Goal: Task Accomplishment & Management: Use online tool/utility

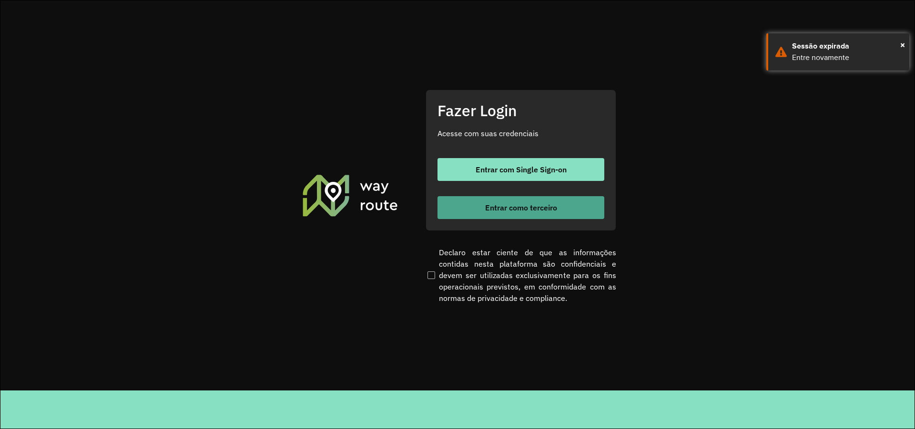
click at [519, 206] on span "Entrar como terceiro" at bounding box center [521, 208] width 72 height 8
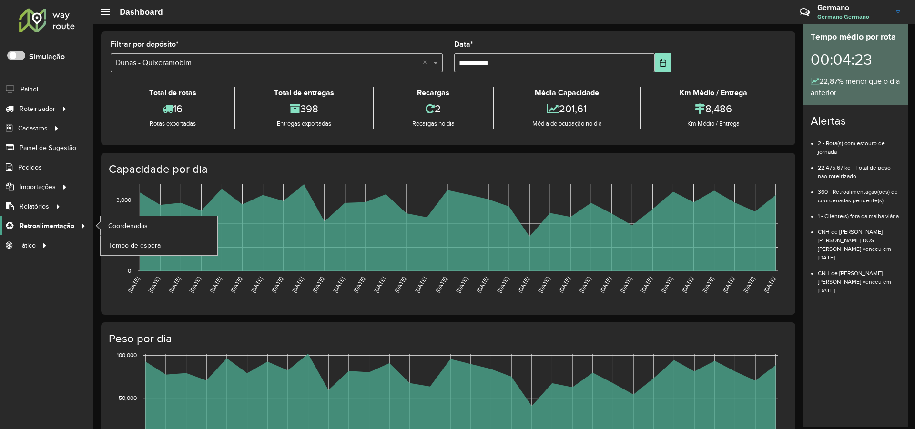
click at [66, 223] on span "Retroalimentação" at bounding box center [47, 226] width 55 height 10
click at [136, 226] on span "Coordenadas" at bounding box center [128, 226] width 41 height 10
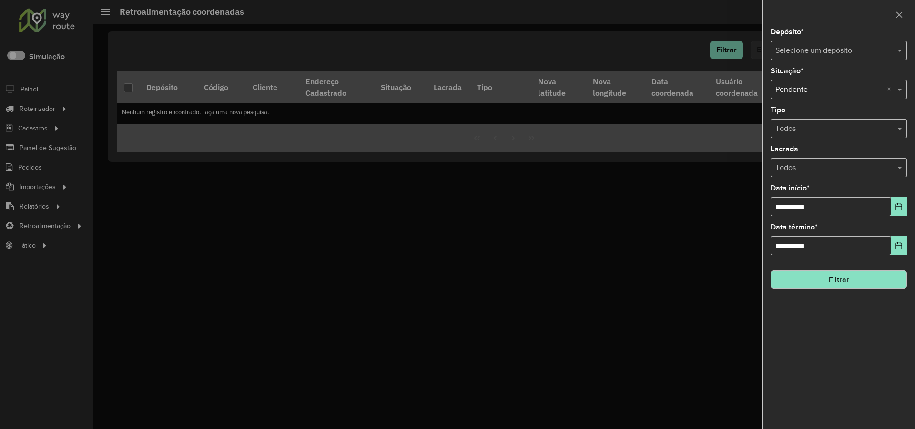
click at [829, 51] on input "text" at bounding box center [829, 50] width 108 height 11
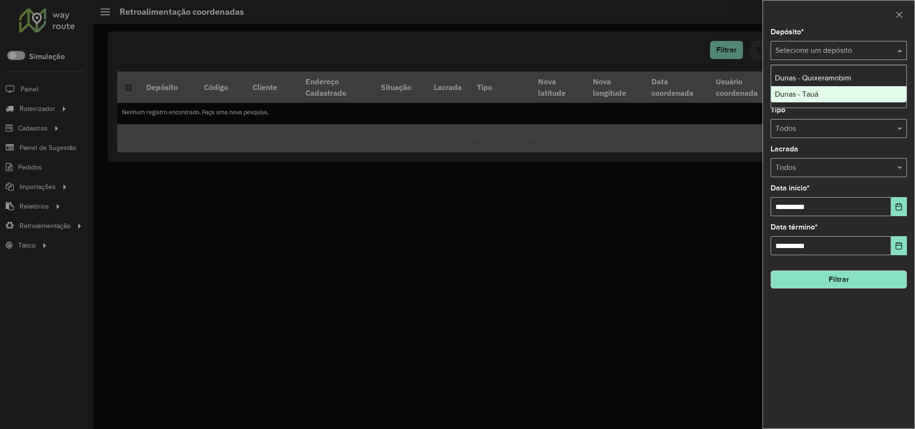
click at [825, 93] on div "Dunas - Tauá" at bounding box center [838, 94] width 135 height 16
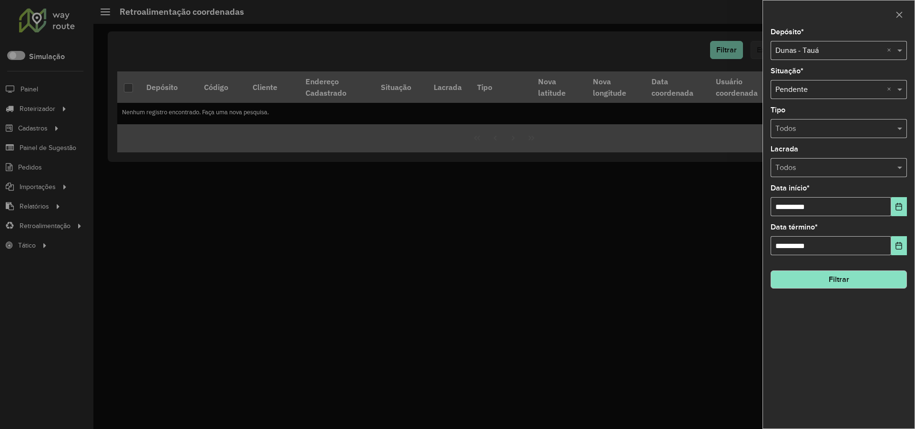
click at [840, 277] on button "Filtrar" at bounding box center [839, 280] width 136 height 18
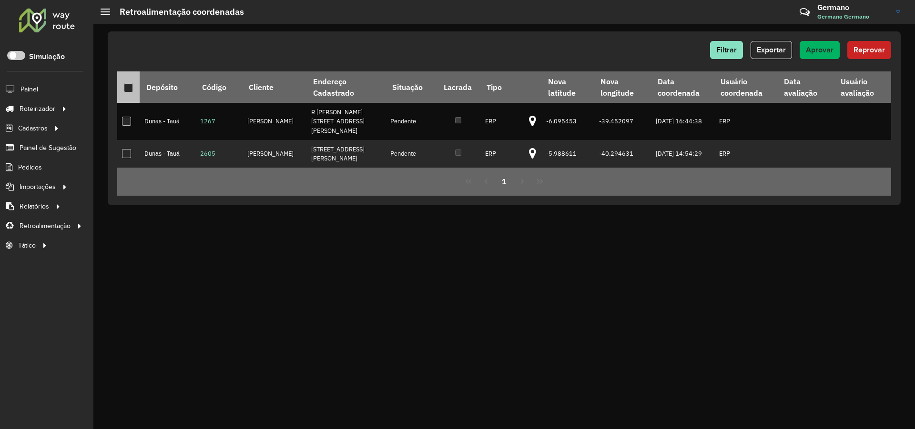
click at [132, 88] on div at bounding box center [128, 87] width 9 height 9
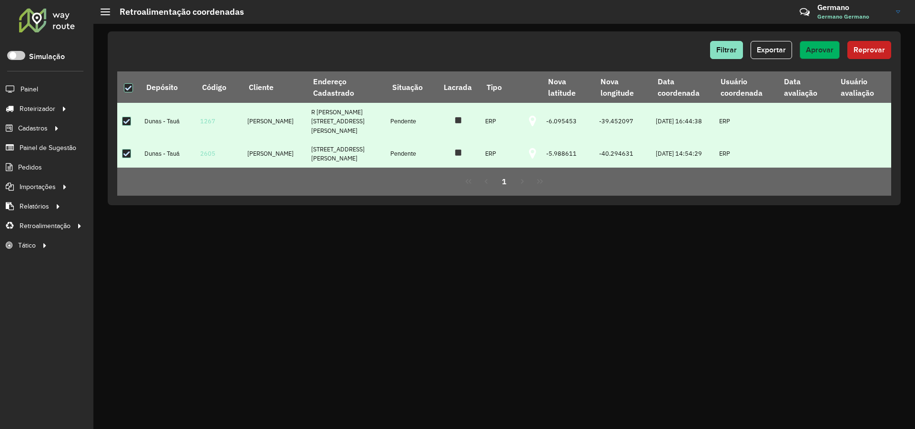
click at [824, 41] on button "Aprovar" at bounding box center [820, 50] width 40 height 18
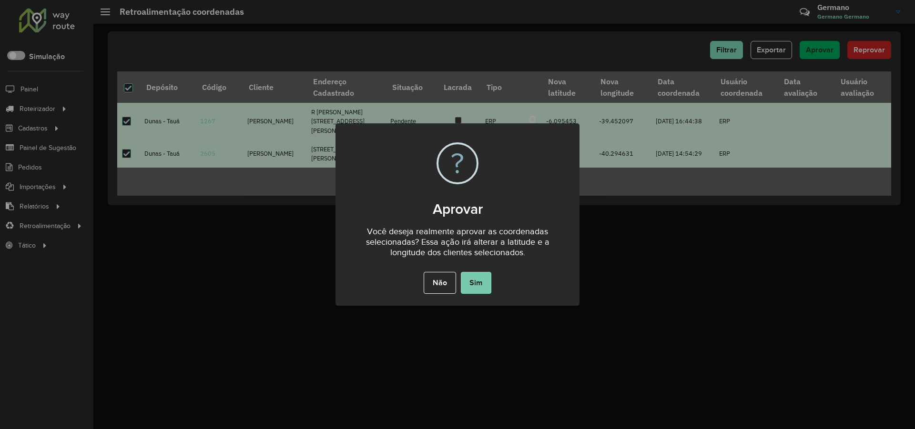
click at [488, 279] on button "Sim" at bounding box center [476, 283] width 30 height 22
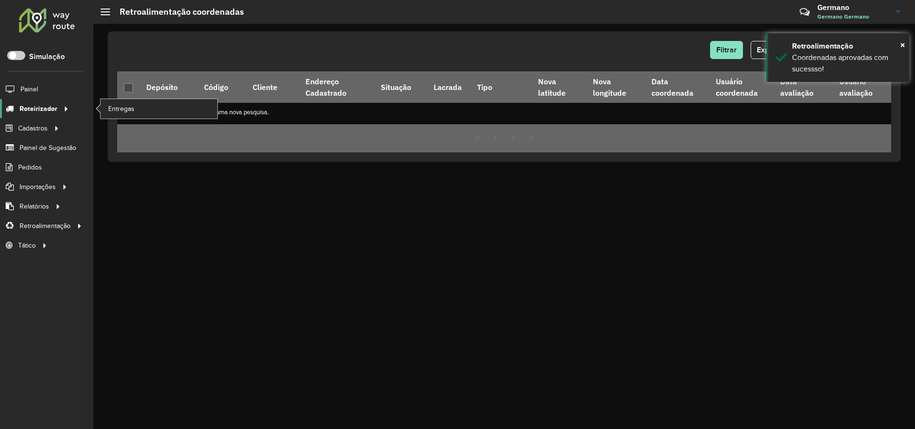
click at [55, 105] on span "Roteirizador" at bounding box center [39, 109] width 38 height 10
click at [150, 116] on link "Entregas" at bounding box center [159, 108] width 117 height 19
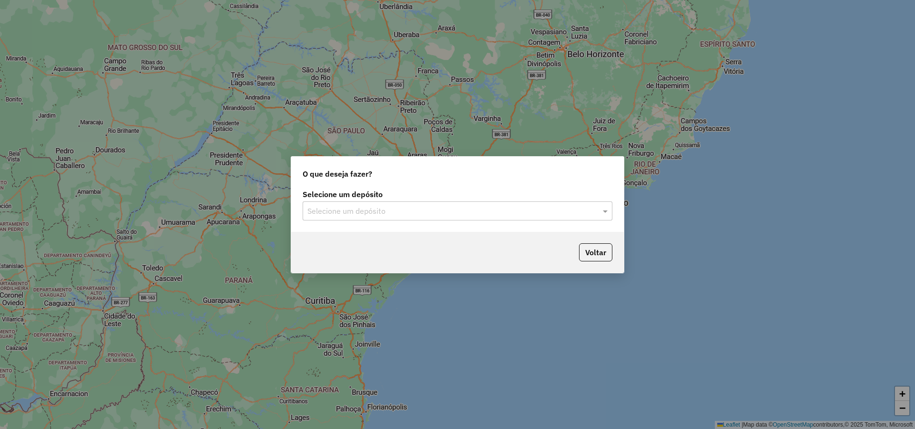
click at [400, 207] on input "text" at bounding box center [447, 211] width 281 height 11
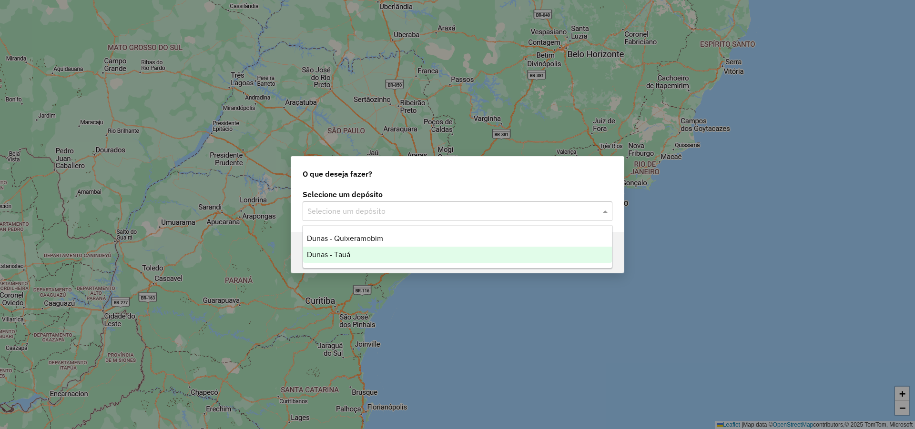
click at [351, 253] on div "Dunas - Tauá" at bounding box center [457, 255] width 309 height 16
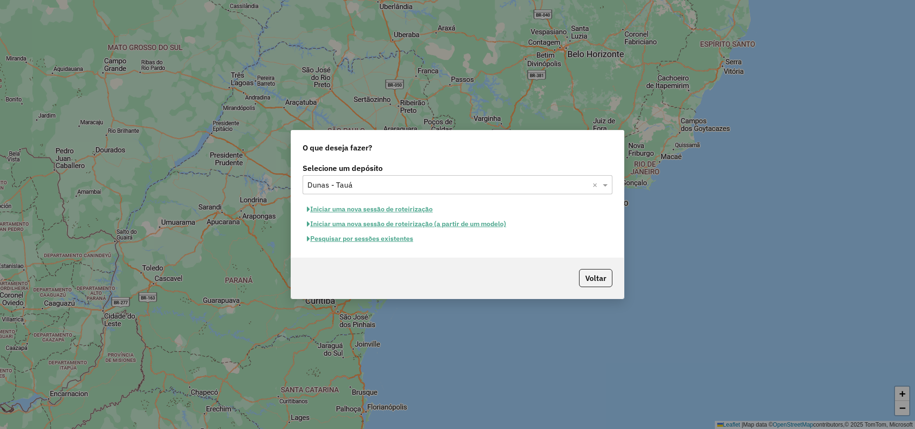
click at [414, 209] on button "Iniciar uma nova sessão de roteirização" at bounding box center [370, 209] width 134 height 15
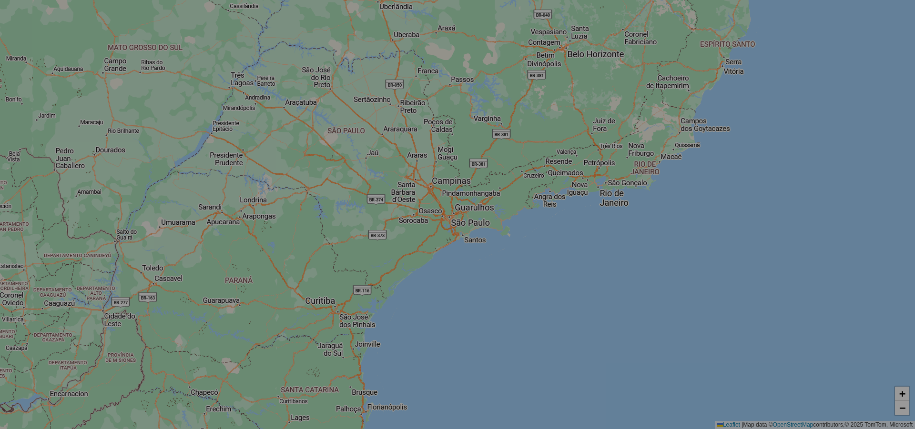
select select "*"
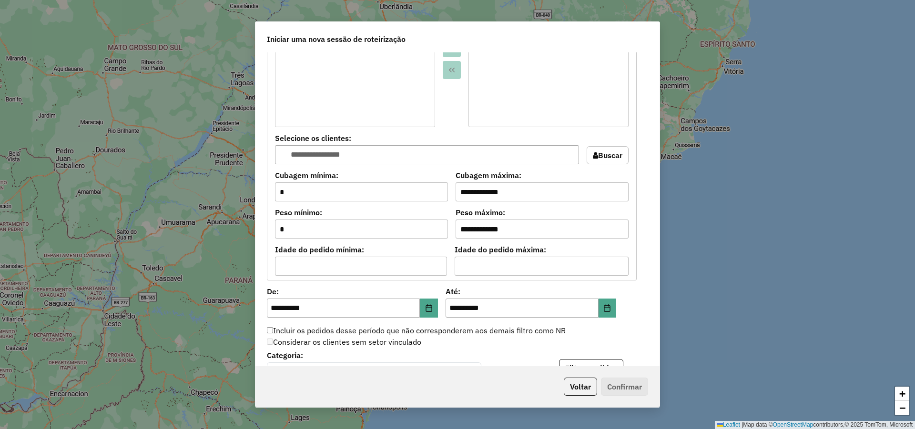
scroll to position [894, 0]
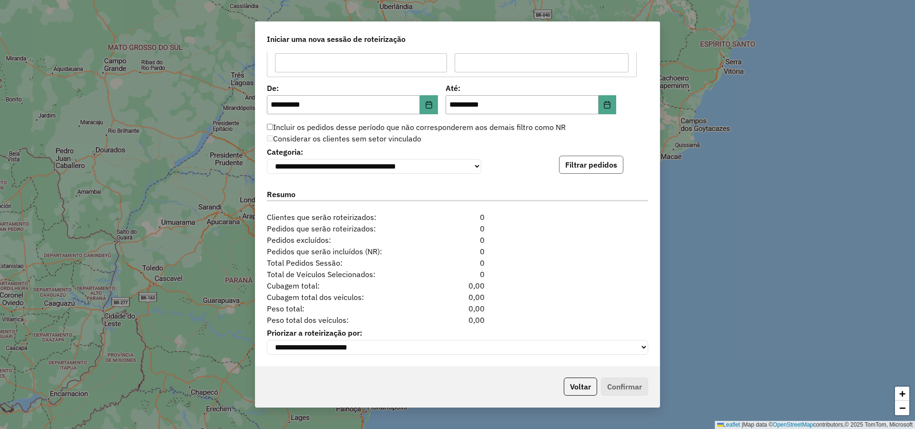
click at [601, 165] on button "Filtrar pedidos" at bounding box center [591, 165] width 64 height 18
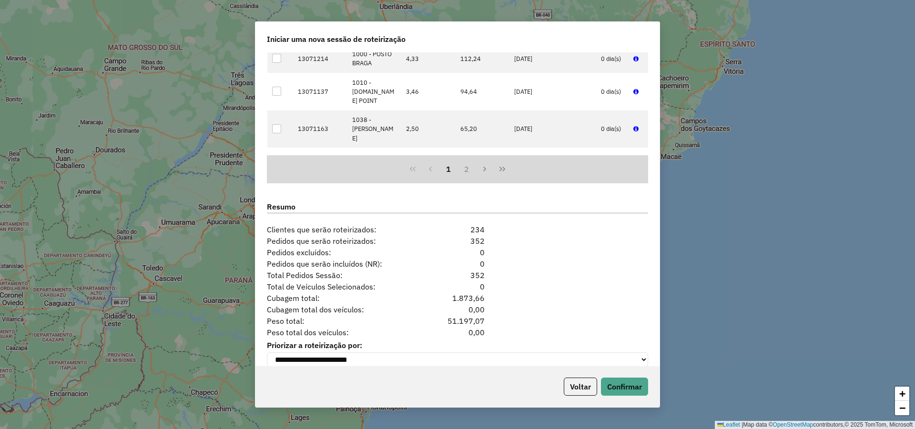
scroll to position [1091, 0]
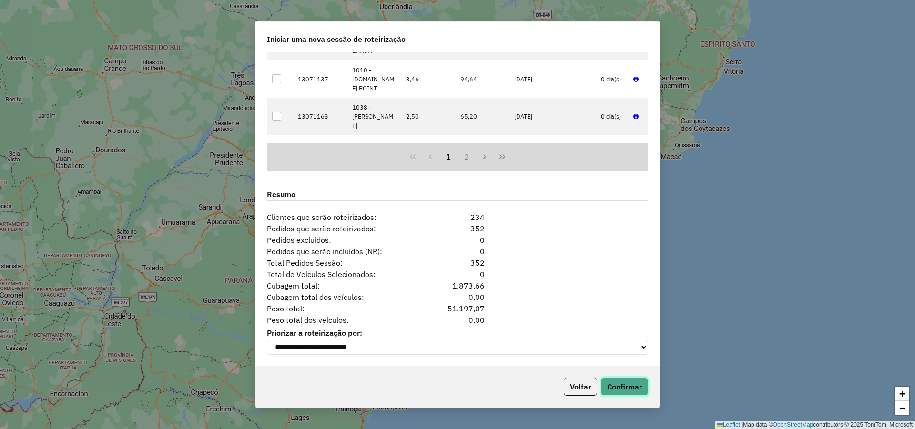
click at [626, 384] on button "Confirmar" at bounding box center [624, 387] width 47 height 18
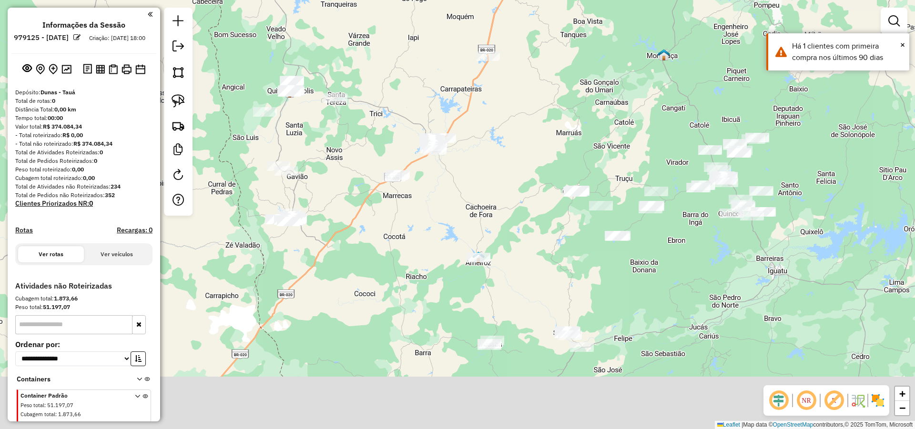
drag, startPoint x: 566, startPoint y: 188, endPoint x: 546, endPoint y: 132, distance: 58.8
click at [547, 133] on div "Janela de atendimento Grade de atendimento Capacidade Transportadoras Veículos …" at bounding box center [457, 214] width 915 height 429
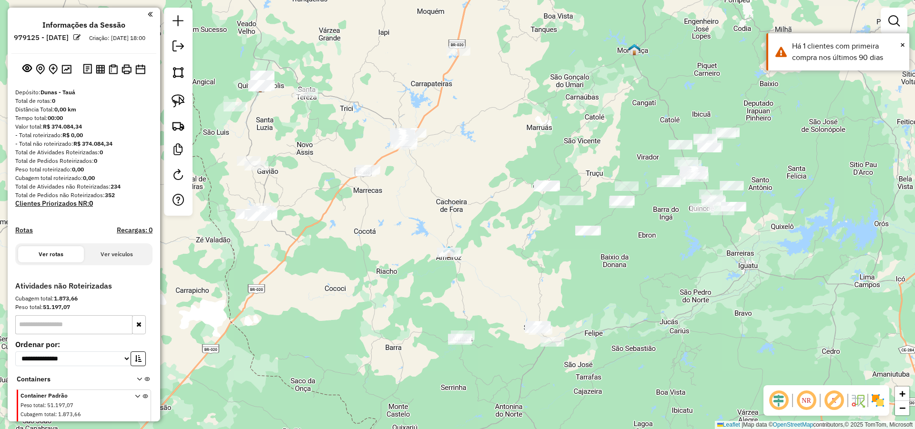
drag, startPoint x: 743, startPoint y: 253, endPoint x: 612, endPoint y: 285, distance: 135.4
click at [617, 284] on div "Janela de atendimento Grade de atendimento Capacidade Transportadoras Veículos …" at bounding box center [457, 214] width 915 height 429
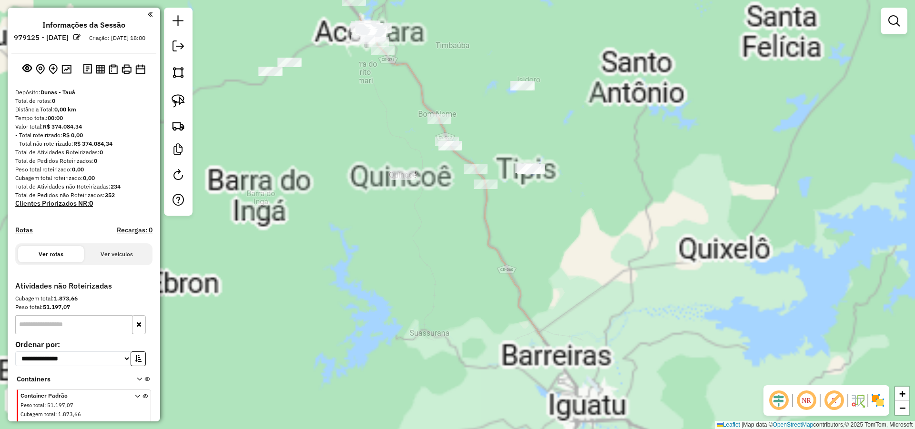
drag, startPoint x: 576, startPoint y: 267, endPoint x: 688, endPoint y: 369, distance: 151.1
click at [687, 369] on div "Janela de atendimento Grade de atendimento Capacidade Transportadoras Veículos …" at bounding box center [457, 214] width 915 height 429
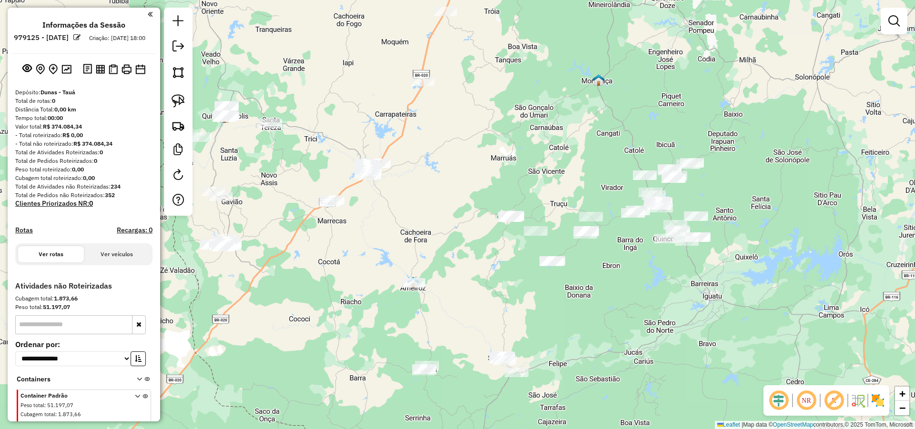
drag, startPoint x: 537, startPoint y: 300, endPoint x: 478, endPoint y: 296, distance: 59.2
click at [507, 303] on div "Janela de atendimento Grade de atendimento Capacidade Transportadoras Veículos …" at bounding box center [457, 214] width 915 height 429
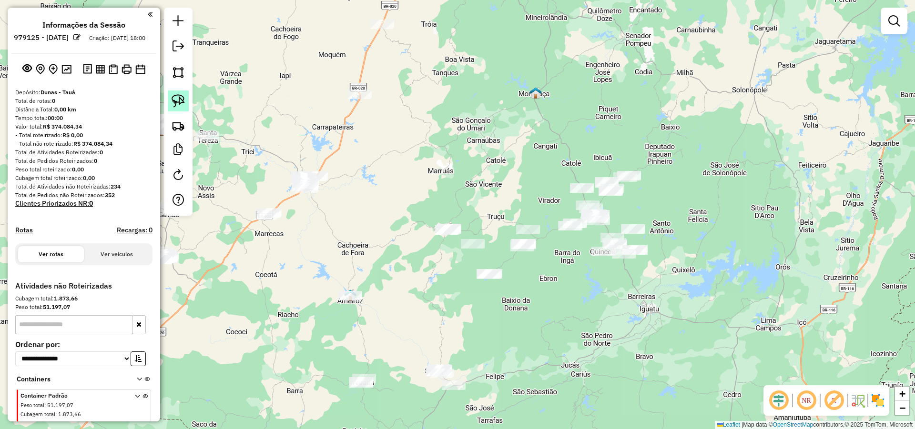
click at [172, 94] on link at bounding box center [178, 101] width 21 height 21
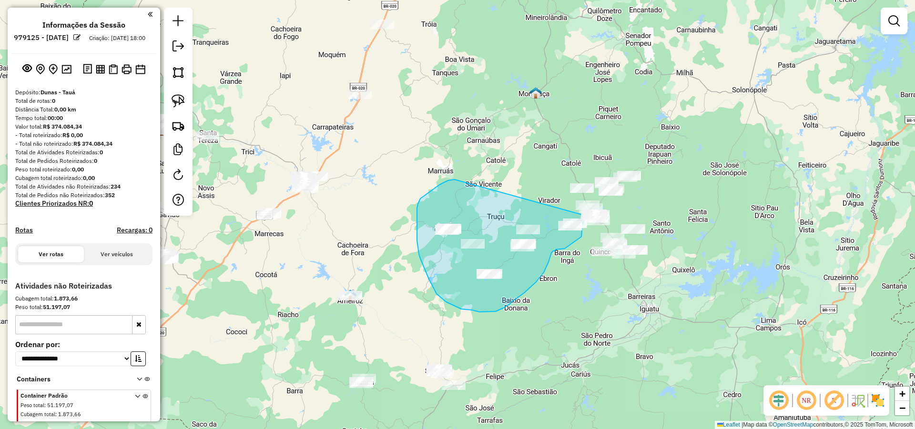
click at [582, 213] on div "Janela de atendimento Grade de atendimento Capacidade Transportadoras Veículos …" at bounding box center [457, 214] width 915 height 429
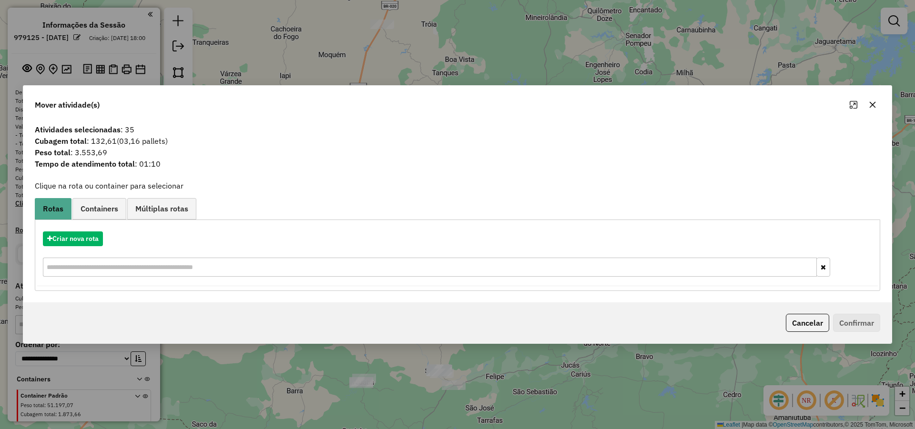
click at [805, 323] on button "Cancelar" at bounding box center [807, 323] width 43 height 18
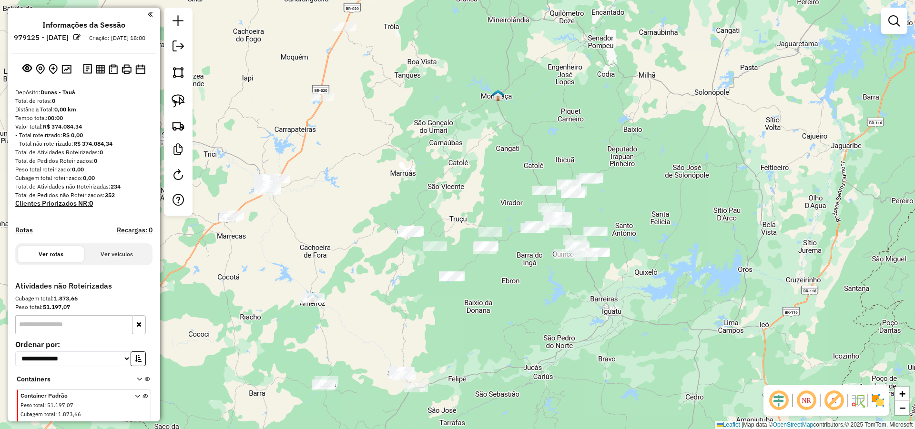
drag, startPoint x: 666, startPoint y: 281, endPoint x: 525, endPoint y: 283, distance: 141.1
click at [535, 286] on div "Janela de atendimento Grade de atendimento Capacidade Transportadoras Veículos …" at bounding box center [457, 214] width 915 height 429
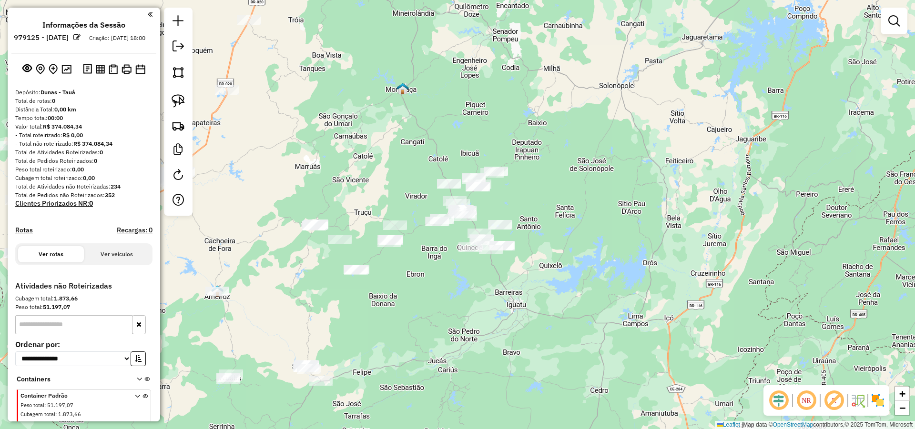
drag, startPoint x: 555, startPoint y: 263, endPoint x: 566, endPoint y: 248, distance: 18.4
click at [566, 248] on div "Janela de atendimento Grade de atendimento Capacidade Transportadoras Veículos …" at bounding box center [457, 214] width 915 height 429
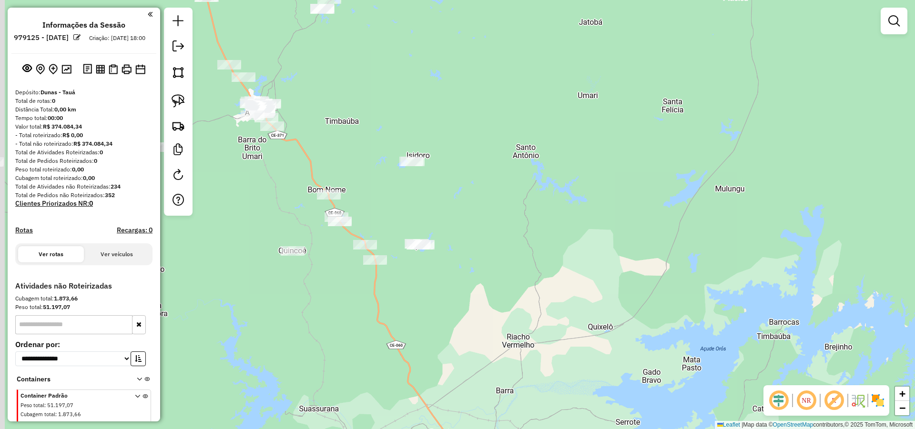
drag, startPoint x: 574, startPoint y: 265, endPoint x: 714, endPoint y: 276, distance: 140.5
click at [710, 276] on div "Janela de atendimento Grade de atendimento Capacidade Transportadoras Veículos …" at bounding box center [457, 214] width 915 height 429
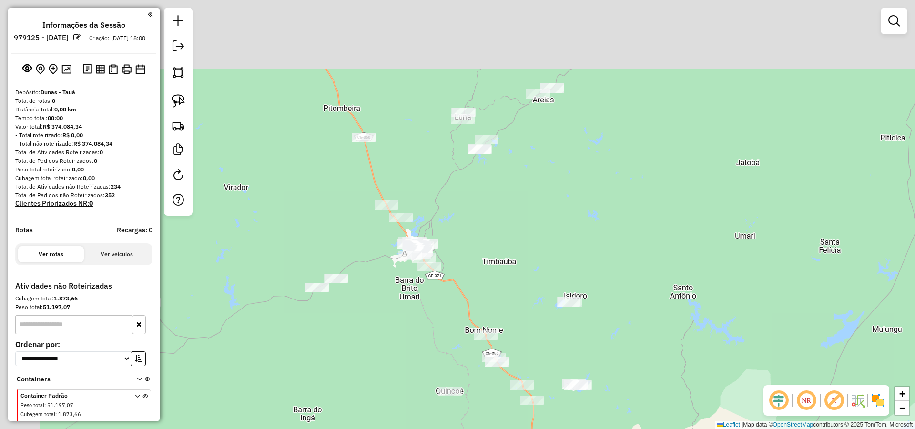
drag, startPoint x: 723, startPoint y: 280, endPoint x: 737, endPoint y: 304, distance: 27.7
click at [737, 304] on div "Janela de atendimento Grade de atendimento Capacidade Transportadoras Veículos …" at bounding box center [457, 214] width 915 height 429
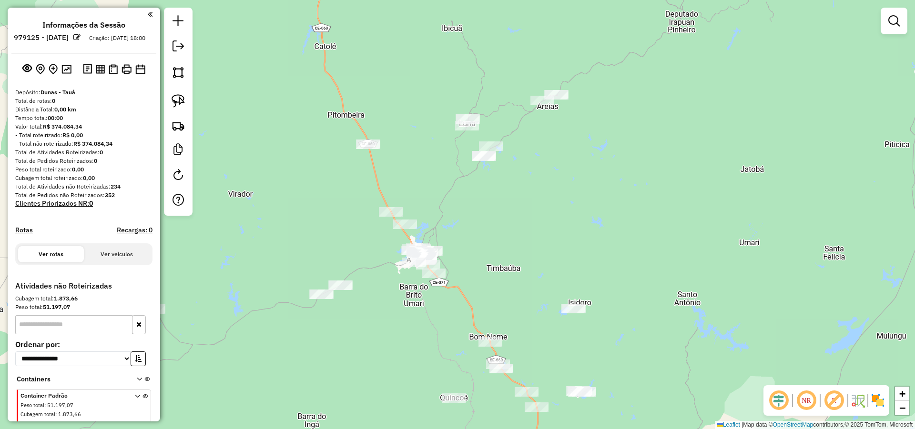
drag, startPoint x: 596, startPoint y: 271, endPoint x: 579, endPoint y: 242, distance: 33.3
click at [594, 247] on div "Janela de atendimento Grade de atendimento Capacidade Transportadoras Veículos …" at bounding box center [457, 214] width 915 height 429
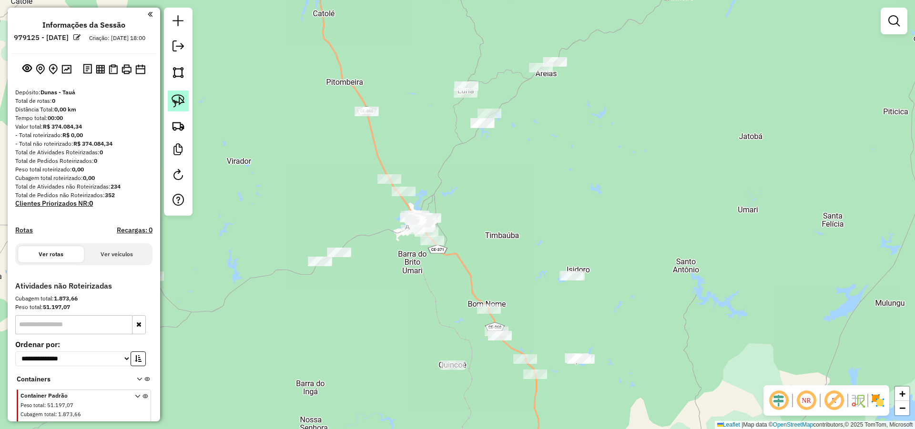
click at [179, 103] on img at bounding box center [178, 100] width 13 height 13
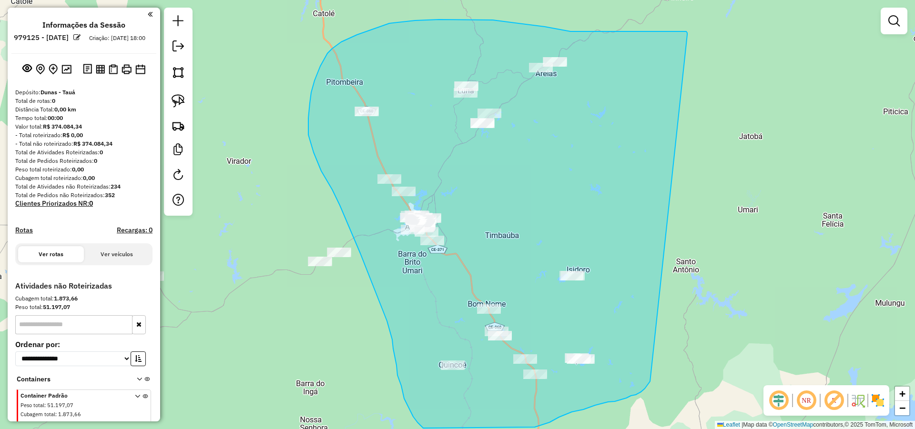
drag, startPoint x: 687, startPoint y: 33, endPoint x: 651, endPoint y: 379, distance: 347.8
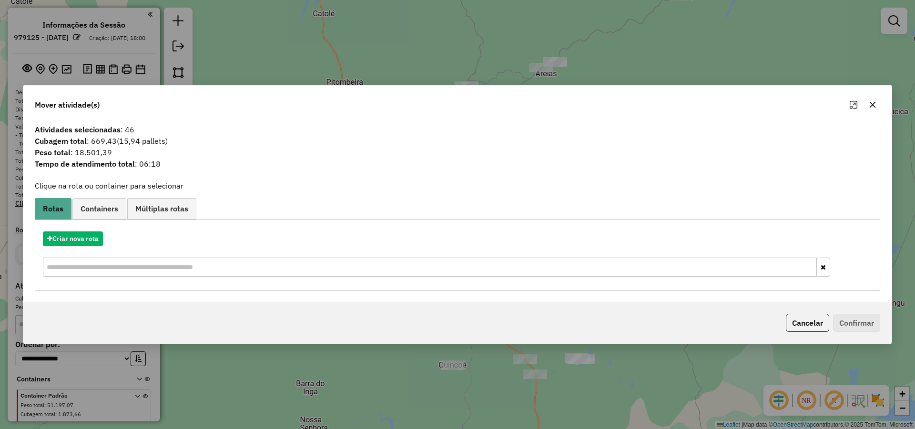
click at [869, 101] on icon "button" at bounding box center [873, 105] width 8 height 8
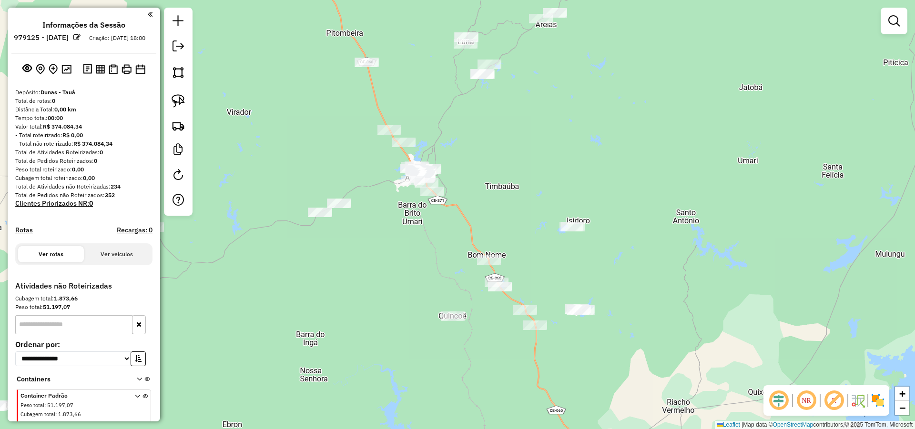
drag, startPoint x: 660, startPoint y: 244, endPoint x: 650, endPoint y: 218, distance: 28.1
click at [659, 221] on div "Janela de atendimento Grade de atendimento Capacidade Transportadoras Veículos …" at bounding box center [457, 214] width 915 height 429
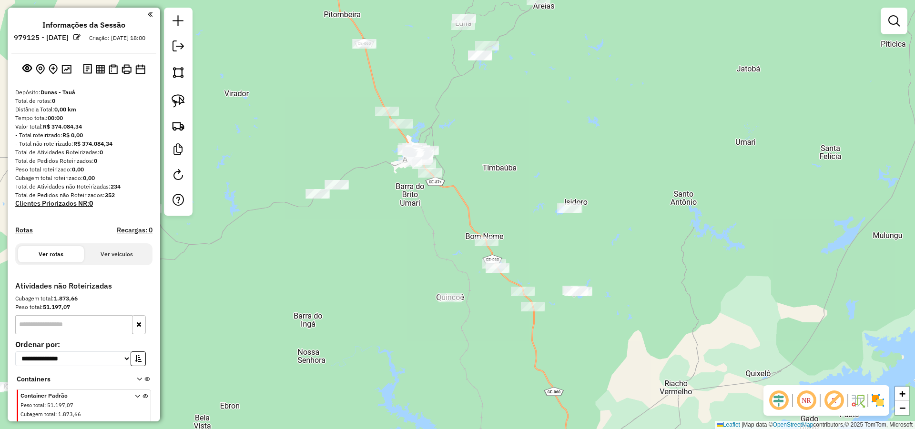
drag, startPoint x: 633, startPoint y: 250, endPoint x: 628, endPoint y: 241, distance: 10.7
click at [633, 243] on div "Janela de atendimento Grade de atendimento Capacidade Transportadoras Veículos …" at bounding box center [457, 214] width 915 height 429
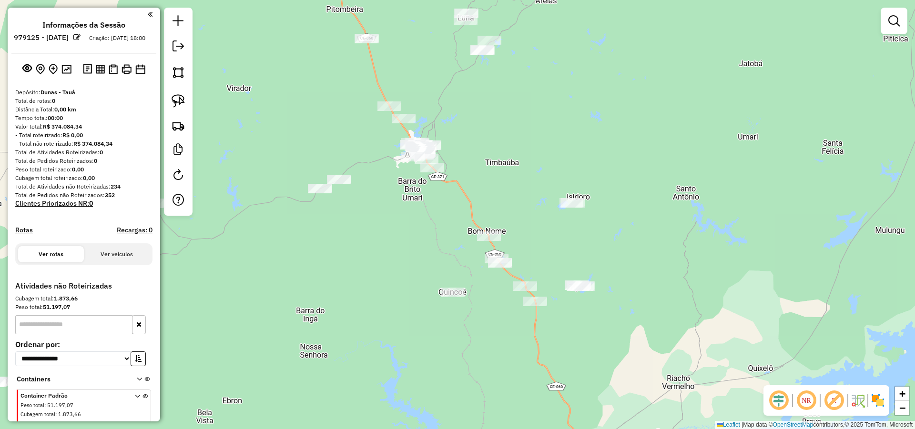
drag, startPoint x: 566, startPoint y: 232, endPoint x: 569, endPoint y: 227, distance: 5.8
click at [566, 231] on div "Janela de atendimento Grade de atendimento Capacidade Transportadoras Veículos …" at bounding box center [457, 214] width 915 height 429
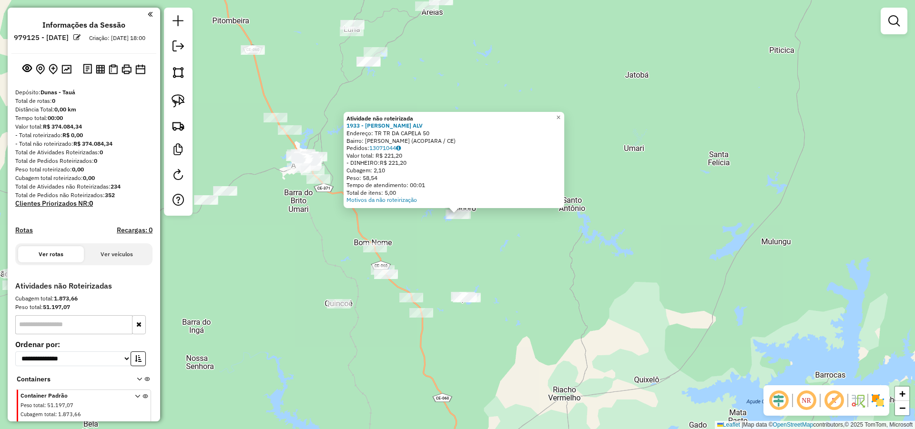
click at [521, 239] on div "Atividade não roteirizada 1933 - ANTONIO LINDOMAR ALV Endereço: TR TR DA CAPELA…" at bounding box center [457, 214] width 915 height 429
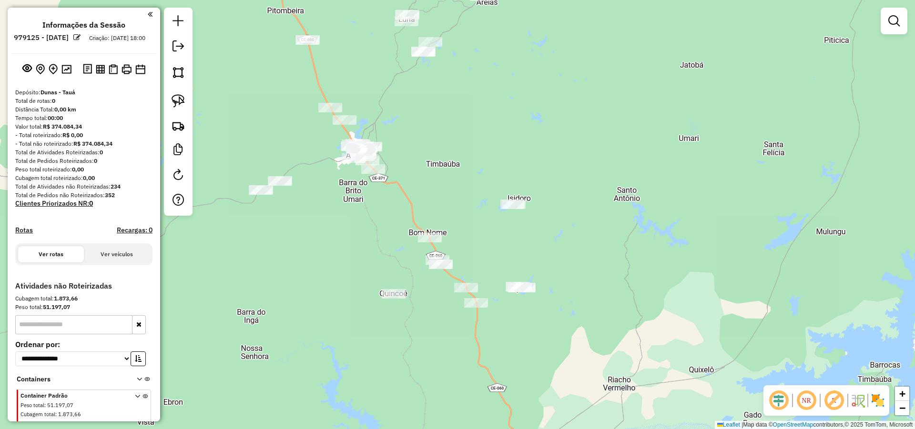
drag, startPoint x: 517, startPoint y: 238, endPoint x: 579, endPoint y: 248, distance: 62.7
click at [578, 226] on div "Janela de atendimento Grade de atendimento Capacidade Transportadoras Veículos …" at bounding box center [457, 214] width 915 height 429
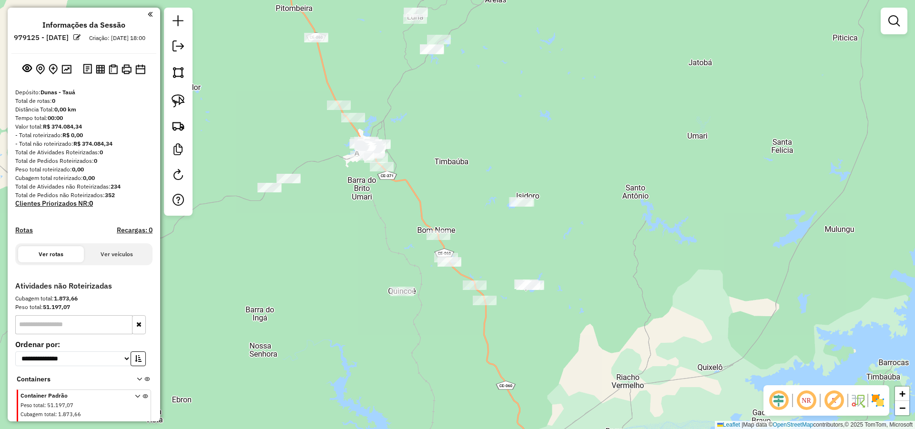
click at [487, 314] on div "Janela de atendimento Grade de atendimento Capacidade Transportadoras Veículos …" at bounding box center [457, 214] width 915 height 429
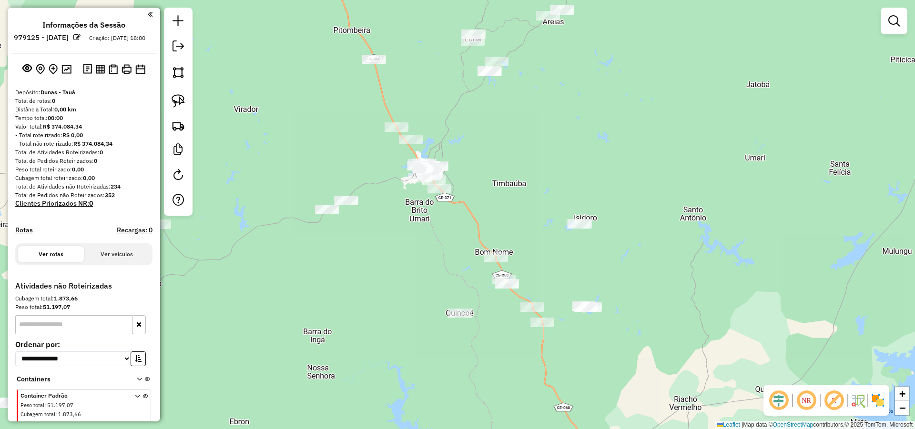
drag, startPoint x: 387, startPoint y: 302, endPoint x: 537, endPoint y: 339, distance: 154.2
click at [537, 339] on div "Janela de atendimento Grade de atendimento Capacidade Transportadoras Veículos …" at bounding box center [457, 214] width 915 height 429
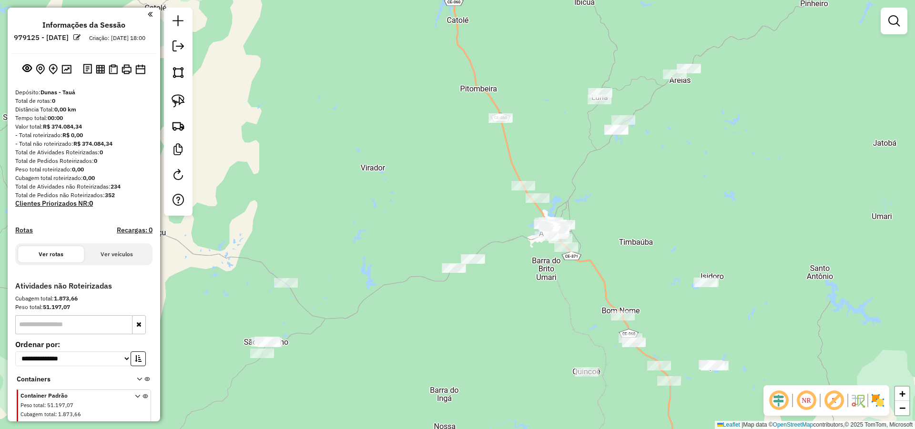
drag, startPoint x: 528, startPoint y: 308, endPoint x: 557, endPoint y: 325, distance: 32.9
click at [540, 340] on div "Janela de atendimento Grade de atendimento Capacidade Transportadoras Veículos …" at bounding box center [457, 214] width 915 height 429
drag, startPoint x: 557, startPoint y: 325, endPoint x: 574, endPoint y: 259, distance: 68.5
click at [581, 260] on div "Janela de atendimento Grade de atendimento Capacidade Transportadoras Veículos …" at bounding box center [457, 214] width 915 height 429
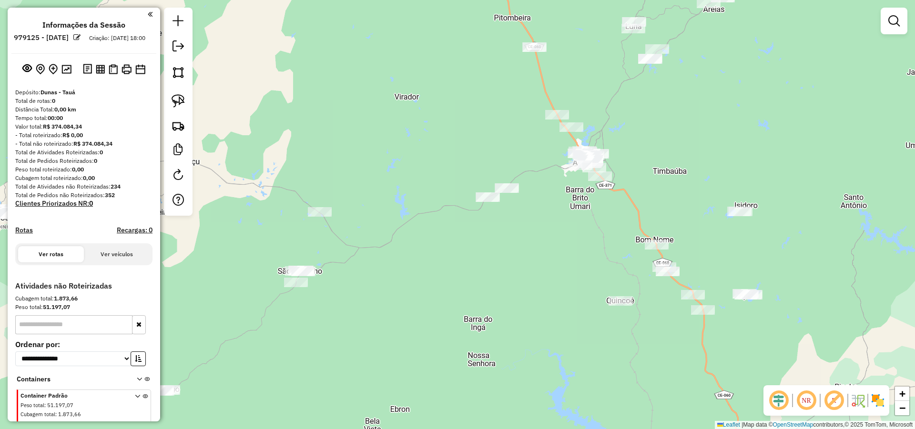
drag, startPoint x: 393, startPoint y: 351, endPoint x: 640, endPoint y: 266, distance: 261.0
click at [607, 271] on div "Janela de atendimento Grade de atendimento Capacidade Transportadoras Veículos …" at bounding box center [457, 214] width 915 height 429
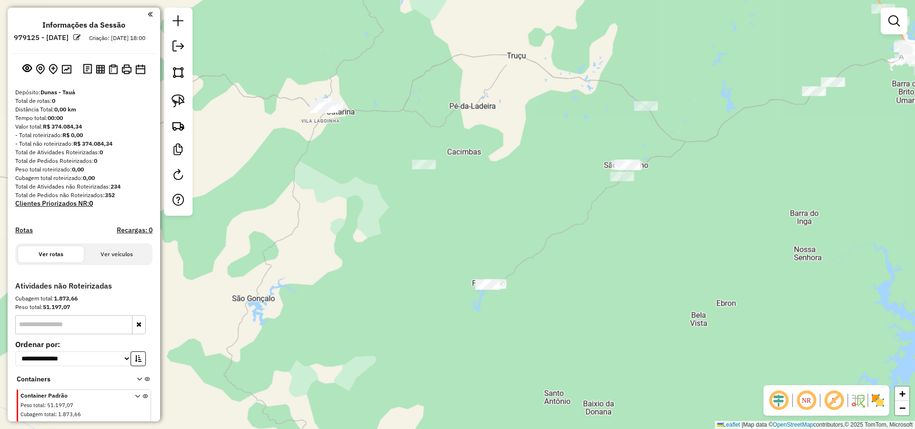
drag, startPoint x: 476, startPoint y: 278, endPoint x: 484, endPoint y: 268, distance: 13.2
click at [484, 271] on div "Janela de atendimento Grade de atendimento Capacidade Transportadoras Veículos …" at bounding box center [457, 214] width 915 height 429
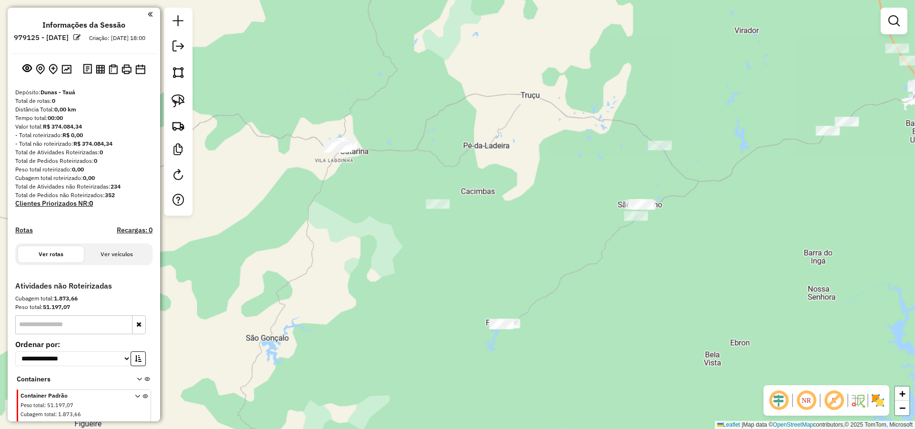
drag, startPoint x: 460, startPoint y: 241, endPoint x: 496, endPoint y: 320, distance: 87.2
click at [495, 319] on div "Janela de atendimento Grade de atendimento Capacidade Transportadoras Veículos …" at bounding box center [457, 214] width 915 height 429
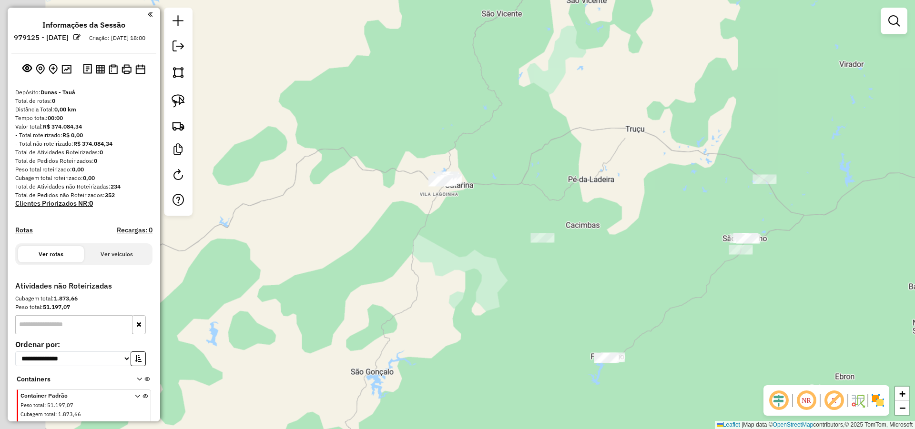
drag, startPoint x: 407, startPoint y: 313, endPoint x: 528, endPoint y: 283, distance: 124.8
click at [510, 297] on div "Janela de atendimento Grade de atendimento Capacidade Transportadoras Veículos …" at bounding box center [457, 214] width 915 height 429
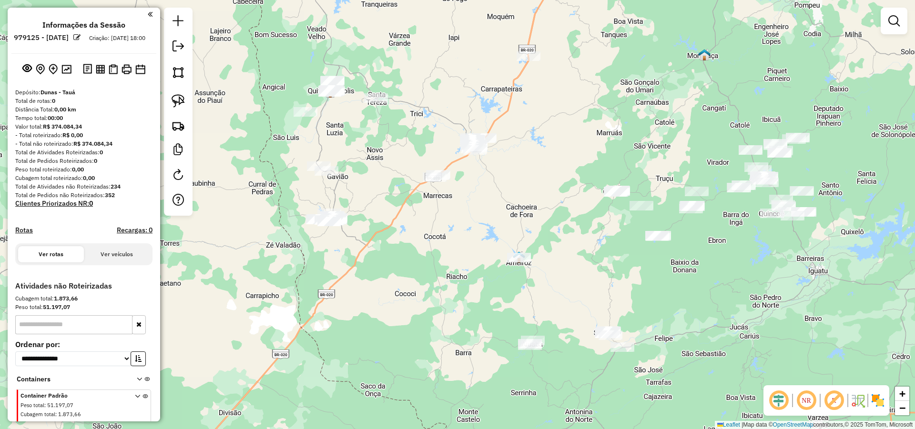
drag, startPoint x: 427, startPoint y: 282, endPoint x: 435, endPoint y: 259, distance: 24.4
click at [435, 263] on div "Janela de atendimento Grade de atendimento Capacidade Transportadoras Veículos …" at bounding box center [457, 214] width 915 height 429
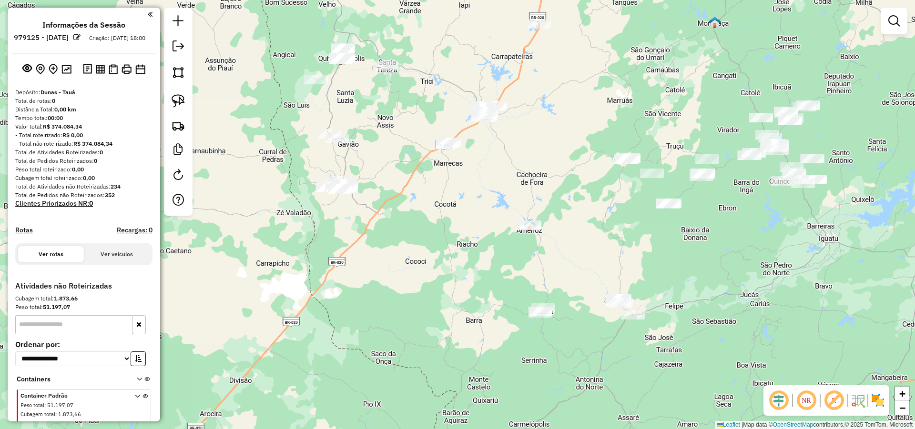
drag, startPoint x: 425, startPoint y: 280, endPoint x: 368, endPoint y: 223, distance: 80.2
click at [374, 225] on div "Janela de atendimento Grade de atendimento Capacidade Transportadoras Veículos …" at bounding box center [457, 214] width 915 height 429
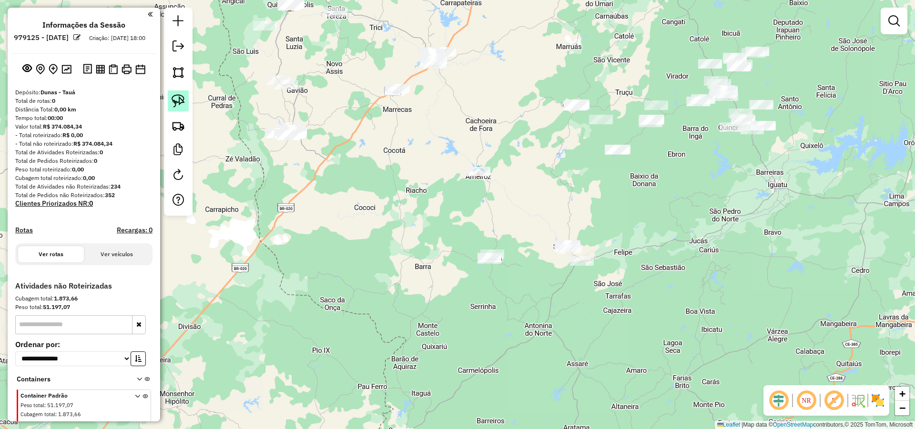
click at [175, 94] on link at bounding box center [178, 101] width 21 height 21
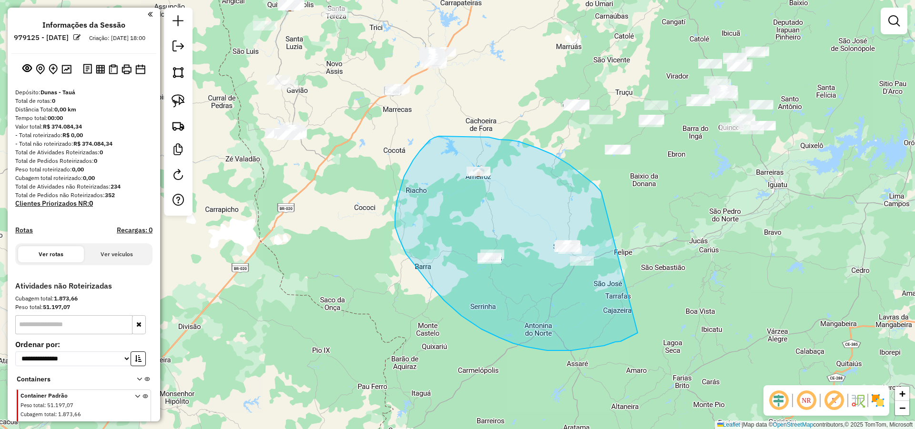
drag, startPoint x: 584, startPoint y: 176, endPoint x: 646, endPoint y: 307, distance: 144.9
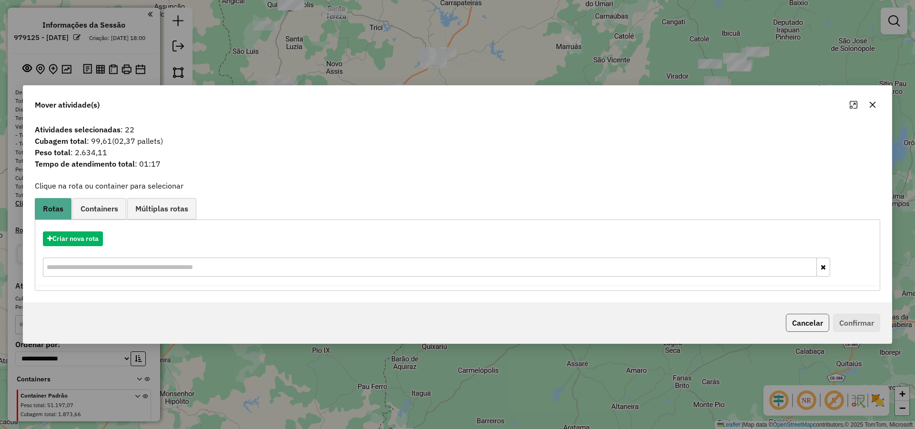
click at [801, 328] on button "Cancelar" at bounding box center [807, 323] width 43 height 18
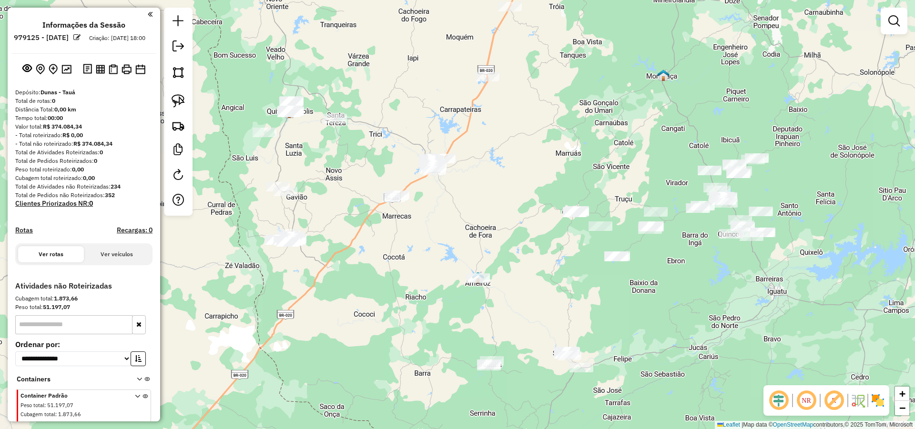
drag, startPoint x: 545, startPoint y: 240, endPoint x: 549, endPoint y: 295, distance: 55.4
click at [549, 295] on div "Janela de atendimento Grade de atendimento Capacidade Transportadoras Veículos …" at bounding box center [457, 214] width 915 height 429
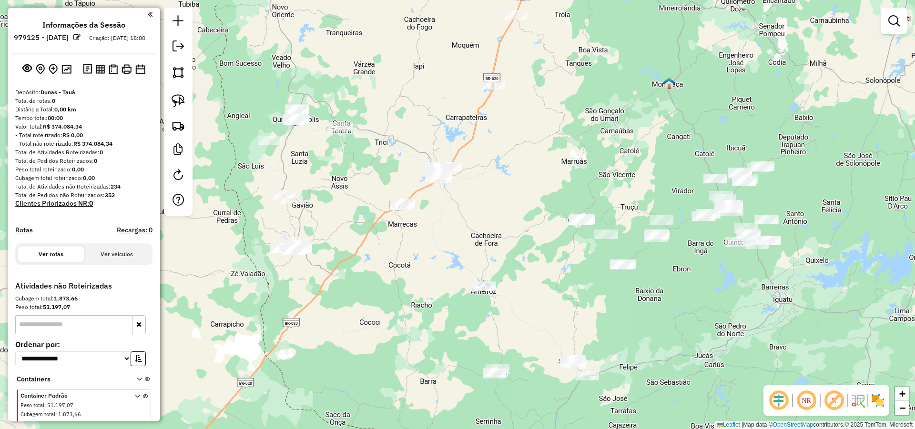
drag, startPoint x: 394, startPoint y: 237, endPoint x: 505, endPoint y: 264, distance: 113.7
click at [497, 259] on div "Janela de atendimento Grade de atendimento Capacidade Transportadoras Veículos …" at bounding box center [457, 214] width 915 height 429
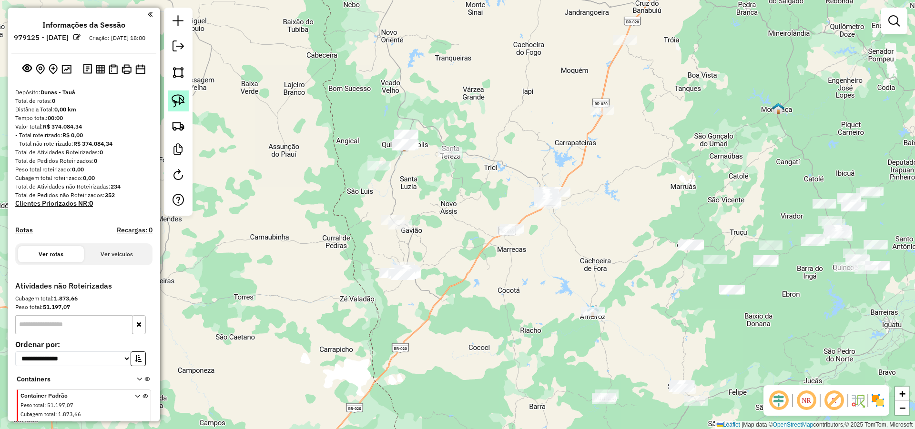
click at [174, 96] on img at bounding box center [178, 100] width 13 height 13
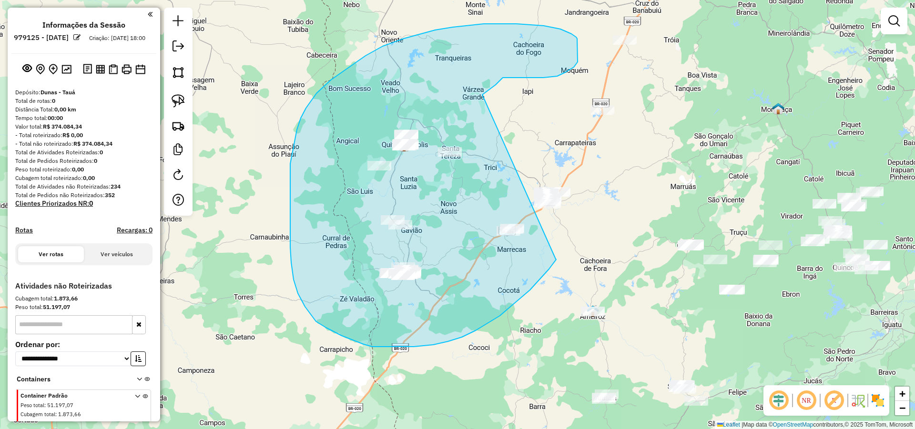
drag, startPoint x: 556, startPoint y: 259, endPoint x: 479, endPoint y: 100, distance: 177.1
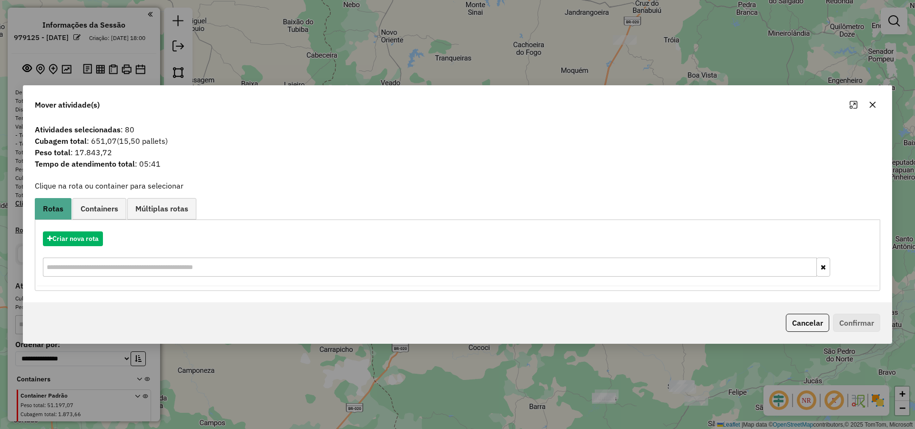
click at [830, 321] on div "Cancelar Confirmar" at bounding box center [831, 323] width 98 height 18
click at [815, 324] on button "Cancelar" at bounding box center [807, 323] width 43 height 18
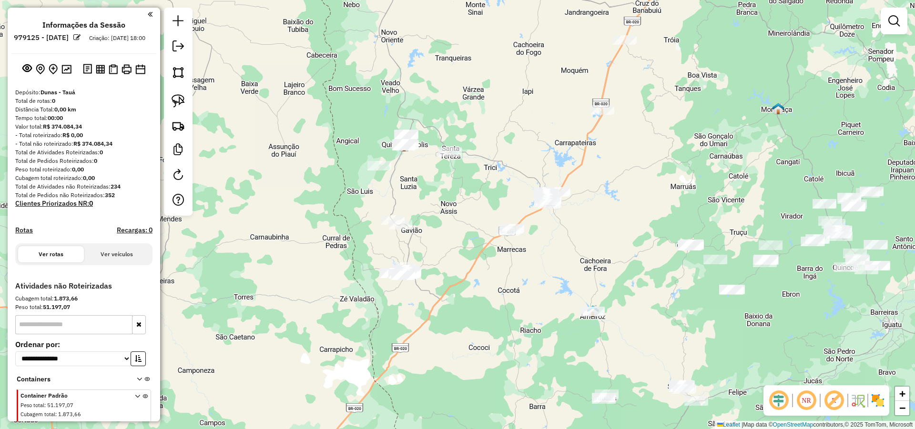
drag, startPoint x: 498, startPoint y: 297, endPoint x: 494, endPoint y: 302, distance: 6.4
click at [495, 302] on div "Janela de atendimento Grade de atendimento Capacidade Transportadoras Veículos …" at bounding box center [457, 214] width 915 height 429
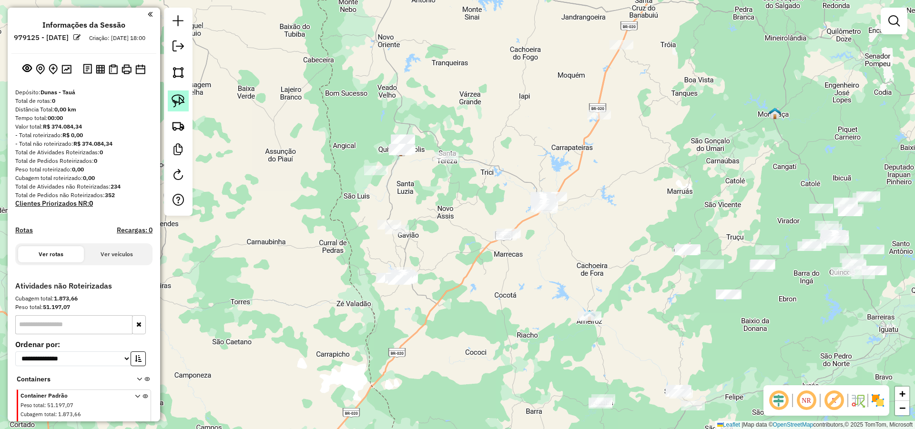
click at [173, 107] on img at bounding box center [178, 100] width 13 height 13
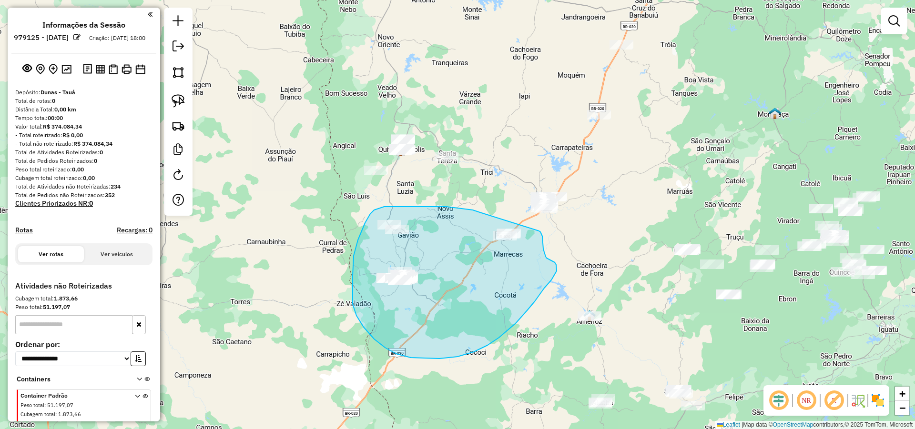
drag, startPoint x: 477, startPoint y: 211, endPoint x: 538, endPoint y: 231, distance: 65.1
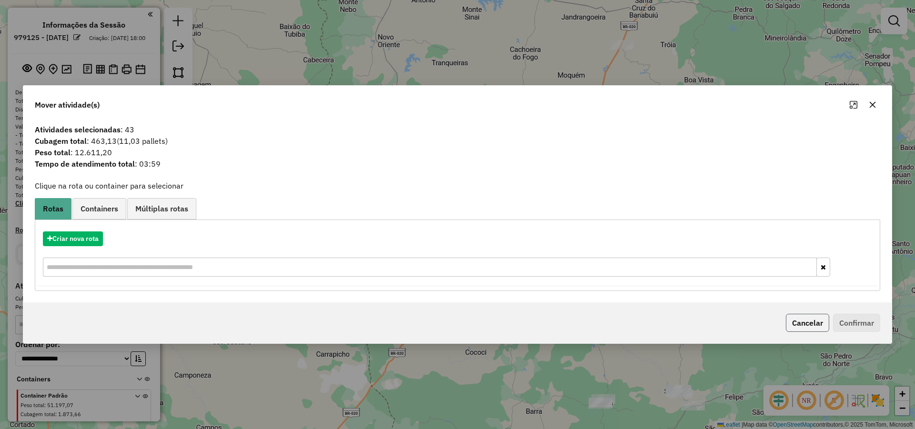
click at [794, 321] on button "Cancelar" at bounding box center [807, 323] width 43 height 18
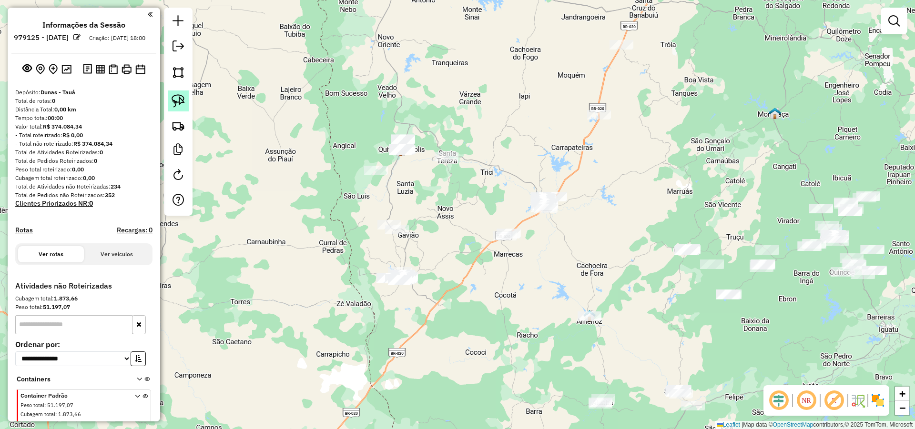
drag, startPoint x: 176, startPoint y: 97, endPoint x: 182, endPoint y: 96, distance: 5.7
click at [177, 96] on img at bounding box center [178, 100] width 13 height 13
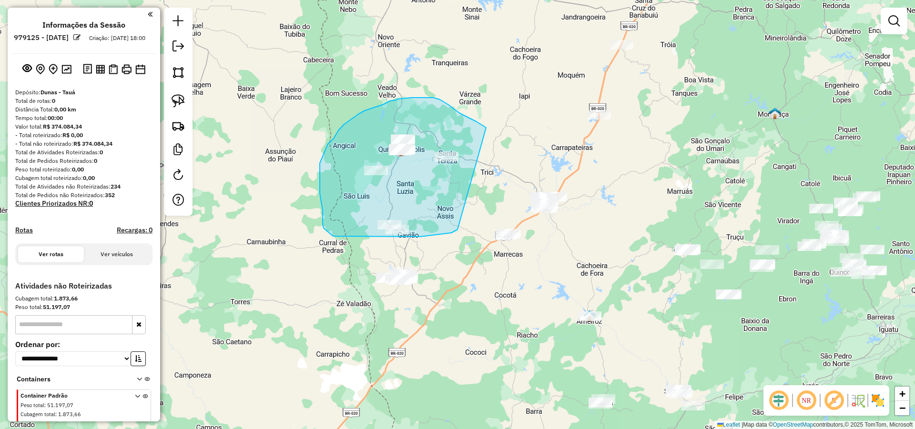
drag, startPoint x: 377, startPoint y: 237, endPoint x: 487, endPoint y: 128, distance: 155.0
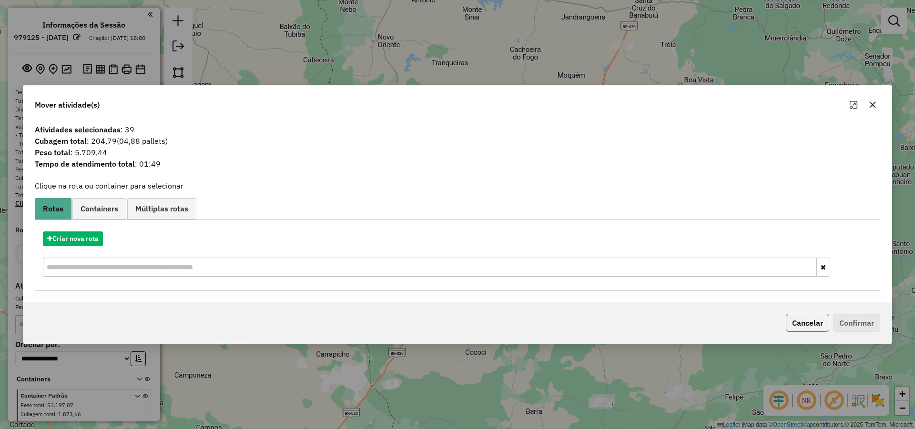
click at [794, 317] on button "Cancelar" at bounding box center [807, 323] width 43 height 18
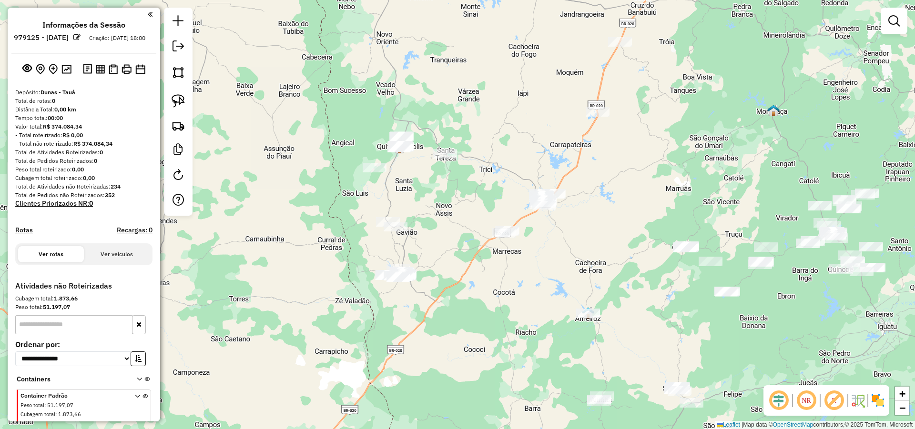
drag, startPoint x: 569, startPoint y: 316, endPoint x: 549, endPoint y: 321, distance: 20.7
click at [551, 320] on div "Janela de atendimento Grade de atendimento Capacidade Transportadoras Veículos …" at bounding box center [457, 214] width 915 height 429
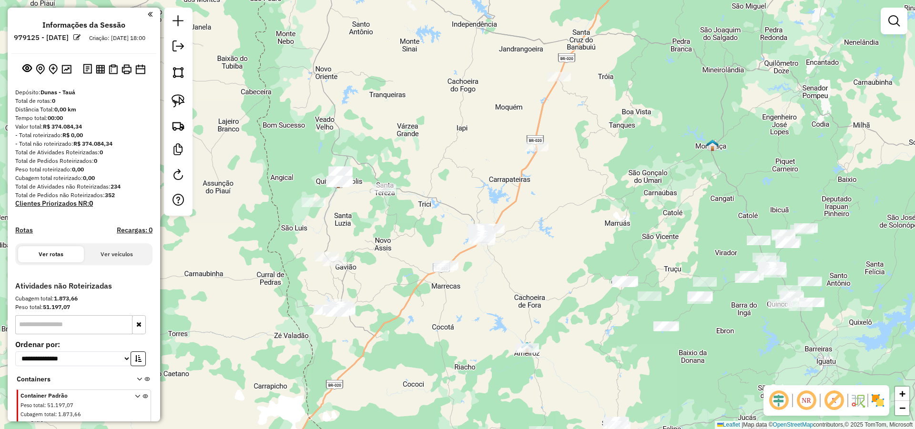
drag, startPoint x: 523, startPoint y: 268, endPoint x: 500, endPoint y: 281, distance: 26.5
click at [501, 280] on div "Janela de atendimento Grade de atendimento Capacidade Transportadoras Veículos …" at bounding box center [457, 214] width 915 height 429
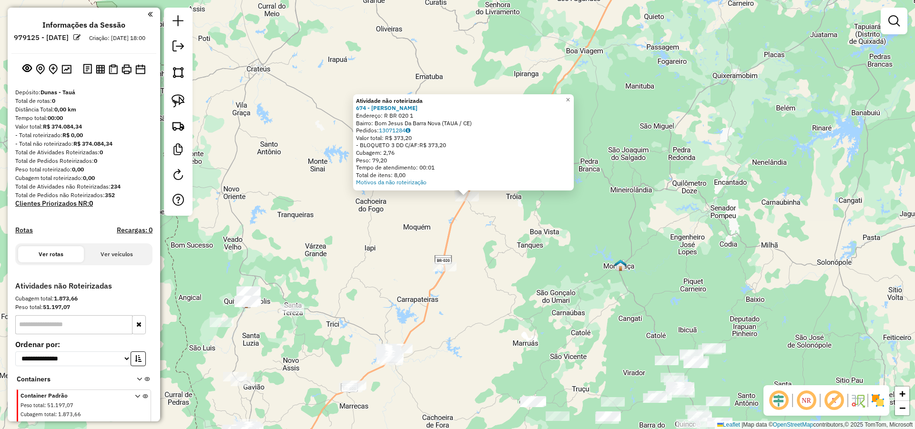
drag, startPoint x: 503, startPoint y: 296, endPoint x: 505, endPoint y: 278, distance: 18.7
click at [512, 277] on div "Atividade não roteirizada 674 - ANTONIO ALBIO DA SIL Endereço: R BR 020 1 Bairr…" at bounding box center [457, 214] width 915 height 429
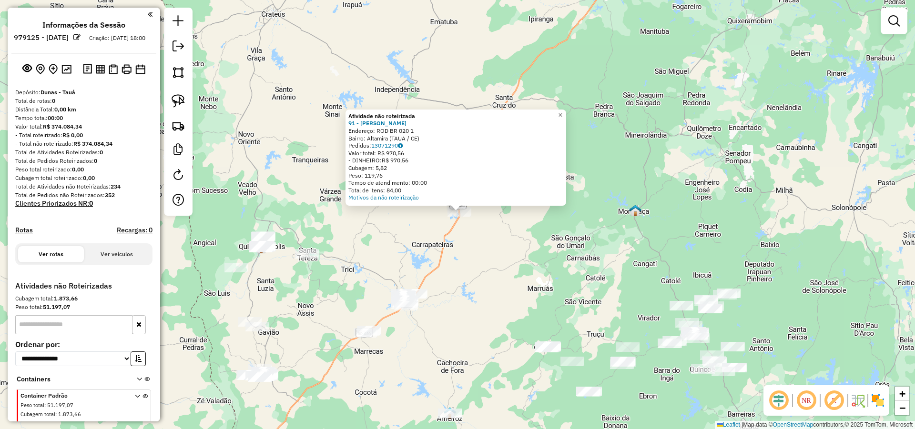
drag, startPoint x: 490, startPoint y: 291, endPoint x: 503, endPoint y: 268, distance: 26.2
click at [498, 272] on div "Atividade não roteirizada 91 - ANTONIO JOSE SILVA D Endereço: ROD BR 020 1 Bair…" at bounding box center [457, 214] width 915 height 429
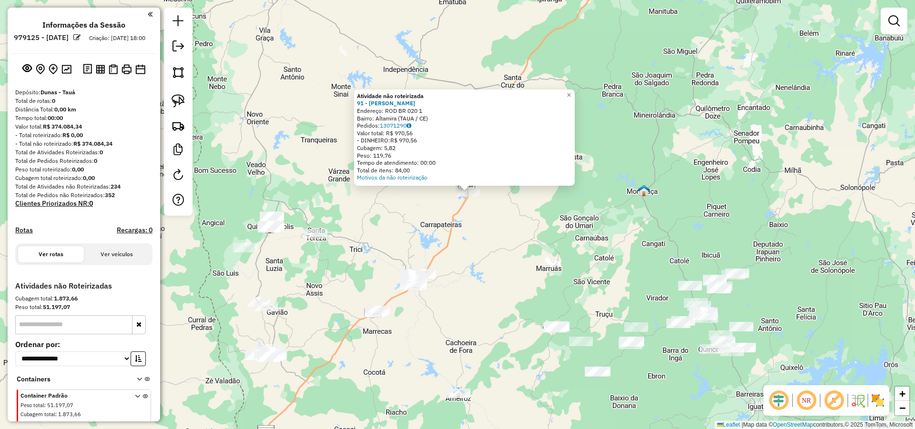
click at [497, 280] on div "Atividade não roteirizada 91 - ANTONIO JOSE SILVA D Endereço: ROD BR 020 1 Bair…" at bounding box center [457, 214] width 915 height 429
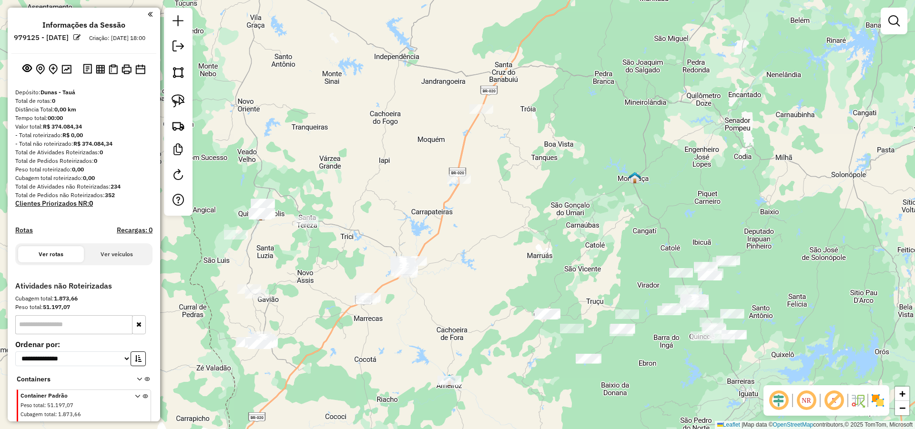
drag, startPoint x: 550, startPoint y: 346, endPoint x: 497, endPoint y: 276, distance: 87.9
click at [498, 277] on div "Janela de atendimento Grade de atendimento Capacidade Transportadoras Veículos …" at bounding box center [457, 214] width 915 height 429
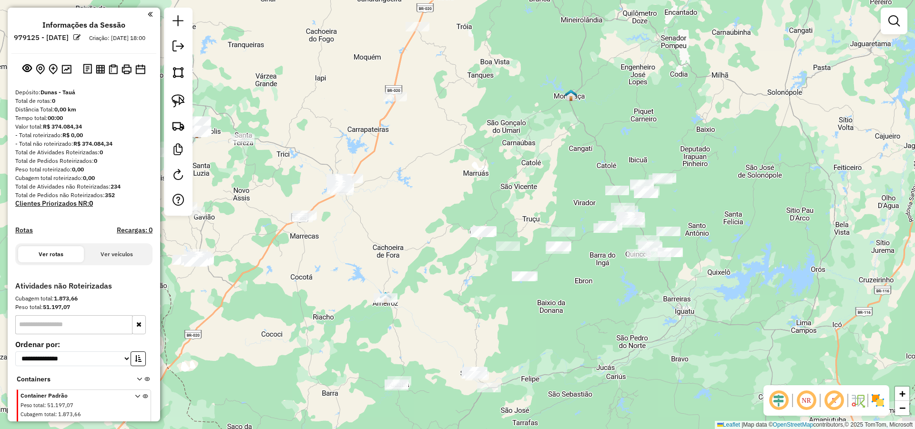
drag, startPoint x: 596, startPoint y: 320, endPoint x: 572, endPoint y: 297, distance: 33.7
click at [577, 297] on div "Janela de atendimento Grade de atendimento Capacidade Transportadoras Veículos …" at bounding box center [457, 214] width 915 height 429
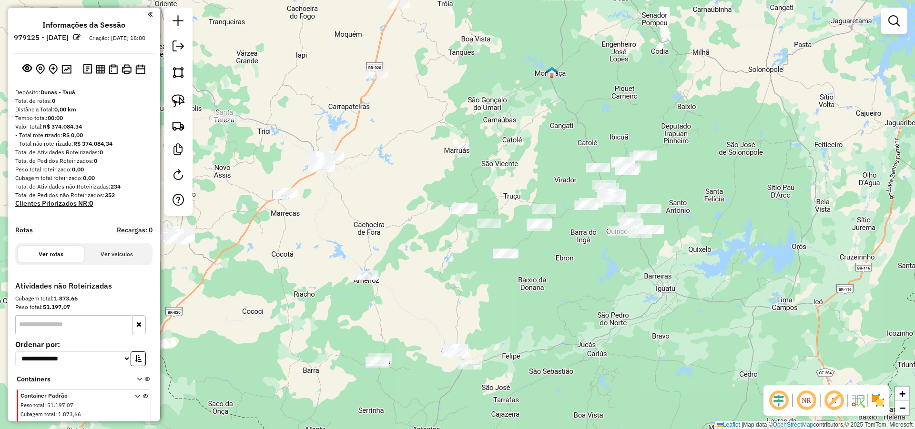
drag, startPoint x: 511, startPoint y: 299, endPoint x: 527, endPoint y: 323, distance: 28.7
click at [525, 315] on div "Janela de atendimento Grade de atendimento Capacidade Transportadoras Veículos …" at bounding box center [457, 214] width 915 height 429
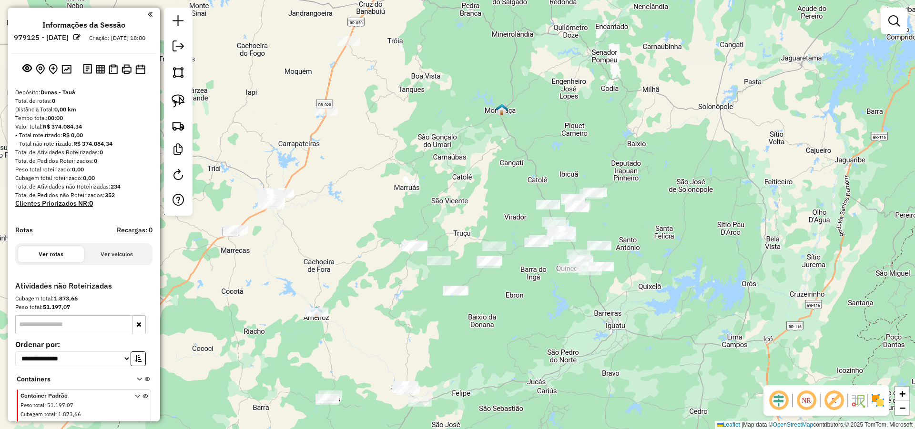
drag, startPoint x: 565, startPoint y: 327, endPoint x: 537, endPoint y: 333, distance: 27.8
click at [540, 333] on div "Janela de atendimento Grade de atendimento Capacidade Transportadoras Veículos …" at bounding box center [457, 214] width 915 height 429
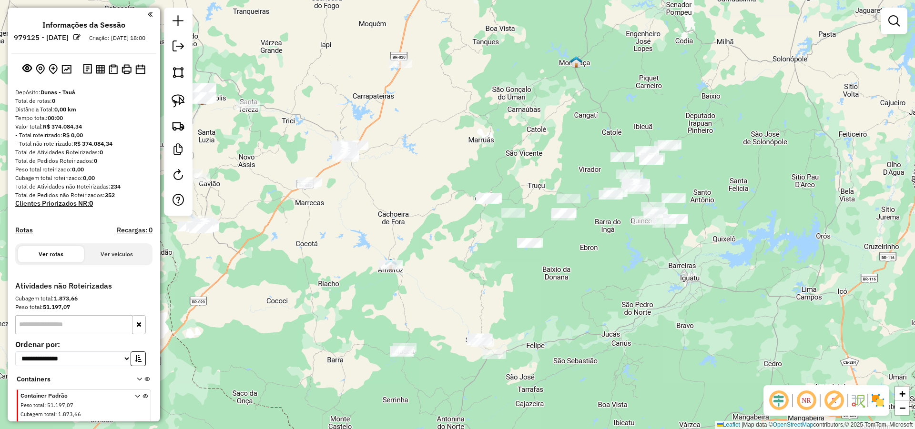
drag, startPoint x: 517, startPoint y: 324, endPoint x: 597, endPoint y: 282, distance: 89.7
click at [596, 282] on div "Janela de atendimento Grade de atendimento Capacidade Transportadoras Veículos …" at bounding box center [457, 214] width 915 height 429
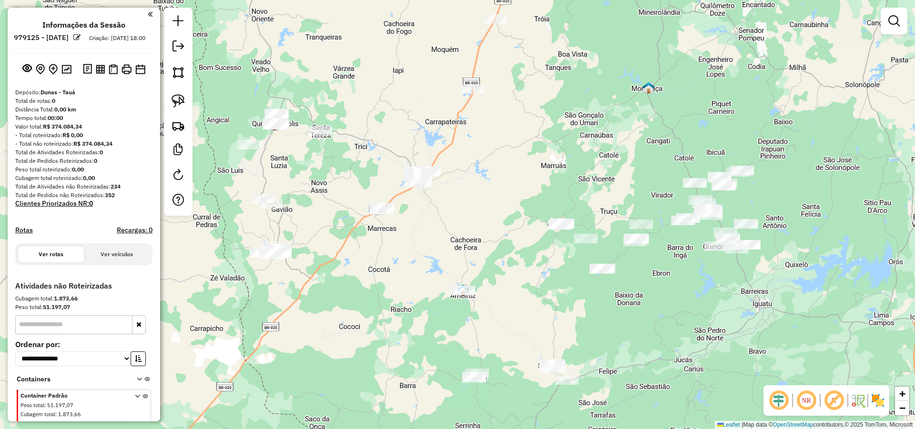
drag, startPoint x: 479, startPoint y: 270, endPoint x: 503, endPoint y: 294, distance: 33.7
click at [502, 292] on div "Janela de atendimento Grade de atendimento Capacidade Transportadoras Veículos …" at bounding box center [457, 214] width 915 height 429
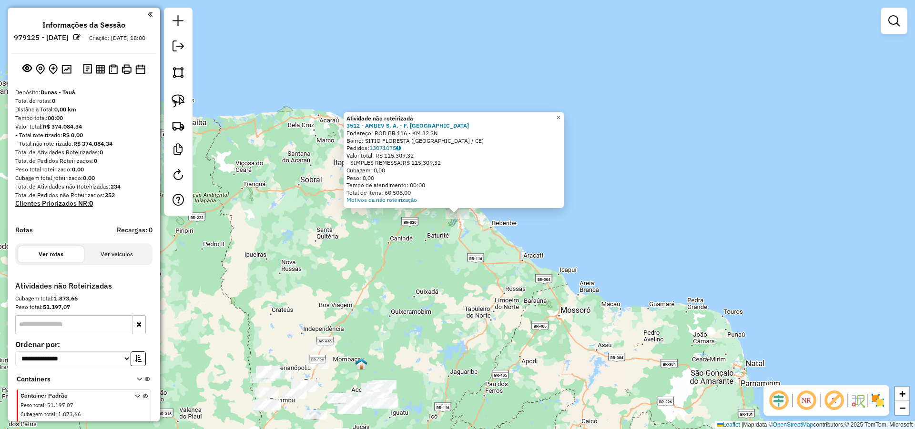
click at [560, 114] on span "×" at bounding box center [558, 117] width 4 height 8
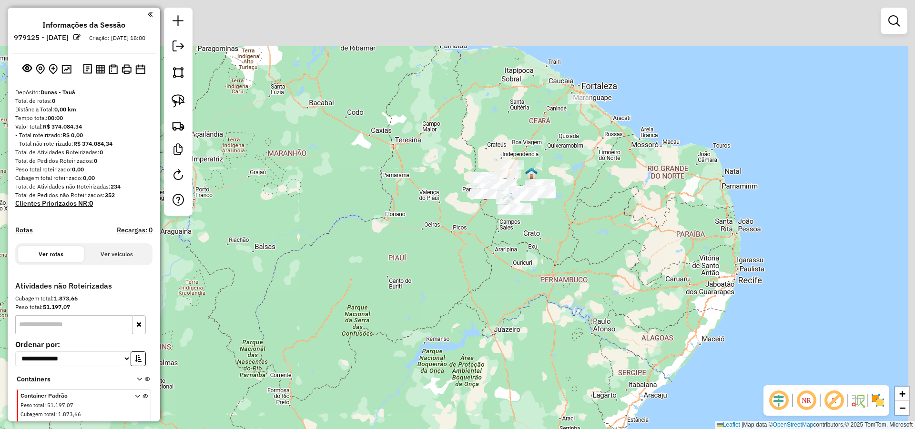
drag, startPoint x: 619, startPoint y: 151, endPoint x: 506, endPoint y: 309, distance: 194.8
click at [509, 309] on div "Janela de atendimento Grade de atendimento Capacidade Transportadoras Veículos …" at bounding box center [457, 214] width 915 height 429
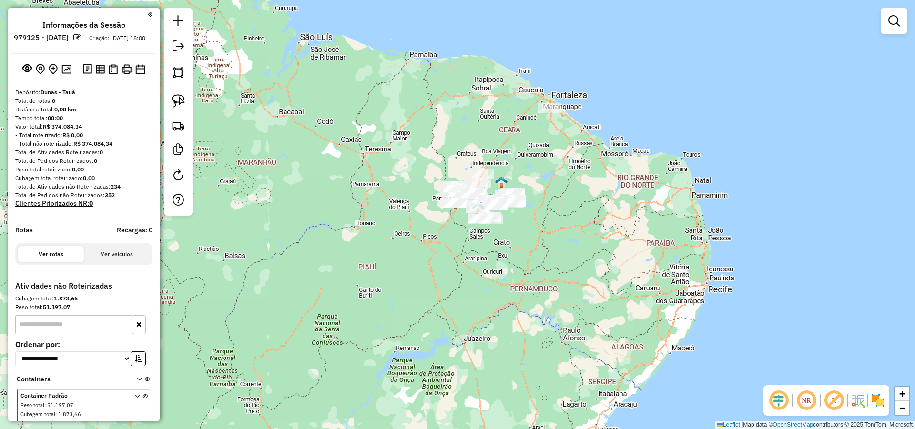
drag, startPoint x: 550, startPoint y: 261, endPoint x: 480, endPoint y: 212, distance: 85.5
click at [521, 229] on div "Janela de atendimento Grade de atendimento Capacidade Transportadoras Veículos …" at bounding box center [457, 214] width 915 height 429
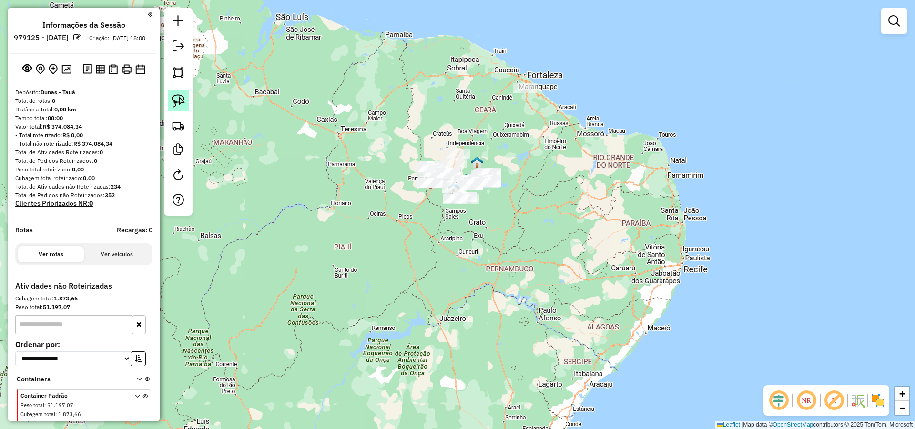
click at [175, 101] on img at bounding box center [178, 100] width 13 height 13
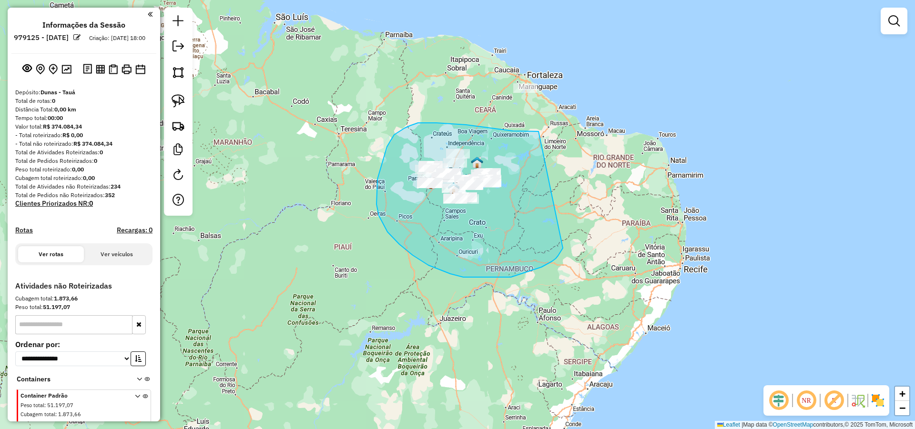
drag, startPoint x: 532, startPoint y: 131, endPoint x: 566, endPoint y: 242, distance: 115.5
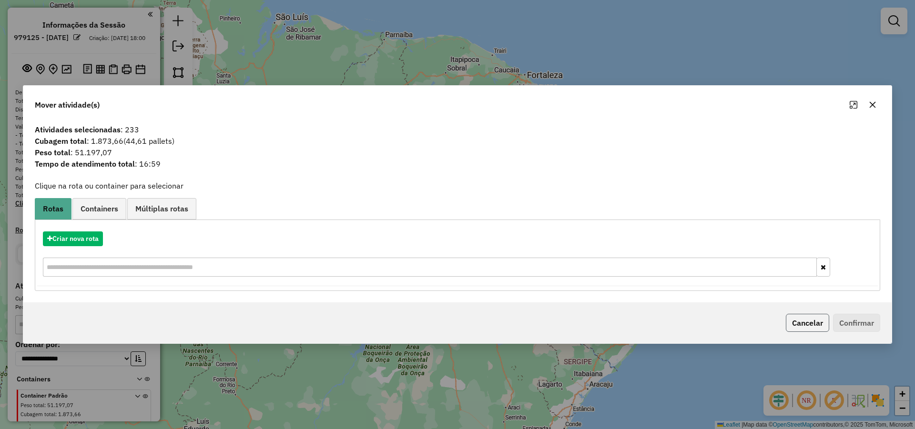
click at [811, 326] on button "Cancelar" at bounding box center [807, 323] width 43 height 18
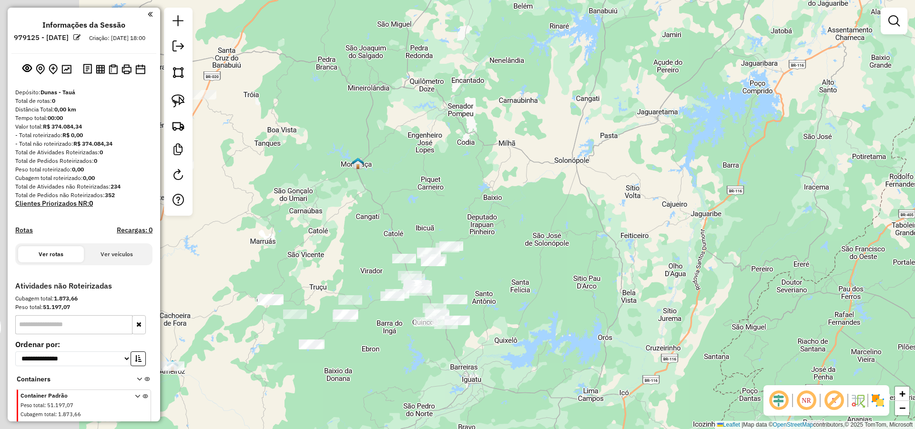
drag, startPoint x: 471, startPoint y: 195, endPoint x: 627, endPoint y: 195, distance: 155.8
click at [624, 196] on div "Janela de atendimento Grade de atendimento Capacidade Transportadoras Veículos …" at bounding box center [457, 214] width 915 height 429
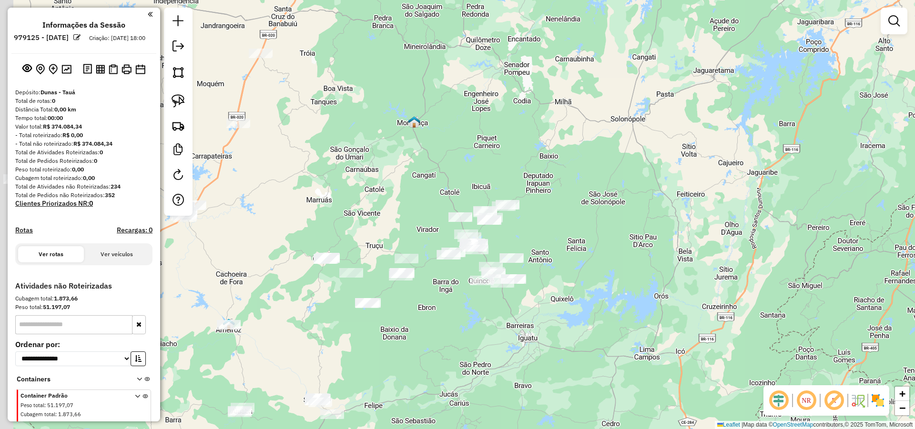
drag, startPoint x: 586, startPoint y: 231, endPoint x: 595, endPoint y: 218, distance: 15.7
click at [598, 215] on div "Janela de atendimento Grade de atendimento Capacidade Transportadoras Veículos …" at bounding box center [457, 214] width 915 height 429
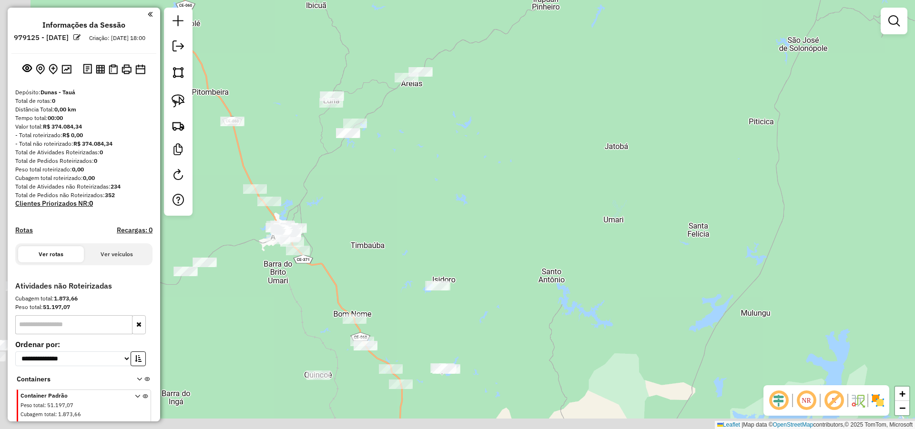
drag, startPoint x: 477, startPoint y: 204, endPoint x: 638, endPoint y: 162, distance: 166.1
click at [636, 162] on div "Janela de atendimento Grade de atendimento Capacidade Transportadoras Veículos …" at bounding box center [457, 214] width 915 height 429
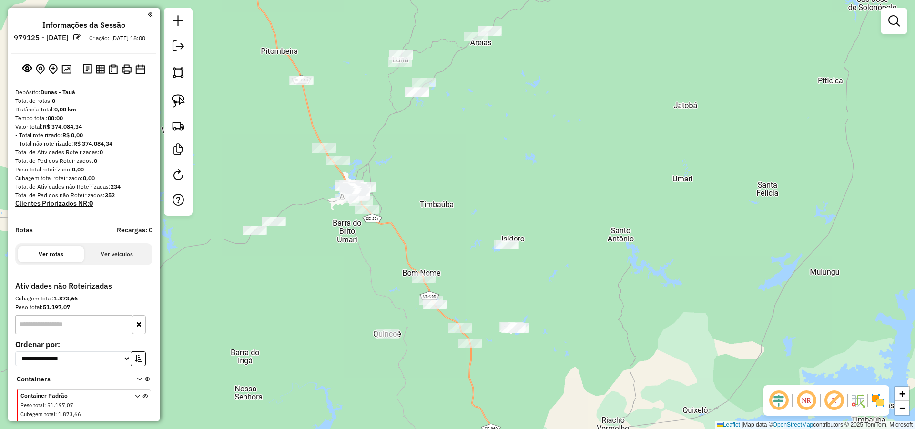
drag, startPoint x: 579, startPoint y: 246, endPoint x: 608, endPoint y: 220, distance: 39.1
click at [608, 220] on div "Janela de atendimento Grade de atendimento Capacidade Transportadoras Veículos …" at bounding box center [457, 214] width 915 height 429
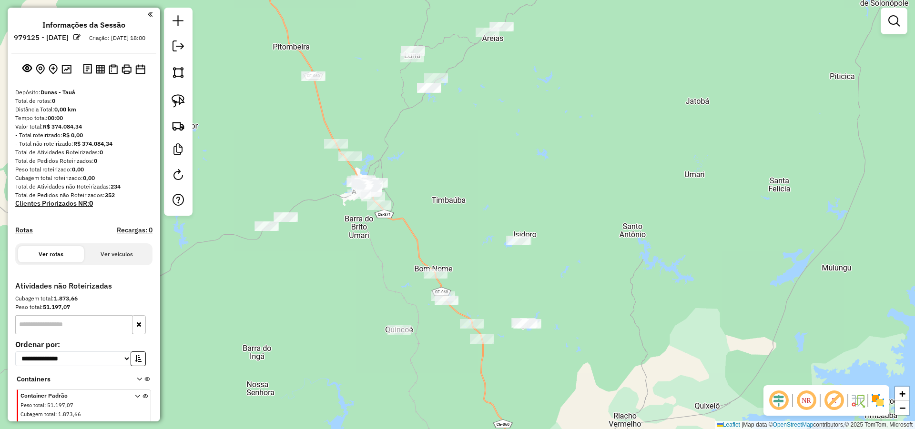
drag, startPoint x: 441, startPoint y: 178, endPoint x: 636, endPoint y: 145, distance: 198.2
click at [648, 150] on div "Janela de atendimento Grade de atendimento Capacidade Transportadoras Veículos …" at bounding box center [457, 214] width 915 height 429
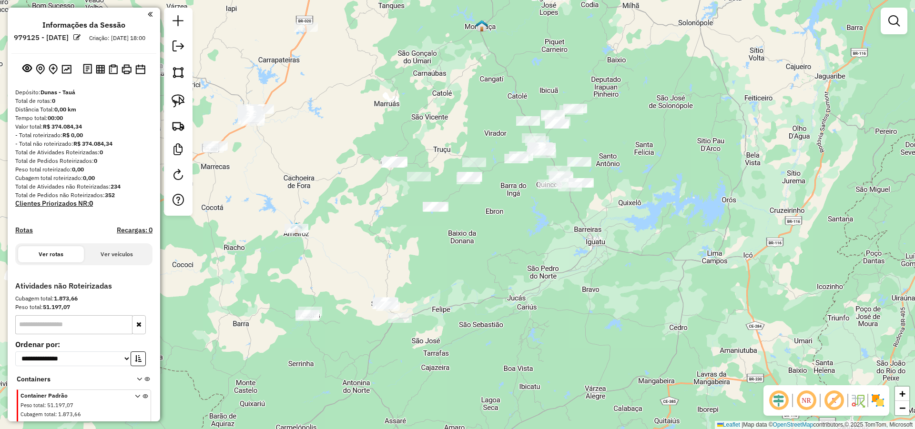
drag, startPoint x: 484, startPoint y: 232, endPoint x: 491, endPoint y: 222, distance: 12.6
click at [491, 222] on div "Janela de atendimento Grade de atendimento Capacidade Transportadoras Veículos …" at bounding box center [457, 214] width 915 height 429
click at [180, 100] on img at bounding box center [178, 100] width 13 height 13
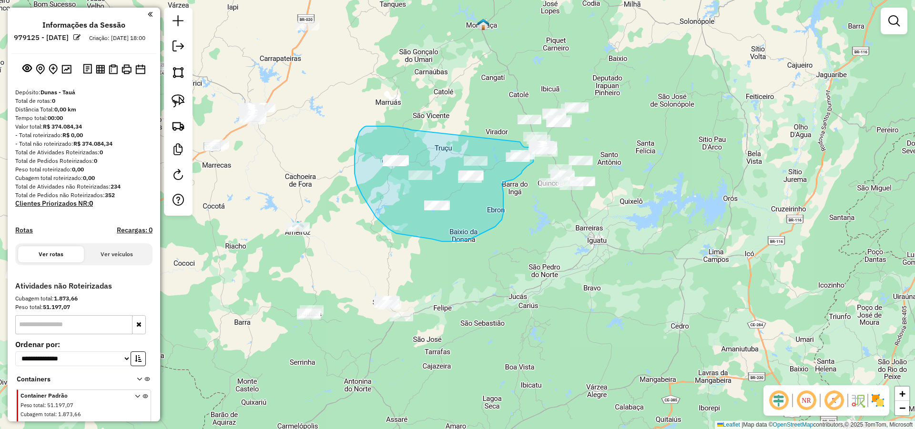
drag, startPoint x: 407, startPoint y: 129, endPoint x: 520, endPoint y: 142, distance: 113.7
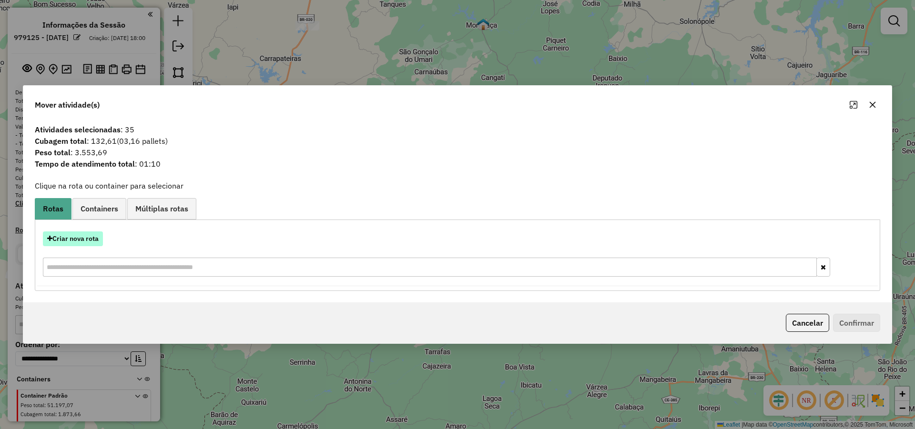
click at [93, 239] on button "Criar nova rota" at bounding box center [73, 239] width 60 height 15
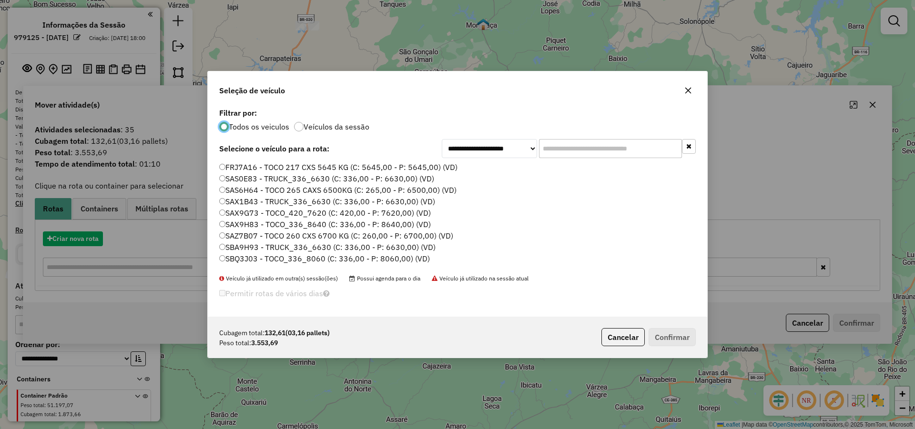
scroll to position [5, 3]
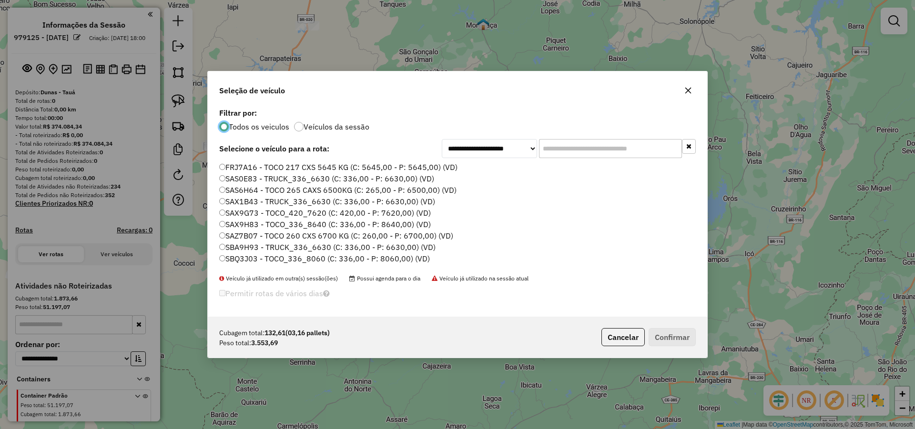
click at [588, 147] on input "text" at bounding box center [610, 148] width 143 height 19
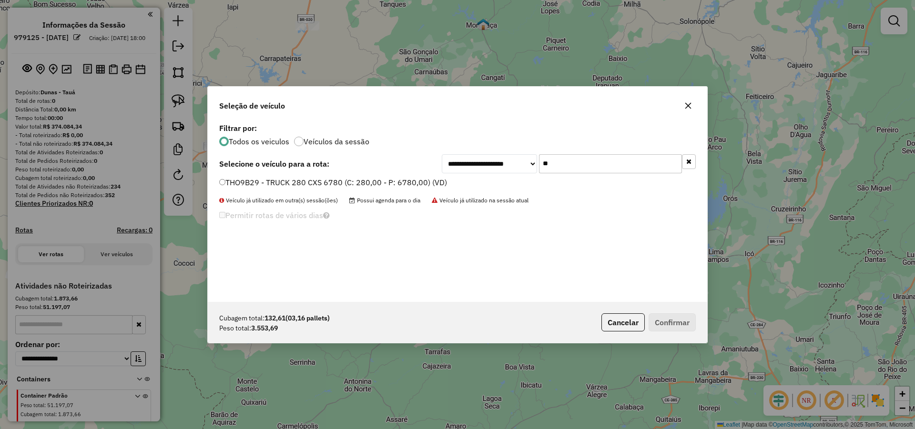
type input "**"
click at [395, 186] on label "THO9B29 - TRUCK 280 CXS 6780 (C: 280,00 - P: 6780,00) (VD)" at bounding box center [333, 182] width 228 height 11
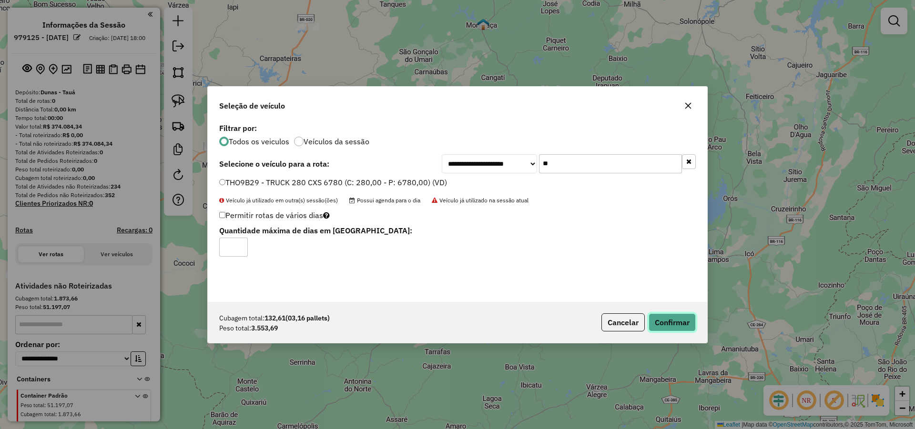
click at [669, 317] on button "Confirmar" at bounding box center [672, 323] width 47 height 18
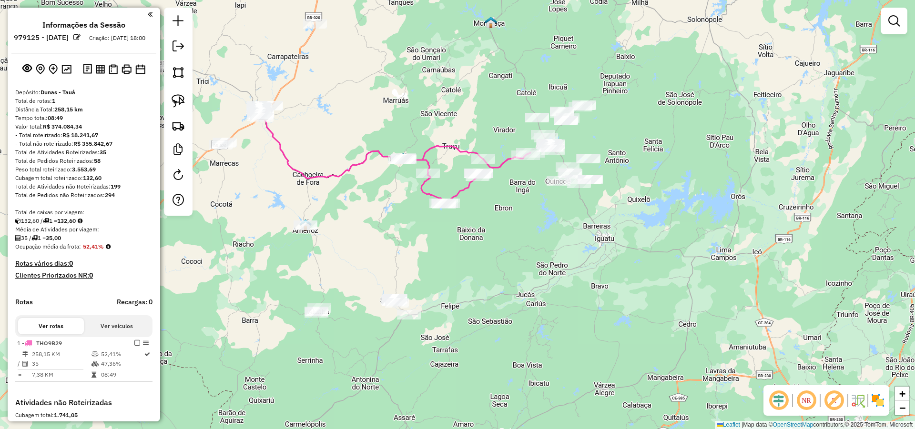
click at [520, 234] on div "Janela de atendimento Grade de atendimento Capacidade Transportadoras Veículos …" at bounding box center [457, 214] width 915 height 429
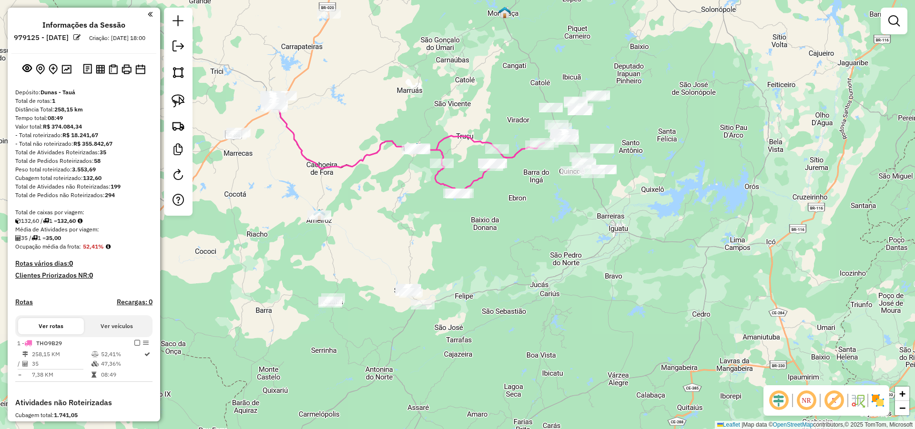
drag, startPoint x: 486, startPoint y: 253, endPoint x: 499, endPoint y: 243, distance: 16.7
click at [495, 245] on div "Janela de atendimento Grade de atendimento Capacidade Transportadoras Veículos …" at bounding box center [457, 214] width 915 height 429
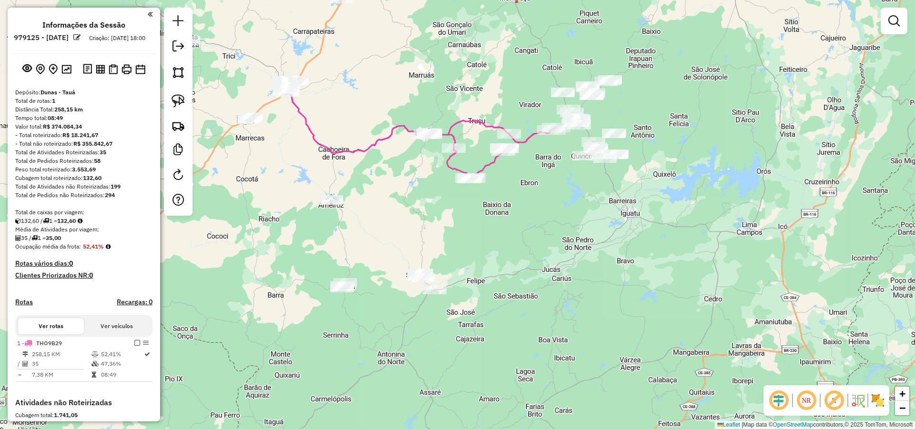
drag, startPoint x: 478, startPoint y: 259, endPoint x: 482, endPoint y: 241, distance: 18.0
click at [481, 250] on div "Janela de atendimento Grade de atendimento Capacidade Transportadoras Veículos …" at bounding box center [457, 214] width 915 height 429
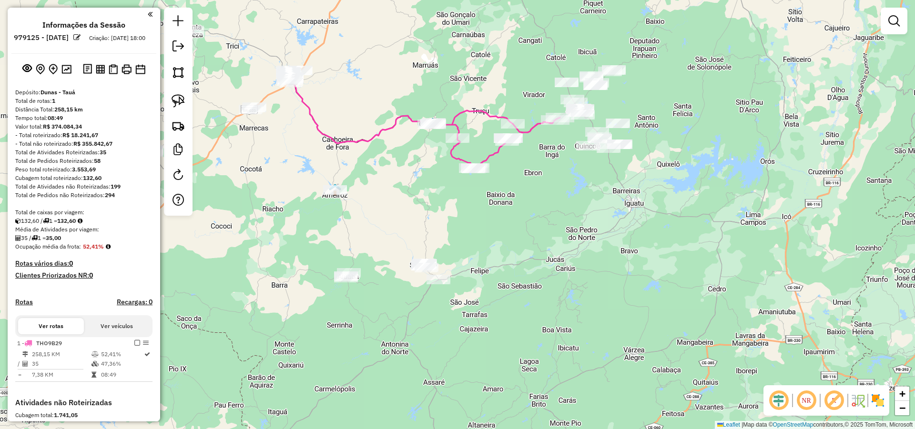
click at [189, 100] on div at bounding box center [178, 112] width 29 height 208
click at [179, 99] on img at bounding box center [178, 100] width 13 height 13
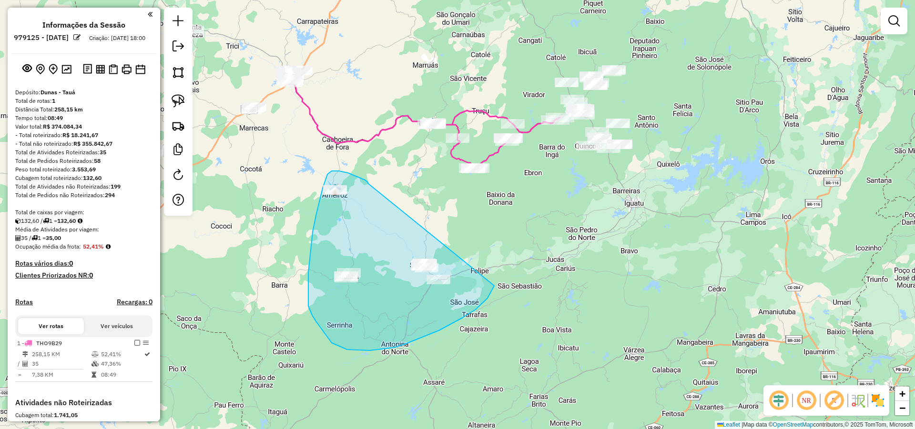
drag, startPoint x: 358, startPoint y: 177, endPoint x: 499, endPoint y: 265, distance: 166.1
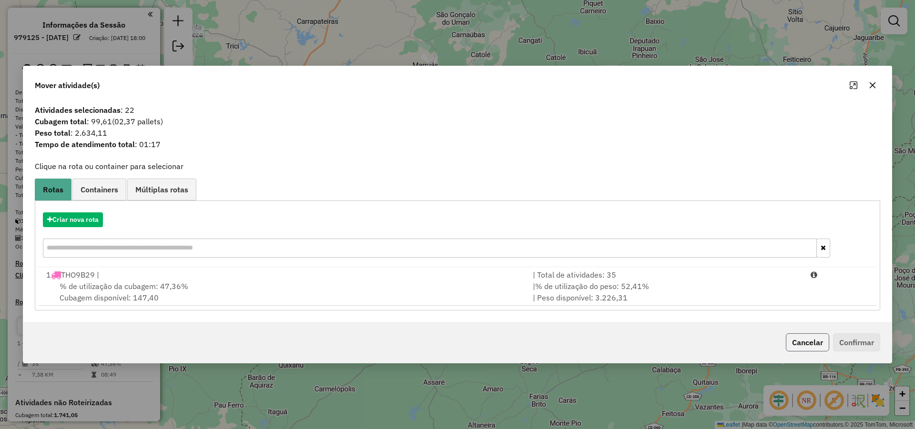
click at [824, 348] on button "Cancelar" at bounding box center [807, 343] width 43 height 18
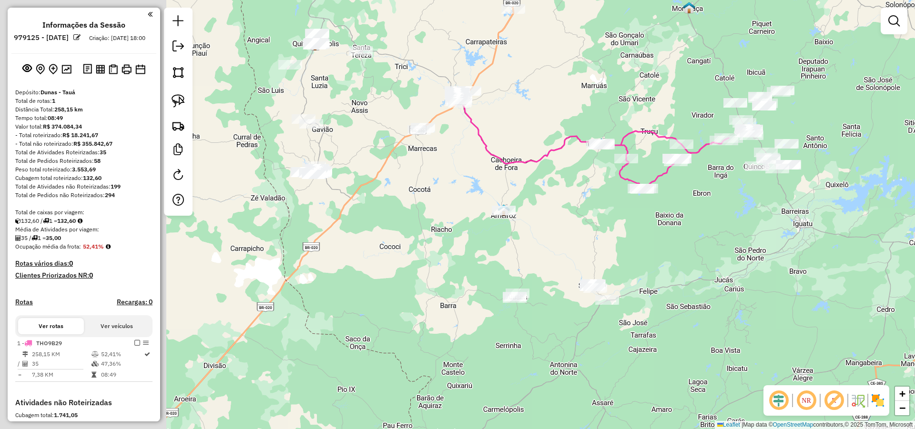
drag, startPoint x: 520, startPoint y: 284, endPoint x: 691, endPoint y: 297, distance: 171.6
click at [691, 300] on div "Janela de atendimento Grade de atendimento Capacidade Transportadoras Veículos …" at bounding box center [457, 214] width 915 height 429
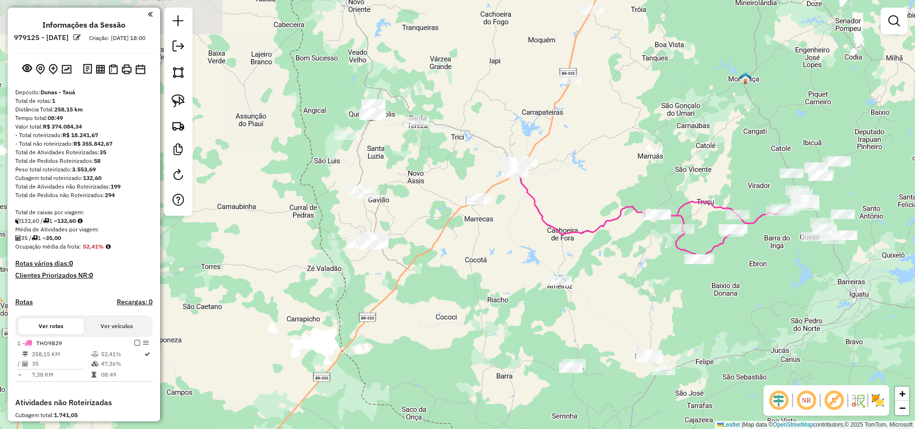
drag, startPoint x: 441, startPoint y: 213, endPoint x: 496, endPoint y: 294, distance: 98.2
click at [496, 294] on div "Janela de atendimento Grade de atendimento Capacidade Transportadoras Veículos …" at bounding box center [457, 214] width 915 height 429
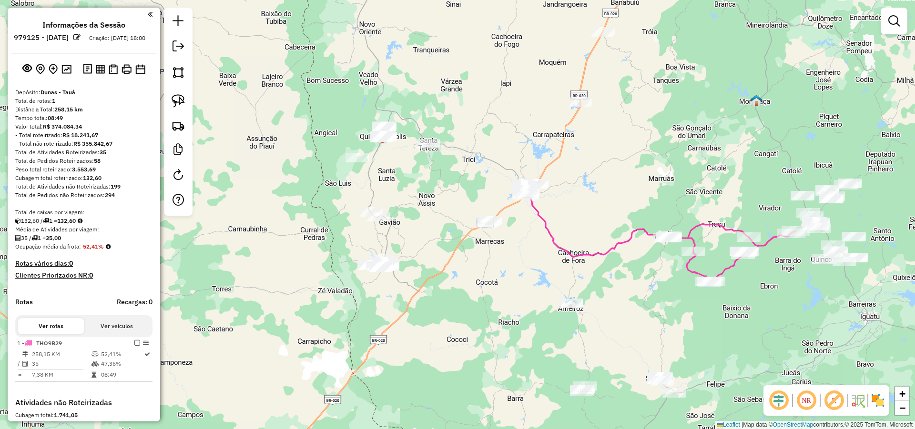
drag, startPoint x: 481, startPoint y: 279, endPoint x: 484, endPoint y: 285, distance: 6.8
click at [483, 284] on div "Janela de atendimento Grade de atendimento Capacidade Transportadoras Veículos …" at bounding box center [457, 214] width 915 height 429
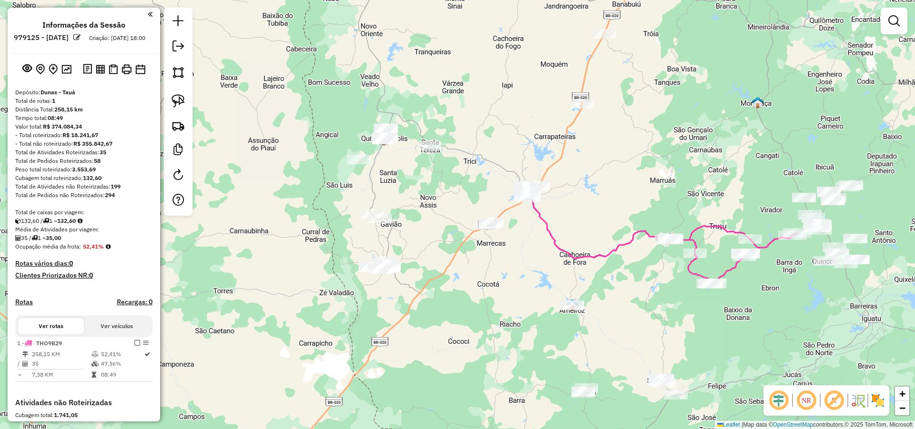
drag, startPoint x: 483, startPoint y: 291, endPoint x: 483, endPoint y: 282, distance: 9.1
click at [485, 283] on div "Janela de atendimento Grade de atendimento Capacidade Transportadoras Veículos …" at bounding box center [457, 214] width 915 height 429
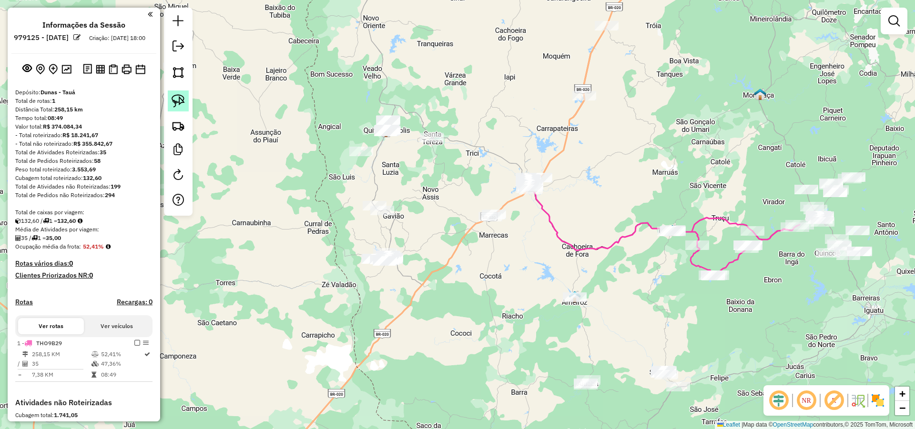
click at [181, 100] on img at bounding box center [178, 100] width 13 height 13
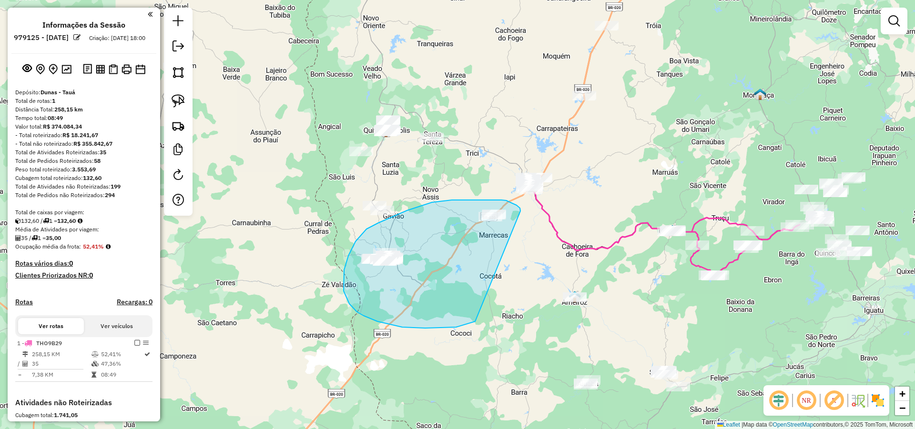
drag, startPoint x: 519, startPoint y: 207, endPoint x: 524, endPoint y: 281, distance: 74.0
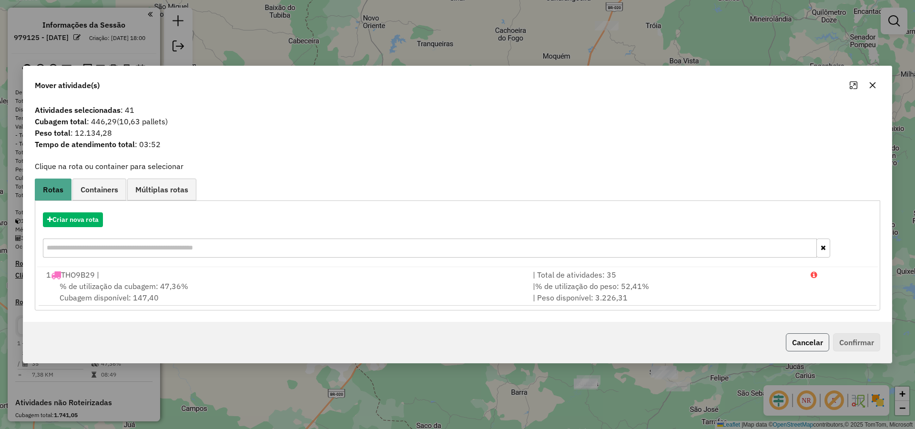
click at [812, 350] on button "Cancelar" at bounding box center [807, 343] width 43 height 18
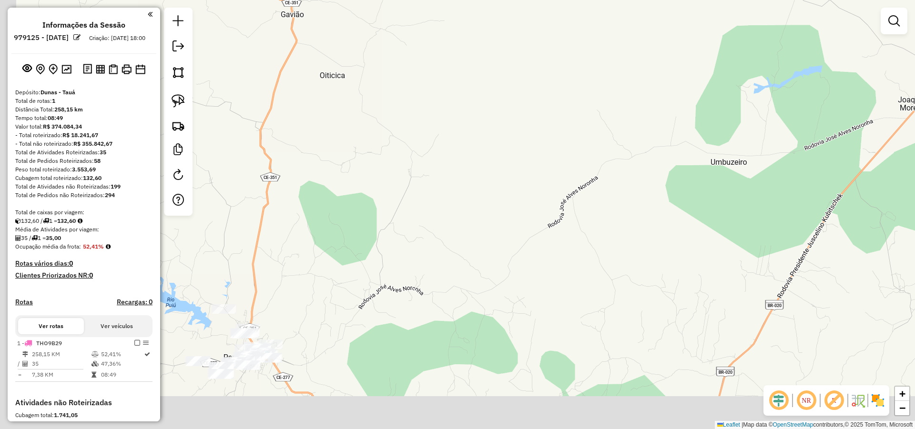
drag, startPoint x: 475, startPoint y: 214, endPoint x: 557, endPoint y: 156, distance: 99.8
click at [527, 169] on div "Janela de atendimento Grade de atendimento Capacidade Transportadoras Veículos …" at bounding box center [457, 214] width 915 height 429
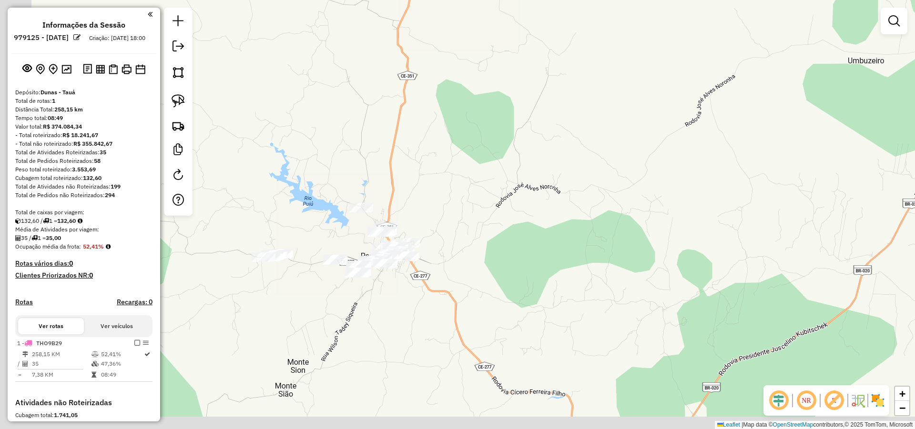
drag, startPoint x: 496, startPoint y: 216, endPoint x: 577, endPoint y: 158, distance: 99.4
click at [575, 159] on div "Janela de atendimento Grade de atendimento Capacidade Transportadoras Veículos …" at bounding box center [457, 214] width 915 height 429
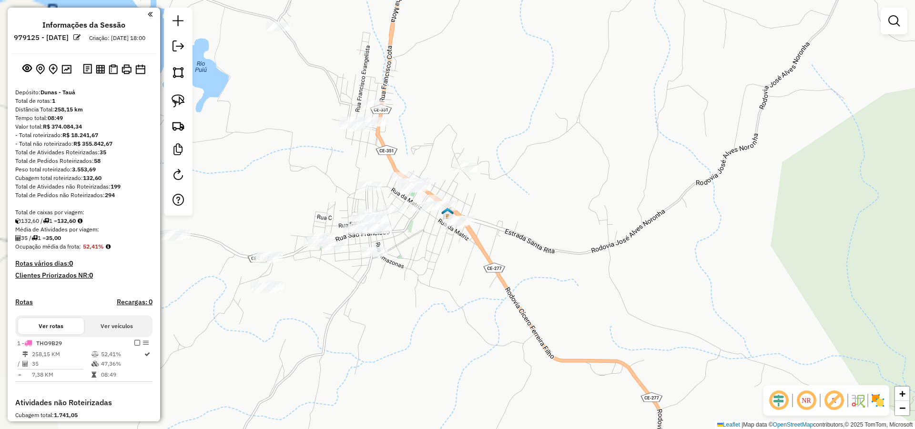
drag, startPoint x: 656, startPoint y: 189, endPoint x: 737, endPoint y: 153, distance: 88.5
click at [737, 153] on div "Janela de atendimento Grade de atendimento Capacidade Transportadoras Veículos …" at bounding box center [457, 214] width 915 height 429
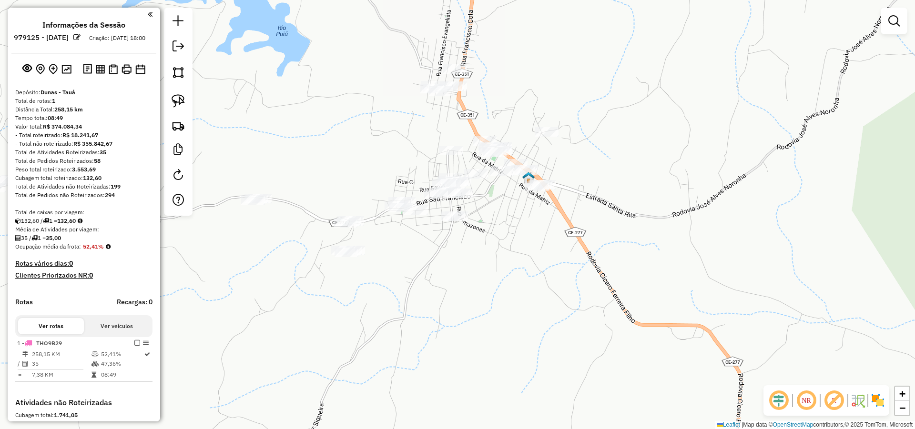
drag, startPoint x: 575, startPoint y: 241, endPoint x: 589, endPoint y: 236, distance: 15.2
click at [589, 236] on div "Janela de atendimento Grade de atendimento Capacidade Transportadoras Veículos …" at bounding box center [457, 214] width 915 height 429
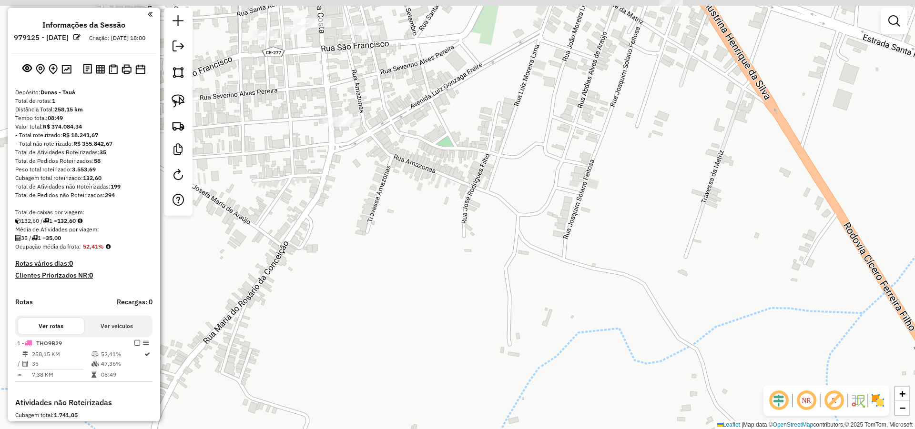
drag, startPoint x: 508, startPoint y: 205, endPoint x: 610, endPoint y: 237, distance: 106.7
click at [605, 235] on div "Janela de atendimento Grade de atendimento Capacidade Transportadoras Veículos …" at bounding box center [457, 214] width 915 height 429
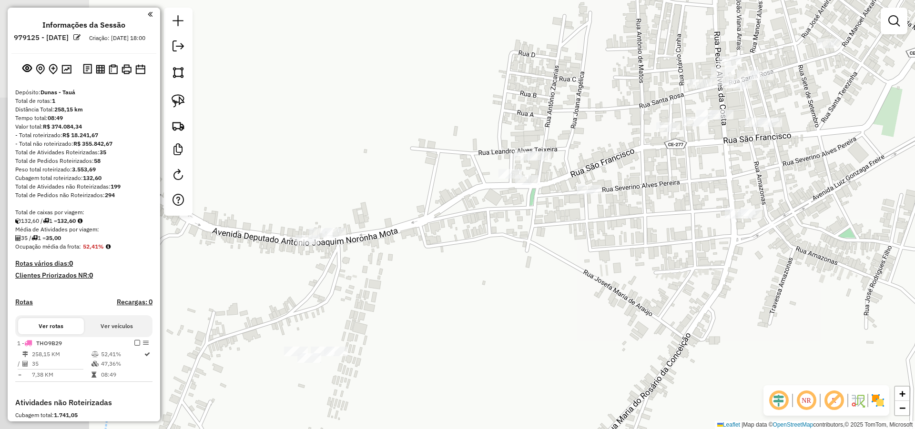
drag, startPoint x: 504, startPoint y: 188, endPoint x: 787, endPoint y: 230, distance: 286.2
click at [787, 230] on div "Janela de atendimento Grade de atendimento Capacidade Transportadoras Veículos …" at bounding box center [457, 214] width 915 height 429
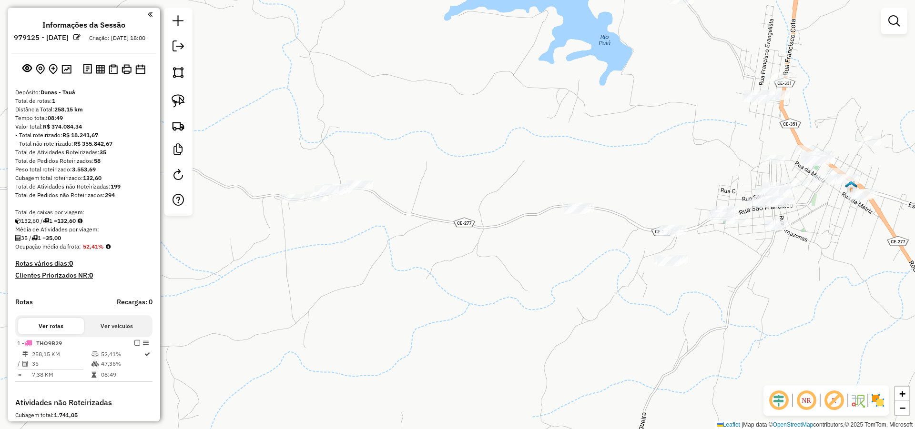
drag, startPoint x: 754, startPoint y: 265, endPoint x: 747, endPoint y: 268, distance: 7.3
click at [752, 267] on div "Janela de atendimento Grade de atendimento Capacidade Transportadoras Veículos …" at bounding box center [457, 214] width 915 height 429
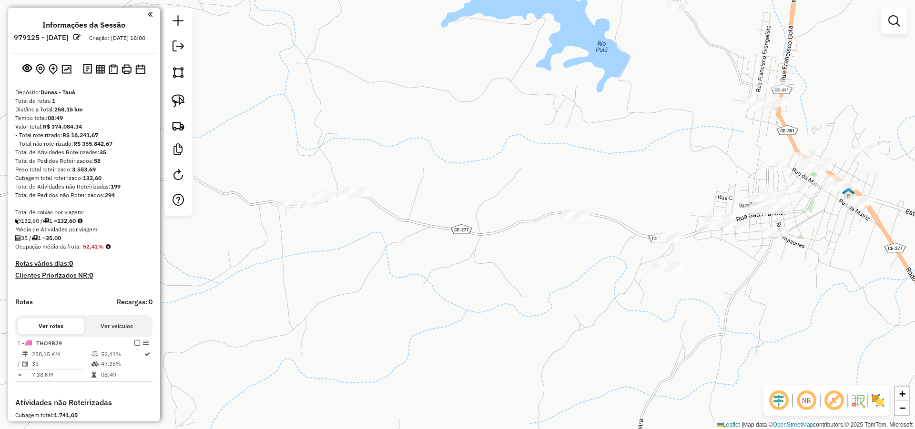
drag, startPoint x: 173, startPoint y: 98, endPoint x: 369, endPoint y: 142, distance: 200.7
click at [174, 98] on img at bounding box center [178, 100] width 13 height 13
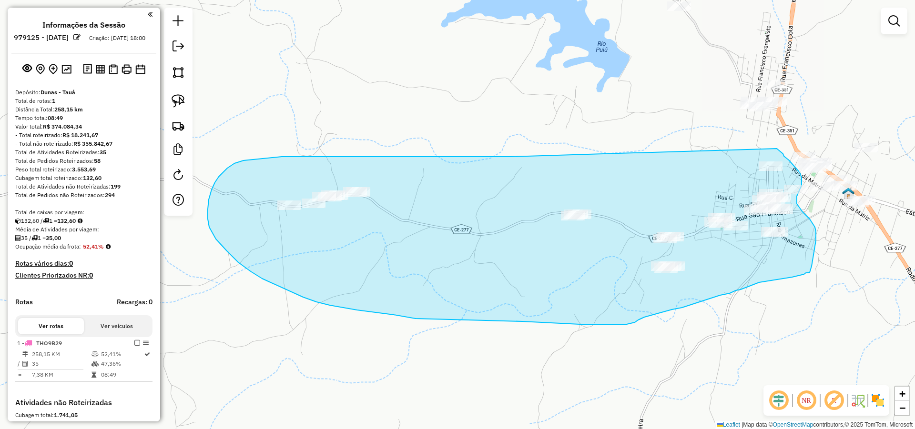
drag, startPoint x: 501, startPoint y: 157, endPoint x: 777, endPoint y: 149, distance: 275.5
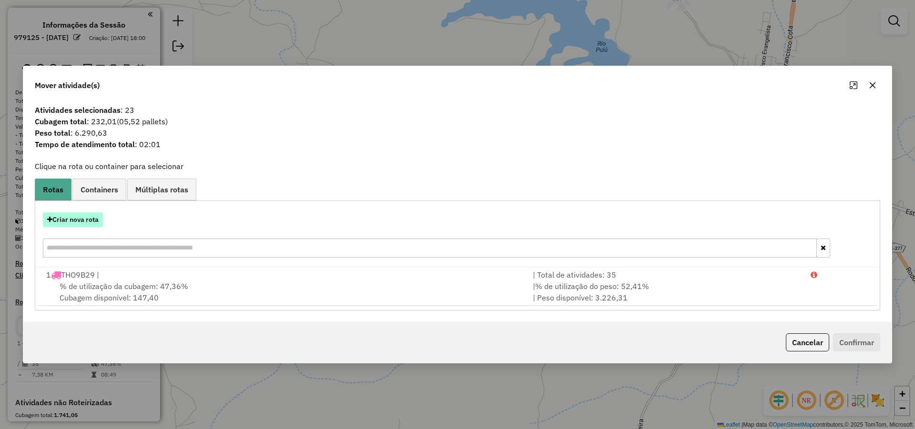
click at [76, 218] on button "Criar nova rota" at bounding box center [73, 220] width 60 height 15
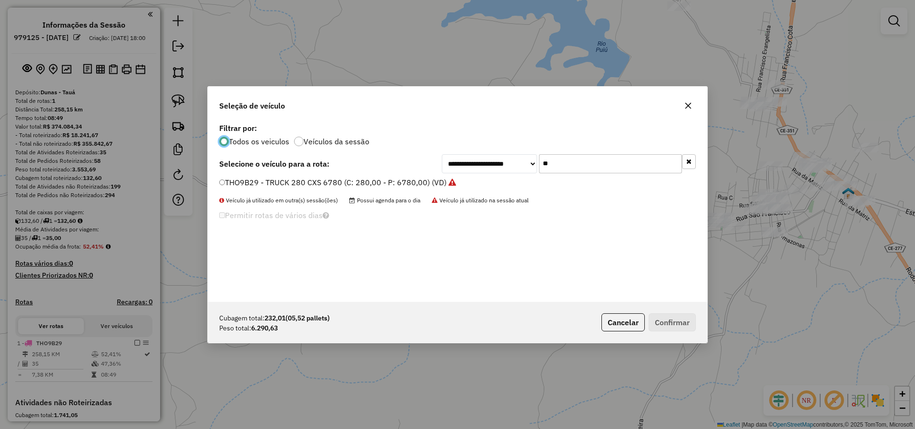
click at [588, 167] on input "**" at bounding box center [610, 163] width 143 height 19
type input "****"
click at [374, 183] on label "SAS0E83 - TRUCK_336_6630 (C: 336,00 - P: 6630,00) (VD)" at bounding box center [326, 182] width 215 height 11
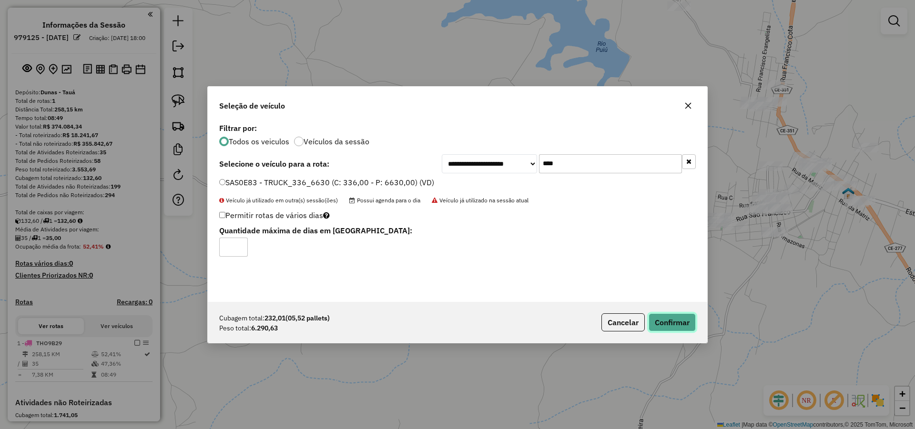
click at [662, 320] on button "Confirmar" at bounding box center [672, 323] width 47 height 18
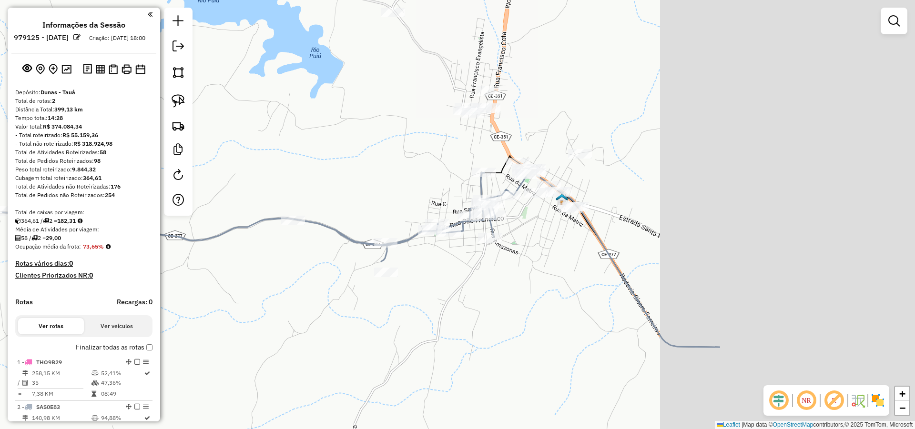
drag, startPoint x: 667, startPoint y: 305, endPoint x: 431, endPoint y: 307, distance: 236.3
click at [436, 304] on div "Janela de atendimento Grade de atendimento Capacidade Transportadoras Veículos …" at bounding box center [457, 214] width 915 height 429
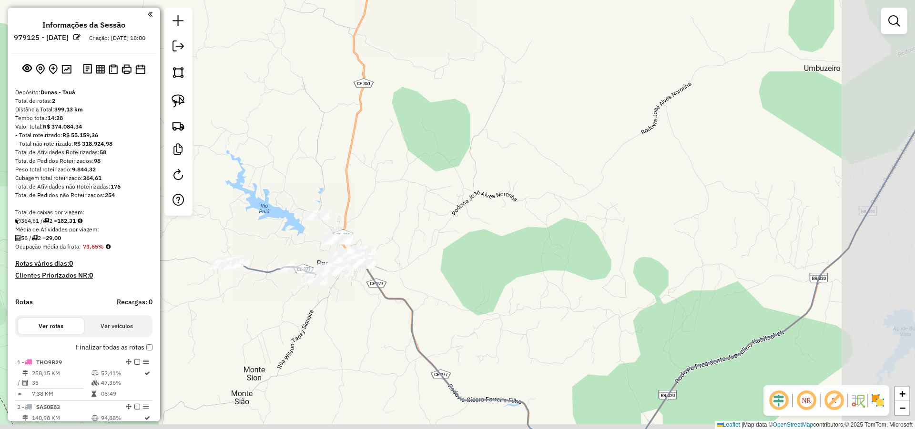
drag, startPoint x: 572, startPoint y: 301, endPoint x: 438, endPoint y: 272, distance: 136.6
click at [458, 274] on div "Janela de atendimento Grade de atendimento Capacidade Transportadoras Veículos …" at bounding box center [457, 214] width 915 height 429
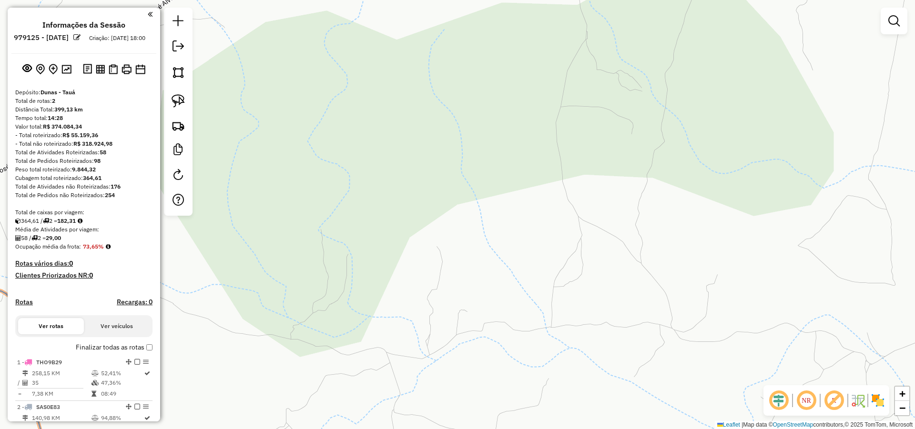
scroll to position [114, 0]
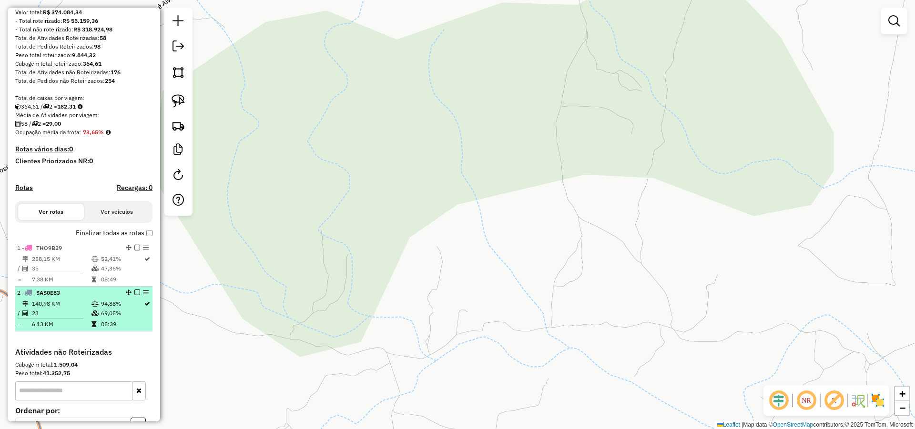
click at [135, 295] on em at bounding box center [137, 293] width 6 height 6
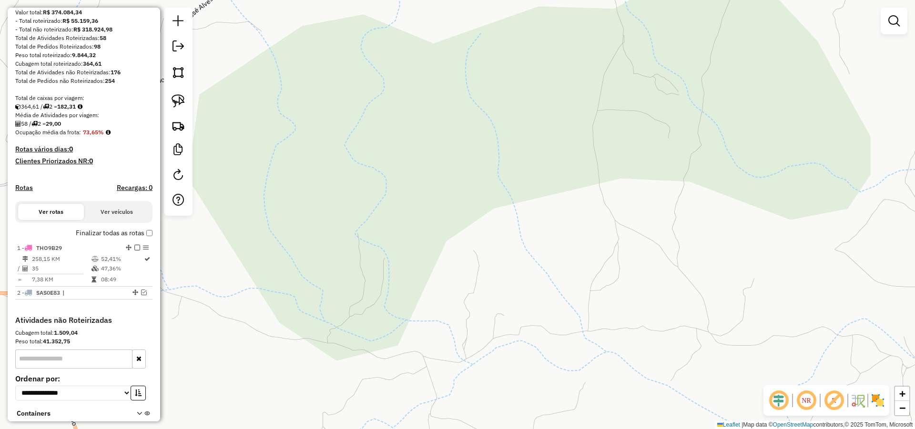
drag, startPoint x: 285, startPoint y: 290, endPoint x: 434, endPoint y: 306, distance: 150.0
click at [383, 306] on div "Janela de atendimento Grade de atendimento Capacidade Transportadoras Veículos …" at bounding box center [457, 214] width 915 height 429
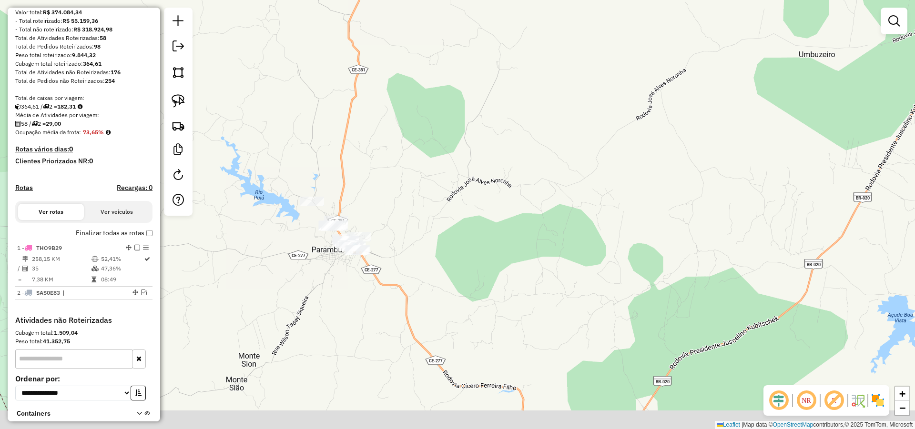
drag, startPoint x: 465, startPoint y: 296, endPoint x: 560, endPoint y: 225, distance: 119.5
click at [559, 225] on div "Janela de atendimento Grade de atendimento Capacidade Transportadoras Veículos …" at bounding box center [457, 214] width 915 height 429
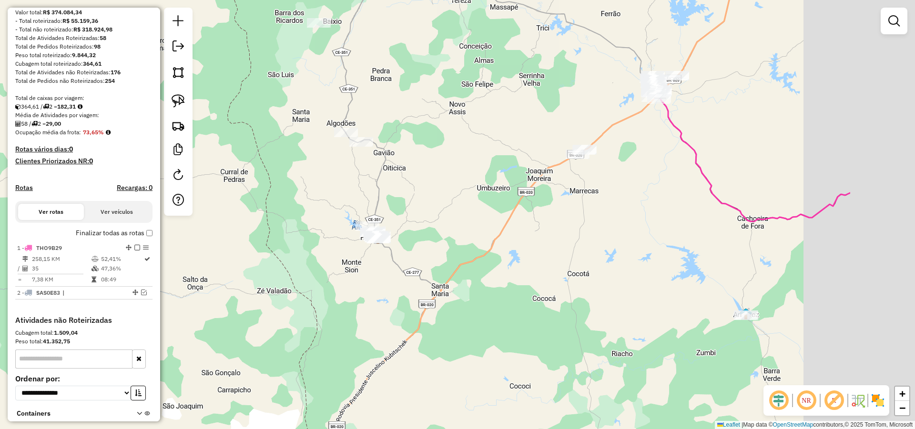
drag, startPoint x: 623, startPoint y: 229, endPoint x: 424, endPoint y: 284, distance: 207.0
click at [424, 284] on div "Janela de atendimento Grade de atendimento Capacidade Transportadoras Veículos …" at bounding box center [457, 214] width 915 height 429
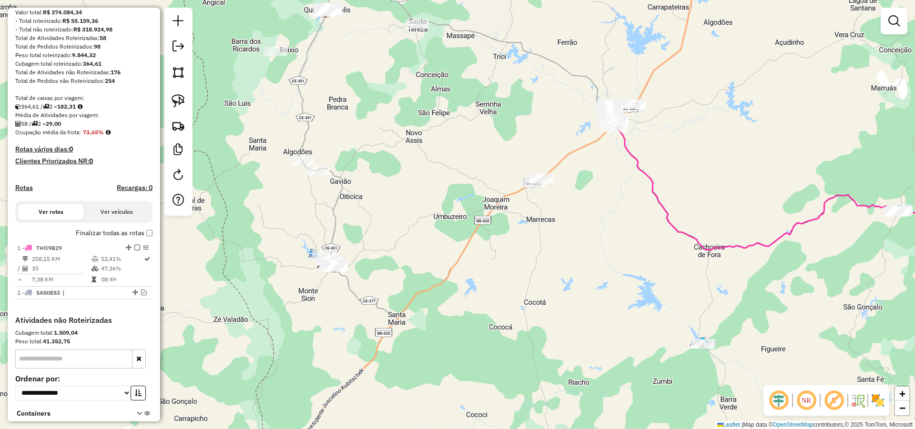
click at [460, 267] on div "Janela de atendimento Grade de atendimento Capacidade Transportadoras Veículos …" at bounding box center [457, 214] width 915 height 429
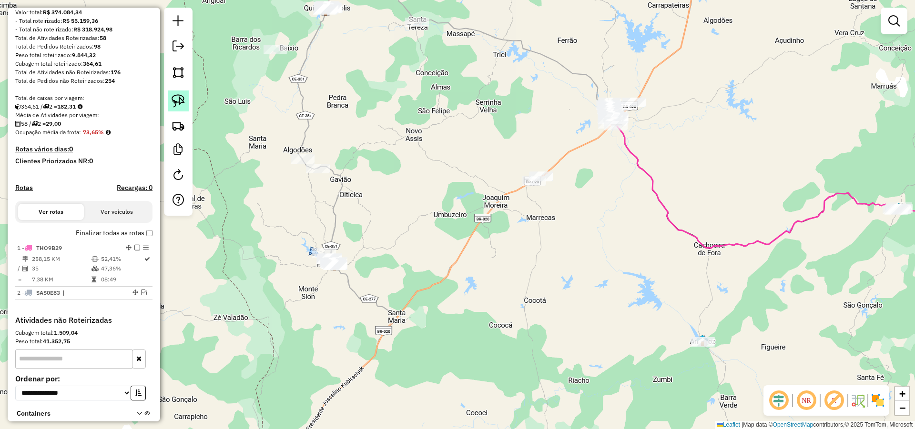
click at [189, 98] on div at bounding box center [178, 112] width 29 height 208
click at [183, 98] on img at bounding box center [178, 100] width 13 height 13
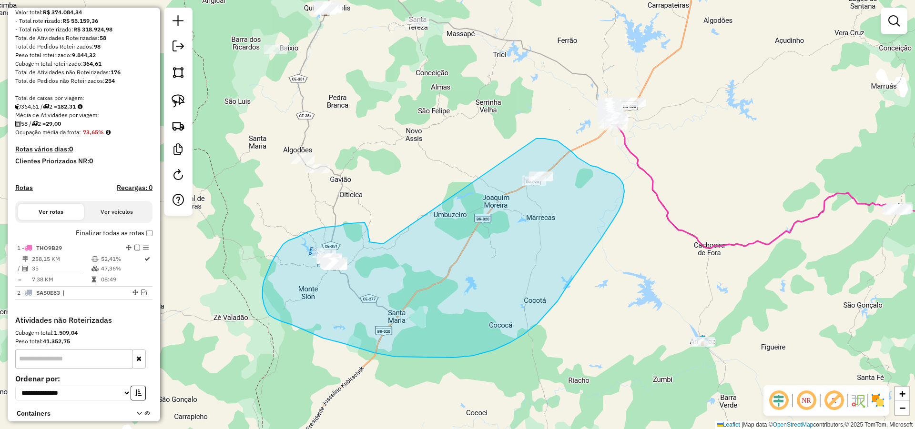
drag, startPoint x: 375, startPoint y: 243, endPoint x: 535, endPoint y: 139, distance: 190.9
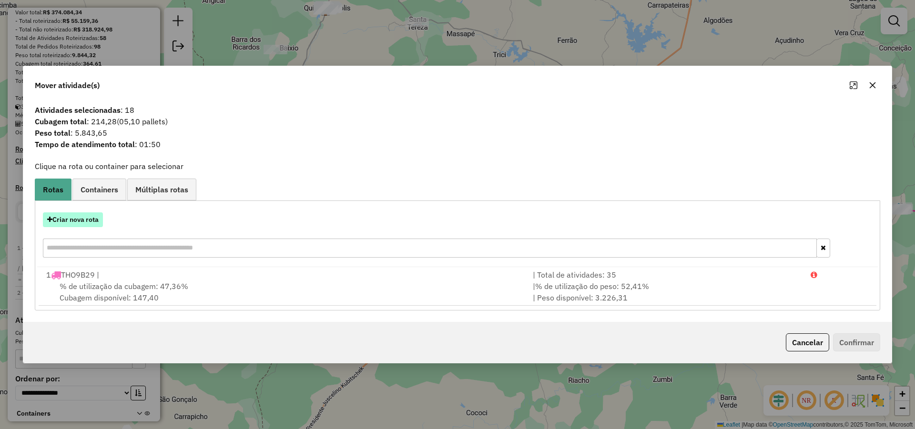
click at [90, 215] on button "Criar nova rota" at bounding box center [73, 220] width 60 height 15
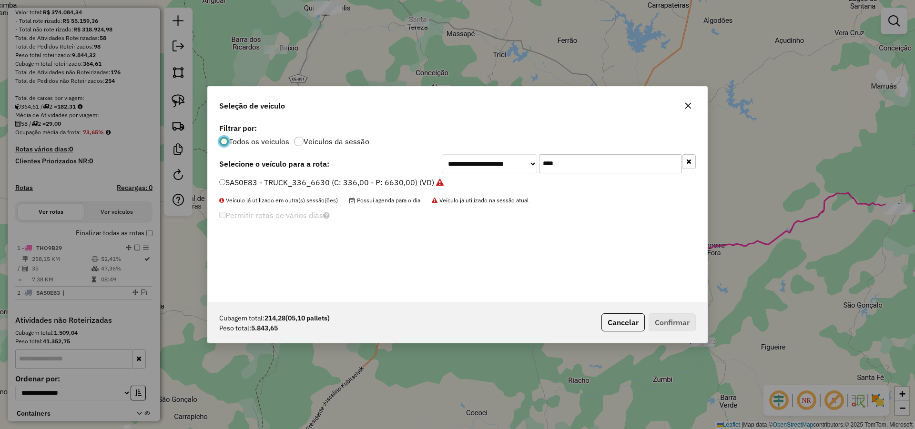
scroll to position [5, 3]
click at [582, 170] on input "****" at bounding box center [610, 163] width 143 height 19
type input "***"
click at [421, 186] on label "SAS6H64 - TOCO 265 CAXS 6500KG (C: 265,00 - P: 6500,00) (VD)" at bounding box center [337, 182] width 237 height 11
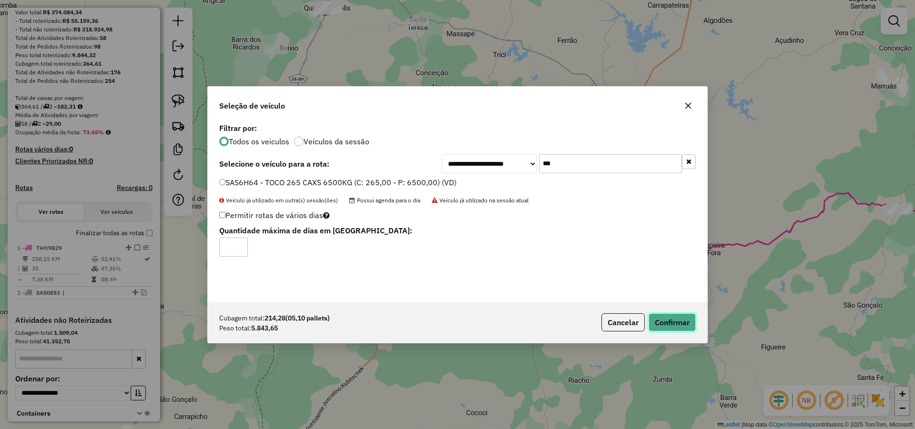
click at [669, 328] on button "Confirmar" at bounding box center [672, 323] width 47 height 18
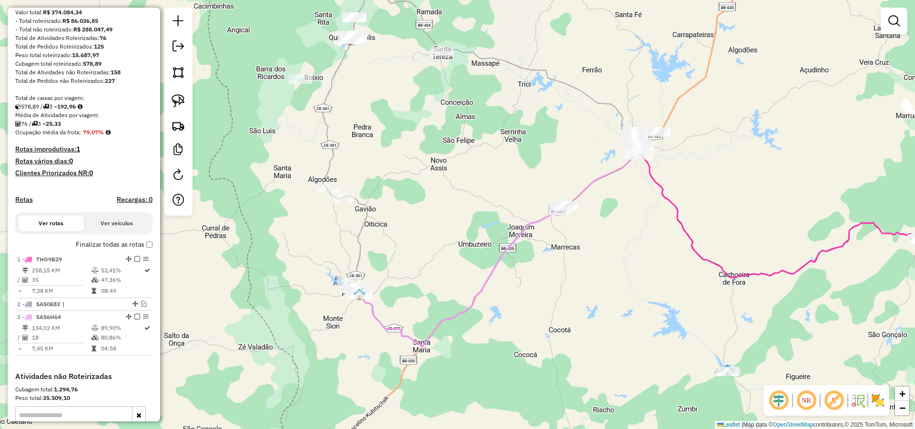
drag, startPoint x: 462, startPoint y: 298, endPoint x: 466, endPoint y: 302, distance: 5.4
click at [466, 302] on div "Janela de atendimento Grade de atendimento Capacidade Transportadoras Veículos …" at bounding box center [457, 214] width 915 height 429
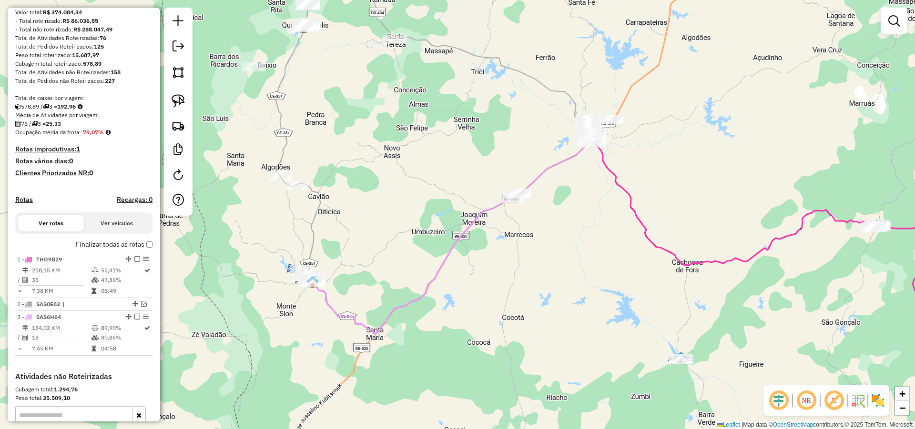
drag, startPoint x: 598, startPoint y: 279, endPoint x: 558, endPoint y: 267, distance: 41.2
click at [559, 267] on div "Janela de atendimento Grade de atendimento Capacidade Transportadoras Veículos …" at bounding box center [457, 214] width 915 height 429
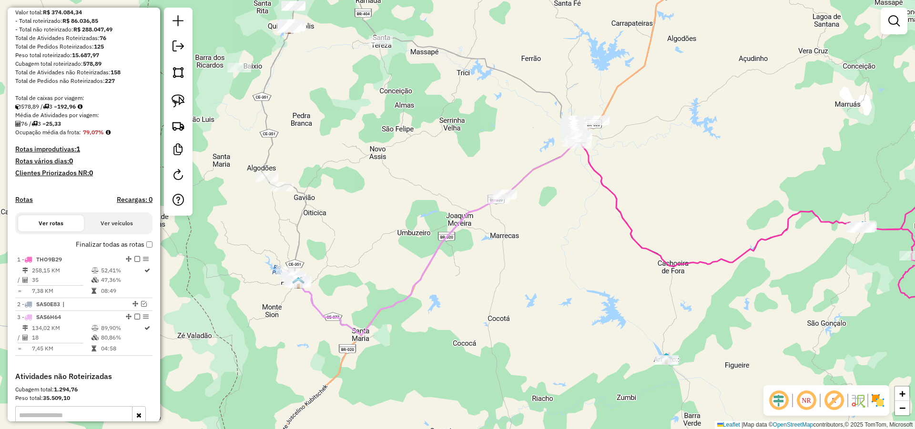
drag, startPoint x: 739, startPoint y: 281, endPoint x: 480, endPoint y: 290, distance: 258.9
click at [486, 290] on div "Janela de atendimento Grade de atendimento Capacidade Transportadoras Veículos …" at bounding box center [457, 214] width 915 height 429
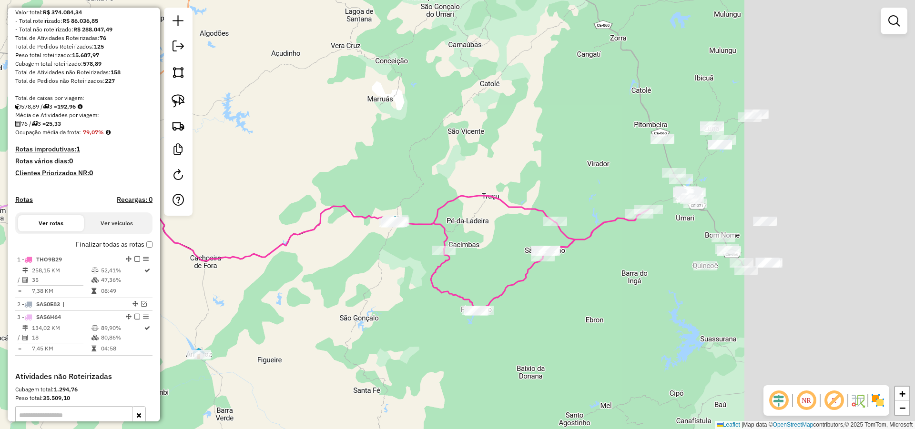
drag, startPoint x: 601, startPoint y: 290, endPoint x: 471, endPoint y: 290, distance: 130.1
click at [471, 290] on div "Janela de atendimento Grade de atendimento Capacidade Transportadoras Veículos …" at bounding box center [457, 214] width 915 height 429
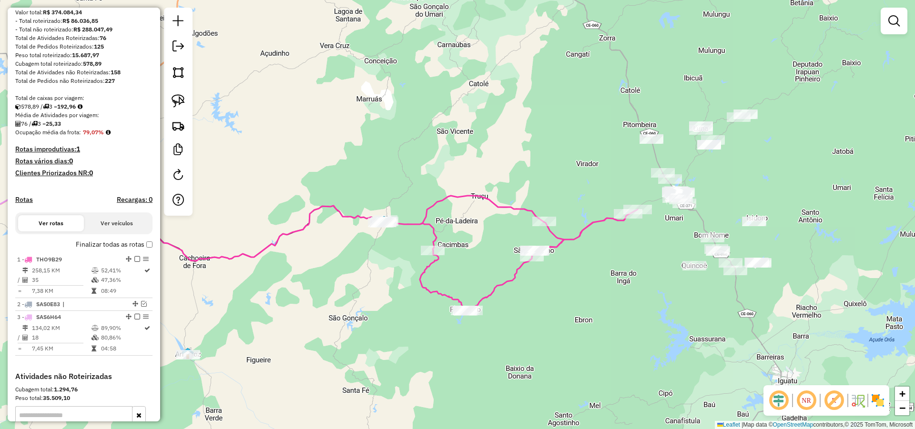
click at [558, 317] on div "Janela de atendimento Grade de atendimento Capacidade Transportadoras Veículos …" at bounding box center [457, 214] width 915 height 429
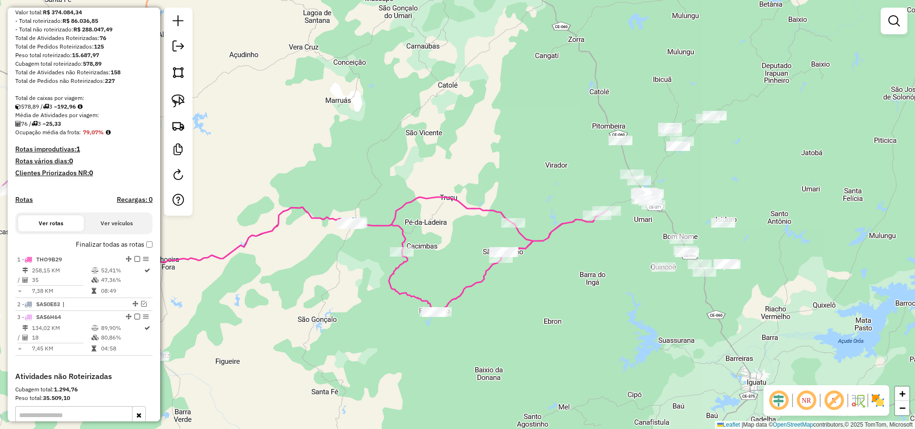
drag, startPoint x: 594, startPoint y: 254, endPoint x: 606, endPoint y: 240, distance: 18.3
click at [618, 225] on div "Janela de atendimento Grade de atendimento Capacidade Transportadoras Veículos …" at bounding box center [457, 214] width 915 height 429
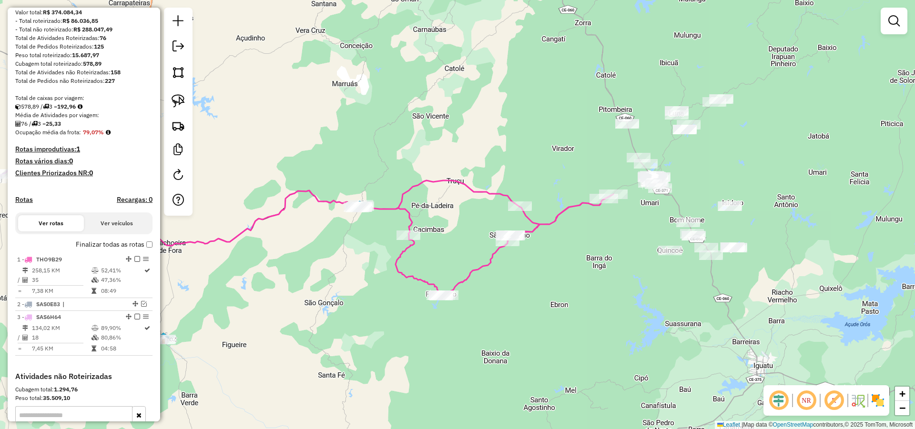
drag, startPoint x: 580, startPoint y: 255, endPoint x: 577, endPoint y: 229, distance: 26.0
click at [590, 223] on div "Janela de atendimento Grade de atendimento Capacidade Transportadoras Veículos …" at bounding box center [457, 214] width 915 height 429
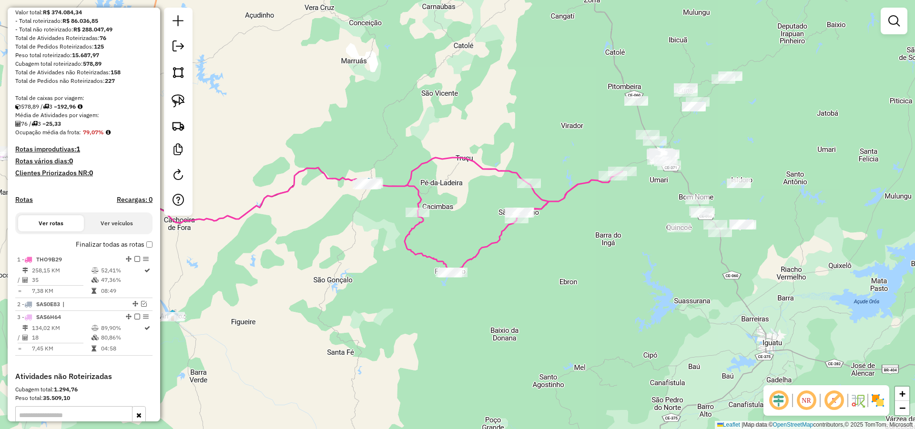
drag, startPoint x: 559, startPoint y: 226, endPoint x: 579, endPoint y: 195, distance: 37.1
click at [579, 196] on div "Janela de atendimento Grade de atendimento Capacidade Transportadoras Veículos …" at bounding box center [457, 214] width 915 height 429
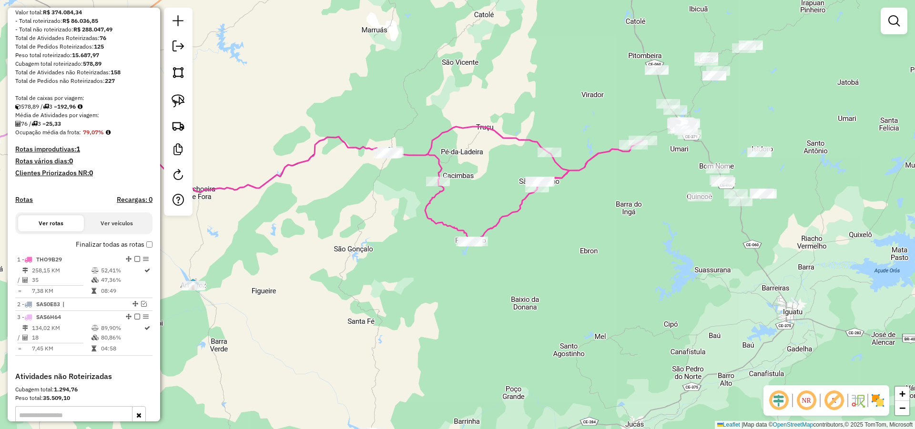
drag, startPoint x: 513, startPoint y: 180, endPoint x: 526, endPoint y: 174, distance: 13.5
click at [524, 175] on div "Janela de atendimento Grade de atendimento Capacidade Transportadoras Veículos …" at bounding box center [457, 214] width 915 height 429
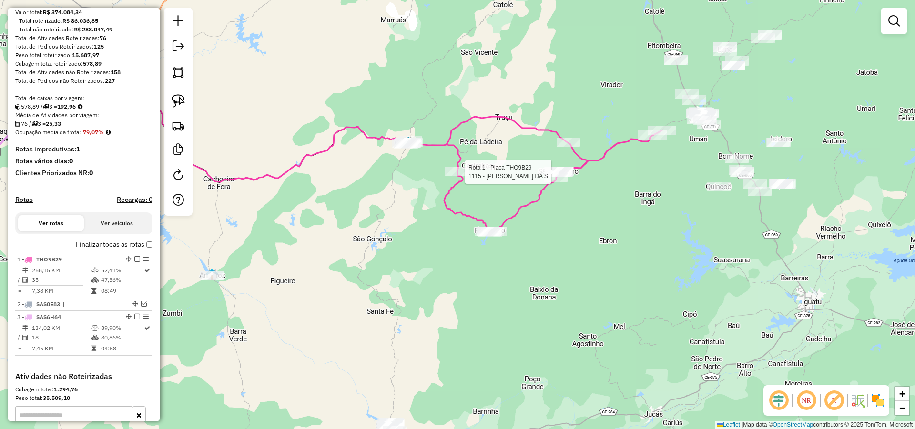
select select "**********"
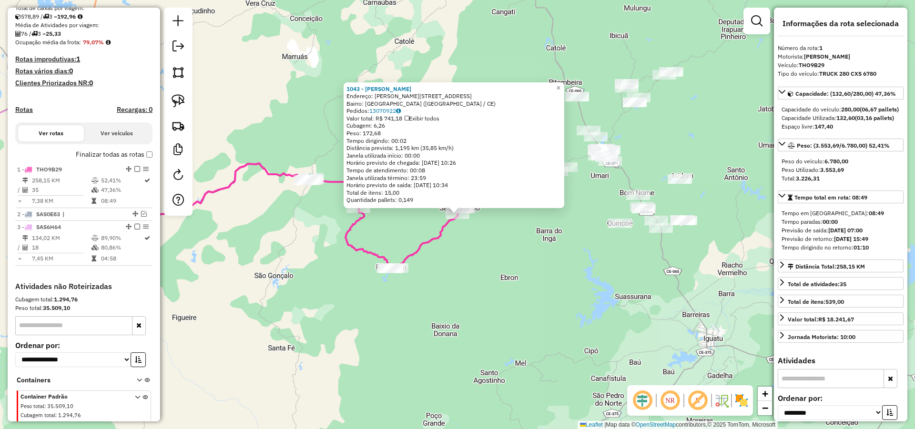
scroll to position [245, 0]
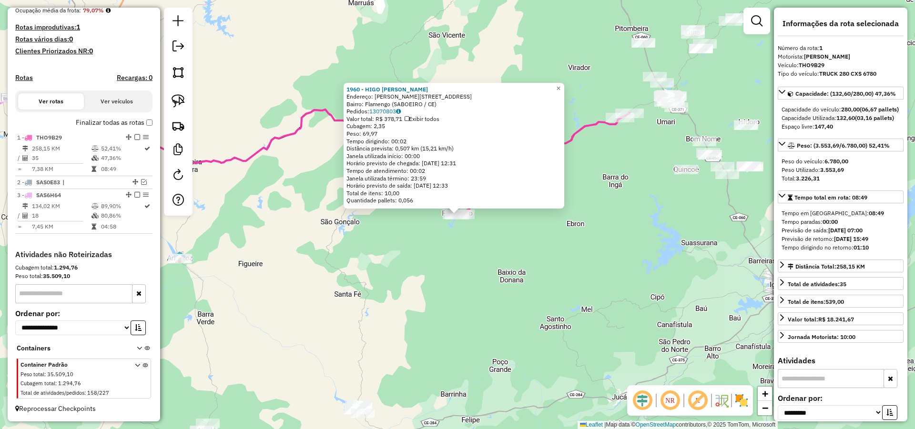
click at [492, 234] on div "1960 - HIGO FLORENTINO TEIX Endereço: R RUA ISRAEL GUEDES 188 Bairro: Flamengo …" at bounding box center [457, 214] width 915 height 429
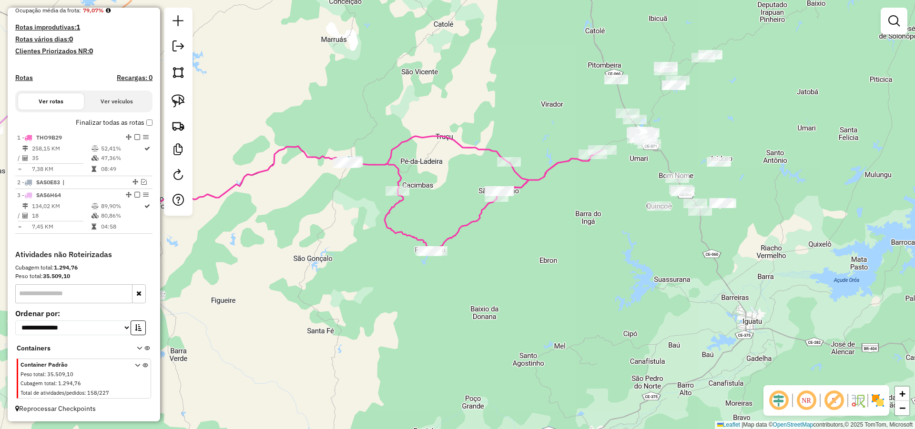
drag, startPoint x: 563, startPoint y: 180, endPoint x: 494, endPoint y: 270, distance: 113.2
click at [495, 269] on div "Janela de atendimento Grade de atendimento Capacidade Transportadoras Veículos …" at bounding box center [457, 214] width 915 height 429
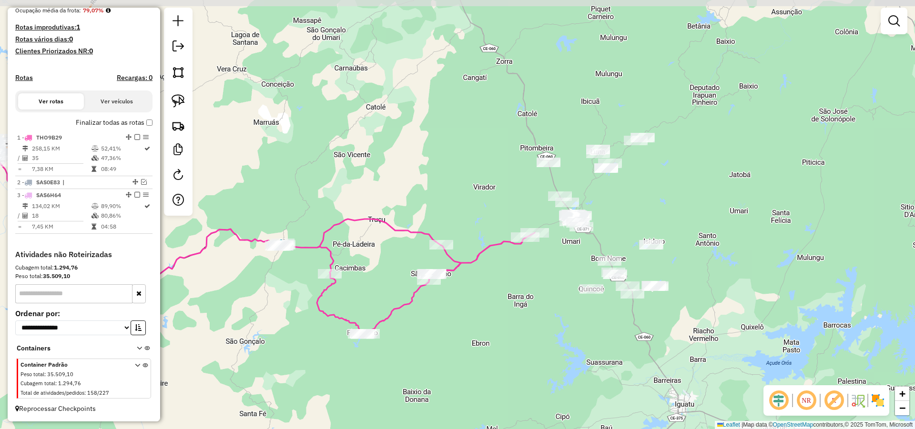
drag, startPoint x: 541, startPoint y: 264, endPoint x: 530, endPoint y: 277, distance: 16.5
click at [530, 277] on div "Janela de atendimento Grade de atendimento Capacidade Transportadoras Veículos …" at bounding box center [457, 214] width 915 height 429
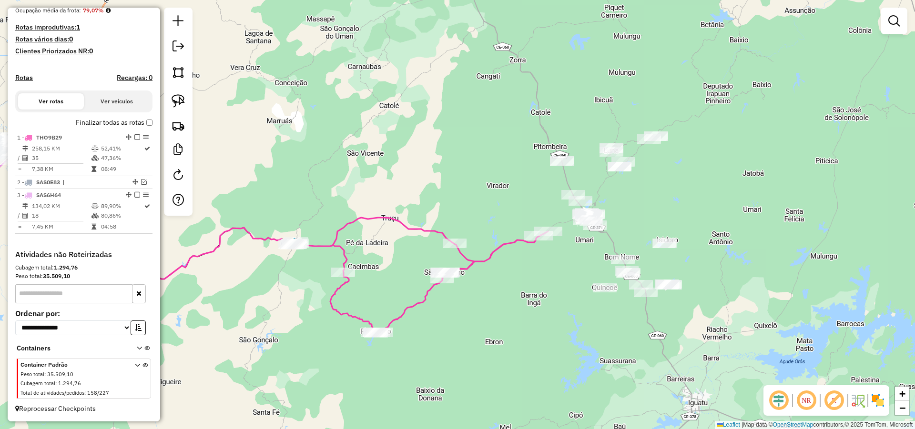
drag, startPoint x: 509, startPoint y: 280, endPoint x: 548, endPoint y: 272, distance: 39.4
click at [543, 273] on div "Janela de atendimento Grade de atendimento Capacidade Transportadoras Veículos …" at bounding box center [457, 214] width 915 height 429
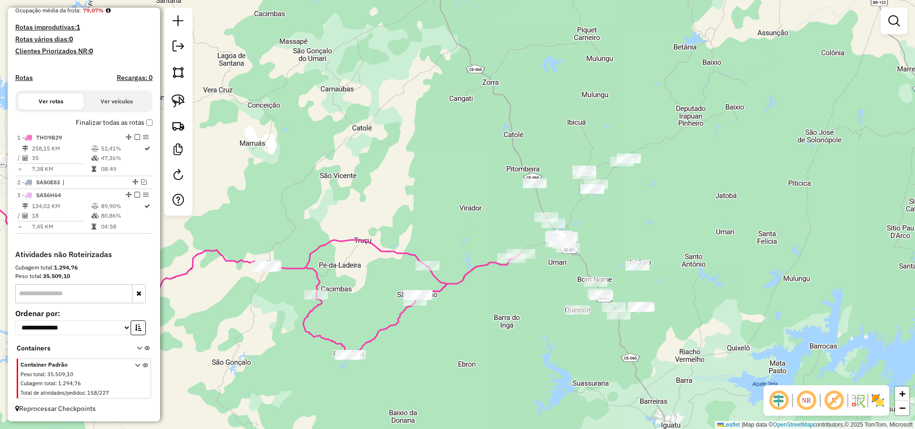
drag, startPoint x: 565, startPoint y: 263, endPoint x: 536, endPoint y: 275, distance: 32.0
click at [536, 275] on div "Janela de atendimento Grade de atendimento Capacidade Transportadoras Veículos …" at bounding box center [457, 214] width 915 height 429
click at [179, 90] on div at bounding box center [178, 112] width 29 height 208
click at [181, 94] on link at bounding box center [178, 101] width 21 height 21
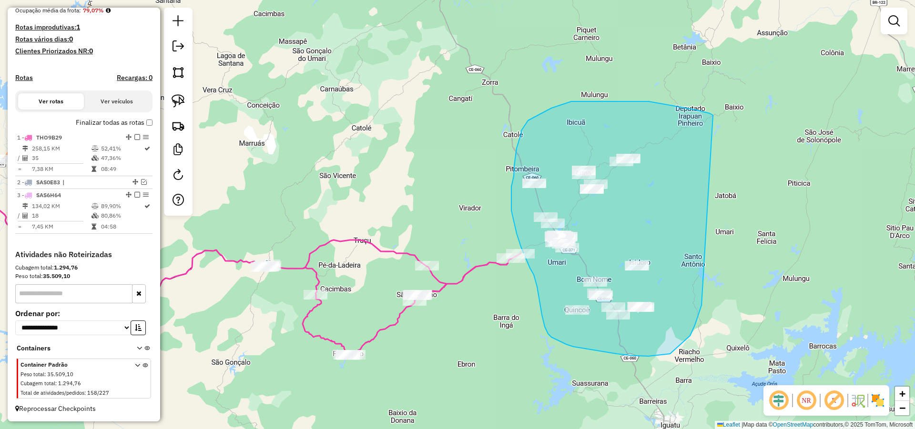
drag, startPoint x: 624, startPoint y: 101, endPoint x: 703, endPoint y: 300, distance: 213.9
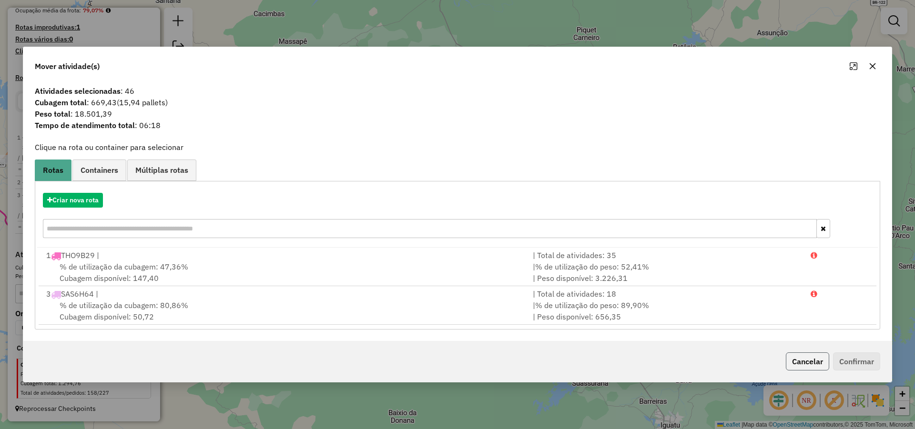
click at [805, 362] on button "Cancelar" at bounding box center [807, 362] width 43 height 18
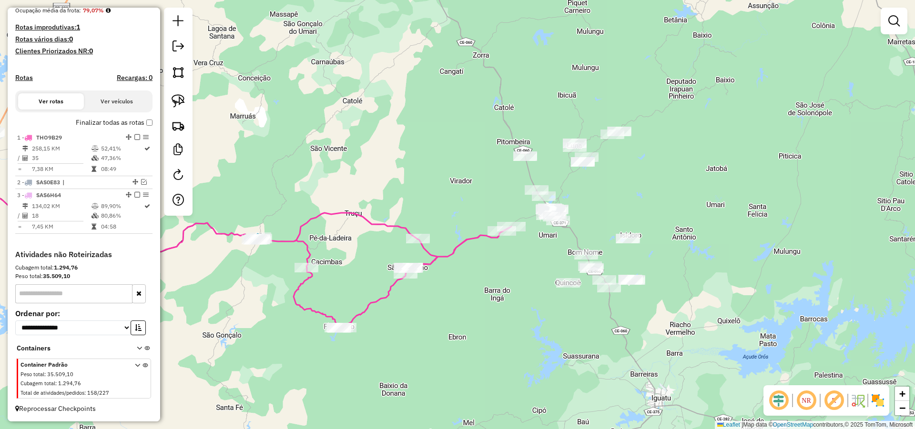
drag, startPoint x: 722, startPoint y: 299, endPoint x: 696, endPoint y: 292, distance: 27.0
click at [716, 294] on div "Janela de atendimento Grade de atendimento Capacidade Transportadoras Veículos …" at bounding box center [457, 214] width 915 height 429
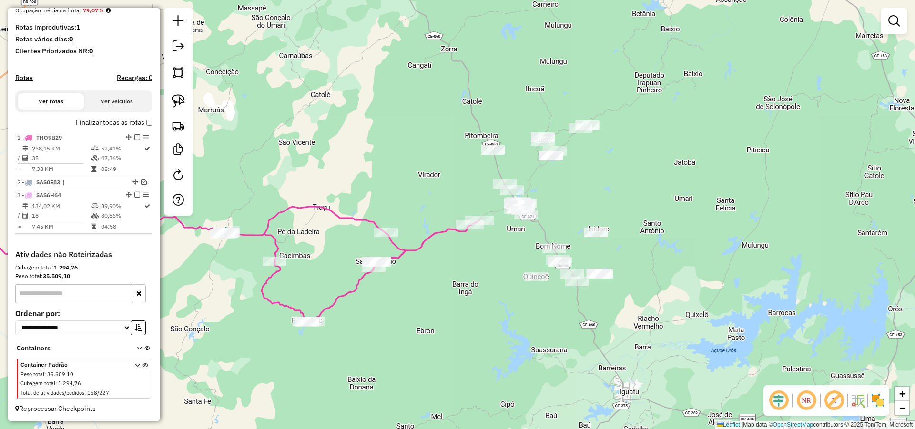
drag, startPoint x: 664, startPoint y: 286, endPoint x: 629, endPoint y: 257, distance: 46.1
click at [633, 271] on div "Janela de atendimento Grade de atendimento Capacidade Transportadoras Veículos …" at bounding box center [457, 214] width 915 height 429
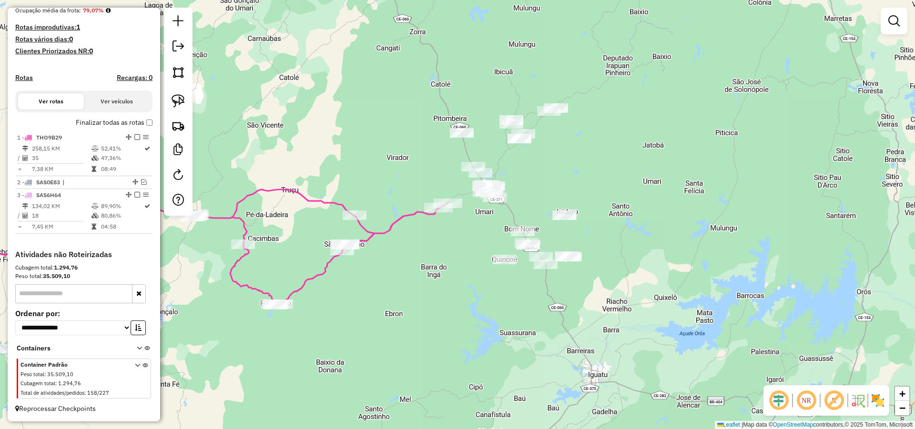
drag, startPoint x: 611, startPoint y: 218, endPoint x: 604, endPoint y: 199, distance: 19.9
click at [607, 202] on div "Janela de atendimento Grade de atendimento Capacidade Transportadoras Veículos …" at bounding box center [457, 214] width 915 height 429
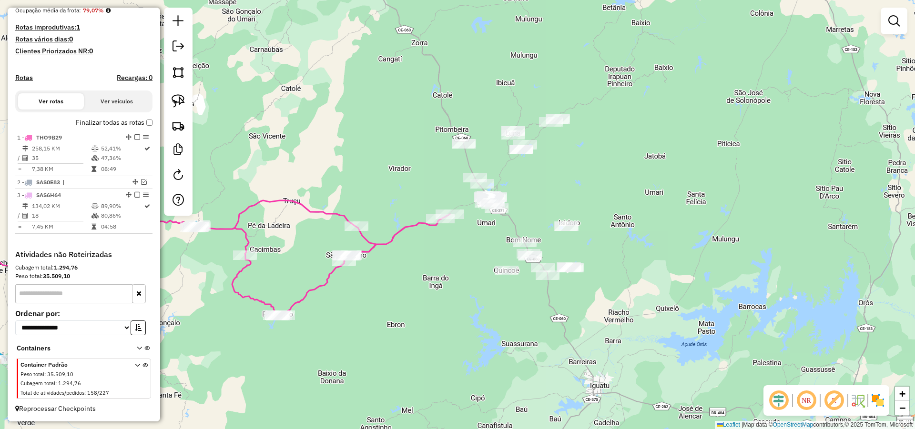
drag, startPoint x: 610, startPoint y: 216, endPoint x: 620, endPoint y: 238, distance: 24.5
click at [620, 240] on div "Janela de atendimento Grade de atendimento Capacidade Transportadoras Veículos …" at bounding box center [457, 214] width 915 height 429
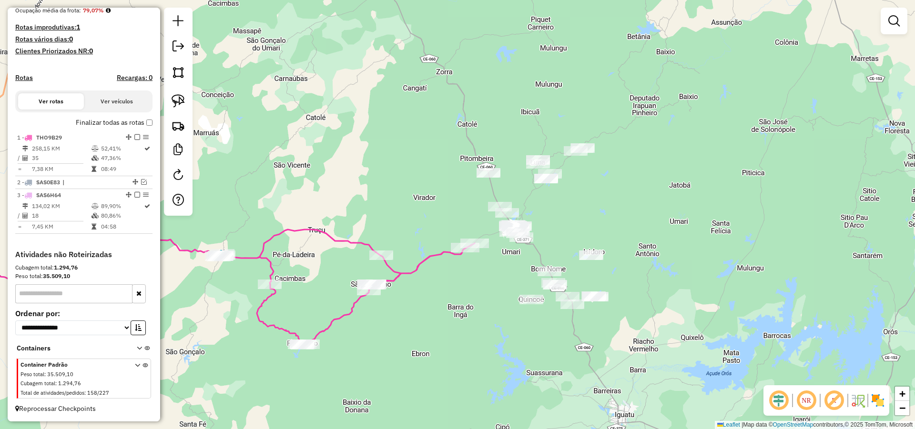
drag, startPoint x: 462, startPoint y: 162, endPoint x: 487, endPoint y: 171, distance: 26.5
click at [481, 170] on div "Janela de atendimento Grade de atendimento Capacidade Transportadoras Veículos …" at bounding box center [457, 214] width 915 height 429
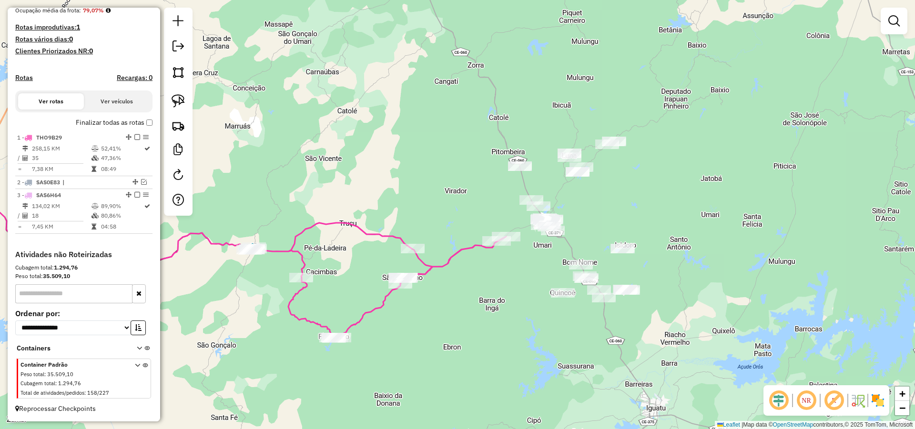
drag, startPoint x: 684, startPoint y: 273, endPoint x: 683, endPoint y: 245, distance: 27.2
click at [683, 246] on div "Janela de atendimento Grade de atendimento Capacidade Transportadoras Veículos …" at bounding box center [457, 214] width 915 height 429
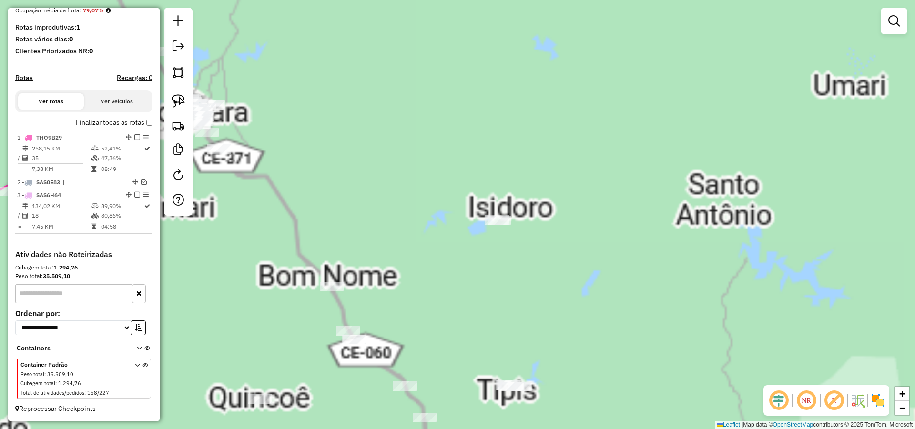
click at [639, 231] on div "Janela de atendimento Grade de atendimento Capacidade Transportadoras Veículos …" at bounding box center [457, 214] width 915 height 429
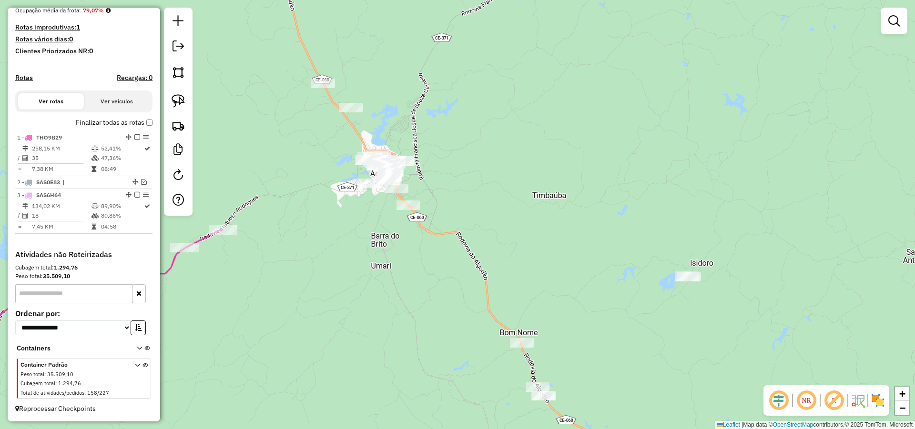
drag, startPoint x: 531, startPoint y: 181, endPoint x: 518, endPoint y: 171, distance: 16.4
click at [562, 178] on div "Janela de atendimento Grade de atendimento Capacidade Transportadoras Veículos …" at bounding box center [457, 214] width 915 height 429
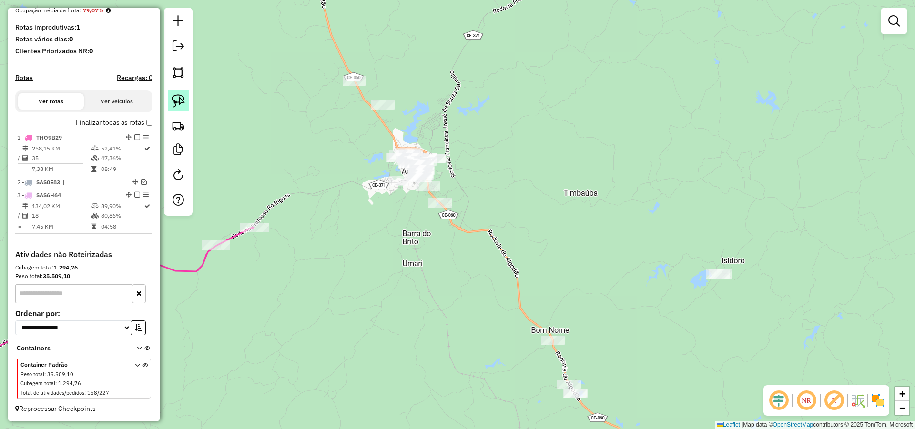
click at [183, 94] on img at bounding box center [178, 100] width 13 height 13
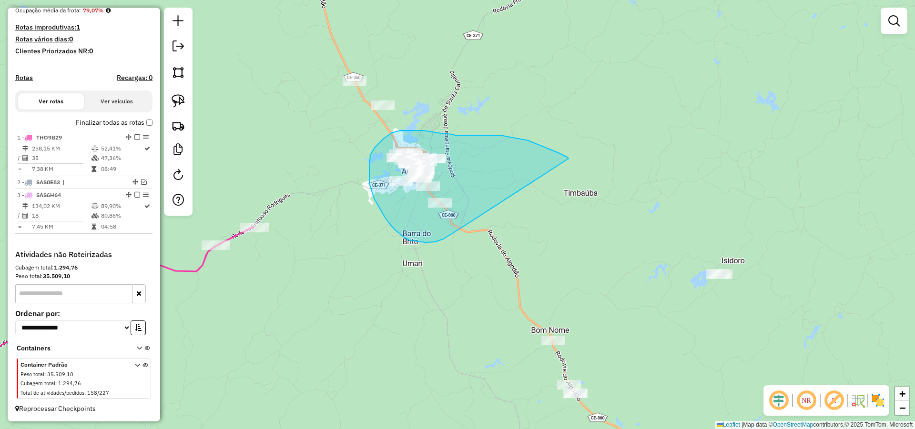
drag, startPoint x: 558, startPoint y: 153, endPoint x: 472, endPoint y: 211, distance: 103.7
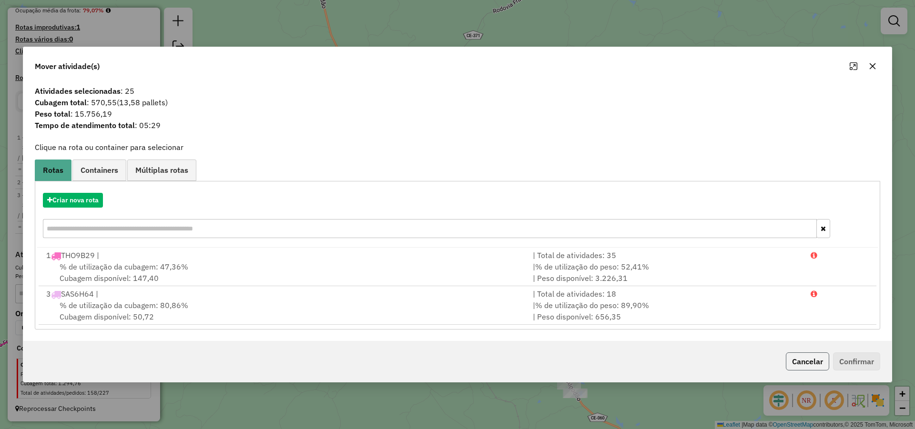
click at [795, 362] on button "Cancelar" at bounding box center [807, 362] width 43 height 18
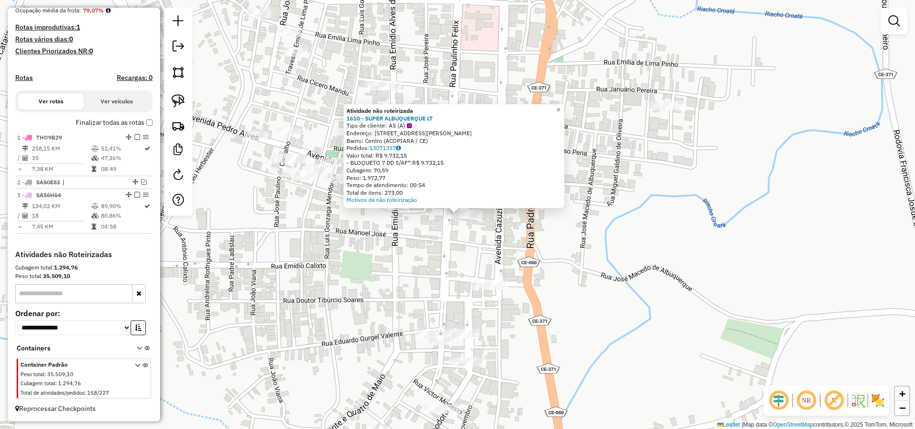
click at [565, 241] on div "Atividade não roteirizada 1610 - SUPER ALBUQUERQUE LT Tipo de cliente: AS (A) E…" at bounding box center [457, 214] width 915 height 429
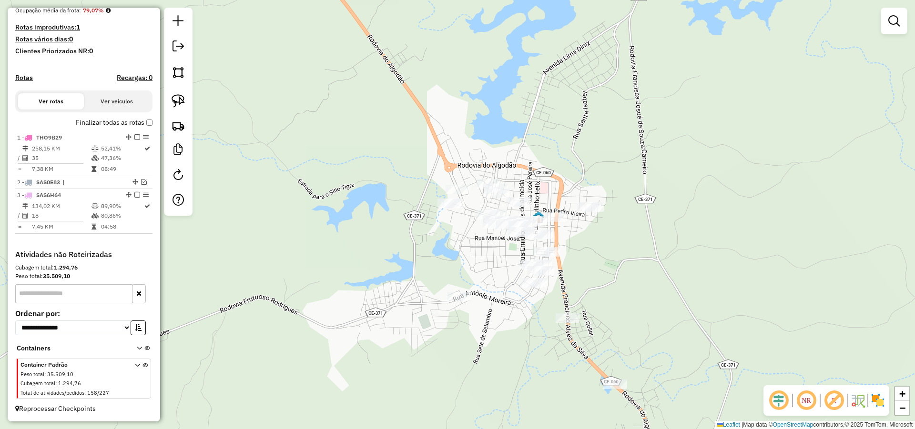
drag, startPoint x: 616, startPoint y: 266, endPoint x: 602, endPoint y: 209, distance: 58.4
click at [605, 215] on div "Janela de atendimento Grade de atendimento Capacidade Transportadoras Veículos …" at bounding box center [457, 214] width 915 height 429
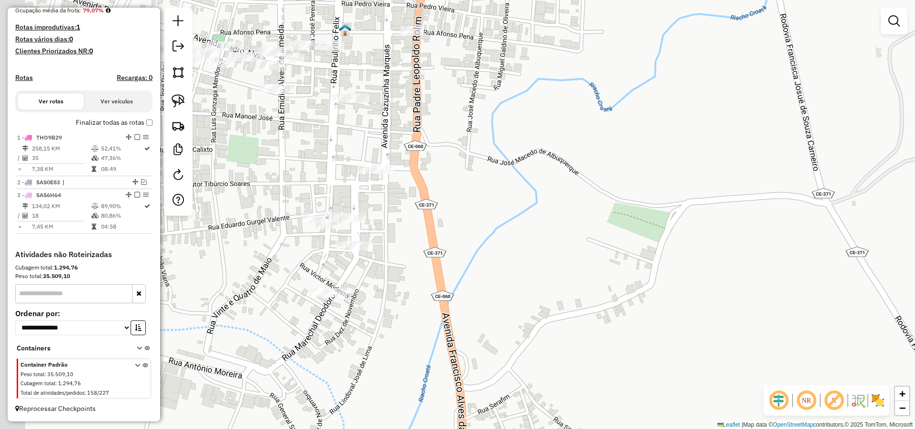
drag, startPoint x: 527, startPoint y: 182, endPoint x: 552, endPoint y: 175, distance: 25.2
click at [544, 177] on div "Janela de atendimento Grade de atendimento Capacidade Transportadoras Veículos …" at bounding box center [457, 214] width 915 height 429
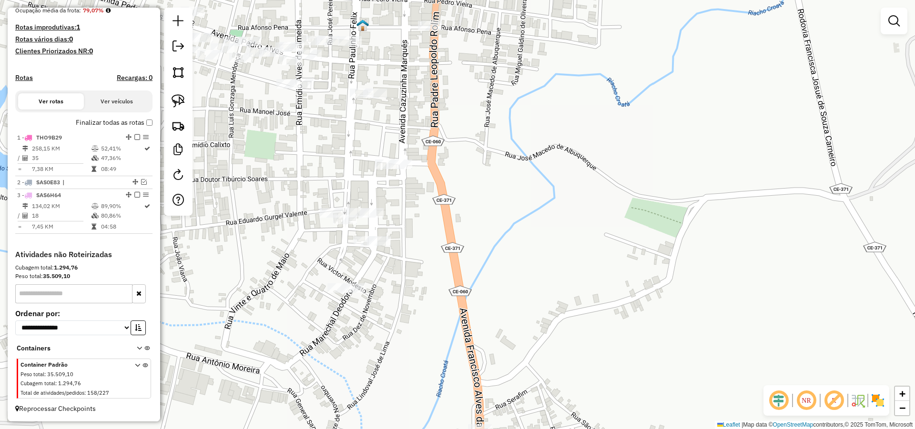
drag, startPoint x: 178, startPoint y: 99, endPoint x: 191, endPoint y: 98, distance: 13.4
click at [178, 99] on img at bounding box center [178, 100] width 13 height 13
drag, startPoint x: 425, startPoint y: 69, endPoint x: 337, endPoint y: 122, distance: 103.3
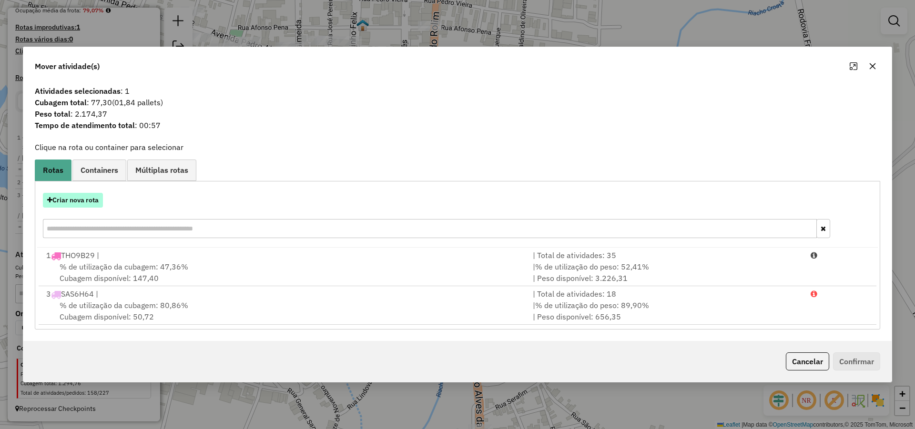
click at [97, 199] on button "Criar nova rota" at bounding box center [73, 200] width 60 height 15
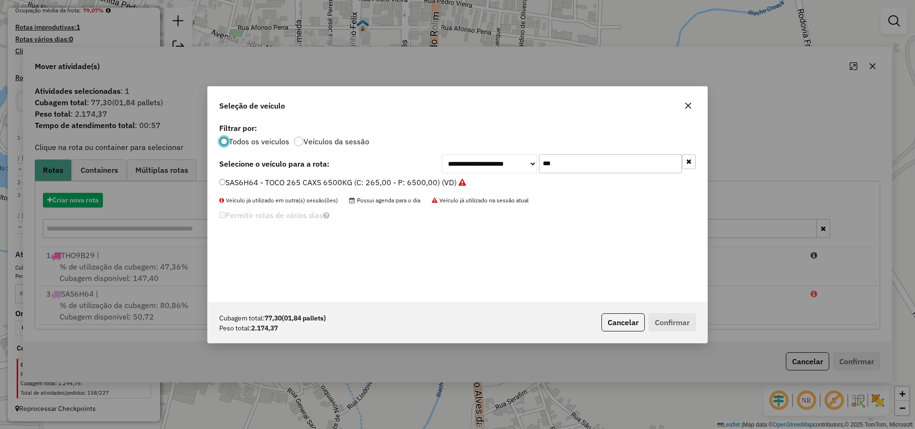
scroll to position [5, 3]
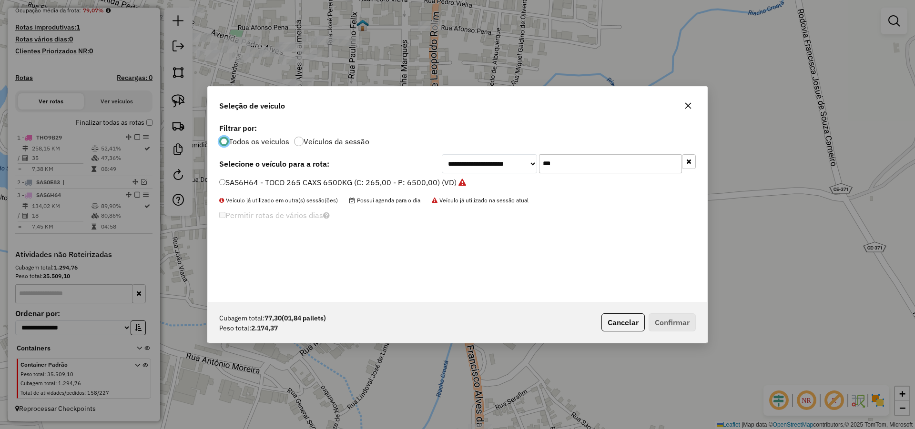
click at [586, 167] on input "***" at bounding box center [610, 163] width 143 height 19
type input "**"
click at [377, 183] on label "SBQ4B33 - TOCO_336_8060 (C: 336,00 - P: 8060,00) (VD)" at bounding box center [325, 182] width 212 height 11
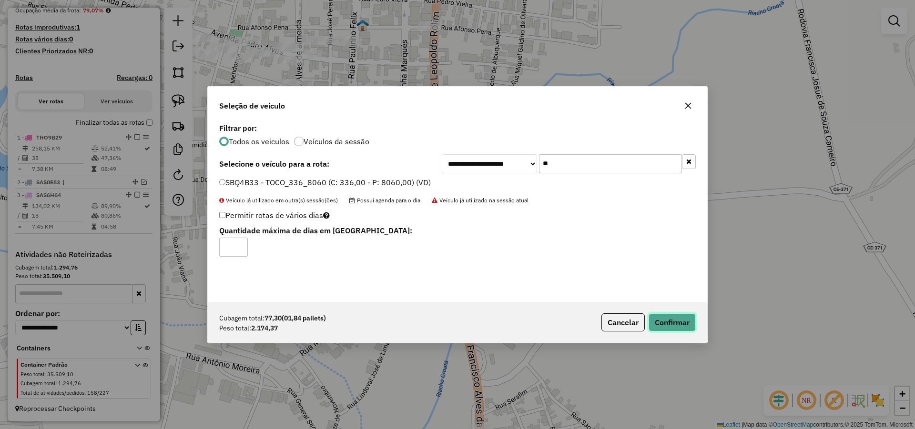
click at [665, 323] on button "Confirmar" at bounding box center [672, 323] width 47 height 18
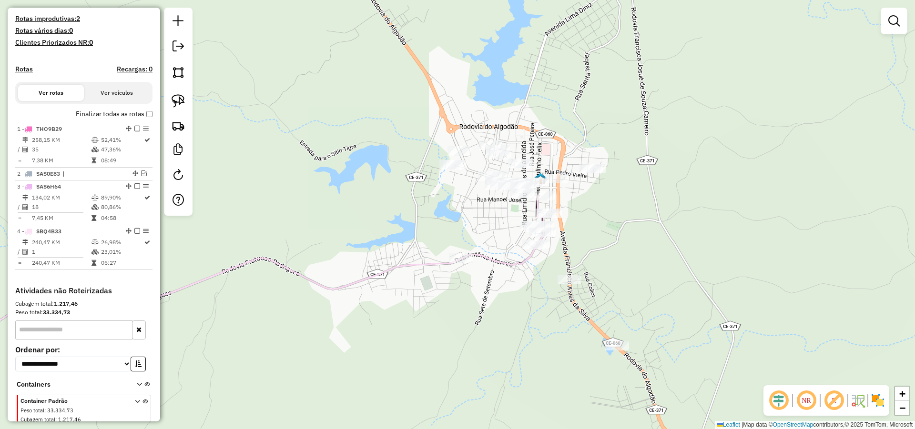
drag, startPoint x: 607, startPoint y: 252, endPoint x: 604, endPoint y: 218, distance: 34.0
click at [604, 219] on div "Janela de atendimento Grade de atendimento Capacidade Transportadoras Veículos …" at bounding box center [457, 214] width 915 height 429
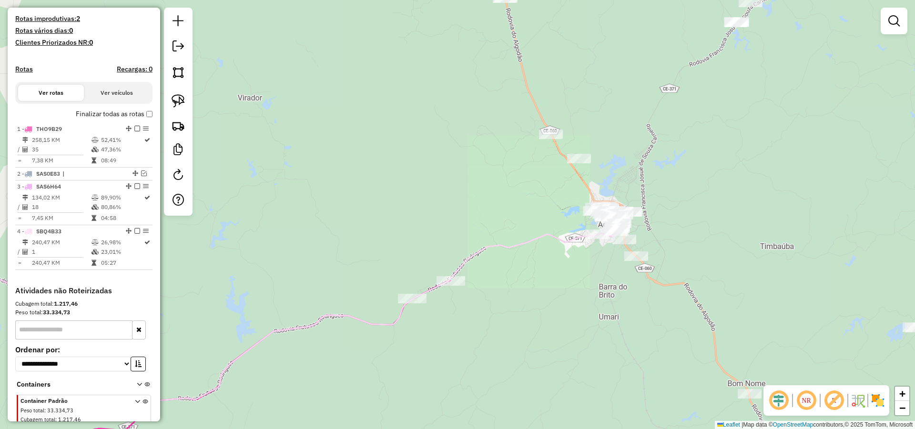
drag, startPoint x: 668, startPoint y: 234, endPoint x: 576, endPoint y: 184, distance: 105.3
click at [615, 203] on div "Janela de atendimento Grade de atendimento Capacidade Transportadoras Veículos …" at bounding box center [457, 214] width 915 height 429
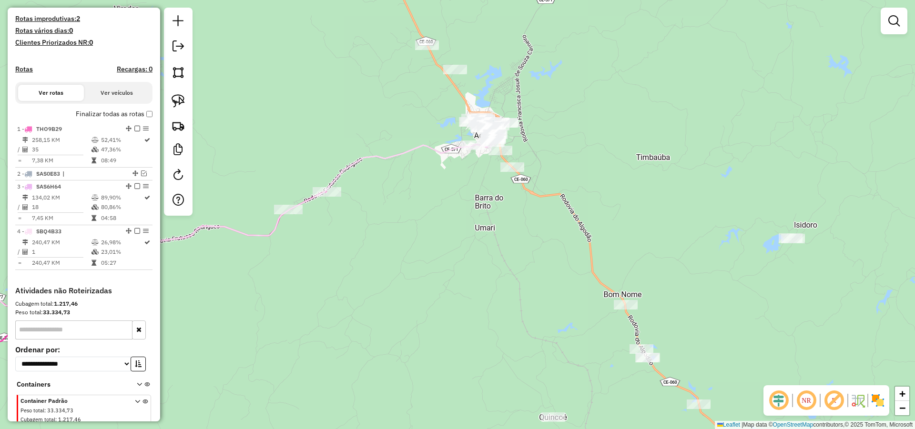
drag, startPoint x: 620, startPoint y: 208, endPoint x: 592, endPoint y: 150, distance: 64.6
click at [597, 154] on div "Janela de atendimento Grade de atendimento Capacidade Transportadoras Veículos …" at bounding box center [457, 214] width 915 height 429
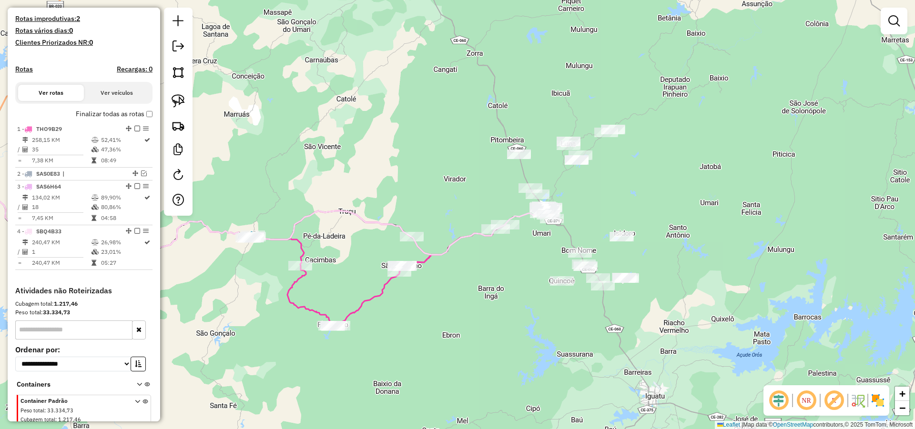
drag, startPoint x: 594, startPoint y: 138, endPoint x: 585, endPoint y: 198, distance: 61.1
click at [585, 197] on div "Janela de atendimento Grade de atendimento Capacidade Transportadoras Veículos …" at bounding box center [457, 214] width 915 height 429
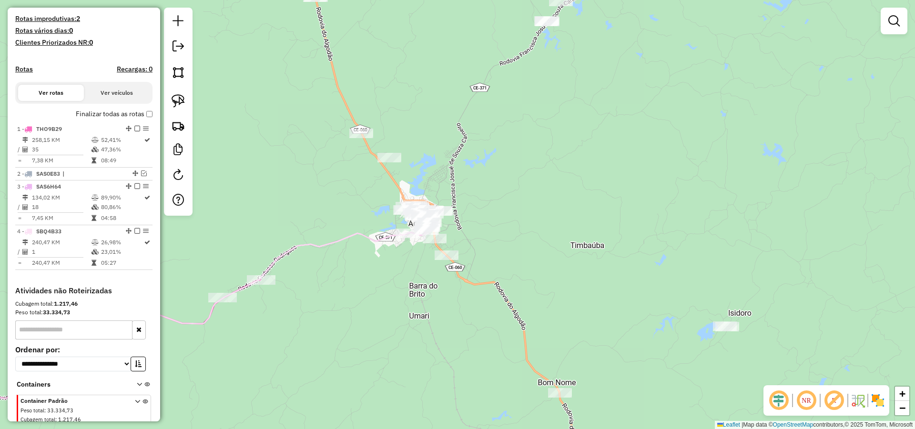
drag, startPoint x: 614, startPoint y: 234, endPoint x: 618, endPoint y: 57, distance: 176.8
click at [619, 73] on div "Janela de atendimento Grade de atendimento Capacidade Transportadoras Veículos …" at bounding box center [457, 214] width 915 height 429
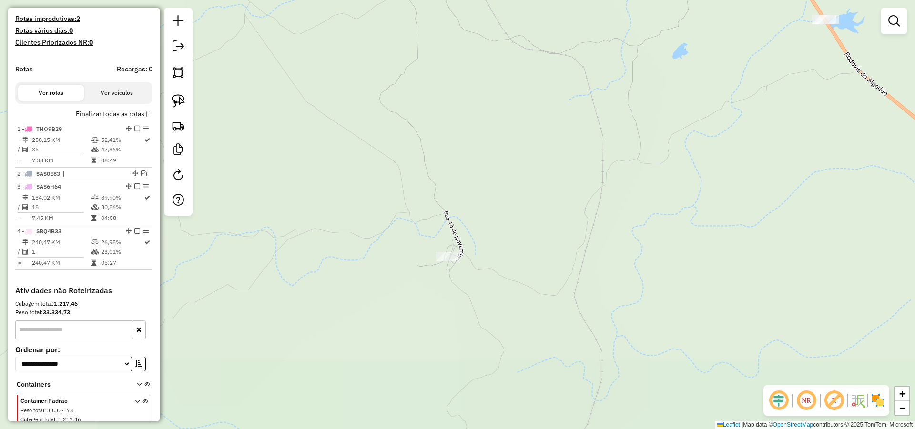
drag, startPoint x: 547, startPoint y: 271, endPoint x: 634, endPoint y: 114, distance: 179.4
click at [634, 114] on div "Janela de atendimento Grade de atendimento Capacidade Transportadoras Veículos …" at bounding box center [457, 214] width 915 height 429
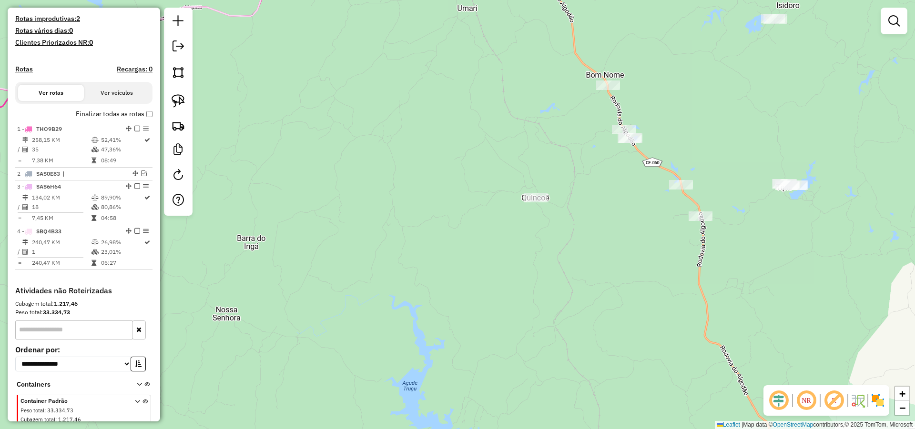
click at [594, 172] on div "Janela de atendimento Grade de atendimento Capacidade Transportadoras Veículos …" at bounding box center [457, 214] width 915 height 429
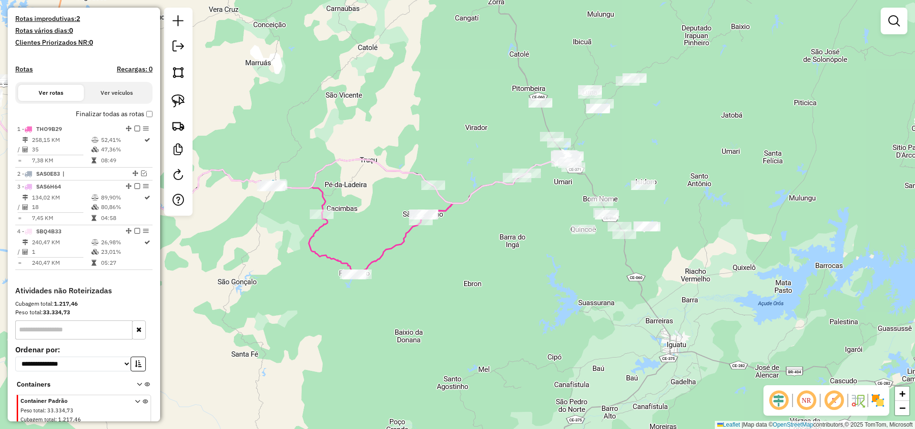
drag, startPoint x: 513, startPoint y: 253, endPoint x: 487, endPoint y: 292, distance: 46.3
click at [487, 292] on div "Janela de atendimento Grade de atendimento Capacidade Transportadoras Veículos …" at bounding box center [457, 214] width 915 height 429
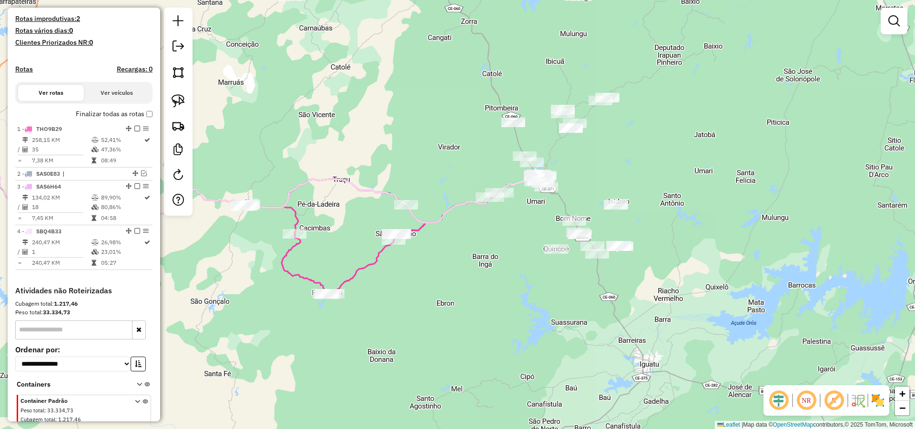
drag, startPoint x: 499, startPoint y: 277, endPoint x: 477, endPoint y: 299, distance: 31.7
click at [477, 299] on div "Janela de atendimento Grade de atendimento Capacidade Transportadoras Veículos …" at bounding box center [457, 214] width 915 height 429
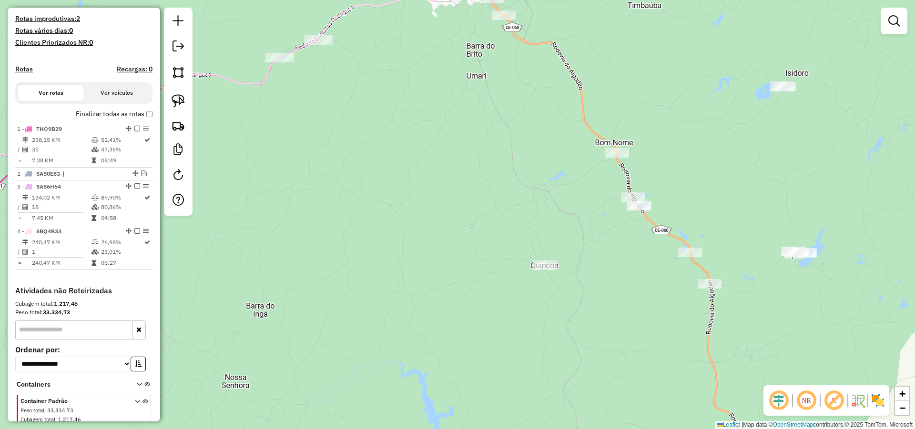
drag, startPoint x: 591, startPoint y: 265, endPoint x: 566, endPoint y: 264, distance: 24.8
click at [572, 265] on div "Janela de atendimento Grade de atendimento Capacidade Transportadoras Veículos …" at bounding box center [457, 214] width 915 height 429
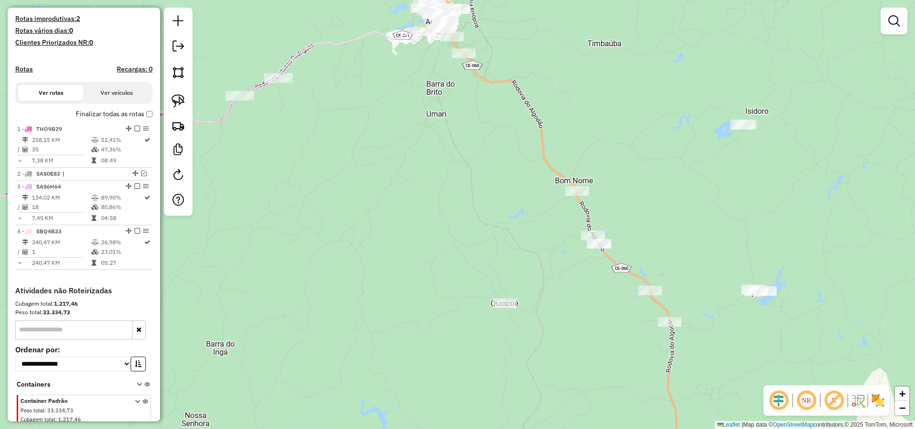
drag, startPoint x: 787, startPoint y: 210, endPoint x: 785, endPoint y: 127, distance: 82.9
click at [786, 128] on div "Janela de atendimento Grade de atendimento Capacidade Transportadoras Veículos …" at bounding box center [457, 214] width 915 height 429
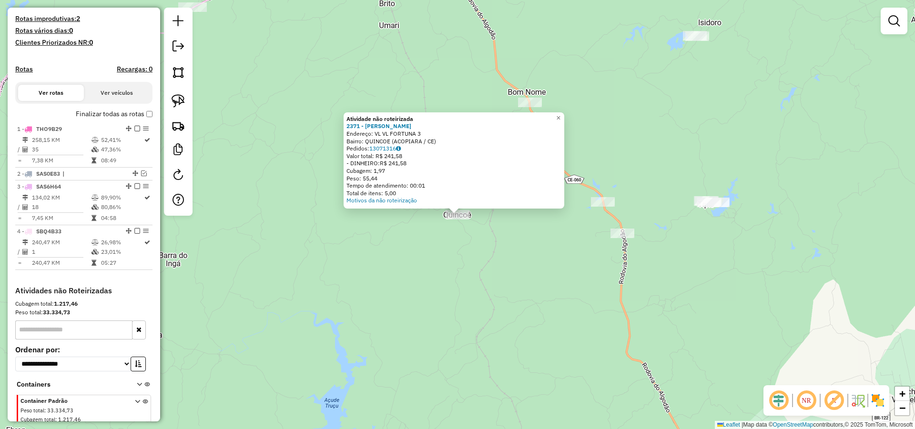
click at [543, 252] on div "Atividade não roteirizada 2371 - ANTONIA JULIANA SILV Endereço: VL VL FORTUNA 3…" at bounding box center [457, 214] width 915 height 429
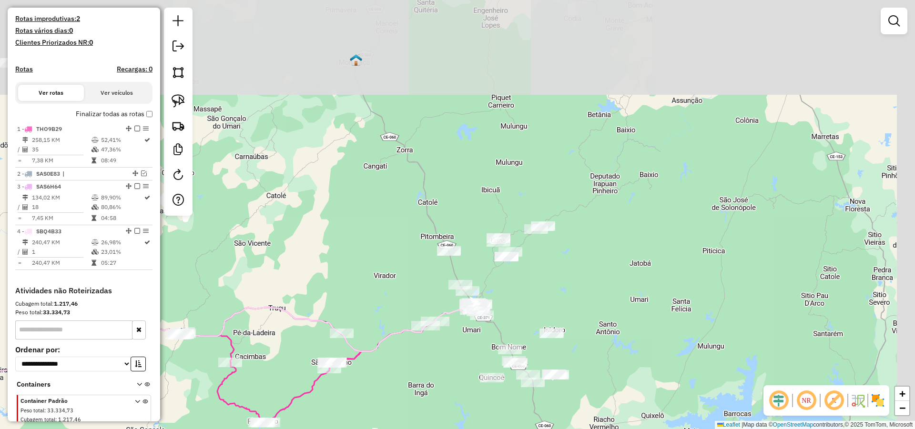
drag, startPoint x: 613, startPoint y: 120, endPoint x: 580, endPoint y: 266, distance: 150.3
click at [580, 266] on div "Janela de atendimento Grade de atendimento Capacidade Transportadoras Veículos …" at bounding box center [457, 214] width 915 height 429
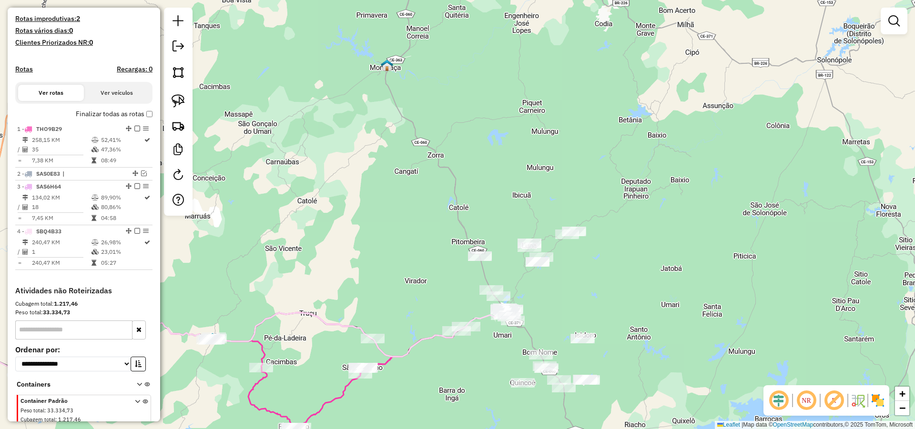
click at [578, 296] on div "Janela de atendimento Grade de atendimento Capacidade Transportadoras Veículos …" at bounding box center [457, 214] width 915 height 429
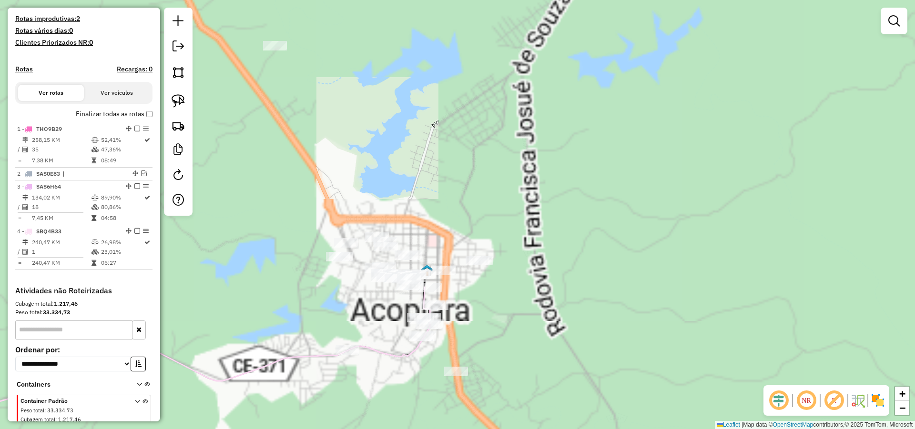
drag, startPoint x: 499, startPoint y: 322, endPoint x: 562, endPoint y: 247, distance: 98.4
click at [562, 247] on div "Janela de atendimento Grade de atendimento Capacidade Transportadoras Veículos …" at bounding box center [457, 214] width 915 height 429
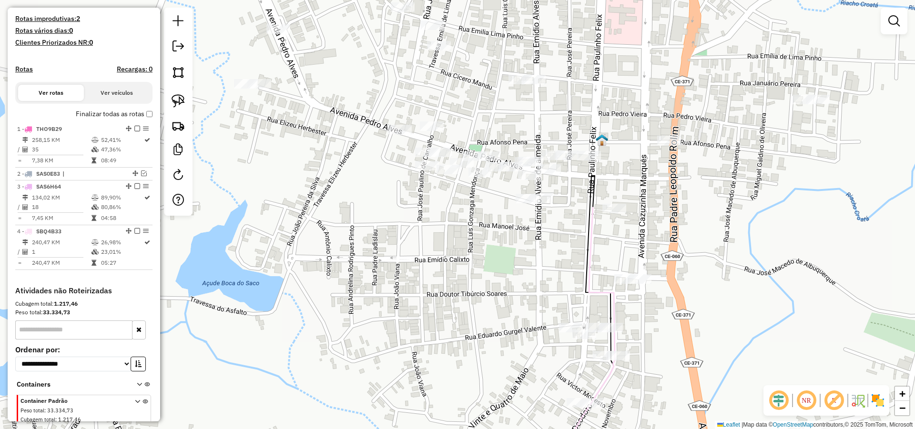
drag, startPoint x: 598, startPoint y: 252, endPoint x: 707, endPoint y: 323, distance: 129.4
click at [706, 322] on div "Janela de atendimento Grade de atendimento Capacidade Transportadoras Veículos …" at bounding box center [457, 214] width 915 height 429
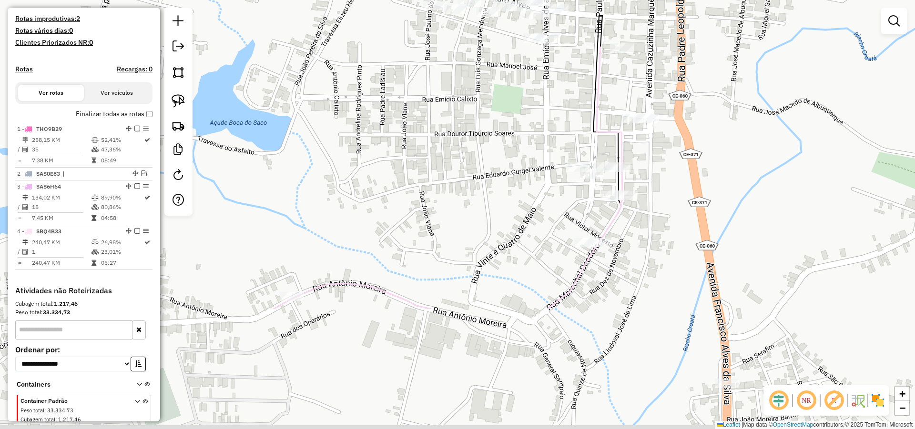
drag, startPoint x: 734, startPoint y: 310, endPoint x: 741, endPoint y: 161, distance: 149.3
click at [741, 161] on div "Janela de atendimento Grade de atendimento Capacidade Transportadoras Veículos …" at bounding box center [457, 214] width 915 height 429
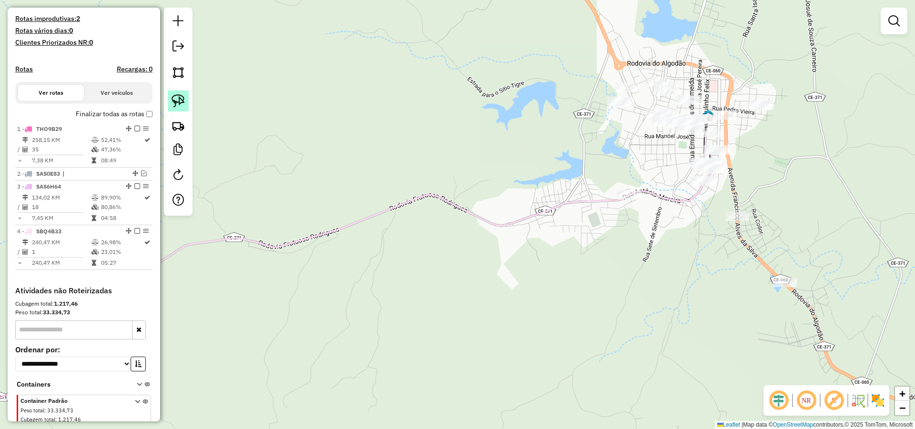
click at [183, 98] on img at bounding box center [178, 100] width 13 height 13
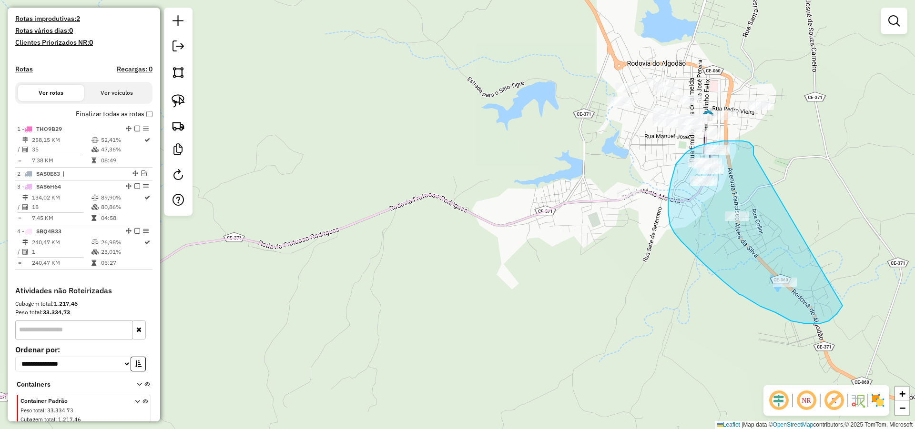
drag, startPoint x: 754, startPoint y: 154, endPoint x: 851, endPoint y: 290, distance: 167.4
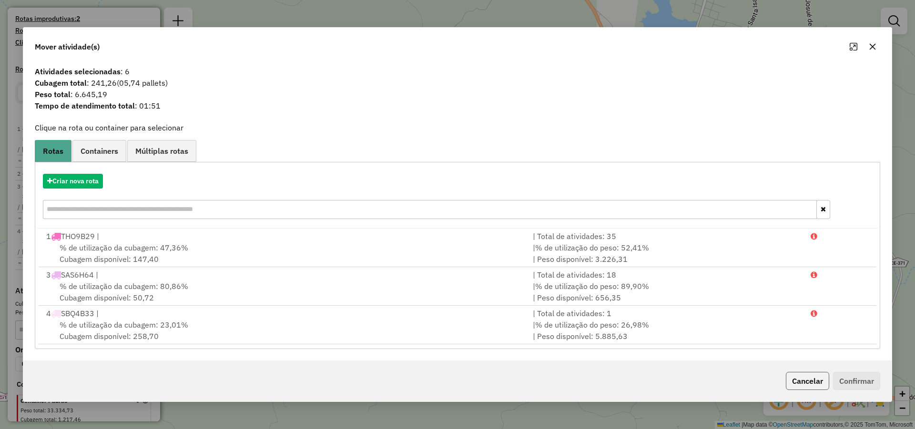
click at [812, 378] on button "Cancelar" at bounding box center [807, 381] width 43 height 18
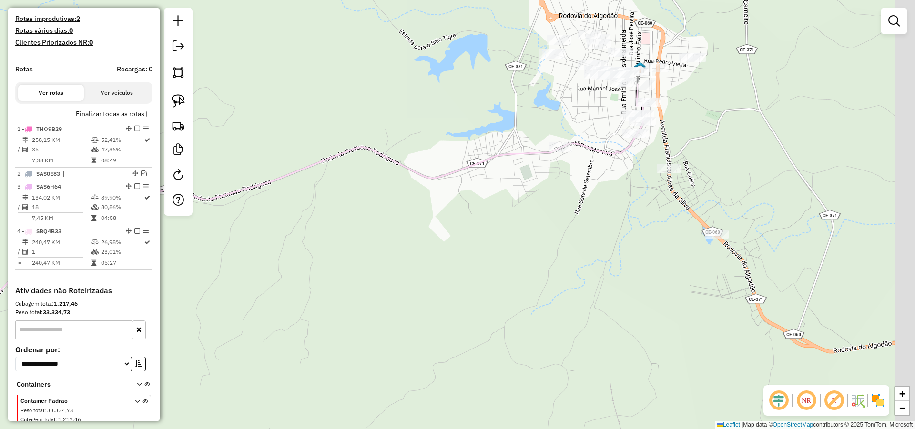
drag, startPoint x: 803, startPoint y: 236, endPoint x: 707, endPoint y: 171, distance: 116.6
click at [723, 179] on div "Janela de atendimento Grade de atendimento Capacidade Transportadoras Veículos …" at bounding box center [457, 214] width 915 height 429
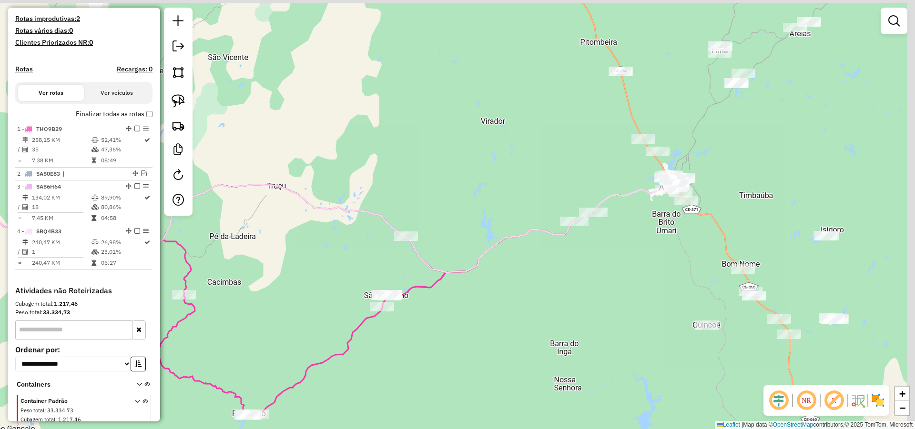
drag, startPoint x: 718, startPoint y: 207, endPoint x: 679, endPoint y: 211, distance: 39.7
click at [679, 211] on div "Janela de atendimento Grade de atendimento Capacidade Transportadoras Veículos …" at bounding box center [457, 214] width 915 height 429
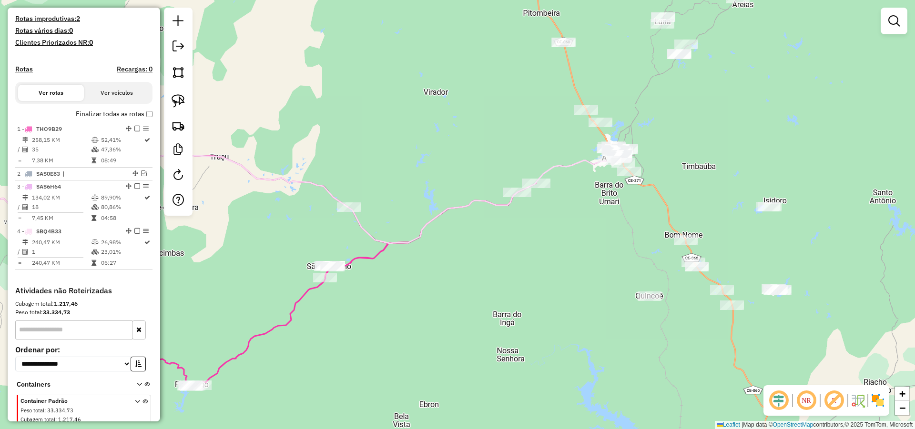
drag, startPoint x: 693, startPoint y: 215, endPoint x: 640, endPoint y: 202, distance: 55.0
click at [664, 181] on div "Janela de atendimento Grade de atendimento Capacidade Transportadoras Veículos …" at bounding box center [457, 214] width 915 height 429
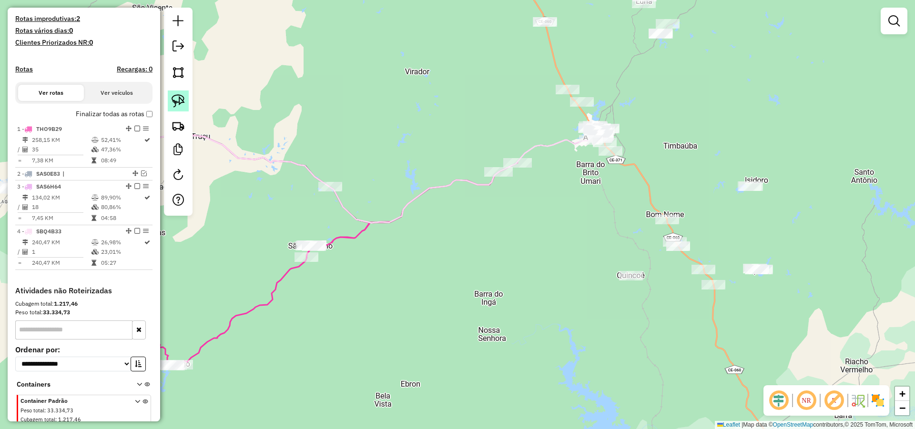
click at [173, 94] on link at bounding box center [178, 101] width 21 height 21
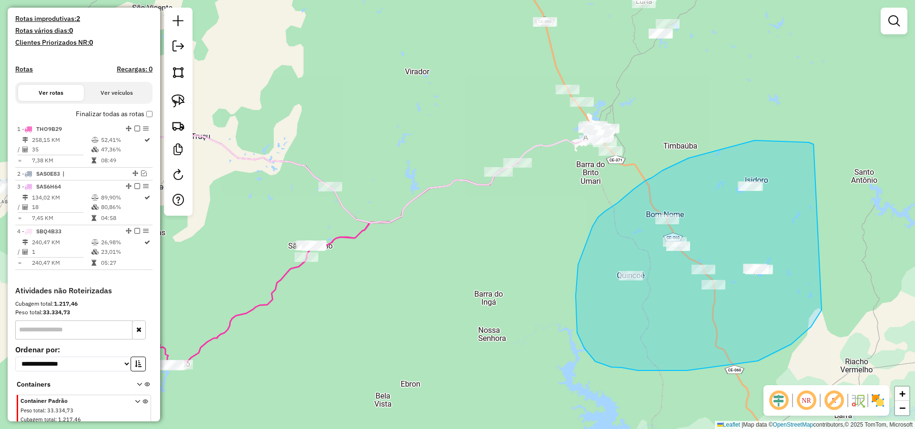
drag, startPoint x: 809, startPoint y: 142, endPoint x: 829, endPoint y: 288, distance: 147.2
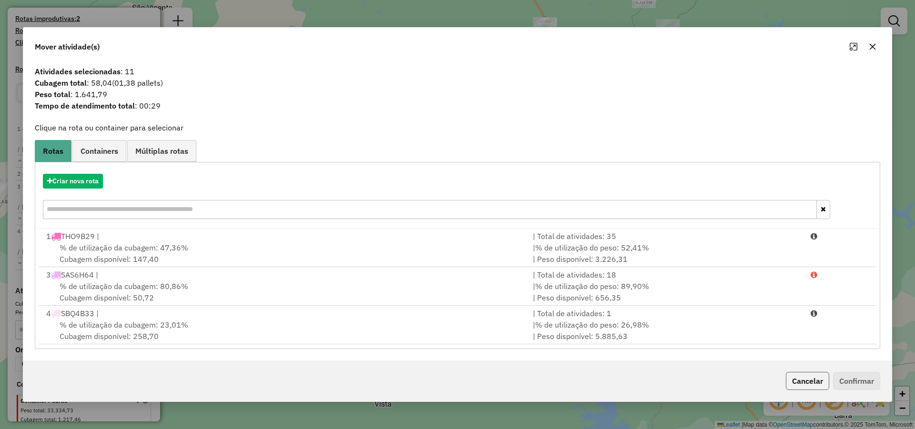
click at [813, 379] on button "Cancelar" at bounding box center [807, 381] width 43 height 18
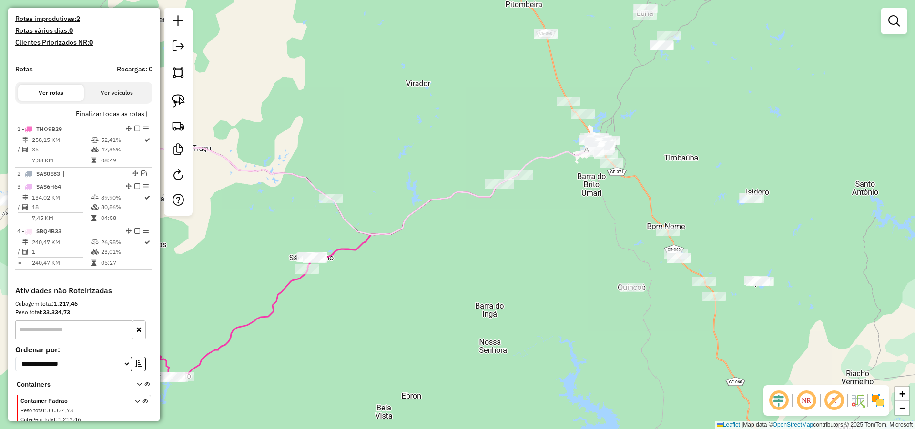
drag, startPoint x: 673, startPoint y: 163, endPoint x: 676, endPoint y: 174, distance: 11.2
click at [676, 174] on div "Janela de atendimento Grade de atendimento Capacidade Transportadoras Veículos …" at bounding box center [457, 214] width 915 height 429
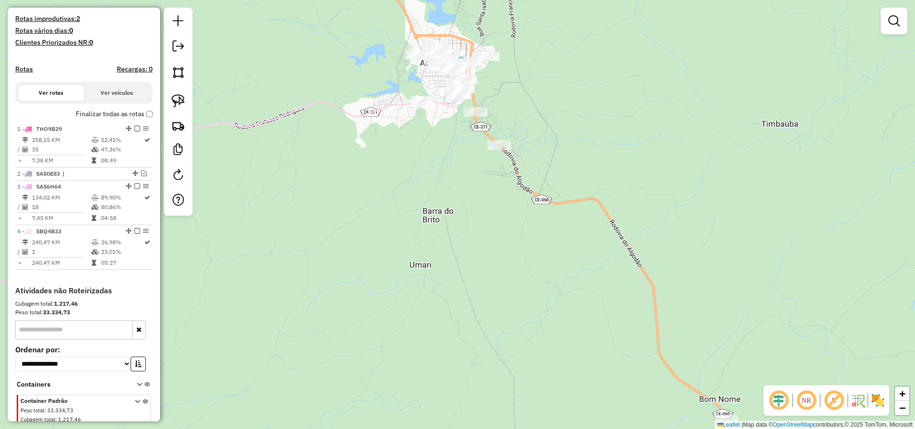
drag, startPoint x: 618, startPoint y: 163, endPoint x: 633, endPoint y: 183, distance: 24.4
click at [633, 183] on div "Janela de atendimento Grade de atendimento Capacidade Transportadoras Veículos …" at bounding box center [457, 214] width 915 height 429
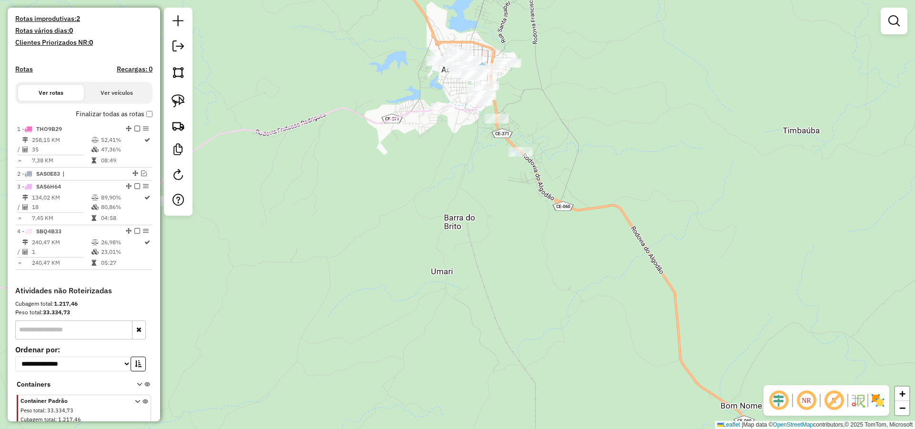
drag, startPoint x: 599, startPoint y: 197, endPoint x: 502, endPoint y: 144, distance: 111.1
click at [595, 184] on div "Janela de atendimento Grade de atendimento Capacidade Transportadoras Veículos …" at bounding box center [457, 214] width 915 height 429
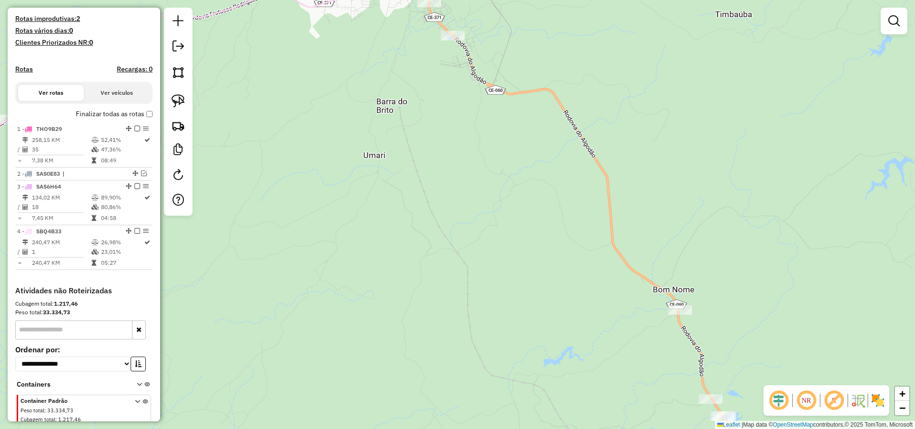
drag, startPoint x: 652, startPoint y: 218, endPoint x: 588, endPoint y: 139, distance: 101.3
click at [593, 134] on div "Janela de atendimento Grade de atendimento Capacidade Transportadoras Veículos …" at bounding box center [457, 214] width 915 height 429
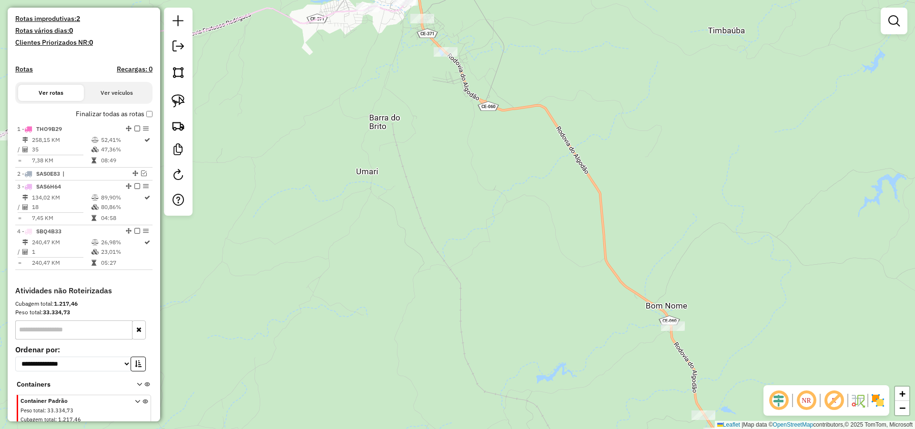
drag, startPoint x: 573, startPoint y: 145, endPoint x: 553, endPoint y: 175, distance: 35.8
click at [556, 172] on div "Janela de atendimento Grade de atendimento Capacidade Transportadoras Veículos …" at bounding box center [457, 214] width 915 height 429
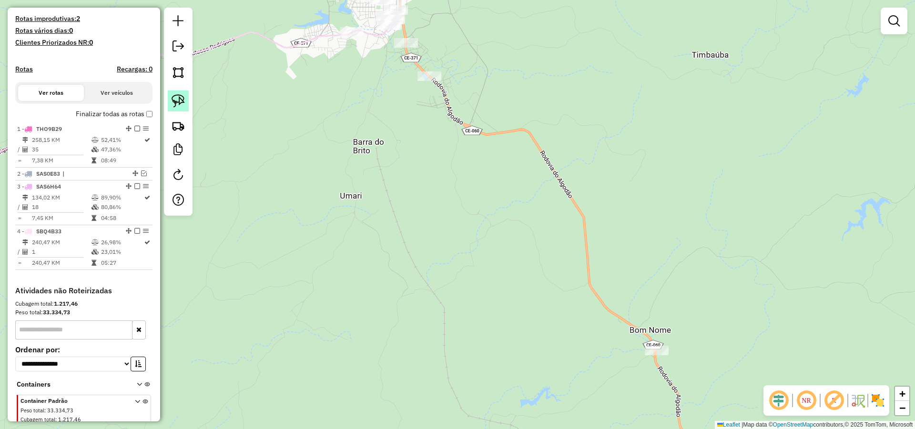
click at [181, 98] on img at bounding box center [178, 100] width 13 height 13
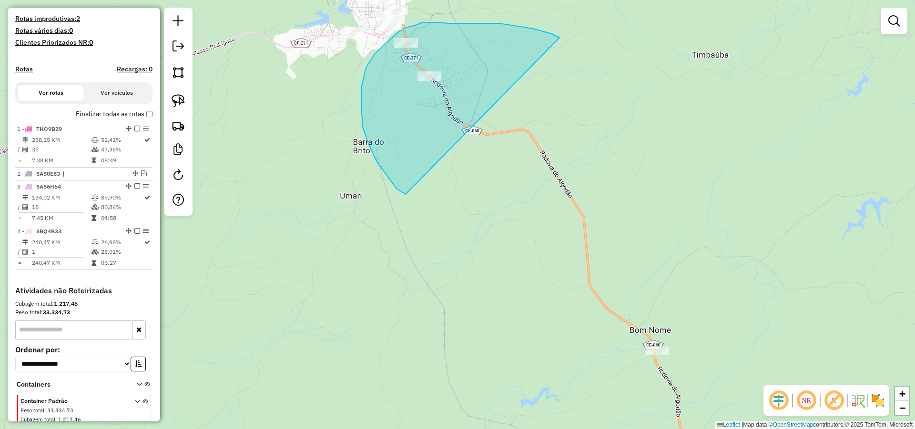
drag, startPoint x: 559, startPoint y: 38, endPoint x: 415, endPoint y: 198, distance: 216.3
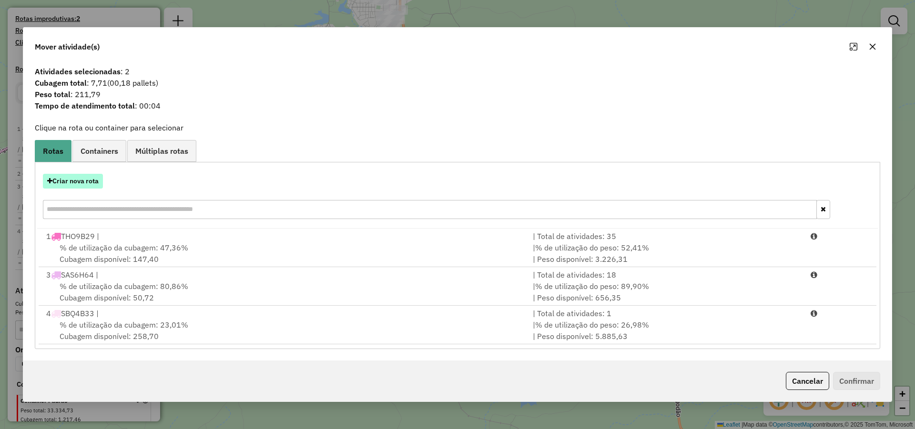
click at [92, 185] on button "Criar nova rota" at bounding box center [73, 181] width 60 height 15
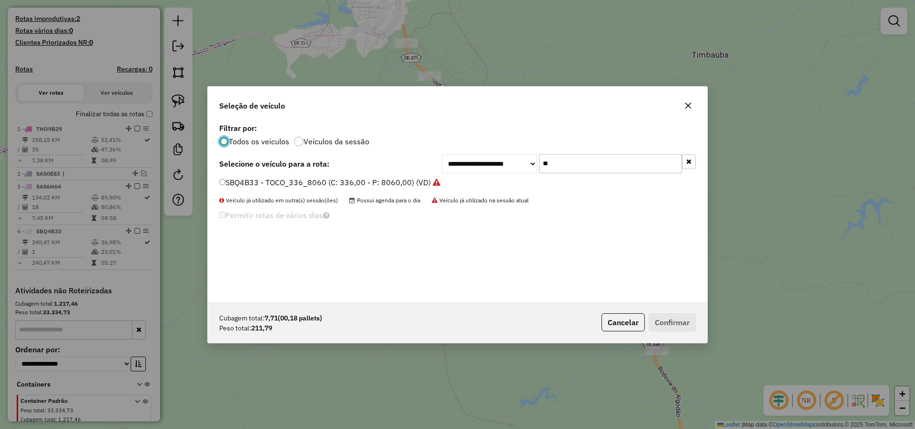
click at [612, 172] on input "**" at bounding box center [610, 163] width 143 height 19
type input "**"
click at [369, 178] on label "SAS6H64 - TOCO 265 CAXS 6500KG (C: 265,00 - P: 6500,00) (VD)" at bounding box center [342, 182] width 247 height 11
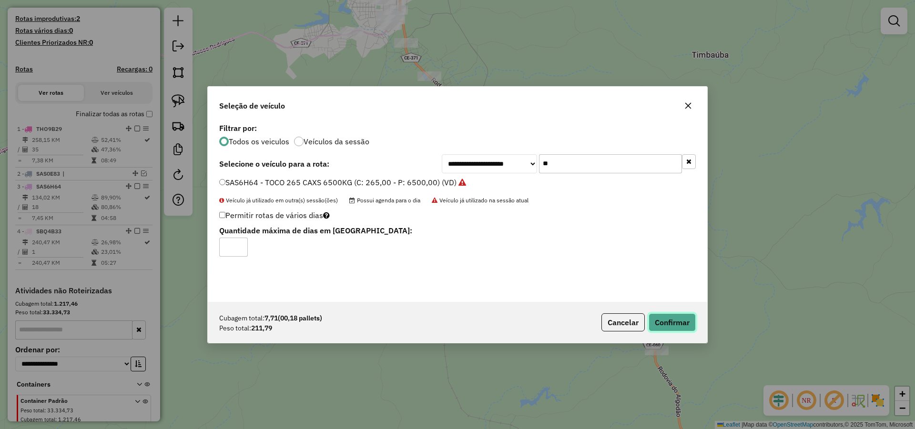
click at [659, 323] on button "Confirmar" at bounding box center [672, 323] width 47 height 18
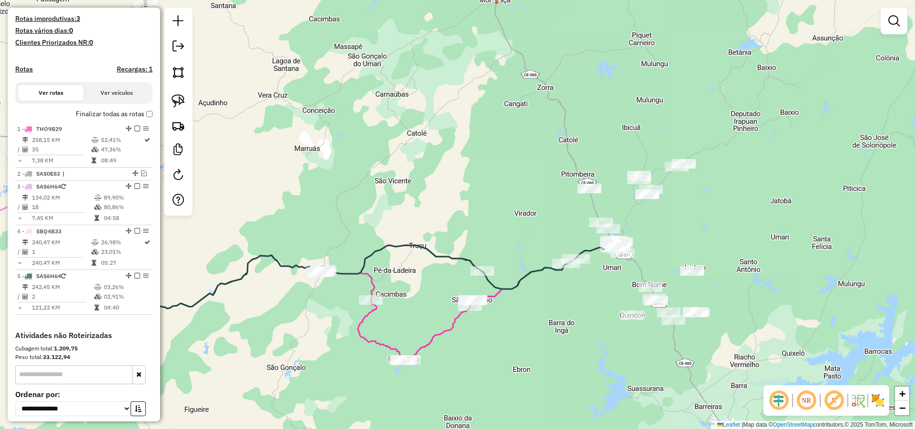
drag, startPoint x: 685, startPoint y: 308, endPoint x: 562, endPoint y: 236, distance: 142.4
click at [629, 248] on div "Janela de atendimento Grade de atendimento Capacidade Transportadoras Veículos …" at bounding box center [457, 214] width 915 height 429
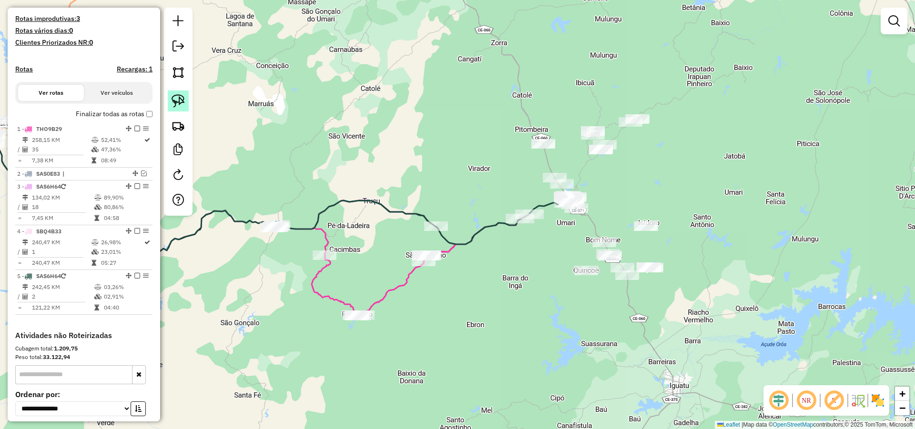
click at [177, 93] on link at bounding box center [178, 101] width 21 height 21
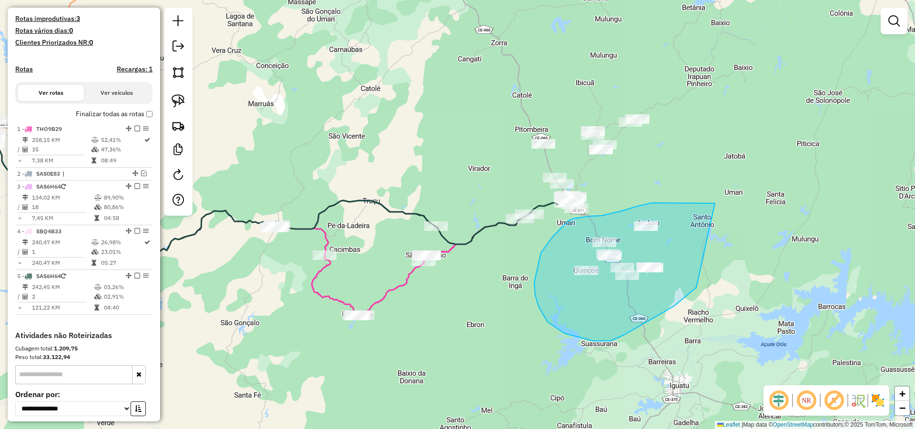
drag, startPoint x: 709, startPoint y: 203, endPoint x: 704, endPoint y: 278, distance: 74.5
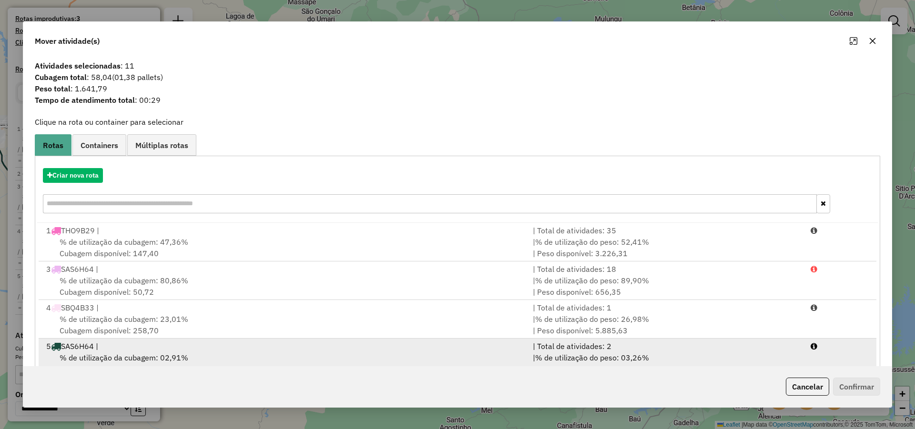
click at [229, 363] on div "% de utilização da cubagem: 02,91% Cubagem disponível: 257,30" at bounding box center [284, 363] width 487 height 23
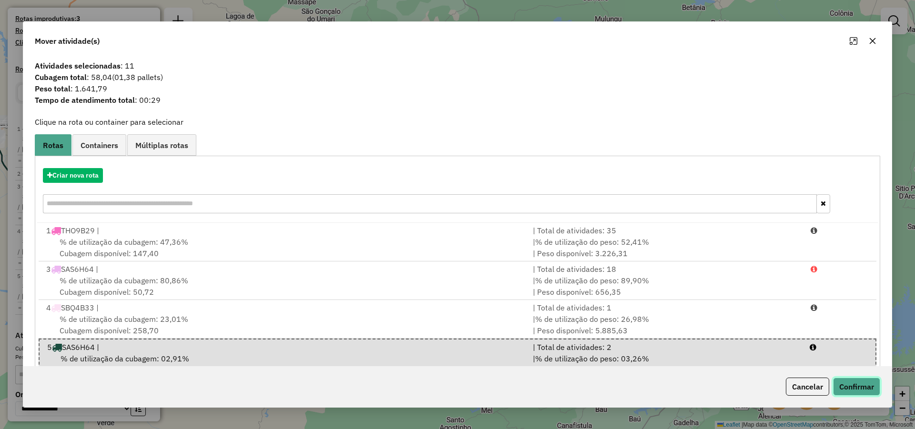
click at [848, 387] on button "Confirmar" at bounding box center [856, 387] width 47 height 18
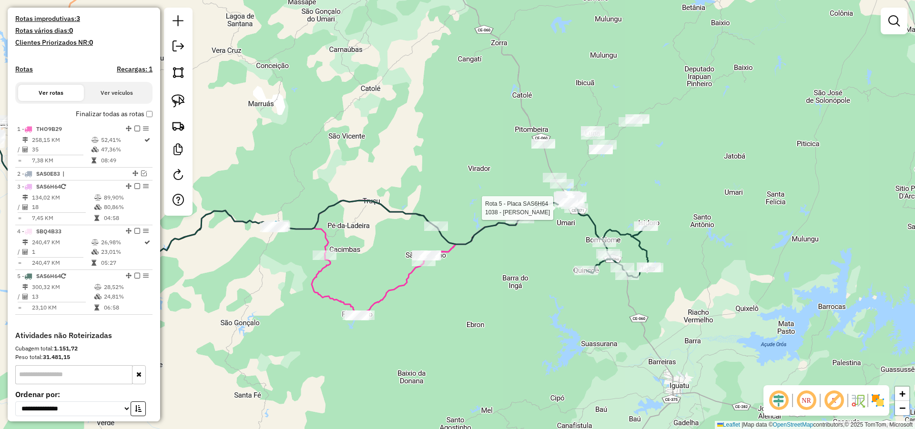
select select "**********"
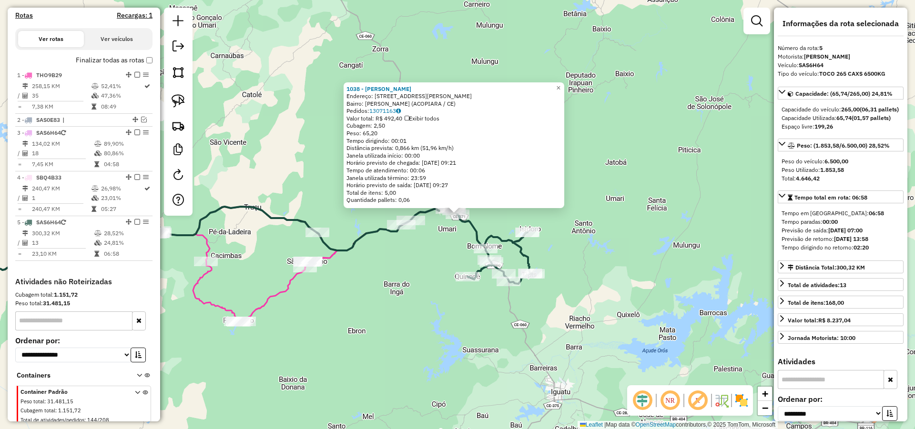
scroll to position [335, 0]
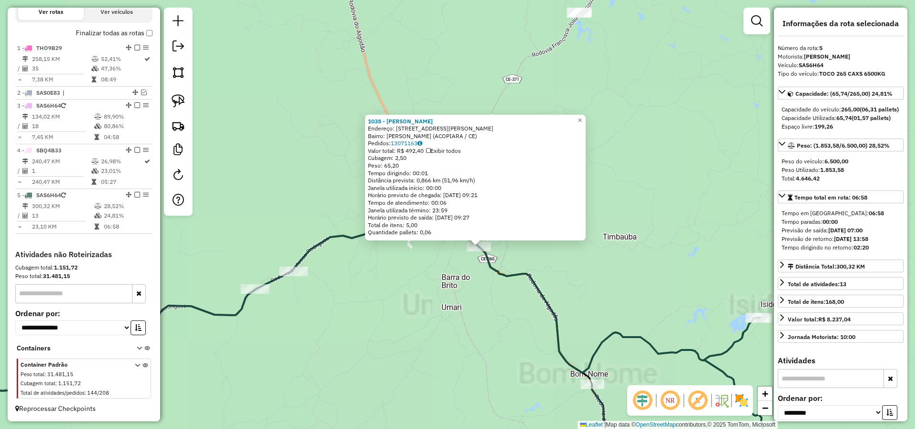
drag, startPoint x: 537, startPoint y: 262, endPoint x: 565, endPoint y: 282, distance: 33.8
click at [568, 284] on div "1038 - JOEL FERREIRA DE MEL Endereço: AV FRANCISCO ALVES MOREIRA 11 Bairro: Vil…" at bounding box center [457, 214] width 915 height 429
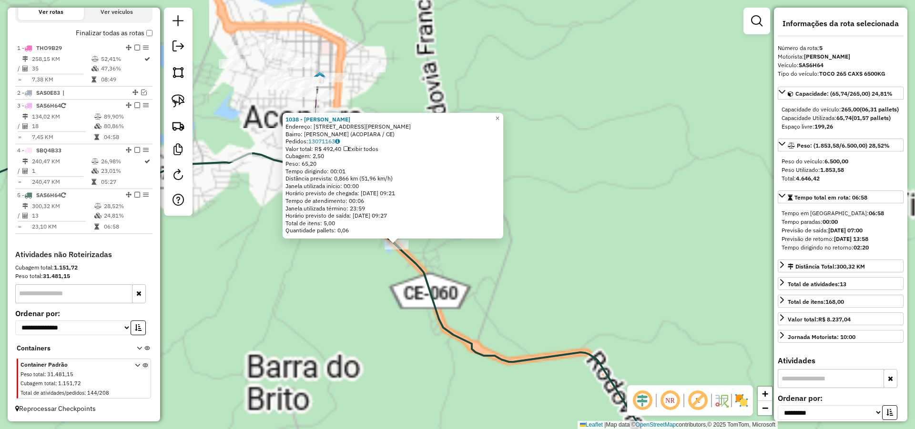
click at [480, 235] on div "1038 - JOEL FERREIRA DE MEL Endereço: AV FRANCISCO ALVES MOREIRA 11 Bairro: Vil…" at bounding box center [393, 176] width 221 height 126
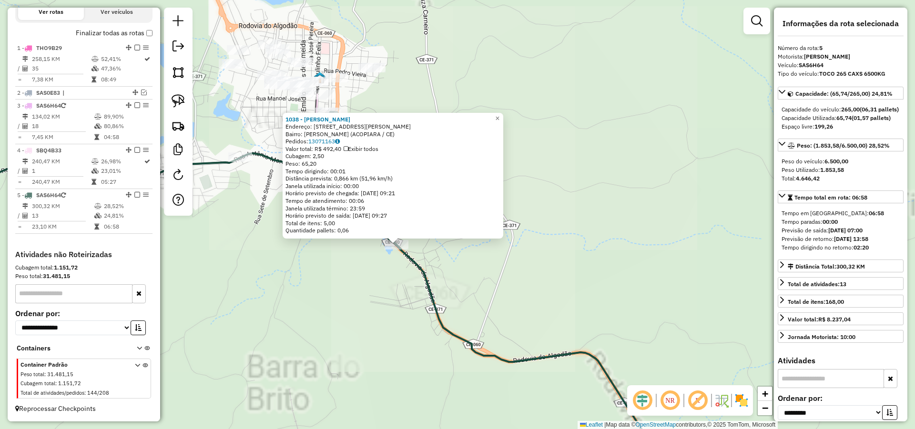
click at [483, 266] on div "1038 - JOEL FERREIRA DE MEL Endereço: AV FRANCISCO ALVES MOREIRA 11 Bairro: Vil…" at bounding box center [457, 214] width 915 height 429
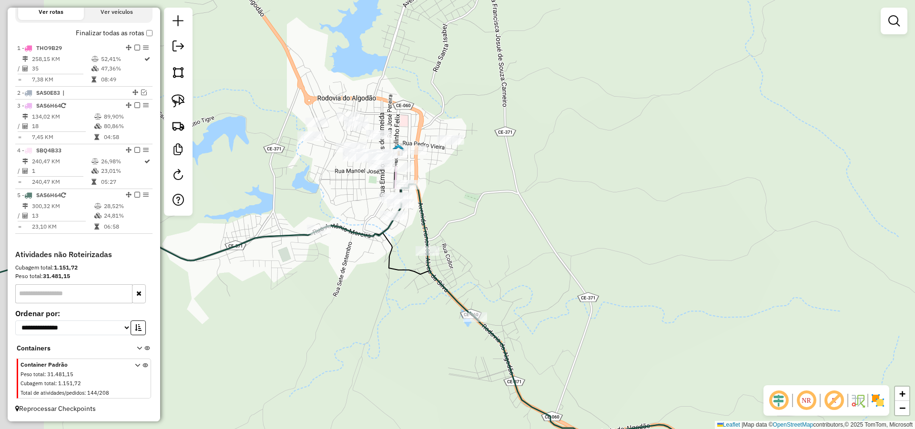
drag, startPoint x: 515, startPoint y: 266, endPoint x: 548, endPoint y: 286, distance: 38.9
click at [548, 285] on div "Janela de atendimento Grade de atendimento Capacidade Transportadoras Veículos …" at bounding box center [457, 214] width 915 height 429
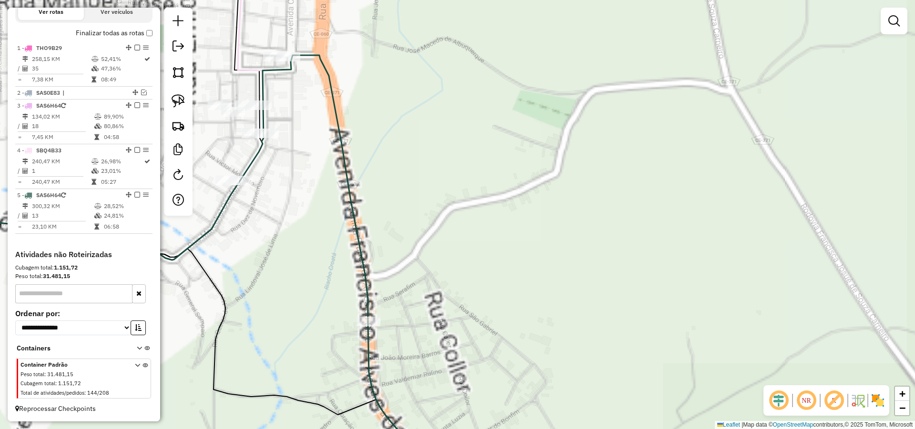
click at [549, 243] on div "Janela de atendimento Grade de atendimento Capacidade Transportadoras Veículos …" at bounding box center [457, 214] width 915 height 429
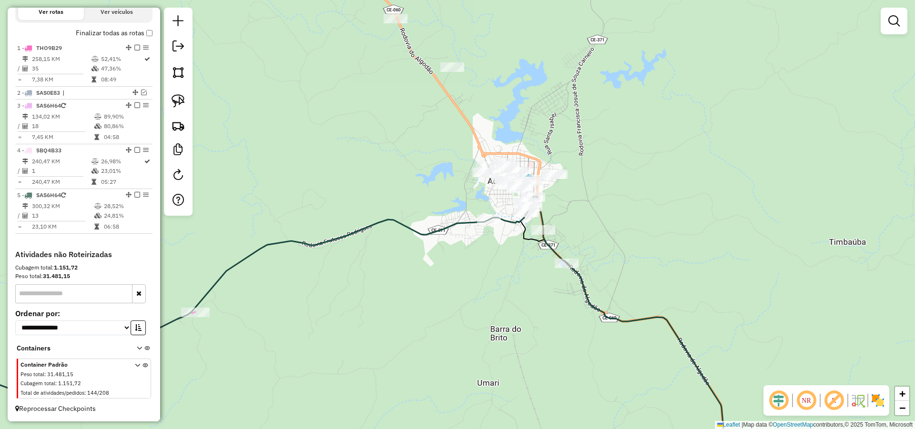
drag, startPoint x: 680, startPoint y: 317, endPoint x: 568, endPoint y: 104, distance: 240.7
click at [583, 125] on div "Janela de atendimento Grade de atendimento Capacidade Transportadoras Veículos …" at bounding box center [457, 214] width 915 height 429
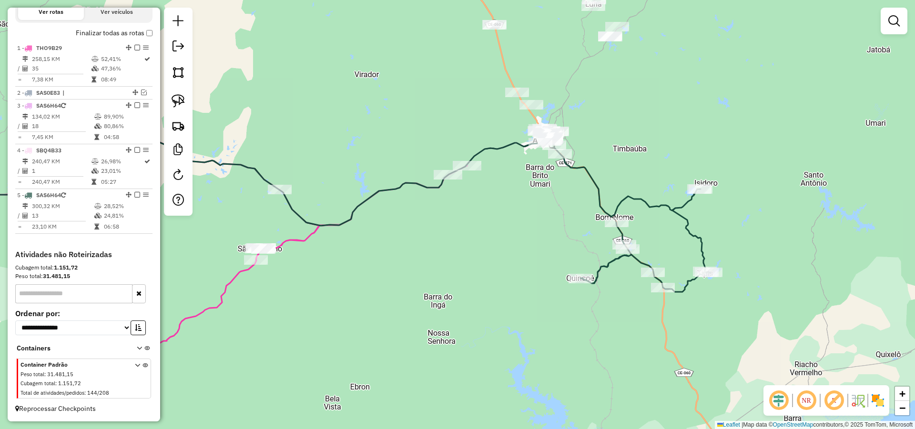
drag, startPoint x: 449, startPoint y: 224, endPoint x: 466, endPoint y: 227, distance: 17.0
click at [466, 227] on div "Janela de atendimento Grade de atendimento Capacidade Transportadoras Veículos …" at bounding box center [457, 214] width 915 height 429
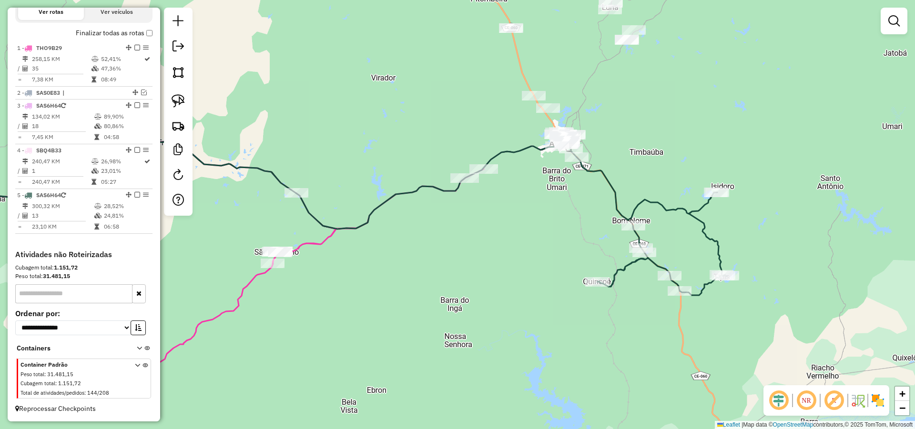
drag, startPoint x: 454, startPoint y: 222, endPoint x: 458, endPoint y: 216, distance: 6.5
click at [457, 217] on div "Janela de atendimento Grade de atendimento Capacidade Transportadoras Veículos …" at bounding box center [457, 214] width 915 height 429
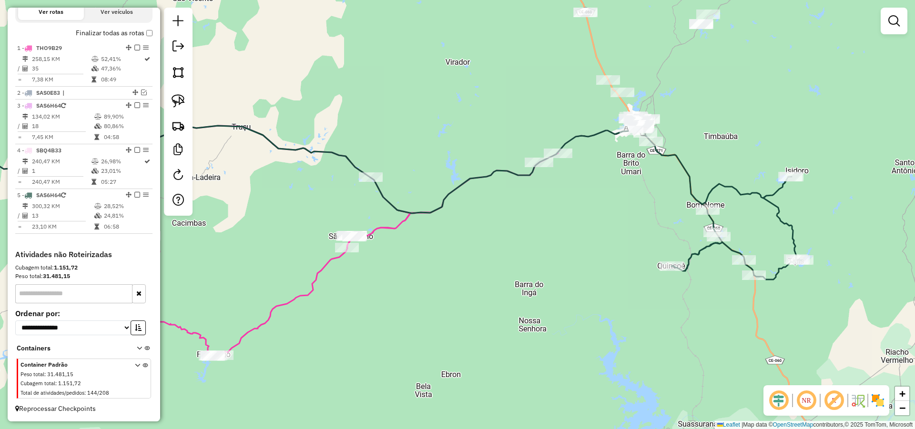
click at [477, 214] on div "Janela de atendimento Grade de atendimento Capacidade Transportadoras Veículos …" at bounding box center [457, 214] width 915 height 429
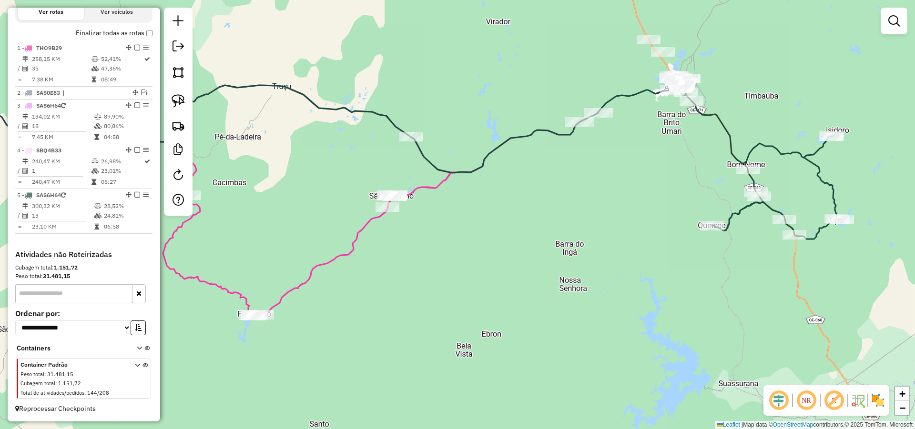
click at [463, 217] on div "Janela de atendimento Grade de atendimento Capacidade Transportadoras Veículos …" at bounding box center [457, 214] width 915 height 429
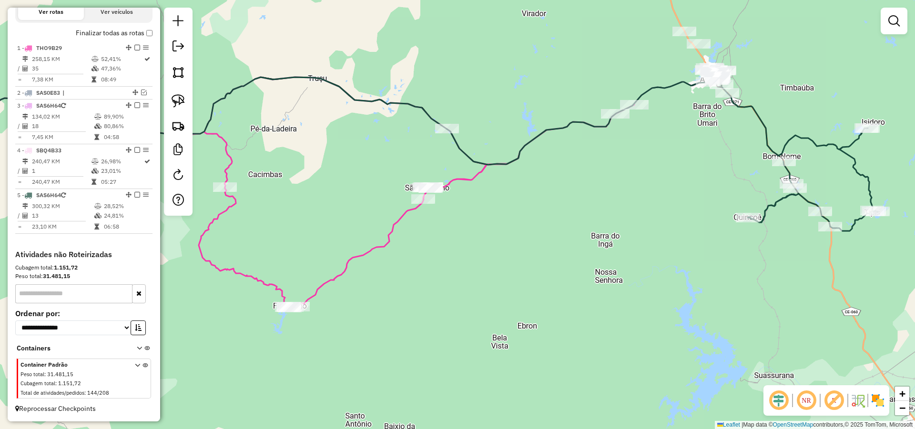
drag, startPoint x: 549, startPoint y: 247, endPoint x: 564, endPoint y: 243, distance: 14.9
click at [563, 243] on div "Janela de atendimento Grade de atendimento Capacidade Transportadoras Veículos …" at bounding box center [457, 214] width 915 height 429
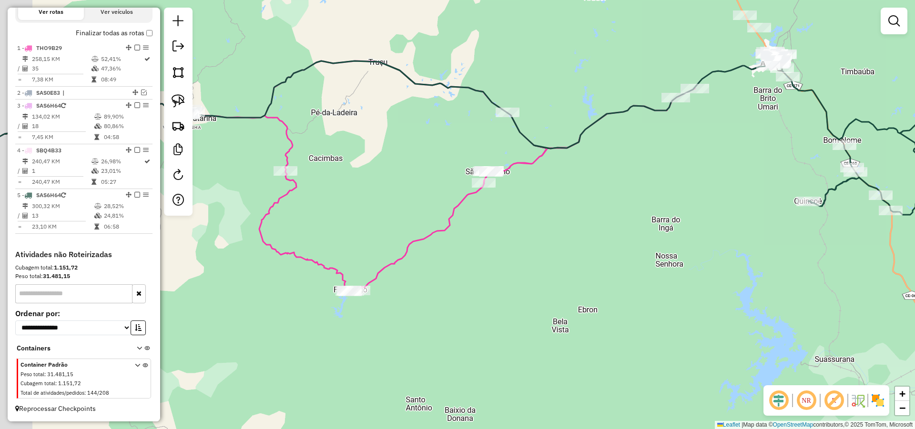
drag, startPoint x: 576, startPoint y: 237, endPoint x: 636, endPoint y: 220, distance: 61.9
click at [636, 220] on div "Janela de atendimento Grade de atendimento Capacidade Transportadoras Veículos …" at bounding box center [457, 214] width 915 height 429
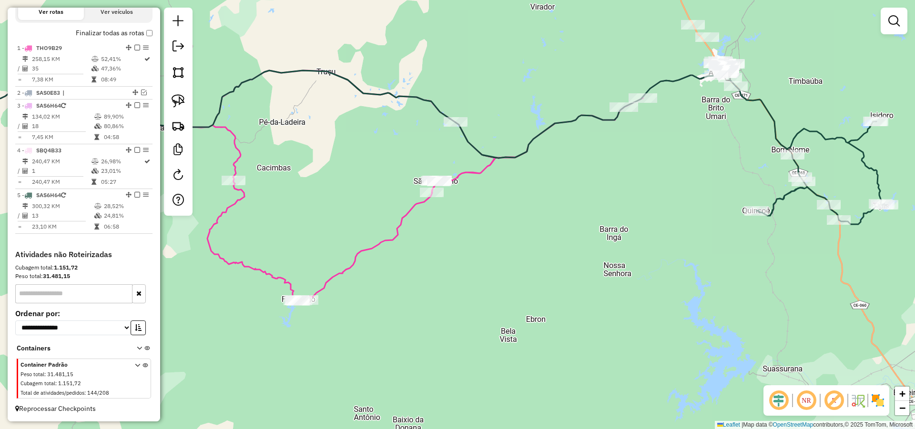
drag, startPoint x: 628, startPoint y: 213, endPoint x: 544, endPoint y: 220, distance: 84.1
click at [562, 222] on div "Janela de atendimento Grade de atendimento Capacidade Transportadoras Veículos …" at bounding box center [457, 214] width 915 height 429
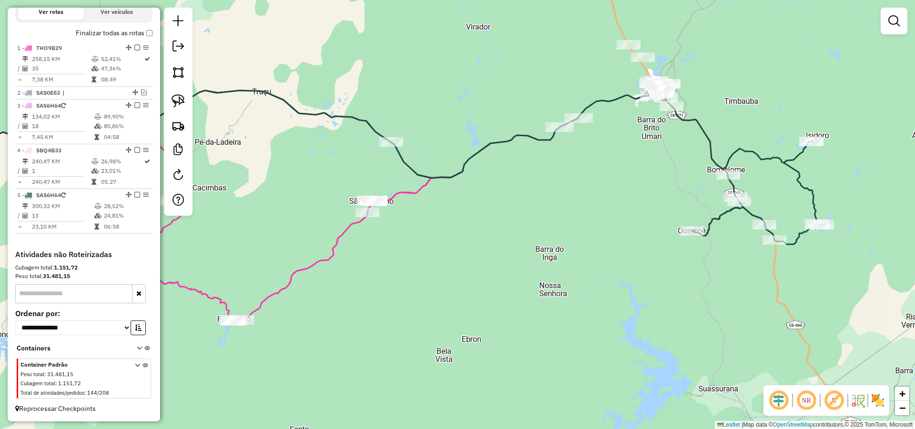
drag, startPoint x: 533, startPoint y: 184, endPoint x: 512, endPoint y: 195, distance: 23.4
click at [512, 195] on div "Janela de atendimento Grade de atendimento Capacidade Transportadoras Veículos …" at bounding box center [457, 214] width 915 height 429
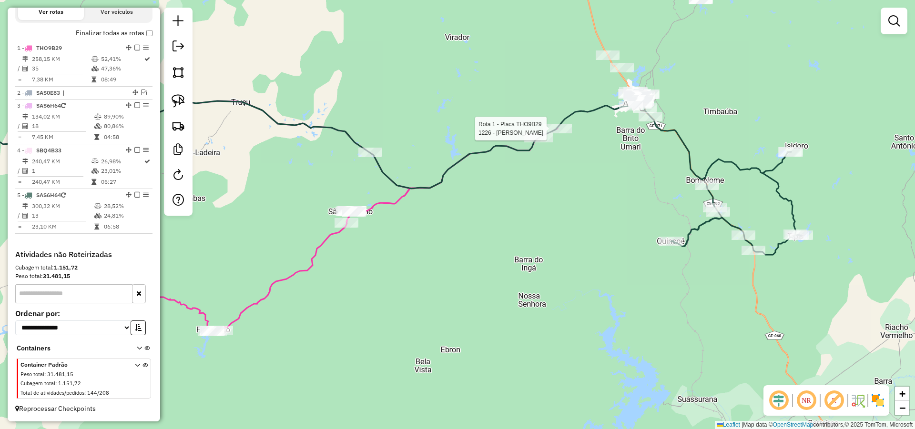
select select "**********"
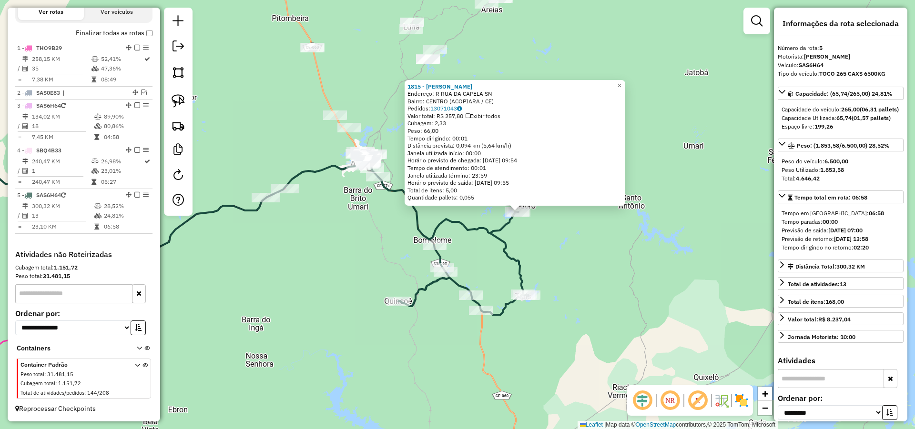
drag, startPoint x: 576, startPoint y: 260, endPoint x: 610, endPoint y: 258, distance: 34.4
click at [616, 254] on div "1815 - FRANCISCO ELIZIE DE Endereço: R RUA DA CAPELA SN Bairro: CENTRO (ACOPIAR…" at bounding box center [457, 214] width 915 height 429
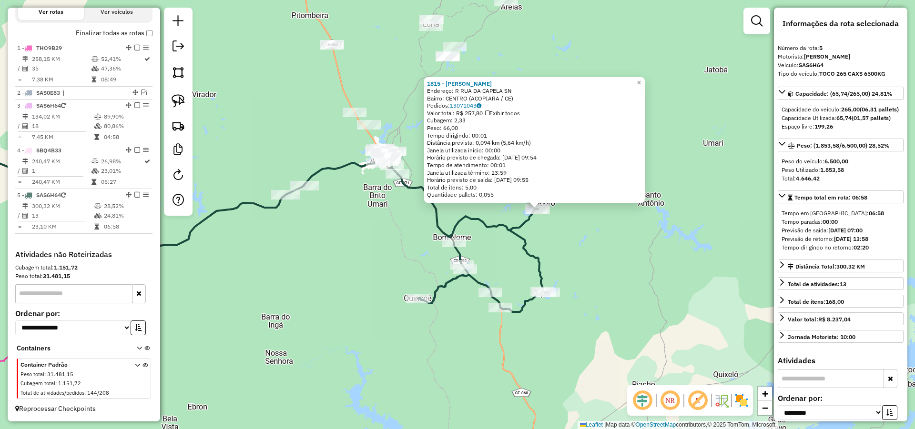
drag, startPoint x: 361, startPoint y: 243, endPoint x: 449, endPoint y: 239, distance: 87.8
click at [448, 239] on div "1815 - FRANCISCO ELIZIE DE Endereço: R RUA DA CAPELA SN Bairro: CENTRO (ACOPIAR…" at bounding box center [457, 214] width 915 height 429
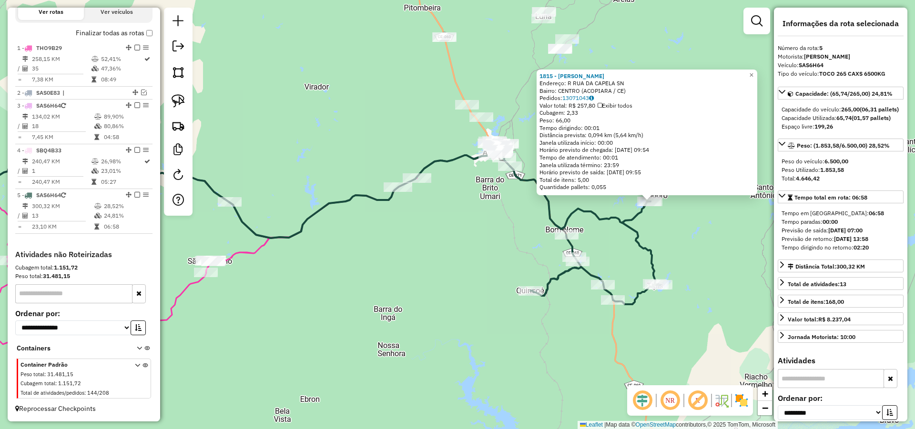
drag, startPoint x: 405, startPoint y: 251, endPoint x: 461, endPoint y: 240, distance: 56.9
click at [458, 240] on div "1815 - FRANCISCO ELIZIE DE Endereço: R RUA DA CAPELA SN Bairro: CENTRO (ACOPIAR…" at bounding box center [457, 214] width 915 height 429
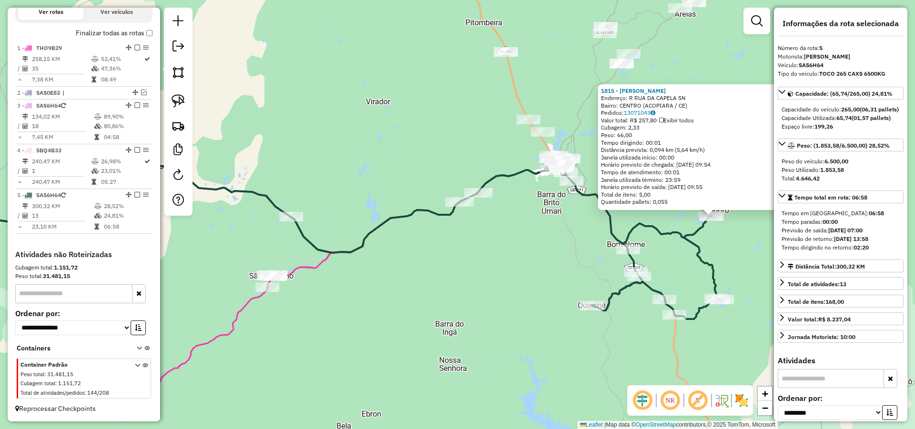
drag, startPoint x: 498, startPoint y: 225, endPoint x: 507, endPoint y: 253, distance: 29.1
click at [507, 253] on div "1815 - FRANCISCO ELIZIE DE Endereço: R RUA DA CAPELA SN Bairro: CENTRO (ACOPIAR…" at bounding box center [457, 214] width 915 height 429
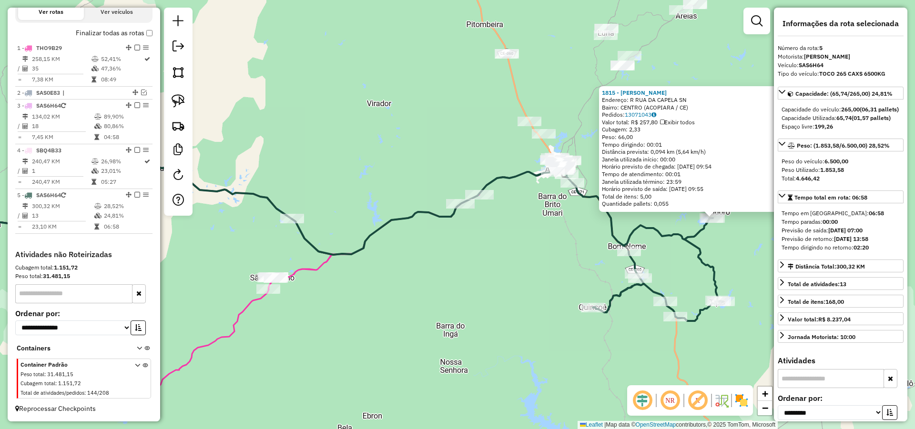
drag, startPoint x: 549, startPoint y: 254, endPoint x: 599, endPoint y: 214, distance: 64.4
click at [599, 214] on div "1815 - FRANCISCO ELIZIE DE Endereço: R RUA DA CAPELA SN Bairro: CENTRO (ACOPIAR…" at bounding box center [457, 214] width 915 height 429
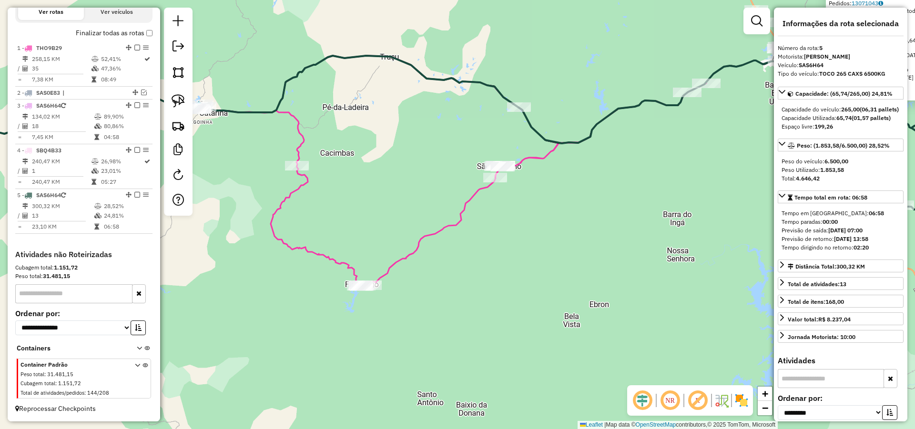
drag, startPoint x: 469, startPoint y: 312, endPoint x: 521, endPoint y: 279, distance: 60.8
click at [521, 279] on div "1815 - FRANCISCO ELIZIE DE Endereço: R RUA DA CAPELA SN Bairro: CENTRO (ACOPIAR…" at bounding box center [457, 214] width 915 height 429
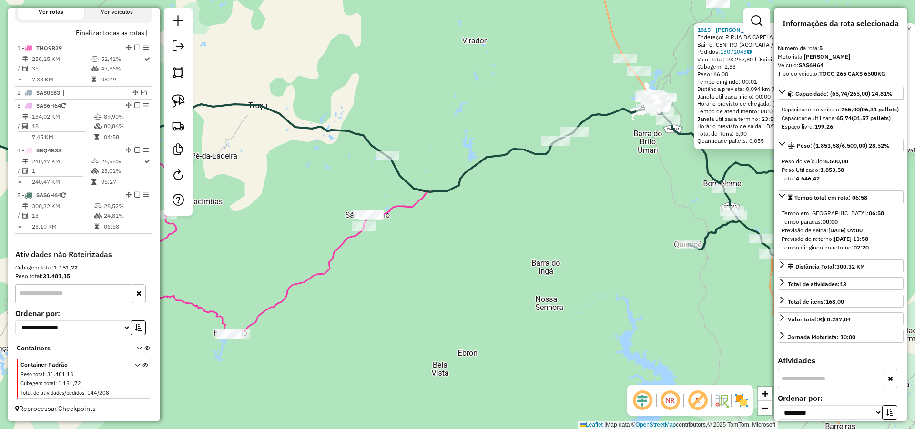
drag, startPoint x: 559, startPoint y: 225, endPoint x: 453, endPoint y: 266, distance: 114.1
click at [453, 266] on div "1815 - FRANCISCO ELIZIE DE Endereço: R RUA DA CAPELA SN Bairro: CENTRO (ACOPIAR…" at bounding box center [457, 214] width 915 height 429
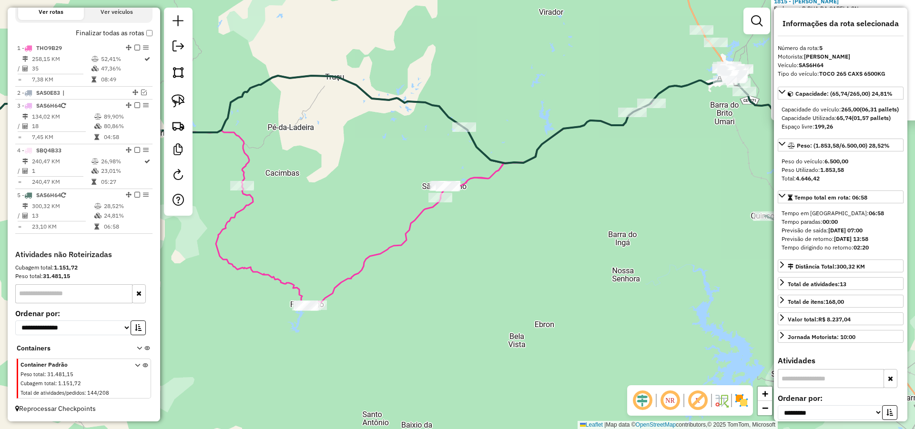
drag, startPoint x: 451, startPoint y: 271, endPoint x: 479, endPoint y: 261, distance: 29.6
click at [479, 261] on div "1815 - FRANCISCO ELIZIE DE Endereço: R RUA DA CAPELA SN Bairro: CENTRO (ACOPIAR…" at bounding box center [457, 214] width 915 height 429
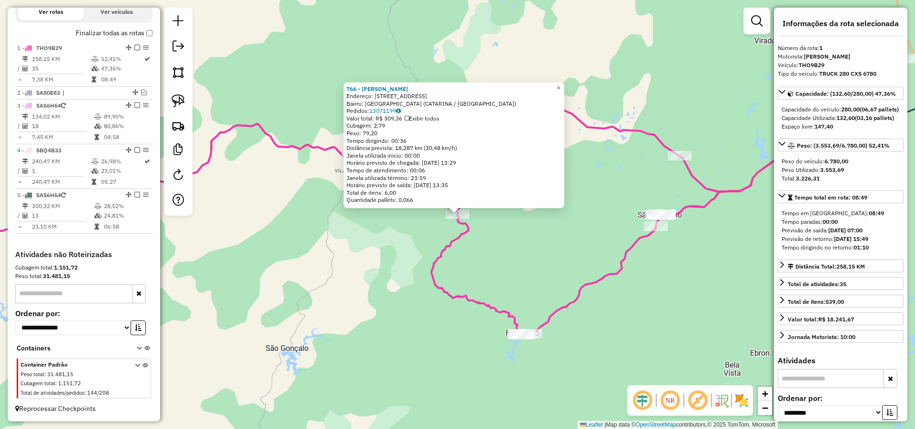
click at [540, 242] on div "766 - FRANCISCO ADELINO DE Endereço: R SITIO BAIXA GRANDE 12 Bairro: Baixa Gran…" at bounding box center [457, 214] width 915 height 429
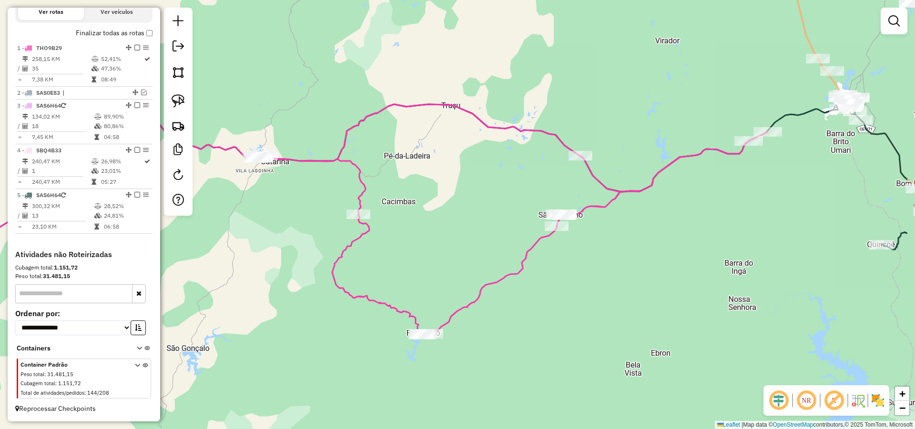
drag, startPoint x: 571, startPoint y: 222, endPoint x: 464, endPoint y: 225, distance: 107.3
click at [457, 222] on div "Janela de atendimento Grade de atendimento Capacidade Transportadoras Veículos …" at bounding box center [457, 214] width 915 height 429
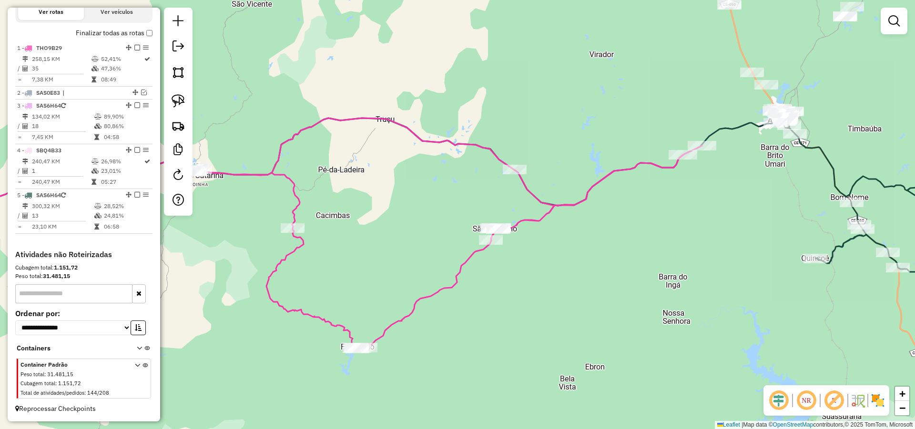
drag, startPoint x: 640, startPoint y: 257, endPoint x: 604, endPoint y: 269, distance: 38.6
click at [604, 269] on div "Janela de atendimento Grade de atendimento Capacidade Transportadoras Veículos …" at bounding box center [457, 214] width 915 height 429
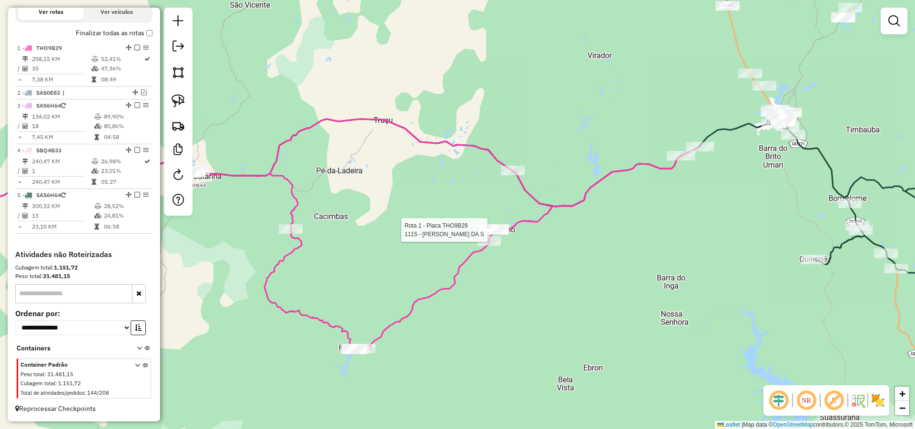
select select "**********"
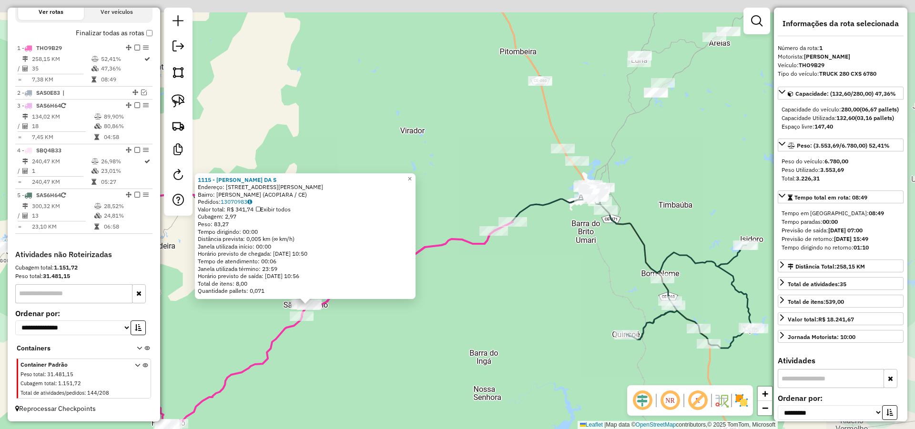
drag, startPoint x: 663, startPoint y: 209, endPoint x: 509, endPoint y: 304, distance: 180.8
click at [509, 304] on div "1115 - GERLANE PEREIRA DA S Endereço: R MANOEL DA SILVA LEAL 102 Bairro: Sao Pa…" at bounding box center [457, 214] width 915 height 429
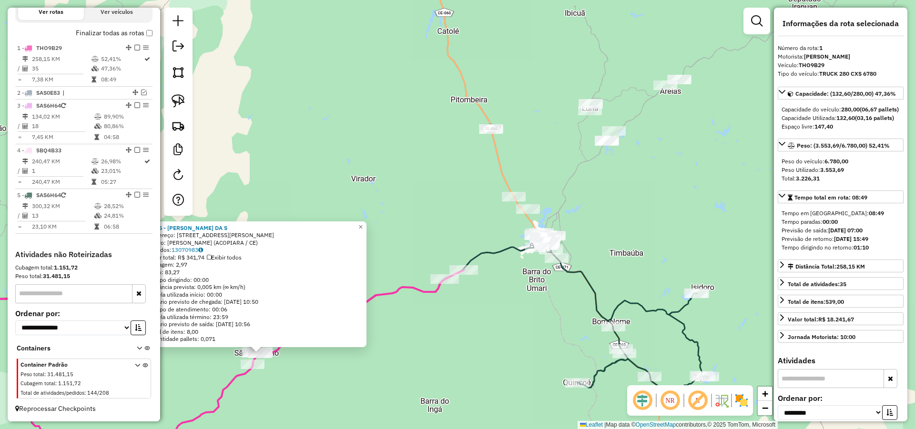
drag, startPoint x: 673, startPoint y: 194, endPoint x: 630, endPoint y: 237, distance: 60.6
click at [632, 236] on div "1115 - GERLANE PEREIRA DA S Endereço: R MANOEL DA SILVA LEAL 102 Bairro: Sao Pa…" at bounding box center [457, 214] width 915 height 429
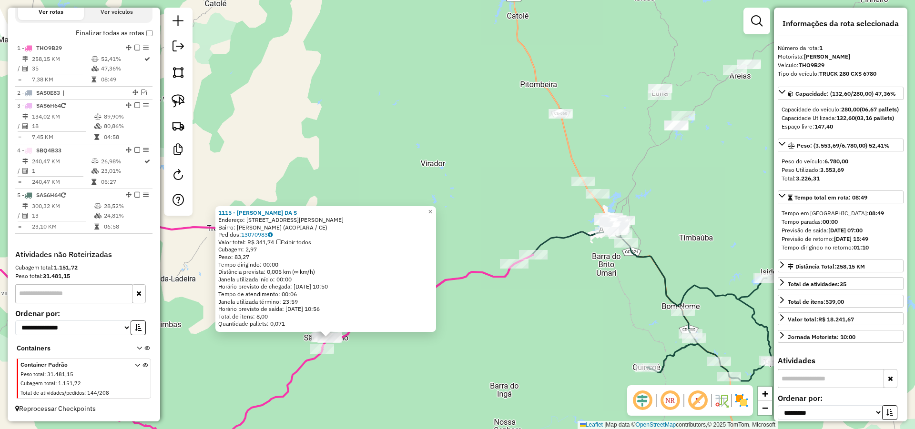
drag, startPoint x: 486, startPoint y: 312, endPoint x: 568, endPoint y: 289, distance: 86.0
click at [567, 287] on div "1115 - GERLANE PEREIRA DA S Endereço: R MANOEL DA SILVA LEAL 102 Bairro: Sao Pa…" at bounding box center [457, 214] width 915 height 429
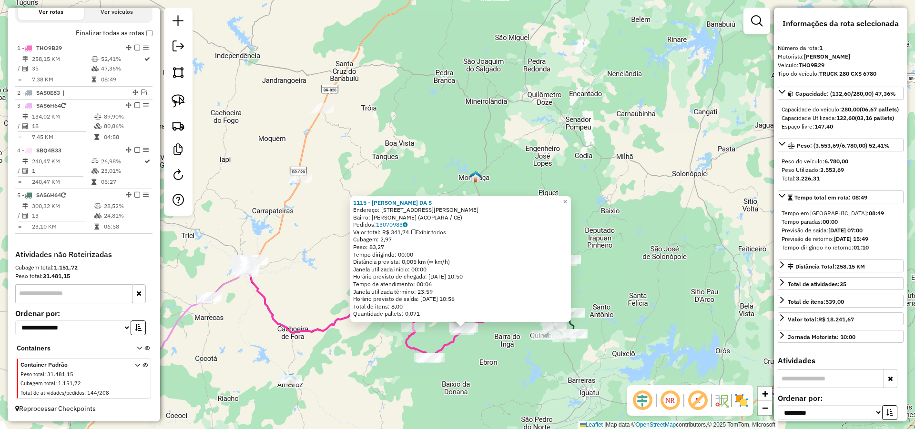
drag, startPoint x: 345, startPoint y: 337, endPoint x: 399, endPoint y: 329, distance: 54.5
click at [405, 329] on div "1115 - GERLANE PEREIRA DA S Endereço: R MANOEL DA SILVA LEAL 102 Bairro: Sao Pa…" at bounding box center [457, 214] width 915 height 429
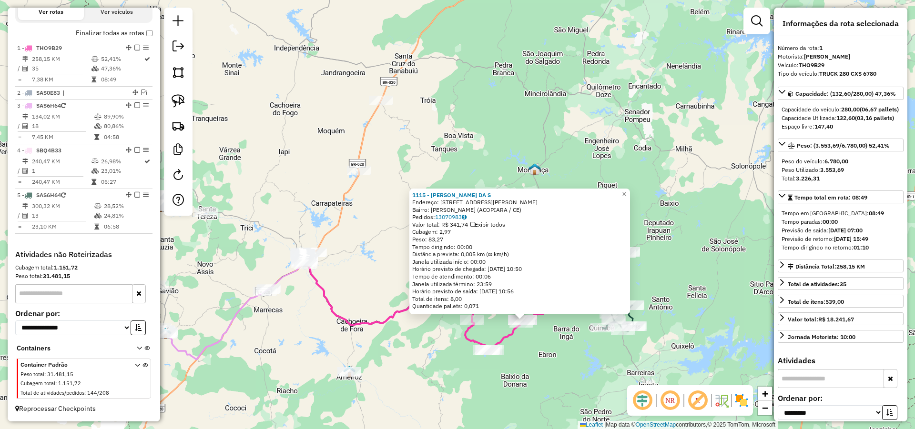
click at [364, 307] on div "1115 - GERLANE PEREIRA DA S Endereço: R MANOEL DA SILVA LEAL 102 Bairro: Sao Pa…" at bounding box center [457, 214] width 915 height 429
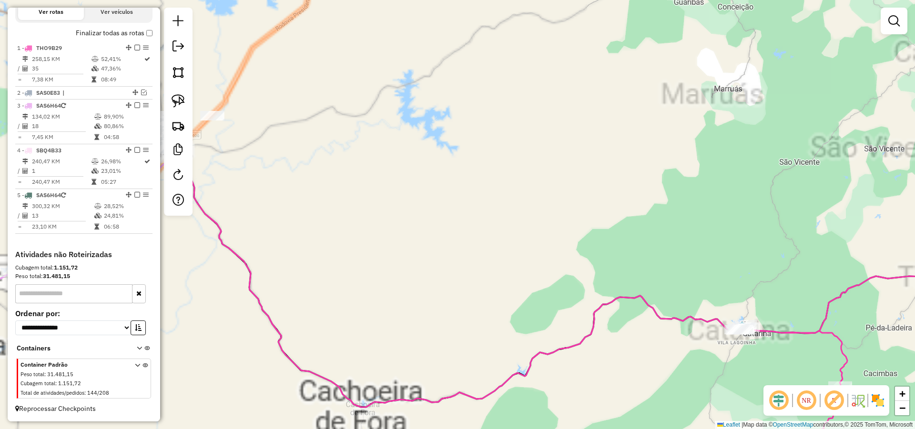
drag, startPoint x: 287, startPoint y: 260, endPoint x: 341, endPoint y: 270, distance: 55.3
click at [497, 332] on div "Janela de atendimento Grade de atendimento Capacidade Transportadoras Veículos …" at bounding box center [457, 214] width 915 height 429
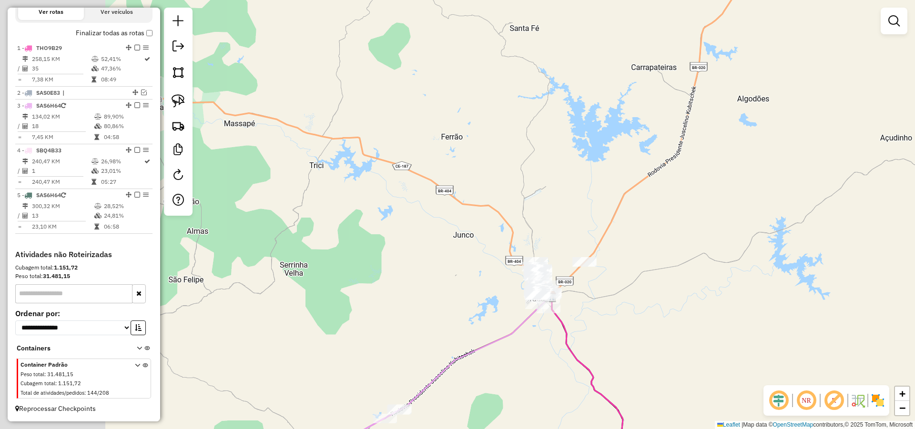
drag, startPoint x: 410, startPoint y: 278, endPoint x: 507, endPoint y: 316, distance: 104.7
click at [509, 317] on div "Janela de atendimento Grade de atendimento Capacidade Transportadoras Veículos …" at bounding box center [457, 214] width 915 height 429
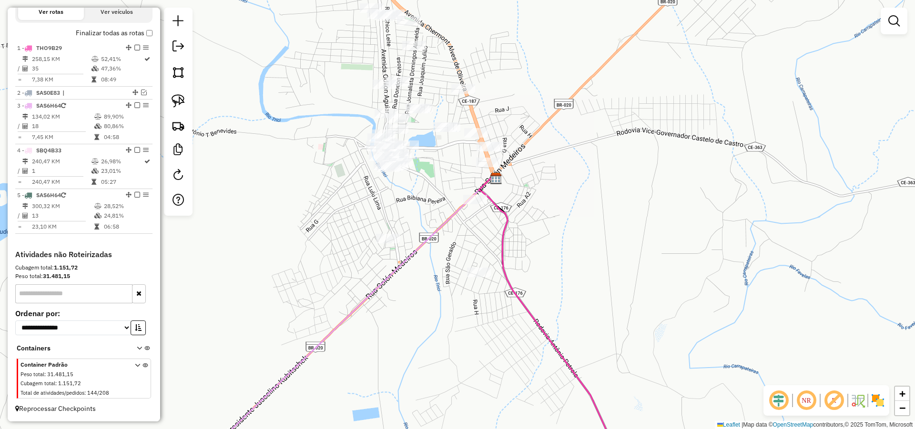
drag, startPoint x: 579, startPoint y: 286, endPoint x: 574, endPoint y: 267, distance: 19.3
click at [579, 269] on div "Janela de atendimento Grade de atendimento Capacidade Transportadoras Veículos …" at bounding box center [457, 214] width 915 height 429
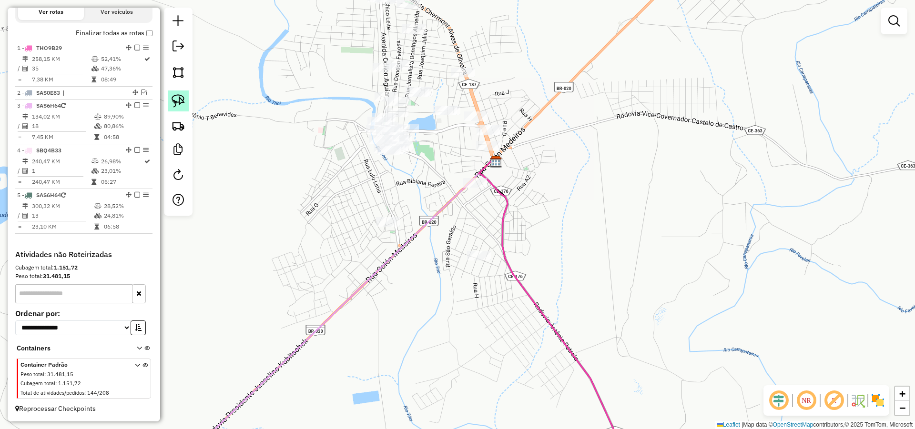
click at [182, 100] on img at bounding box center [178, 100] width 13 height 13
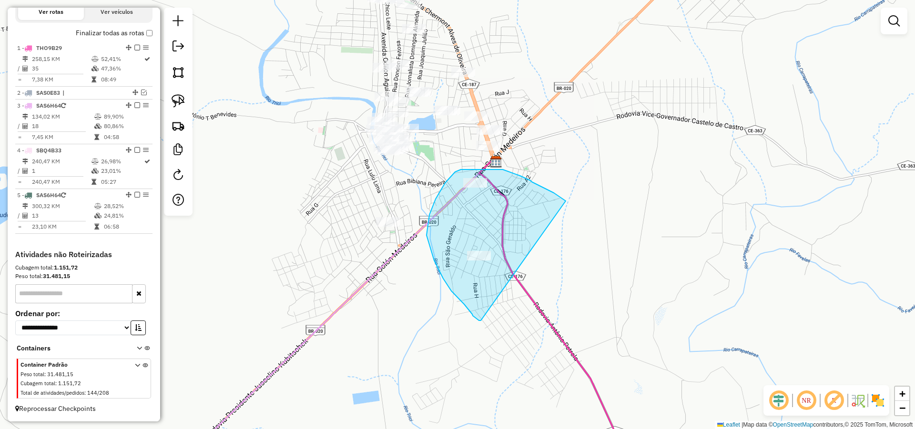
drag, startPoint x: 561, startPoint y: 198, endPoint x: 482, endPoint y: 320, distance: 145.8
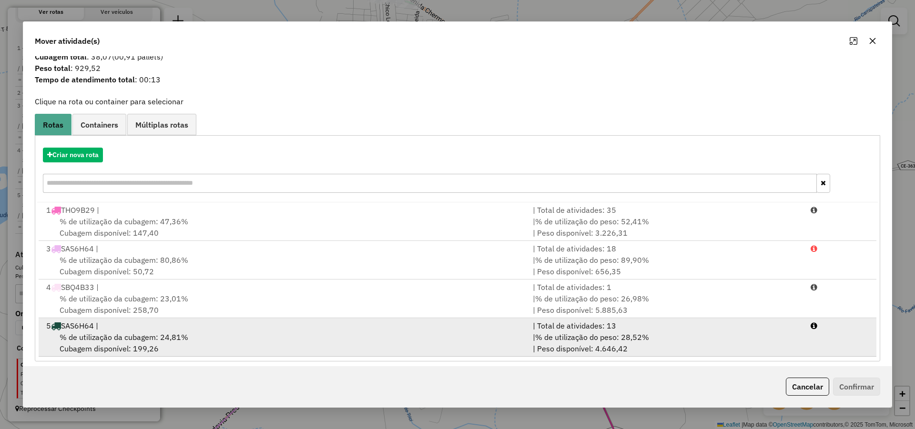
scroll to position [27, 0]
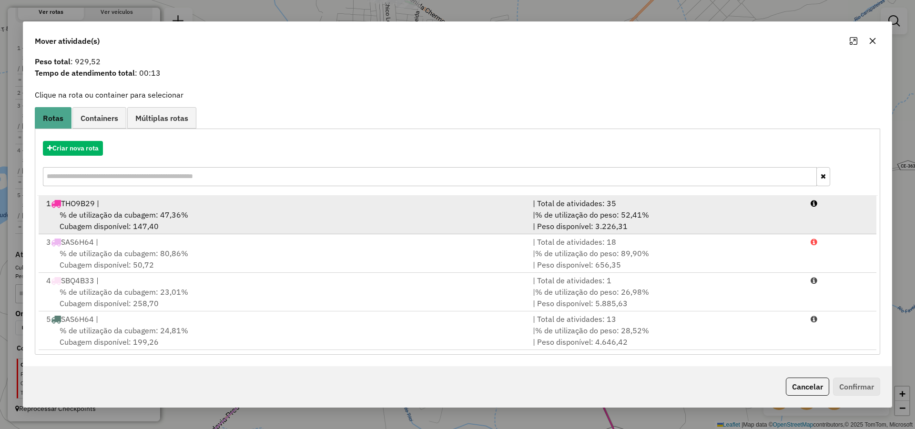
click at [139, 208] on div "1 THO9B29 |" at bounding box center [284, 203] width 487 height 11
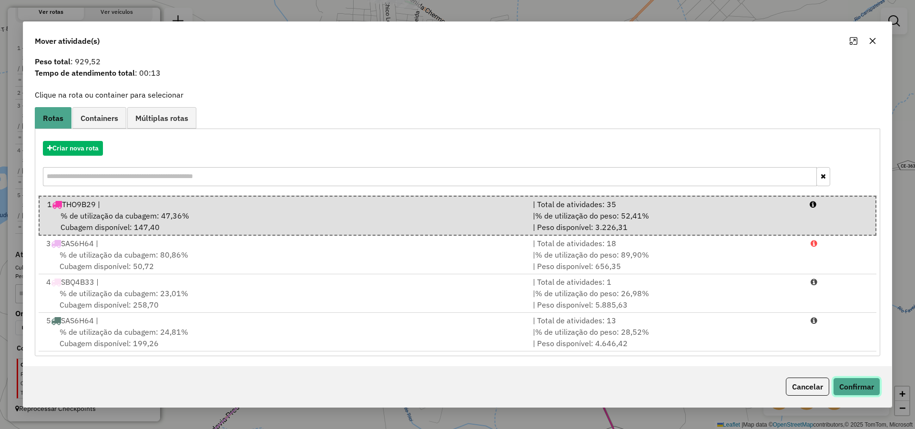
click at [866, 391] on button "Confirmar" at bounding box center [856, 387] width 47 height 18
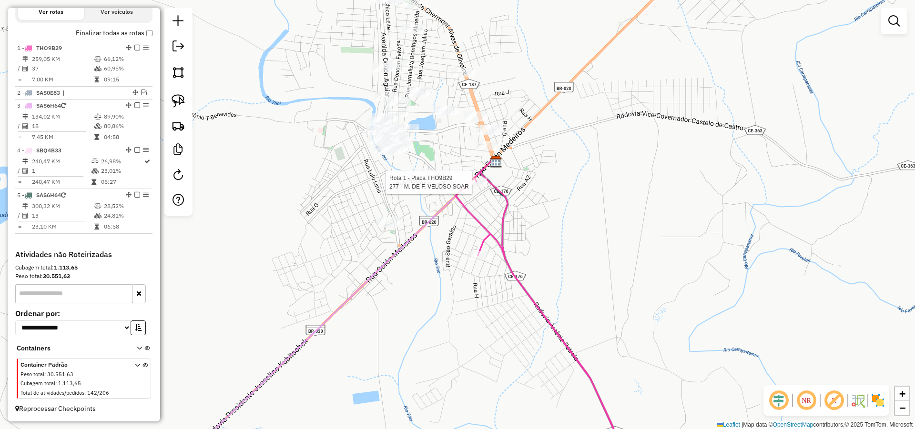
select select "**********"
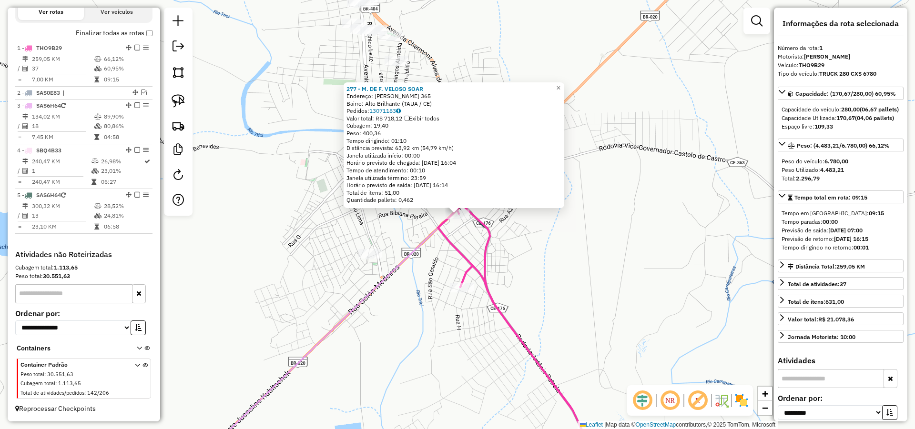
click at [675, 279] on div "277 - M. DE F. VELOSO SOAR Endereço: R SOLON MEDEIROS 365 Bairro: Alto Brilhant…" at bounding box center [457, 214] width 915 height 429
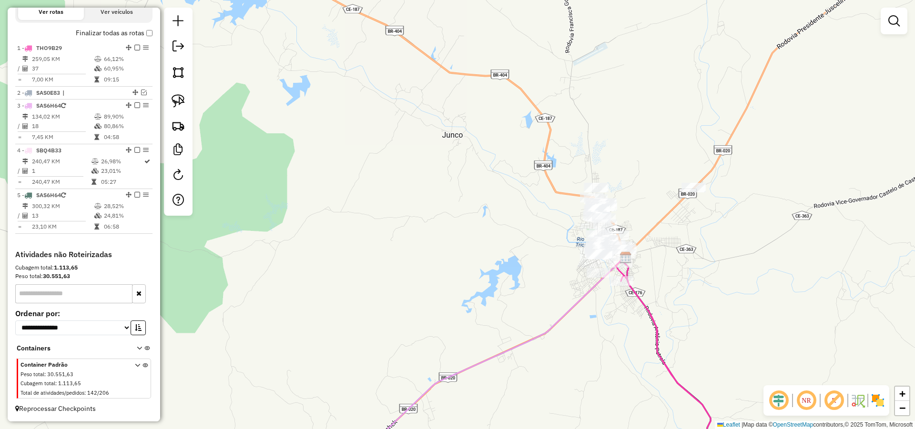
drag, startPoint x: 781, startPoint y: 233, endPoint x: 456, endPoint y: 193, distance: 327.5
click at [456, 193] on div "Janela de atendimento Grade de atendimento Capacidade Transportadoras Veículos …" at bounding box center [457, 214] width 915 height 429
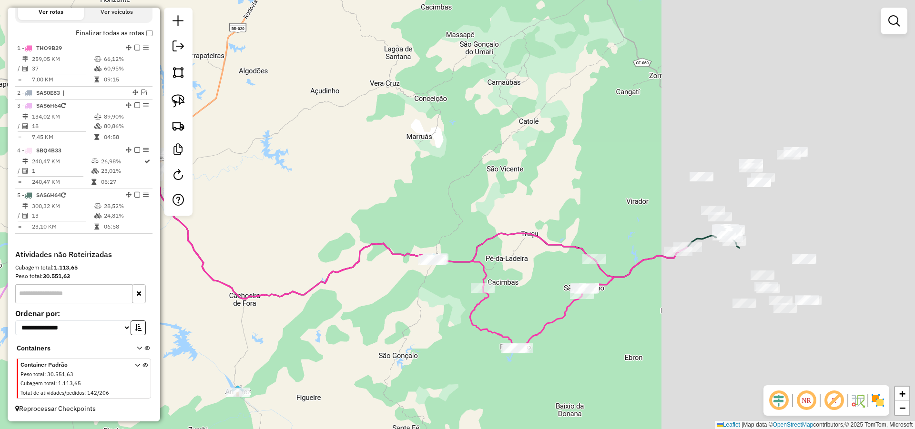
drag, startPoint x: 487, startPoint y: 211, endPoint x: 355, endPoint y: 197, distance: 133.6
click at [375, 197] on div "Janela de atendimento Grade de atendimento Capacidade Transportadoras Veículos …" at bounding box center [457, 214] width 915 height 429
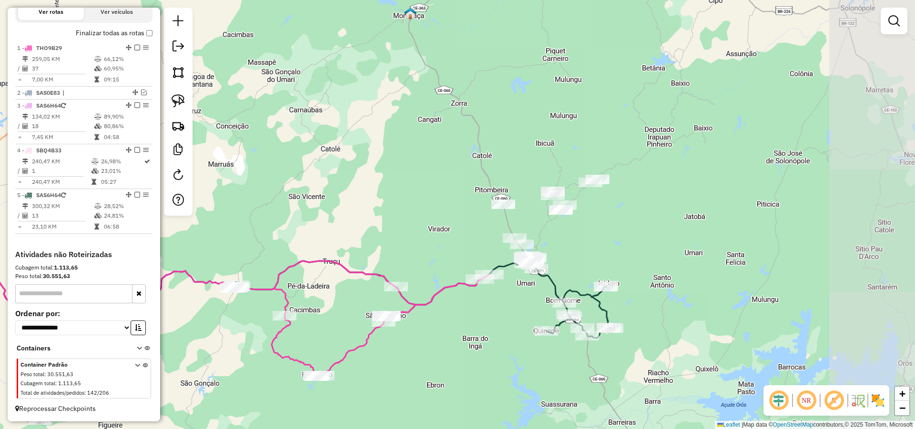
drag, startPoint x: 624, startPoint y: 274, endPoint x: 465, endPoint y: 304, distance: 162.4
click at [465, 304] on div "Janela de atendimento Grade de atendimento Capacidade Transportadoras Veículos …" at bounding box center [457, 214] width 915 height 429
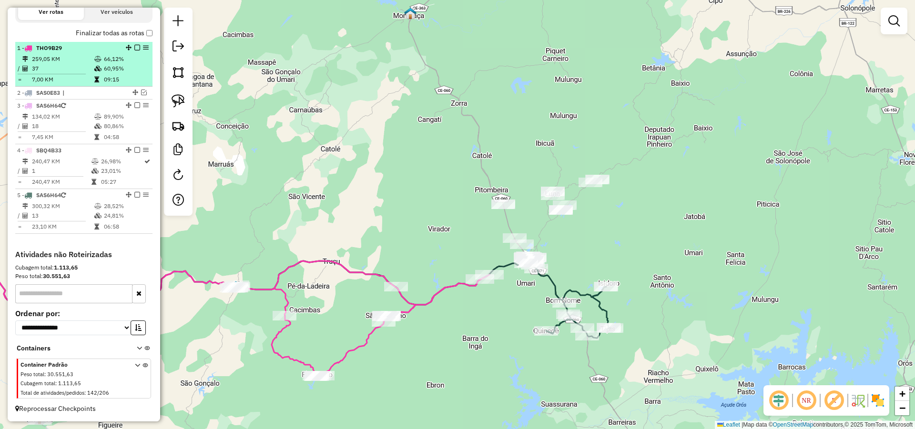
click at [136, 48] on em at bounding box center [137, 48] width 6 height 6
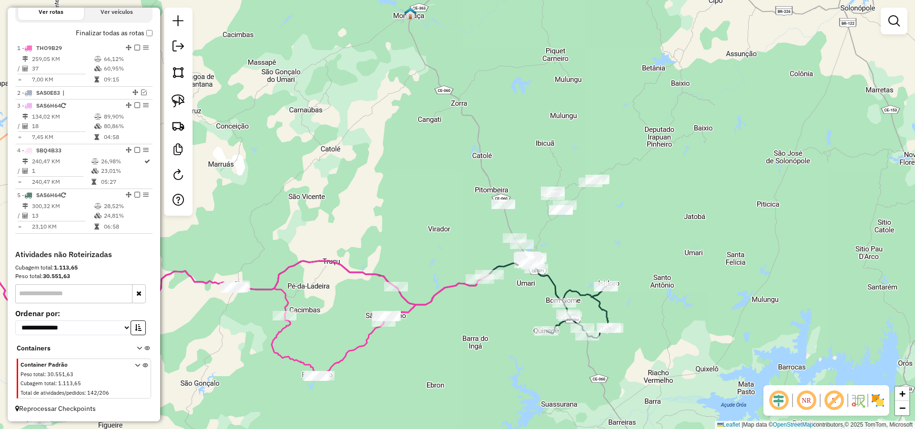
scroll to position [303, 0]
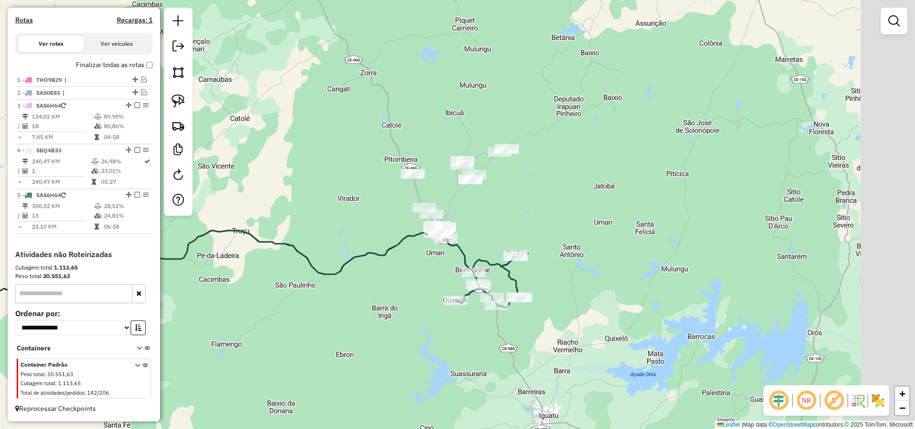
click at [561, 214] on div "Janela de atendimento Grade de atendimento Capacidade Transportadoras Veículos …" at bounding box center [457, 214] width 915 height 429
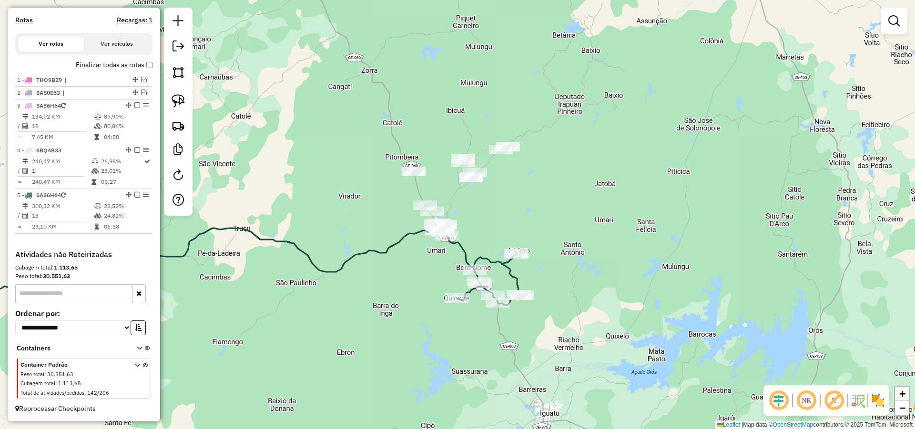
click at [505, 216] on div "Rota 5 - Placa SAS6H64 1815 - FRANCISCO ELIZIE DE Janela de atendimento Grade d…" at bounding box center [457, 214] width 915 height 429
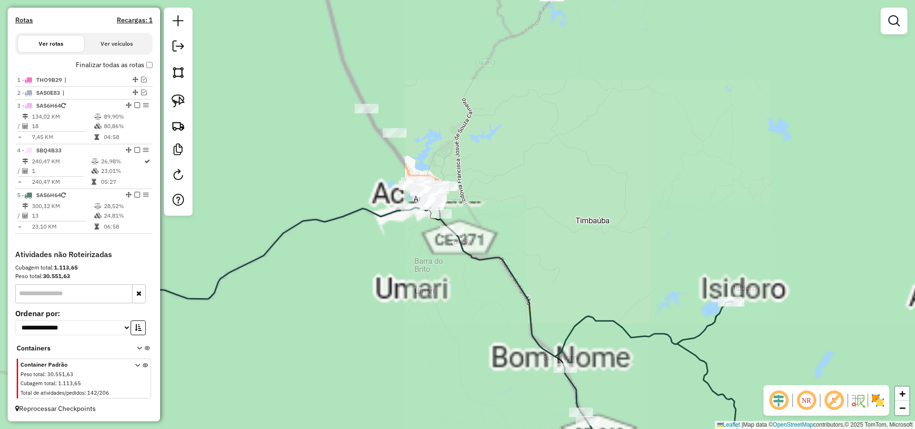
drag, startPoint x: 596, startPoint y: 240, endPoint x: 619, endPoint y: 231, distance: 24.8
click at [619, 231] on div "Janela de atendimento Grade de atendimento Capacidade Transportadoras Veículos …" at bounding box center [457, 214] width 915 height 429
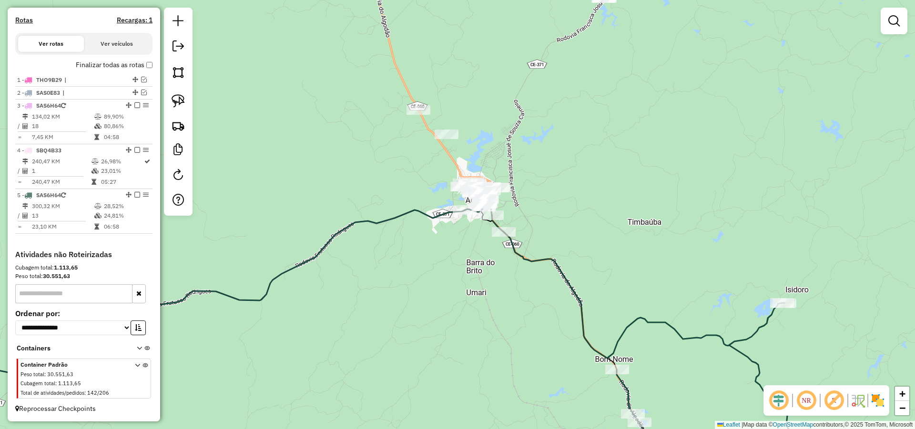
drag, startPoint x: 567, startPoint y: 227, endPoint x: 579, endPoint y: 228, distance: 12.5
click at [584, 228] on div "Janela de atendimento Grade de atendimento Capacidade Transportadoras Veículos …" at bounding box center [457, 214] width 915 height 429
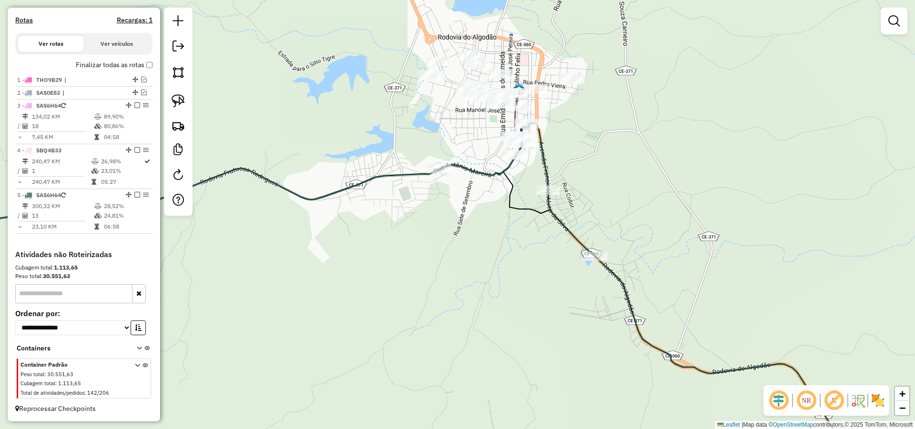
click at [542, 185] on div "Janela de atendimento Grade de atendimento Capacidade Transportadoras Veículos …" at bounding box center [457, 214] width 915 height 429
select select "**********"
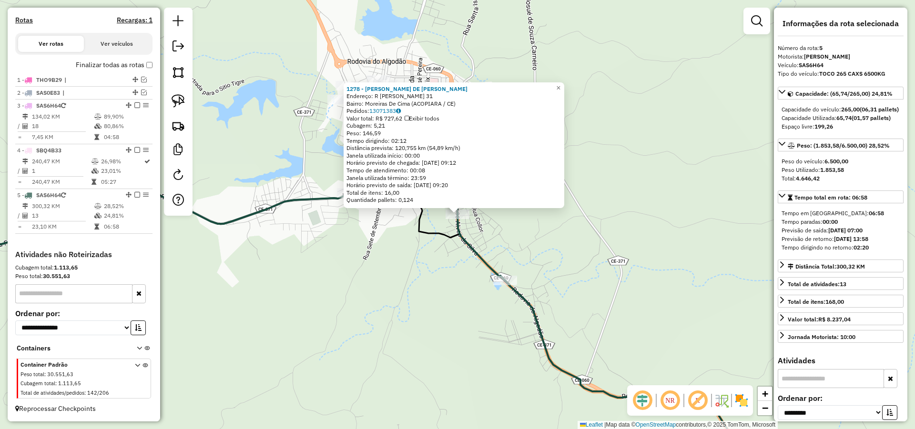
drag, startPoint x: 428, startPoint y: 274, endPoint x: 444, endPoint y: 283, distance: 17.5
click at [432, 281] on div "1278 - MARIANNE DAYSE DE LI Endereço: R RU REINALDO COSTA 31 Bairro: Moreiras D…" at bounding box center [457, 214] width 915 height 429
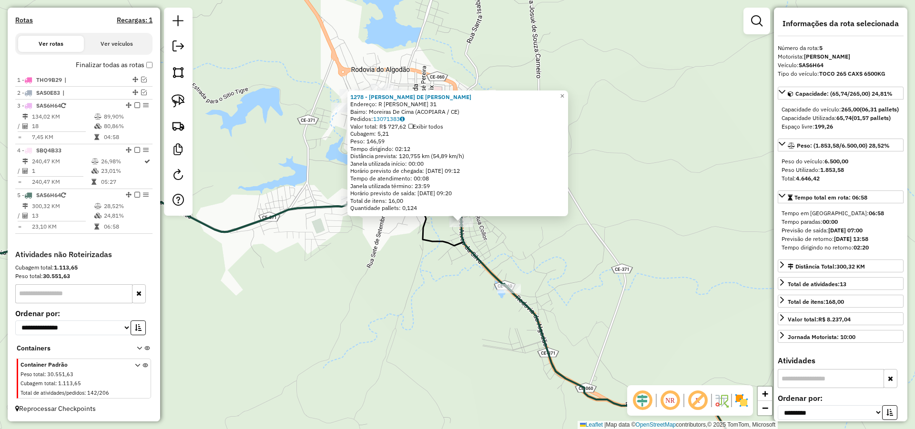
click at [597, 281] on div "1278 - MARIANNE DAYSE DE LI Endereço: R RU REINALDO COSTA 31 Bairro: Moreiras D…" at bounding box center [457, 214] width 915 height 429
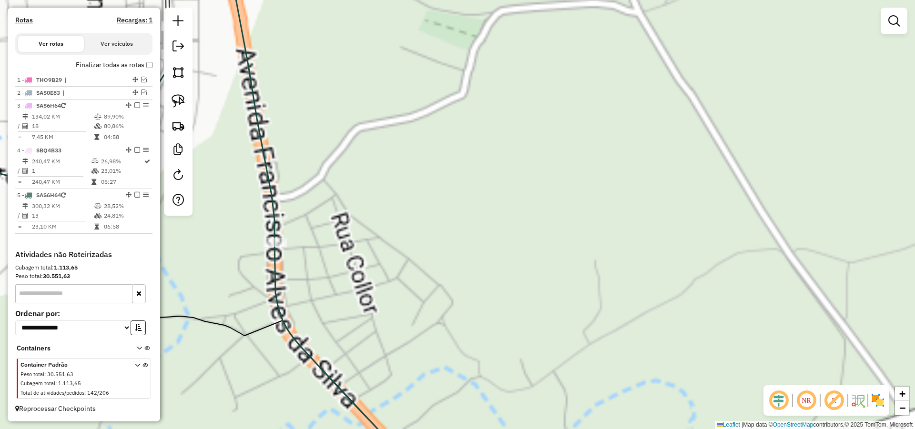
click at [668, 280] on div "Janela de atendimento Grade de atendimento Capacidade Transportadoras Veículos …" at bounding box center [457, 214] width 915 height 429
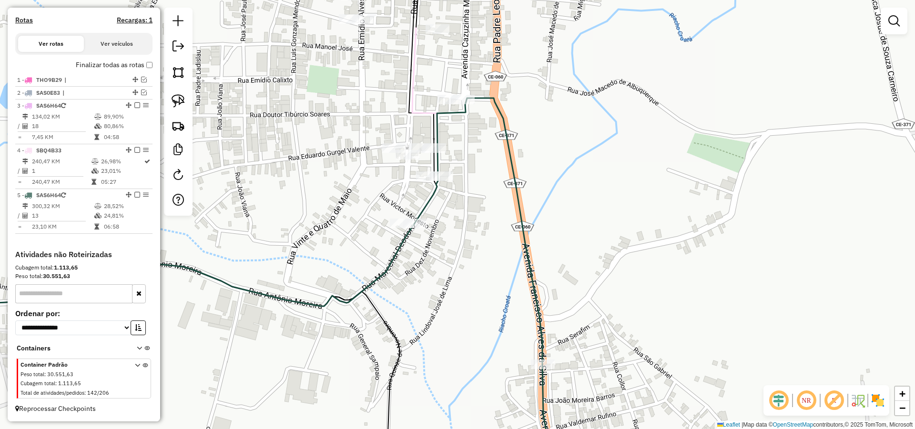
drag, startPoint x: 491, startPoint y: 215, endPoint x: 536, endPoint y: 237, distance: 49.9
click at [536, 237] on div "Janela de atendimento Grade de atendimento Capacidade Transportadoras Veículos …" at bounding box center [457, 214] width 915 height 429
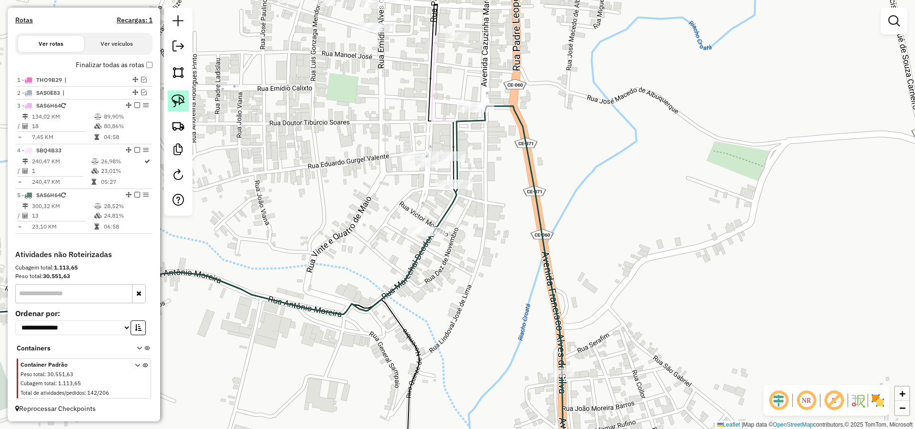
click at [178, 99] on img at bounding box center [178, 100] width 13 height 13
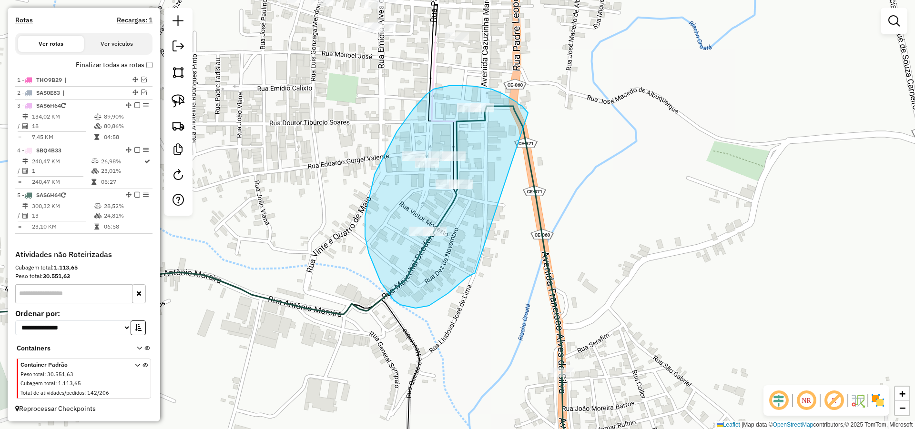
drag, startPoint x: 517, startPoint y: 102, endPoint x: 477, endPoint y: 273, distance: 175.1
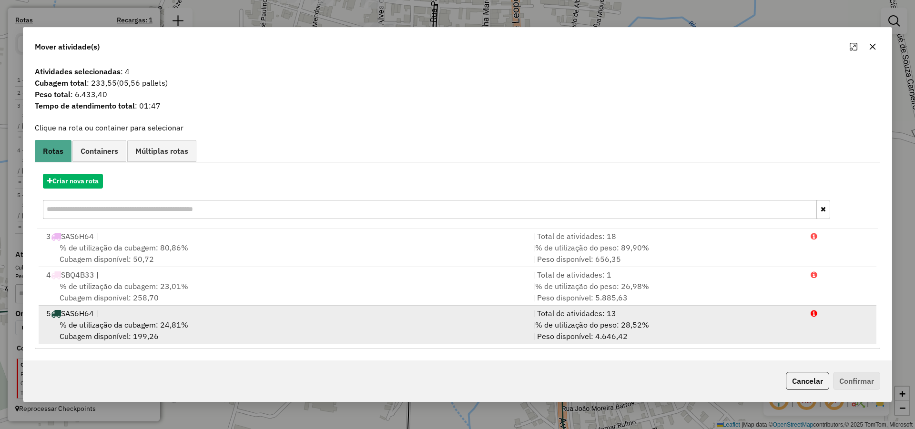
click at [701, 324] on div "| % de utilização do peso: 28,52% | Peso disponível: 4.646,42" at bounding box center [666, 330] width 278 height 23
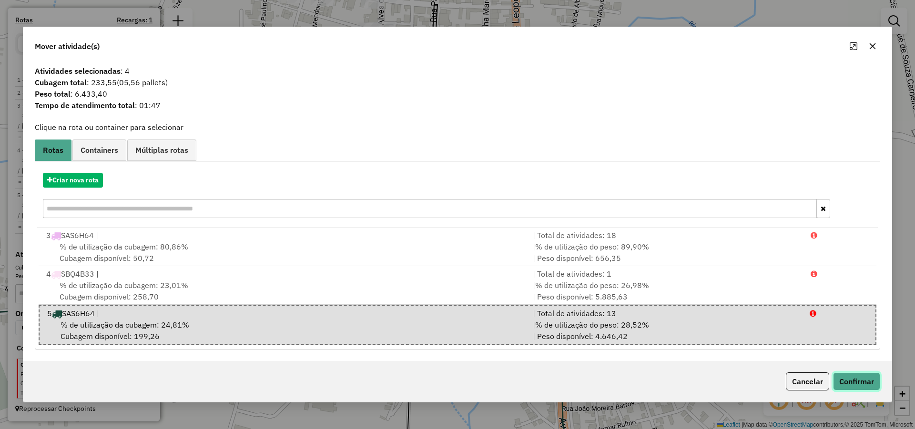
click at [871, 384] on button "Confirmar" at bounding box center [856, 382] width 47 height 18
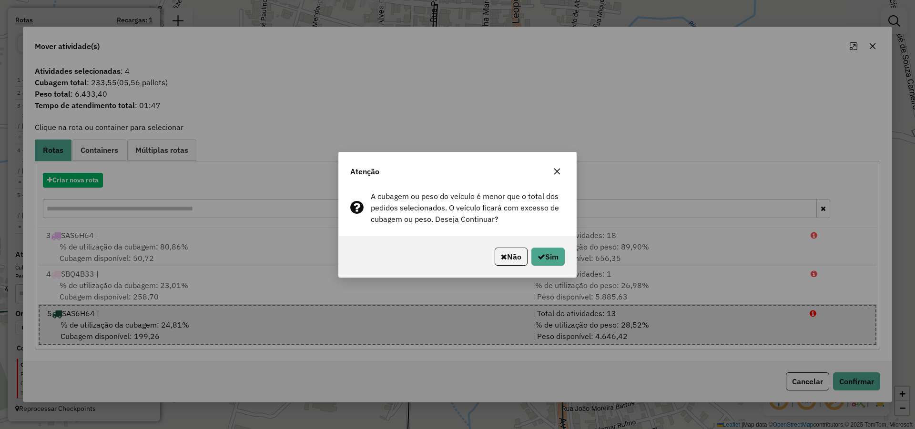
click at [565, 260] on div "Não Sim" at bounding box center [457, 256] width 237 height 41
click at [560, 258] on button "Sim" at bounding box center [547, 257] width 33 height 18
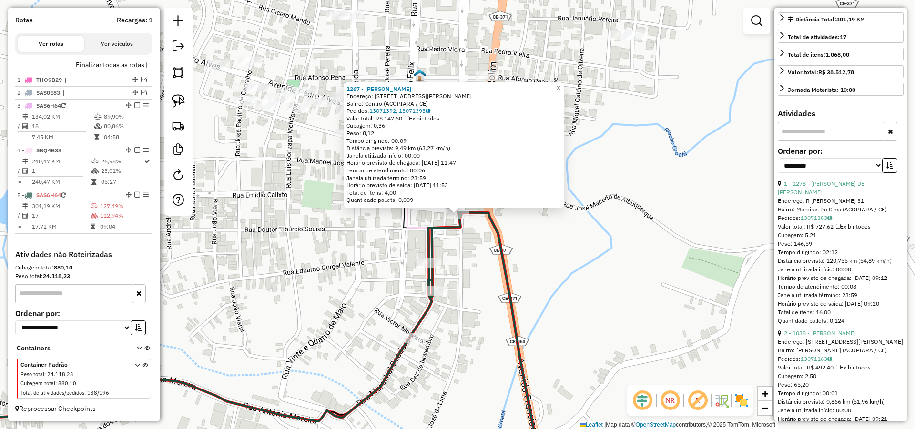
scroll to position [286, 0]
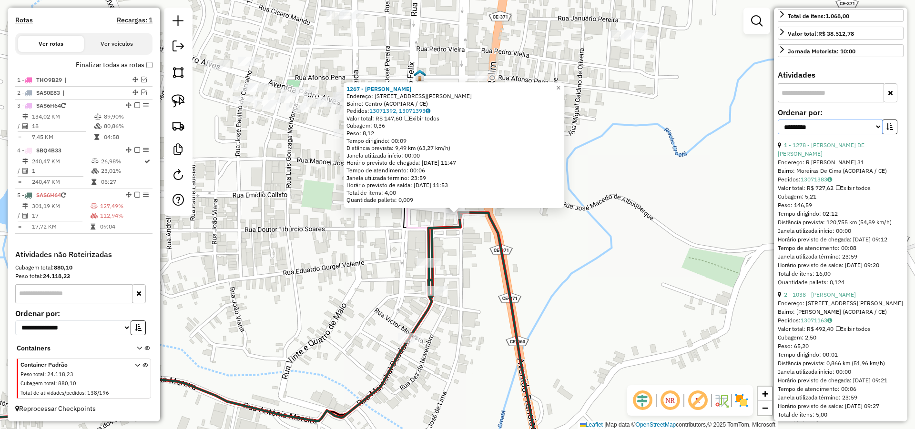
click at [872, 134] on select "**********" at bounding box center [830, 127] width 105 height 15
select select "*********"
click at [778, 134] on select "**********" at bounding box center [830, 127] width 105 height 15
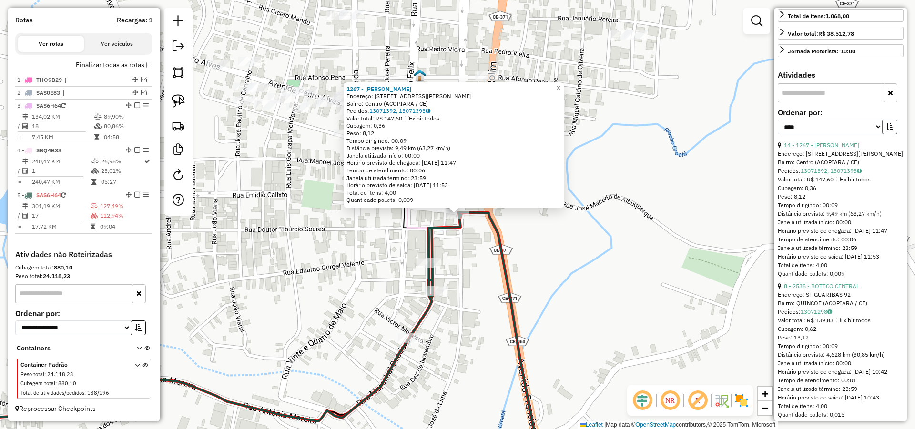
click at [886, 130] on icon "button" at bounding box center [889, 126] width 7 height 7
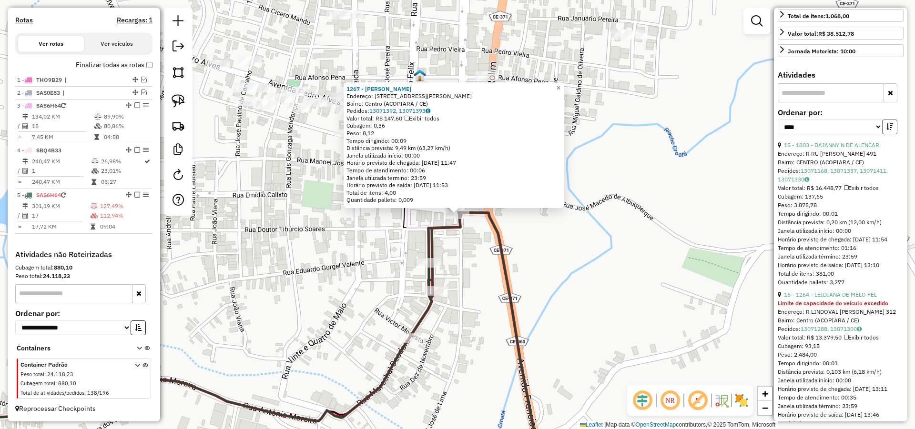
click at [886, 130] on icon "button" at bounding box center [889, 126] width 7 height 7
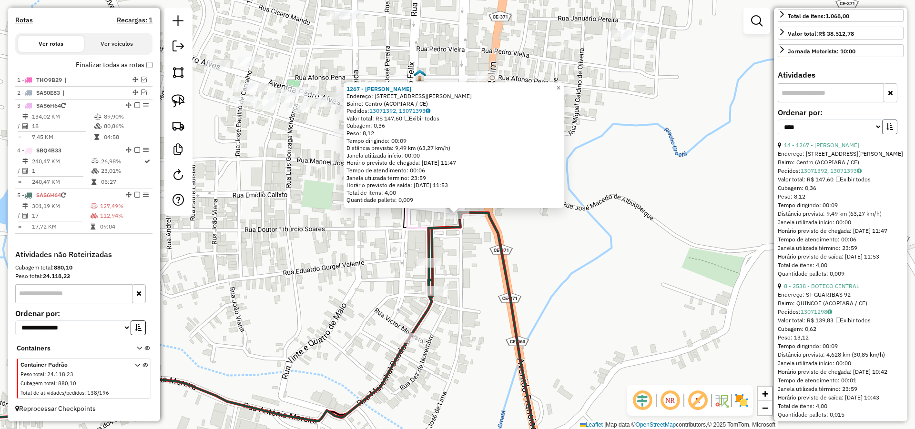
click at [882, 134] on button "button" at bounding box center [889, 127] width 15 height 15
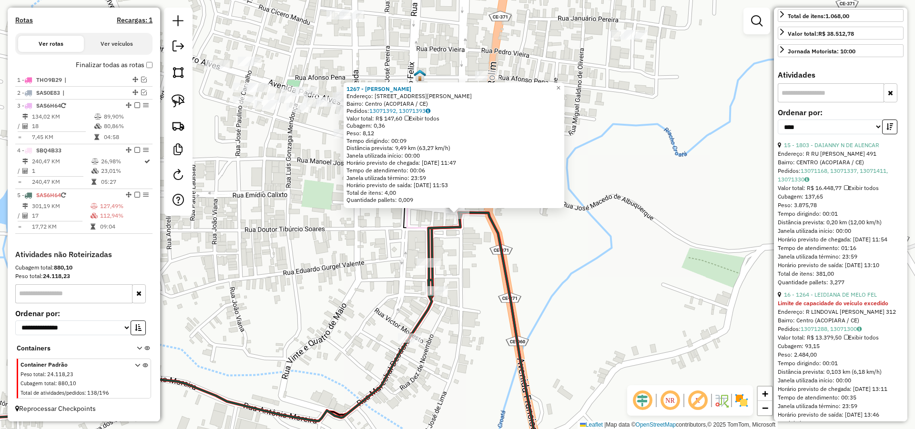
scroll to position [343, 0]
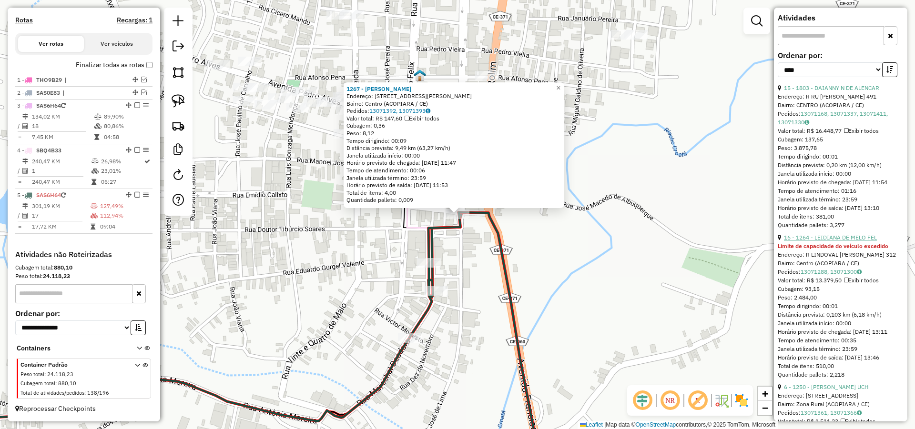
click at [859, 241] on link "16 - 1264 - LEIDIANA DE MELO FEL" at bounding box center [830, 237] width 93 height 7
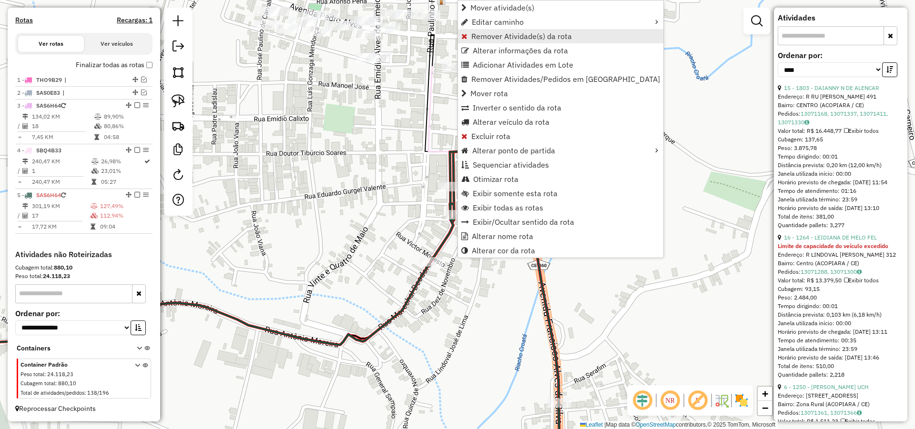
click at [492, 37] on span "Remover Atividade(s) da rota" at bounding box center [521, 36] width 101 height 8
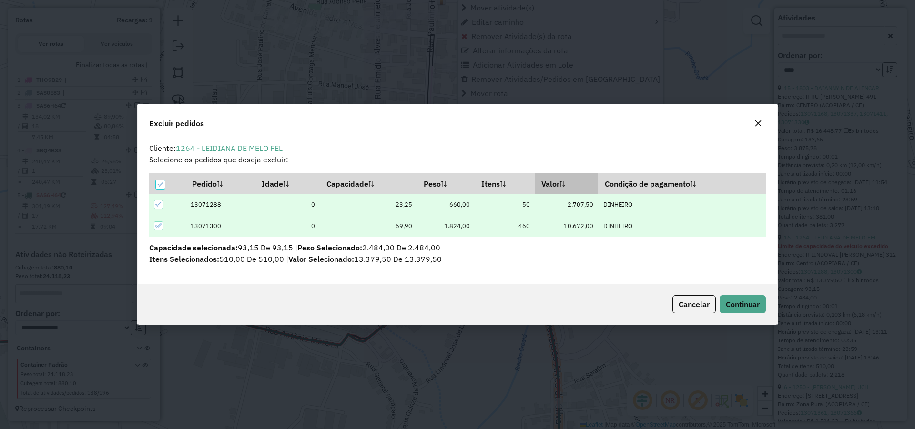
scroll to position [5, 3]
click at [745, 304] on span "Continuar" at bounding box center [743, 305] width 34 height 10
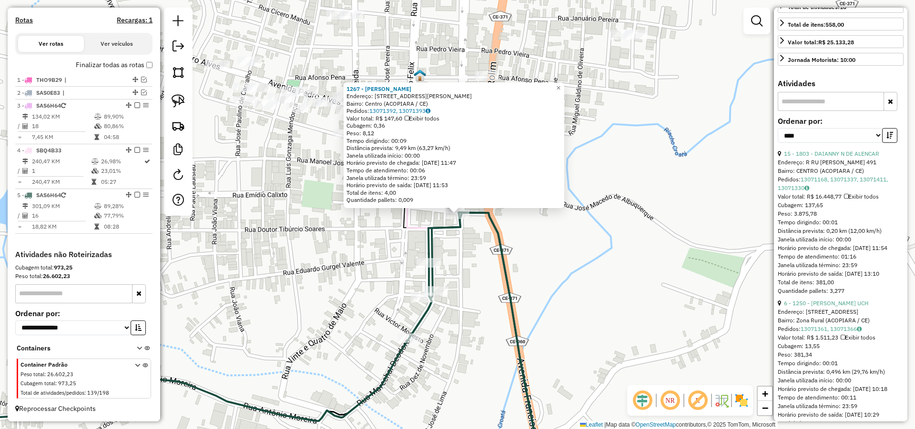
scroll to position [49, 0]
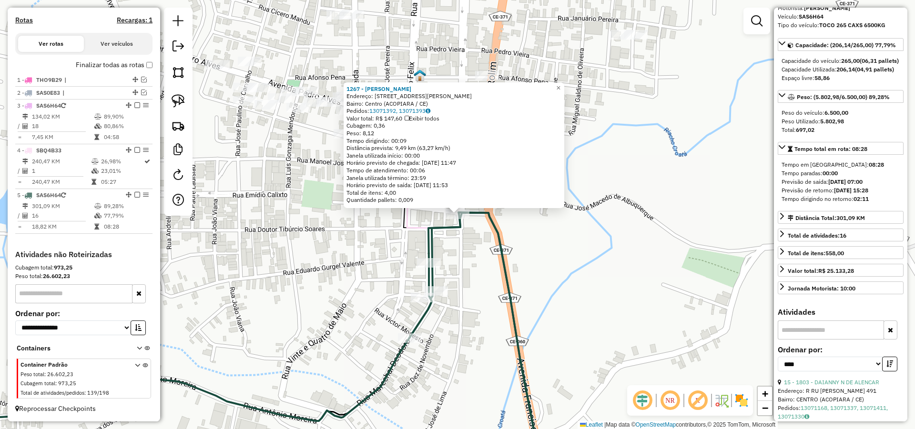
click at [655, 239] on div "1267 - JOSE ANTONIO DE MELO Endereço: R RUA FRANCISCO GURGEL VALENTE 293 Bairro…" at bounding box center [457, 214] width 915 height 429
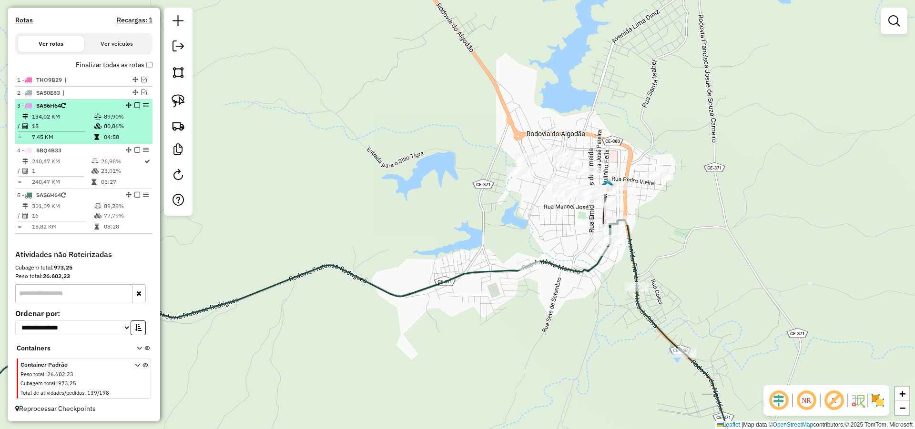
scroll to position [245, 0]
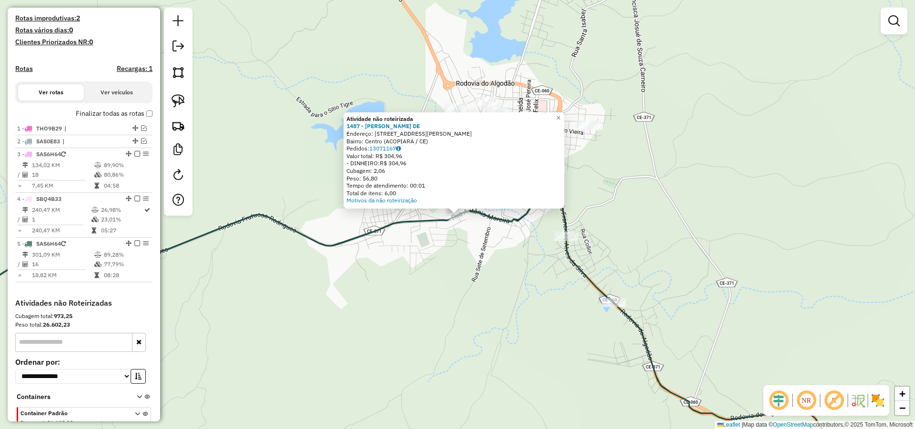
click at [435, 261] on div "Atividade não roteirizada 1487 - FRANCISCO VALDEON DE Endereço: R R ANTONIO MOR…" at bounding box center [457, 214] width 915 height 429
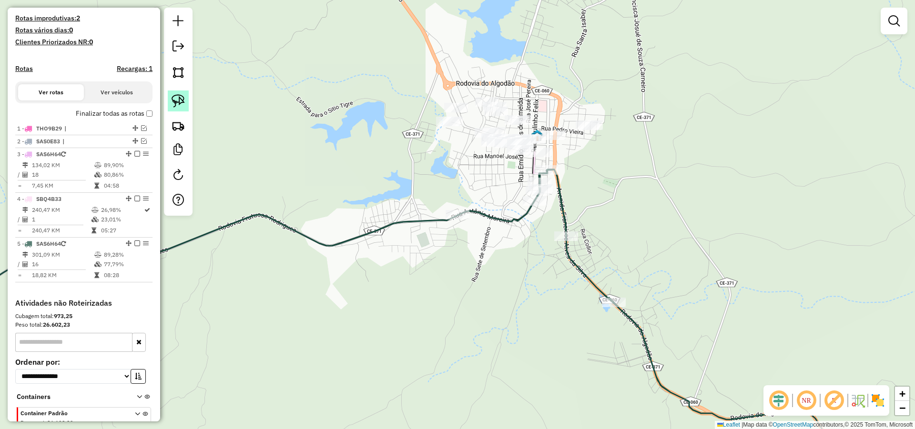
click at [174, 96] on img at bounding box center [178, 100] width 13 height 13
drag, startPoint x: 515, startPoint y: 243, endPoint x: 438, endPoint y: 168, distance: 107.2
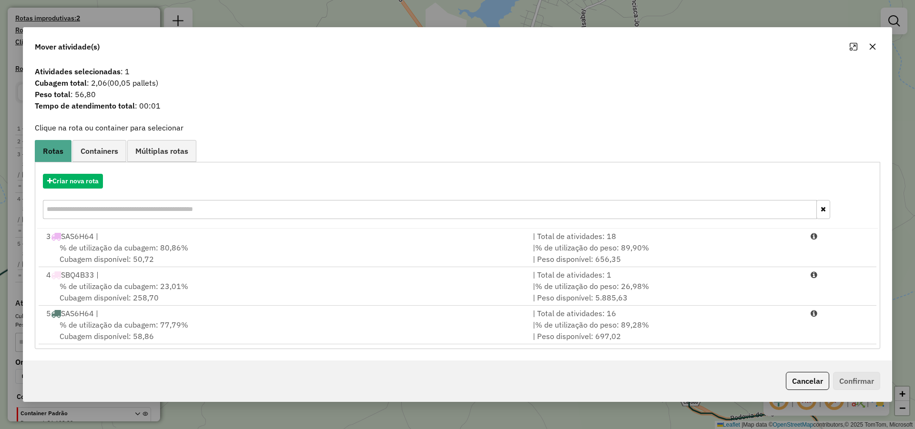
drag, startPoint x: 456, startPoint y: 330, endPoint x: 598, endPoint y: 349, distance: 143.3
click at [457, 330] on div "% de utilização da cubagem: 77,79% Cubagem disponível: 58,86" at bounding box center [284, 330] width 487 height 23
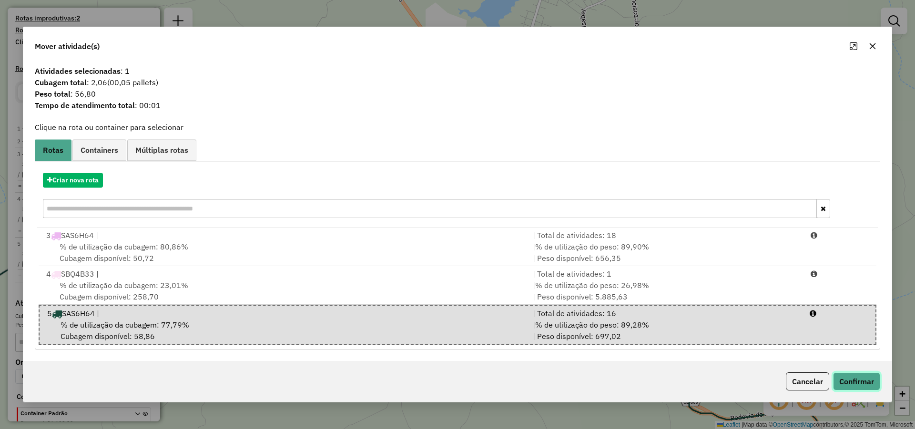
click at [873, 383] on button "Confirmar" at bounding box center [856, 382] width 47 height 18
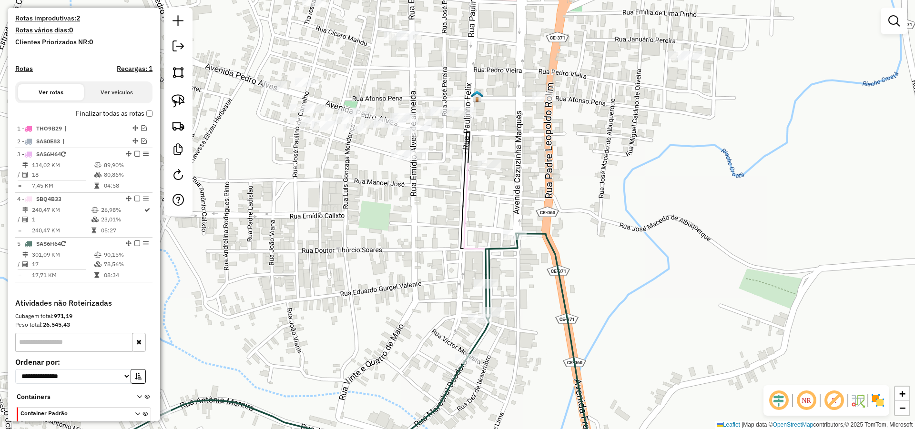
drag, startPoint x: 576, startPoint y: 193, endPoint x: 594, endPoint y: 217, distance: 29.9
click at [594, 217] on div "Janela de atendimento Grade de atendimento Capacidade Transportadoras Veículos …" at bounding box center [457, 214] width 915 height 429
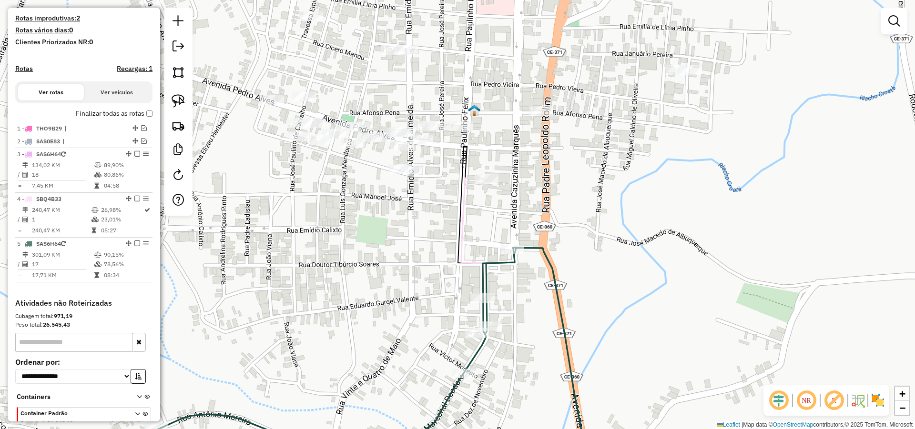
click at [603, 214] on div "Janela de atendimento Grade de atendimento Capacidade Transportadoras Veículos …" at bounding box center [457, 214] width 915 height 429
click at [173, 97] on img at bounding box center [178, 100] width 13 height 13
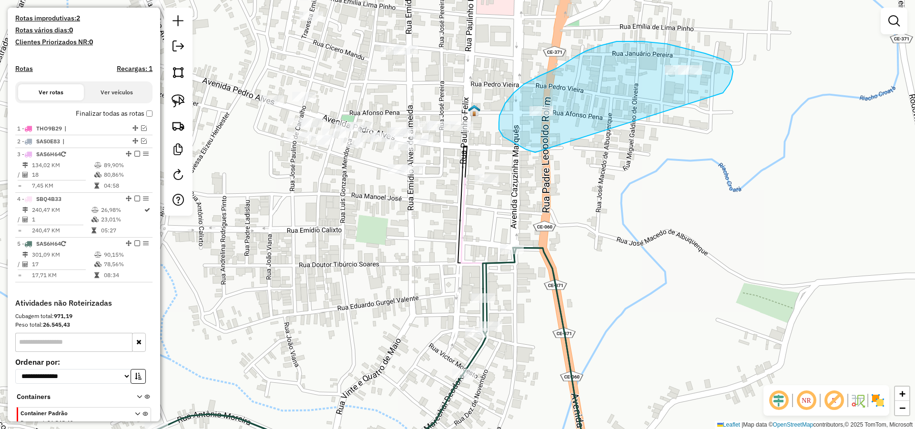
drag, startPoint x: 728, startPoint y: 86, endPoint x: 541, endPoint y: 152, distance: 198.0
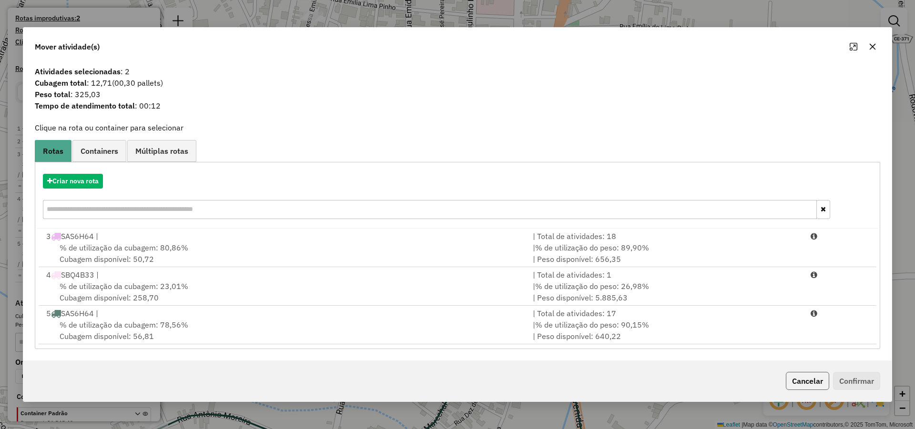
click at [812, 379] on button "Cancelar" at bounding box center [807, 381] width 43 height 18
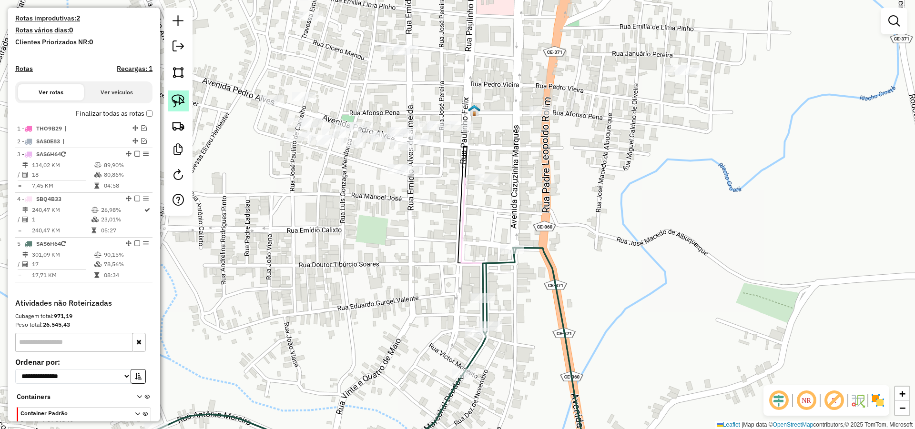
click at [178, 103] on img at bounding box center [178, 100] width 13 height 13
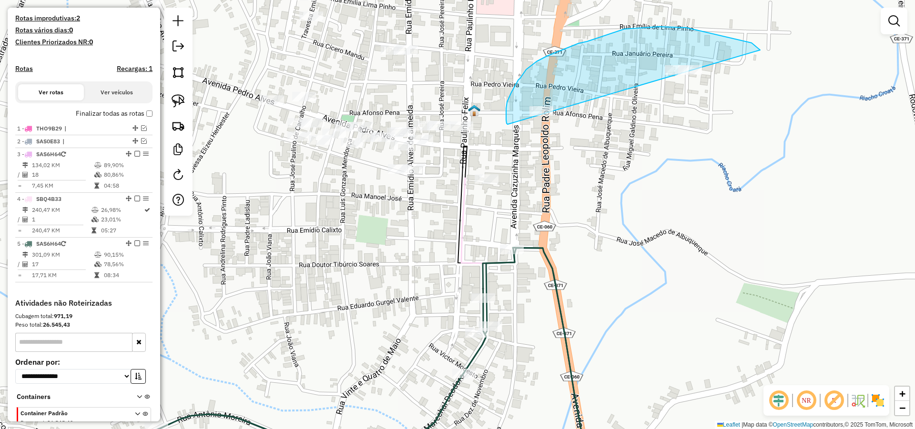
drag, startPoint x: 751, startPoint y: 43, endPoint x: 567, endPoint y: 148, distance: 212.4
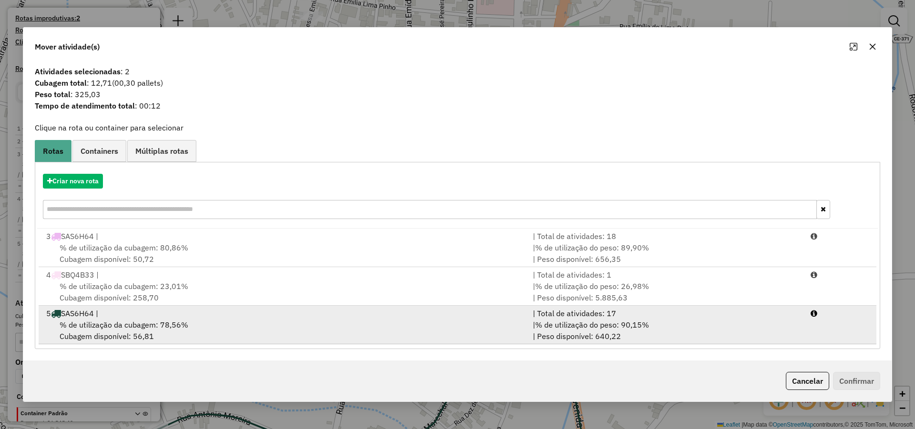
click at [626, 322] on span "% de utilização do peso: 90,15%" at bounding box center [592, 325] width 114 height 10
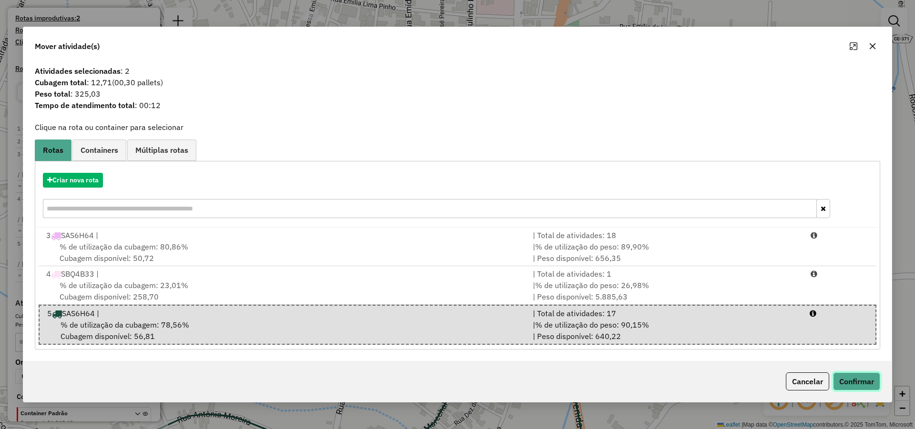
click at [866, 381] on button "Confirmar" at bounding box center [856, 382] width 47 height 18
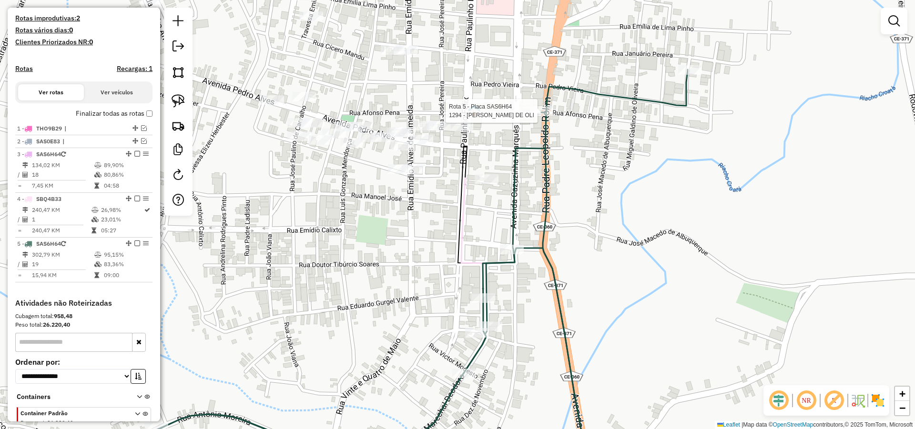
select select "*********"
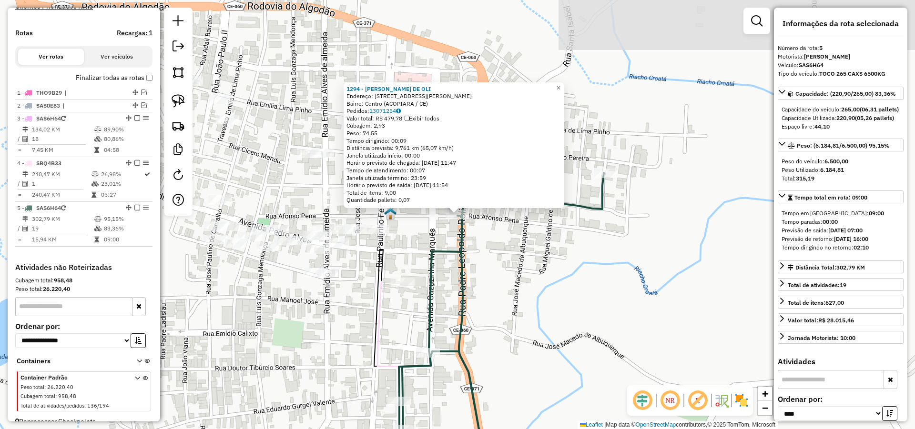
scroll to position [303, 0]
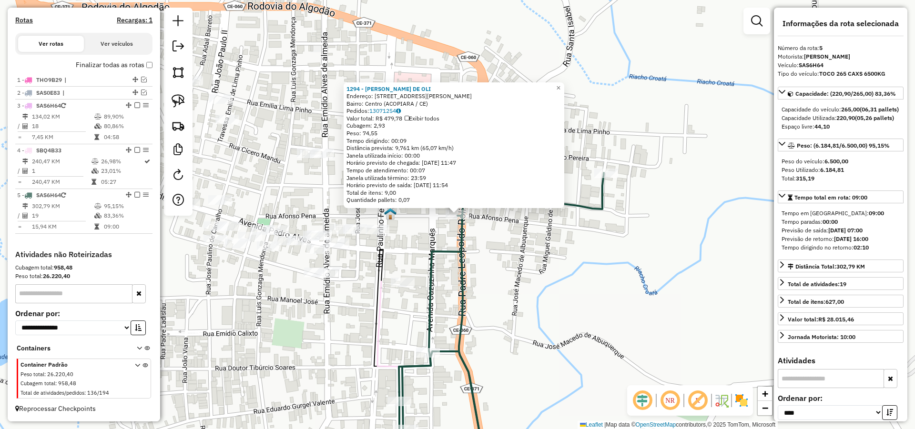
drag, startPoint x: 577, startPoint y: 239, endPoint x: 592, endPoint y: 240, distance: 14.8
click at [590, 239] on div "1294 - KARUZA CASTRO DE OLI Endereço: R RUA AFONSO PENA 334 Bairro: Centro (ACO…" at bounding box center [457, 214] width 915 height 429
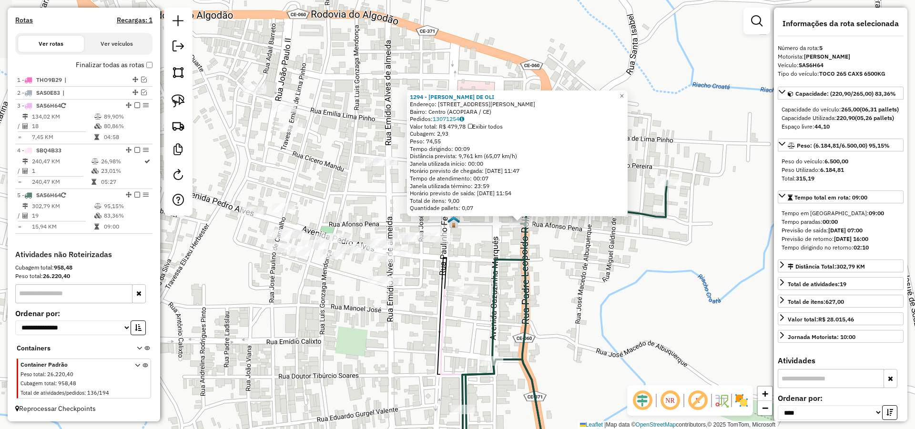
click at [562, 252] on div "1294 - KARUZA CASTRO DE OLI Endereço: R RUA AFONSO PENA 334 Bairro: Centro (ACO…" at bounding box center [457, 214] width 915 height 429
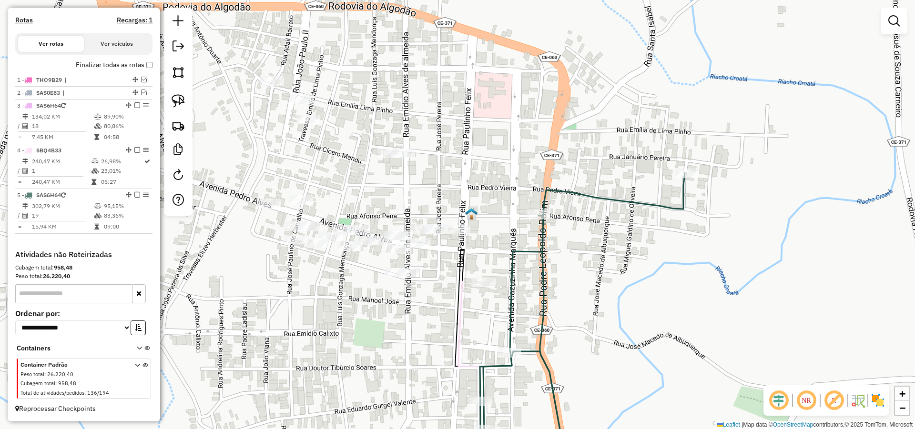
drag, startPoint x: 537, startPoint y: 252, endPoint x: 547, endPoint y: 247, distance: 10.7
click at [545, 248] on icon at bounding box center [577, 318] width 216 height 291
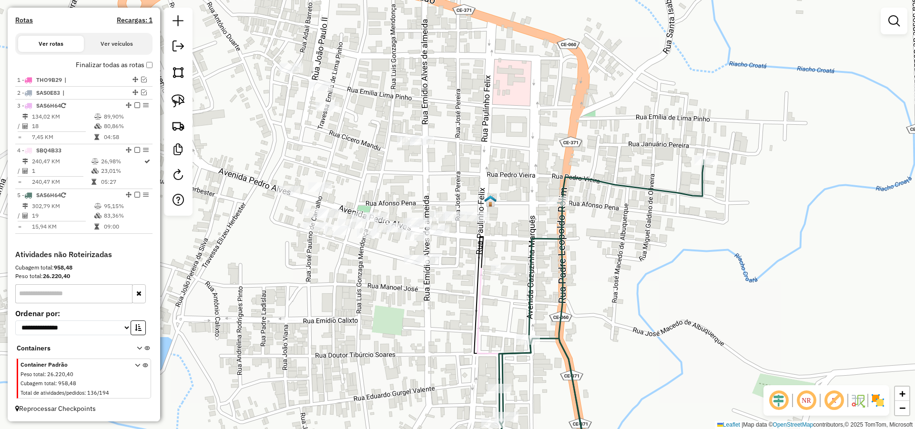
drag, startPoint x: 517, startPoint y: 238, endPoint x: 536, endPoint y: 228, distance: 21.1
click at [529, 229] on div "Janela de atendimento Grade de atendimento Capacidade Transportadoras Veículos …" at bounding box center [457, 214] width 915 height 429
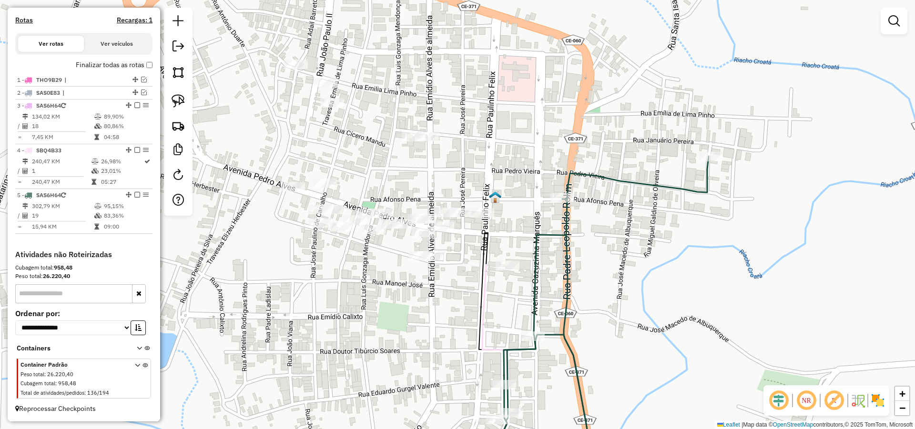
drag, startPoint x: 536, startPoint y: 220, endPoint x: 542, endPoint y: 210, distance: 11.8
click at [543, 211] on div "Janela de atendimento Grade de atendimento Capacidade Transportadoras Veículos …" at bounding box center [457, 214] width 915 height 429
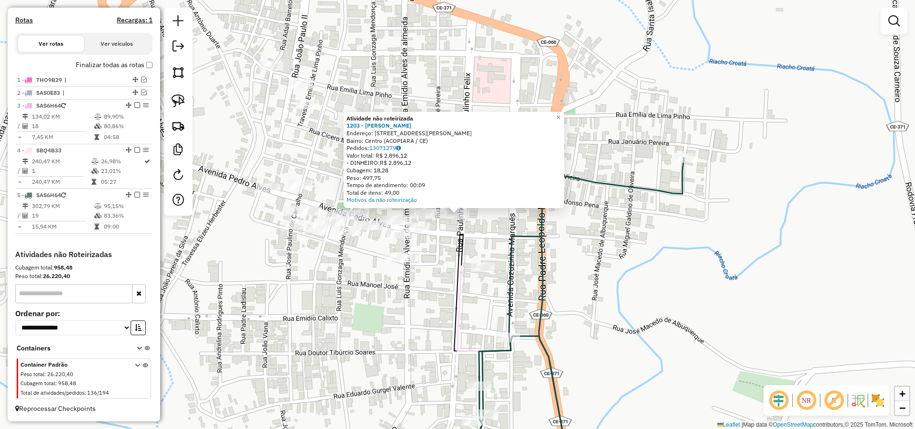
click at [487, 234] on div "Atividade não roteirizada 1203 - MARIA SOCORRO PEIXOT Endereço: AV AV PAULINO F…" at bounding box center [457, 214] width 915 height 429
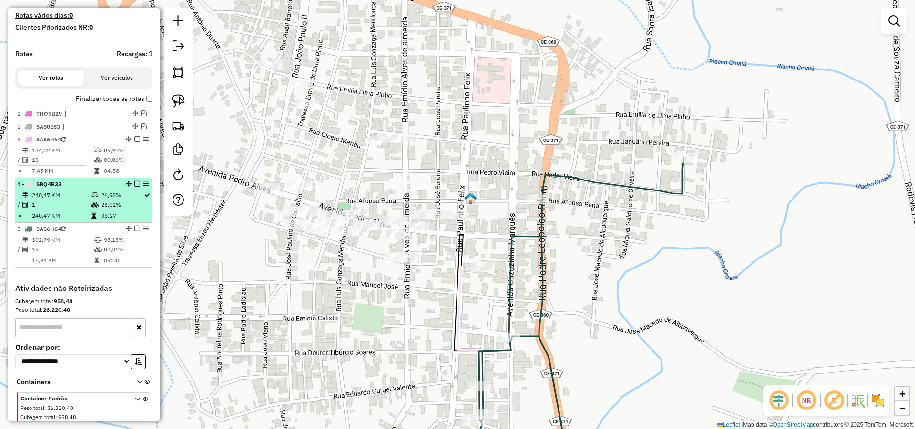
scroll to position [188, 0]
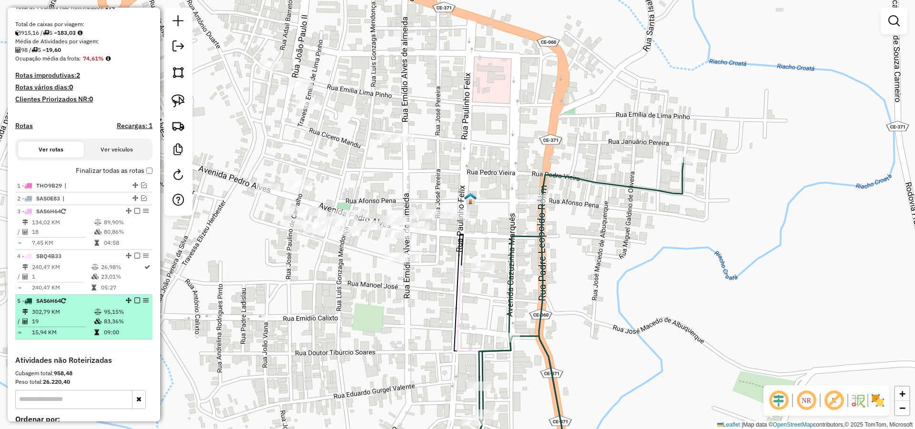
click at [135, 304] on em at bounding box center [137, 301] width 6 height 6
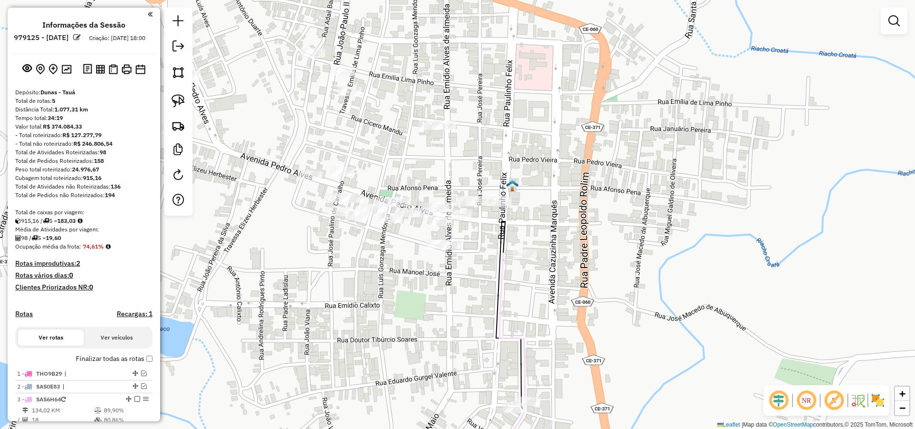
scroll to position [188, 0]
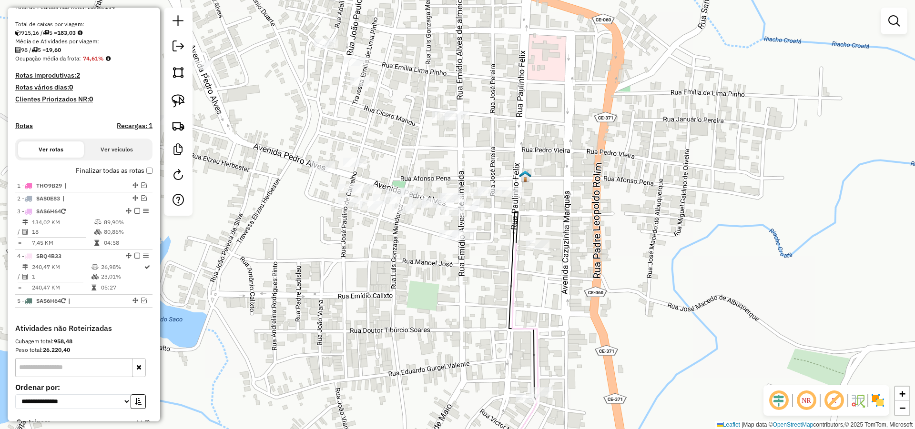
drag, startPoint x: 496, startPoint y: 326, endPoint x: 613, endPoint y: 220, distance: 158.2
click at [595, 233] on div "Janela de atendimento Grade de atendimento Capacidade Transportadoras Veículos …" at bounding box center [457, 214] width 915 height 429
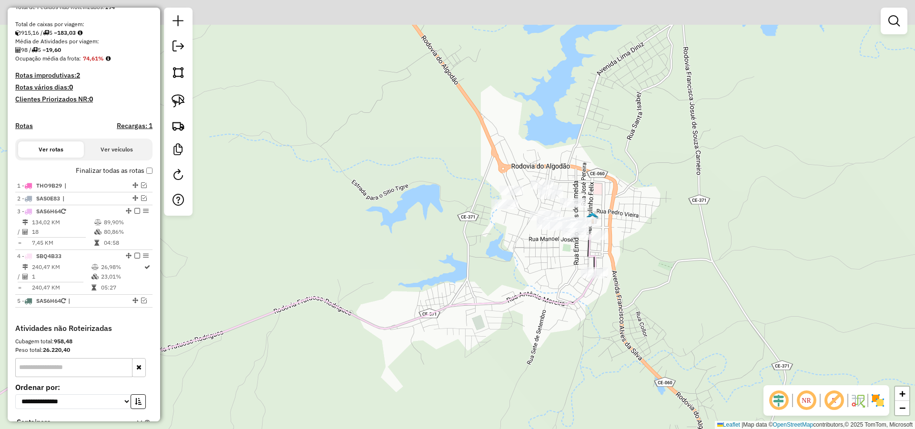
drag, startPoint x: 648, startPoint y: 188, endPoint x: 643, endPoint y: 227, distance: 39.4
click at [643, 227] on div "Janela de atendimento Grade de atendimento Capacidade Transportadoras Veículos …" at bounding box center [457, 214] width 915 height 429
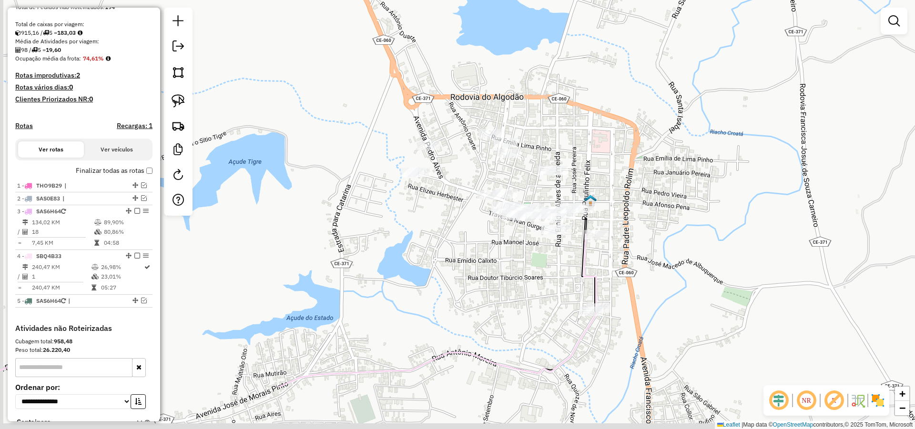
drag, startPoint x: 611, startPoint y: 223, endPoint x: 625, endPoint y: 173, distance: 51.9
click at [625, 175] on div "Janela de atendimento Grade de atendimento Capacidade Transportadoras Veículos …" at bounding box center [457, 214] width 915 height 429
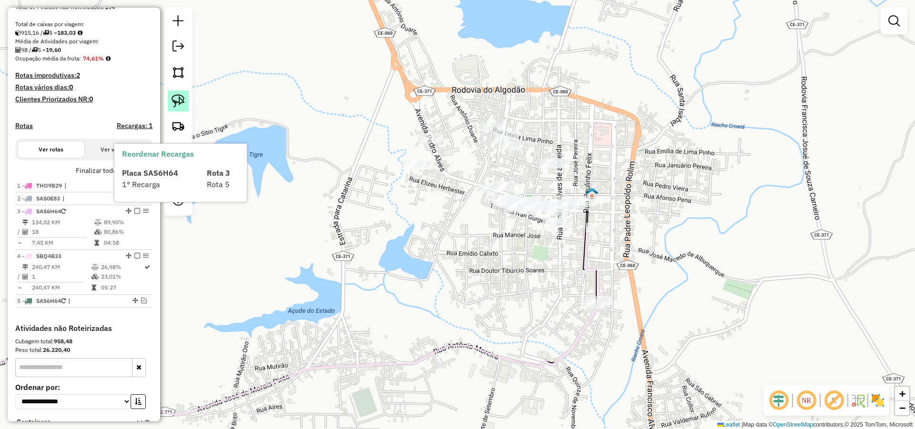
click at [179, 97] on img at bounding box center [178, 100] width 13 height 13
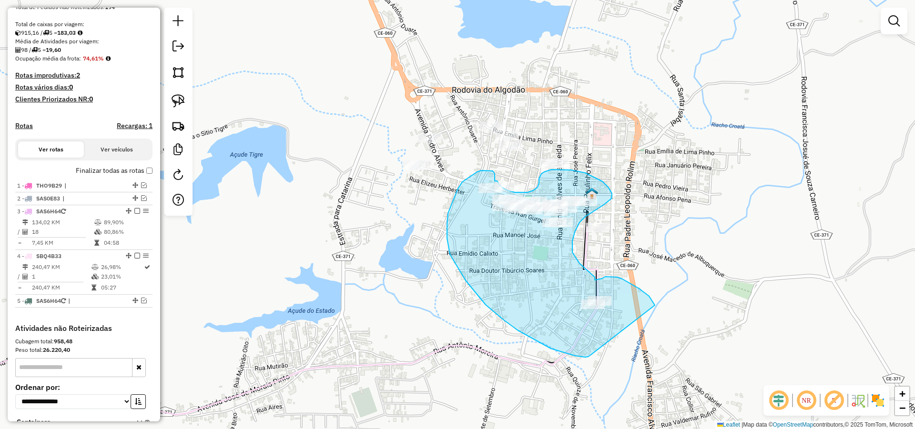
drag, startPoint x: 655, startPoint y: 305, endPoint x: 600, endPoint y: 349, distance: 69.8
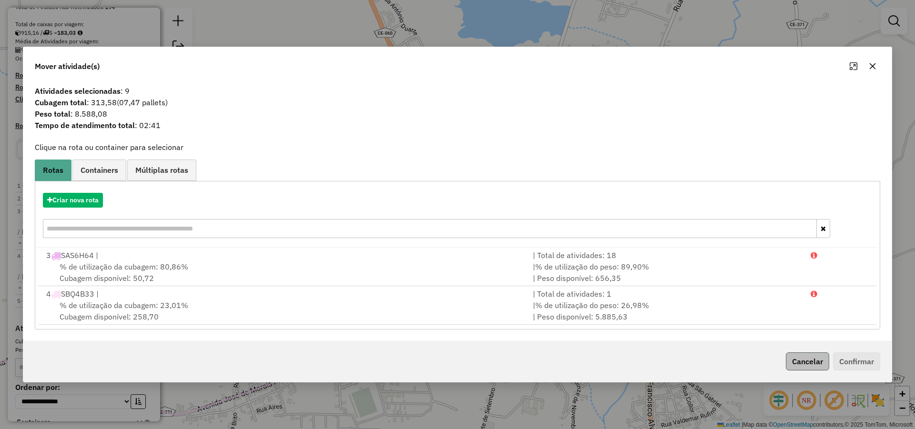
drag, startPoint x: 829, startPoint y: 365, endPoint x: 819, endPoint y: 363, distance: 10.3
click at [828, 365] on div "Cancelar Confirmar" at bounding box center [831, 362] width 98 height 18
click at [815, 361] on button "Cancelar" at bounding box center [807, 362] width 43 height 18
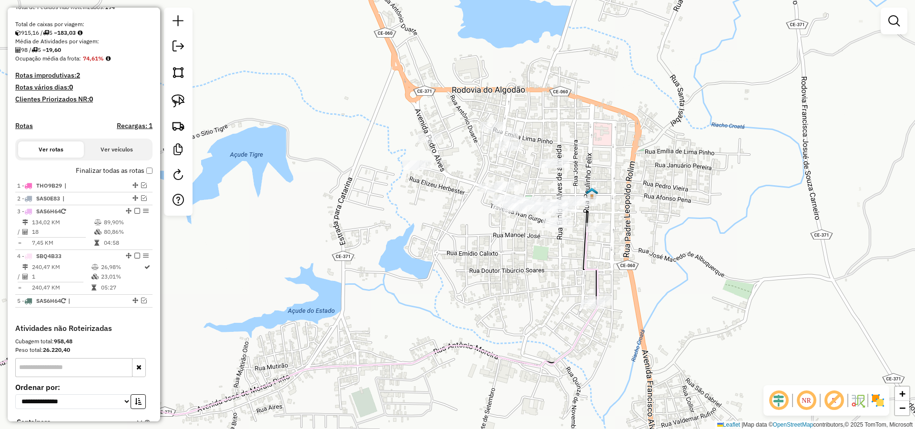
click at [537, 237] on div "Janela de atendimento Grade de atendimento Capacidade Transportadoras Veículos …" at bounding box center [457, 214] width 915 height 429
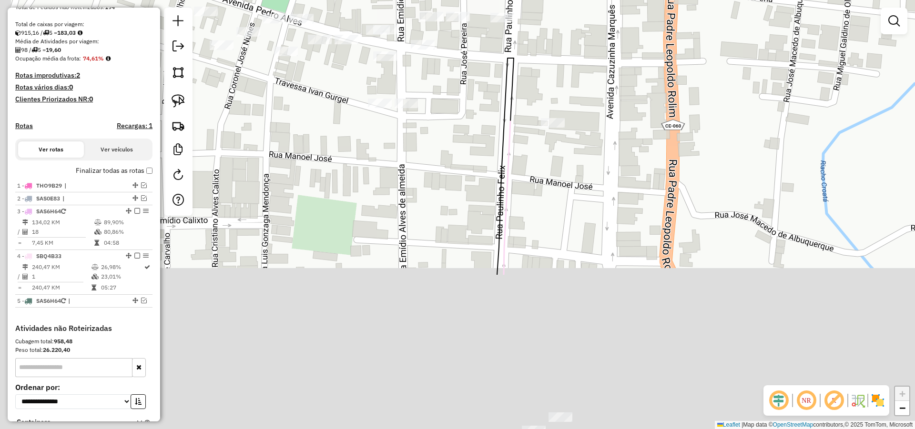
drag, startPoint x: 649, startPoint y: 202, endPoint x: 672, endPoint y: 65, distance: 138.7
click at [672, 71] on div "Janela de atendimento Grade de atendimento Capacidade Transportadoras Veículos …" at bounding box center [457, 214] width 915 height 429
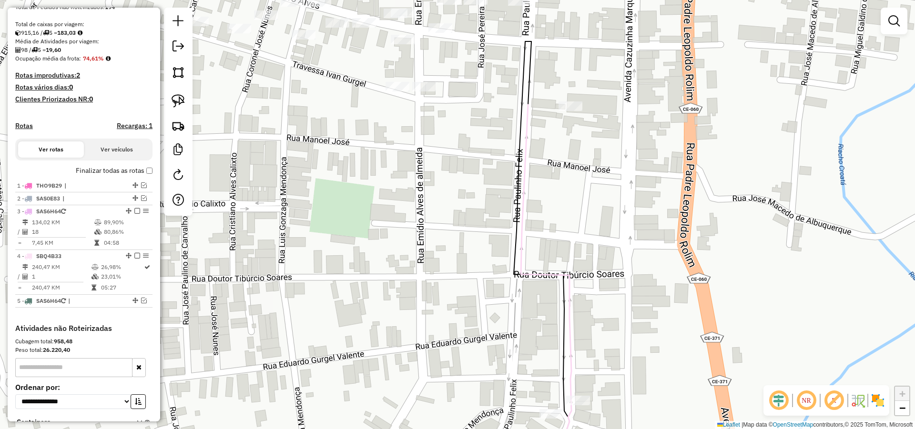
drag, startPoint x: 660, startPoint y: 162, endPoint x: 669, endPoint y: 170, distance: 11.2
click at [669, 170] on div "Janela de atendimento Grade de atendimento Capacidade Transportadoras Veículos …" at bounding box center [457, 214] width 915 height 429
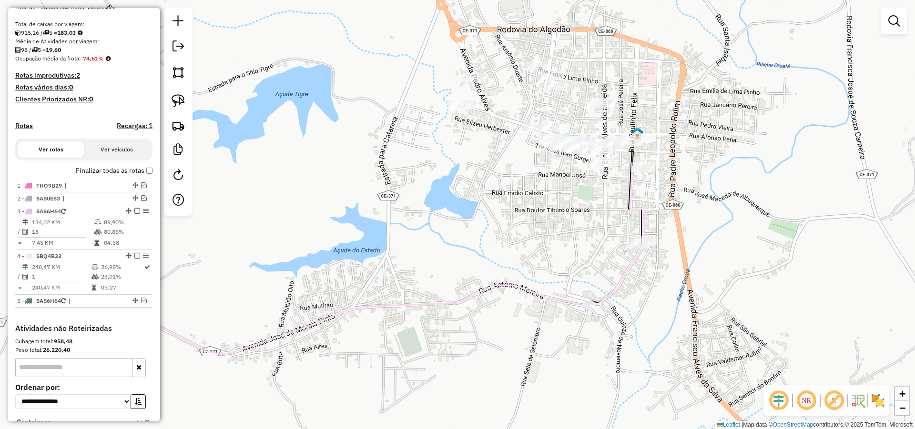
click at [685, 198] on div "Janela de atendimento Grade de atendimento Capacidade Transportadoras Veículos …" at bounding box center [457, 214] width 915 height 429
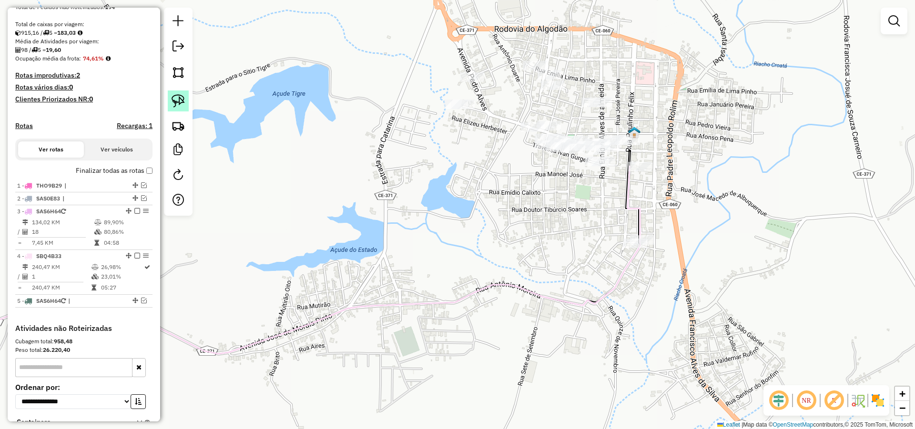
click at [183, 102] on img at bounding box center [178, 100] width 13 height 13
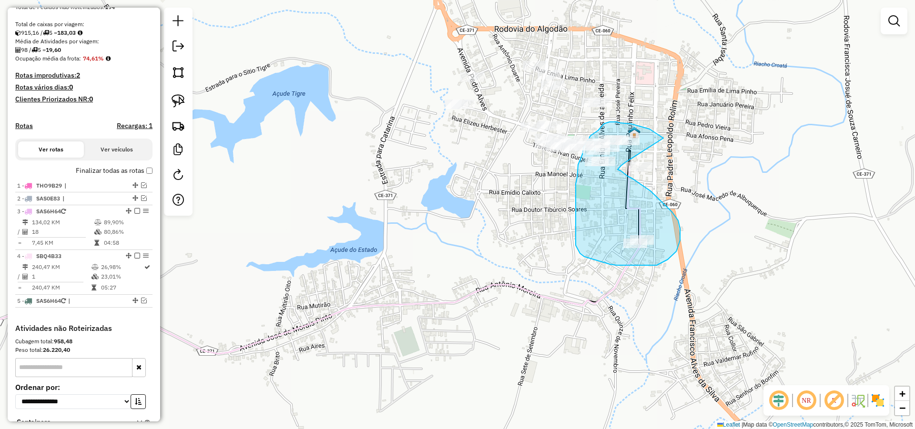
drag, startPoint x: 663, startPoint y: 138, endPoint x: 625, endPoint y: 162, distance: 45.1
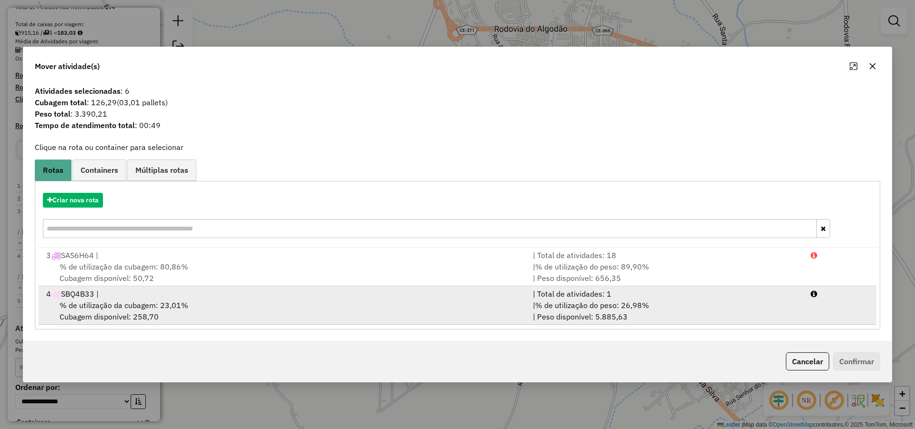
click at [621, 316] on div "| % de utilização do peso: 26,98% | Peso disponível: 5.885,63" at bounding box center [666, 311] width 278 height 23
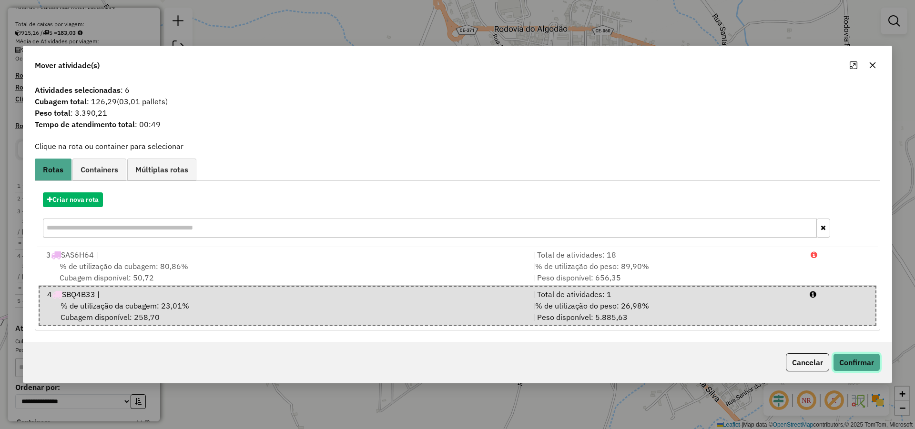
click at [844, 357] on button "Confirmar" at bounding box center [856, 363] width 47 height 18
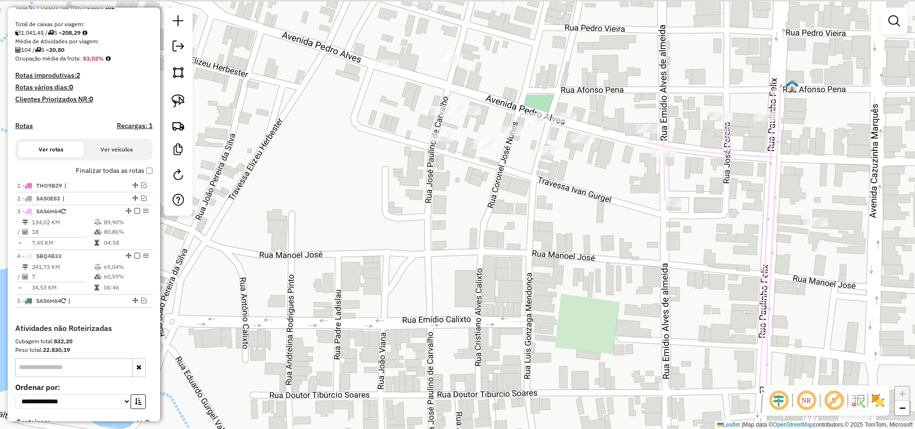
drag, startPoint x: 613, startPoint y: 152, endPoint x: 611, endPoint y: 170, distance: 17.7
click at [612, 170] on div "Janela de atendimento Grade de atendimento Capacidade Transportadoras Veículos …" at bounding box center [457, 214] width 915 height 429
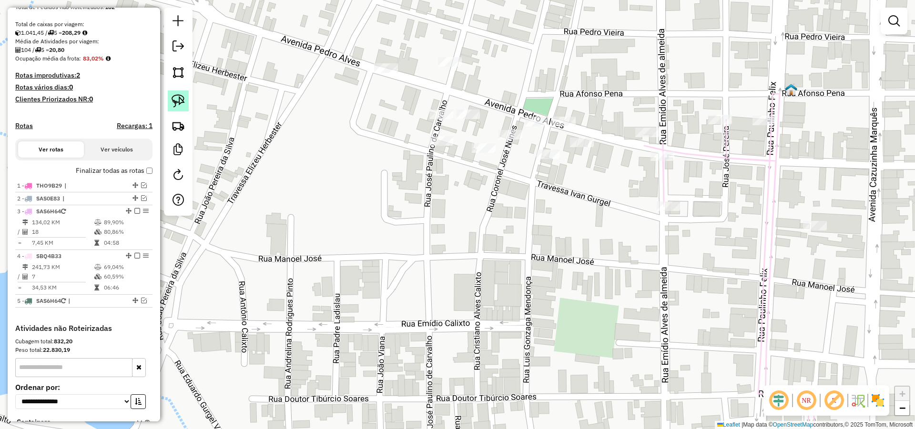
click at [181, 93] on link at bounding box center [178, 101] width 21 height 21
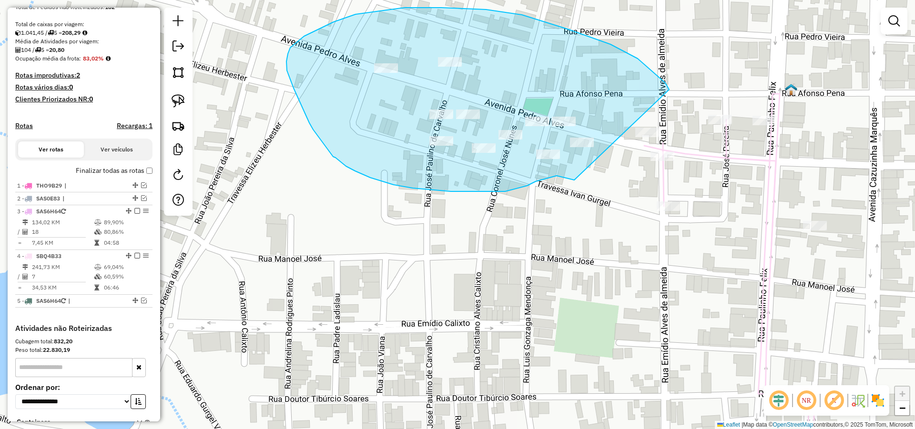
drag, startPoint x: 665, startPoint y: 83, endPoint x: 574, endPoint y: 180, distance: 133.2
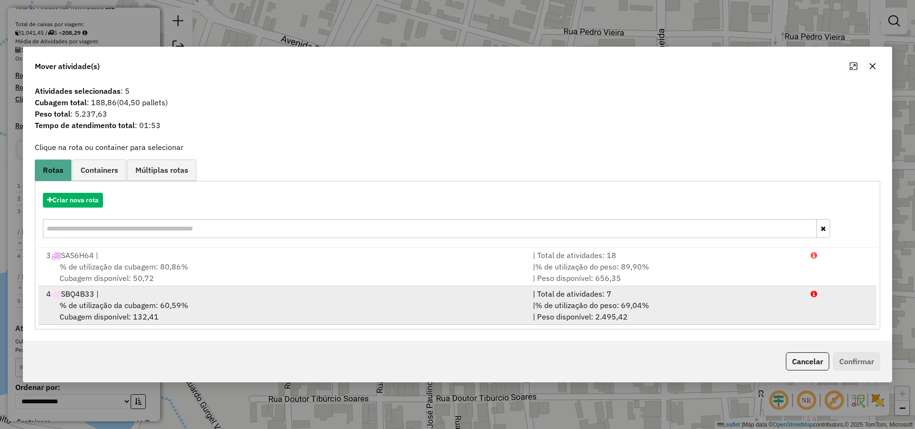
click at [637, 316] on div "| % de utilização do peso: 69,04% | Peso disponível: 2.495,42" at bounding box center [666, 311] width 278 height 23
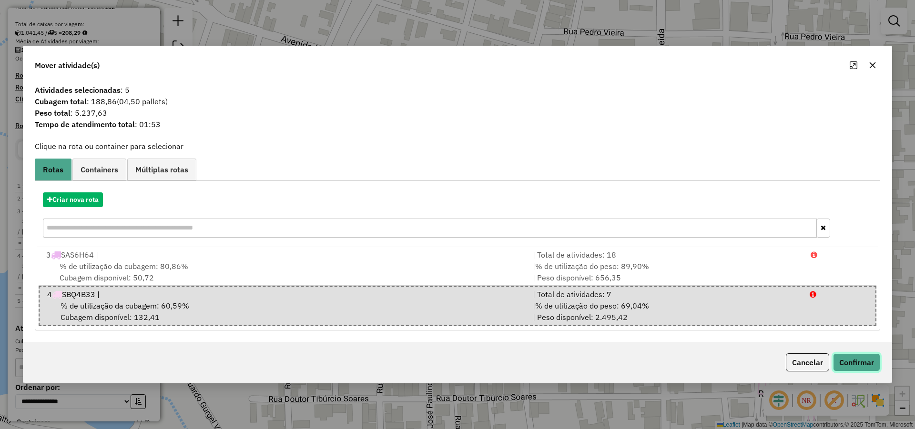
click at [857, 362] on button "Confirmar" at bounding box center [856, 363] width 47 height 18
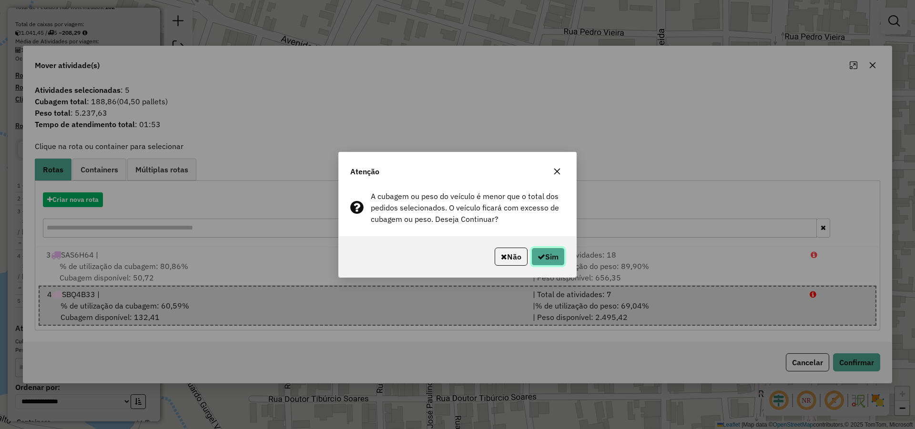
click at [546, 257] on button "Sim" at bounding box center [547, 257] width 33 height 18
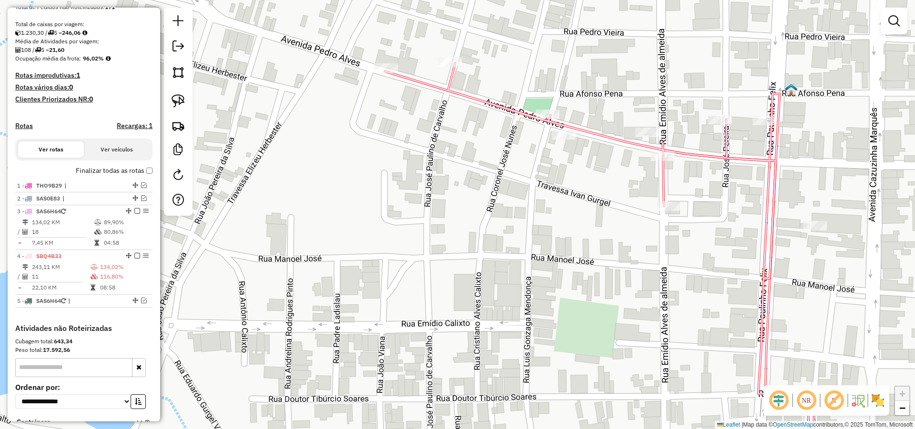
click at [665, 198] on icon at bounding box center [597, 267] width 424 height 409
select select "*********"
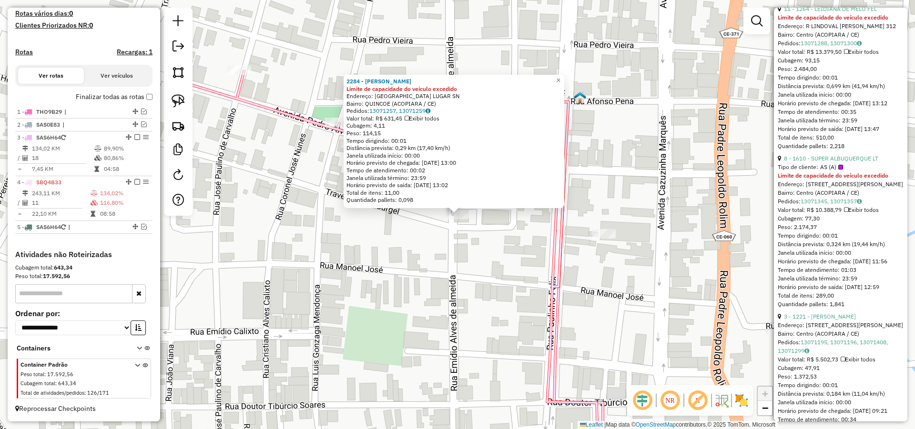
scroll to position [515, 0]
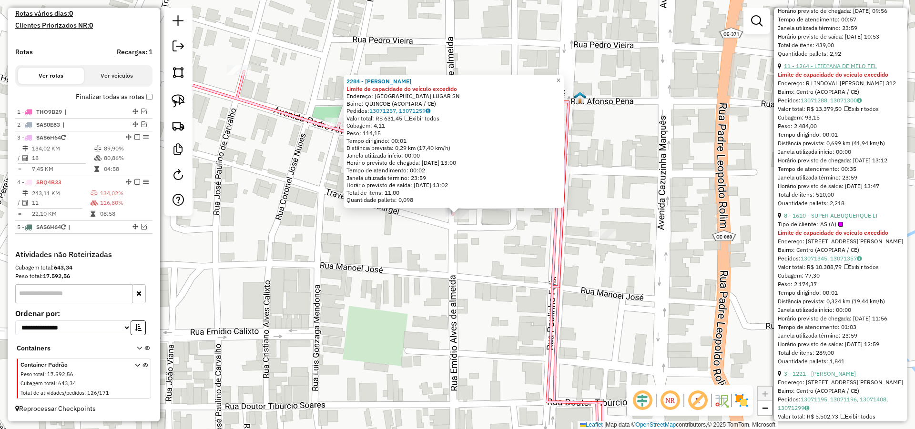
click at [841, 70] on link "11 - 1264 - LEIDIANA DE MELO FEL" at bounding box center [830, 65] width 93 height 7
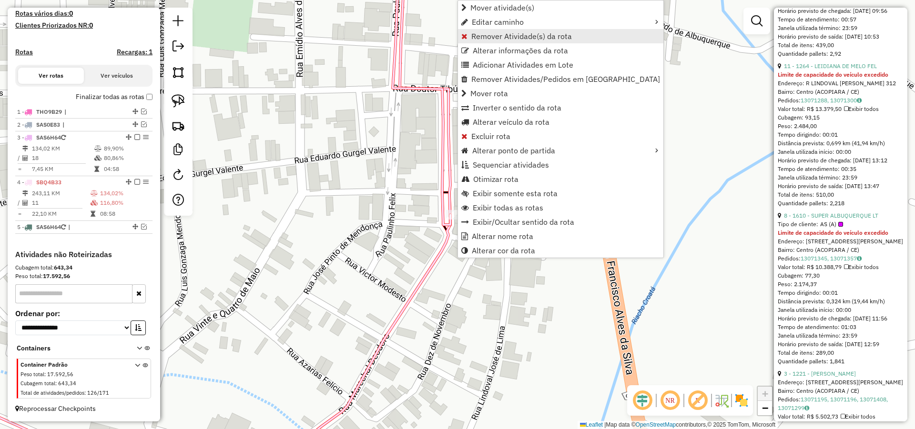
click at [502, 36] on span "Remover Atividade(s) da rota" at bounding box center [521, 36] width 101 height 8
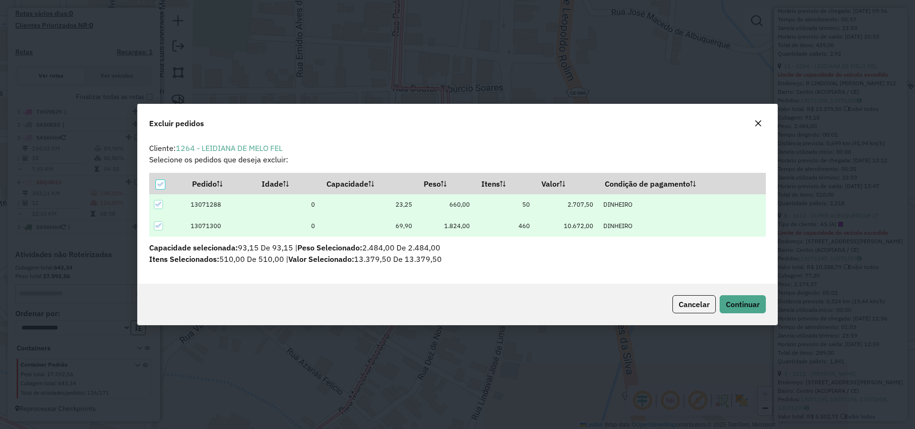
scroll to position [0, 0]
click at [747, 311] on button "Continuar" at bounding box center [743, 304] width 46 height 18
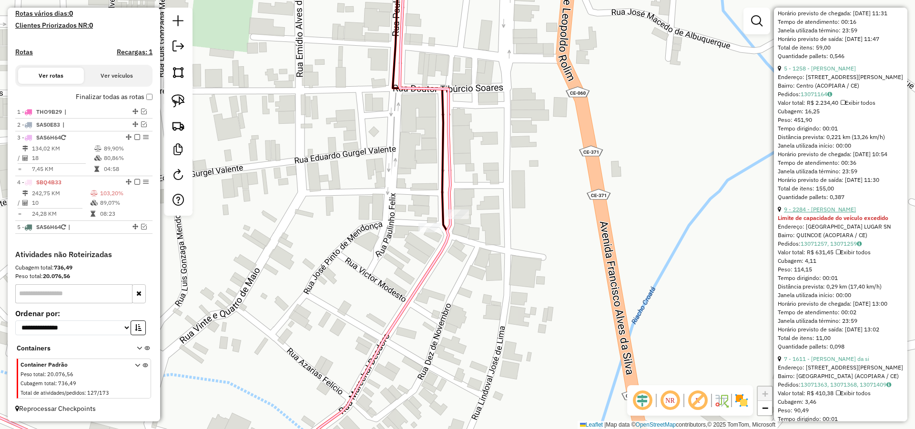
scroll to position [1078, 0]
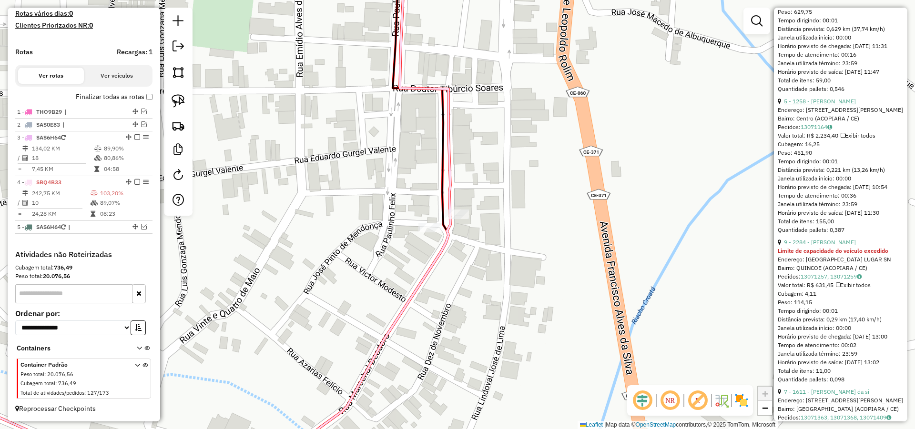
click at [837, 105] on link "5 - 1258 - RONALDO BERNARDO HEN" at bounding box center [820, 101] width 72 height 7
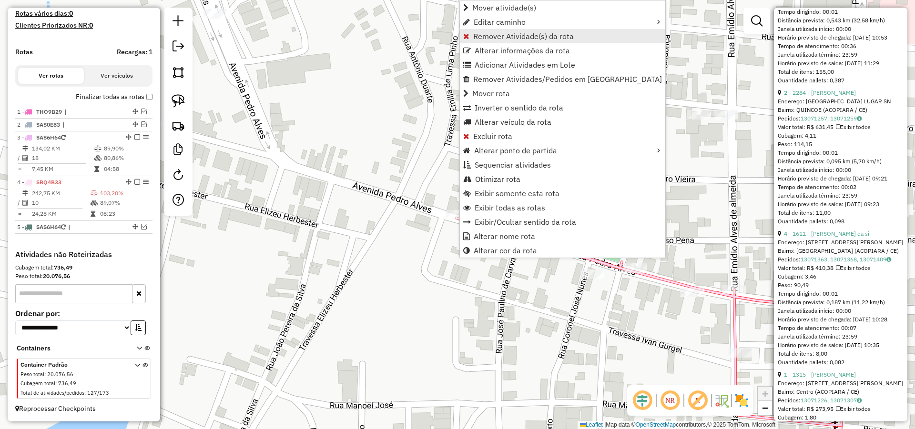
click at [494, 35] on span "Remover Atividade(s) da rota" at bounding box center [523, 36] width 101 height 8
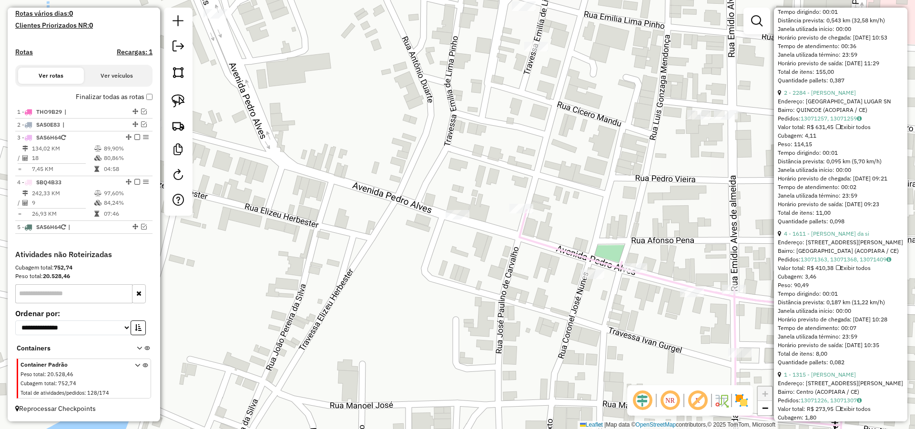
click at [596, 186] on div "Janela de atendimento Grade de atendimento Capacidade Transportadoras Veículos …" at bounding box center [457, 214] width 915 height 429
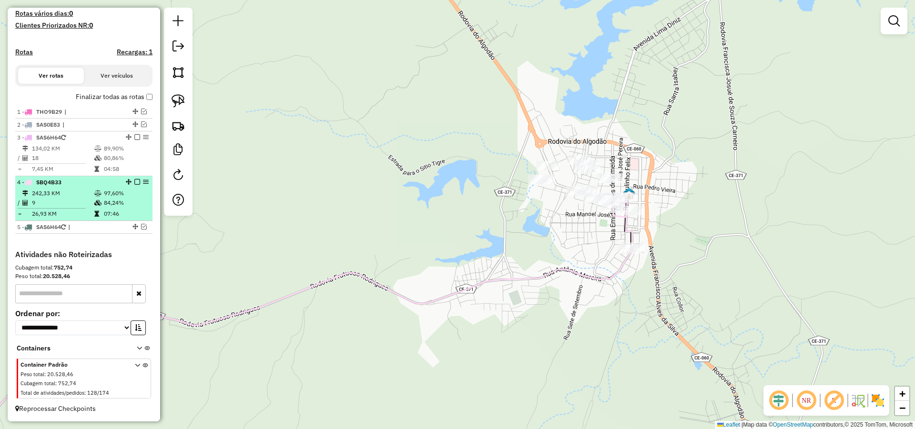
click at [134, 181] on em at bounding box center [137, 182] width 6 height 6
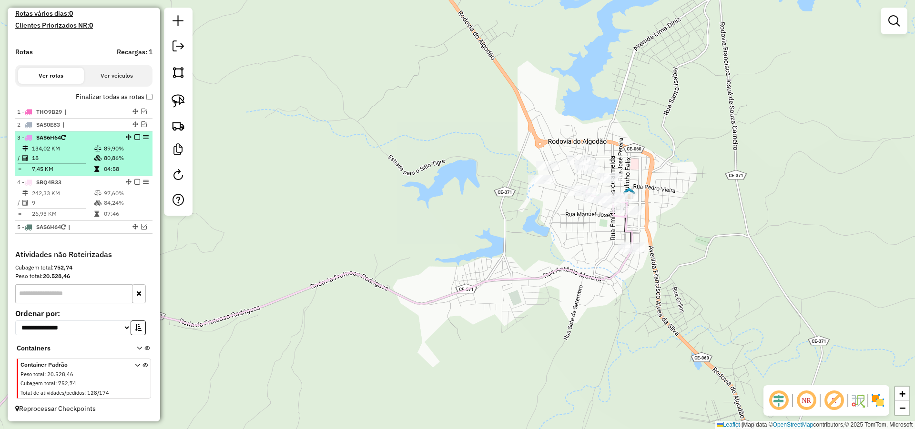
scroll to position [239, 0]
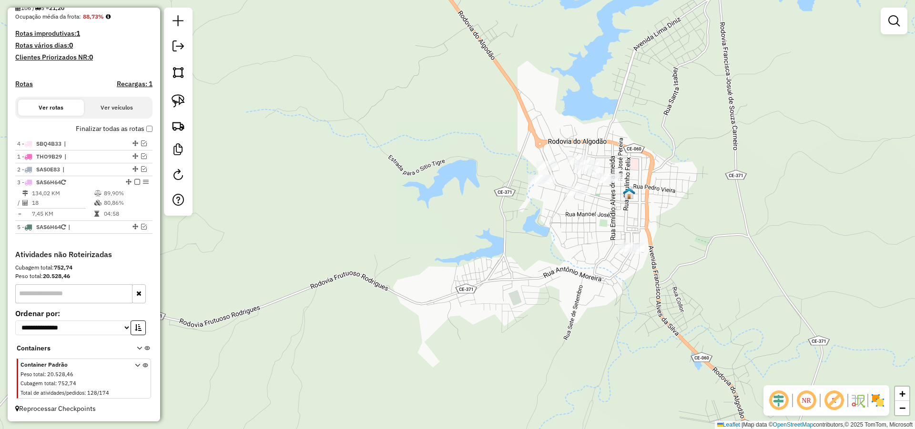
drag, startPoint x: 133, startPoint y: 214, endPoint x: 140, endPoint y: 139, distance: 75.6
drag, startPoint x: 133, startPoint y: 227, endPoint x: 141, endPoint y: 154, distance: 73.3
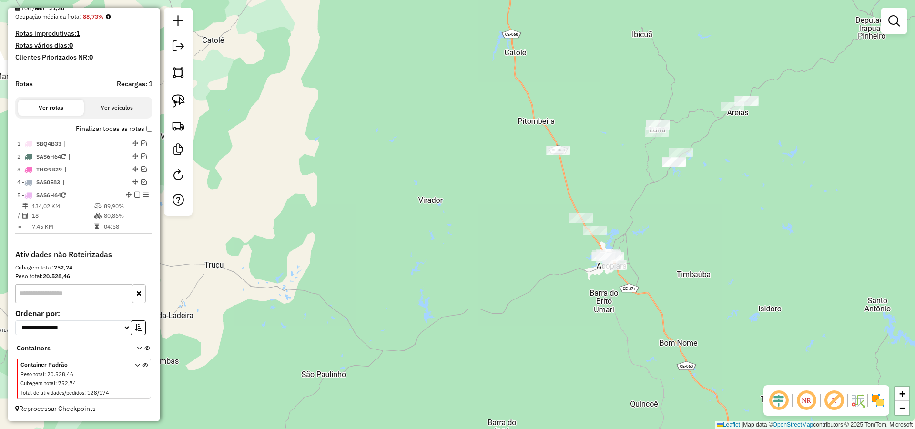
drag, startPoint x: 703, startPoint y: 245, endPoint x: 697, endPoint y: 253, distance: 9.9
click at [697, 253] on div "Janela de atendimento Grade de atendimento Capacidade Transportadoras Veículos …" at bounding box center [457, 214] width 915 height 429
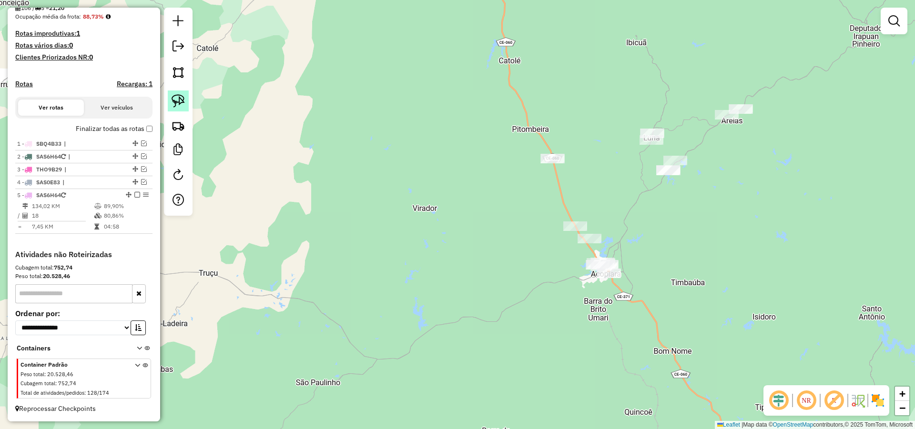
click at [181, 95] on img at bounding box center [178, 100] width 13 height 13
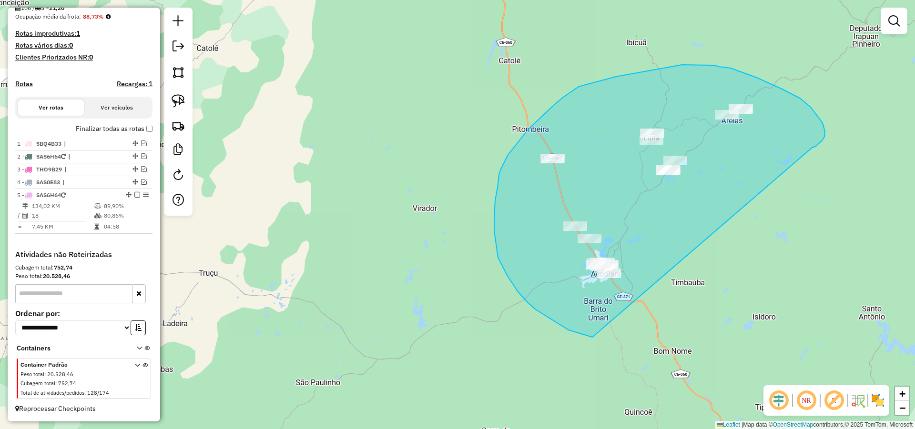
drag, startPoint x: 825, startPoint y: 132, endPoint x: 614, endPoint y: 336, distance: 294.2
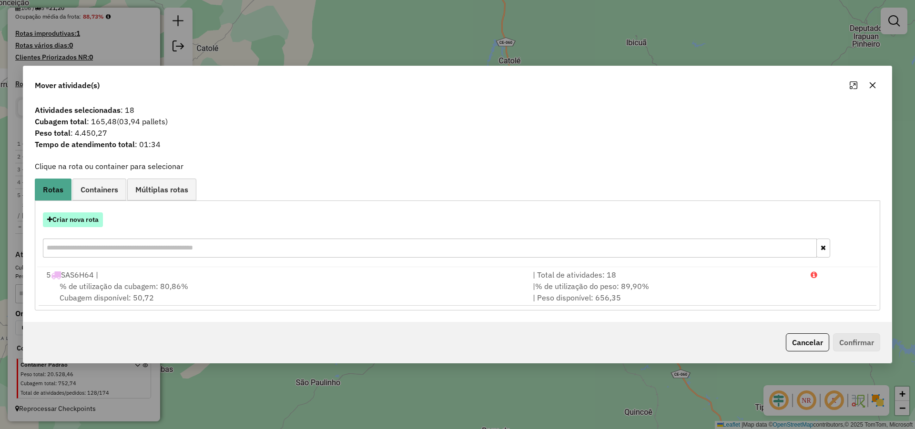
click at [101, 223] on button "Criar nova rota" at bounding box center [73, 220] width 60 height 15
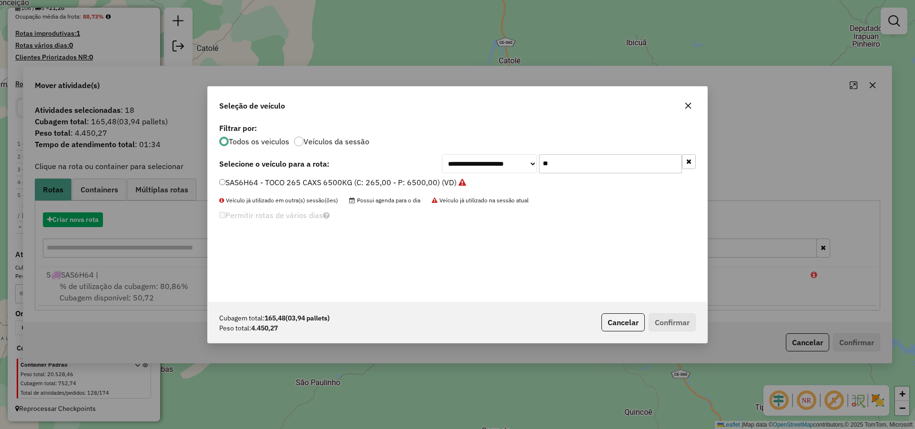
scroll to position [5, 3]
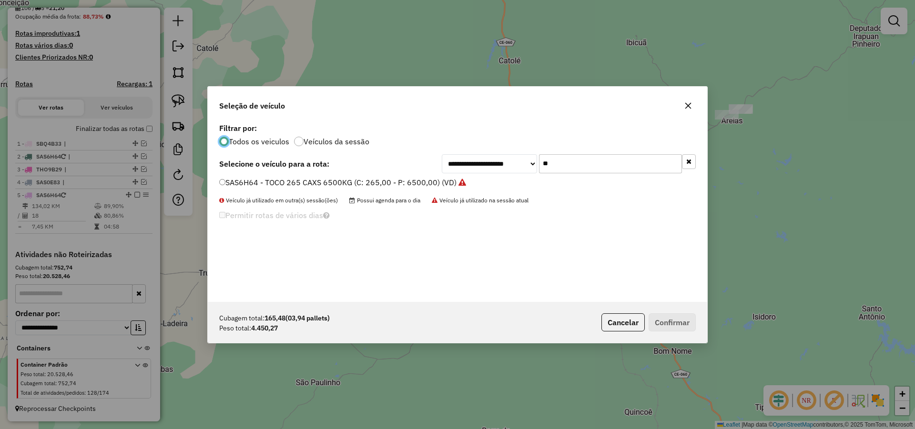
click at [576, 167] on input "**" at bounding box center [610, 163] width 143 height 19
type input "**"
click at [417, 185] on label "TIM8A09 - TRUCK 280 CXS 6780 (C: 280,00 - P: 6780,00) (VD)" at bounding box center [332, 182] width 226 height 11
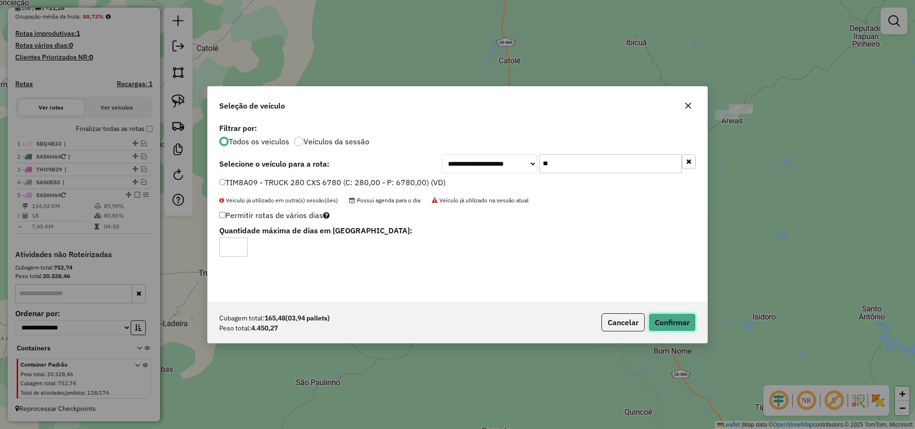
click at [665, 317] on button "Confirmar" at bounding box center [672, 323] width 47 height 18
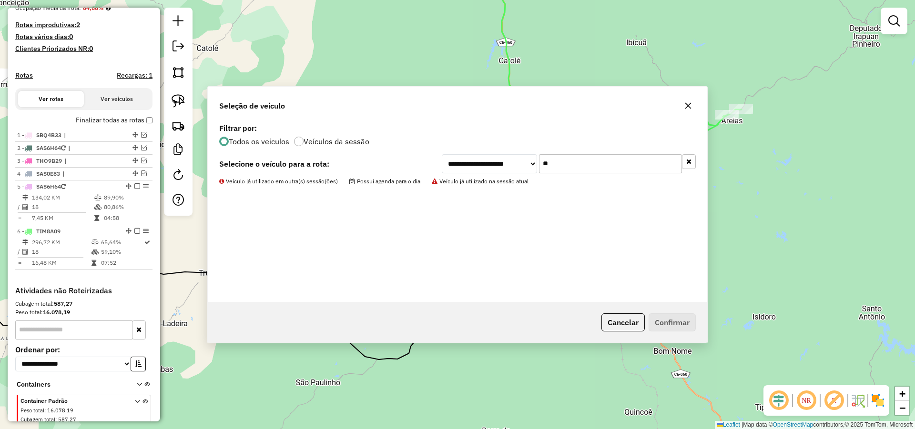
scroll to position [271, 0]
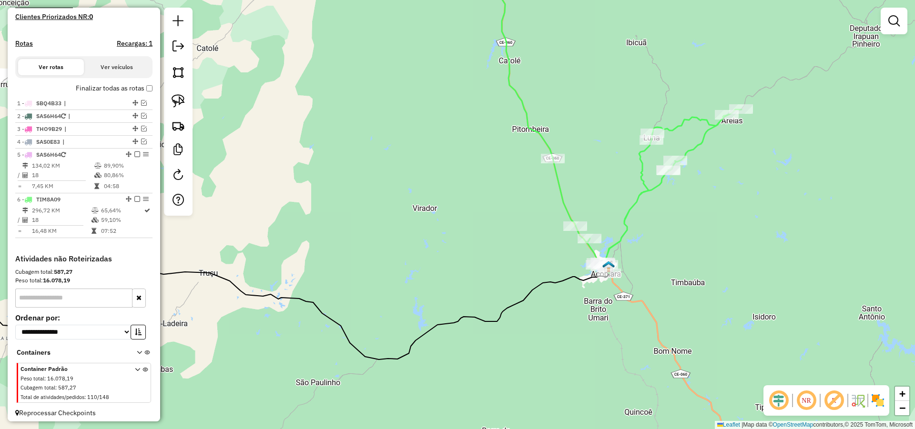
click at [603, 265] on img at bounding box center [608, 267] width 12 height 12
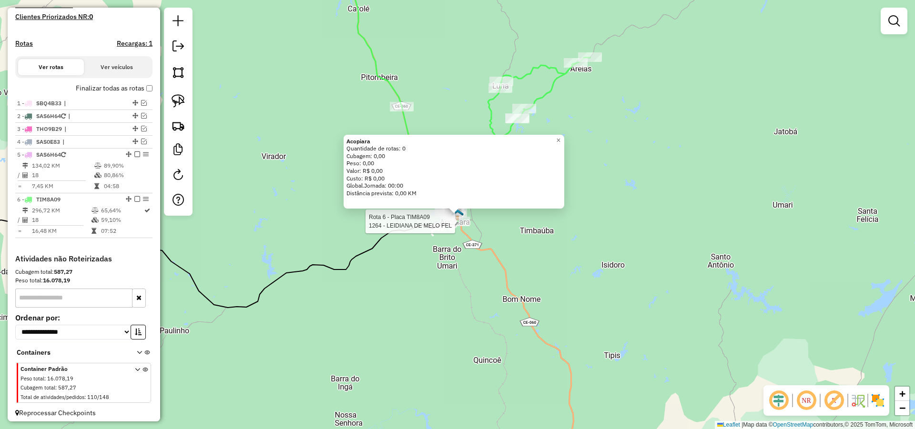
select select "*********"
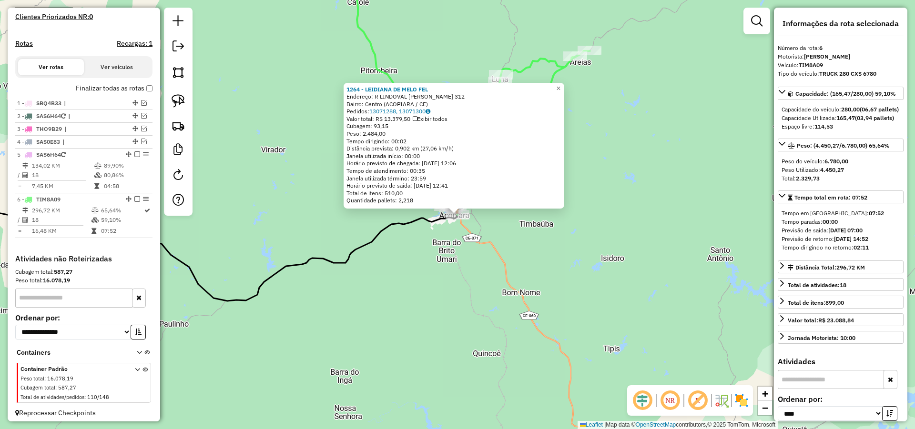
scroll to position [284, 0]
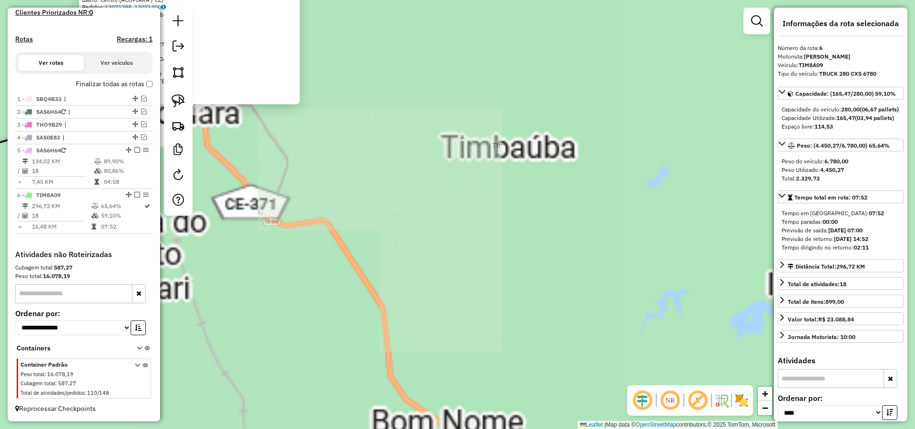
drag, startPoint x: 439, startPoint y: 255, endPoint x: 482, endPoint y: 285, distance: 52.3
click at [519, 293] on div "1264 - LEIDIANA DE MELO FEL Endereço: R LINDOVAL JOSE DE LIMA 312 Bairro: Centr…" at bounding box center [457, 214] width 915 height 429
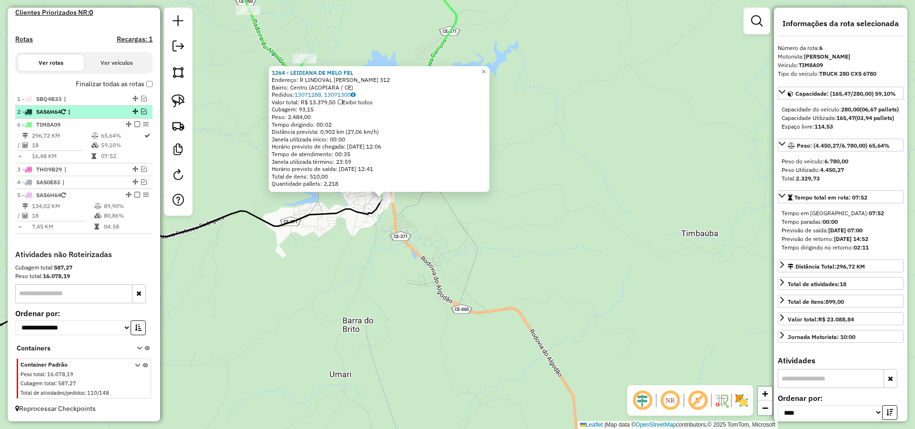
drag, startPoint x: 126, startPoint y: 193, endPoint x: 133, endPoint y: 118, distance: 75.2
click at [142, 98] on em at bounding box center [144, 99] width 6 height 6
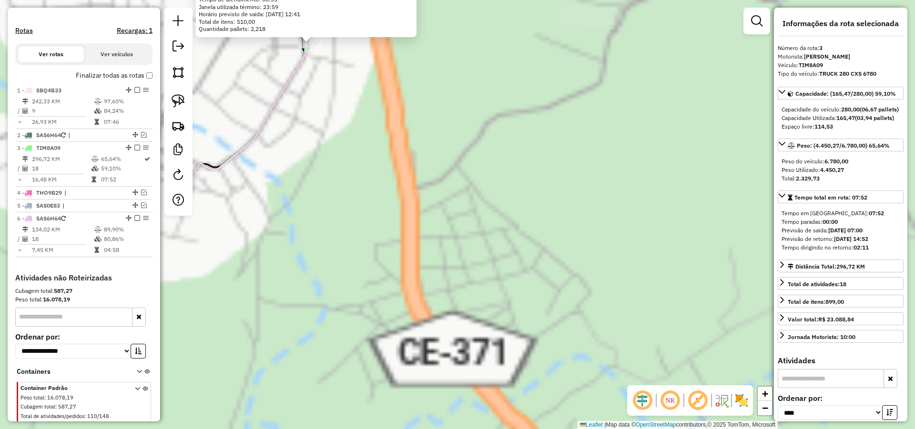
drag, startPoint x: 503, startPoint y: 210, endPoint x: 516, endPoint y: 215, distance: 14.1
click at [509, 213] on div "1264 - LEIDIANA DE MELO FEL Endereço: R LINDOVAL JOSE DE LIMA 312 Bairro: Centr…" at bounding box center [457, 214] width 915 height 429
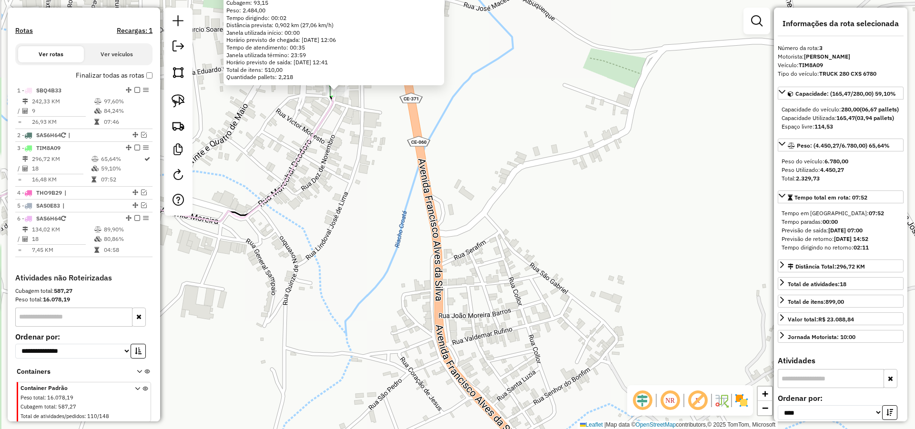
drag, startPoint x: 511, startPoint y: 189, endPoint x: 622, endPoint y: 362, distance: 205.4
click at [620, 375] on div "1264 - LEIDIANA DE MELO FEL Endereço: R LINDOVAL JOSE DE LIMA 312 Bairro: Centr…" at bounding box center [457, 214] width 915 height 429
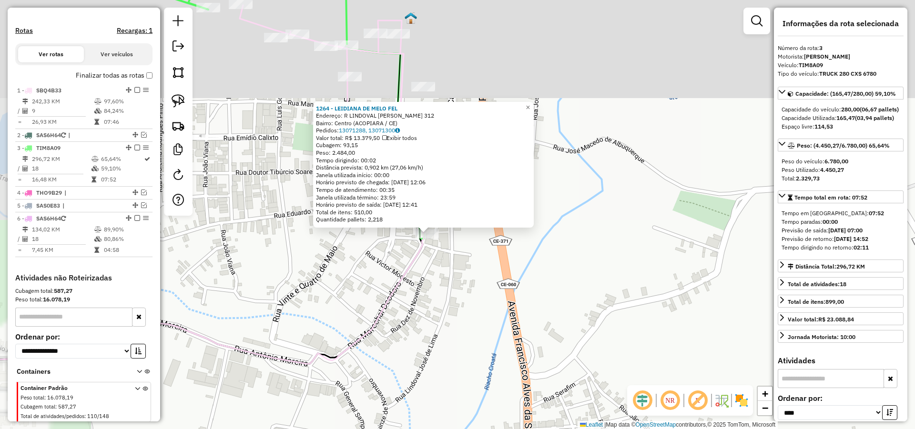
click at [597, 300] on div "1264 - LEIDIANA DE MELO FEL Endereço: R LINDOVAL JOSE DE LIMA 312 Bairro: Centr…" at bounding box center [457, 214] width 915 height 429
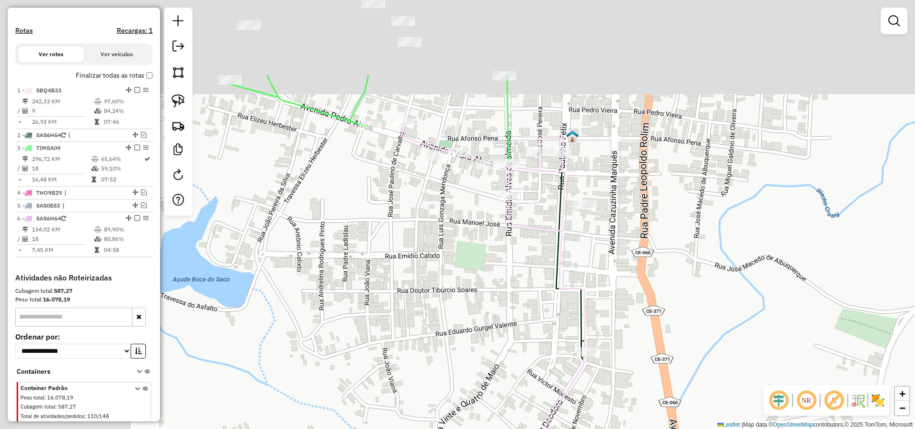
drag, startPoint x: 598, startPoint y: 305, endPoint x: 755, endPoint y: 406, distance: 186.6
click at [755, 415] on div "Janela de atendimento Grade de atendimento Capacidade Transportadoras Veículos …" at bounding box center [457, 214] width 915 height 429
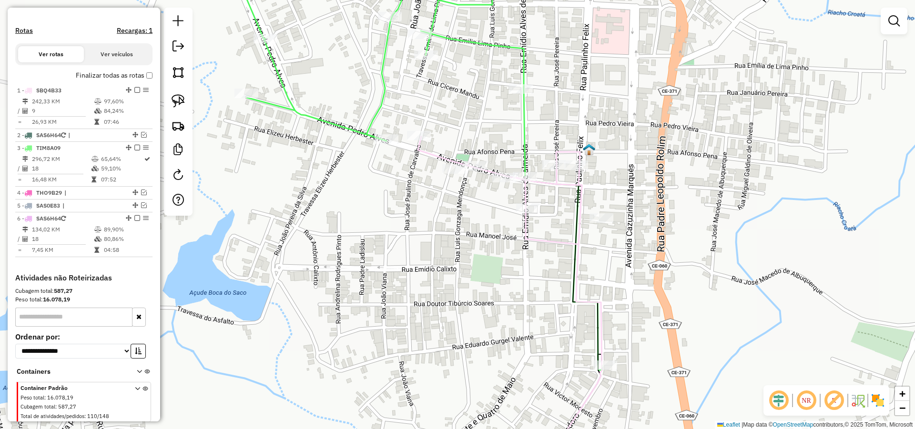
drag, startPoint x: 571, startPoint y: 304, endPoint x: 616, endPoint y: 433, distance: 136.1
click at [616, 429] on html "Aguarde... Pop-up bloqueado! Seu navegador bloqueou automáticamente a abertura …" at bounding box center [457, 214] width 915 height 429
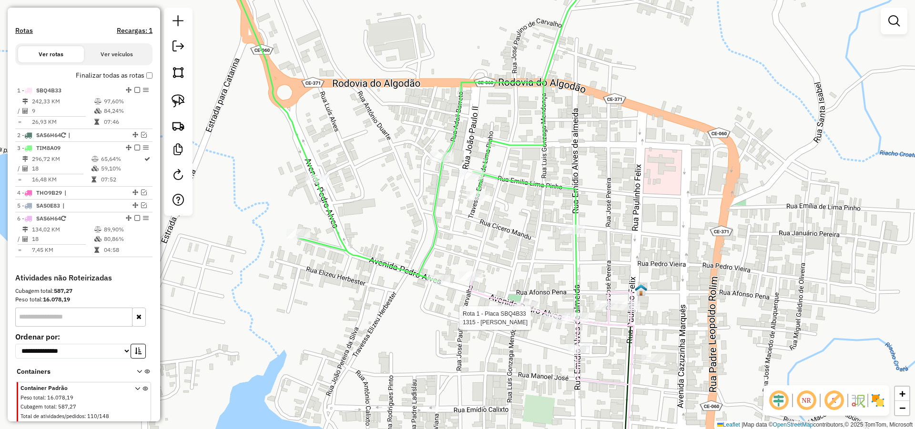
select select "*********"
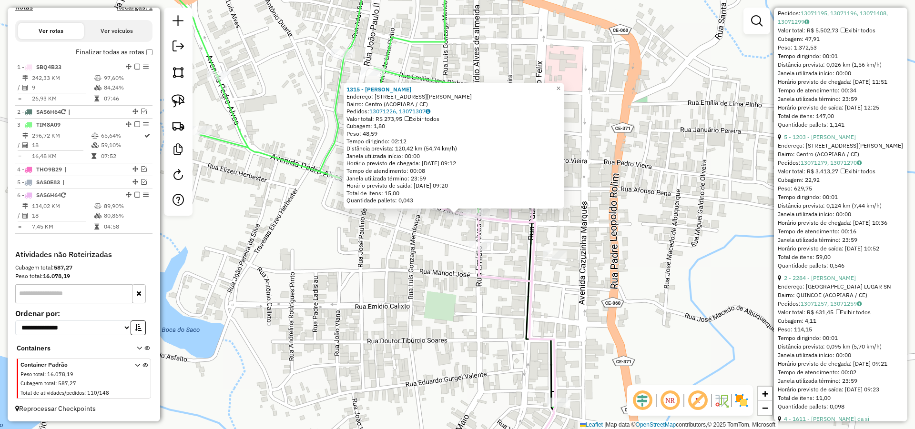
scroll to position [743, 0]
click at [840, 140] on link "5 - 1203 - MARIA SOCORRO PEIXOT" at bounding box center [820, 136] width 72 height 7
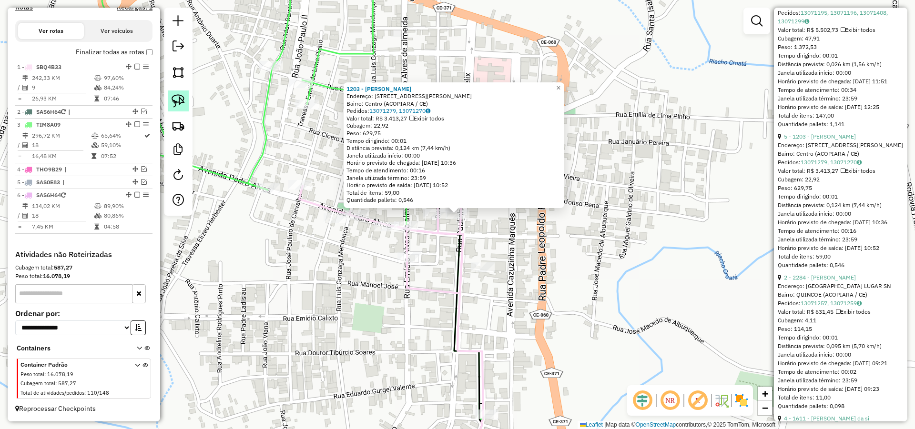
click at [183, 94] on img at bounding box center [178, 100] width 13 height 13
drag, startPoint x: 474, startPoint y: 221, endPoint x: 451, endPoint y: 200, distance: 31.0
click at [451, 200] on div "Rota 1 - Placa SBQ4B33 1203 - MARIA SOCORRO PEIXOT 1203 - MARIA SOCORRO PEIXOT …" at bounding box center [457, 214] width 915 height 429
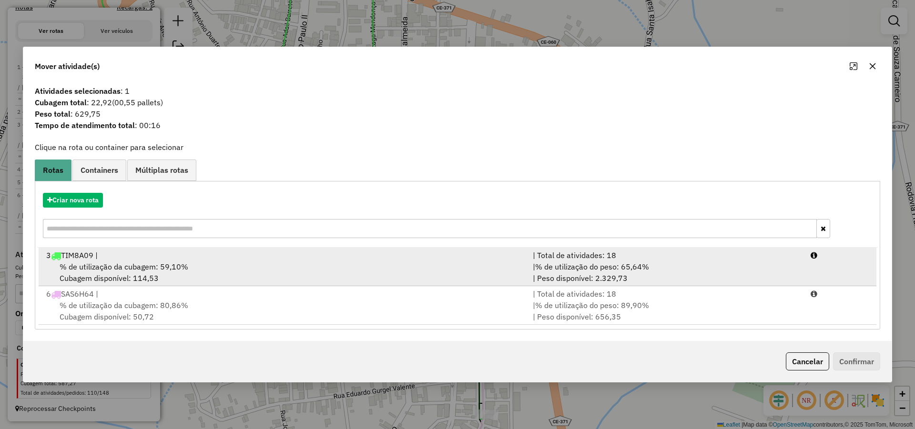
click at [467, 263] on div "% de utilização da cubagem: 59,10% Cubagem disponível: 114,53" at bounding box center [284, 272] width 487 height 23
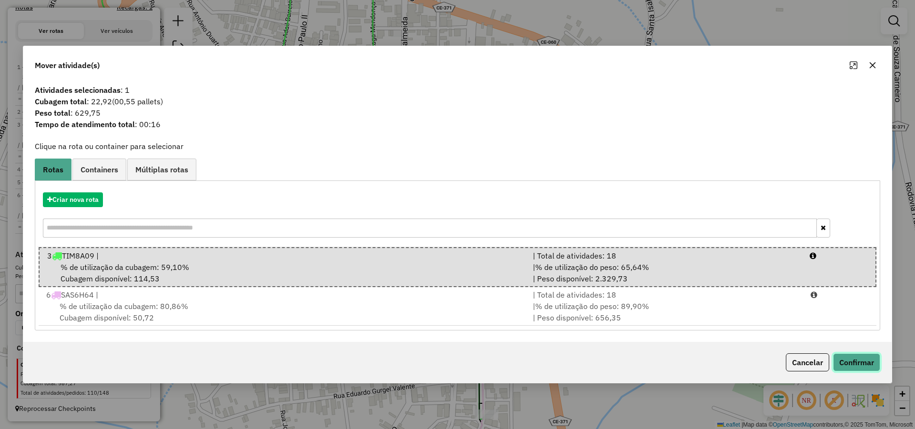
click at [871, 363] on button "Confirmar" at bounding box center [856, 363] width 47 height 18
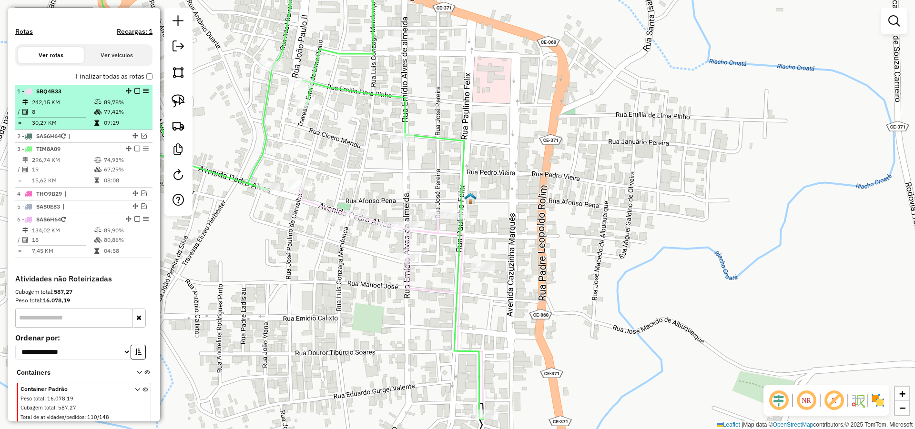
scroll to position [258, 0]
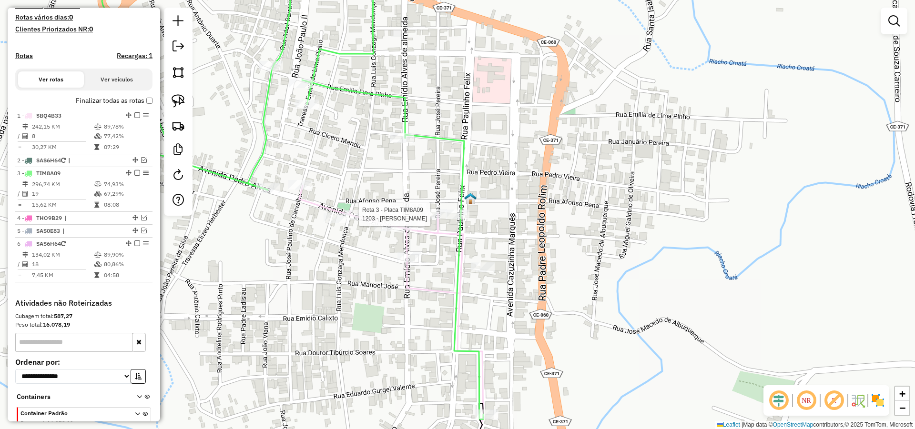
select select "*********"
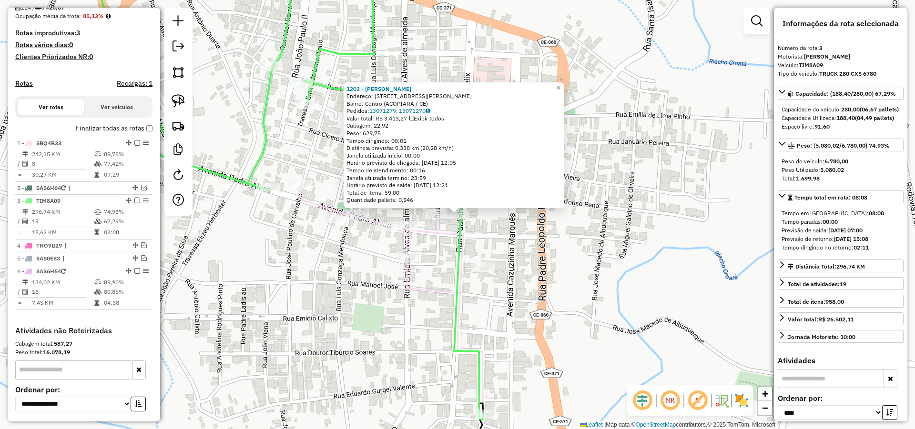
scroll to position [201, 0]
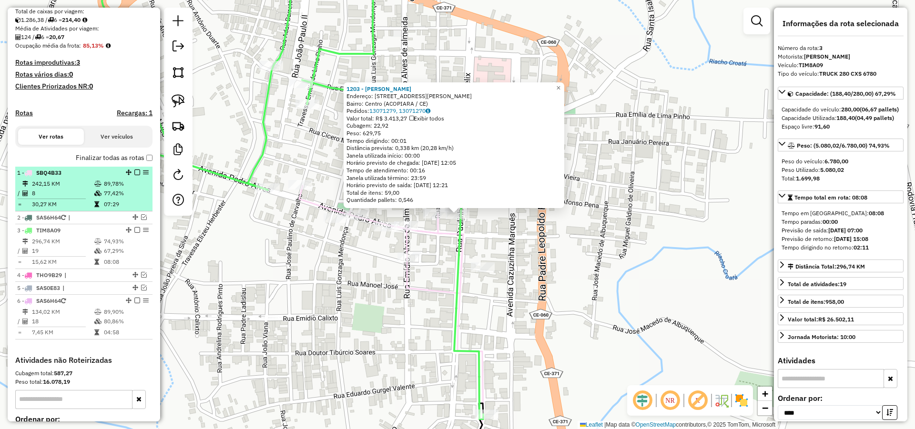
click at [135, 175] on em at bounding box center [137, 173] width 6 height 6
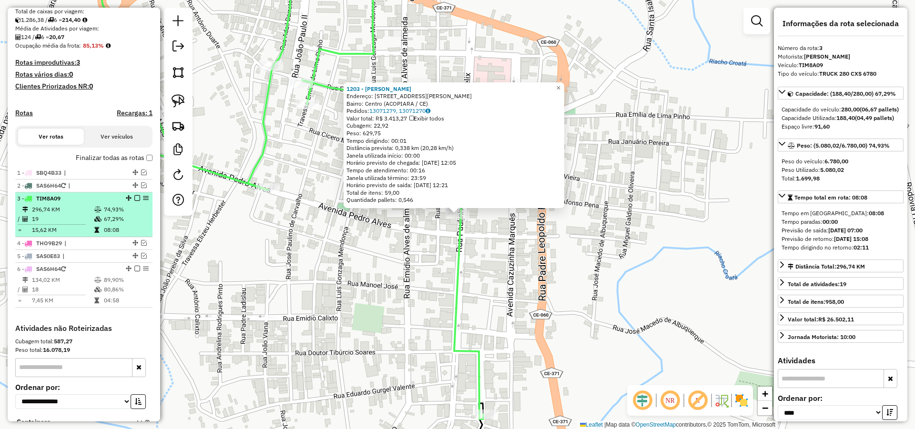
click at [139, 201] on div at bounding box center [134, 198] width 29 height 6
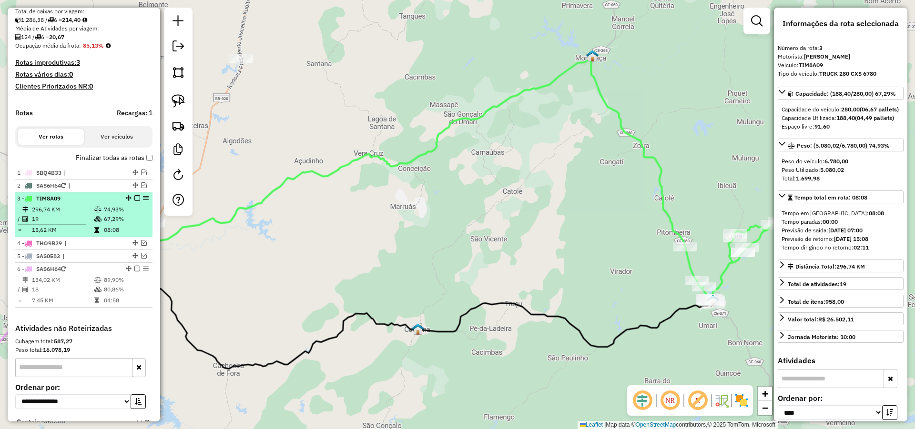
click at [135, 201] on em at bounding box center [137, 198] width 6 height 6
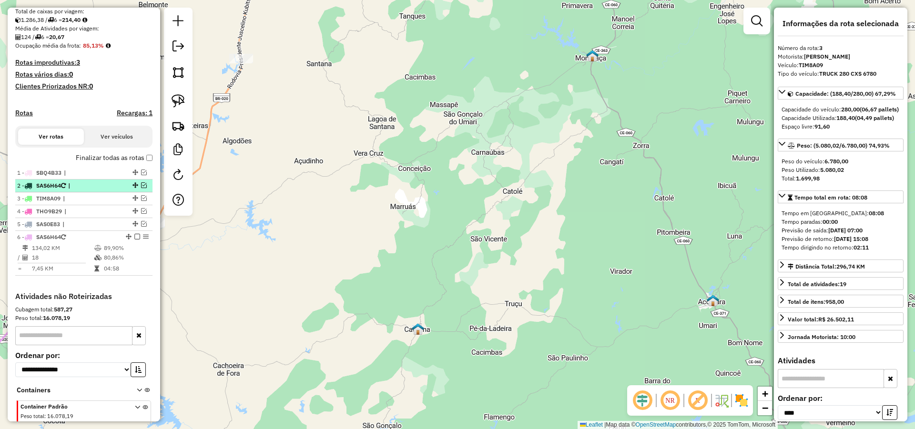
click at [142, 188] on em at bounding box center [144, 186] width 6 height 6
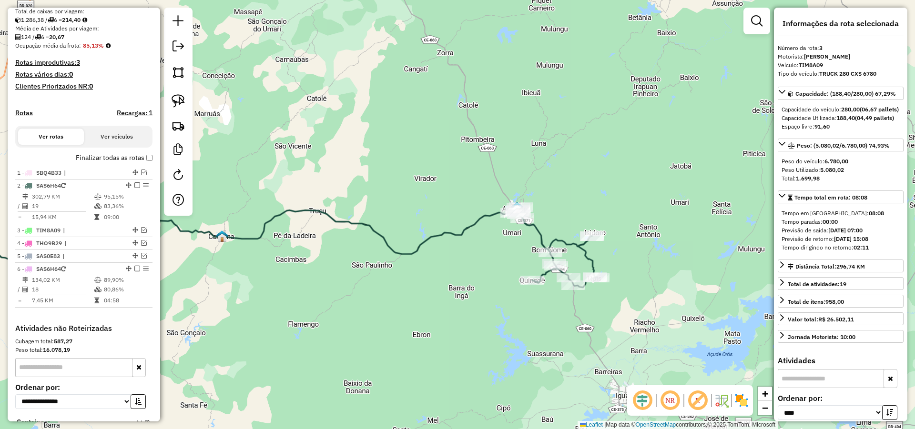
drag, startPoint x: 582, startPoint y: 308, endPoint x: 411, endPoint y: 235, distance: 186.2
click at [411, 235] on div "Janela de atendimento Grade de atendimento Capacidade Transportadoras Veículos …" at bounding box center [457, 214] width 915 height 429
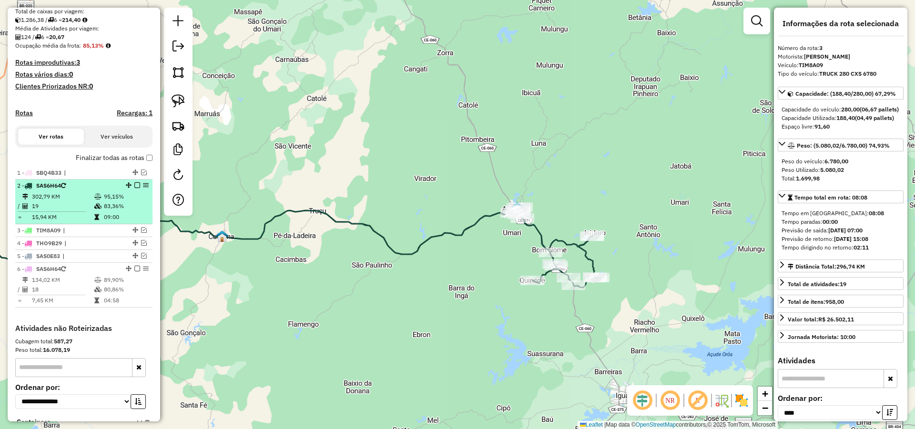
click at [135, 188] on em at bounding box center [137, 186] width 6 height 6
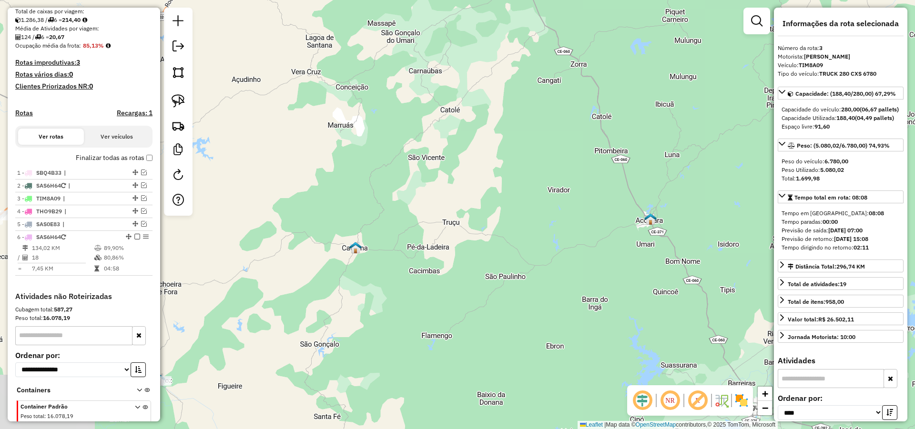
drag, startPoint x: 283, startPoint y: 245, endPoint x: 393, endPoint y: 255, distance: 110.0
click at [407, 255] on div "Janela de atendimento Grade de atendimento Capacidade Transportadoras Veículos …" at bounding box center [457, 214] width 915 height 429
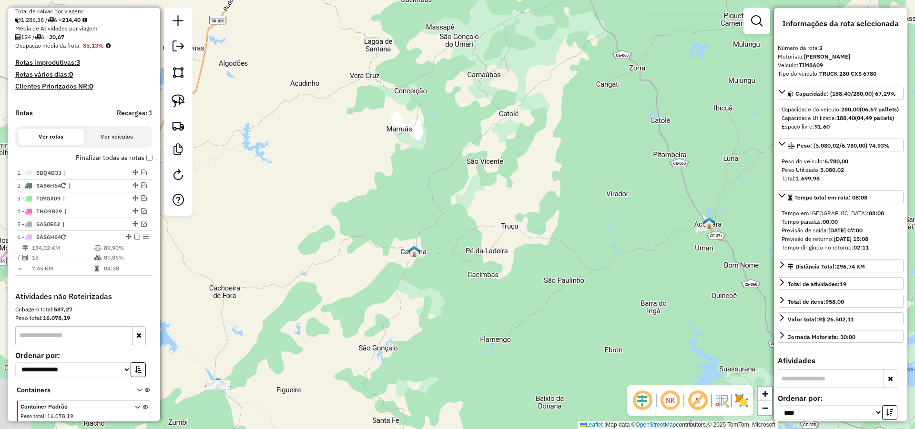
drag, startPoint x: 434, startPoint y: 261, endPoint x: 490, endPoint y: 257, distance: 56.8
click at [456, 258] on div "Janela de atendimento Grade de atendimento Capacidade Transportadoras Veículos …" at bounding box center [457, 214] width 915 height 429
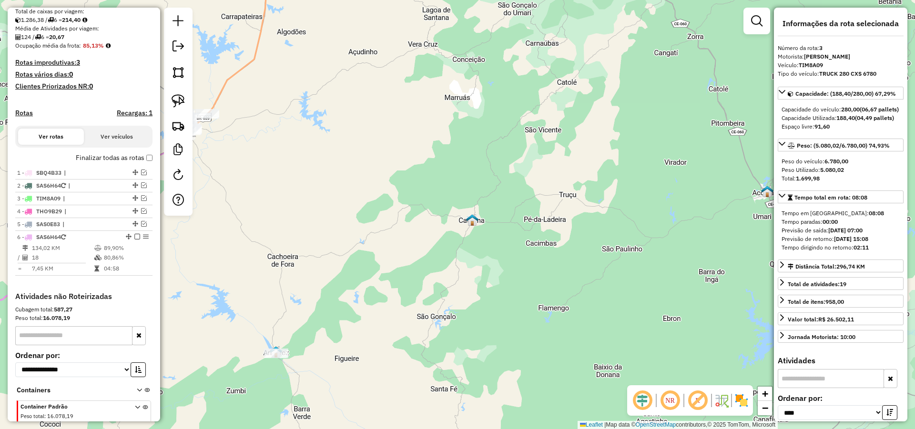
drag, startPoint x: 400, startPoint y: 247, endPoint x: 452, endPoint y: 210, distance: 63.9
click at [433, 199] on div "Janela de atendimento Grade de atendimento Capacidade Transportadoras Veículos …" at bounding box center [457, 214] width 915 height 429
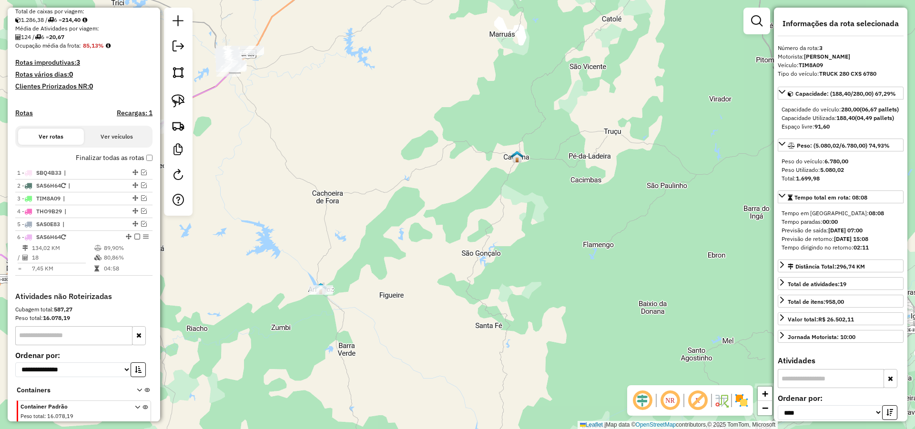
drag, startPoint x: 443, startPoint y: 237, endPoint x: 448, endPoint y: 230, distance: 8.6
click at [447, 231] on div "Janela de atendimento Grade de atendimento Capacidade Transportadoras Veículos …" at bounding box center [457, 214] width 915 height 429
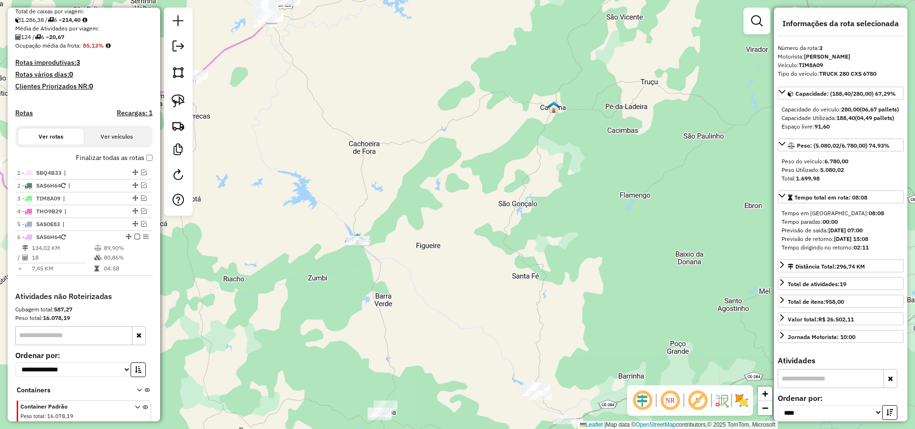
drag, startPoint x: 461, startPoint y: 231, endPoint x: 500, endPoint y: 155, distance: 84.8
click at [498, 165] on div "Janela de atendimento Grade de atendimento Capacidade Transportadoras Veículos …" at bounding box center [457, 214] width 915 height 429
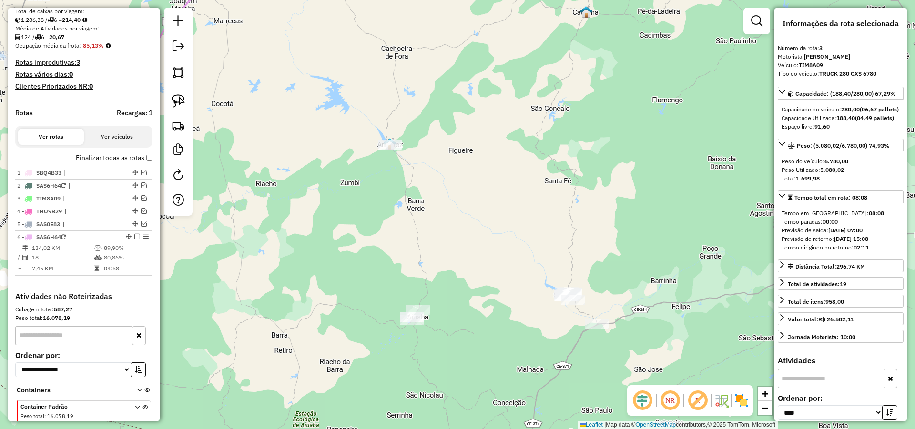
drag, startPoint x: 518, startPoint y: 225, endPoint x: 505, endPoint y: 172, distance: 54.4
click at [505, 172] on div "Janela de atendimento Grade de atendimento Capacidade Transportadoras Veículos …" at bounding box center [457, 214] width 915 height 429
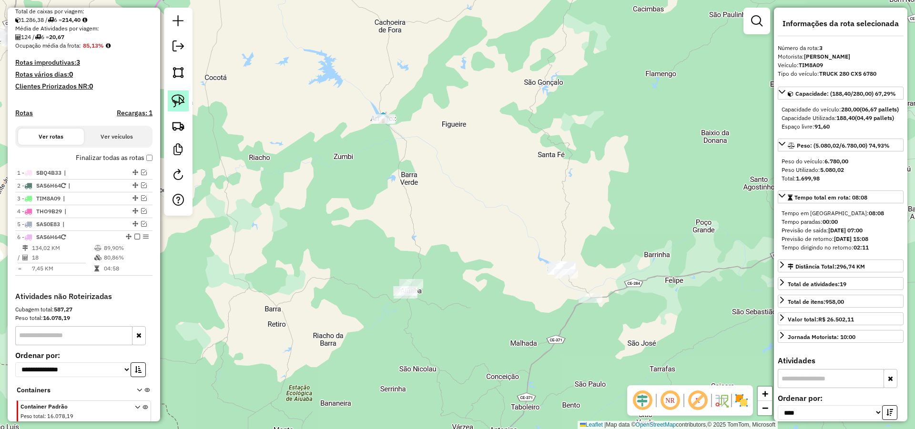
click at [177, 100] on img at bounding box center [178, 100] width 13 height 13
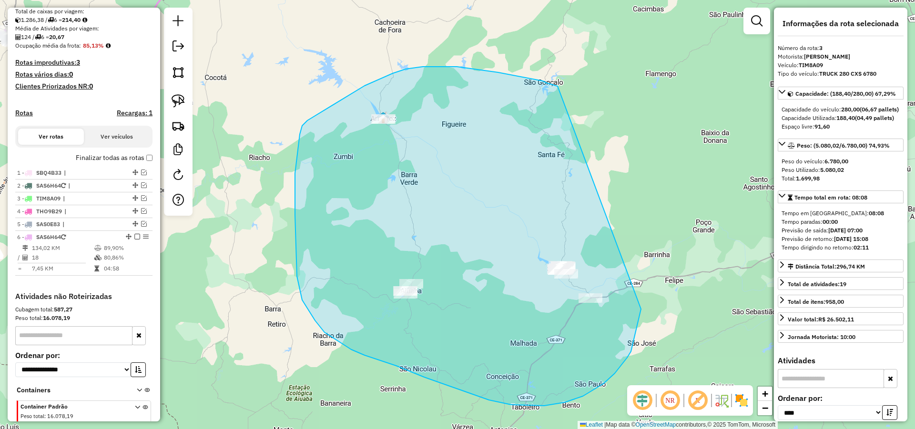
drag, startPoint x: 543, startPoint y: 81, endPoint x: 641, endPoint y: 309, distance: 248.0
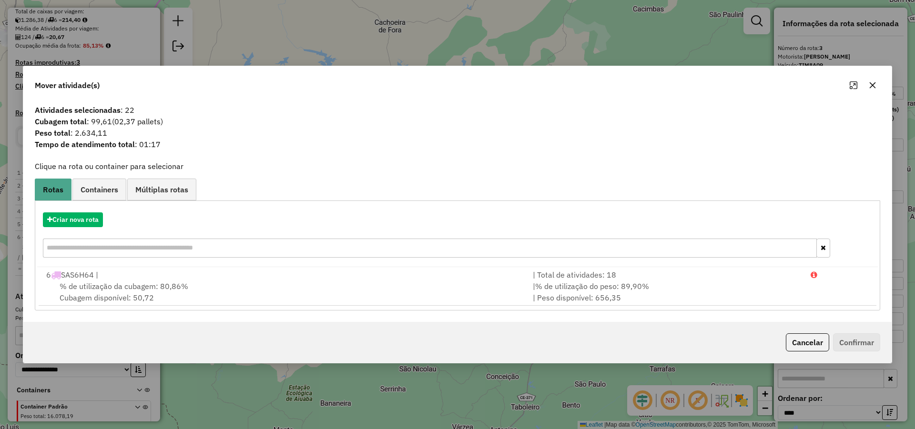
click at [806, 344] on button "Cancelar" at bounding box center [807, 343] width 43 height 18
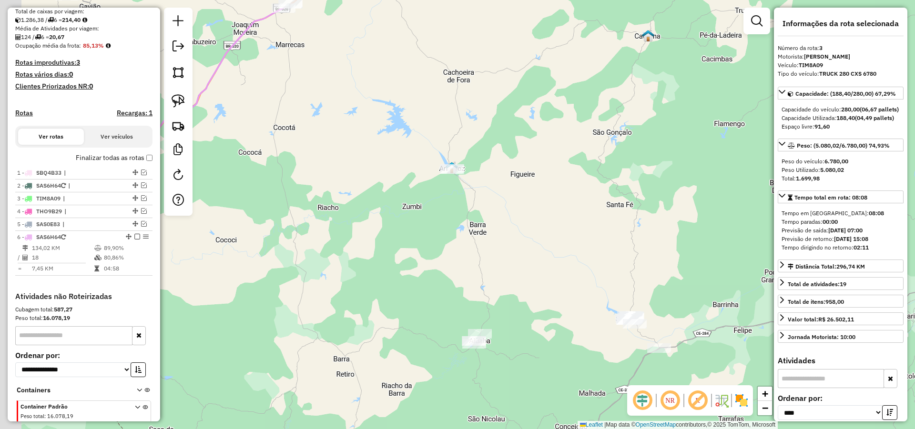
drag, startPoint x: 307, startPoint y: 202, endPoint x: 372, endPoint y: 213, distance: 65.2
click at [371, 251] on div "Janela de atendimento Grade de atendimento Capacidade Transportadoras Veículos …" at bounding box center [457, 214] width 915 height 429
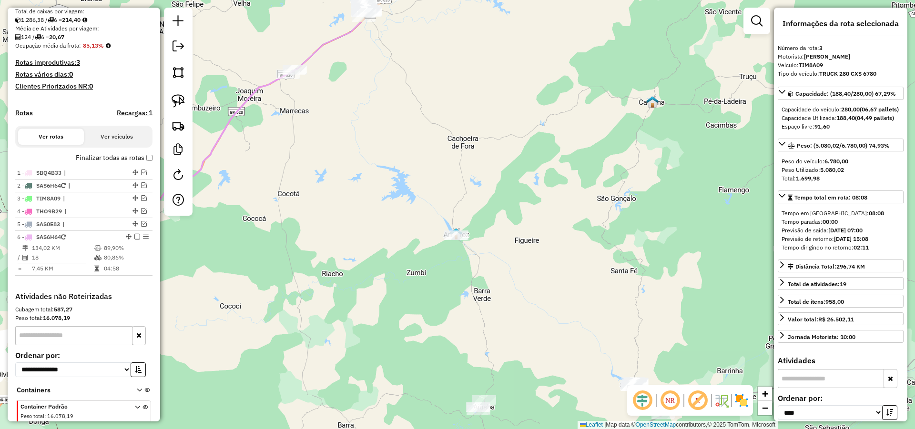
drag, startPoint x: 372, startPoint y: 234, endPoint x: 375, endPoint y: 251, distance: 17.0
click at [375, 251] on div "Janela de atendimento Grade de atendimento Capacidade Transportadoras Veículos …" at bounding box center [457, 214] width 915 height 429
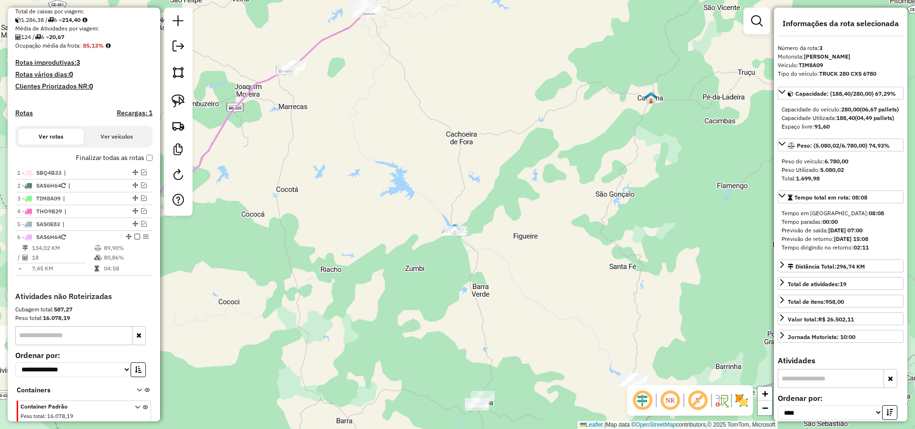
drag, startPoint x: 376, startPoint y: 240, endPoint x: 353, endPoint y: 190, distance: 55.4
click at [354, 189] on div "Janela de atendimento Grade de atendimento Capacidade Transportadoras Veículos …" at bounding box center [457, 214] width 915 height 429
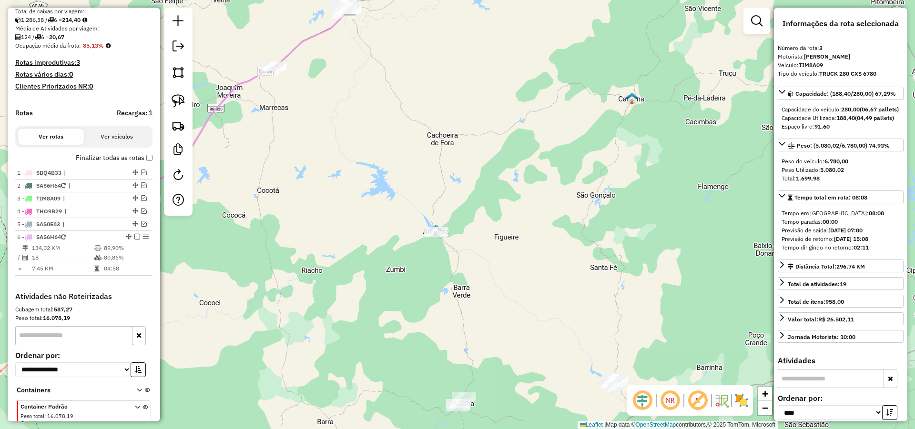
drag, startPoint x: 387, startPoint y: 136, endPoint x: 385, endPoint y: 195, distance: 58.6
click at [387, 191] on div "Janela de atendimento Grade de atendimento Capacidade Transportadoras Veículos …" at bounding box center [457, 214] width 915 height 429
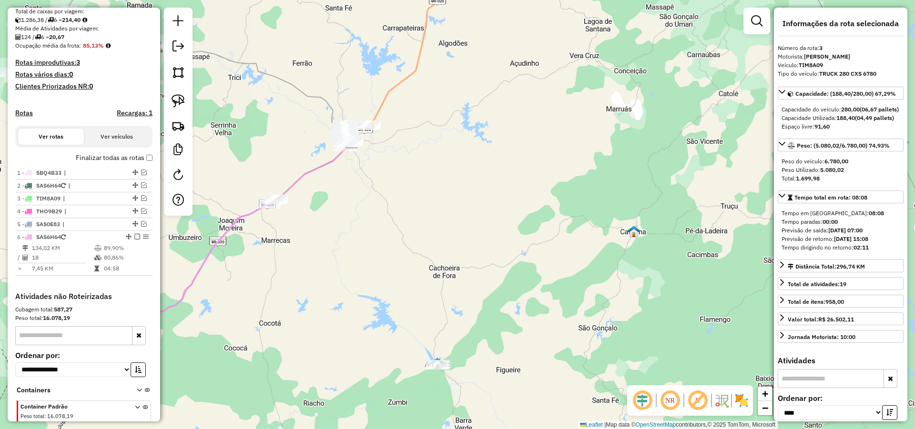
drag, startPoint x: 380, startPoint y: 134, endPoint x: 384, endPoint y: 253, distance: 119.2
click at [384, 253] on div "Janela de atendimento Grade de atendimento Capacidade Transportadoras Veículos …" at bounding box center [457, 214] width 915 height 429
click at [179, 100] on img at bounding box center [178, 100] width 13 height 13
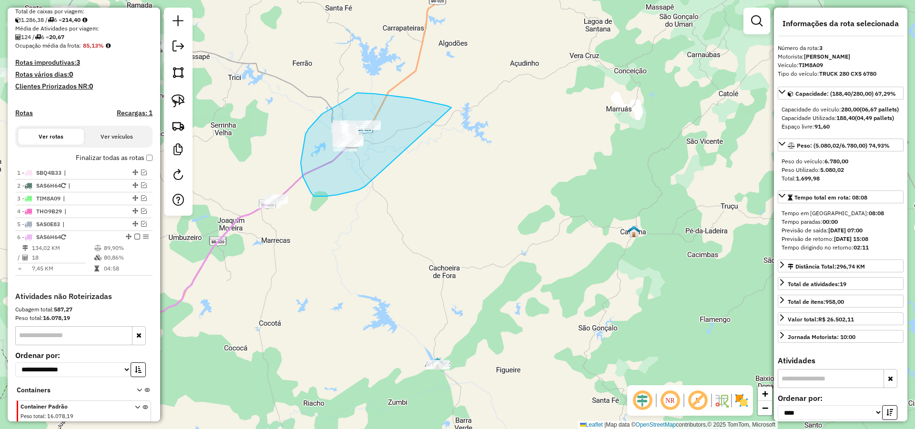
drag, startPoint x: 404, startPoint y: 97, endPoint x: 366, endPoint y: 183, distance: 93.7
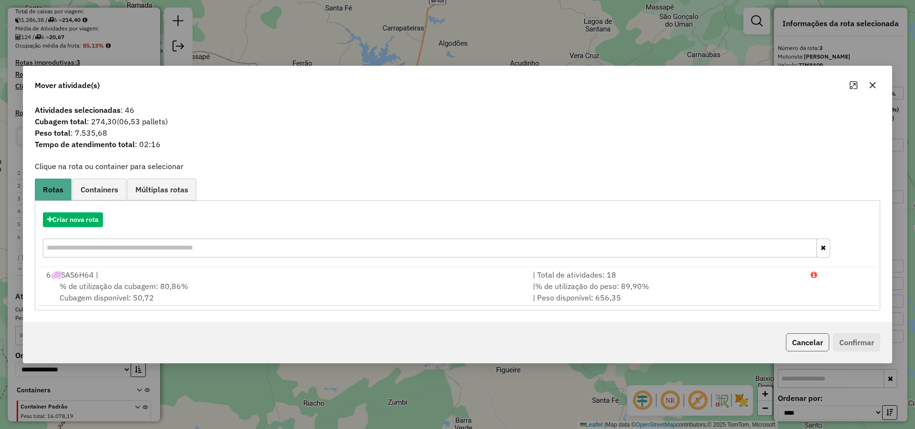
click at [804, 344] on button "Cancelar" at bounding box center [807, 343] width 43 height 18
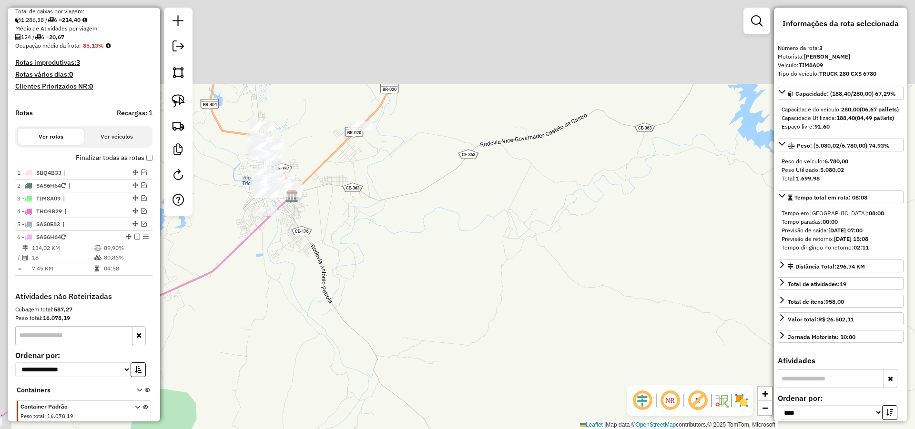
drag, startPoint x: 359, startPoint y: 189, endPoint x: 398, endPoint y: 238, distance: 62.4
click at [395, 239] on div "Janela de atendimento Grade de atendimento Capacidade Transportadoras Veículos …" at bounding box center [457, 214] width 915 height 429
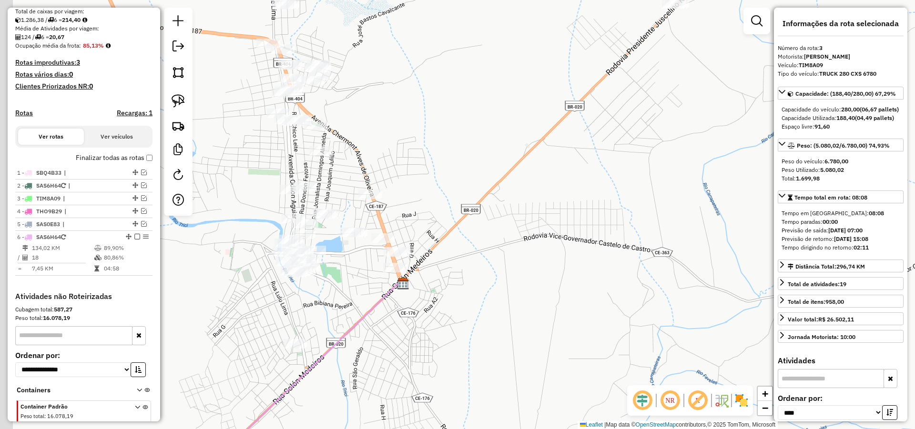
drag, startPoint x: 349, startPoint y: 192, endPoint x: 375, endPoint y: 176, distance: 31.0
click at [368, 176] on div "Janela de atendimento Grade de atendimento Capacidade Transportadoras Veículos …" at bounding box center [457, 214] width 915 height 429
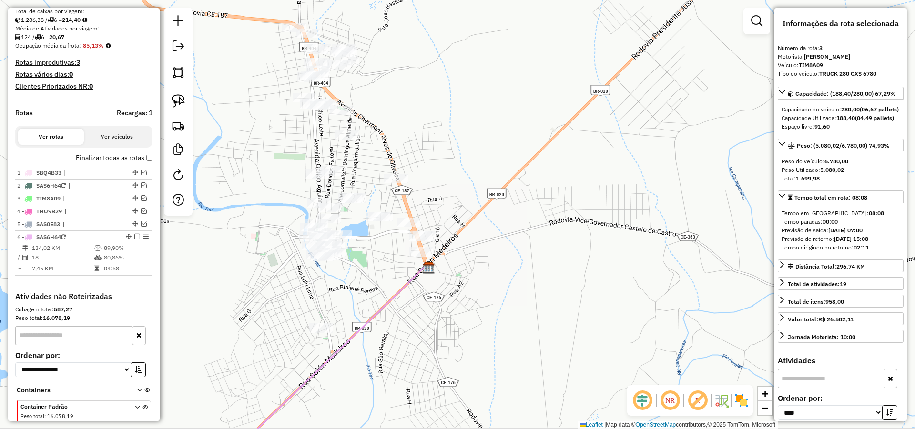
drag, startPoint x: 391, startPoint y: 283, endPoint x: 401, endPoint y: 278, distance: 10.5
click at [401, 278] on div "Janela de atendimento Grade de atendimento Capacidade Transportadoras Veículos …" at bounding box center [457, 214] width 915 height 429
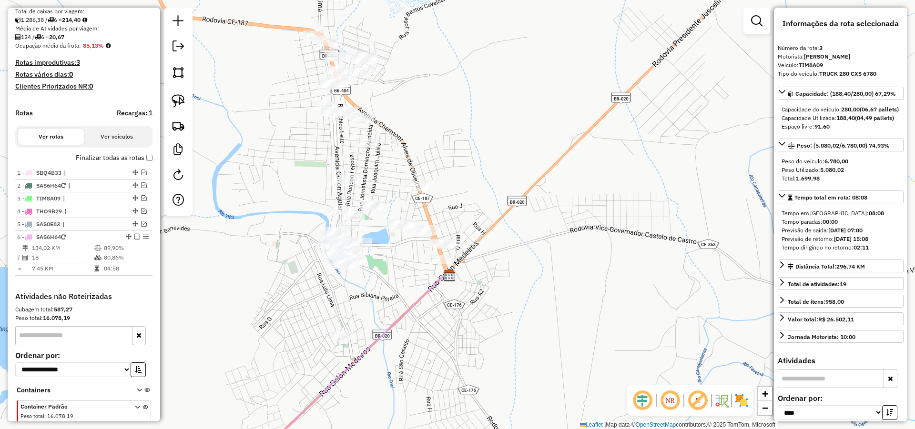
drag, startPoint x: 380, startPoint y: 270, endPoint x: 387, endPoint y: 276, distance: 9.1
click at [387, 276] on div "Janela de atendimento Grade de atendimento Capacidade Transportadoras Veículos …" at bounding box center [457, 214] width 915 height 429
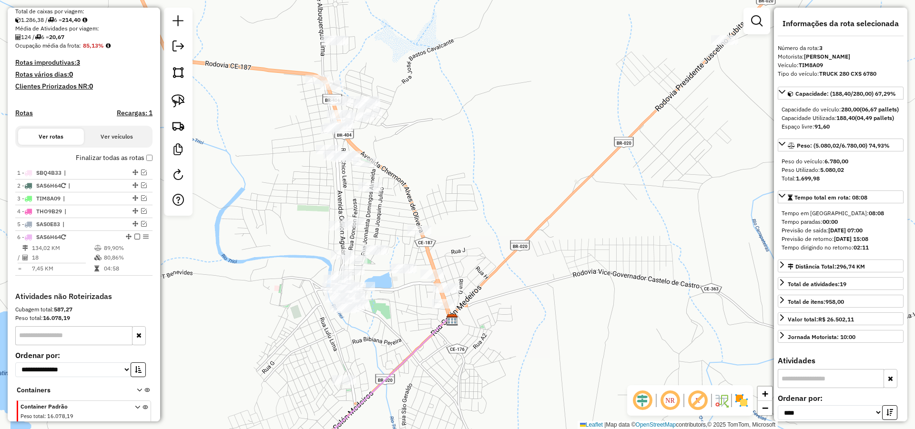
drag, startPoint x: 452, startPoint y: 180, endPoint x: 452, endPoint y: 219, distance: 38.6
click at [453, 216] on div "Janela de atendimento Grade de atendimento Capacidade Transportadoras Veículos …" at bounding box center [457, 214] width 915 height 429
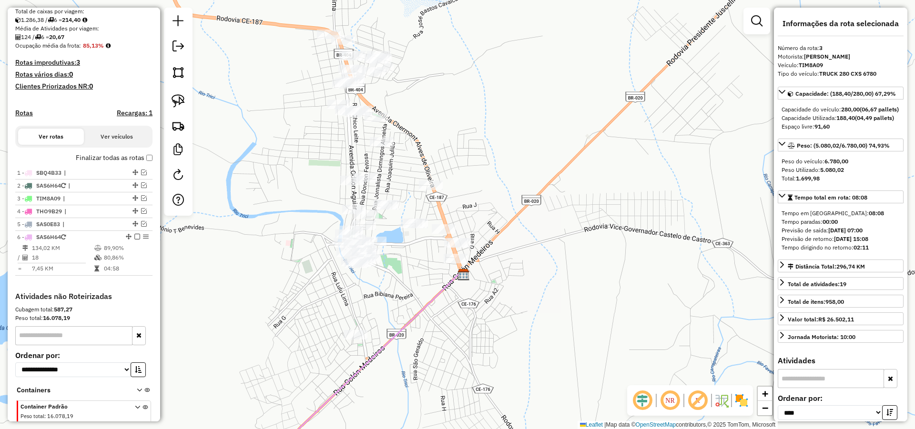
drag, startPoint x: 378, startPoint y: 295, endPoint x: 390, endPoint y: 256, distance: 41.3
click at [390, 256] on div "Janela de atendimento Grade de atendimento Capacidade Transportadoras Veículos …" at bounding box center [457, 214] width 915 height 429
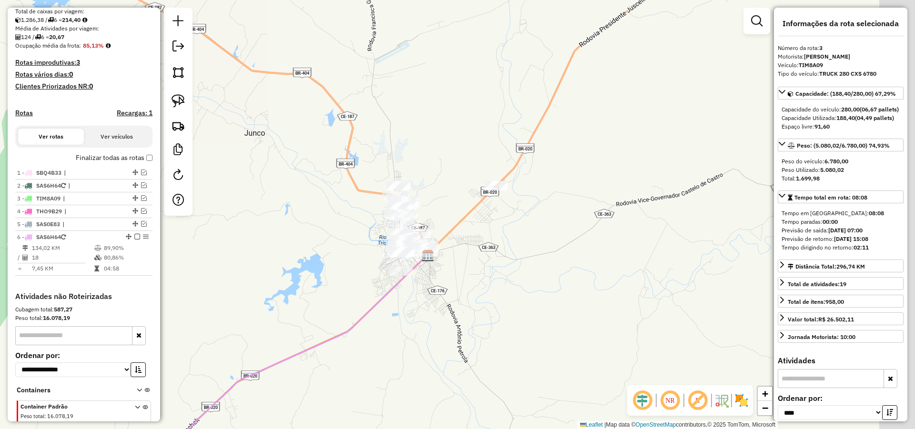
drag, startPoint x: 521, startPoint y: 259, endPoint x: 466, endPoint y: 244, distance: 57.2
click at [482, 249] on div "Janela de atendimento Grade de atendimento Capacidade Transportadoras Veículos …" at bounding box center [457, 214] width 915 height 429
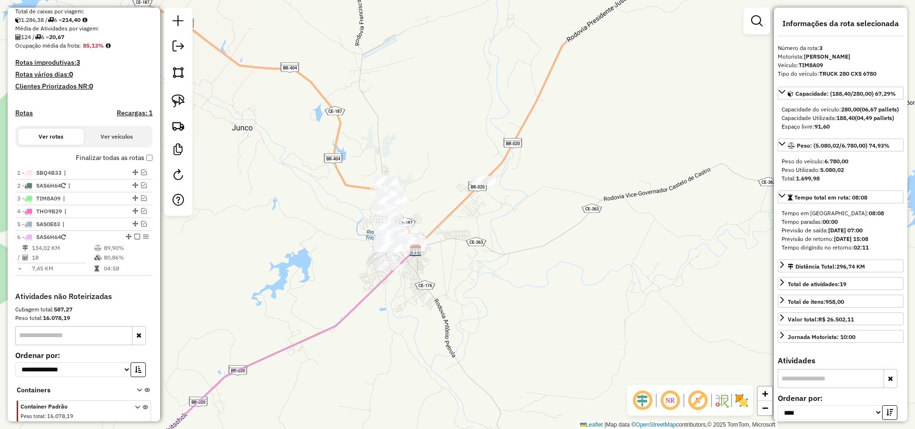
click at [187, 103] on link at bounding box center [178, 101] width 21 height 21
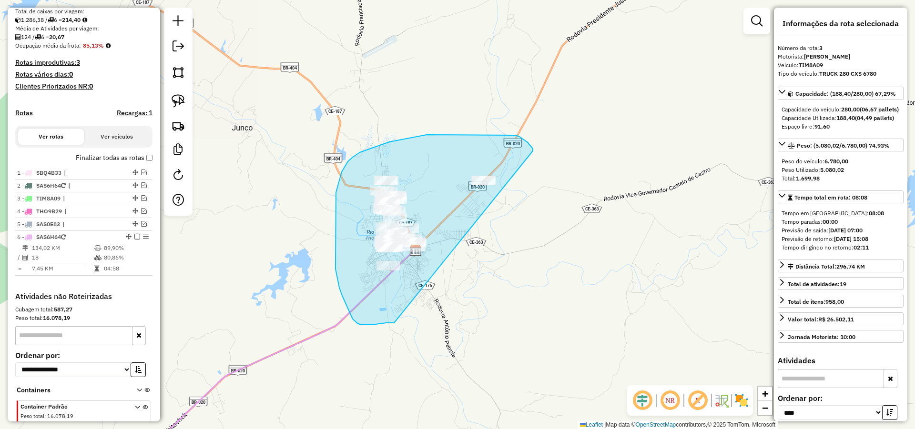
drag, startPoint x: 523, startPoint y: 139, endPoint x: 402, endPoint y: 323, distance: 220.0
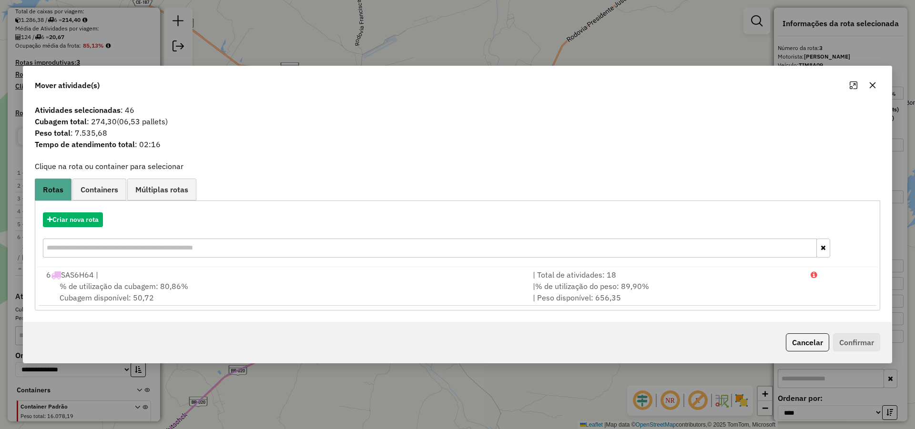
click at [801, 339] on button "Cancelar" at bounding box center [807, 343] width 43 height 18
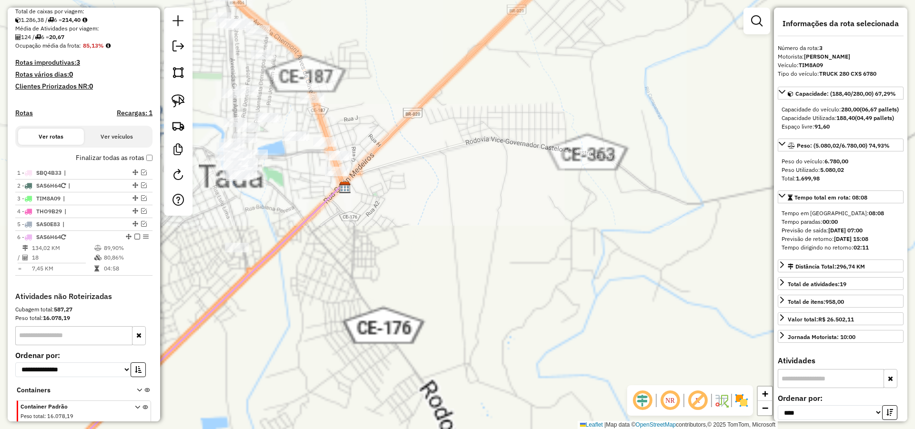
click at [475, 313] on div "Janela de atendimento Grade de atendimento Capacidade Transportadoras Veículos …" at bounding box center [457, 214] width 915 height 429
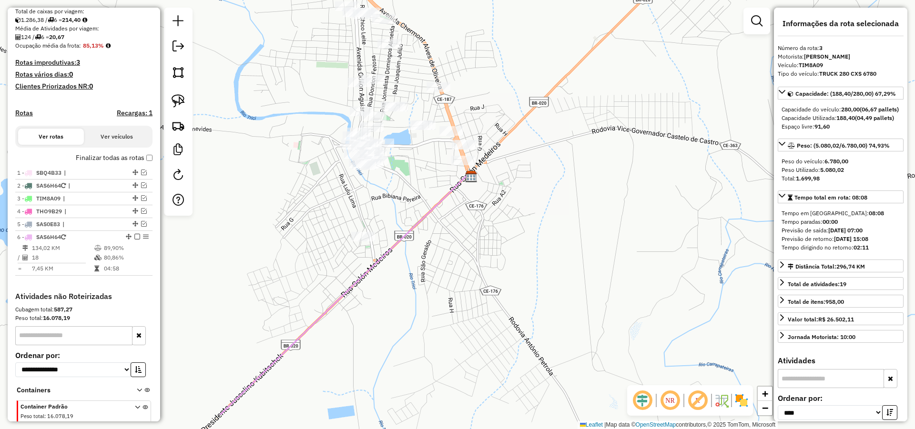
drag, startPoint x: 485, startPoint y: 282, endPoint x: 485, endPoint y: 241, distance: 41.0
click at [485, 241] on div "Janela de atendimento Grade de atendimento Capacidade Transportadoras Veículos …" at bounding box center [457, 214] width 915 height 429
click at [181, 100] on img at bounding box center [178, 100] width 13 height 13
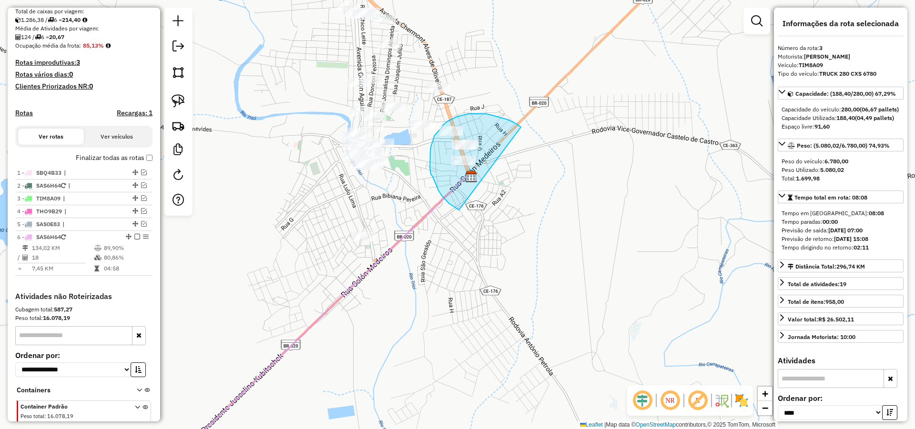
drag, startPoint x: 516, startPoint y: 124, endPoint x: 459, endPoint y: 210, distance: 103.2
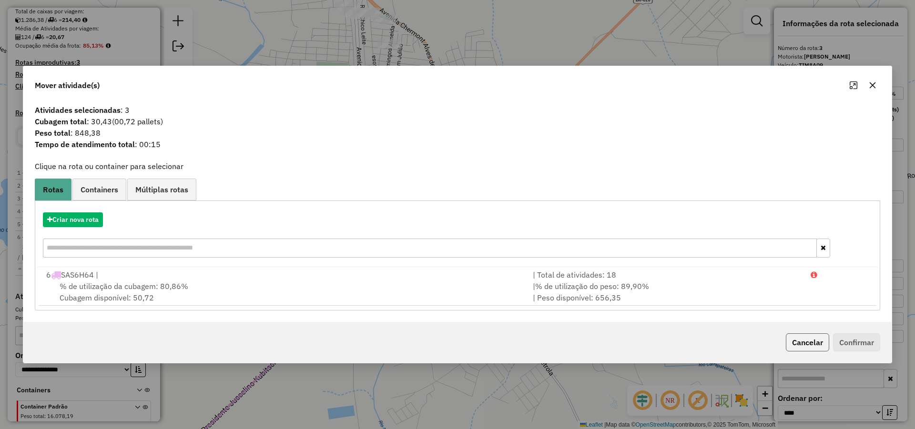
click at [807, 338] on button "Cancelar" at bounding box center [807, 343] width 43 height 18
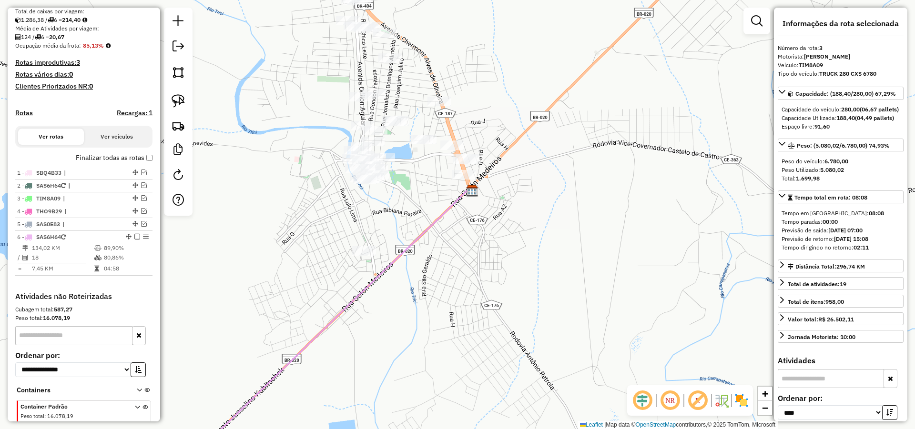
drag, startPoint x: 481, startPoint y: 215, endPoint x: 482, endPoint y: 223, distance: 8.6
click at [482, 223] on div "Janela de atendimento Grade de atendimento Capacidade Transportadoras Veículos …" at bounding box center [457, 214] width 915 height 429
click at [455, 225] on div "Janela de atendimento Grade de atendimento Capacidade Transportadoras Veículos …" at bounding box center [457, 214] width 915 height 429
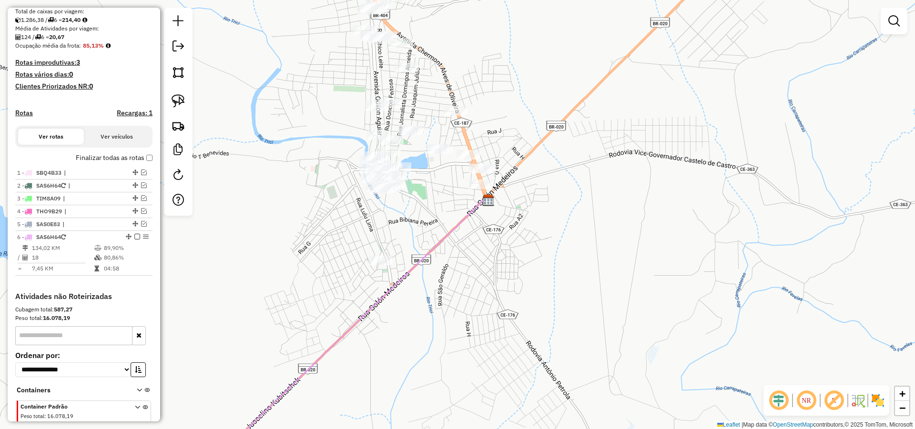
drag, startPoint x: 390, startPoint y: 228, endPoint x: 399, endPoint y: 235, distance: 11.5
click at [399, 235] on div "Janela de atendimento Grade de atendimento Capacidade Transportadoras Veículos …" at bounding box center [457, 214] width 915 height 429
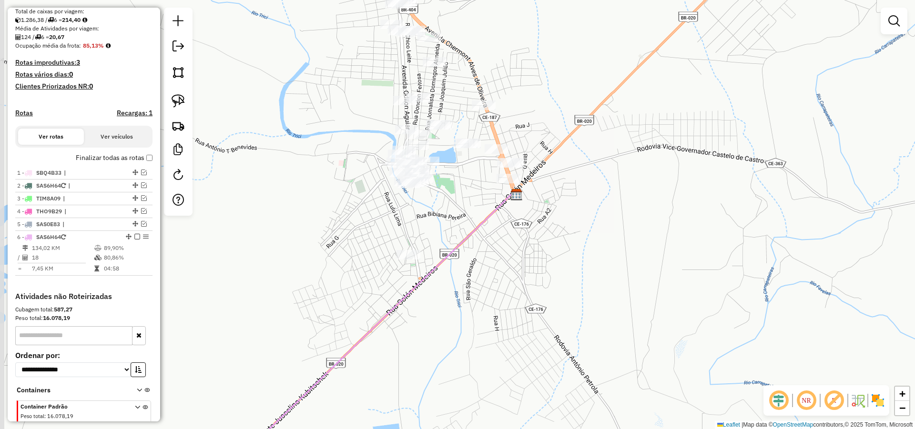
drag, startPoint x: 392, startPoint y: 233, endPoint x: 420, endPoint y: 227, distance: 28.7
click at [420, 227] on div "Janela de atendimento Grade de atendimento Capacidade Transportadoras Veículos …" at bounding box center [457, 214] width 915 height 429
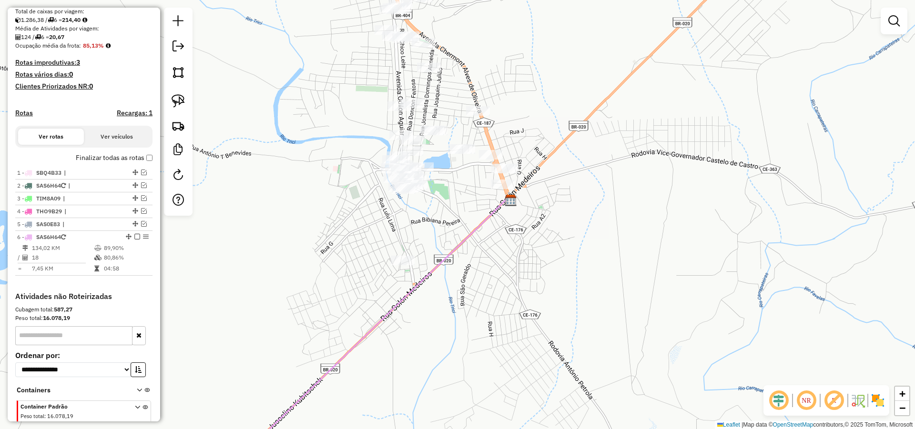
drag, startPoint x: 445, startPoint y: 216, endPoint x: 330, endPoint y: 194, distance: 117.0
click at [430, 223] on div "Janela de atendimento Grade de atendimento Capacidade Transportadoras Veículos …" at bounding box center [457, 214] width 915 height 429
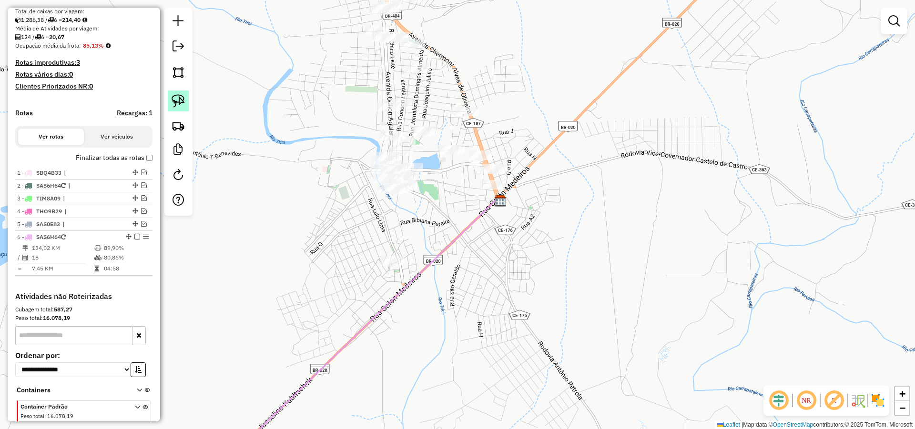
click at [180, 100] on img at bounding box center [178, 100] width 13 height 13
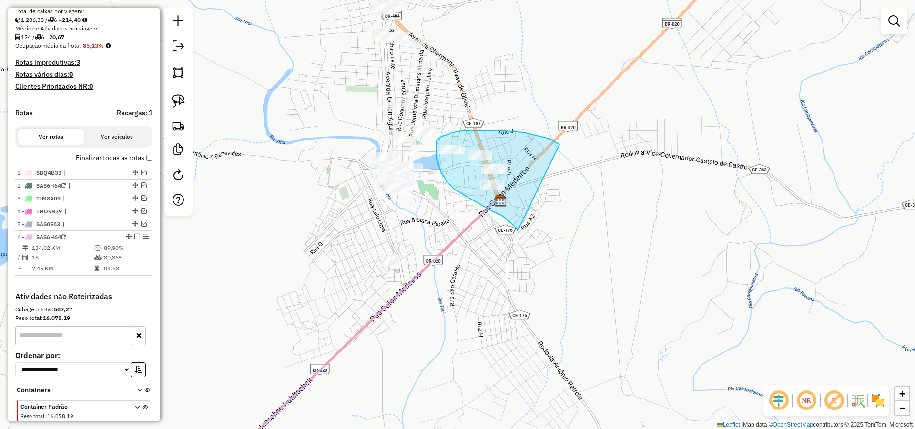
drag, startPoint x: 547, startPoint y: 138, endPoint x: 517, endPoint y: 231, distance: 97.4
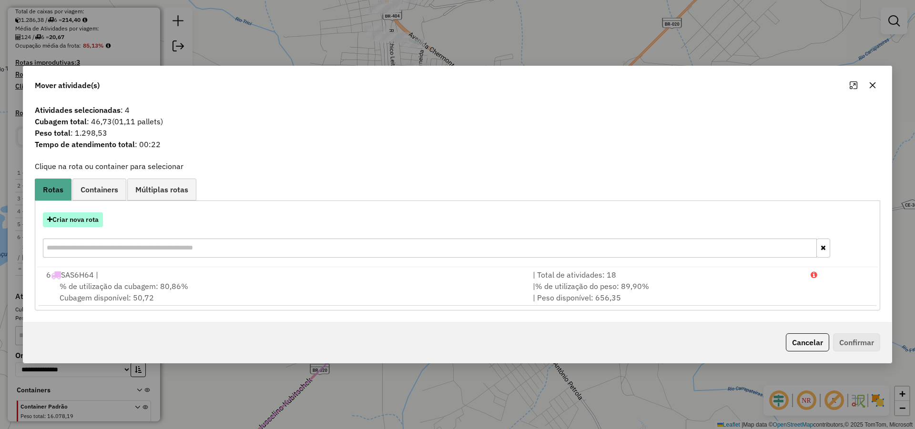
click at [96, 221] on button "Criar nova rota" at bounding box center [73, 220] width 60 height 15
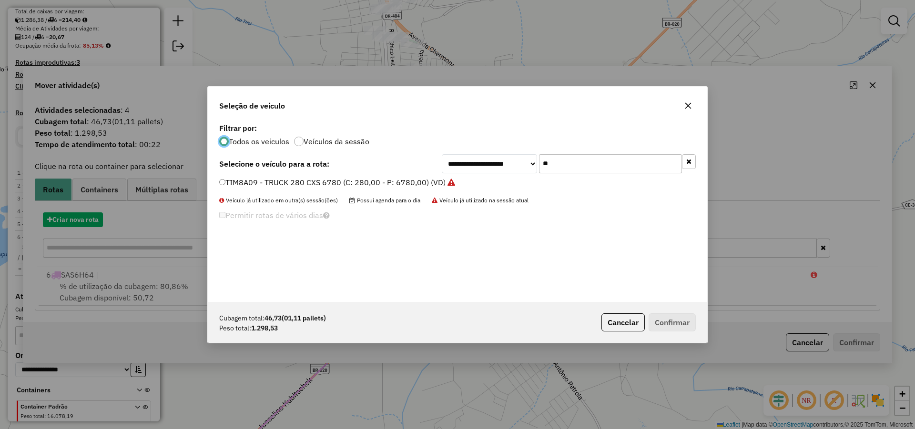
scroll to position [5, 3]
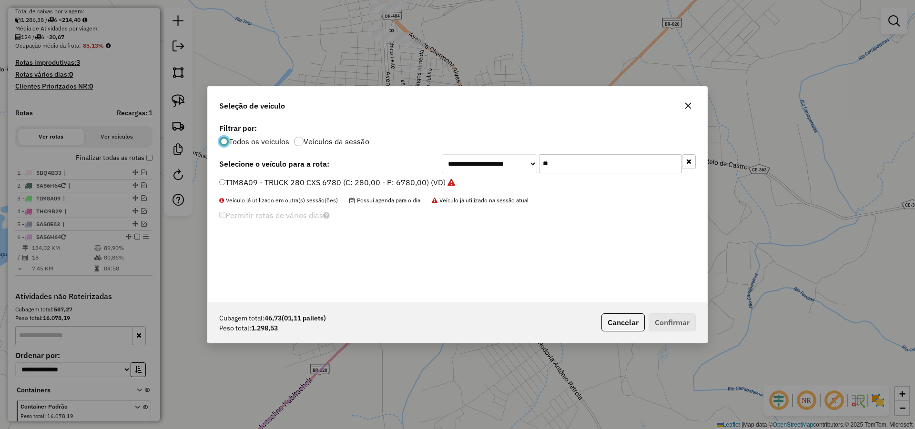
click at [604, 159] on input "**" at bounding box center [610, 163] width 143 height 19
type input "**"
click at [391, 184] on label "SAX1B43 - TRUCK_336_6630 (C: 336,00 - P: 6630,00) (VD)" at bounding box center [327, 182] width 216 height 11
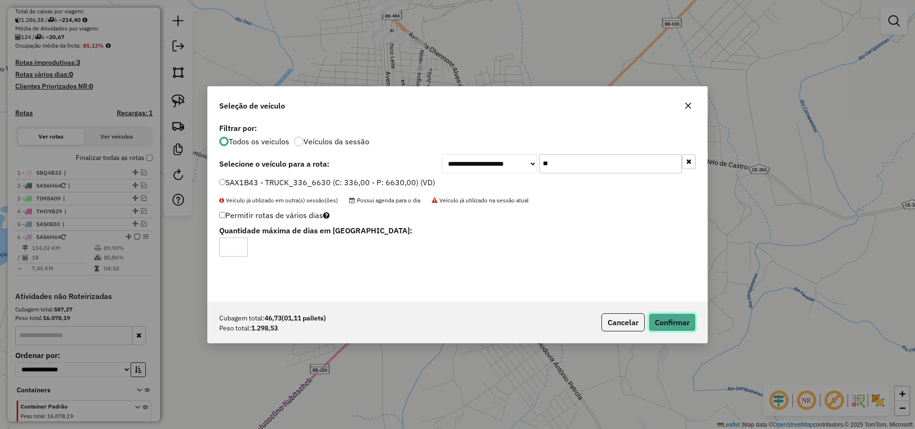
click at [690, 324] on button "Confirmar" at bounding box center [672, 323] width 47 height 18
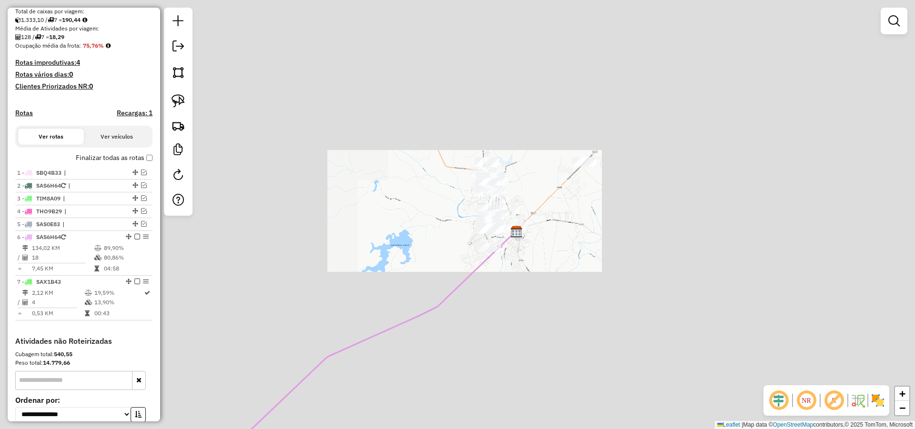
drag, startPoint x: 693, startPoint y: 275, endPoint x: 497, endPoint y: 146, distance: 234.3
click at [497, 147] on div "Janela de atendimento Grade de atendimento Capacidade Transportadoras Veículos …" at bounding box center [457, 214] width 915 height 429
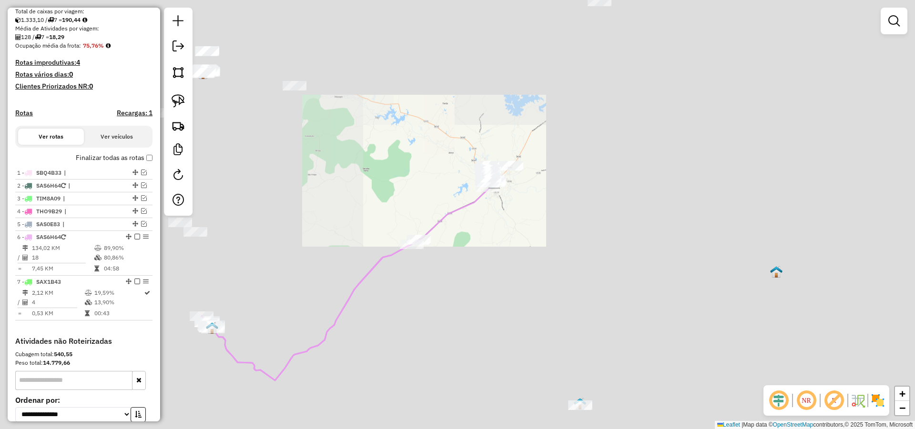
drag, startPoint x: 608, startPoint y: 256, endPoint x: 473, endPoint y: 167, distance: 161.6
click at [486, 173] on div "Janela de atendimento Grade de atendimento Capacidade Transportadoras Veículos …" at bounding box center [457, 214] width 915 height 429
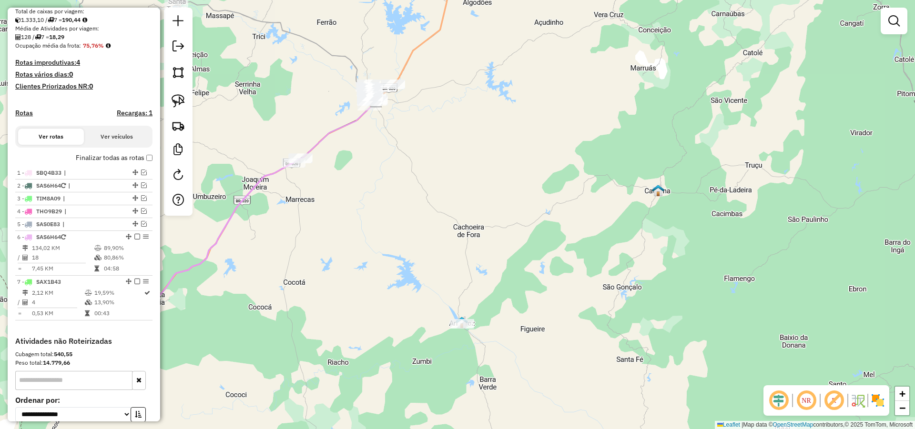
drag, startPoint x: 539, startPoint y: 267, endPoint x: 484, endPoint y: 145, distance: 133.3
click at [491, 159] on div "Janela de atendimento Grade de atendimento Capacidade Transportadoras Veículos …" at bounding box center [457, 214] width 915 height 429
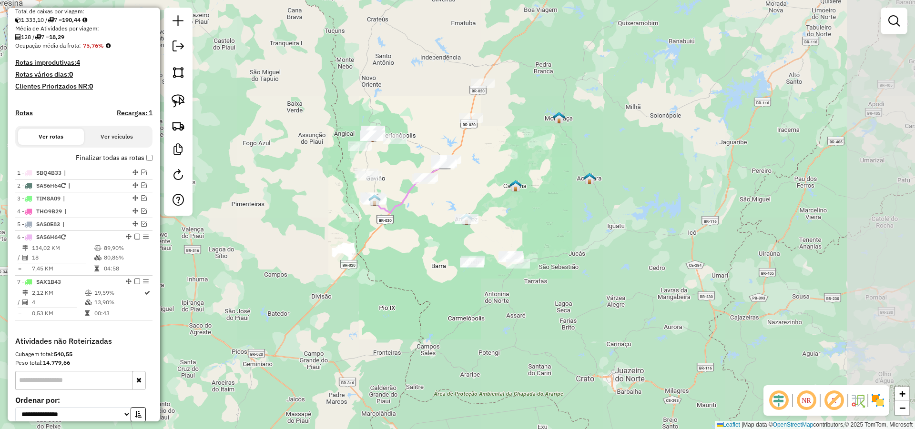
drag, startPoint x: 522, startPoint y: 230, endPoint x: 487, endPoint y: 221, distance: 35.8
click at [517, 222] on div "Janela de atendimento Grade de atendimento Capacidade Transportadoras Veículos …" at bounding box center [457, 214] width 915 height 429
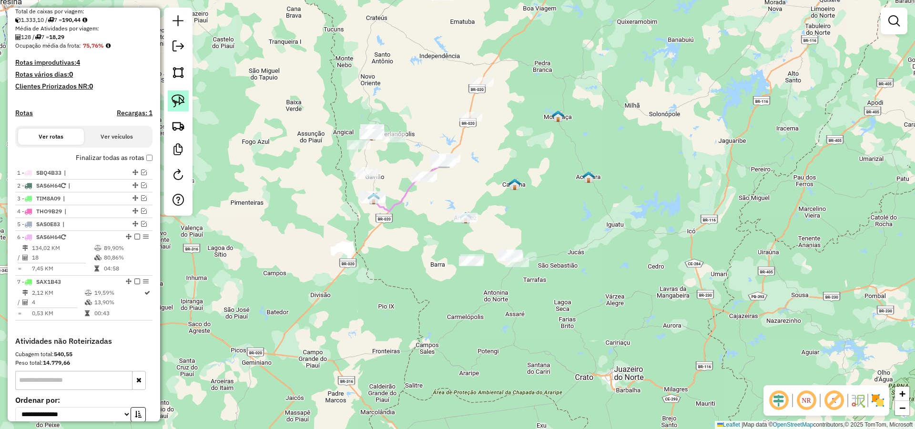
click at [178, 99] on img at bounding box center [178, 100] width 13 height 13
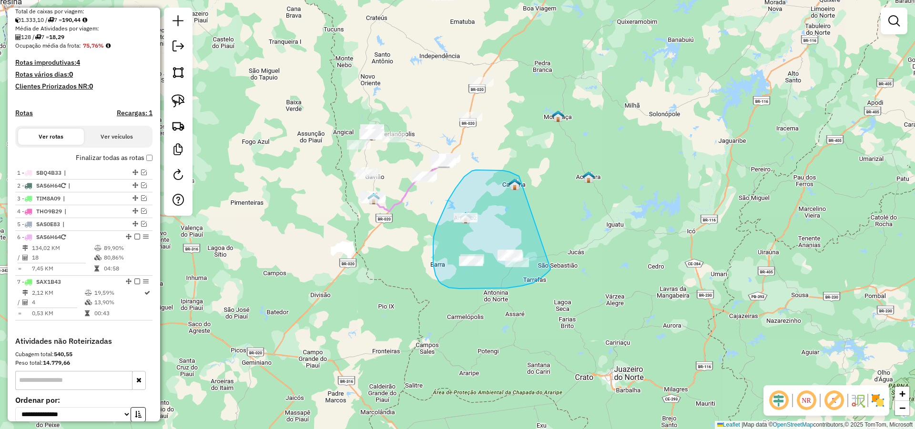
drag, startPoint x: 509, startPoint y: 172, endPoint x: 550, endPoint y: 269, distance: 105.1
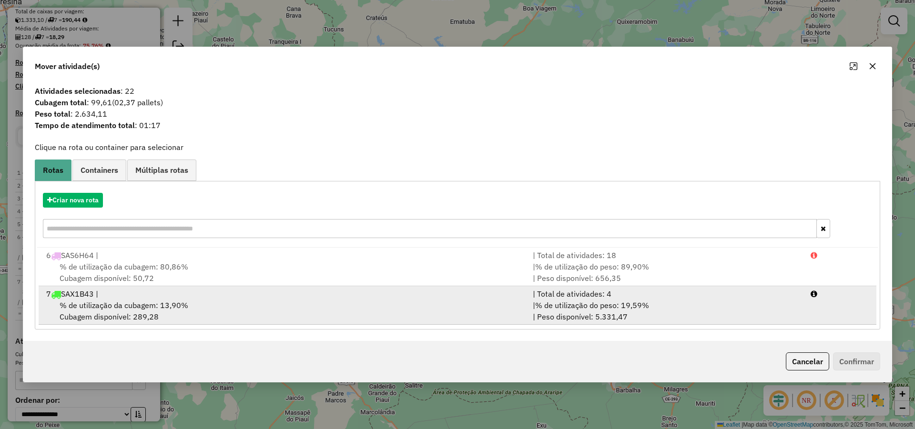
click at [172, 303] on span "% de utilização da cubagem: 13,90%" at bounding box center [124, 306] width 129 height 10
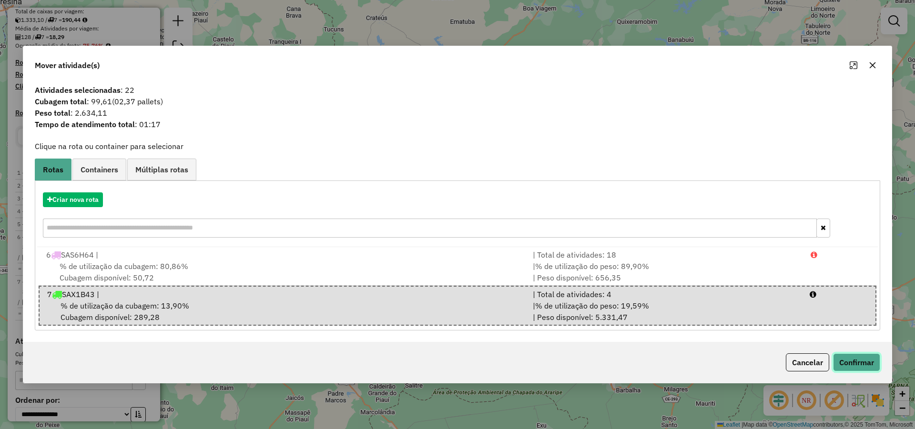
click at [848, 357] on button "Confirmar" at bounding box center [856, 363] width 47 height 18
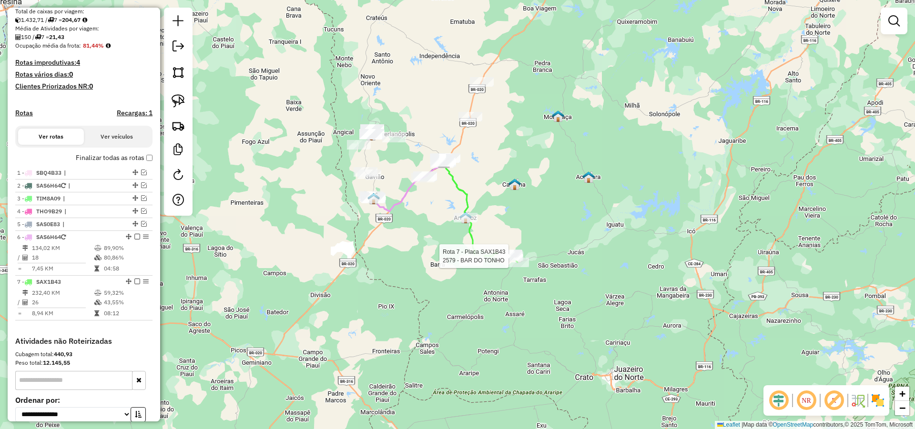
select select "*********"
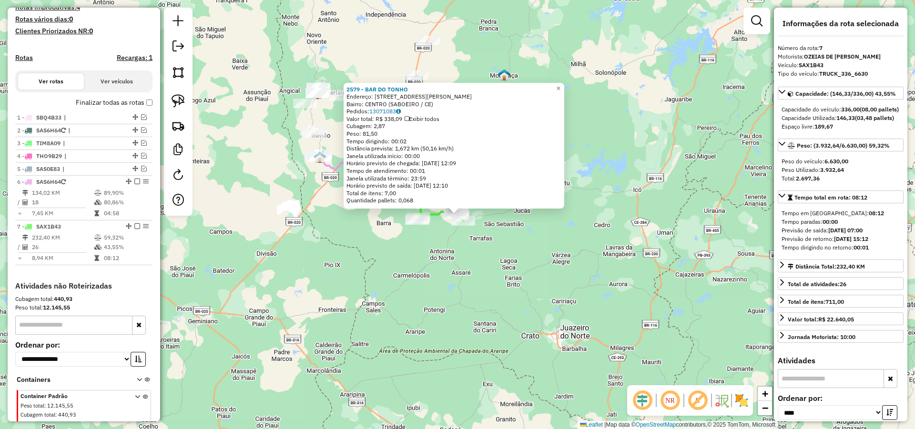
scroll to position [296, 0]
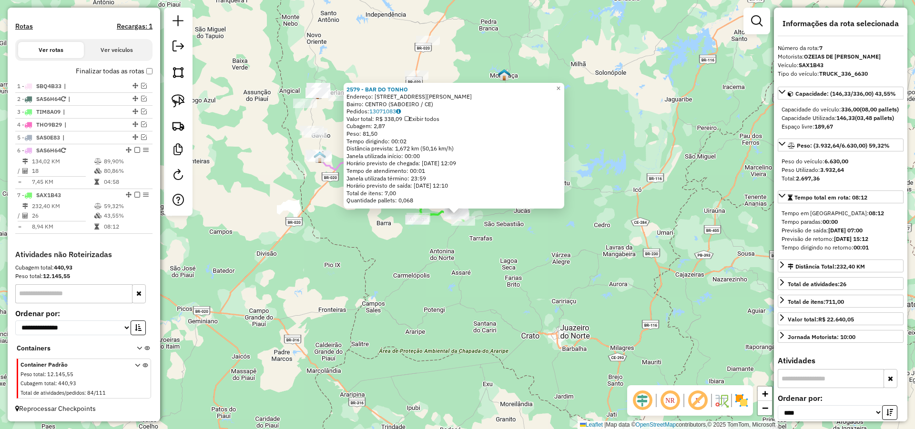
click at [542, 257] on div "2579 - BAR DO TONHO Endereço: Rua Manoel de Paula Fernandes 1 Bairro: CENTRO (S…" at bounding box center [457, 214] width 915 height 429
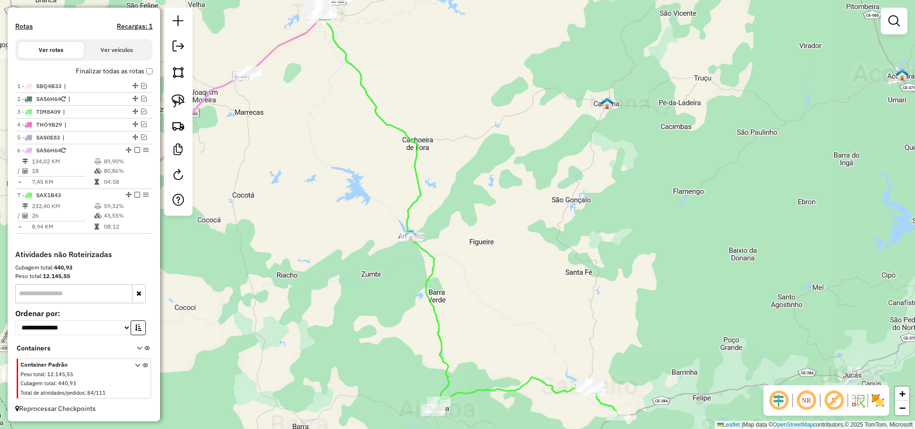
drag, startPoint x: 362, startPoint y: 92, endPoint x: 411, endPoint y: 236, distance: 151.4
click at [411, 237] on icon at bounding box center [470, 213] width 296 height 405
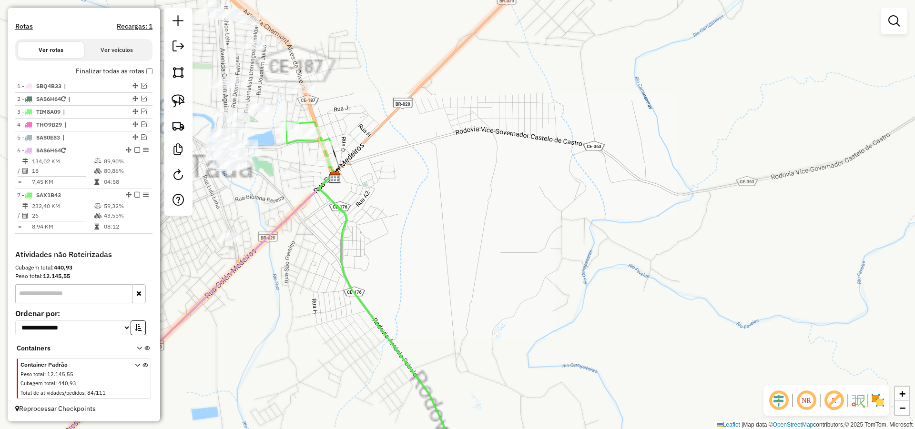
drag, startPoint x: 381, startPoint y: 193, endPoint x: 422, endPoint y: 219, distance: 48.0
click at [421, 221] on div "Janela de atendimento Grade de atendimento Capacidade Transportadoras Veículos …" at bounding box center [457, 214] width 915 height 429
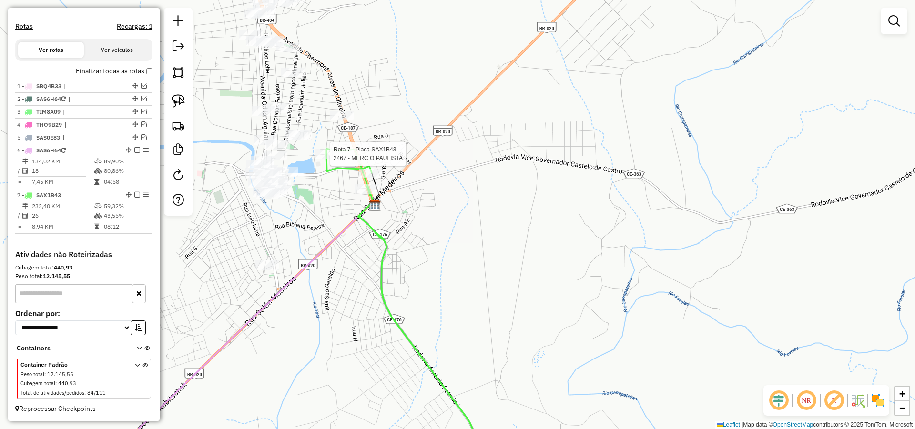
select select "*********"
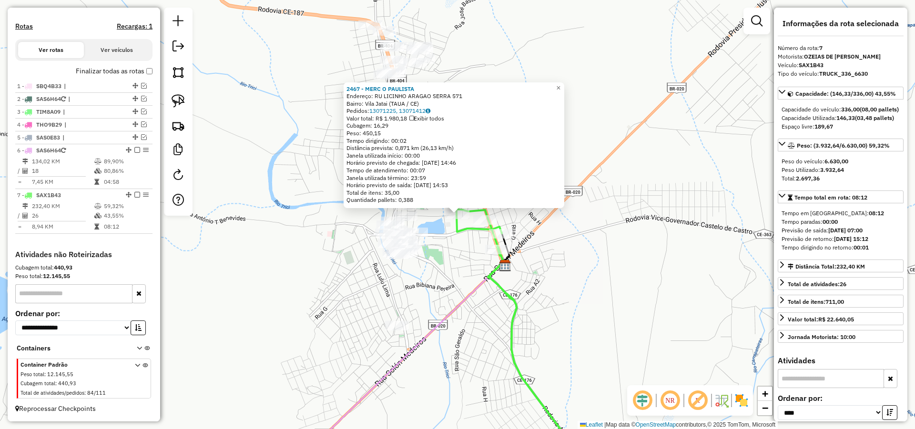
click at [585, 276] on div "2467 - MERC O PAULISTA Endereço: RU LICINHO ARAGAO SERRA 571 Bairro: Vila Jatai…" at bounding box center [457, 214] width 915 height 429
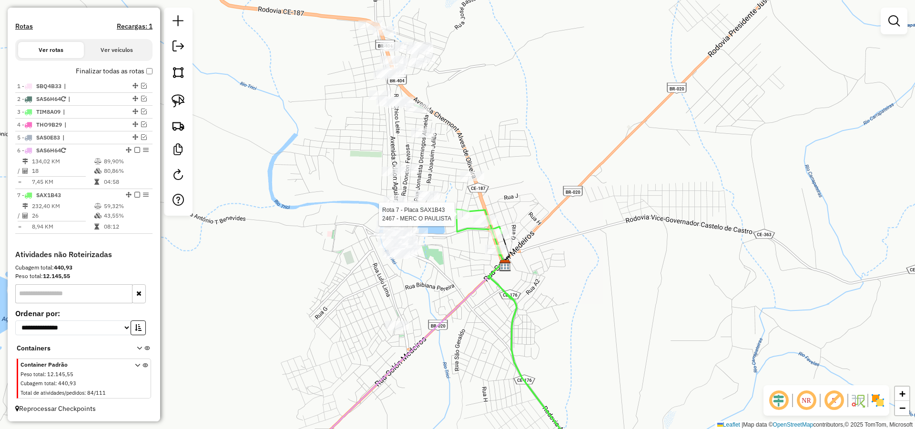
select select "*********"
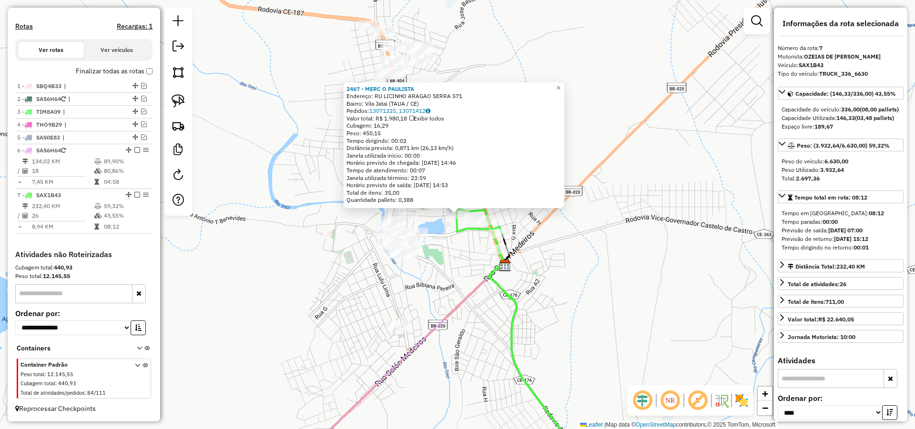
click at [586, 272] on div "2467 - MERC O PAULISTA Endereço: RU LICINHO ARAGAO SERRA 571 Bairro: Vila Jatai…" at bounding box center [457, 214] width 915 height 429
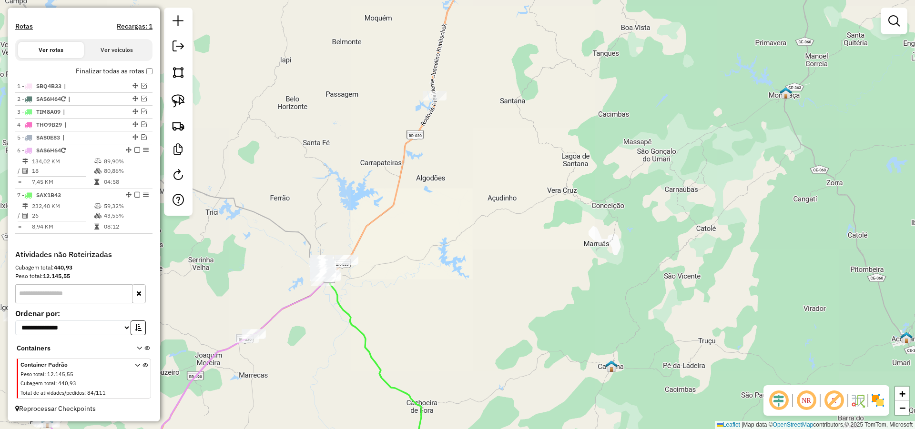
drag, startPoint x: 271, startPoint y: 303, endPoint x: 491, endPoint y: 213, distance: 237.9
click at [485, 216] on div "Janela de atendimento Grade de atendimento Capacidade Transportadoras Veículos …" at bounding box center [457, 214] width 915 height 429
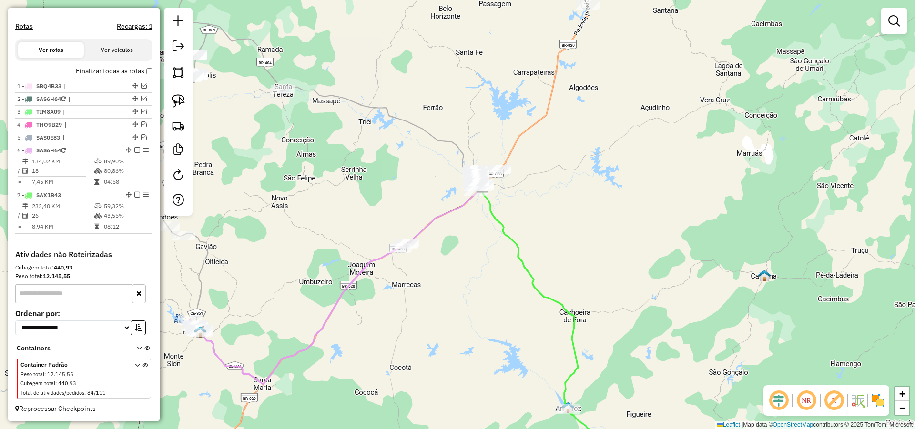
drag, startPoint x: 441, startPoint y: 232, endPoint x: 314, endPoint y: 229, distance: 127.3
click at [314, 230] on div "Janela de atendimento Grade de atendimento Capacidade Transportadoras Veículos …" at bounding box center [457, 214] width 915 height 429
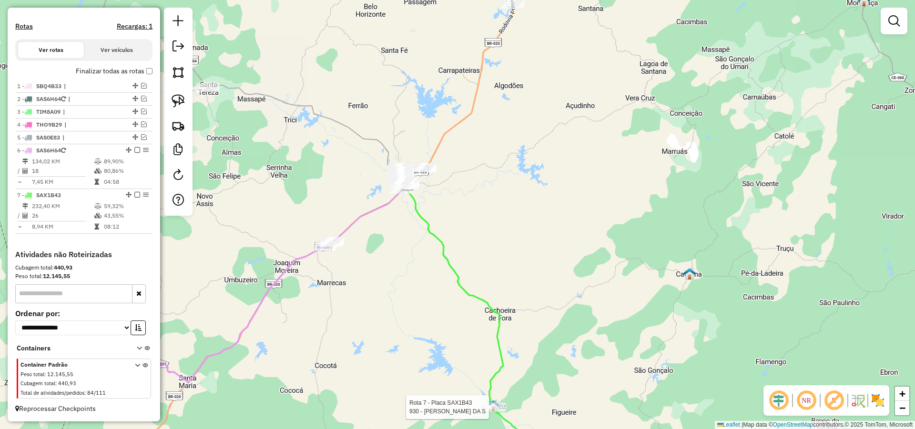
select select "*********"
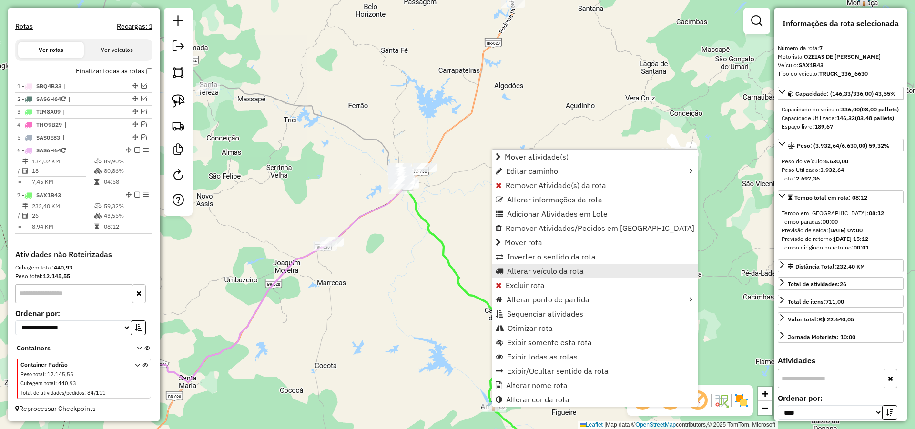
click at [523, 273] on span "Alterar veículo da rota" at bounding box center [545, 271] width 77 height 8
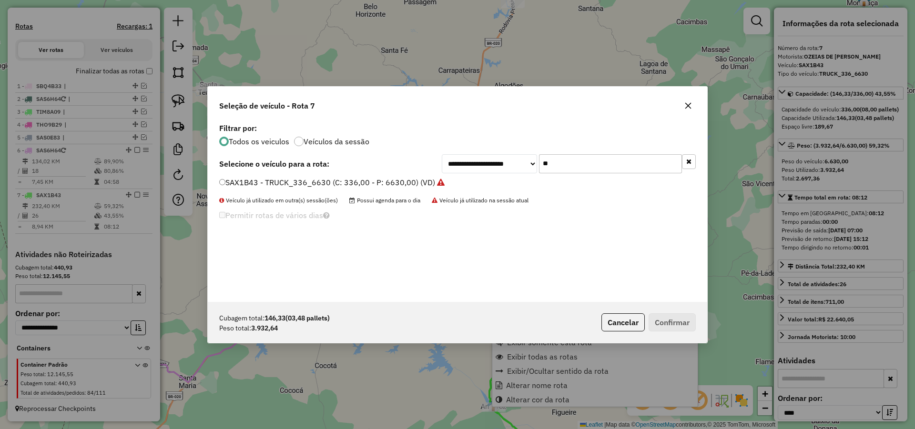
scroll to position [5, 3]
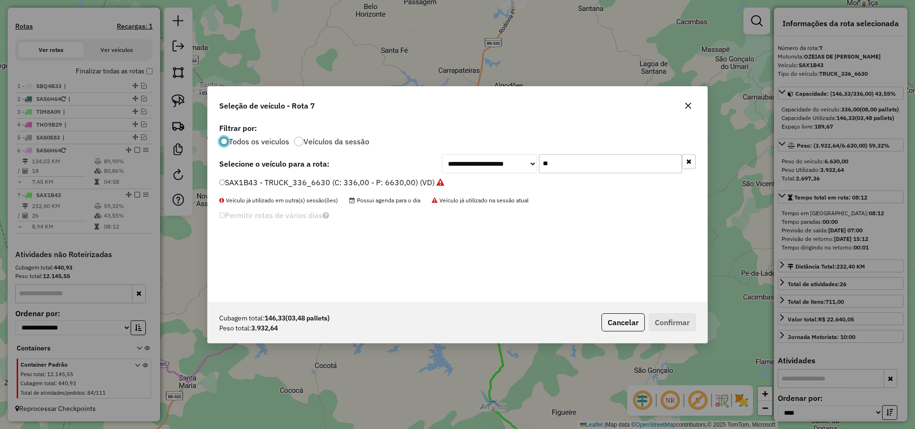
click at [571, 164] on input "**" at bounding box center [610, 163] width 143 height 19
type input "***"
click at [377, 181] on label "SAS0E83 - TRUCK_336_6630 (C: 336,00 - P: 6630,00) (VD)" at bounding box center [331, 182] width 224 height 11
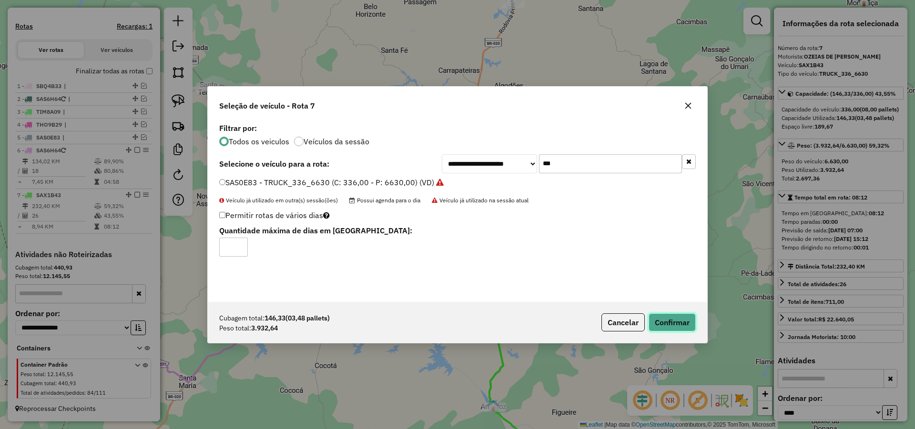
click at [679, 327] on button "Confirmar" at bounding box center [672, 323] width 47 height 18
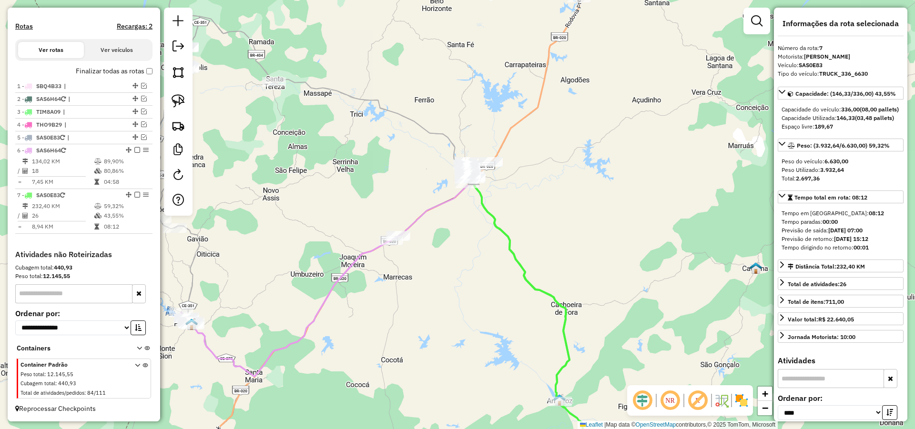
drag, startPoint x: 389, startPoint y: 288, endPoint x: 452, endPoint y: 282, distance: 62.7
click at [452, 282] on div "Janela de atendimento Grade de atendimento Capacidade Transportadoras Veículos …" at bounding box center [457, 214] width 915 height 429
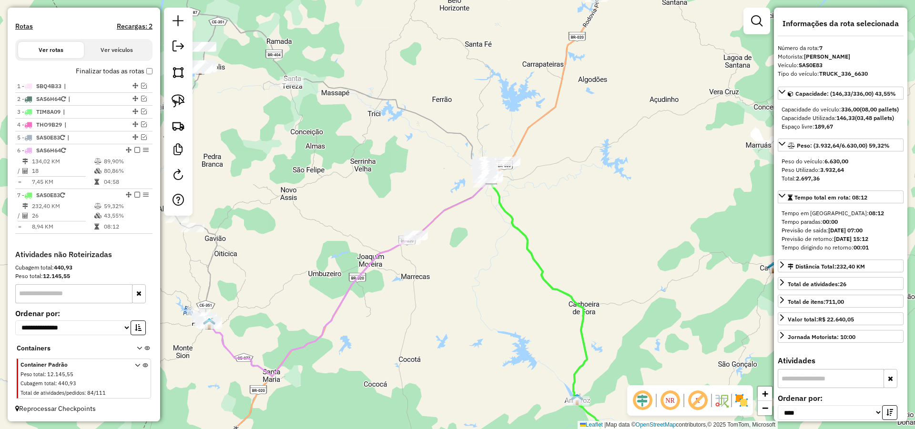
drag, startPoint x: 440, startPoint y: 298, endPoint x: 471, endPoint y: 286, distance: 33.4
click at [470, 286] on div "Janela de atendimento Grade de atendimento Capacidade Transportadoras Veículos …" at bounding box center [457, 214] width 915 height 429
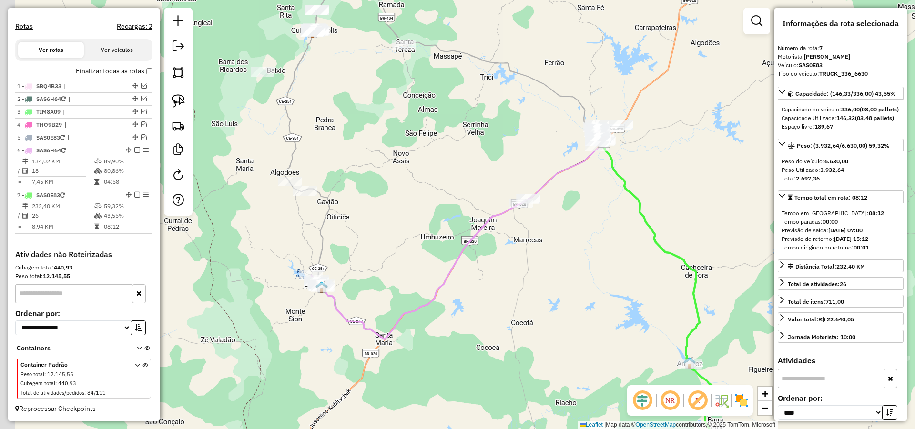
drag, startPoint x: 380, startPoint y: 252, endPoint x: 389, endPoint y: 243, distance: 12.8
click at [389, 243] on div "Janela de atendimento Grade de atendimento Capacidade Transportadoras Veículos …" at bounding box center [457, 214] width 915 height 429
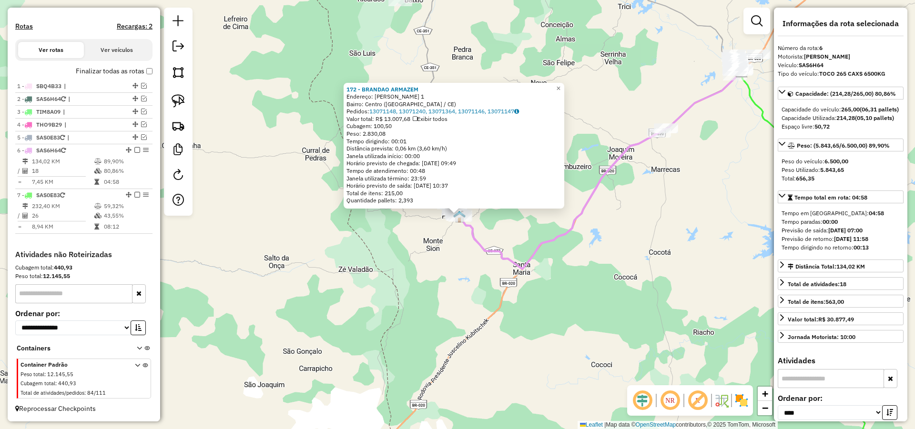
click at [441, 301] on div "172 - BRANDAO ARMAZEM Endereço: ANTONIO HENRIQUE 1 Bairro: Centro (PARAMBU / CE…" at bounding box center [457, 214] width 915 height 429
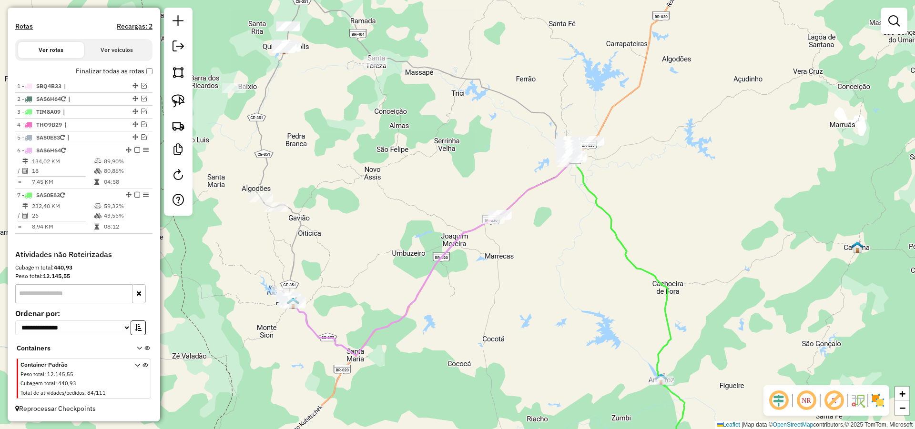
drag, startPoint x: 687, startPoint y: 174, endPoint x: 364, endPoint y: 334, distance: 359.7
click at [364, 334] on div "Janela de atendimento Grade de atendimento Capacidade Transportadoras Veículos …" at bounding box center [457, 214] width 915 height 429
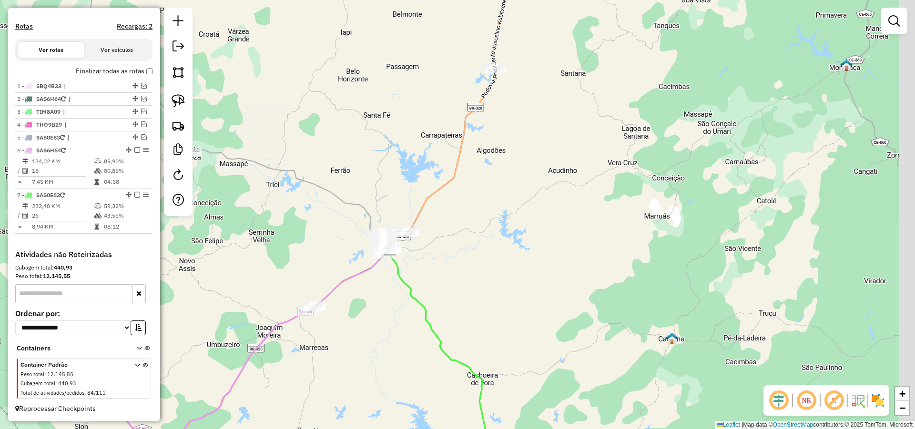
drag, startPoint x: 289, startPoint y: 217, endPoint x: 216, endPoint y: 230, distance: 74.0
click at [254, 232] on div "Janela de atendimento Grade de atendimento Capacidade Transportadoras Veículos …" at bounding box center [457, 214] width 915 height 429
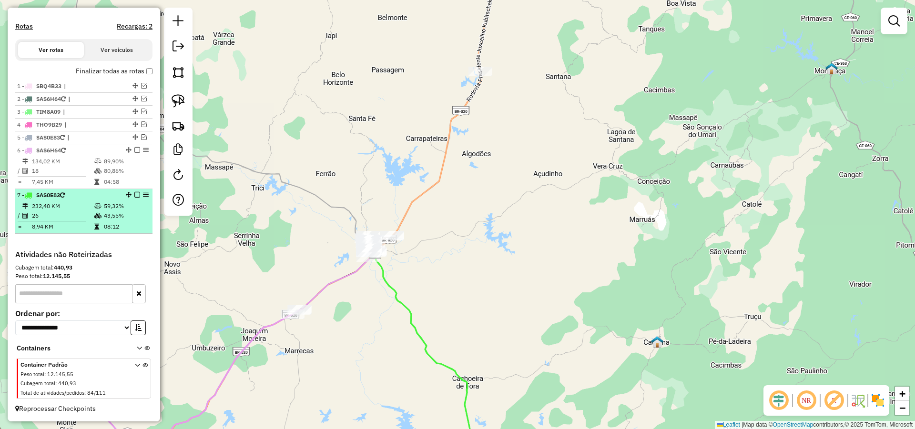
click at [135, 195] on em at bounding box center [137, 195] width 6 height 6
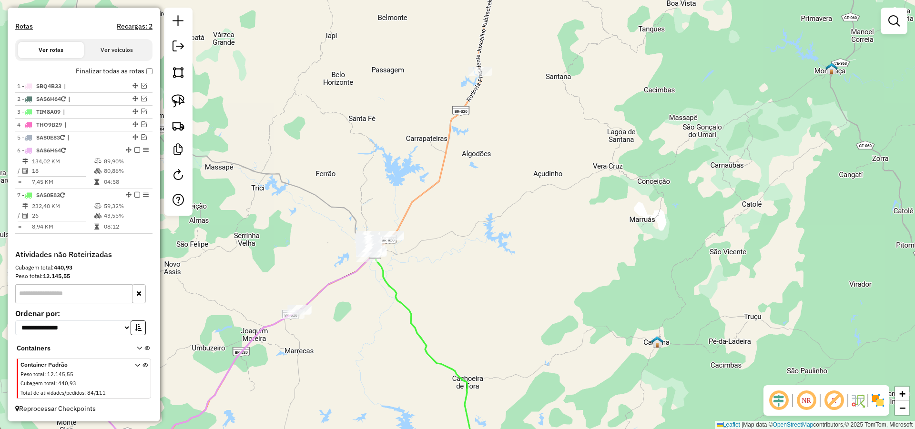
scroll to position [264, 0]
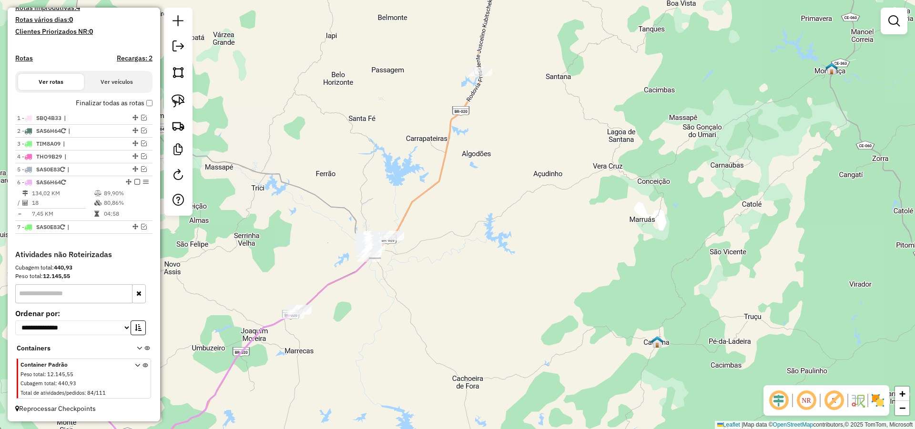
click at [420, 261] on div "Janela de atendimento Grade de atendimento Capacidade Transportadoras Veículos …" at bounding box center [457, 214] width 915 height 429
drag, startPoint x: 477, startPoint y: 246, endPoint x: 469, endPoint y: 370, distance: 124.6
click at [462, 390] on div "Janela de atendimento Grade de atendimento Capacidade Transportadoras Veículos …" at bounding box center [457, 214] width 915 height 429
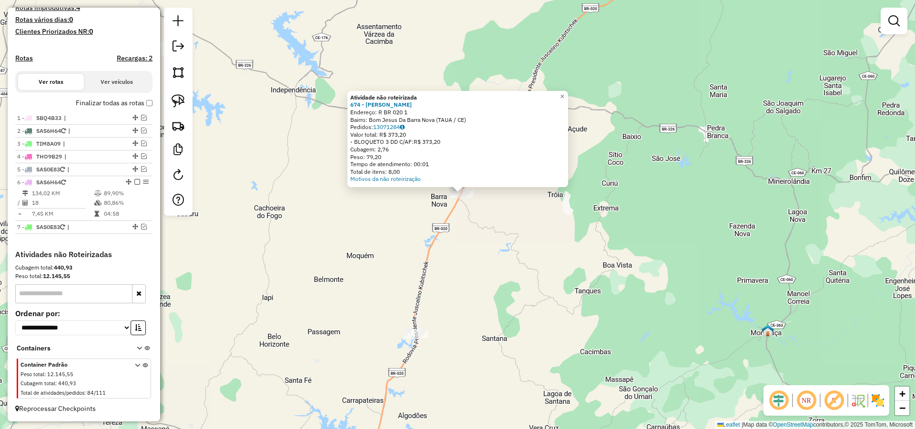
drag, startPoint x: 484, startPoint y: 300, endPoint x: 490, endPoint y: 261, distance: 39.0
click at [490, 261] on div "Atividade não roteirizada 674 - ANTONIO ALBIO DA SIL Endereço: R BR 020 1 Bairr…" at bounding box center [457, 214] width 915 height 429
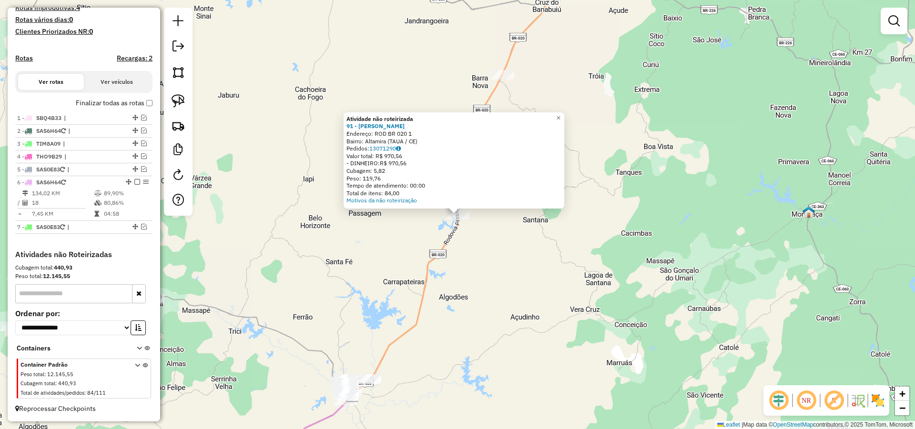
click at [502, 283] on div "Atividade não roteirizada 91 - ANTONIO JOSE SILVA D Endereço: ROD BR 020 1 Bair…" at bounding box center [457, 214] width 915 height 429
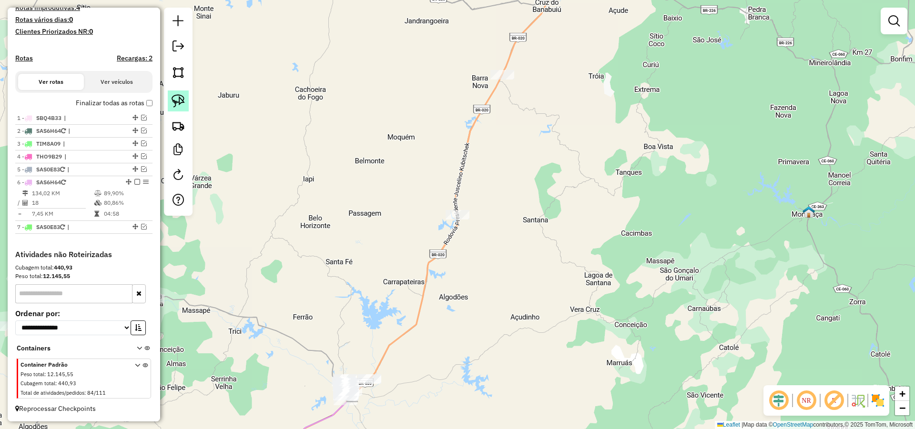
click at [178, 98] on img at bounding box center [178, 100] width 13 height 13
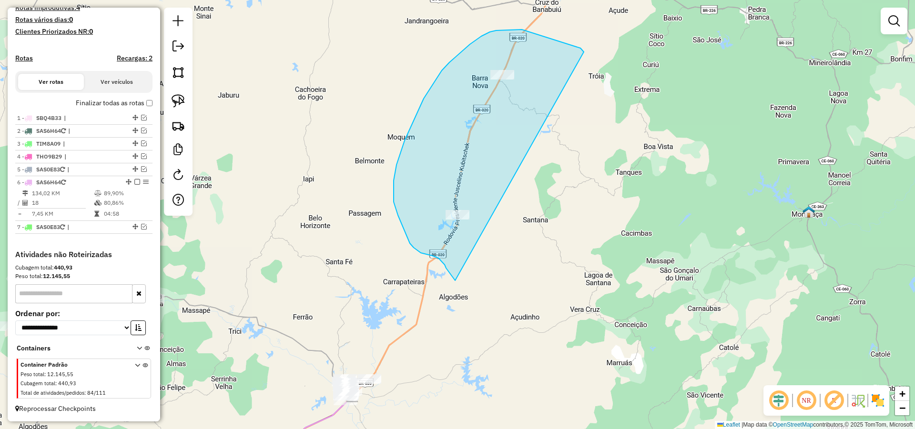
drag, startPoint x: 580, startPoint y: 48, endPoint x: 484, endPoint y: 284, distance: 254.9
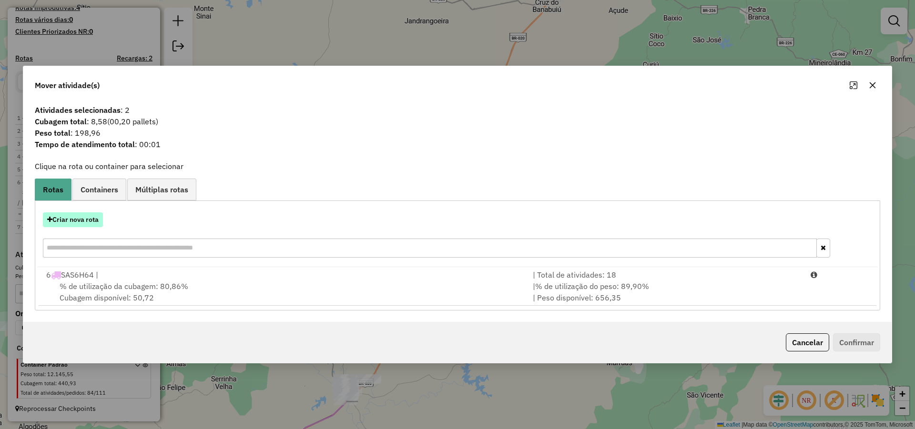
click at [91, 219] on button "Criar nova rota" at bounding box center [73, 220] width 60 height 15
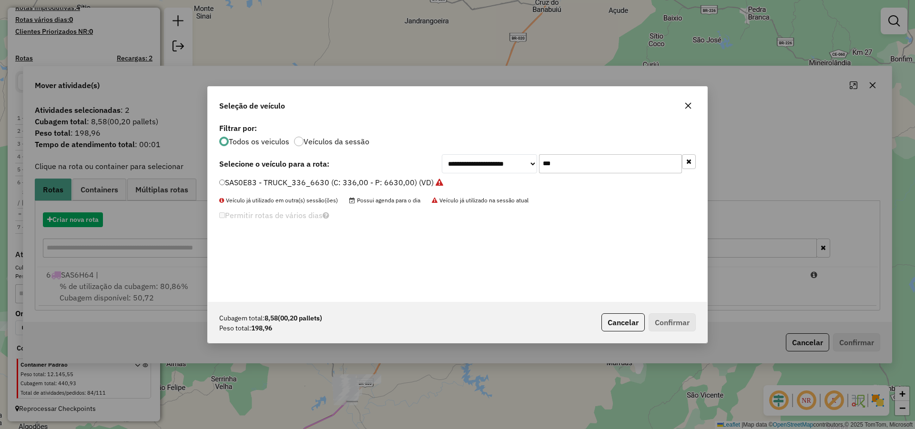
scroll to position [5, 3]
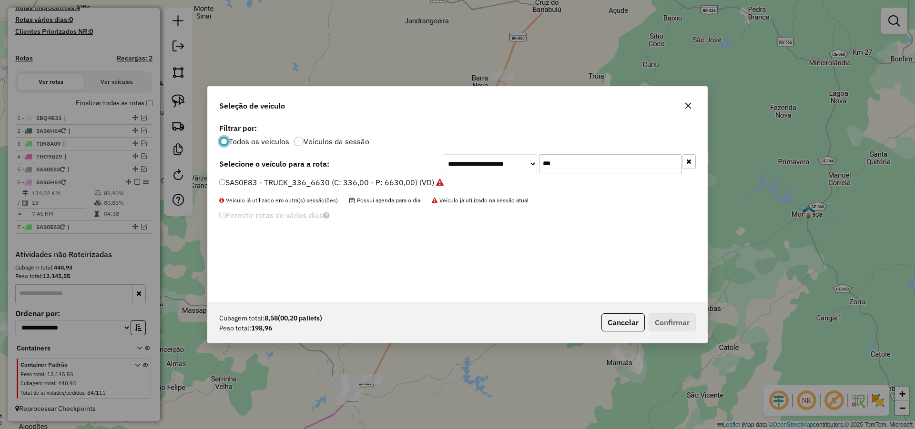
click at [565, 161] on input "***" at bounding box center [610, 163] width 143 height 19
type input "**"
click at [403, 180] on label "FRJ7A16 - TOCO 217 CXS 5645 KG (C: 5645,00 - P: 5645,00) (VD)" at bounding box center [338, 182] width 238 height 11
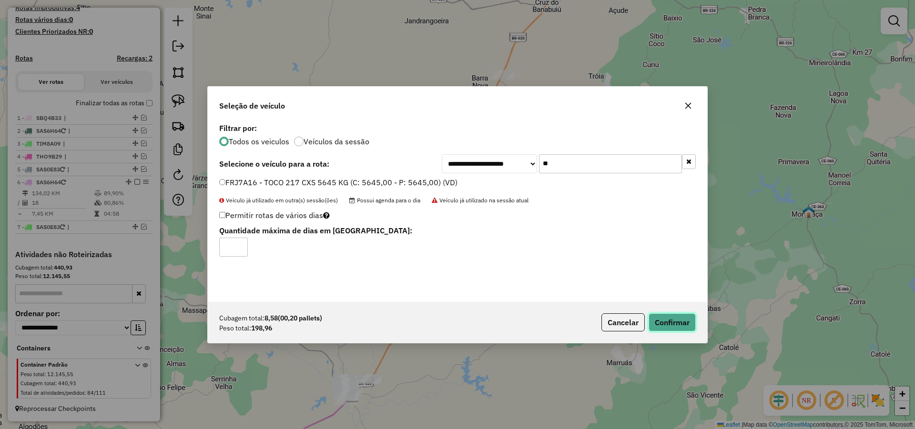
click at [688, 324] on button "Confirmar" at bounding box center [672, 323] width 47 height 18
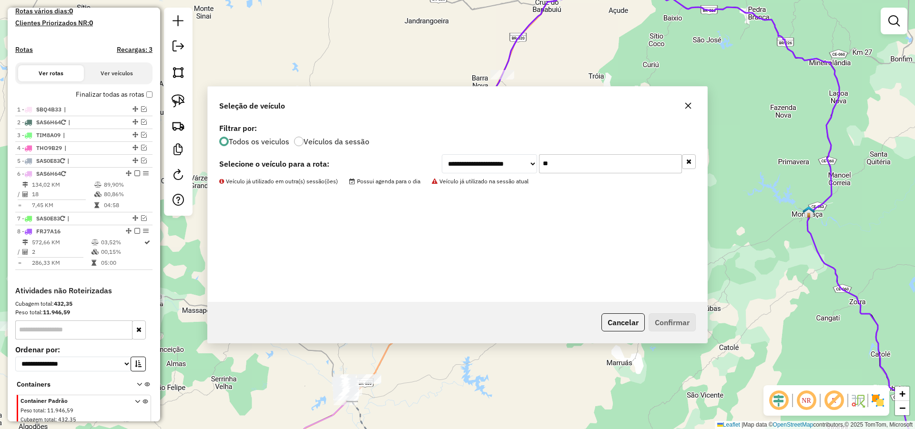
scroll to position [296, 0]
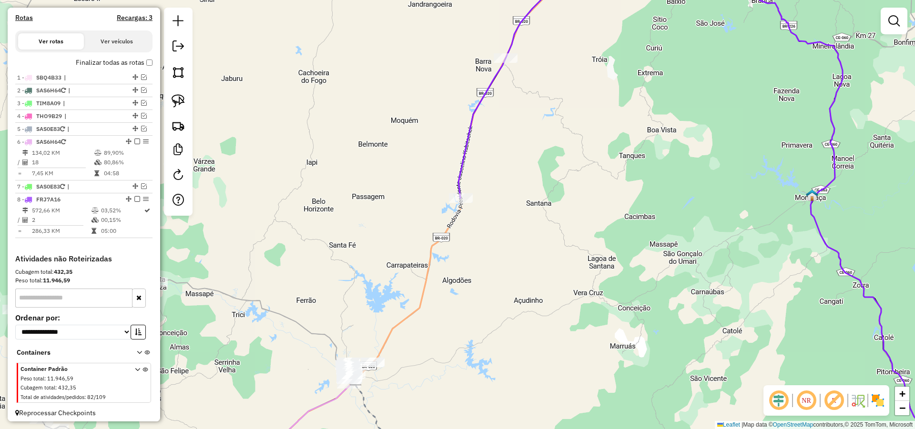
drag, startPoint x: 445, startPoint y: 358, endPoint x: 462, endPoint y: 236, distance: 123.6
click at [462, 236] on div "Janela de atendimento Grade de atendimento Capacidade Transportadoras Veículos …" at bounding box center [457, 214] width 915 height 429
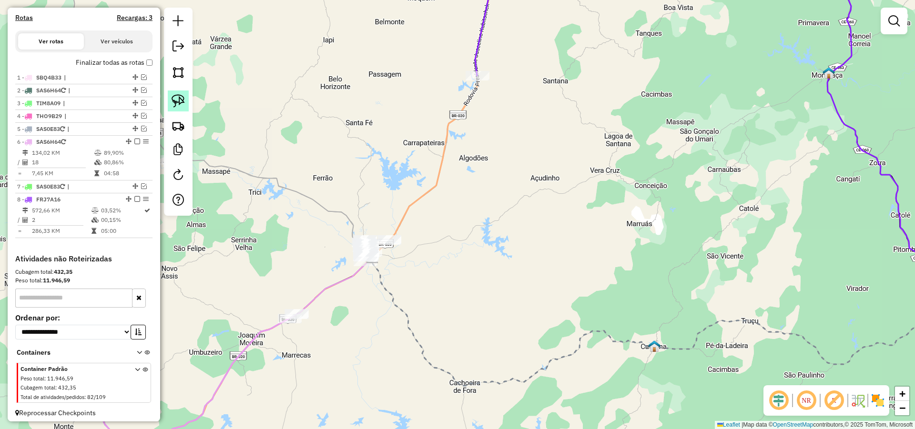
click at [178, 103] on img at bounding box center [178, 100] width 13 height 13
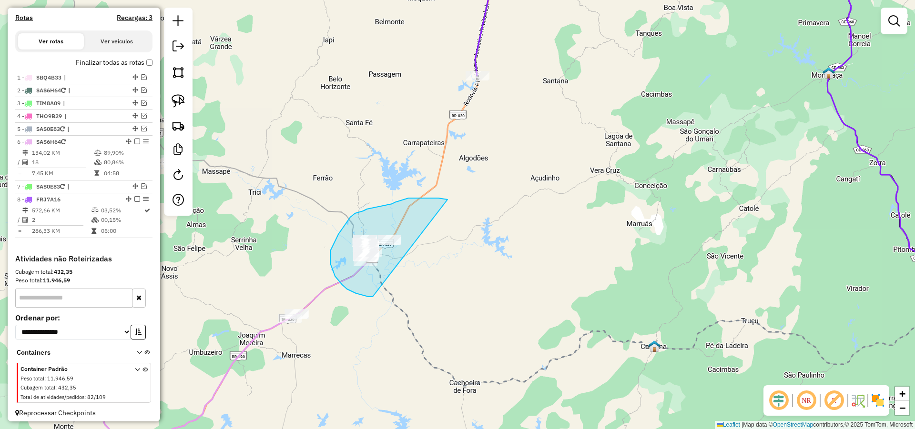
drag, startPoint x: 447, startPoint y: 200, endPoint x: 380, endPoint y: 297, distance: 118.4
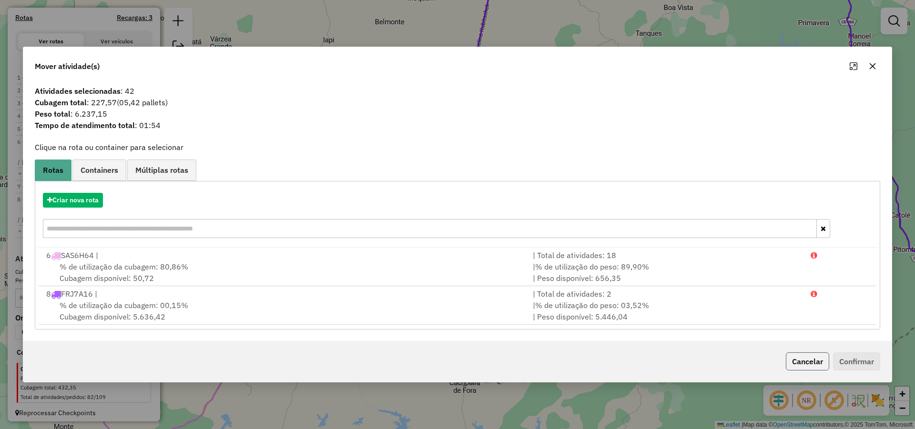
click at [812, 361] on button "Cancelar" at bounding box center [807, 362] width 43 height 18
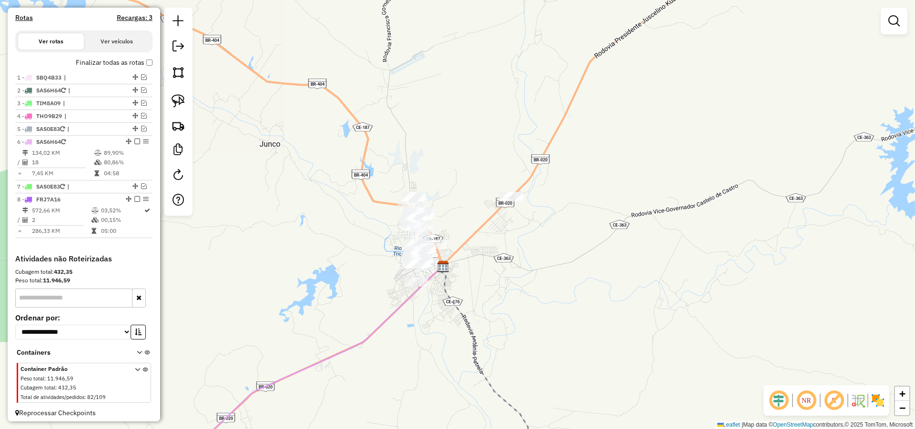
drag, startPoint x: 443, startPoint y: 286, endPoint x: 481, endPoint y: 260, distance: 46.3
click at [477, 260] on div "Janela de atendimento Grade de atendimento Capacidade Transportadoras Veículos …" at bounding box center [457, 214] width 915 height 429
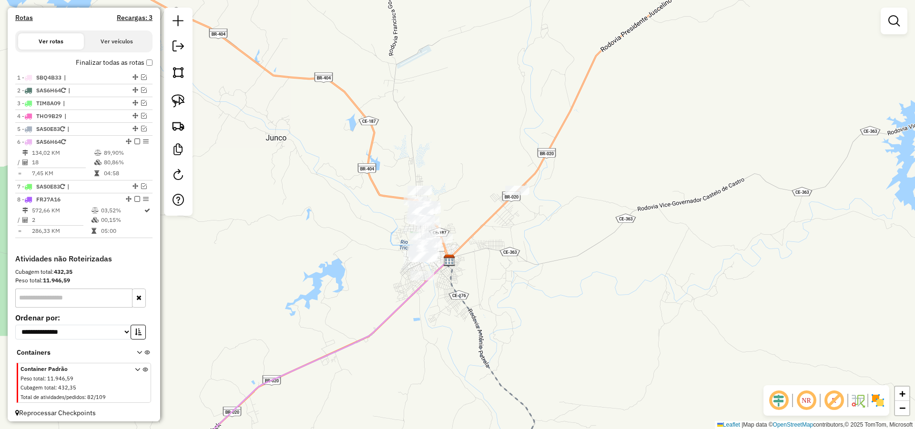
drag, startPoint x: 491, startPoint y: 265, endPoint x: 503, endPoint y: 258, distance: 14.1
click at [502, 258] on div "Janela de atendimento Grade de atendimento Capacidade Transportadoras Veículos …" at bounding box center [457, 214] width 915 height 429
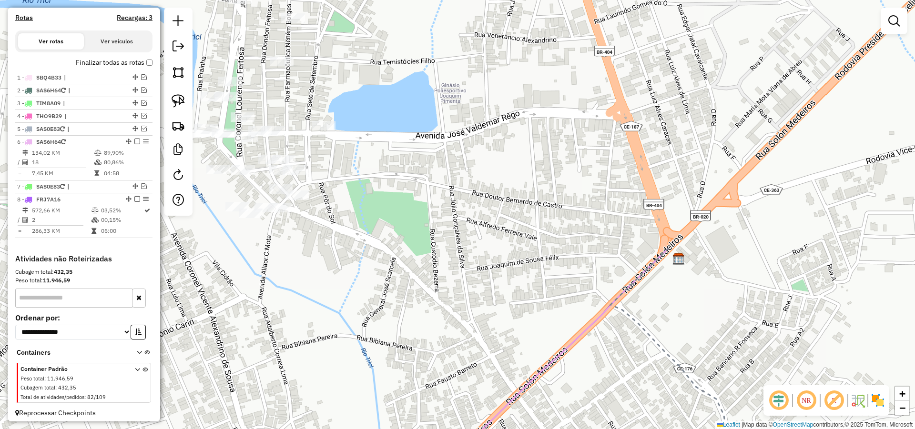
drag, startPoint x: 366, startPoint y: 242, endPoint x: 522, endPoint y: 274, distance: 158.5
click at [508, 273] on div "Janela de atendimento Grade de atendimento Capacidade Transportadoras Veículos …" at bounding box center [457, 214] width 915 height 429
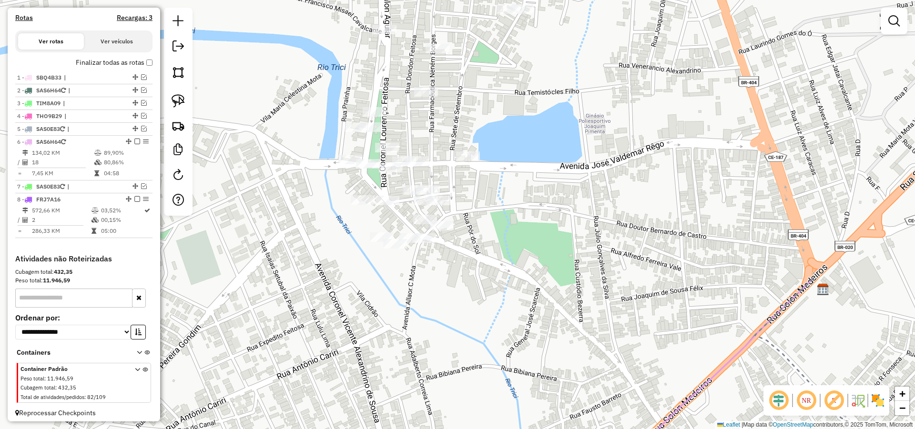
drag, startPoint x: 506, startPoint y: 272, endPoint x: 529, endPoint y: 254, distance: 29.3
click at [513, 267] on div "Janela de atendimento Grade de atendimento Capacidade Transportadoras Veículos …" at bounding box center [457, 214] width 915 height 429
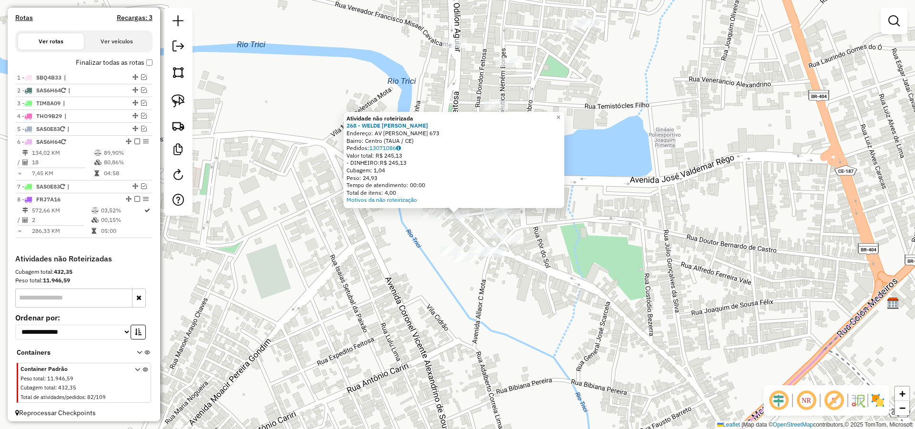
click at [499, 243] on div "Atividade não roteirizada 268 - WELDE CARLOS VERISSI Endereço: AV ODILON AGUIAR…" at bounding box center [457, 214] width 915 height 429
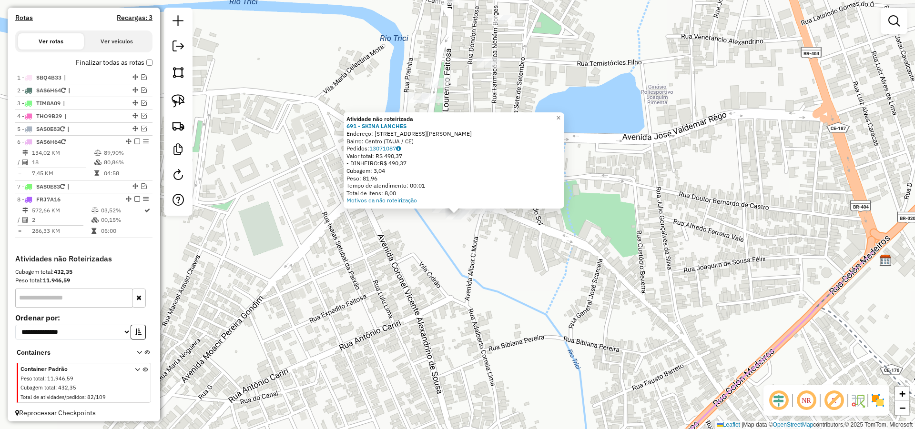
drag, startPoint x: 594, startPoint y: 223, endPoint x: 609, endPoint y: 227, distance: 15.5
click at [593, 229] on div "Atividade não roteirizada 691 - SKINA LANCHES Endereço: AV CORONEL LOURENCO FEI…" at bounding box center [457, 214] width 915 height 429
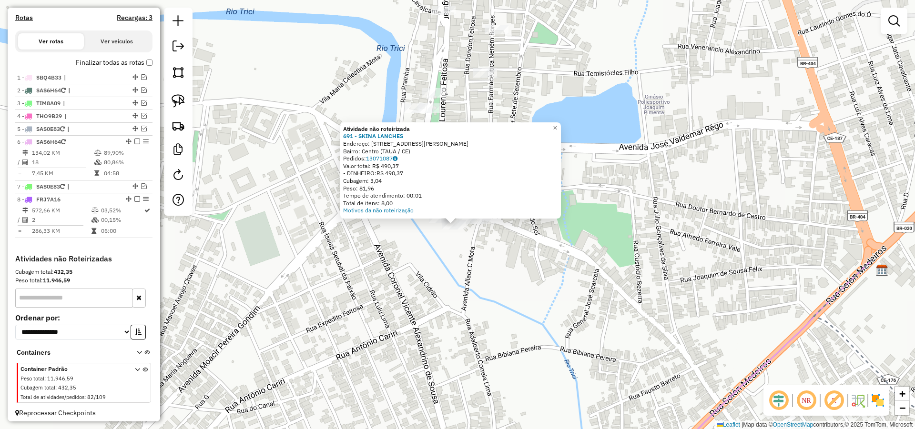
click at [621, 190] on div "Atividade não roteirizada 691 - SKINA LANCHES Endereço: AV CORONEL LOURENCO FEI…" at bounding box center [457, 214] width 915 height 429
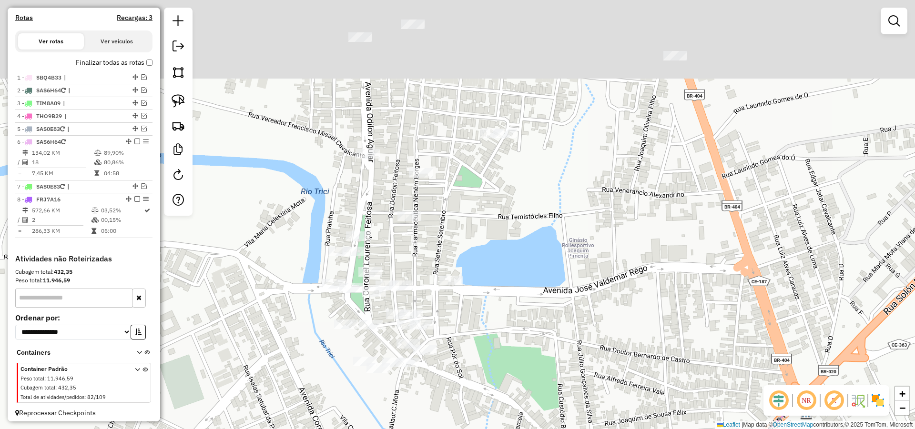
drag, startPoint x: 598, startPoint y: 236, endPoint x: 537, endPoint y: 363, distance: 141.1
click at [538, 361] on div "Janela de atendimento Grade de atendimento Capacidade Transportadoras Veículos …" at bounding box center [457, 214] width 915 height 429
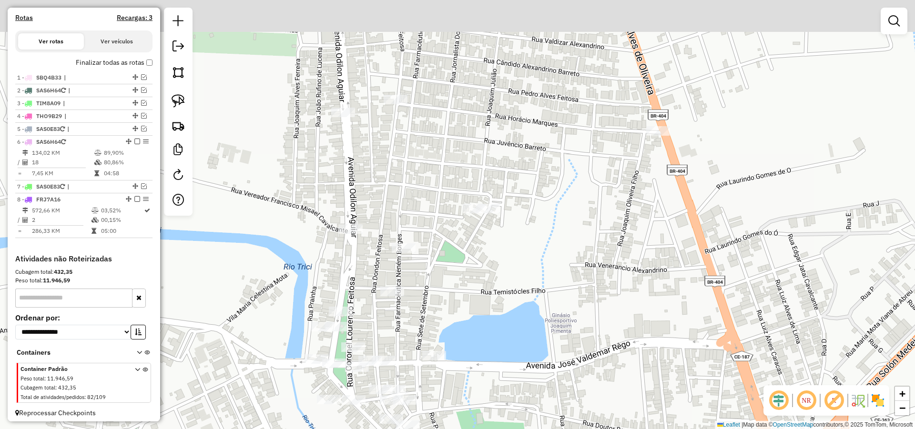
drag, startPoint x: 556, startPoint y: 310, endPoint x: 590, endPoint y: 345, distance: 48.9
click at [564, 345] on div "Janela de atendimento Grade de atendimento Capacidade Transportadoras Veículos …" at bounding box center [457, 214] width 915 height 429
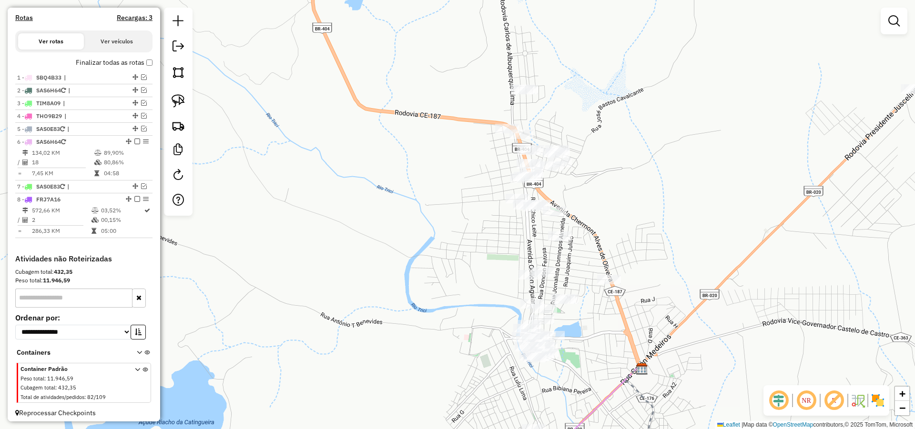
drag, startPoint x: 611, startPoint y: 294, endPoint x: 590, endPoint y: 299, distance: 21.1
click at [606, 313] on div "Janela de atendimento Grade de atendimento Capacidade Transportadoras Veículos …" at bounding box center [457, 214] width 915 height 429
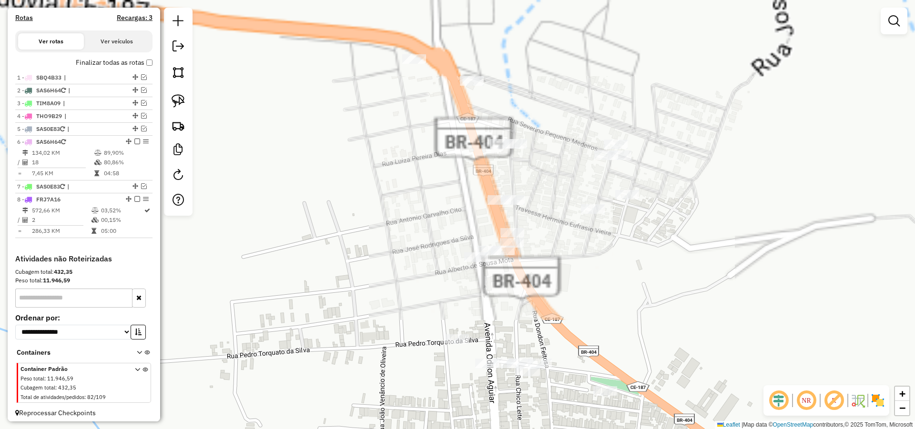
drag, startPoint x: 568, startPoint y: 220, endPoint x: 551, endPoint y: 283, distance: 65.8
click at [549, 282] on div "Janela de atendimento Grade de atendimento Capacidade Transportadoras Veículos …" at bounding box center [457, 214] width 915 height 429
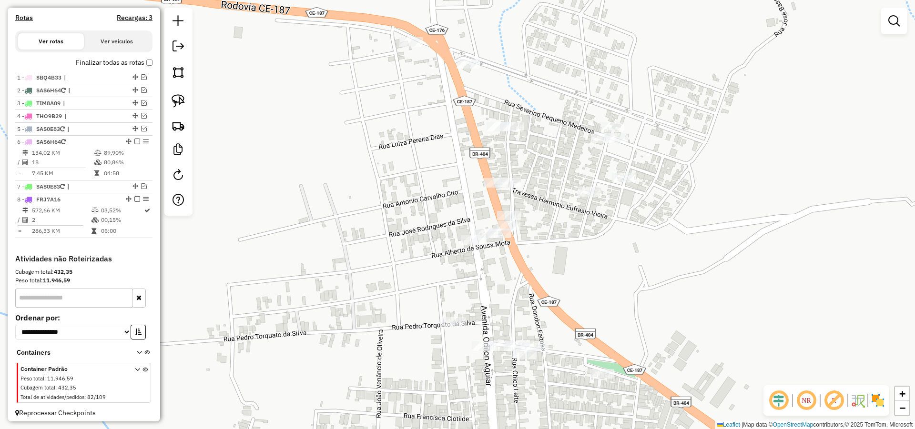
drag, startPoint x: 567, startPoint y: 271, endPoint x: 562, endPoint y: 247, distance: 24.7
click at [562, 247] on div "Janela de atendimento Grade de atendimento Capacidade Transportadoras Veículos …" at bounding box center [457, 214] width 915 height 429
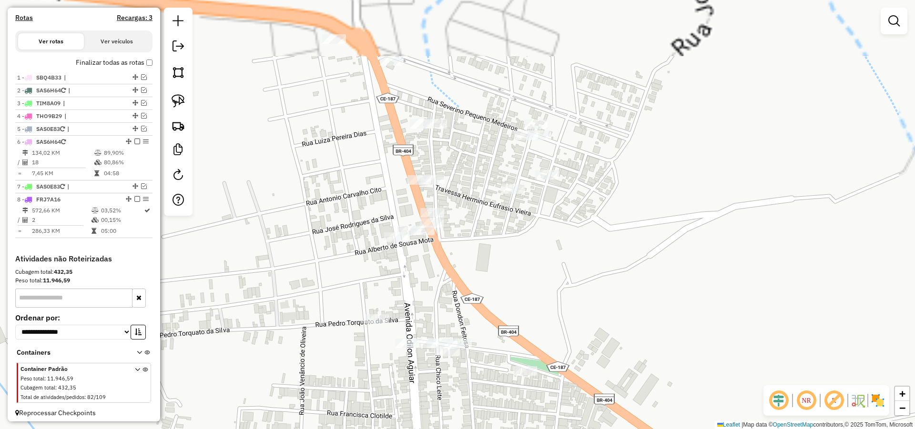
drag, startPoint x: 501, startPoint y: 261, endPoint x: 521, endPoint y: 287, distance: 33.0
click at [510, 282] on div "Janela de atendimento Grade de atendimento Capacidade Transportadoras Veículos …" at bounding box center [457, 214] width 915 height 429
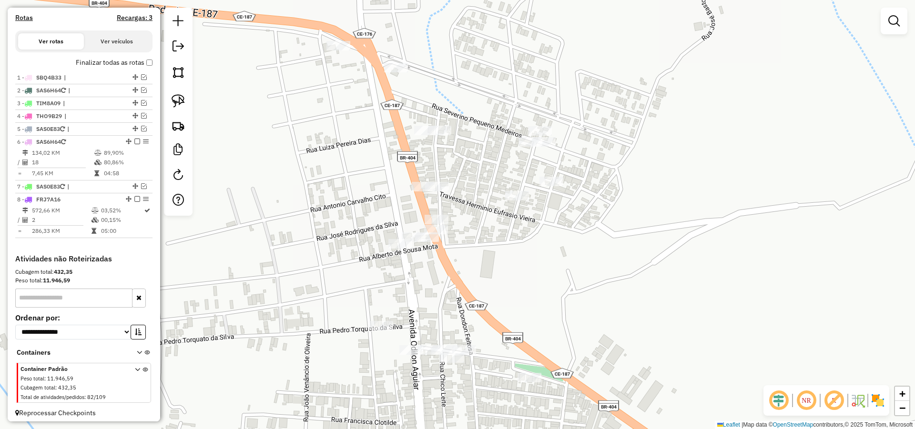
click at [511, 260] on div "Janela de atendimento Grade de atendimento Capacidade Transportadoras Veículos …" at bounding box center [457, 214] width 915 height 429
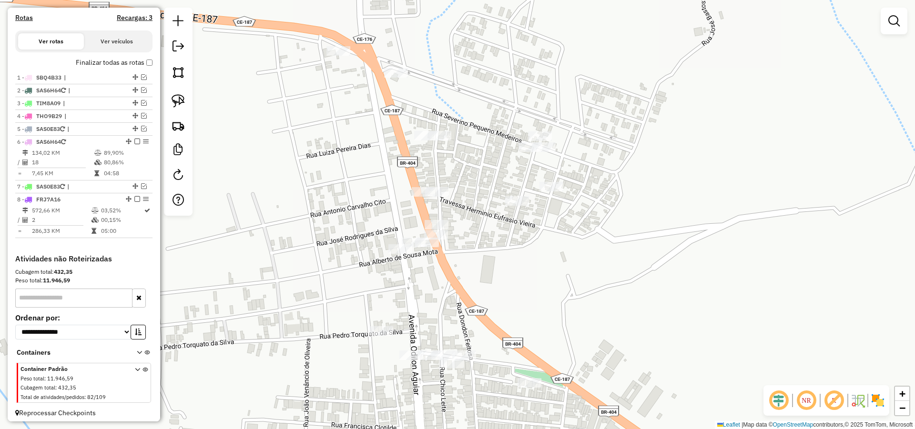
drag, startPoint x: 174, startPoint y: 101, endPoint x: 363, endPoint y: 121, distance: 189.8
click at [175, 101] on img at bounding box center [178, 100] width 13 height 13
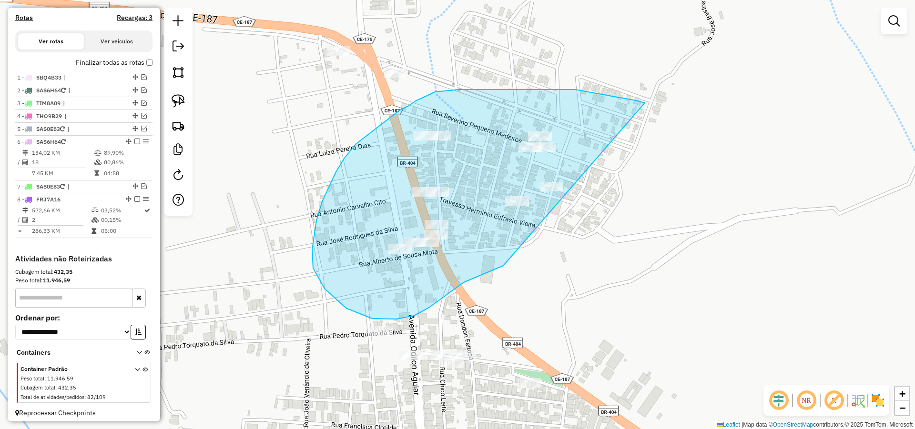
drag, startPoint x: 535, startPoint y: 90, endPoint x: 558, endPoint y: 260, distance: 172.1
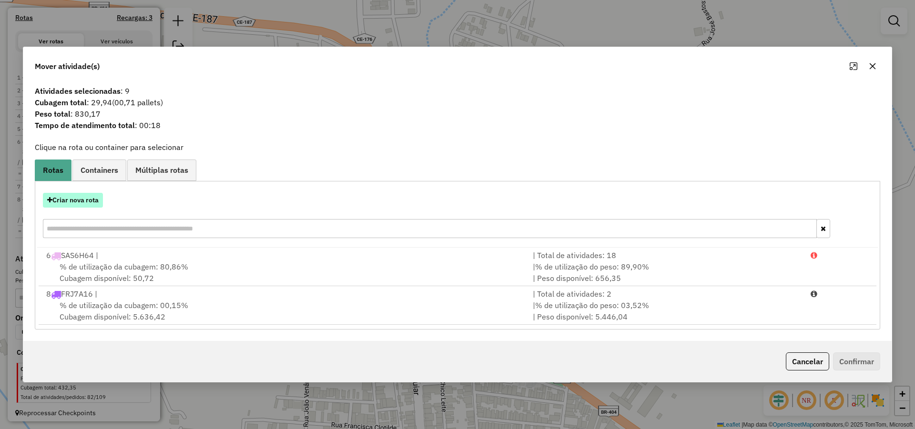
click at [71, 199] on button "Criar nova rota" at bounding box center [73, 200] width 60 height 15
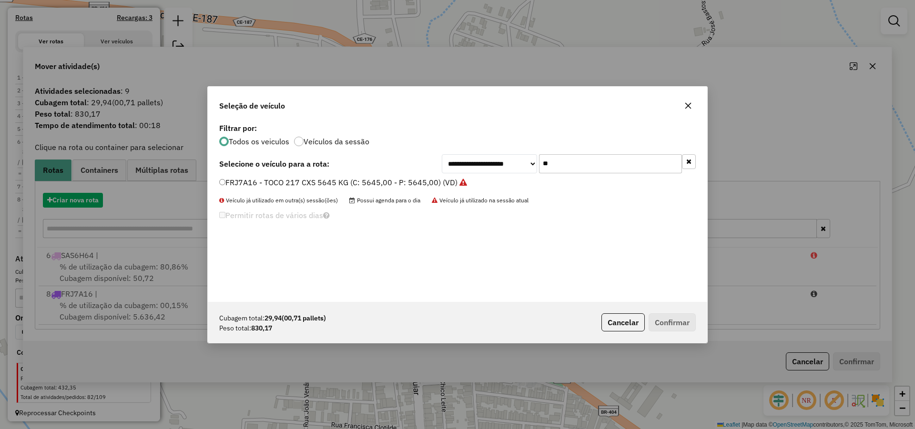
scroll to position [5, 3]
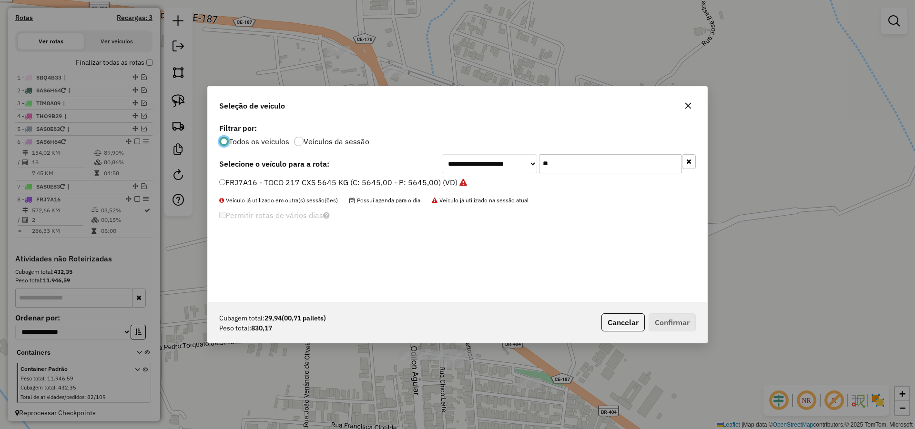
click at [592, 165] on input "**" at bounding box center [610, 163] width 143 height 19
type input "*"
type input "**"
click at [431, 191] on label "THQ7B92 - TRICICLO 74 CXS 2000KG (C: 74,00 - P: 2000,00) (VD)" at bounding box center [338, 193] width 238 height 11
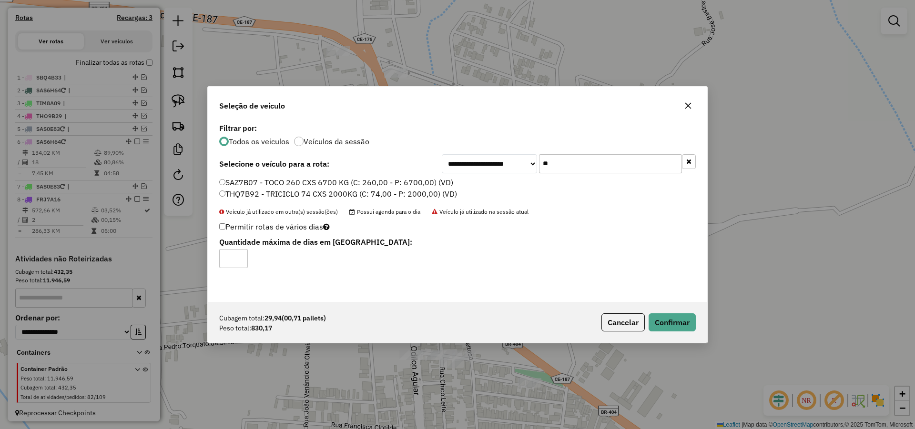
click at [674, 311] on div "Cubagem total: 29,94 (00,71 pallets) Peso total: 830,17 Cancelar Confirmar" at bounding box center [457, 322] width 499 height 41
click at [672, 315] on button "Confirmar" at bounding box center [672, 323] width 47 height 18
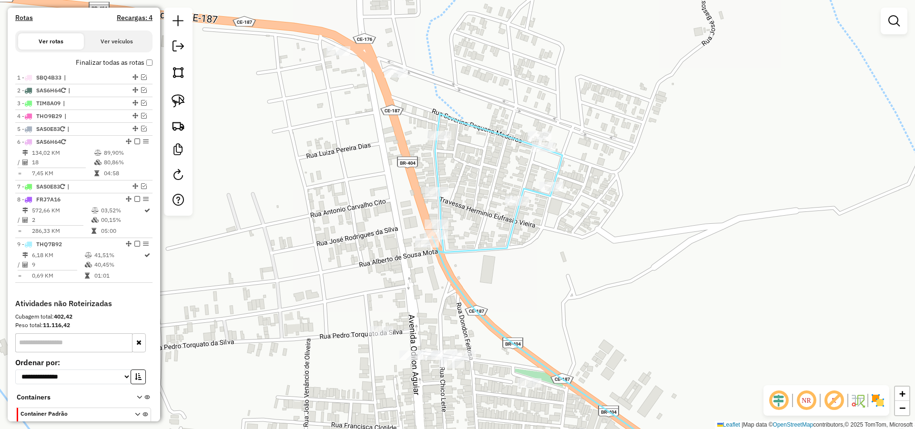
click at [441, 130] on icon at bounding box center [497, 183] width 130 height 139
select select "*********"
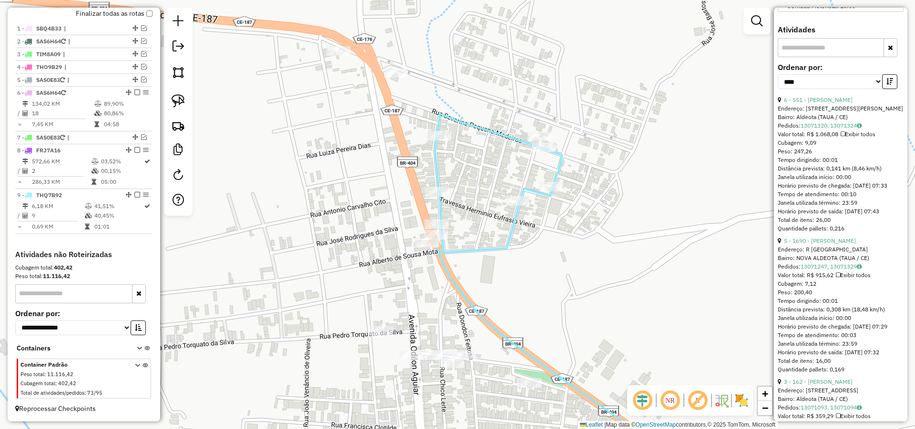
scroll to position [343, 0]
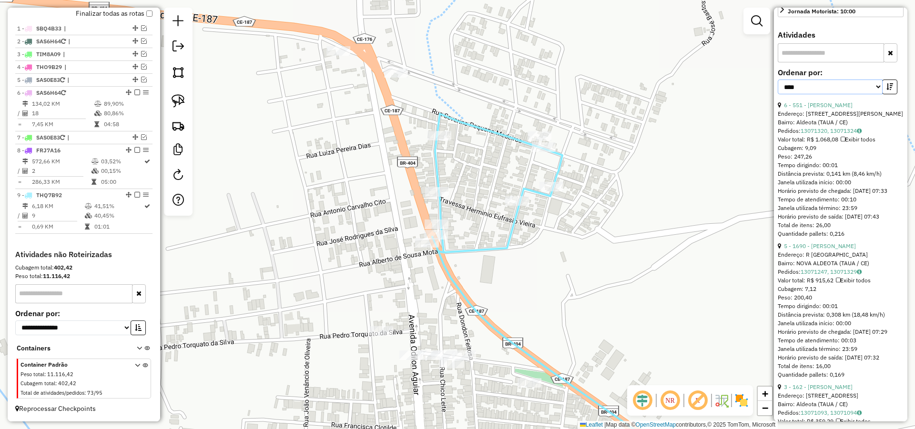
click at [875, 90] on select "**********" at bounding box center [830, 87] width 105 height 15
click at [778, 80] on select "**********" at bounding box center [830, 87] width 105 height 15
click at [845, 101] on link "6 - 551 - UMBILINA FERREIRA LI" at bounding box center [818, 104] width 69 height 7
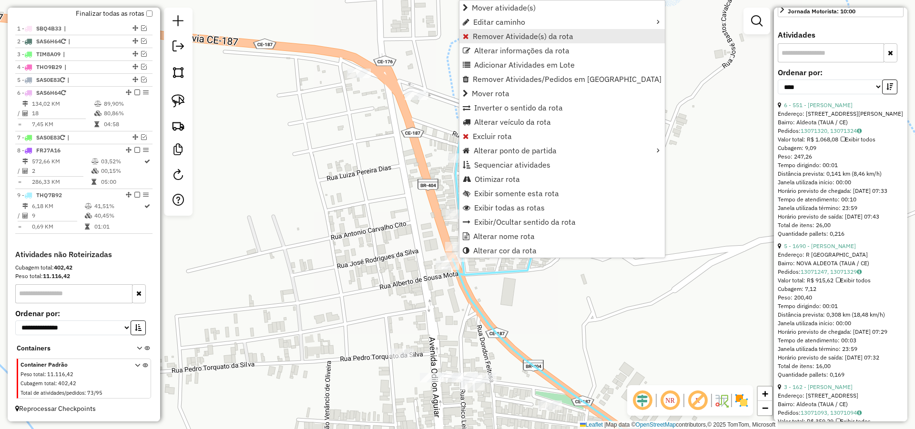
click at [496, 35] on span "Remover Atividade(s) da rota" at bounding box center [523, 36] width 101 height 8
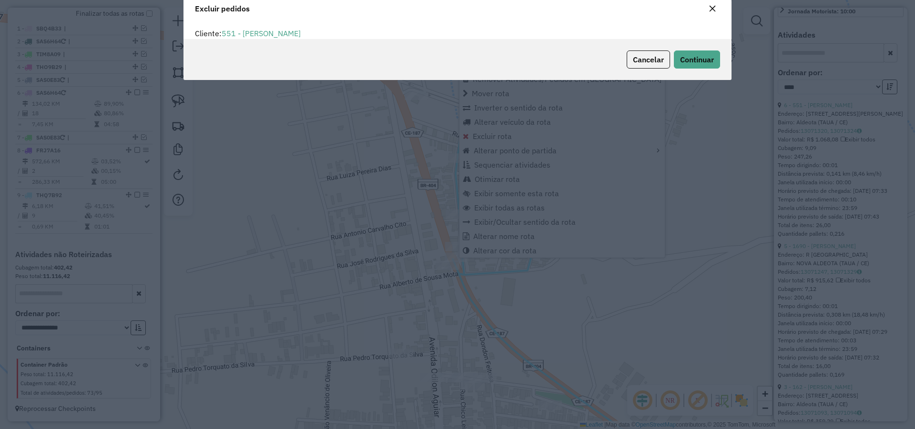
scroll to position [5, 3]
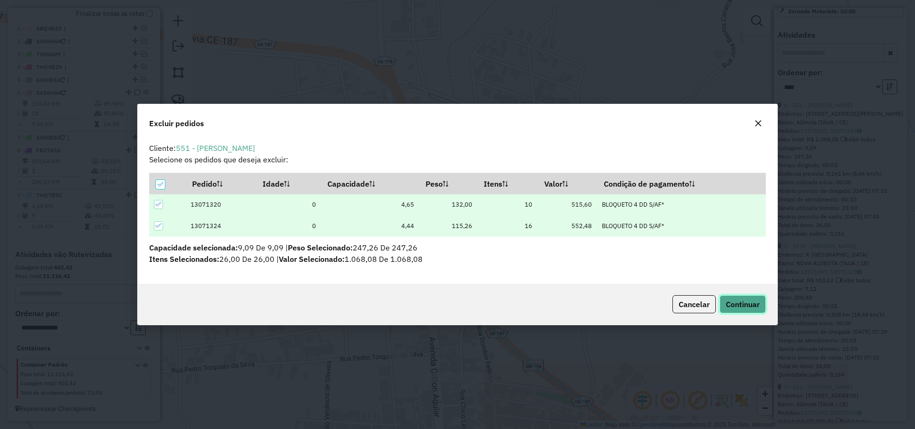
click at [747, 298] on button "Continuar" at bounding box center [743, 304] width 46 height 18
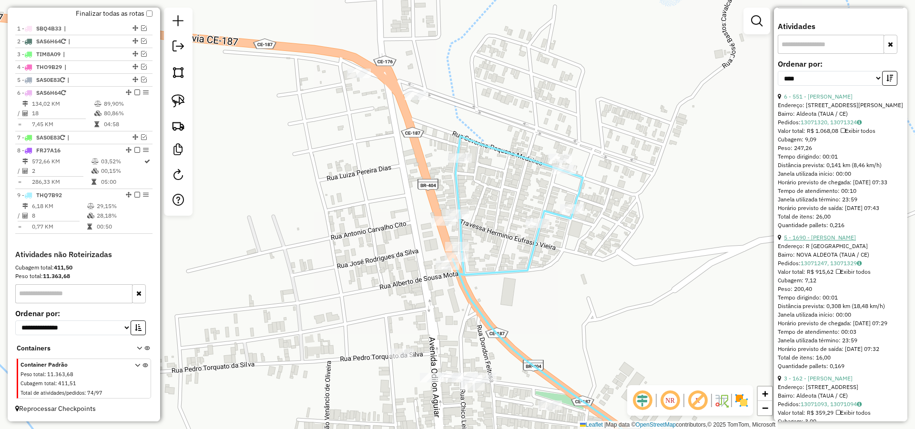
click at [814, 241] on link "5 - 1690 - FABIANA LEANDRO" at bounding box center [820, 237] width 72 height 7
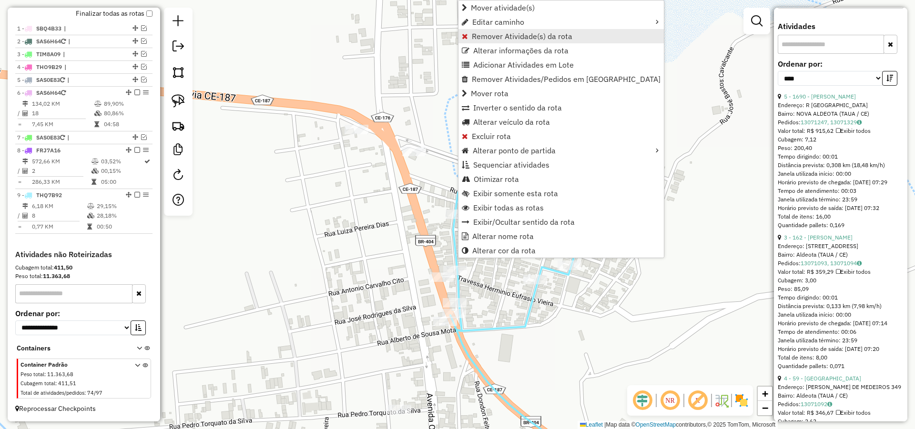
click at [503, 35] on span "Remover Atividade(s) da rota" at bounding box center [522, 36] width 101 height 8
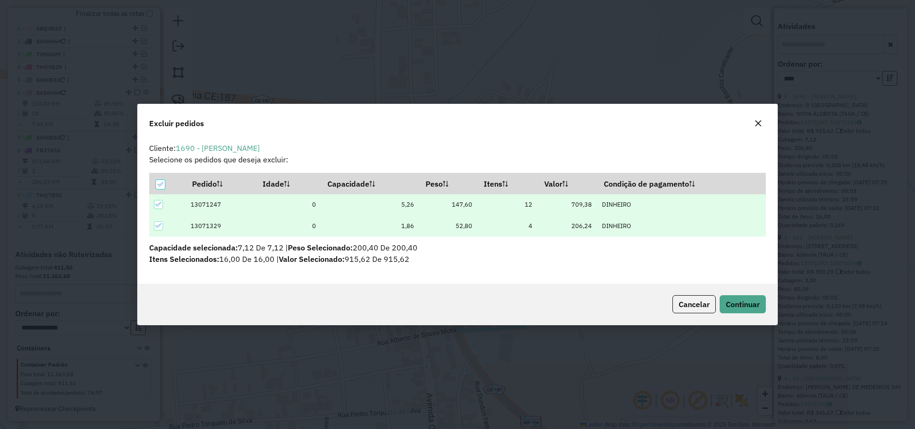
click at [739, 294] on div "Cancelar Continuar" at bounding box center [457, 304] width 639 height 41
click at [739, 296] on button "Continuar" at bounding box center [743, 304] width 46 height 18
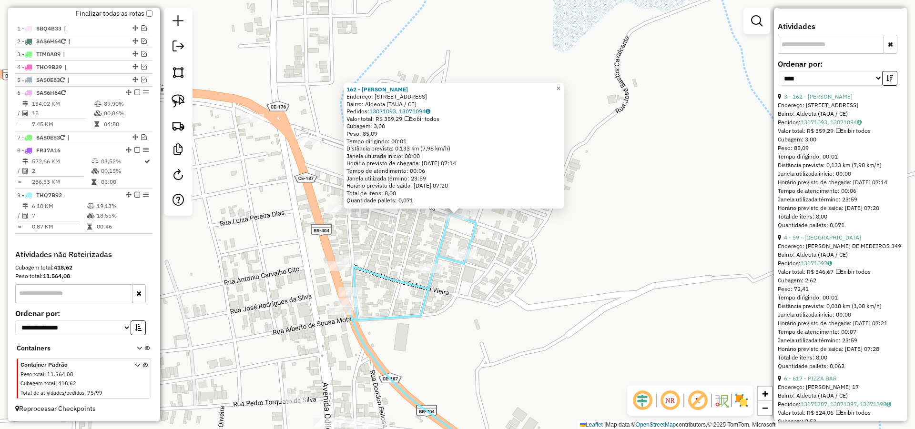
click at [472, 294] on div "162 - RONALDO ARAUJO LIMA Endereço: R SEVERINO PEQUENO DE MEDEIROS 381 Bairro: …" at bounding box center [457, 214] width 915 height 429
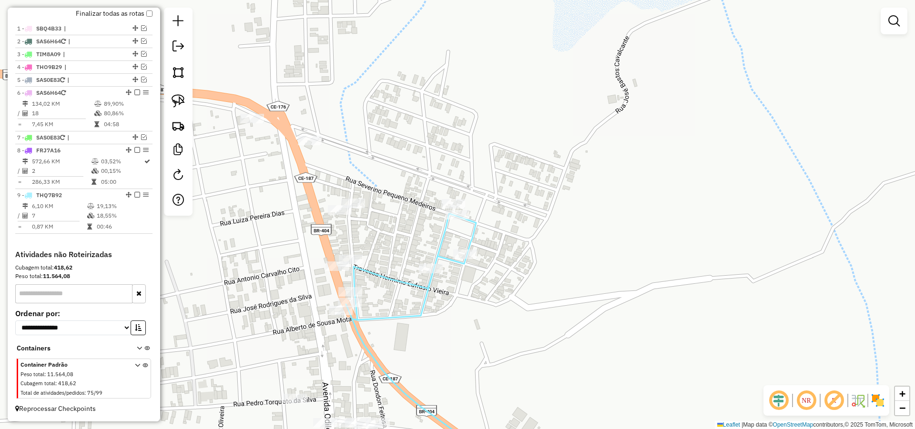
drag, startPoint x: 557, startPoint y: 313, endPoint x: 563, endPoint y: 312, distance: 6.3
click at [563, 312] on div "Janela de atendimento Grade de atendimento Capacidade Transportadoras Veículos …" at bounding box center [457, 214] width 915 height 429
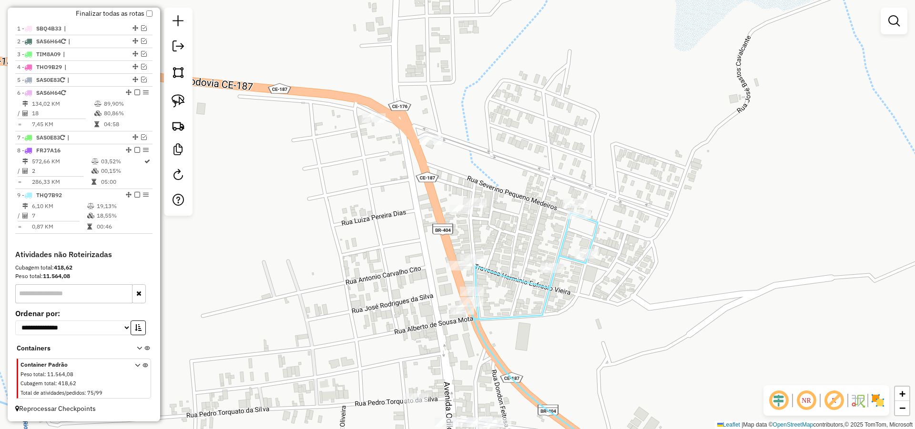
click at [333, 187] on div "Rota 9 - Placa THQ7B92 2605 - ANA ALMEIDA Rota 9 - Placa THQ7B92 157 - FABIO MA…" at bounding box center [457, 214] width 915 height 429
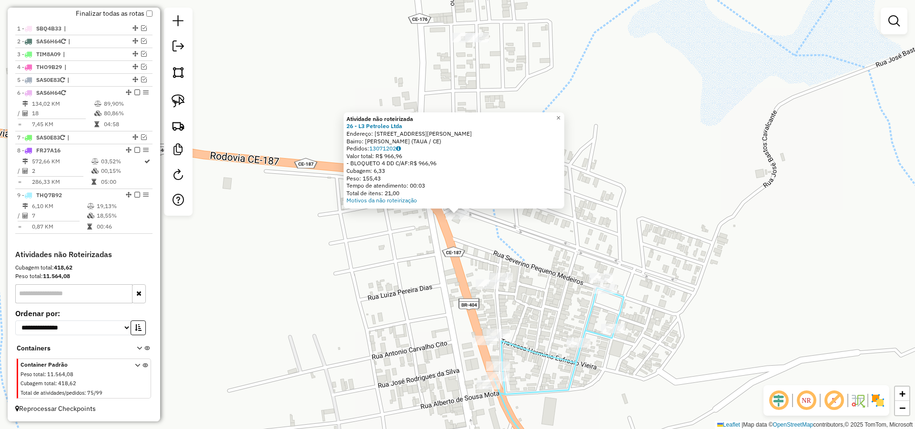
click at [518, 233] on div "Atividade não roteirizada 26 - L3 Petroleo Ltda Endereço: AV Maria Pereira de s…" at bounding box center [457, 214] width 915 height 429
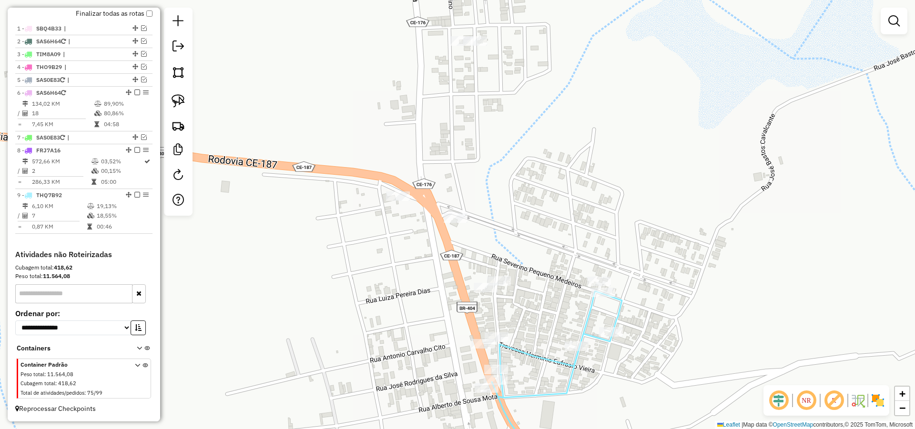
drag, startPoint x: 595, startPoint y: 136, endPoint x: 574, endPoint y: 202, distance: 69.2
click at [575, 203] on div "Janela de atendimento Grade de atendimento Capacidade Transportadoras Veículos …" at bounding box center [457, 214] width 915 height 429
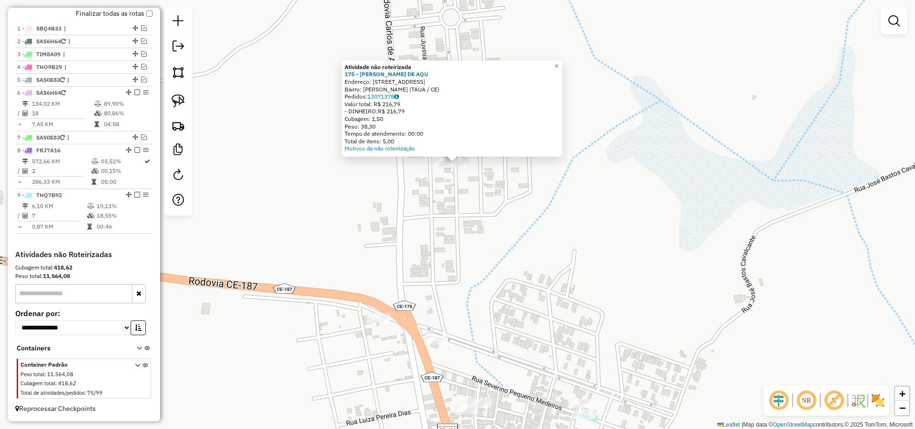
drag, startPoint x: 479, startPoint y: 285, endPoint x: 479, endPoint y: 243, distance: 41.9
click at [477, 233] on div "Atividade não roteirizada 175 - BRUNO RIBEIRO DE AQU Endereço: R MARIA DO SOCOR…" at bounding box center [457, 214] width 915 height 429
click at [479, 264] on div "Atividade não roteirizada 175 - BRUNO RIBEIRO DE AQU Endereço: R MARIA DO SOCOR…" at bounding box center [457, 214] width 915 height 429
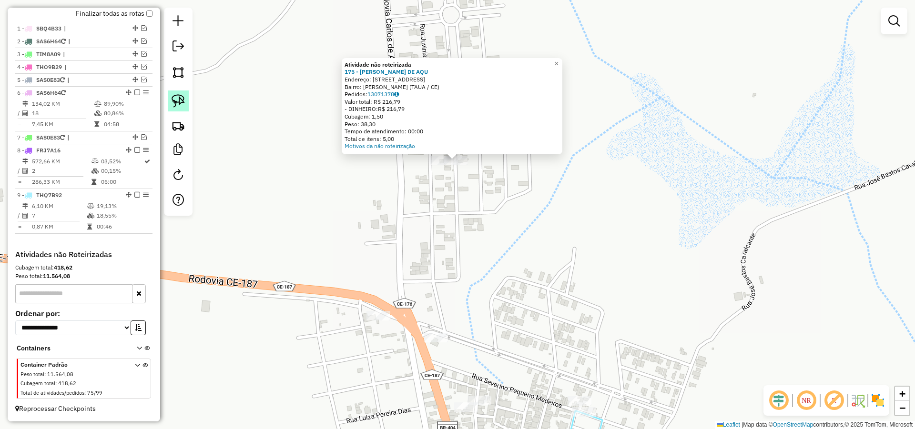
click at [183, 99] on img at bounding box center [178, 100] width 13 height 13
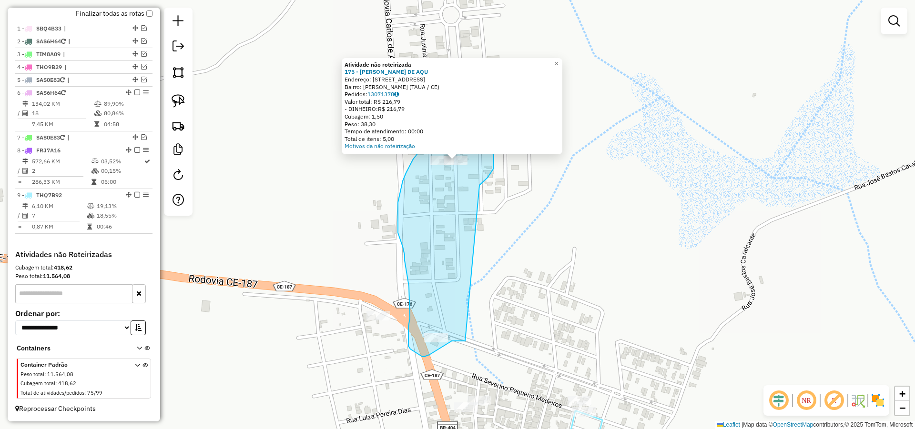
drag, startPoint x: 483, startPoint y: 182, endPoint x: 470, endPoint y: 339, distance: 157.3
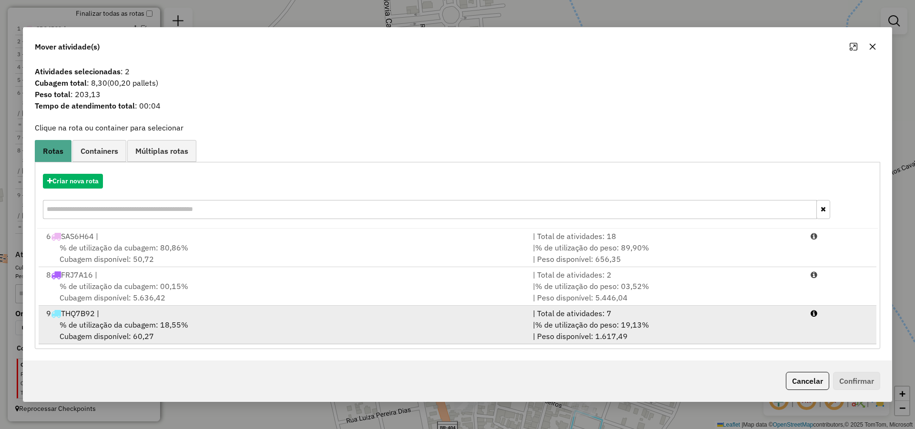
click at [184, 327] on span "% de utilização da cubagem: 18,55%" at bounding box center [124, 325] width 129 height 10
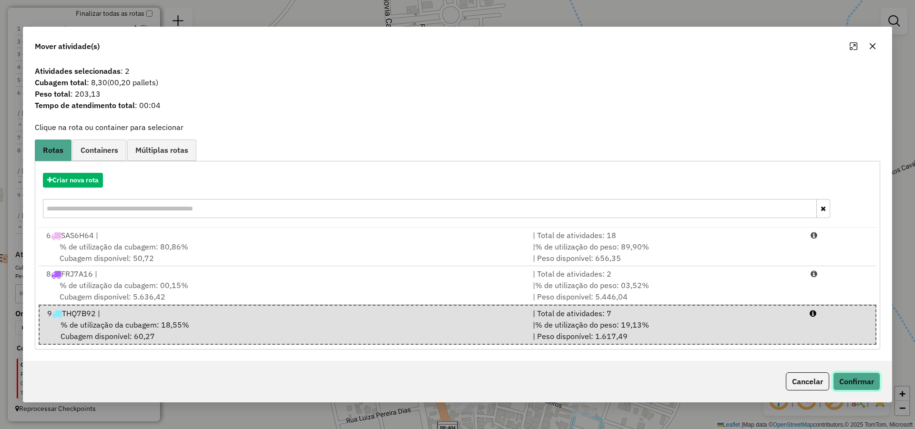
click at [857, 384] on button "Confirmar" at bounding box center [856, 382] width 47 height 18
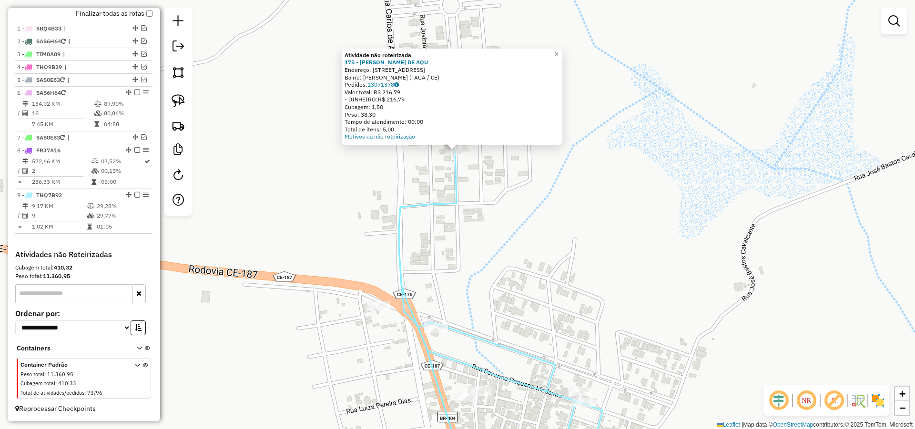
drag, startPoint x: 494, startPoint y: 373, endPoint x: 503, endPoint y: 196, distance: 177.0
click at [501, 204] on icon at bounding box center [500, 307] width 203 height 312
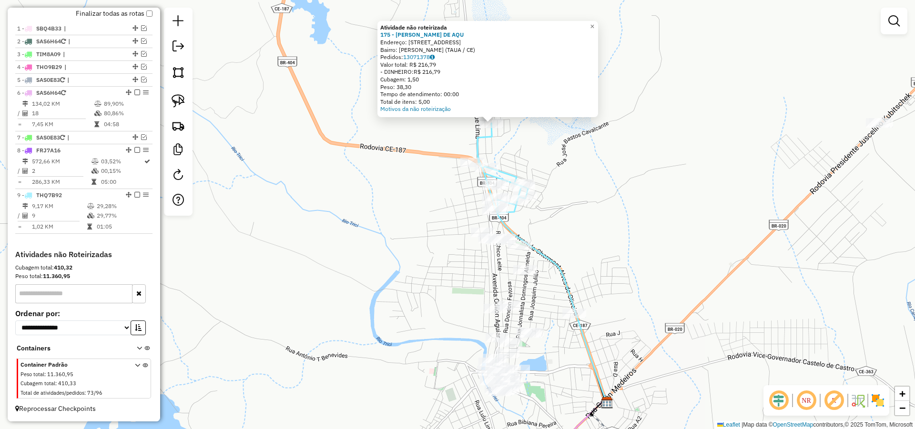
click at [552, 232] on div "Atividade não roteirizada 175 - BRUNO RIBEIRO DE AQU Endereço: R MARIA DO SOCOR…" at bounding box center [457, 214] width 915 height 429
drag, startPoint x: 173, startPoint y: 101, endPoint x: 191, endPoint y: 113, distance: 21.4
click at [173, 101] on img at bounding box center [178, 100] width 13 height 13
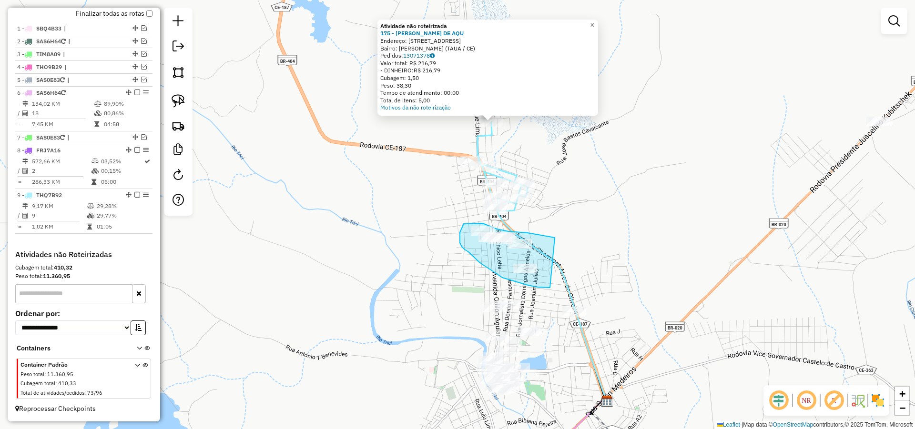
drag, startPoint x: 528, startPoint y: 285, endPoint x: 555, endPoint y: 238, distance: 54.6
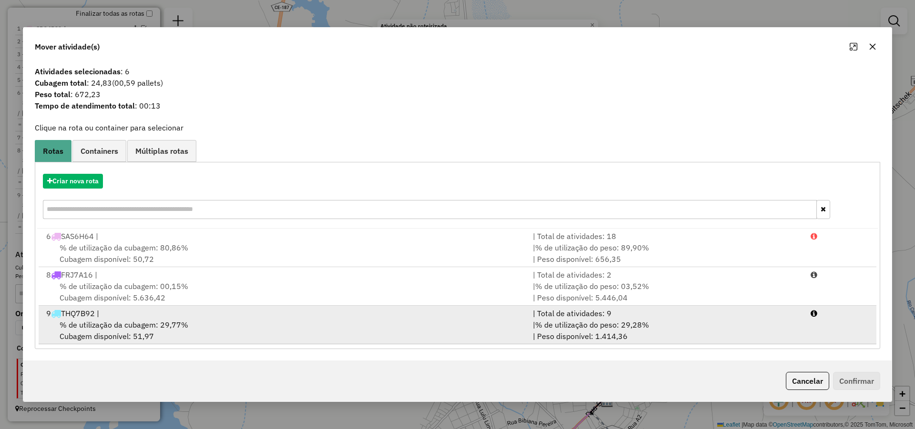
click at [259, 319] on div "% de utilização da cubagem: 29,77% Cubagem disponível: 51,97" at bounding box center [284, 330] width 487 height 23
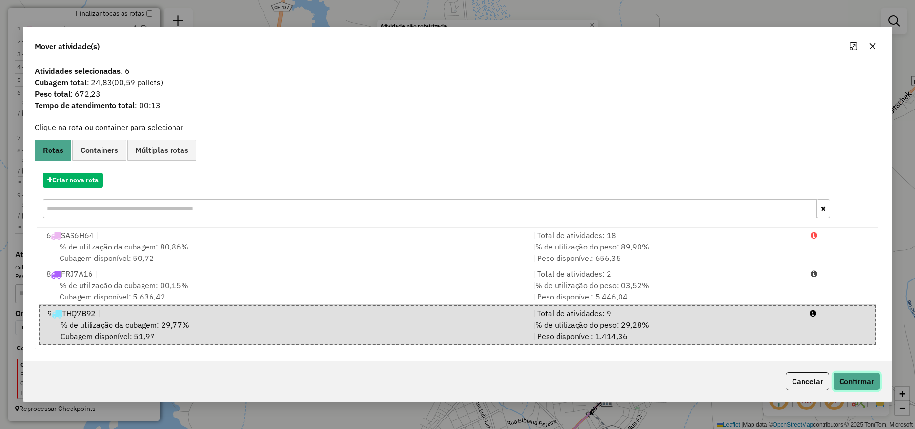
click at [850, 383] on button "Confirmar" at bounding box center [856, 382] width 47 height 18
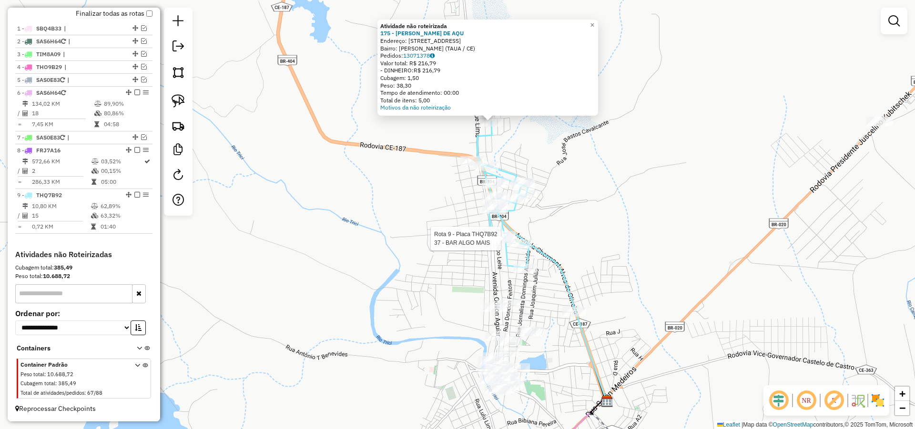
select select "*********"
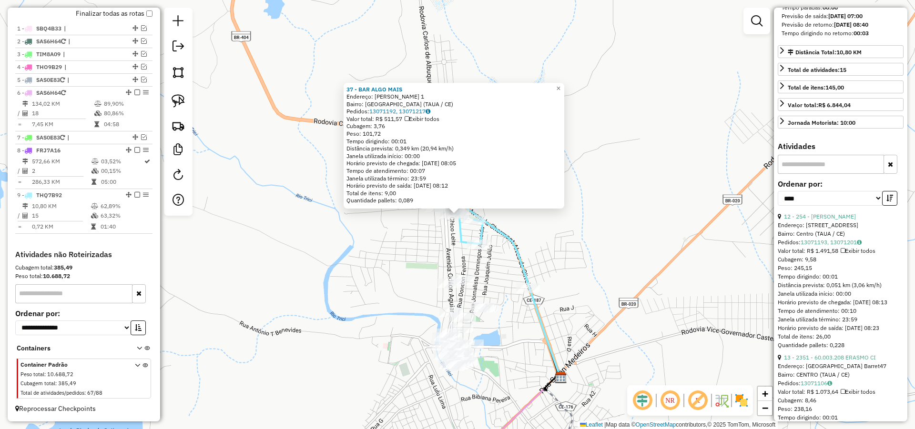
scroll to position [286, 0]
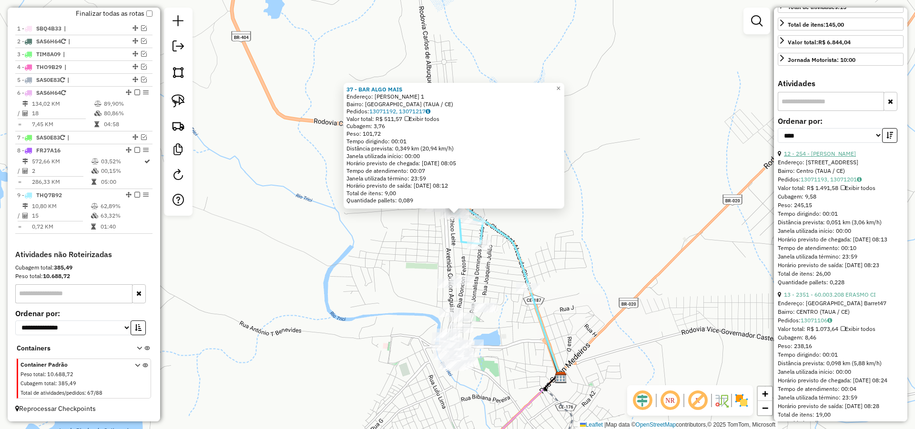
click at [834, 157] on link "12 - 254 - EMERSON MARCOS PEDRO" at bounding box center [820, 153] width 72 height 7
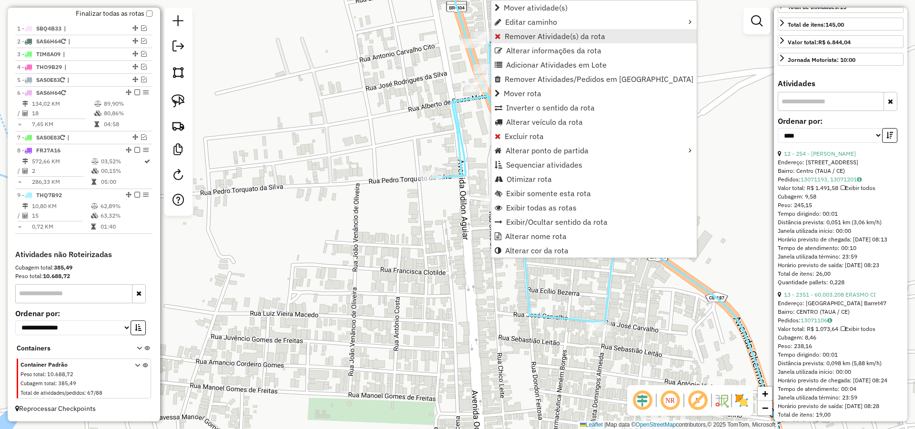
click at [524, 35] on span "Remover Atividade(s) da rota" at bounding box center [555, 36] width 101 height 8
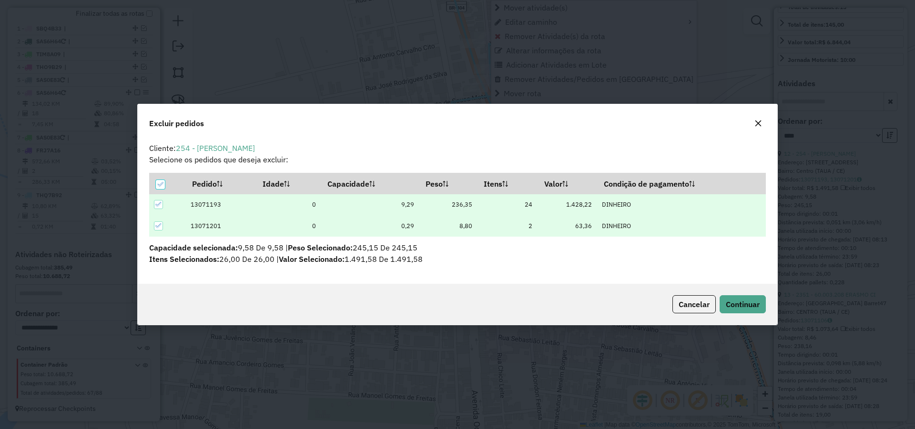
scroll to position [5, 3]
click at [744, 313] on button "Continuar" at bounding box center [743, 304] width 46 height 18
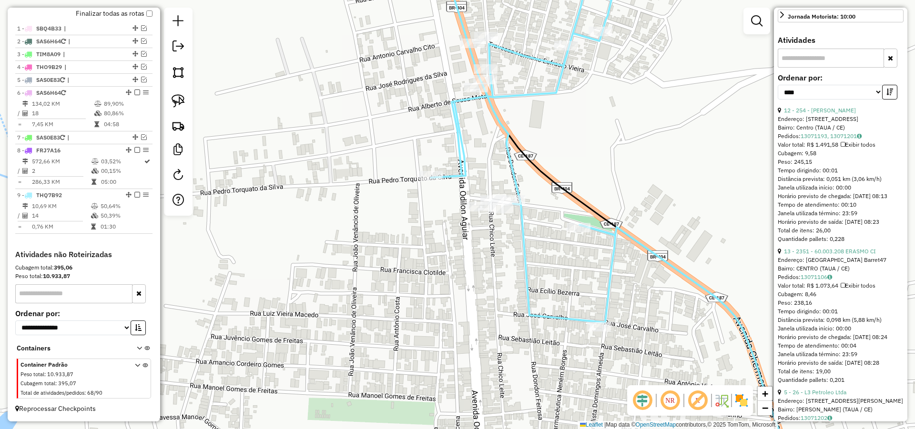
scroll to position [343, 0]
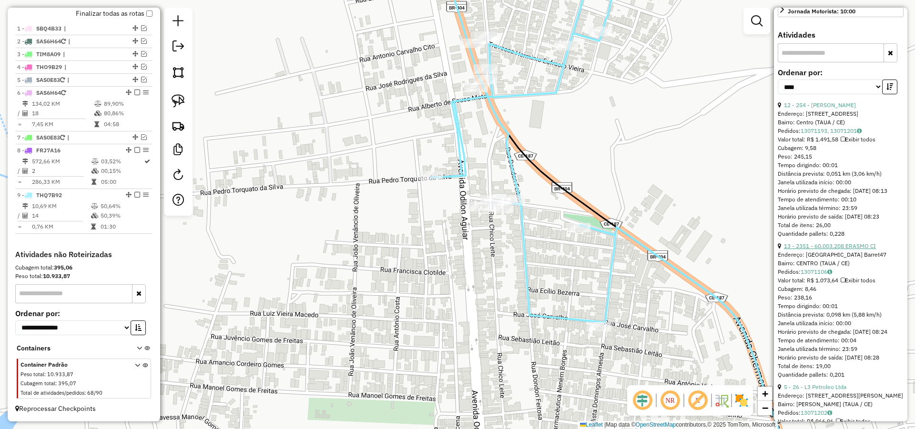
click at [842, 250] on link "13 - 2351 - 60.003.208 ERASMO CI" at bounding box center [830, 246] width 92 height 7
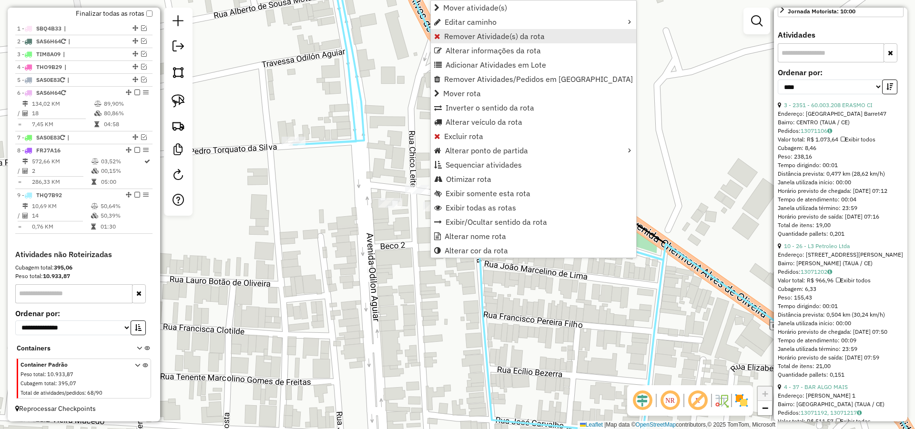
click at [471, 36] on span "Remover Atividade(s) da rota" at bounding box center [494, 36] width 101 height 8
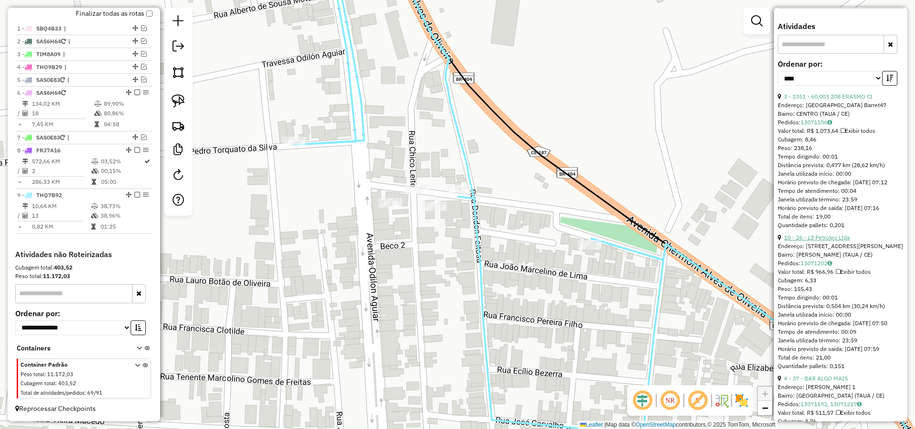
click at [826, 241] on link "10 - 26 - L3 Petroleo Ltda" at bounding box center [817, 237] width 66 height 7
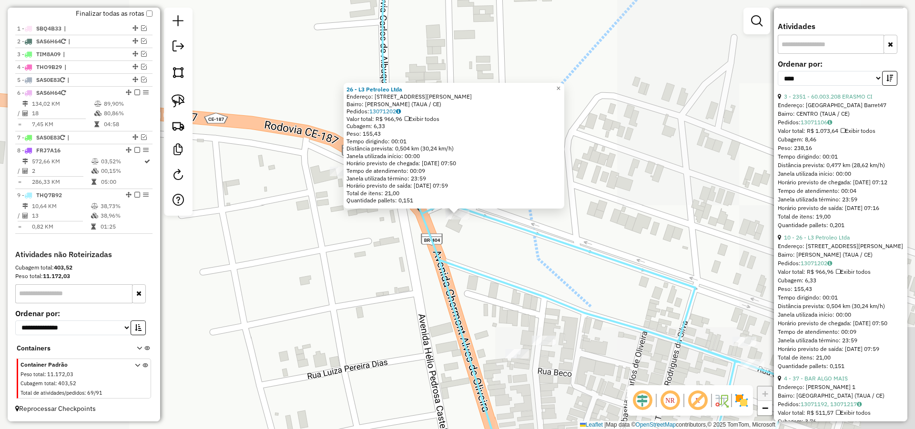
click at [524, 265] on div "26 - L3 Petroleo Ltda Endereço: AV Maria Pereira de sousa 20 Bairro: Jose Araga…" at bounding box center [457, 214] width 915 height 429
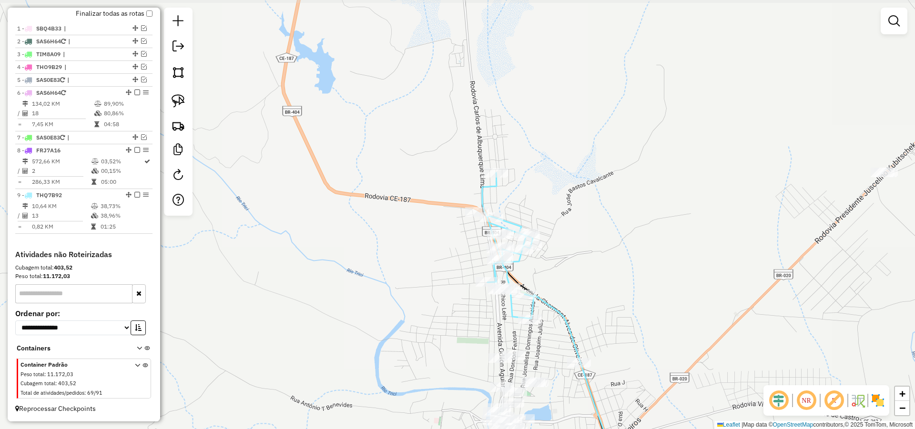
drag, startPoint x: 618, startPoint y: 267, endPoint x: 569, endPoint y: 180, distance: 99.6
click at [571, 170] on div "Janela de atendimento Grade de atendimento Capacidade Transportadoras Veículos …" at bounding box center [457, 214] width 915 height 429
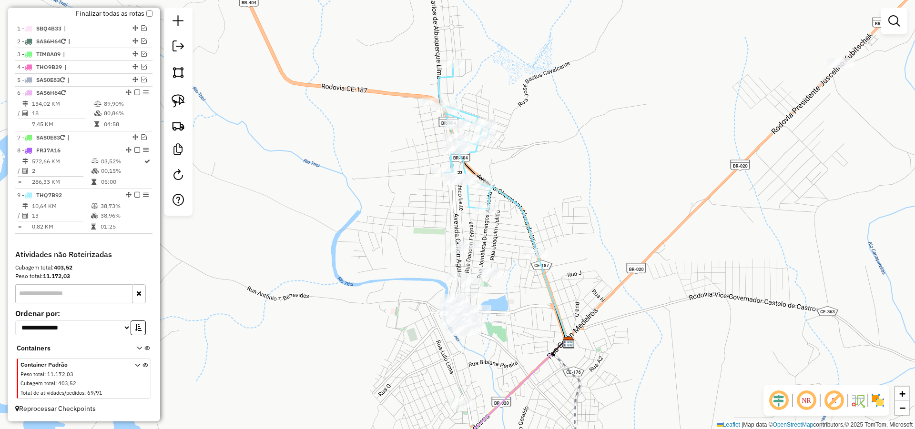
drag, startPoint x: 560, startPoint y: 222, endPoint x: 562, endPoint y: 215, distance: 7.4
click at [562, 215] on div "Janela de atendimento Grade de atendimento Capacidade Transportadoras Veículos …" at bounding box center [457, 214] width 915 height 429
select select "*********"
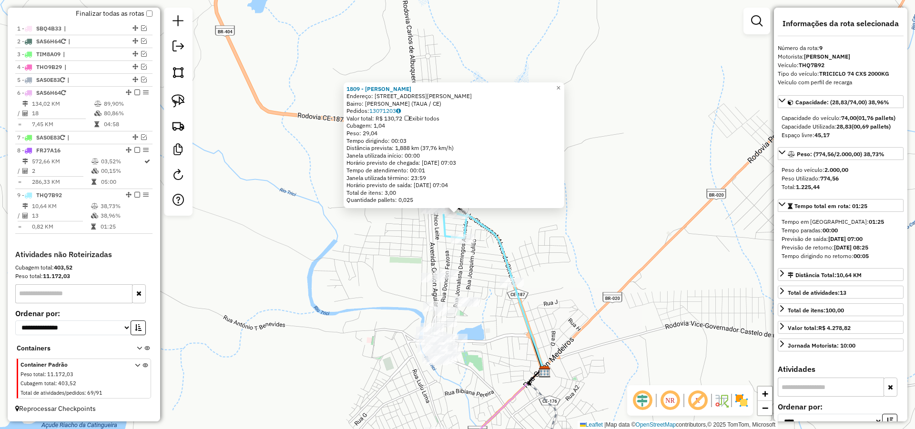
click at [436, 250] on div "1809 - FRANCISCO VERISSIMO Endereço: R RUA JOAO MARCELINO DE LIMA 78 Bairro: Jo…" at bounding box center [457, 214] width 915 height 429
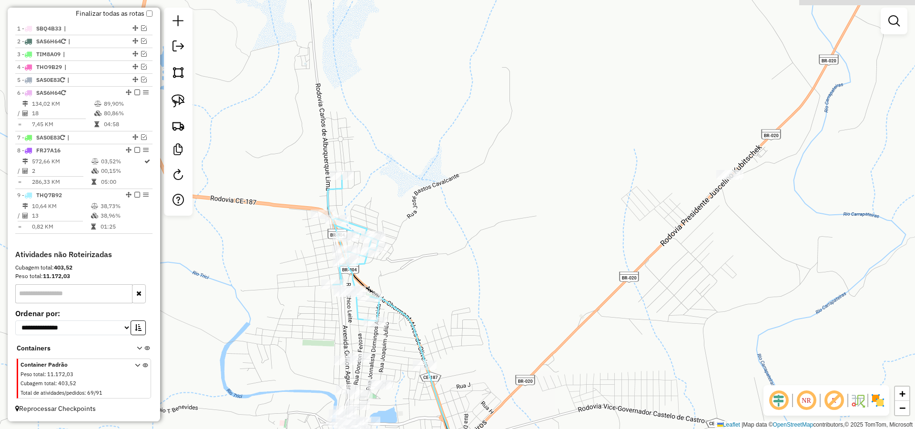
drag, startPoint x: 580, startPoint y: 235, endPoint x: 574, endPoint y: 249, distance: 15.1
click at [574, 249] on div "Janela de atendimento Grade de atendimento Capacidade Transportadoras Veículos …" at bounding box center [457, 214] width 915 height 429
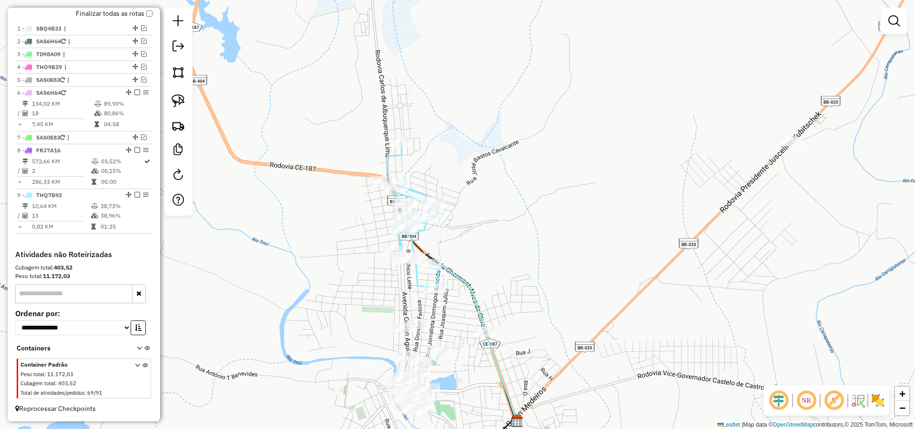
drag, startPoint x: 503, startPoint y: 233, endPoint x: 556, endPoint y: 202, distance: 60.6
click at [556, 202] on div "Janela de atendimento Grade de atendimento Capacidade Transportadoras Veículos …" at bounding box center [457, 214] width 915 height 429
drag, startPoint x: 494, startPoint y: 223, endPoint x: 497, endPoint y: 215, distance: 9.2
click at [496, 216] on div "Janela de atendimento Grade de atendimento Capacidade Transportadoras Veículos …" at bounding box center [457, 214] width 915 height 429
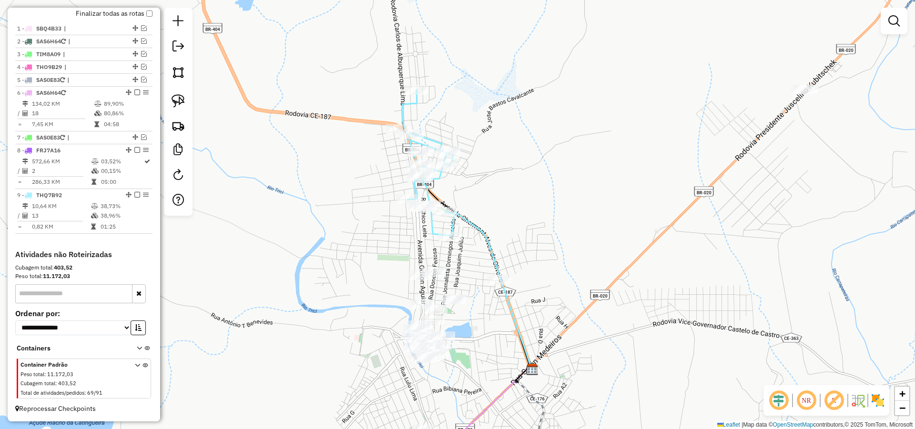
drag, startPoint x: 497, startPoint y: 258, endPoint x: 475, endPoint y: 249, distance: 24.8
click at [504, 233] on div "Janela de atendimento Grade de atendimento Capacidade Transportadoras Veículos …" at bounding box center [457, 214] width 915 height 429
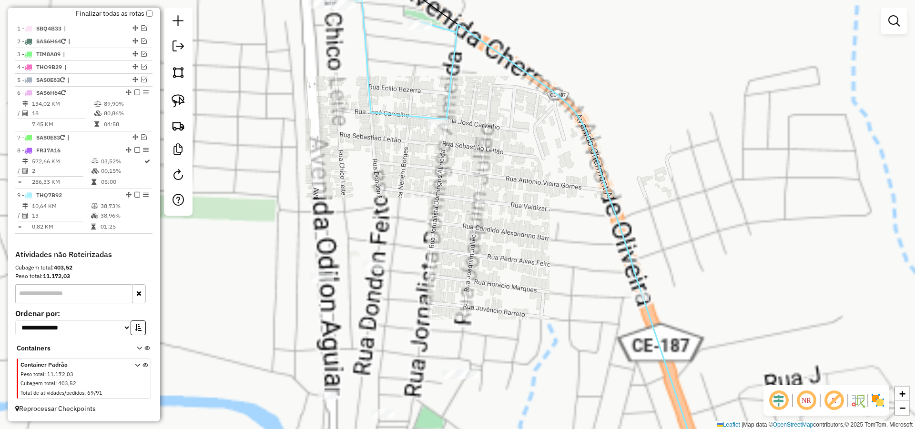
drag, startPoint x: 461, startPoint y: 237, endPoint x: 474, endPoint y: 222, distance: 19.6
click at [471, 225] on div "Janela de atendimento Grade de atendimento Capacidade Transportadoras Veículos …" at bounding box center [457, 214] width 915 height 429
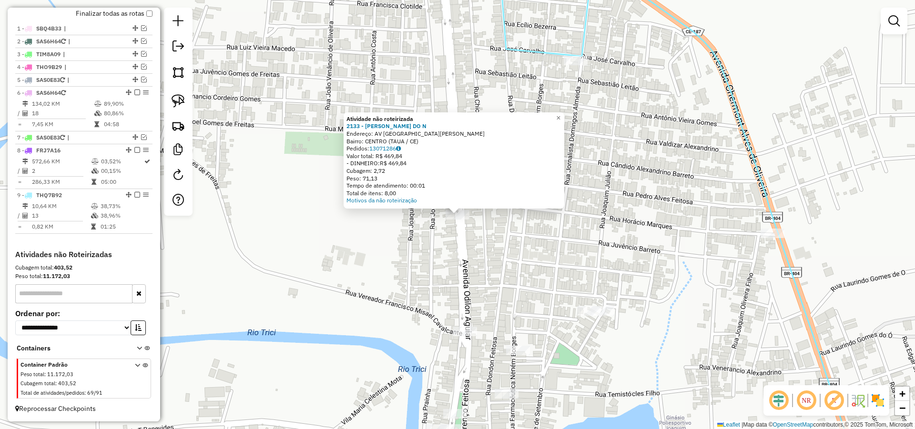
click at [480, 235] on div "Atividade não roteirizada 2133 - FRANCISCO LIMA DO N Endereço: AV Avenida Odilo…" at bounding box center [457, 214] width 915 height 429
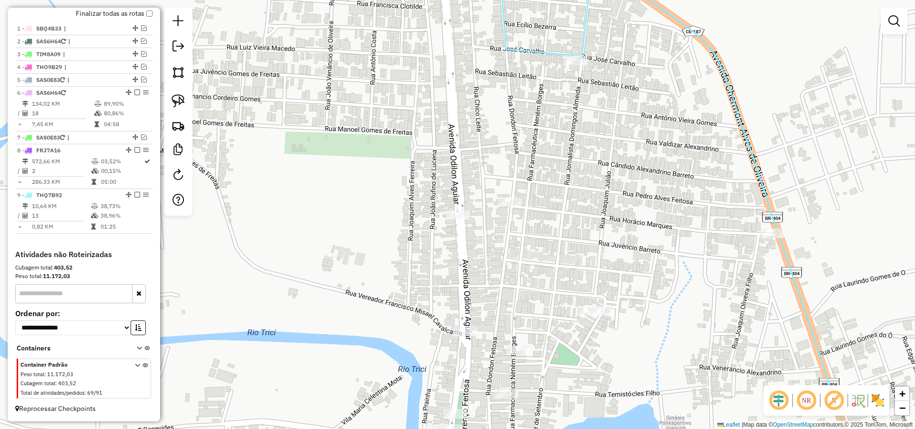
click at [187, 95] on link at bounding box center [178, 101] width 21 height 21
drag, startPoint x: 447, startPoint y: 179, endPoint x: 478, endPoint y: 213, distance: 46.5
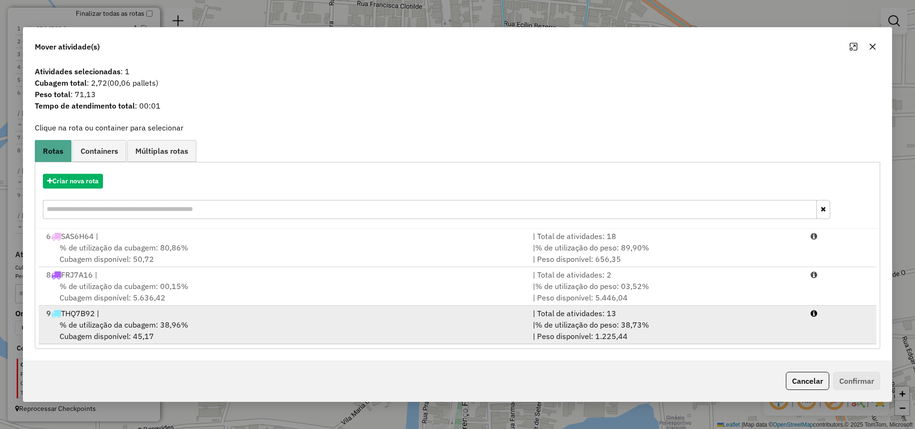
click at [197, 314] on div "9 THQ7B92 |" at bounding box center [284, 313] width 487 height 11
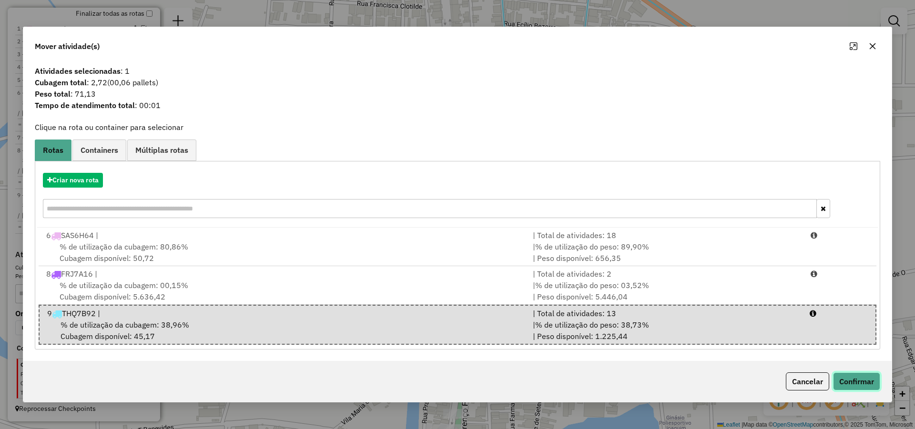
click at [864, 382] on button "Confirmar" at bounding box center [856, 382] width 47 height 18
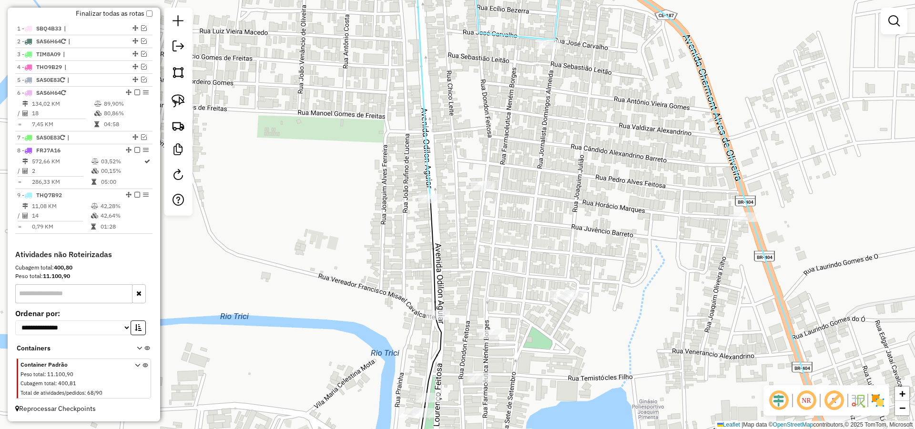
drag, startPoint x: 659, startPoint y: 335, endPoint x: 621, endPoint y: 319, distance: 41.0
click at [630, 321] on div "Janela de atendimento Grade de atendimento Capacidade Transportadoras Veículos …" at bounding box center [457, 214] width 915 height 429
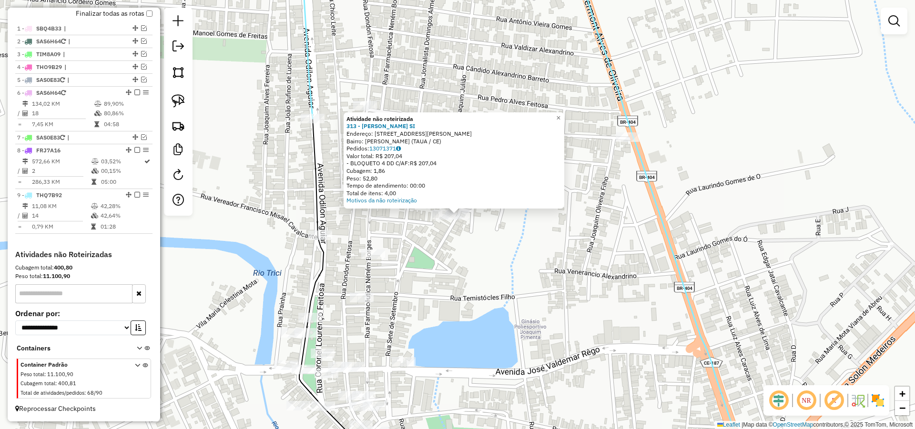
click at [437, 204] on div "Atividade não roteirizada 313 - GLAILSON FERREIRA SI Endereço: R JOAQUIM JULIAO…" at bounding box center [454, 160] width 221 height 96
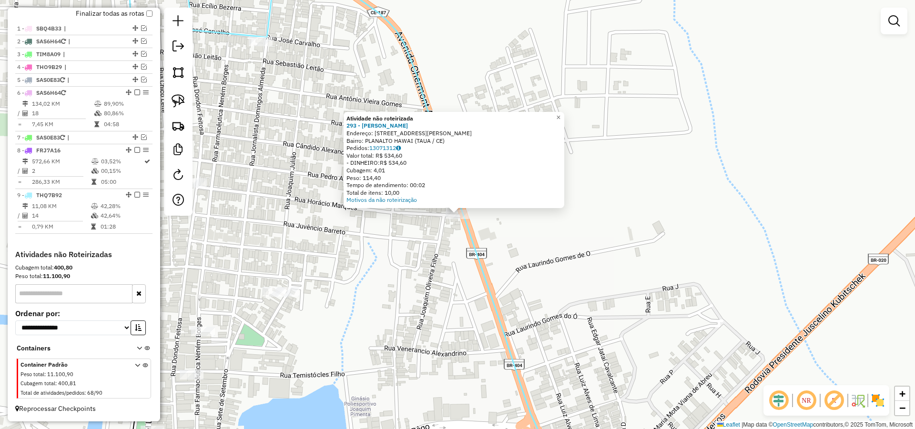
click at [451, 257] on div "Atividade não roteirizada 293 - FRANCISCO JOCERLANDI Endereço: AV CHERMONT ALVE…" at bounding box center [457, 214] width 915 height 429
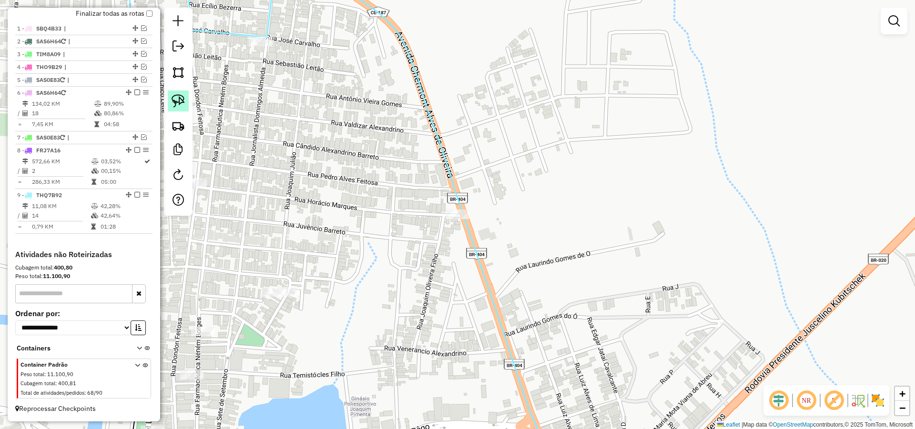
click at [180, 101] on img at bounding box center [178, 100] width 13 height 13
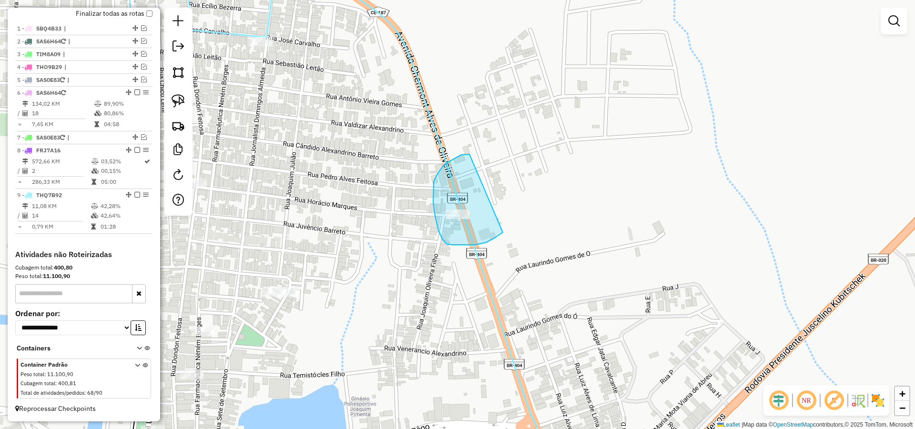
drag, startPoint x: 461, startPoint y: 155, endPoint x: 512, endPoint y: 223, distance: 84.7
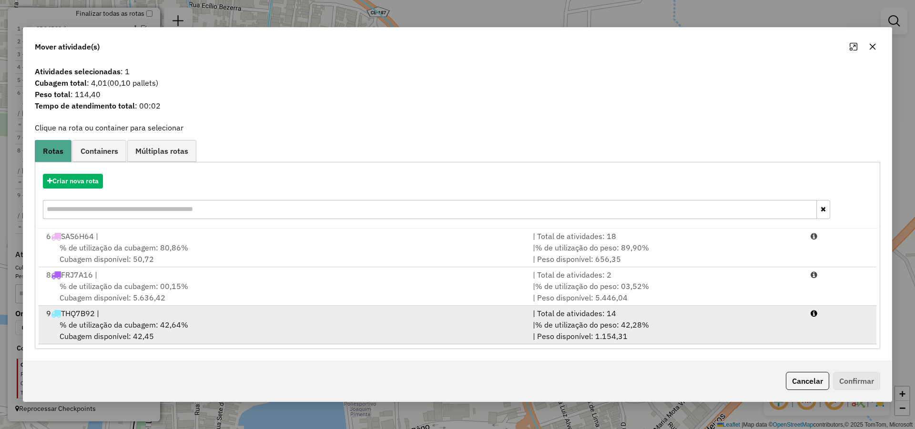
click at [365, 325] on div "% de utilização da cubagem: 42,64% Cubagem disponível: 42,45" at bounding box center [284, 330] width 487 height 23
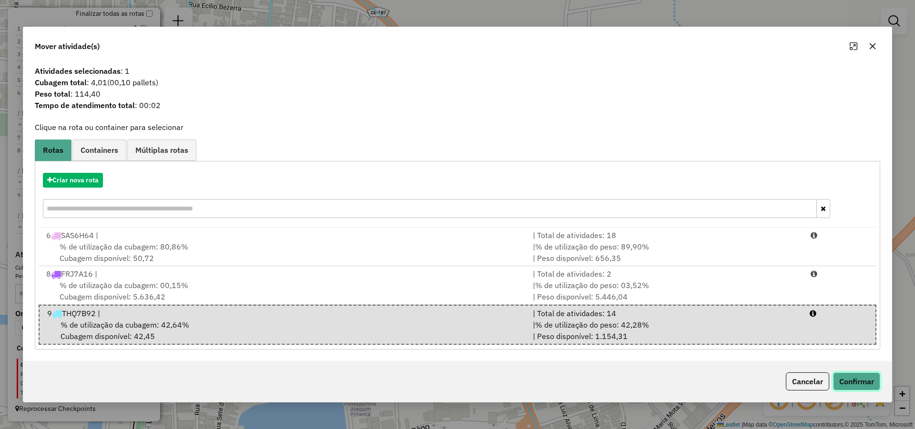
click at [858, 379] on button "Confirmar" at bounding box center [856, 382] width 47 height 18
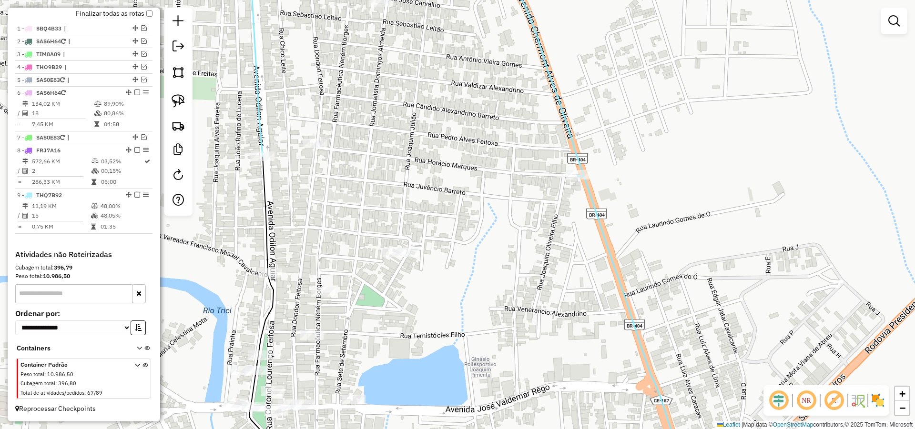
drag, startPoint x: 504, startPoint y: 280, endPoint x: 563, endPoint y: 246, distance: 68.3
click at [560, 253] on div "Janela de atendimento Grade de atendimento Capacidade Transportadoras Veículos …" at bounding box center [457, 214] width 915 height 429
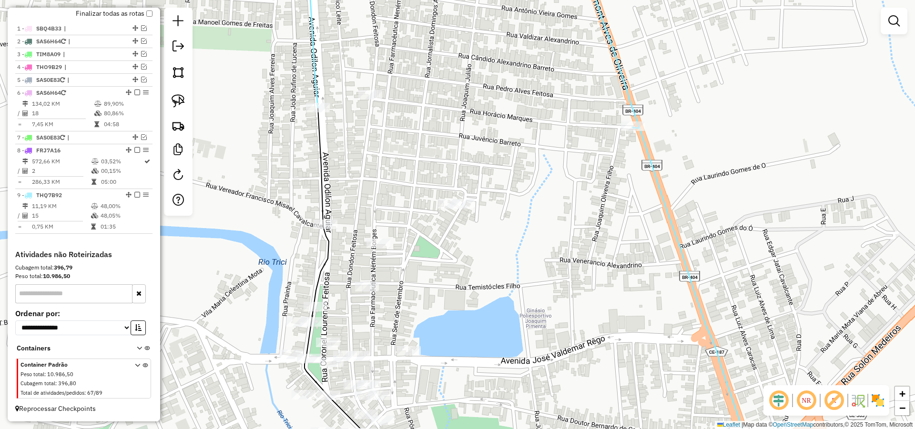
drag, startPoint x: 406, startPoint y: 208, endPoint x: 389, endPoint y: 203, distance: 18.1
click at [414, 203] on div "Janela de atendimento Grade de atendimento Capacidade Transportadoras Veículos …" at bounding box center [457, 214] width 915 height 429
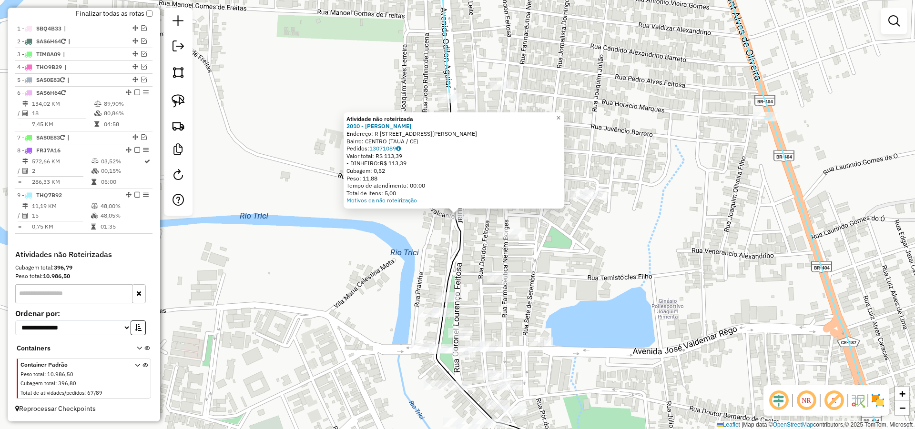
click at [619, 243] on div "Atividade não roteirizada 2010 - ANTONIA CHAGAS Endereço: R Rua Coronel Lourenc…" at bounding box center [457, 214] width 915 height 429
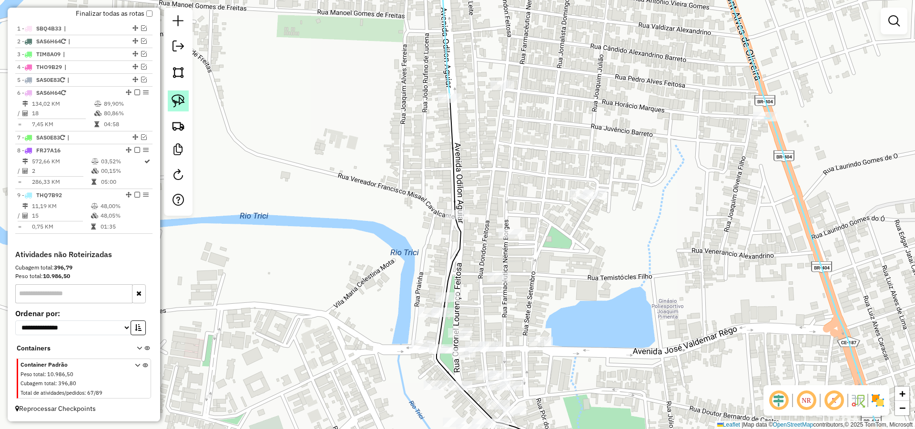
click at [180, 101] on img at bounding box center [178, 100] width 13 height 13
drag, startPoint x: 460, startPoint y: 169, endPoint x: 484, endPoint y: 211, distance: 48.2
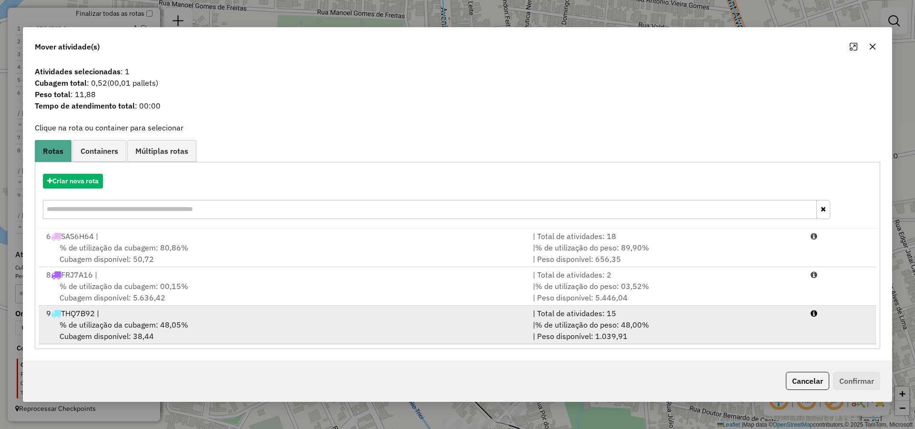
click at [469, 319] on div "% de utilização da cubagem: 48,05% Cubagem disponível: 38,44" at bounding box center [284, 330] width 487 height 23
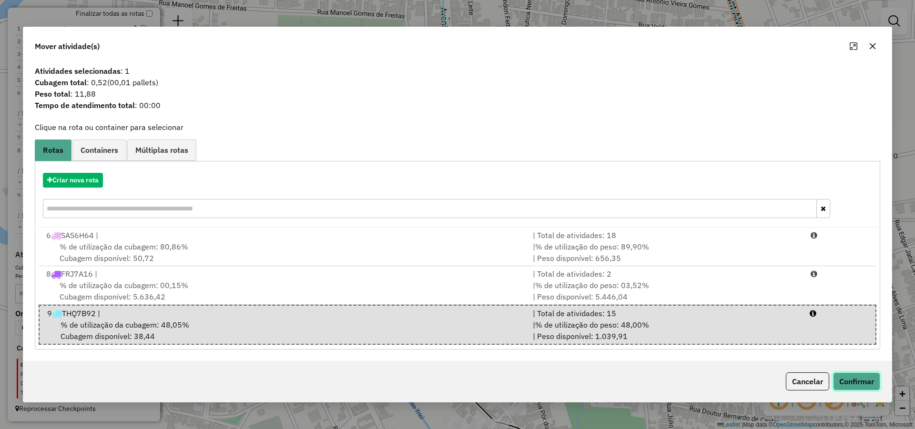
click at [869, 383] on button "Confirmar" at bounding box center [856, 382] width 47 height 18
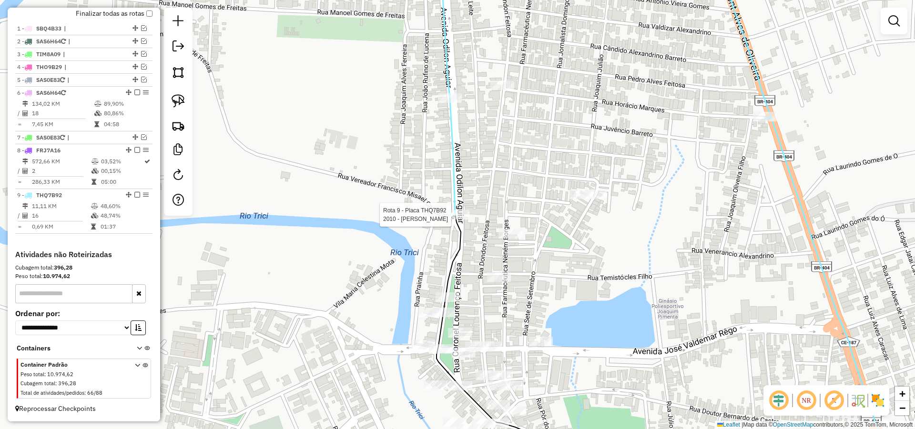
select select "*********"
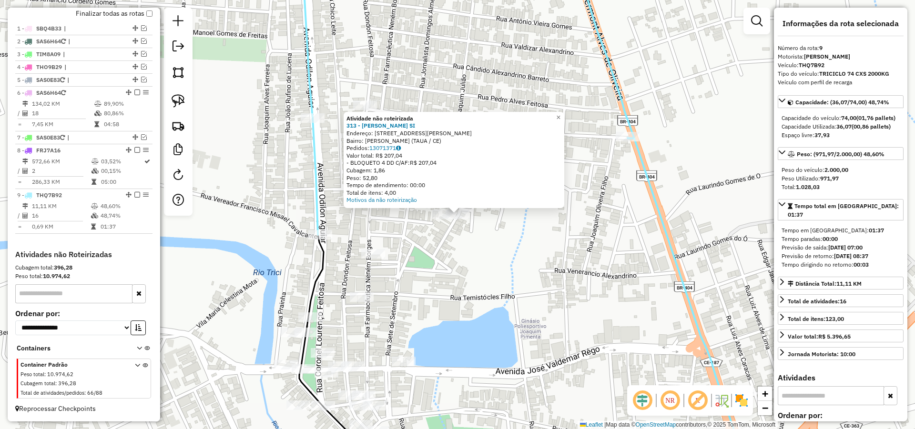
click at [427, 247] on div "Atividade não roteirizada 313 - GLAILSON FERREIRA SI Endereço: R JOAQUIM JULIAO…" at bounding box center [457, 214] width 915 height 429
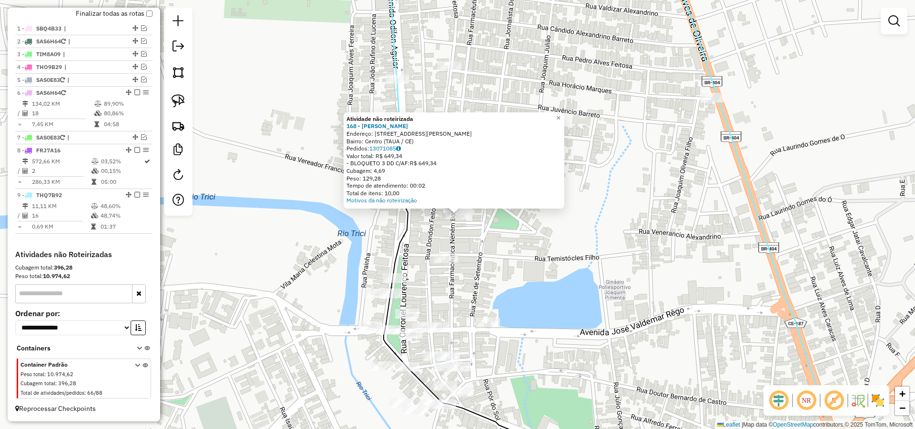
click at [503, 235] on div "Atividade não roteirizada 168 - FRANCISCO DENIS CAVA Endereço: R NENEM BORGES 3…" at bounding box center [457, 214] width 915 height 429
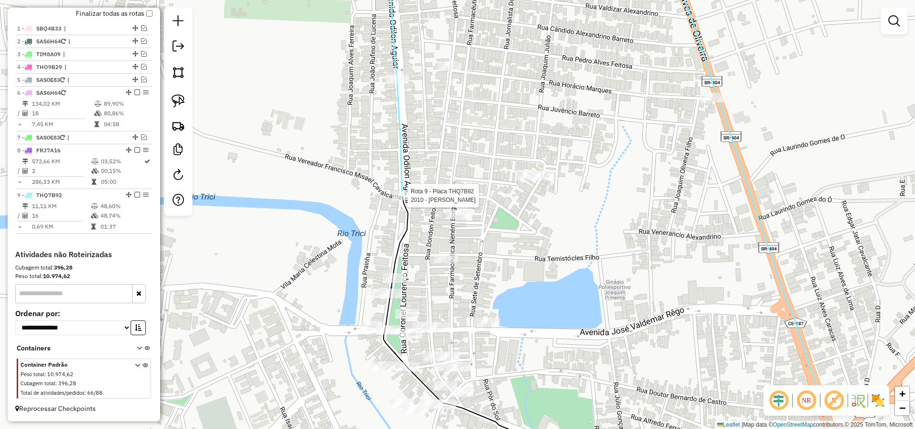
select select "*********"
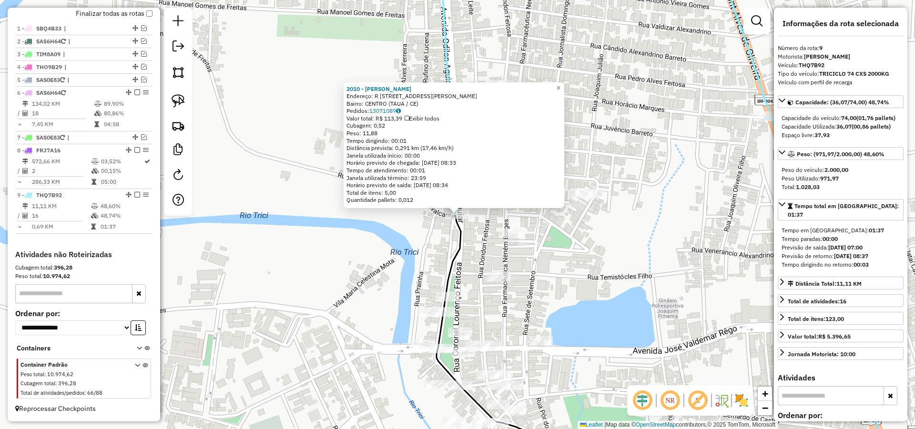
click at [635, 249] on div "2010 - ANTONIA CHAGAS Endereço: R Rua Coronel Lourenco Feitosa 208 Bairro: CENT…" at bounding box center [457, 214] width 915 height 429
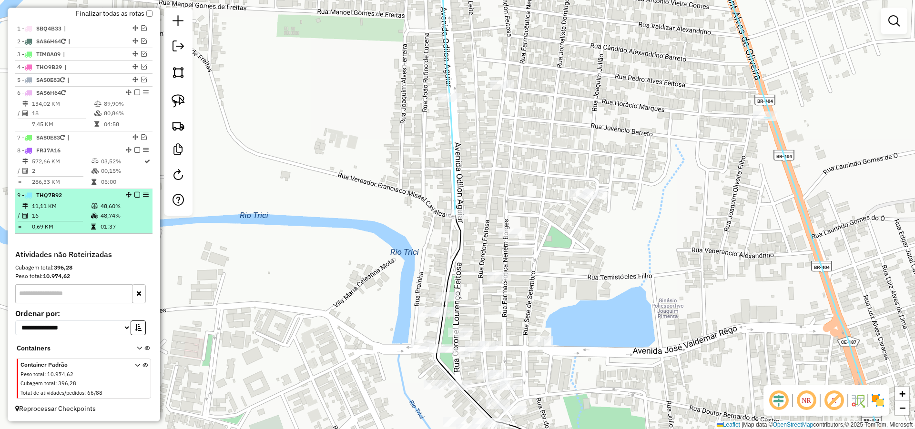
click at [135, 194] on em at bounding box center [137, 195] width 6 height 6
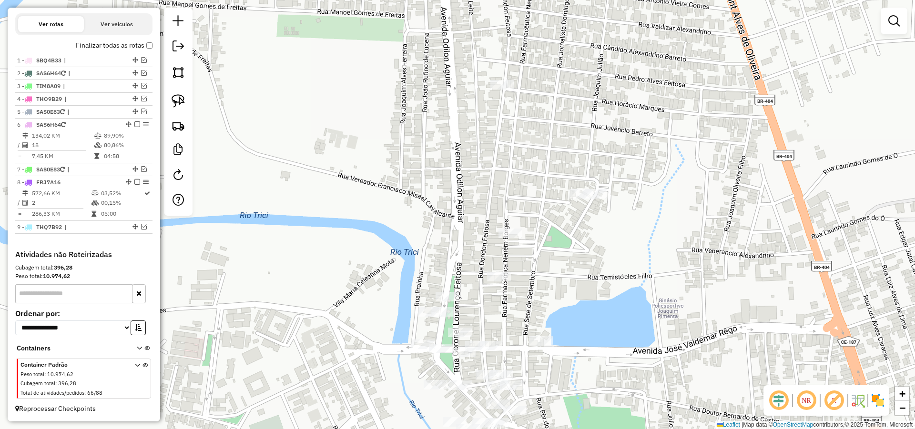
scroll to position [322, 0]
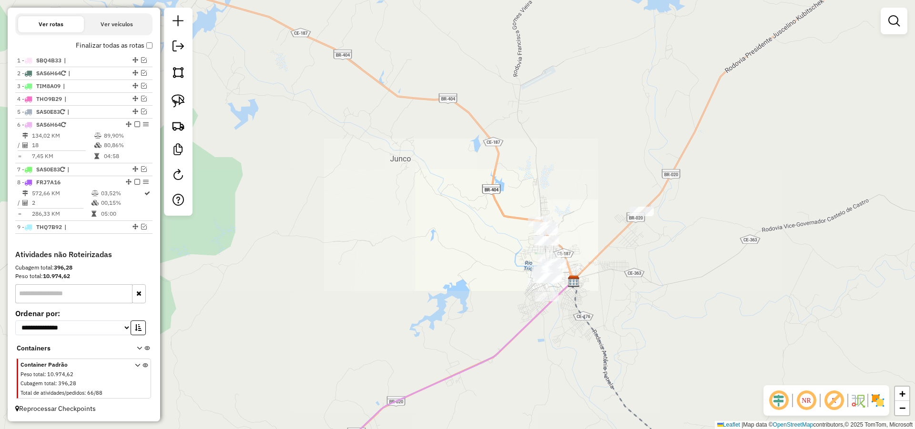
click at [646, 280] on div "Janela de atendimento Grade de atendimento Capacidade Transportadoras Veículos …" at bounding box center [457, 214] width 915 height 429
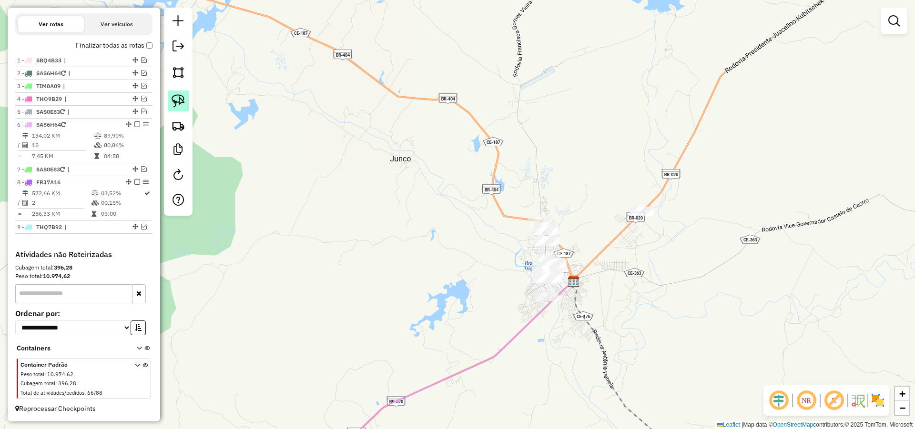
drag, startPoint x: 174, startPoint y: 98, endPoint x: 558, endPoint y: 150, distance: 387.1
click at [174, 98] on img at bounding box center [178, 100] width 13 height 13
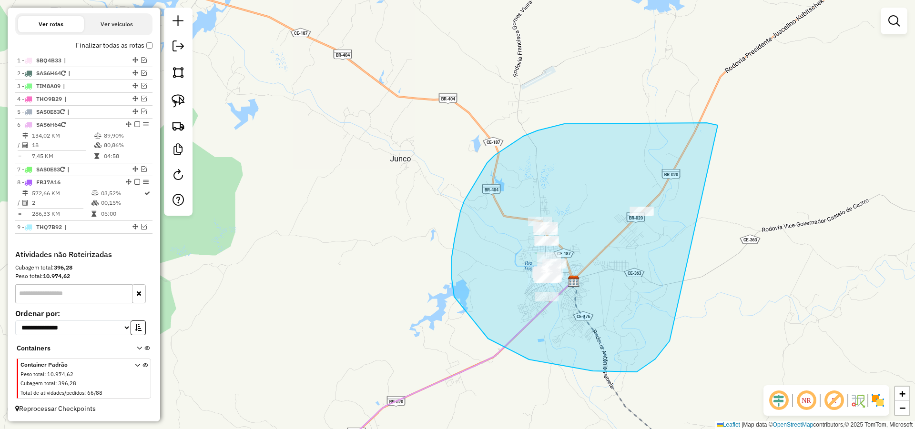
drag, startPoint x: 707, startPoint y: 123, endPoint x: 691, endPoint y: 298, distance: 176.1
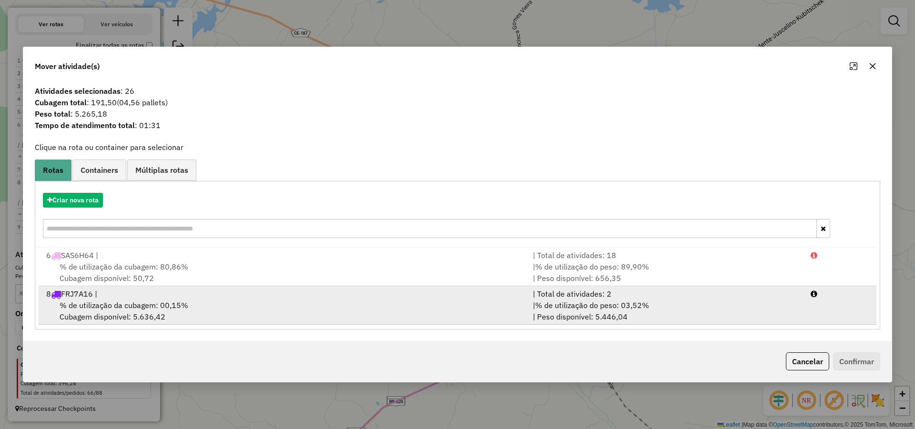
click at [639, 303] on span "% de utilização do peso: 03,52%" at bounding box center [592, 306] width 114 height 10
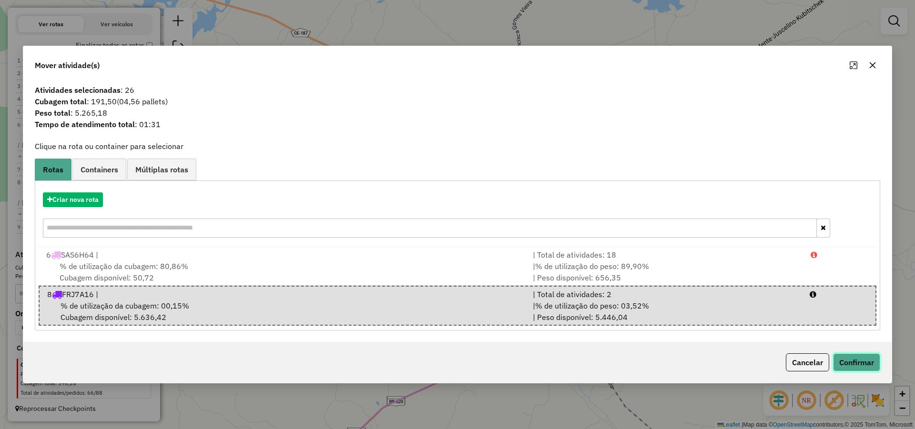
click at [862, 367] on button "Confirmar" at bounding box center [856, 363] width 47 height 18
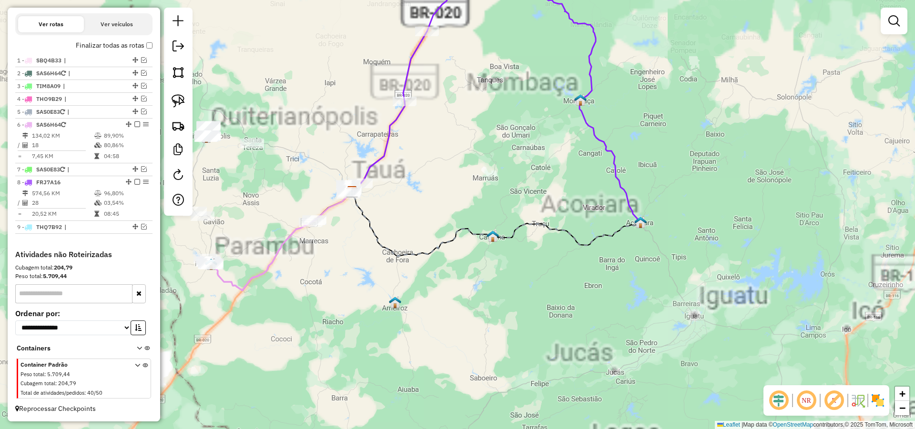
drag, startPoint x: 498, startPoint y: 180, endPoint x: 542, endPoint y: 201, distance: 49.2
click at [576, 181] on div "Janela de atendimento Grade de atendimento Capacidade Transportadoras Veículos …" at bounding box center [457, 214] width 915 height 429
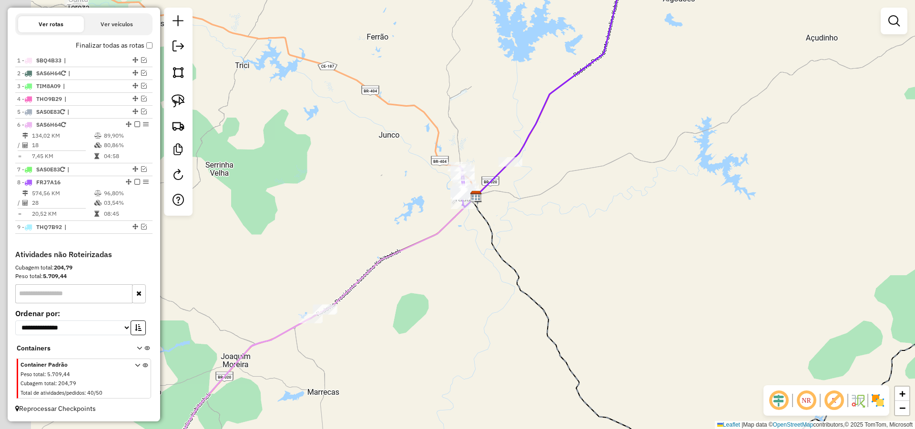
drag, startPoint x: 486, startPoint y: 224, endPoint x: 575, endPoint y: 228, distance: 89.2
click at [547, 227] on icon at bounding box center [777, 324] width 606 height 257
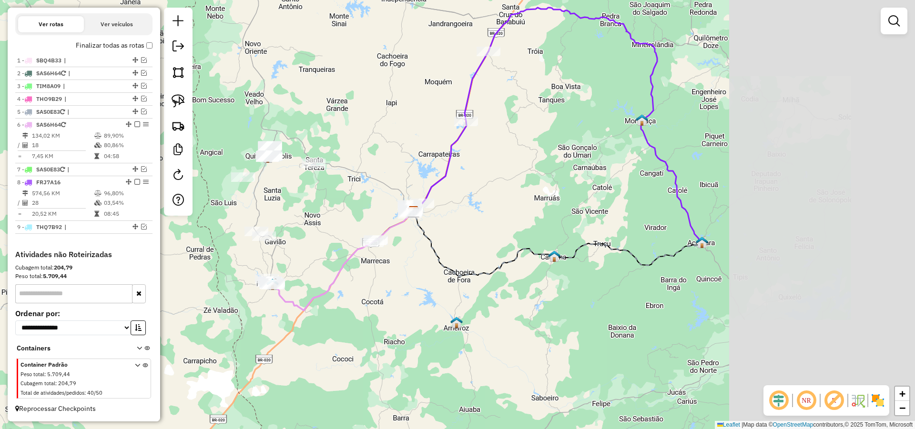
drag, startPoint x: 827, startPoint y: 189, endPoint x: 567, endPoint y: 221, distance: 261.6
click at [568, 220] on div "Janela de atendimento Grade de atendimento Capacidade Transportadoras Veículos …" at bounding box center [457, 214] width 915 height 429
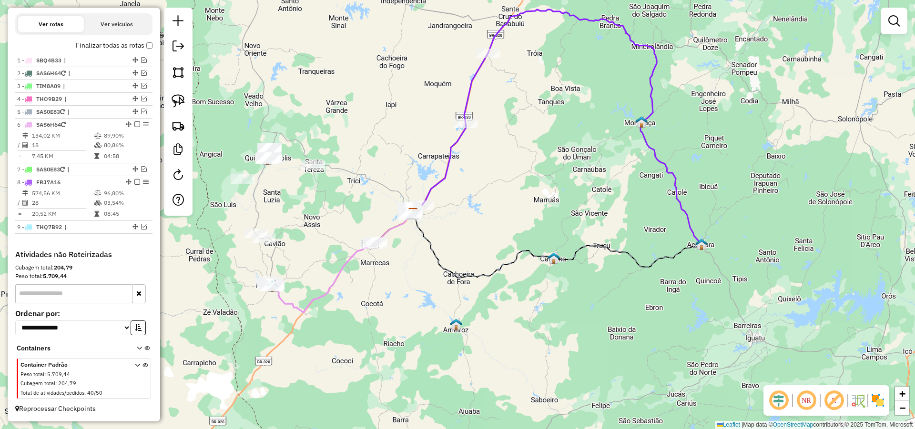
drag, startPoint x: 492, startPoint y: 234, endPoint x: 548, endPoint y: 228, distance: 56.6
click at [547, 226] on div "Janela de atendimento Grade de atendimento Capacidade Transportadoras Veículos …" at bounding box center [457, 214] width 915 height 429
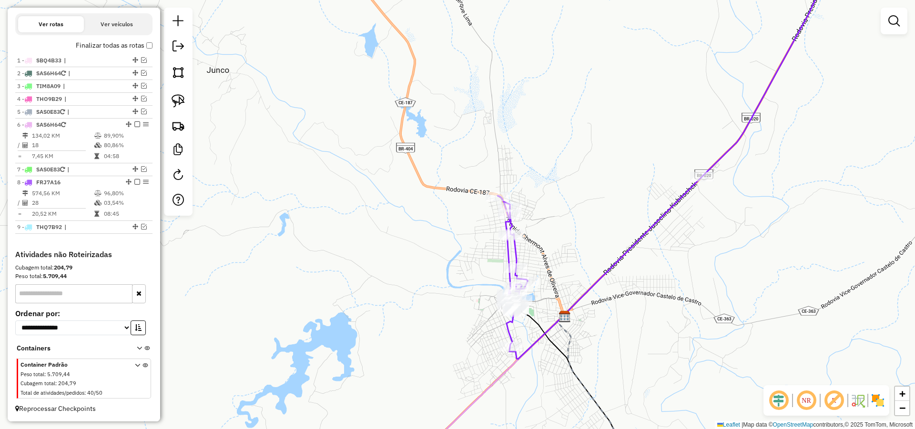
drag, startPoint x: 390, startPoint y: 227, endPoint x: 397, endPoint y: 227, distance: 7.1
click at [391, 227] on div "Janela de atendimento Grade de atendimento Capacidade Transportadoras Veículos …" at bounding box center [457, 214] width 915 height 429
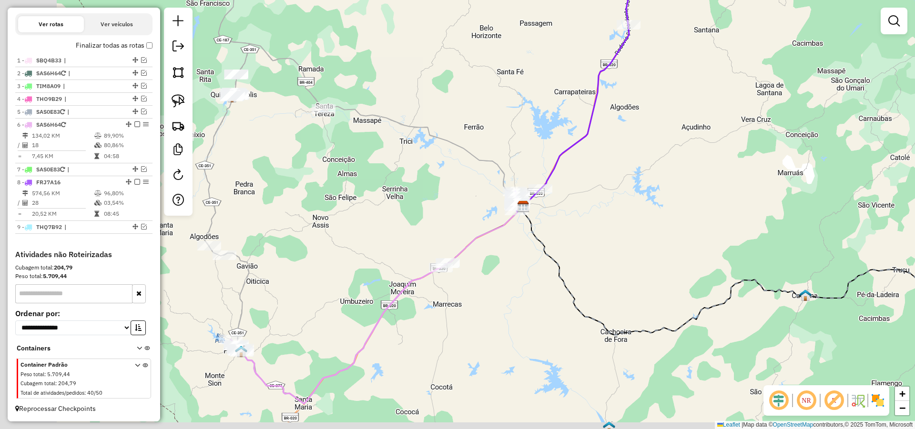
drag, startPoint x: 477, startPoint y: 190, endPoint x: 557, endPoint y: 179, distance: 80.3
click at [553, 178] on div "Janela de atendimento Grade de atendimento Capacidade Transportadoras Veículos …" at bounding box center [457, 214] width 915 height 429
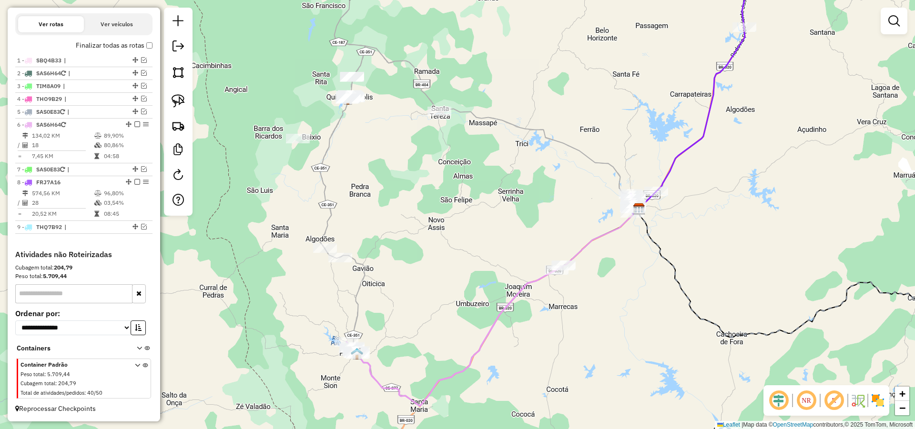
drag, startPoint x: 478, startPoint y: 190, endPoint x: 510, endPoint y: 204, distance: 35.2
click at [483, 193] on div "Janela de atendimento Grade de atendimento Capacidade Transportadoras Veículos …" at bounding box center [457, 214] width 915 height 429
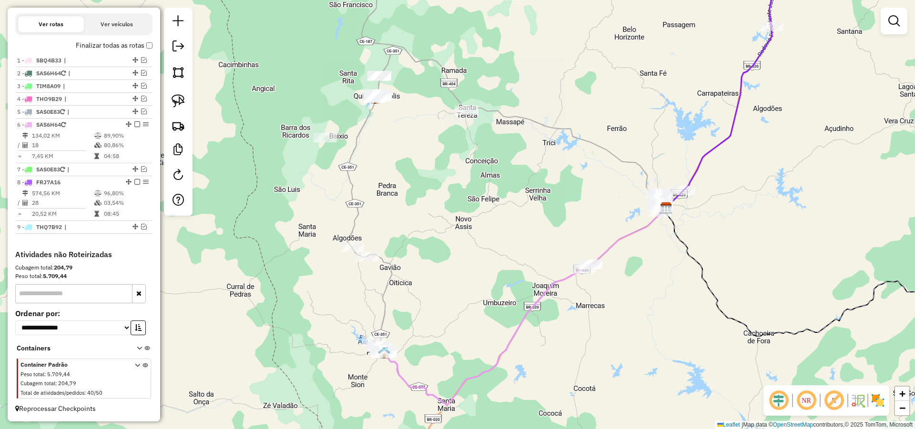
drag, startPoint x: 465, startPoint y: 219, endPoint x: 485, endPoint y: 212, distance: 20.6
click at [485, 212] on div "Janela de atendimento Grade de atendimento Capacidade Transportadoras Veículos …" at bounding box center [457, 214] width 915 height 429
drag, startPoint x: 454, startPoint y: 225, endPoint x: 474, endPoint y: 193, distance: 38.1
click at [473, 195] on div "Janela de atendimento Grade de atendimento Capacidade Transportadoras Veículos …" at bounding box center [457, 214] width 915 height 429
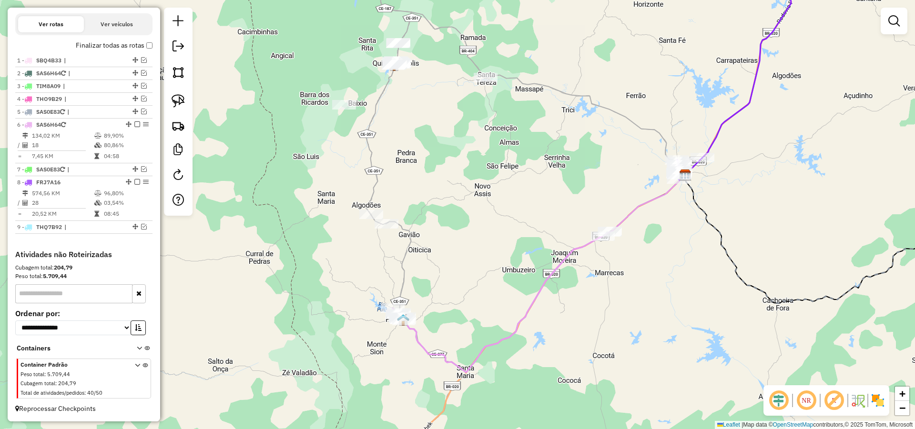
click at [462, 251] on div "Janela de atendimento Grade de atendimento Capacidade Transportadoras Veículos …" at bounding box center [457, 214] width 915 height 429
click at [141, 110] on em at bounding box center [144, 112] width 6 height 6
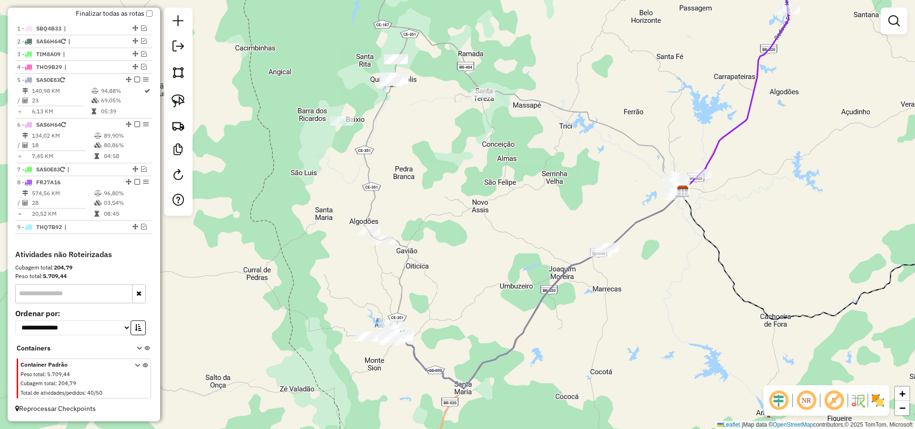
click at [449, 185] on div "Janela de atendimento Grade de atendimento Capacidade Transportadoras Veículos …" at bounding box center [457, 214] width 915 height 429
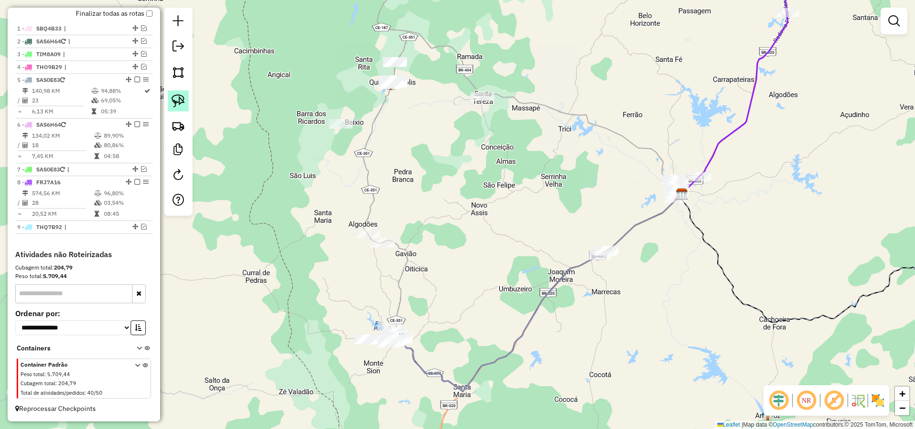
drag, startPoint x: 177, startPoint y: 100, endPoint x: 209, endPoint y: 110, distance: 34.1
click at [178, 100] on img at bounding box center [178, 100] width 13 height 13
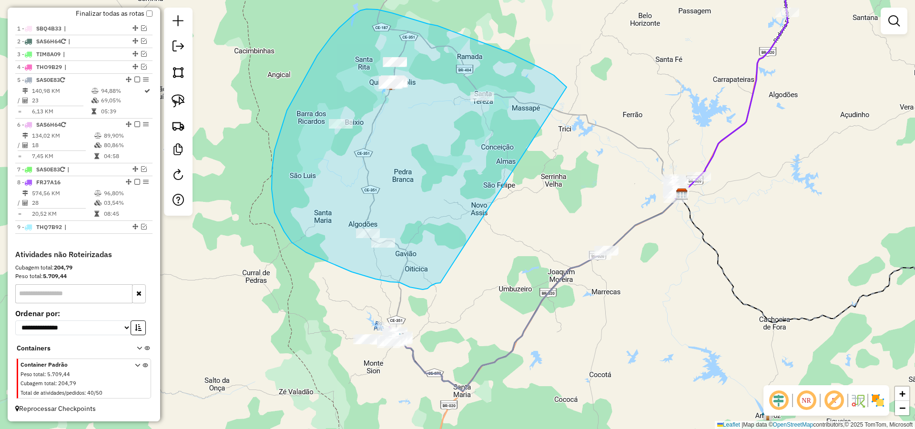
drag, startPoint x: 561, startPoint y: 82, endPoint x: 440, endPoint y: 283, distance: 234.7
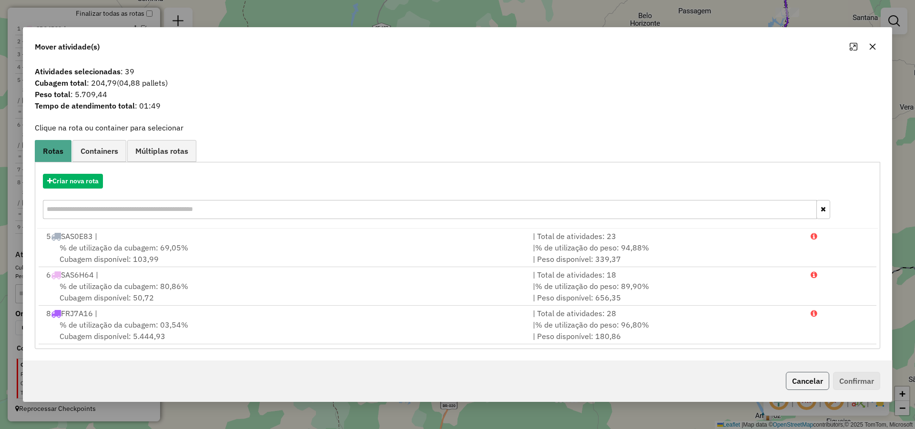
click at [804, 378] on button "Cancelar" at bounding box center [807, 381] width 43 height 18
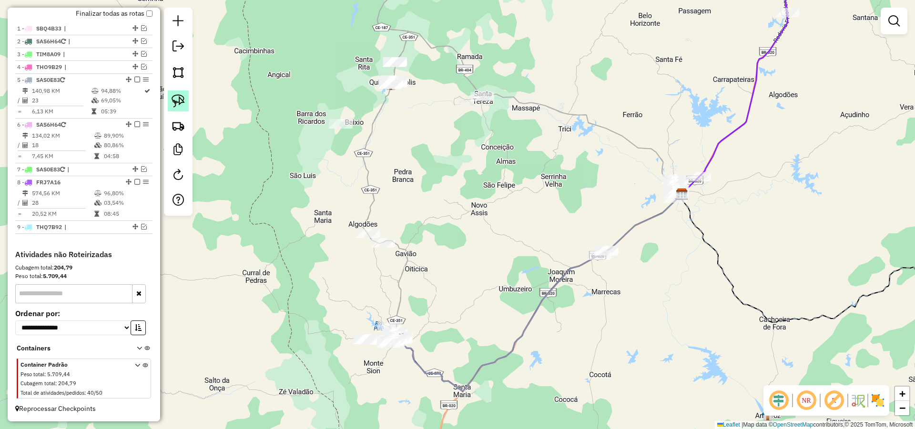
click at [185, 96] on link at bounding box center [178, 101] width 21 height 21
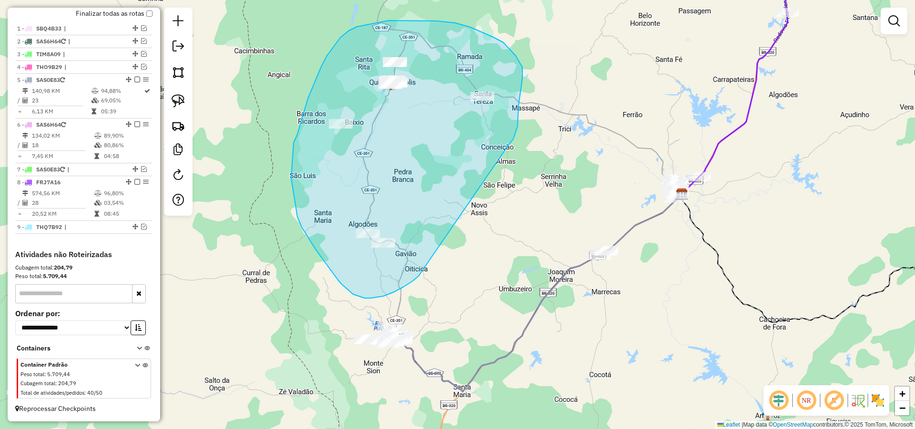
drag, startPoint x: 519, startPoint y: 100, endPoint x: 422, endPoint y: 272, distance: 197.6
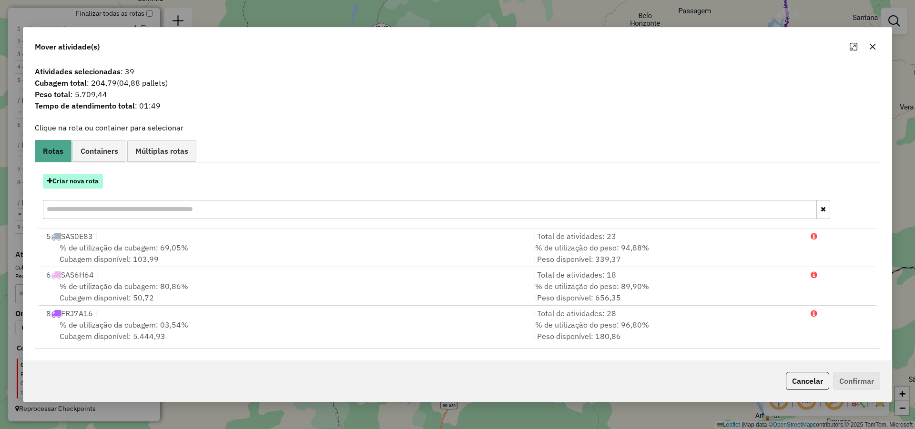
click at [88, 180] on button "Criar nova rota" at bounding box center [73, 181] width 60 height 15
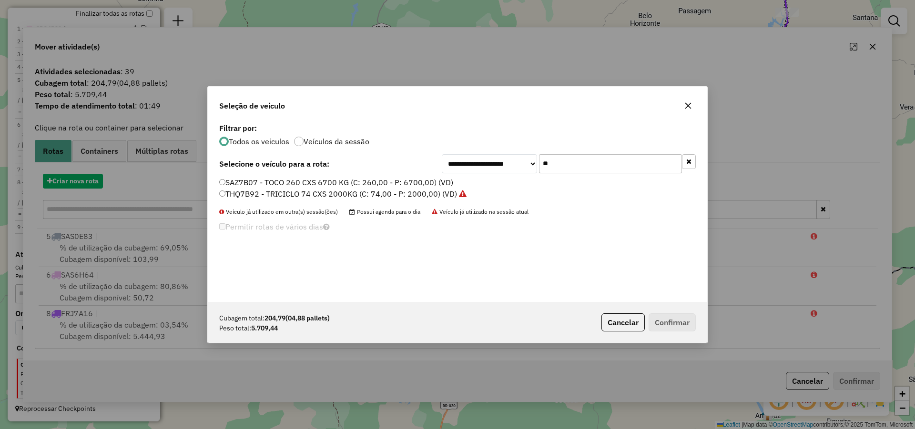
scroll to position [5, 3]
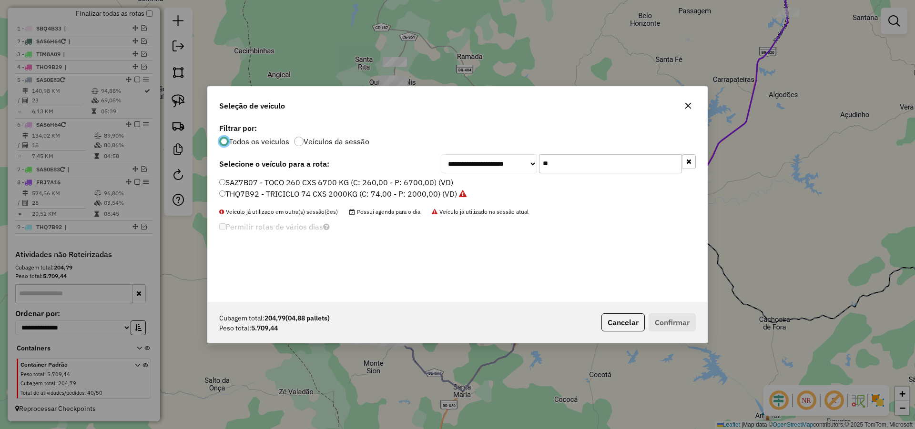
click at [552, 166] on input "**" at bounding box center [610, 163] width 143 height 19
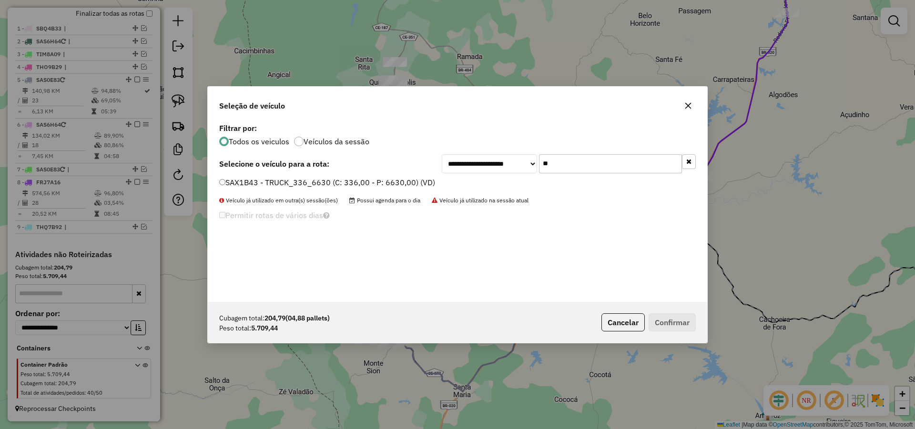
type input "**"
click at [343, 180] on label "SAX1B43 - TRUCK_336_6630 (C: 336,00 - P: 6630,00) (VD)" at bounding box center [327, 182] width 216 height 11
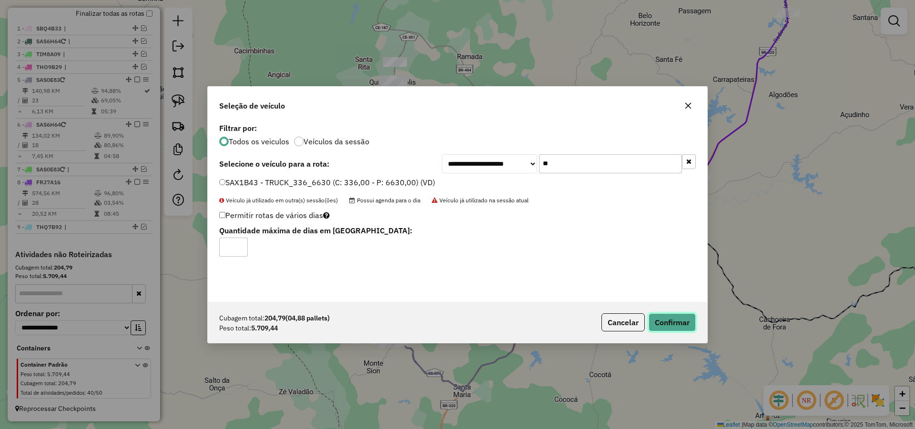
click at [669, 315] on button "Confirmar" at bounding box center [672, 323] width 47 height 18
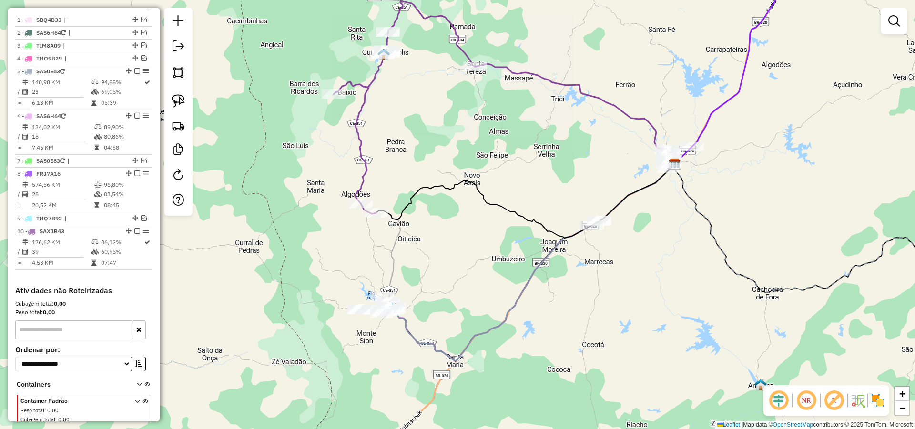
drag, startPoint x: 483, startPoint y: 271, endPoint x: 480, endPoint y: 266, distance: 5.6
click at [482, 267] on div "Janela de atendimento Grade de atendimento Capacidade Transportadoras Veículos …" at bounding box center [457, 214] width 915 height 429
click at [459, 271] on div "Janela de atendimento Grade de atendimento Capacidade Transportadoras Veículos …" at bounding box center [457, 214] width 915 height 429
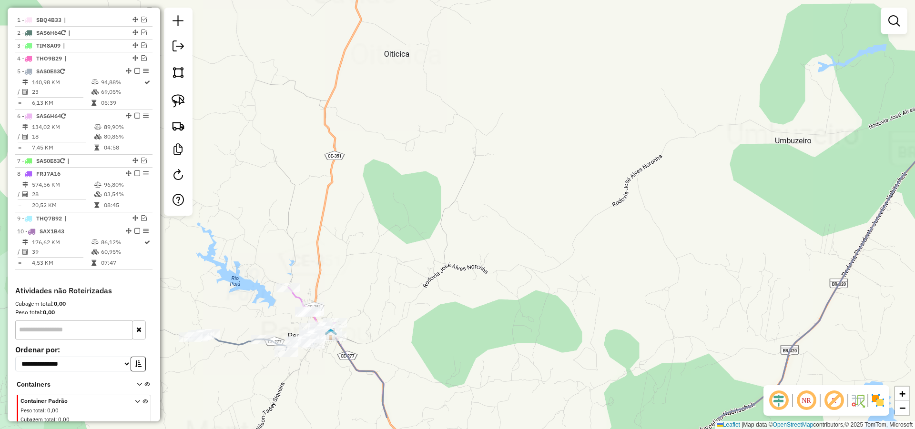
drag, startPoint x: 453, startPoint y: 248, endPoint x: 461, endPoint y: 236, distance: 14.4
click at [464, 230] on div "Janela de atendimento Grade de atendimento Capacidade Transportadoras Veículos …" at bounding box center [457, 214] width 915 height 429
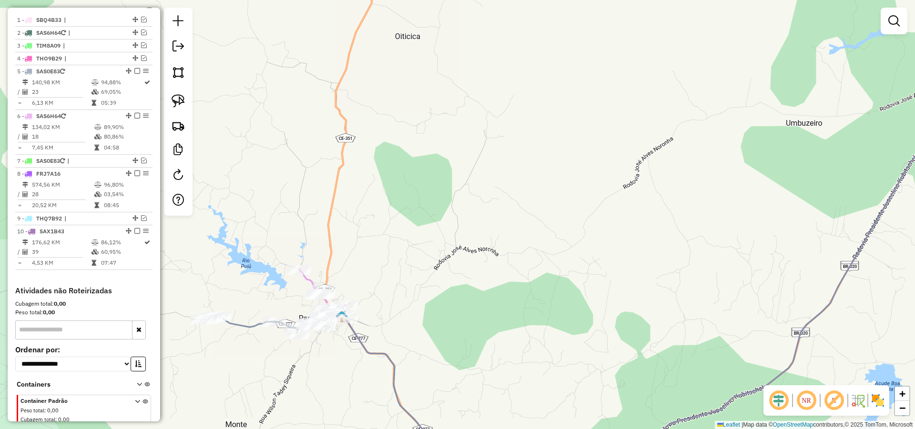
click at [427, 284] on div "Janela de atendimento Grade de atendimento Capacidade Transportadoras Veículos …" at bounding box center [457, 214] width 915 height 429
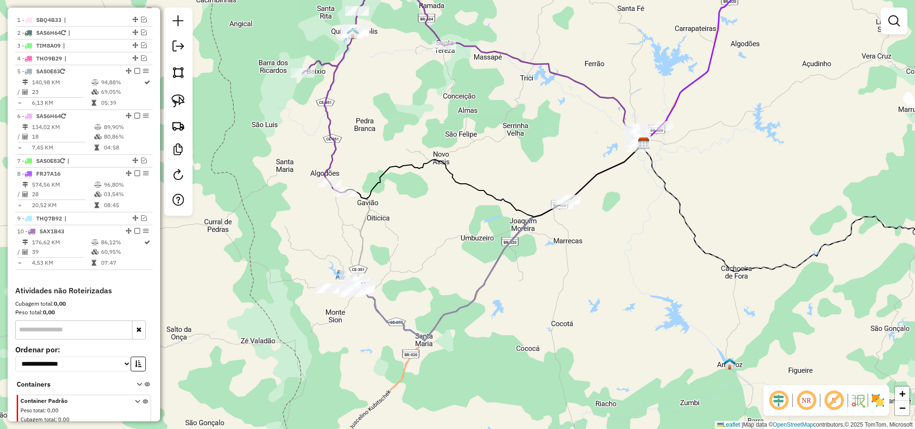
drag, startPoint x: 177, startPoint y: 92, endPoint x: 317, endPoint y: 159, distance: 154.7
click at [177, 93] on link at bounding box center [178, 101] width 21 height 21
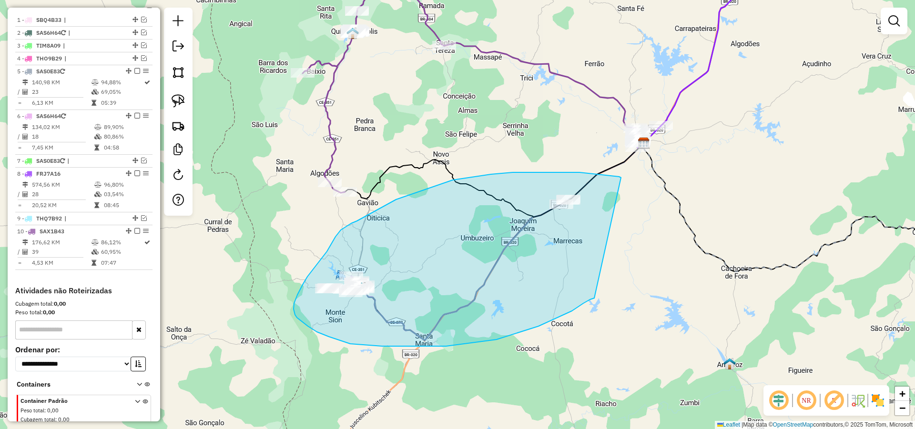
drag, startPoint x: 619, startPoint y: 177, endPoint x: 596, endPoint y: 297, distance: 122.3
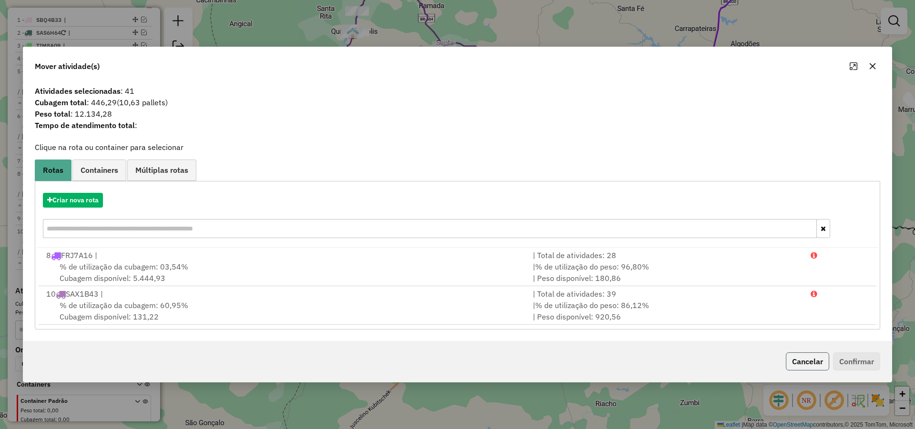
click at [821, 355] on button "Cancelar" at bounding box center [807, 362] width 43 height 18
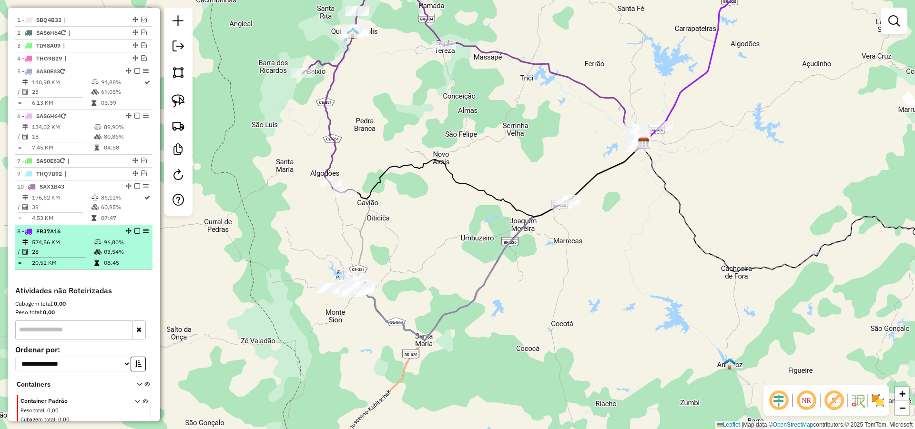
drag, startPoint x: 126, startPoint y: 187, endPoint x: 119, endPoint y: 270, distance: 83.7
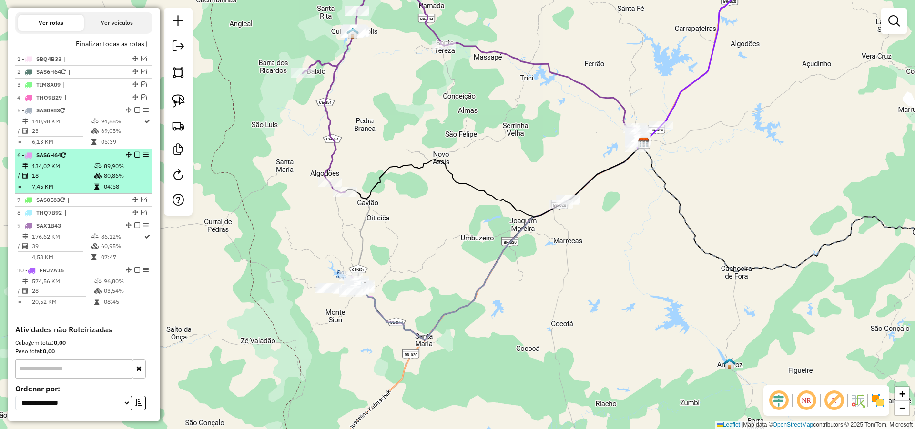
scroll to position [297, 0]
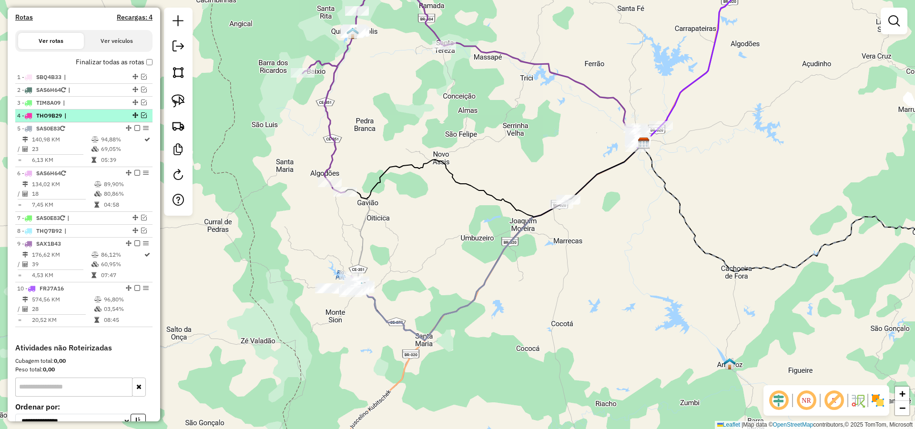
drag, startPoint x: 125, startPoint y: 249, endPoint x: 133, endPoint y: 130, distance: 119.4
click at [133, 130] on ul "1 - SBQ4B33 | 2 - SAS6H64 | 3 - TIM8A09 | 4 - THO9B29 | 5 - SAS0E83 140,98 KM 9…" at bounding box center [83, 199] width 137 height 256
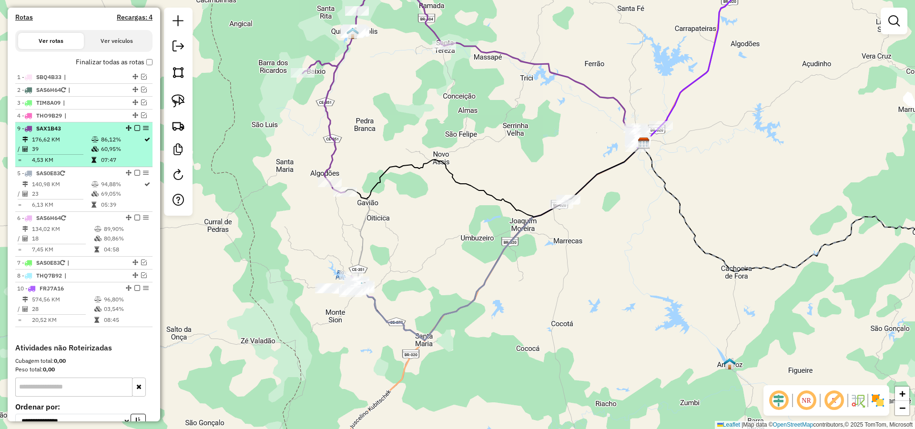
drag, startPoint x: 126, startPoint y: 253, endPoint x: 132, endPoint y: 138, distance: 115.4
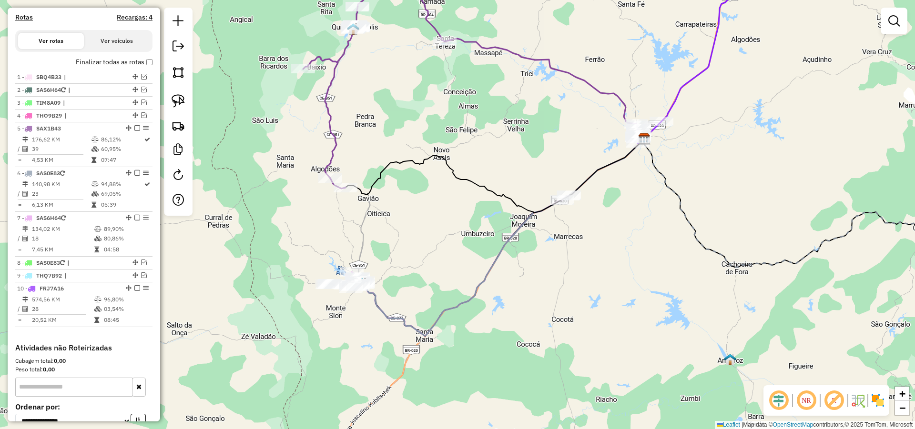
drag, startPoint x: 384, startPoint y: 258, endPoint x: 388, endPoint y: 228, distance: 30.3
click at [388, 228] on div "Janela de atendimento Grade de atendimento Capacidade Transportadoras Veículos …" at bounding box center [457, 214] width 915 height 429
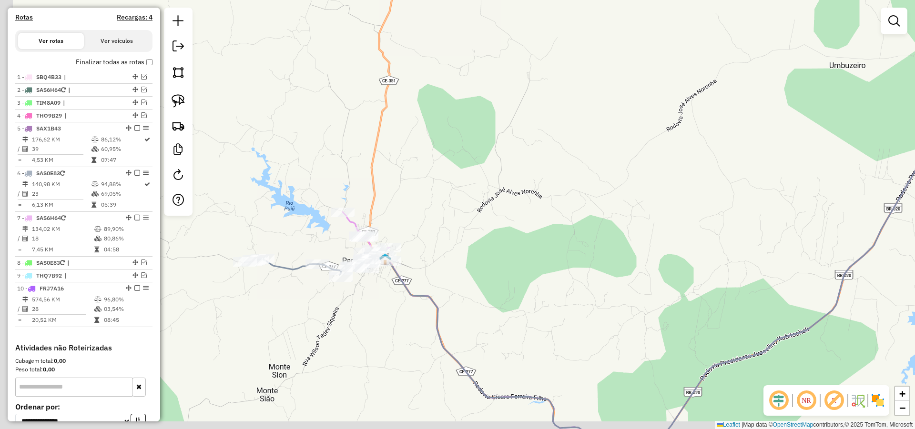
drag, startPoint x: 383, startPoint y: 274, endPoint x: 418, endPoint y: 266, distance: 36.5
click at [418, 266] on div "Janela de atendimento Grade de atendimento Capacidade Transportadoras Veículos …" at bounding box center [457, 214] width 915 height 429
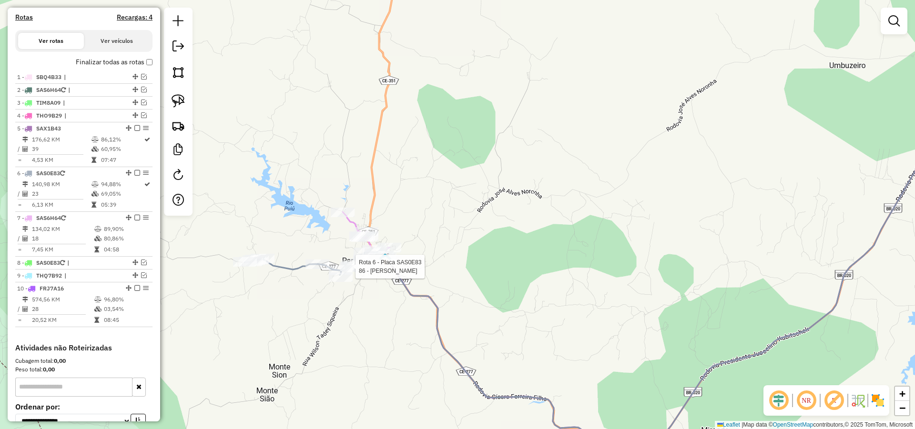
select select "*********"
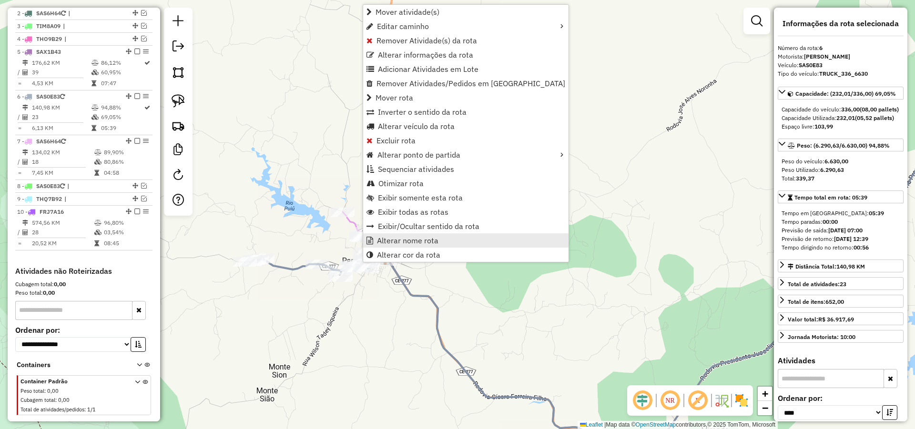
scroll to position [399, 0]
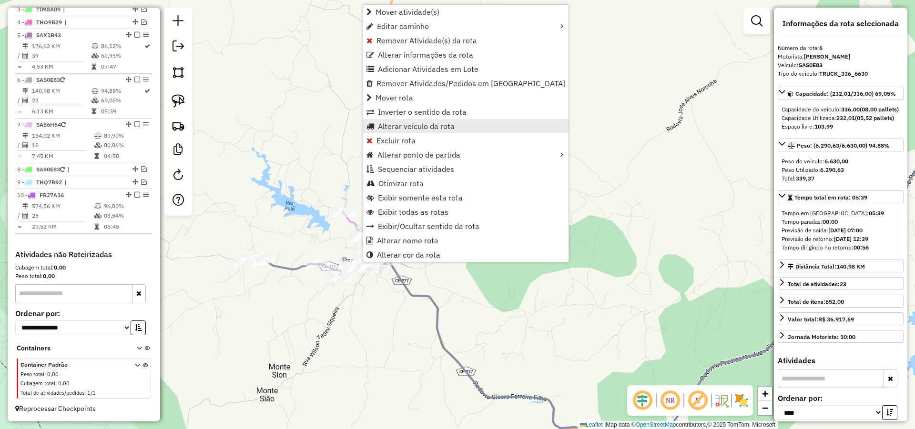
click at [408, 125] on span "Alterar veículo da rota" at bounding box center [416, 126] width 77 height 8
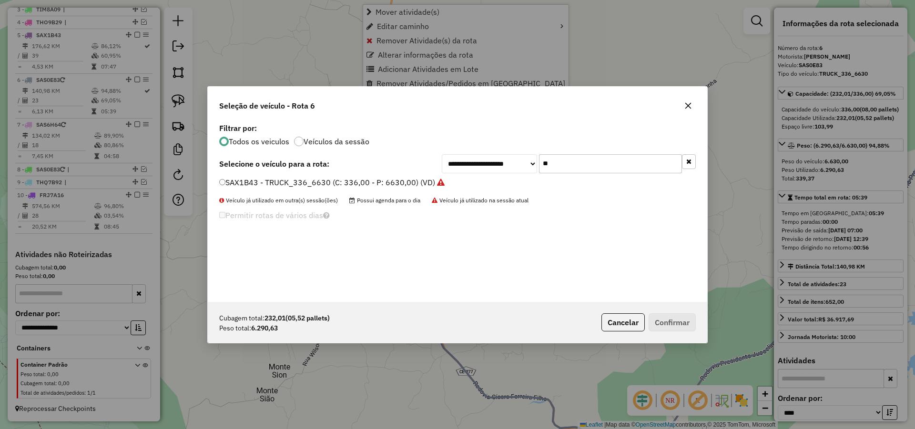
scroll to position [5, 3]
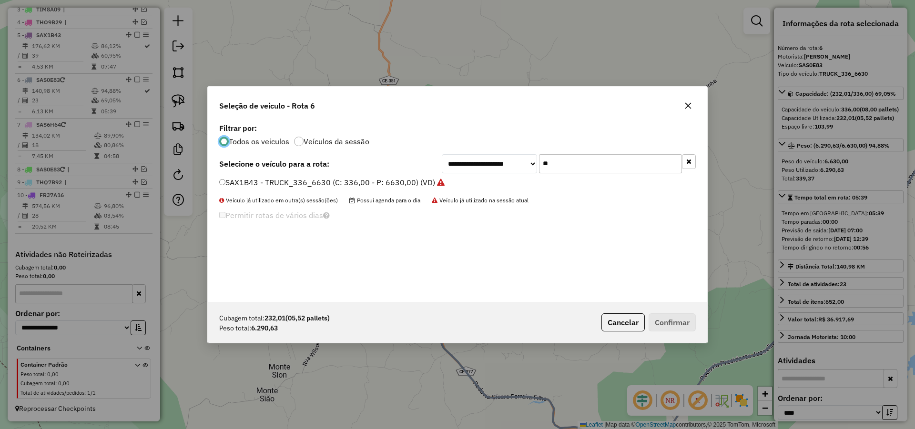
click at [570, 169] on input "**" at bounding box center [610, 163] width 143 height 19
type input "**"
click at [404, 181] on label "SAX9G73 - TOCO_420_7620 (C: 420,00 - P: 7620,00) (VD)" at bounding box center [325, 182] width 212 height 11
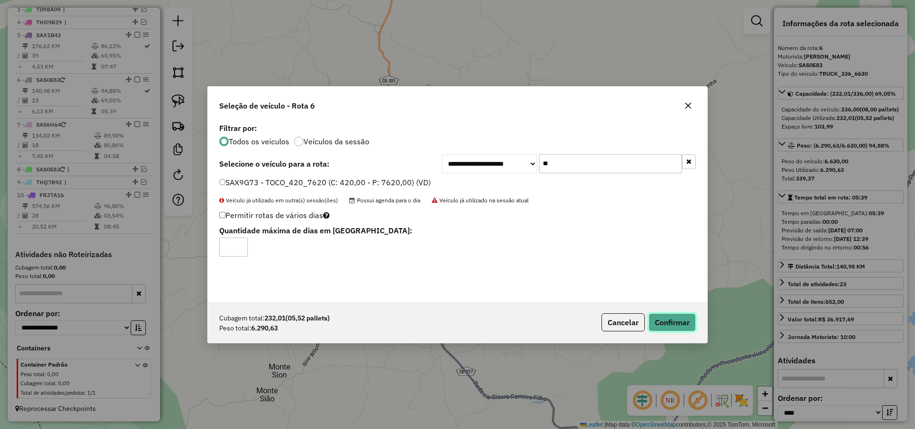
click at [678, 319] on button "Confirmar" at bounding box center [672, 323] width 47 height 18
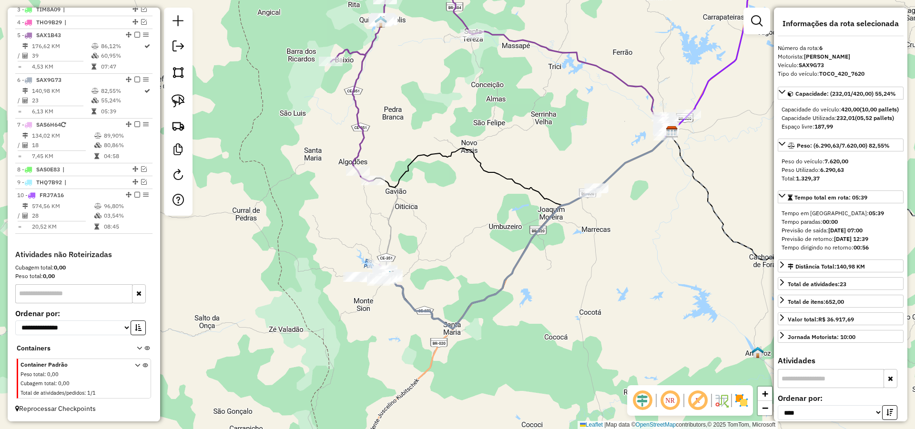
drag, startPoint x: 630, startPoint y: 255, endPoint x: 571, endPoint y: 266, distance: 60.0
click at [571, 266] on div "Janela de atendimento Grade de atendimento Capacidade Transportadoras Veículos …" at bounding box center [457, 214] width 915 height 429
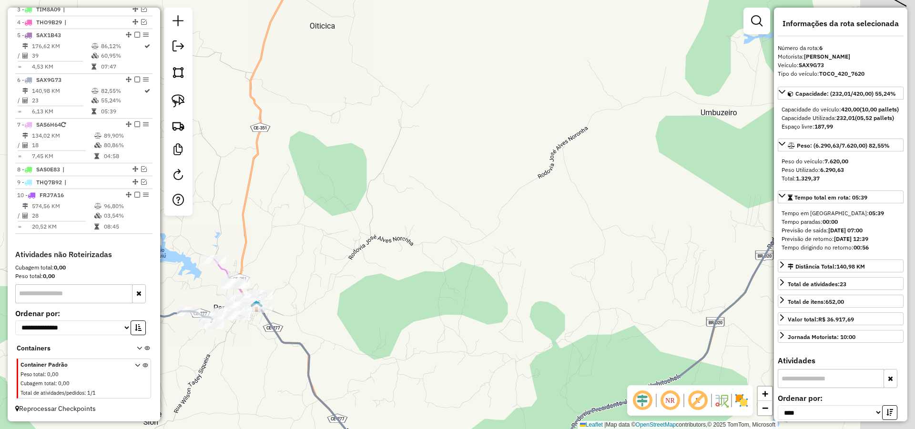
drag, startPoint x: 581, startPoint y: 243, endPoint x: 533, endPoint y: 251, distance: 48.9
click at [540, 251] on div "Janela de atendimento Grade de atendimento Capacidade Transportadoras Veículos …" at bounding box center [457, 214] width 915 height 429
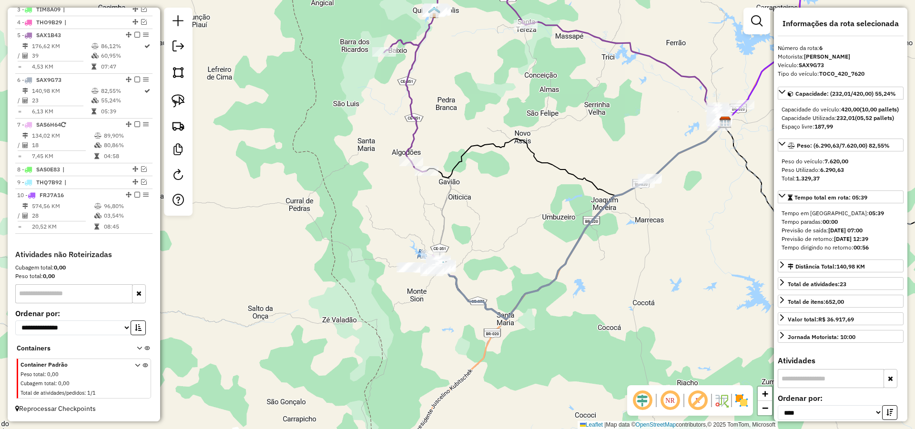
drag, startPoint x: 639, startPoint y: 252, endPoint x: 630, endPoint y: 250, distance: 9.8
click at [636, 254] on div "Janela de atendimento Grade de atendimento Capacidade Transportadoras Veículos …" at bounding box center [457, 214] width 915 height 429
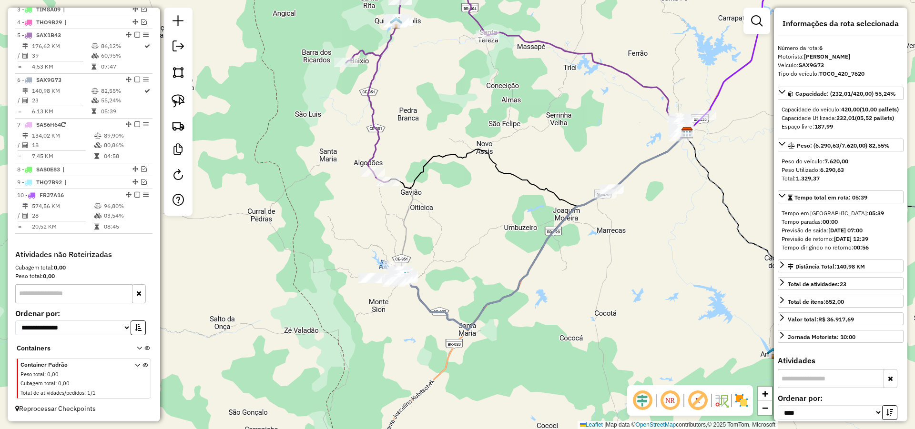
click at [167, 97] on div at bounding box center [178, 112] width 29 height 208
click at [178, 101] on img at bounding box center [178, 100] width 13 height 13
drag, startPoint x: 651, startPoint y: 157, endPoint x: 647, endPoint y: 241, distance: 83.5
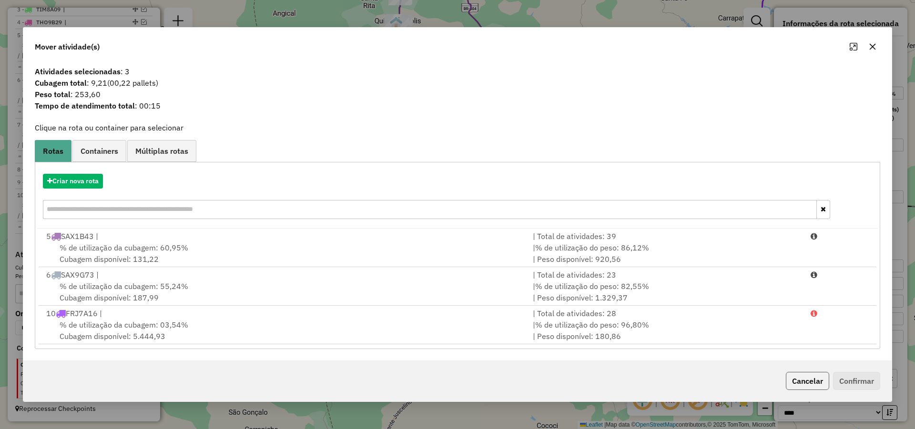
click at [827, 386] on button "Cancelar" at bounding box center [807, 381] width 43 height 18
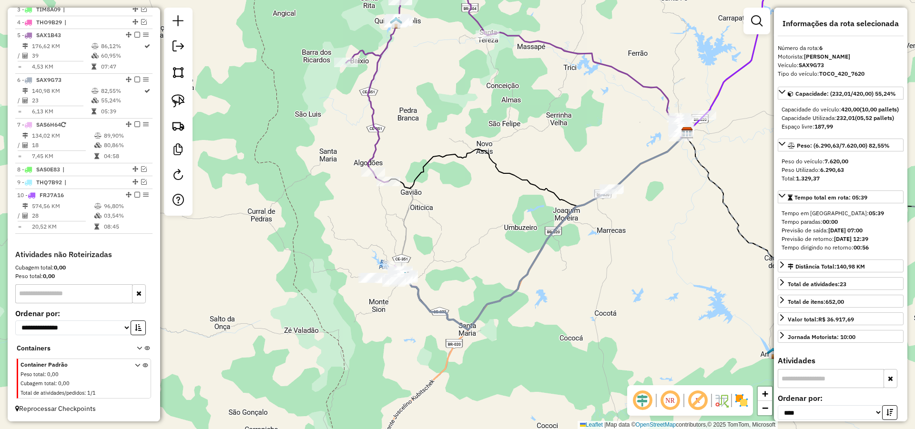
click at [523, 306] on icon at bounding box center [544, 231] width 285 height 197
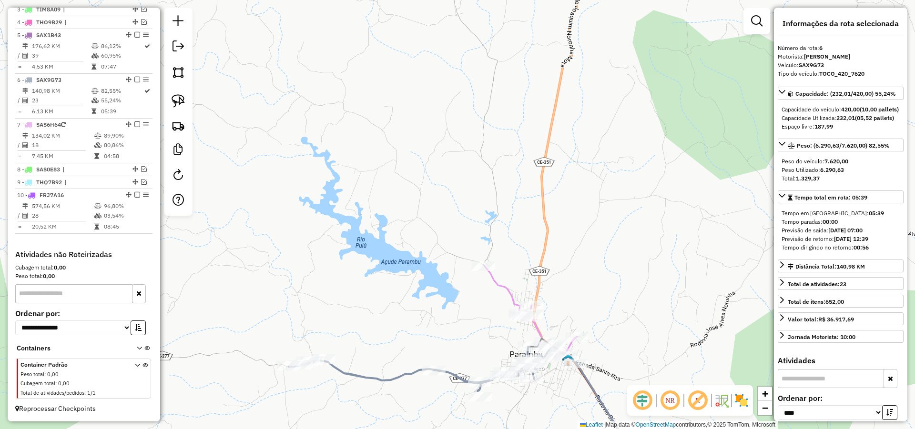
drag, startPoint x: 664, startPoint y: 284, endPoint x: 696, endPoint y: 273, distance: 33.9
click at [653, 255] on div "Janela de atendimento Grade de atendimento Capacidade Transportadoras Veículos …" at bounding box center [457, 214] width 915 height 429
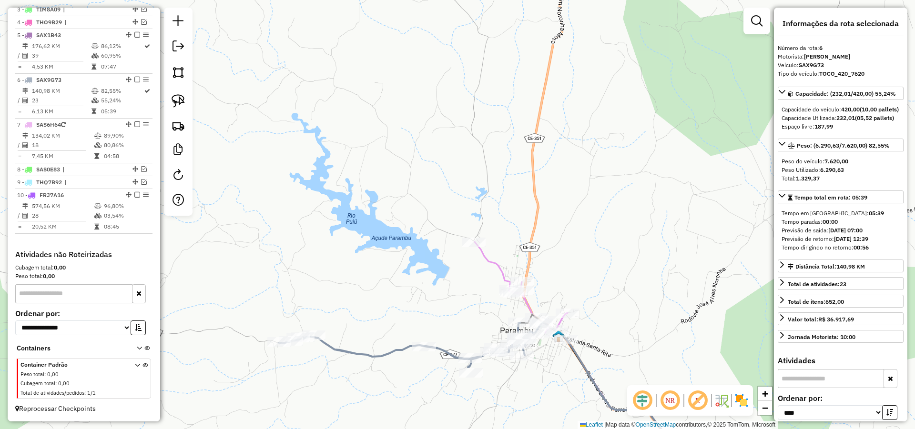
click at [636, 232] on div "Janela de atendimento Grade de atendimento Capacidade Transportadoras Veículos …" at bounding box center [457, 214] width 915 height 429
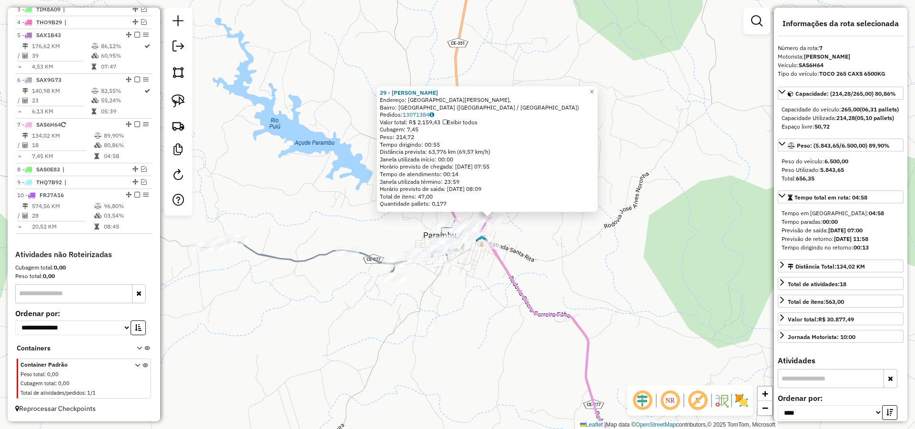
drag, startPoint x: 554, startPoint y: 260, endPoint x: 580, endPoint y: 270, distance: 28.1
click at [585, 262] on div "29 - LINDOMAR ALVES BAIA Endereço: Rua João Moreira Lima, Bairro: Alto da Bela …" at bounding box center [457, 214] width 915 height 429
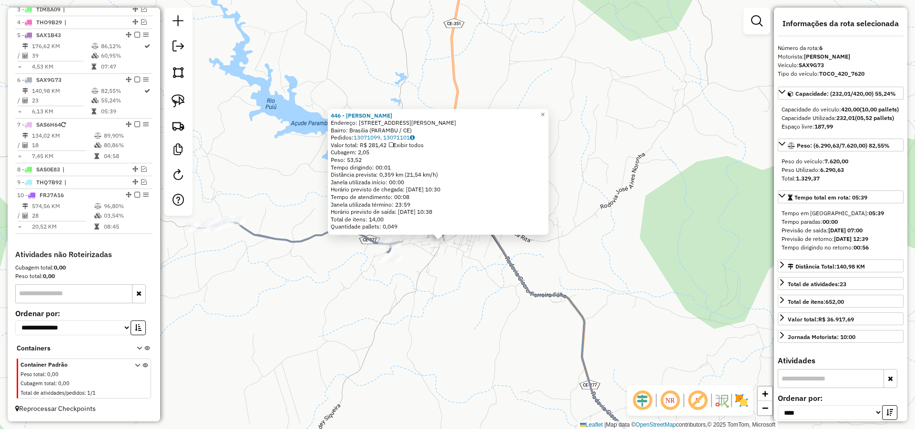
drag, startPoint x: 615, startPoint y: 245, endPoint x: 600, endPoint y: 272, distance: 30.5
click at [599, 271] on div "446 - PATRICIA ALVES MOTA Endereço: R AV LUIZ GONZAGA FREIRE 4 Bairro: Brasilia…" at bounding box center [457, 214] width 915 height 429
click at [605, 254] on div "446 - PATRICIA ALVES MOTA Endereço: R AV LUIZ GONZAGA FREIRE 4 Bairro: Brasilia…" at bounding box center [457, 214] width 915 height 429
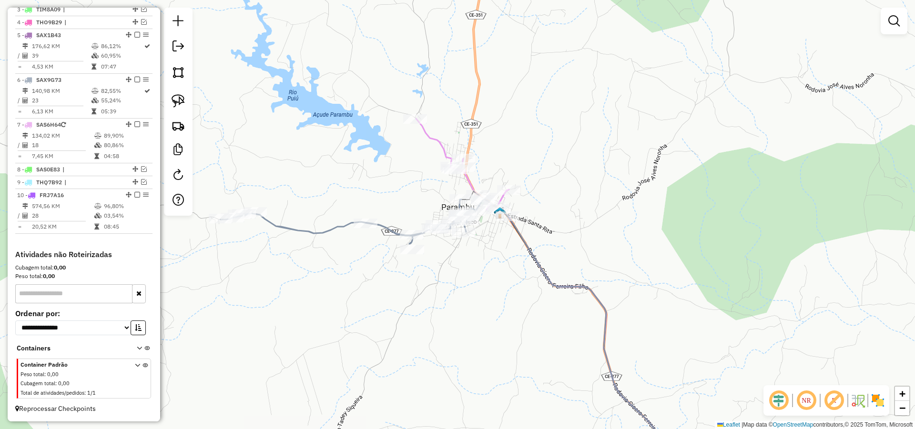
click at [561, 229] on div "Janela de atendimento Grade de atendimento Capacidade Transportadoras Veículos …" at bounding box center [457, 214] width 915 height 429
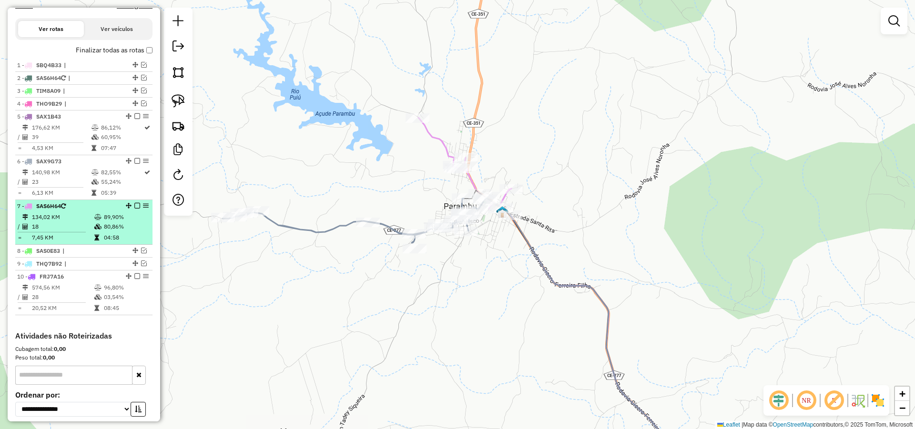
scroll to position [284, 0]
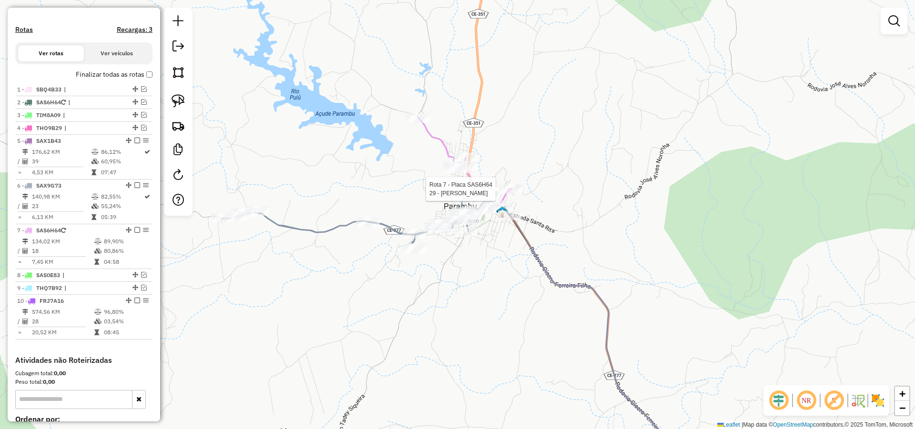
select select "*********"
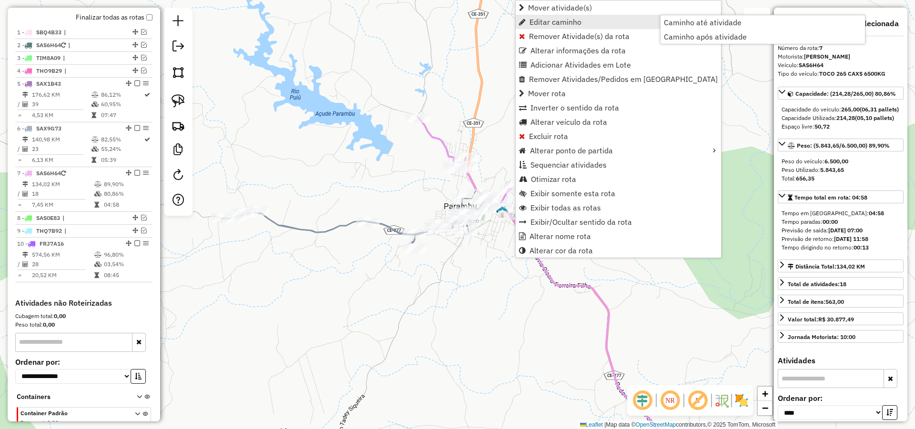
scroll to position [399, 0]
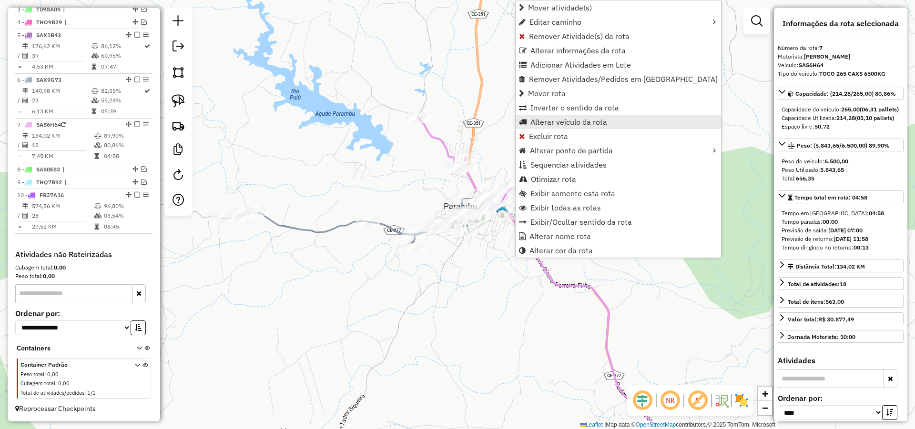
click at [548, 124] on span "Alterar veículo da rota" at bounding box center [568, 122] width 77 height 8
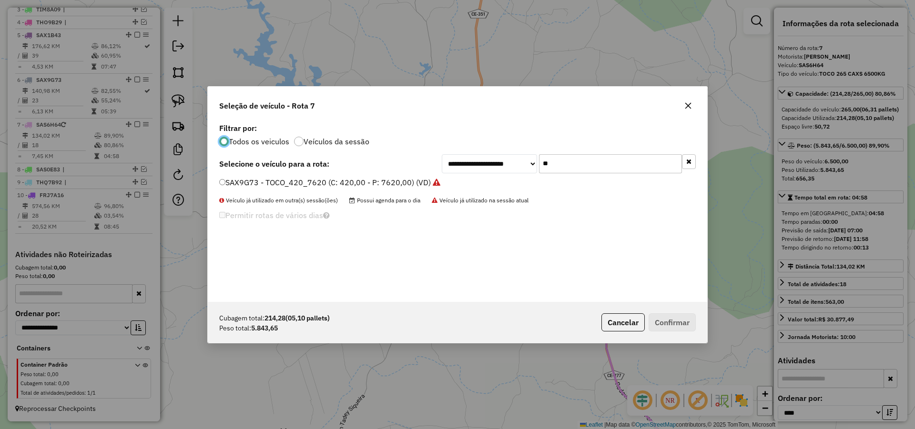
scroll to position [5, 3]
click at [576, 174] on div "**********" at bounding box center [457, 211] width 499 height 181
click at [576, 165] on input "**" at bounding box center [610, 163] width 143 height 19
type input "***"
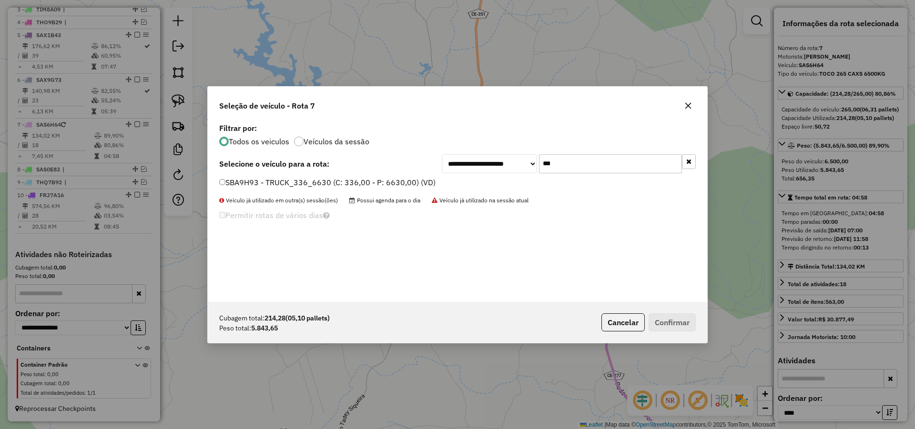
click at [411, 179] on label "SBA9H93 - TRUCK_336_6630 (C: 336,00 - P: 6630,00) (VD)" at bounding box center [327, 182] width 216 height 11
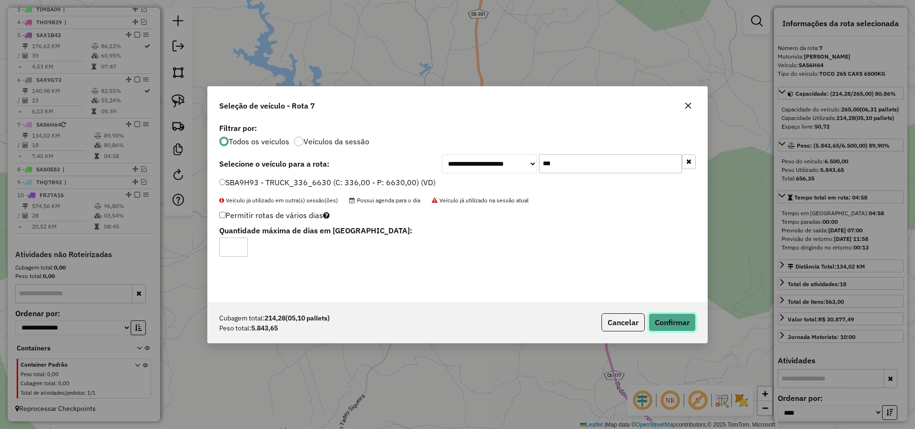
click at [668, 320] on button "Confirmar" at bounding box center [672, 323] width 47 height 18
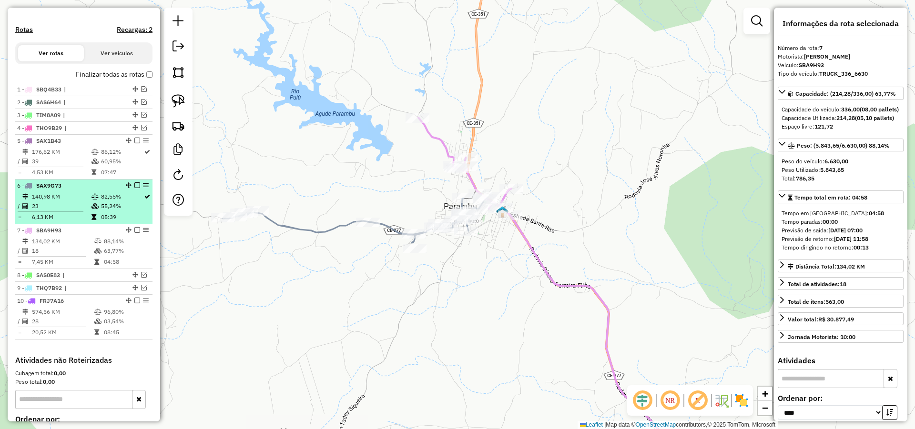
scroll to position [342, 0]
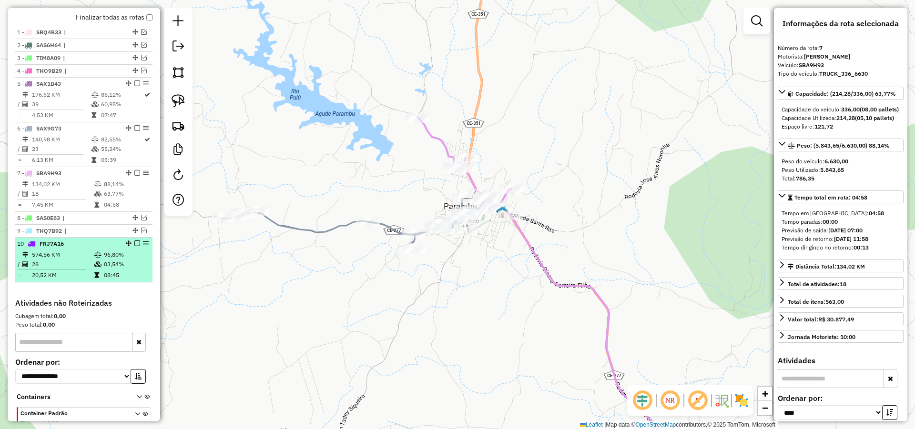
drag, startPoint x: 132, startPoint y: 238, endPoint x: 124, endPoint y: 262, distance: 25.6
click at [126, 264] on ul "1 - SBQ4B33 | 2 - SAS6H64 | 3 - TIM8A09 | 4 - THO9B29 | 5 - SAX1B43 176,62 KM 8…" at bounding box center [83, 154] width 137 height 256
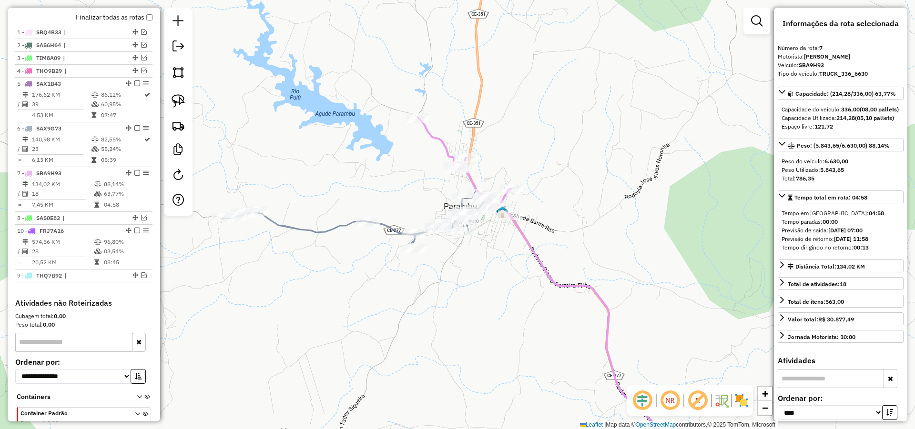
drag, startPoint x: 132, startPoint y: 238, endPoint x: 119, endPoint y: 278, distance: 42.3
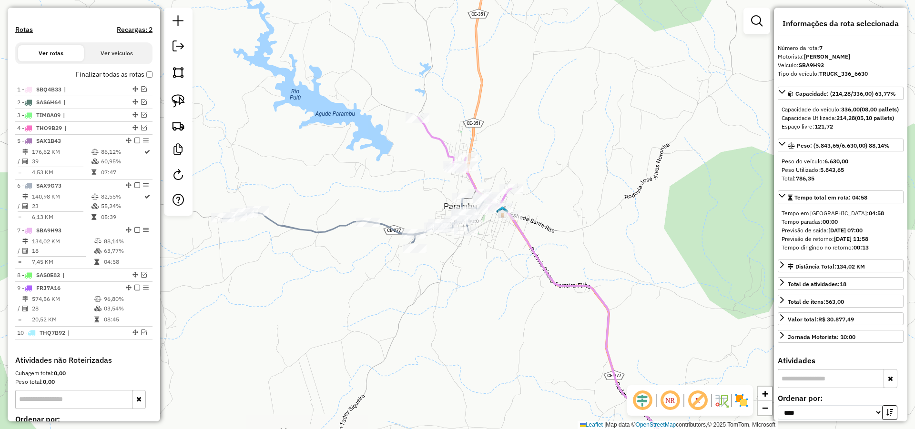
scroll to position [271, 0]
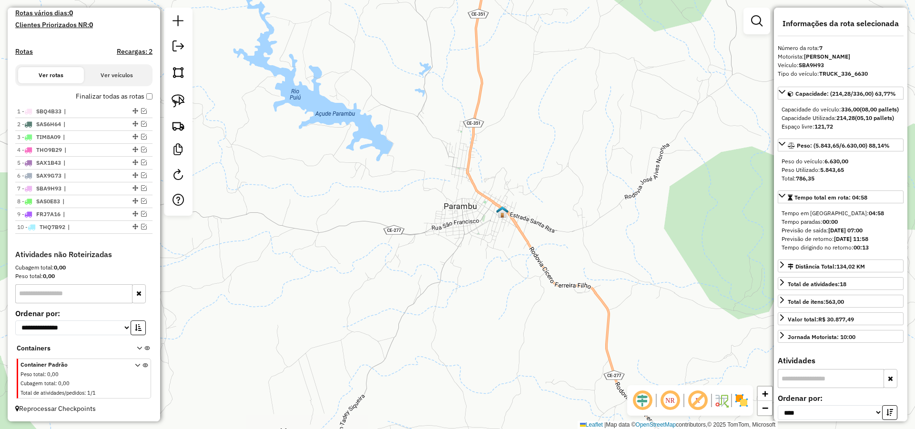
click at [578, 165] on div "Janela de atendimento Grade de atendimento Capacidade Transportadoras Veículos …" at bounding box center [457, 214] width 915 height 429
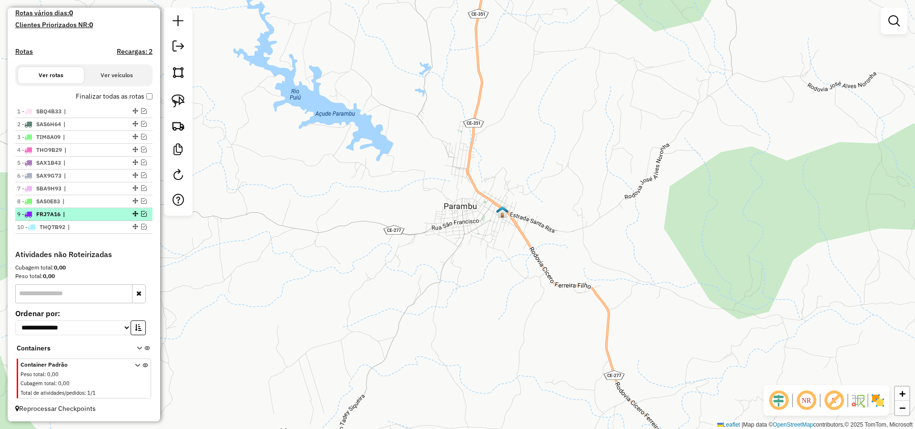
click at [70, 213] on span "|" at bounding box center [85, 214] width 44 height 9
select select "*********"
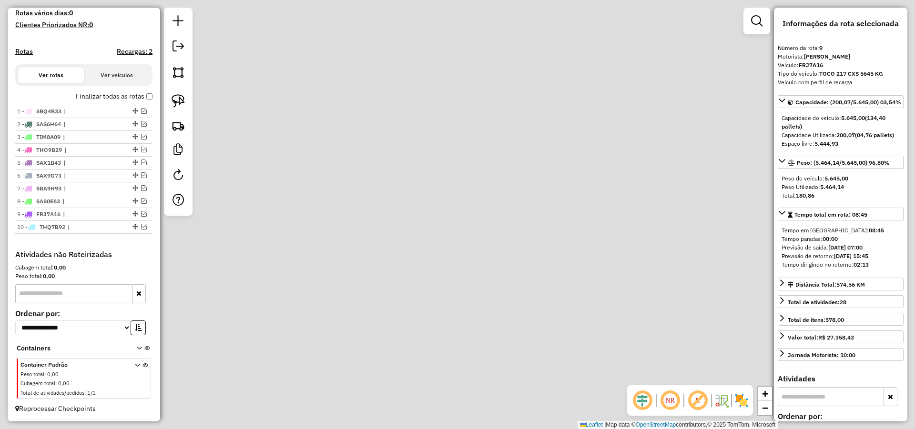
click at [80, 197] on li "8 - SAS0E83 |" at bounding box center [83, 201] width 137 height 13
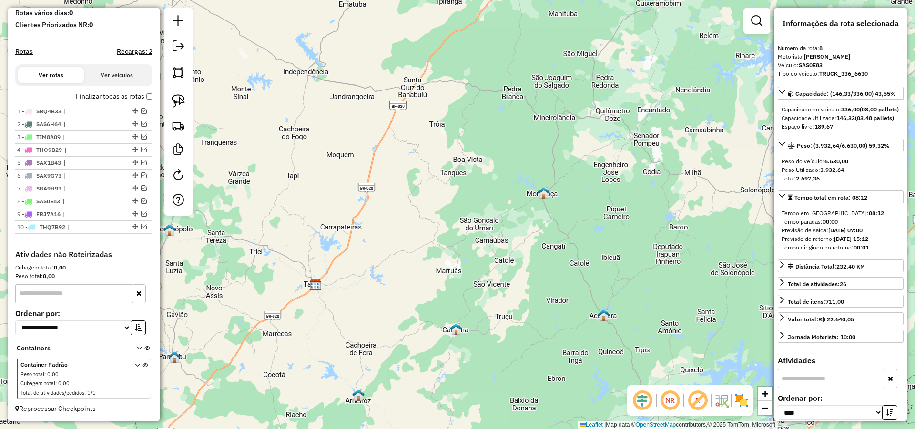
click at [521, 217] on div "Janela de atendimento Grade de atendimento Capacidade Transportadoras Veículos …" at bounding box center [457, 214] width 915 height 429
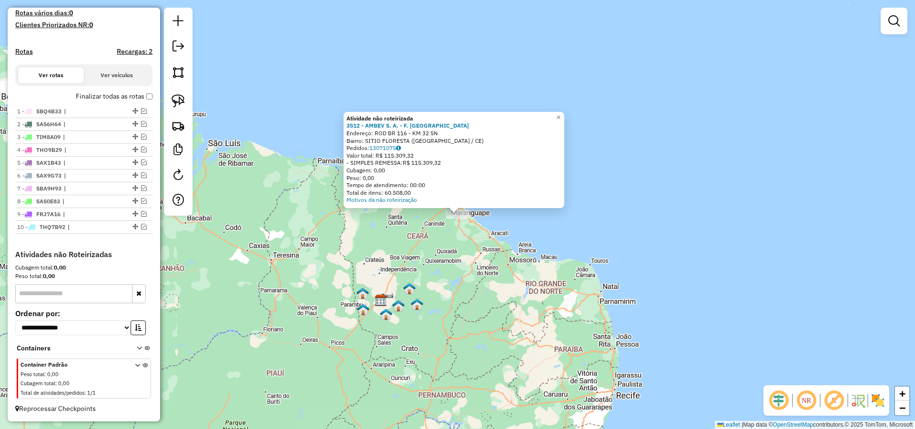
drag, startPoint x: 431, startPoint y: 124, endPoint x: 339, endPoint y: 120, distance: 92.1
click at [339, 120] on div "Atividade não roteirizada 3512 - AMBEV S. A. - F. AQU Endereço: ROD BR 116 - KM…" at bounding box center [457, 214] width 915 height 429
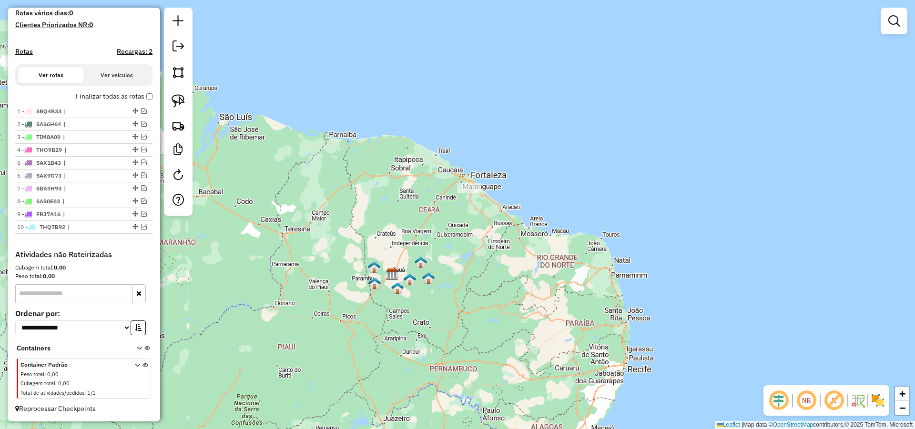
drag, startPoint x: 475, startPoint y: 263, endPoint x: 491, endPoint y: 229, distance: 37.3
click at [491, 229] on div "Janela de atendimento Grade de atendimento Capacidade Transportadoras Veículos …" at bounding box center [457, 214] width 915 height 429
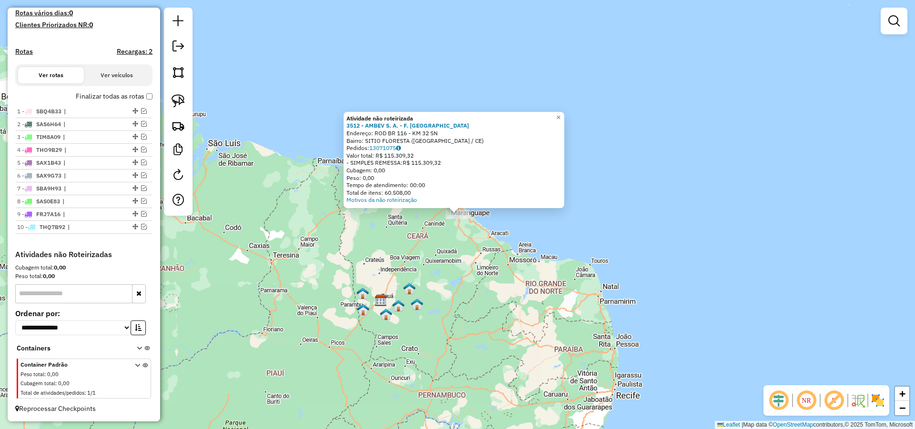
click at [424, 285] on div "Atividade não roteirizada 3512 - AMBEV S. A. - F. AQU Endereço: ROD BR 116 - KM…" at bounding box center [457, 214] width 915 height 429
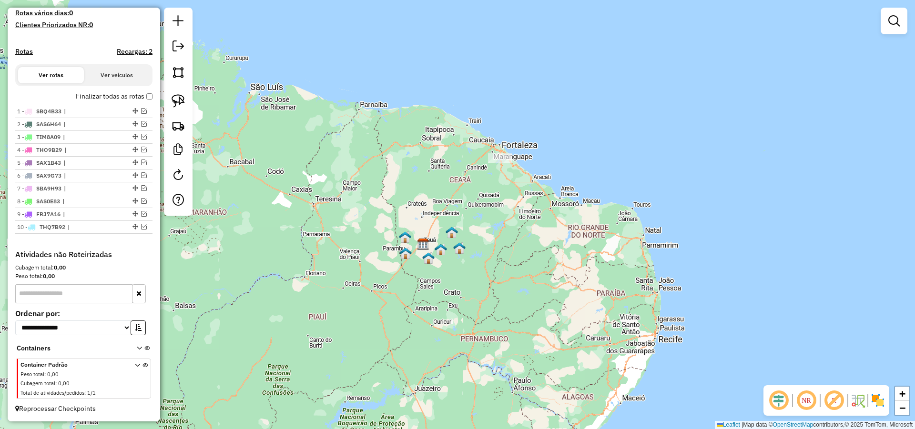
drag, startPoint x: 477, startPoint y: 247, endPoint x: 499, endPoint y: 213, distance: 41.4
click at [498, 214] on div "Janela de atendimento Grade de atendimento Capacidade Transportadoras Veículos …" at bounding box center [457, 214] width 915 height 429
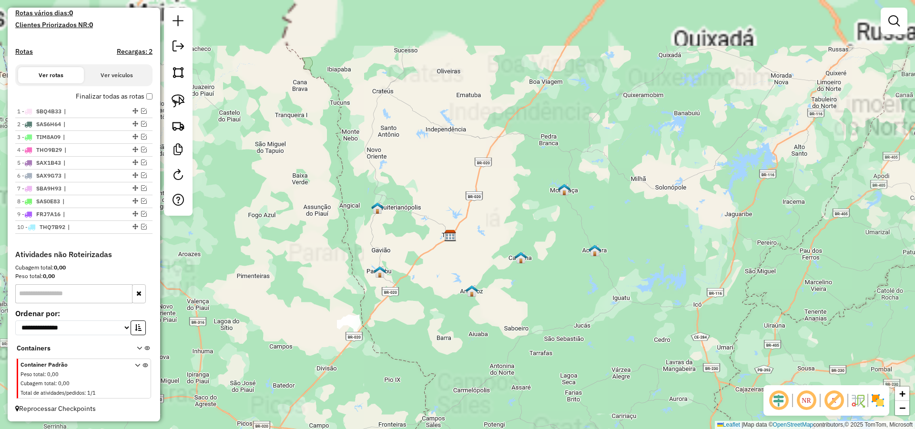
drag, startPoint x: 465, startPoint y: 273, endPoint x: 476, endPoint y: 282, distance: 13.9
click at [467, 280] on div "Janela de atendimento Grade de atendimento Capacidade Transportadoras Veículos …" at bounding box center [457, 214] width 915 height 429
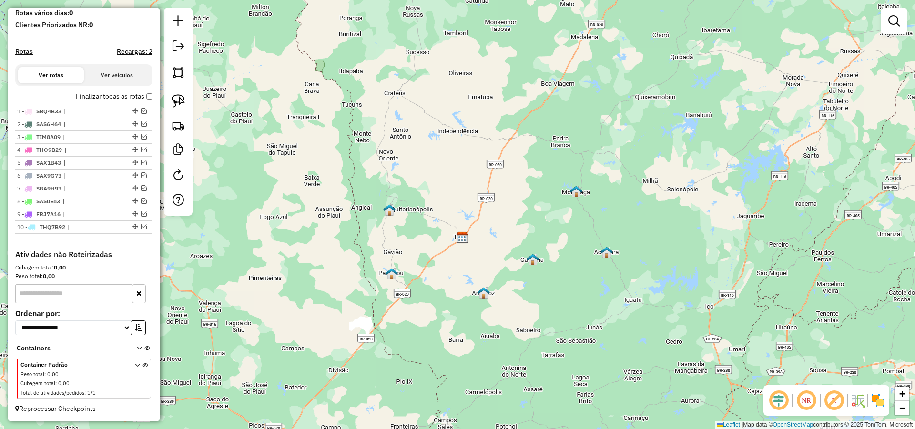
drag, startPoint x: 432, startPoint y: 273, endPoint x: 447, endPoint y: 264, distance: 17.5
click at [447, 264] on div "Janela de atendimento Grade de atendimento Capacidade Transportadoras Veículos …" at bounding box center [457, 214] width 915 height 429
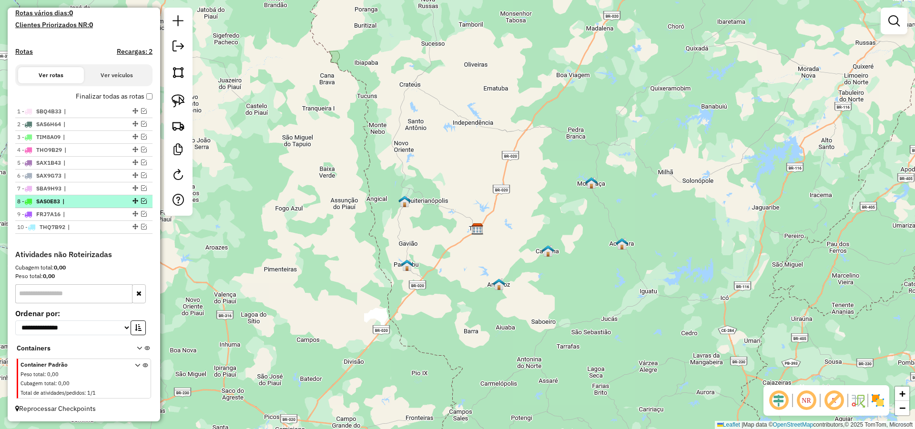
click at [60, 203] on span "SAS0E83" at bounding box center [48, 201] width 24 height 7
select select "*********"
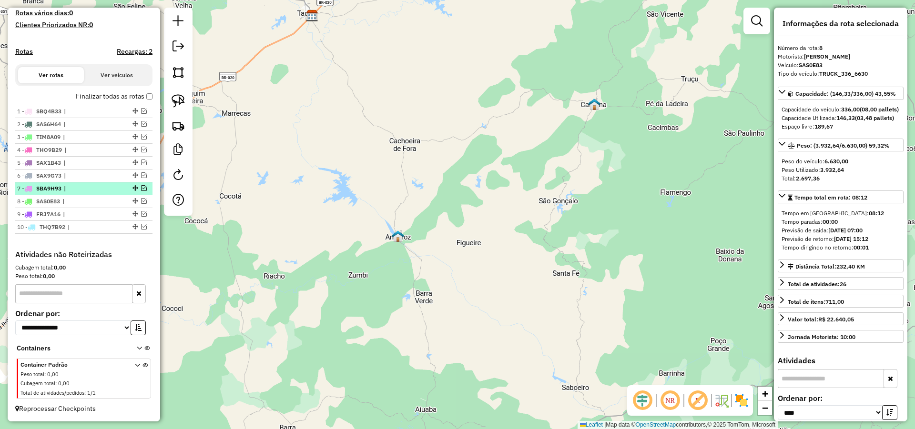
click at [77, 188] on span "|" at bounding box center [86, 188] width 44 height 9
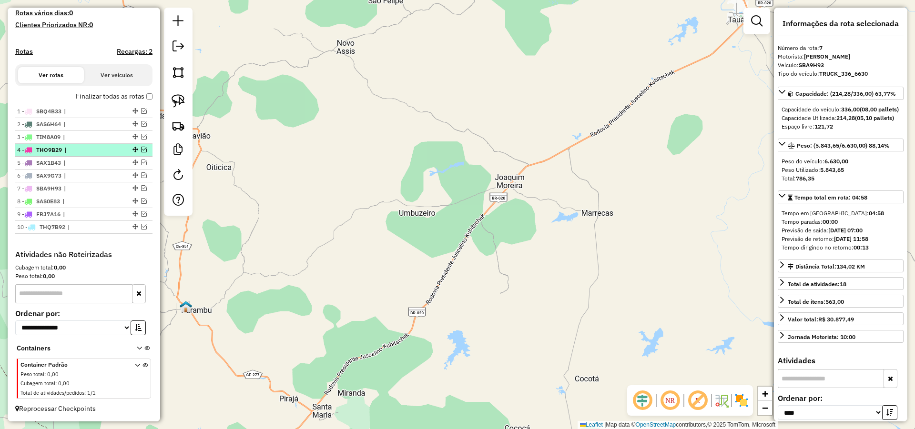
click at [80, 145] on li "4 - THO9B29 |" at bounding box center [83, 150] width 137 height 13
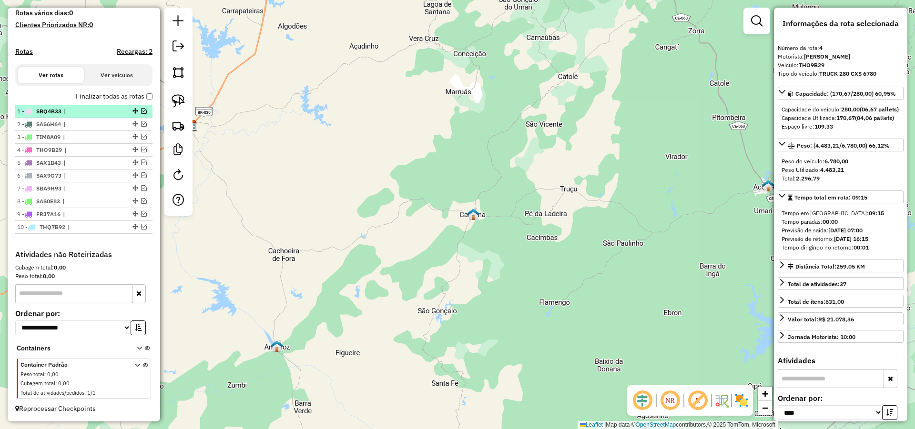
click at [81, 112] on span "|" at bounding box center [86, 111] width 44 height 9
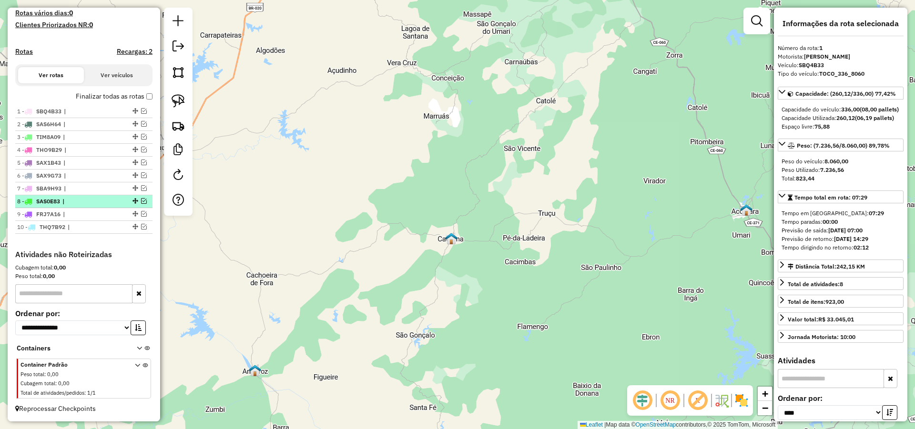
click at [71, 198] on span "|" at bounding box center [84, 201] width 44 height 9
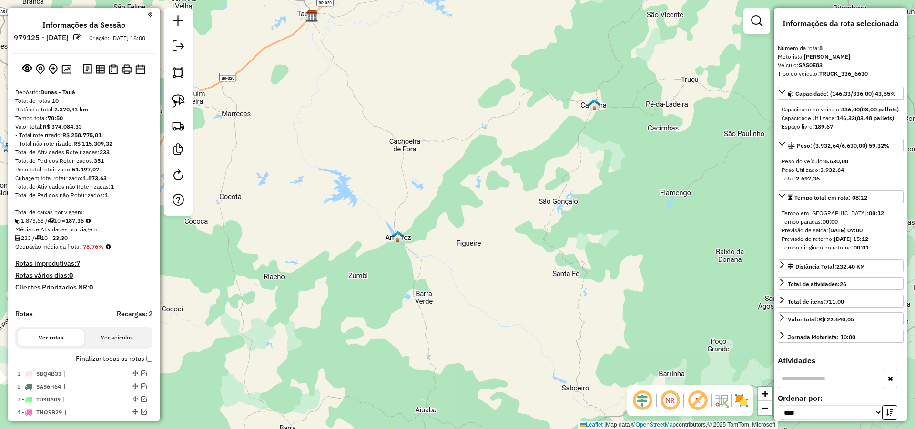
select select "*********"
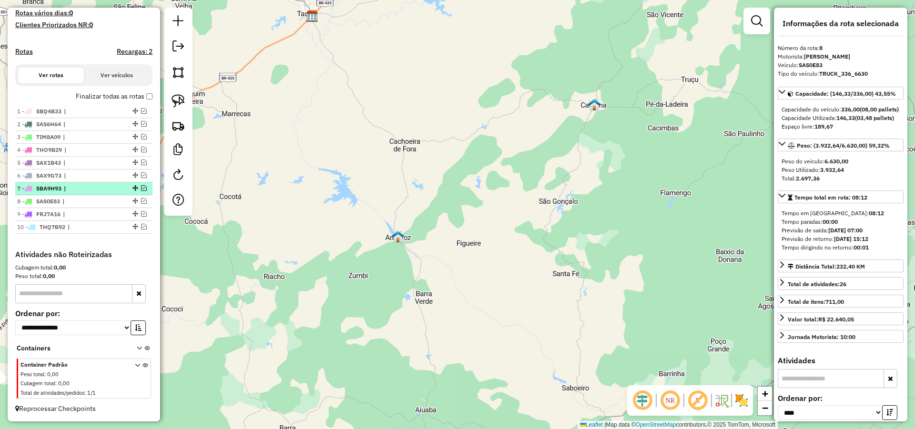
click at [81, 189] on span "|" at bounding box center [86, 188] width 44 height 9
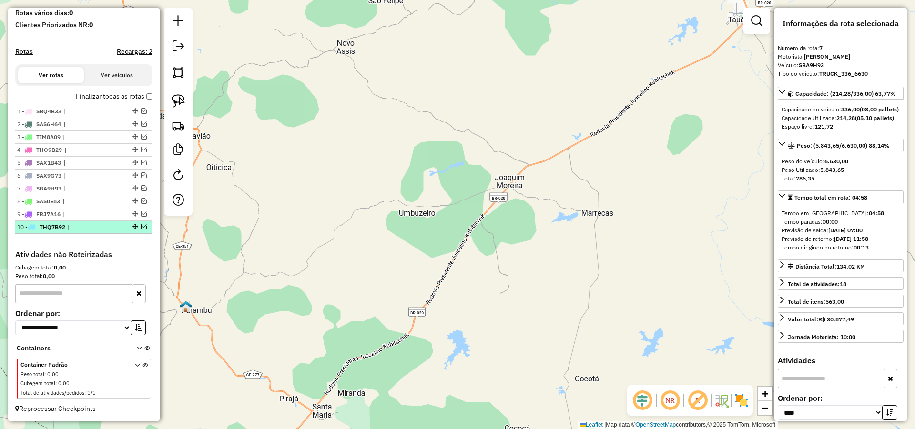
click at [80, 226] on span "|" at bounding box center [90, 227] width 44 height 9
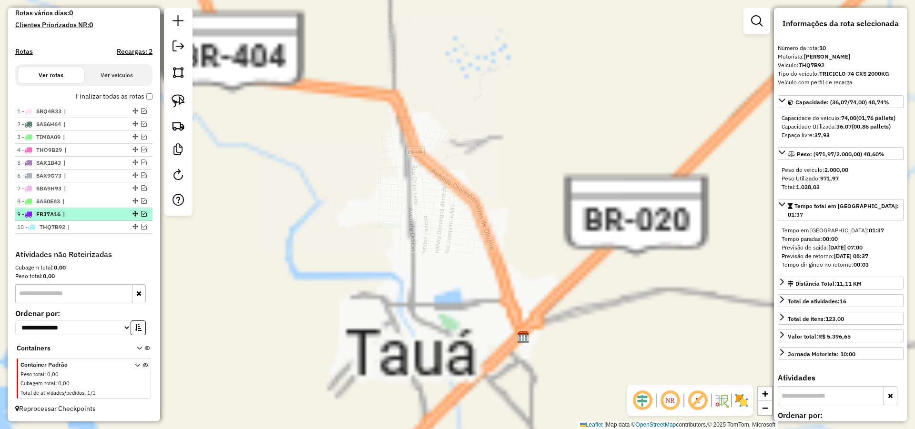
click at [81, 213] on span "|" at bounding box center [85, 214] width 44 height 9
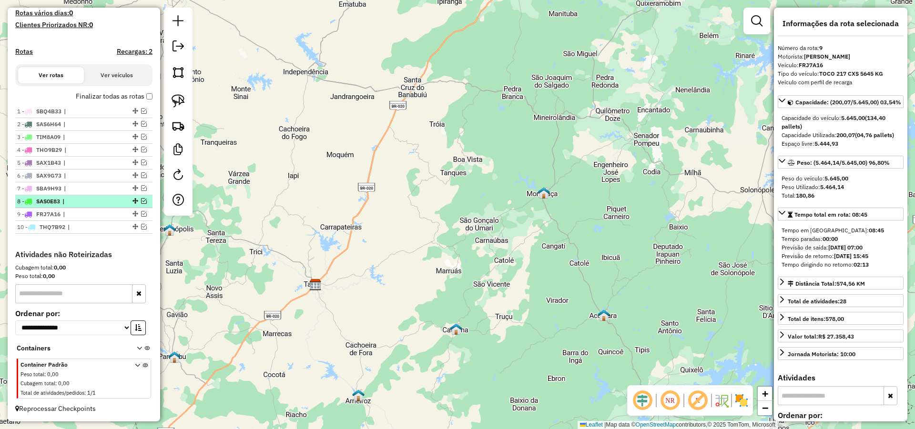
scroll to position [214, 0]
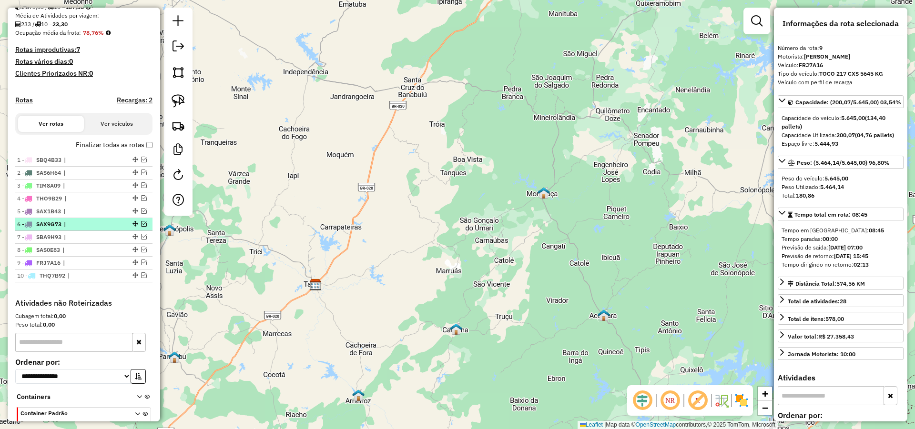
click at [76, 229] on span "|" at bounding box center [86, 224] width 44 height 9
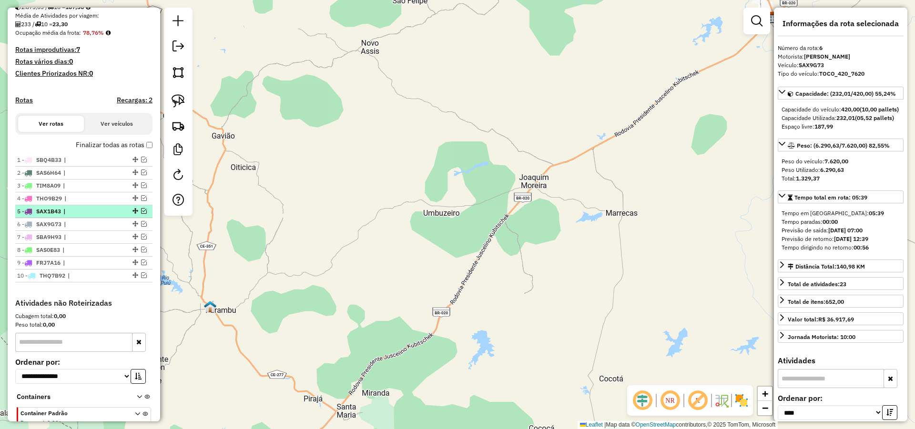
click at [78, 216] on span "|" at bounding box center [85, 211] width 44 height 9
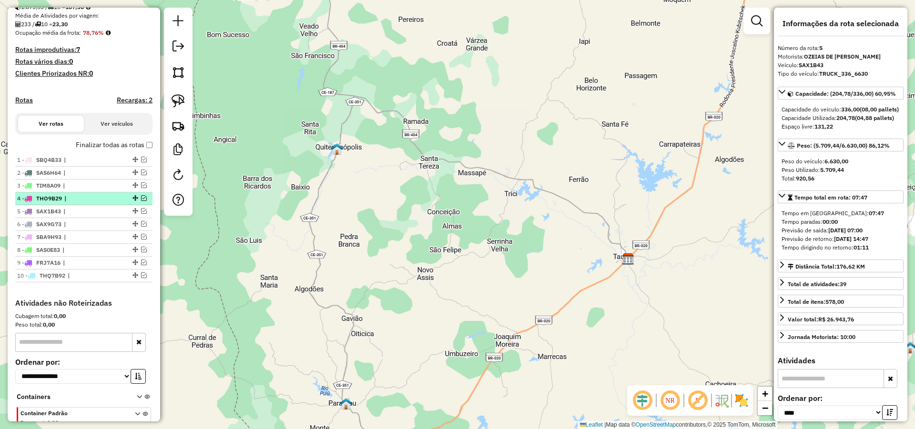
click at [86, 203] on span "|" at bounding box center [86, 198] width 44 height 9
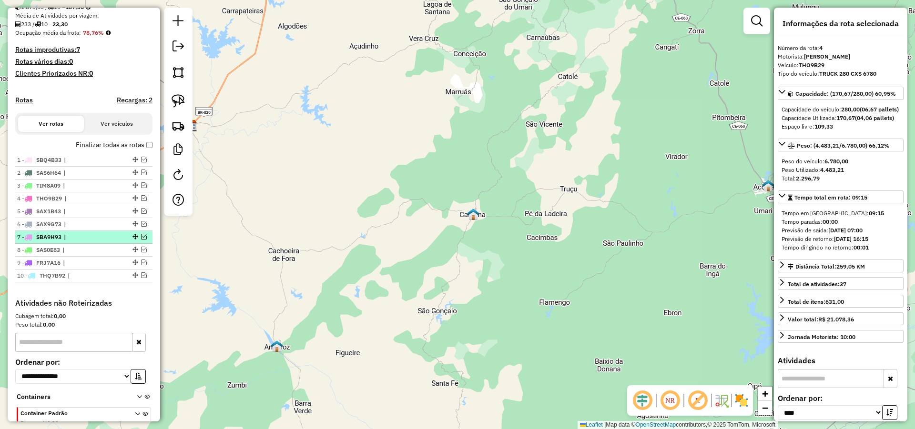
click at [81, 242] on span "|" at bounding box center [86, 237] width 44 height 9
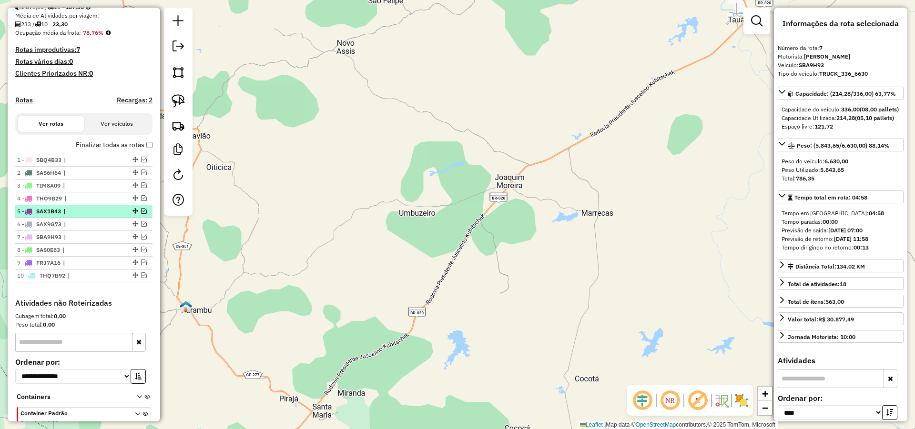
click at [88, 216] on span "|" at bounding box center [85, 211] width 44 height 9
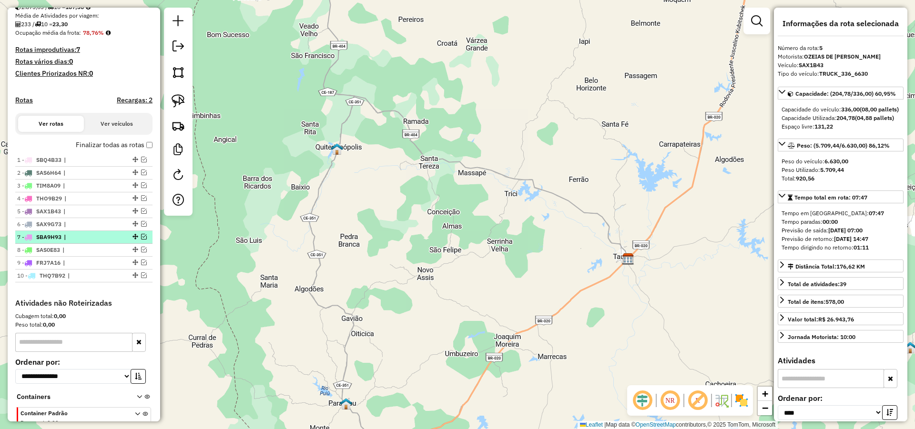
click at [141, 240] on em at bounding box center [144, 237] width 6 height 6
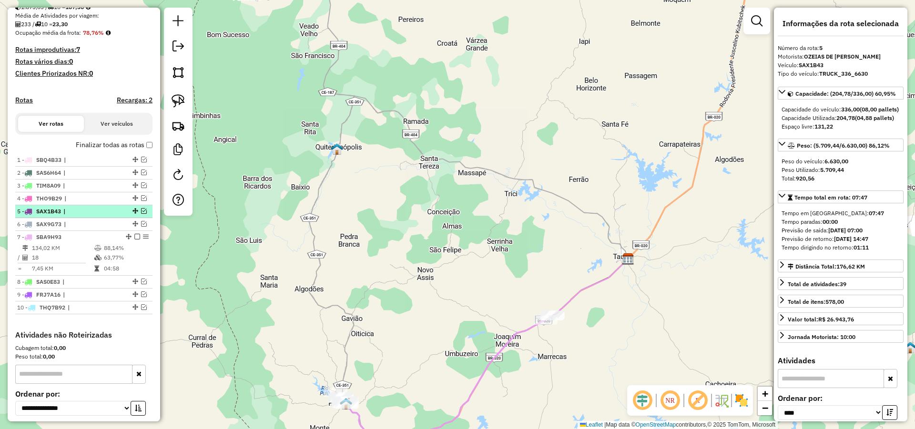
click at [143, 214] on em at bounding box center [144, 211] width 6 height 6
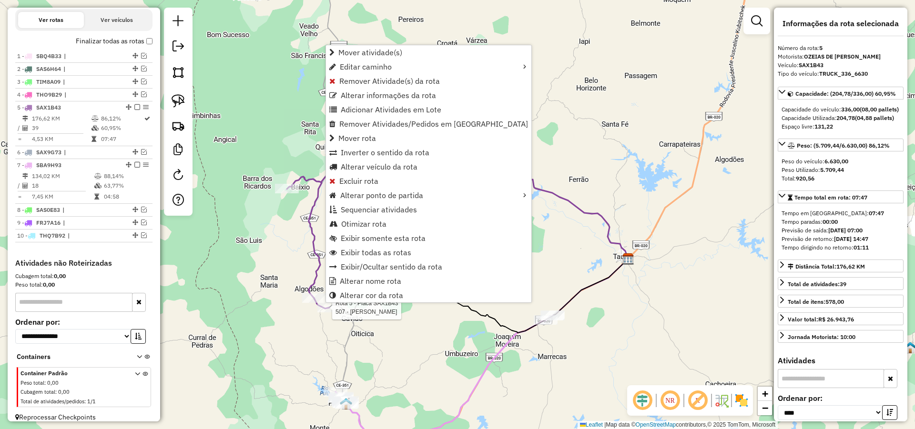
scroll to position [335, 0]
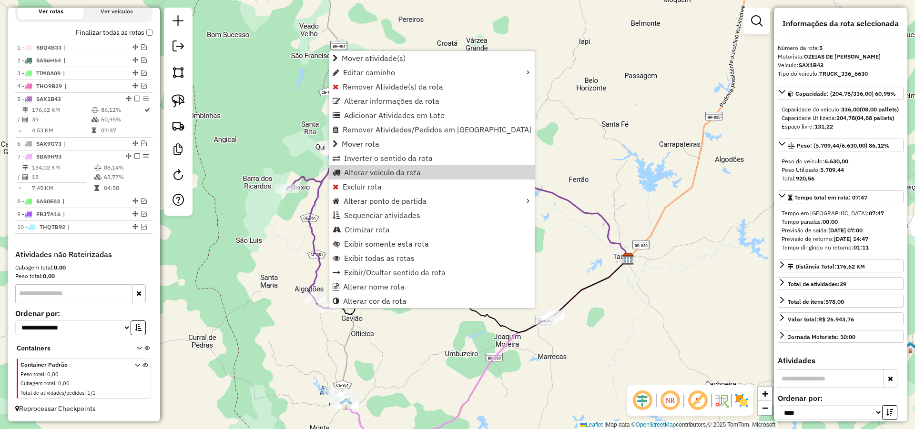
click at [509, 198] on div "Janela de atendimento Grade de atendimento Capacidade Transportadoras Veículos …" at bounding box center [457, 214] width 915 height 429
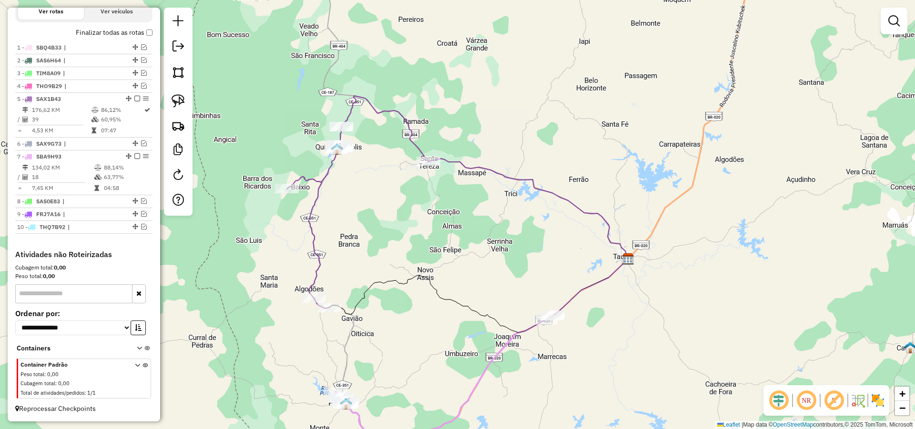
select select "*********"
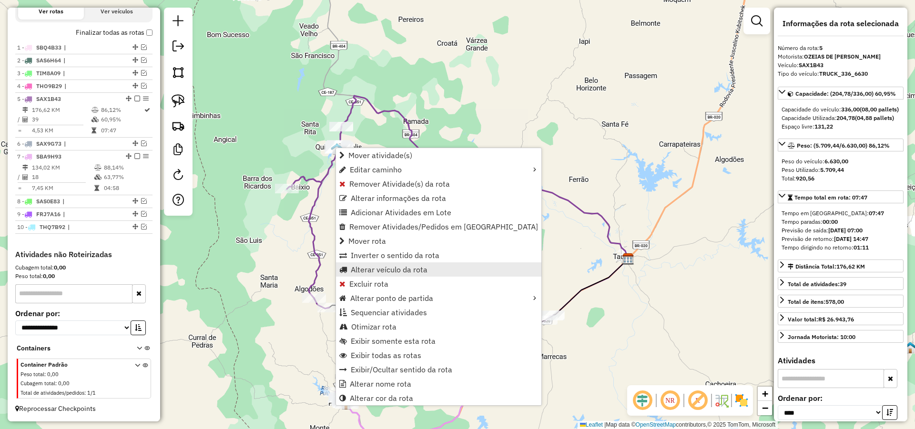
click at [377, 271] on span "Alterar veículo da rota" at bounding box center [389, 270] width 77 height 8
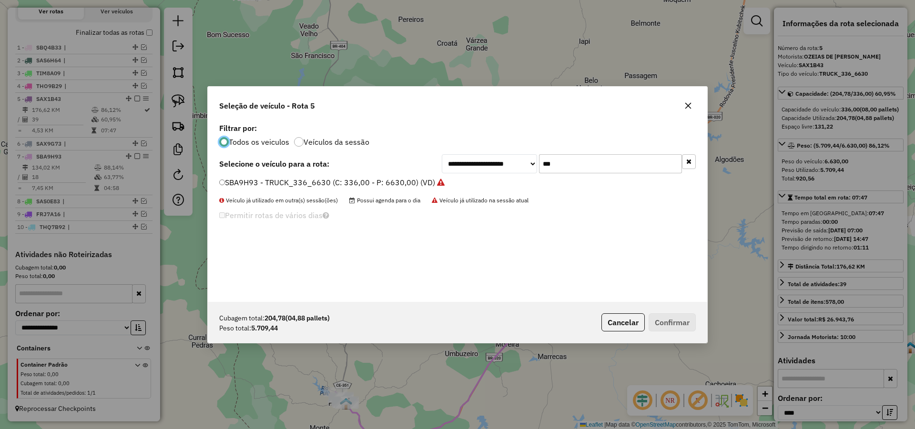
scroll to position [5, 3]
click at [559, 168] on input "***" at bounding box center [610, 163] width 143 height 19
click at [377, 180] on label "SBA9H93 - TRUCK_336_6630 (C: 336,00 - P: 6630,00) (VD)" at bounding box center [331, 182] width 225 height 11
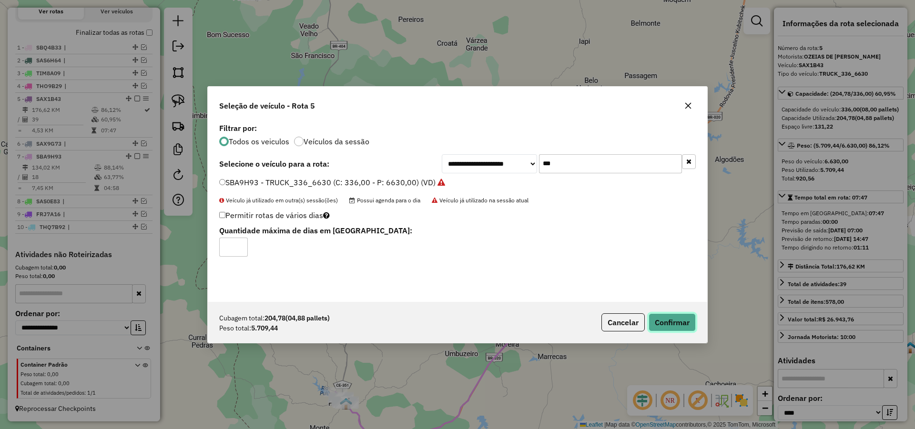
click at [679, 326] on button "Confirmar" at bounding box center [672, 323] width 47 height 18
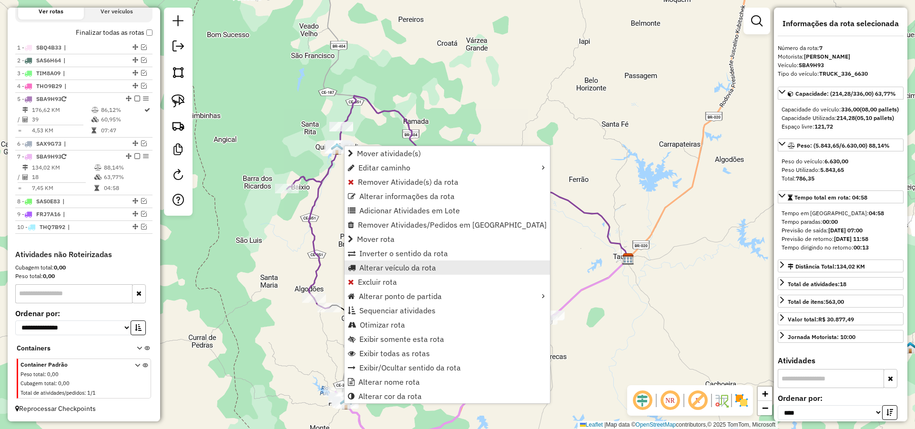
click at [390, 269] on span "Alterar veículo da rota" at bounding box center [397, 268] width 77 height 8
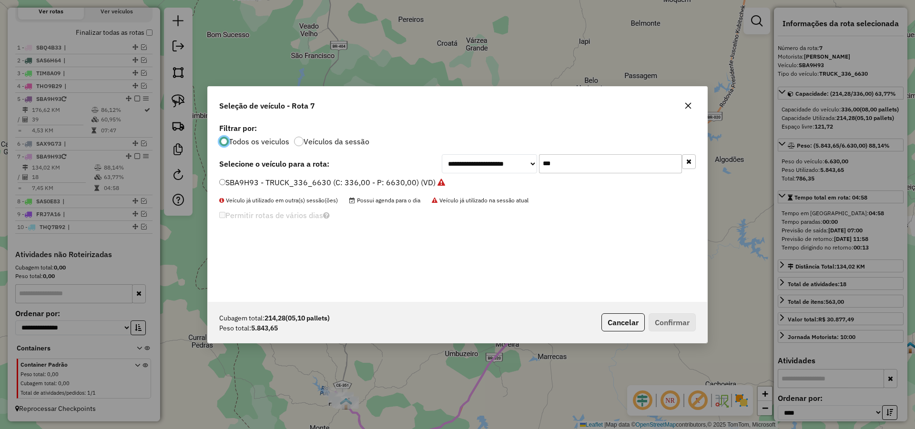
click at [578, 161] on input "***" at bounding box center [610, 163] width 143 height 19
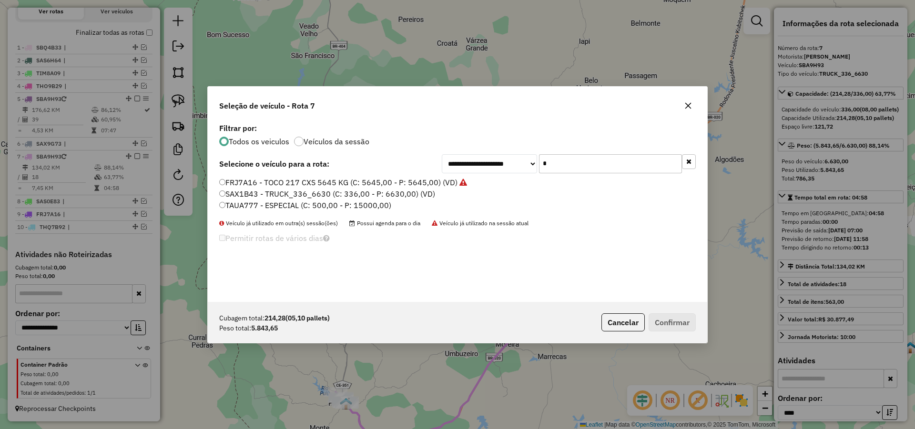
type input "*"
click at [296, 198] on label "SAX1B43 - TRUCK_336_6630 (C: 336,00 - P: 6630,00) (VD)" at bounding box center [327, 193] width 216 height 11
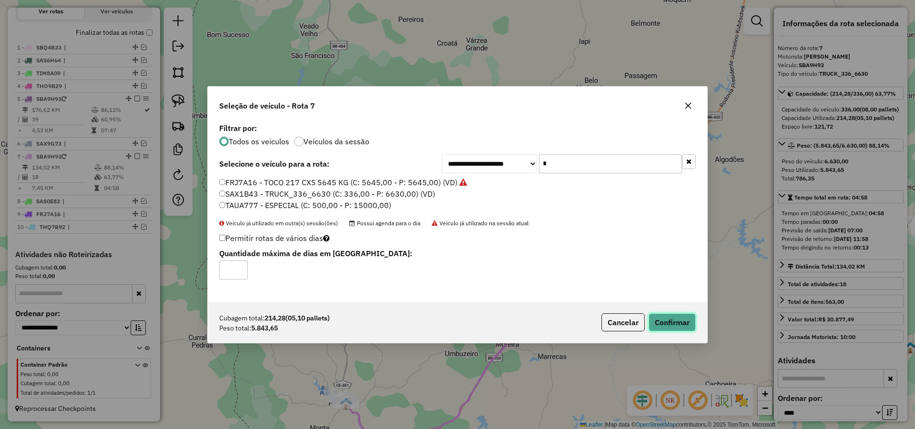
click at [681, 327] on button "Confirmar" at bounding box center [672, 323] width 47 height 18
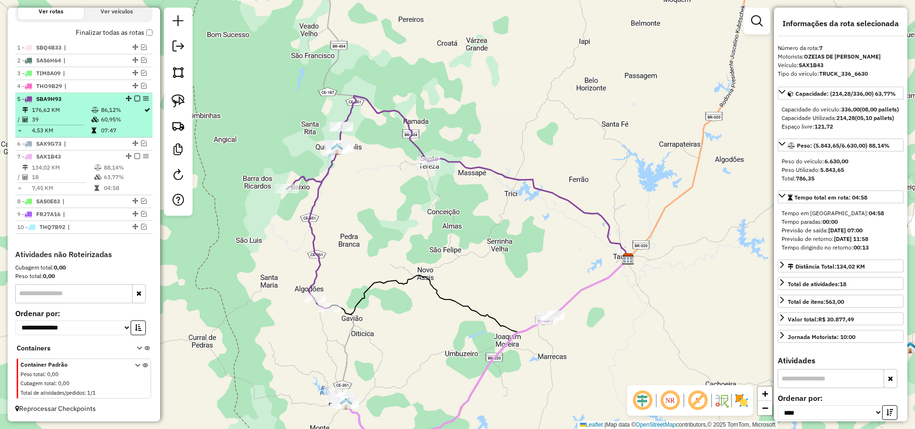
click at [134, 101] on em at bounding box center [137, 99] width 6 height 6
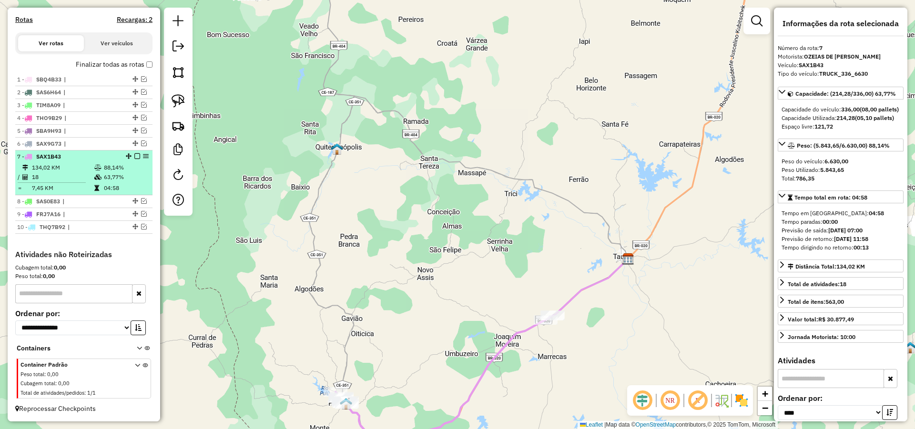
click at [134, 157] on em at bounding box center [137, 156] width 6 height 6
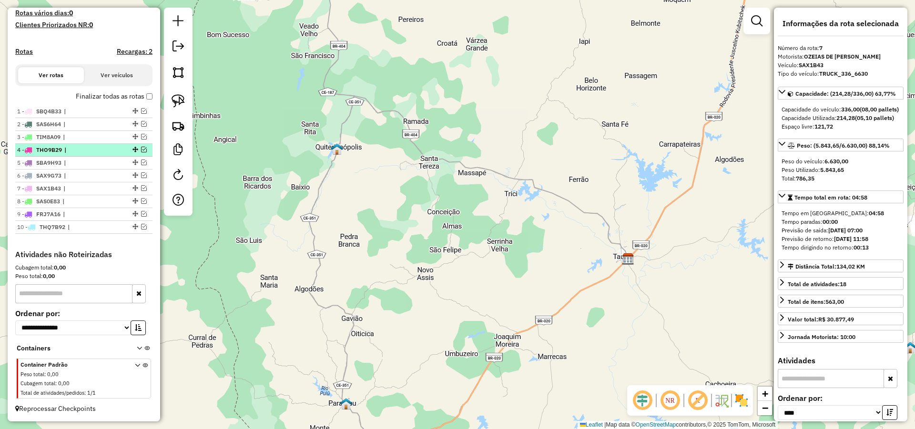
click at [70, 148] on span "|" at bounding box center [86, 150] width 44 height 9
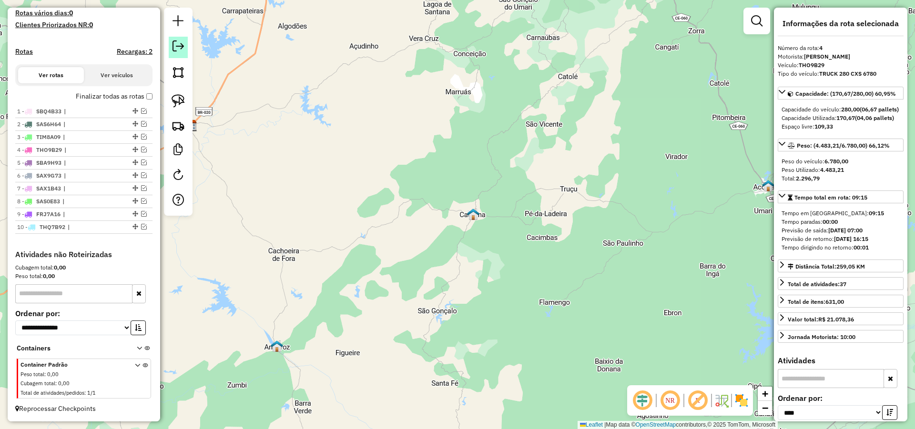
click at [175, 41] on em at bounding box center [177, 46] width 11 height 11
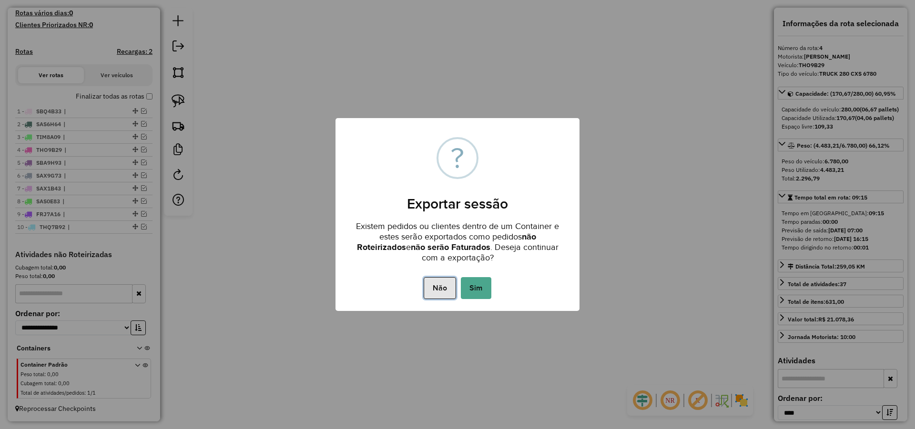
click at [441, 284] on button "Não" at bounding box center [440, 288] width 32 height 22
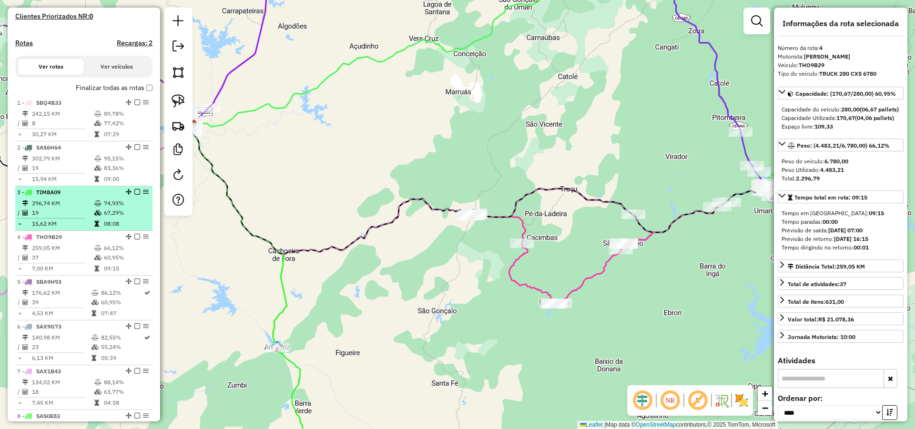
click at [60, 208] on td "296,74 KM" at bounding box center [62, 204] width 62 height 10
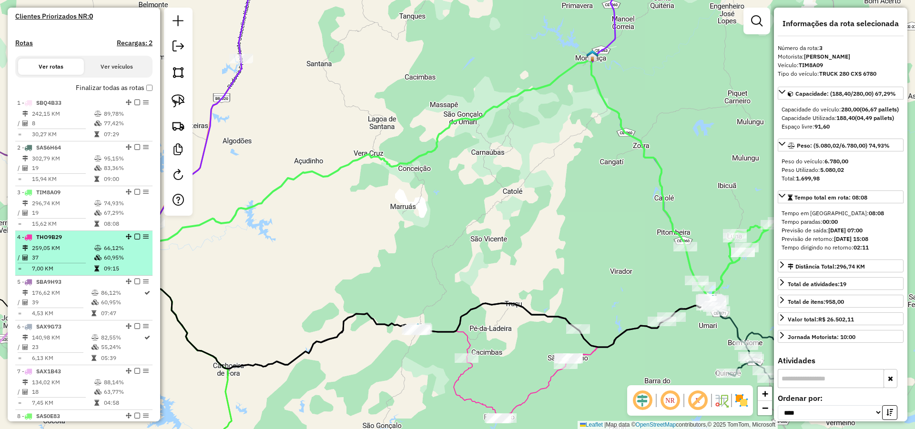
click at [52, 252] on li "4 - THO9B29 259,05 KM 66,12% / 37 60,95% = 7,00 KM 09:15" at bounding box center [83, 253] width 137 height 45
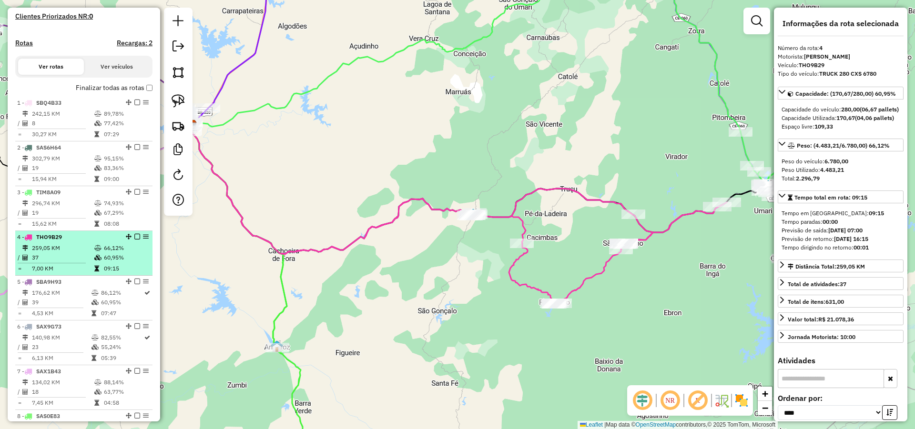
scroll to position [328, 0]
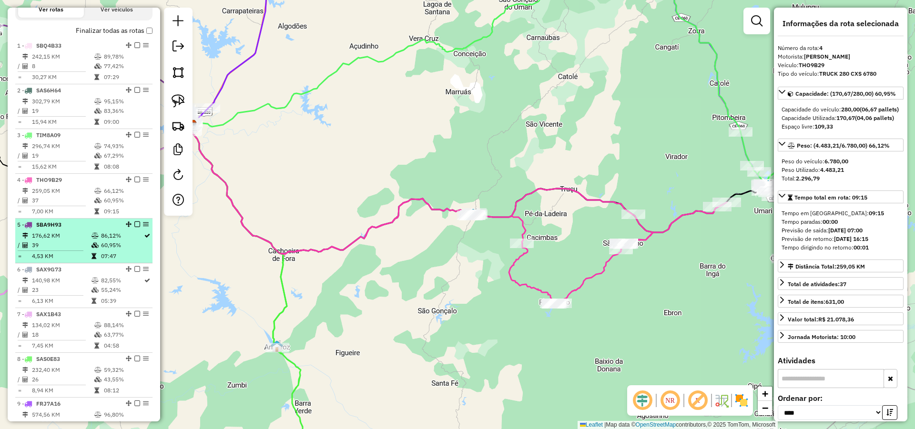
click at [62, 241] on td "176,62 KM" at bounding box center [61, 236] width 60 height 10
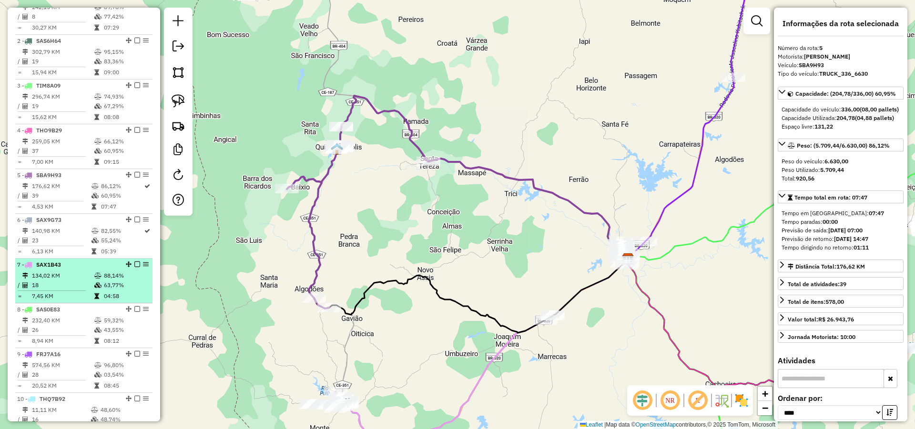
scroll to position [385, 0]
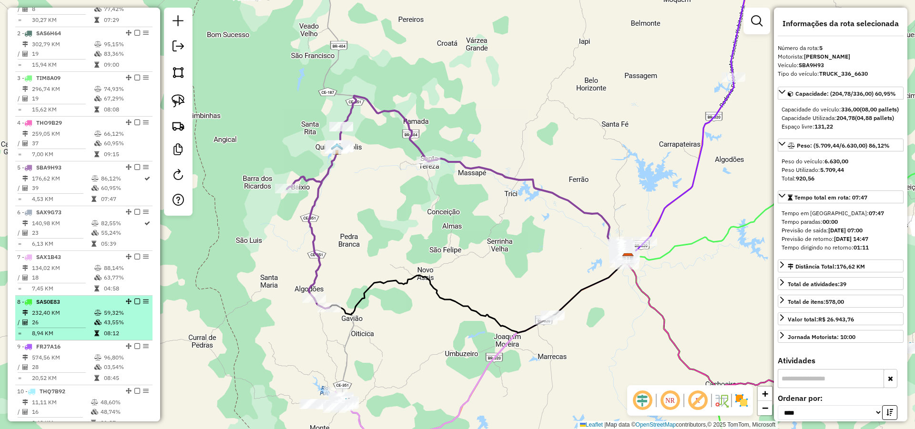
click at [81, 306] on div "8 - SAS0E83" at bounding box center [67, 302] width 101 height 9
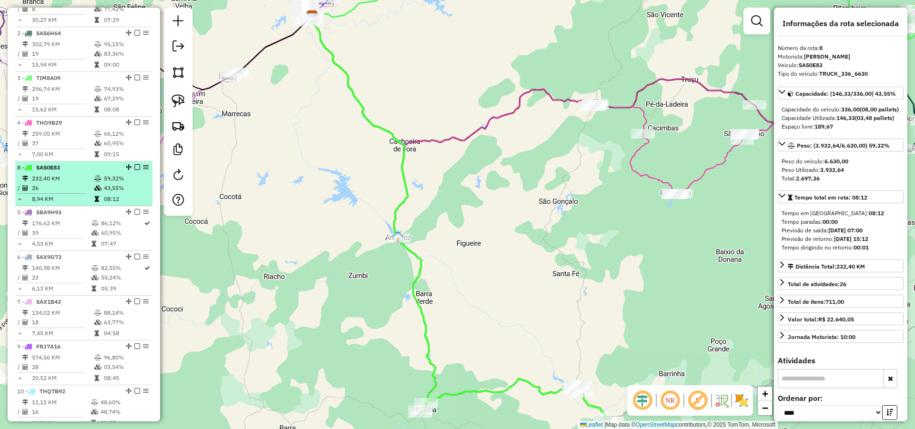
drag, startPoint x: 126, startPoint y: 310, endPoint x: 123, endPoint y: 174, distance: 135.8
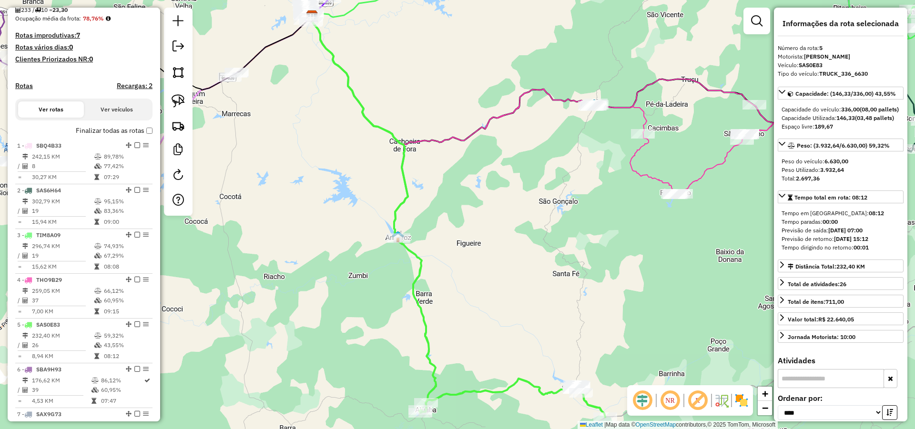
scroll to position [229, 0]
click at [146, 135] on label "Finalizar todas as rotas" at bounding box center [114, 130] width 77 height 10
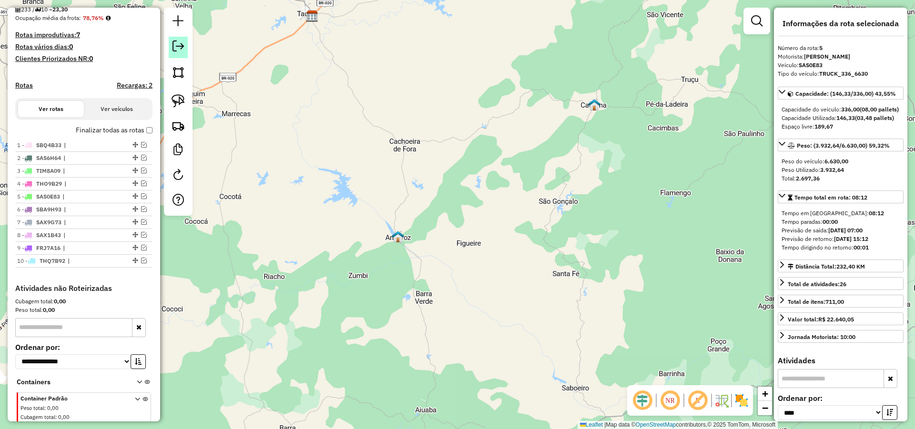
click at [179, 42] on em at bounding box center [177, 46] width 11 height 11
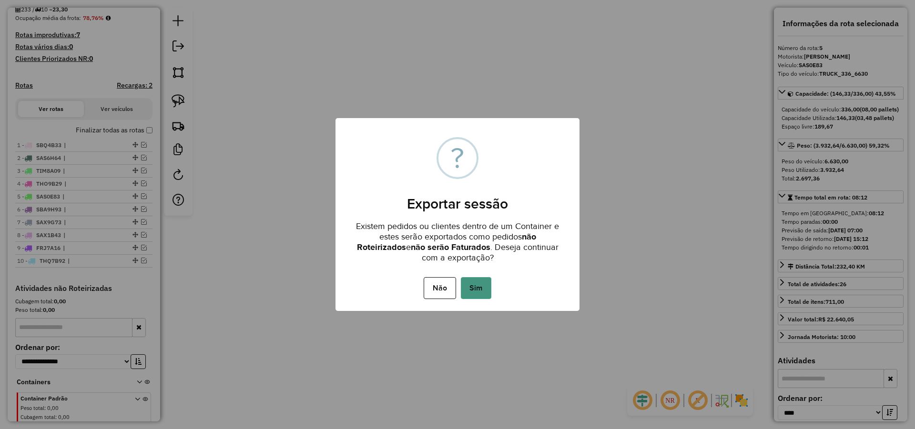
click at [486, 290] on button "Sim" at bounding box center [476, 288] width 30 height 22
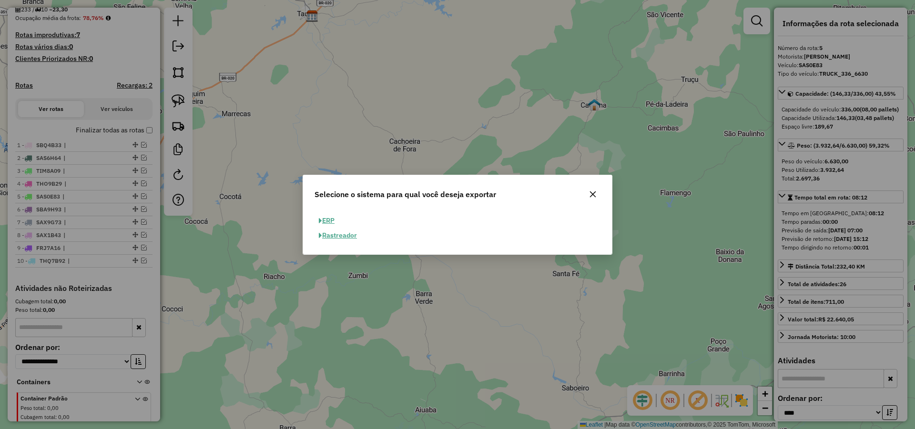
click at [333, 219] on button "ERP" at bounding box center [326, 220] width 24 height 15
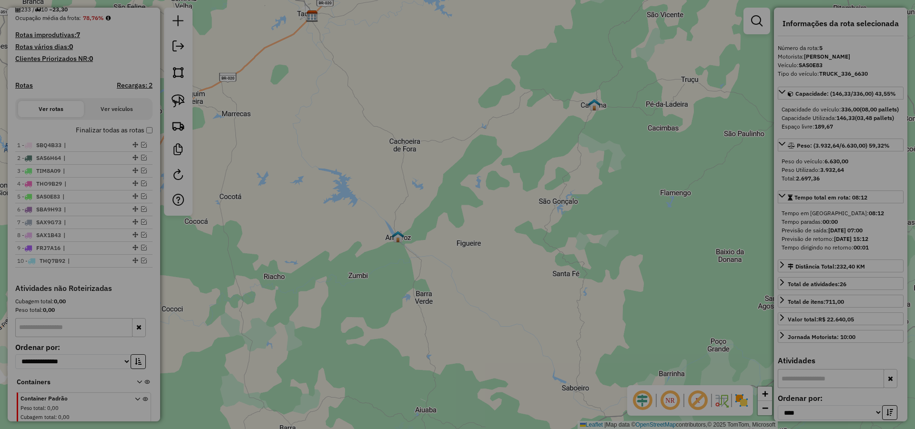
select select "**"
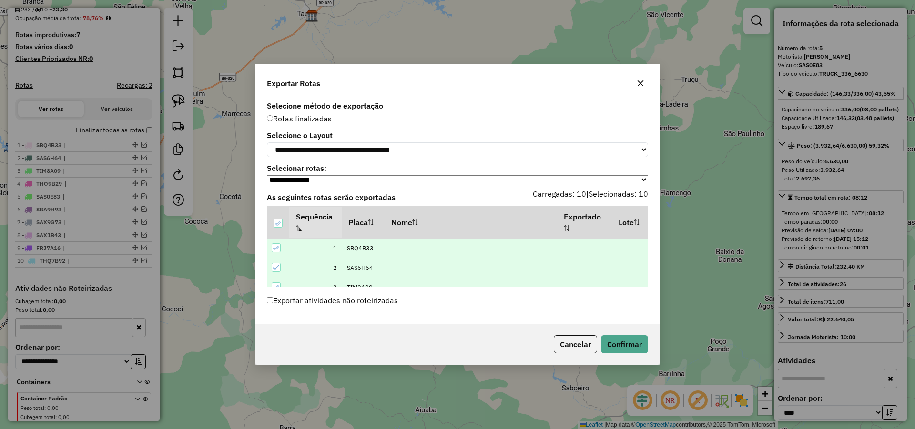
click at [312, 308] on label "Exportar atividades não roteirizadas" at bounding box center [332, 301] width 131 height 18
click at [624, 352] on button "Confirmar" at bounding box center [624, 344] width 47 height 18
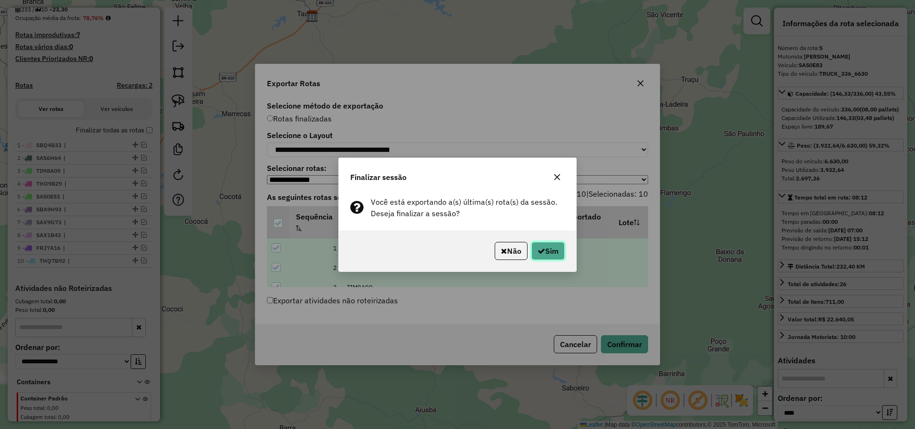
click at [547, 253] on button "Sim" at bounding box center [547, 251] width 33 height 18
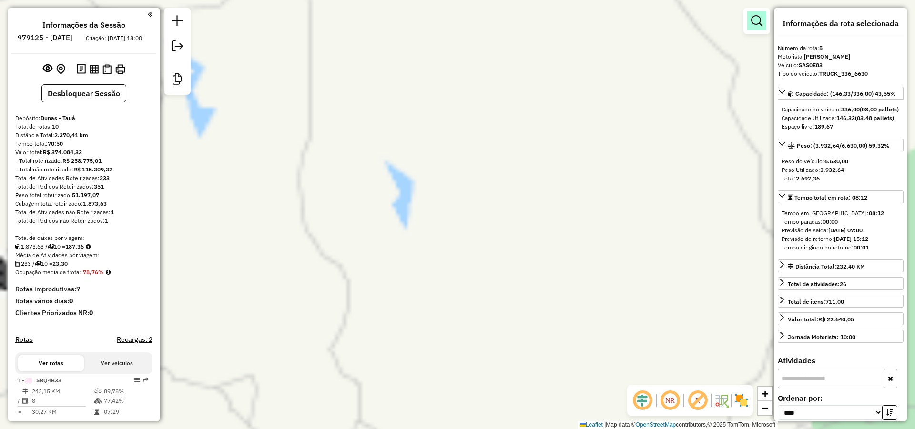
click at [756, 24] on em at bounding box center [756, 20] width 11 height 11
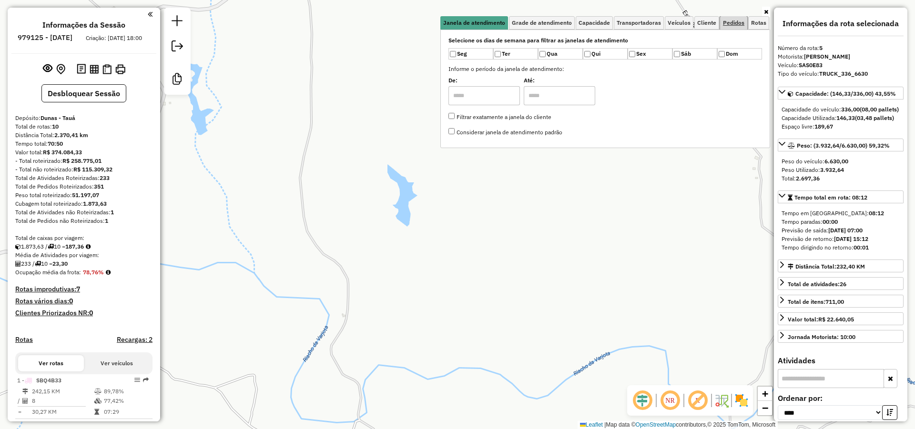
click at [732, 23] on span "Pedidos" at bounding box center [733, 23] width 21 height 6
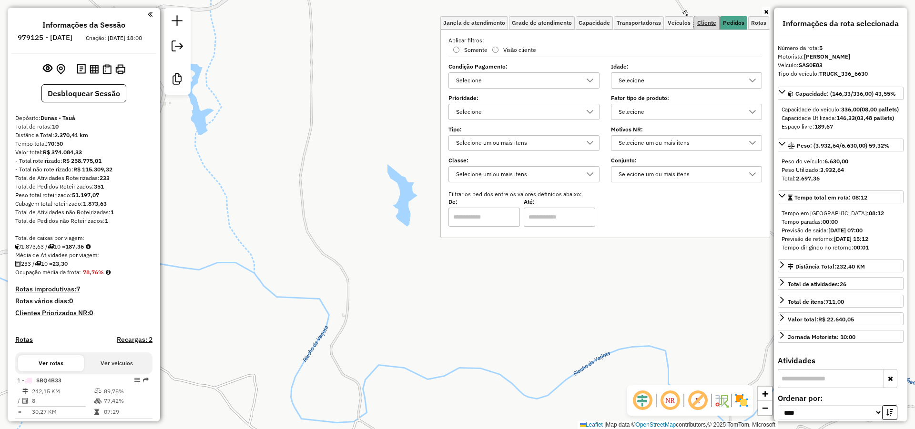
click at [713, 21] on span "Cliente" at bounding box center [706, 23] width 19 height 6
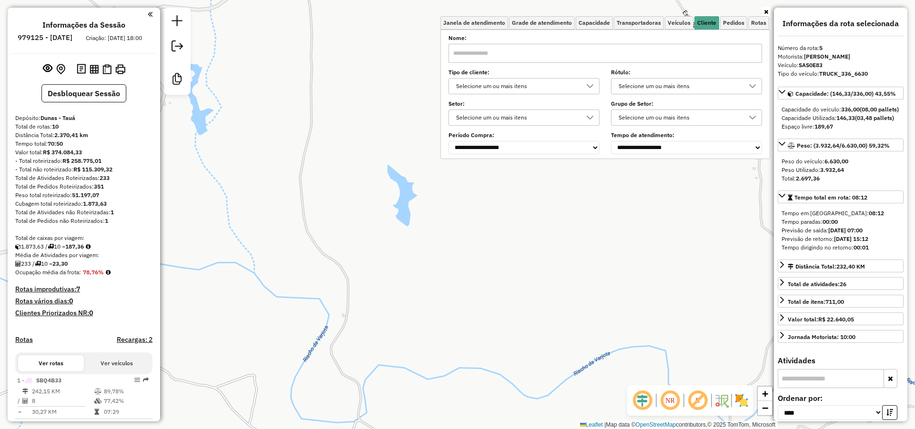
click at [508, 82] on div "Selecione um ou mais itens" at bounding box center [517, 86] width 128 height 15
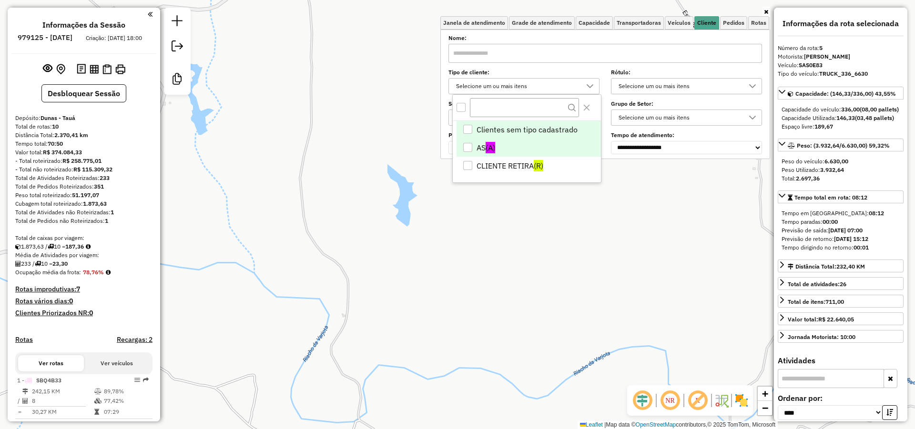
click at [472, 148] on div "AS" at bounding box center [467, 147] width 9 height 9
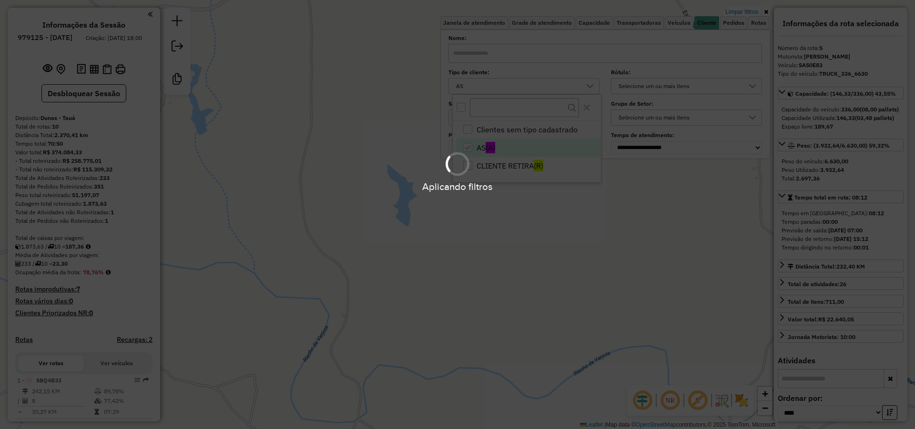
click at [397, 181] on div "Aplicando filtros" at bounding box center [457, 187] width 915 height 15
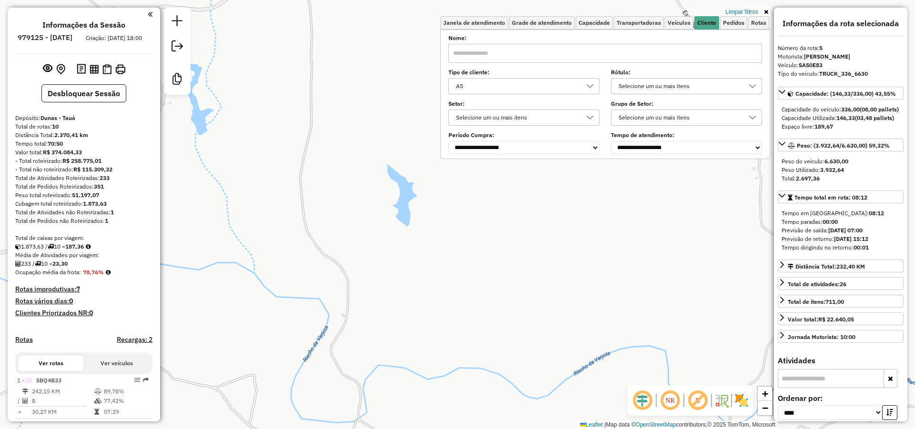
click at [398, 180] on div "Limpar filtros Janela de atendimento Grade de atendimento Capacidade Transporta…" at bounding box center [457, 214] width 915 height 429
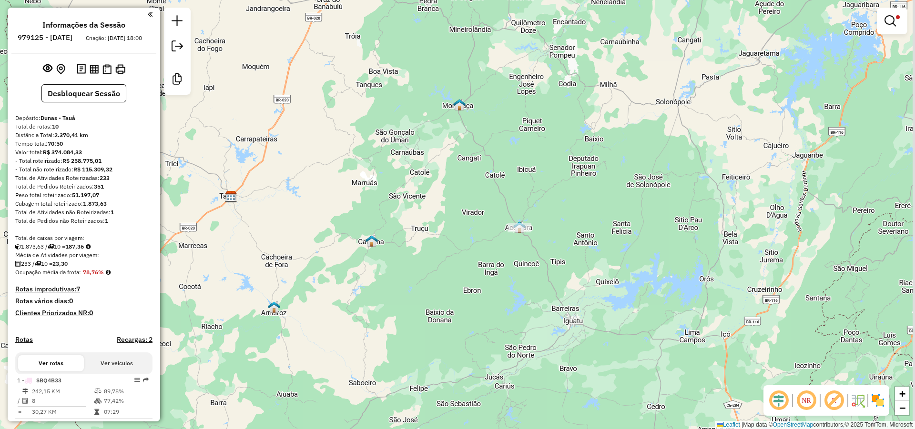
click at [599, 180] on div "Limpar filtros Janela de atendimento Grade de atendimento Capacidade Transporta…" at bounding box center [457, 214] width 915 height 429
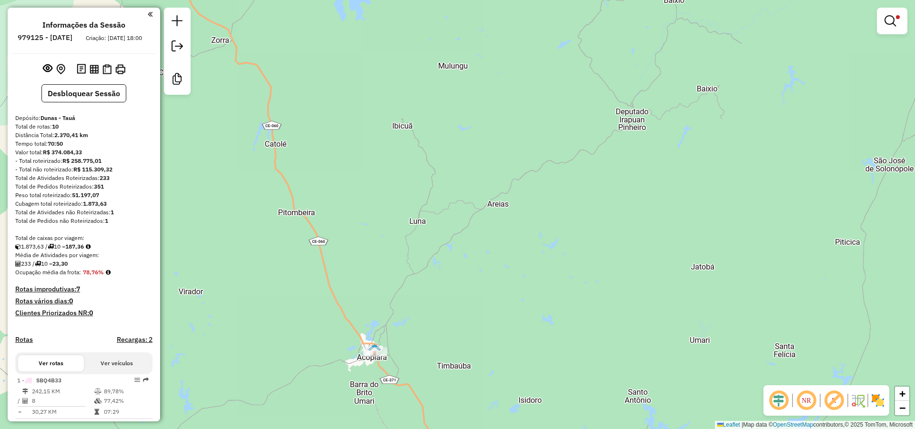
drag, startPoint x: 448, startPoint y: 257, endPoint x: 466, endPoint y: 241, distance: 24.0
click at [491, 207] on div "Limpar filtros Janela de atendimento Grade de atendimento Capacidade Transporta…" at bounding box center [457, 214] width 915 height 429
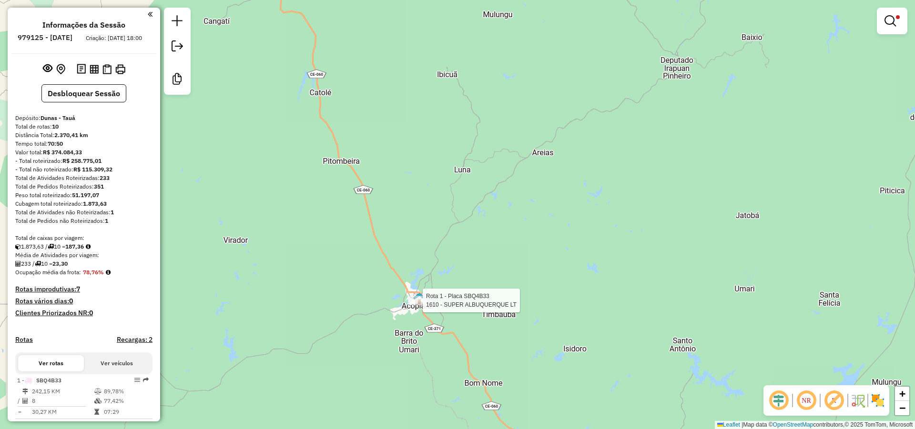
select select "*********"
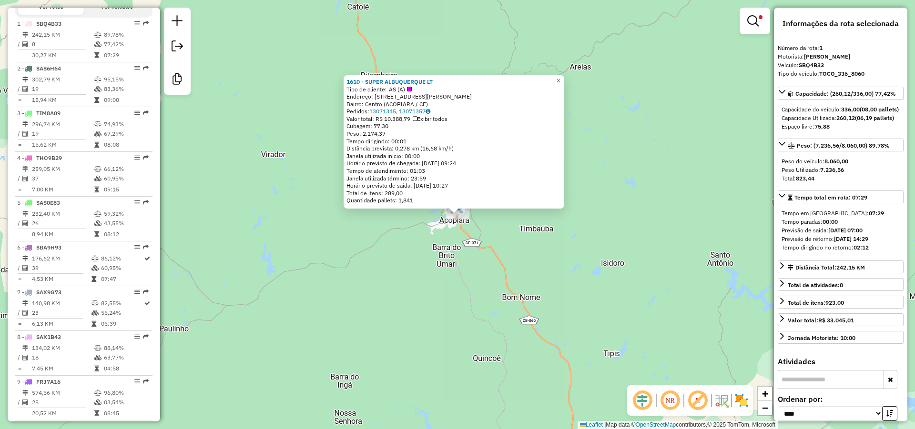
scroll to position [375, 0]
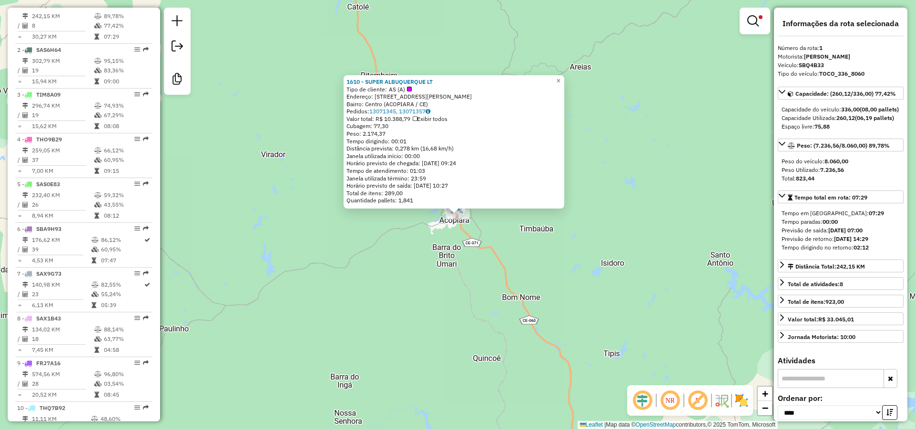
drag, startPoint x: 375, startPoint y: 78, endPoint x: 353, endPoint y: 71, distance: 23.2
click at [353, 75] on div "1610 - SUPER ALBUQUERQUE LT Tipo de cliente: AS (A) Endereço: AV AV CAZUZINHA M…" at bounding box center [454, 141] width 221 height 133
copy strong "1610 - SUPER ALBUQUERQUE LT"
click at [342, 258] on div "1610 - SUPER ALBUQUERQUE LT Tipo de cliente: AS (A) Endereço: AV AV CAZUZINHA M…" at bounding box center [457, 214] width 915 height 429
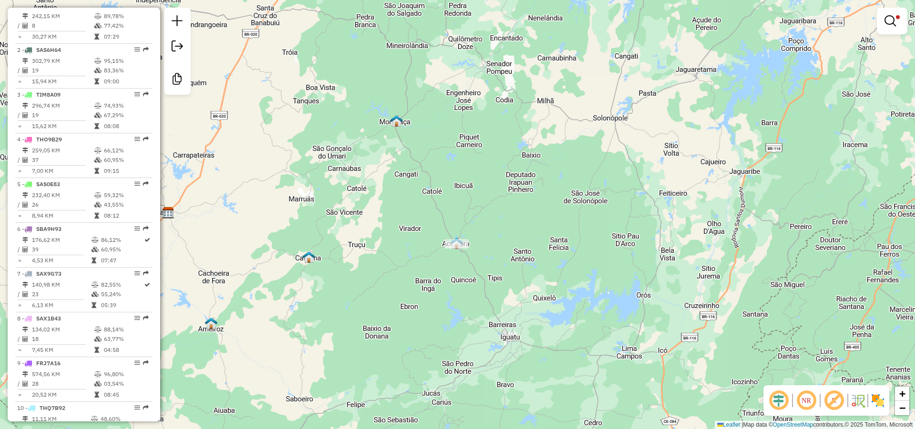
drag, startPoint x: 386, startPoint y: 239, endPoint x: 484, endPoint y: 228, distance: 98.3
click at [470, 233] on div "Limpar filtros Janela de atendimento Grade de atendimento Capacidade Transporta…" at bounding box center [457, 214] width 915 height 429
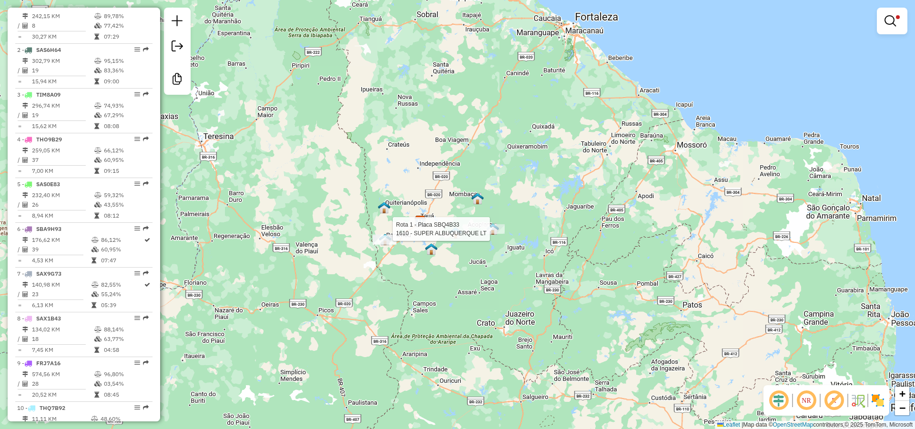
click at [413, 260] on div "Rota 1 - Placa SBQ4B33 1610 - SUPER ALBUQUERQUE LT Limpar filtros Janela de ate…" at bounding box center [457, 214] width 915 height 429
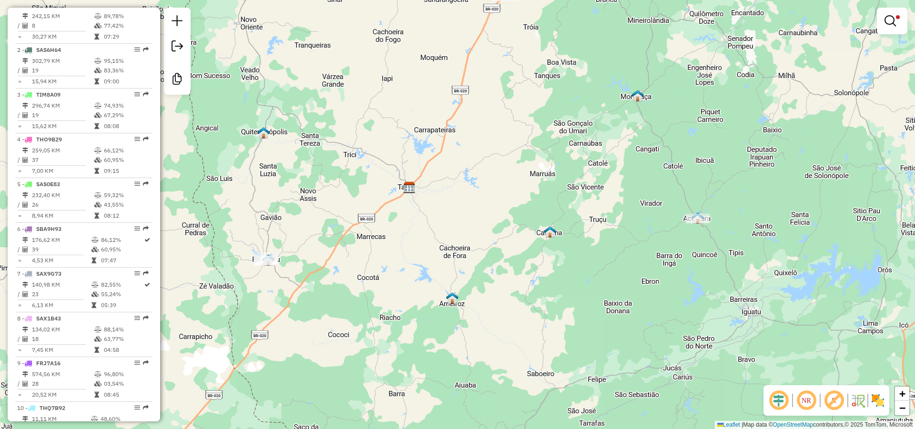
drag, startPoint x: 345, startPoint y: 251, endPoint x: 436, endPoint y: 245, distance: 91.7
click at [431, 247] on div "Limpar filtros Janela de atendimento Grade de atendimento Capacidade Transporta…" at bounding box center [457, 214] width 915 height 429
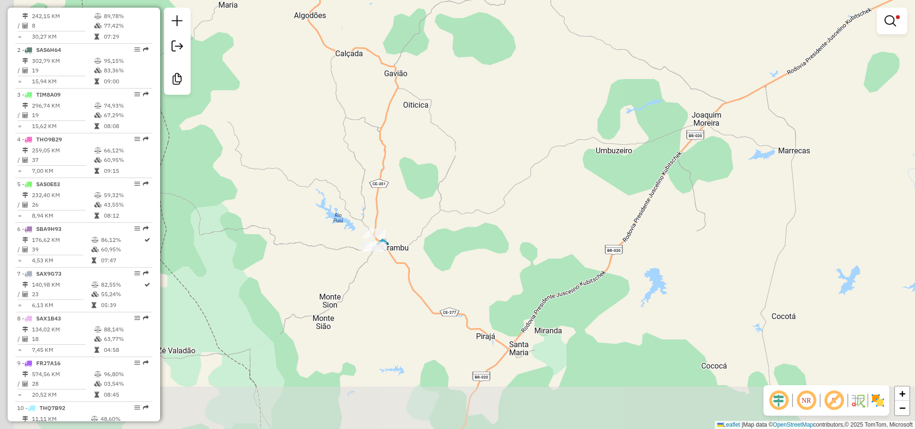
drag, startPoint x: 360, startPoint y: 233, endPoint x: 366, endPoint y: 212, distance: 21.4
click at [366, 213] on div "Limpar filtros Janela de atendimento Grade de atendimento Capacidade Transporta…" at bounding box center [457, 214] width 915 height 429
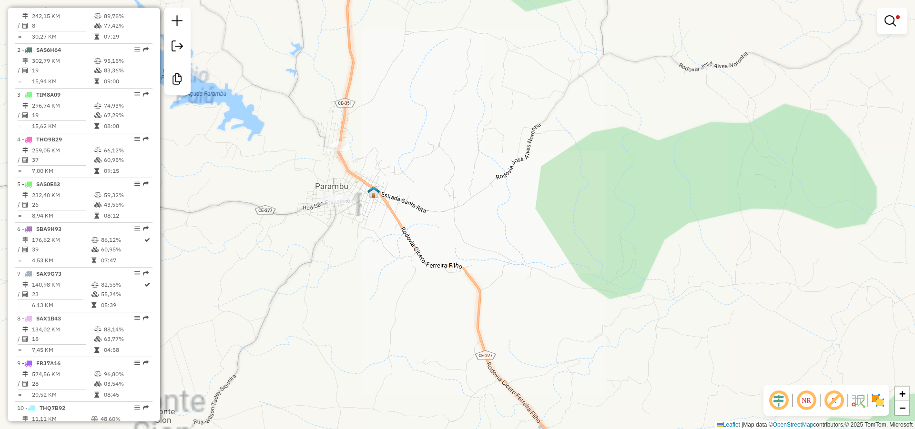
drag, startPoint x: 361, startPoint y: 247, endPoint x: 395, endPoint y: 291, distance: 56.3
click at [388, 294] on div "Limpar filtros Janela de atendimento Grade de atendimento Capacidade Transporta…" at bounding box center [457, 214] width 915 height 429
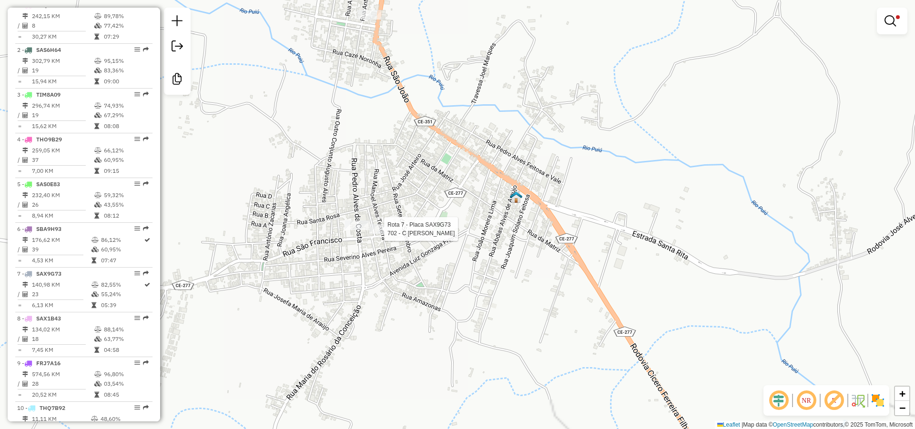
select select "*********"
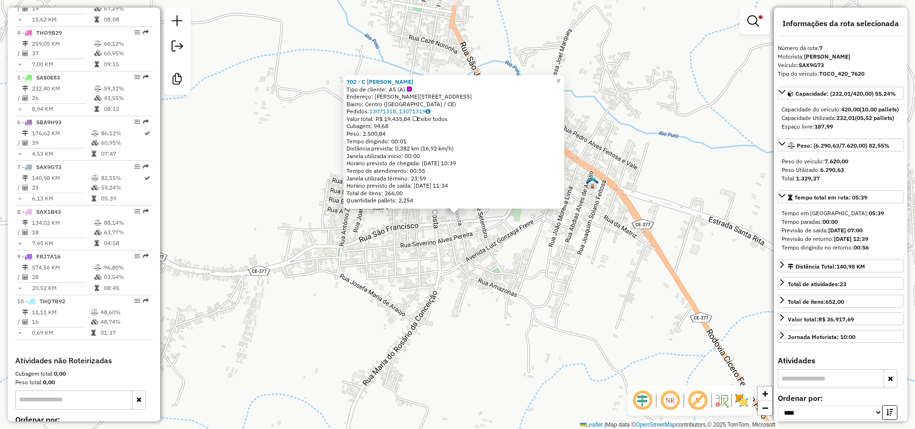
scroll to position [576, 0]
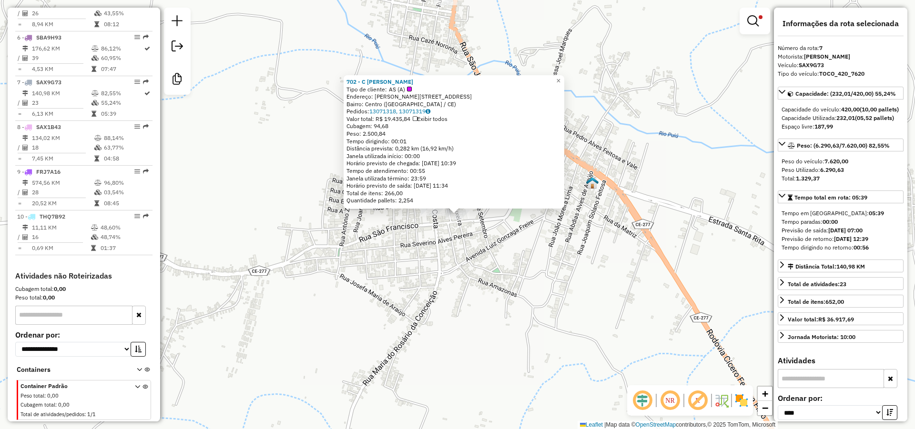
drag, startPoint x: 395, startPoint y: 80, endPoint x: 345, endPoint y: 79, distance: 50.0
click at [345, 79] on div "702 - C GONCALVES MARTINS Tipo de cliente: AS (A) Endereço: R Manoel Alves Teix…" at bounding box center [454, 141] width 221 height 133
copy strong "702 - C GONCALVES MARTINS"
click at [381, 273] on div "702 - C GONCALVES MARTINS Tipo de cliente: AS (A) Endereço: R Manoel Alves Teix…" at bounding box center [457, 214] width 915 height 429
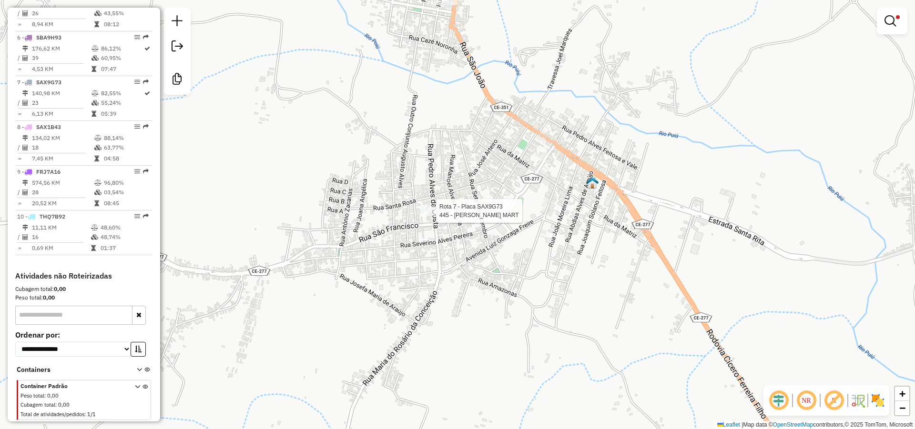
select select "*********"
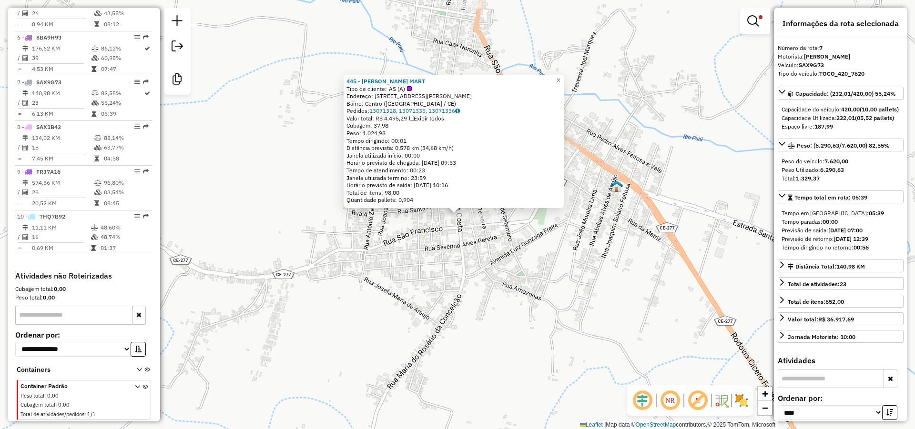
drag, startPoint x: 428, startPoint y: 81, endPoint x: 347, endPoint y: 78, distance: 81.6
click at [347, 78] on div "445 - ALISSON ANDRADE MART Tipo de cliente: AS (A) Endereço: R PEDRO ALVES DA C…" at bounding box center [454, 141] width 221 height 133
copy strong "445 - ALISSON ANDRADE MART"
click at [377, 246] on div "445 - ALISSON ANDRADE MART Tipo de cliente: AS (A) Endereço: R PEDRO ALVES DA C…" at bounding box center [457, 214] width 915 height 429
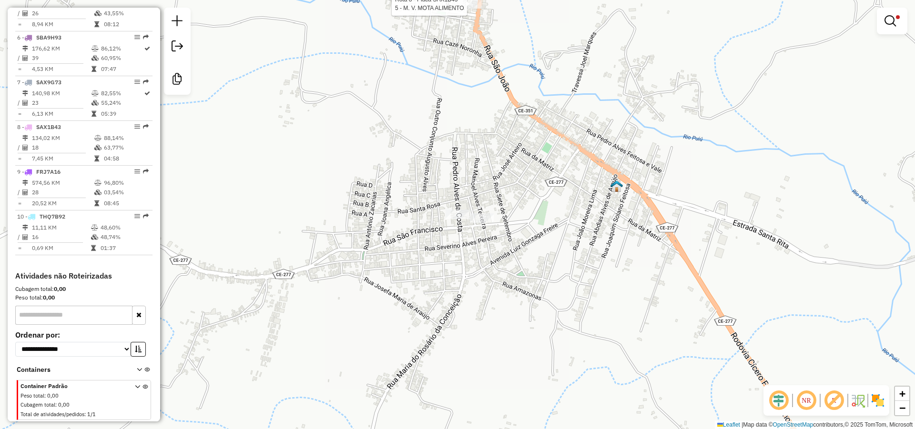
select select "*********"
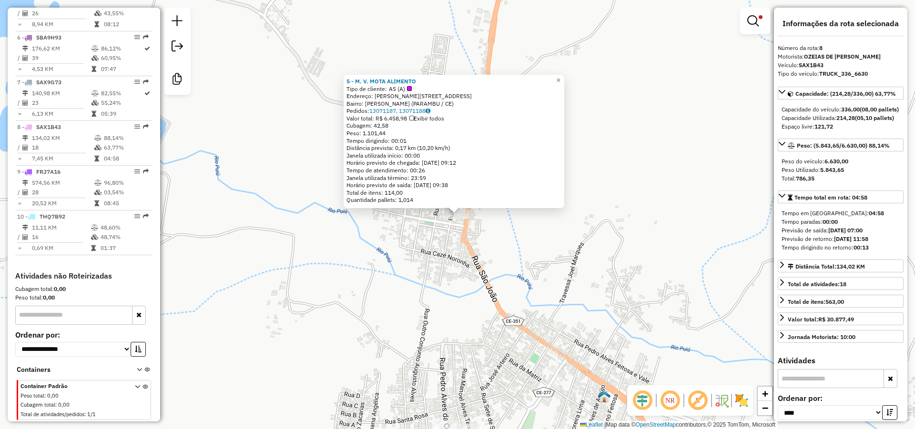
drag, startPoint x: 423, startPoint y: 80, endPoint x: 344, endPoint y: 82, distance: 79.1
click at [344, 82] on div "5 - M. V. MOTA ALIMENTO Tipo de cliente: AS (A) Endereço: R FRANCISCO COTA 77 B…" at bounding box center [454, 141] width 221 height 133
copy strong "5 - M. V. MOTA ALIMENTO"
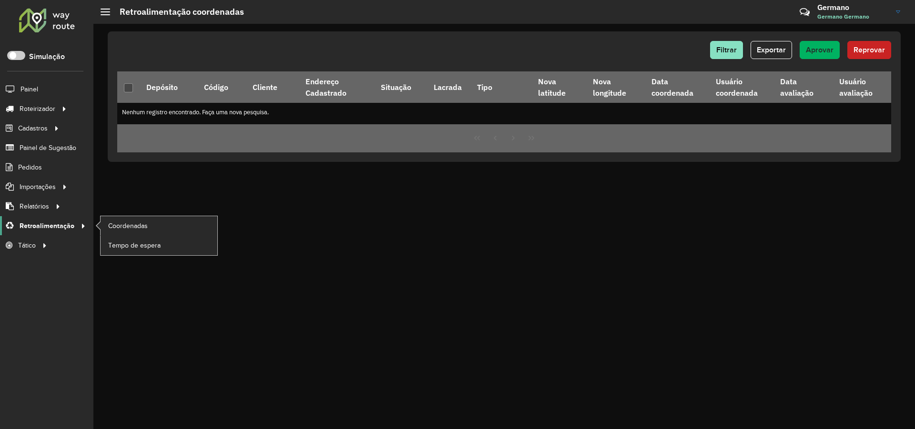
click at [67, 225] on span "Retroalimentação" at bounding box center [47, 226] width 55 height 10
click at [126, 227] on span "Coordenadas" at bounding box center [128, 226] width 41 height 10
click at [121, 219] on link "Coordenadas" at bounding box center [159, 225] width 117 height 19
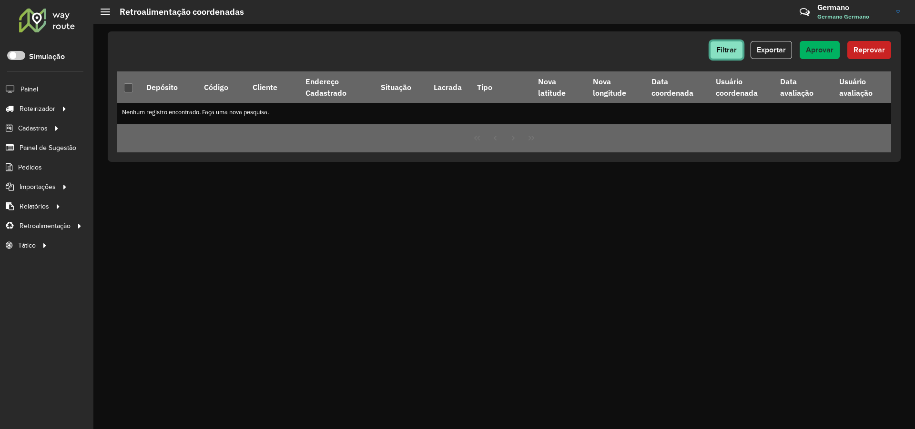
click at [735, 50] on span "Filtrar" at bounding box center [726, 50] width 20 height 8
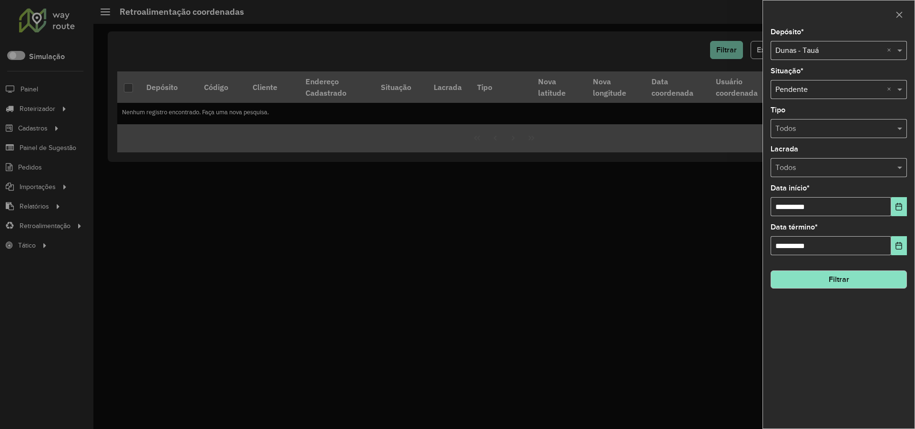
click at [837, 52] on input "text" at bounding box center [829, 50] width 108 height 11
click at [803, 80] on span "Dunas - Quixeramobim" at bounding box center [813, 78] width 76 height 8
click at [833, 281] on button "Filtrar" at bounding box center [839, 280] width 136 height 18
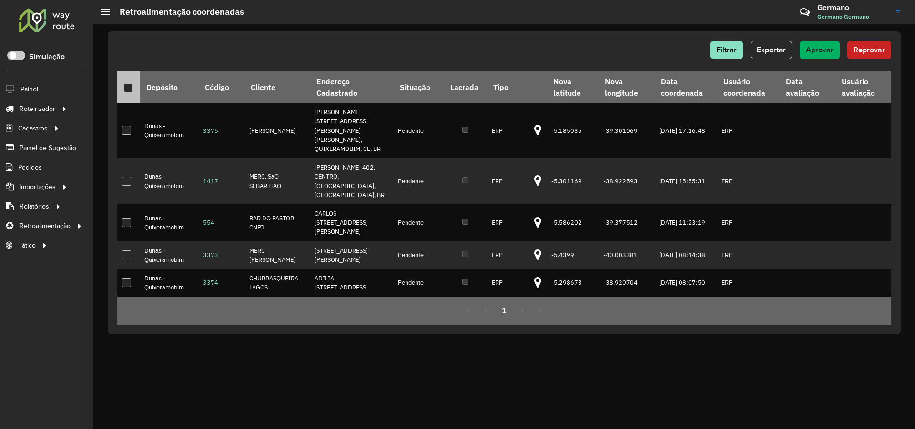
click at [125, 87] on div at bounding box center [128, 87] width 9 height 9
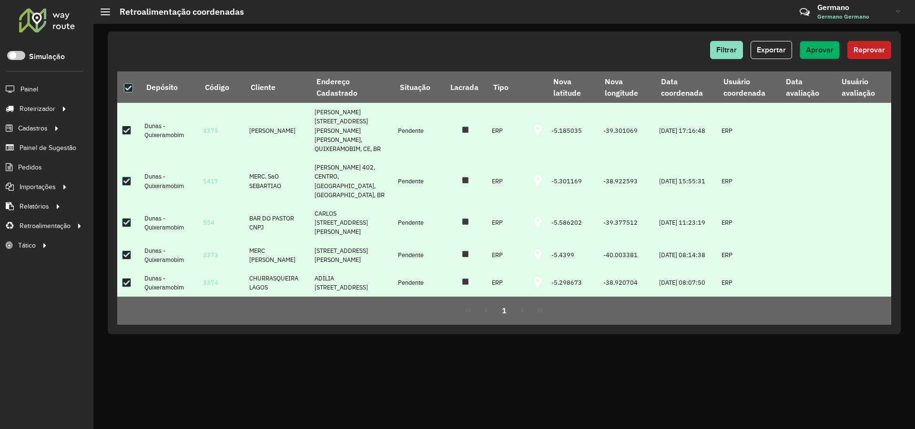
click at [830, 50] on span "Aprovar" at bounding box center [820, 50] width 28 height 8
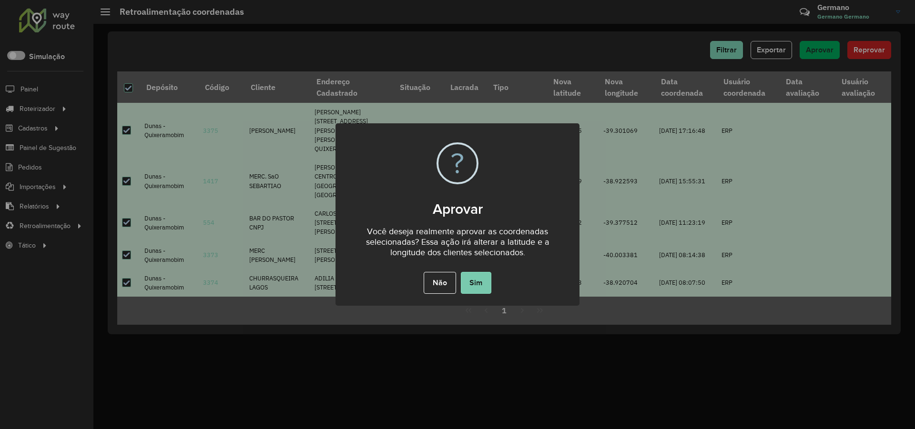
click at [483, 285] on button "Sim" at bounding box center [476, 283] width 30 height 22
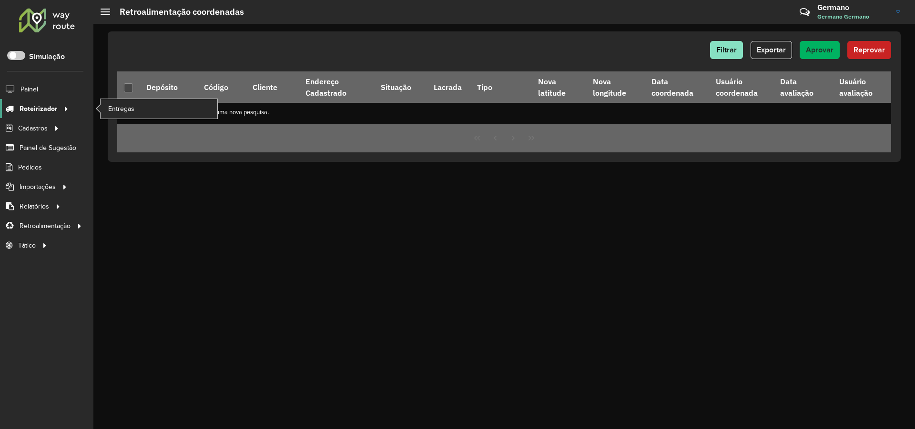
click at [61, 109] on icon at bounding box center [65, 108] width 8 height 14
click at [127, 109] on span "Entregas" at bounding box center [121, 109] width 27 height 10
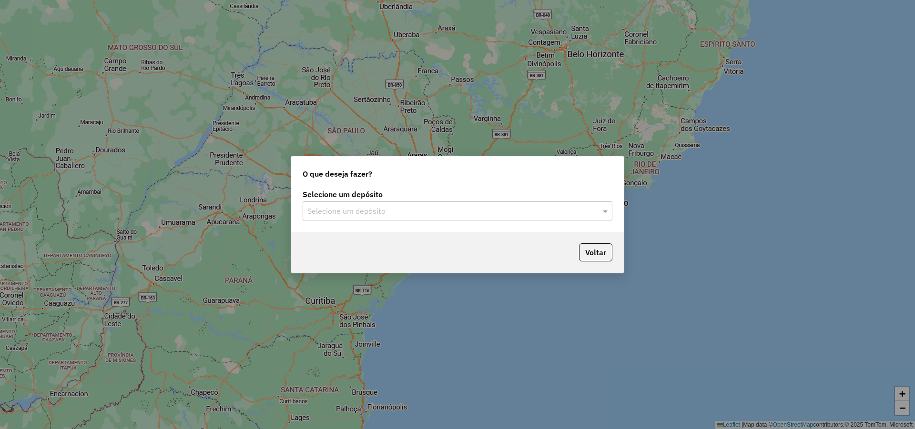
click at [493, 204] on div "Selecione um depósito" at bounding box center [458, 211] width 310 height 19
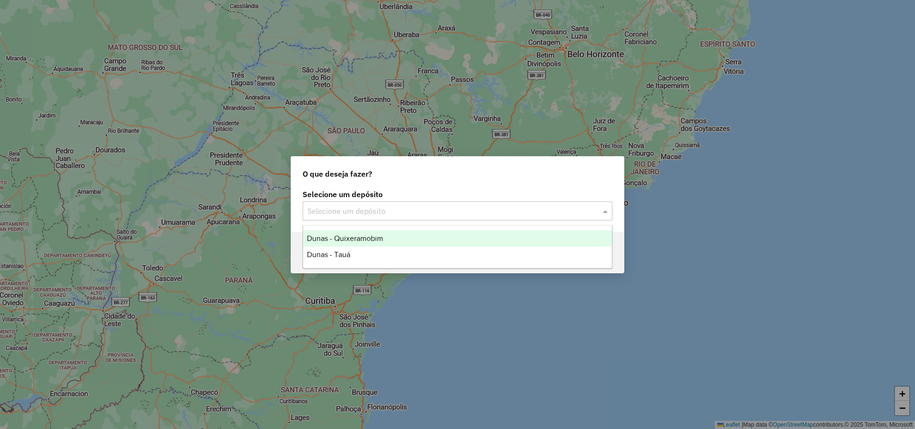
click at [365, 238] on span "Dunas - Quixeramobim" at bounding box center [345, 238] width 76 height 8
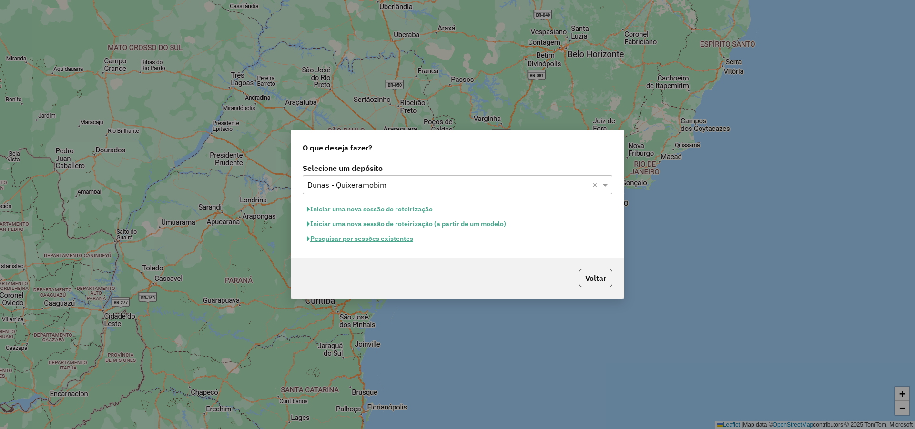
click at [400, 205] on button "Iniciar uma nova sessão de roteirização" at bounding box center [370, 209] width 134 height 15
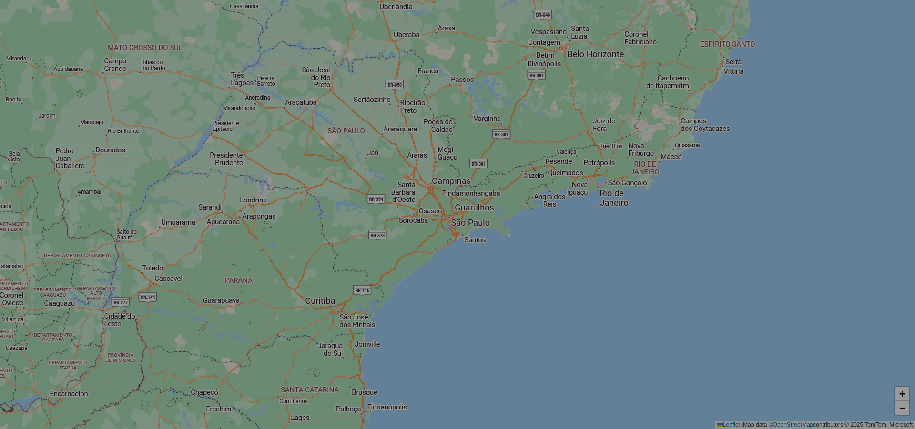
select select "*"
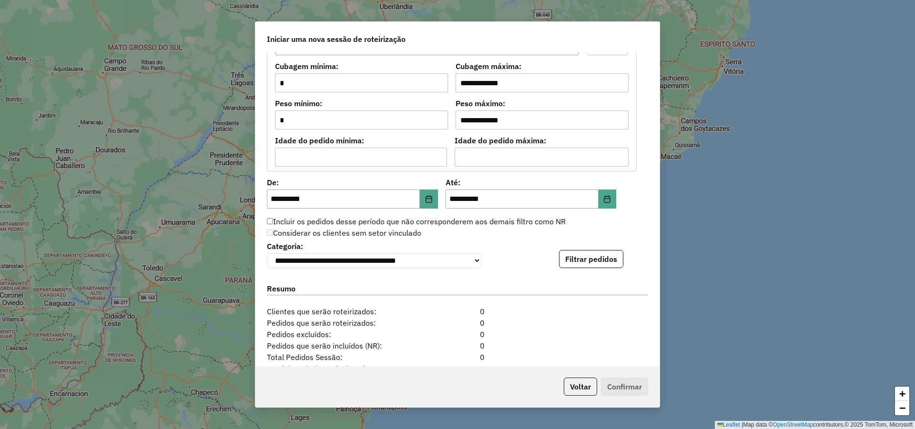
scroll to position [894, 0]
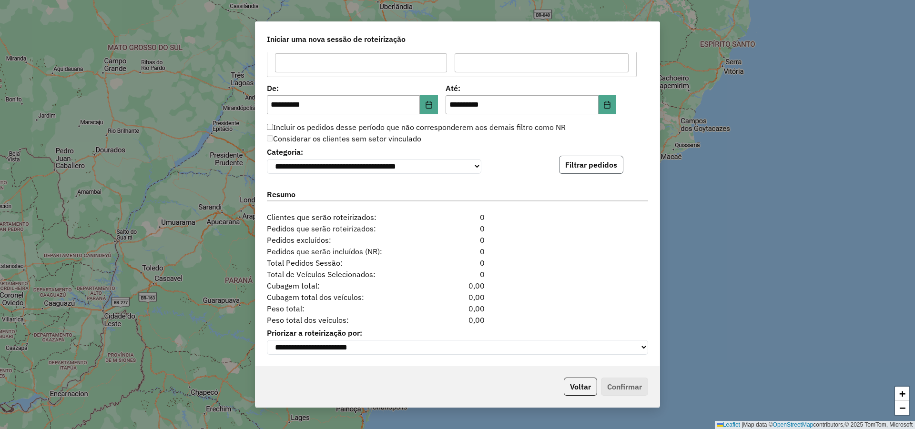
click at [595, 156] on button "Filtrar pedidos" at bounding box center [591, 165] width 64 height 18
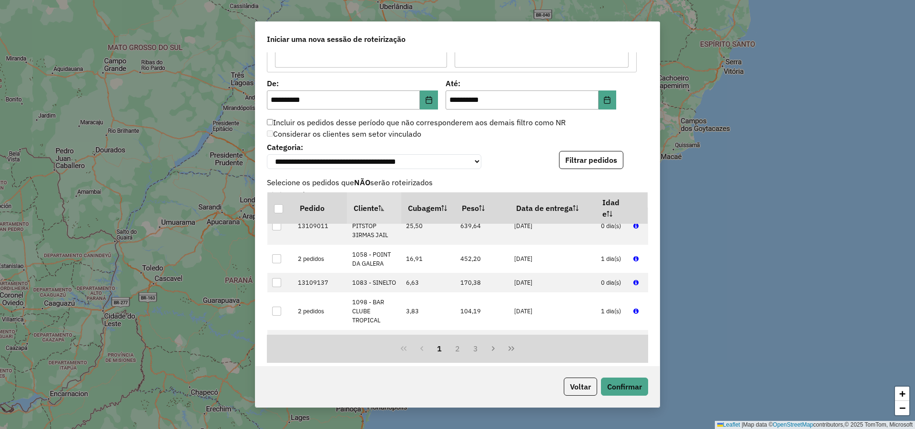
scroll to position [1091, 0]
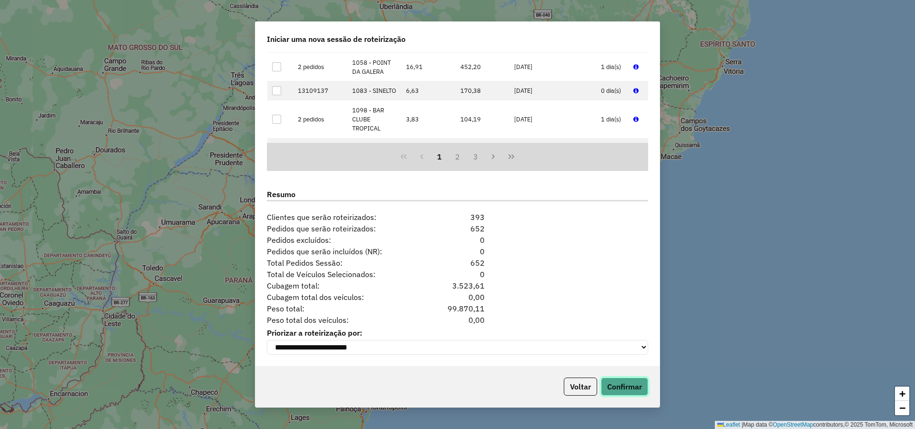
click at [631, 385] on button "Confirmar" at bounding box center [624, 387] width 47 height 18
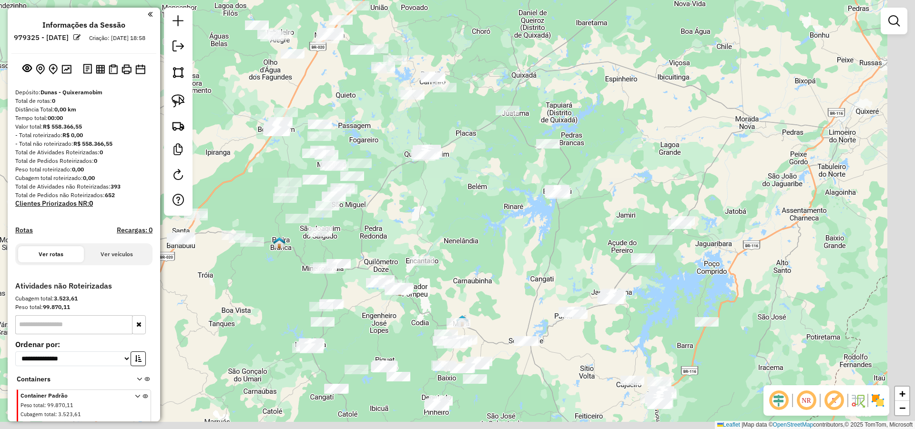
drag, startPoint x: 542, startPoint y: 301, endPoint x: 617, endPoint y: 271, distance: 80.3
click at [497, 206] on div "Janela de atendimento Grade de atendimento Capacidade Transportadoras Veículos …" at bounding box center [457, 214] width 915 height 429
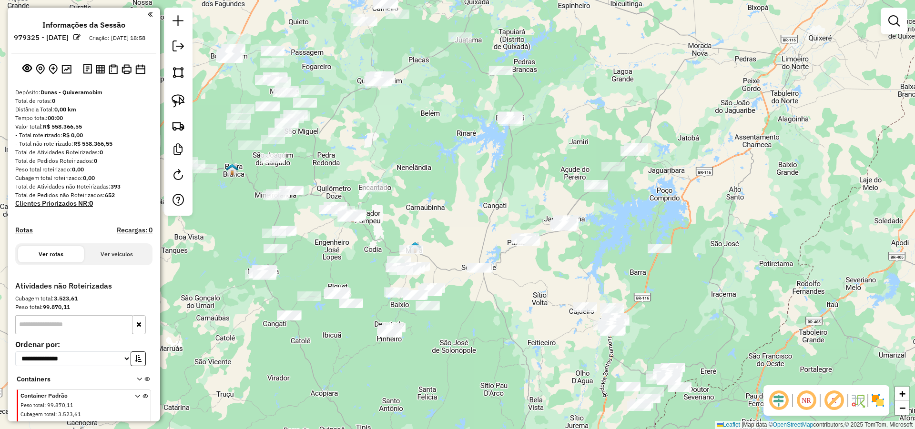
drag, startPoint x: 726, startPoint y: 313, endPoint x: 628, endPoint y: 206, distance: 144.3
click at [627, 205] on div "Janela de atendimento Grade de atendimento Capacidade Transportadoras Veículos …" at bounding box center [457, 214] width 915 height 429
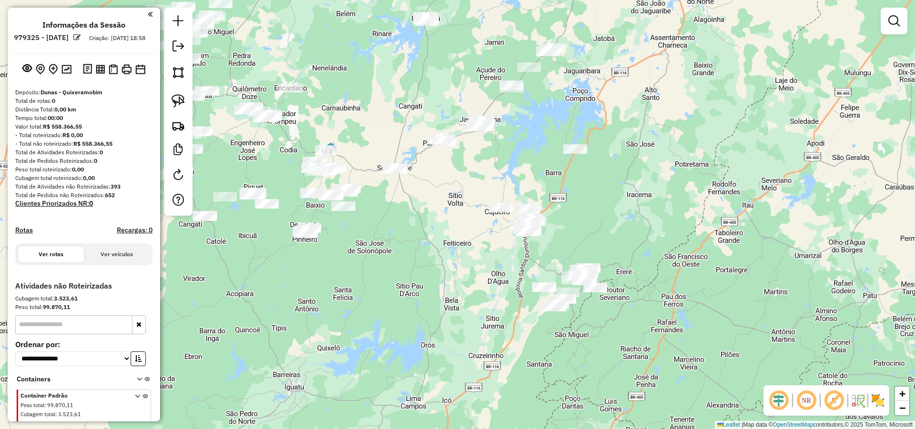
drag, startPoint x: 648, startPoint y: 239, endPoint x: 633, endPoint y: 234, distance: 14.9
click at [641, 230] on div "Janela de atendimento Grade de atendimento Capacidade Transportadoras Veículos …" at bounding box center [457, 214] width 915 height 429
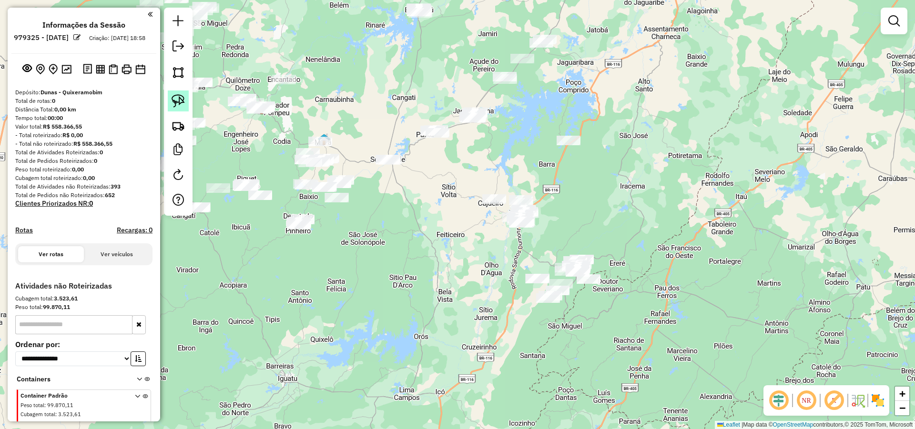
click at [185, 95] on link at bounding box center [178, 101] width 21 height 21
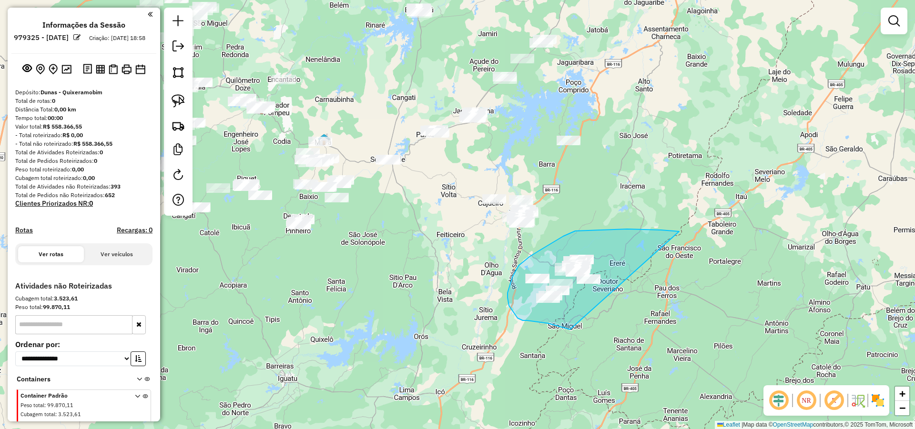
drag, startPoint x: 661, startPoint y: 230, endPoint x: 571, endPoint y: 329, distance: 133.2
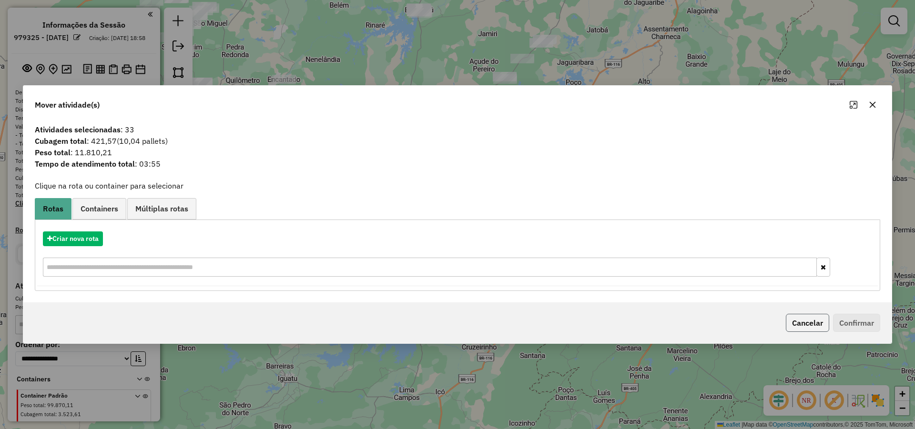
click at [813, 323] on button "Cancelar" at bounding box center [807, 323] width 43 height 18
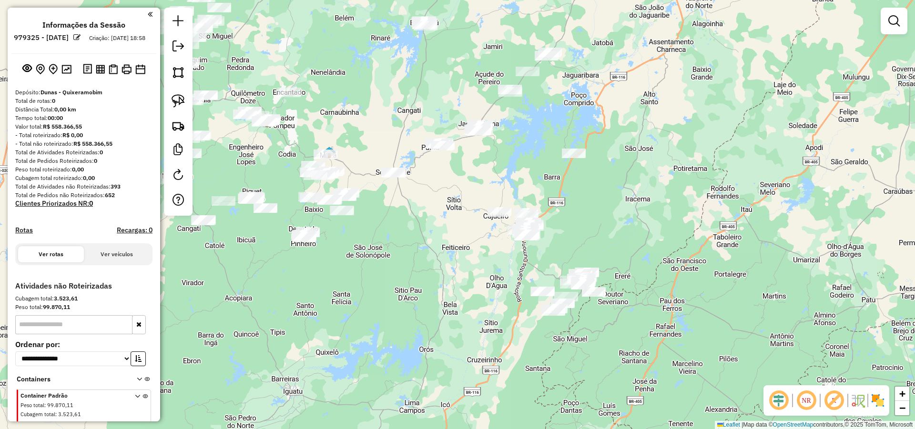
drag, startPoint x: 564, startPoint y: 217, endPoint x: 542, endPoint y: 207, distance: 24.5
click at [568, 230] on div "Janela de atendimento Grade de atendimento Capacidade Transportadoras Veículos …" at bounding box center [457, 214] width 915 height 429
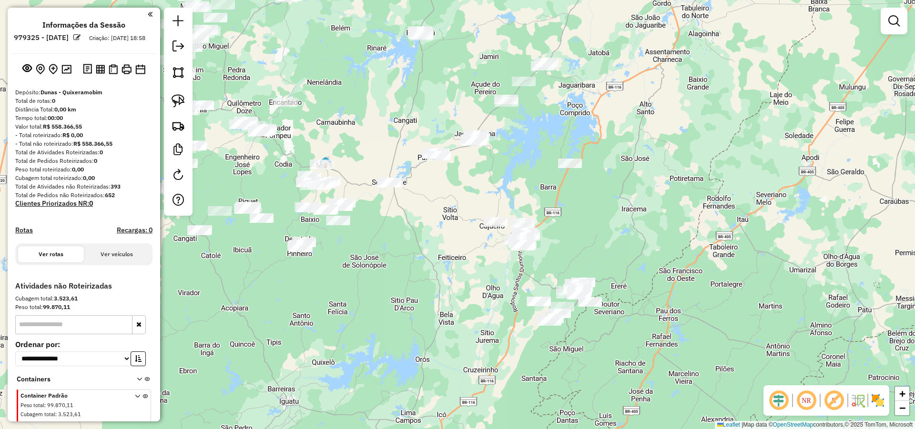
click at [583, 239] on div "Janela de atendimento Grade de atendimento Capacidade Transportadoras Veículos …" at bounding box center [457, 214] width 915 height 429
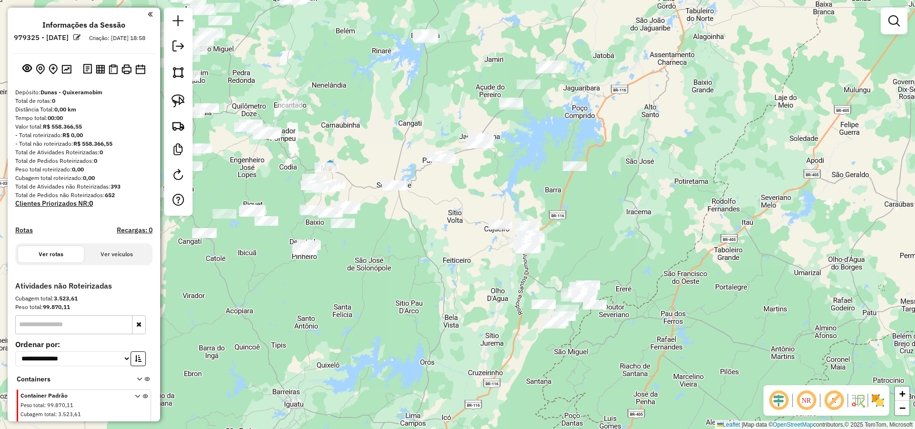
click at [392, 252] on div "Janela de atendimento Grade de atendimento Capacidade Transportadoras Veículos …" at bounding box center [457, 214] width 915 height 429
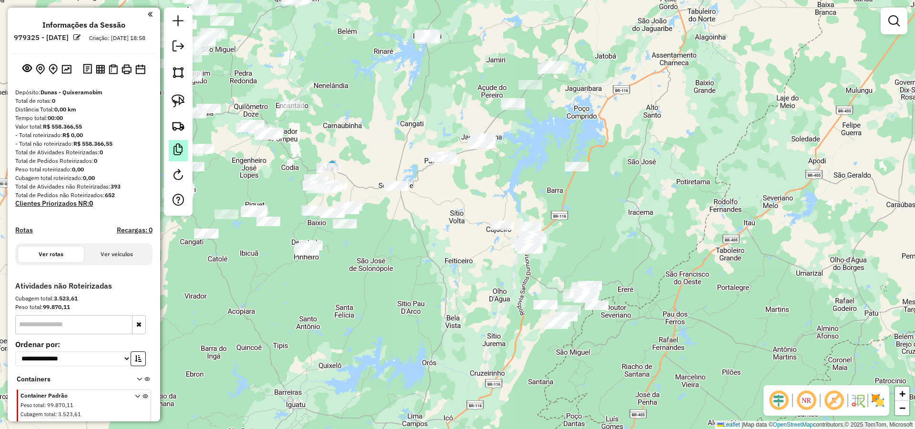
click at [180, 145] on em at bounding box center [177, 149] width 11 height 11
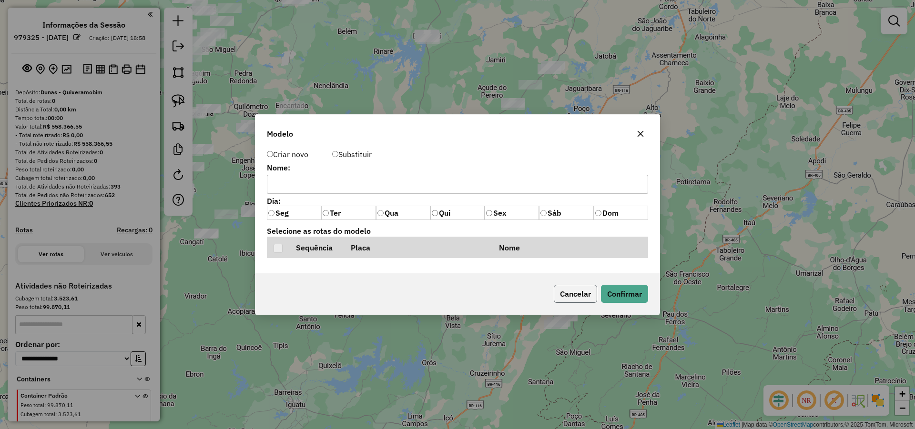
click at [577, 294] on button "Cancelar" at bounding box center [575, 294] width 43 height 18
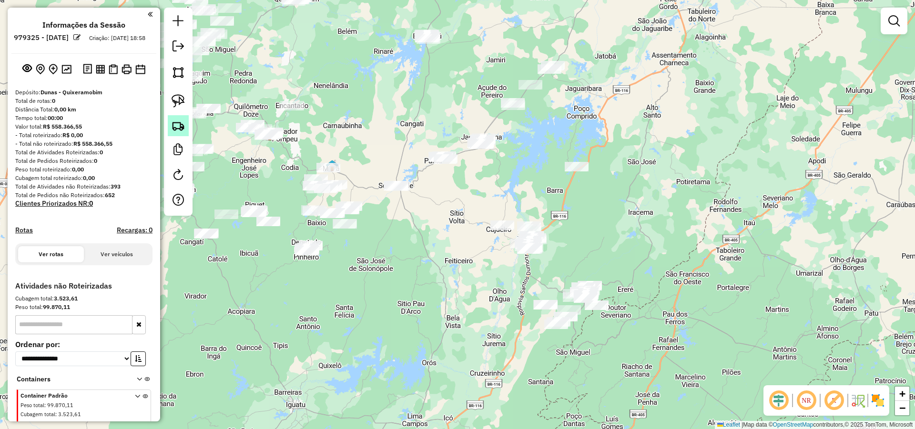
click at [175, 124] on img at bounding box center [178, 125] width 13 height 13
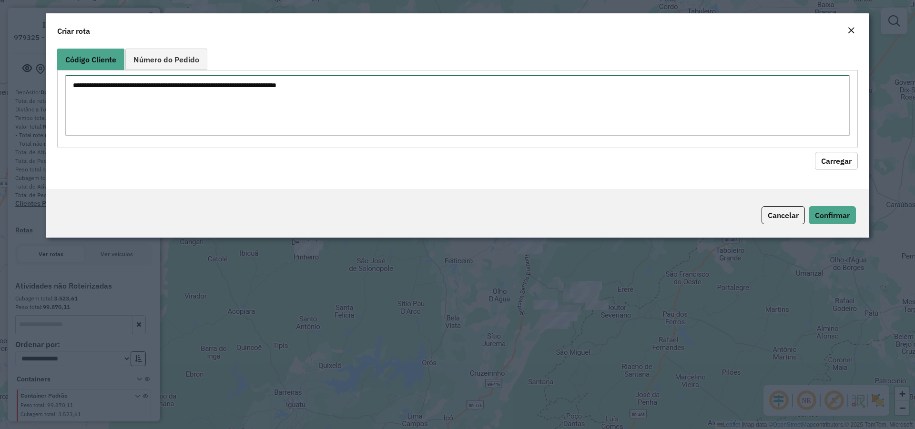
click at [152, 84] on textarea at bounding box center [457, 105] width 784 height 61
type textarea "*** ****"
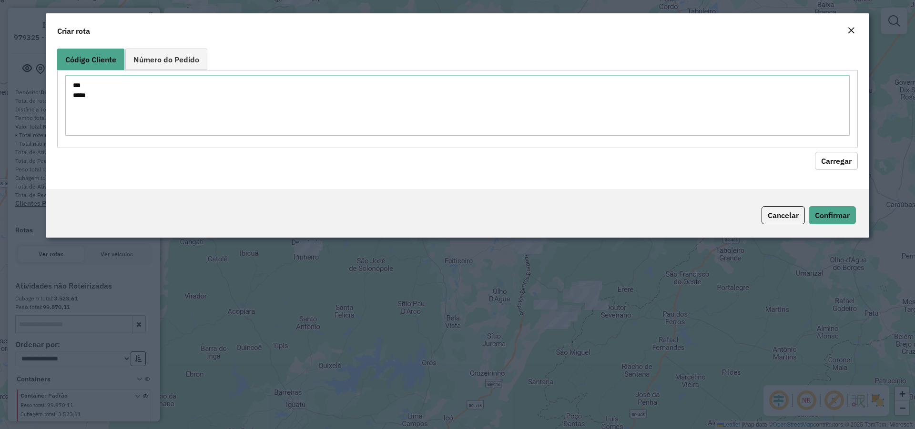
click at [832, 155] on button "Carregar" at bounding box center [836, 161] width 43 height 18
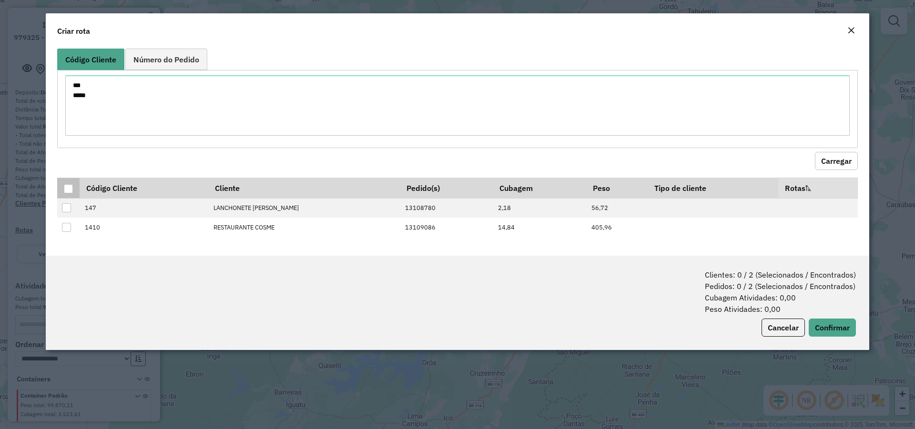
click at [73, 190] on div at bounding box center [69, 189] width 10 height 10
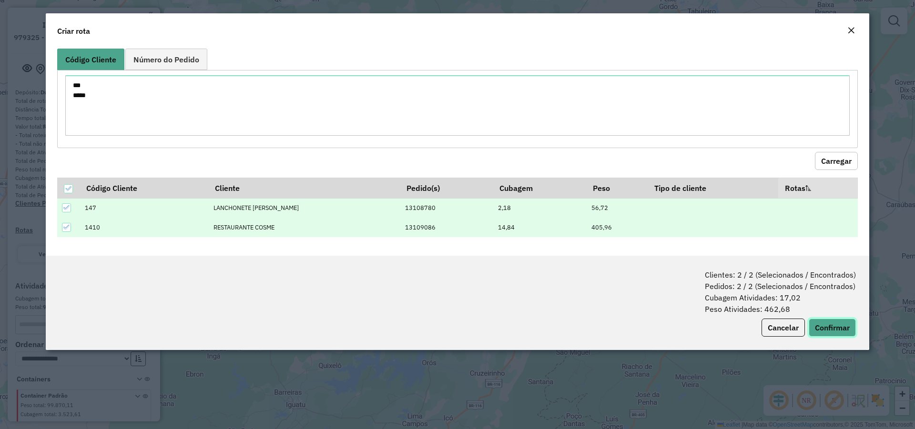
click at [833, 324] on button "Confirmar" at bounding box center [832, 328] width 47 height 18
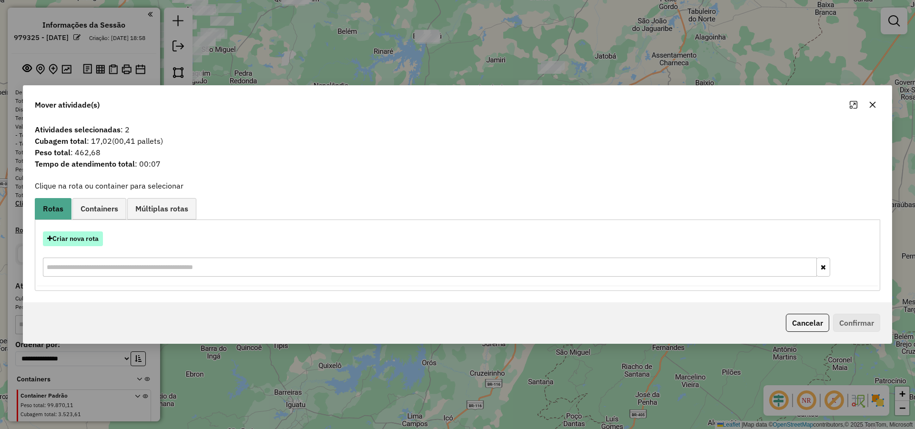
click at [91, 238] on button "Criar nova rota" at bounding box center [73, 239] width 60 height 15
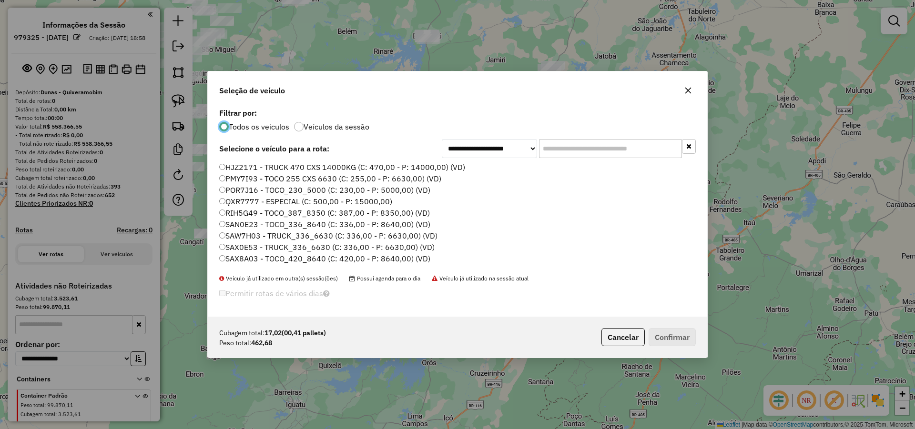
scroll to position [5, 3]
click at [588, 150] on input "text" at bounding box center [610, 148] width 143 height 19
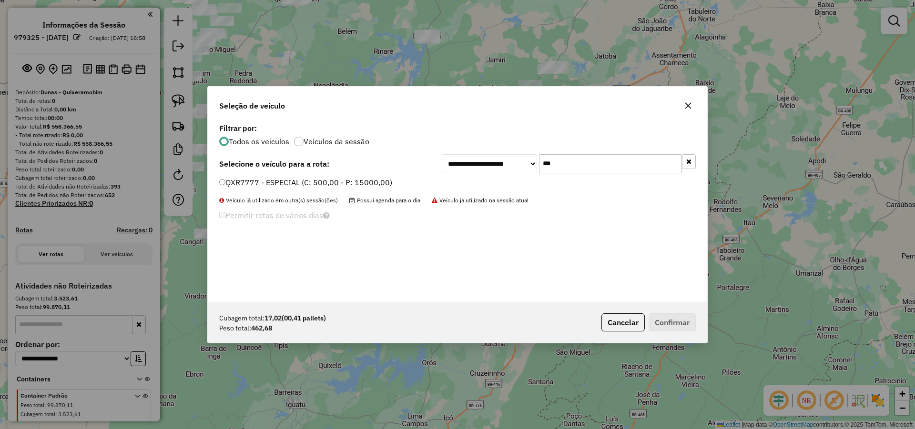
type input "***"
click at [343, 184] on label "QXR7777 - ESPECIAL (C: 500,00 - P: 15000,00)" at bounding box center [305, 182] width 173 height 11
click at [689, 322] on button "Confirmar" at bounding box center [672, 323] width 47 height 18
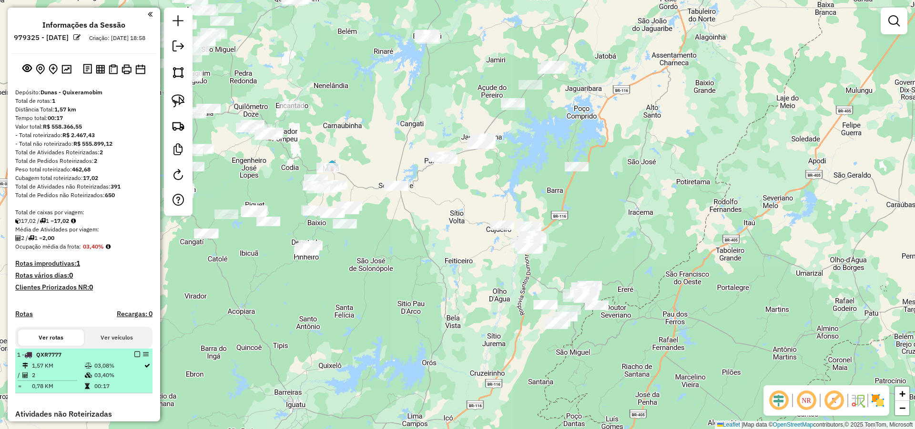
click at [134, 357] on em at bounding box center [137, 355] width 6 height 6
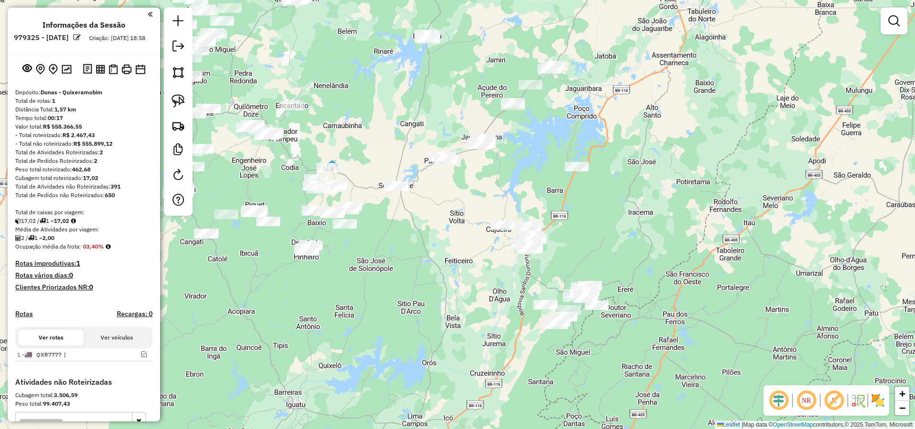
drag, startPoint x: 394, startPoint y: 299, endPoint x: 409, endPoint y: 283, distance: 22.2
click at [400, 286] on div "Janela de atendimento Grade de atendimento Capacidade Transportadoras Veículos …" at bounding box center [457, 214] width 915 height 429
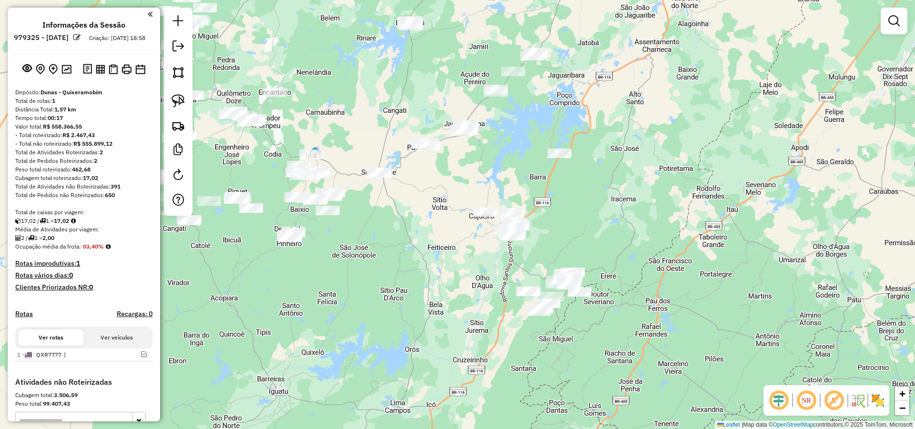
drag, startPoint x: 439, startPoint y: 275, endPoint x: 408, endPoint y: 274, distance: 30.5
click at [408, 274] on div "Janela de atendimento Grade de atendimento Capacidade Transportadoras Veículos …" at bounding box center [457, 214] width 915 height 429
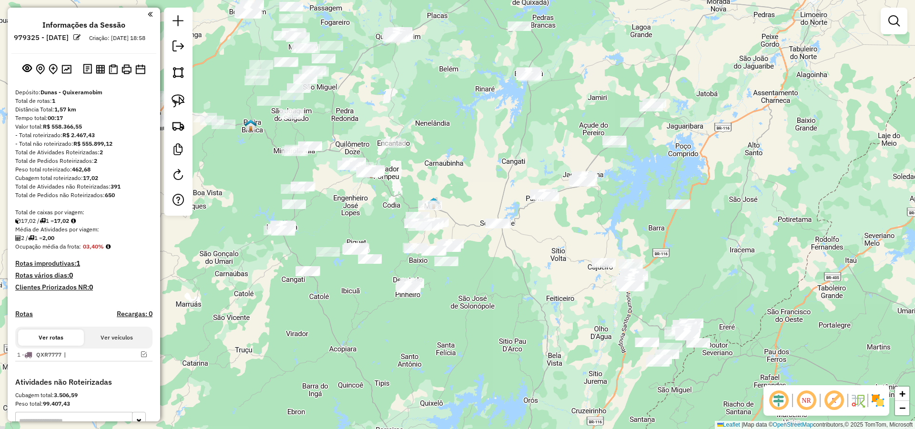
drag, startPoint x: 418, startPoint y: 286, endPoint x: 496, endPoint y: 315, distance: 83.1
click at [496, 315] on div "Janela de atendimento Grade de atendimento Capacidade Transportadoras Veículos …" at bounding box center [457, 214] width 915 height 429
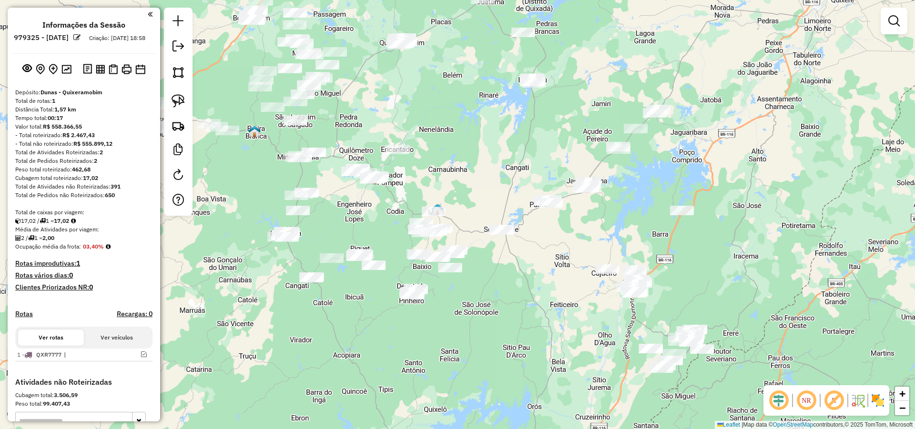
drag, startPoint x: 504, startPoint y: 296, endPoint x: 542, endPoint y: 346, distance: 62.5
click at [542, 346] on div "Janela de atendimento Grade de atendimento Capacidade Transportadoras Veículos …" at bounding box center [457, 214] width 915 height 429
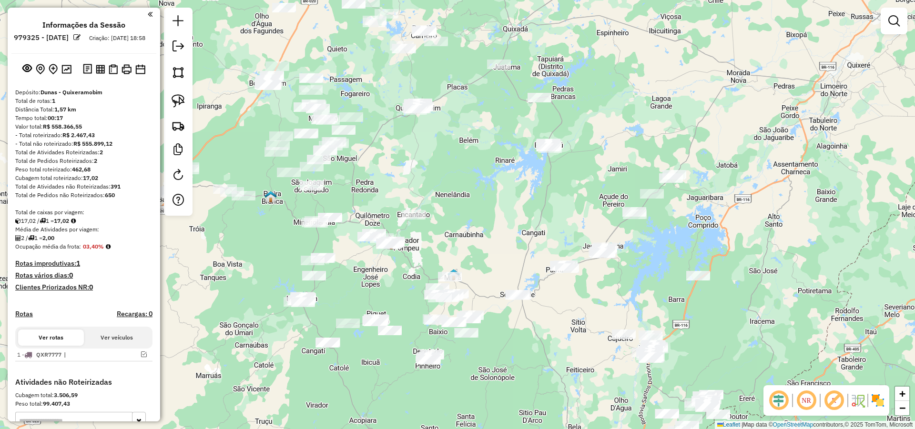
drag, startPoint x: 569, startPoint y: 335, endPoint x: 569, endPoint y: 358, distance: 22.9
click at [568, 356] on div "Janela de atendimento Grade de atendimento Capacidade Transportadoras Veículos …" at bounding box center [457, 214] width 915 height 429
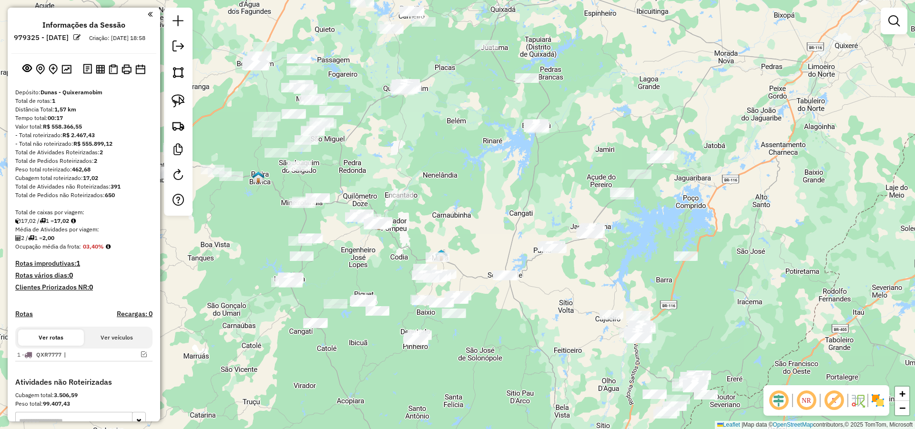
drag, startPoint x: 559, startPoint y: 335, endPoint x: 542, endPoint y: 310, distance: 29.9
click at [543, 310] on div "Janela de atendimento Grade de atendimento Capacidade Transportadoras Veículos …" at bounding box center [457, 214] width 915 height 429
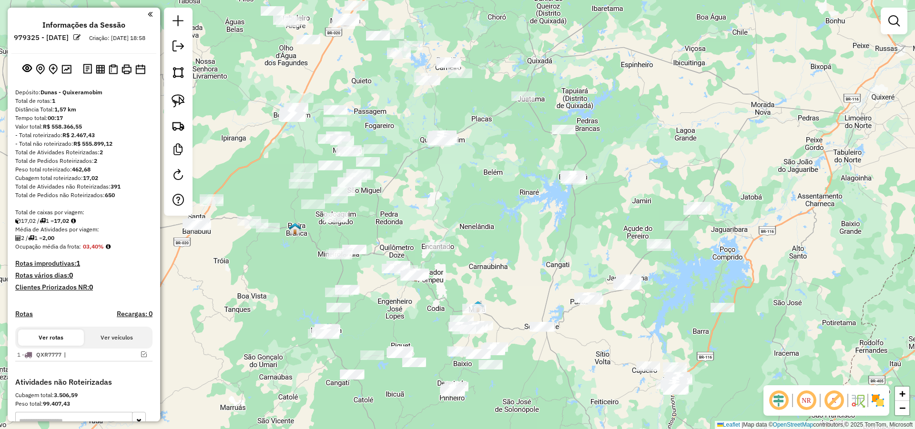
drag, startPoint x: 395, startPoint y: 186, endPoint x: 409, endPoint y: 209, distance: 26.3
click at [409, 209] on div "Janela de atendimento Grade de atendimento Capacidade Transportadoras Veículos …" at bounding box center [457, 214] width 915 height 429
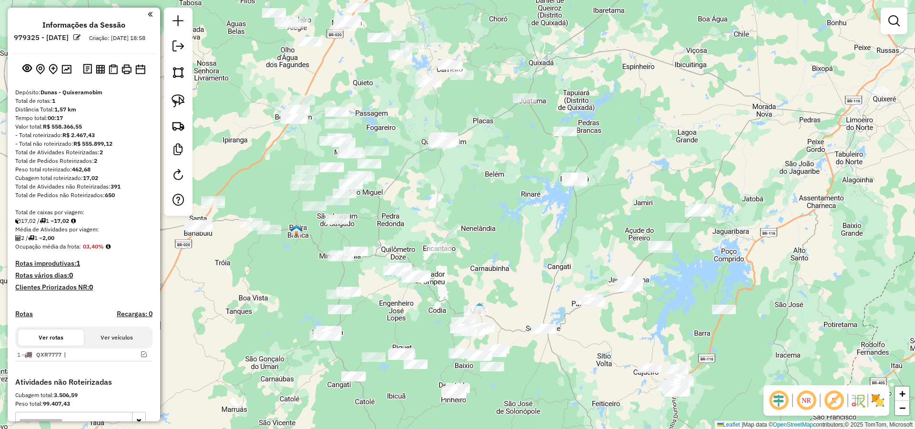
drag, startPoint x: 183, startPoint y: 99, endPoint x: 420, endPoint y: 142, distance: 241.1
click at [183, 99] on img at bounding box center [178, 100] width 13 height 13
drag, startPoint x: 459, startPoint y: 117, endPoint x: 456, endPoint y: 162, distance: 44.9
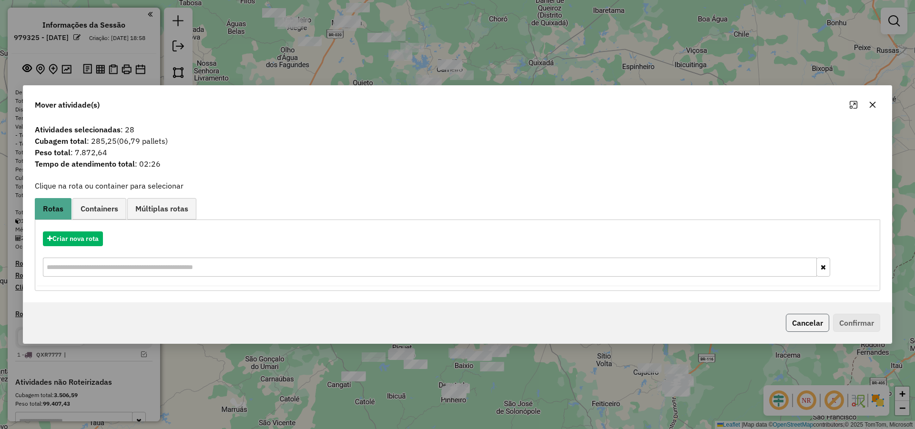
click at [822, 319] on button "Cancelar" at bounding box center [807, 323] width 43 height 18
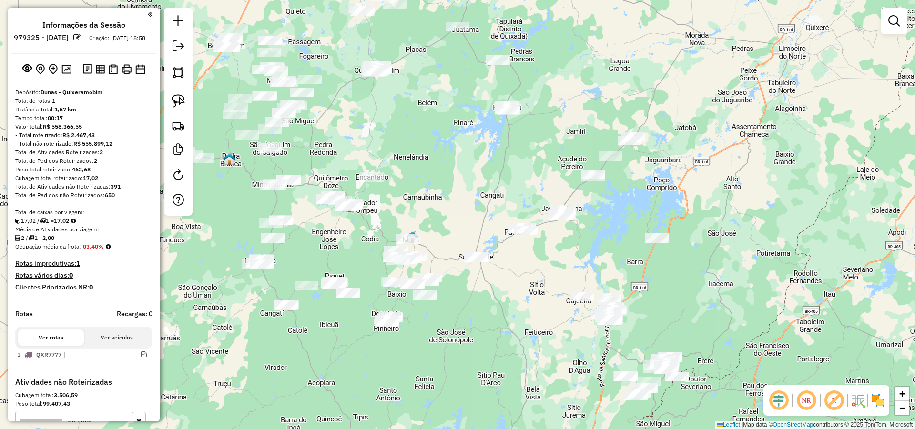
drag, startPoint x: 629, startPoint y: 294, endPoint x: 610, endPoint y: 269, distance: 30.7
click at [610, 268] on div "Janela de atendimento Grade de atendimento Capacidade Transportadoras Veículos …" at bounding box center [457, 214] width 915 height 429
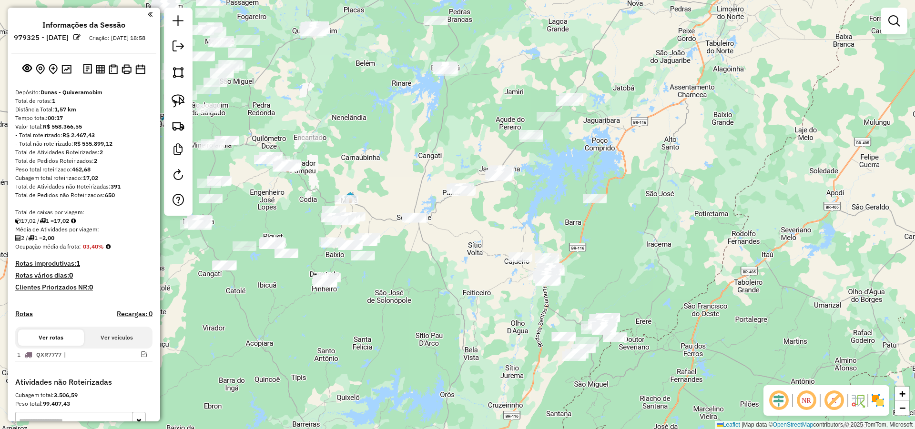
drag, startPoint x: 651, startPoint y: 286, endPoint x: 598, endPoint y: 284, distance: 52.9
click at [621, 263] on div "Janela de atendimento Grade de atendimento Capacidade Transportadoras Veículos …" at bounding box center [457, 214] width 915 height 429
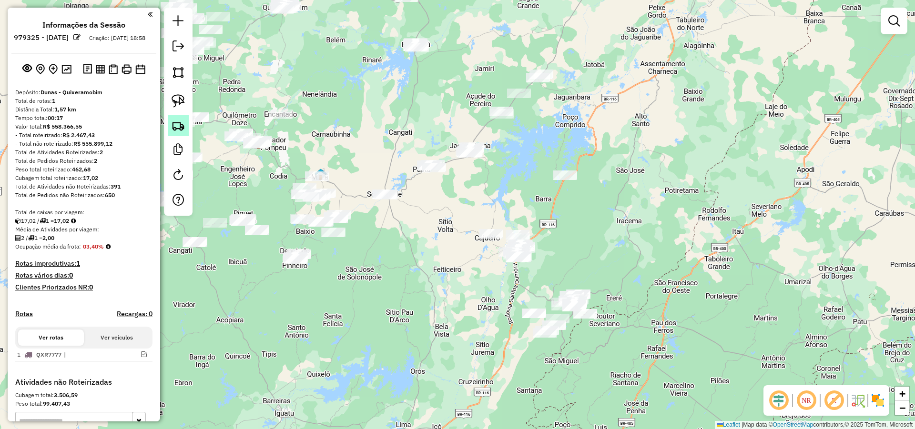
click at [176, 123] on img at bounding box center [178, 125] width 13 height 13
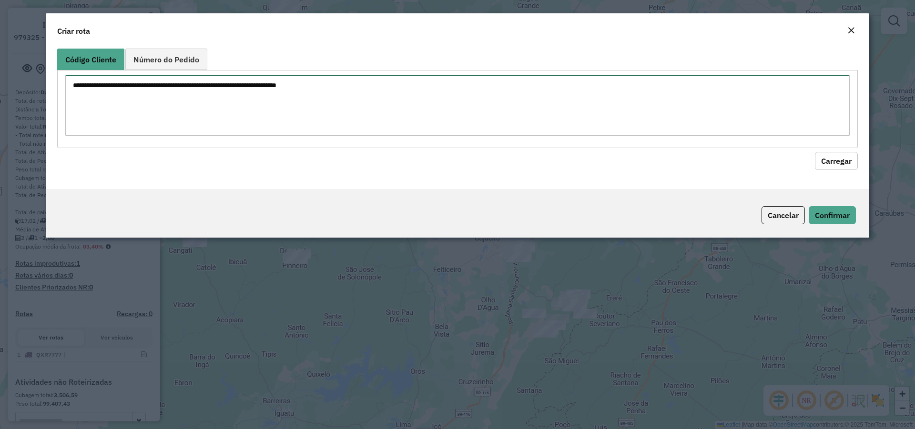
click at [341, 128] on textarea at bounding box center [457, 105] width 784 height 61
type textarea "*** **** **** ** **** **** *** *** **** **** **** **** **** *** ****"
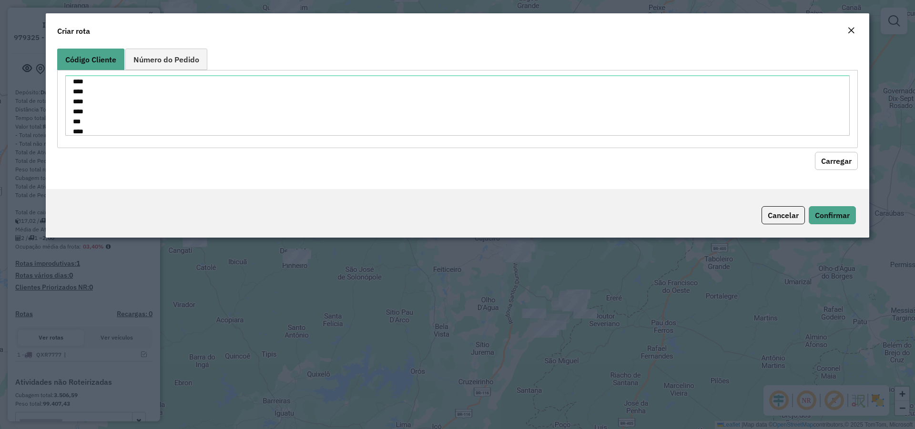
click at [842, 161] on button "Carregar" at bounding box center [836, 161] width 43 height 18
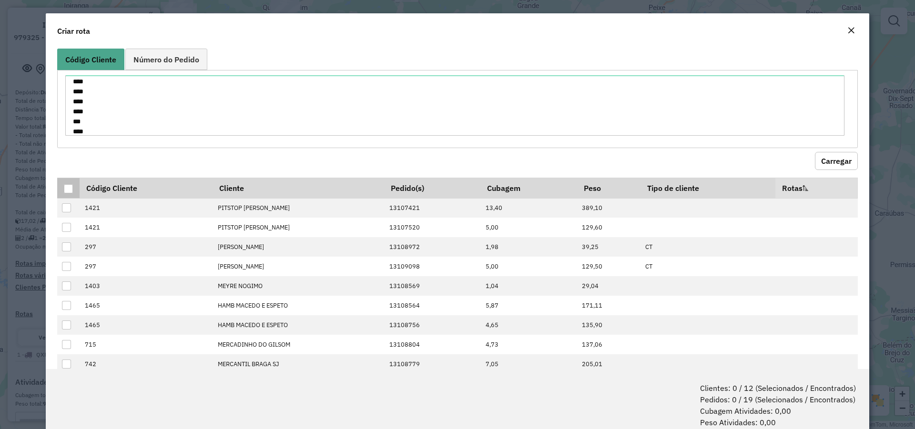
click at [73, 193] on div at bounding box center [69, 189] width 10 height 10
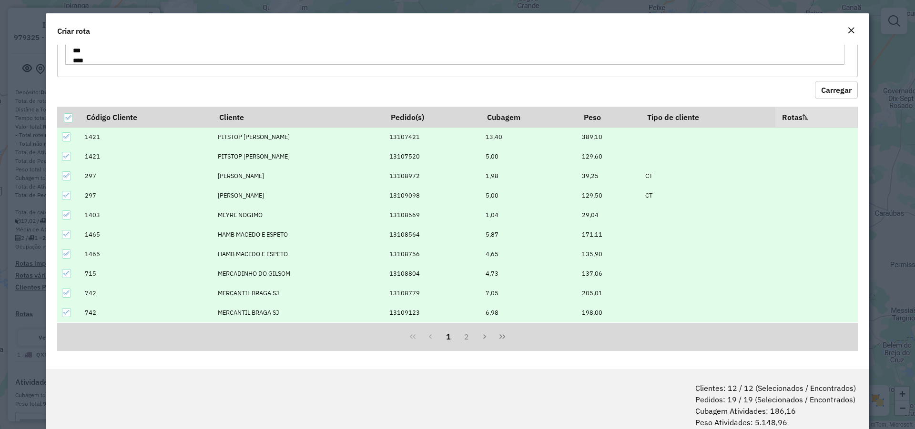
scroll to position [48, 0]
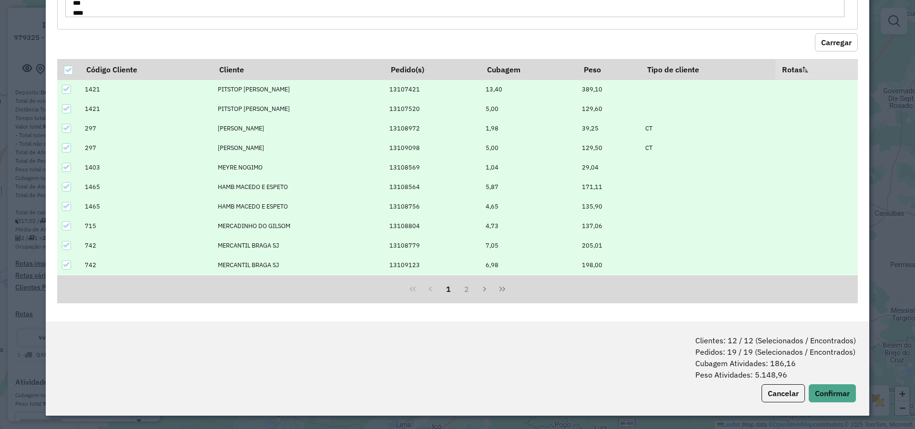
click at [827, 375] on span "Clientes: 12 / 12 (Selecionados / Encontrados) Pedidos: 19 / 19 (Selecionados /…" at bounding box center [775, 358] width 161 height 46
click at [830, 389] on button "Confirmar" at bounding box center [832, 394] width 47 height 18
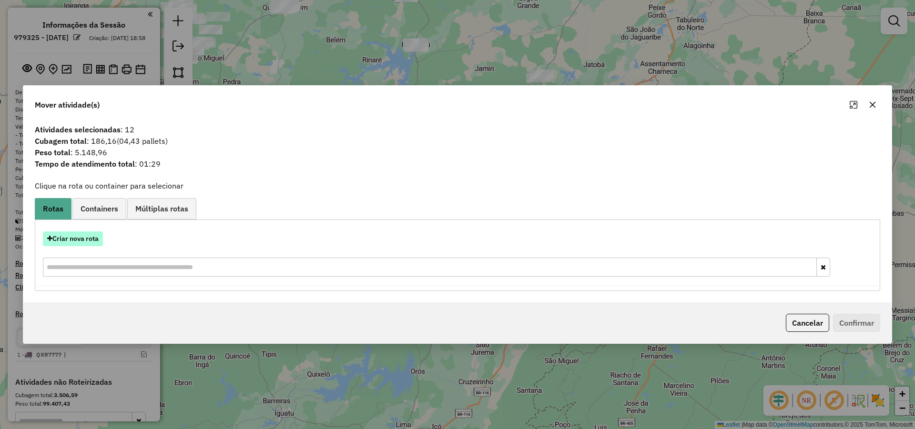
click at [73, 241] on button "Criar nova rota" at bounding box center [73, 239] width 60 height 15
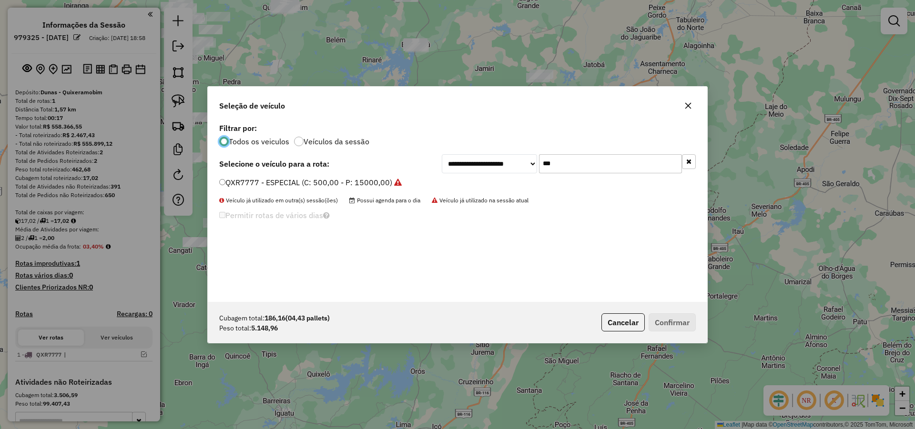
scroll to position [5, 3]
click at [341, 181] on label "QXR7777 - ESPECIAL (C: 500,00 - P: 15000,00)" at bounding box center [310, 182] width 183 height 11
click at [695, 324] on button "Confirmar" at bounding box center [672, 323] width 47 height 18
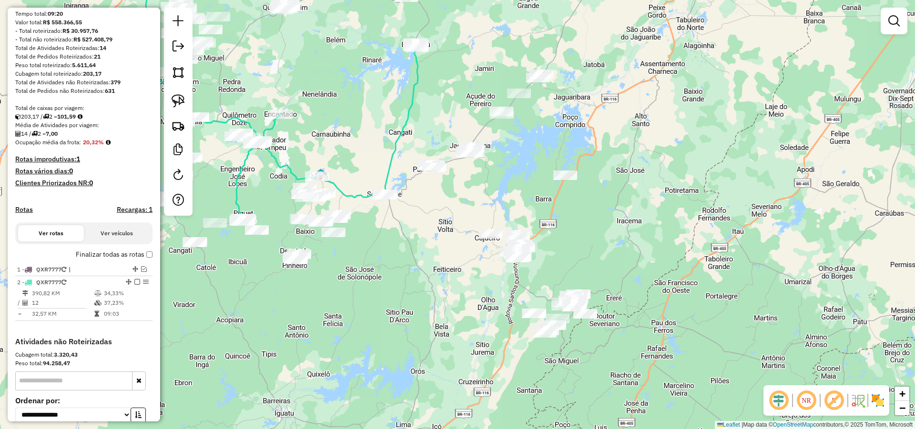
scroll to position [114, 0]
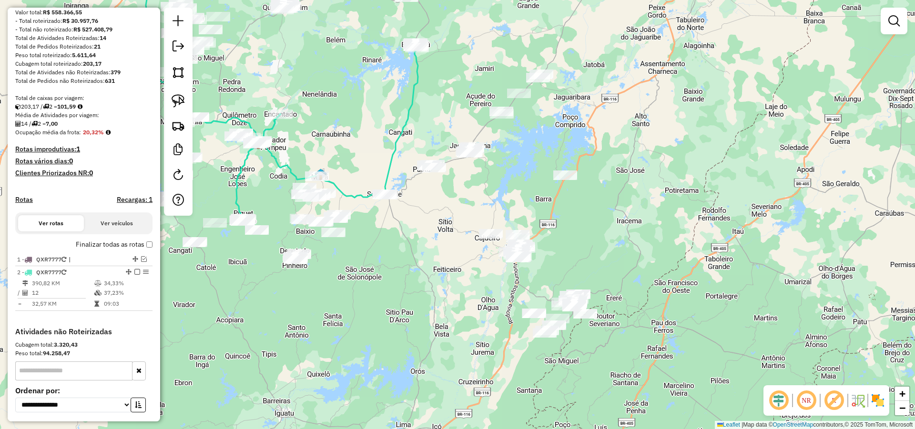
click at [338, 139] on div "Janela de atendimento Grade de atendimento Capacidade Transportadoras Veículos …" at bounding box center [457, 214] width 915 height 429
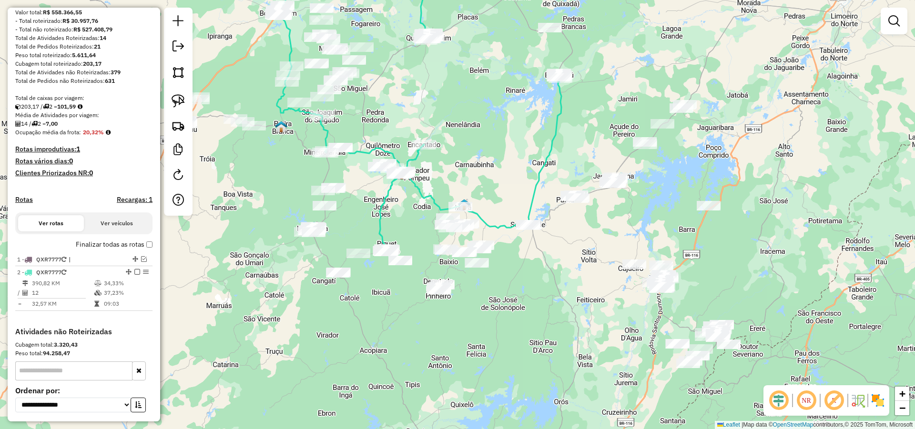
drag, startPoint x: 340, startPoint y: 142, endPoint x: 466, endPoint y: 171, distance: 128.9
click at [473, 170] on div "Janela de atendimento Grade de atendimento Capacidade Transportadoras Veículos …" at bounding box center [457, 214] width 915 height 429
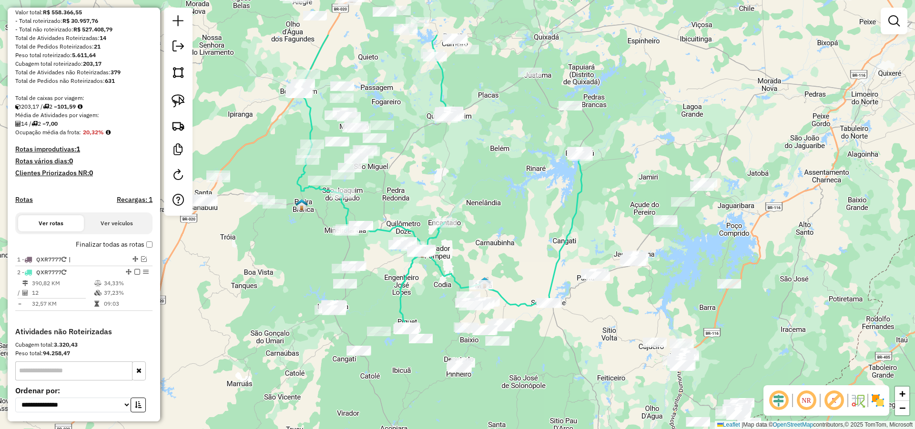
drag, startPoint x: 479, startPoint y: 172, endPoint x: 528, endPoint y: 223, distance: 70.4
click at [493, 208] on div "Janela de atendimento Grade de atendimento Capacidade Transportadoras Veículos …" at bounding box center [457, 214] width 915 height 429
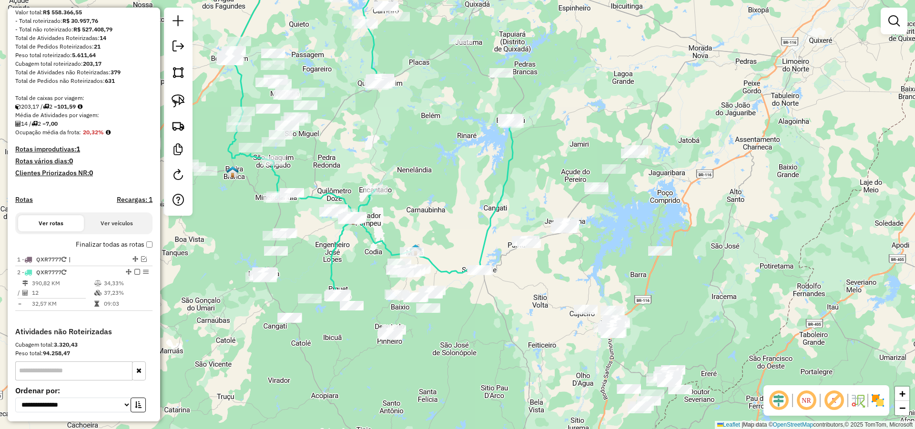
drag, startPoint x: 730, startPoint y: 266, endPoint x: 629, endPoint y: 218, distance: 111.5
click at [629, 218] on div "Janela de atendimento Grade de atendimento Capacidade Transportadoras Veículos …" at bounding box center [457, 214] width 915 height 429
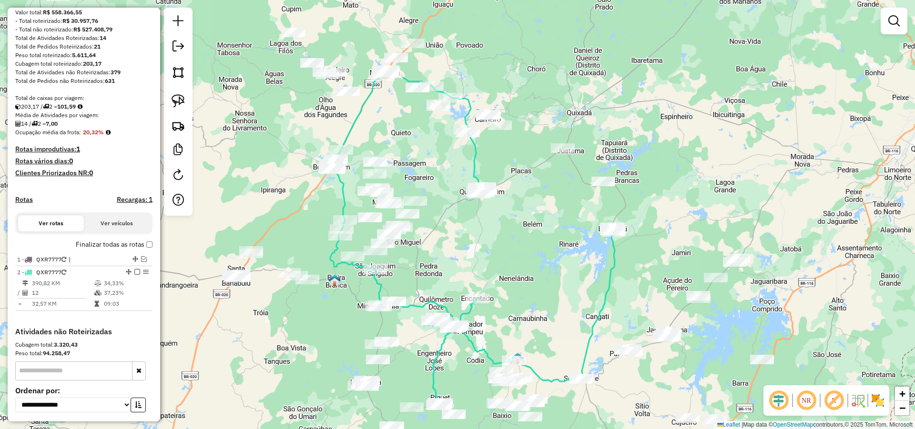
drag, startPoint x: 372, startPoint y: 165, endPoint x: 482, endPoint y: 268, distance: 151.4
click at [480, 268] on div "Janela de atendimento Grade de atendimento Capacidade Transportadoras Veículos …" at bounding box center [457, 214] width 915 height 429
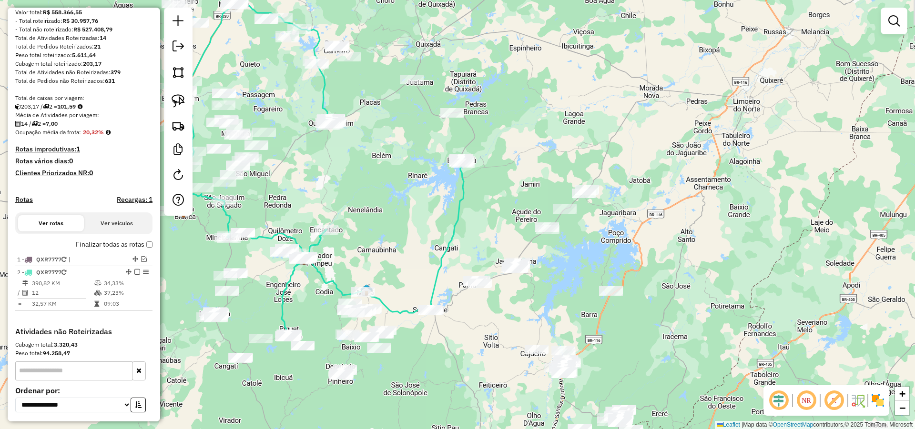
drag, startPoint x: 496, startPoint y: 262, endPoint x: 342, endPoint y: 191, distance: 169.5
click at [340, 192] on div "Janela de atendimento Grade de atendimento Capacidade Transportadoras Veículos …" at bounding box center [457, 214] width 915 height 429
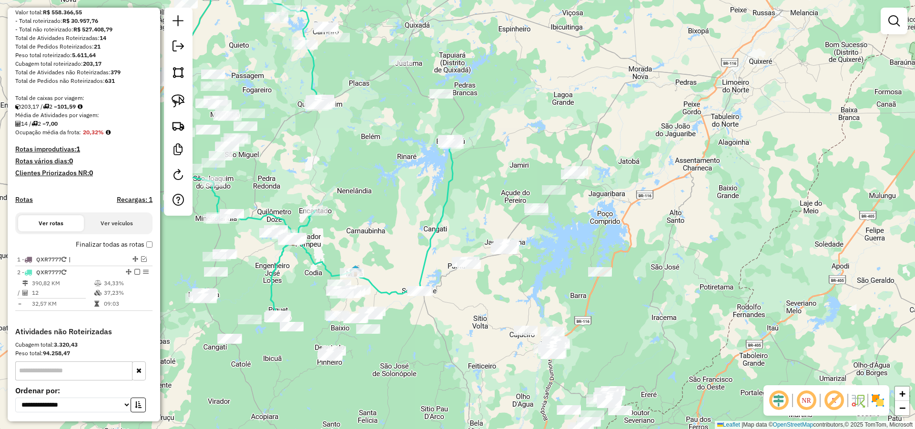
drag, startPoint x: 547, startPoint y: 278, endPoint x: 540, endPoint y: 263, distance: 16.8
click at [542, 264] on div "Janela de atendimento Grade de atendimento Capacidade Transportadoras Veículos …" at bounding box center [457, 214] width 915 height 429
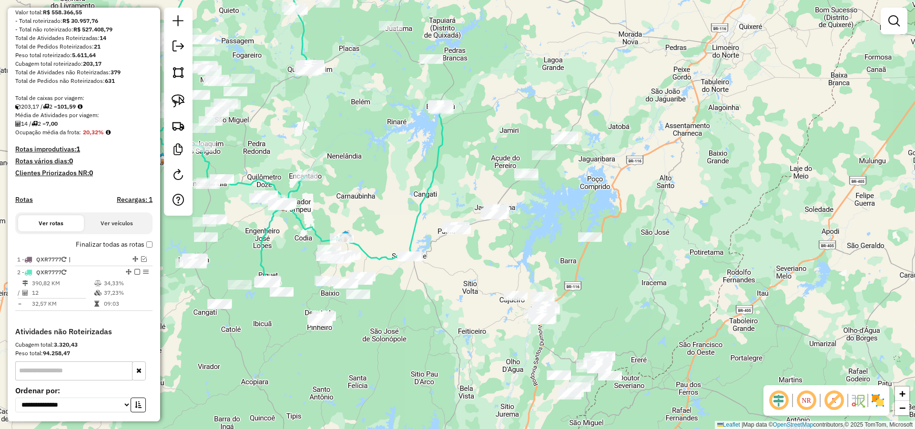
drag, startPoint x: 526, startPoint y: 253, endPoint x: 520, endPoint y: 243, distance: 11.7
click at [522, 242] on div "Janela de atendimento Grade de atendimento Capacidade Transportadoras Veículos …" at bounding box center [457, 214] width 915 height 429
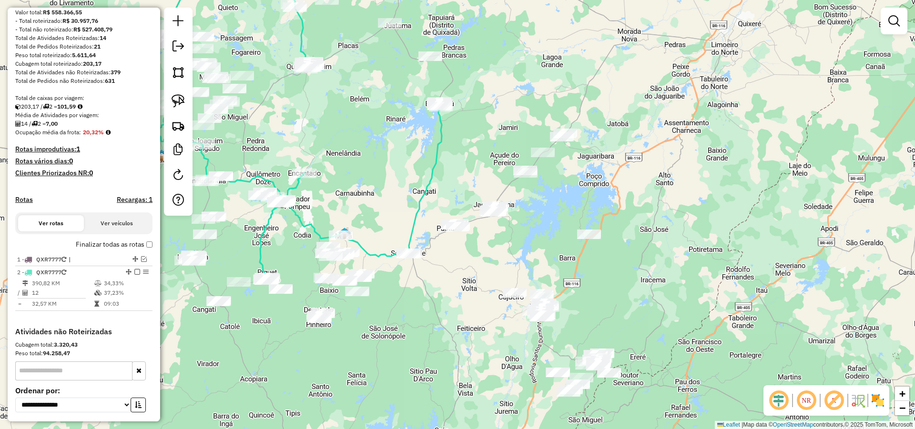
drag, startPoint x: 492, startPoint y: 291, endPoint x: 457, endPoint y: 256, distance: 49.5
click at [466, 261] on div "Janela de atendimento Grade de atendimento Capacidade Transportadoras Veículos …" at bounding box center [457, 214] width 915 height 429
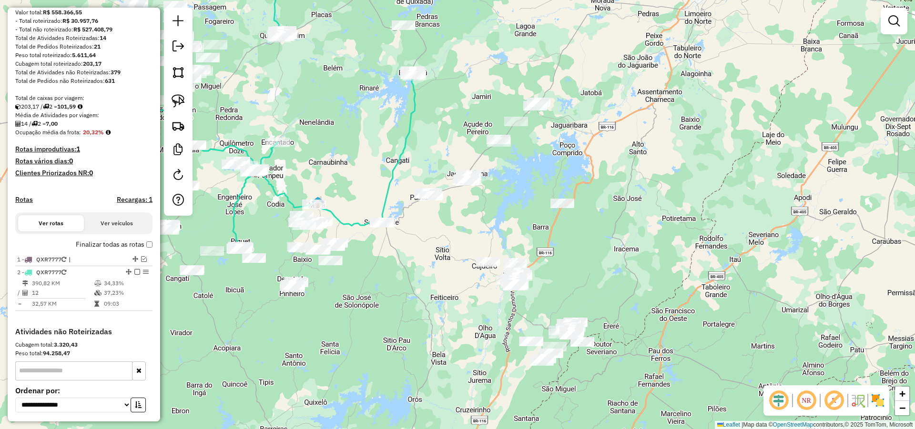
click at [593, 275] on div "Janela de atendimento Grade de atendimento Capacidade Transportadoras Veículos …" at bounding box center [457, 214] width 915 height 429
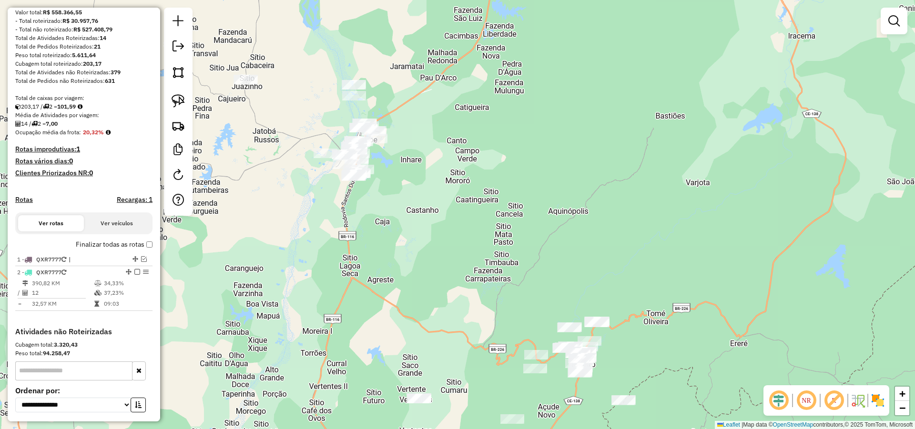
drag, startPoint x: 522, startPoint y: 243, endPoint x: 507, endPoint y: 223, distance: 23.8
click at [514, 229] on div "Janela de atendimento Grade de atendimento Capacidade Transportadoras Veículos …" at bounding box center [457, 214] width 915 height 429
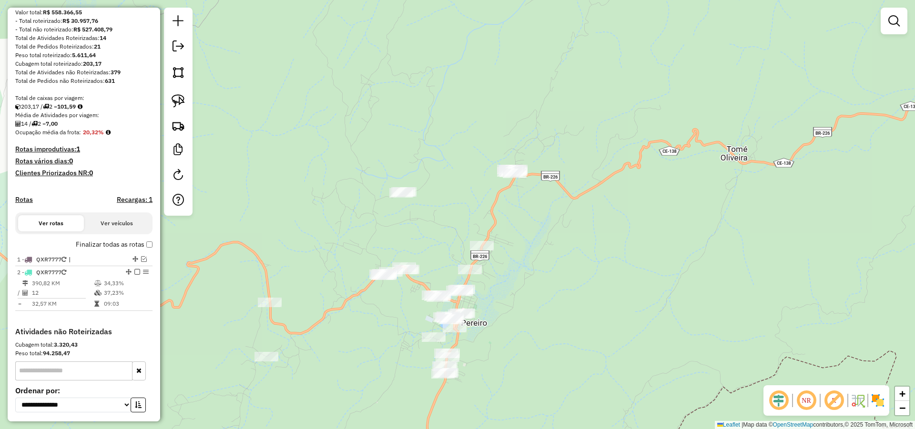
click at [530, 301] on div "Janela de atendimento Grade de atendimento Capacidade Transportadoras Veículos …" at bounding box center [457, 214] width 915 height 429
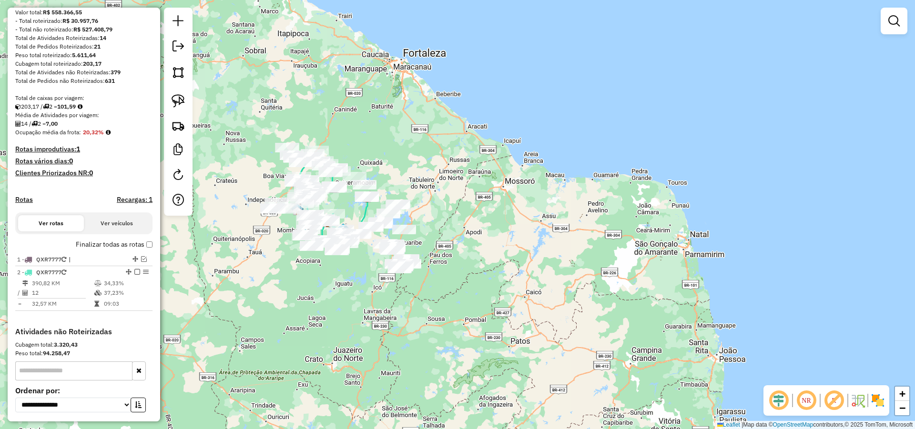
drag, startPoint x: 310, startPoint y: 161, endPoint x: 350, endPoint y: 211, distance: 64.1
click at [350, 211] on div "Janela de atendimento Grade de atendimento Capacidade Transportadoras Veículos …" at bounding box center [457, 214] width 915 height 429
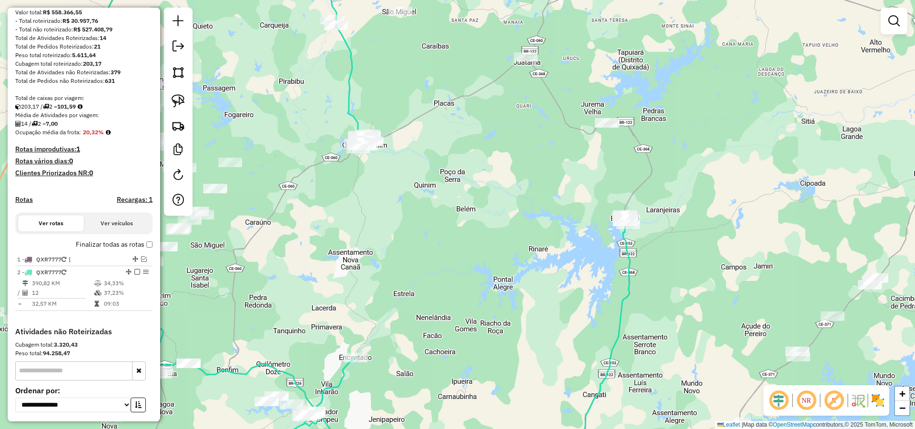
drag, startPoint x: 324, startPoint y: 172, endPoint x: 396, endPoint y: 241, distance: 100.4
click at [381, 251] on div "Janela de atendimento Grade de atendimento Capacidade Transportadoras Veículos …" at bounding box center [457, 214] width 915 height 429
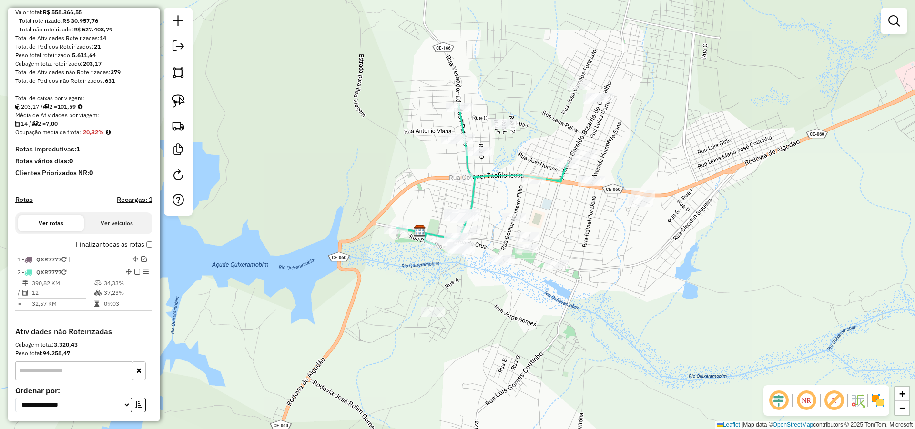
drag, startPoint x: 578, startPoint y: 204, endPoint x: 488, endPoint y: 300, distance: 130.5
click at [488, 300] on div "Janela de atendimento Grade de atendimento Capacidade Transportadoras Veículos …" at bounding box center [457, 214] width 915 height 429
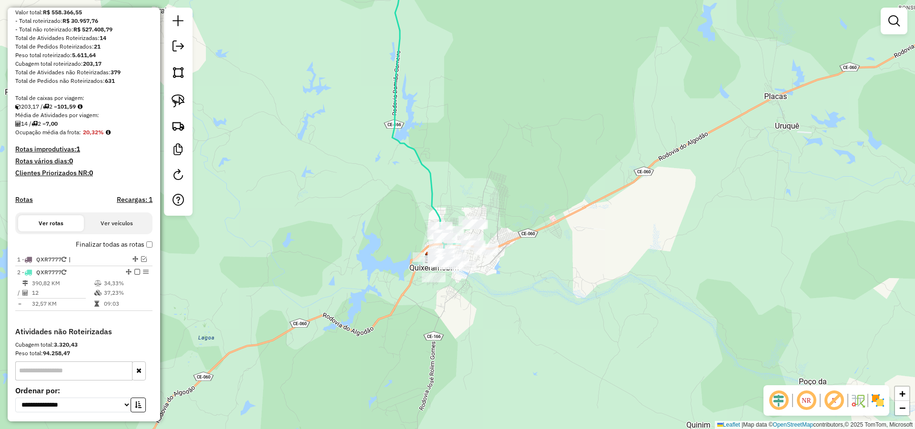
drag, startPoint x: 553, startPoint y: 303, endPoint x: 491, endPoint y: 281, distance: 65.6
click at [495, 284] on div "Janela de atendimento Grade de atendimento Capacidade Transportadoras Veículos …" at bounding box center [457, 214] width 915 height 429
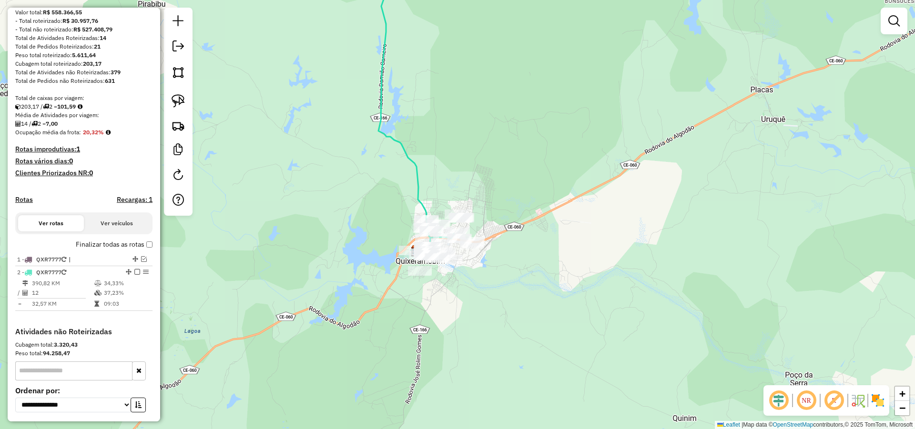
drag, startPoint x: 174, startPoint y: 102, endPoint x: 345, endPoint y: 151, distance: 178.2
click at [174, 102] on img at bounding box center [178, 100] width 13 height 13
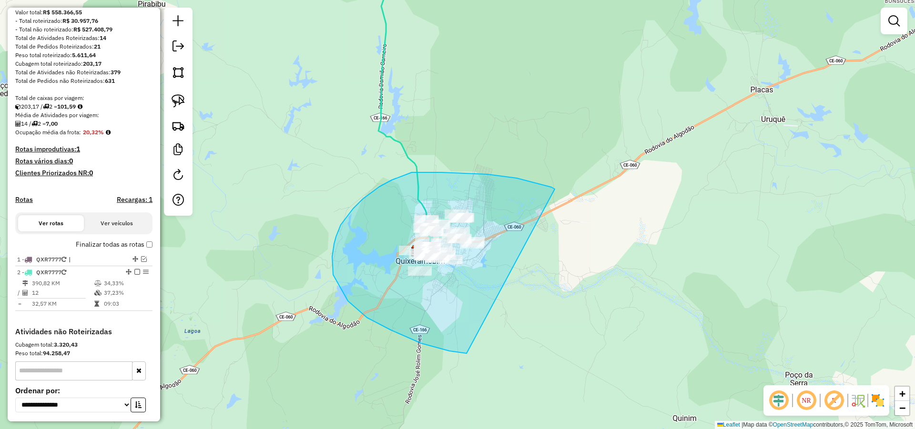
drag, startPoint x: 541, startPoint y: 185, endPoint x: 492, endPoint y: 344, distance: 166.4
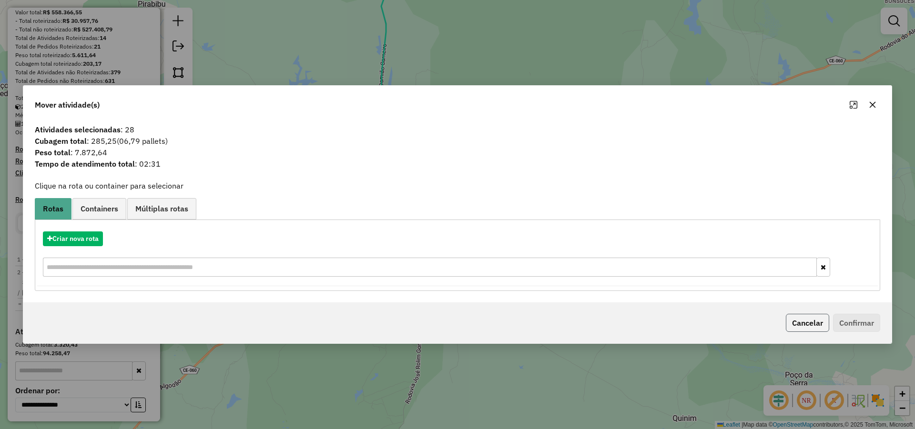
click at [815, 324] on button "Cancelar" at bounding box center [807, 323] width 43 height 18
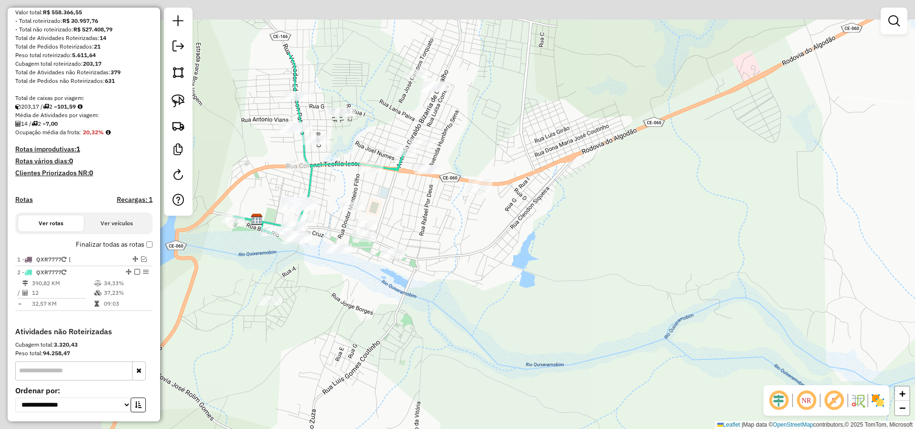
drag, startPoint x: 552, startPoint y: 340, endPoint x: 631, endPoint y: 340, distance: 79.6
click at [582, 340] on div "Janela de atendimento Grade de atendimento Capacidade Transportadoras Veículos …" at bounding box center [457, 214] width 915 height 429
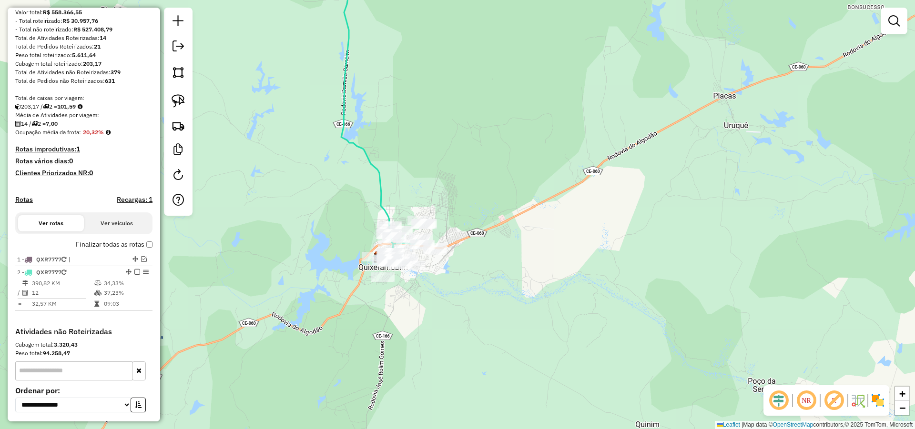
drag, startPoint x: 474, startPoint y: 266, endPoint x: 475, endPoint y: 273, distance: 6.2
click at [474, 269] on div "Janela de atendimento Grade de atendimento Capacidade Transportadoras Veículos …" at bounding box center [457, 214] width 915 height 429
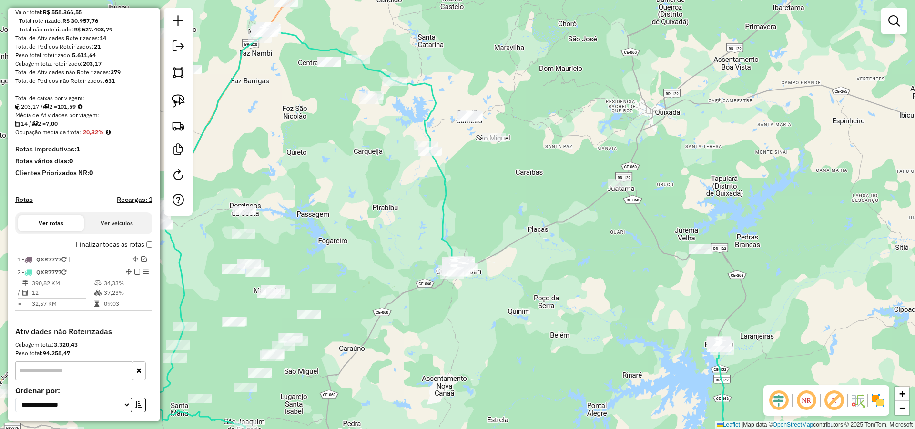
drag, startPoint x: 539, startPoint y: 293, endPoint x: 485, endPoint y: 227, distance: 85.7
click at [495, 232] on div "Janela de atendimento Grade de atendimento Capacidade Transportadoras Veículos …" at bounding box center [457, 214] width 915 height 429
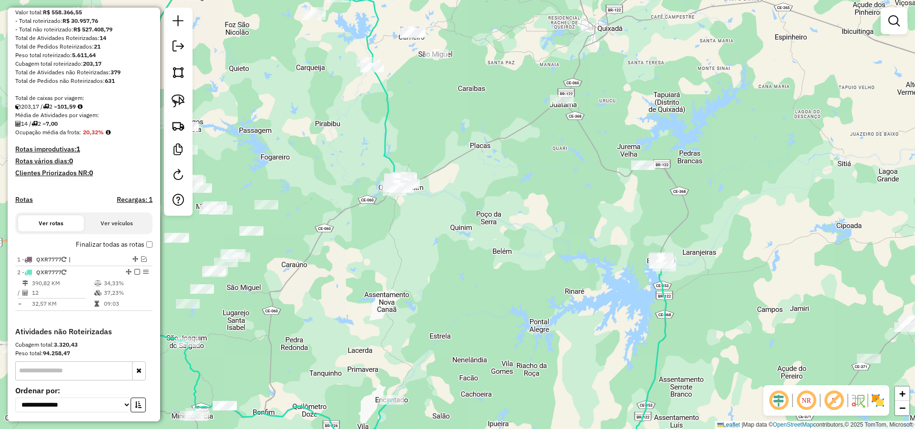
drag, startPoint x: 467, startPoint y: 235, endPoint x: 450, endPoint y: 231, distance: 17.6
click at [460, 224] on div "Janela de atendimento Grade de atendimento Capacidade Transportadoras Veículos …" at bounding box center [457, 214] width 915 height 429
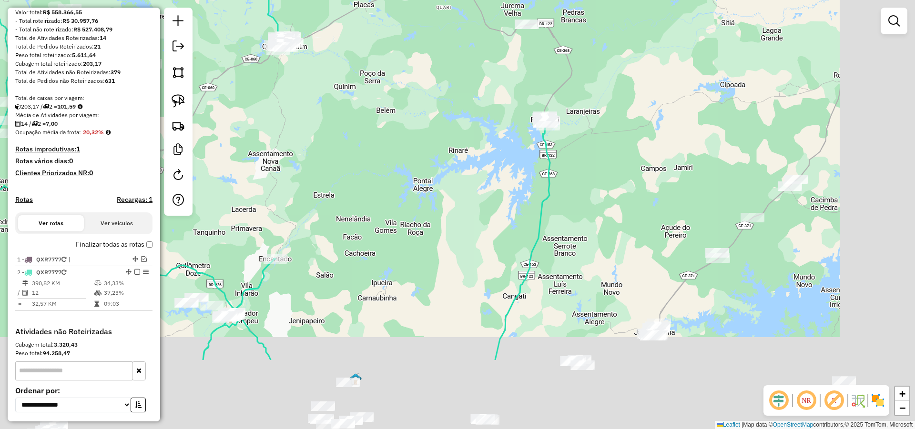
drag, startPoint x: 420, startPoint y: 187, endPoint x: 364, endPoint y: 145, distance: 70.1
click at [386, 159] on div "Janela de atendimento Grade de atendimento Capacidade Transportadoras Veículos …" at bounding box center [457, 214] width 915 height 429
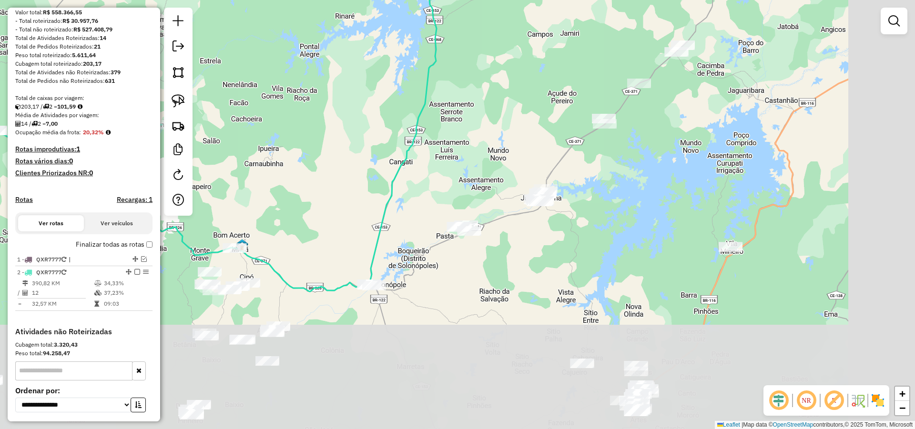
drag, startPoint x: 453, startPoint y: 181, endPoint x: 420, endPoint y: 145, distance: 48.2
click at [422, 139] on div "Janela de atendimento Grade de atendimento Capacidade Transportadoras Veículos …" at bounding box center [457, 214] width 915 height 429
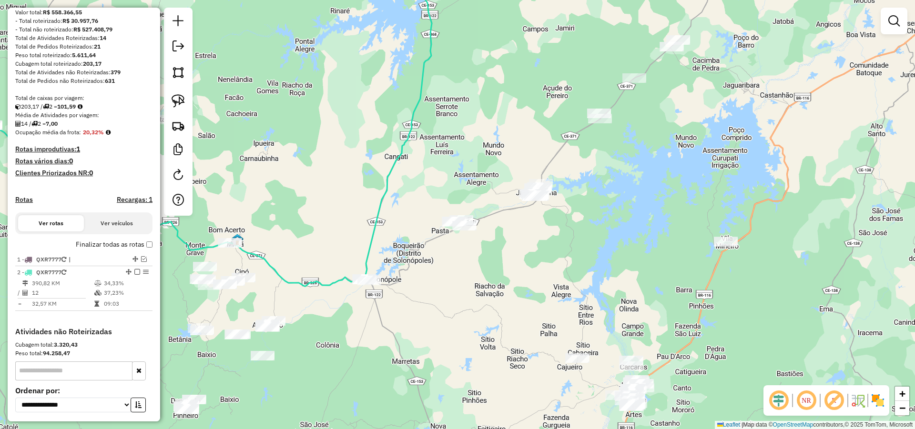
drag, startPoint x: 439, startPoint y: 260, endPoint x: 455, endPoint y: 275, distance: 22.6
click at [453, 274] on div "Janela de atendimento Grade de atendimento Capacidade Transportadoras Veículos …" at bounding box center [457, 214] width 915 height 429
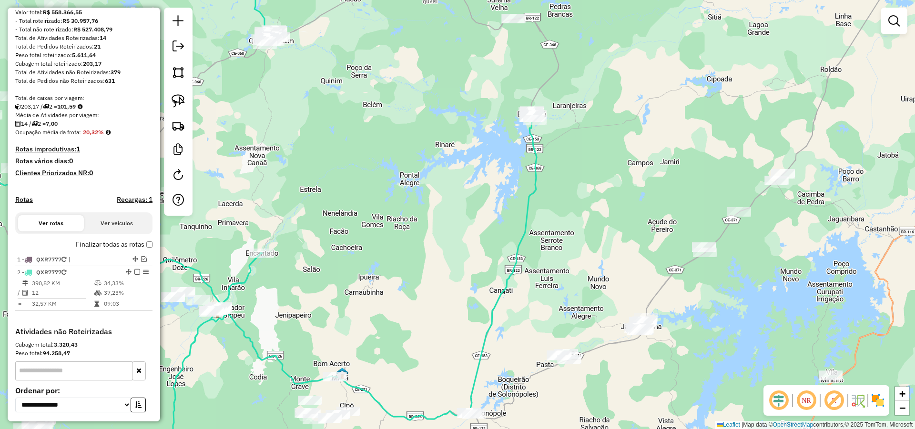
click at [451, 345] on div "Janela de atendimento Grade de atendimento Capacidade Transportadoras Veículos …" at bounding box center [457, 214] width 915 height 429
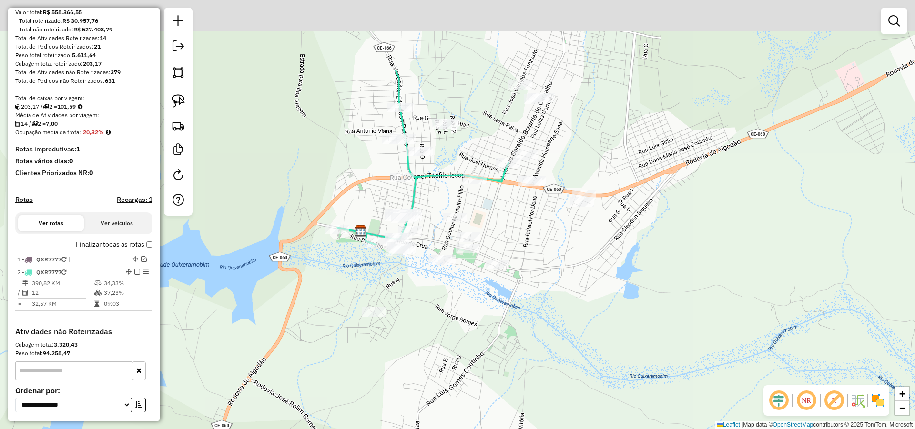
drag, startPoint x: 346, startPoint y: 265, endPoint x: 366, endPoint y: 288, distance: 30.4
click at [356, 287] on div "Janela de atendimento Grade de atendimento Capacidade Transportadoras Veículos …" at bounding box center [457, 214] width 915 height 429
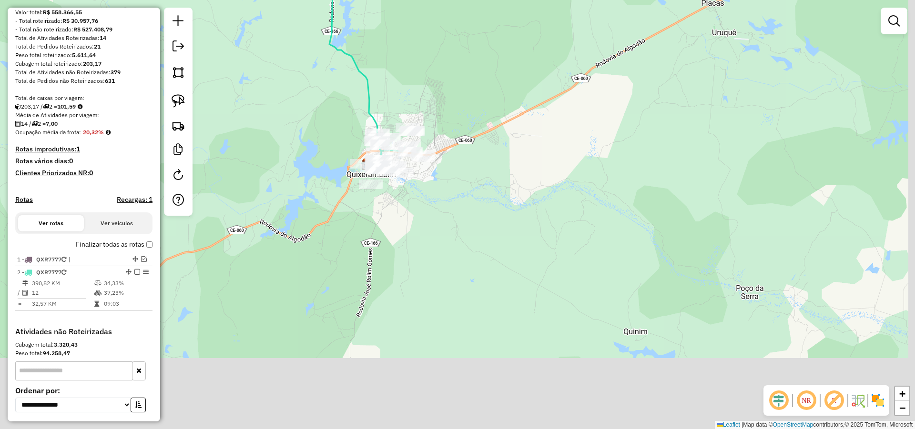
drag, startPoint x: 564, startPoint y: 352, endPoint x: 495, endPoint y: 262, distance: 113.6
click at [501, 256] on div "Janela de atendimento Grade de atendimento Capacidade Transportadoras Veículos …" at bounding box center [457, 214] width 915 height 429
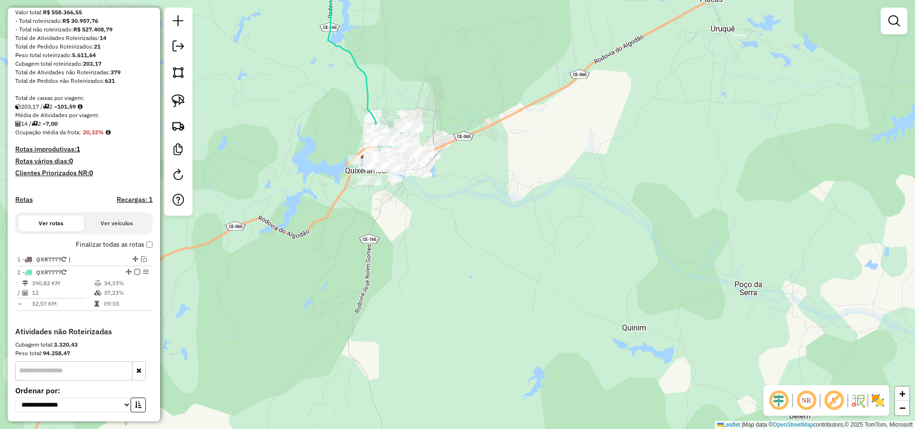
drag, startPoint x: 422, startPoint y: 264, endPoint x: 461, endPoint y: 308, distance: 59.4
click at [449, 304] on div "Janela de atendimento Grade de atendimento Capacidade Transportadoras Veículos …" at bounding box center [457, 214] width 915 height 429
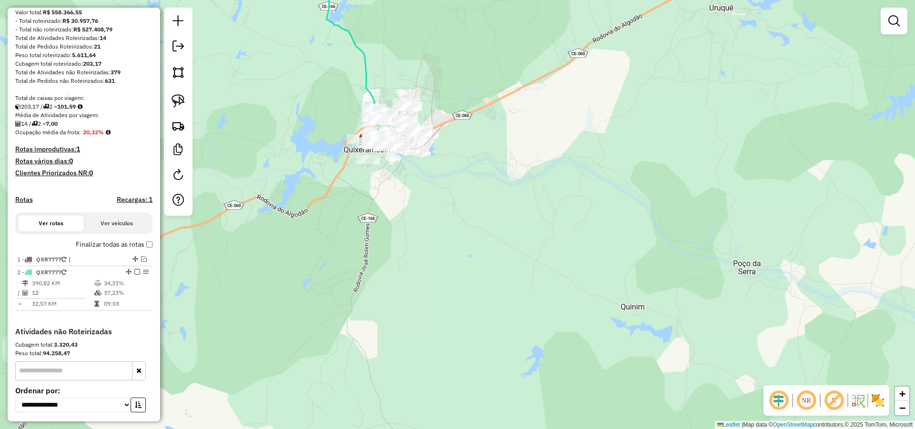
drag, startPoint x: 467, startPoint y: 259, endPoint x: 473, endPoint y: 311, distance: 52.8
click at [476, 313] on div "Janela de atendimento Grade de atendimento Capacidade Transportadoras Veículos …" at bounding box center [457, 214] width 915 height 429
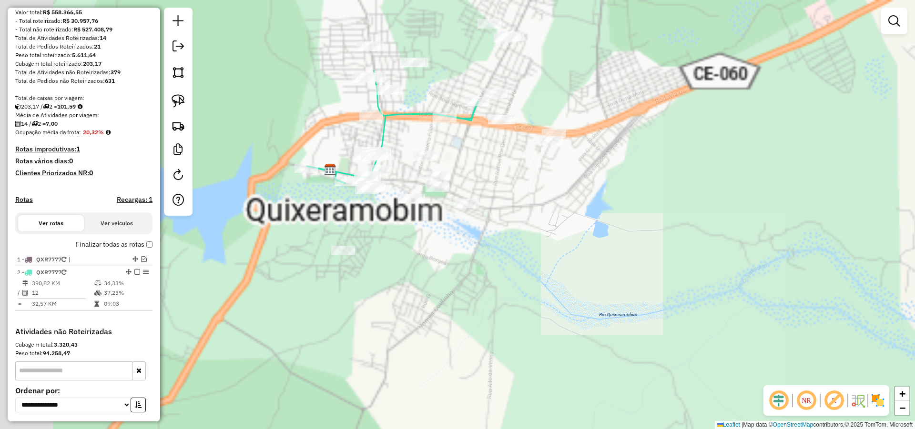
drag, startPoint x: 512, startPoint y: 344, endPoint x: 520, endPoint y: 293, distance: 51.2
click at [519, 346] on div "Janela de atendimento Grade de atendimento Capacidade Transportadoras Veículos …" at bounding box center [457, 214] width 915 height 429
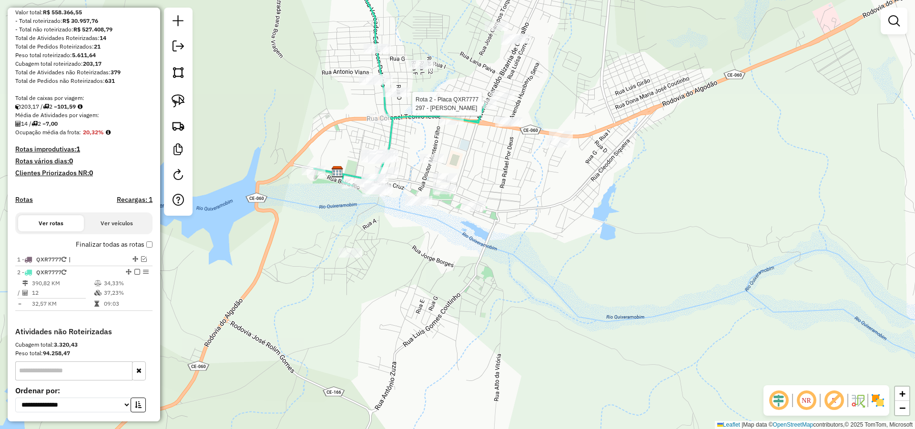
select select "**********"
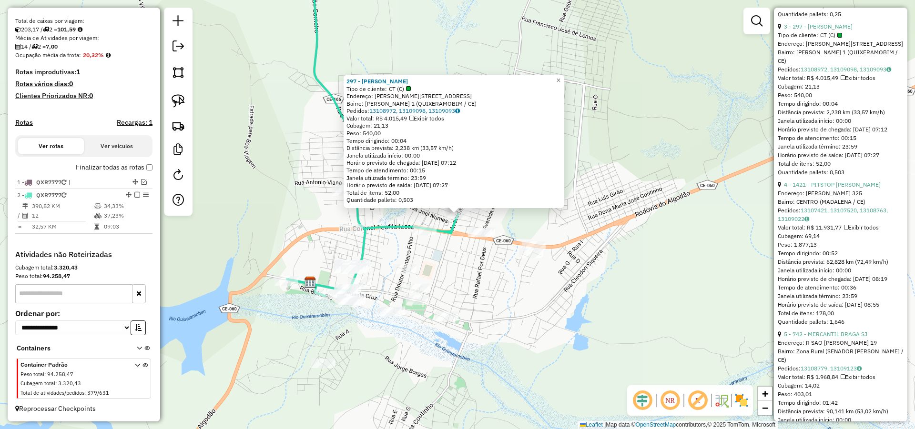
scroll to position [743, 0]
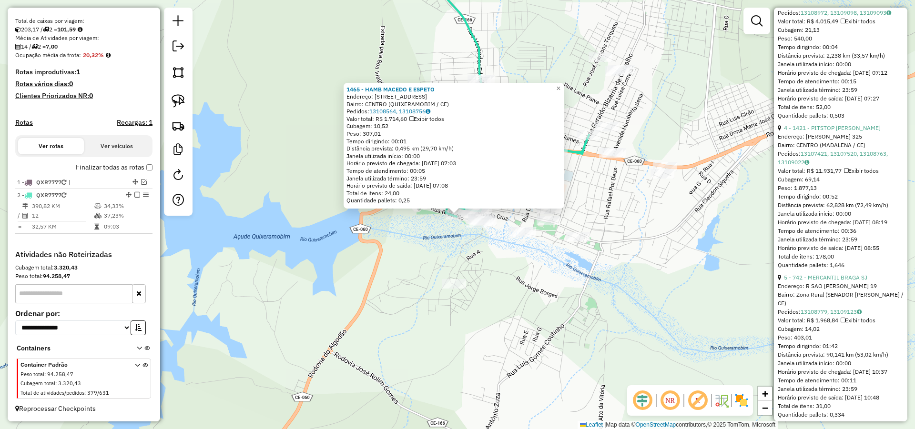
click at [437, 220] on div "1465 - HAMB MACEDO E ESPETO Endereço: VIA PAISAGISTA 292 Bairro: CENTRO (QUIXER…" at bounding box center [457, 214] width 915 height 429
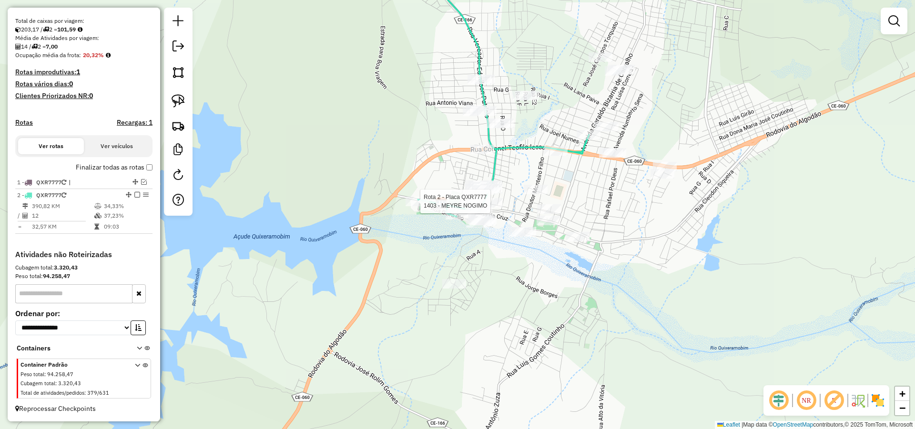
select select "**********"
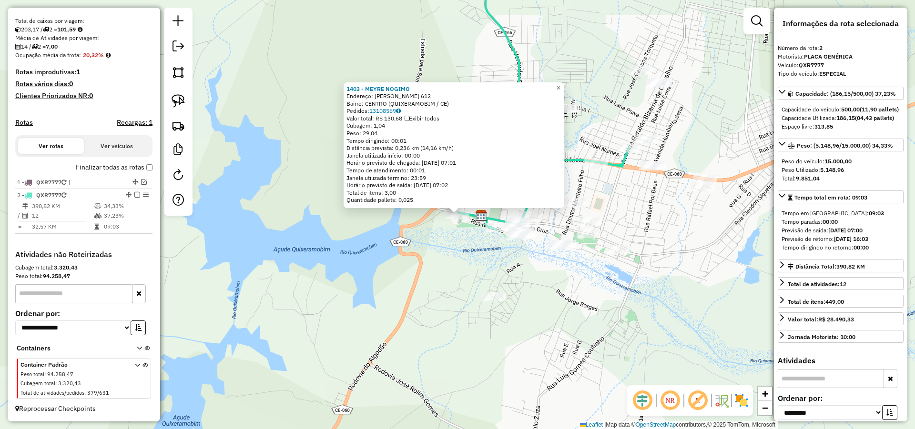
click at [419, 250] on div "1403 - MEYRE NOGIMO Endereço: DOM HELIO CAMPOS 612 Bairro: CENTRO (QUIXERAMOBIM…" at bounding box center [457, 214] width 915 height 429
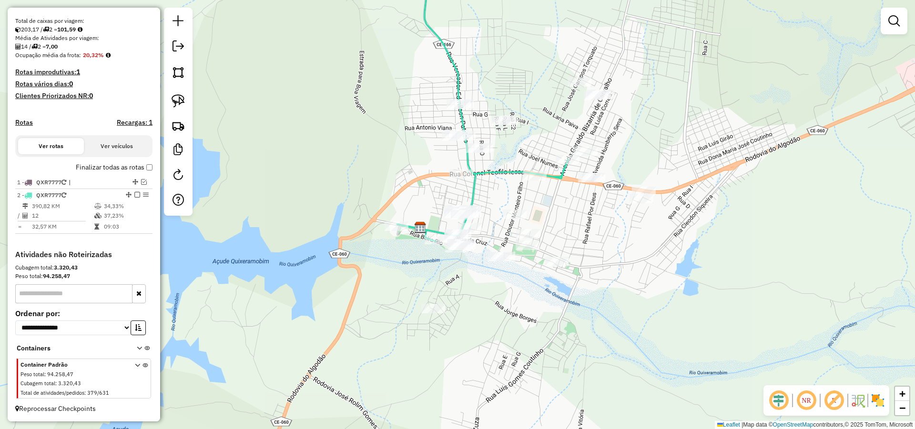
drag, startPoint x: 498, startPoint y: 272, endPoint x: 446, endPoint y: 280, distance: 52.1
click at [449, 280] on div "Janela de atendimento Grade de atendimento Capacidade Transportadoras Veículos …" at bounding box center [457, 214] width 915 height 429
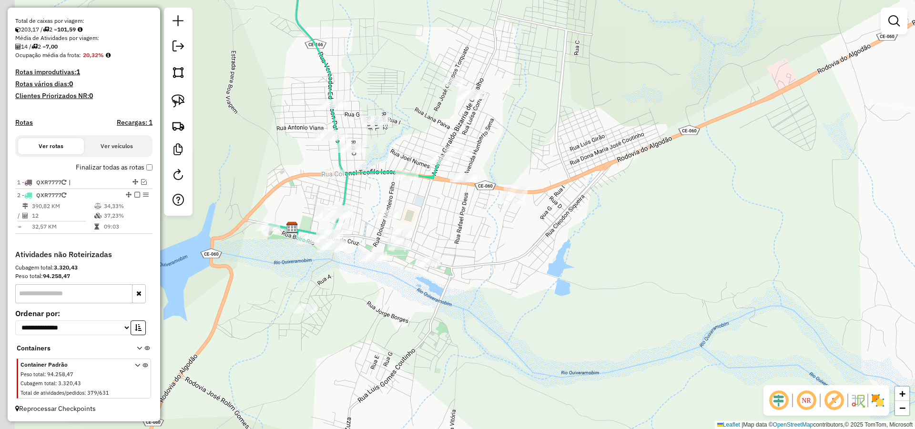
drag, startPoint x: 354, startPoint y: 237, endPoint x: 388, endPoint y: 236, distance: 34.3
click at [377, 230] on div "Janela de atendimento Grade de atendimento Capacidade Transportadoras Veículos …" at bounding box center [457, 214] width 915 height 429
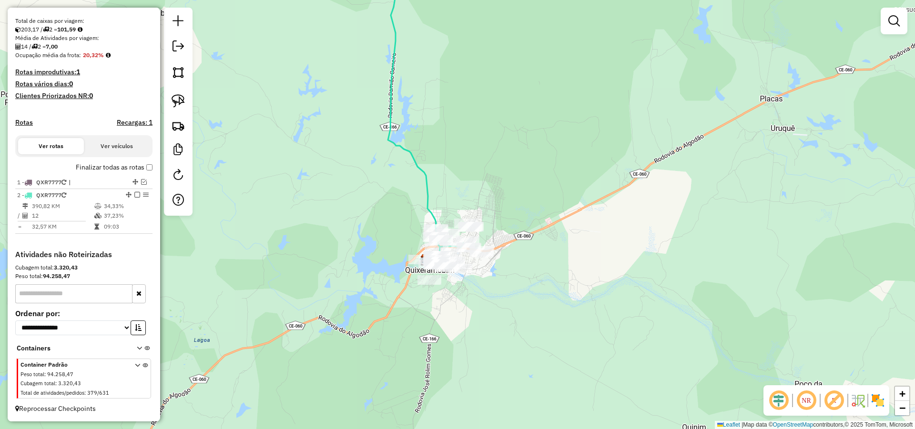
drag, startPoint x: 180, startPoint y: 94, endPoint x: 345, endPoint y: 153, distance: 176.2
click at [180, 94] on link at bounding box center [178, 101] width 21 height 21
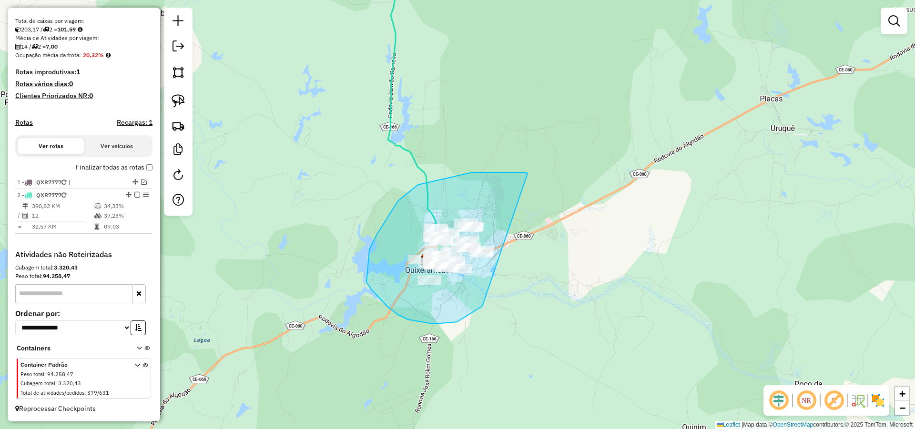
drag, startPoint x: 472, startPoint y: 172, endPoint x: 491, endPoint y: 294, distance: 123.0
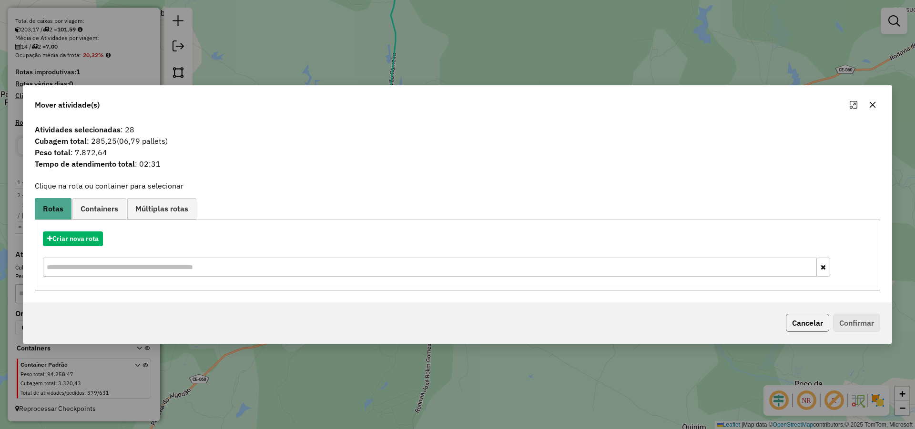
click at [807, 320] on button "Cancelar" at bounding box center [807, 323] width 43 height 18
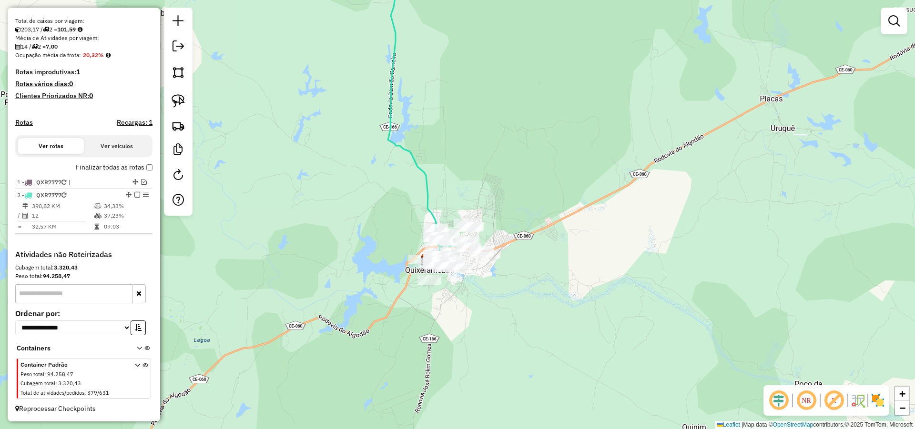
drag, startPoint x: 540, startPoint y: 284, endPoint x: 509, endPoint y: 264, distance: 36.8
click at [515, 266] on div "Janela de atendimento Grade de atendimento Capacidade Transportadoras Veículos …" at bounding box center [457, 214] width 915 height 429
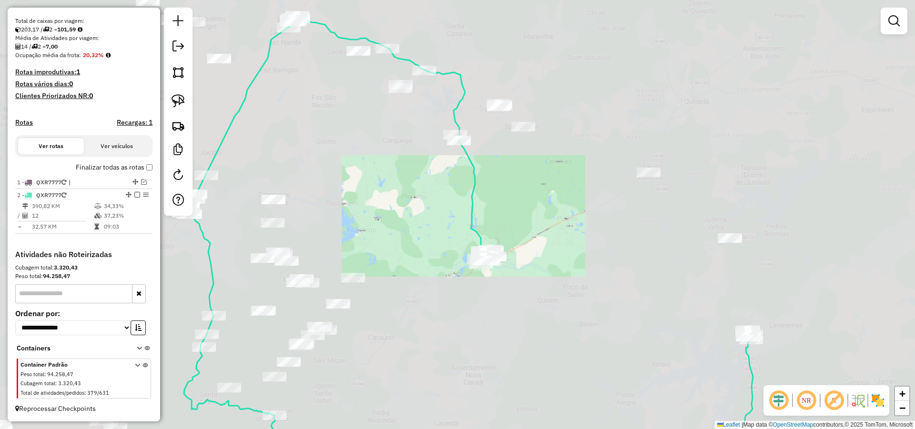
click at [476, 223] on div "Janela de atendimento Grade de atendimento Capacidade Transportadoras Veículos …" at bounding box center [457, 214] width 915 height 429
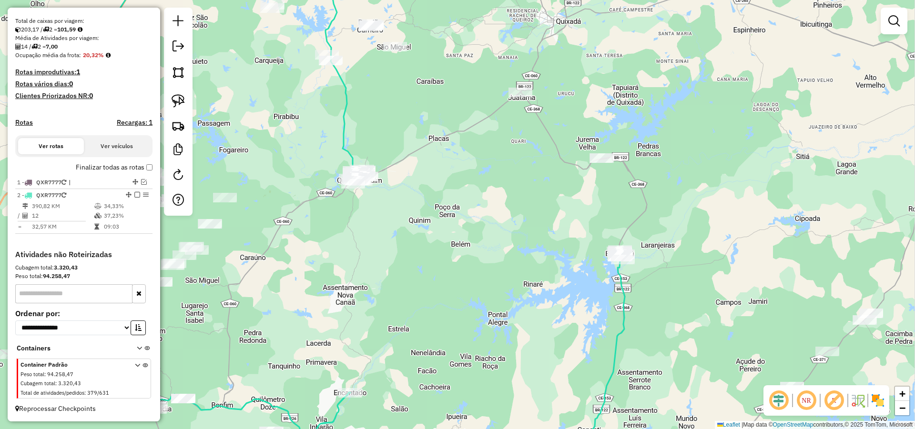
drag, startPoint x: 502, startPoint y: 290, endPoint x: 445, endPoint y: 213, distance: 96.3
click at [449, 216] on div "Janela de atendimento Grade de atendimento Capacidade Transportadoras Veículos …" at bounding box center [457, 214] width 915 height 429
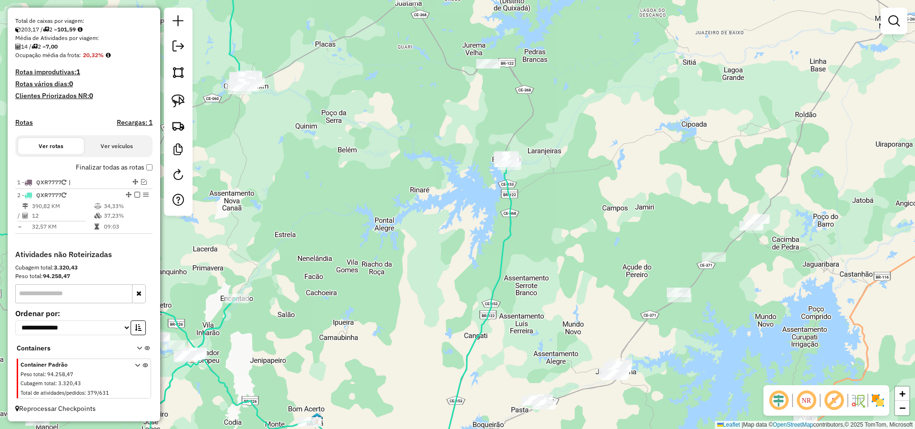
drag, startPoint x: 561, startPoint y: 260, endPoint x: 537, endPoint y: 250, distance: 25.7
click at [543, 250] on div "Janela de atendimento Grade de atendimento Capacidade Transportadoras Veículos …" at bounding box center [457, 214] width 915 height 429
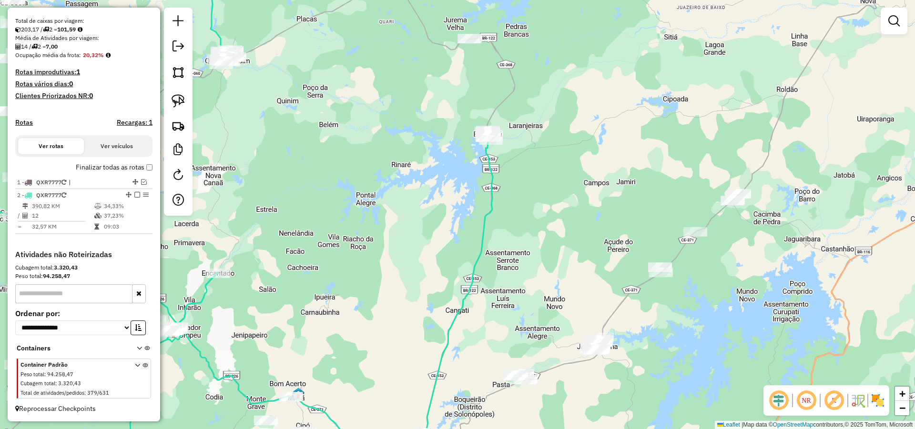
click at [523, 270] on div "Janela de atendimento Grade de atendimento Capacidade Transportadoras Veículos …" at bounding box center [457, 214] width 915 height 429
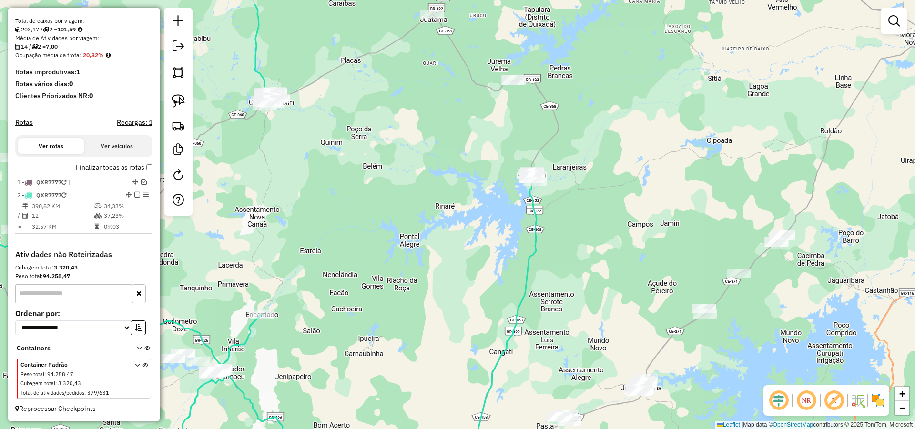
drag, startPoint x: 374, startPoint y: 215, endPoint x: 429, endPoint y: 261, distance: 72.4
click at [417, 259] on div "Janela de atendimento Grade de atendimento Capacidade Transportadoras Veículos …" at bounding box center [457, 214] width 915 height 429
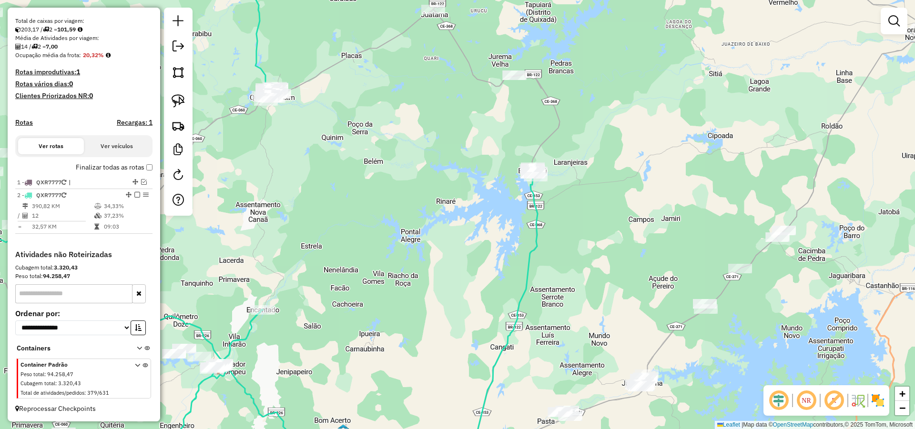
drag, startPoint x: 448, startPoint y: 278, endPoint x: 426, endPoint y: 227, distance: 55.9
click at [427, 227] on div "Janela de atendimento Grade de atendimento Capacidade Transportadoras Veículos …" at bounding box center [457, 214] width 915 height 429
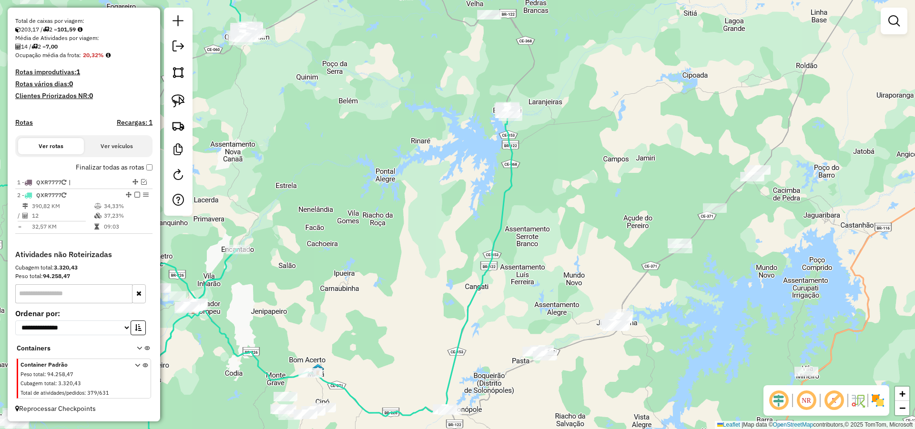
drag, startPoint x: 558, startPoint y: 232, endPoint x: 531, endPoint y: 242, distance: 28.9
click at [554, 223] on div "Janela de atendimento Grade de atendimento Capacidade Transportadoras Veículos …" at bounding box center [457, 214] width 915 height 429
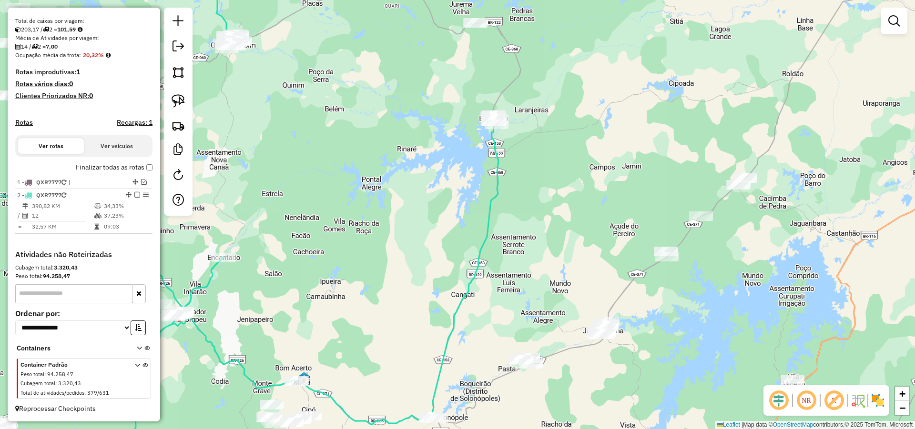
drag, startPoint x: 663, startPoint y: 291, endPoint x: 613, endPoint y: 301, distance: 51.6
click at [619, 302] on div "Janela de atendimento Grade de atendimento Capacidade Transportadoras Veículos …" at bounding box center [457, 214] width 915 height 429
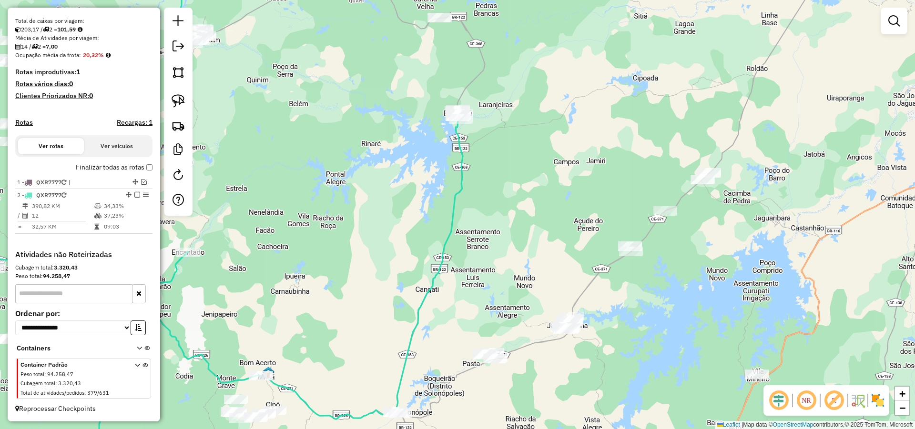
drag, startPoint x: 597, startPoint y: 270, endPoint x: 591, endPoint y: 260, distance: 10.9
click at [592, 257] on div "Janela de atendimento Grade de atendimento Capacidade Transportadoras Veículos …" at bounding box center [457, 214] width 915 height 429
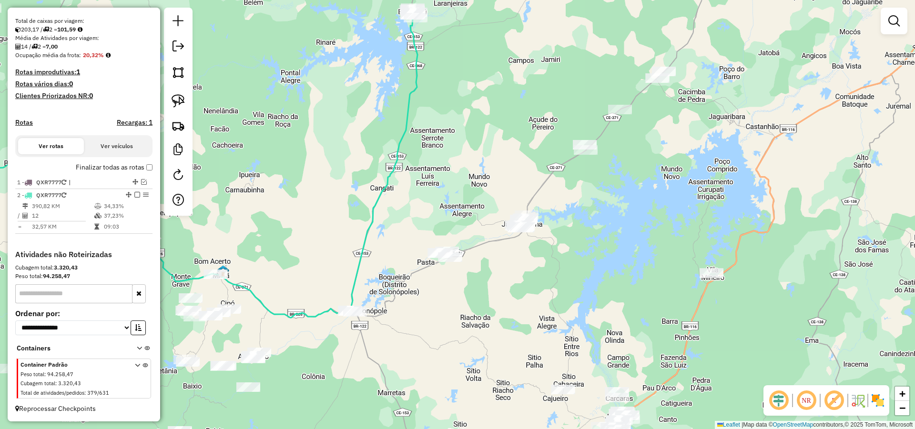
drag, startPoint x: 610, startPoint y: 282, endPoint x: 600, endPoint y: 253, distance: 30.9
click at [600, 253] on div "Janela de atendimento Grade de atendimento Capacidade Transportadoras Veículos …" at bounding box center [457, 214] width 915 height 429
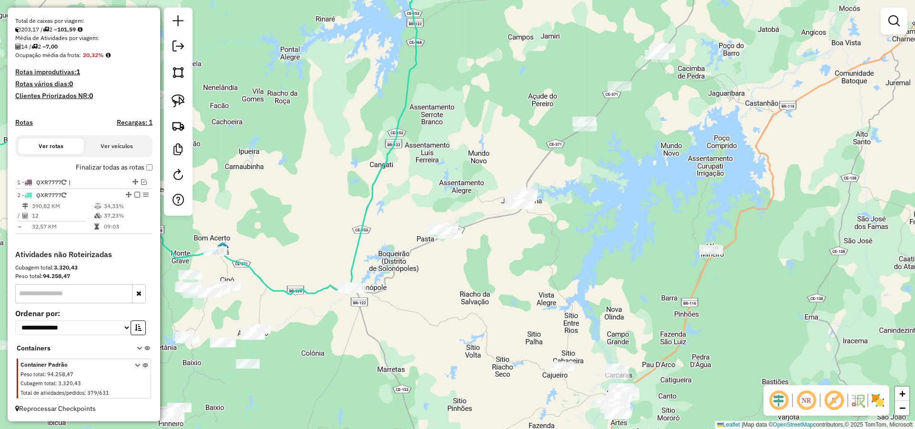
drag, startPoint x: 593, startPoint y: 296, endPoint x: 593, endPoint y: 273, distance: 23.3
click at [593, 273] on div "Janela de atendimento Grade de atendimento Capacidade Transportadoras Veículos …" at bounding box center [457, 214] width 915 height 429
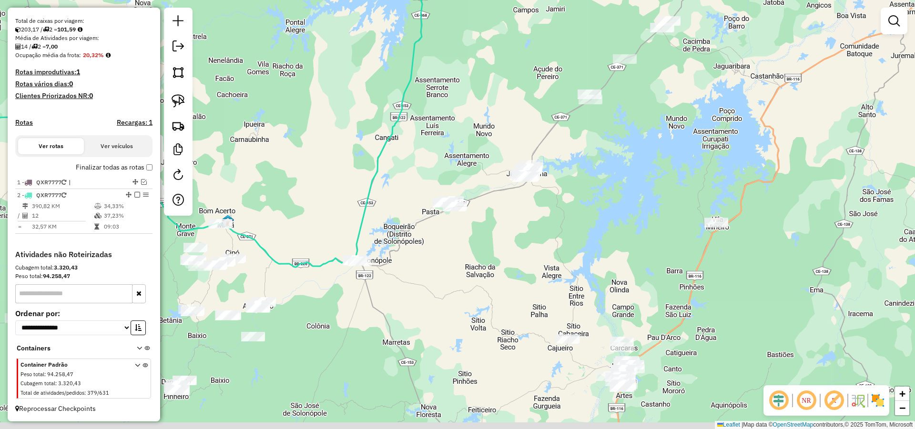
drag, startPoint x: 558, startPoint y: 293, endPoint x: 436, endPoint y: 274, distance: 123.5
click at [570, 270] on div "Janela de atendimento Grade de atendimento Capacidade Transportadoras Veículos …" at bounding box center [457, 214] width 915 height 429
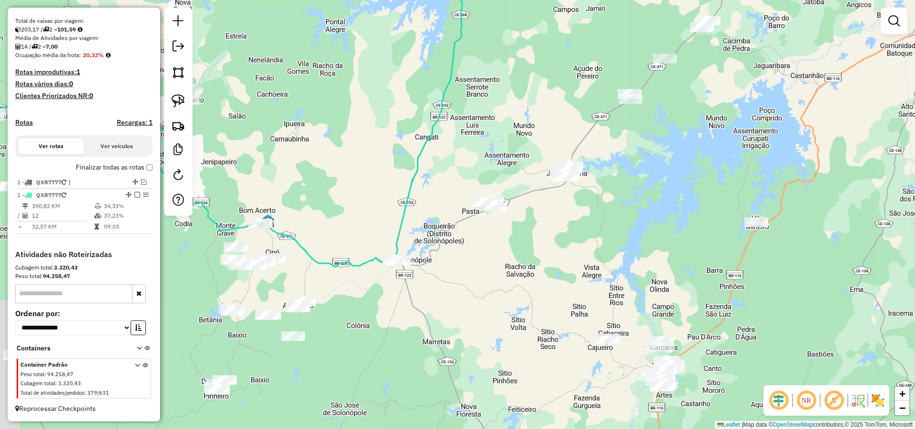
drag, startPoint x: 463, startPoint y: 279, endPoint x: 509, endPoint y: 292, distance: 48.1
click at [504, 289] on div "Janela de atendimento Grade de atendimento Capacidade Transportadoras Veículos …" at bounding box center [457, 214] width 915 height 429
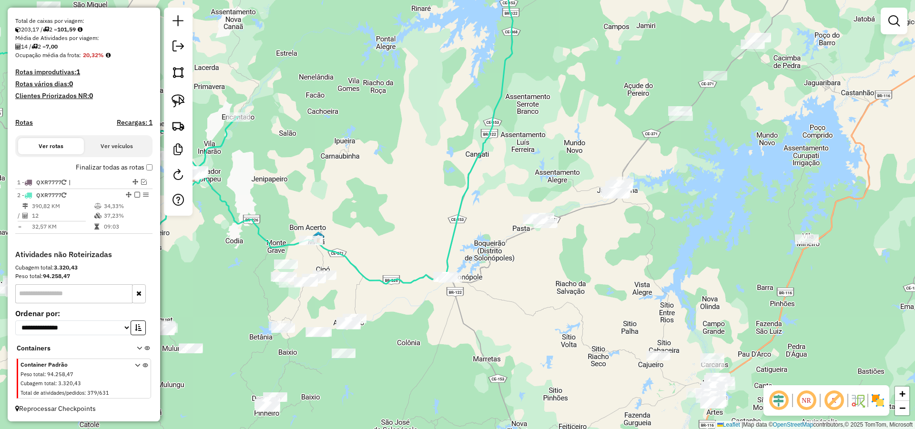
drag, startPoint x: 545, startPoint y: 296, endPoint x: 574, endPoint y: 299, distance: 29.7
click at [555, 299] on div "Janela de atendimento Grade de atendimento Capacidade Transportadoras Veículos …" at bounding box center [457, 214] width 915 height 429
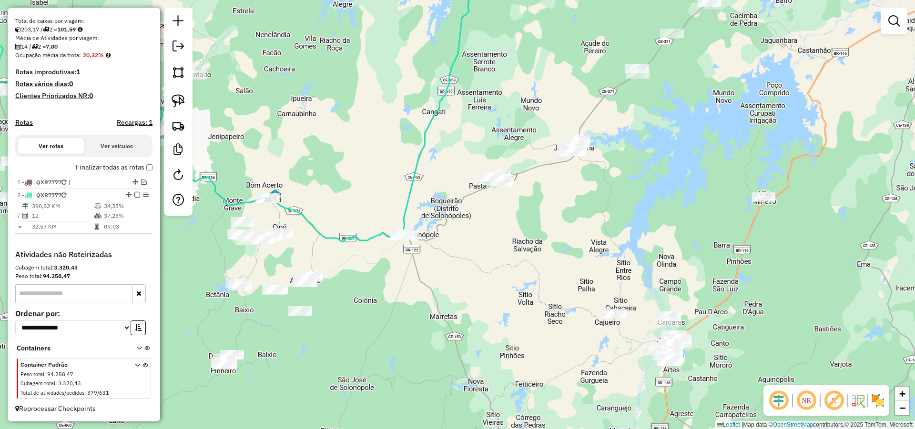
drag, startPoint x: 547, startPoint y: 264, endPoint x: 528, endPoint y: 263, distance: 18.2
click at [537, 259] on div "Janela de atendimento Grade de atendimento Capacidade Transportadoras Veículos …" at bounding box center [457, 214] width 915 height 429
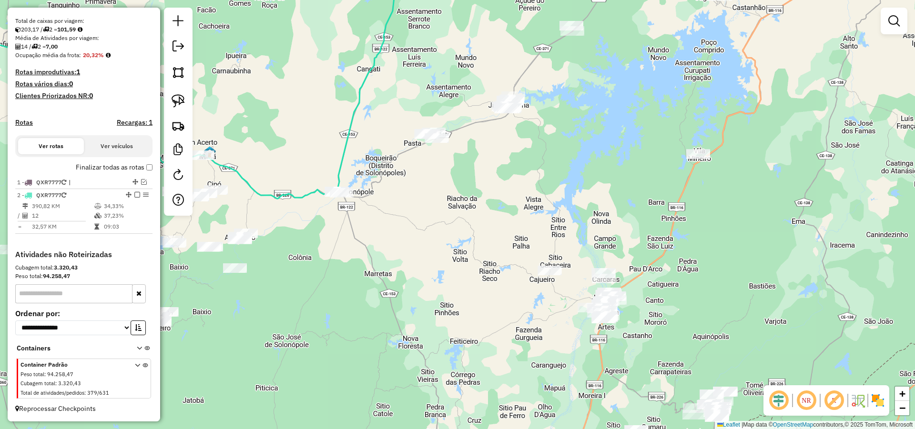
drag, startPoint x: 524, startPoint y: 294, endPoint x: 470, endPoint y: 255, distance: 66.0
click at [472, 256] on div "Janela de atendimento Grade de atendimento Capacidade Transportadoras Veículos …" at bounding box center [457, 214] width 915 height 429
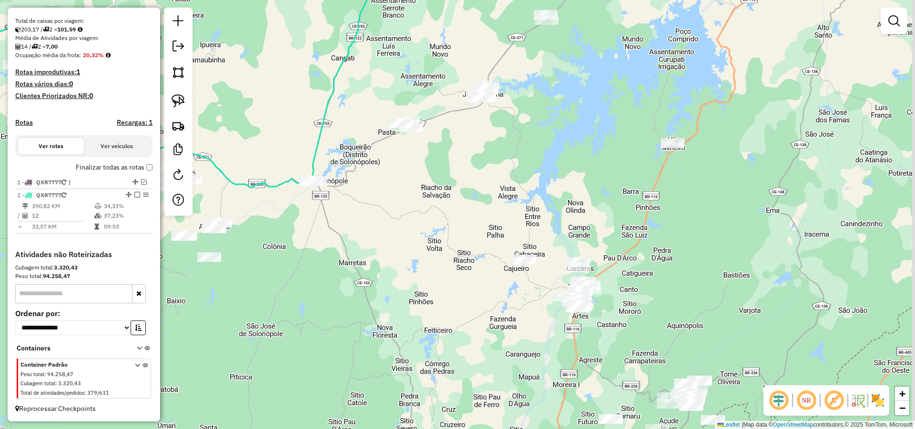
drag, startPoint x: 747, startPoint y: 269, endPoint x: 664, endPoint y: 217, distance: 97.2
click at [669, 214] on div "Janela de atendimento Grade de atendimento Capacidade Transportadoras Veículos …" at bounding box center [457, 214] width 915 height 429
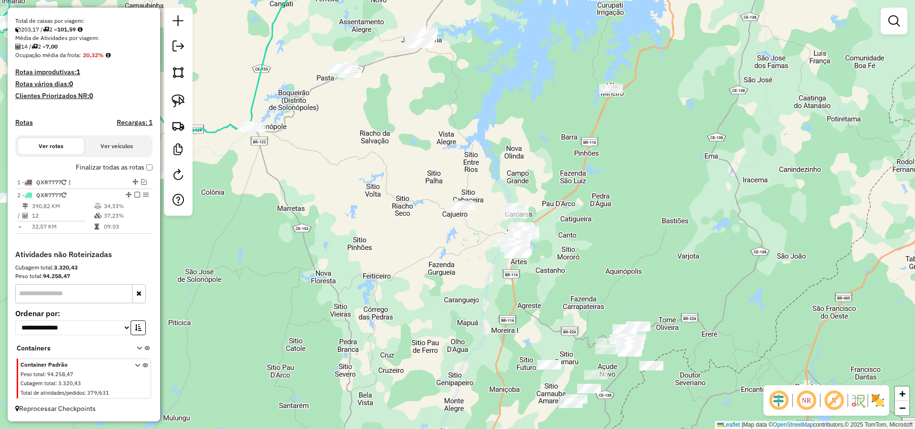
drag, startPoint x: 618, startPoint y: 240, endPoint x: 612, endPoint y: 260, distance: 20.7
click at [608, 200] on div "Janela de atendimento Grade de atendimento Capacidade Transportadoras Veículos …" at bounding box center [457, 214] width 915 height 429
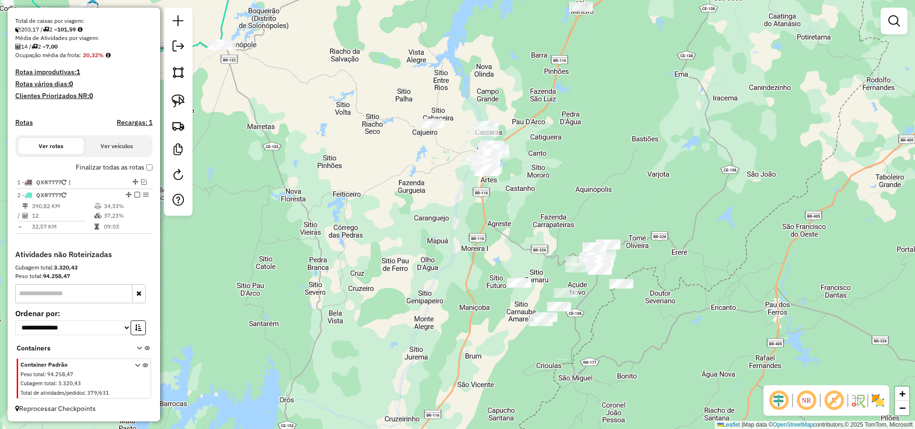
drag, startPoint x: 603, startPoint y: 232, endPoint x: 542, endPoint y: 204, distance: 66.5
click at [573, 203] on div "Janela de atendimento Grade de atendimento Capacidade Transportadoras Veículos …" at bounding box center [457, 214] width 915 height 429
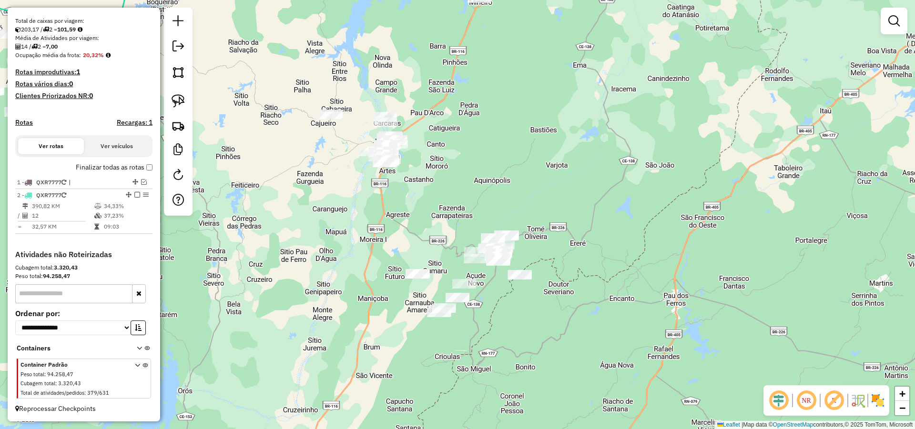
drag, startPoint x: 671, startPoint y: 274, endPoint x: 576, endPoint y: 284, distance: 96.2
click at [643, 287] on div "Janela de atendimento Grade de atendimento Capacidade Transportadoras Veículos …" at bounding box center [457, 214] width 915 height 429
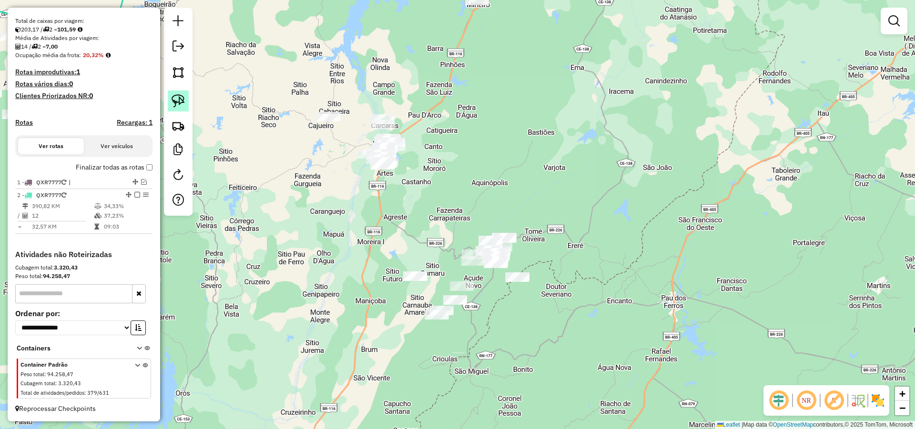
click at [180, 101] on img at bounding box center [178, 100] width 13 height 13
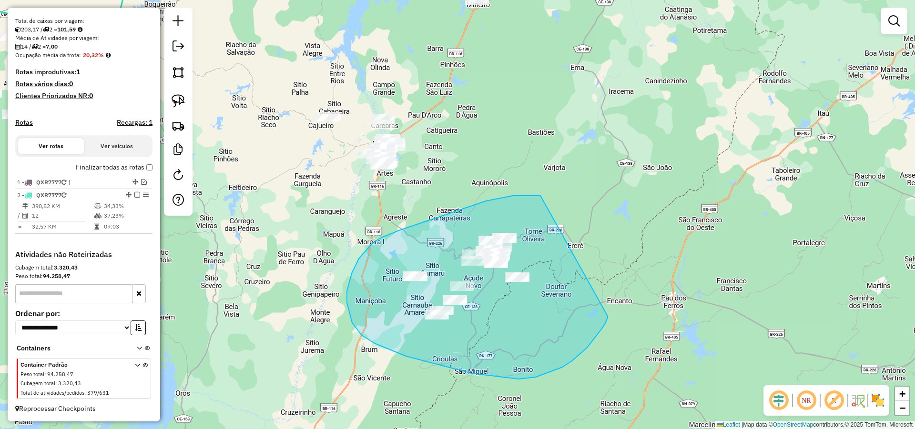
drag, startPoint x: 529, startPoint y: 196, endPoint x: 607, endPoint y: 315, distance: 142.9
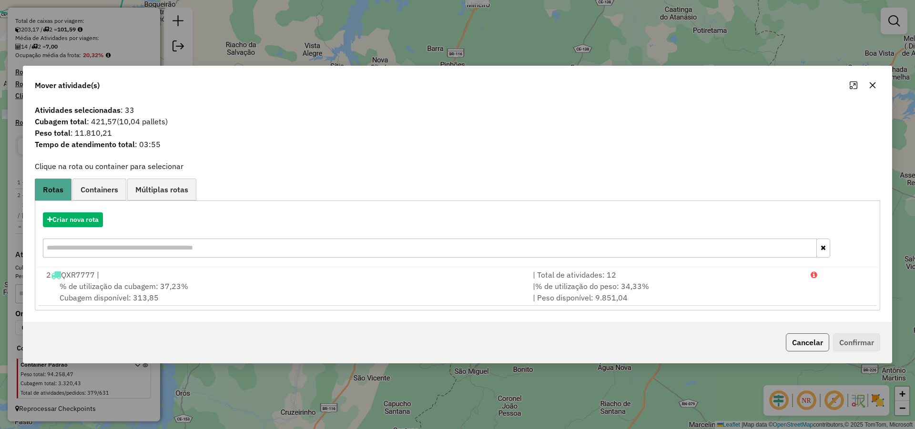
click at [802, 345] on button "Cancelar" at bounding box center [807, 343] width 43 height 18
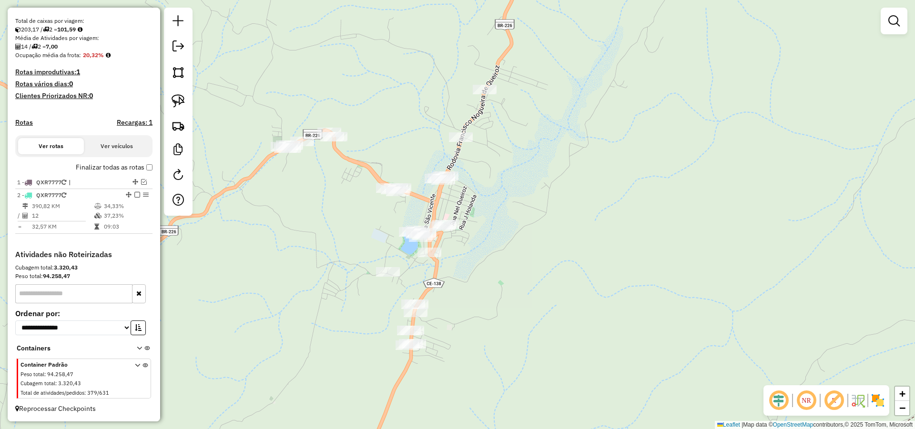
click at [510, 211] on div "Janela de atendimento Grade de atendimento Capacidade Transportadoras Veículos …" at bounding box center [457, 214] width 915 height 429
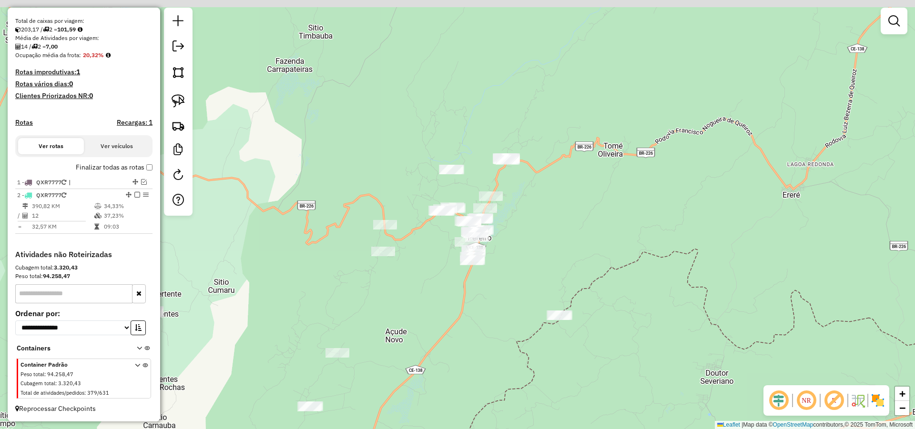
drag, startPoint x: 544, startPoint y: 216, endPoint x: 532, endPoint y: 228, distance: 17.2
click at [532, 228] on div "Janela de atendimento Grade de atendimento Capacidade Transportadoras Veículos …" at bounding box center [457, 214] width 915 height 429
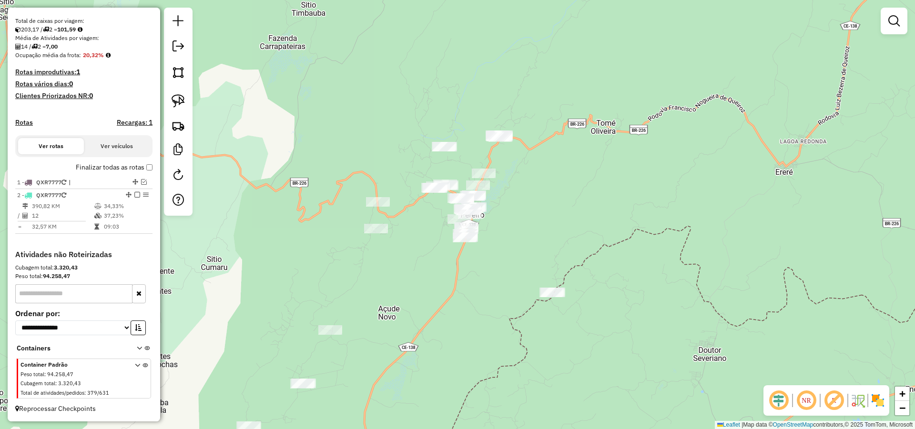
drag, startPoint x: 578, startPoint y: 259, endPoint x: 574, endPoint y: 243, distance: 16.4
click at [574, 243] on div "Janela de atendimento Grade de atendimento Capacidade Transportadoras Veículos …" at bounding box center [457, 214] width 915 height 429
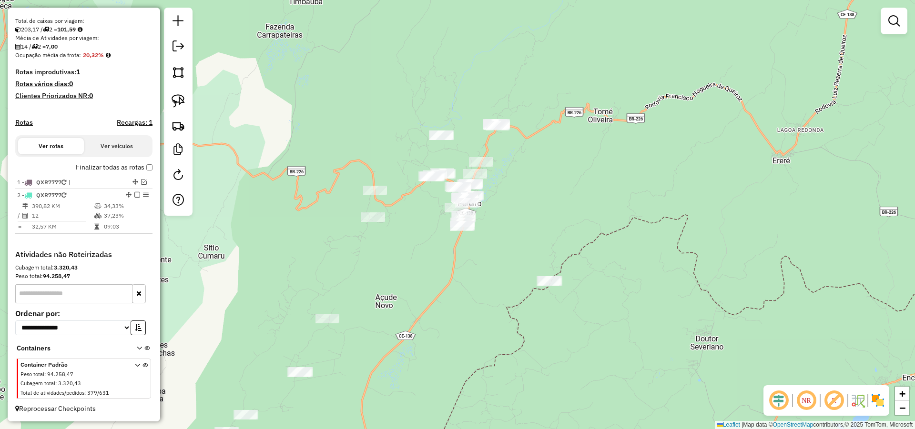
drag, startPoint x: 183, startPoint y: 101, endPoint x: 470, endPoint y: 155, distance: 292.4
click at [183, 100] on img at bounding box center [178, 100] width 13 height 13
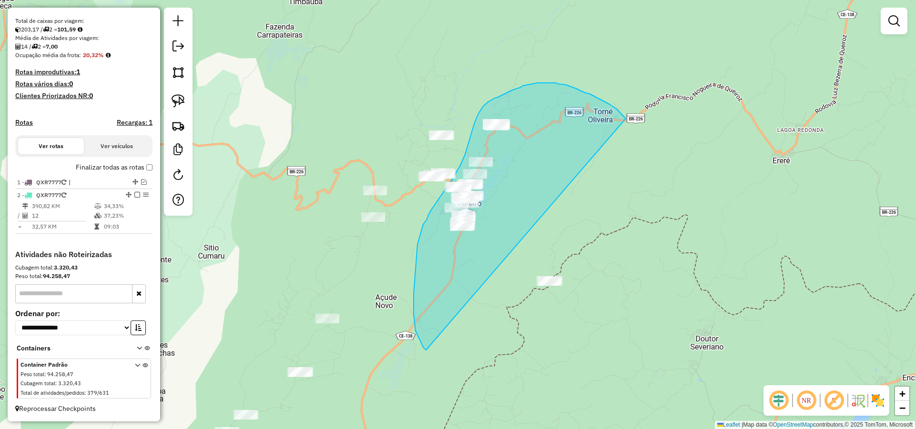
drag, startPoint x: 585, startPoint y: 93, endPoint x: 426, endPoint y: 350, distance: 302.6
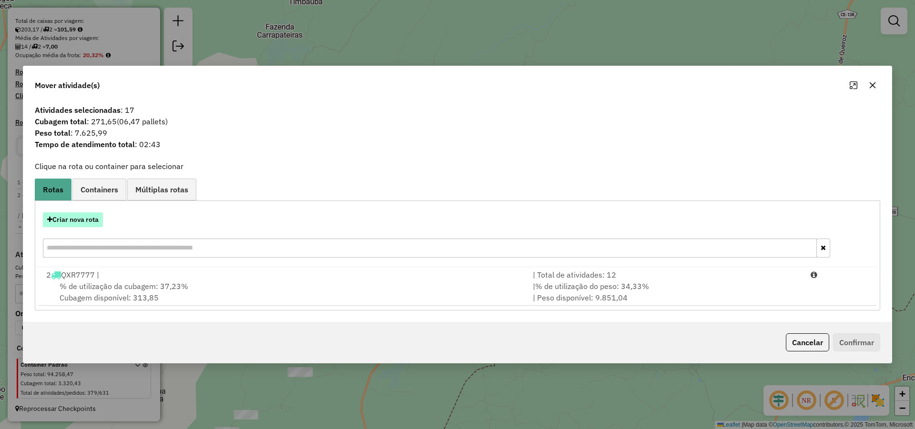
click at [82, 220] on button "Criar nova rota" at bounding box center [73, 220] width 60 height 15
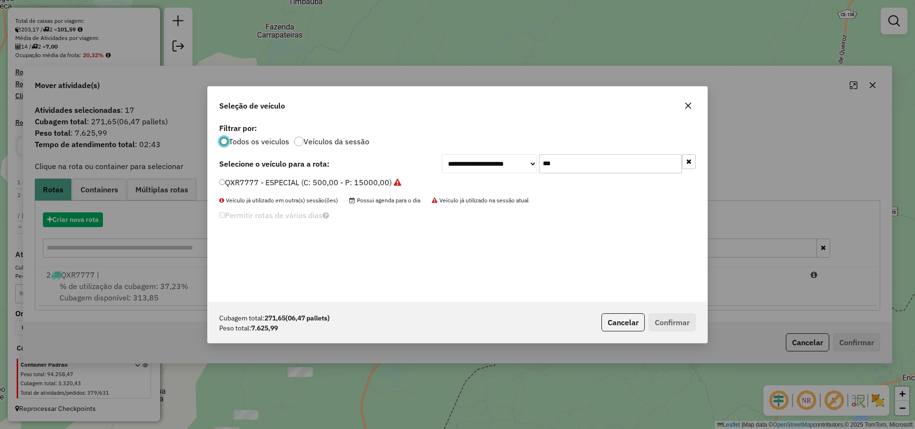
scroll to position [5, 3]
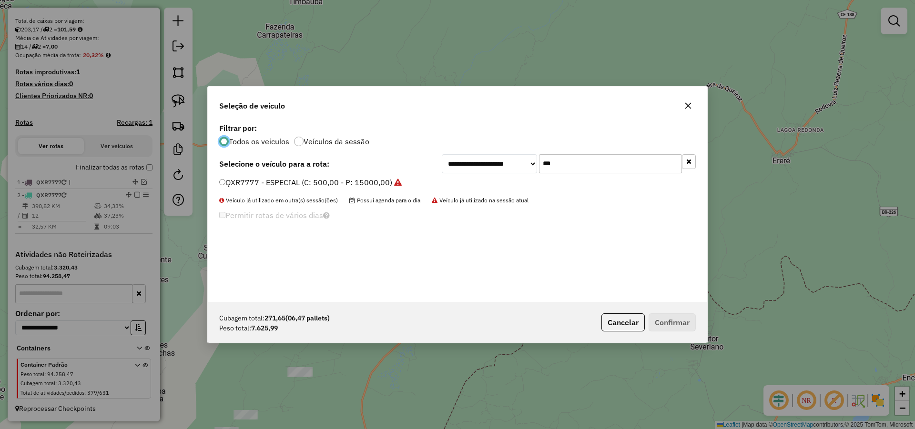
click at [575, 156] on input "***" at bounding box center [610, 163] width 143 height 19
click at [573, 161] on input "***" at bounding box center [610, 163] width 143 height 19
type input "**"
click at [344, 179] on label "SAX8J03 - TOCO_336_8640 (C: 336,00 - P: 8640,00) (VD)" at bounding box center [324, 182] width 210 height 11
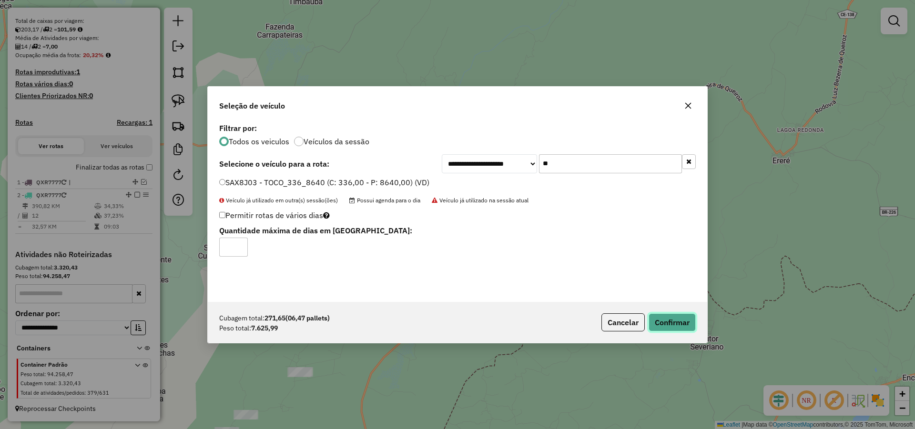
click at [684, 324] on button "Confirmar" at bounding box center [672, 323] width 47 height 18
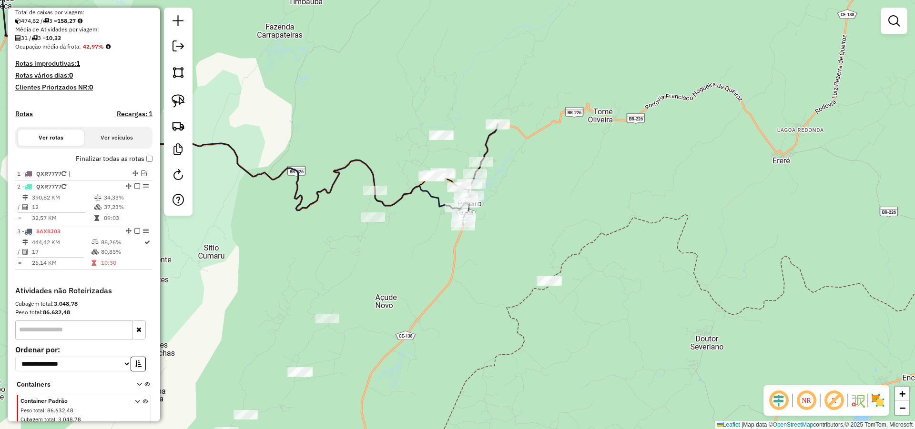
drag, startPoint x: 513, startPoint y: 235, endPoint x: 542, endPoint y: 243, distance: 30.2
click at [520, 237] on div "Janela de atendimento Grade de atendimento Capacidade Transportadoras Veículos …" at bounding box center [457, 214] width 915 height 429
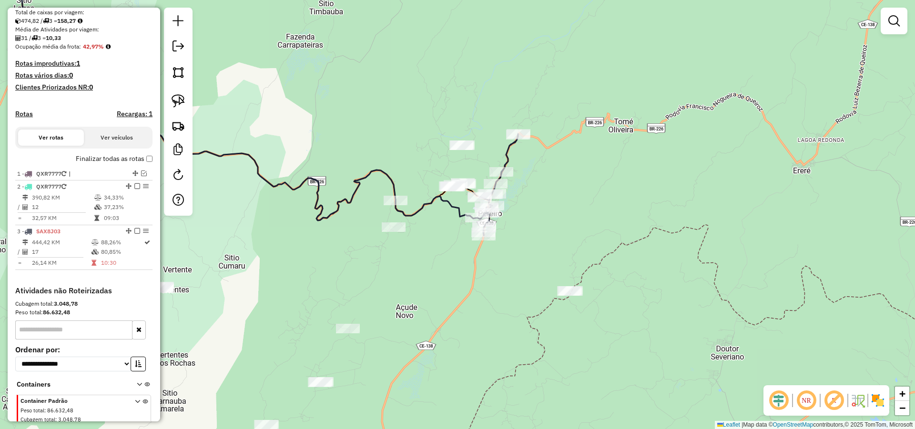
drag, startPoint x: 539, startPoint y: 264, endPoint x: 544, endPoint y: 255, distance: 10.1
click at [545, 255] on div "Janela de atendimento Grade de atendimento Capacidade Transportadoras Veículos …" at bounding box center [457, 214] width 915 height 429
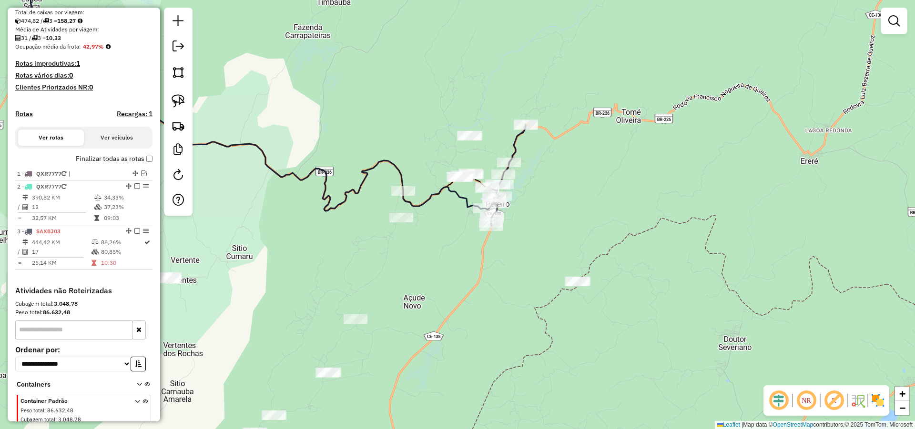
drag, startPoint x: 467, startPoint y: 271, endPoint x: 499, endPoint y: 245, distance: 41.3
click at [499, 245] on div "Janela de atendimento Grade de atendimento Capacidade Transportadoras Veículos …" at bounding box center [457, 214] width 915 height 429
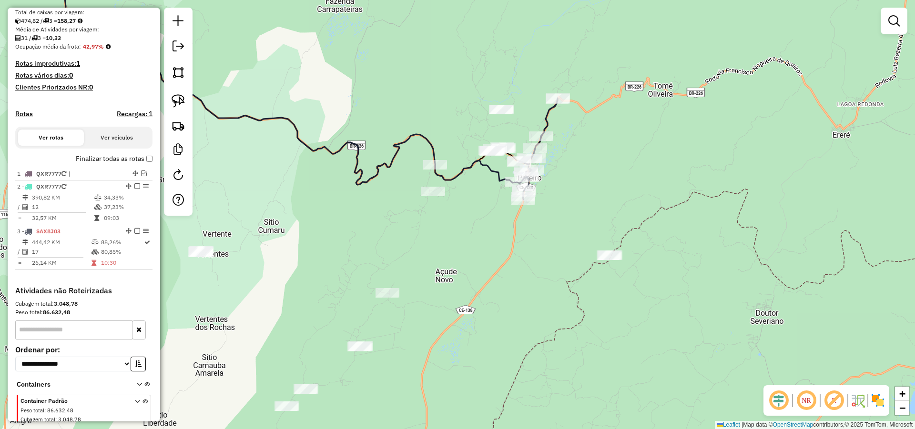
drag, startPoint x: 458, startPoint y: 254, endPoint x: 470, endPoint y: 242, distance: 17.5
click at [467, 244] on div "Janela de atendimento Grade de atendimento Capacidade Transportadoras Veículos …" at bounding box center [457, 214] width 915 height 429
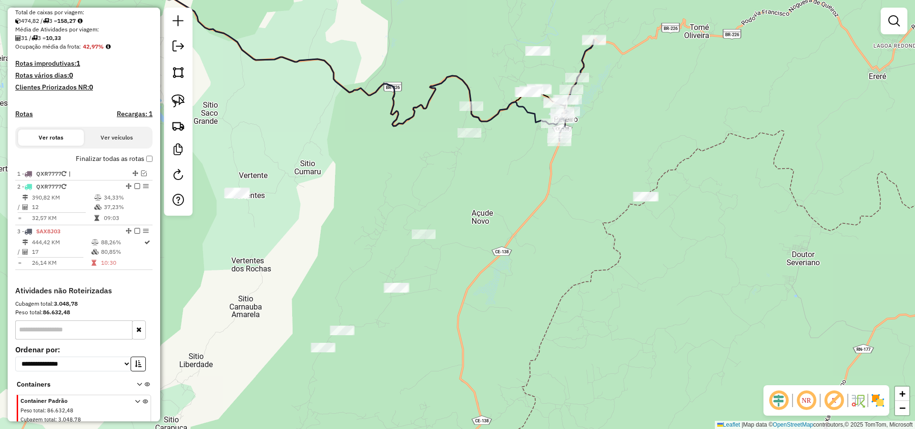
drag, startPoint x: 551, startPoint y: 222, endPoint x: 551, endPoint y: 215, distance: 6.7
click at [551, 219] on div "Janela de atendimento Grade de atendimento Capacidade Transportadoras Veículos …" at bounding box center [457, 214] width 915 height 429
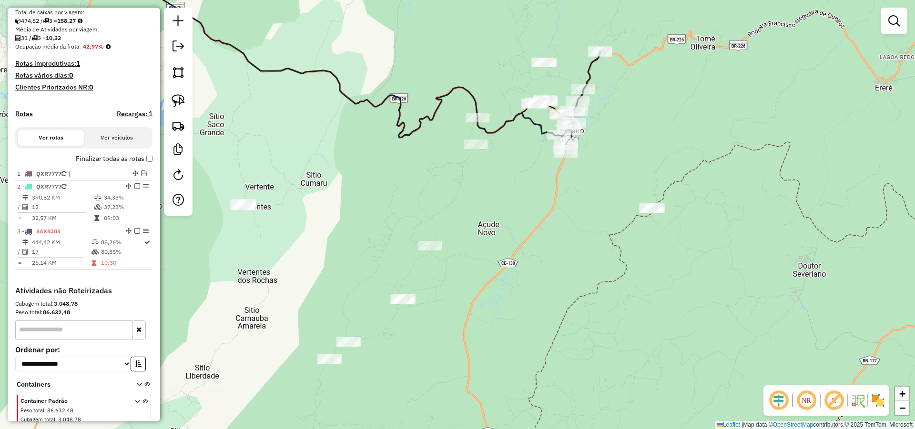
drag, startPoint x: 527, startPoint y: 205, endPoint x: 549, endPoint y: 218, distance: 25.2
click at [539, 213] on div "Janela de atendimento Grade de atendimento Capacidade Transportadoras Veículos …" at bounding box center [457, 214] width 915 height 429
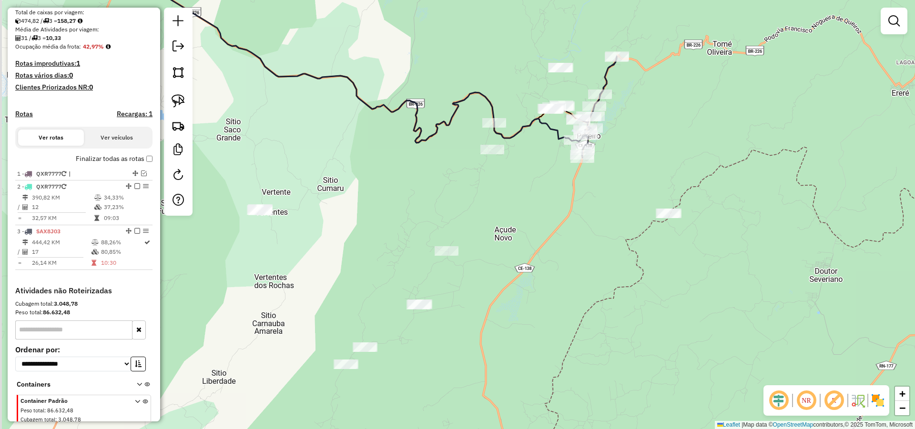
click at [538, 213] on div "Janela de atendimento Grade de atendimento Capacidade Transportadoras Veículos …" at bounding box center [457, 214] width 915 height 429
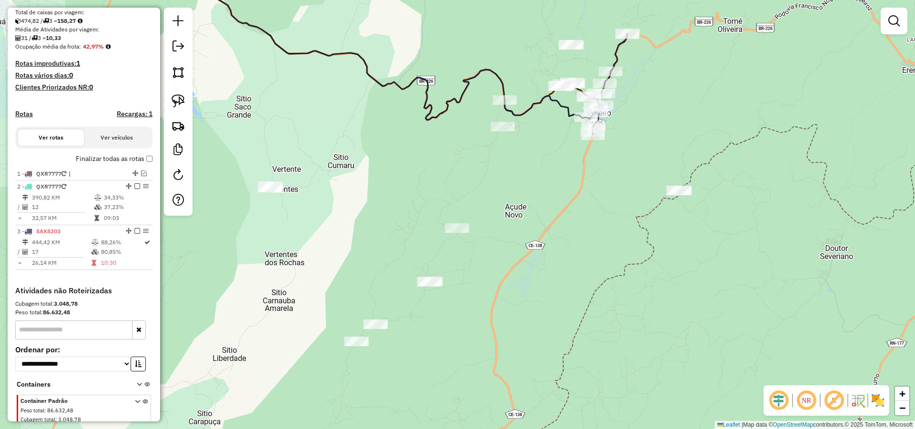
drag, startPoint x: 529, startPoint y: 228, endPoint x: 533, endPoint y: 215, distance: 12.8
click at [532, 216] on div "Janela de atendimento Grade de atendimento Capacidade Transportadoras Veículos …" at bounding box center [457, 214] width 915 height 429
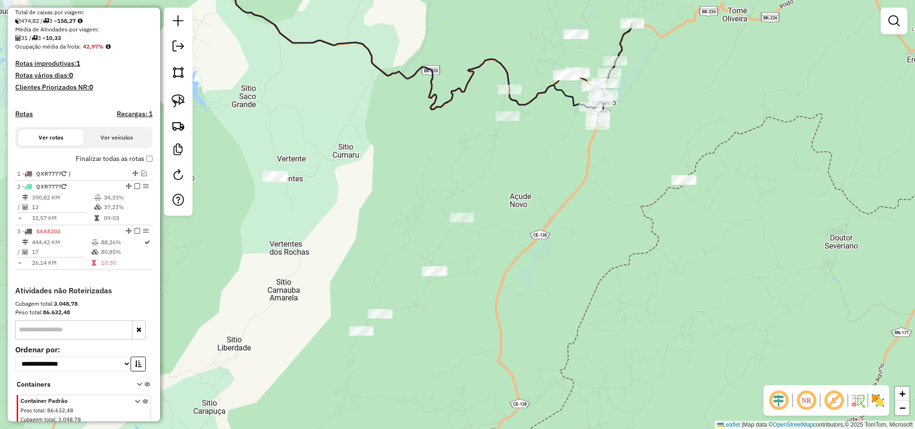
click at [530, 184] on div "Janela de atendimento Grade de atendimento Capacidade Transportadoras Veículos …" at bounding box center [457, 214] width 915 height 429
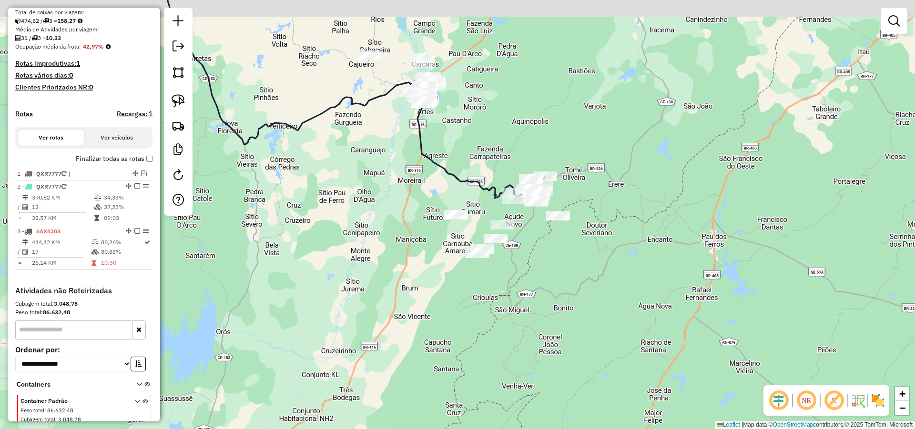
drag, startPoint x: 529, startPoint y: 210, endPoint x: 530, endPoint y: 226, distance: 15.7
click at [530, 223] on div "Janela de atendimento Grade de atendimento Capacidade Transportadoras Veículos …" at bounding box center [457, 214] width 915 height 429
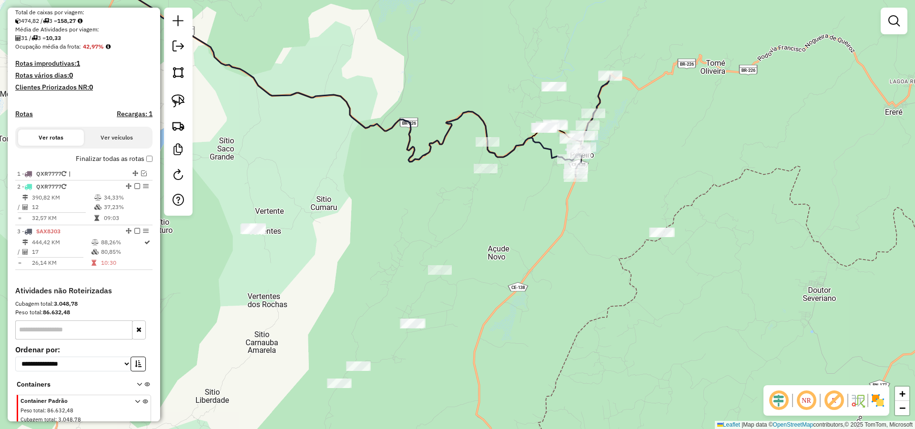
drag, startPoint x: 526, startPoint y: 216, endPoint x: 565, endPoint y: 235, distance: 43.0
click at [560, 233] on div "Janela de atendimento Grade de atendimento Capacidade Transportadoras Veículos …" at bounding box center [457, 214] width 915 height 429
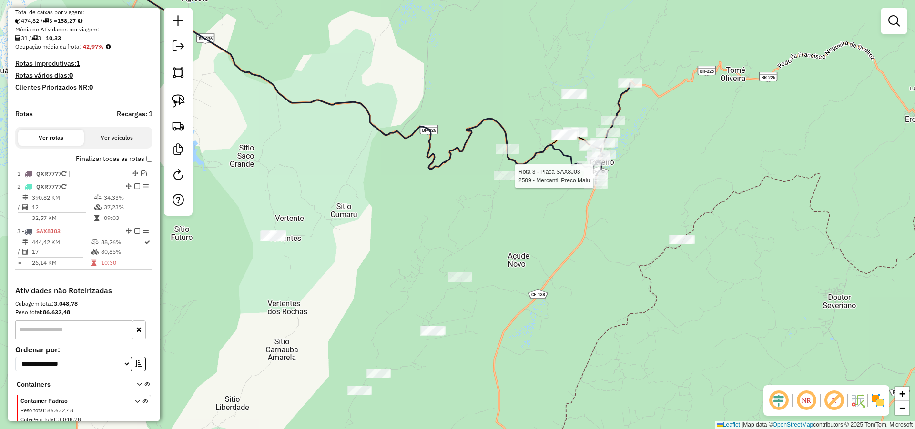
select select "**********"
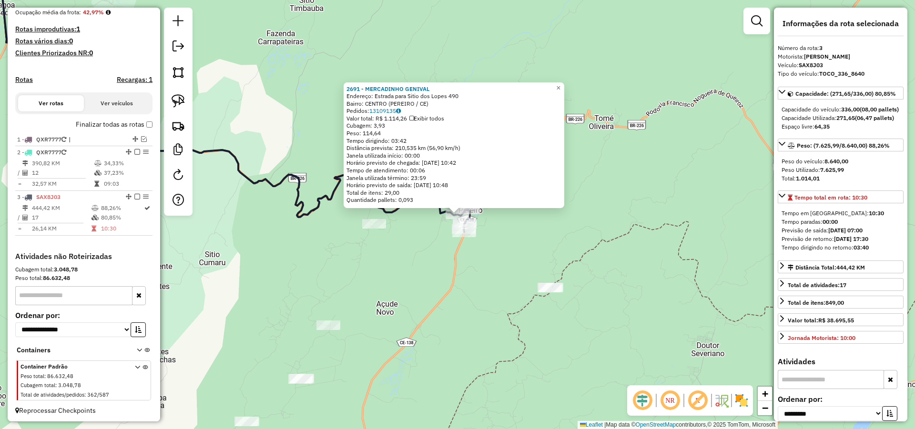
scroll to position [245, 0]
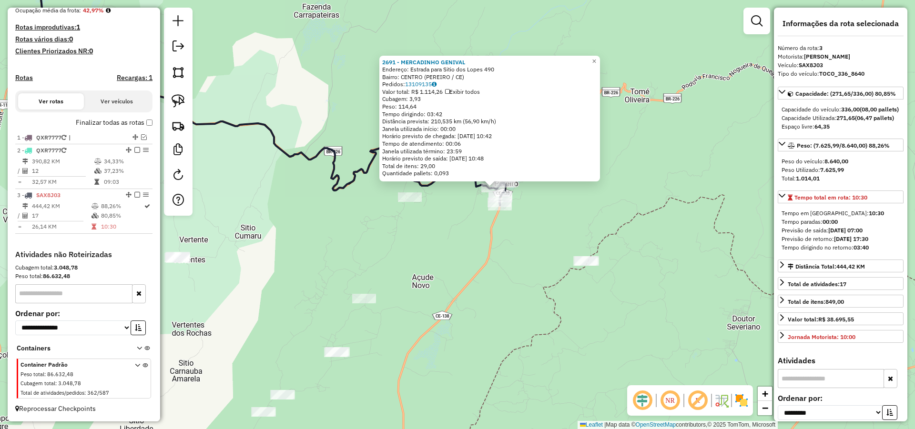
drag, startPoint x: 498, startPoint y: 291, endPoint x: 510, endPoint y: 281, distance: 15.6
click at [510, 281] on div "2691 - MERCADINHO GENIVAL Endereço: Estrada para Sitio dos Lopes 490 Bairro: CE…" at bounding box center [457, 214] width 915 height 429
drag, startPoint x: 486, startPoint y: 278, endPoint x: 480, endPoint y: 274, distance: 7.5
click at [486, 278] on div "2691 - MERCADINHO GENIVAL Endereço: Estrada para Sitio dos Lopes 490 Bairro: CE…" at bounding box center [457, 214] width 915 height 429
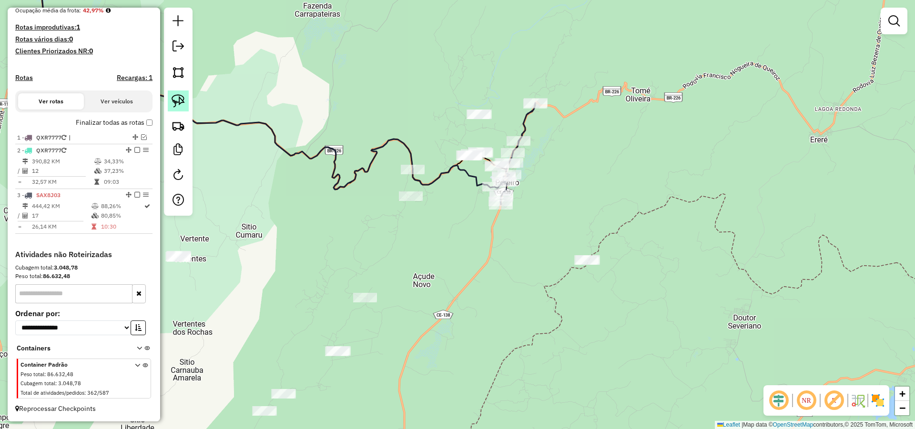
click at [175, 91] on link at bounding box center [178, 101] width 21 height 21
drag, startPoint x: 479, startPoint y: 137, endPoint x: 496, endPoint y: 153, distance: 23.3
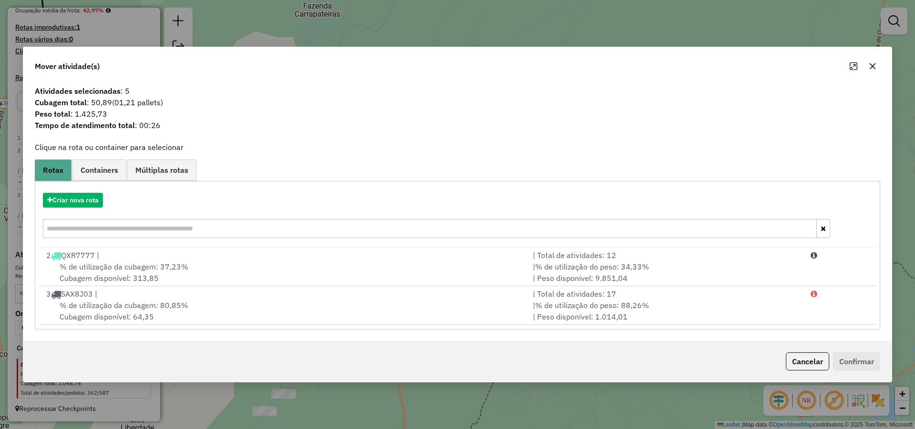
click at [808, 359] on button "Cancelar" at bounding box center [807, 362] width 43 height 18
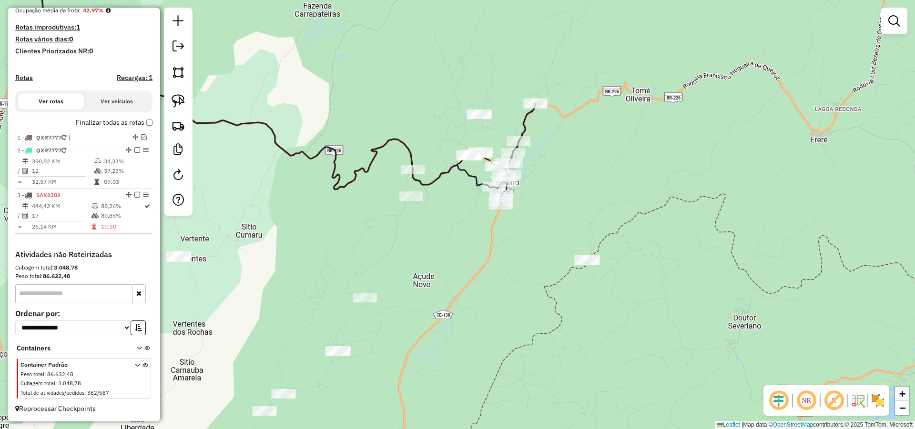
click at [458, 84] on div "Janela de atendimento Grade de atendimento Capacidade Transportadoras Veículos …" at bounding box center [457, 214] width 915 height 429
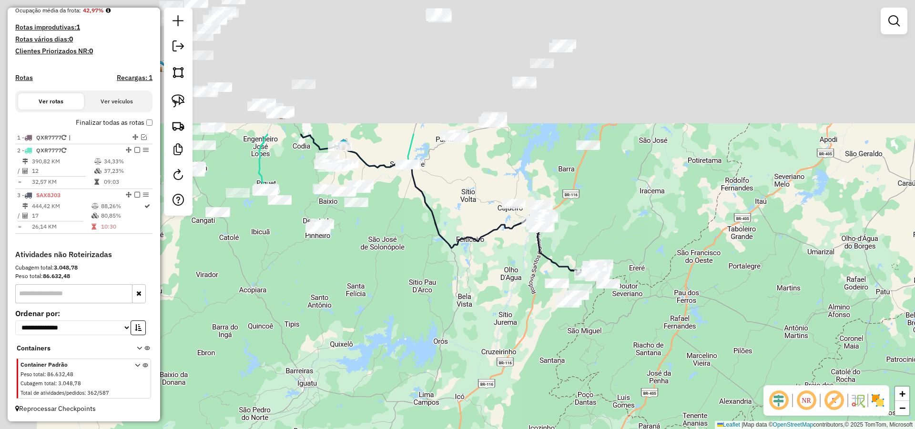
drag, startPoint x: 477, startPoint y: 276, endPoint x: 515, endPoint y: 284, distance: 38.4
click at [542, 327] on div "Janela de atendimento Grade de atendimento Capacidade Transportadoras Veículos …" at bounding box center [457, 214] width 915 height 429
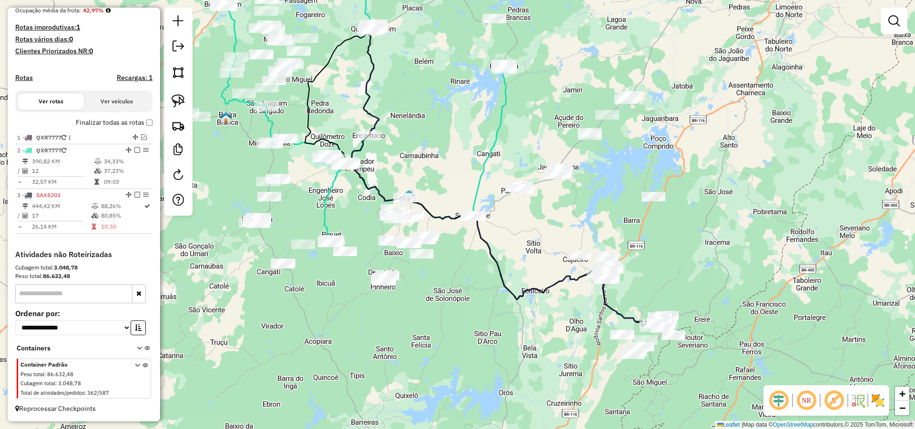
drag, startPoint x: 463, startPoint y: 198, endPoint x: 465, endPoint y: 210, distance: 11.6
click at [467, 209] on div "Janela de atendimento Grade de atendimento Capacidade Transportadoras Veículos …" at bounding box center [457, 214] width 915 height 429
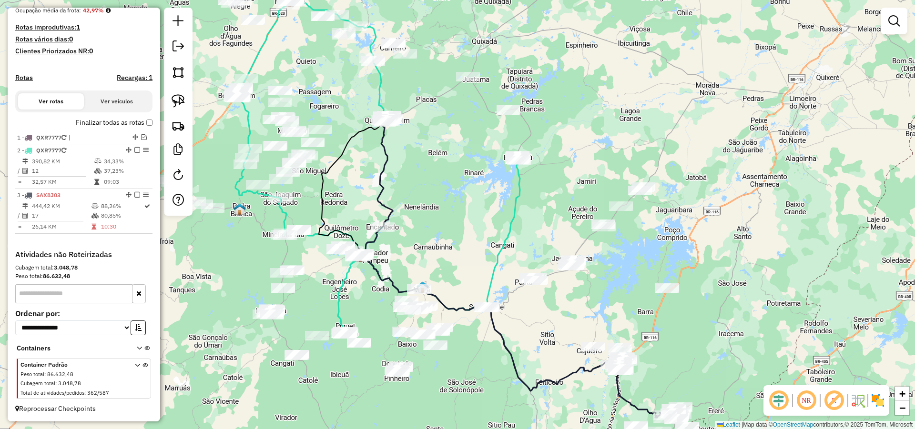
drag, startPoint x: 401, startPoint y: 127, endPoint x: 401, endPoint y: 200, distance: 73.4
click at [401, 200] on div "Janela de atendimento Grade de atendimento Capacidade Transportadoras Veículos …" at bounding box center [457, 214] width 915 height 429
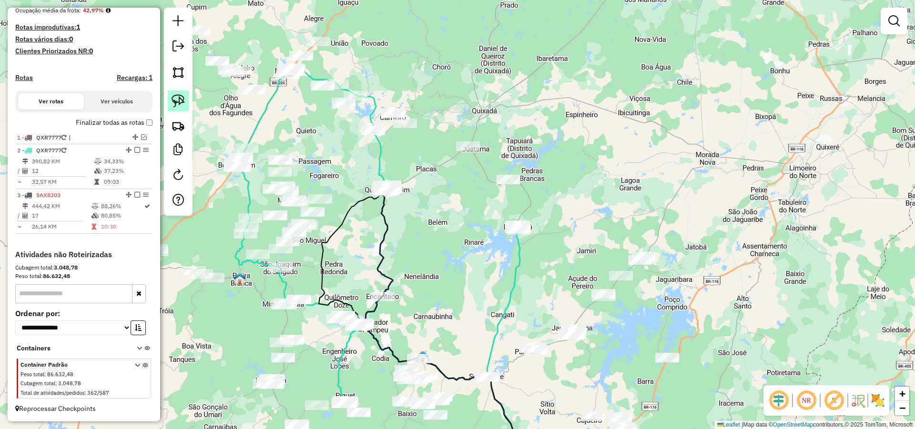
click at [186, 99] on link at bounding box center [178, 101] width 21 height 21
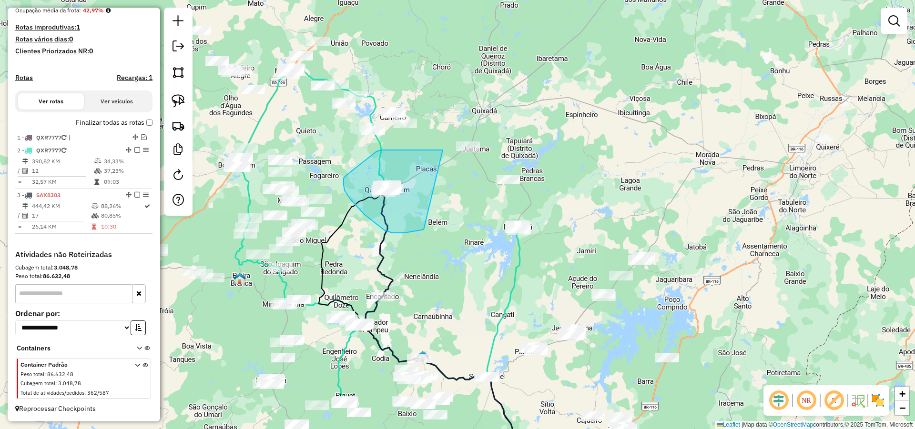
drag, startPoint x: 428, startPoint y: 150, endPoint x: 429, endPoint y: 219, distance: 69.1
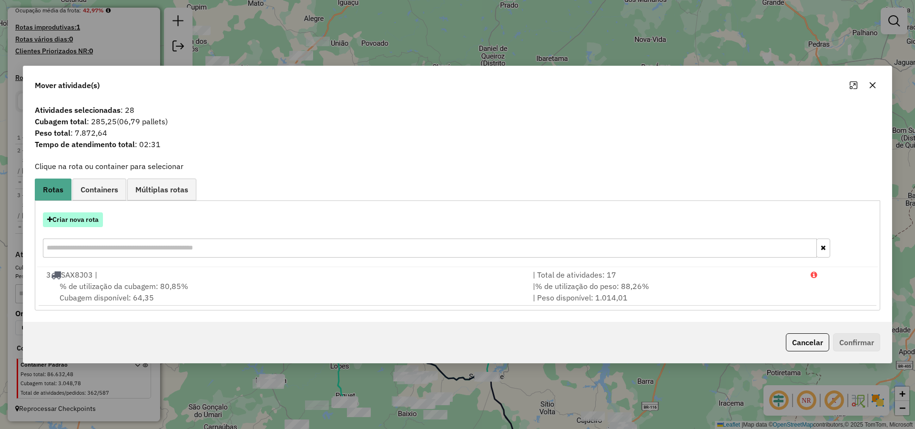
click at [89, 219] on button "Criar nova rota" at bounding box center [73, 220] width 60 height 15
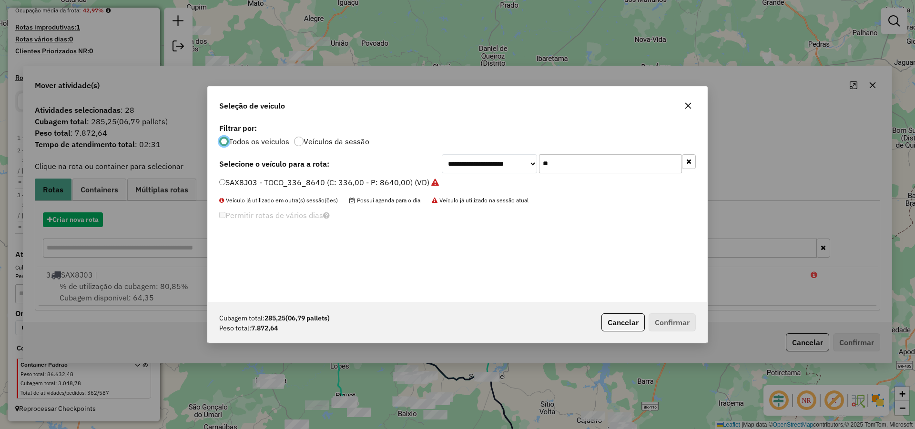
scroll to position [5, 3]
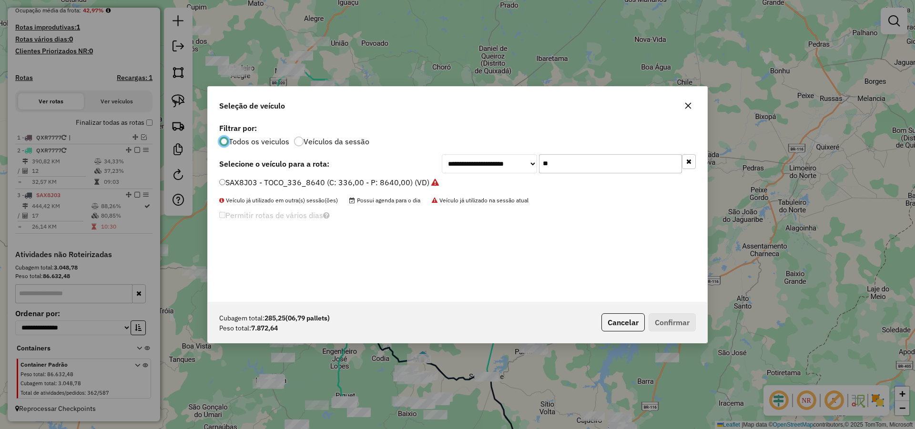
click at [580, 170] on input "**" at bounding box center [610, 163] width 143 height 19
type input "**"
click at [385, 183] on label "SBQ5C13 - TOCO_336_8060 (C: 336,00 - P: 8060,00) (VD)" at bounding box center [325, 182] width 212 height 11
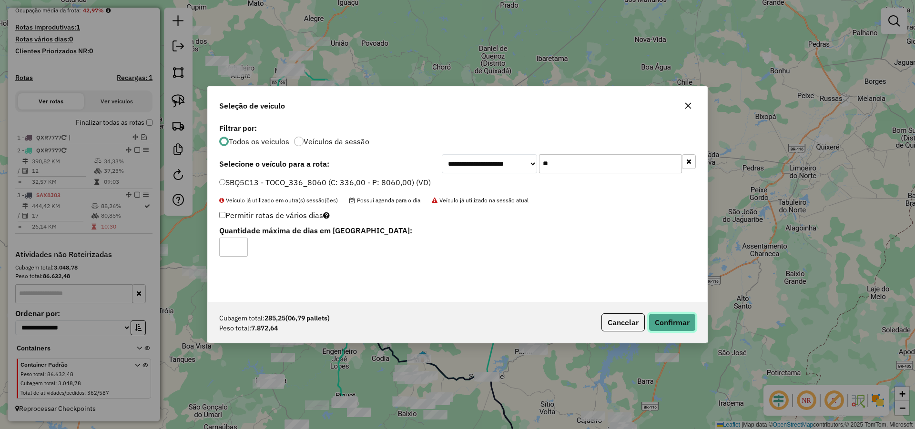
click at [674, 317] on button "Confirmar" at bounding box center [672, 323] width 47 height 18
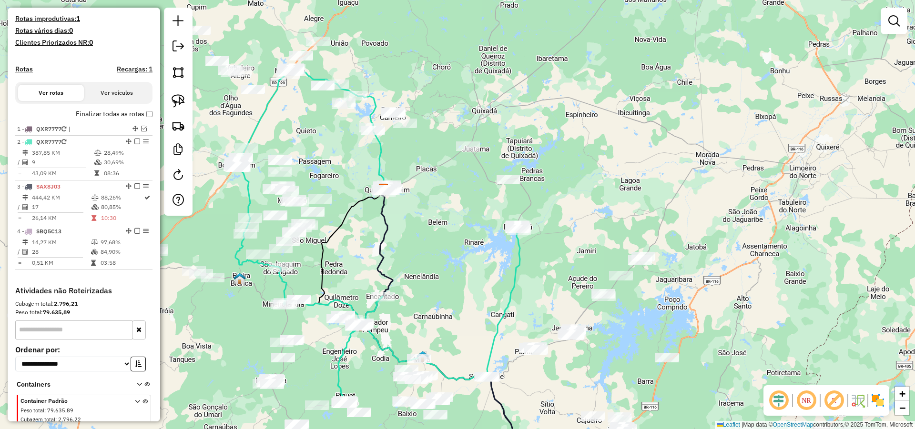
drag, startPoint x: 463, startPoint y: 245, endPoint x: 476, endPoint y: 255, distance: 16.3
click at [474, 255] on div "Janela de atendimento Grade de atendimento Capacidade Transportadoras Veículos …" at bounding box center [457, 214] width 915 height 429
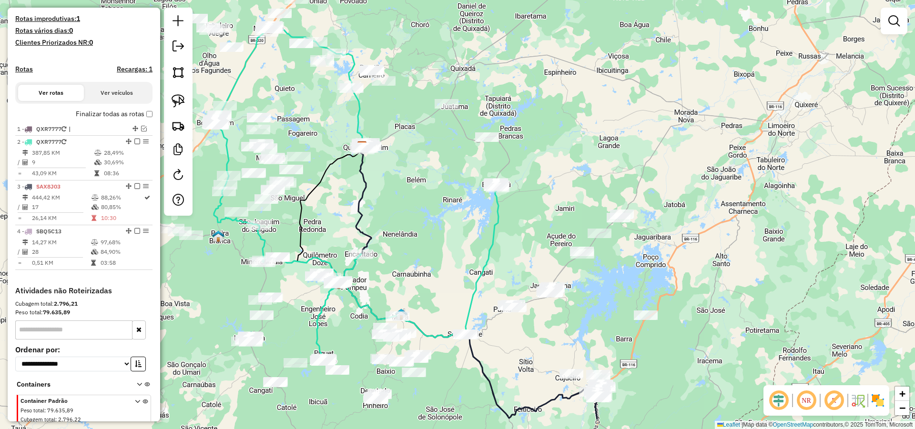
drag, startPoint x: 460, startPoint y: 227, endPoint x: 449, endPoint y: 190, distance: 38.3
click at [452, 203] on div "Janela de atendimento Grade de atendimento Capacidade Transportadoras Veículos …" at bounding box center [457, 214] width 915 height 429
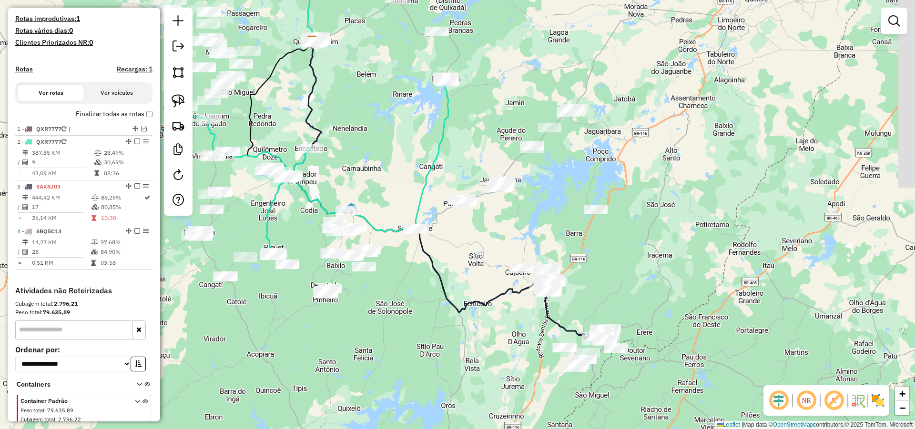
drag, startPoint x: 587, startPoint y: 244, endPoint x: 542, endPoint y: 179, distance: 79.2
click at [548, 184] on div "Janela de atendimento Grade de atendimento Capacidade Transportadoras Veículos …" at bounding box center [457, 214] width 915 height 429
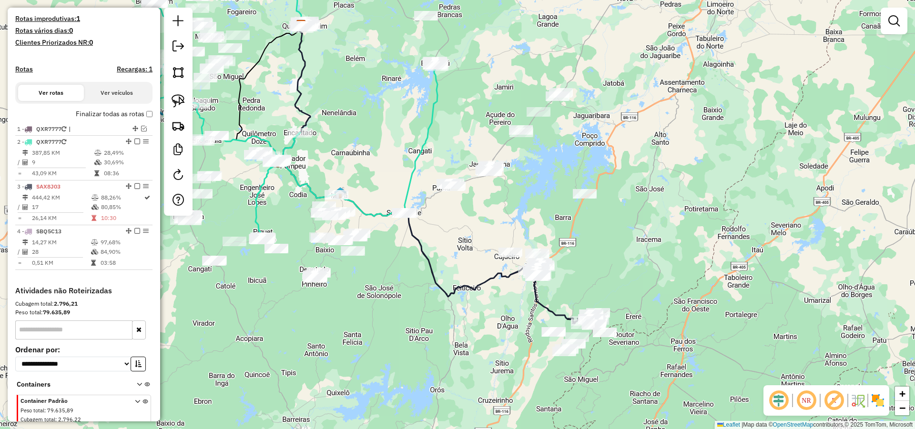
drag, startPoint x: 632, startPoint y: 241, endPoint x: 558, endPoint y: 230, distance: 74.7
click at [577, 205] on div "Janela de atendimento Grade de atendimento Capacidade Transportadoras Veículos …" at bounding box center [457, 214] width 915 height 429
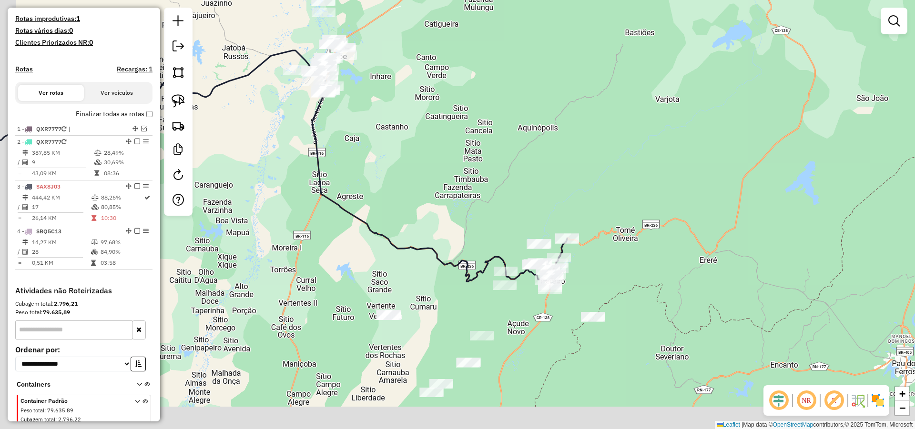
drag, startPoint x: 598, startPoint y: 237, endPoint x: 602, endPoint y: 216, distance: 20.9
click at [612, 209] on div "Janela de atendimento Grade de atendimento Capacidade Transportadoras Veículos …" at bounding box center [457, 214] width 915 height 429
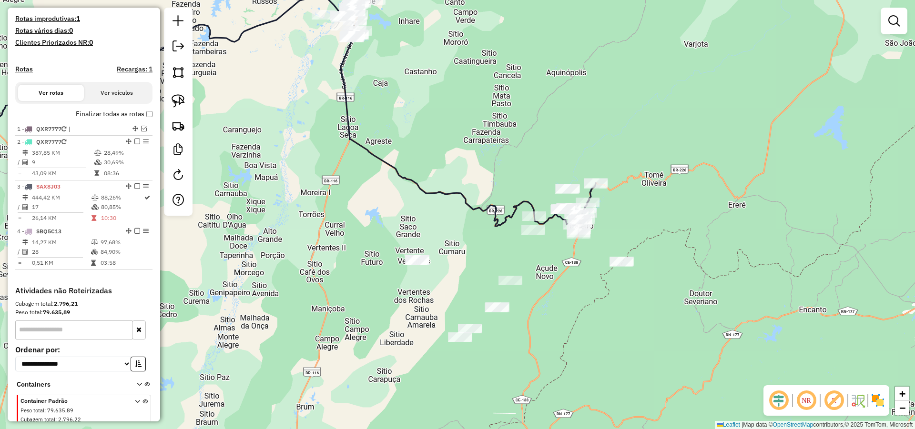
drag, startPoint x: 647, startPoint y: 244, endPoint x: 632, endPoint y: 239, distance: 15.7
click at [649, 238] on div "Janela de atendimento Grade de atendimento Capacidade Transportadoras Veículos …" at bounding box center [457, 214] width 915 height 429
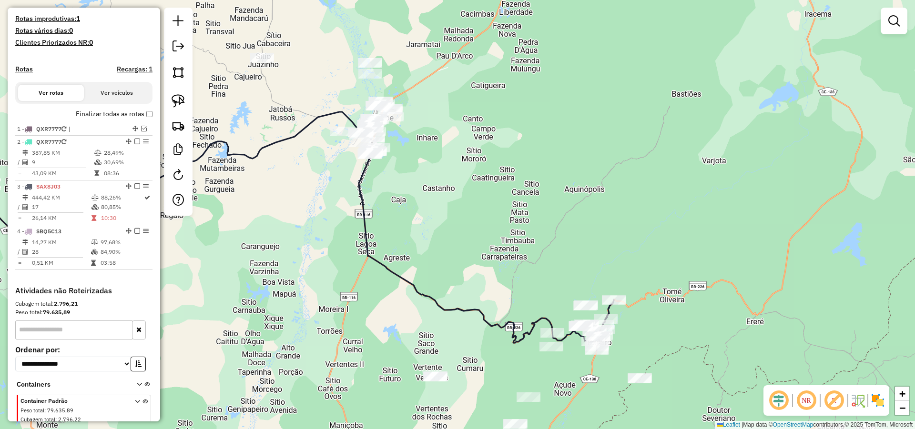
drag, startPoint x: 462, startPoint y: 142, endPoint x: 477, endPoint y: 275, distance: 133.8
click at [477, 276] on div "Janela de atendimento Grade de atendimento Capacidade Transportadoras Veículos …" at bounding box center [457, 214] width 915 height 429
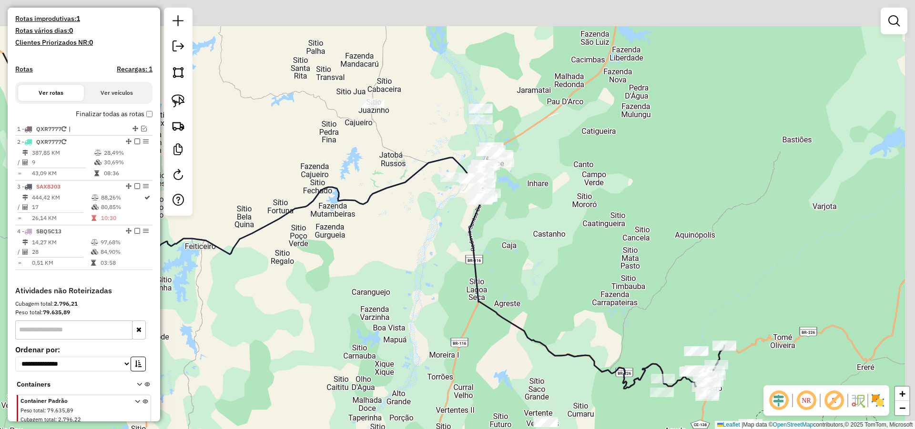
drag, startPoint x: 740, startPoint y: 110, endPoint x: 710, endPoint y: 181, distance: 77.3
click at [720, 178] on div "Janela de atendimento Grade de atendimento Capacidade Transportadoras Veículos …" at bounding box center [457, 214] width 915 height 429
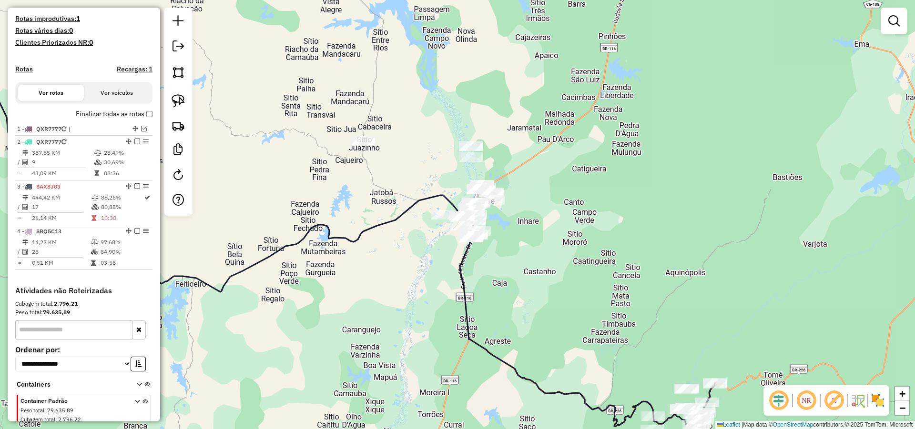
click at [612, 144] on div "Janela de atendimento Grade de atendimento Capacidade Transportadoras Veículos …" at bounding box center [457, 214] width 915 height 429
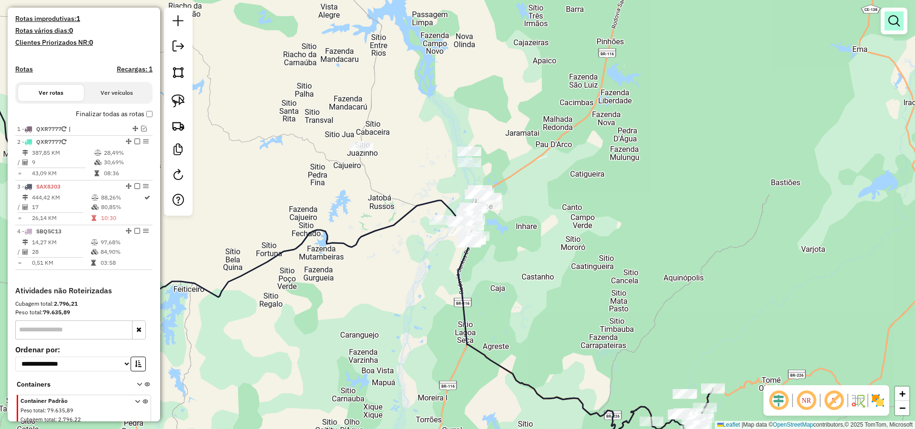
click at [886, 16] on link at bounding box center [893, 20] width 19 height 19
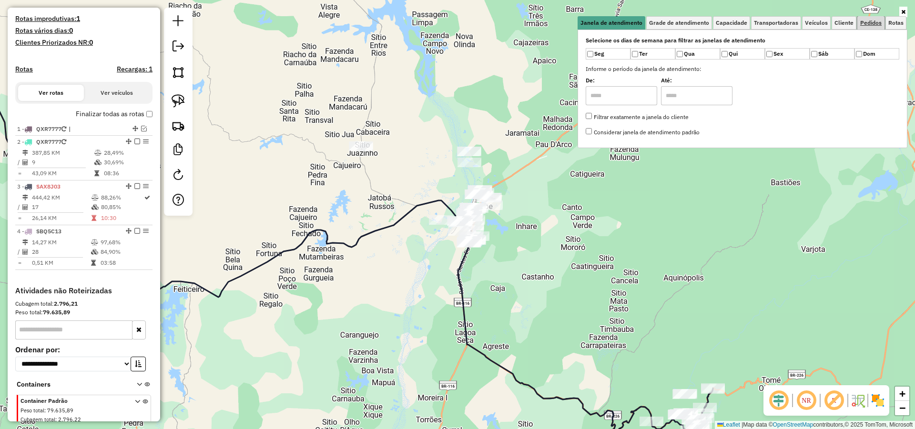
click at [871, 23] on span "Pedidos" at bounding box center [870, 23] width 21 height 6
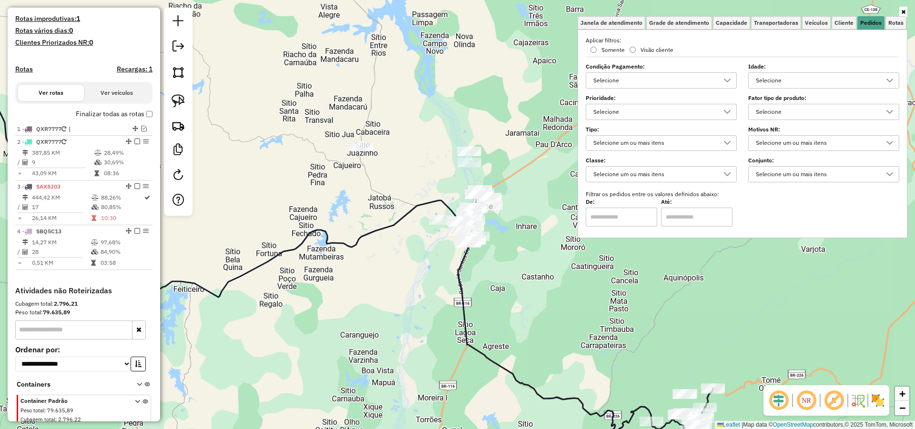
click at [791, 81] on div "Selecione" at bounding box center [816, 80] width 128 height 15
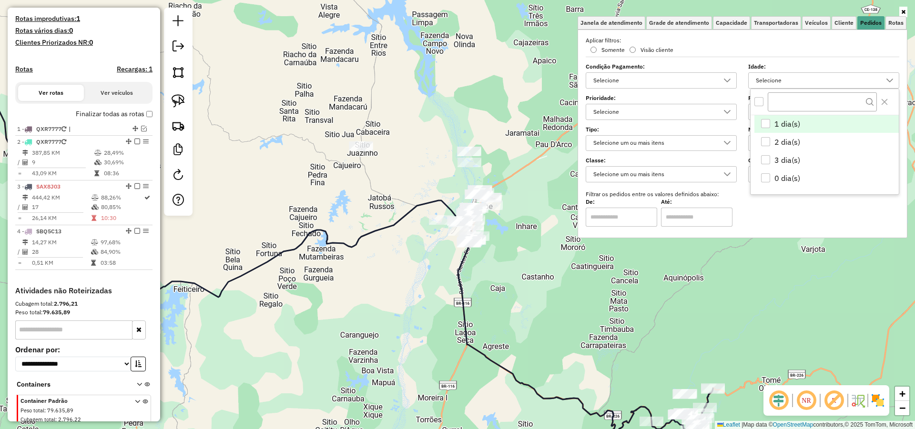
scroll to position [6, 34]
click at [767, 120] on div "1 dia(s)" at bounding box center [765, 123] width 9 height 9
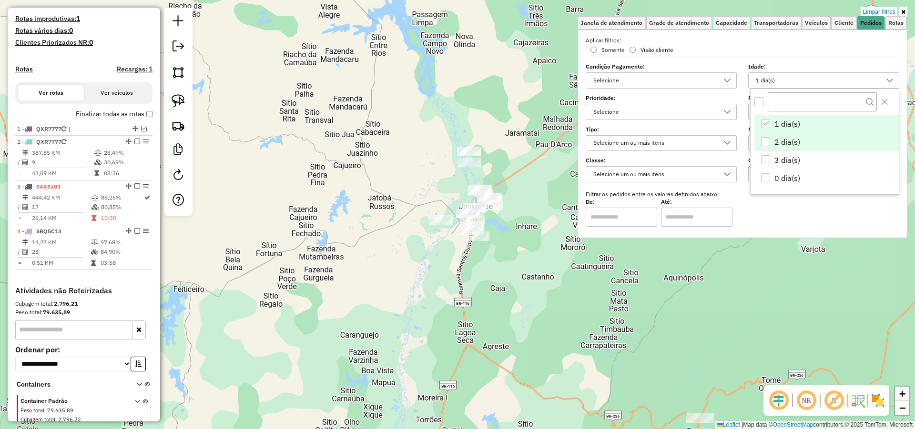
click at [765, 143] on div "2 dia(s)" at bounding box center [765, 141] width 9 height 9
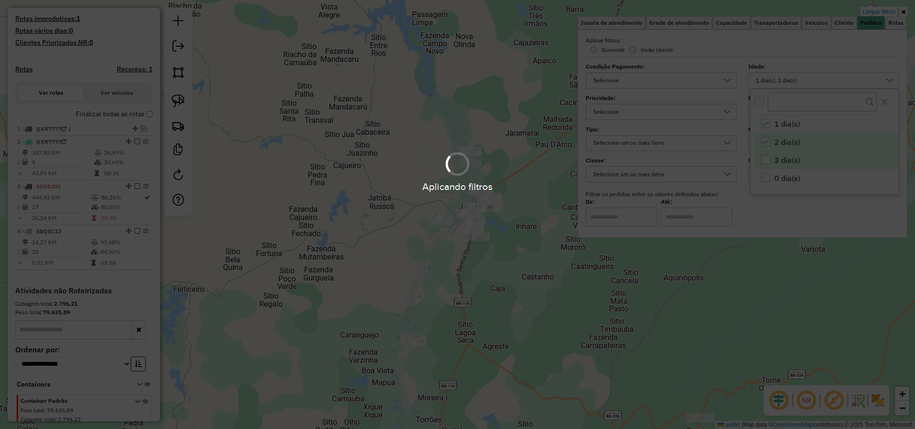
click at [765, 156] on div "Aplicando filtros" at bounding box center [457, 171] width 915 height 45
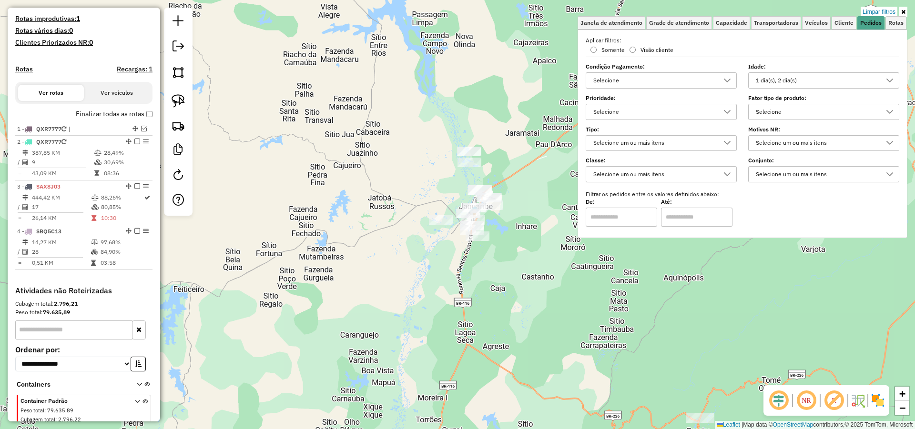
click at [796, 85] on div "1 dia(s), 2 dia(s)" at bounding box center [816, 80] width 128 height 15
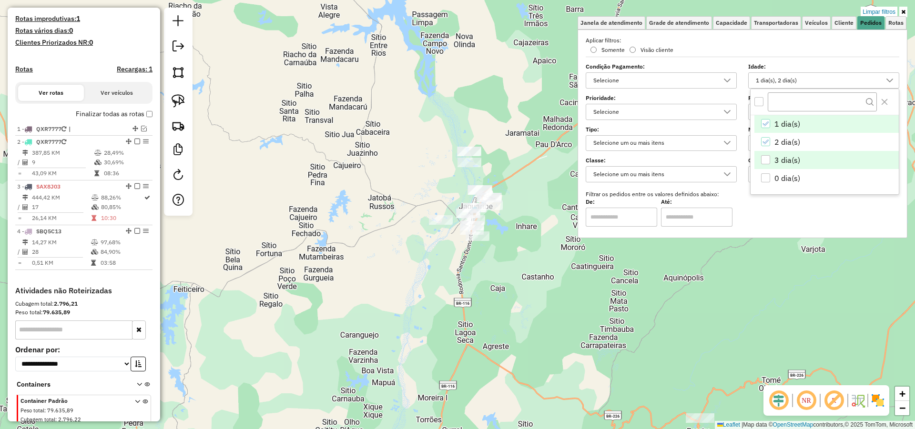
click at [761, 161] on div "3 dia(s)" at bounding box center [765, 159] width 9 height 9
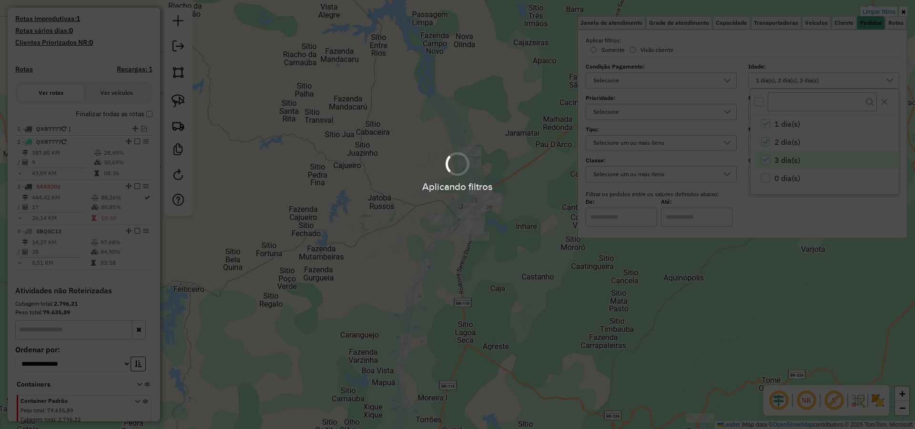
click at [605, 294] on div "Aplicando filtros" at bounding box center [457, 214] width 915 height 429
click at [587, 291] on hb-app "Aplicando filtros Pop-up bloqueado! Seu navegador bloqueou automáticamente a ab…" at bounding box center [457, 214] width 915 height 429
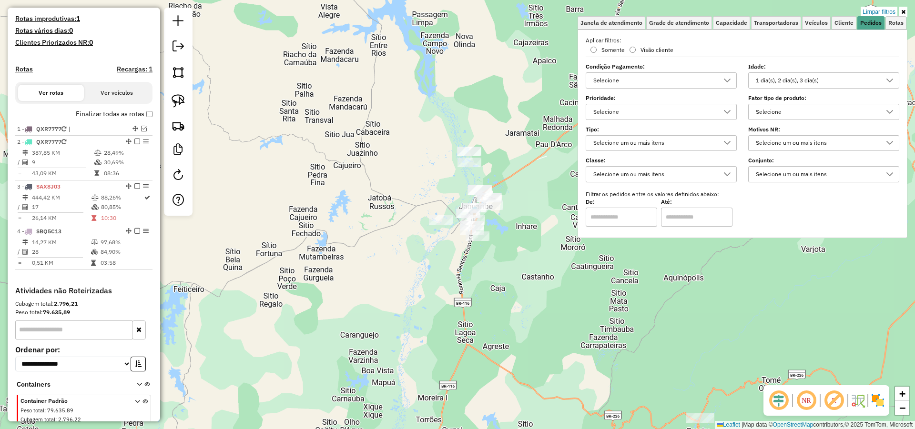
click at [559, 287] on div "Limpar filtros Janela de atendimento Grade de atendimento Capacidade Transporta…" at bounding box center [457, 214] width 915 height 429
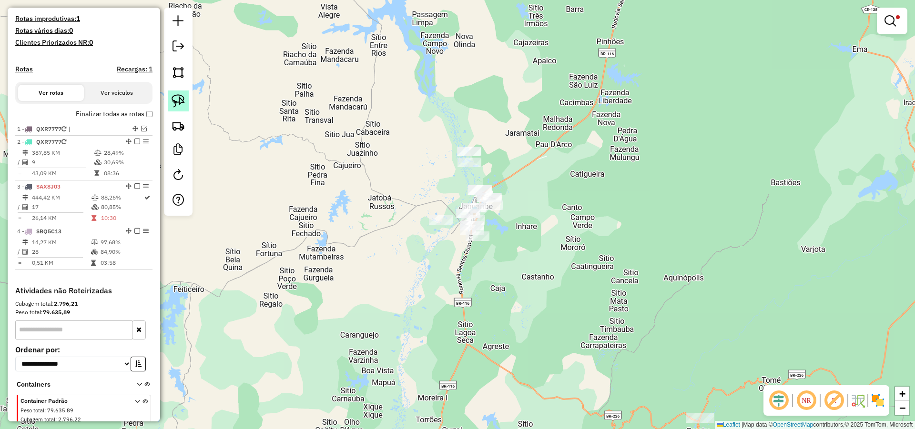
click at [183, 103] on img at bounding box center [178, 100] width 13 height 13
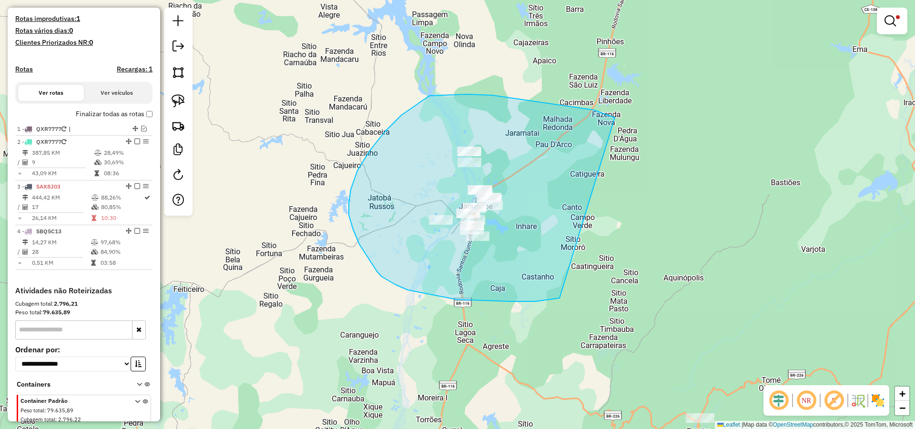
drag, startPoint x: 602, startPoint y: 113, endPoint x: 569, endPoint y: 263, distance: 153.6
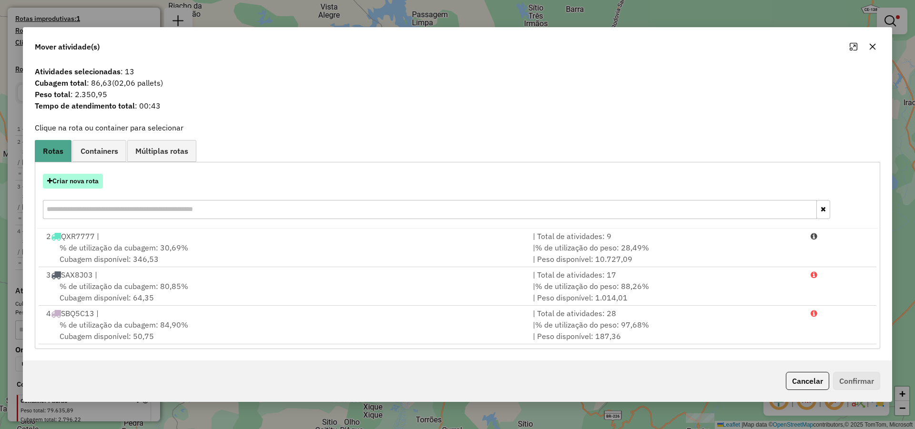
click at [91, 176] on button "Criar nova rota" at bounding box center [73, 181] width 60 height 15
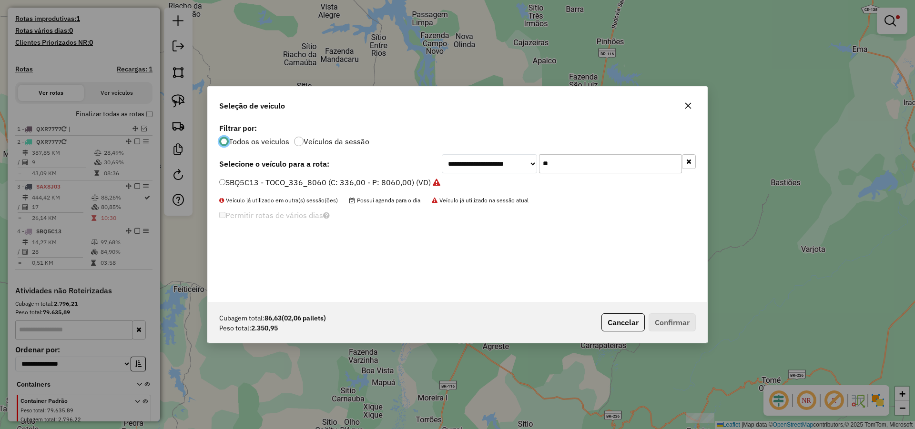
scroll to position [5, 3]
click at [565, 159] on input "**" at bounding box center [610, 163] width 143 height 19
type input "**"
click at [414, 175] on div "**********" at bounding box center [457, 211] width 499 height 181
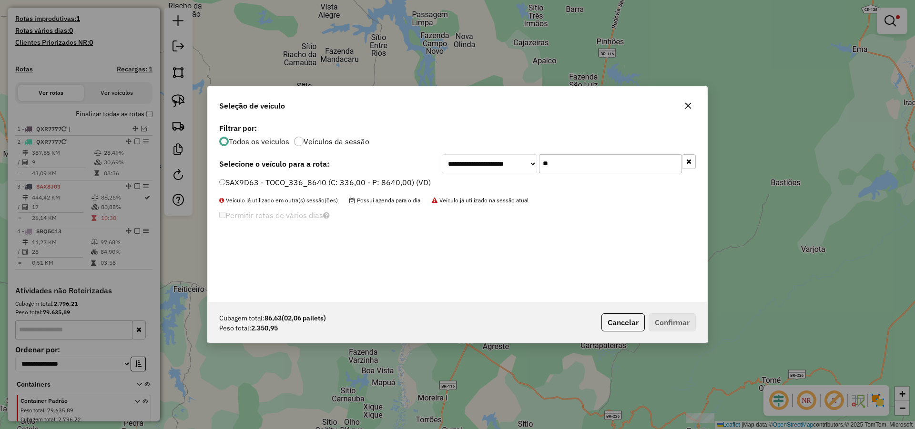
click at [395, 179] on label "SAX9D63 - TOCO_336_8640 (C: 336,00 - P: 8640,00) (VD)" at bounding box center [325, 182] width 212 height 11
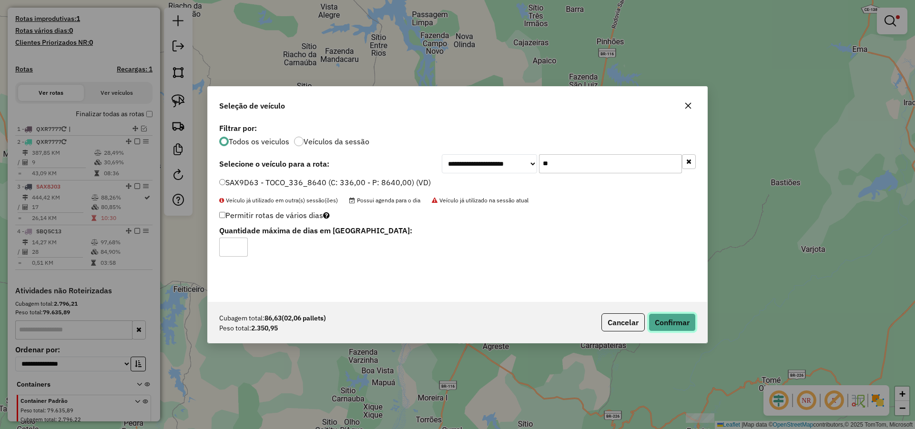
click at [663, 314] on button "Confirmar" at bounding box center [672, 323] width 47 height 18
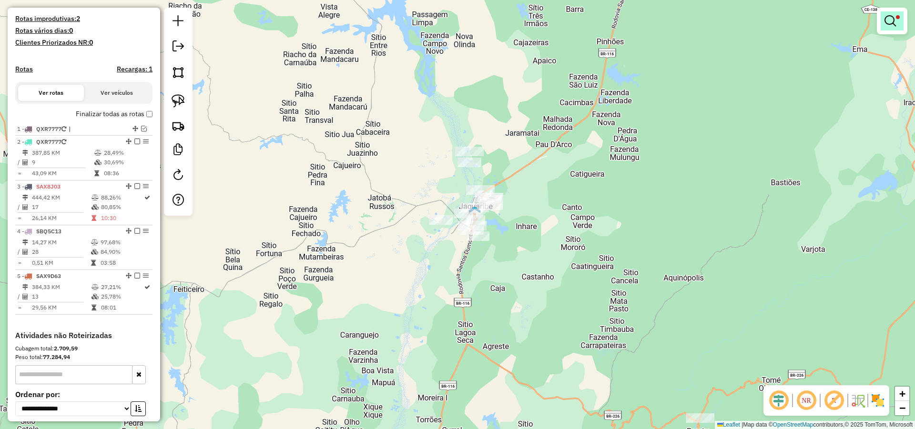
click at [897, 22] on link at bounding box center [892, 20] width 23 height 19
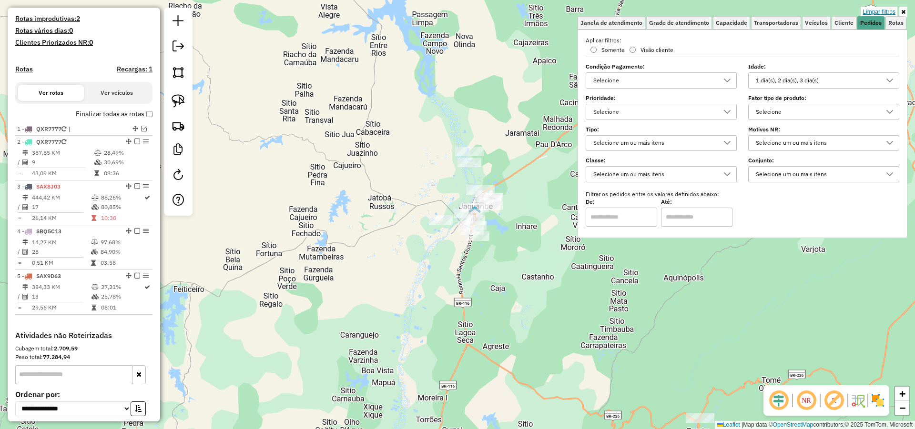
click at [882, 9] on link "Limpar filtros" at bounding box center [879, 12] width 37 height 10
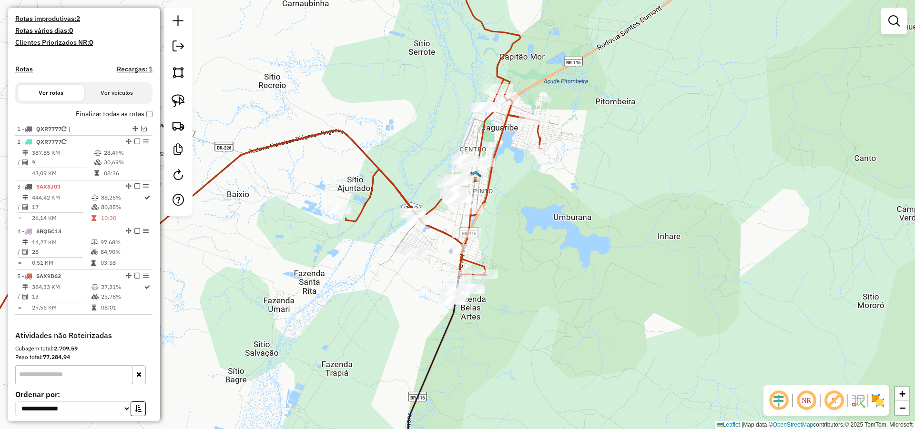
drag, startPoint x: 560, startPoint y: 200, endPoint x: 577, endPoint y: 238, distance: 41.4
click at [574, 235] on div "Janela de atendimento Grade de atendimento Capacidade Transportadoras Veículos …" at bounding box center [457, 214] width 915 height 429
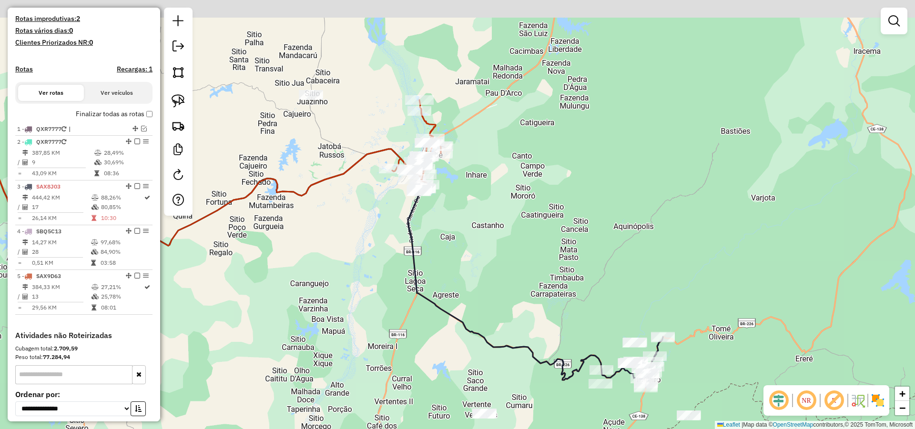
drag, startPoint x: 371, startPoint y: 123, endPoint x: 370, endPoint y: 143, distance: 20.0
click at [369, 140] on div "Janela de atendimento Grade de atendimento Capacidade Transportadoras Veículos …" at bounding box center [457, 214] width 915 height 429
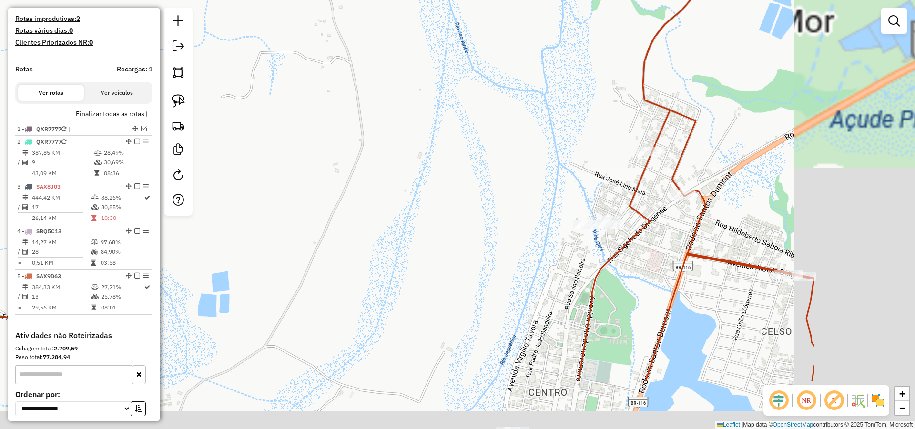
drag, startPoint x: 586, startPoint y: 175, endPoint x: 422, endPoint y: 89, distance: 184.8
click at [422, 89] on div "Janela de atendimento Grade de atendimento Capacidade Transportadoras Veículos …" at bounding box center [457, 214] width 915 height 429
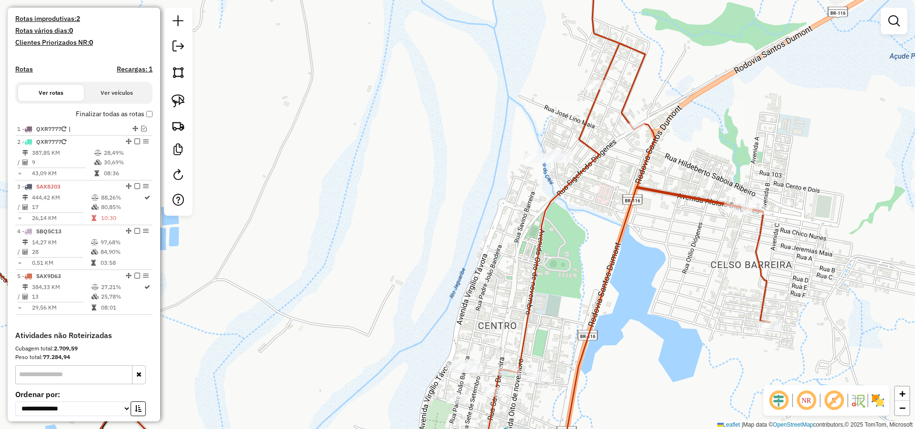
drag, startPoint x: 458, startPoint y: 134, endPoint x: 455, endPoint y: 123, distance: 11.2
click at [455, 123] on div "Janela de atendimento Grade de atendimento Capacidade Transportadoras Veículos …" at bounding box center [457, 214] width 915 height 429
click at [181, 100] on img at bounding box center [178, 100] width 13 height 13
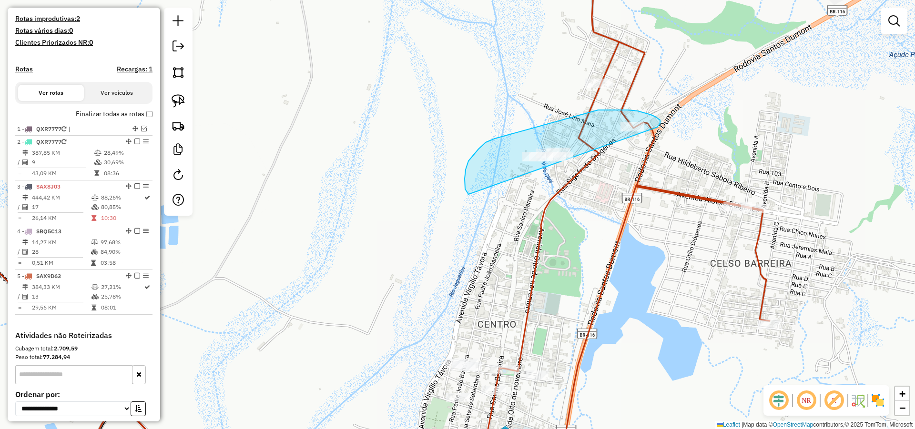
drag, startPoint x: 658, startPoint y: 126, endPoint x: 497, endPoint y: 211, distance: 181.6
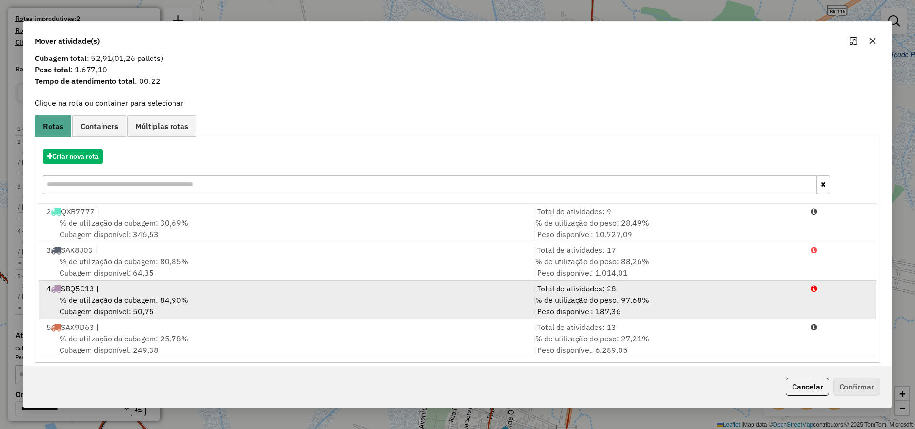
scroll to position [27, 0]
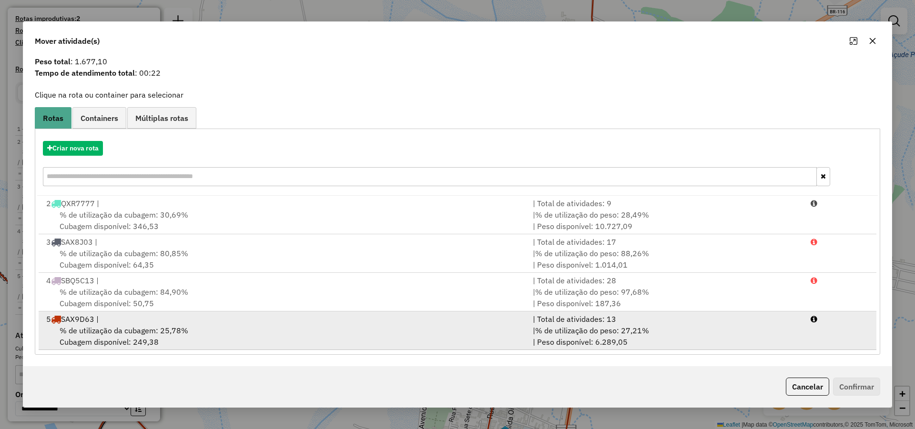
click at [201, 327] on div "% de utilização da cubagem: 25,78% Cubagem disponível: 249,38" at bounding box center [284, 336] width 487 height 23
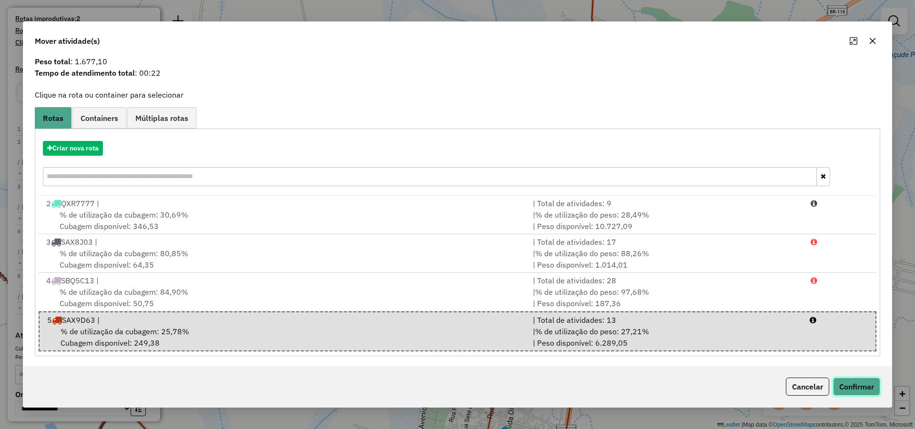
click at [848, 384] on button "Confirmar" at bounding box center [856, 387] width 47 height 18
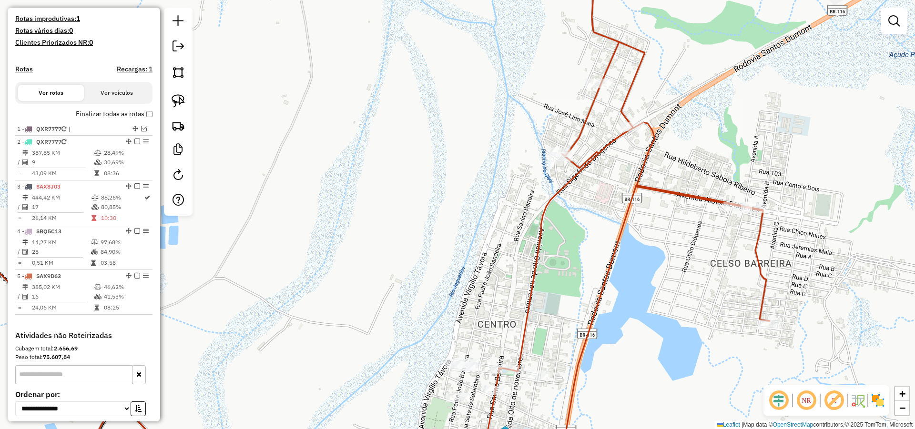
scroll to position [0, 0]
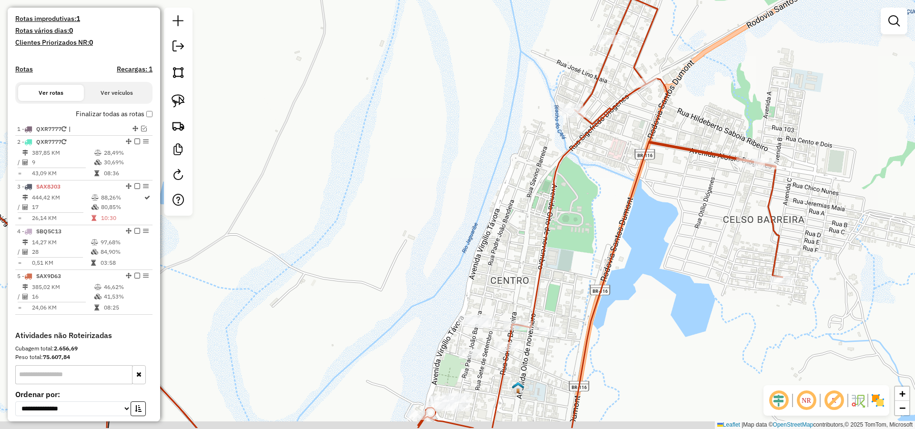
drag, startPoint x: 613, startPoint y: 290, endPoint x: 663, endPoint y: 208, distance: 95.6
click at [658, 208] on div "Janela de atendimento Grade de atendimento Capacidade Transportadoras Veículos …" at bounding box center [457, 214] width 915 height 429
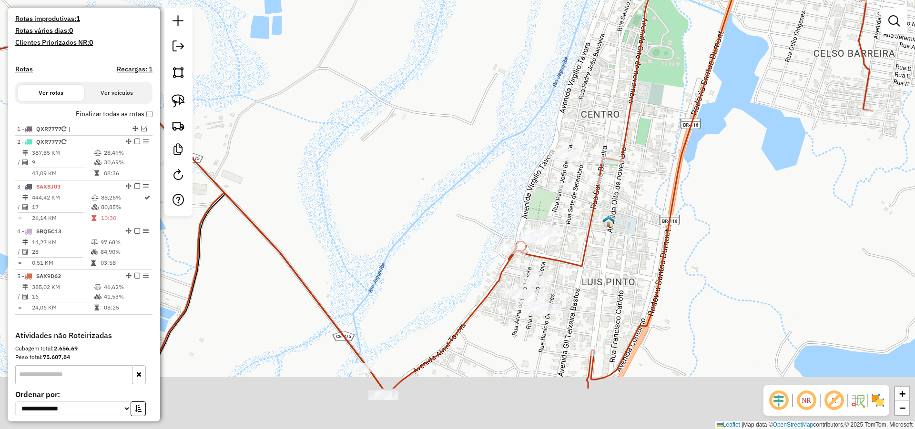
drag, startPoint x: 636, startPoint y: 204, endPoint x: 638, endPoint y: 210, distance: 6.4
click at [641, 193] on div "Janela de atendimento Grade de atendimento Capacidade Transportadoras Veículos …" at bounding box center [457, 214] width 915 height 429
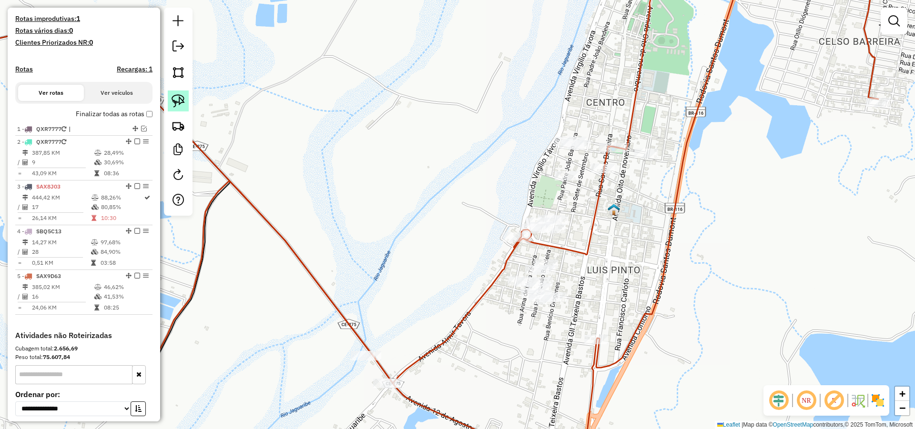
click at [175, 95] on img at bounding box center [178, 100] width 13 height 13
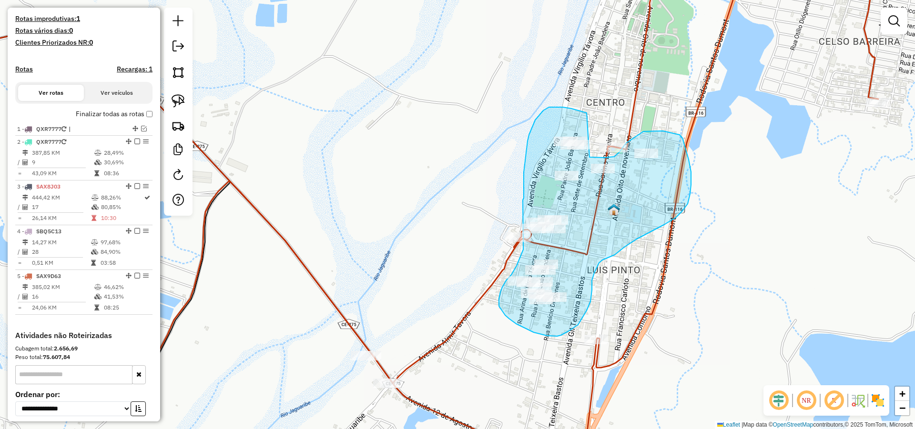
drag, startPoint x: 552, startPoint y: 107, endPoint x: 589, endPoint y: 157, distance: 62.7
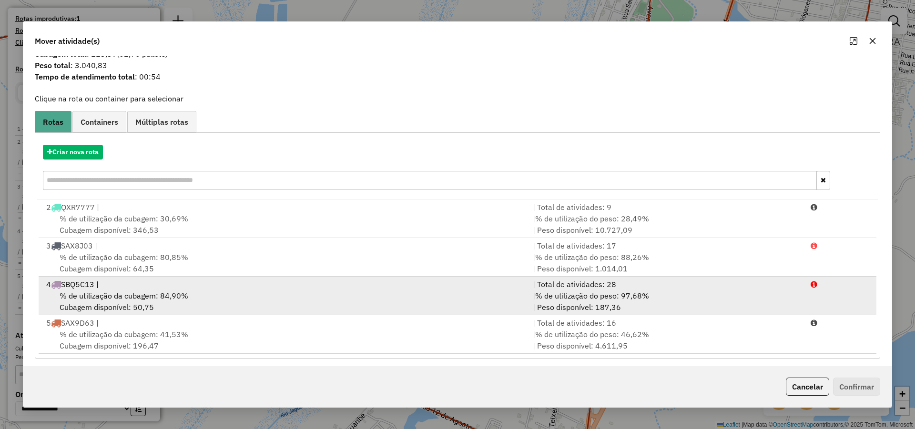
scroll to position [27, 0]
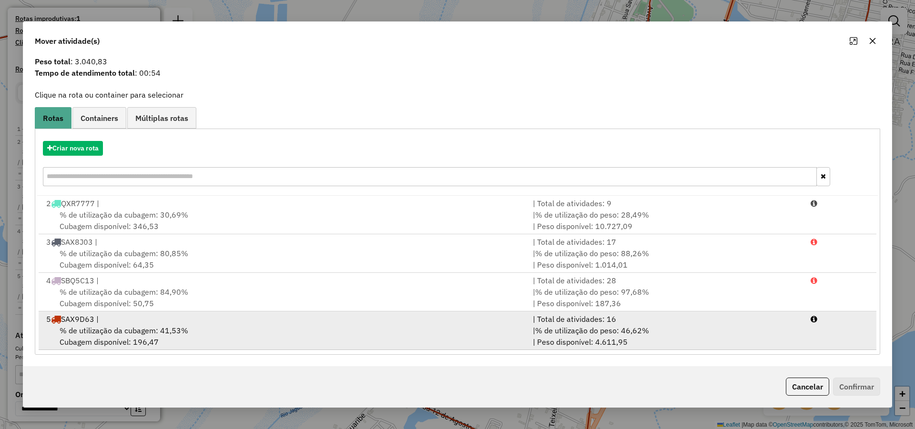
click at [241, 325] on div "% de utilização da cubagem: 41,53% Cubagem disponível: 196,47" at bounding box center [284, 336] width 487 height 23
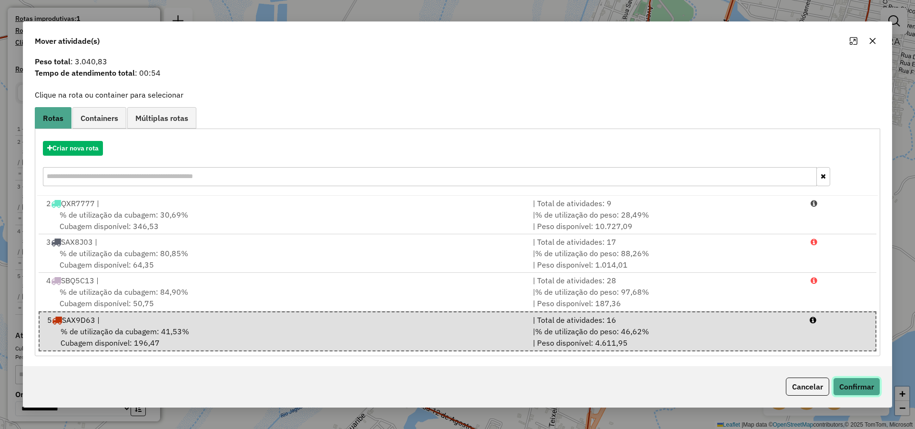
click at [854, 380] on button "Confirmar" at bounding box center [856, 387] width 47 height 18
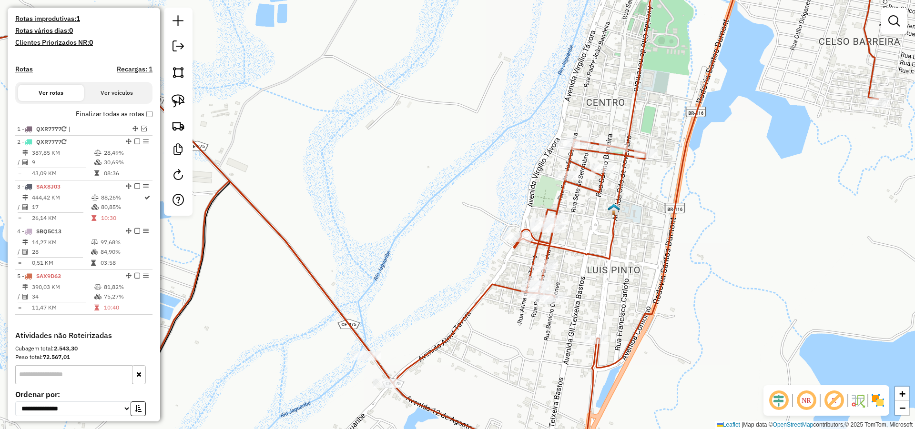
scroll to position [0, 0]
drag, startPoint x: 507, startPoint y: 339, endPoint x: 570, endPoint y: 185, distance: 166.4
click at [557, 186] on div "Janela de atendimento Grade de atendimento Capacidade Transportadoras Veículos …" at bounding box center [457, 214] width 915 height 429
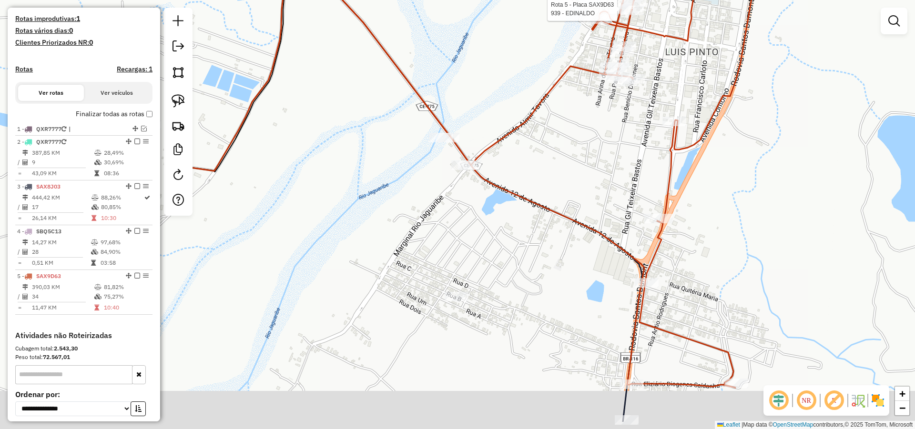
drag, startPoint x: 563, startPoint y: 191, endPoint x: 591, endPoint y: 127, distance: 69.1
click at [588, 129] on div "Rota 5 - Placa SAX9D63 939 - EDINALDO Janela de atendimento Grade de atendiment…" at bounding box center [457, 214] width 915 height 429
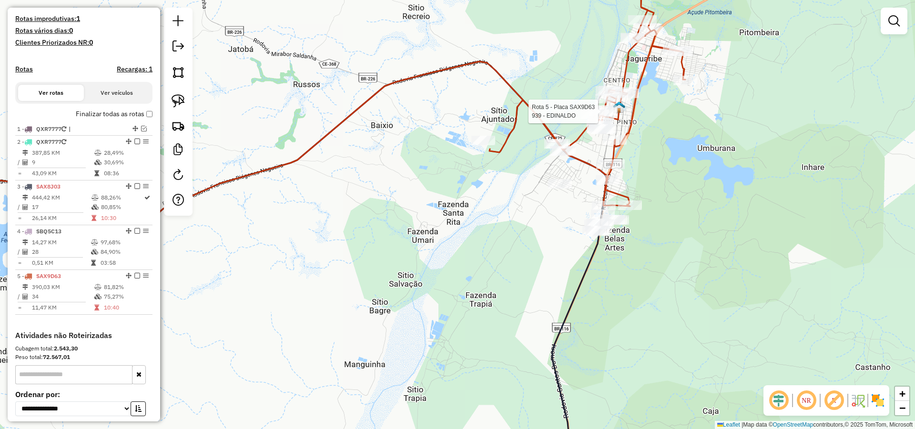
click at [173, 99] on img at bounding box center [178, 100] width 13 height 13
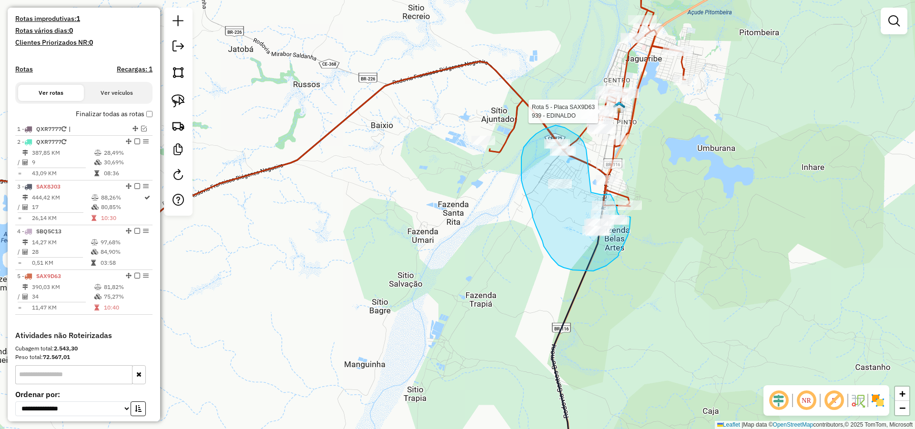
drag, startPoint x: 584, startPoint y: 143, endPoint x: 589, endPoint y: 194, distance: 51.3
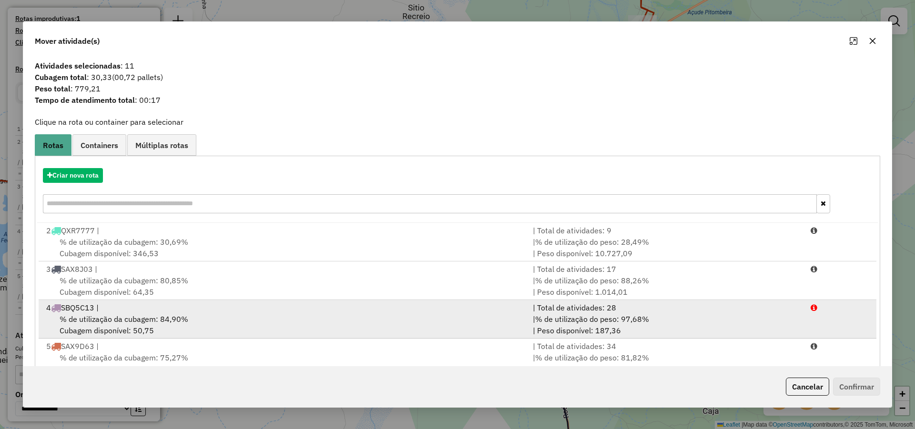
scroll to position [27, 0]
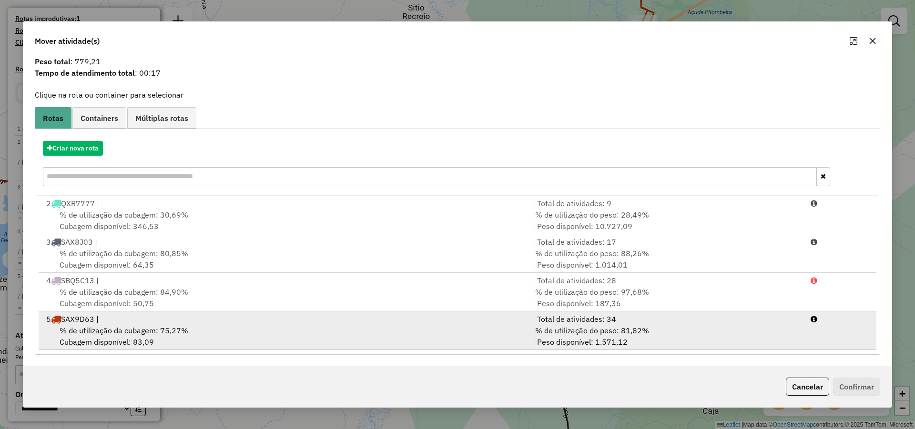
click at [583, 331] on span "% de utilização do peso: 81,82%" at bounding box center [592, 331] width 114 height 10
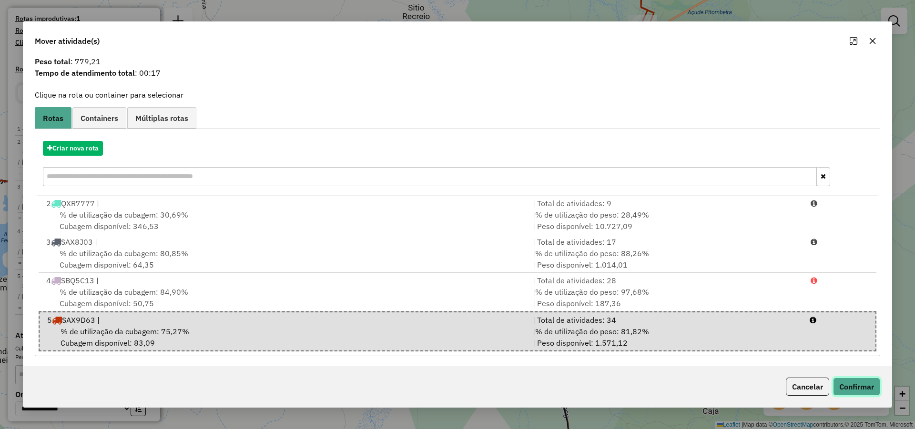
click at [859, 387] on button "Confirmar" at bounding box center [856, 387] width 47 height 18
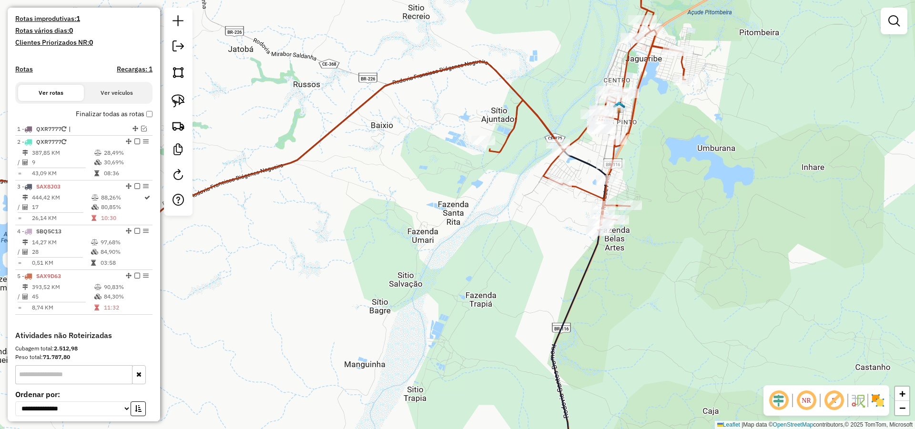
scroll to position [0, 0]
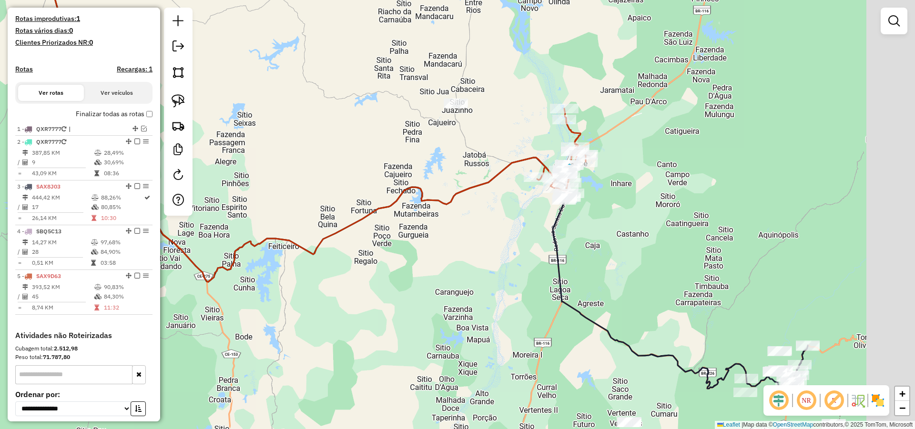
drag, startPoint x: 725, startPoint y: 244, endPoint x: 562, endPoint y: 183, distance: 174.5
click at [577, 181] on div "Janela de atendimento Grade de atendimento Capacidade Transportadoras Veículos …" at bounding box center [457, 214] width 915 height 429
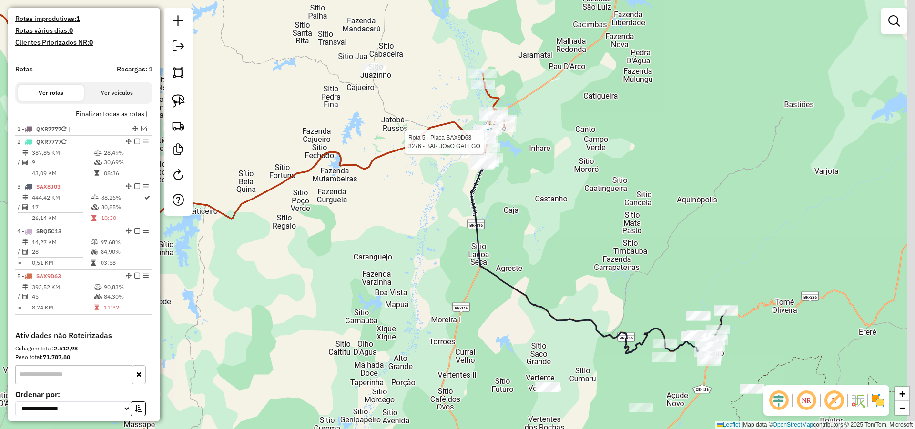
drag, startPoint x: 624, startPoint y: 244, endPoint x: 521, endPoint y: 177, distance: 122.9
click at [520, 174] on div "Rota 5 - Placa SAX9D63 3276 - BAR JOaO GALEGO Janela de atendimento Grade de at…" at bounding box center [457, 214] width 915 height 429
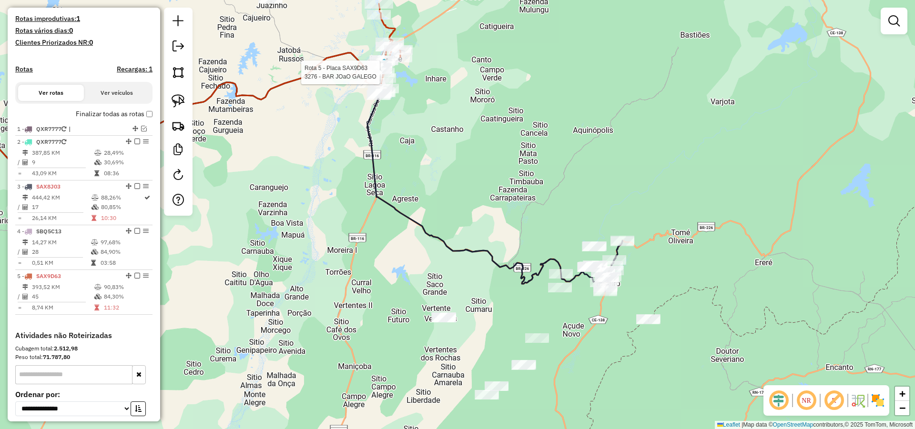
click at [496, 143] on div "Rota 5 - Placa SAX9D63 3276 - BAR JOaO GALEGO Janela de atendimento Grade de at…" at bounding box center [457, 214] width 915 height 429
select select "**********"
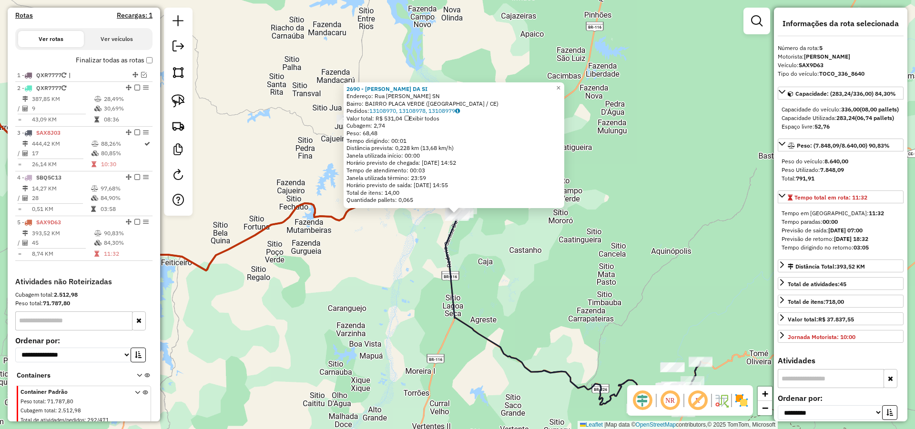
scroll to position [335, 0]
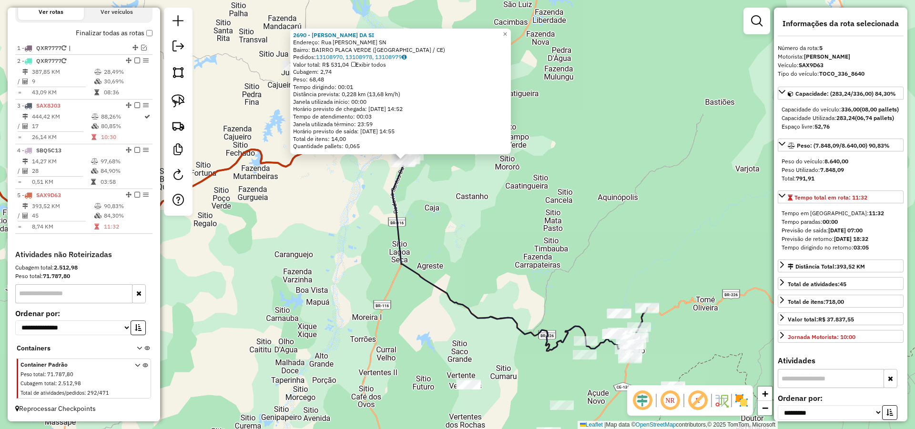
drag, startPoint x: 525, startPoint y: 224, endPoint x: 505, endPoint y: 192, distance: 38.1
click at [504, 190] on div "2690 - YTALO GABRIEL DA SI Endereço: Rua Eliziario Diogenes Saldanh SN Bairro: …" at bounding box center [457, 214] width 915 height 429
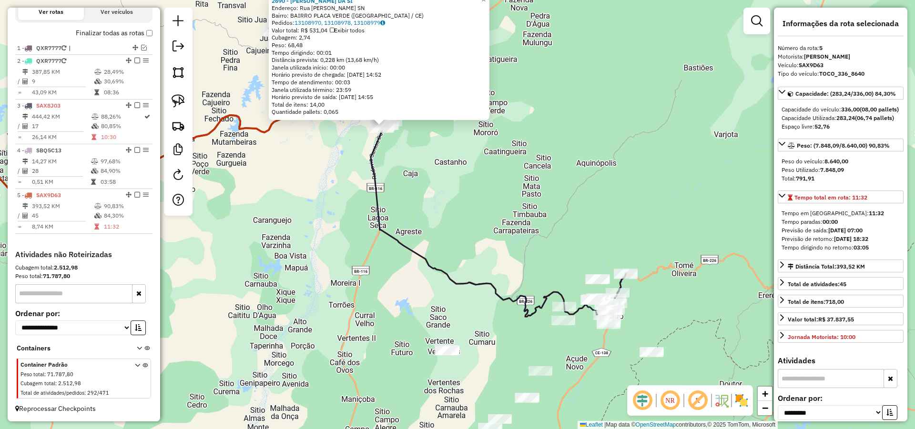
drag, startPoint x: 515, startPoint y: 203, endPoint x: 509, endPoint y: 173, distance: 30.7
click at [509, 173] on div "2690 - YTALO GABRIEL DA SI Endereço: Rua Eliziario Diogenes Saldanh SN Bairro: …" at bounding box center [457, 214] width 915 height 429
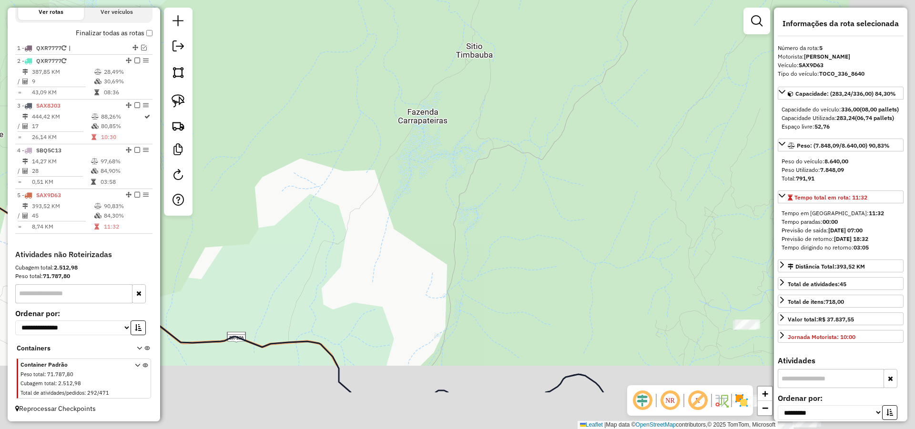
drag, startPoint x: 452, startPoint y: 133, endPoint x: 434, endPoint y: 76, distance: 60.6
click at [419, 81] on div "2690 - YTALO GABRIEL DA SI Endereço: Rua Eliziario Diogenes Saldanh SN Bairro: …" at bounding box center [457, 214] width 915 height 429
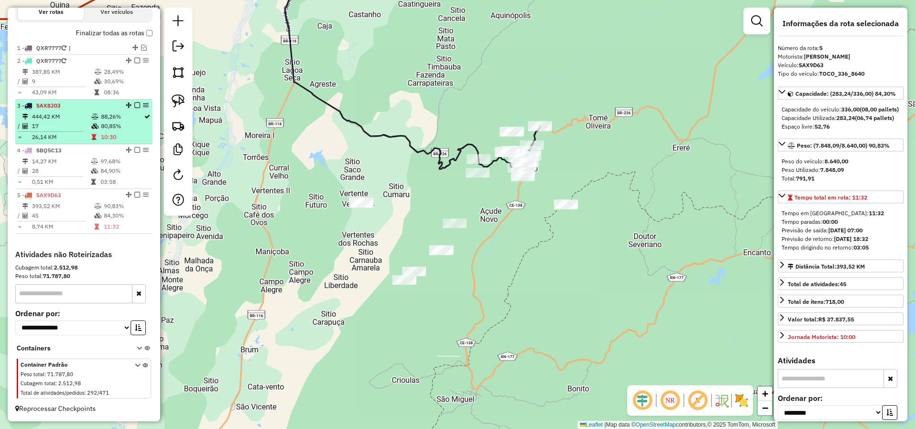
click at [134, 104] on em at bounding box center [137, 105] width 6 height 6
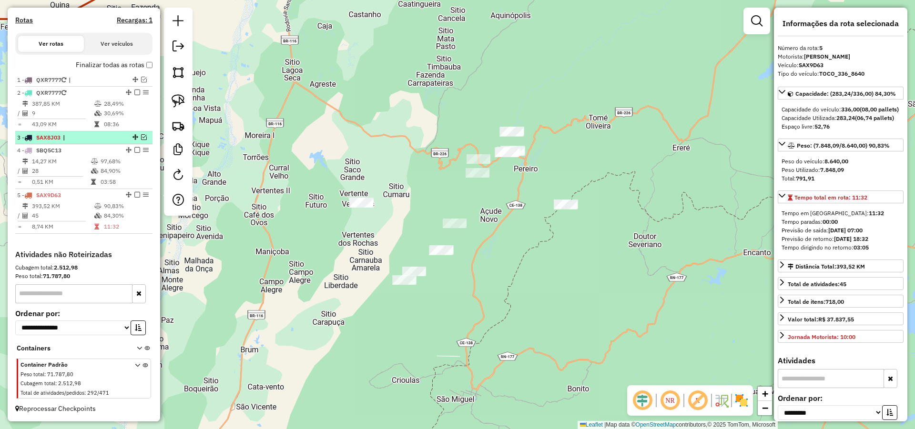
scroll to position [303, 0]
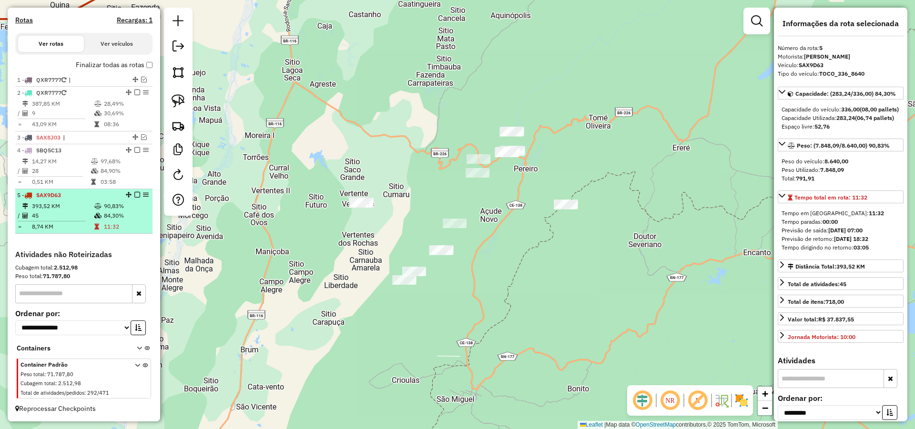
click at [135, 196] on em at bounding box center [137, 195] width 6 height 6
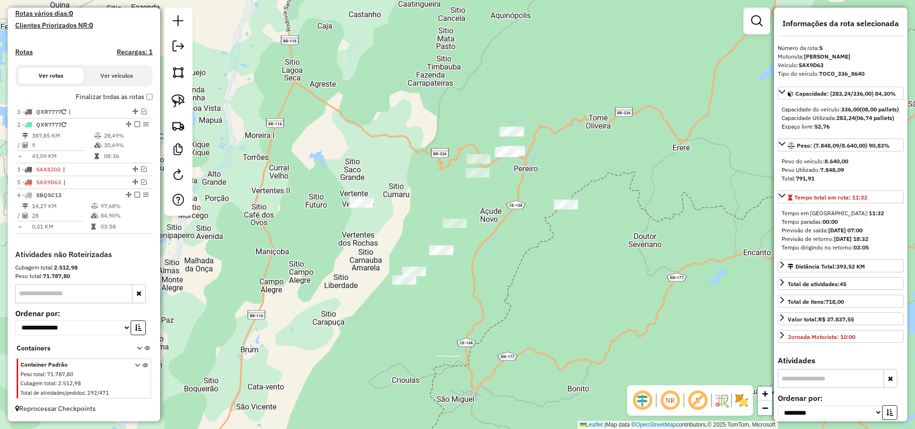
drag, startPoint x: 132, startPoint y: 226, endPoint x: 184, endPoint y: 201, distance: 57.8
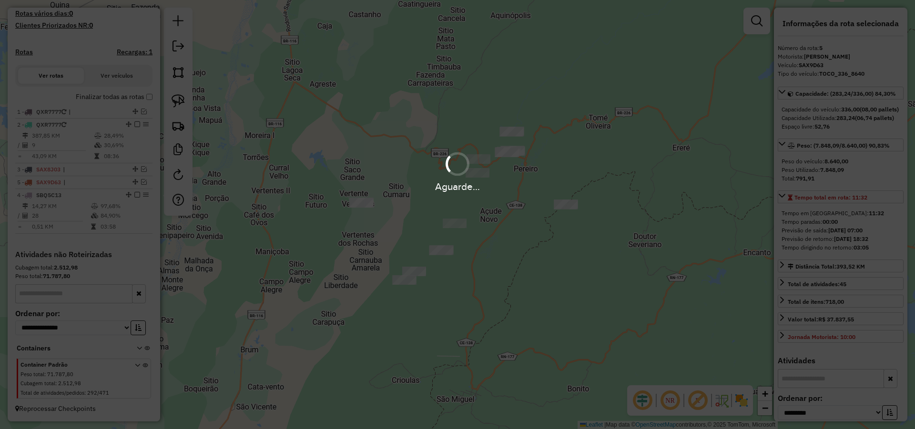
click at [618, 207] on div "Aguarde..." at bounding box center [457, 214] width 915 height 429
click at [627, 193] on div "2690 - YTALO GABRIEL DA SI Endereço: Rua Eliziario Diogenes Saldanh SN Bairro: …" at bounding box center [457, 214] width 915 height 429
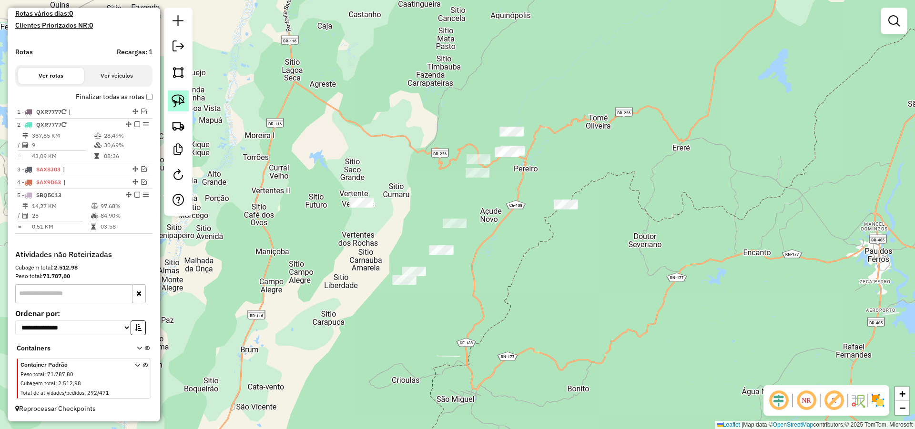
click at [187, 108] on link at bounding box center [178, 101] width 21 height 21
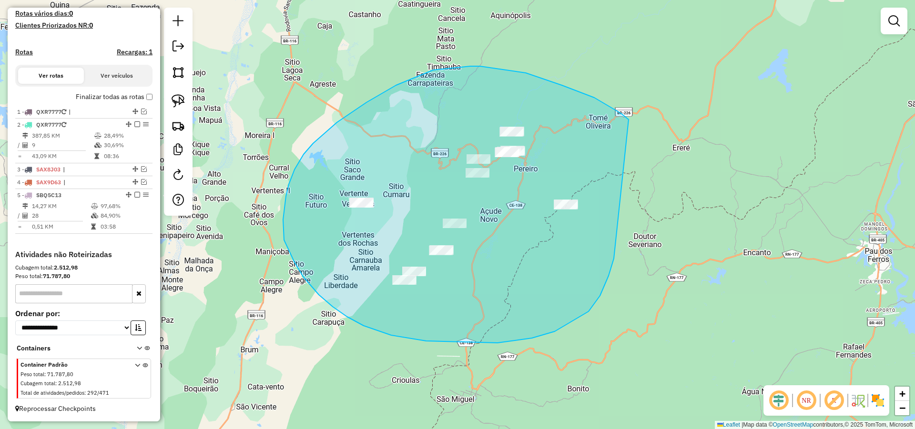
drag, startPoint x: 621, startPoint y: 113, endPoint x: 614, endPoint y: 258, distance: 145.0
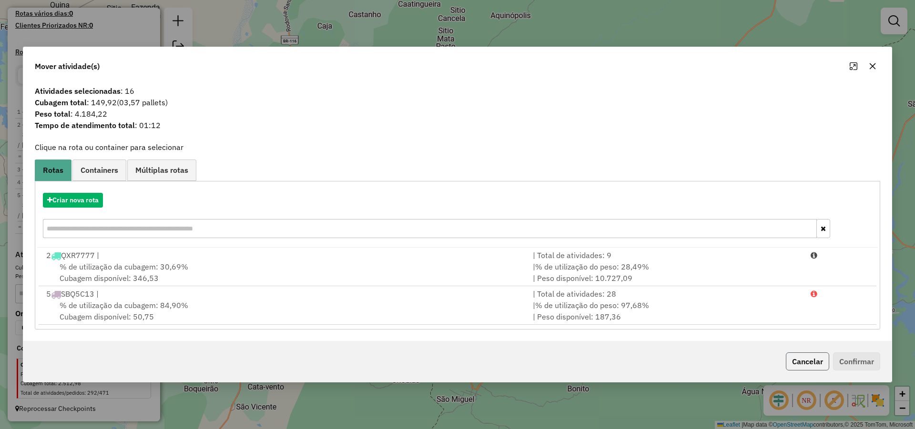
click at [807, 357] on button "Cancelar" at bounding box center [807, 362] width 43 height 18
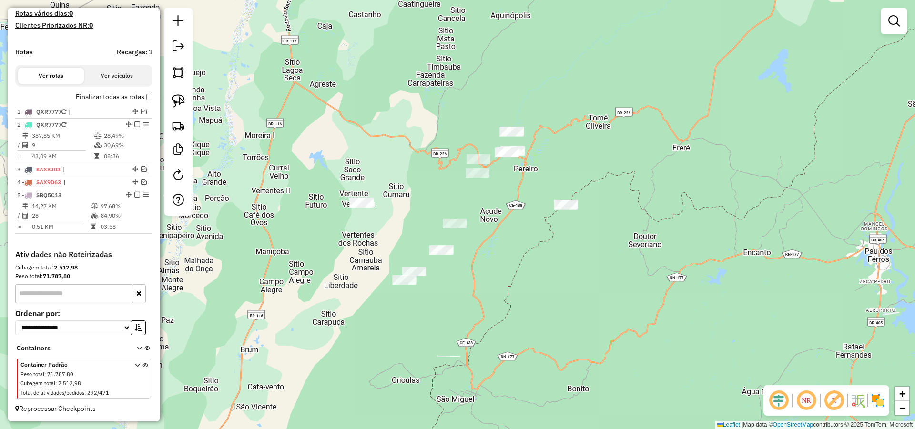
click at [575, 124] on div "Janela de atendimento Grade de atendimento Capacidade Transportadoras Veículos …" at bounding box center [457, 214] width 915 height 429
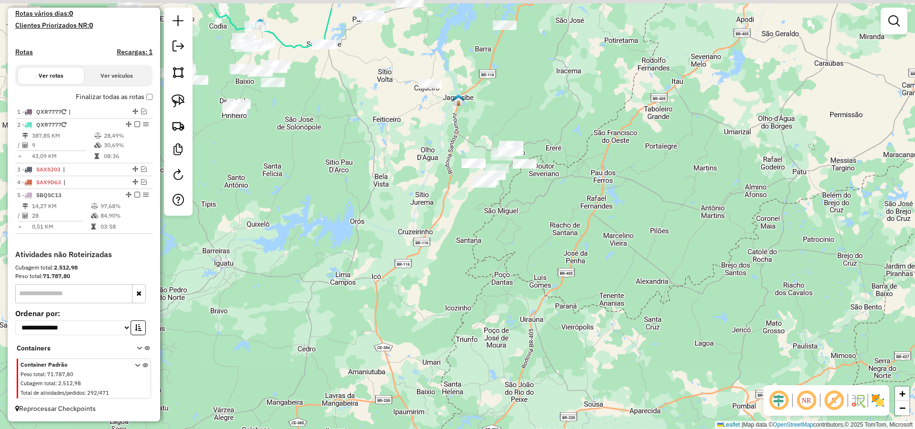
drag, startPoint x: 448, startPoint y: 72, endPoint x: 490, endPoint y: 204, distance: 138.6
click at [486, 205] on div "Janela de atendimento Grade de atendimento Capacidade Transportadoras Veículos …" at bounding box center [457, 214] width 915 height 429
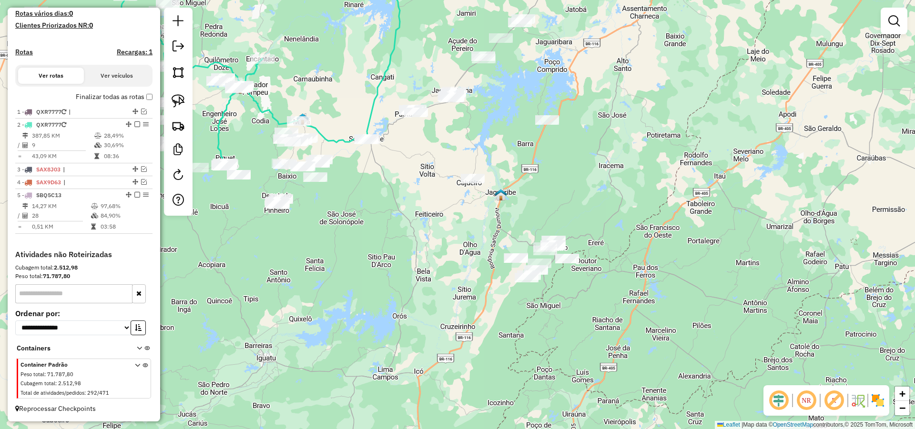
drag, startPoint x: 448, startPoint y: 177, endPoint x: 456, endPoint y: 195, distance: 20.3
click at [452, 192] on div "Janela de atendimento Grade de atendimento Capacidade Transportadoras Veículos …" at bounding box center [457, 214] width 915 height 429
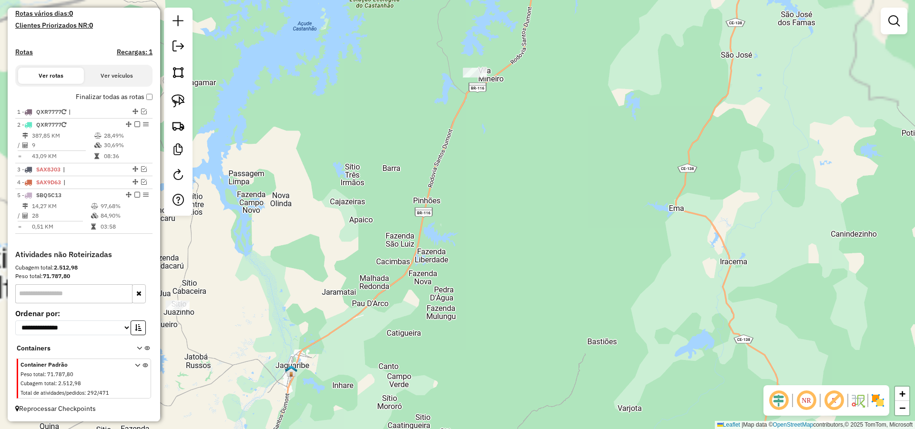
drag, startPoint x: 445, startPoint y: 194, endPoint x: 493, endPoint y: 228, distance: 58.9
click at [488, 228] on div "Janela de atendimento Grade de atendimento Capacidade Transportadoras Veículos …" at bounding box center [457, 214] width 915 height 429
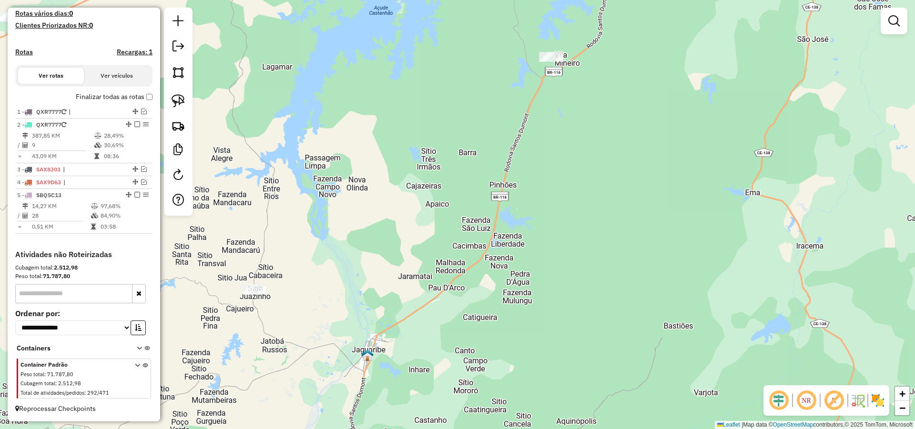
drag, startPoint x: 502, startPoint y: 230, endPoint x: 510, endPoint y: 215, distance: 17.5
click at [510, 215] on div "Janela de atendimento Grade de atendimento Capacidade Transportadoras Veículos …" at bounding box center [457, 214] width 915 height 429
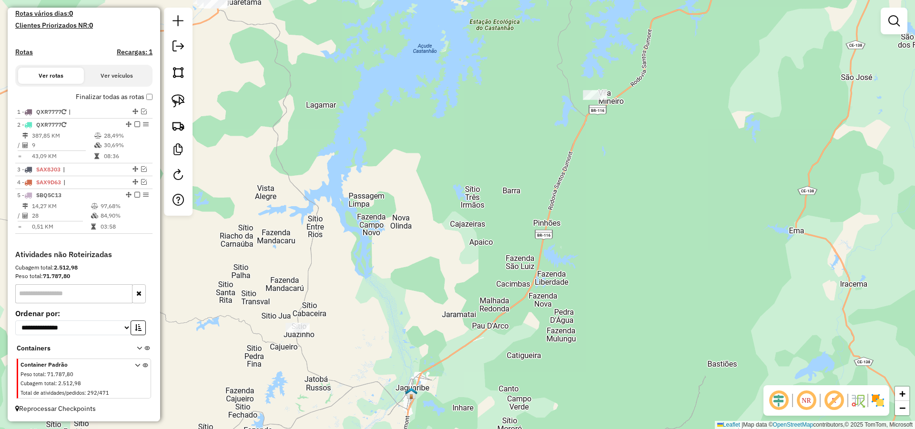
drag, startPoint x: 451, startPoint y: 199, endPoint x: 518, endPoint y: 241, distance: 79.2
click at [500, 239] on div "Janela de atendimento Grade de atendimento Capacidade Transportadoras Veículos …" at bounding box center [457, 214] width 915 height 429
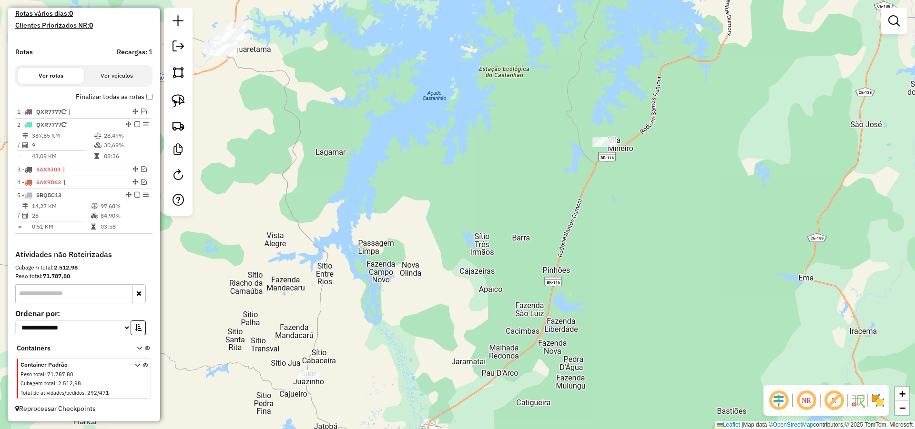
drag, startPoint x: 493, startPoint y: 238, endPoint x: 514, endPoint y: 262, distance: 31.8
click at [499, 260] on div "Janela de atendimento Grade de atendimento Capacidade Transportadoras Veículos …" at bounding box center [457, 214] width 915 height 429
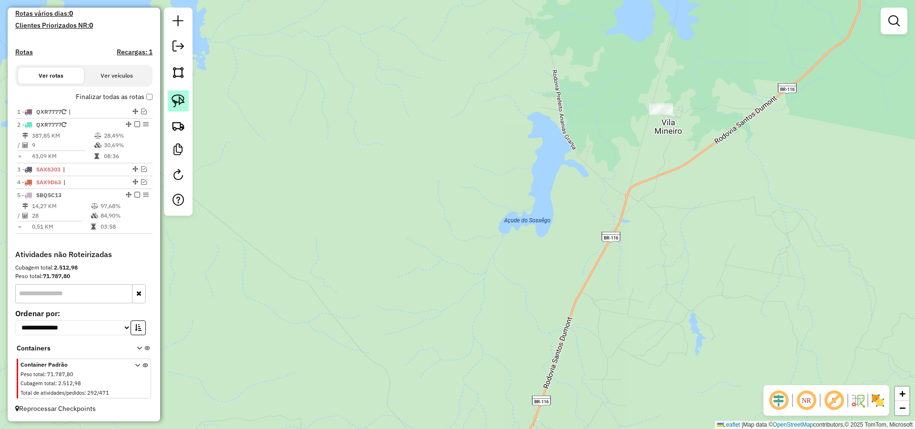
click at [174, 94] on img at bounding box center [178, 100] width 13 height 13
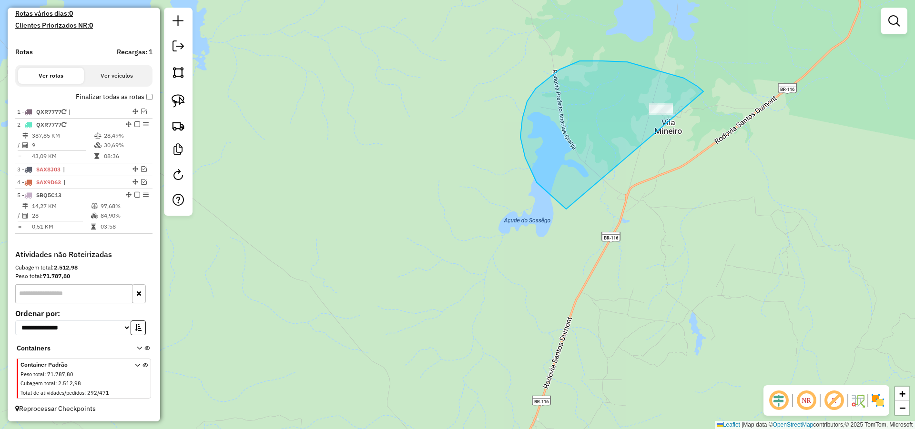
drag, startPoint x: 697, startPoint y: 86, endPoint x: 728, endPoint y: 231, distance: 148.1
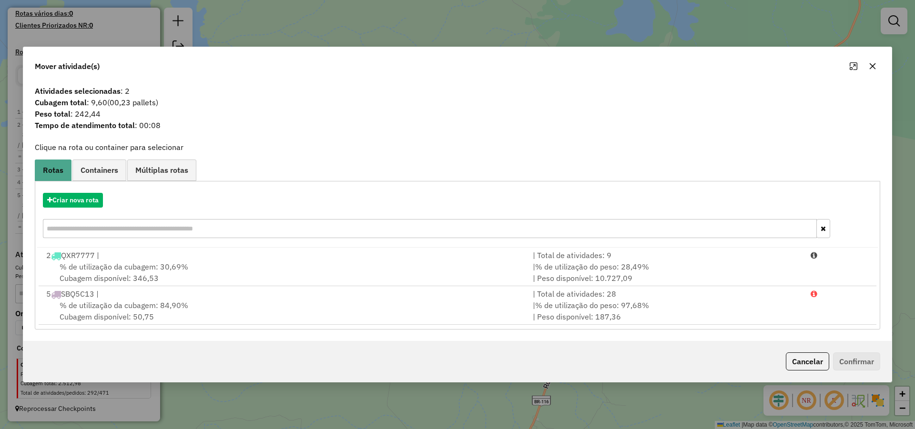
drag, startPoint x: 816, startPoint y: 361, endPoint x: 686, endPoint y: 363, distance: 130.6
click at [816, 361] on button "Cancelar" at bounding box center [807, 362] width 43 height 18
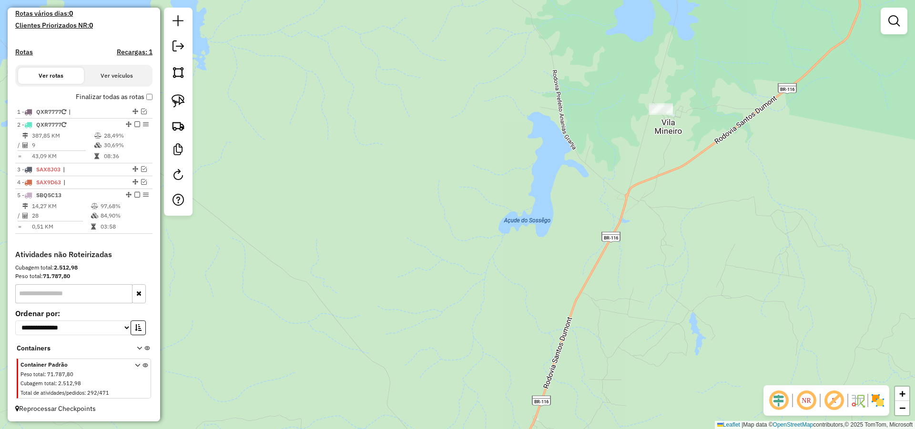
drag, startPoint x: 424, startPoint y: 297, endPoint x: 474, endPoint y: 190, distance: 118.1
click at [467, 199] on div "Janela de atendimento Grade de atendimento Capacidade Transportadoras Veículos …" at bounding box center [457, 214] width 915 height 429
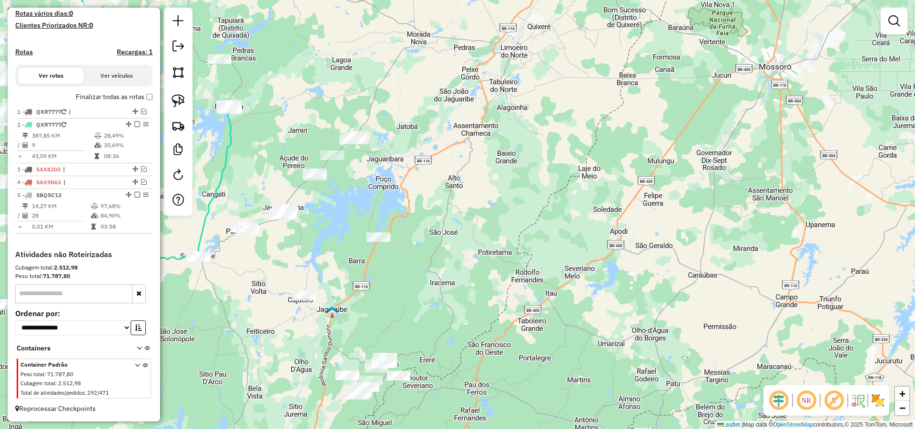
drag, startPoint x: 363, startPoint y: 275, endPoint x: 370, endPoint y: 259, distance: 17.1
click at [370, 259] on div "Janela de atendimento Grade de atendimento Capacidade Transportadoras Veículos …" at bounding box center [457, 214] width 915 height 429
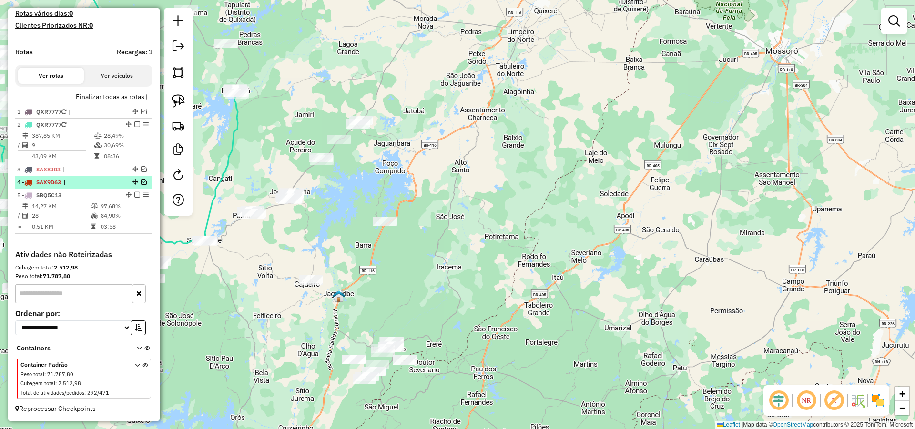
click at [142, 182] on em at bounding box center [144, 182] width 6 height 6
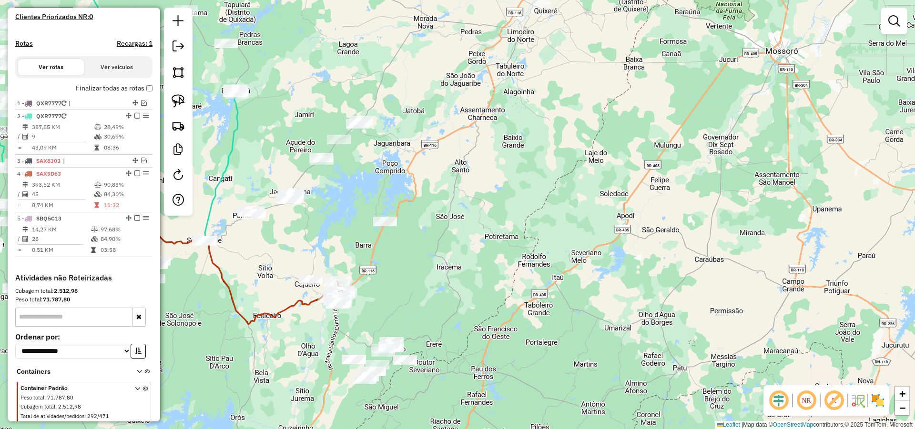
scroll to position [303, 0]
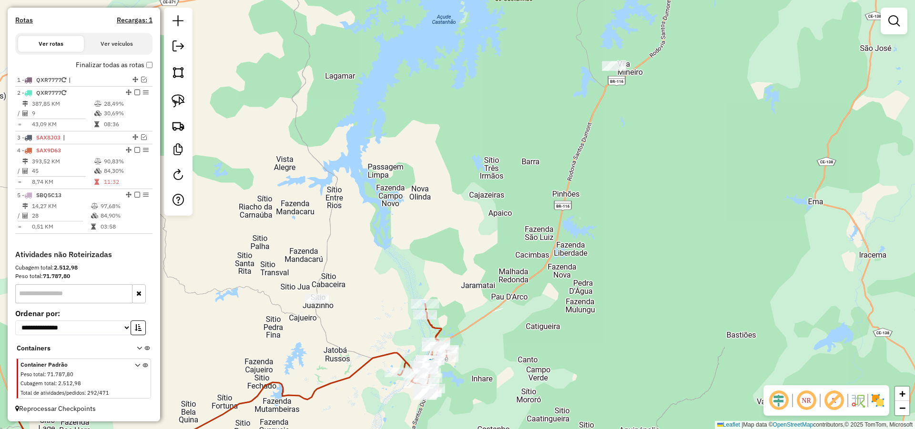
drag, startPoint x: 453, startPoint y: 280, endPoint x: 507, endPoint y: 274, distance: 54.1
click at [507, 274] on div "Janela de atendimento Grade de atendimento Capacidade Transportadoras Veículos …" at bounding box center [457, 214] width 915 height 429
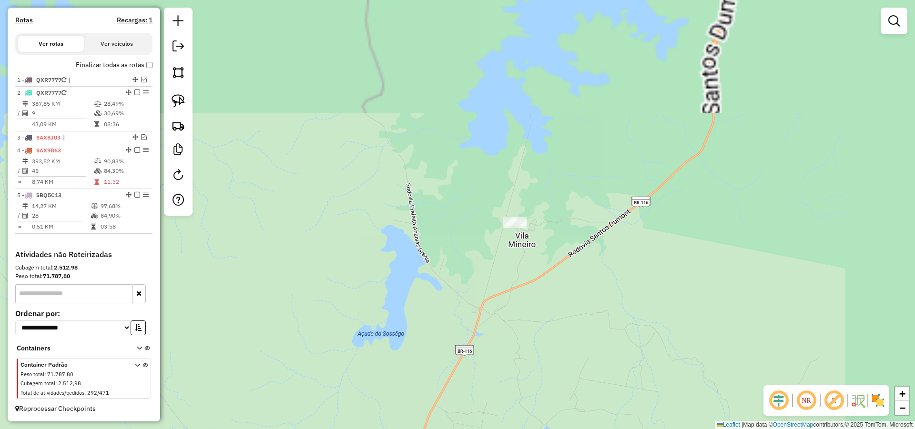
drag, startPoint x: 612, startPoint y: 259, endPoint x: 608, endPoint y: 282, distance: 23.8
click at [613, 283] on div "Janela de atendimento Grade de atendimento Capacidade Transportadoras Veículos …" at bounding box center [457, 214] width 915 height 429
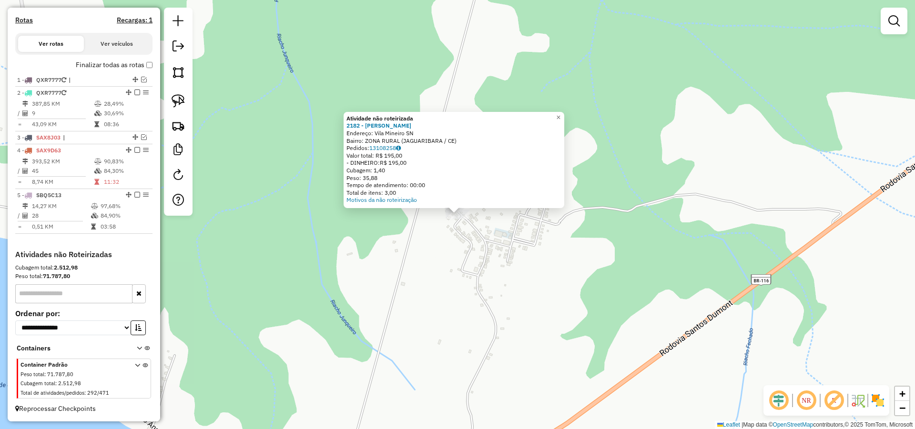
click at [524, 222] on div "Atividade não roteirizada 2182 - JOAO VIEIRA SALDANH Endereço: Vila Mineiro SN …" at bounding box center [457, 214] width 915 height 429
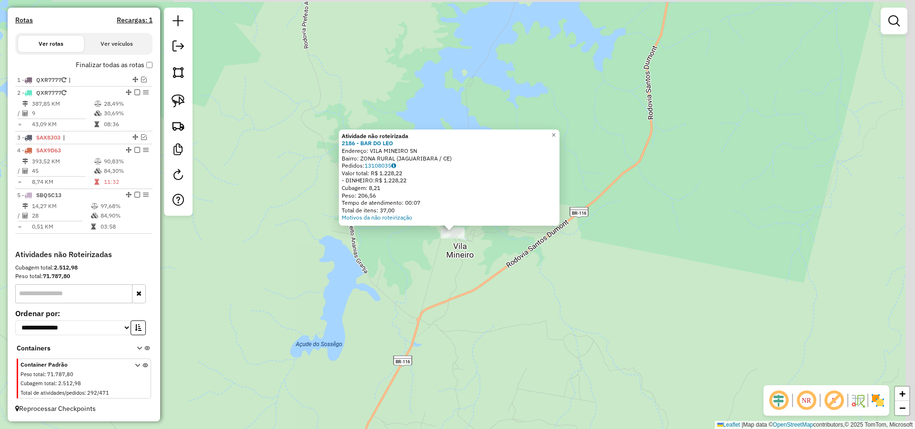
drag, startPoint x: 475, startPoint y: 283, endPoint x: 487, endPoint y: 231, distance: 53.3
click at [483, 237] on div "Atividade não roteirizada 2186 - BAR DO LEO Endereço: VILA MINEIRO SN Bairro: Z…" at bounding box center [457, 214] width 915 height 429
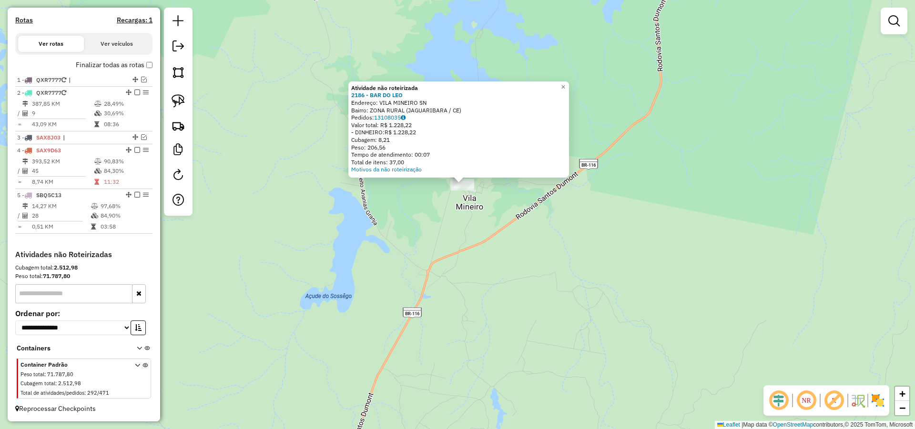
click at [421, 287] on div "Atividade não roteirizada 2186 - BAR DO LEO Endereço: VILA MINEIRO SN Bairro: Z…" at bounding box center [457, 214] width 915 height 429
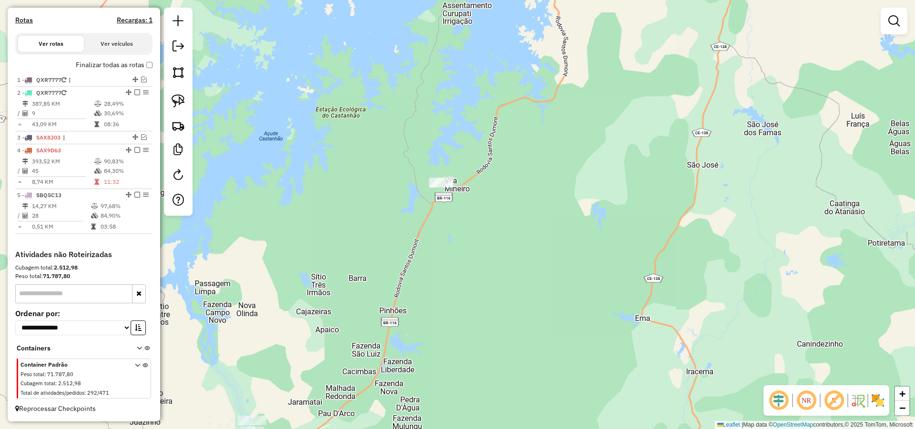
drag, startPoint x: 435, startPoint y: 237, endPoint x: 432, endPoint y: 193, distance: 44.4
click at [438, 203] on div "Janela de atendimento Grade de atendimento Capacidade Transportadoras Veículos …" at bounding box center [457, 214] width 915 height 429
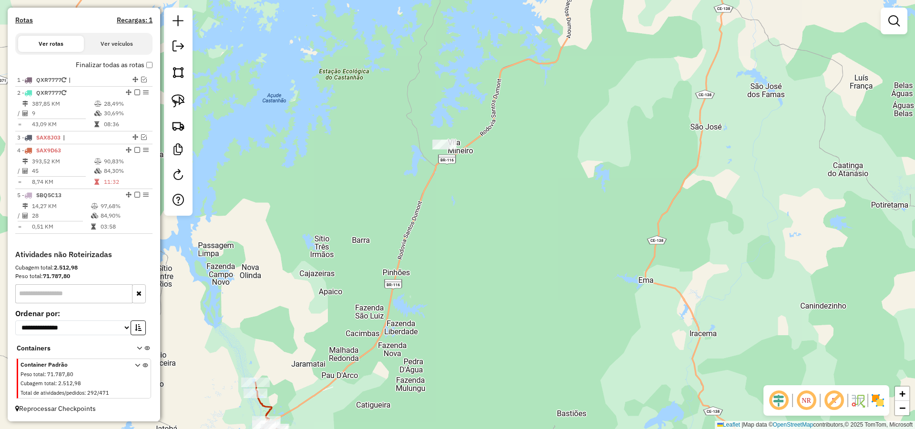
drag, startPoint x: 177, startPoint y: 102, endPoint x: 469, endPoint y: 147, distance: 295.6
click at [177, 101] on img at bounding box center [178, 100] width 13 height 13
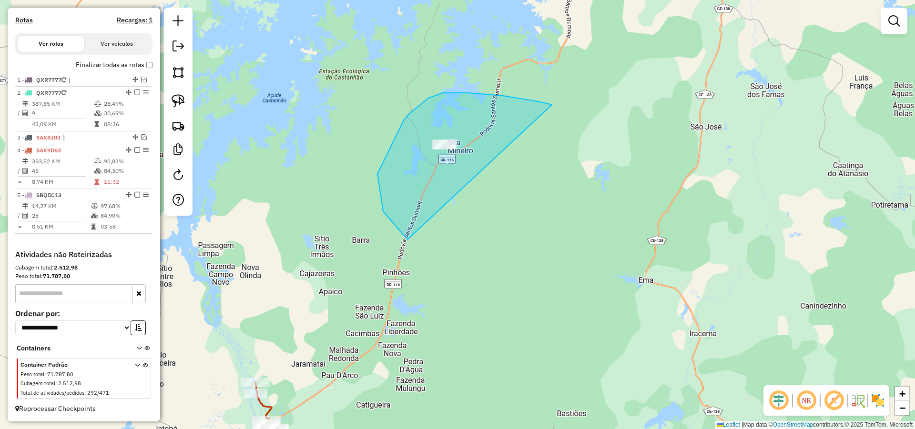
drag, startPoint x: 538, startPoint y: 101, endPoint x: 517, endPoint y: 257, distance: 156.8
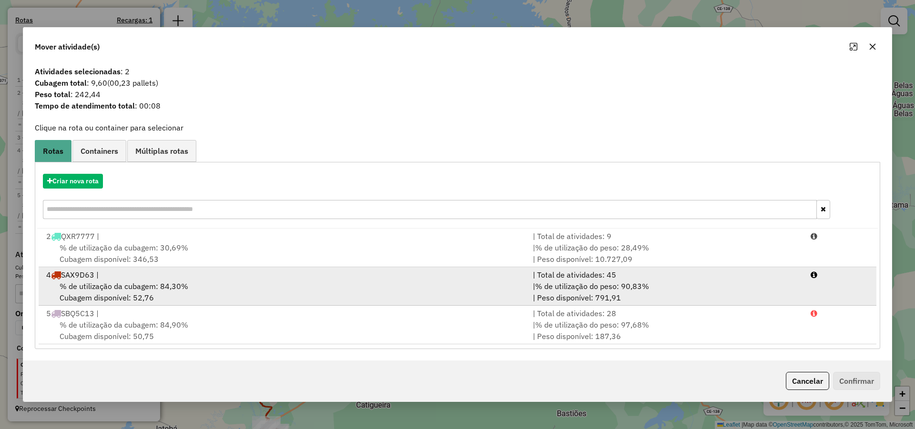
click at [192, 283] on div "% de utilização da cubagem: 84,30% Cubagem disponível: 52,76" at bounding box center [284, 292] width 487 height 23
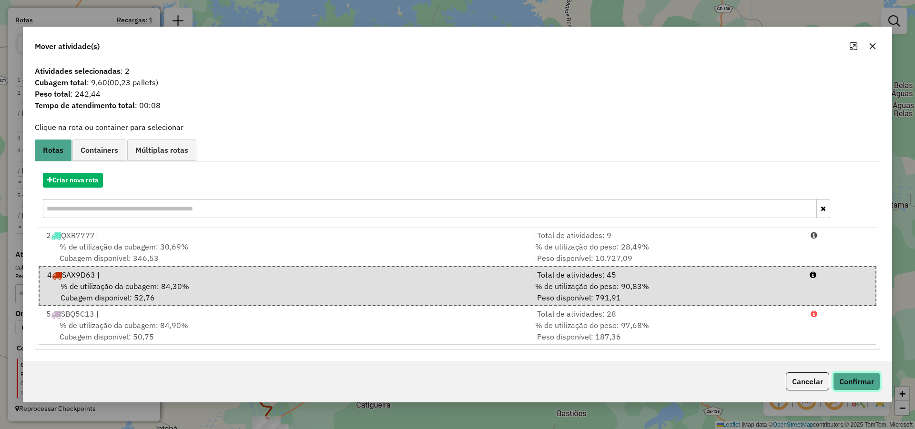
click at [855, 380] on button "Confirmar" at bounding box center [856, 382] width 47 height 18
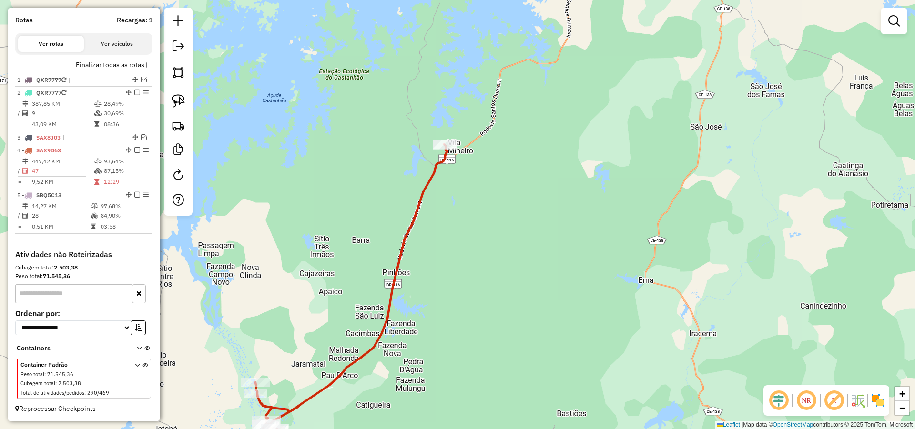
drag, startPoint x: 524, startPoint y: 270, endPoint x: 507, endPoint y: 275, distance: 17.0
click at [524, 270] on div "Janela de atendimento Grade de atendimento Capacidade Transportadoras Veículos …" at bounding box center [457, 214] width 915 height 429
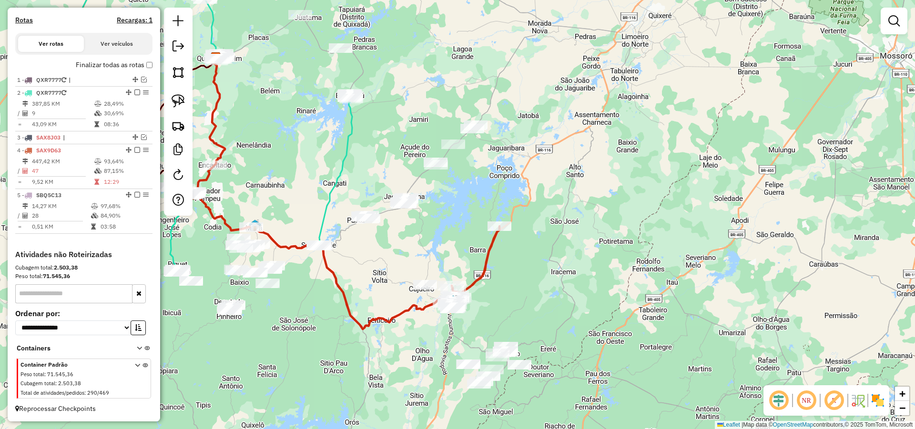
drag, startPoint x: 406, startPoint y: 266, endPoint x: 435, endPoint y: 221, distance: 53.5
click at [456, 210] on div "Janela de atendimento Grade de atendimento Capacidade Transportadoras Veículos …" at bounding box center [457, 214] width 915 height 429
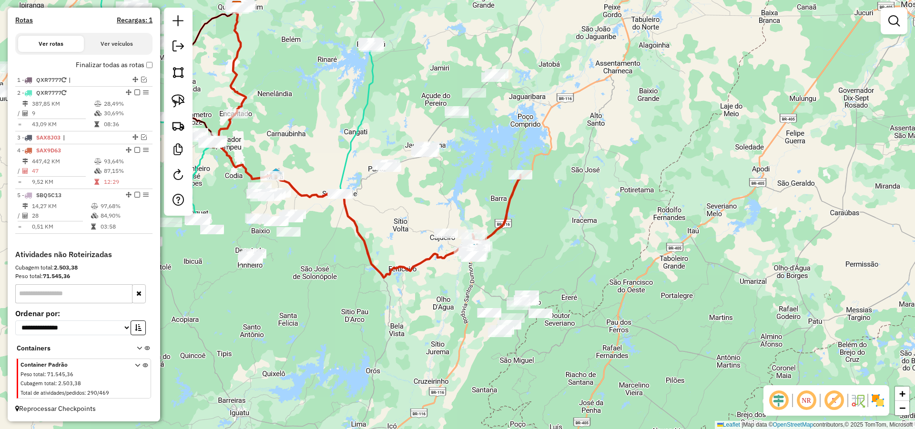
drag, startPoint x: 395, startPoint y: 239, endPoint x: 373, endPoint y: 224, distance: 27.2
click at [378, 226] on div "Janela de atendimento Grade de atendimento Capacidade Transportadoras Veículos …" at bounding box center [457, 214] width 915 height 429
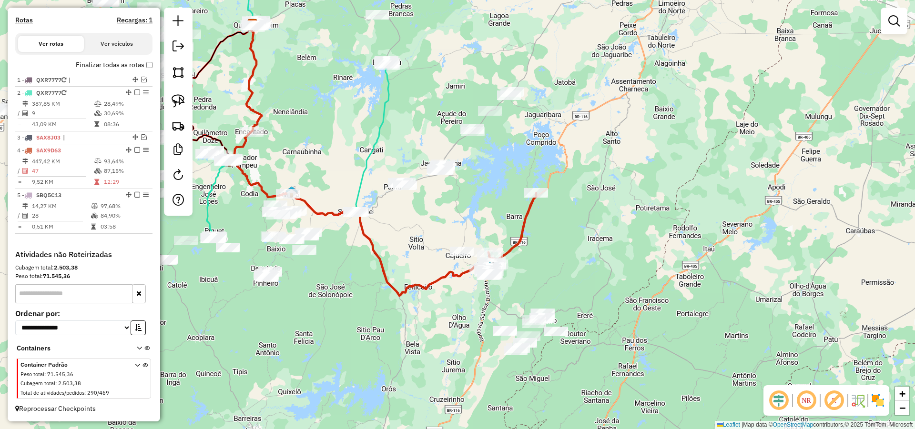
drag, startPoint x: 372, startPoint y: 199, endPoint x: 399, endPoint y: 222, distance: 36.2
click at [399, 222] on div "Janela de atendimento Grade de atendimento Capacidade Transportadoras Veículos …" at bounding box center [457, 214] width 915 height 429
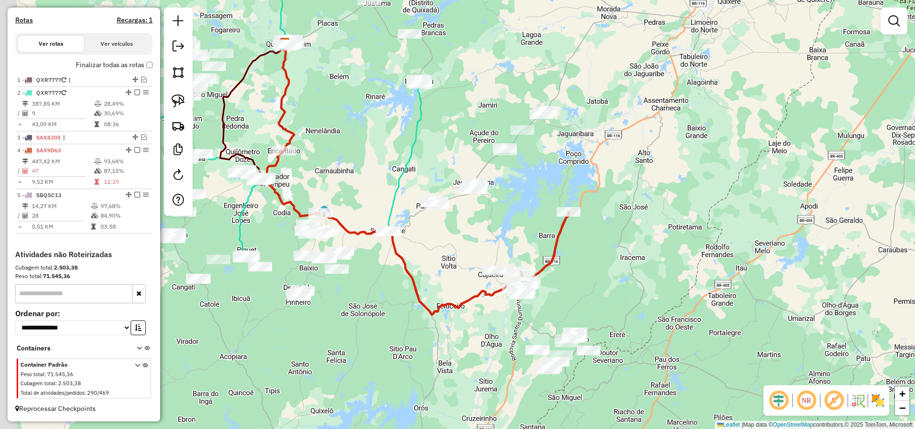
drag, startPoint x: 417, startPoint y: 236, endPoint x: 429, endPoint y: 244, distance: 14.5
click at [430, 244] on div "Janela de atendimento Grade de atendimento Capacidade Transportadoras Veículos …" at bounding box center [457, 214] width 915 height 429
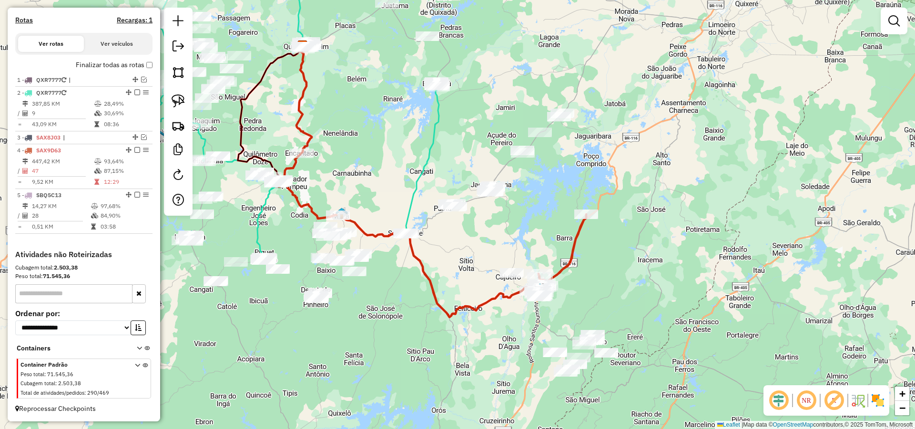
click at [469, 264] on div "Janela de atendimento Grade de atendimento Capacidade Transportadoras Veículos …" at bounding box center [457, 214] width 915 height 429
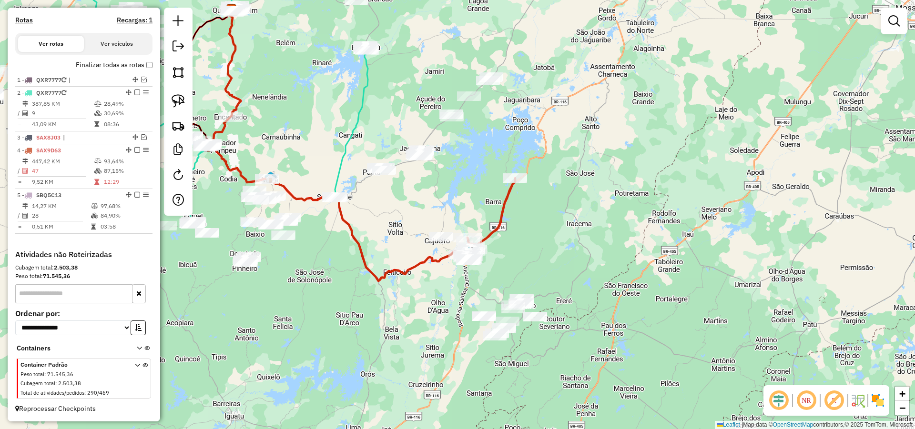
drag, startPoint x: 549, startPoint y: 292, endPoint x: 548, endPoint y: 270, distance: 22.4
click at [549, 269] on div "Janela de atendimento Grade de atendimento Capacidade Transportadoras Veículos …" at bounding box center [457, 214] width 915 height 429
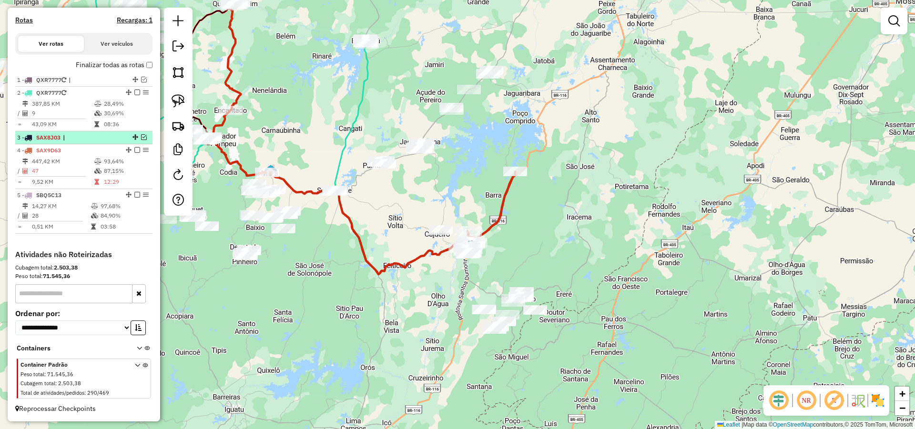
click at [71, 135] on span "|" at bounding box center [85, 137] width 44 height 9
select select "**********"
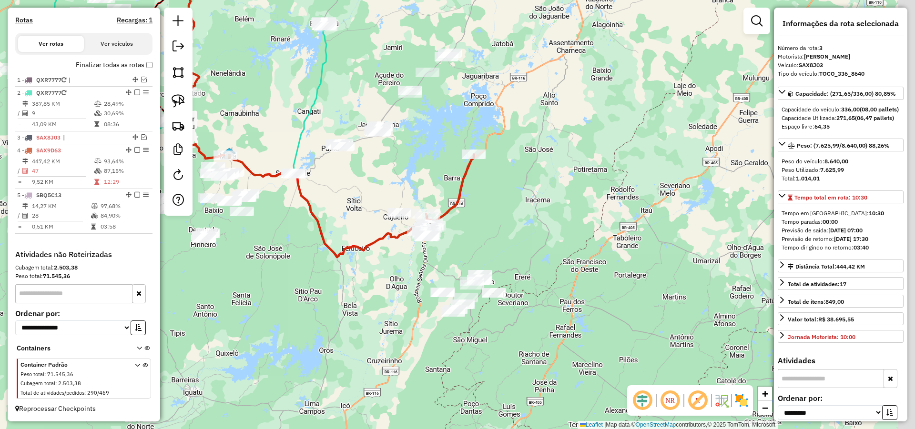
drag, startPoint x: 661, startPoint y: 312, endPoint x: 344, endPoint y: 208, distance: 333.5
click at [473, 222] on div "Janela de atendimento Grade de atendimento Capacidade Transportadoras Veículos …" at bounding box center [457, 214] width 915 height 429
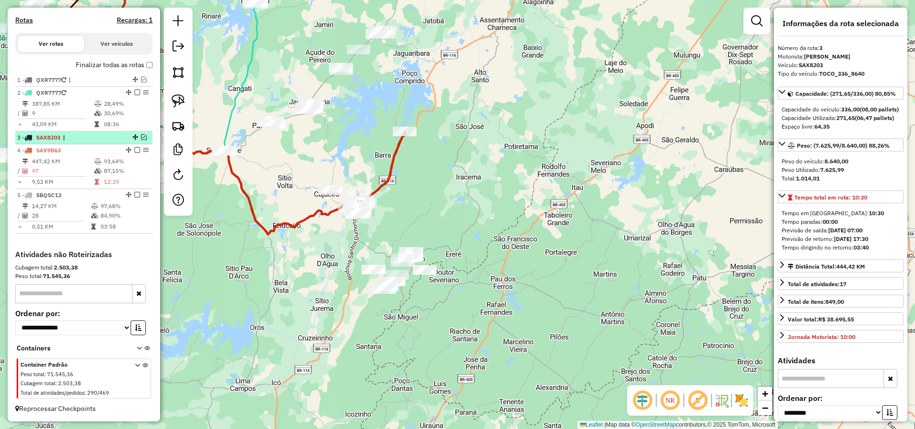
click at [142, 139] on em at bounding box center [144, 137] width 6 height 6
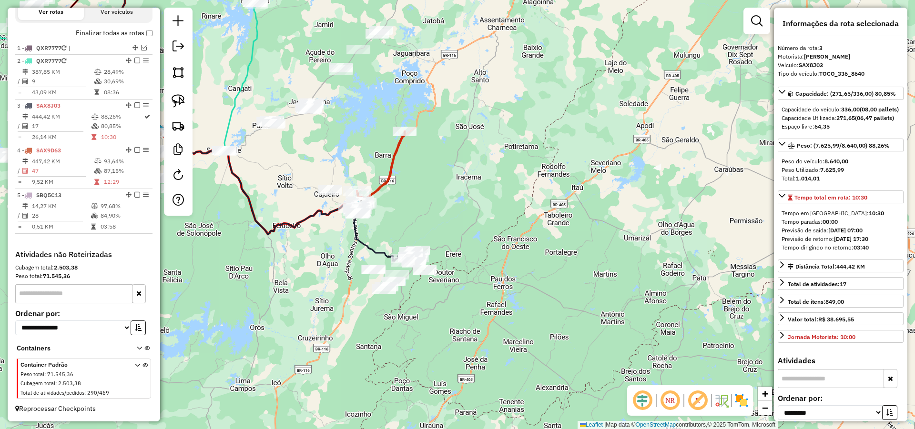
click at [489, 279] on div "Janela de atendimento Grade de atendimento Capacidade Transportadoras Veículos …" at bounding box center [457, 214] width 915 height 429
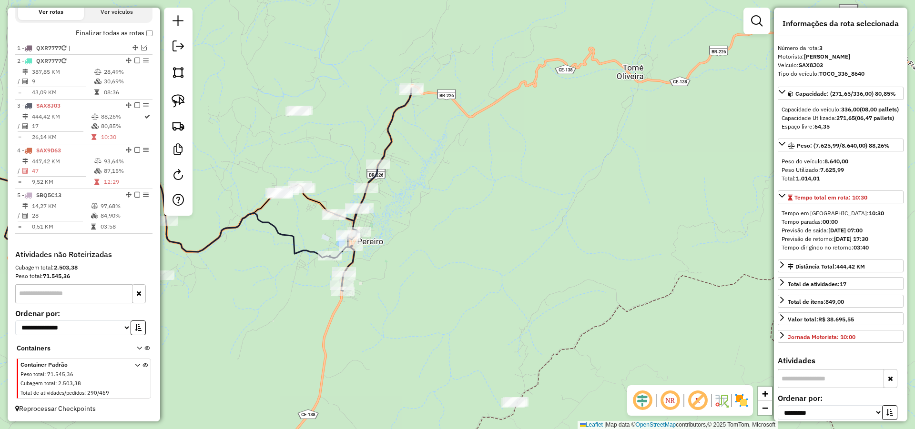
drag, startPoint x: 403, startPoint y: 241, endPoint x: 427, endPoint y: 253, distance: 26.6
click at [425, 252] on div "Janela de atendimento Grade de atendimento Capacidade Transportadoras Veículos …" at bounding box center [457, 214] width 915 height 429
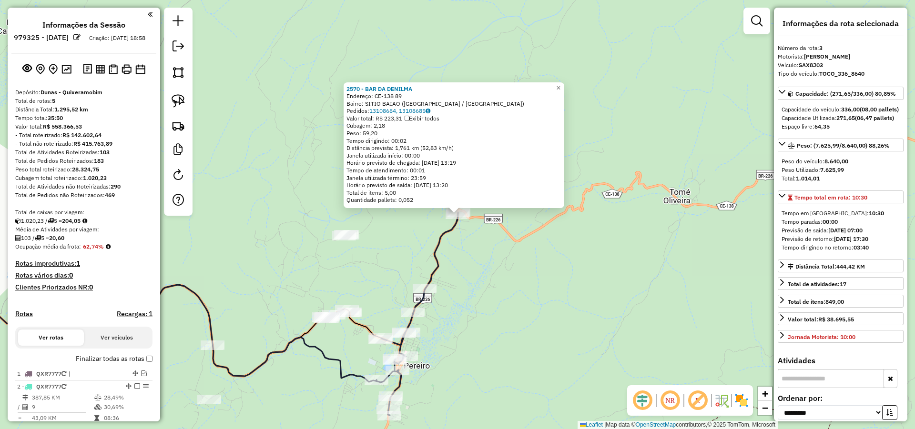
select select "**********"
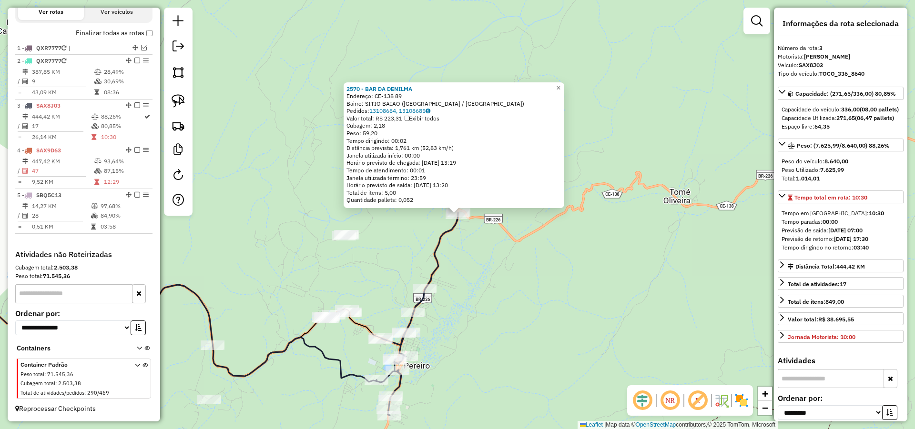
drag, startPoint x: 496, startPoint y: 323, endPoint x: 505, endPoint y: 310, distance: 15.7
click at [504, 311] on div "2570 - BAR DA DENILMA Endereço: CE-138 89 Bairro: [GEOGRAPHIC_DATA] (PEREIRO / …" at bounding box center [457, 214] width 915 height 429
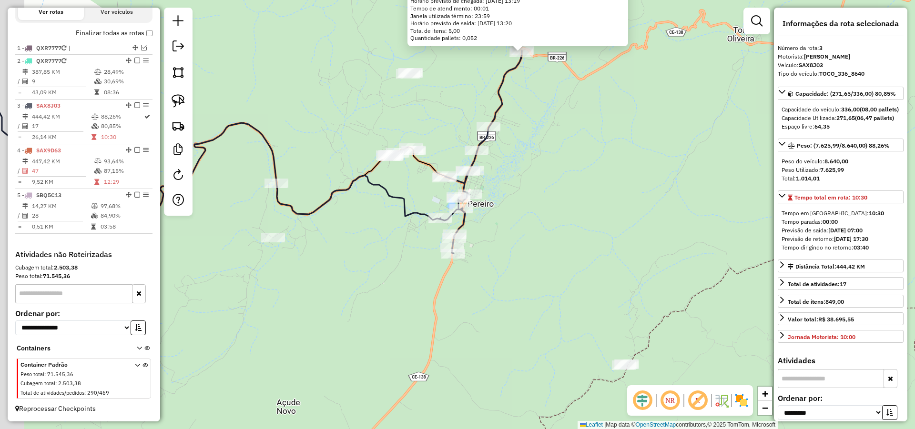
drag, startPoint x: 488, startPoint y: 265, endPoint x: 512, endPoint y: 209, distance: 60.8
click at [504, 206] on div "2570 - BAR DA DENILMA Endereço: CE-138 89 Bairro: [GEOGRAPHIC_DATA] (PEREIRO / …" at bounding box center [457, 214] width 915 height 429
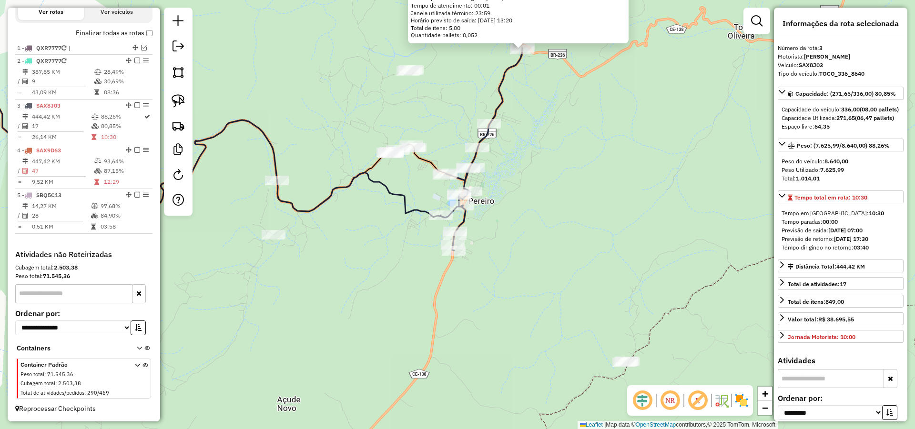
click at [486, 273] on div "2570 - BAR DA DENILMA Endereço: CE-138 89 Bairro: [GEOGRAPHIC_DATA] (PEREIRO / …" at bounding box center [457, 214] width 915 height 429
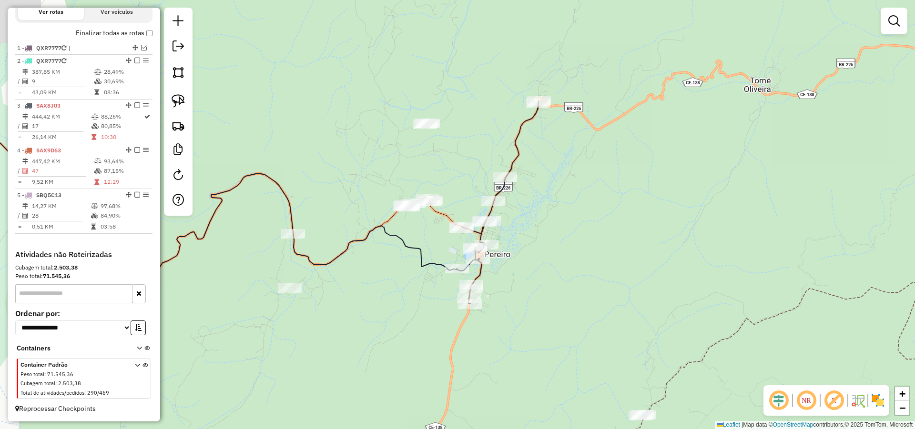
drag, startPoint x: 507, startPoint y: 256, endPoint x: 514, endPoint y: 282, distance: 26.4
click at [514, 282] on div "Janela de atendimento Grade de atendimento Capacidade Transportadoras Veículos …" at bounding box center [457, 214] width 915 height 429
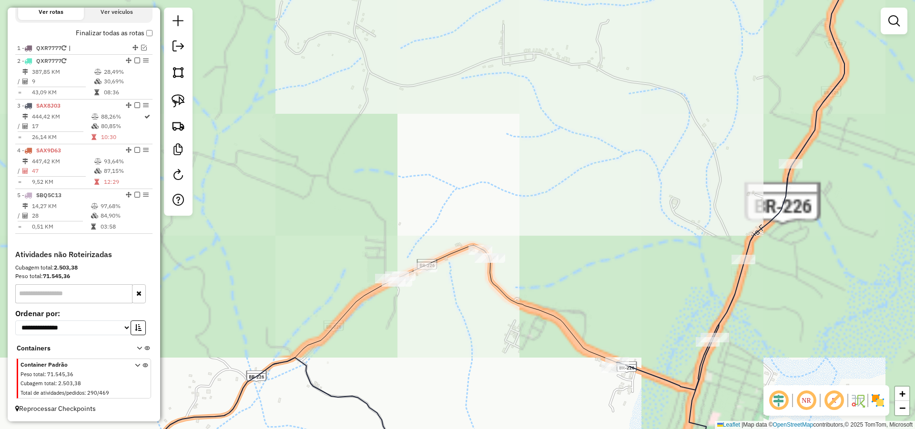
drag, startPoint x: 541, startPoint y: 253, endPoint x: 520, endPoint y: 246, distance: 21.4
click at [532, 244] on div "Janela de atendimento Grade de atendimento Capacidade Transportadoras Veículos …" at bounding box center [457, 214] width 915 height 429
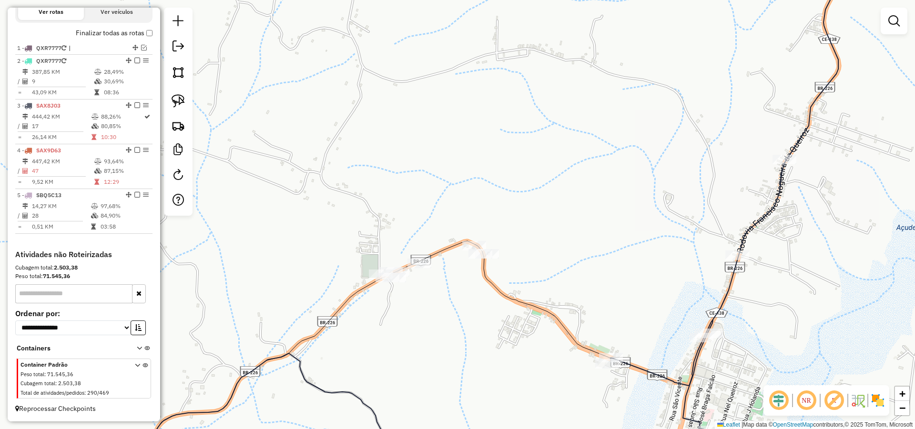
drag, startPoint x: 524, startPoint y: 273, endPoint x: 481, endPoint y: 260, distance: 45.1
click at [524, 272] on div "Janela de atendimento Grade de atendimento Capacidade Transportadoras Veículos …" at bounding box center [457, 214] width 915 height 429
drag, startPoint x: 180, startPoint y: 99, endPoint x: 329, endPoint y: 158, distance: 160.4
click at [181, 98] on img at bounding box center [178, 100] width 13 height 13
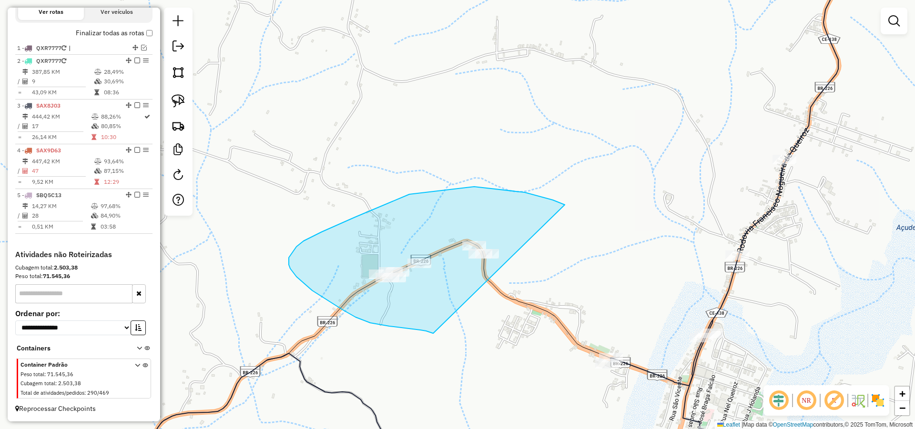
drag, startPoint x: 553, startPoint y: 200, endPoint x: 436, endPoint y: 329, distance: 174.1
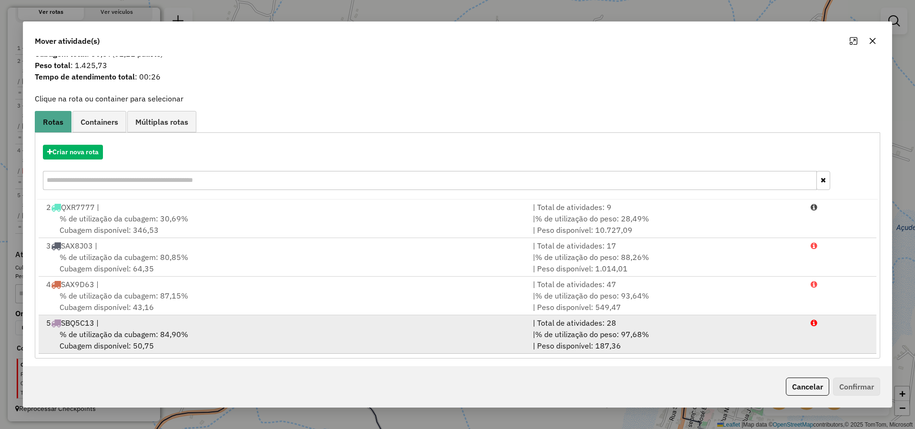
scroll to position [27, 0]
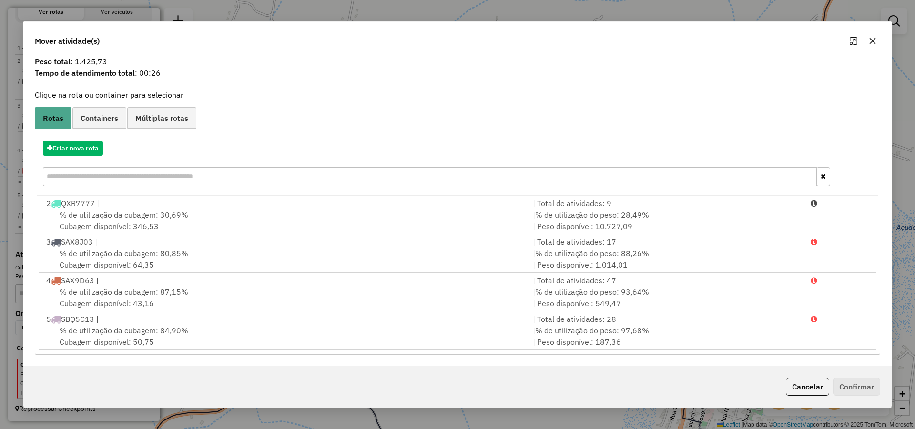
drag, startPoint x: 813, startPoint y: 388, endPoint x: 758, endPoint y: 378, distance: 55.7
click at [813, 388] on button "Cancelar" at bounding box center [807, 387] width 43 height 18
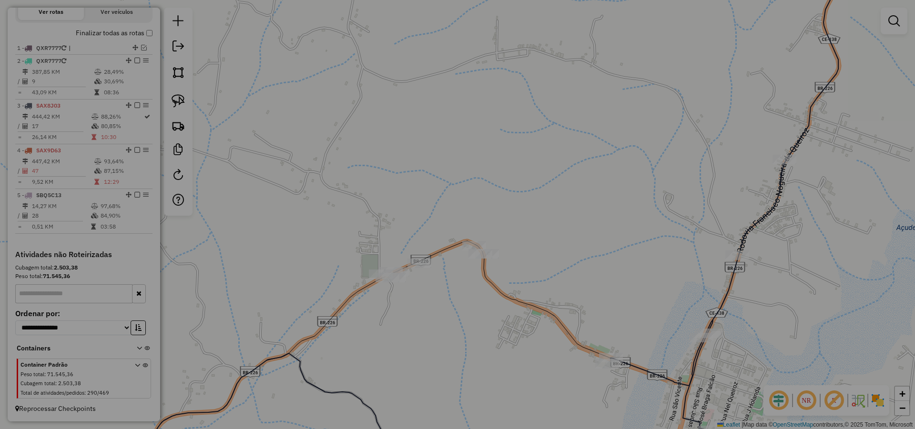
scroll to position [0, 0]
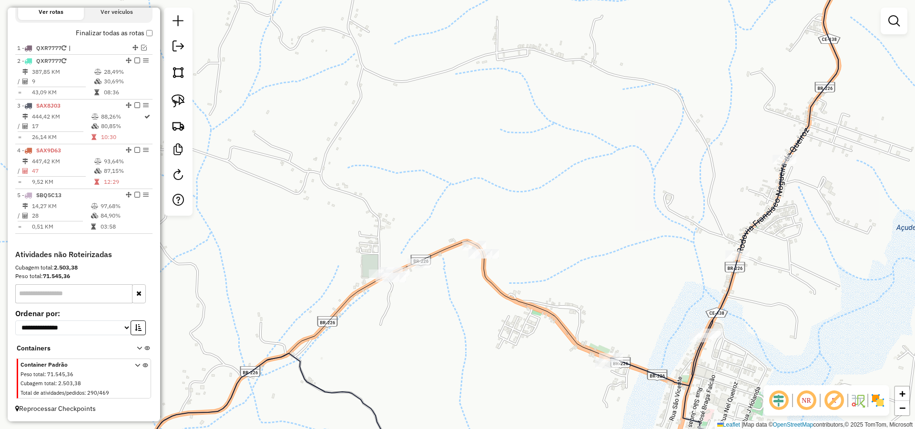
click at [463, 265] on div "Janela de atendimento Grade de atendimento Capacidade Transportadoras Veículos …" at bounding box center [457, 214] width 915 height 429
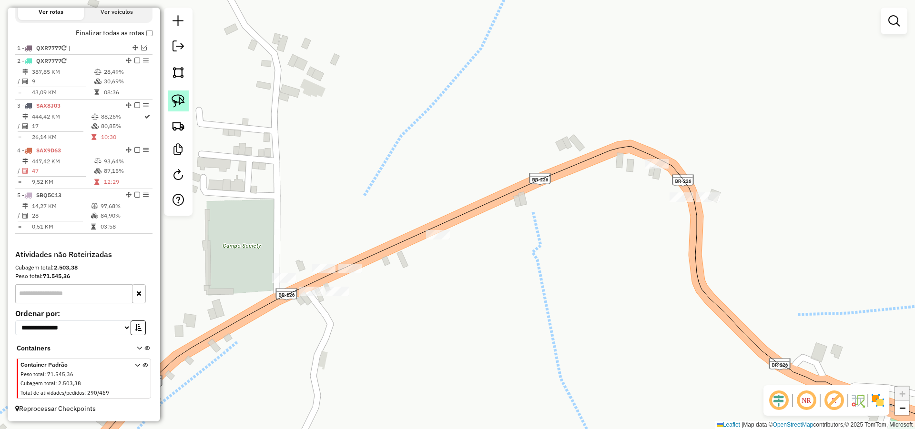
click at [177, 102] on img at bounding box center [178, 100] width 13 height 13
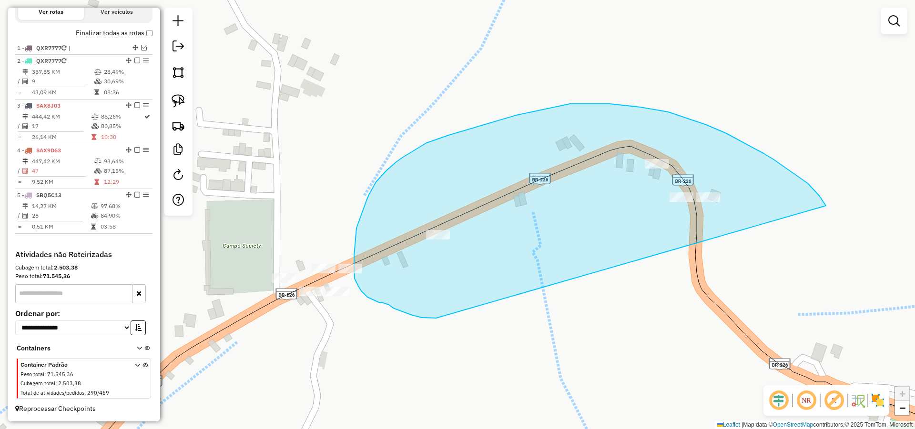
drag, startPoint x: 808, startPoint y: 183, endPoint x: 454, endPoint y: 317, distance: 377.9
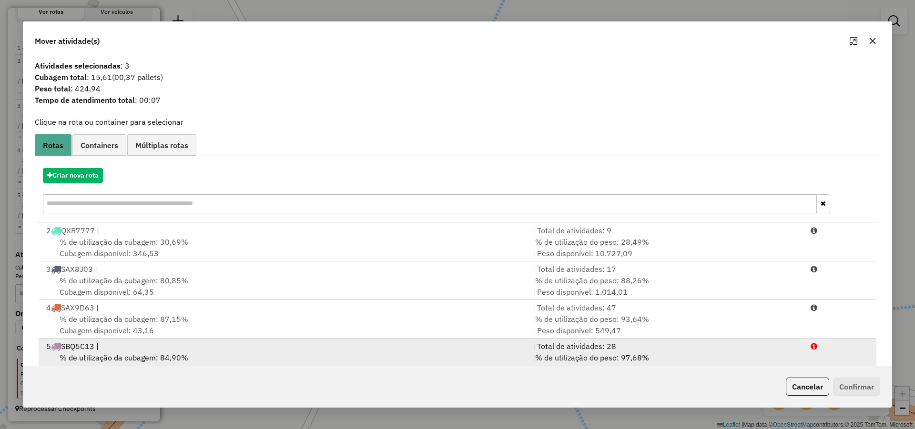
scroll to position [27, 0]
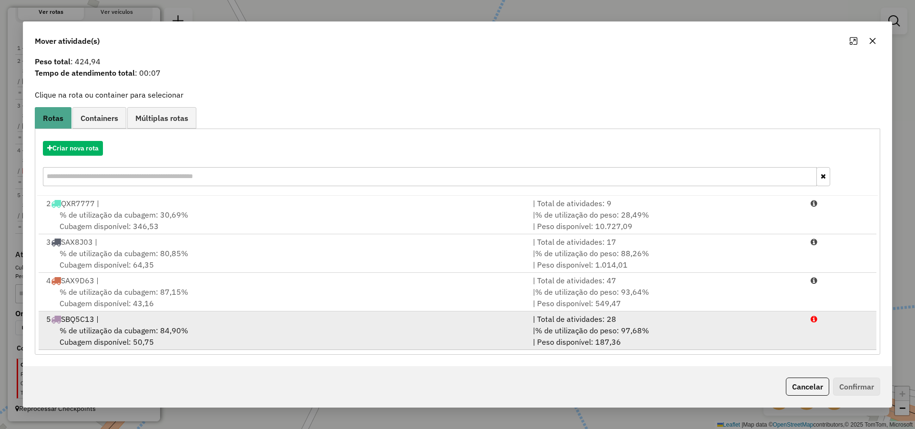
click at [407, 346] on div "% de utilização da cubagem: 84,90% Cubagem disponível: 50,75" at bounding box center [284, 336] width 487 height 23
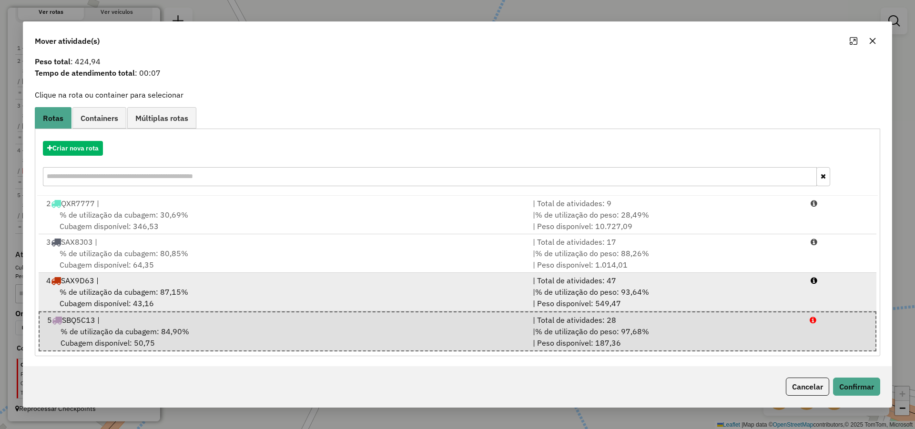
click at [159, 288] on span "% de utilização da cubagem: 87,15%" at bounding box center [124, 292] width 129 height 10
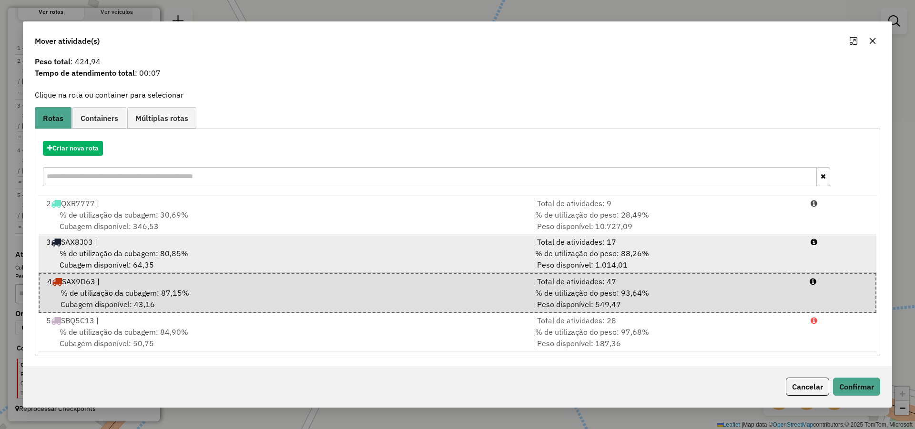
click at [268, 254] on div "% de utilização da cubagem: 80,85% Cubagem disponível: 64,35" at bounding box center [284, 259] width 487 height 23
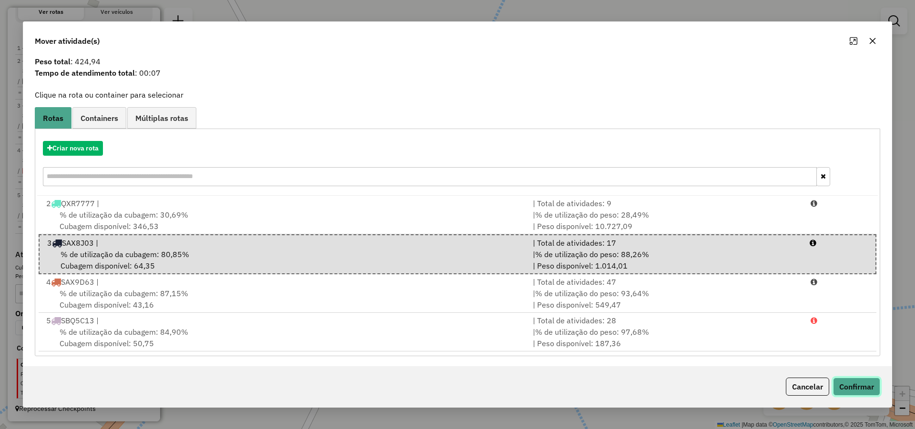
click at [855, 391] on button "Confirmar" at bounding box center [856, 387] width 47 height 18
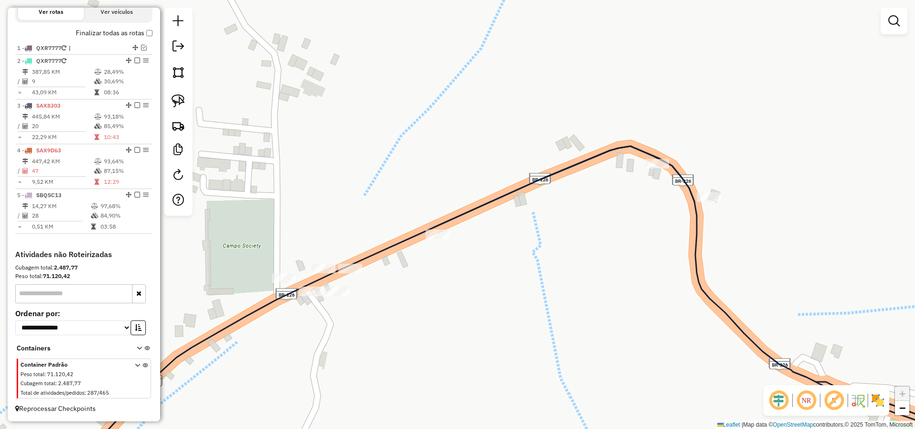
scroll to position [0, 0]
drag, startPoint x: 413, startPoint y: 305, endPoint x: 418, endPoint y: 295, distance: 10.9
click at [419, 299] on div "Janela de atendimento Grade de atendimento Capacidade Transportadoras Veículos …" at bounding box center [457, 214] width 915 height 429
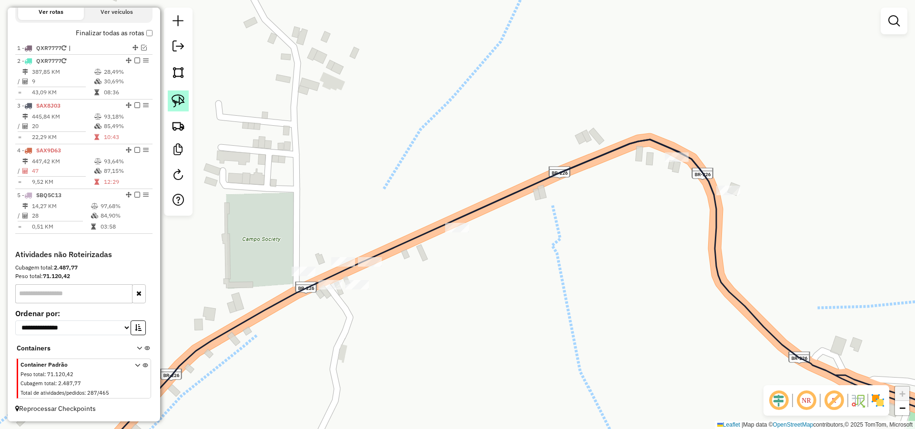
click at [171, 97] on link at bounding box center [178, 101] width 21 height 21
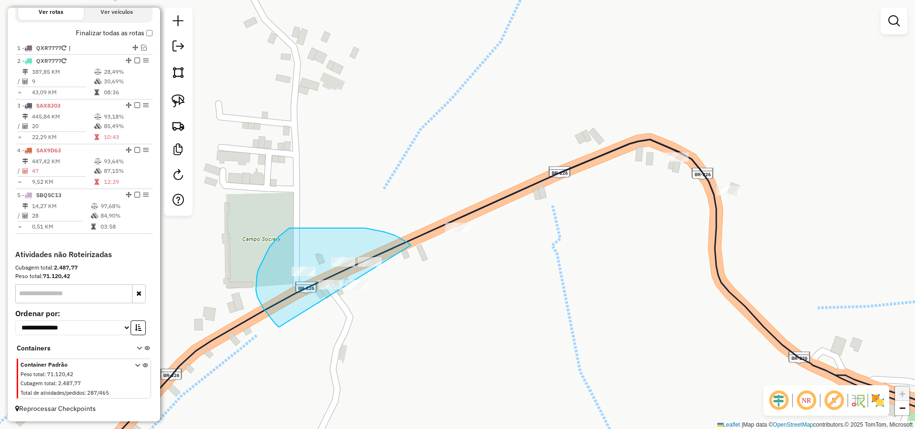
drag, startPoint x: 376, startPoint y: 231, endPoint x: 387, endPoint y: 331, distance: 101.1
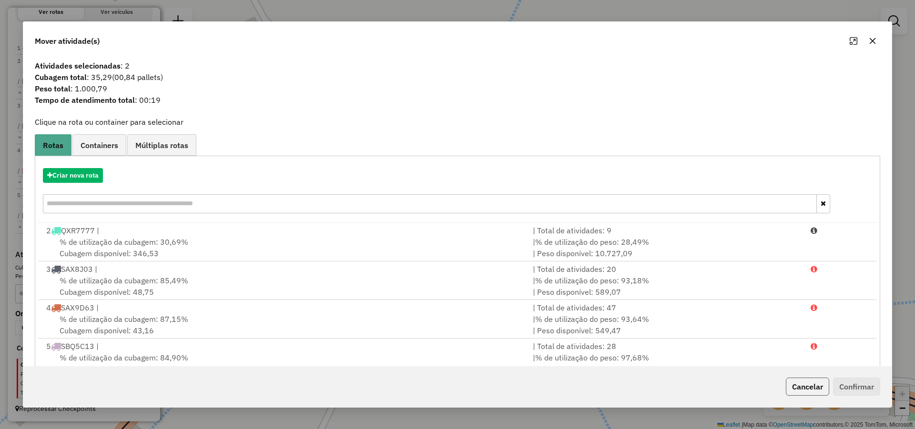
click at [817, 384] on button "Cancelar" at bounding box center [807, 387] width 43 height 18
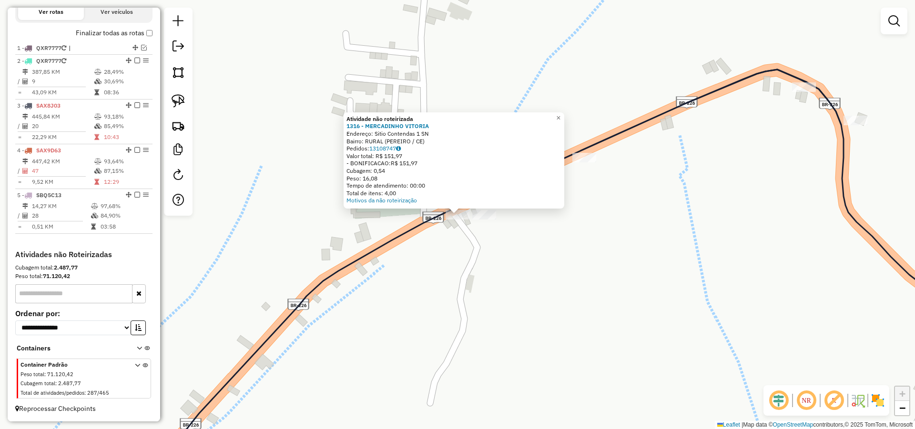
click at [546, 257] on div "Atividade não roteirizada 1316 - MERCADINHO VITORIA Endereço: Sitio Contendas 1…" at bounding box center [457, 214] width 915 height 429
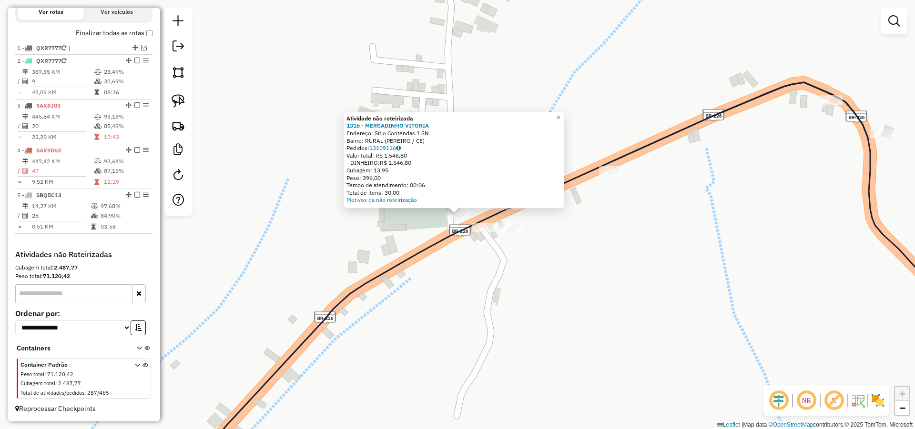
click at [576, 274] on div "Atividade não roteirizada 1316 - MERCADINHO VITORIA Endereço: Sitio Contendas 1…" at bounding box center [457, 214] width 915 height 429
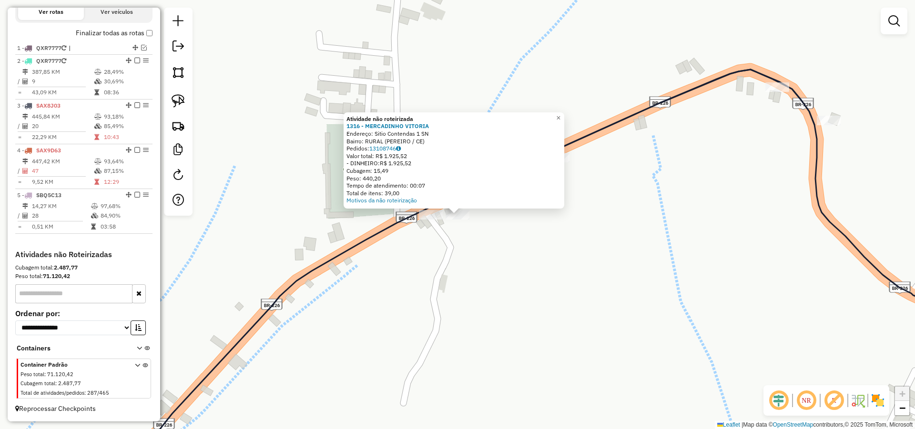
click at [464, 243] on div "Atividade não roteirizada 1316 - MERCADINHO VITORIA Endereço: Sitio Contendas 1…" at bounding box center [457, 214] width 915 height 429
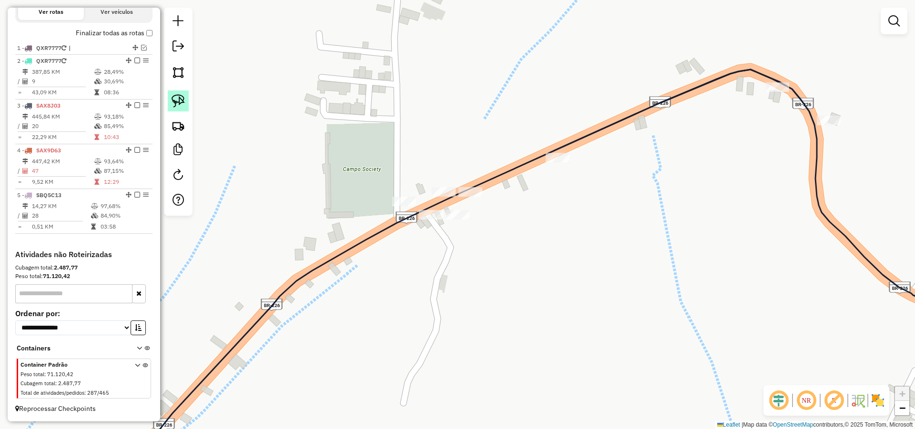
click at [182, 101] on img at bounding box center [178, 100] width 13 height 13
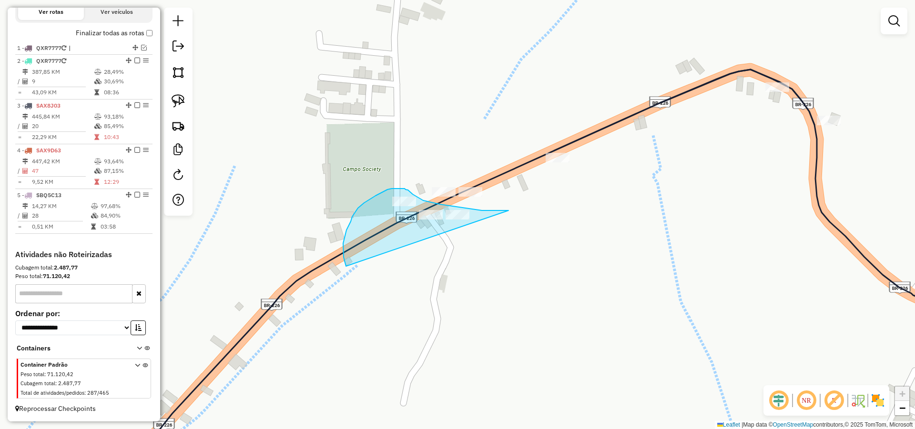
drag, startPoint x: 482, startPoint y: 211, endPoint x: 356, endPoint y: 294, distance: 150.9
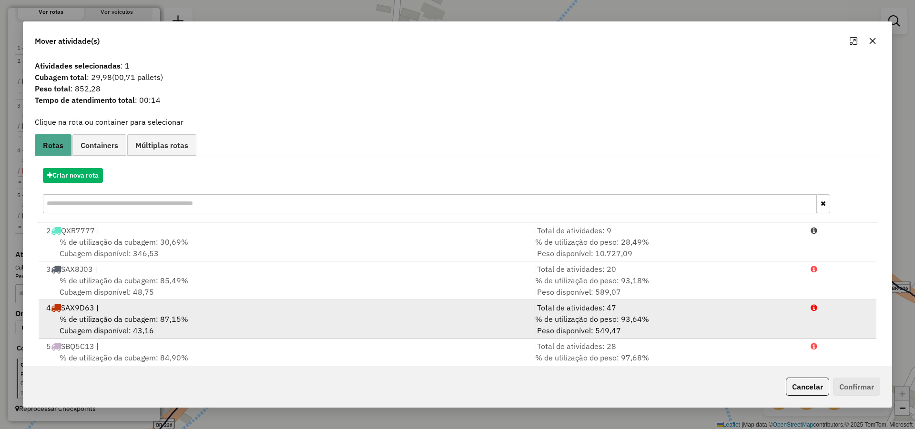
scroll to position [27, 0]
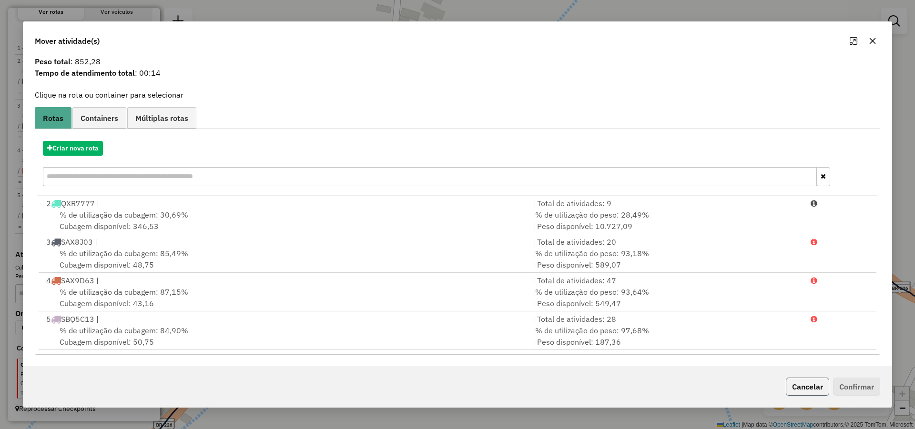
click at [804, 385] on button "Cancelar" at bounding box center [807, 387] width 43 height 18
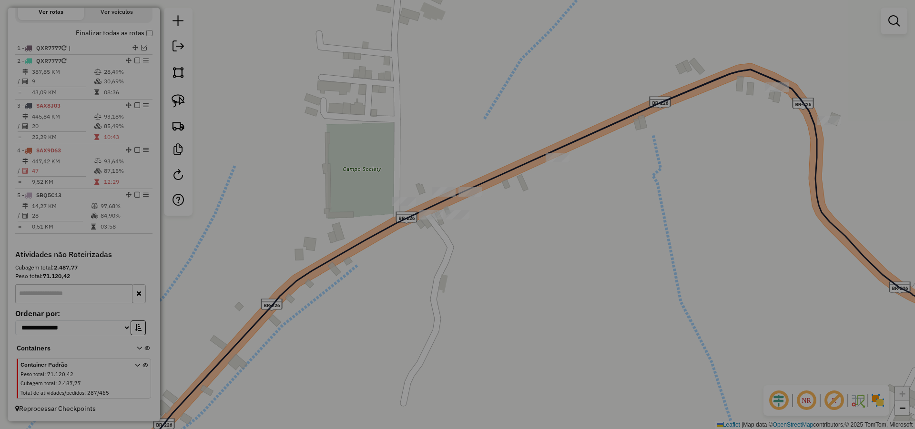
scroll to position [0, 0]
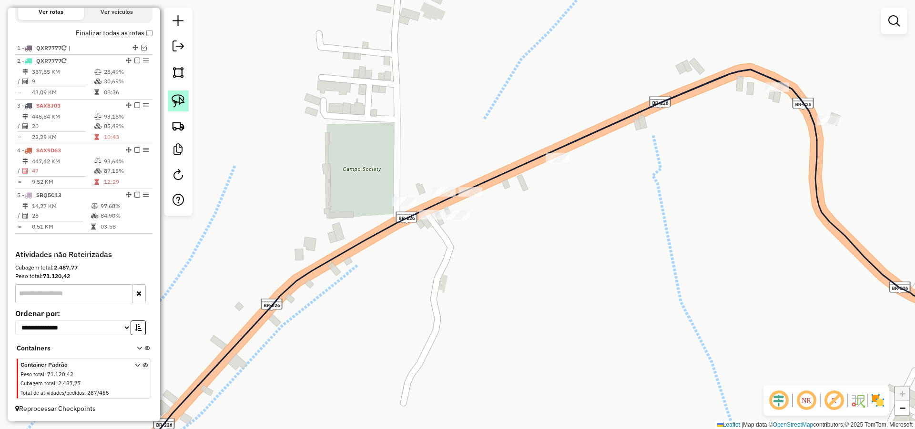
click at [171, 98] on link at bounding box center [178, 101] width 21 height 21
drag, startPoint x: 480, startPoint y: 200, endPoint x: 423, endPoint y: 156, distance: 72.0
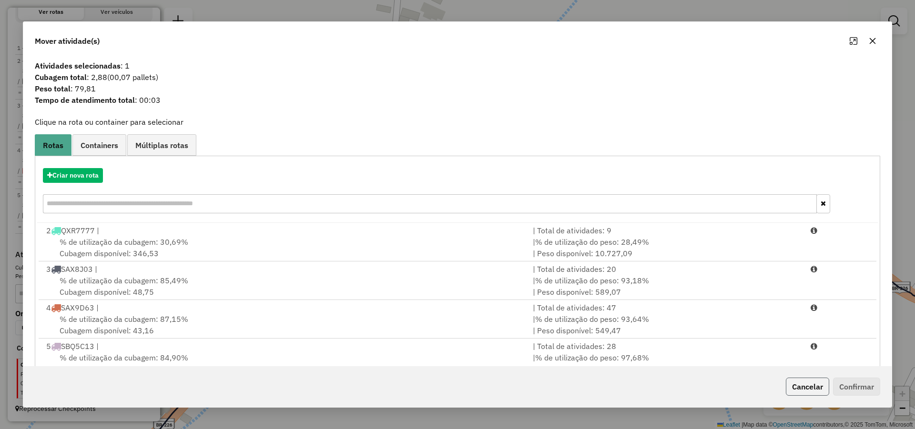
click at [810, 385] on button "Cancelar" at bounding box center [807, 387] width 43 height 18
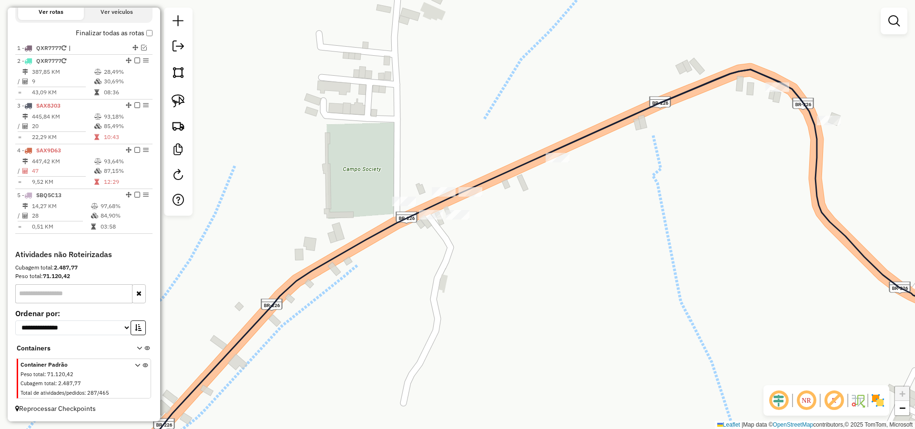
drag, startPoint x: 183, startPoint y: 98, endPoint x: 189, endPoint y: 100, distance: 5.6
click at [183, 98] on img at bounding box center [178, 100] width 13 height 13
drag, startPoint x: 465, startPoint y: 160, endPoint x: 499, endPoint y: 201, distance: 53.8
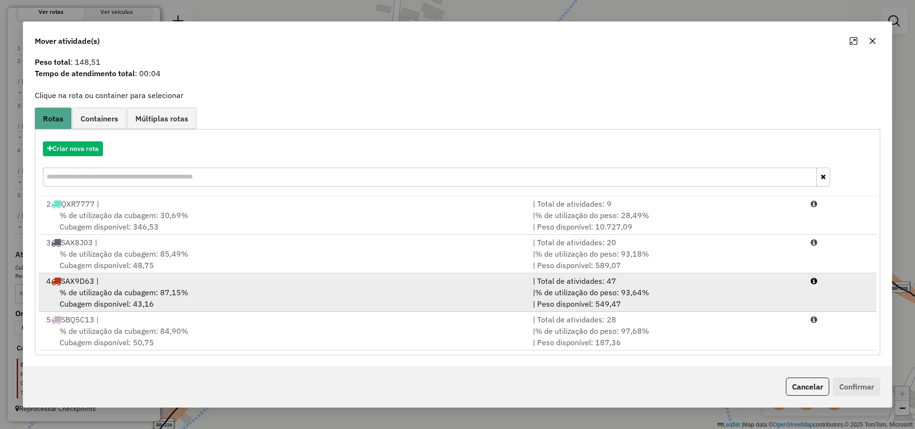
scroll to position [27, 0]
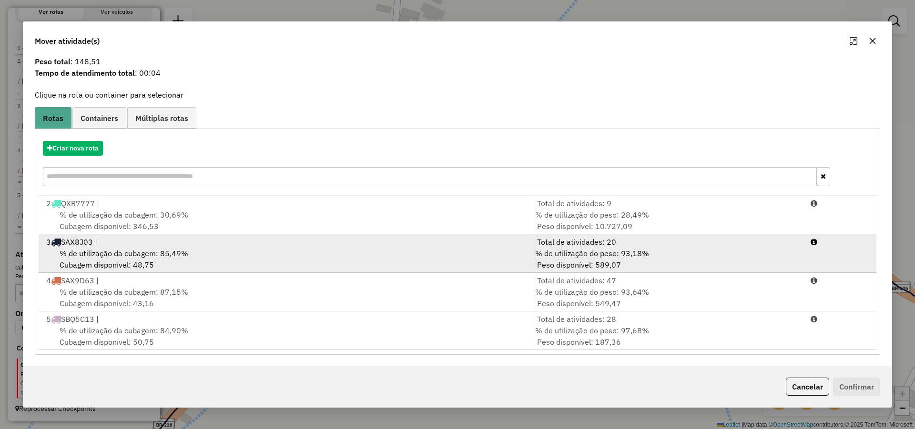
click at [210, 243] on div "3 SAX8J03 |" at bounding box center [284, 241] width 487 height 11
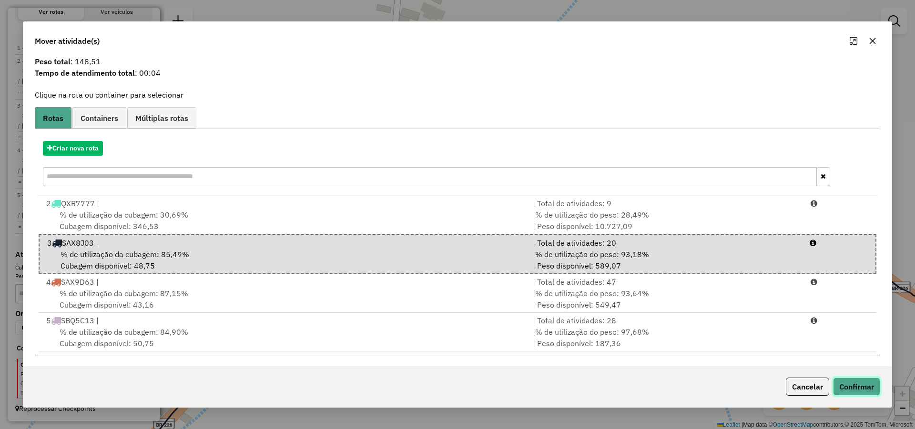
click at [852, 385] on button "Confirmar" at bounding box center [856, 387] width 47 height 18
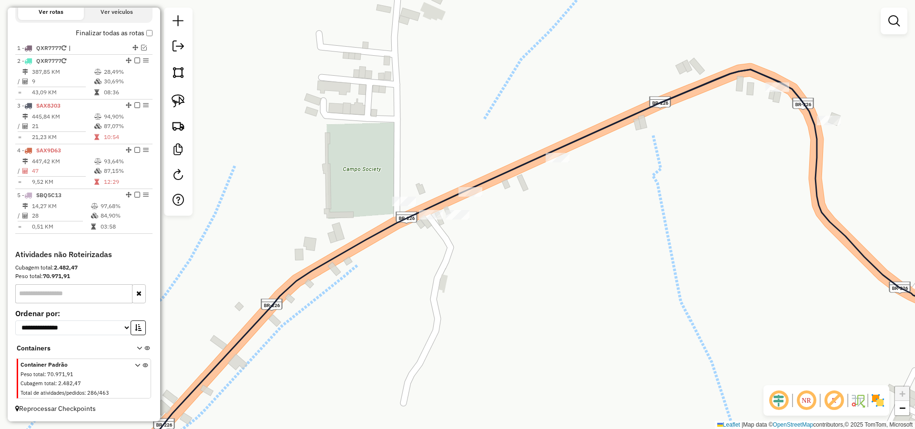
scroll to position [0, 0]
click at [631, 199] on div "Janela de atendimento Grade de atendimento Capacidade Transportadoras Veículos …" at bounding box center [457, 214] width 915 height 429
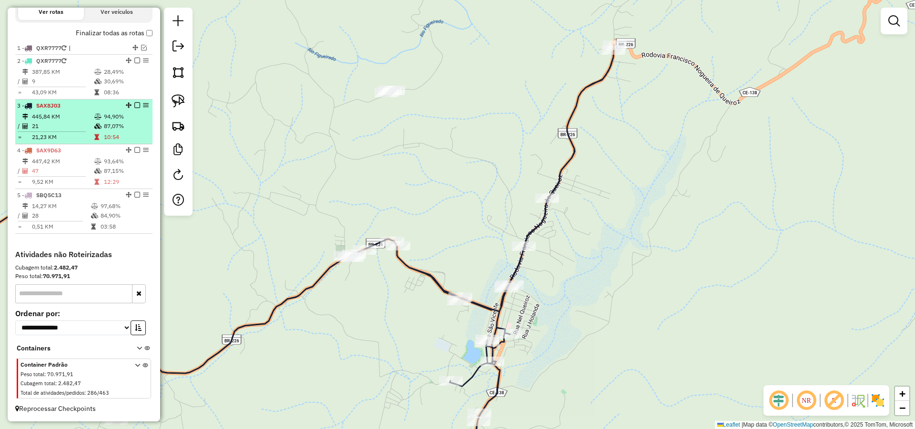
click at [135, 105] on em at bounding box center [137, 105] width 6 height 6
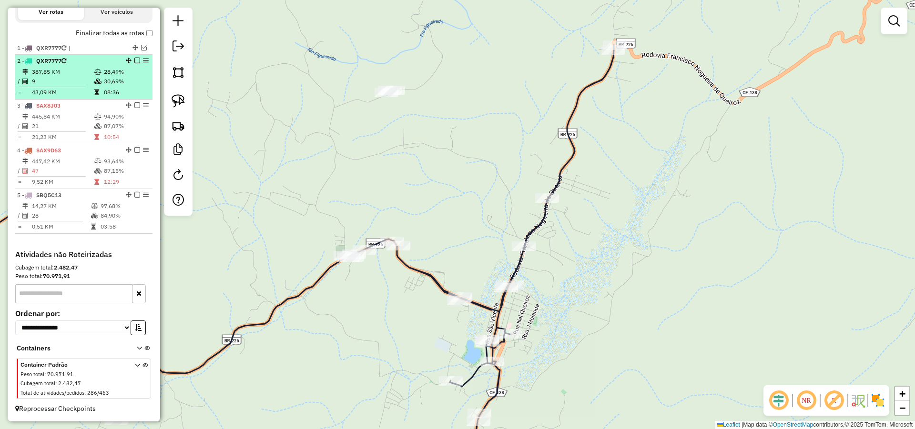
scroll to position [303, 0]
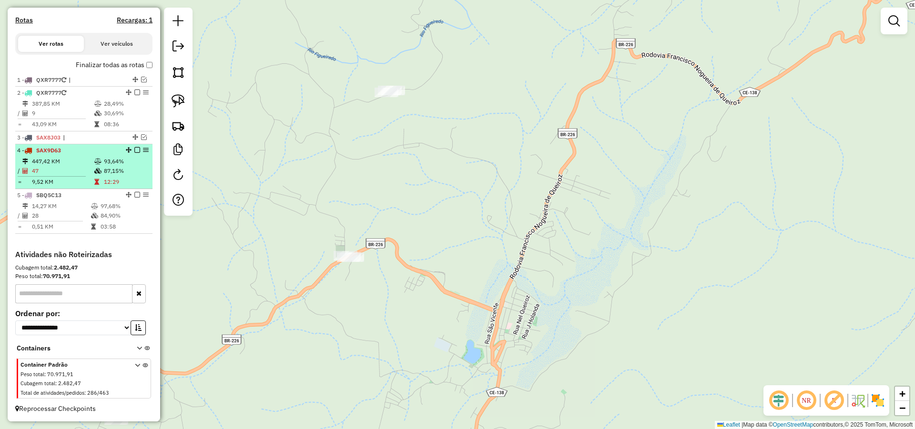
click at [138, 150] on div at bounding box center [134, 150] width 29 height 6
select select "**********"
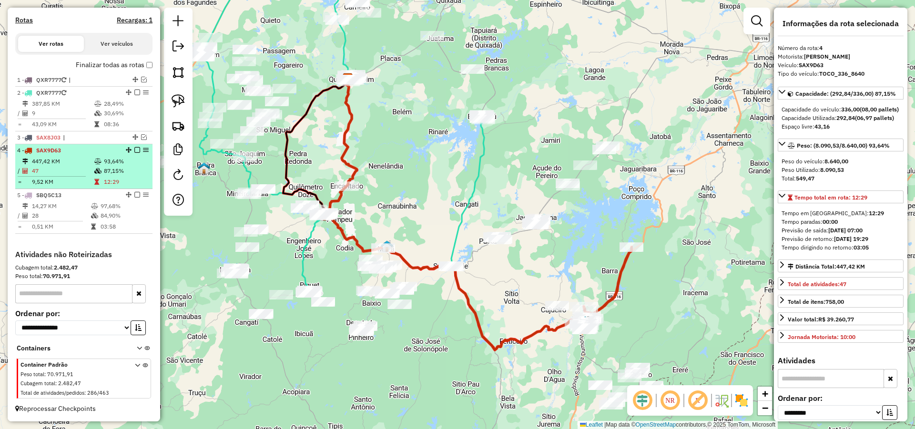
click at [135, 150] on em at bounding box center [137, 150] width 6 height 6
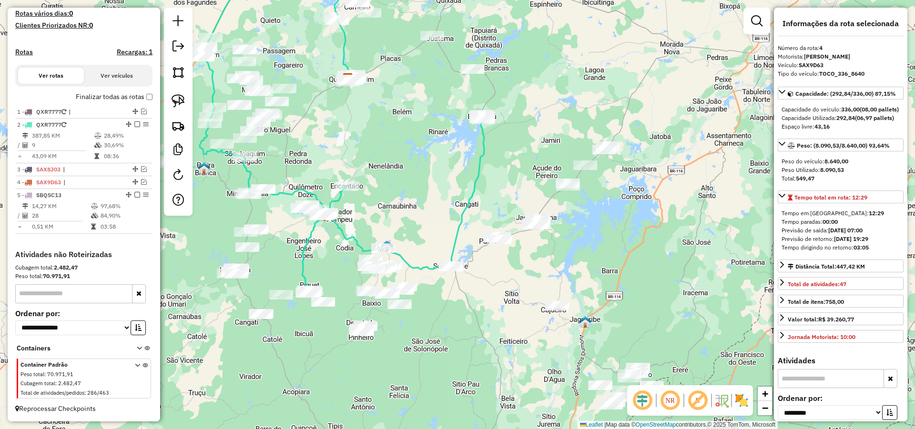
scroll to position [271, 0]
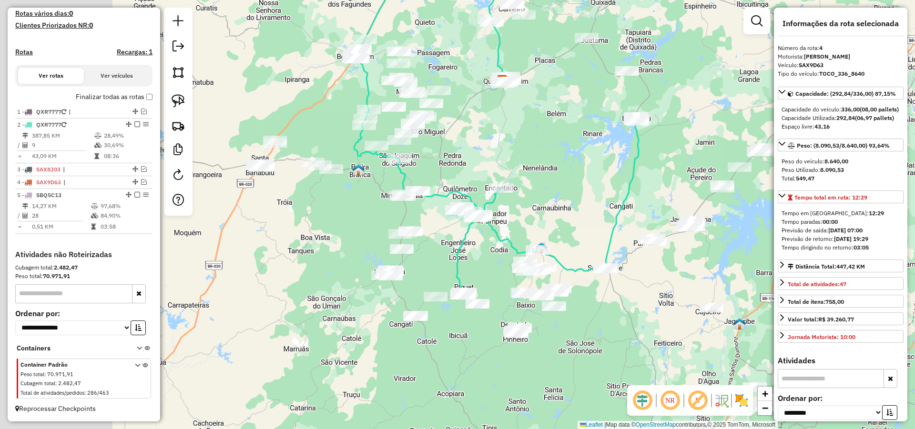
drag, startPoint x: 398, startPoint y: 215, endPoint x: 510, endPoint y: 213, distance: 112.5
click at [512, 213] on div "Janela de atendimento Grade de atendimento Capacidade Transportadoras Veículos …" at bounding box center [457, 214] width 915 height 429
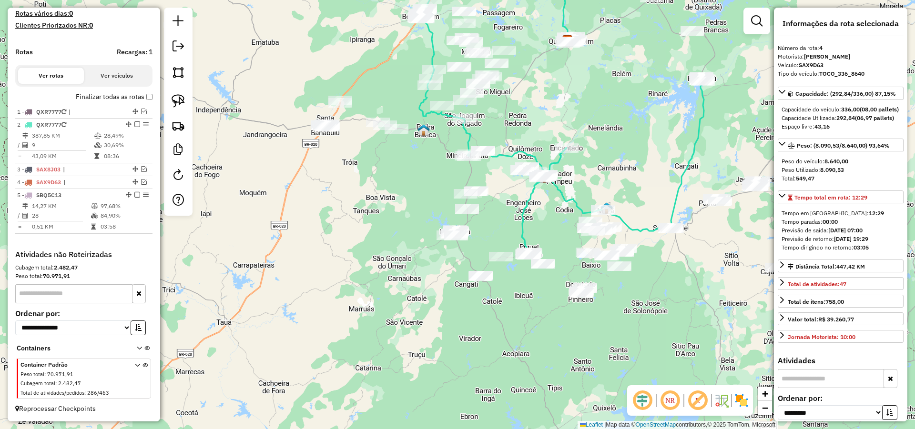
drag, startPoint x: 399, startPoint y: 199, endPoint x: 362, endPoint y: 191, distance: 37.5
click at [365, 176] on div "Janela de atendimento Grade de atendimento Capacidade Transportadoras Veículos …" at bounding box center [457, 214] width 915 height 429
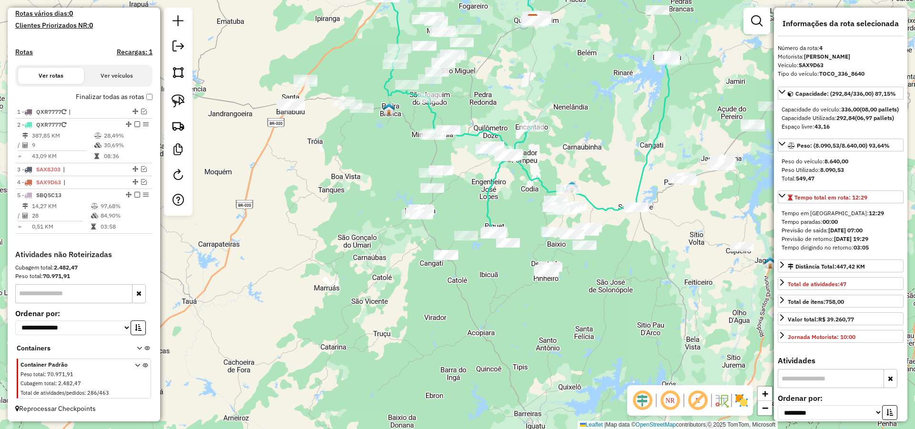
drag, startPoint x: 478, startPoint y: 288, endPoint x: 459, endPoint y: 324, distance: 41.1
click at [462, 323] on div "Janela de atendimento Grade de atendimento Capacidade Transportadoras Veículos …" at bounding box center [457, 214] width 915 height 429
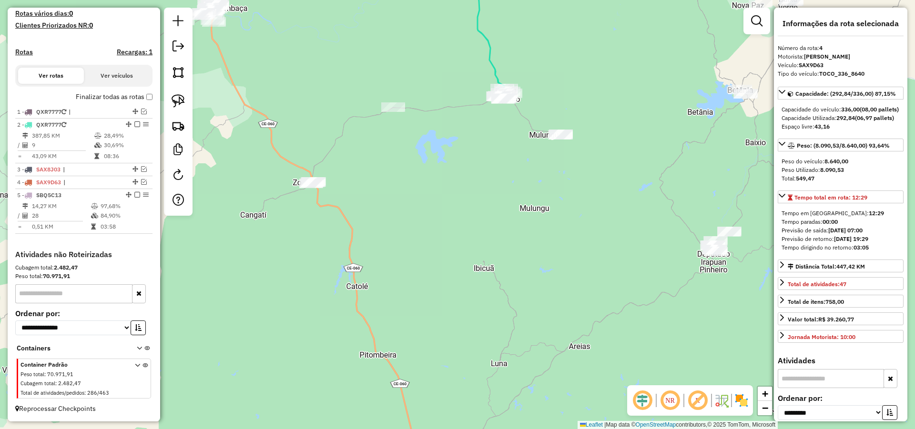
drag, startPoint x: 506, startPoint y: 300, endPoint x: 532, endPoint y: 361, distance: 66.6
click at [531, 365] on div "Janela de atendimento Grade de atendimento Capacidade Transportadoras Veículos …" at bounding box center [457, 214] width 915 height 429
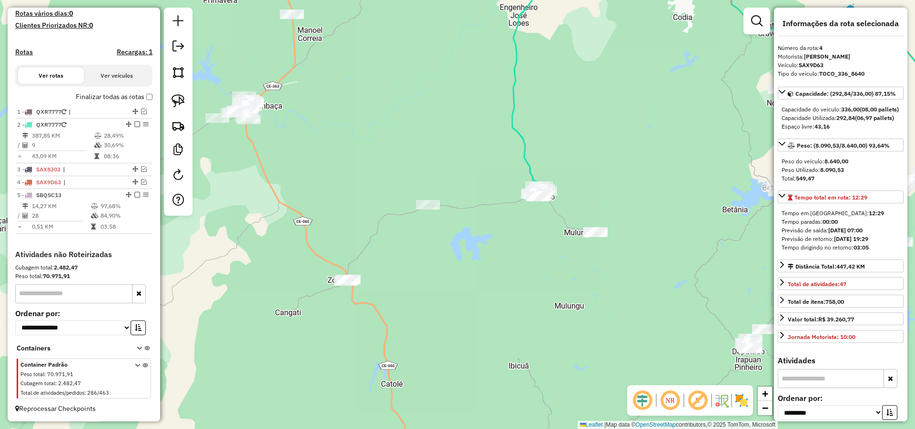
drag, startPoint x: 179, startPoint y: 101, endPoint x: 447, endPoint y: 197, distance: 284.9
click at [180, 101] on img at bounding box center [178, 100] width 13 height 13
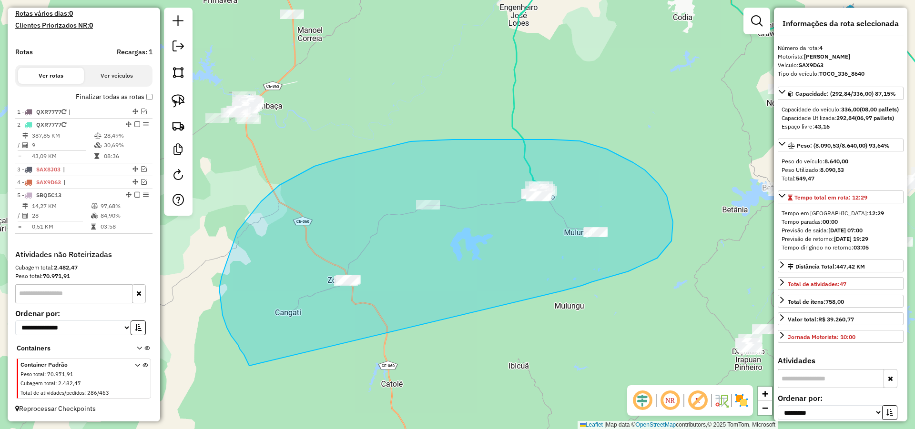
drag, startPoint x: 581, startPoint y: 286, endPoint x: 250, endPoint y: 365, distance: 340.6
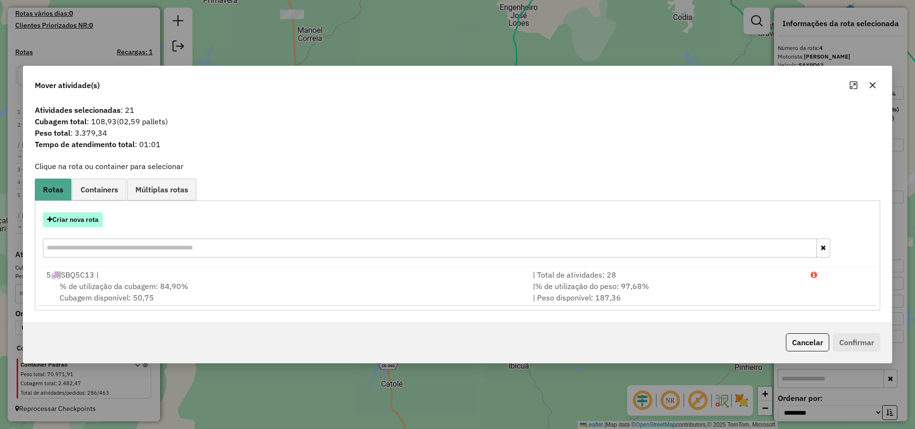
click at [79, 216] on button "Criar nova rota" at bounding box center [73, 220] width 60 height 15
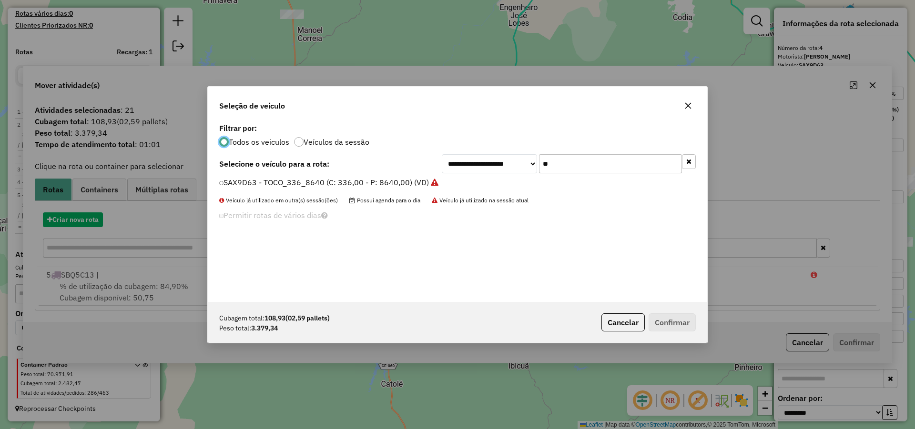
scroll to position [5, 3]
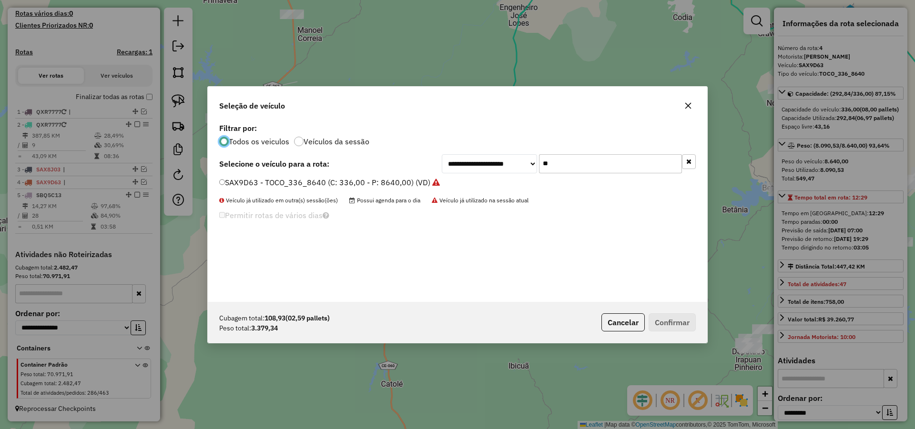
click at [616, 165] on input "**" at bounding box center [610, 163] width 143 height 19
type input "**"
click at [379, 186] on label "SBQ4G23 - TOCO_420_8060 (C: 420,00 - P: 8060,00) (VD)" at bounding box center [325, 182] width 212 height 11
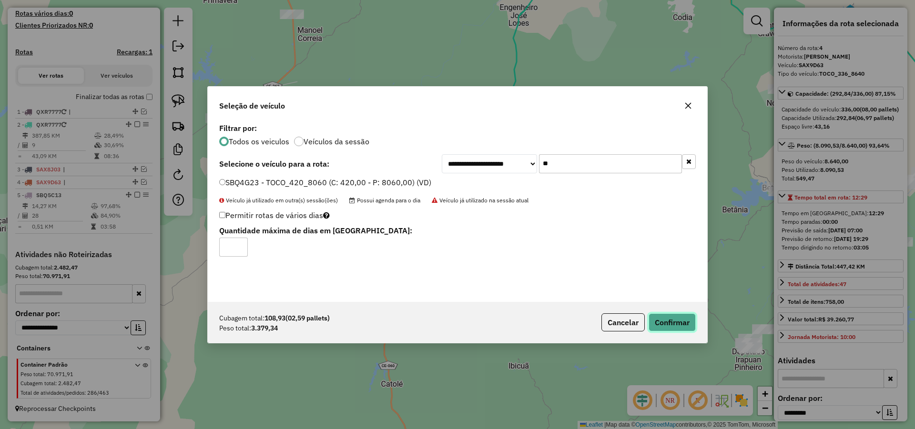
click at [666, 327] on button "Confirmar" at bounding box center [672, 323] width 47 height 18
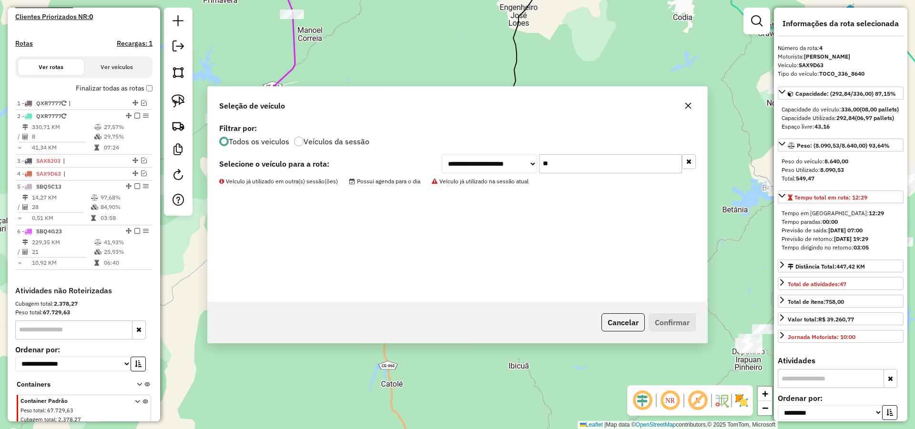
scroll to position [315, 0]
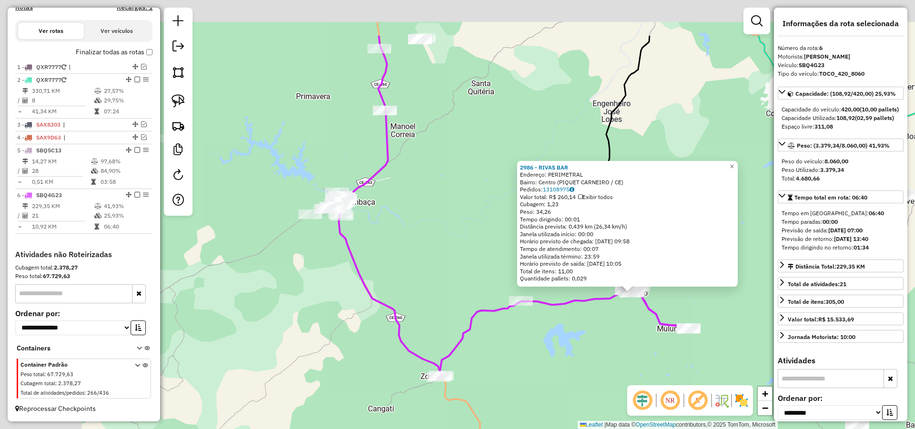
drag, startPoint x: 273, startPoint y: 114, endPoint x: 469, endPoint y: 210, distance: 218.4
click at [469, 210] on div "2986 - RIVAS BAR Endereço: PERIMETRAL Bairro: Centro (PIQUET CARNEIRO / CE) Ped…" at bounding box center [457, 214] width 915 height 429
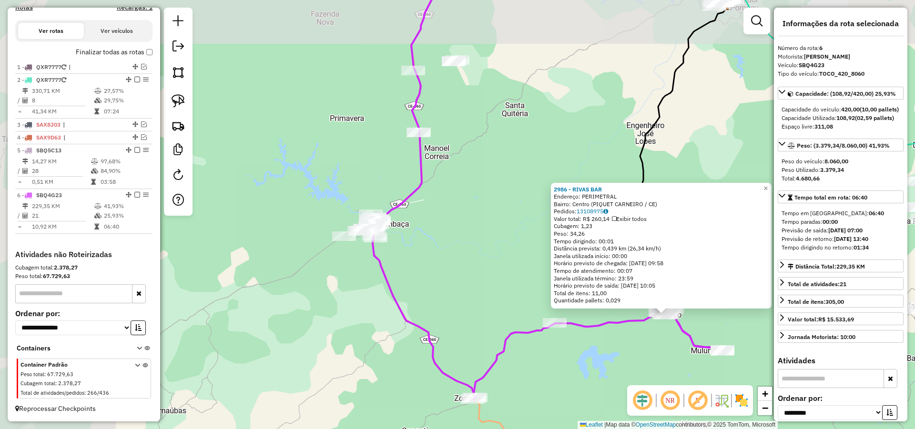
click at [406, 198] on icon at bounding box center [424, 177] width 102 height 441
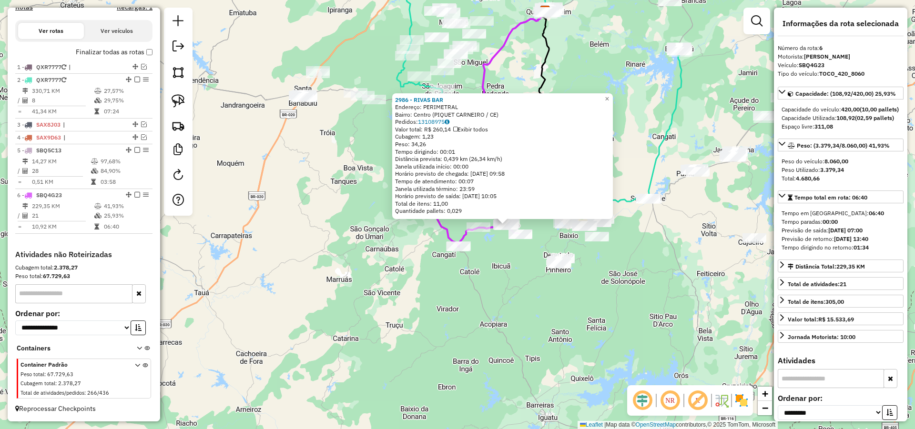
click at [473, 264] on div "Rota 6 - Placa SBQ4G23 2915 - MERC SEU JOAQUIM 2986 - [PERSON_NAME]: PERIMETRAL…" at bounding box center [457, 214] width 915 height 429
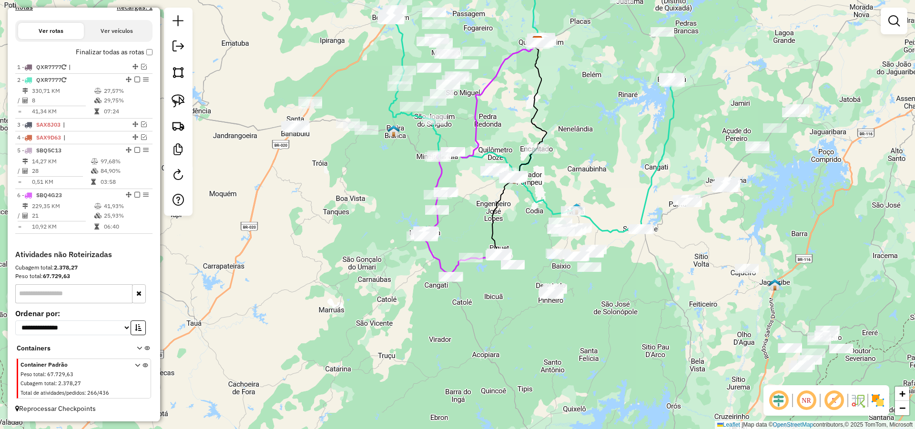
drag, startPoint x: 400, startPoint y: 236, endPoint x: 393, endPoint y: 244, distance: 10.8
click at [395, 244] on div "Janela de atendimento Grade de atendimento Capacidade Transportadoras Veículos …" at bounding box center [457, 214] width 915 height 429
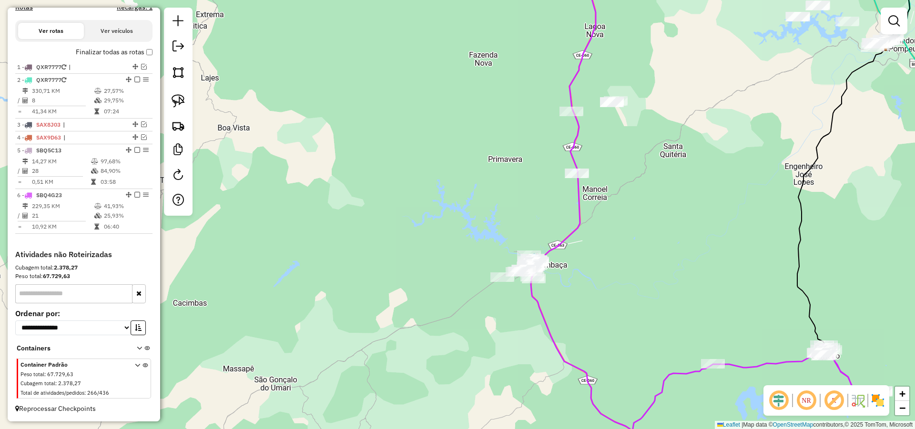
click at [383, 235] on div "Janela de atendimento Grade de atendimento Capacidade Transportadoras Veículos …" at bounding box center [457, 214] width 915 height 429
click at [176, 101] on img at bounding box center [178, 100] width 13 height 13
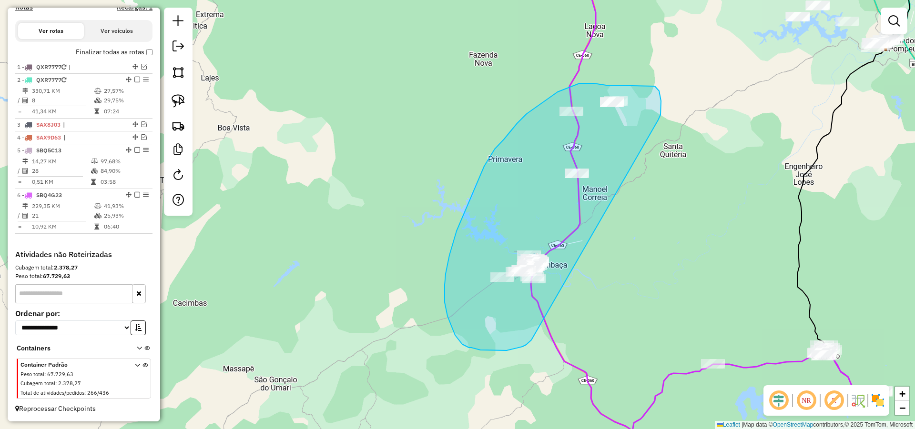
drag, startPoint x: 661, startPoint y: 101, endPoint x: 537, endPoint y: 334, distance: 263.7
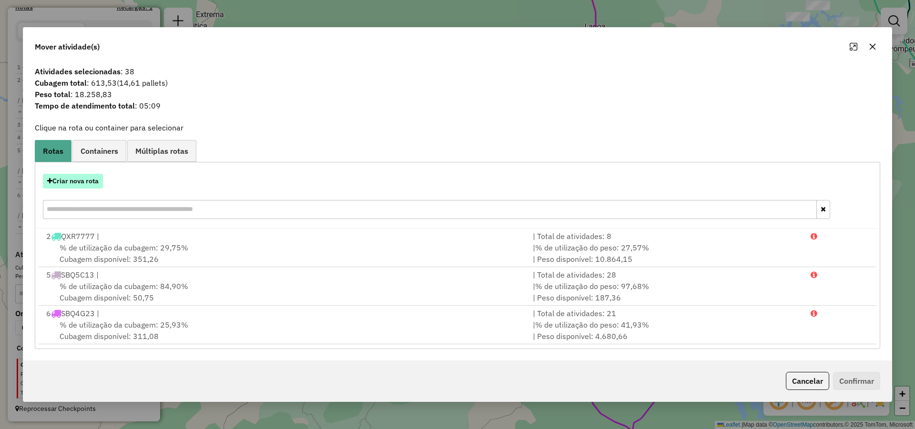
click at [70, 181] on button "Criar nova rota" at bounding box center [73, 181] width 60 height 15
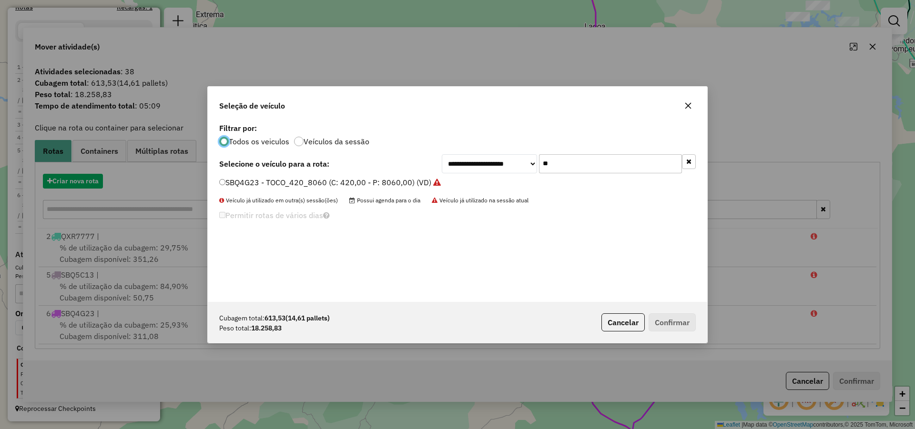
scroll to position [5, 3]
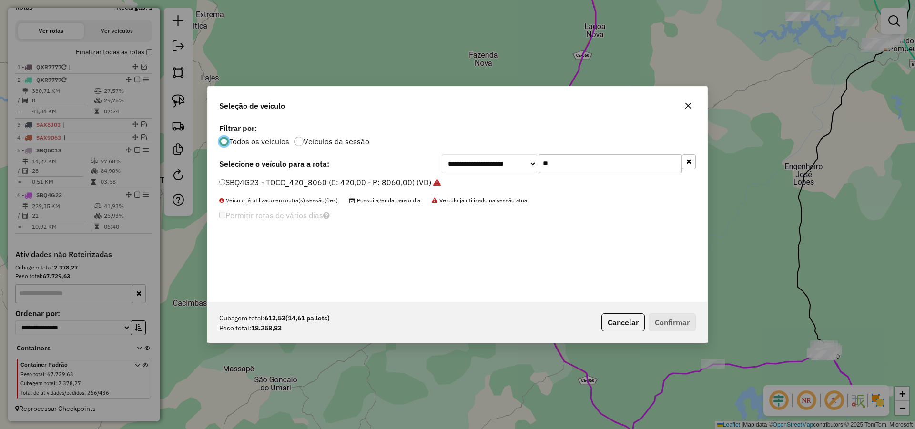
click at [597, 162] on input "**" at bounding box center [610, 163] width 143 height 19
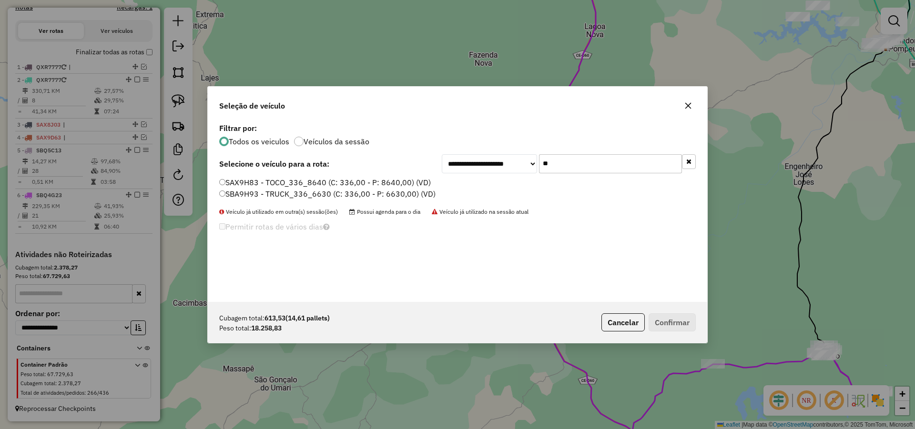
type input "**"
click at [383, 184] on label "SAX9H83 - TOCO_336_8640 (C: 336,00 - P: 8640,00) (VD)" at bounding box center [325, 182] width 212 height 11
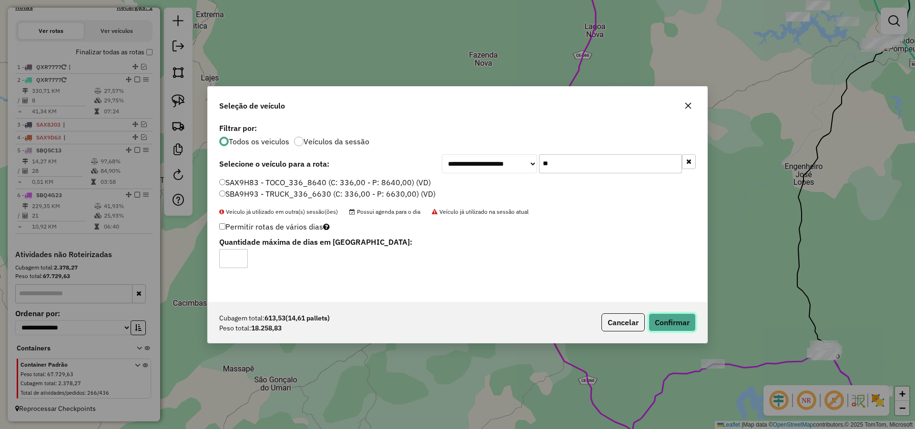
click at [684, 322] on button "Confirmar" at bounding box center [672, 323] width 47 height 18
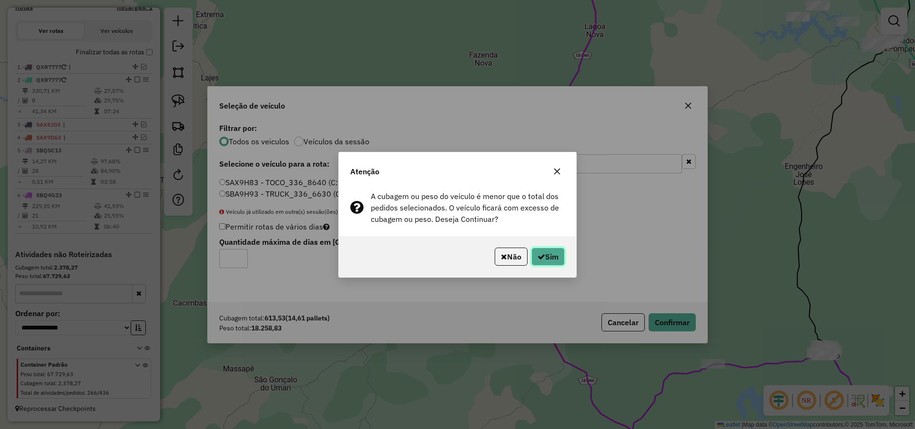
click at [549, 261] on button "Sim" at bounding box center [547, 257] width 33 height 18
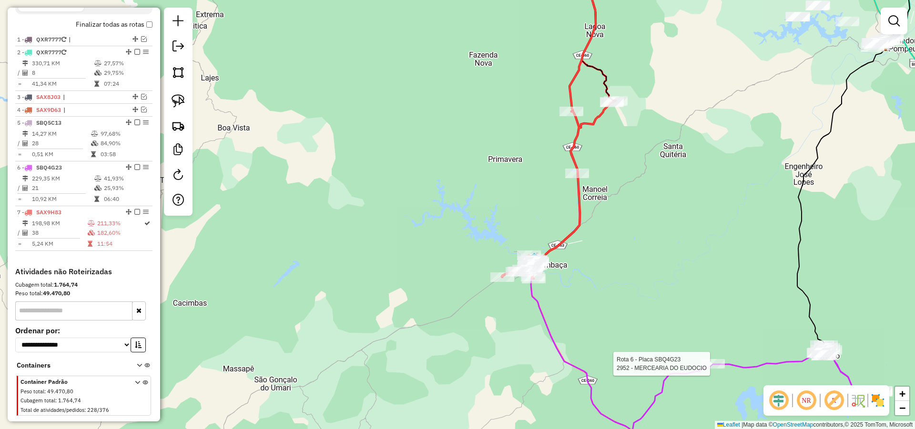
select select "**********"
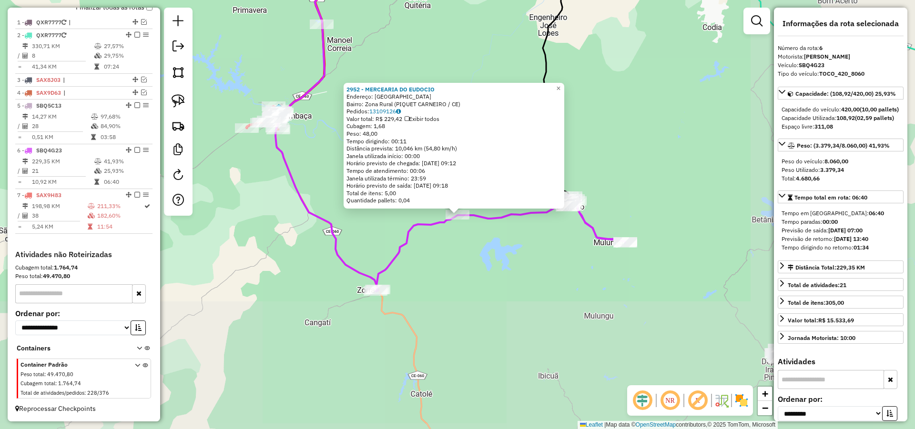
scroll to position [360, 0]
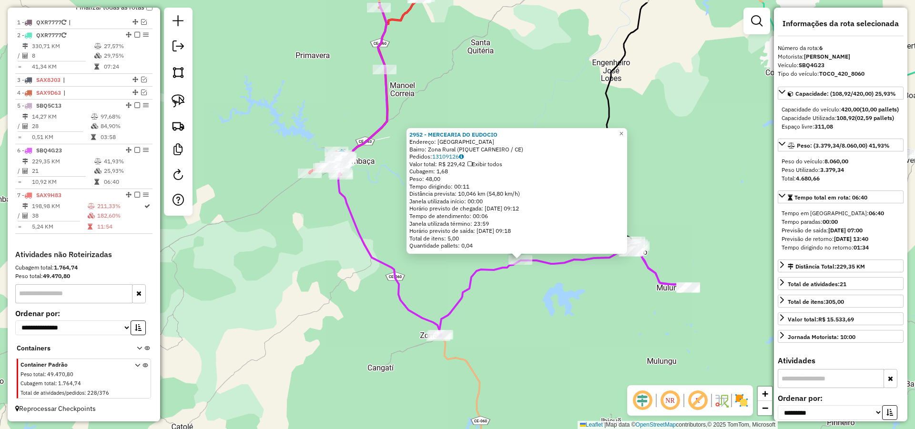
drag, startPoint x: 370, startPoint y: 280, endPoint x: 513, endPoint y: 371, distance: 169.1
click at [441, 335] on icon at bounding box center [389, 168] width 102 height 333
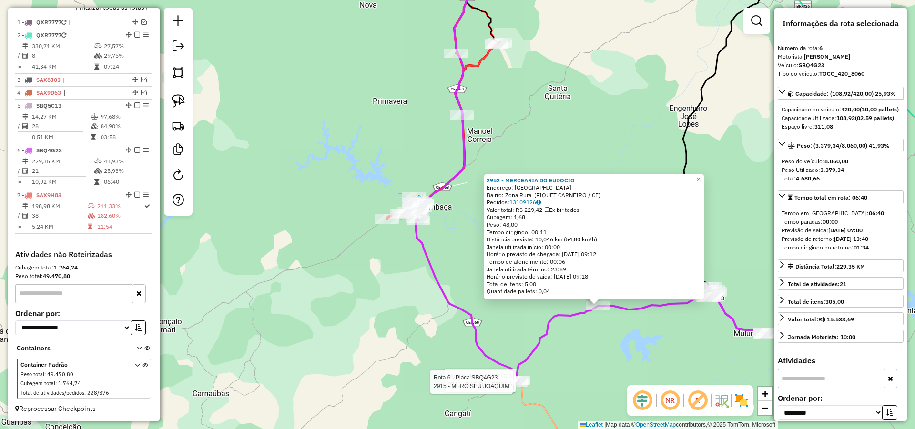
click at [444, 277] on div "Rota 6 - Placa SBQ4G23 2741 - BAR DA LETINHA Rota 6 - Placa SBQ4G23 2915 - MERC…" at bounding box center [457, 214] width 915 height 429
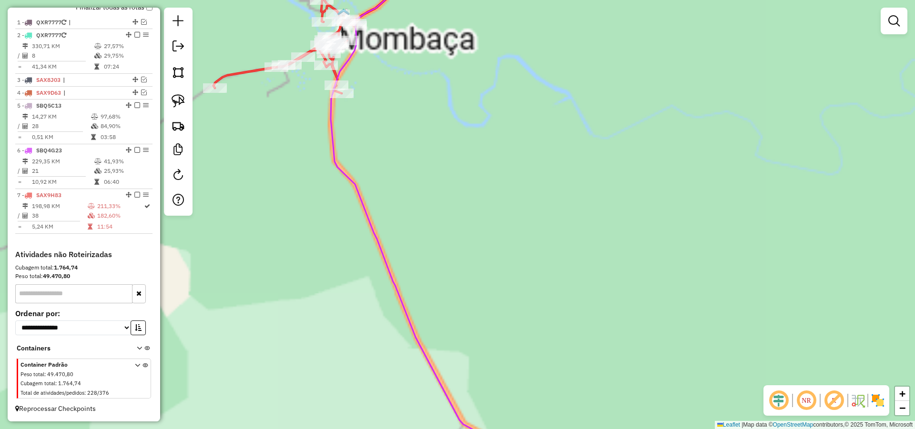
drag, startPoint x: 474, startPoint y: 333, endPoint x: 533, endPoint y: 369, distance: 70.0
click at [537, 381] on div "Janela de atendimento Grade de atendimento Capacidade Transportadoras Veículos …" at bounding box center [457, 214] width 915 height 429
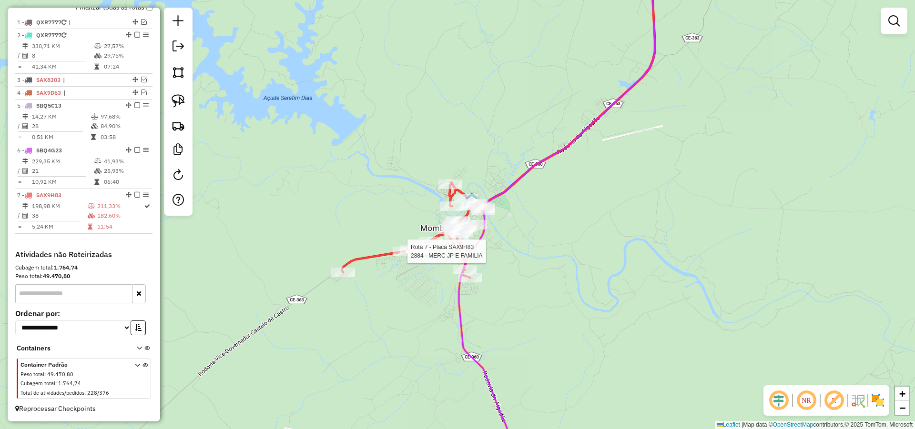
select select "**********"
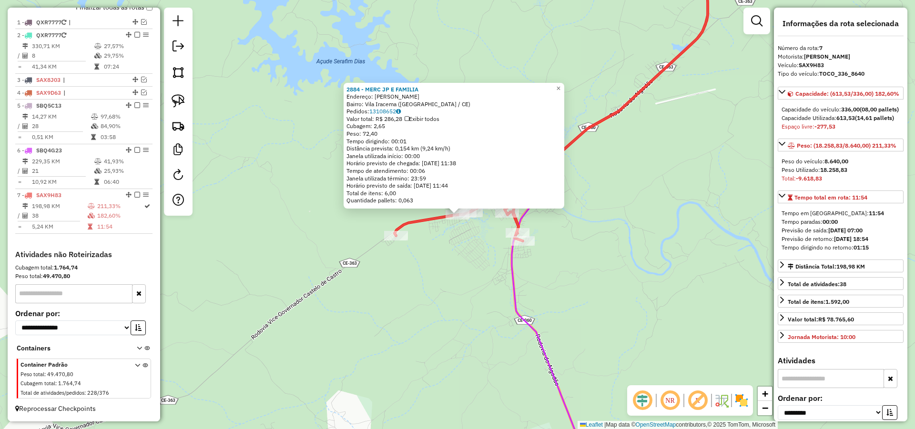
click at [622, 277] on div "2884 - MERC JP E FAMILIA Endereço: [PERSON_NAME]: [GEOGRAPHIC_DATA] ([GEOGRAPHI…" at bounding box center [457, 214] width 915 height 429
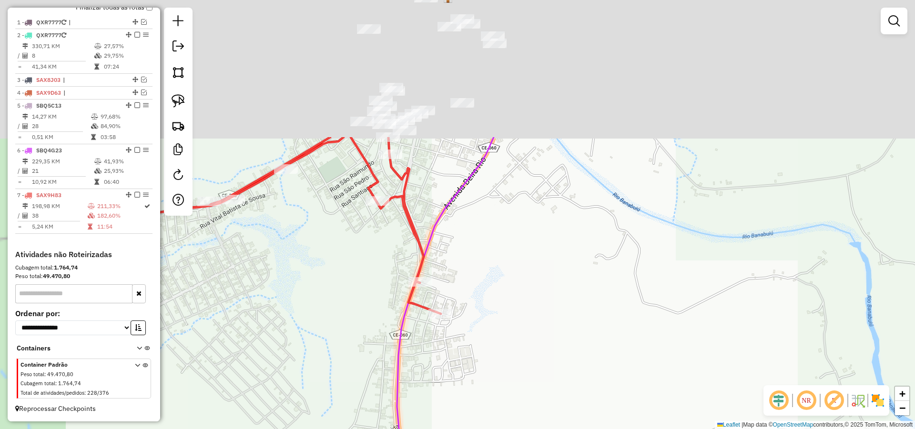
drag, startPoint x: 515, startPoint y: 268, endPoint x: 629, endPoint y: 413, distance: 184.6
click at [629, 413] on div "Janela de atendimento Grade de atendimento Capacidade Transportadoras Veículos …" at bounding box center [457, 214] width 915 height 429
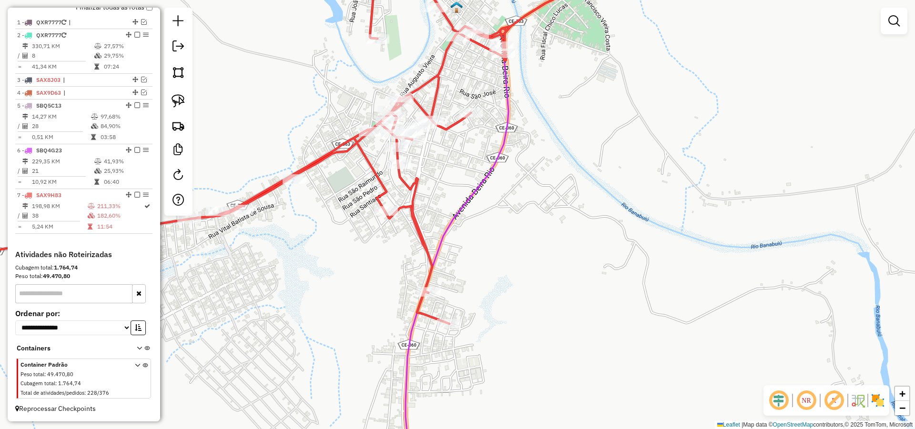
drag, startPoint x: 551, startPoint y: 266, endPoint x: 561, endPoint y: 290, distance: 25.8
click at [560, 285] on div "Janela de atendimento Grade de atendimento Capacidade Transportadoras Veículos …" at bounding box center [457, 214] width 915 height 429
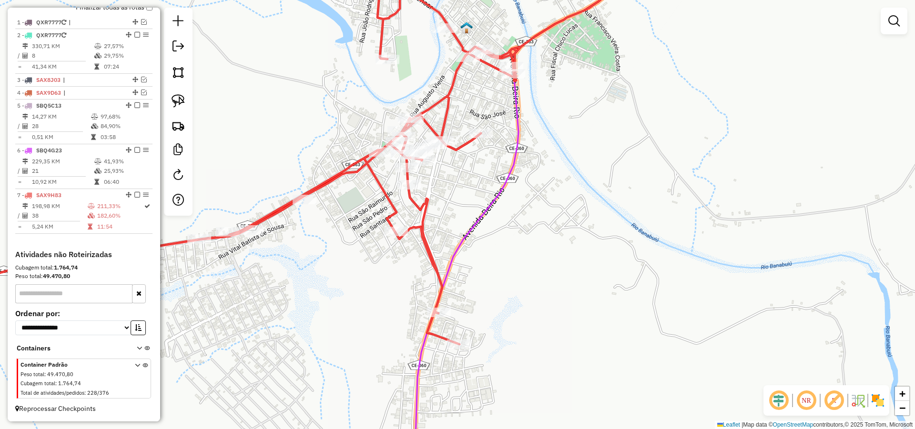
click at [550, 315] on div "Janela de atendimento Grade de atendimento Capacidade Transportadoras Veículos …" at bounding box center [457, 214] width 915 height 429
click at [182, 100] on img at bounding box center [178, 100] width 13 height 13
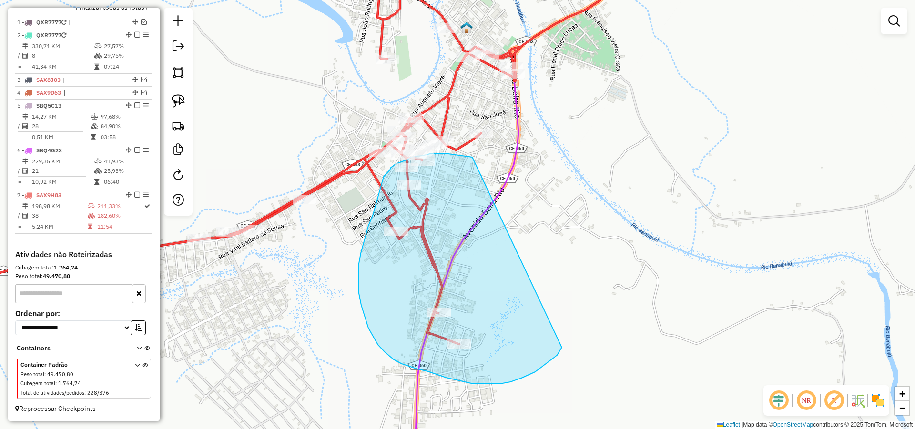
drag, startPoint x: 561, startPoint y: 347, endPoint x: 493, endPoint y: 160, distance: 199.4
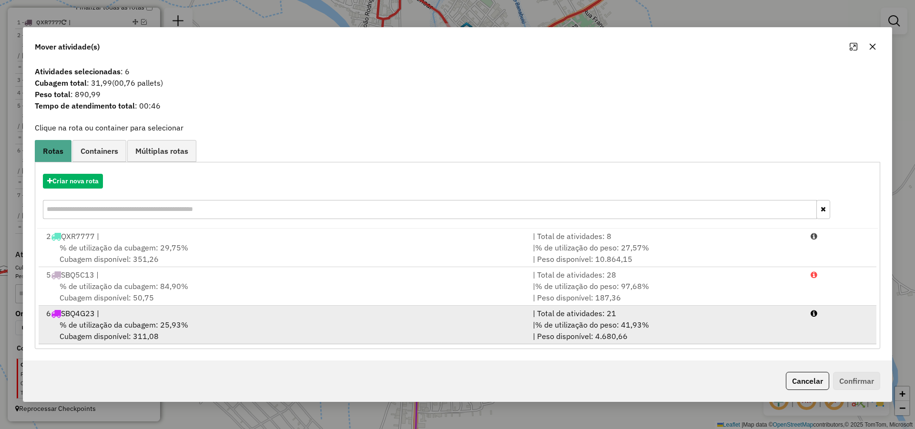
click at [241, 320] on div "% de utilização da cubagem: 25,93% Cubagem disponível: 311,08" at bounding box center [284, 330] width 487 height 23
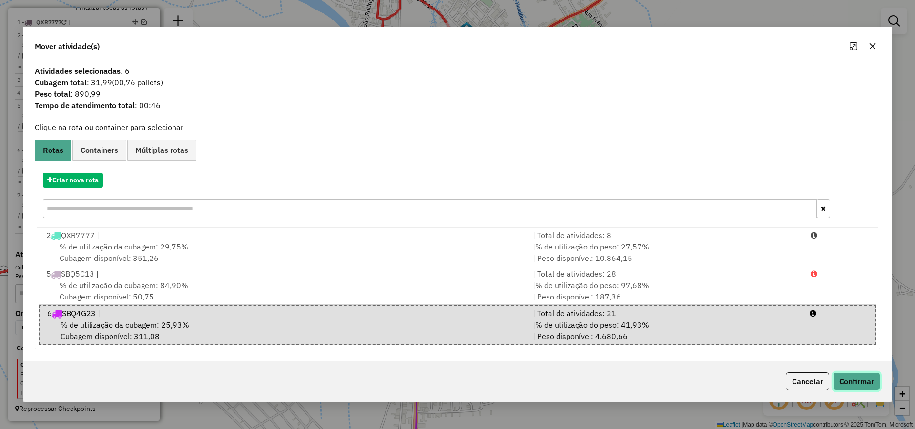
click at [851, 380] on button "Confirmar" at bounding box center [856, 382] width 47 height 18
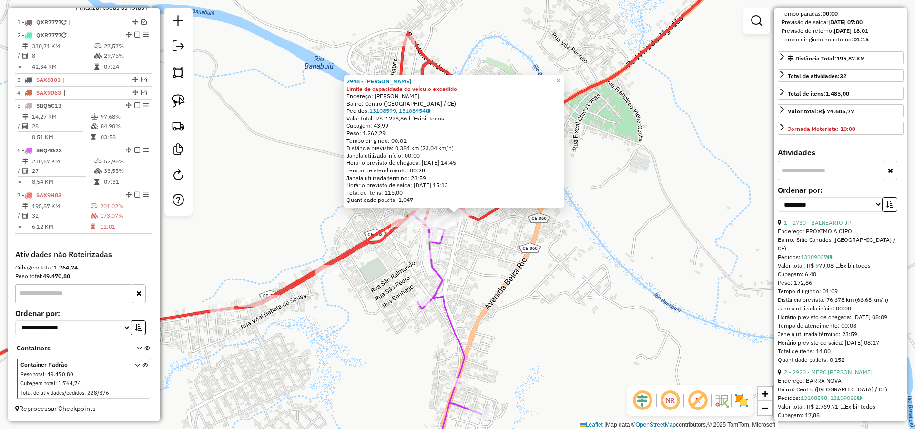
scroll to position [286, 0]
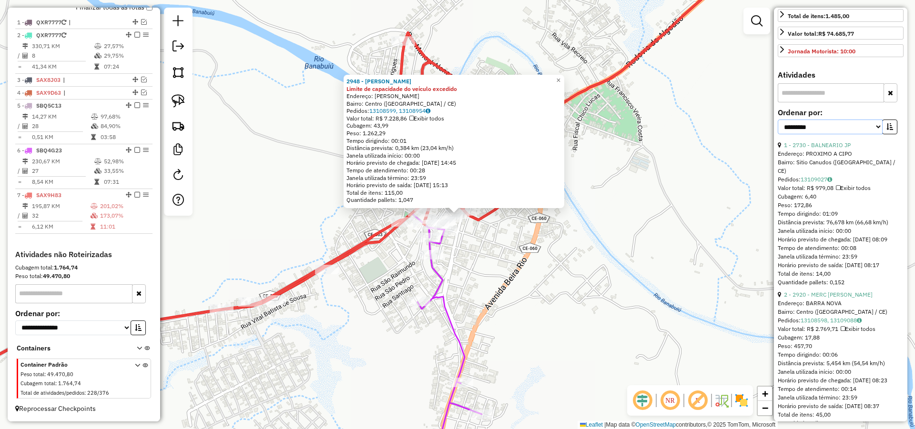
click at [861, 134] on select "**********" at bounding box center [830, 127] width 105 height 15
select select "*********"
click at [778, 134] on select "**********" at bounding box center [830, 127] width 105 height 15
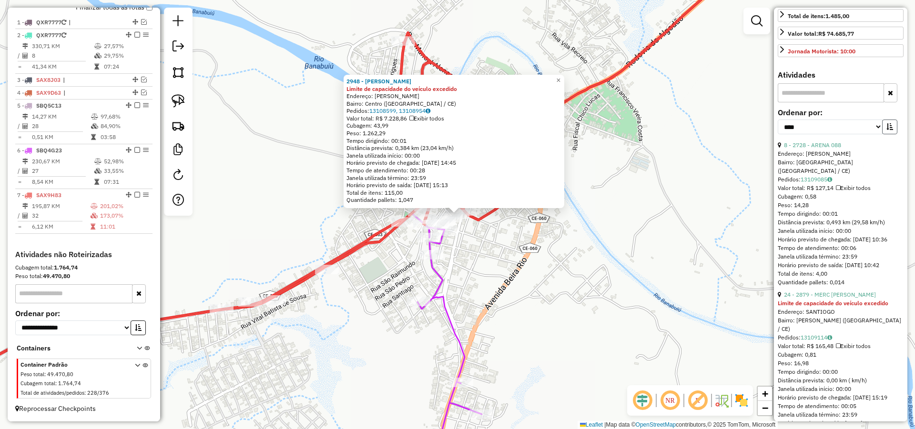
click at [890, 130] on icon "button" at bounding box center [889, 126] width 7 height 7
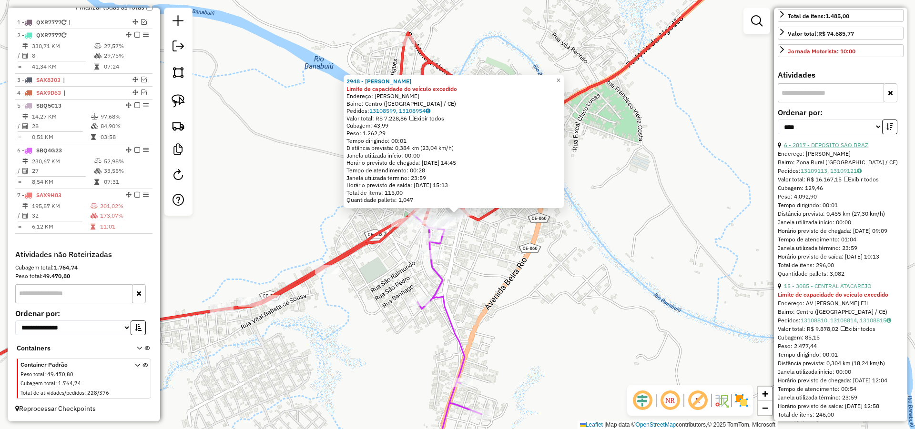
click at [831, 149] on link "6 - 2817 - DEPOSITO SAO BRAZ" at bounding box center [826, 145] width 84 height 7
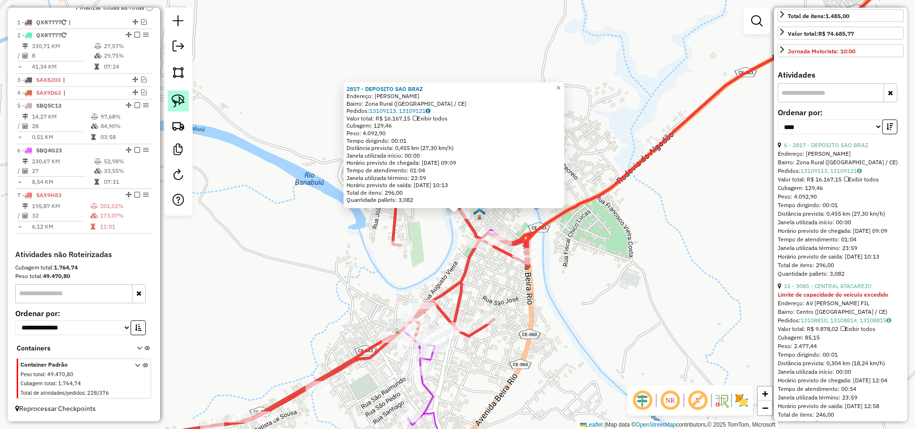
click at [175, 101] on img at bounding box center [178, 100] width 13 height 13
drag, startPoint x: 508, startPoint y: 207, endPoint x: 461, endPoint y: 224, distance: 49.6
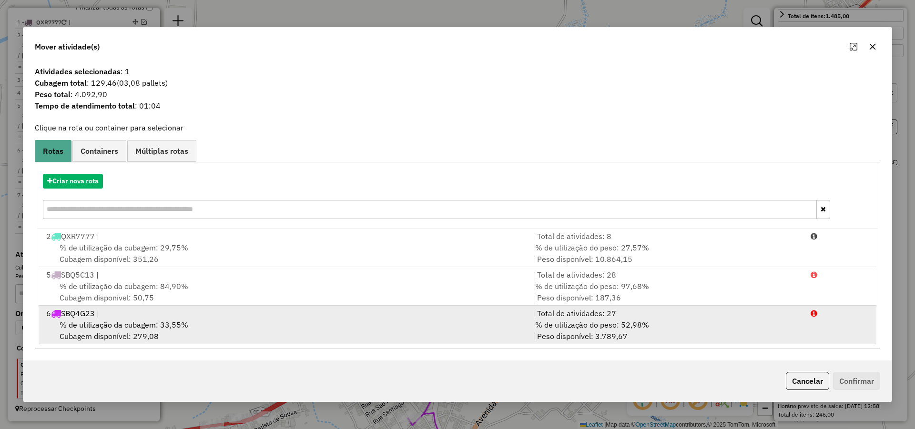
click at [292, 328] on div "% de utilização da cubagem: 33,55% Cubagem disponível: 279,08" at bounding box center [284, 330] width 487 height 23
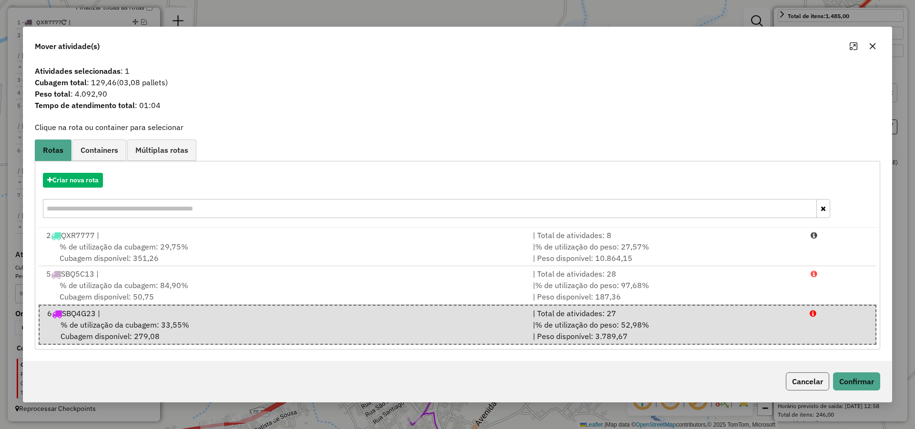
click at [810, 381] on button "Cancelar" at bounding box center [807, 382] width 43 height 18
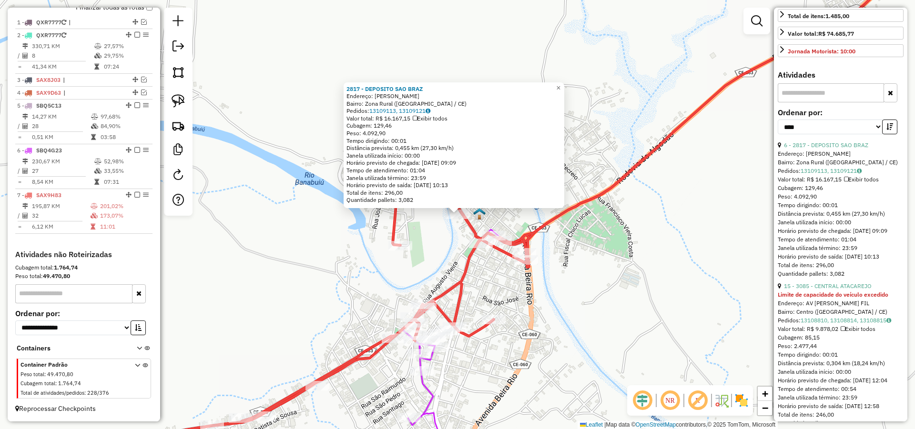
scroll to position [343, 0]
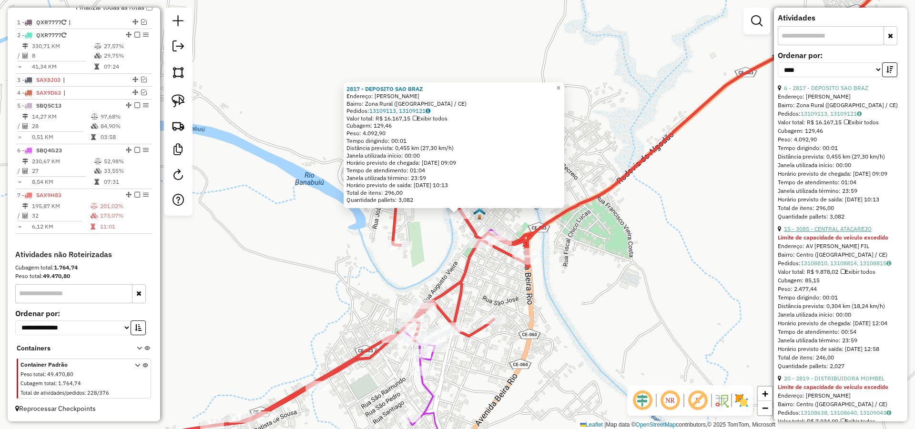
click at [840, 233] on link "15 - 3085 - CENTRAL ATACAREJO" at bounding box center [828, 228] width 88 height 7
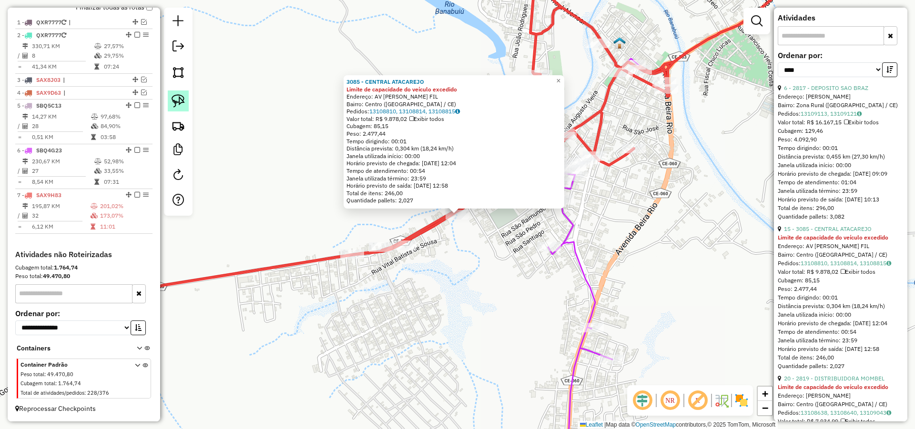
click at [186, 100] on link at bounding box center [178, 101] width 21 height 21
drag, startPoint x: 454, startPoint y: 228, endPoint x: 473, endPoint y: 198, distance: 35.7
click at [473, 198] on div "3085 - CENTRAL ATACAREJO Limite de capacidade do veículo excedido Endereço: AV …" at bounding box center [457, 214] width 915 height 429
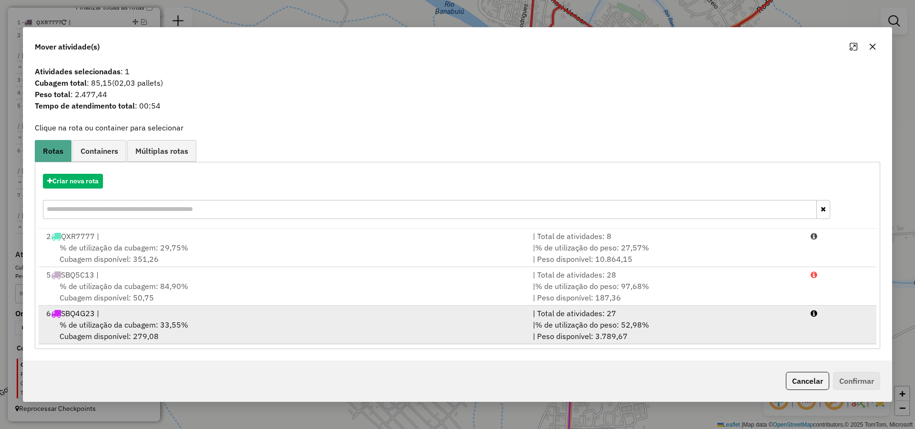
click at [495, 322] on div "% de utilização da cubagem: 33,55% Cubagem disponível: 279,08" at bounding box center [284, 330] width 487 height 23
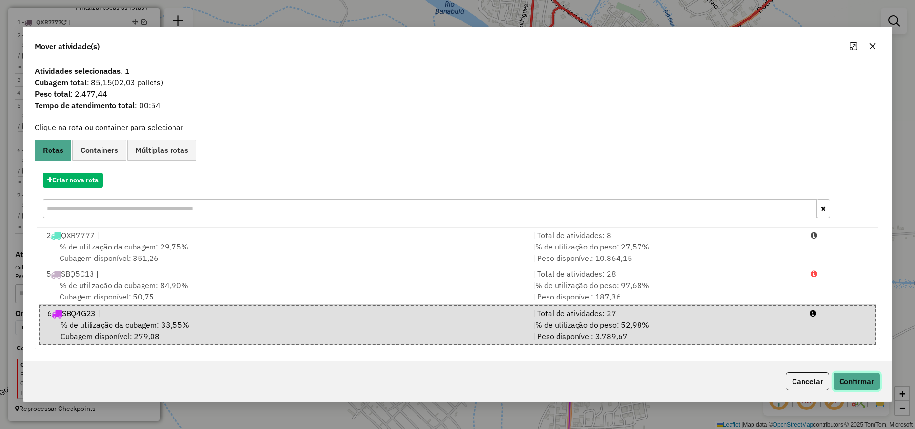
click at [856, 386] on button "Confirmar" at bounding box center [856, 382] width 47 height 18
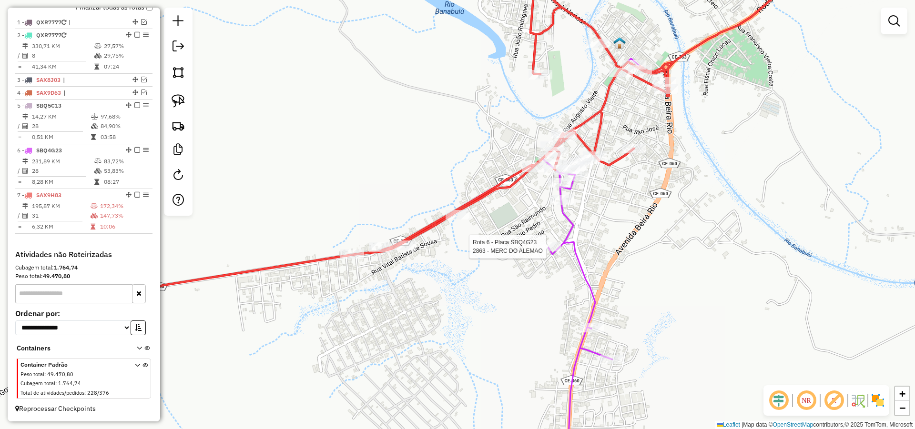
select select "*********"
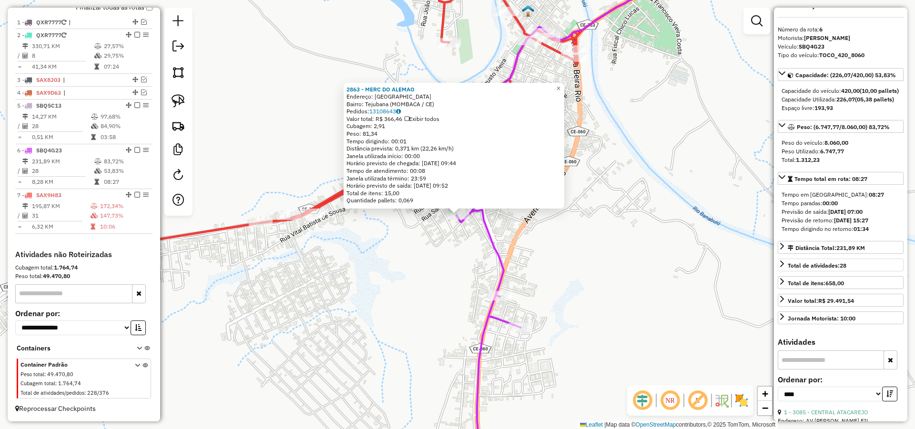
scroll to position [0, 0]
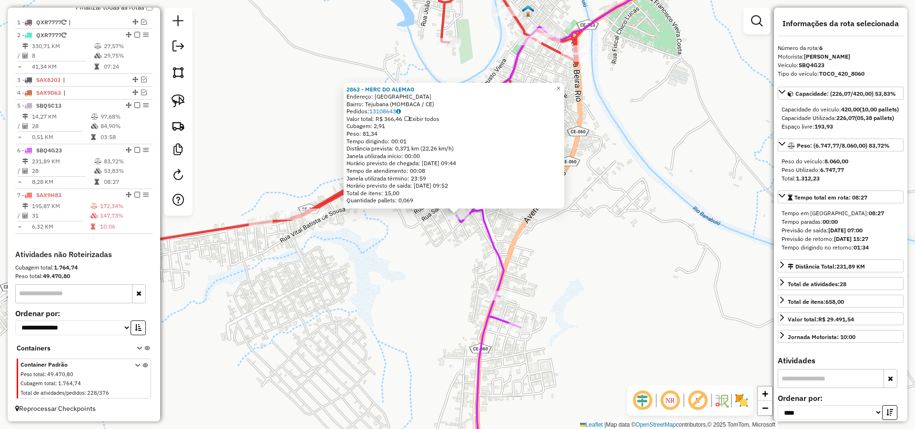
click at [539, 247] on div "2863 - MERC DO [PERSON_NAME]: [GEOGRAPHIC_DATA]: [GEOGRAPHIC_DATA] ([GEOGRAPHIC…" at bounding box center [457, 214] width 915 height 429
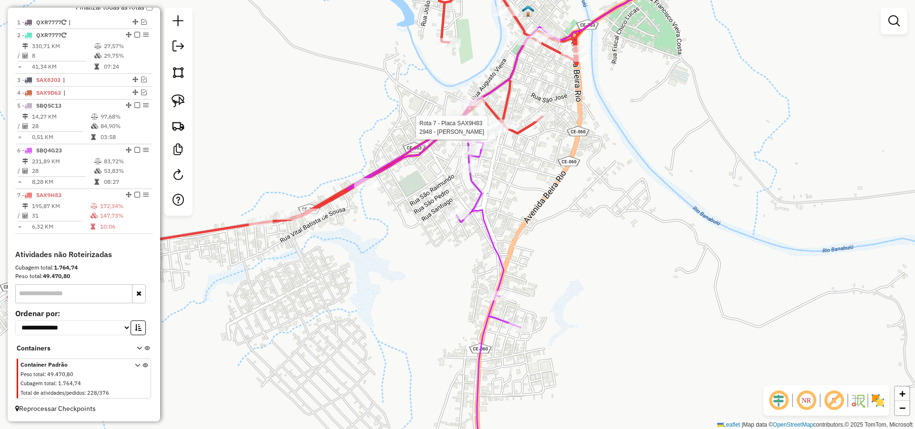
select select "*********"
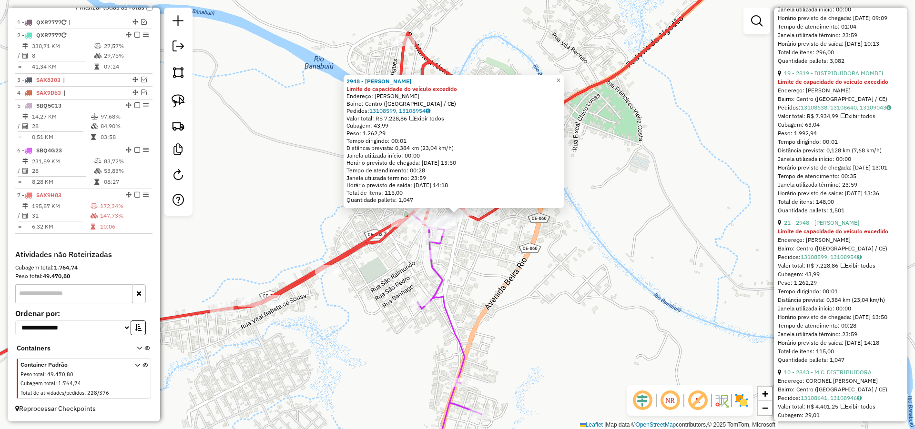
scroll to position [515, 0]
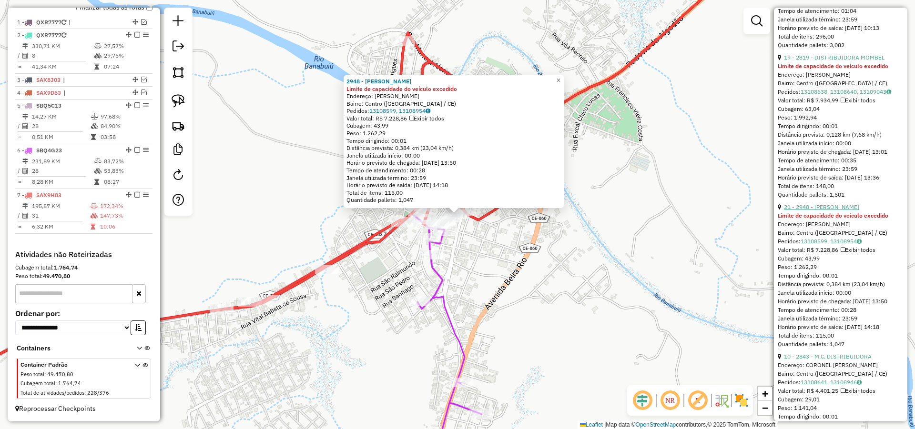
click at [848, 211] on link "21 - 2948 - [PERSON_NAME]" at bounding box center [821, 206] width 75 height 7
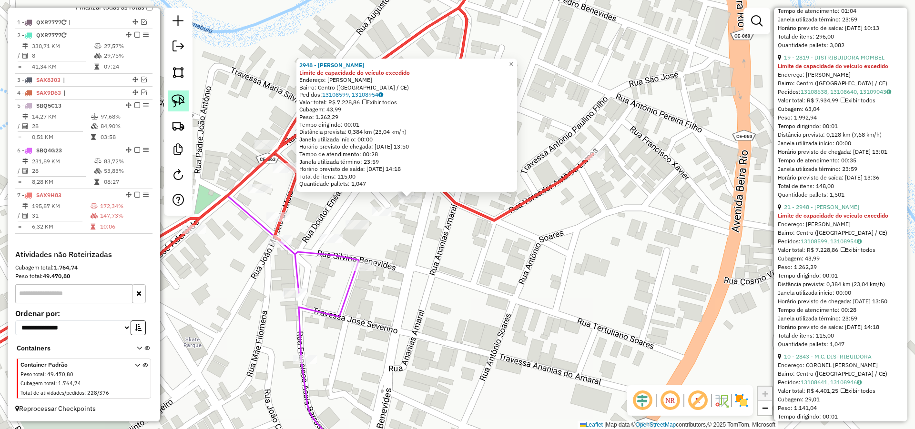
click at [174, 100] on img at bounding box center [178, 100] width 13 height 13
drag, startPoint x: 426, startPoint y: 230, endPoint x: 420, endPoint y: 192, distance: 38.2
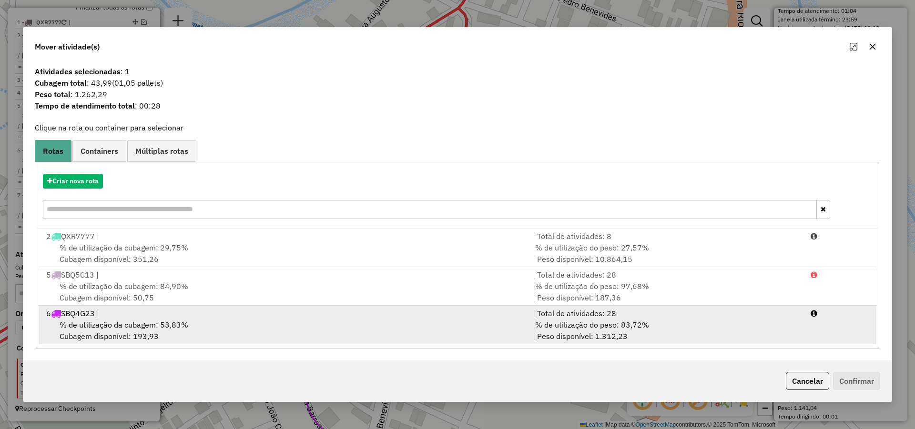
click at [520, 331] on div "% de utilização da cubagem: 53,83% Cubagem disponível: 193,93" at bounding box center [284, 330] width 487 height 23
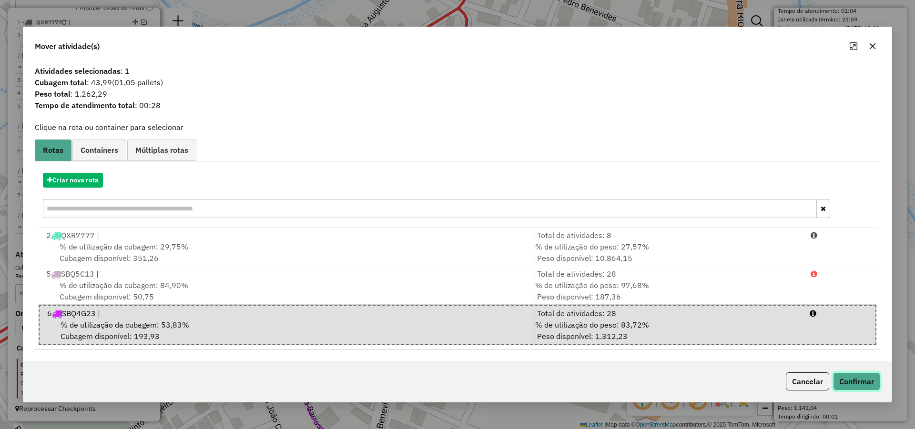
click at [862, 382] on button "Confirmar" at bounding box center [856, 382] width 47 height 18
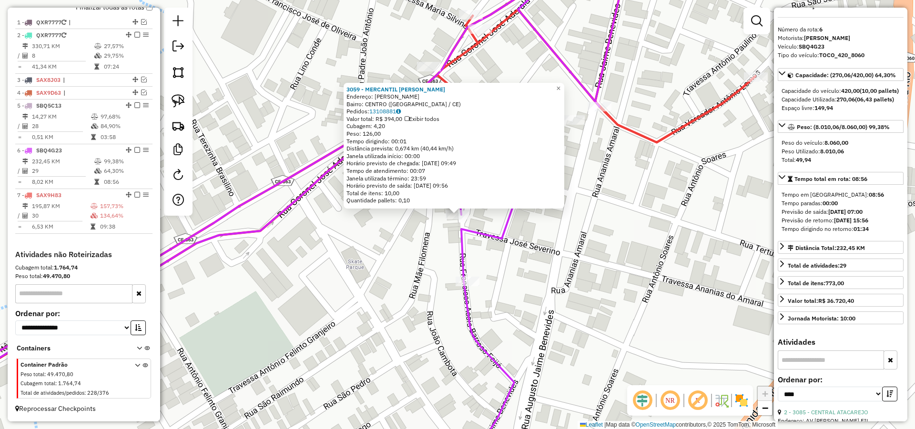
scroll to position [0, 0]
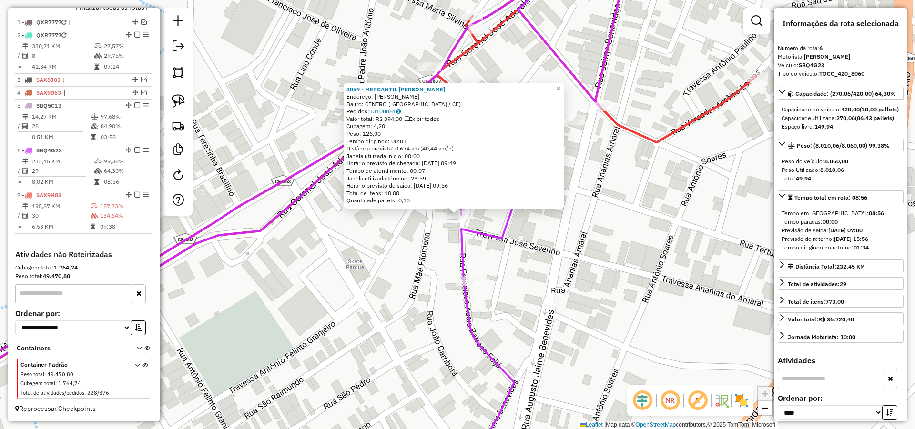
click at [635, 313] on div "3059 - MERCANTIL [PERSON_NAME]: [PERSON_NAME]: [GEOGRAPHIC_DATA] ([GEOGRAPHIC_D…" at bounding box center [457, 214] width 915 height 429
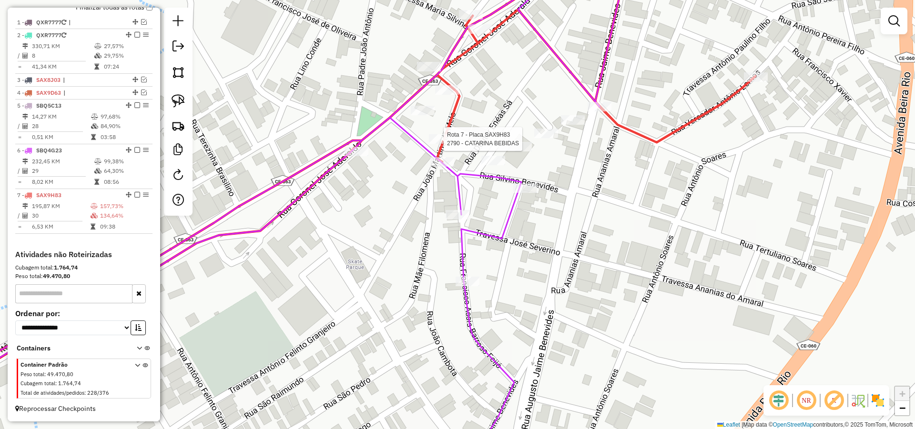
select select "*********"
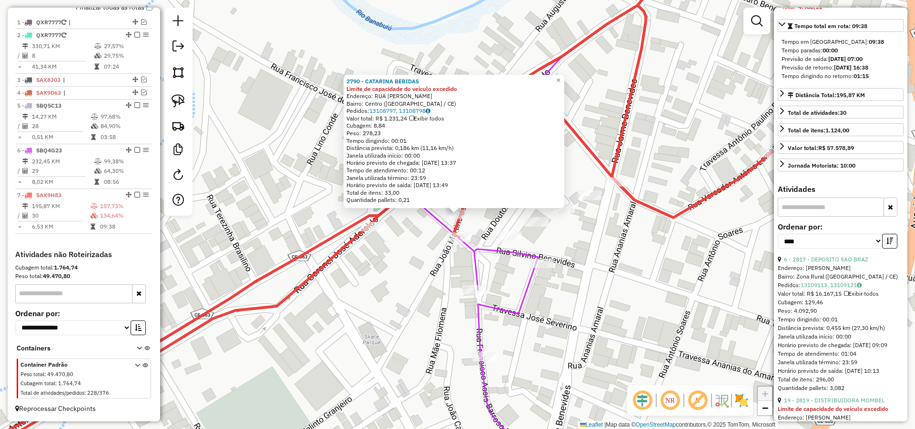
scroll to position [286, 0]
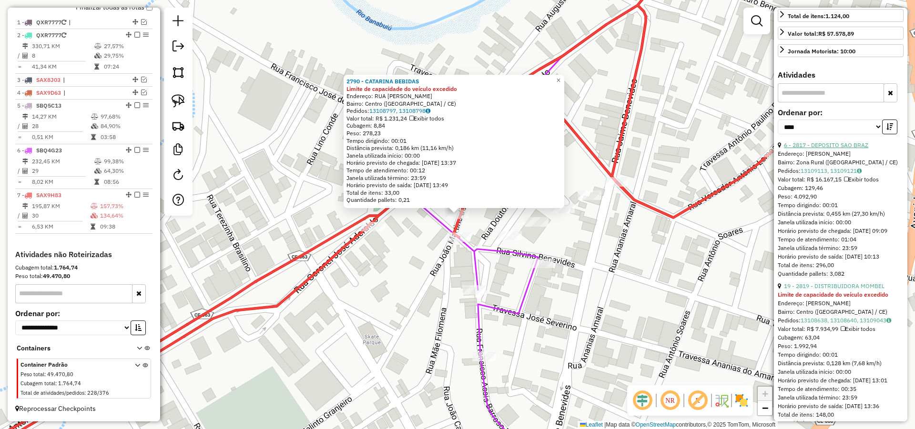
click at [830, 149] on link "6 - 2817 - DEPOSITO SAO BRAZ" at bounding box center [826, 145] width 84 height 7
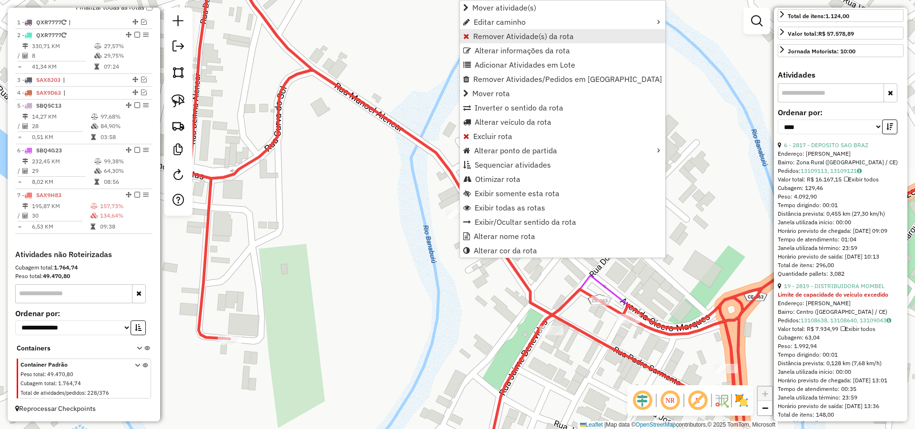
click at [507, 34] on span "Remover Atividade(s) da rota" at bounding box center [523, 36] width 101 height 8
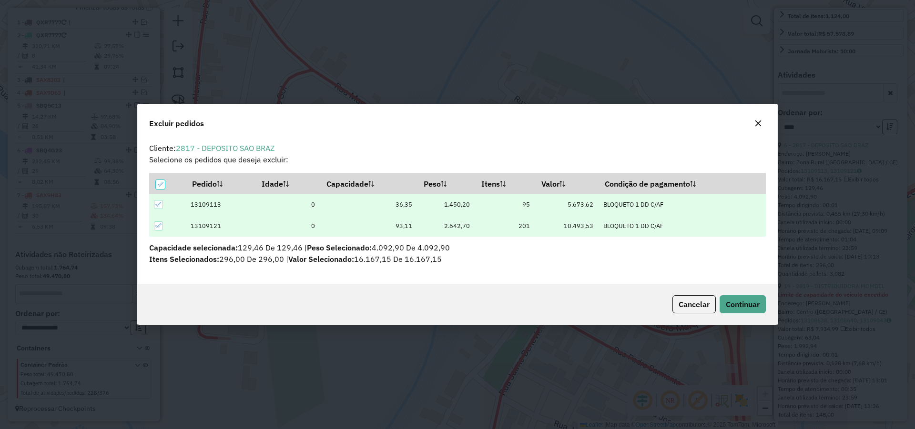
scroll to position [0, 0]
click at [735, 304] on span "Continuar" at bounding box center [743, 305] width 34 height 10
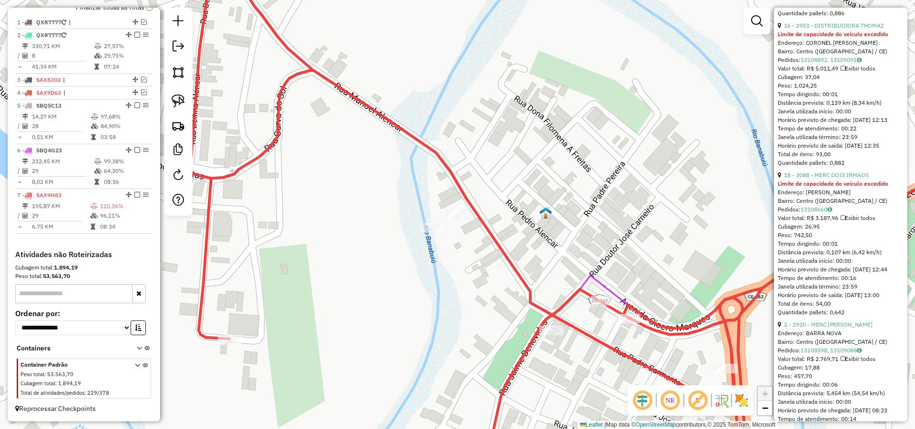
scroll to position [972, 0]
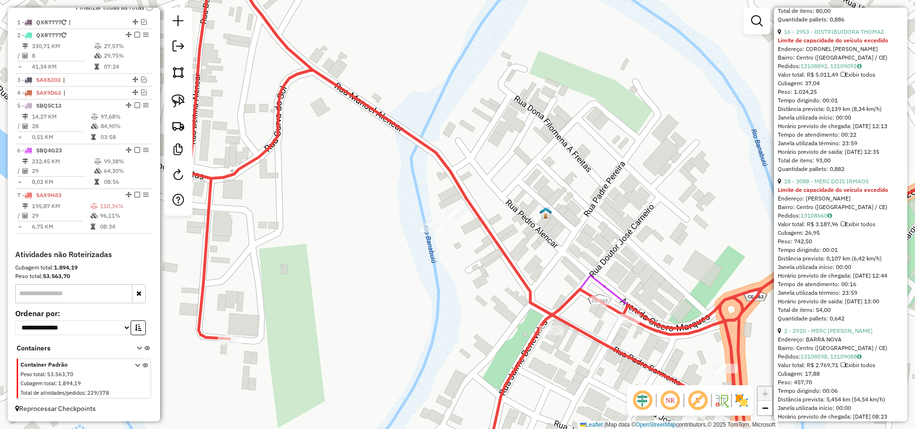
click at [843, 45] on div "Limite de capacidade do veículo excedido" at bounding box center [841, 40] width 126 height 9
click at [846, 35] on link "16 - 2953 - DISTRIBUIDORA THOMAZ" at bounding box center [834, 31] width 100 height 7
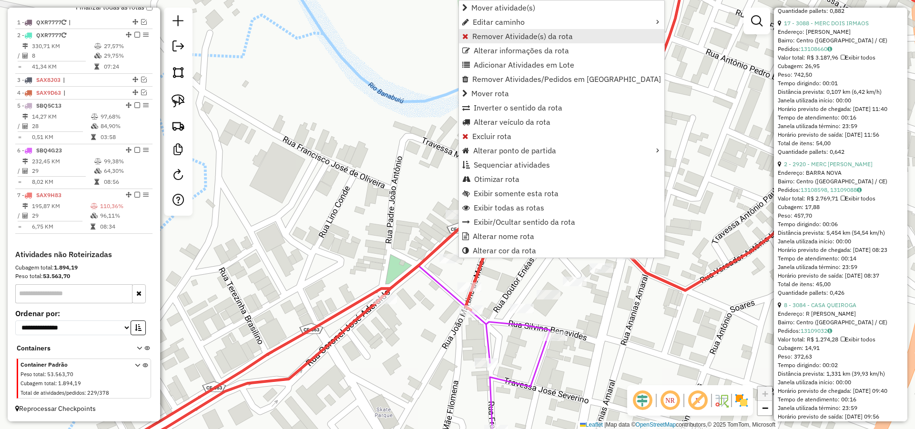
click at [497, 34] on span "Remover Atividade(s) da rota" at bounding box center [522, 36] width 101 height 8
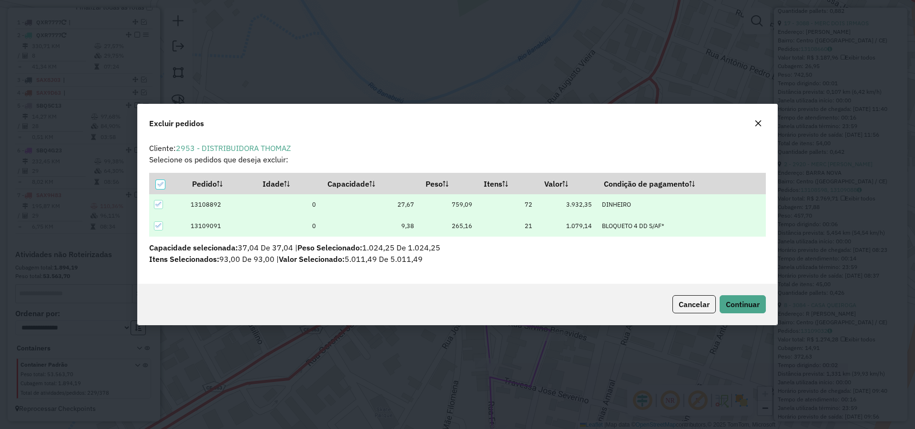
scroll to position [0, 0]
click at [730, 296] on button "Continuar" at bounding box center [743, 304] width 46 height 18
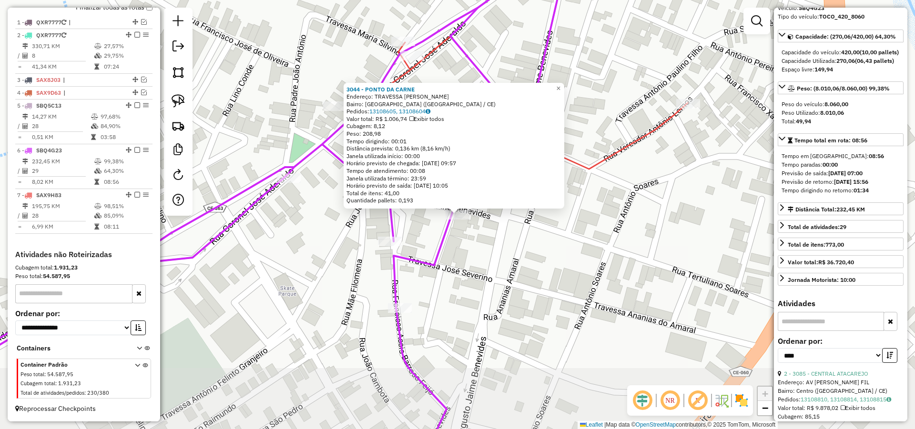
scroll to position [66, 0]
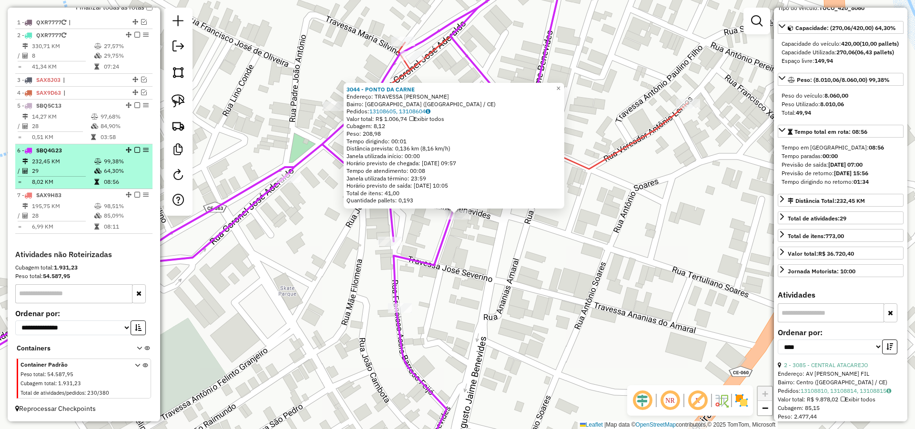
click at [134, 150] on em at bounding box center [137, 150] width 6 height 6
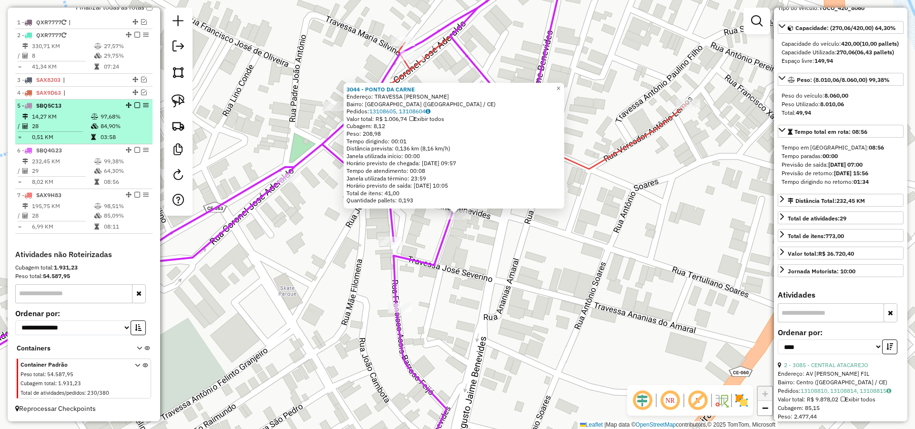
scroll to position [328, 0]
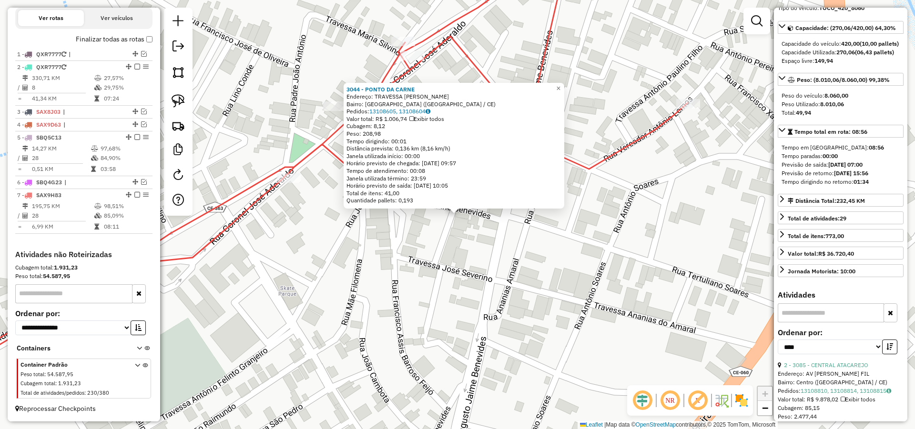
click at [135, 194] on em at bounding box center [137, 195] width 6 height 6
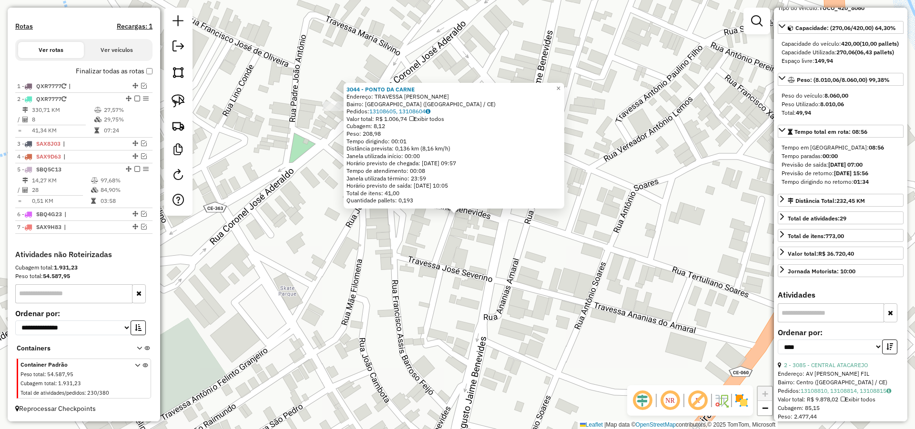
scroll to position [296, 0]
click at [382, 280] on div "3044 - PONTO DA CARNE Endereço: TRAVESSA [PERSON_NAME] [PERSON_NAME]: [GEOGRAPH…" at bounding box center [457, 214] width 915 height 429
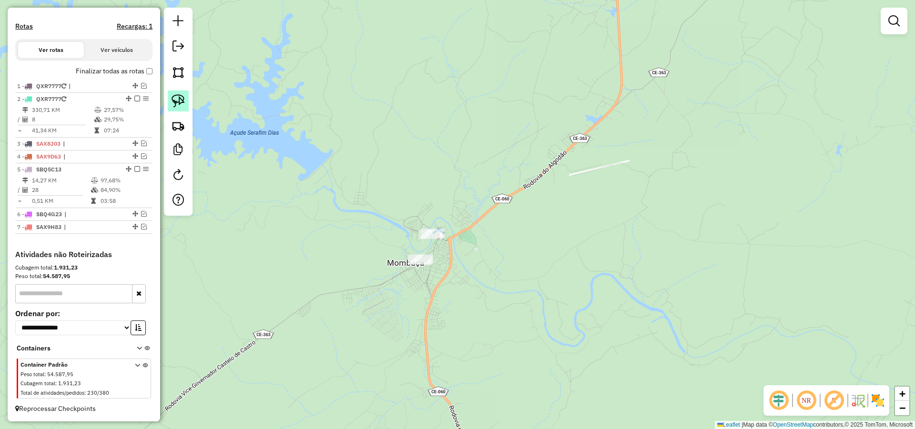
click at [181, 91] on link at bounding box center [178, 101] width 21 height 21
drag, startPoint x: 378, startPoint y: 207, endPoint x: 518, endPoint y: 249, distance: 146.4
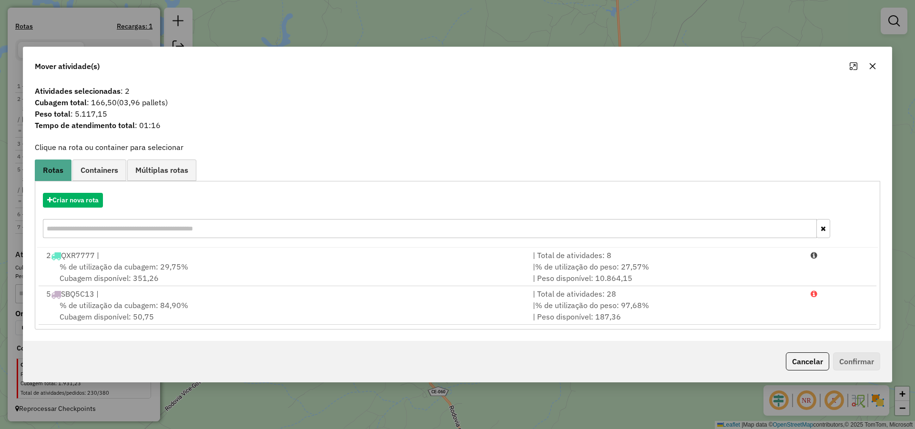
click at [872, 68] on icon "button" at bounding box center [873, 66] width 8 height 8
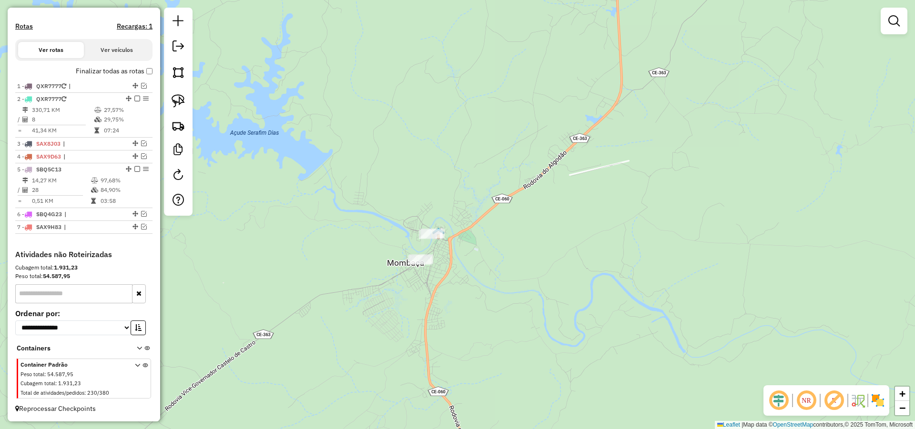
drag, startPoint x: 538, startPoint y: 189, endPoint x: 582, endPoint y: 234, distance: 62.7
click at [574, 239] on div "Janela de atendimento Grade de atendimento Capacidade Transportadoras Veículos …" at bounding box center [457, 214] width 915 height 429
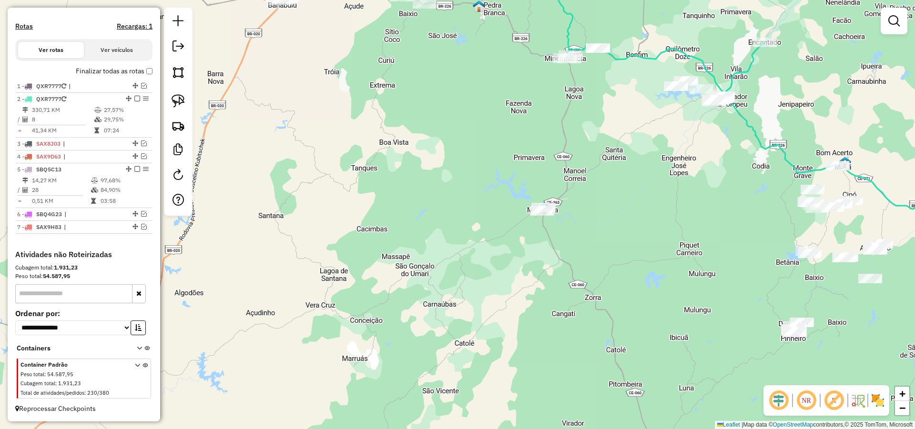
drag, startPoint x: 656, startPoint y: 265, endPoint x: 618, endPoint y: 215, distance: 62.8
click at [618, 215] on div "Janela de atendimento Grade de atendimento Capacidade Transportadoras Veículos …" at bounding box center [457, 214] width 915 height 429
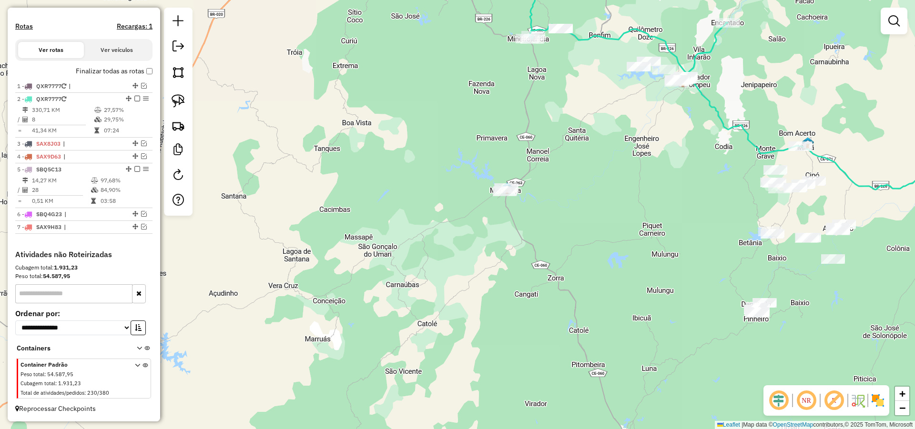
drag, startPoint x: 598, startPoint y: 187, endPoint x: 558, endPoint y: 193, distance: 39.9
click at [544, 184] on div "Janela de atendimento Grade de atendimento Capacidade Transportadoras Veículos …" at bounding box center [457, 214] width 915 height 429
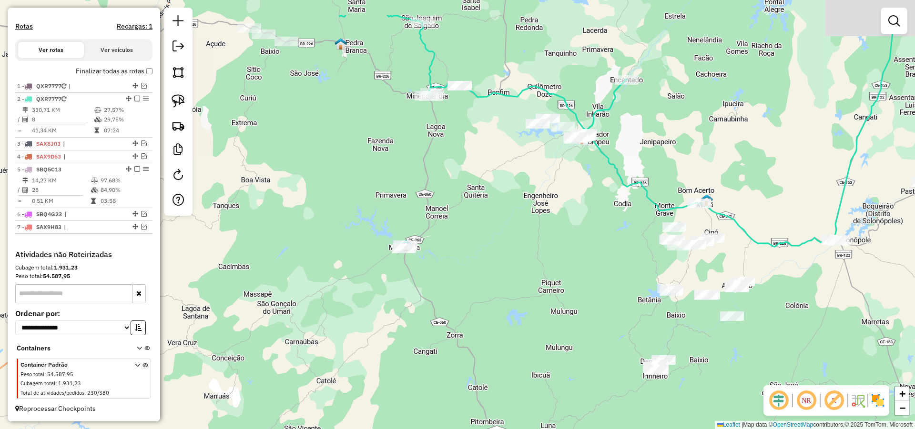
drag, startPoint x: 610, startPoint y: 185, endPoint x: 540, endPoint y: 240, distance: 89.2
click at [562, 253] on div "Janela de atendimento Grade de atendimento Capacidade Transportadoras Veículos …" at bounding box center [457, 214] width 915 height 429
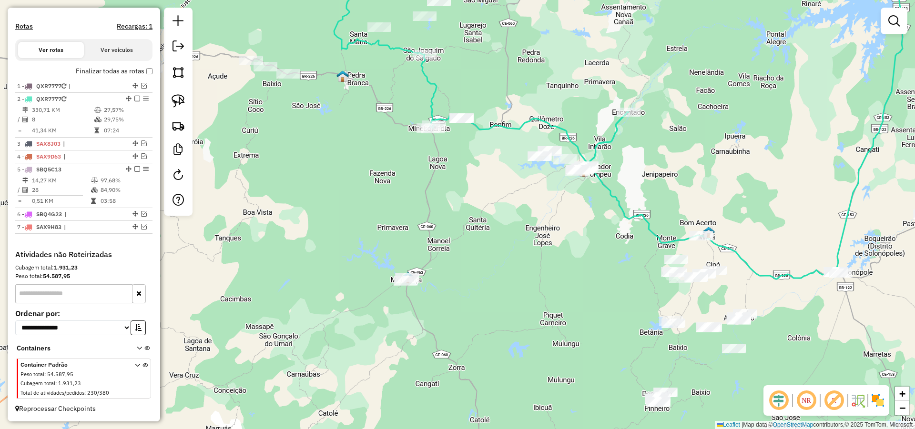
drag, startPoint x: 509, startPoint y: 209, endPoint x: 537, endPoint y: 269, distance: 66.3
click at [537, 269] on div "Janela de atendimento Grade de atendimento Capacidade Transportadoras Veículos …" at bounding box center [457, 214] width 915 height 429
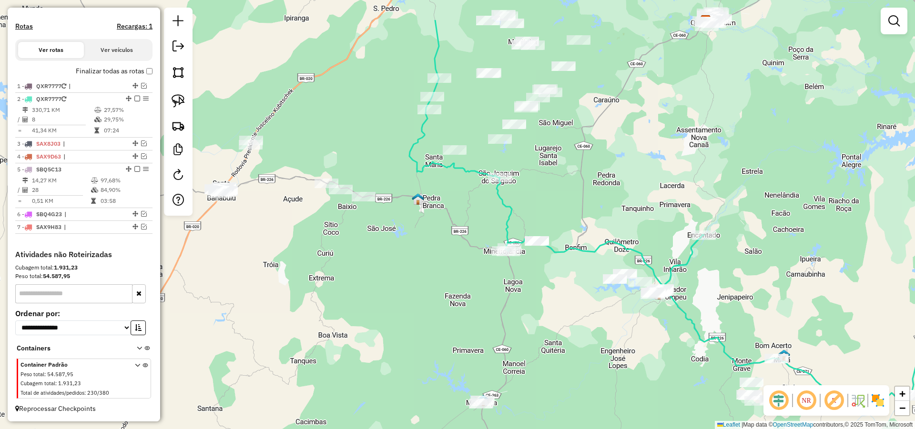
drag, startPoint x: 543, startPoint y: 324, endPoint x: 566, endPoint y: 340, distance: 27.5
click at [566, 340] on div "Janela de atendimento Grade de atendimento Capacidade Transportadoras Veículos …" at bounding box center [457, 214] width 915 height 429
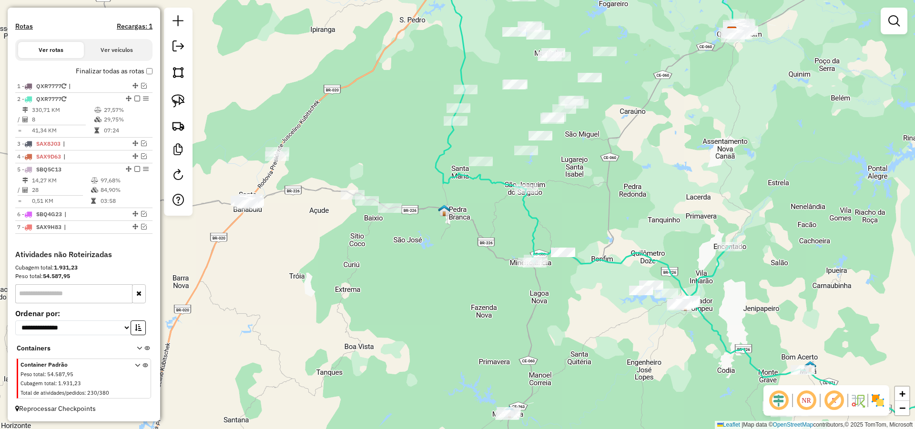
drag, startPoint x: 547, startPoint y: 327, endPoint x: 590, endPoint y: 336, distance: 44.9
click at [588, 336] on div "Janela de atendimento Grade de atendimento Capacidade Transportadoras Veículos …" at bounding box center [457, 214] width 915 height 429
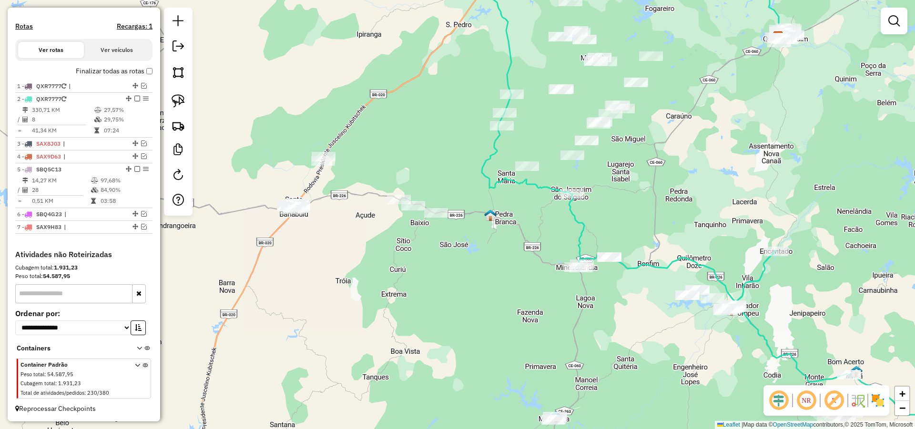
drag, startPoint x: 482, startPoint y: 313, endPoint x: 510, endPoint y: 316, distance: 28.8
click at [510, 316] on div "Janela de atendimento Grade de atendimento Capacidade Transportadoras Veículos …" at bounding box center [457, 214] width 915 height 429
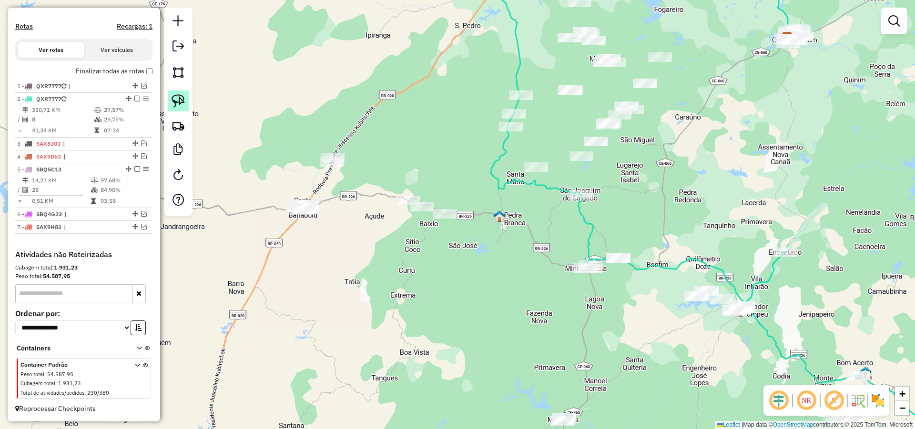
click at [178, 97] on img at bounding box center [178, 100] width 13 height 13
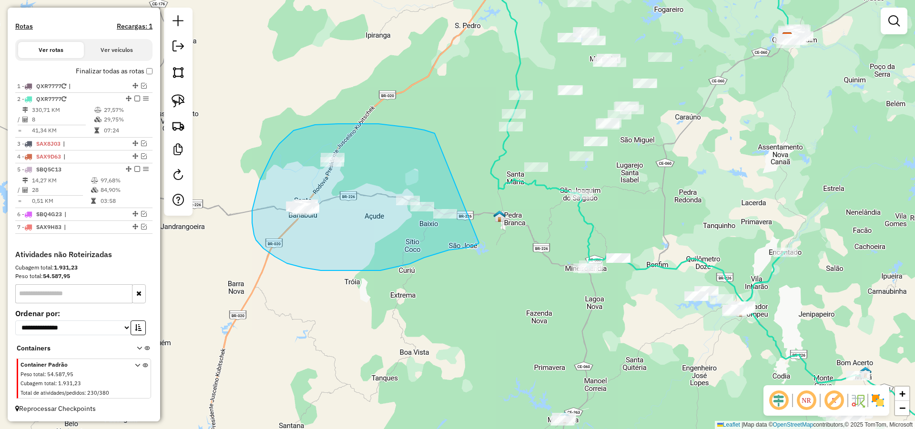
drag, startPoint x: 424, startPoint y: 130, endPoint x: 479, endPoint y: 243, distance: 125.5
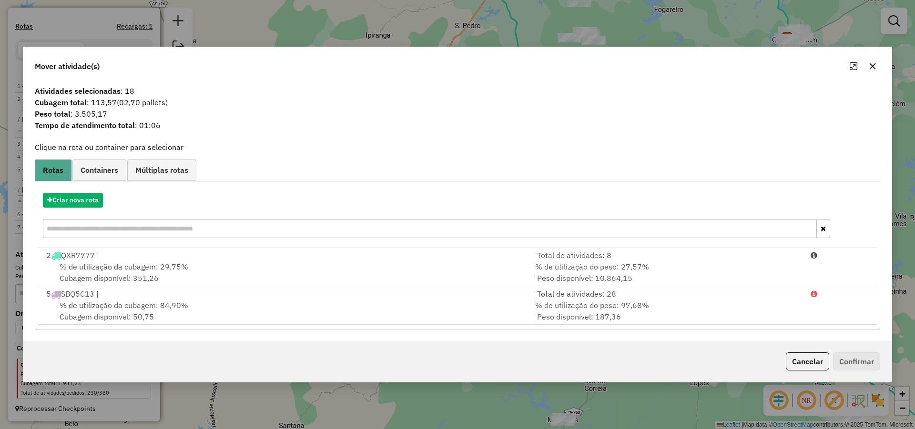
click at [71, 192] on div "Criar nova rota" at bounding box center [457, 217] width 841 height 62
click at [74, 195] on button "Criar nova rota" at bounding box center [73, 200] width 60 height 15
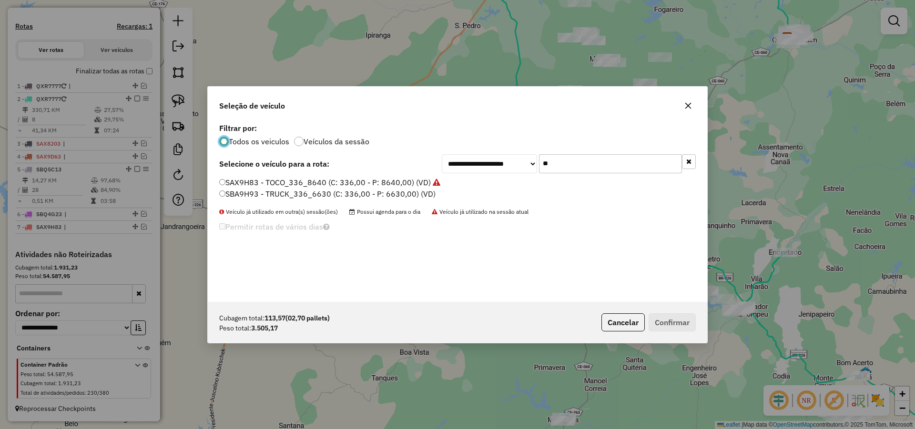
scroll to position [5, 3]
click at [595, 168] on input "**" at bounding box center [610, 163] width 143 height 19
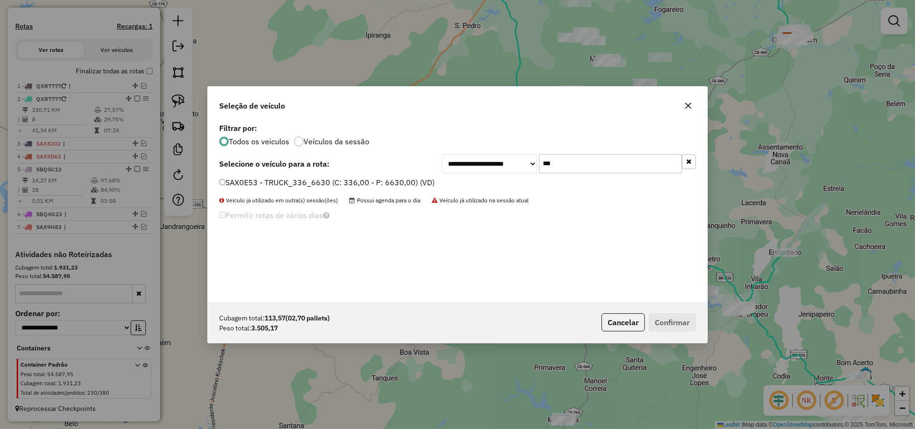
type input "***"
click at [377, 181] on label "SAX0E53 - TRUCK_336_6630 (C: 336,00 - P: 6630,00) (VD)" at bounding box center [326, 182] width 215 height 11
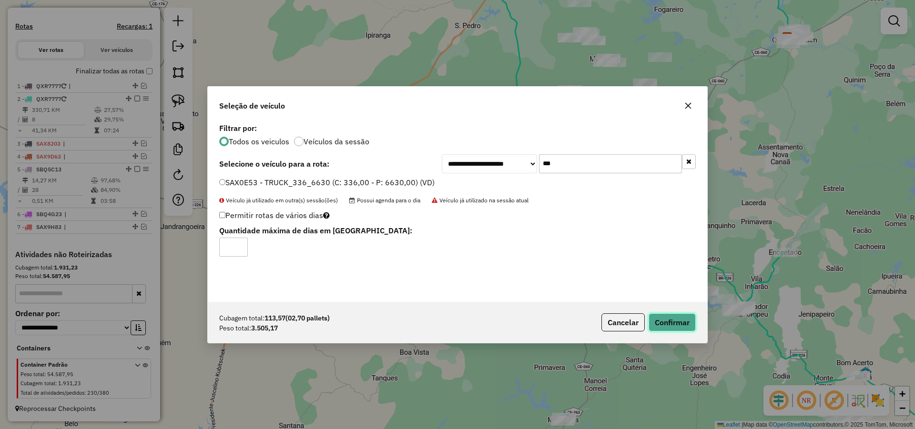
click at [665, 320] on button "Confirmar" at bounding box center [672, 323] width 47 height 18
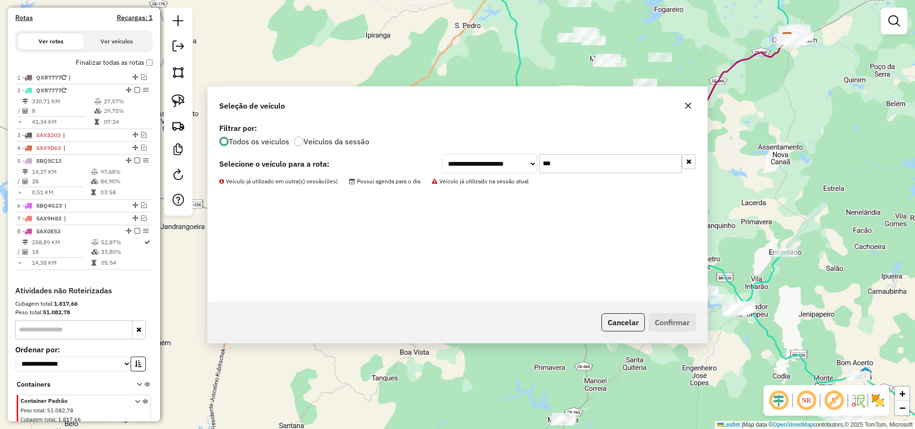
scroll to position [341, 0]
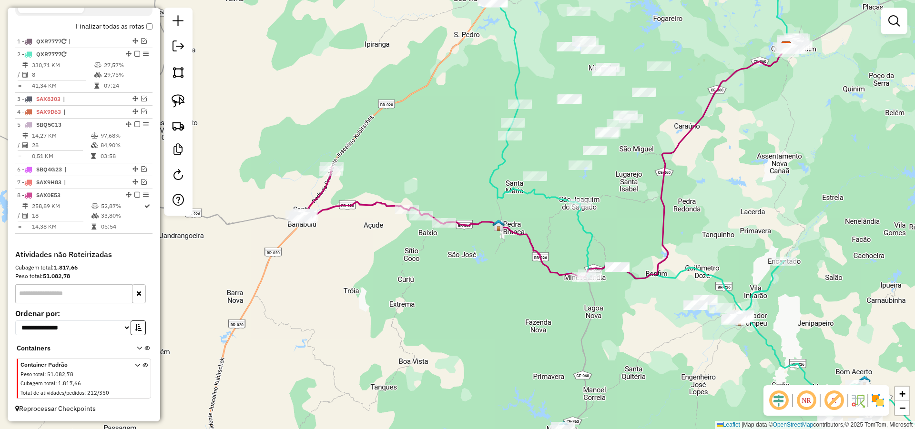
drag, startPoint x: 553, startPoint y: 218, endPoint x: 548, endPoint y: 243, distance: 25.8
click at [540, 237] on div "Janela de atendimento Grade de atendimento Capacidade Transportadoras Veículos …" at bounding box center [457, 214] width 915 height 429
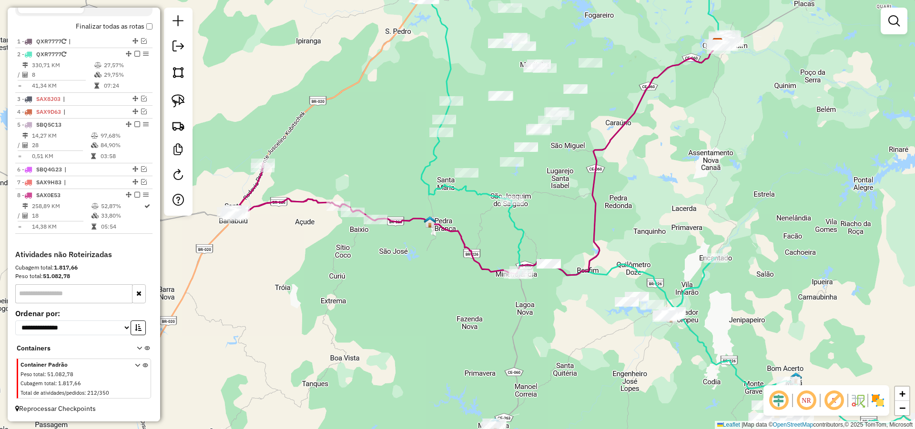
drag, startPoint x: 546, startPoint y: 229, endPoint x: 526, endPoint y: 219, distance: 22.0
click at [528, 220] on div "Janela de atendimento Grade de atendimento Capacidade Transportadoras Veículos …" at bounding box center [457, 214] width 915 height 429
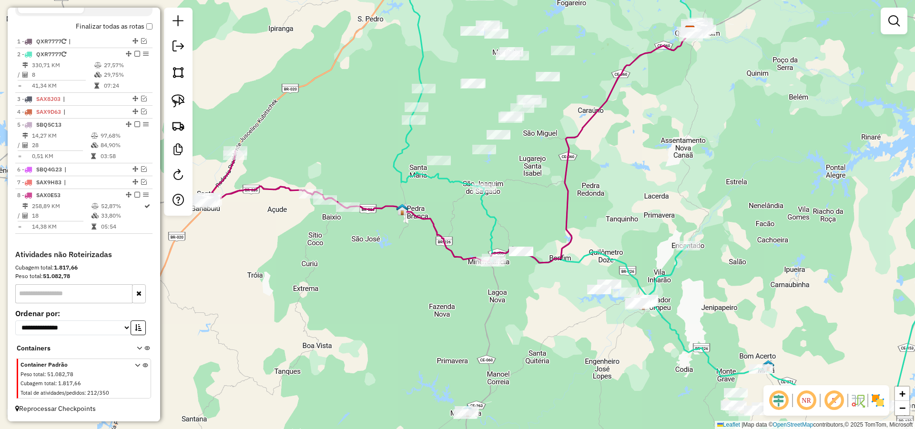
drag, startPoint x: 547, startPoint y: 307, endPoint x: 543, endPoint y: 302, distance: 6.5
click at [543, 304] on div "Janela de atendimento Grade de atendimento Capacidade Transportadoras Veículos …" at bounding box center [457, 214] width 915 height 429
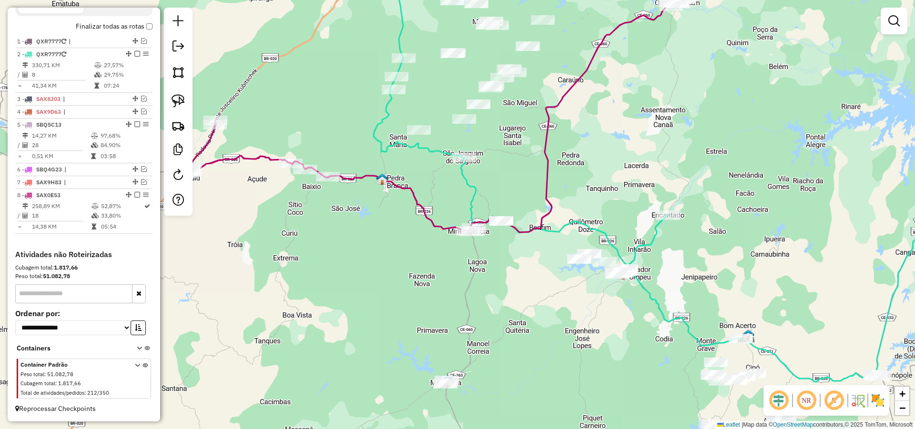
drag, startPoint x: 571, startPoint y: 294, endPoint x: 558, endPoint y: 270, distance: 27.3
click at [560, 274] on div "Janela de atendimento Grade de atendimento Capacidade Transportadoras Veículos …" at bounding box center [457, 214] width 915 height 429
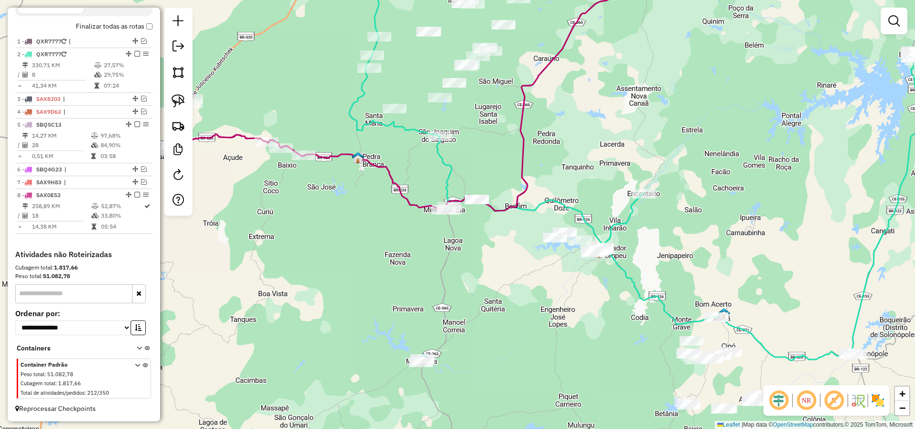
drag, startPoint x: 618, startPoint y: 281, endPoint x: 581, endPoint y: 280, distance: 36.7
click at [588, 280] on div "Janela de atendimento Grade de atendimento Capacidade Transportadoras Veículos …" at bounding box center [457, 214] width 915 height 429
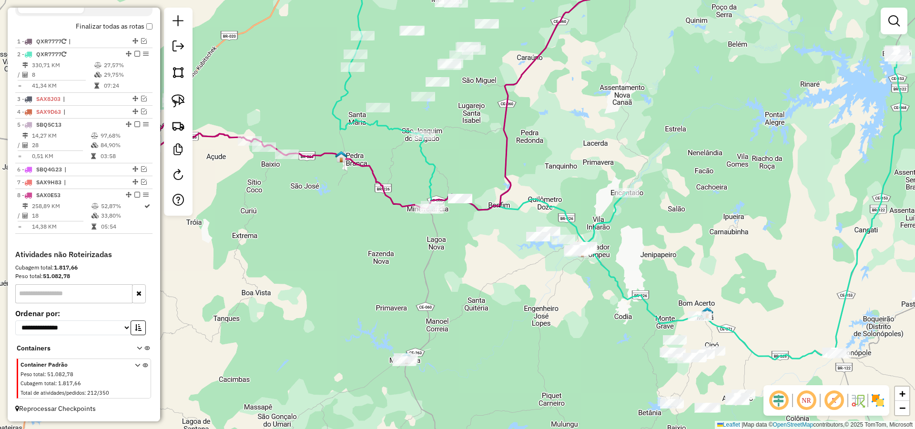
drag, startPoint x: 616, startPoint y: 283, endPoint x: 596, endPoint y: 281, distance: 20.6
click at [612, 283] on div "Janela de atendimento Grade de atendimento Capacidade Transportadoras Veículos …" at bounding box center [457, 214] width 915 height 429
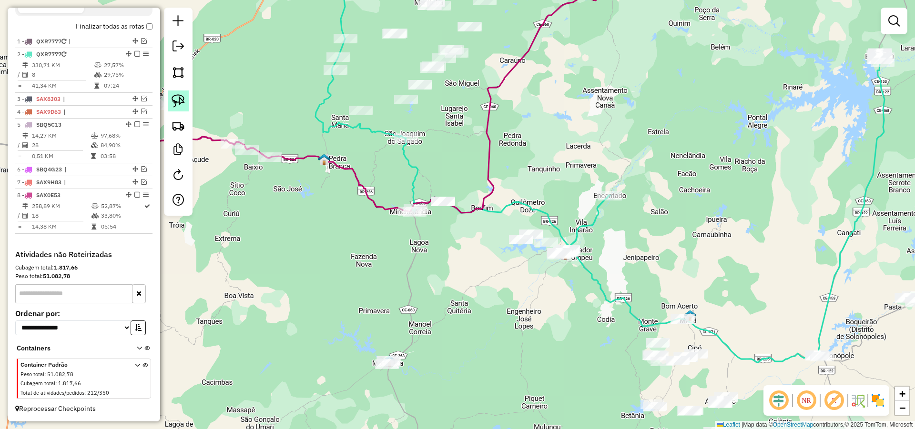
click at [175, 101] on img at bounding box center [178, 100] width 13 height 13
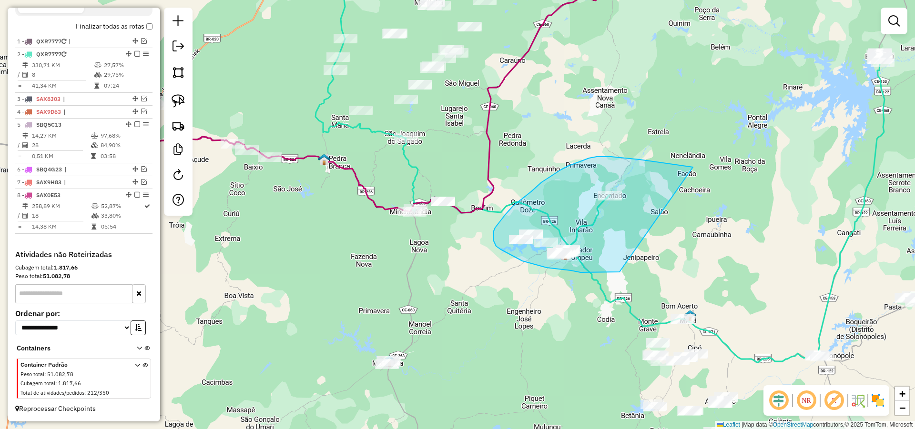
drag, startPoint x: 611, startPoint y: 157, endPoint x: 631, endPoint y: 260, distance: 105.3
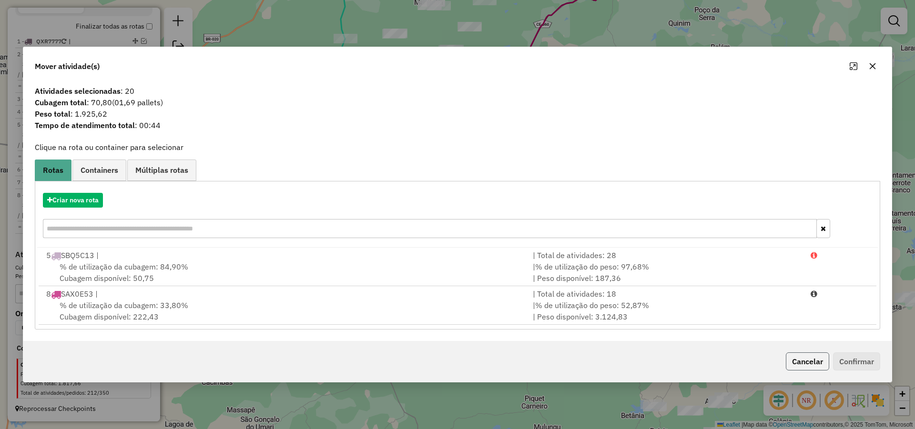
click at [812, 355] on button "Cancelar" at bounding box center [807, 362] width 43 height 18
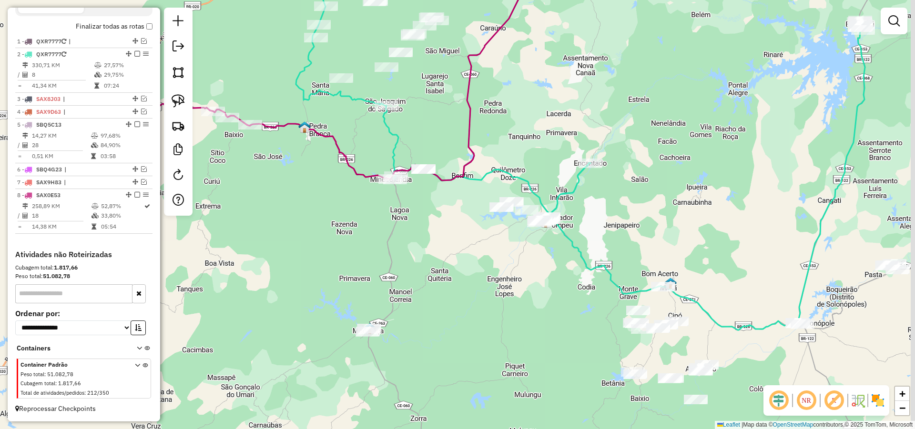
drag, startPoint x: 613, startPoint y: 250, endPoint x: 592, endPoint y: 220, distance: 36.6
click at [593, 221] on div "Janela de atendimento Grade de atendimento Capacidade Transportadoras Veículos …" at bounding box center [457, 214] width 915 height 429
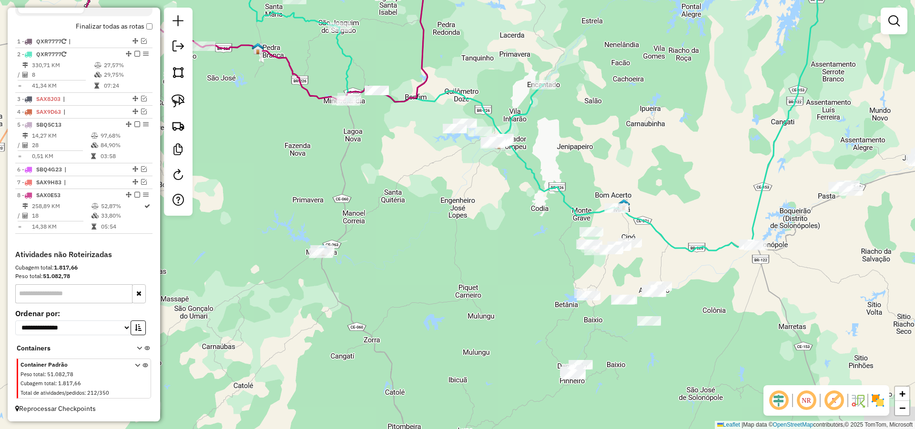
drag, startPoint x: 724, startPoint y: 319, endPoint x: 718, endPoint y: 313, distance: 9.4
click at [720, 313] on div "Janela de atendimento Grade de atendimento Capacidade Transportadoras Veículos …" at bounding box center [457, 214] width 915 height 429
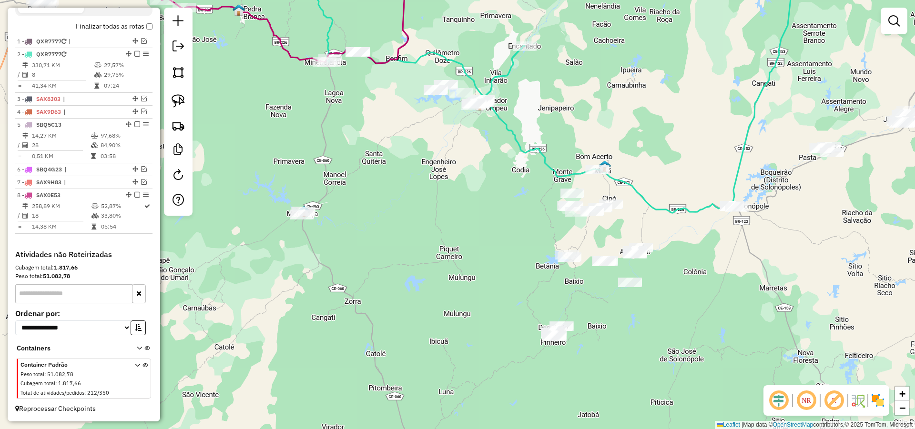
drag, startPoint x: 702, startPoint y: 295, endPoint x: 695, endPoint y: 287, distance: 10.5
click at [697, 285] on div "Janela de atendimento Grade de atendimento Capacidade Transportadoras Veículos …" at bounding box center [457, 214] width 915 height 429
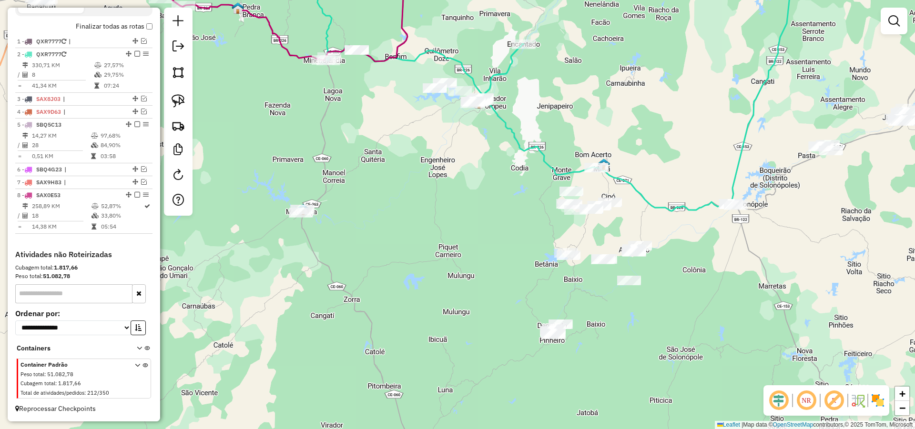
click at [689, 319] on div "Janela de atendimento Grade de atendimento Capacidade Transportadoras Veículos …" at bounding box center [457, 214] width 915 height 429
click at [183, 99] on img at bounding box center [178, 100] width 13 height 13
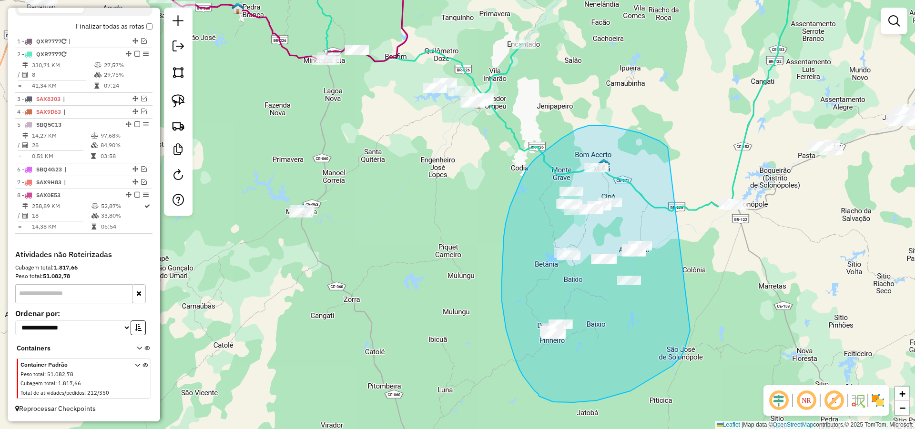
drag, startPoint x: 665, startPoint y: 145, endPoint x: 689, endPoint y: 318, distance: 174.1
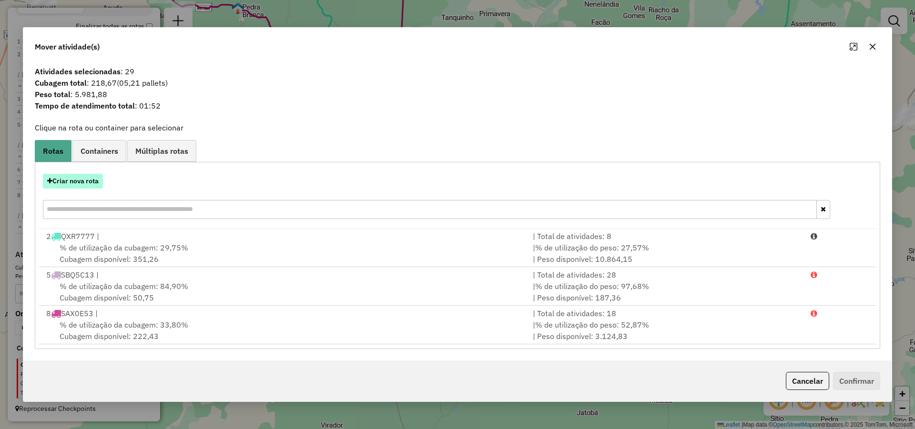
click at [88, 179] on button "Criar nova rota" at bounding box center [73, 181] width 60 height 15
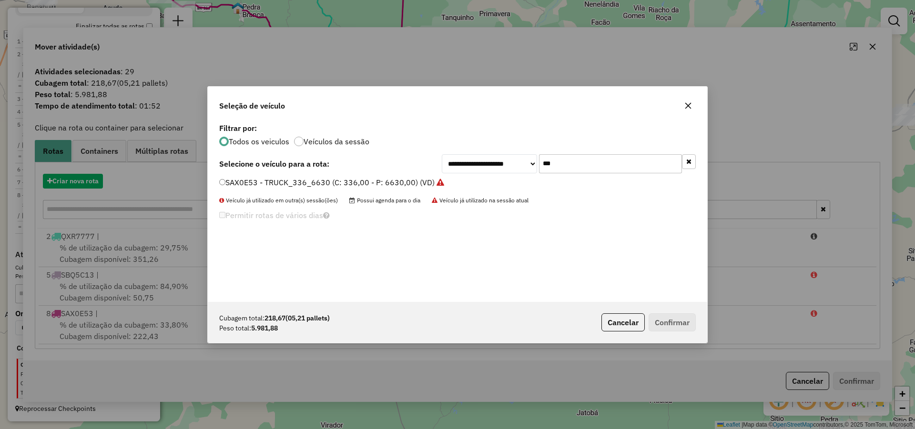
scroll to position [5, 3]
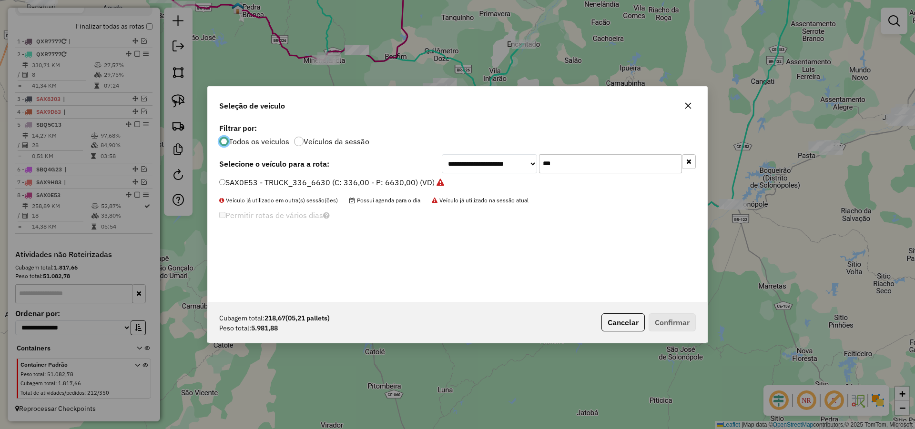
click at [602, 165] on input "***" at bounding box center [610, 163] width 143 height 19
click at [695, 105] on button "button" at bounding box center [687, 105] width 15 height 15
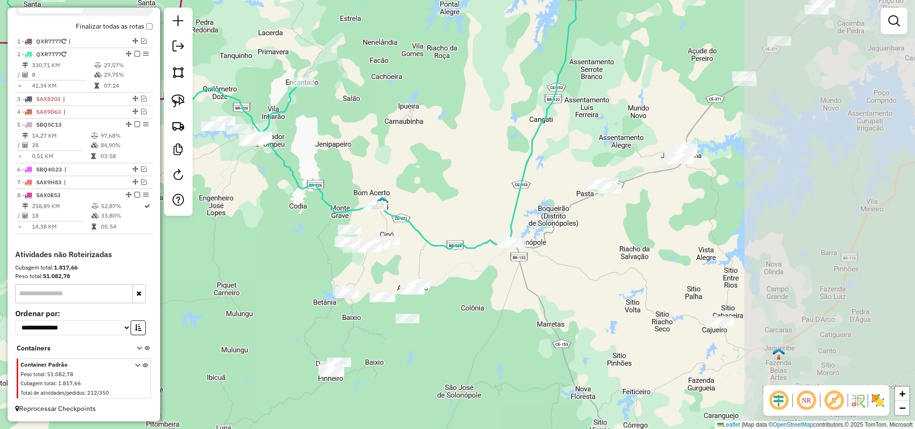
drag, startPoint x: 744, startPoint y: 218, endPoint x: 594, endPoint y: 238, distance: 151.0
click at [593, 238] on div "Janela de atendimento Grade de atendimento Capacidade Transportadoras Veículos …" at bounding box center [457, 214] width 915 height 429
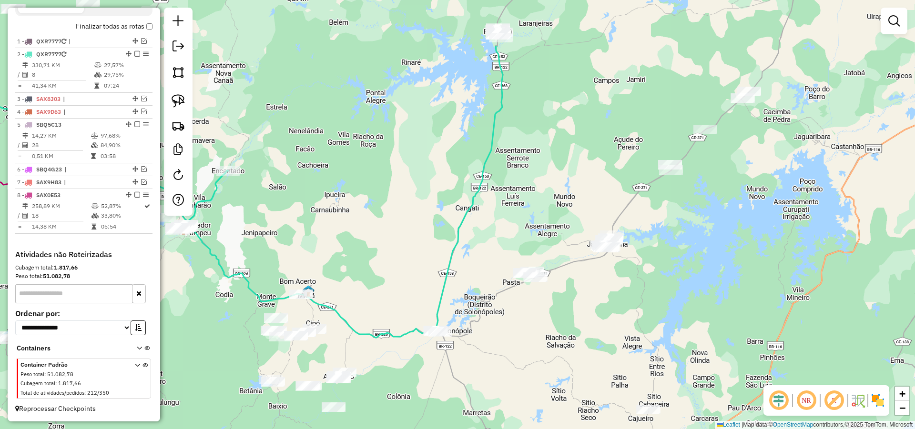
drag, startPoint x: 596, startPoint y: 278, endPoint x: 573, endPoint y: 302, distance: 32.7
click at [573, 302] on div "Janela de atendimento Grade de atendimento Capacidade Transportadoras Veículos …" at bounding box center [457, 214] width 915 height 429
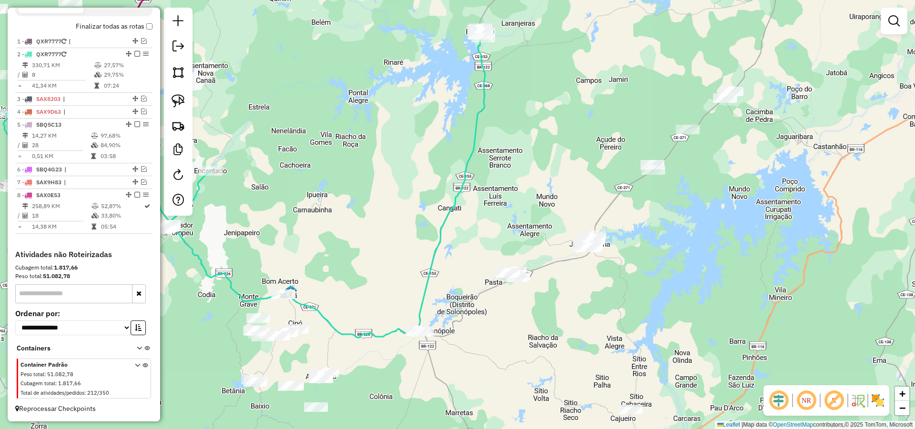
click at [640, 277] on div "Janela de atendimento Grade de atendimento Capacidade Transportadoras Veículos …" at bounding box center [457, 214] width 915 height 429
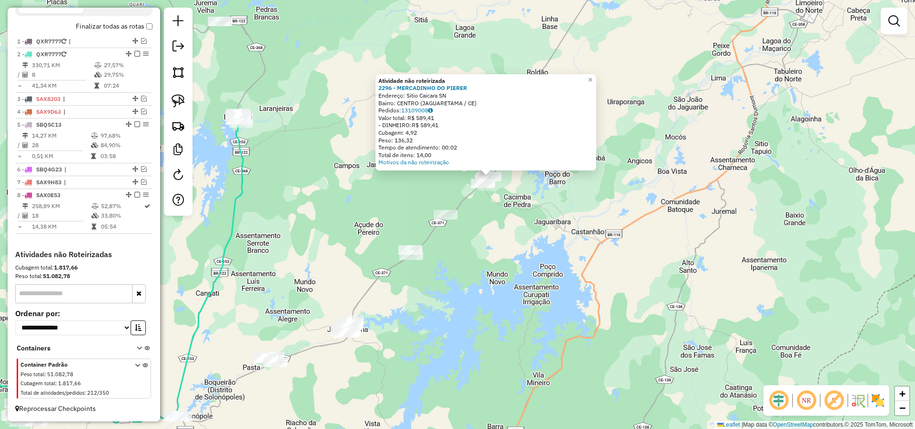
drag, startPoint x: 438, startPoint y: 301, endPoint x: 477, endPoint y: 268, distance: 51.1
click at [467, 266] on div "Atividade não roteirizada 2296 - MERCADINHO DO PIERER Endereço: Sitio Caicara S…" at bounding box center [457, 214] width 915 height 429
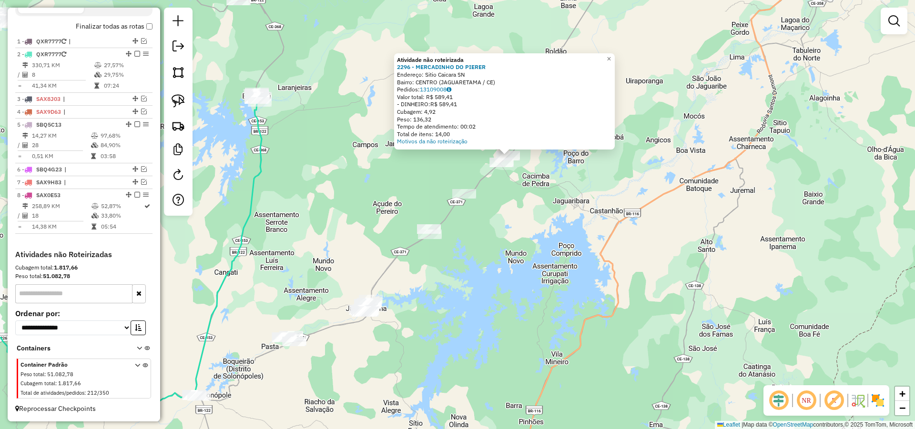
drag, startPoint x: 445, startPoint y: 297, endPoint x: 445, endPoint y: 305, distance: 8.6
click at [461, 275] on div "Atividade não roteirizada 2296 - MERCADINHO DO PIERER Endereço: Sitio Caicara S…" at bounding box center [457, 214] width 915 height 429
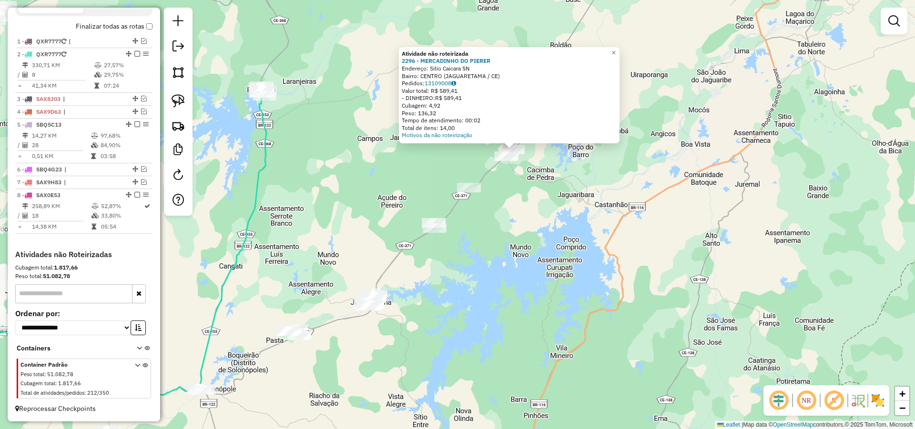
click at [433, 293] on div "Atividade não roteirizada 2296 - MERCADINHO DO PIERER Endereço: Sitio Caicara S…" at bounding box center [457, 214] width 915 height 429
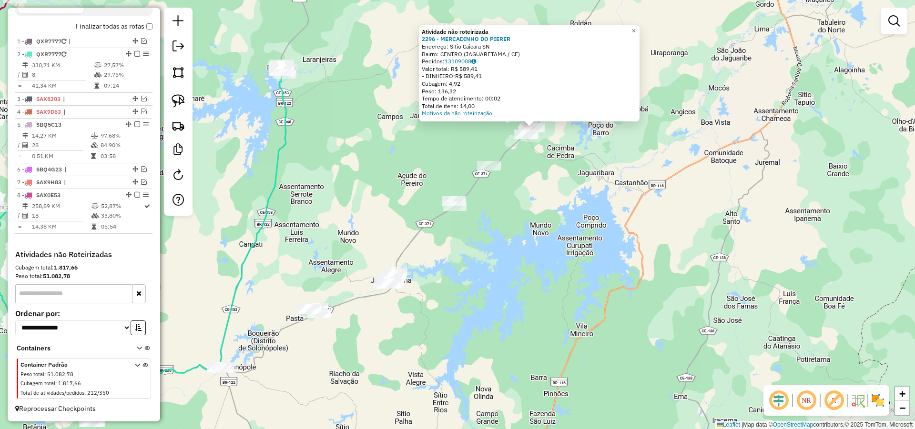
click at [443, 299] on div "Atividade não roteirizada 2296 - MERCADINHO DO PIERER Endereço: Sitio Caicara S…" at bounding box center [457, 214] width 915 height 429
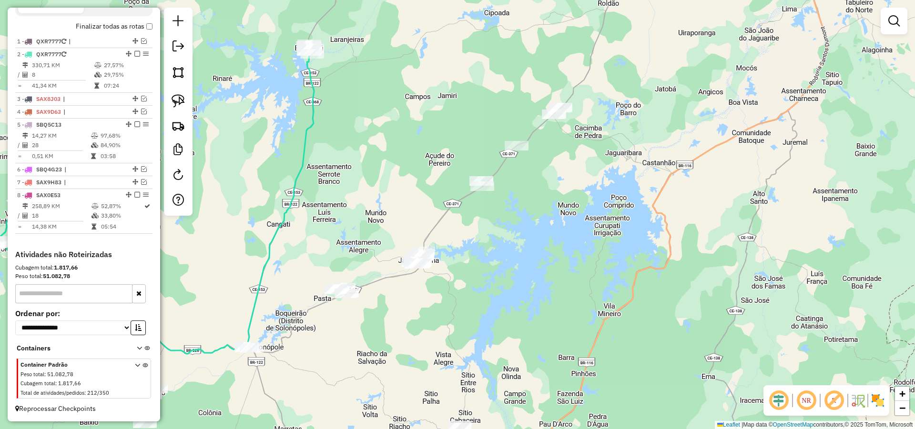
drag, startPoint x: 436, startPoint y: 314, endPoint x: 456, endPoint y: 300, distance: 24.7
click at [456, 300] on div "Janela de atendimento Grade de atendimento Capacidade Transportadoras Veículos …" at bounding box center [457, 214] width 915 height 429
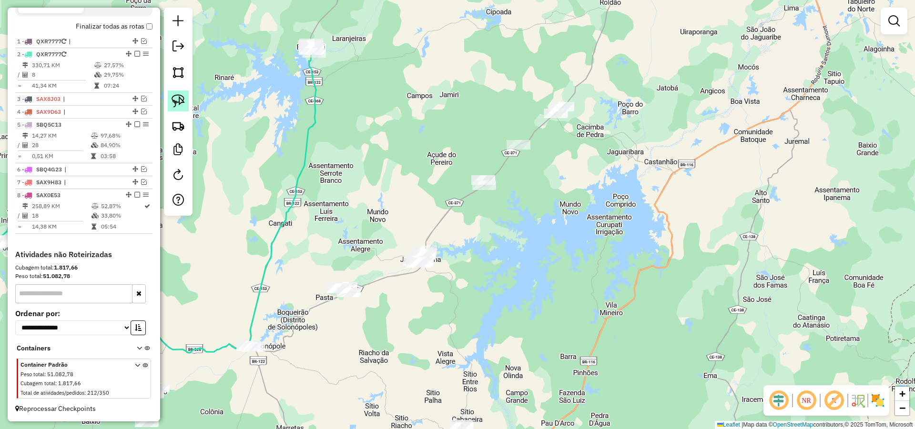
click at [180, 101] on img at bounding box center [178, 100] width 13 height 13
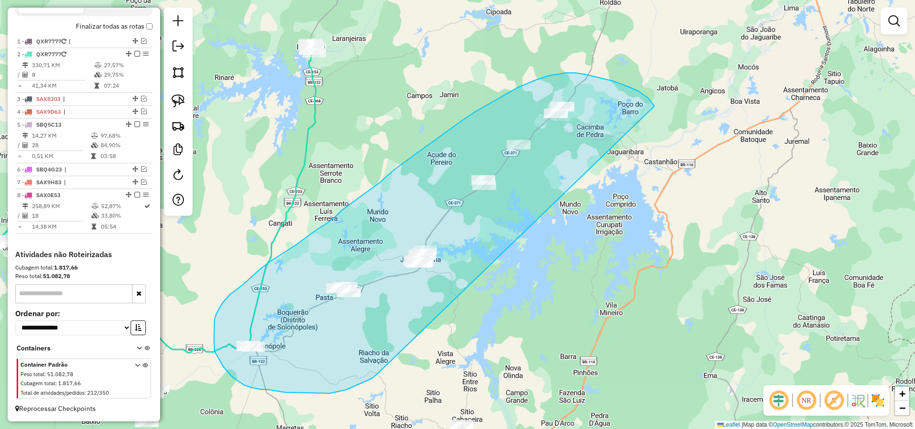
drag, startPoint x: 648, startPoint y: 98, endPoint x: 382, endPoint y: 371, distance: 381.1
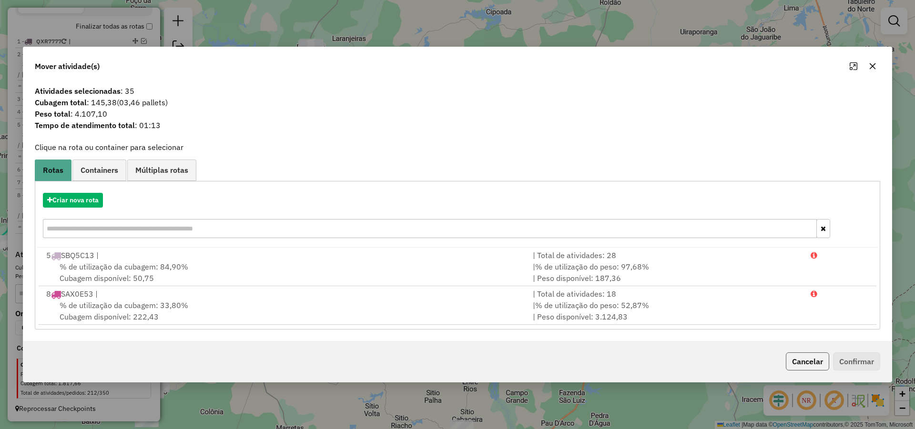
click at [792, 357] on button "Cancelar" at bounding box center [807, 362] width 43 height 18
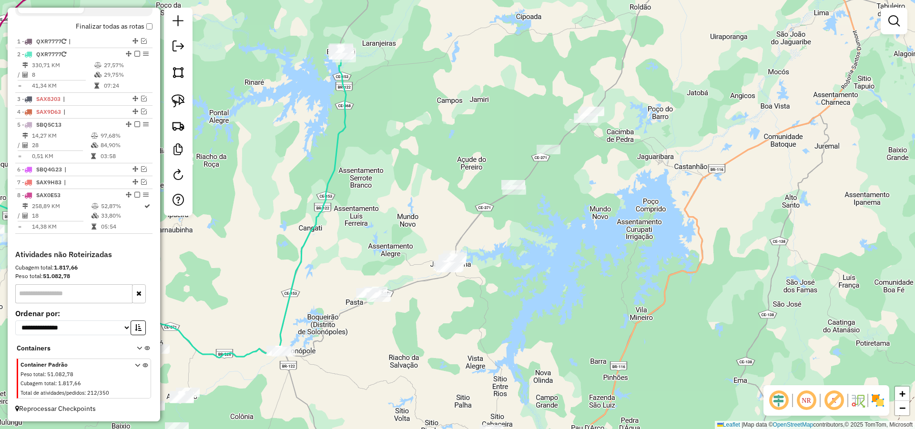
drag, startPoint x: 409, startPoint y: 329, endPoint x: 438, endPoint y: 335, distance: 29.4
click at [427, 336] on div "Janela de atendimento Grade de atendimento Capacidade Transportadoras Veículos …" at bounding box center [457, 214] width 915 height 429
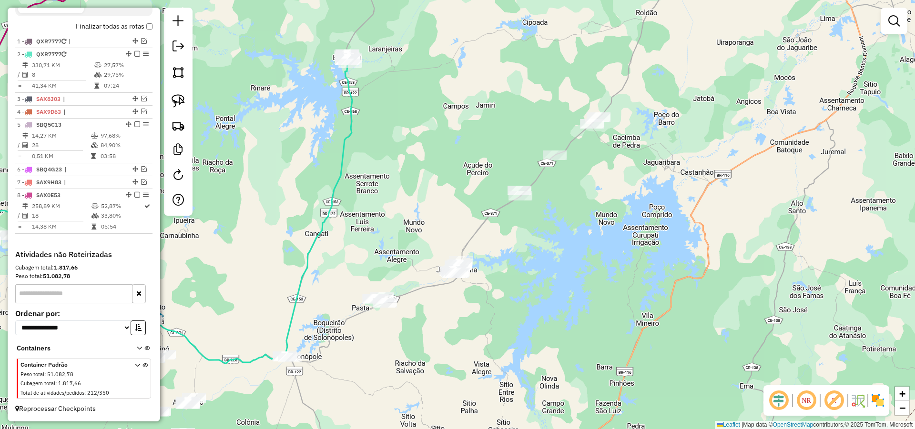
drag, startPoint x: 420, startPoint y: 328, endPoint x: 426, endPoint y: 334, distance: 7.8
click at [426, 334] on div "Janela de atendimento Grade de atendimento Capacidade Transportadoras Veículos …" at bounding box center [457, 214] width 915 height 429
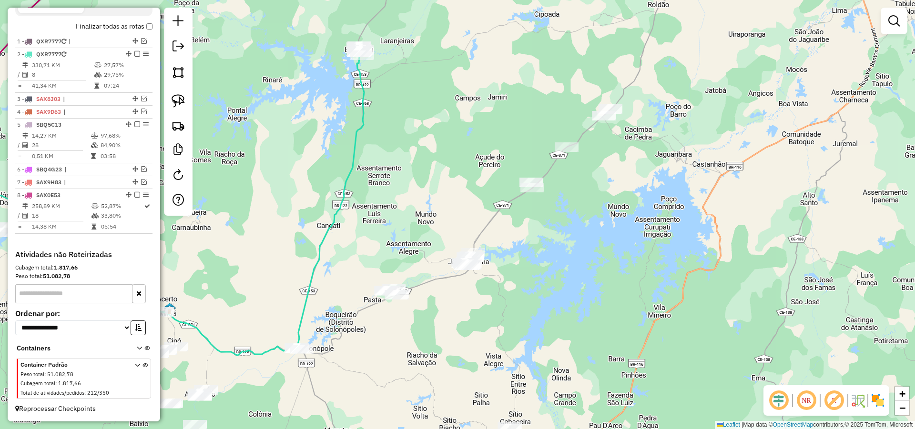
drag, startPoint x: 381, startPoint y: 342, endPoint x: 389, endPoint y: 336, distance: 10.2
click at [389, 336] on div "Janela de atendimento Grade de atendimento Capacidade Transportadoras Veículos …" at bounding box center [457, 214] width 915 height 429
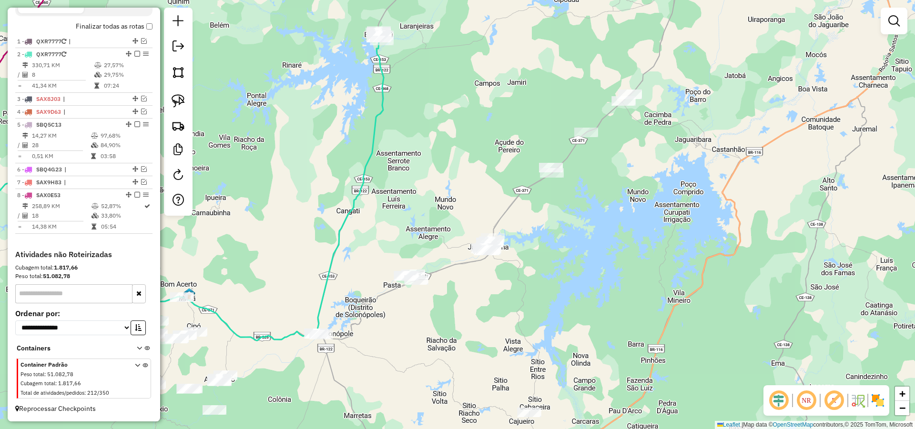
drag, startPoint x: 370, startPoint y: 343, endPoint x: 385, endPoint y: 327, distance: 21.6
click at [385, 327] on div "Janela de atendimento Grade de atendimento Capacidade Transportadoras Veículos …" at bounding box center [457, 214] width 915 height 429
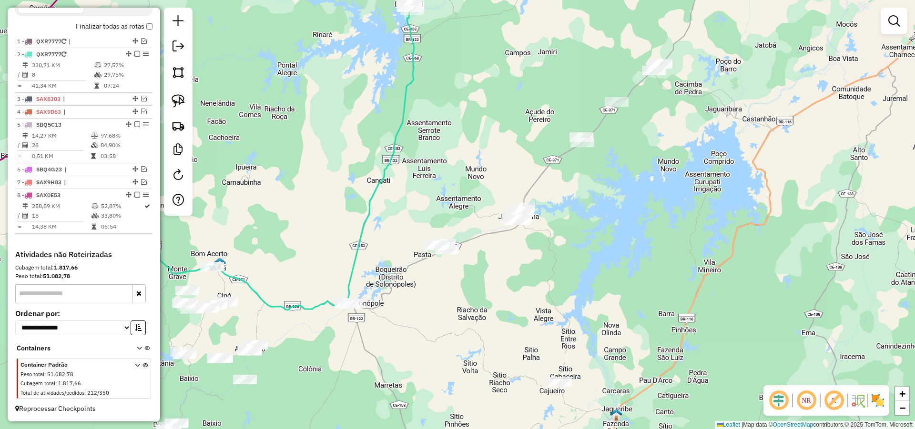
drag, startPoint x: 374, startPoint y: 223, endPoint x: 390, endPoint y: 223, distance: 15.7
click at [383, 213] on div "Janela de atendimento Grade de atendimento Capacidade Transportadoras Veículos …" at bounding box center [457, 214] width 915 height 429
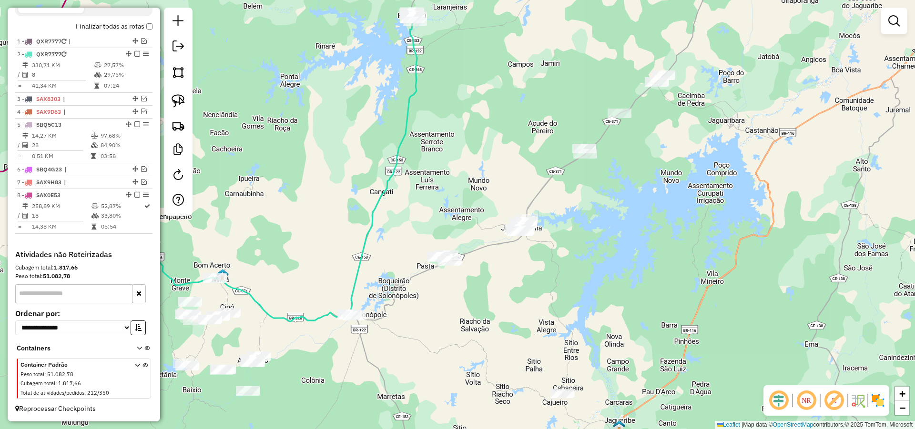
drag, startPoint x: 417, startPoint y: 304, endPoint x: 406, endPoint y: 336, distance: 33.6
click at [406, 336] on div "Janela de atendimento Grade de atendimento Capacidade Transportadoras Veículos …" at bounding box center [457, 214] width 915 height 429
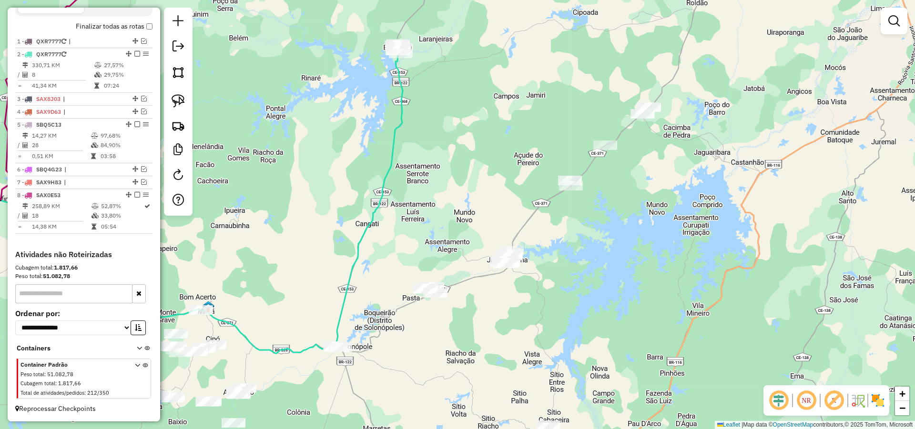
drag, startPoint x: 446, startPoint y: 325, endPoint x: 435, endPoint y: 349, distance: 26.0
click at [435, 349] on div "Janela de atendimento Grade de atendimento Capacidade Transportadoras Veículos …" at bounding box center [457, 214] width 915 height 429
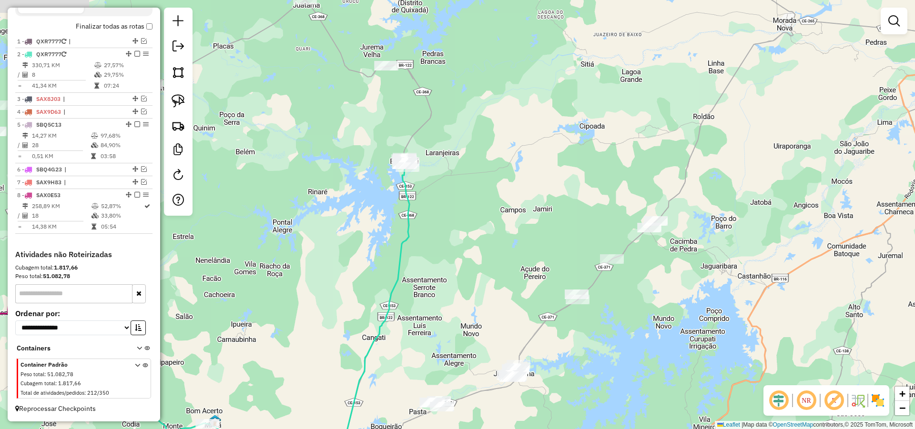
drag, startPoint x: 390, startPoint y: 219, endPoint x: 398, endPoint y: 321, distance: 102.8
click at [398, 321] on div "Janela de atendimento Grade de atendimento Capacidade Transportadoras Veículos …" at bounding box center [457, 214] width 915 height 429
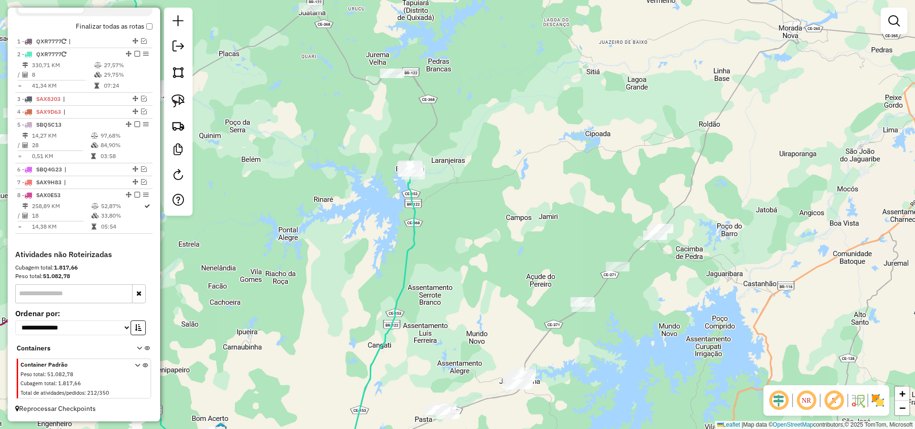
drag, startPoint x: 404, startPoint y: 264, endPoint x: 408, endPoint y: 254, distance: 10.0
click at [408, 265] on icon at bounding box center [164, 322] width 501 height 306
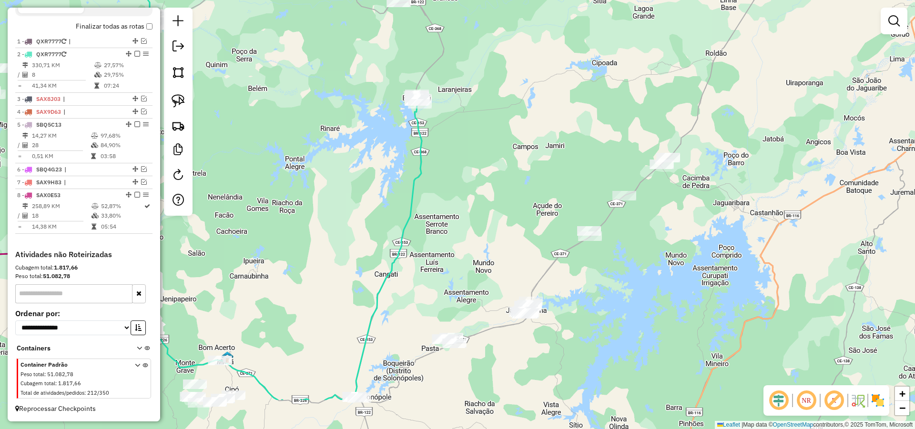
drag, startPoint x: 421, startPoint y: 301, endPoint x: 420, endPoint y: 212, distance: 89.1
click at [420, 212] on div "Janela de atendimento Grade de atendimento Capacidade Transportadoras Veículos …" at bounding box center [457, 214] width 915 height 429
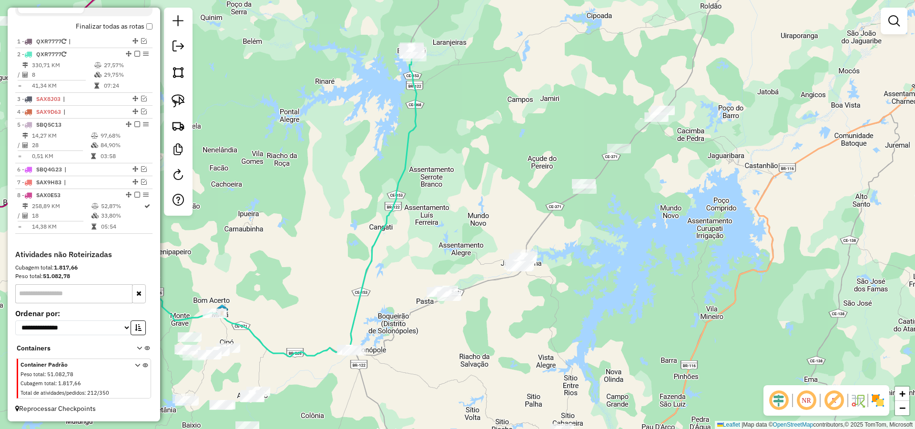
drag, startPoint x: 354, startPoint y: 219, endPoint x: 351, endPoint y: 196, distance: 23.1
click at [351, 196] on div "Janela de atendimento Grade de atendimento Capacidade Transportadoras Veículos …" at bounding box center [457, 214] width 915 height 429
click at [180, 102] on img at bounding box center [178, 100] width 13 height 13
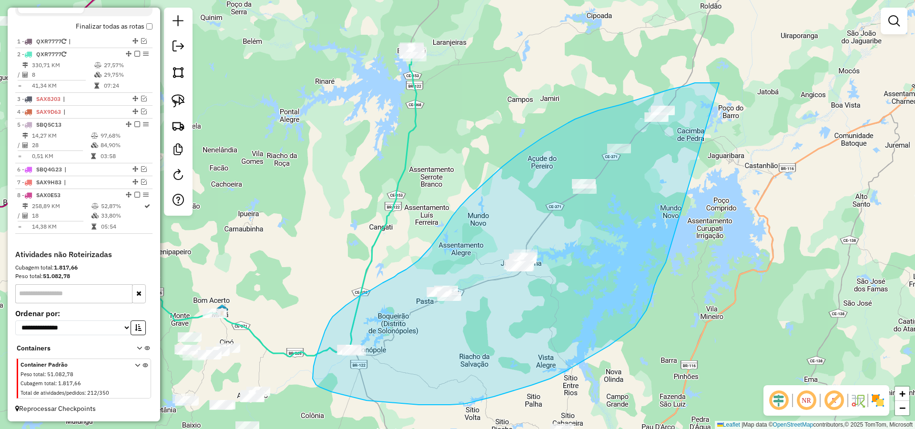
drag, startPoint x: 686, startPoint y: 86, endPoint x: 666, endPoint y: 263, distance: 178.0
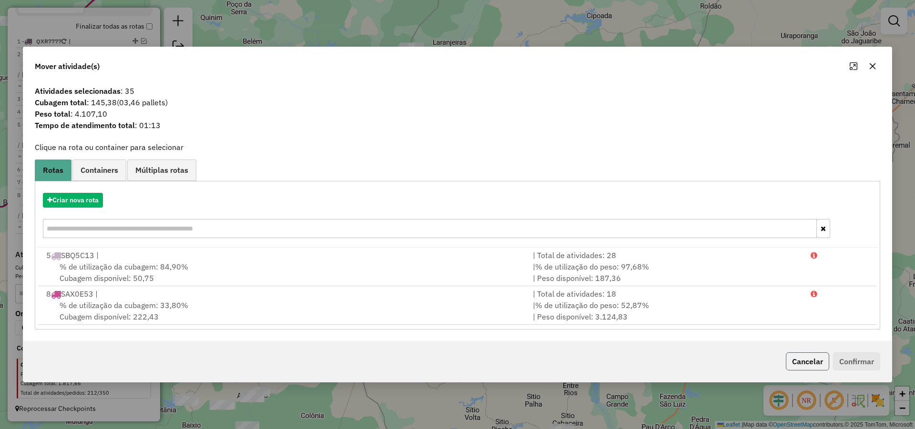
click at [805, 367] on button "Cancelar" at bounding box center [807, 362] width 43 height 18
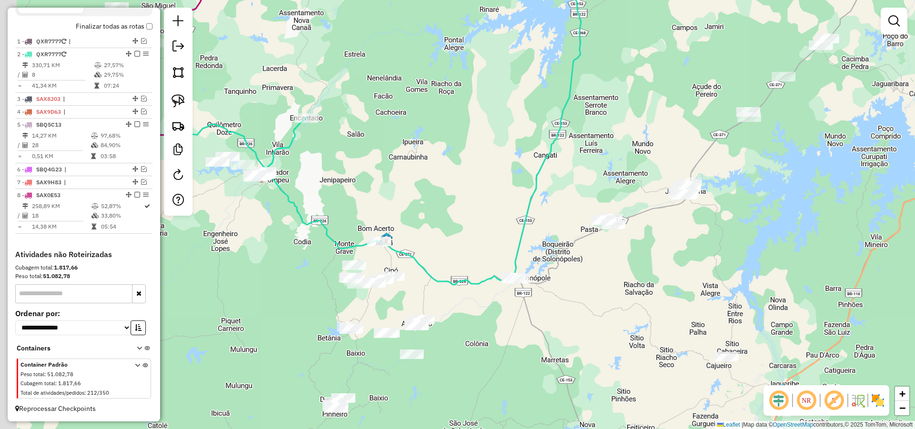
drag, startPoint x: 585, startPoint y: 286, endPoint x: 591, endPoint y: 274, distance: 13.7
click at [597, 274] on div "Janela de atendimento Grade de atendimento Capacidade Transportadoras Veículos …" at bounding box center [457, 214] width 915 height 429
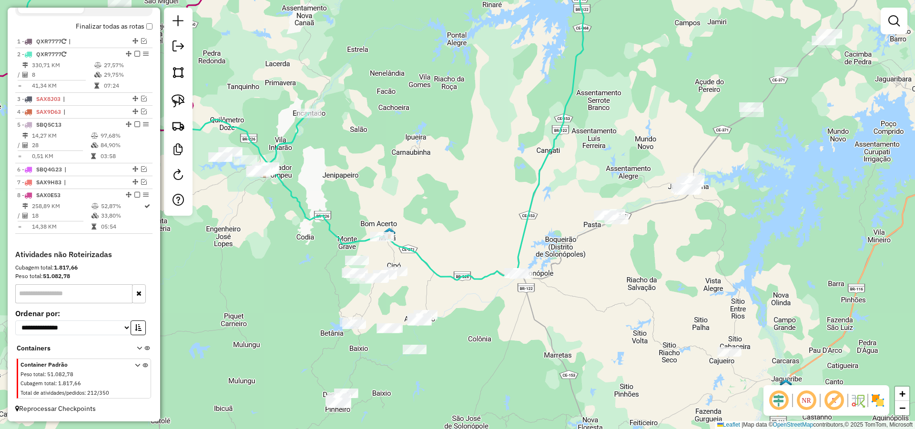
drag, startPoint x: 499, startPoint y: 278, endPoint x: 472, endPoint y: 262, distance: 32.0
click at [498, 265] on div "Janela de atendimento Grade de atendimento Capacidade Transportadoras Veículos …" at bounding box center [457, 214] width 915 height 429
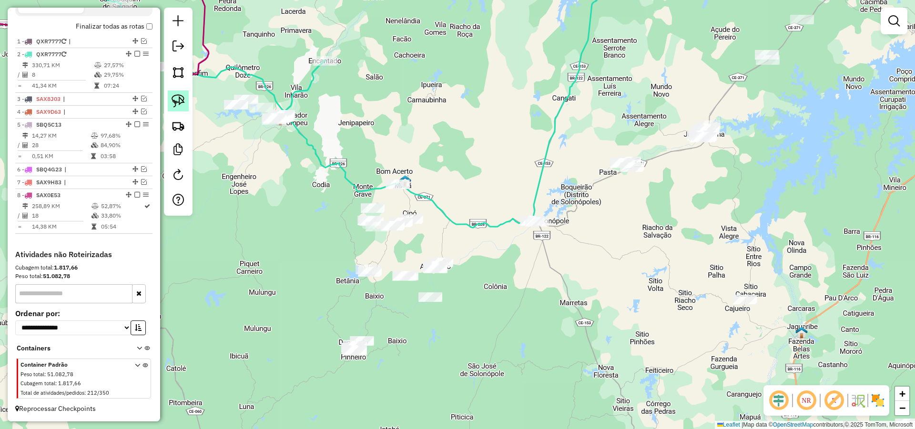
click at [175, 98] on img at bounding box center [178, 100] width 13 height 13
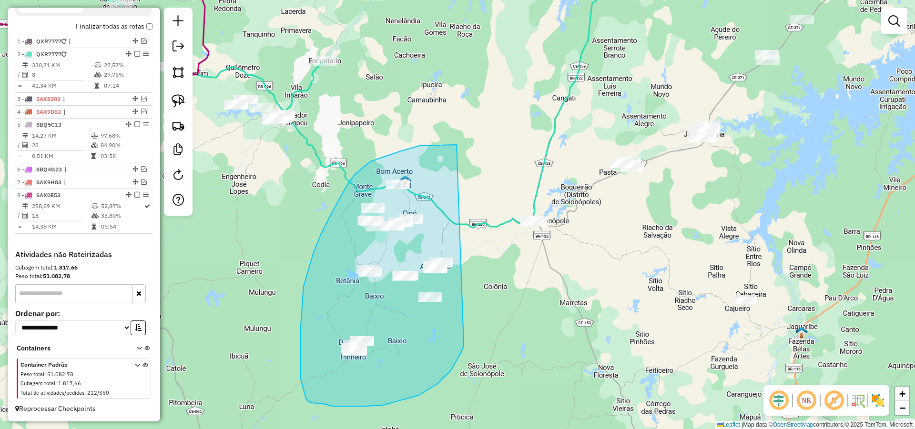
drag, startPoint x: 419, startPoint y: 146, endPoint x: 468, endPoint y: 334, distance: 194.1
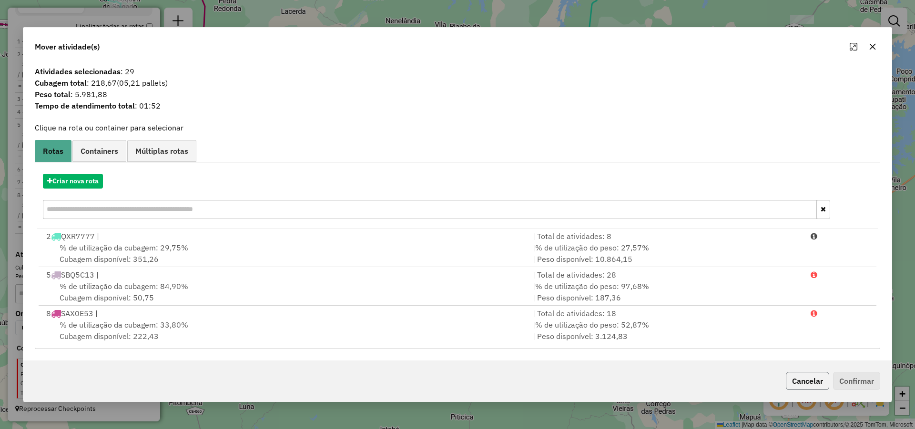
click at [794, 385] on button "Cancelar" at bounding box center [807, 381] width 43 height 18
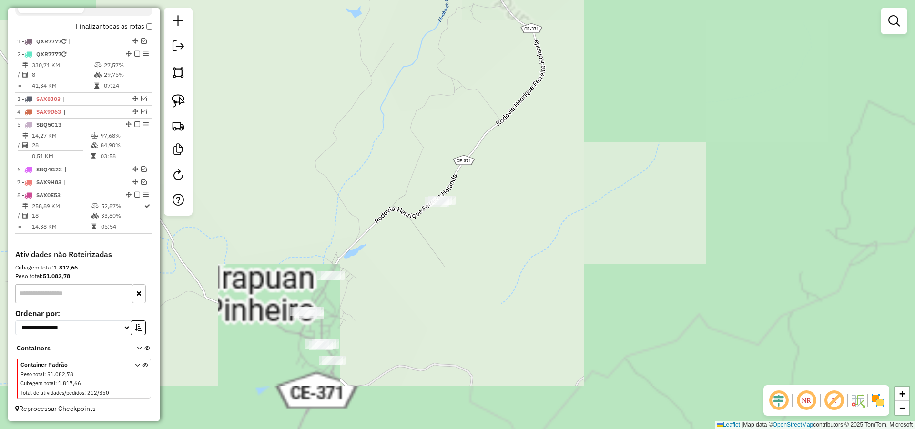
drag, startPoint x: 390, startPoint y: 317, endPoint x: 375, endPoint y: 318, distance: 15.3
click at [403, 307] on div "Janela de atendimento Grade de atendimento Capacidade Transportadoras Veículos …" at bounding box center [457, 214] width 915 height 429
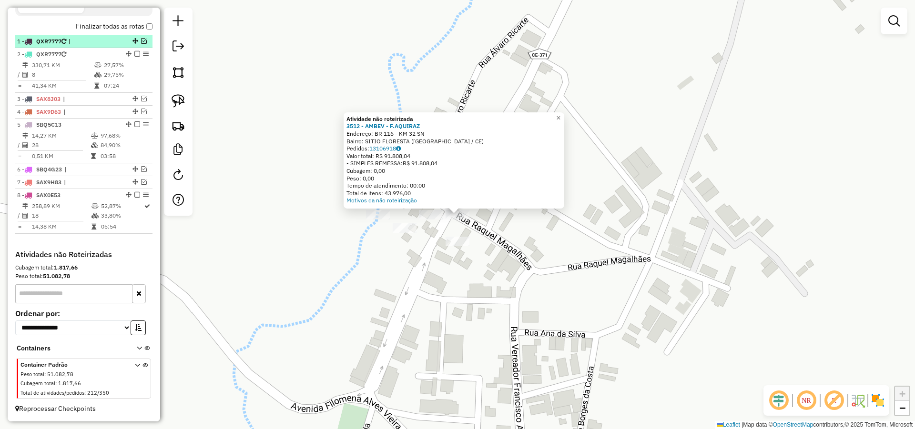
click at [142, 38] on em at bounding box center [144, 41] width 6 height 6
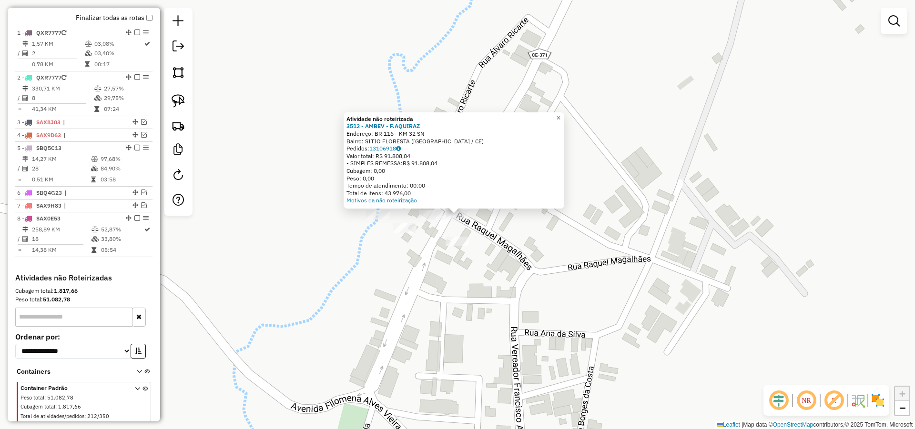
scroll to position [360, 0]
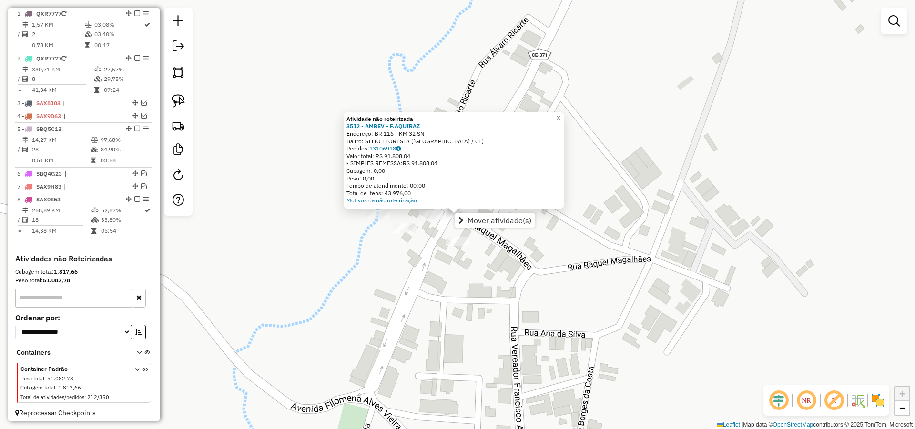
click at [636, 173] on div "Atividade não roteirizada 3512 - AMBEV - F.AQUIRAZ Endereço: BR 116 - KM 32 SN …" at bounding box center [457, 214] width 915 height 429
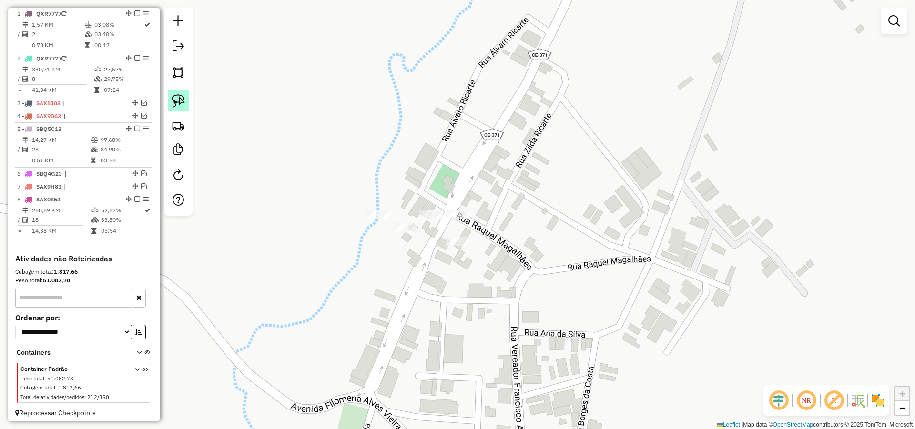
click at [180, 92] on link at bounding box center [178, 101] width 21 height 21
drag, startPoint x: 510, startPoint y: 182, endPoint x: 481, endPoint y: 226, distance: 53.4
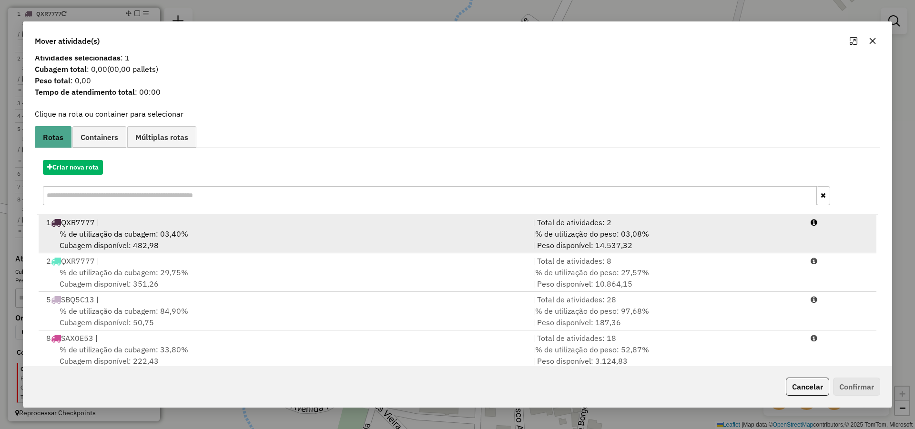
scroll to position [0, 0]
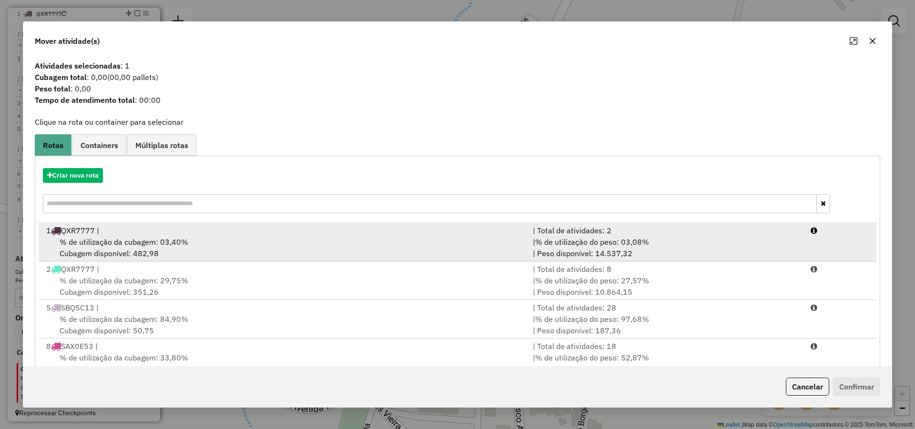
click at [248, 233] on div "1 QXR7777 |" at bounding box center [284, 230] width 487 height 11
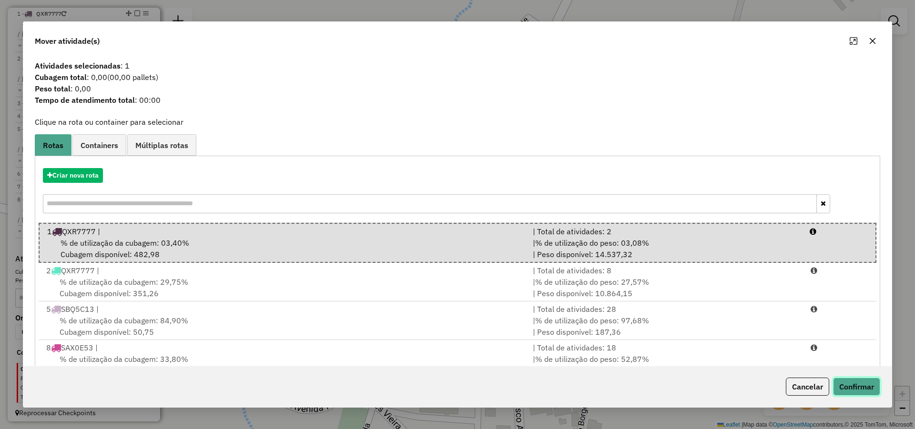
click at [865, 382] on button "Confirmar" at bounding box center [856, 387] width 47 height 18
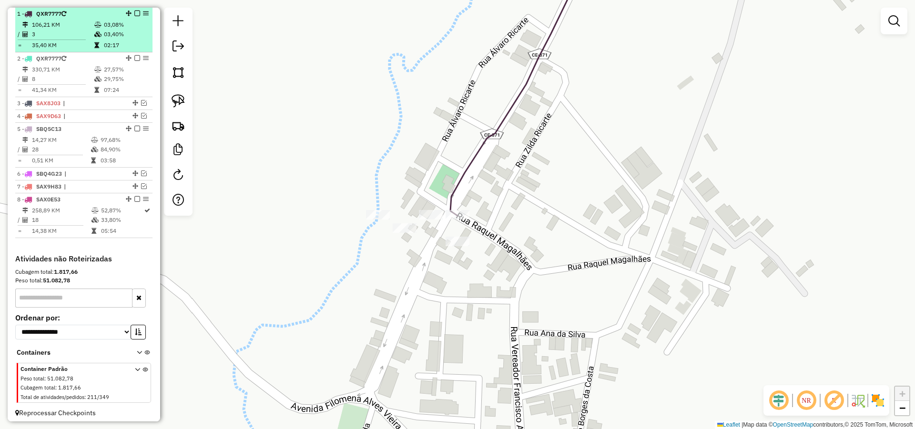
click at [134, 16] on em at bounding box center [137, 13] width 6 height 6
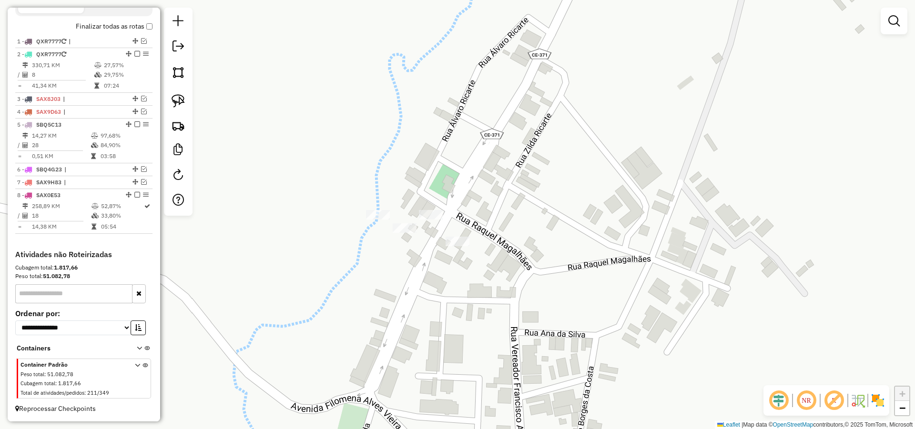
scroll to position [341, 0]
click at [514, 198] on div "Janela de atendimento Grade de atendimento Capacidade Transportadoras Veículos …" at bounding box center [457, 214] width 915 height 429
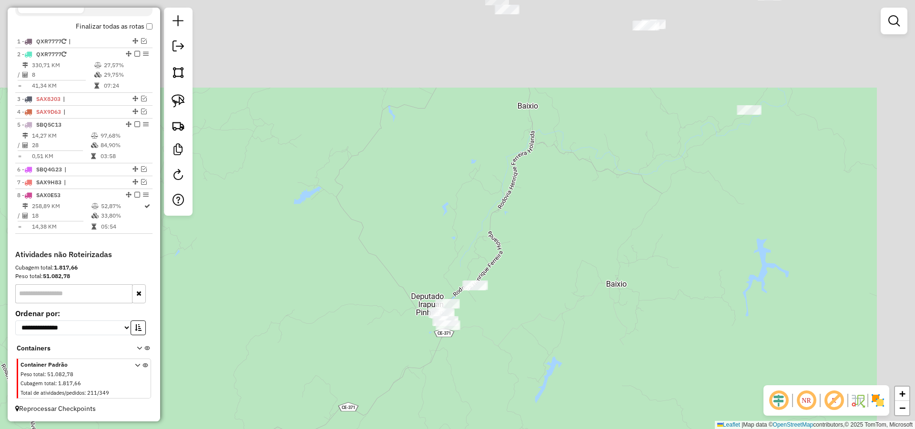
drag, startPoint x: 551, startPoint y: 220, endPoint x: 486, endPoint y: 303, distance: 105.9
click at [488, 300] on div "Janela de atendimento Grade de atendimento Capacidade Transportadoras Veículos …" at bounding box center [457, 214] width 915 height 429
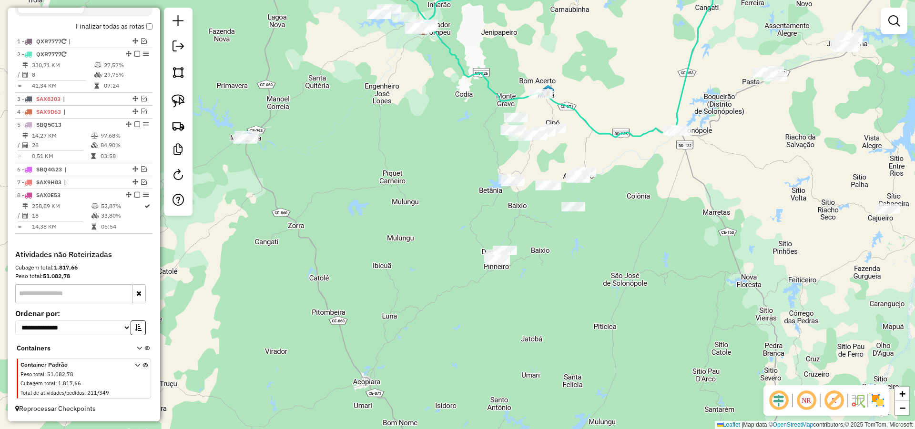
drag, startPoint x: 610, startPoint y: 219, endPoint x: 566, endPoint y: 237, distance: 47.9
click at [580, 238] on div "Janela de atendimento Grade de atendimento Capacidade Transportadoras Veículos …" at bounding box center [457, 214] width 915 height 429
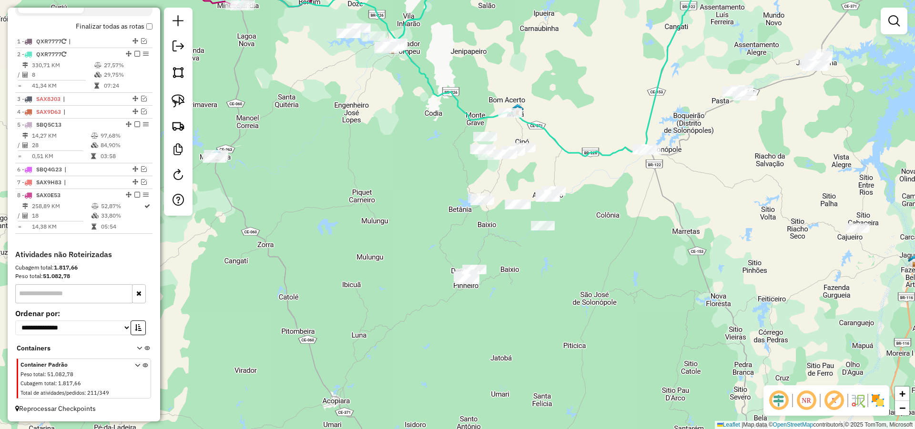
click at [177, 97] on img at bounding box center [178, 100] width 13 height 13
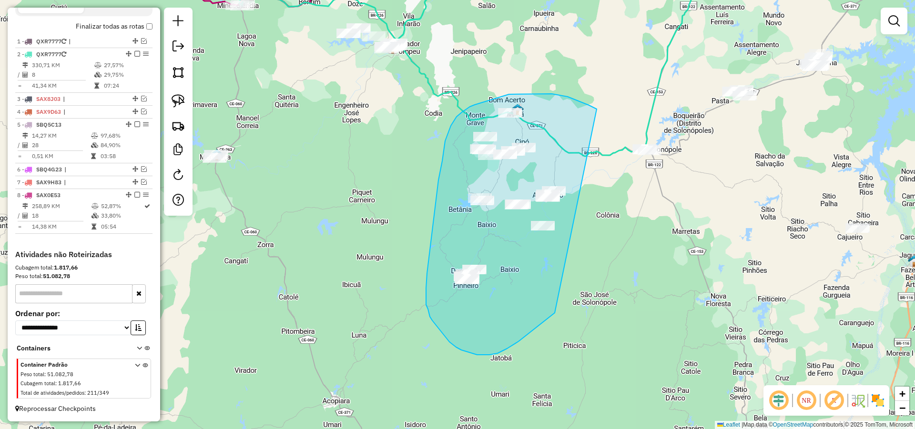
drag, startPoint x: 568, startPoint y: 97, endPoint x: 569, endPoint y: 294, distance: 197.8
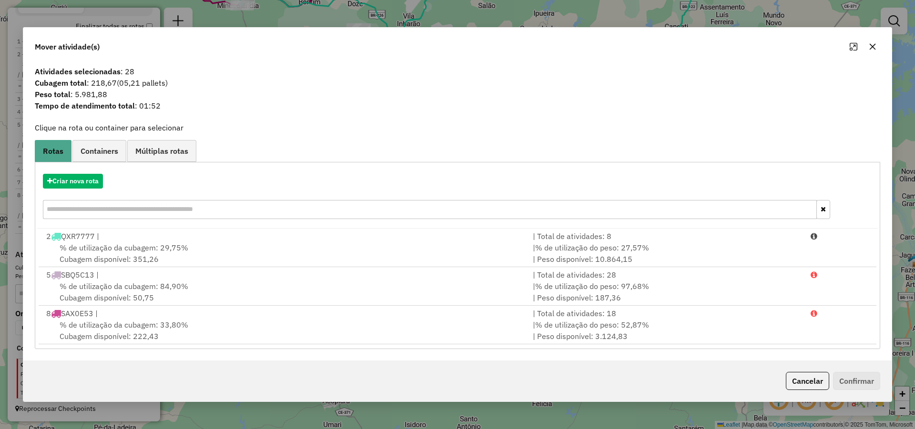
click at [874, 47] on icon "button" at bounding box center [873, 47] width 8 height 8
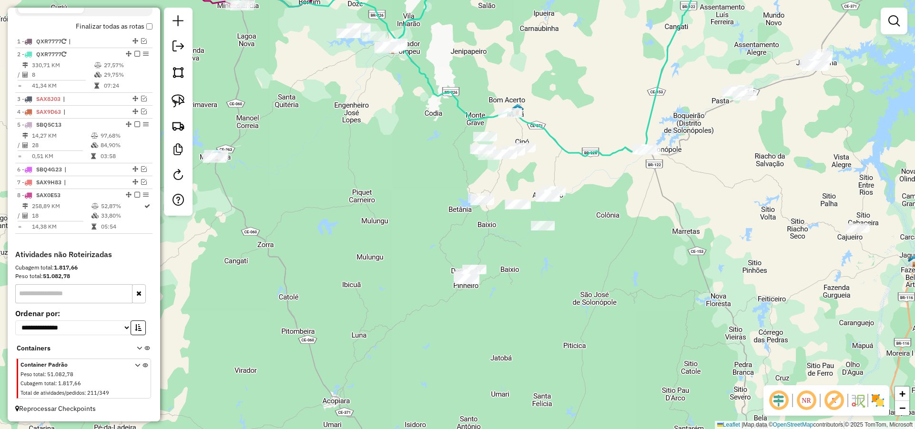
drag, startPoint x: 547, startPoint y: 122, endPoint x: 541, endPoint y: 120, distance: 5.9
click at [544, 121] on div "Janela de atendimento Grade de atendimento Capacidade Transportadoras Veículos …" at bounding box center [457, 214] width 915 height 429
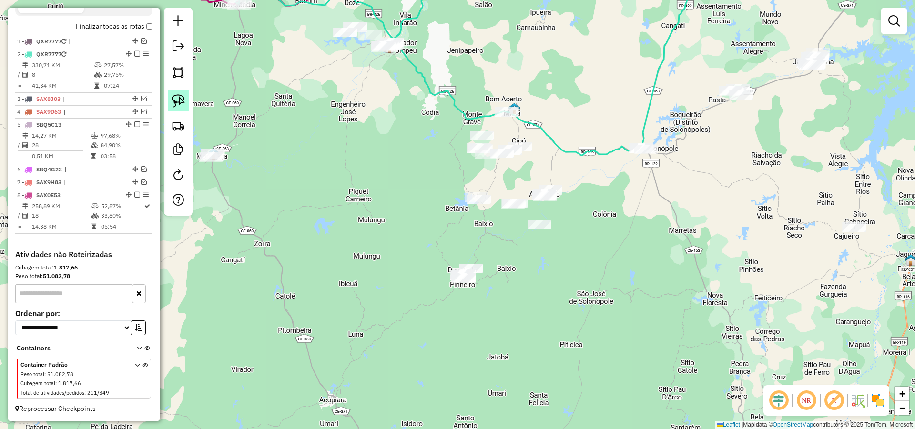
click at [182, 95] on img at bounding box center [178, 100] width 13 height 13
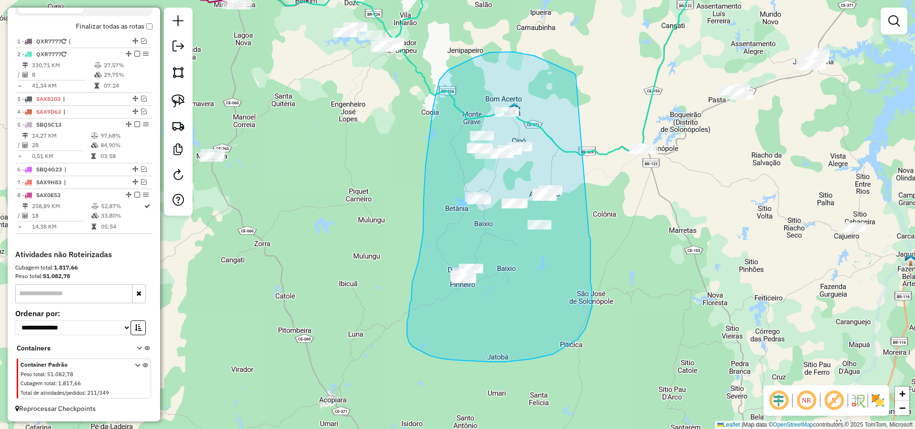
drag, startPoint x: 474, startPoint y: 58, endPoint x: 584, endPoint y: 234, distance: 208.0
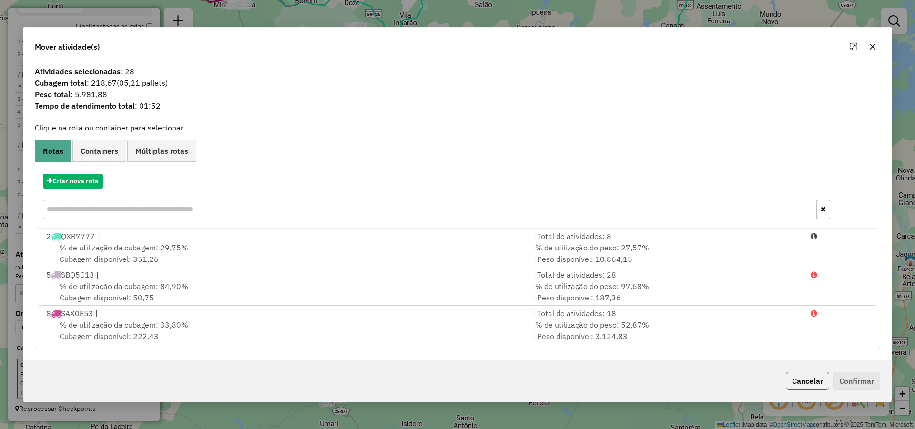
click at [805, 380] on button "Cancelar" at bounding box center [807, 381] width 43 height 18
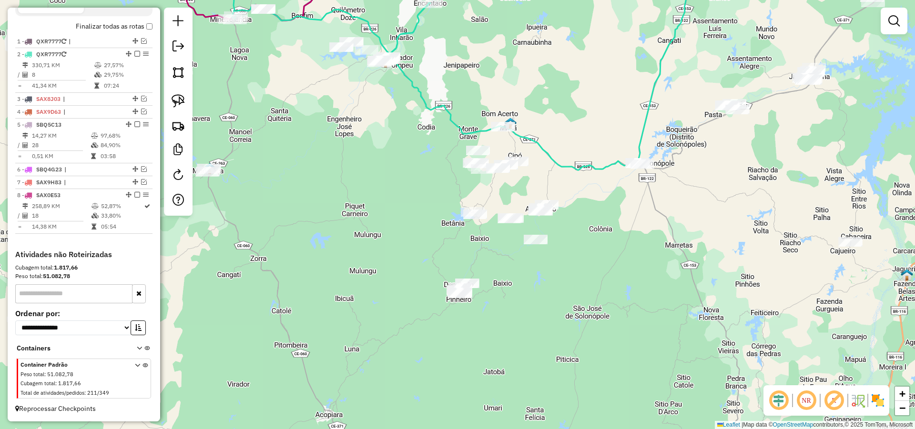
drag, startPoint x: 608, startPoint y: 215, endPoint x: 609, endPoint y: 234, distance: 18.7
click at [604, 231] on div "Janela de atendimento Grade de atendimento Capacidade Transportadoras Veículos …" at bounding box center [457, 214] width 915 height 429
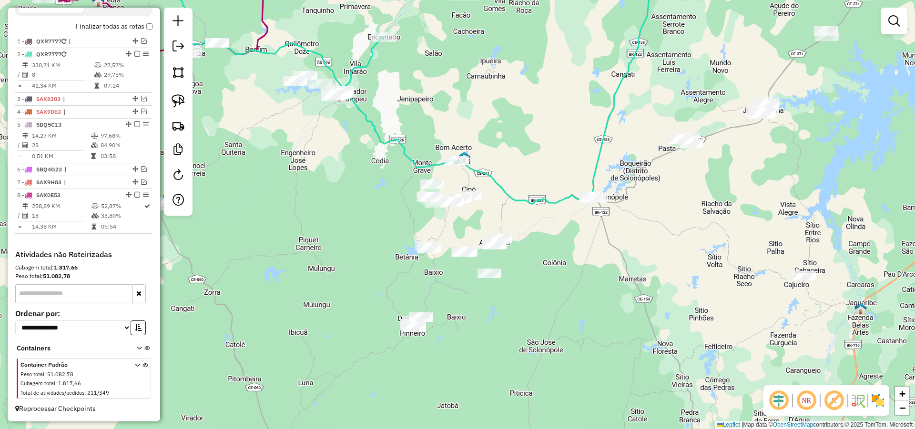
drag, startPoint x: 693, startPoint y: 232, endPoint x: 665, endPoint y: 254, distance: 36.3
click at [665, 254] on div "Janela de atendimento Grade de atendimento Capacidade Transportadoras Veículos …" at bounding box center [457, 214] width 915 height 429
drag, startPoint x: 550, startPoint y: 241, endPoint x: 583, endPoint y: 266, distance: 41.5
click at [582, 266] on div "Janela de atendimento Grade de atendimento Capacidade Transportadoras Veículos …" at bounding box center [457, 214] width 915 height 429
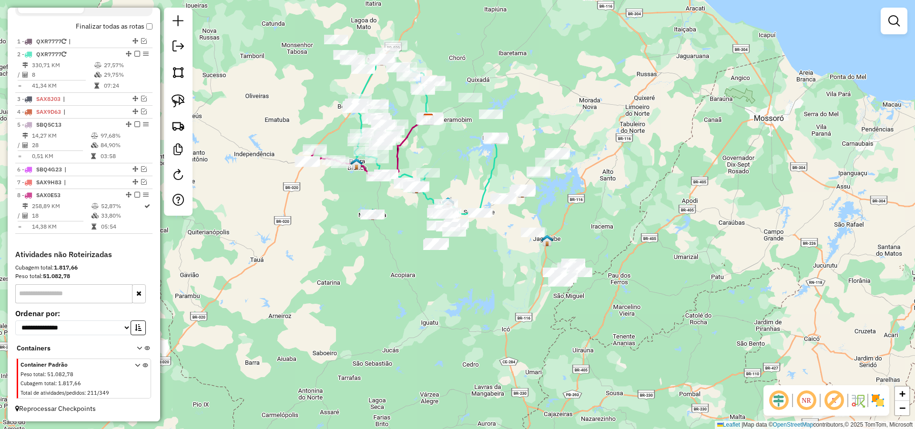
drag, startPoint x: 445, startPoint y: 129, endPoint x: 447, endPoint y: 176, distance: 46.8
click at [447, 174] on div "Janela de atendimento Grade de atendimento Capacidade Transportadoras Veículos …" at bounding box center [457, 214] width 915 height 429
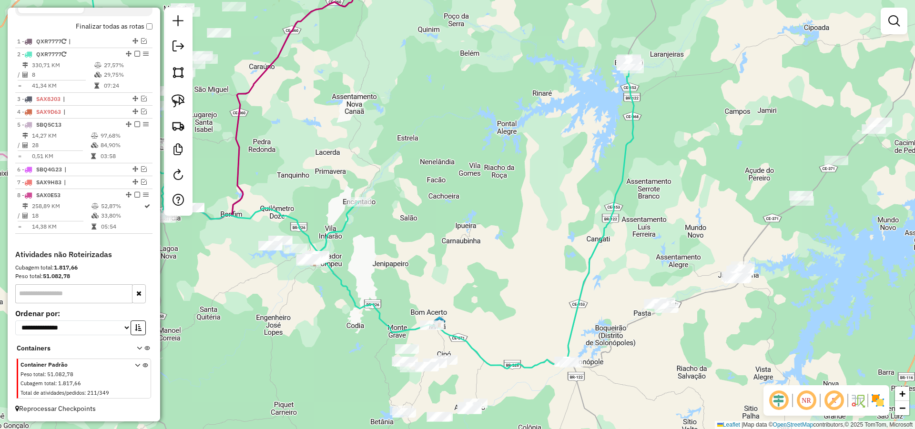
drag, startPoint x: 669, startPoint y: 252, endPoint x: 655, endPoint y: 255, distance: 13.6
click at [669, 255] on div "Janela de atendimento Grade de atendimento Capacidade Transportadoras Veículos …" at bounding box center [457, 214] width 915 height 429
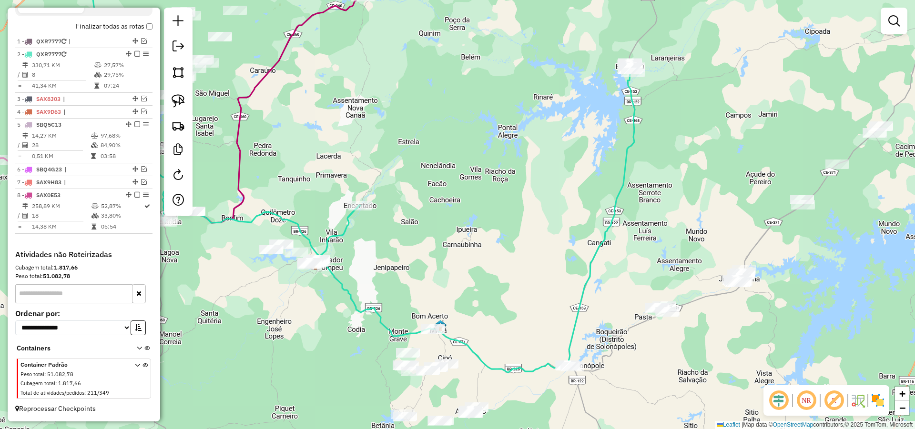
drag, startPoint x: 449, startPoint y: 221, endPoint x: 495, endPoint y: 242, distance: 50.3
click at [492, 242] on div "Janela de atendimento Grade de atendimento Capacidade Transportadoras Veículos …" at bounding box center [457, 214] width 915 height 429
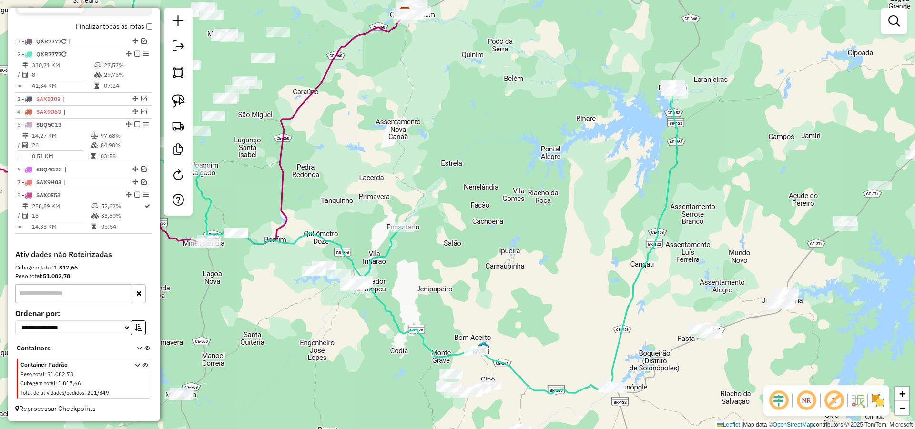
drag, startPoint x: 507, startPoint y: 259, endPoint x: 509, endPoint y: 133, distance: 126.3
click at [508, 133] on div "Janela de atendimento Grade de atendimento Capacidade Transportadoras Veículos …" at bounding box center [457, 214] width 915 height 429
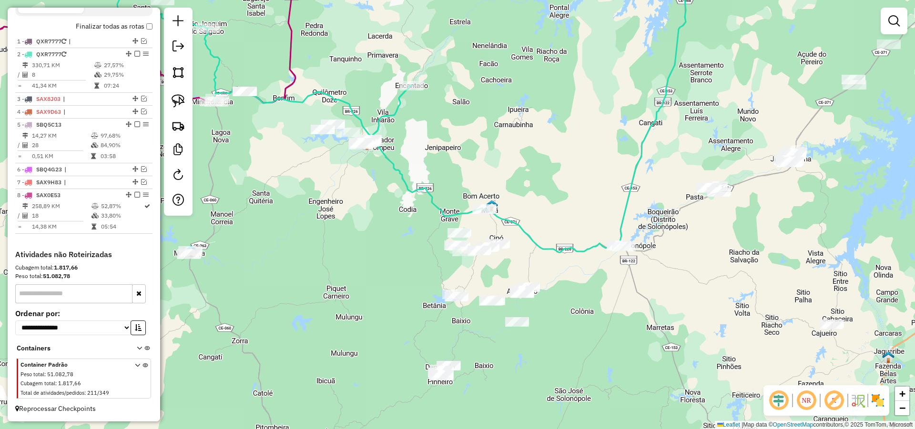
drag, startPoint x: 526, startPoint y: 198, endPoint x: 535, endPoint y: 194, distance: 10.3
click at [535, 194] on div "Janela de atendimento Grade de atendimento Capacidade Transportadoras Veículos …" at bounding box center [457, 214] width 915 height 429
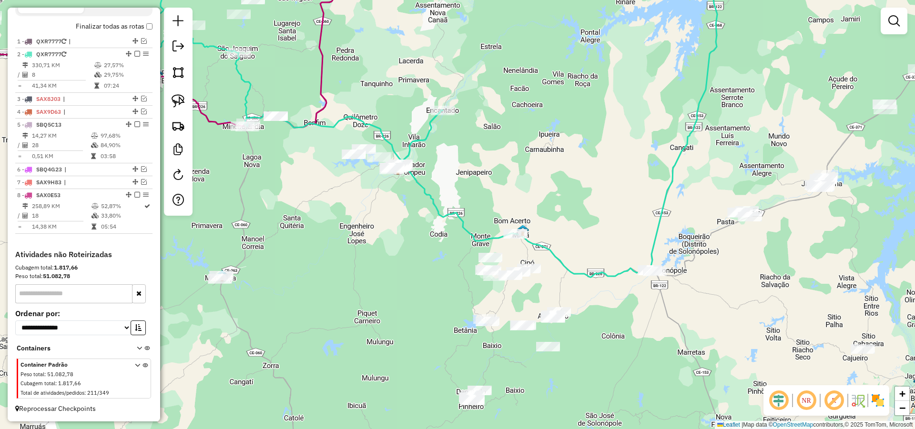
drag, startPoint x: 500, startPoint y: 164, endPoint x: 523, endPoint y: 182, distance: 28.5
click at [522, 181] on div "Janela de atendimento Grade de atendimento Capacidade Transportadoras Veículos …" at bounding box center [457, 214] width 915 height 429
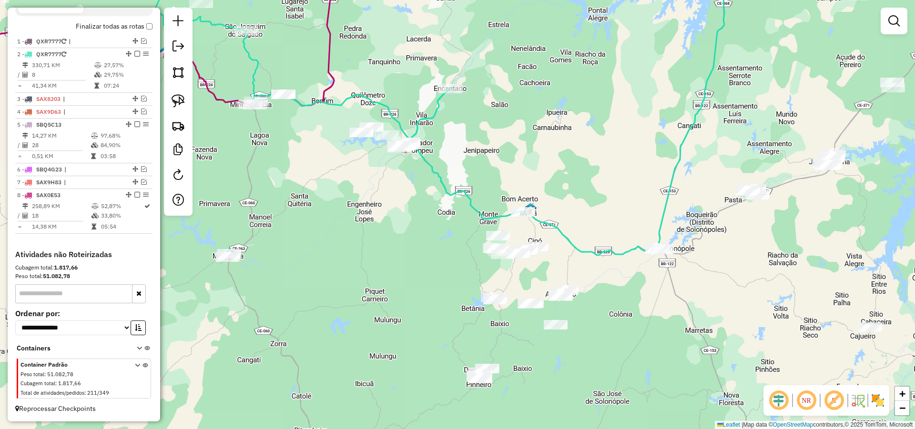
drag, startPoint x: 497, startPoint y: 203, endPoint x: 503, endPoint y: 173, distance: 31.2
click at [503, 172] on div "Janela de atendimento Grade de atendimento Capacidade Transportadoras Veículos …" at bounding box center [457, 214] width 915 height 429
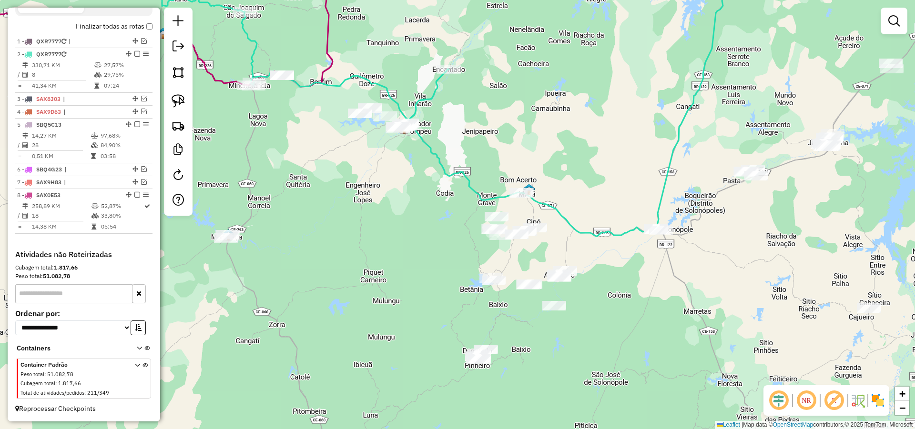
drag, startPoint x: 505, startPoint y: 162, endPoint x: 501, endPoint y: 147, distance: 16.2
click at [501, 147] on div "Janela de atendimento Grade de atendimento Capacidade Transportadoras Veículos …" at bounding box center [457, 214] width 915 height 429
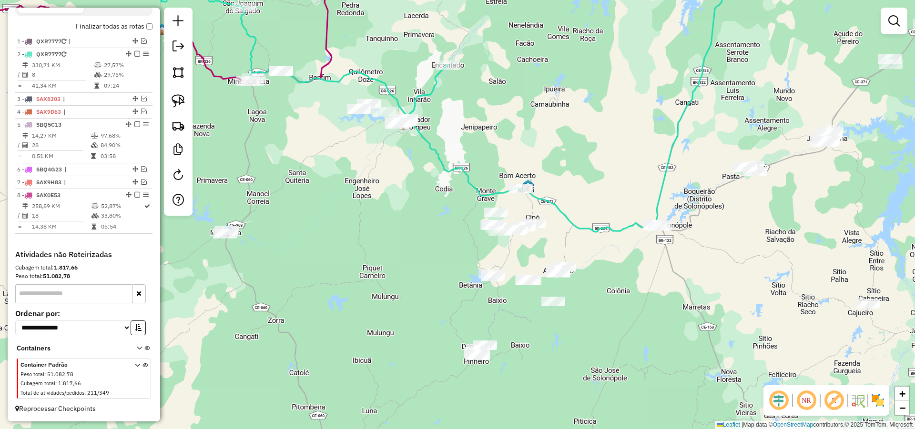
drag, startPoint x: 285, startPoint y: 166, endPoint x: 364, endPoint y: 206, distance: 88.9
click at [347, 198] on div "Janela de atendimento Grade de atendimento Capacidade Transportadoras Veículos …" at bounding box center [457, 214] width 915 height 429
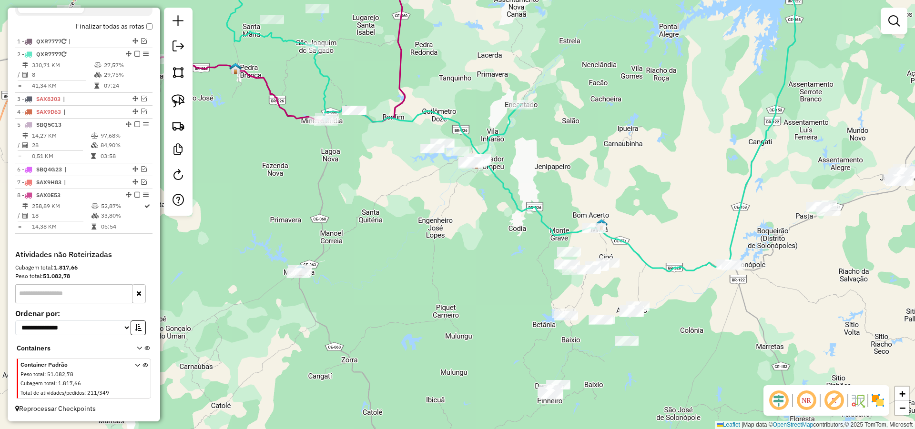
drag, startPoint x: 364, startPoint y: 191, endPoint x: 383, endPoint y: 223, distance: 37.4
click at [377, 220] on div "Janela de atendimento Grade de atendimento Capacidade Transportadoras Veículos …" at bounding box center [457, 214] width 915 height 429
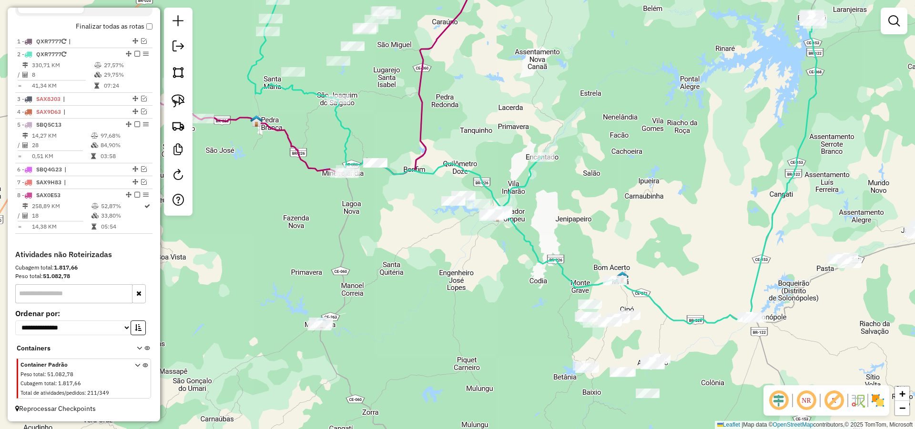
drag, startPoint x: 394, startPoint y: 240, endPoint x: 399, endPoint y: 249, distance: 10.5
click at [401, 251] on div "Janela de atendimento Grade de atendimento Capacidade Transportadoras Veículos …" at bounding box center [457, 214] width 915 height 429
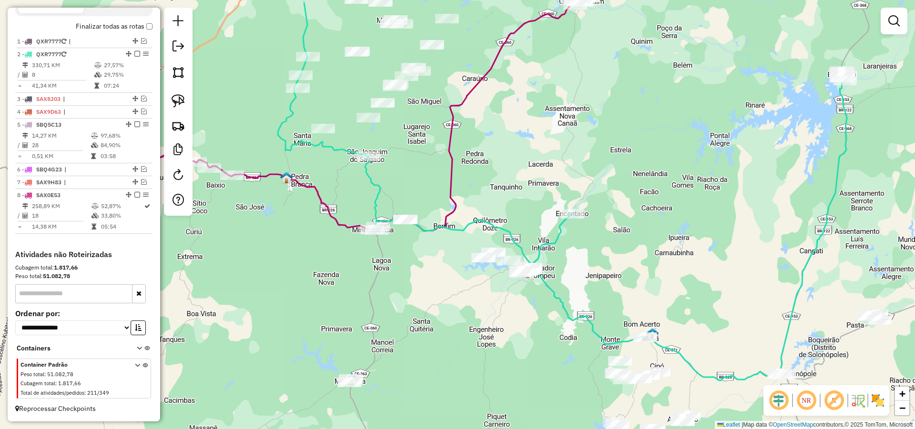
drag, startPoint x: 392, startPoint y: 237, endPoint x: 447, endPoint y: 284, distance: 72.4
click at [433, 284] on div "Janela de atendimento Grade de atendimento Capacidade Transportadoras Veículos …" at bounding box center [457, 214] width 915 height 429
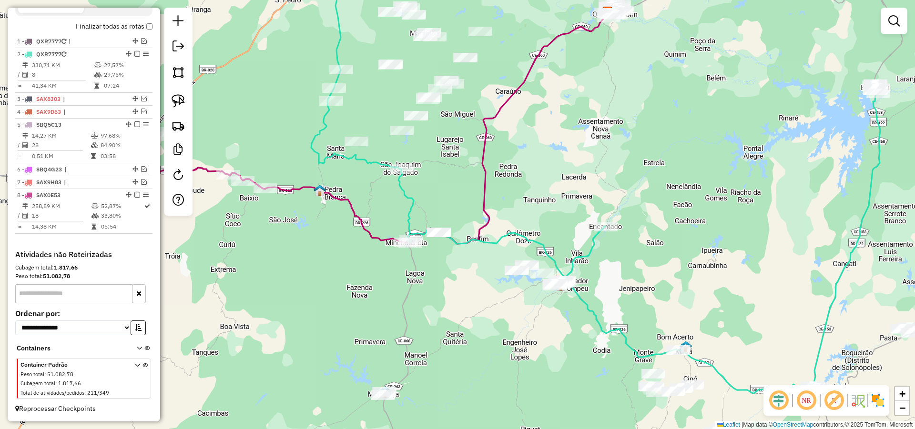
drag, startPoint x: 401, startPoint y: 276, endPoint x: 466, endPoint y: 296, distance: 67.2
click at [463, 296] on div "Janela de atendimento Grade de atendimento Capacidade Transportadoras Veículos …" at bounding box center [457, 214] width 915 height 429
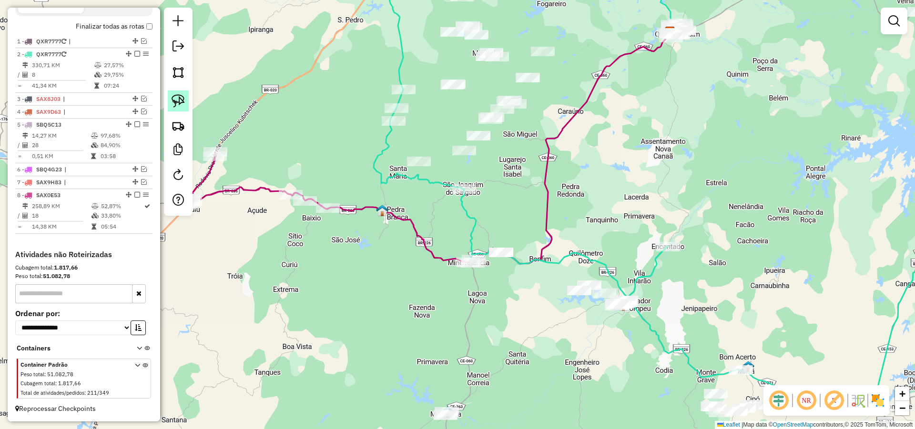
click at [178, 100] on img at bounding box center [178, 100] width 13 height 13
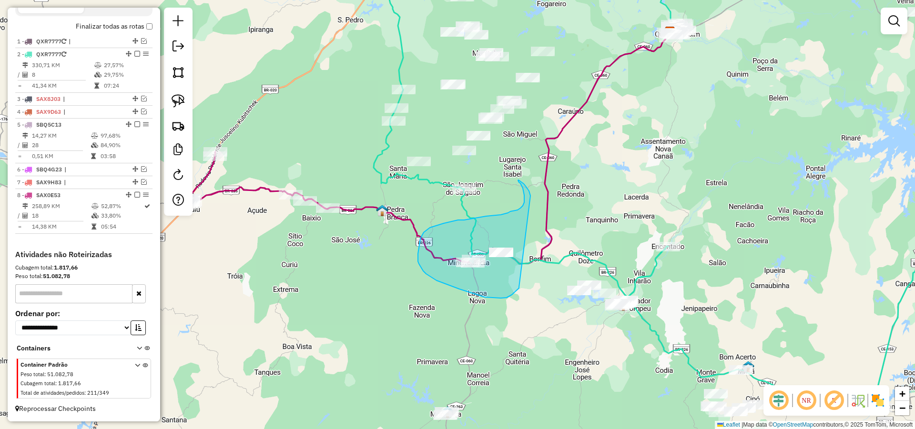
drag, startPoint x: 529, startPoint y: 191, endPoint x: 518, endPoint y: 287, distance: 96.8
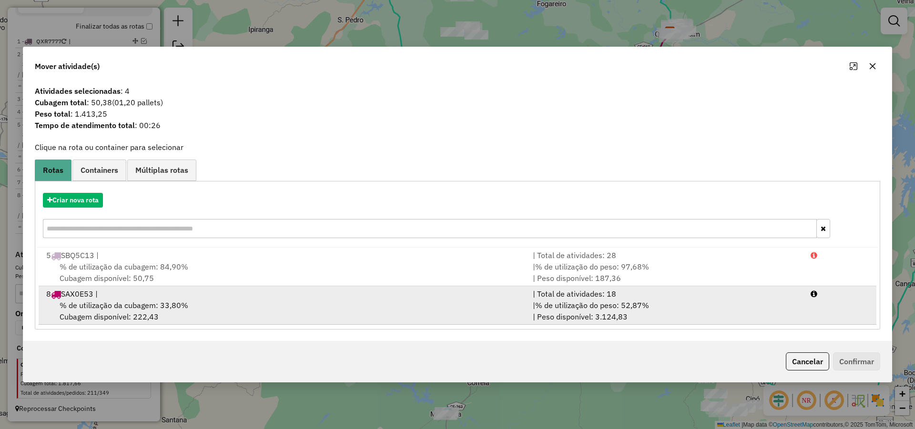
click at [196, 302] on div "% de utilização da cubagem: 33,80% Cubagem disponível: 222,43" at bounding box center [284, 311] width 487 height 23
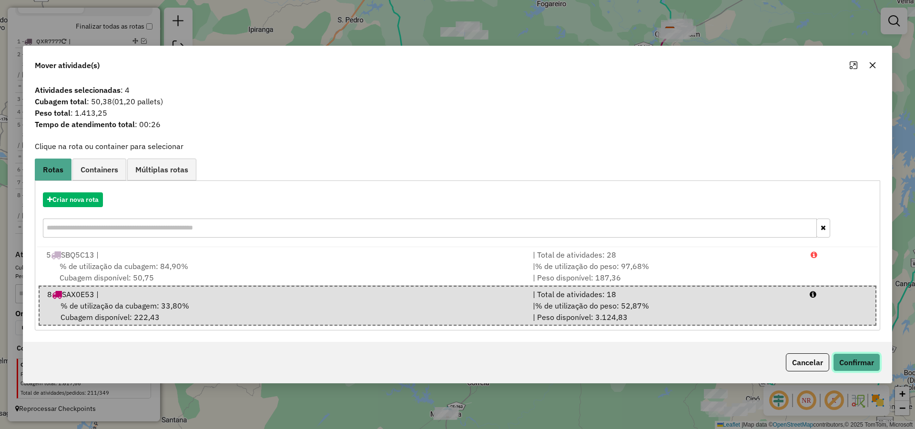
click at [849, 360] on button "Confirmar" at bounding box center [856, 363] width 47 height 18
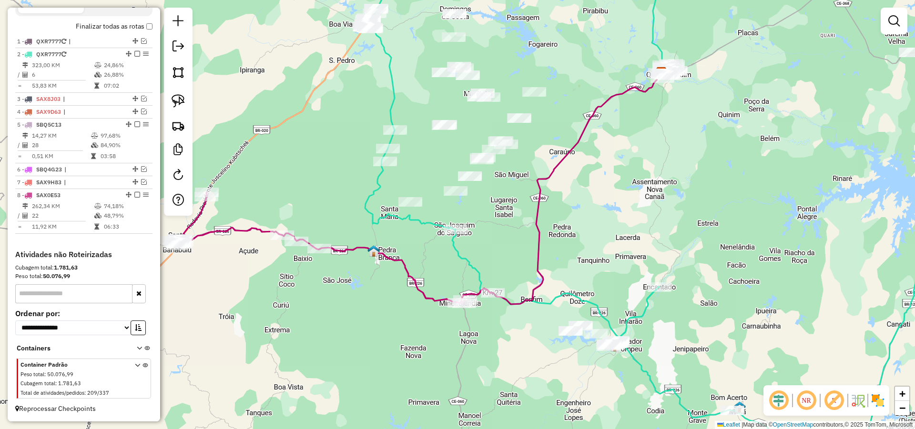
drag, startPoint x: 650, startPoint y: 167, endPoint x: 643, endPoint y: 202, distance: 35.5
click at [643, 202] on div "Janela de atendimento Grade de atendimento Capacidade Transportadoras Veículos …" at bounding box center [457, 214] width 915 height 429
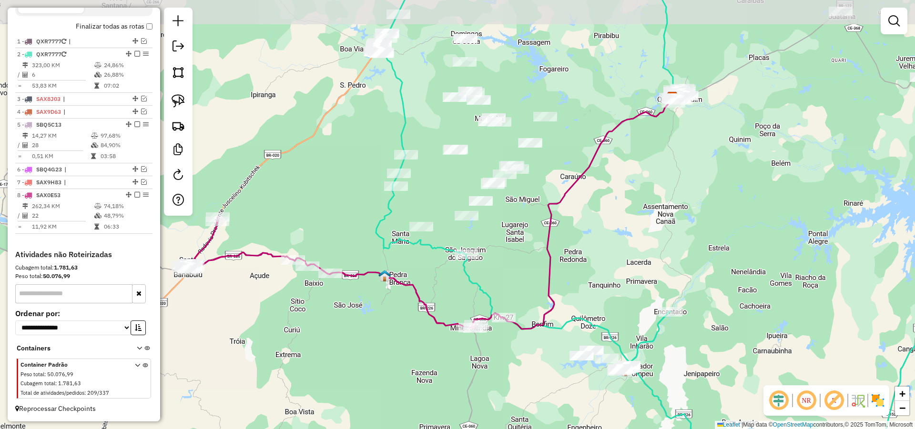
drag, startPoint x: 526, startPoint y: 217, endPoint x: 537, endPoint y: 242, distance: 27.1
click at [537, 242] on div "Janela de atendimento Grade de atendimento Capacidade Transportadoras Veículos …" at bounding box center [457, 214] width 915 height 429
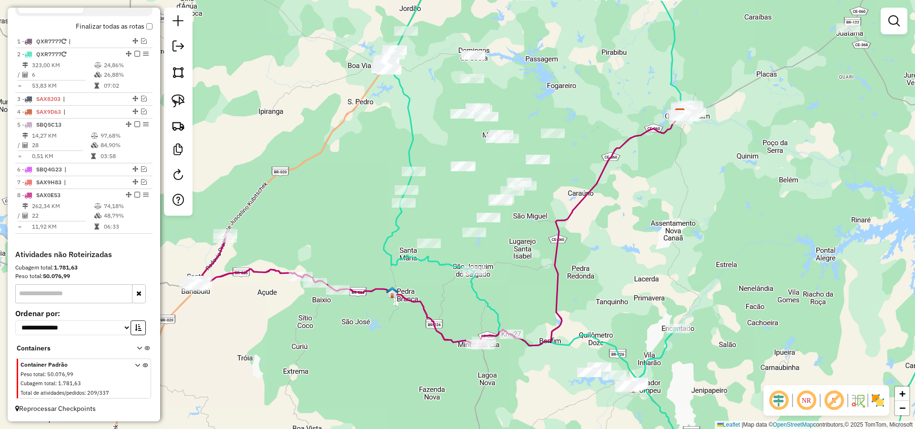
drag, startPoint x: 512, startPoint y: 243, endPoint x: 520, endPoint y: 259, distance: 18.5
click at [520, 259] on div "Janela de atendimento Grade de atendimento Capacidade Transportadoras Veículos …" at bounding box center [457, 214] width 915 height 429
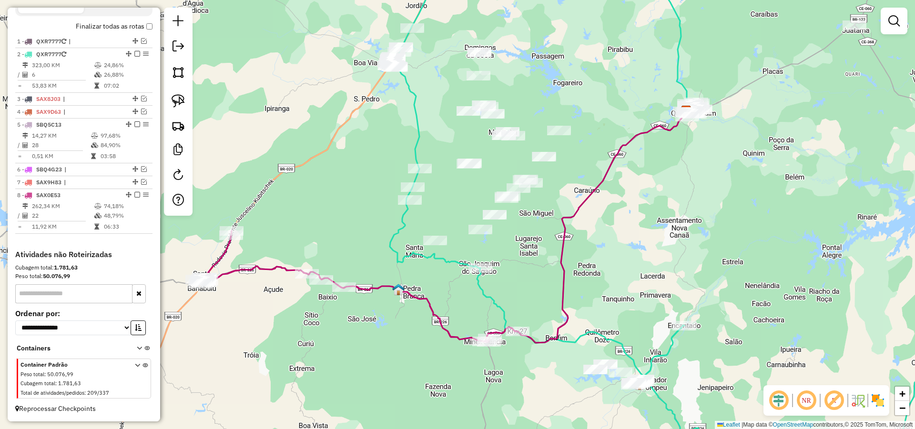
drag, startPoint x: 526, startPoint y: 265, endPoint x: 531, endPoint y: 261, distance: 6.8
click at [531, 261] on div "Janela de atendimento Grade de atendimento Capacidade Transportadoras Veículos …" at bounding box center [457, 214] width 915 height 429
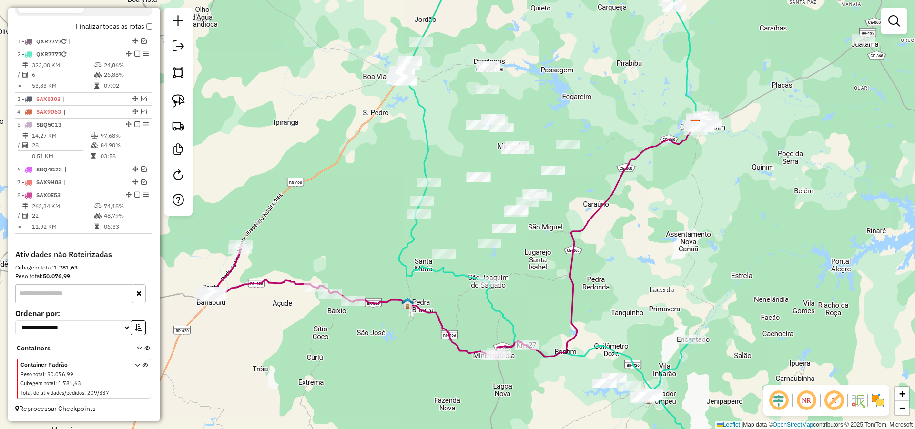
drag, startPoint x: 540, startPoint y: 249, endPoint x: 548, endPoint y: 269, distance: 21.9
click at [553, 272] on div "Janela de atendimento Grade de atendimento Capacidade Transportadoras Veículos …" at bounding box center [457, 214] width 915 height 429
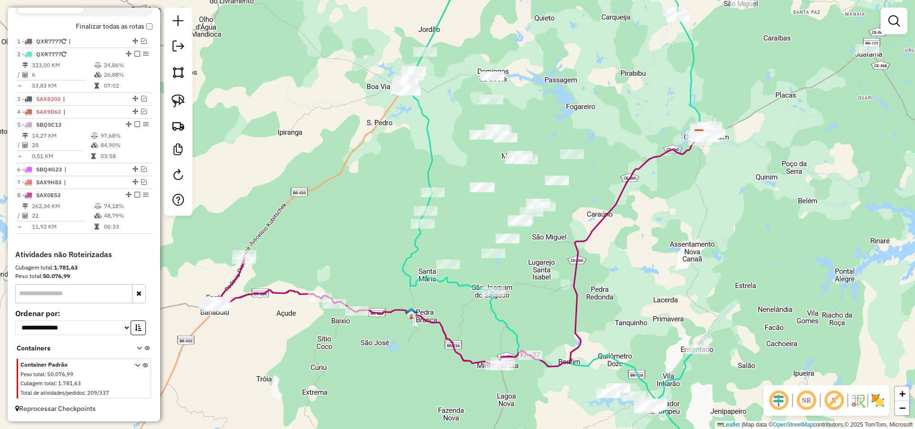
drag, startPoint x: 405, startPoint y: 184, endPoint x: 399, endPoint y: 197, distance: 14.5
click at [402, 193] on div "Janela de atendimento Grade de atendimento Capacidade Transportadoras Veículos …" at bounding box center [457, 214] width 915 height 429
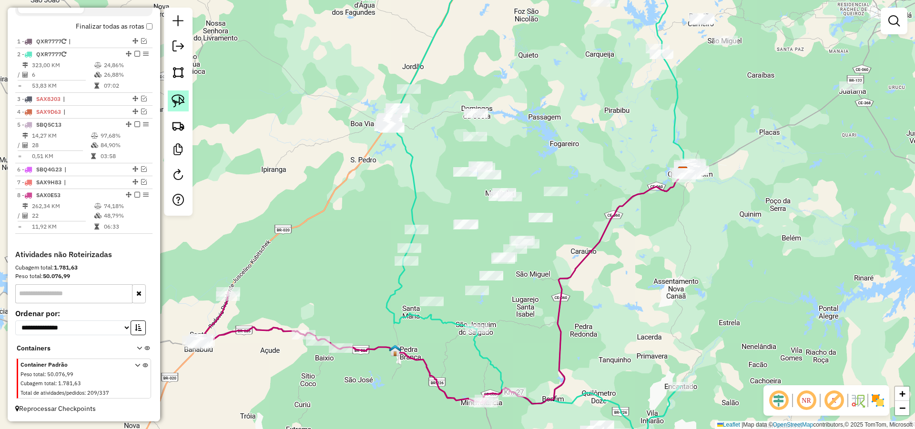
click at [172, 102] on img at bounding box center [178, 100] width 13 height 13
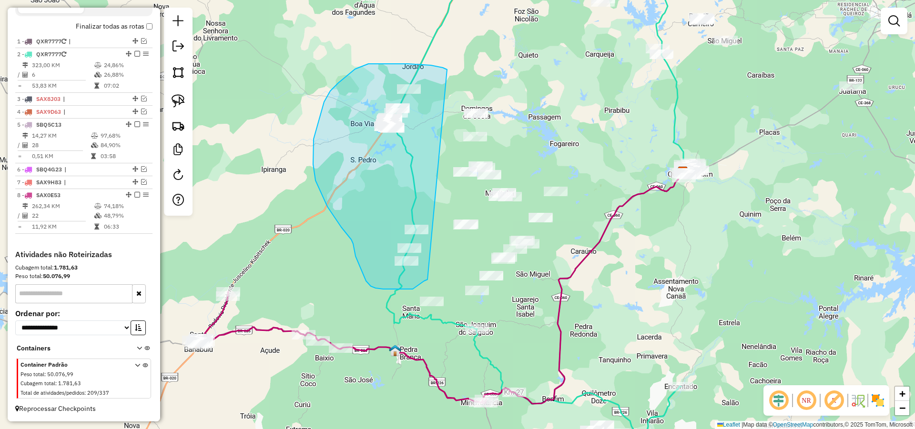
drag, startPoint x: 418, startPoint y: 65, endPoint x: 430, endPoint y: 277, distance: 212.4
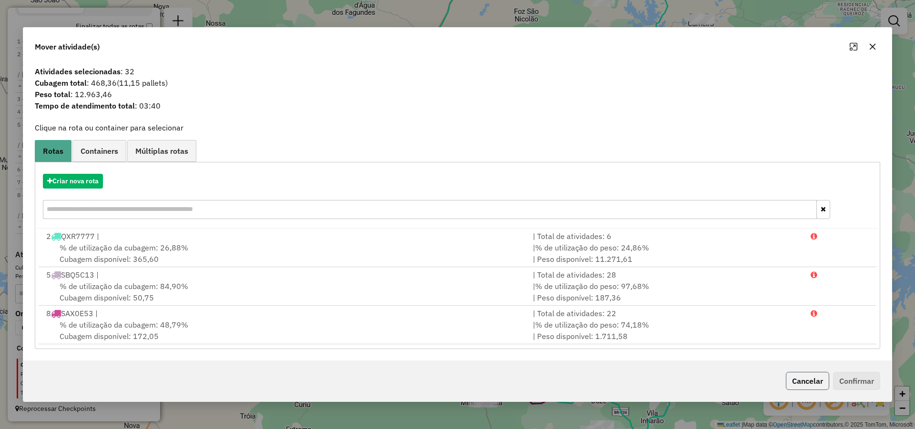
click at [800, 378] on button "Cancelar" at bounding box center [807, 381] width 43 height 18
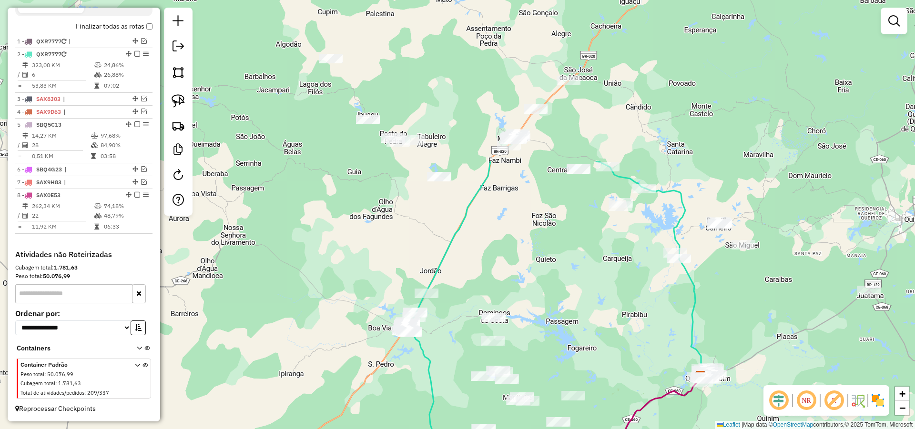
drag, startPoint x: 531, startPoint y: 306, endPoint x: 538, endPoint y: 278, distance: 28.9
click at [538, 278] on div "Janela de atendimento Grade de atendimento Capacidade Transportadoras Veículos …" at bounding box center [457, 214] width 915 height 429
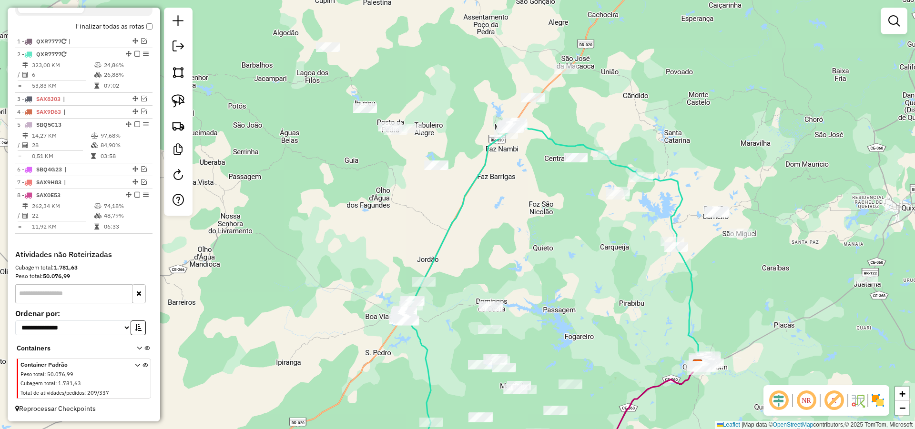
drag, startPoint x: 537, startPoint y: 240, endPoint x: 535, endPoint y: 230, distance: 10.9
click at [535, 230] on div "Janela de atendimento Grade de atendimento Capacidade Transportadoras Veículos …" at bounding box center [457, 214] width 915 height 429
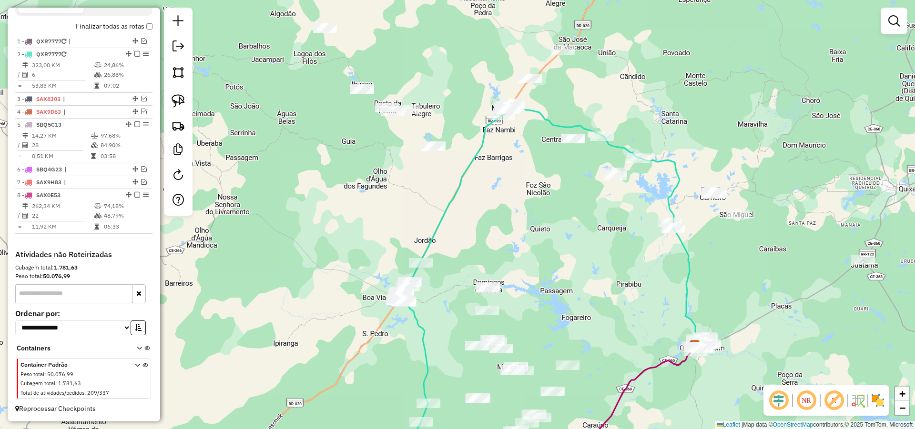
drag, startPoint x: 573, startPoint y: 284, endPoint x: 549, endPoint y: 196, distance: 91.3
click at [549, 196] on div "Janela de atendimento Grade de atendimento Capacidade Transportadoras Veículos …" at bounding box center [457, 214] width 915 height 429
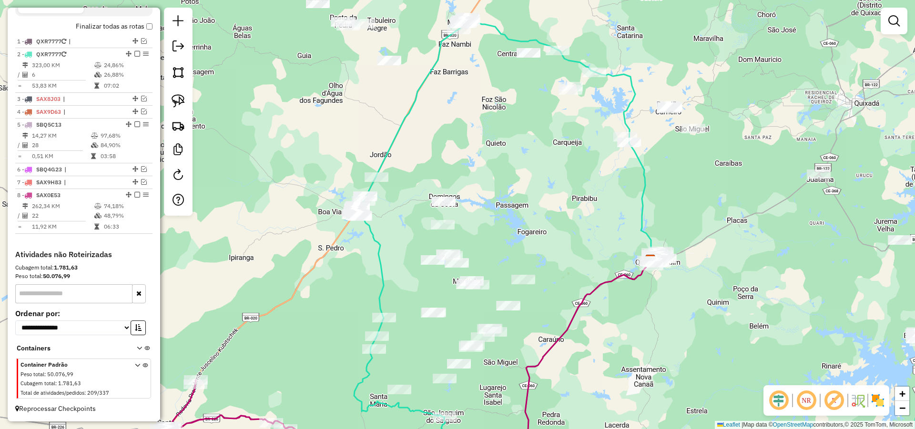
drag, startPoint x: 759, startPoint y: 300, endPoint x: 711, endPoint y: 291, distance: 48.0
click at [726, 291] on div "Janela de atendimento Grade de atendimento Capacidade Transportadoras Veículos …" at bounding box center [457, 214] width 915 height 429
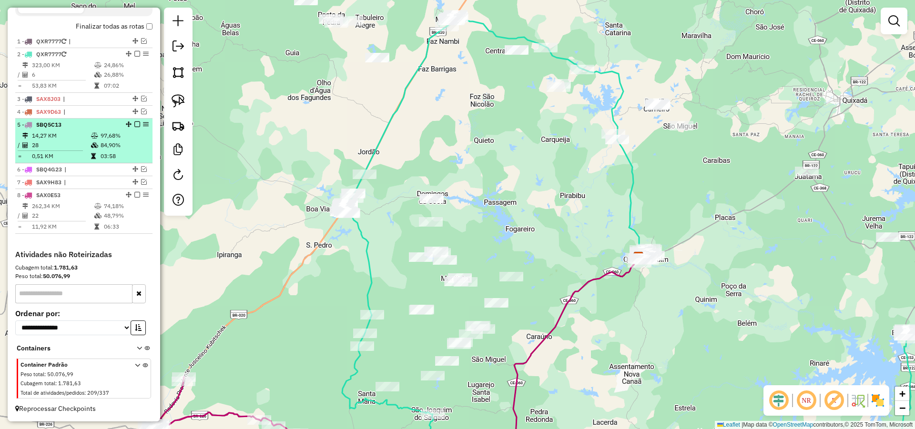
click at [135, 125] on em at bounding box center [137, 125] width 6 height 6
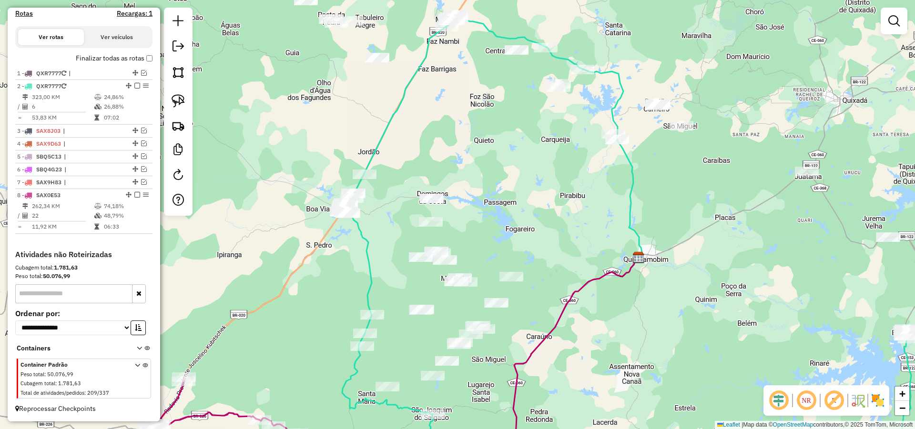
scroll to position [309, 0]
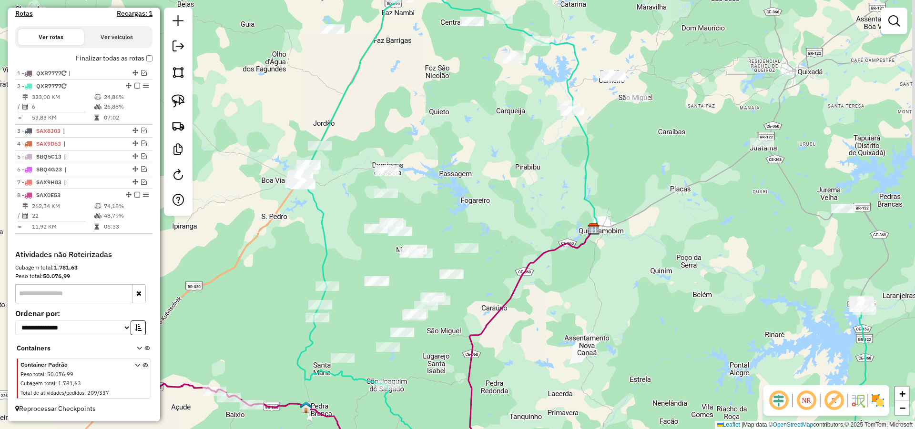
drag, startPoint x: 710, startPoint y: 320, endPoint x: 593, endPoint y: 253, distance: 134.2
click at [596, 254] on div "Janela de atendimento Grade de atendimento Capacidade Transportadoras Veículos …" at bounding box center [457, 214] width 915 height 429
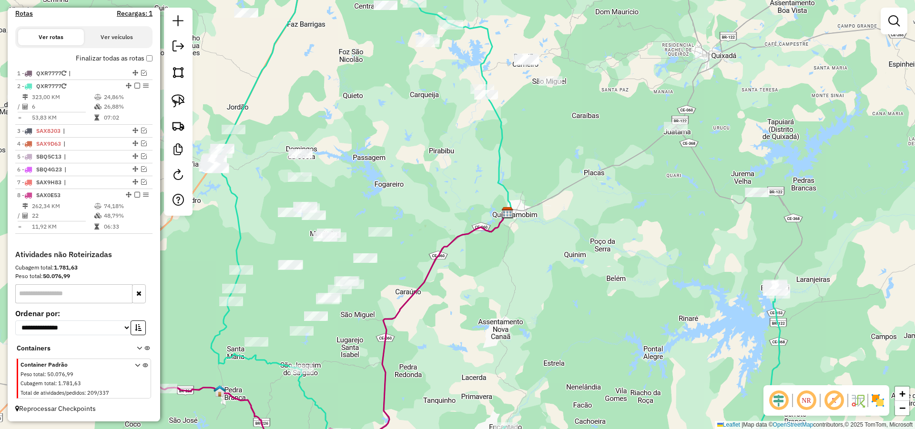
drag, startPoint x: 678, startPoint y: 229, endPoint x: 664, endPoint y: 255, distance: 29.6
click at [664, 255] on div "Janela de atendimento Grade de atendimento Capacidade Transportadoras Veículos …" at bounding box center [457, 214] width 915 height 429
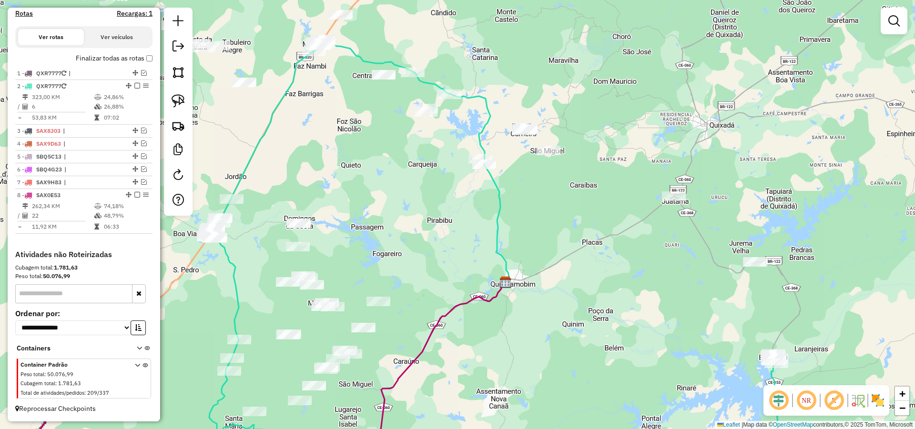
drag, startPoint x: 663, startPoint y: 238, endPoint x: 661, endPoint y: 312, distance: 73.9
click at [662, 310] on div "Janela de atendimento Grade de atendimento Capacidade Transportadoras Veículos …" at bounding box center [457, 214] width 915 height 429
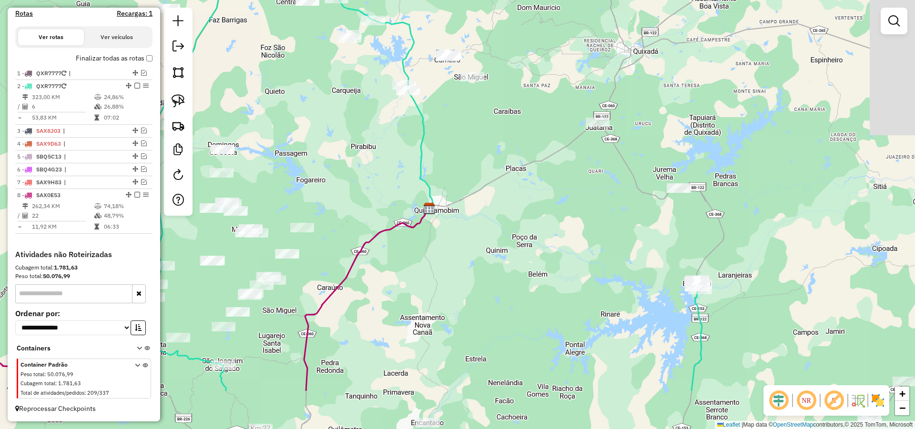
drag, startPoint x: 571, startPoint y: 199, endPoint x: 569, endPoint y: 193, distance: 5.6
click at [569, 193] on div "Janela de atendimento Grade de atendimento Capacidade Transportadoras Veículos …" at bounding box center [457, 214] width 915 height 429
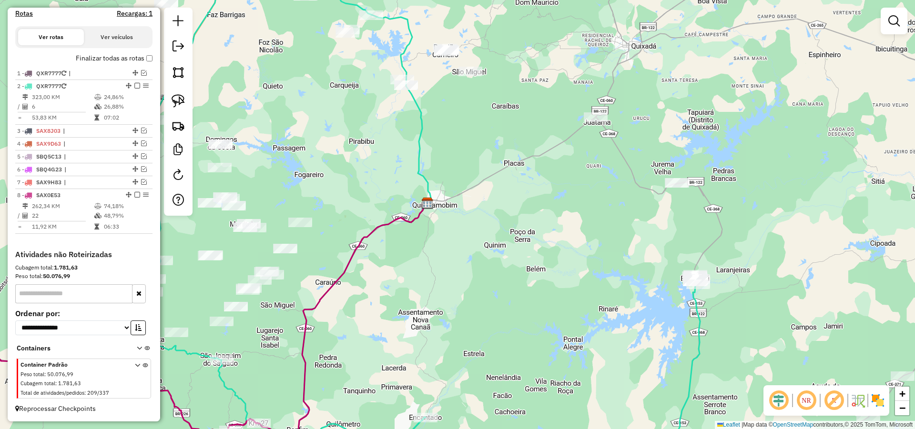
click at [568, 227] on div "Janela de atendimento Grade de atendimento Capacidade Transportadoras Veículos …" at bounding box center [457, 214] width 915 height 429
click at [178, 99] on img at bounding box center [178, 100] width 13 height 13
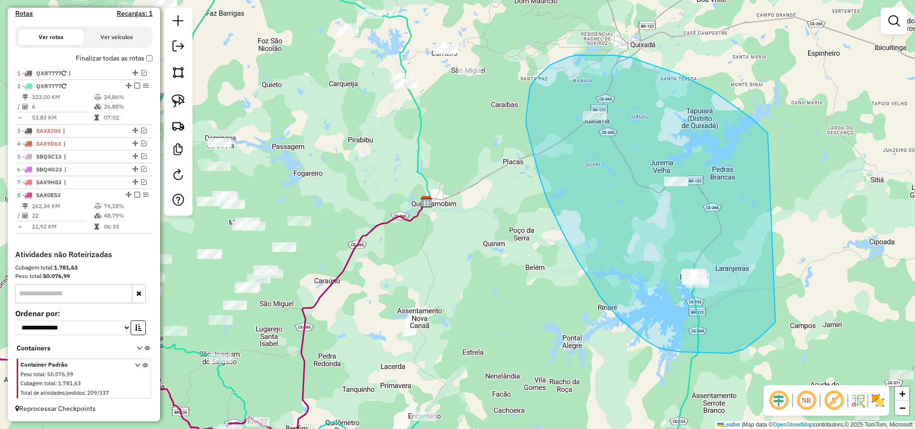
drag, startPoint x: 713, startPoint y: 91, endPoint x: 780, endPoint y: 313, distance: 231.9
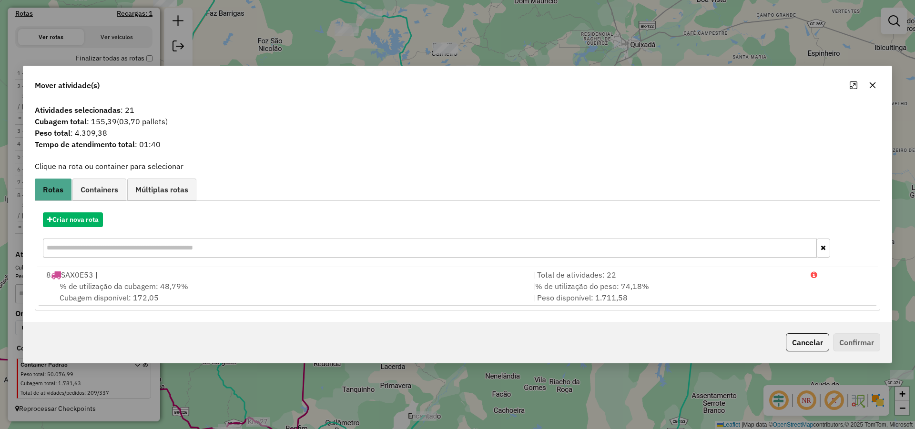
click at [90, 210] on div "Criar nova rota" at bounding box center [457, 236] width 841 height 62
click at [83, 218] on button "Criar nova rota" at bounding box center [73, 220] width 60 height 15
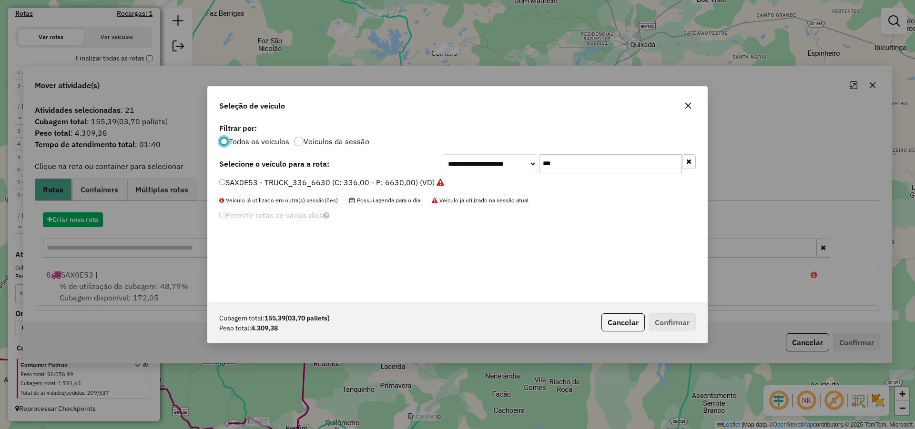
scroll to position [5, 3]
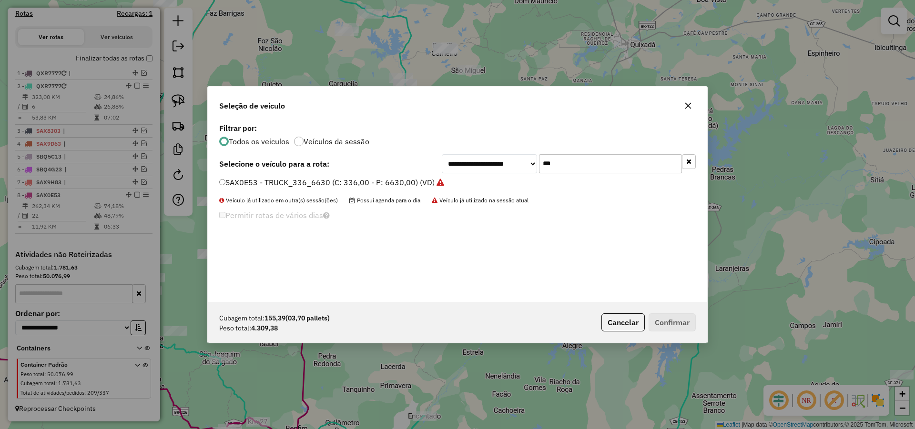
click at [581, 169] on input "***" at bounding box center [610, 163] width 143 height 19
click at [362, 187] on label "SBQ4G23 - TOCO_420_8060 (C: 420,00 - P: 8060,00) (VD)" at bounding box center [330, 182] width 222 height 11
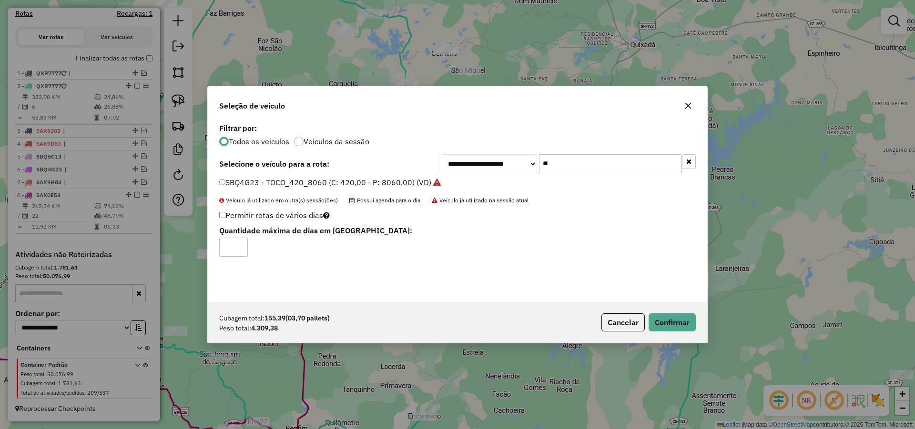
click at [570, 165] on input "**" at bounding box center [610, 163] width 143 height 19
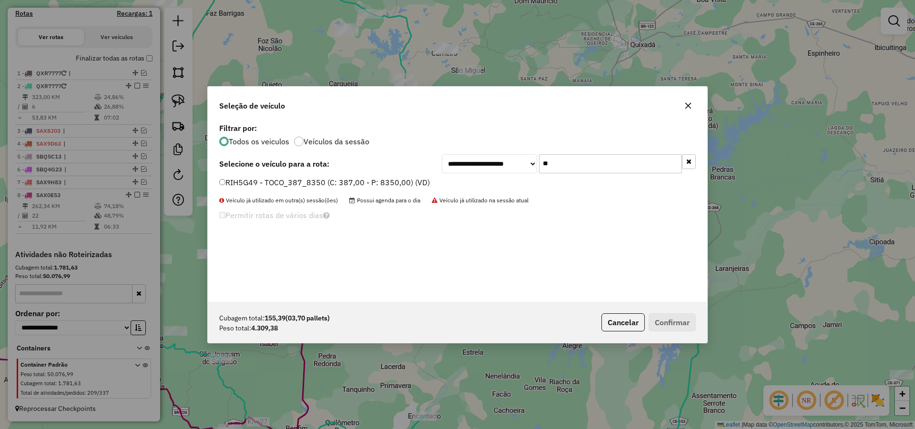
type input "**"
click at [370, 180] on label "RIH5G49 - TOCO_387_8350 (C: 387,00 - P: 8350,00) (VD)" at bounding box center [324, 182] width 211 height 11
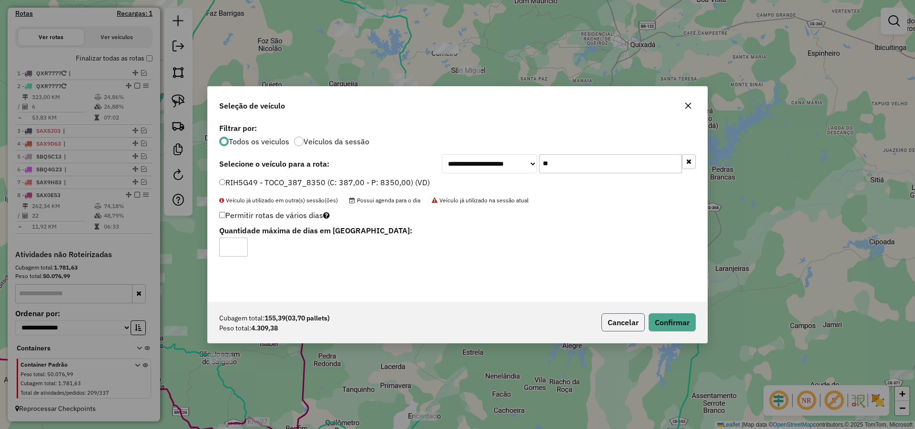
click at [624, 324] on button "Cancelar" at bounding box center [622, 323] width 43 height 18
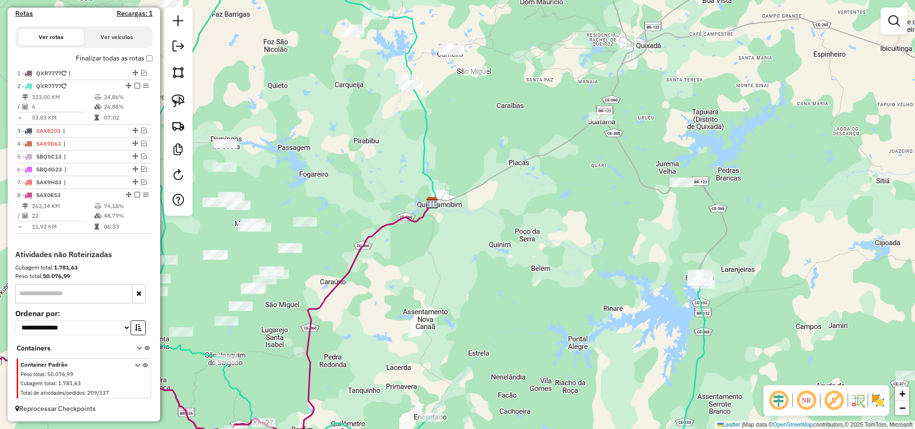
click at [590, 203] on div "Janela de atendimento Grade de atendimento Capacidade Transportadoras Veículos …" at bounding box center [457, 214] width 915 height 429
click at [180, 95] on img at bounding box center [178, 100] width 13 height 13
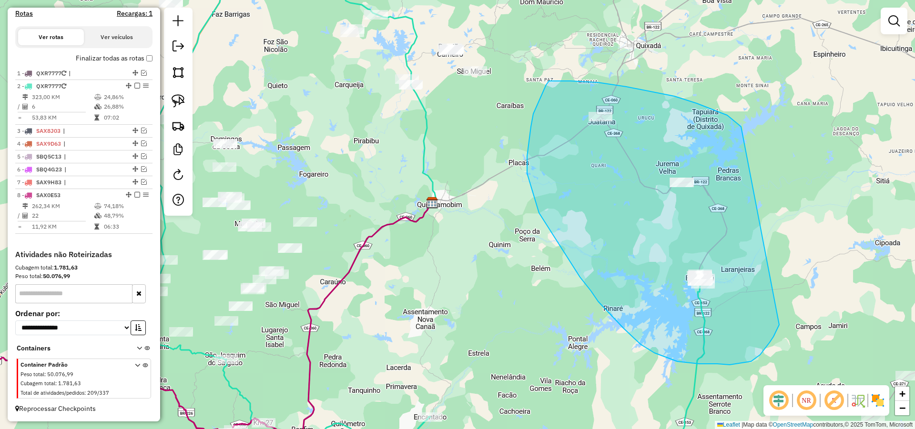
drag, startPoint x: 697, startPoint y: 103, endPoint x: 781, endPoint y: 318, distance: 231.0
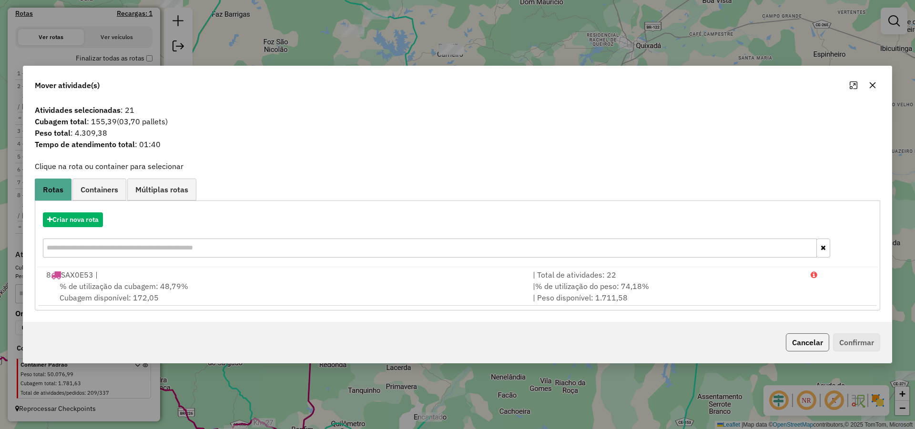
click at [812, 340] on button "Cancelar" at bounding box center [807, 343] width 43 height 18
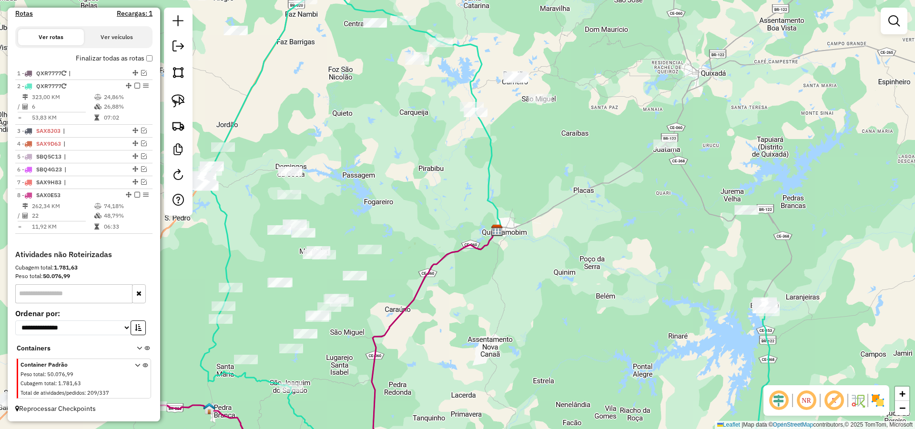
drag, startPoint x: 609, startPoint y: 322, endPoint x: 685, endPoint y: 324, distance: 75.8
click at [673, 332] on div "Janela de atendimento Grade de atendimento Capacidade Transportadoras Veículos …" at bounding box center [457, 214] width 915 height 429
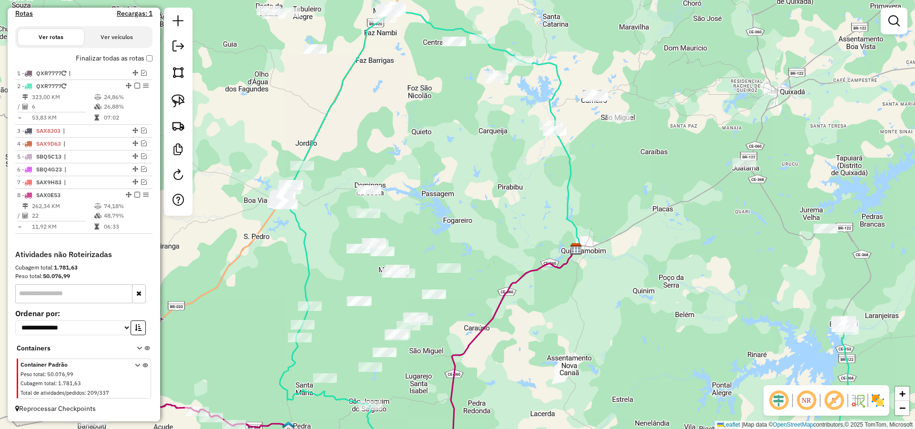
drag, startPoint x: 611, startPoint y: 259, endPoint x: 620, endPoint y: 264, distance: 10.2
click at [617, 262] on div "Janela de atendimento Grade de atendimento Capacidade Transportadoras Veículos …" at bounding box center [457, 214] width 915 height 429
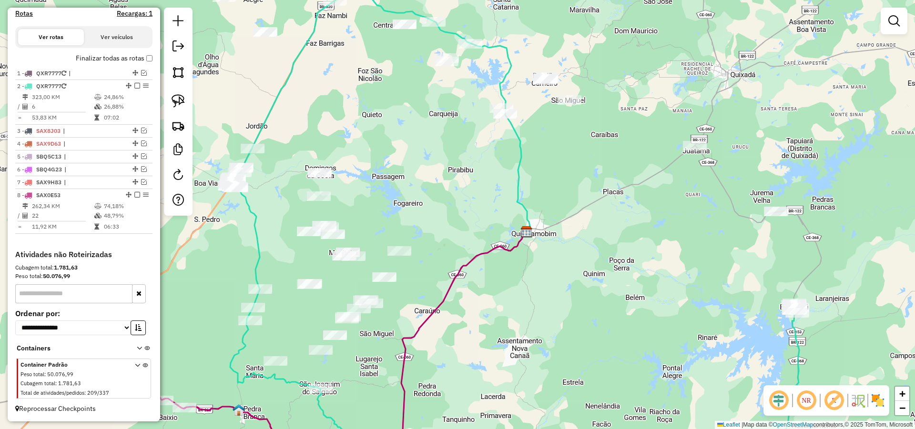
drag, startPoint x: 676, startPoint y: 261, endPoint x: 539, endPoint y: 223, distance: 142.4
click at [564, 230] on div "Janela de atendimento Grade de atendimento Capacidade Transportadoras Veículos …" at bounding box center [457, 214] width 915 height 429
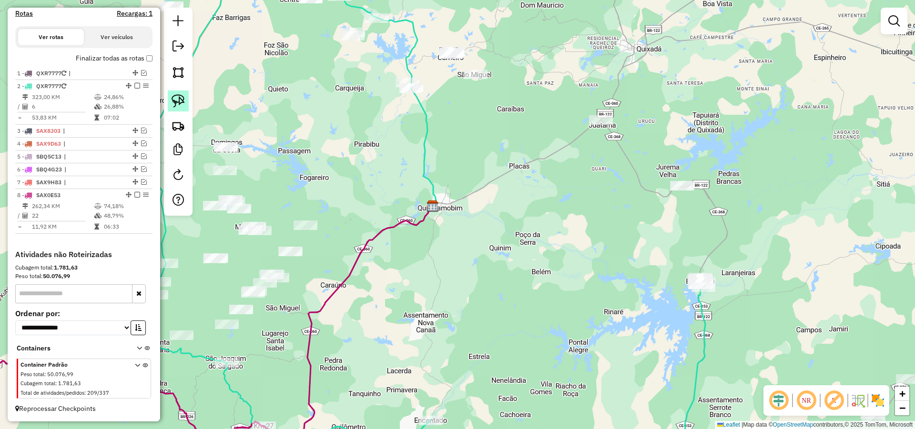
click at [181, 98] on img at bounding box center [178, 100] width 13 height 13
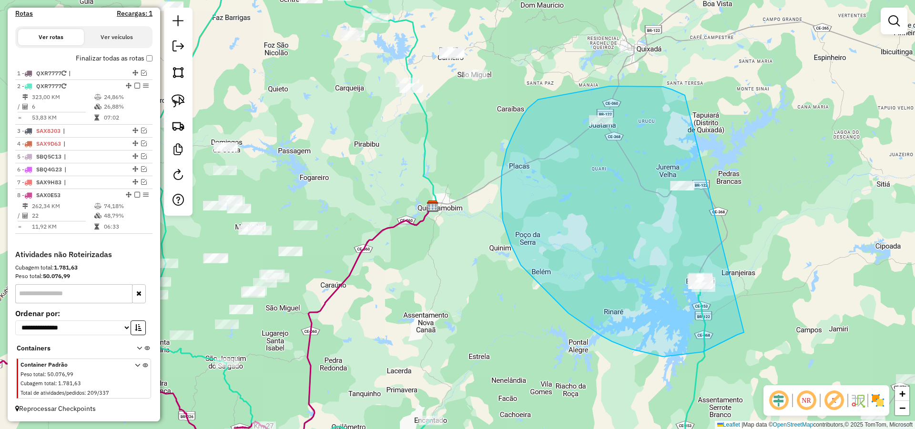
drag, startPoint x: 672, startPoint y: 90, endPoint x: 763, endPoint y: 310, distance: 238.2
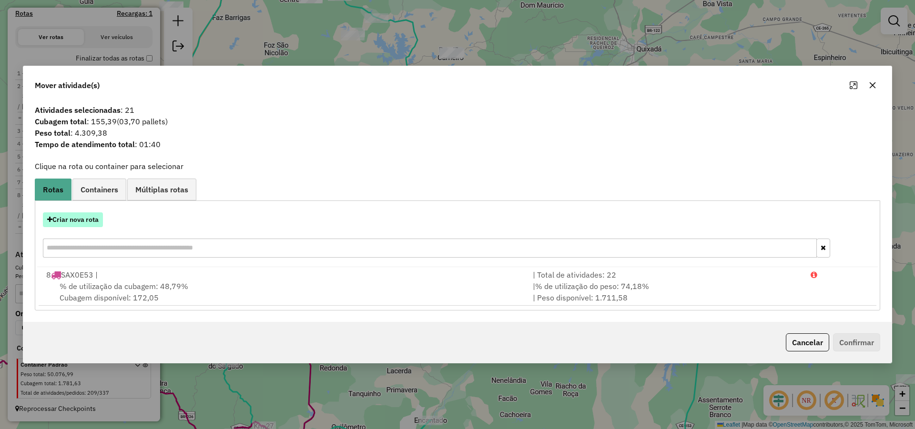
click at [95, 220] on button "Criar nova rota" at bounding box center [73, 220] width 60 height 15
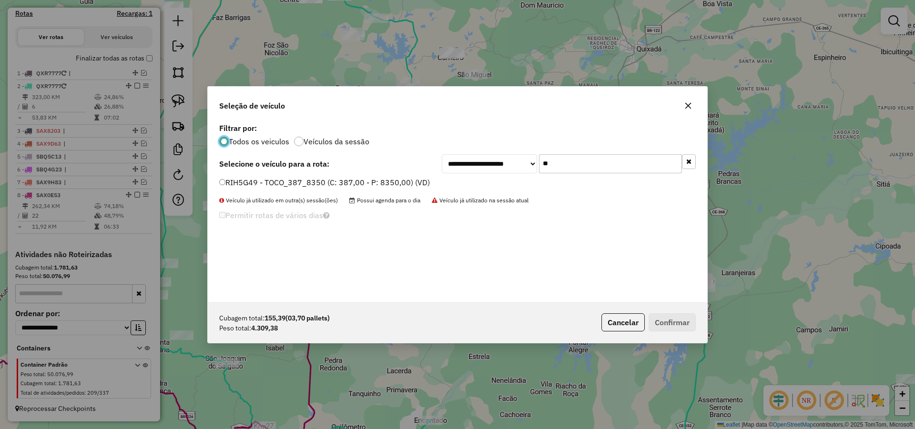
click at [578, 164] on input "**" at bounding box center [610, 163] width 143 height 19
type input "**"
click at [347, 189] on div "PMY7I93 - TOCO 255 CXS 6630 (C: 255,00 - P: 6630,00) (VD)" at bounding box center [457, 186] width 488 height 19
click at [358, 181] on label "PMY7I93 - TOCO 255 CXS 6630 (C: 255,00 - P: 6630,00) (VD)" at bounding box center [330, 182] width 222 height 11
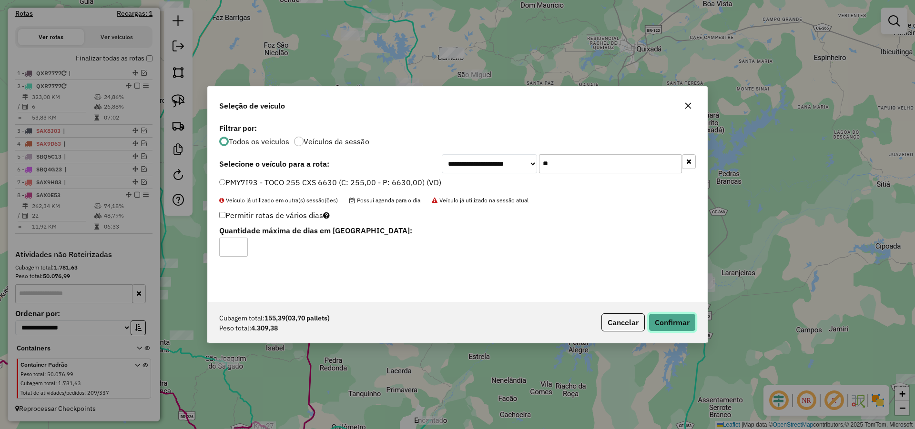
click at [670, 320] on button "Confirmar" at bounding box center [672, 323] width 47 height 18
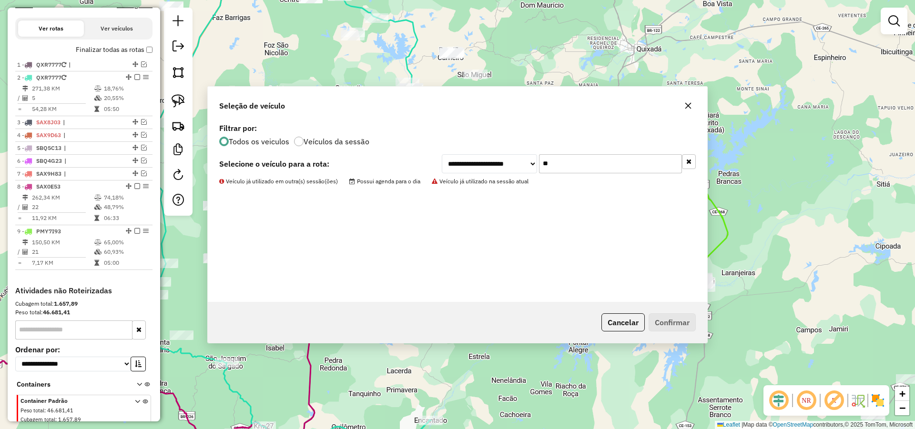
scroll to position [354, 0]
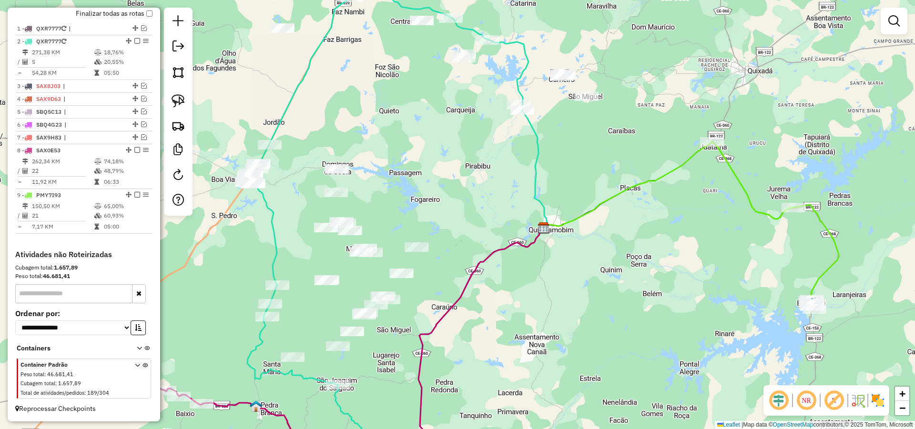
drag, startPoint x: 551, startPoint y: 309, endPoint x: 599, endPoint y: 293, distance: 50.8
click at [595, 296] on div "Janela de atendimento Grade de atendimento Capacidade Transportadoras Veículos …" at bounding box center [457, 214] width 915 height 429
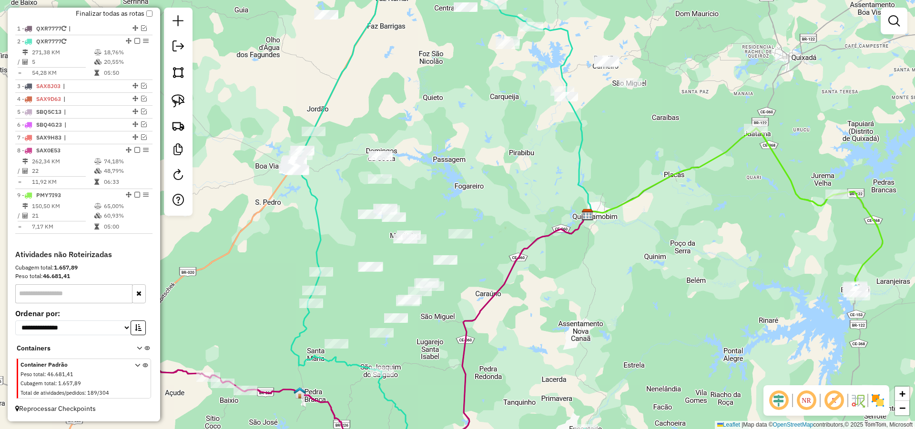
click at [610, 271] on div "Janela de atendimento Grade de atendimento Capacidade Transportadoras Veículos …" at bounding box center [457, 214] width 915 height 429
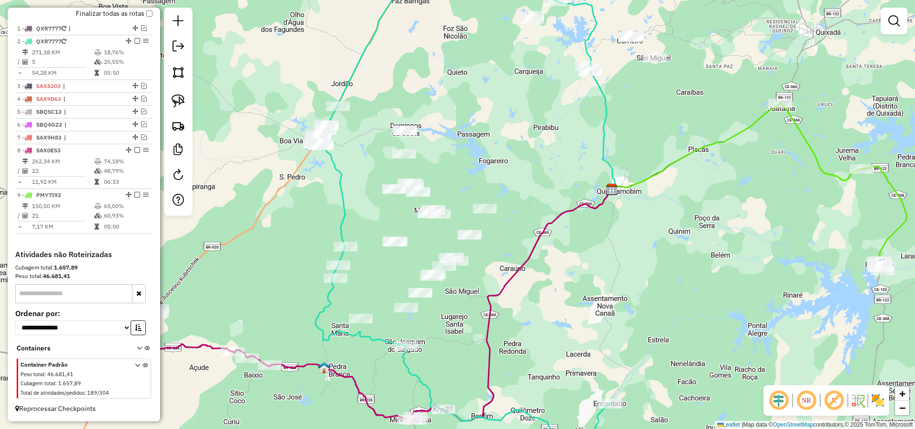
drag, startPoint x: 541, startPoint y: 291, endPoint x: 559, endPoint y: 283, distance: 19.2
click at [557, 282] on icon at bounding box center [511, 305] width 202 height 232
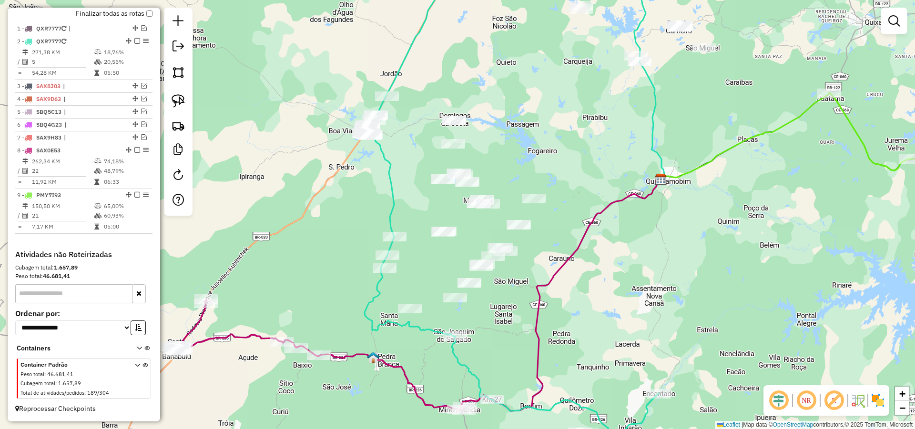
drag, startPoint x: 567, startPoint y: 285, endPoint x: 556, endPoint y: 263, distance: 25.4
click at [563, 271] on div "Janela de atendimento Grade de atendimento Capacidade Transportadoras Veículos …" at bounding box center [457, 214] width 915 height 429
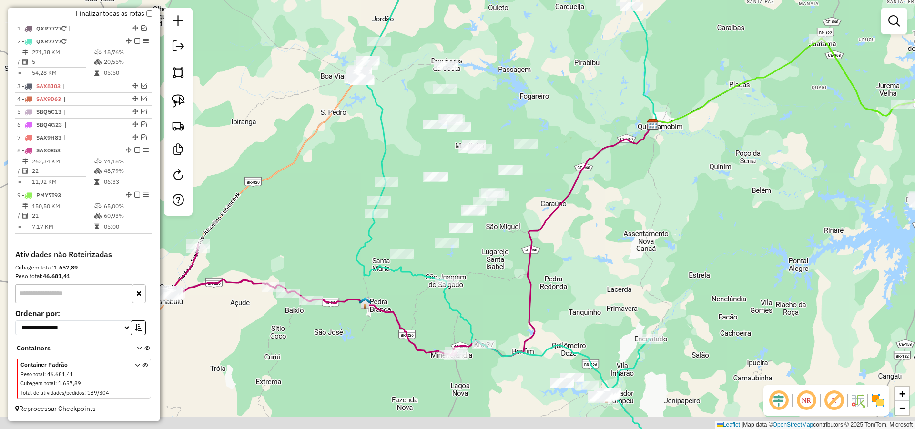
click at [488, 258] on div "Janela de atendimento Grade de atendimento Capacidade Transportadoras Veículos …" at bounding box center [457, 214] width 915 height 429
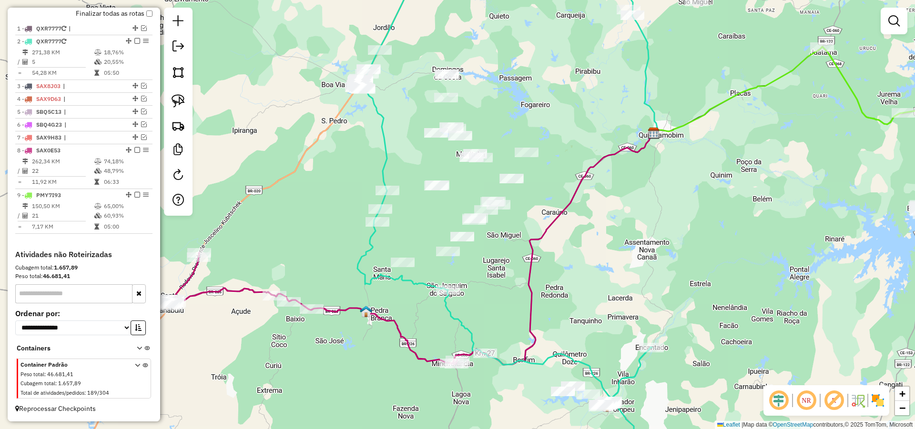
drag, startPoint x: 658, startPoint y: 215, endPoint x: 659, endPoint y: 229, distance: 13.9
click at [659, 228] on div "Janela de atendimento Grade de atendimento Capacidade Transportadoras Veículos …" at bounding box center [457, 214] width 915 height 429
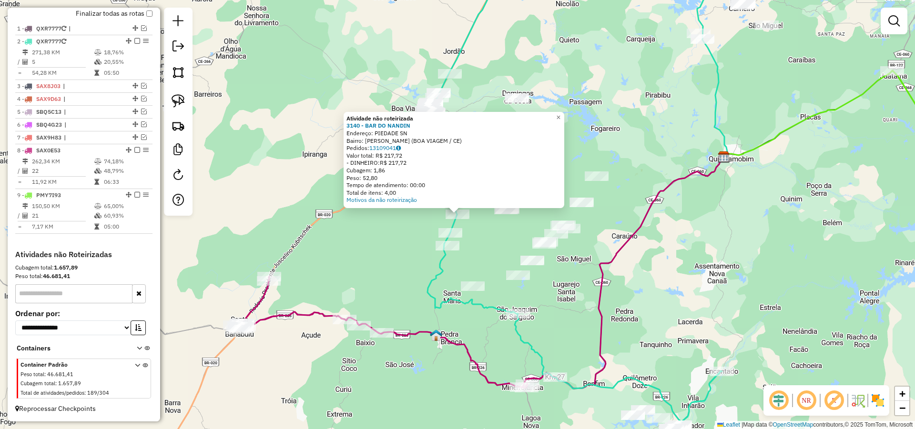
click at [479, 241] on div "Atividade não roteirizada 3140 - BAR DO NANDIN Endereço: PIEDADE SN Bairro: Dom…" at bounding box center [457, 214] width 915 height 429
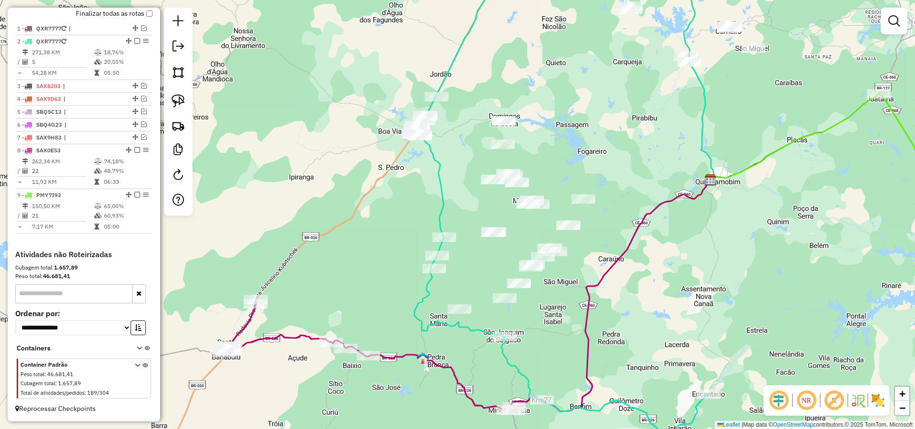
drag, startPoint x: 477, startPoint y: 235, endPoint x: 458, endPoint y: 283, distance: 51.0
click at [463, 259] on div "Janela de atendimento Grade de atendimento Capacidade Transportadoras Veículos …" at bounding box center [457, 214] width 915 height 429
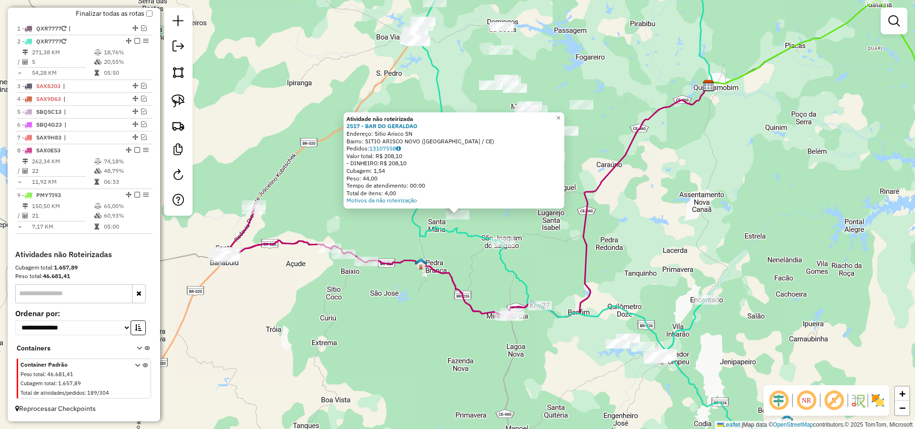
click at [470, 250] on div "Atividade não roteirizada 2517 - BAR DO GERALDAO Endereço: Sitio Arisco SN Bair…" at bounding box center [457, 214] width 915 height 429
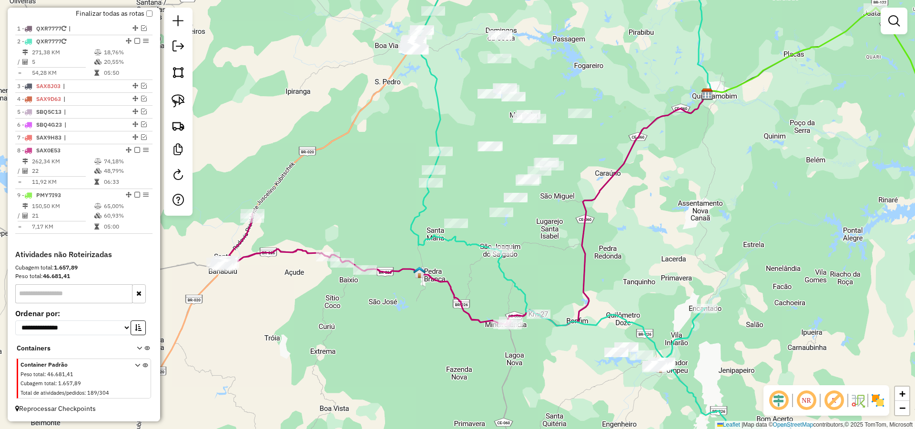
drag, startPoint x: 470, startPoint y: 244, endPoint x: 467, endPoint y: 262, distance: 17.4
click at [467, 262] on div "Janela de atendimento Grade de atendimento Capacidade Transportadoras Veículos …" at bounding box center [457, 214] width 915 height 429
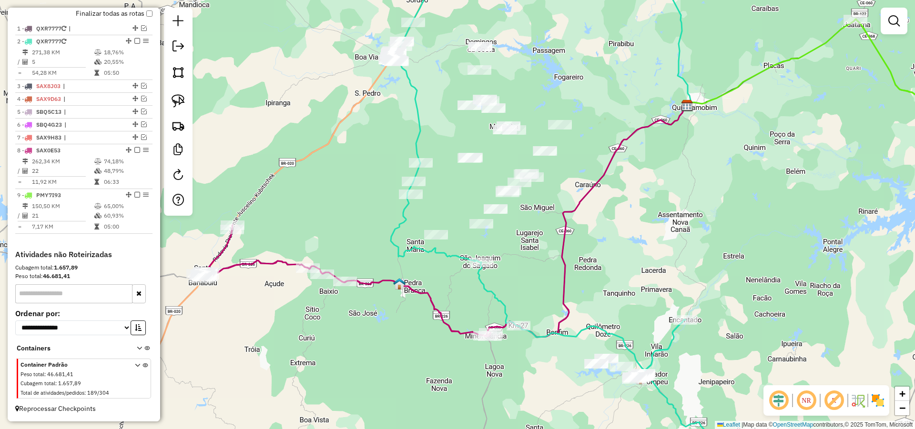
drag, startPoint x: 541, startPoint y: 268, endPoint x: 519, endPoint y: 269, distance: 21.9
click at [522, 271] on div "Janela de atendimento Grade de atendimento Capacidade Transportadoras Veículos …" at bounding box center [457, 214] width 915 height 429
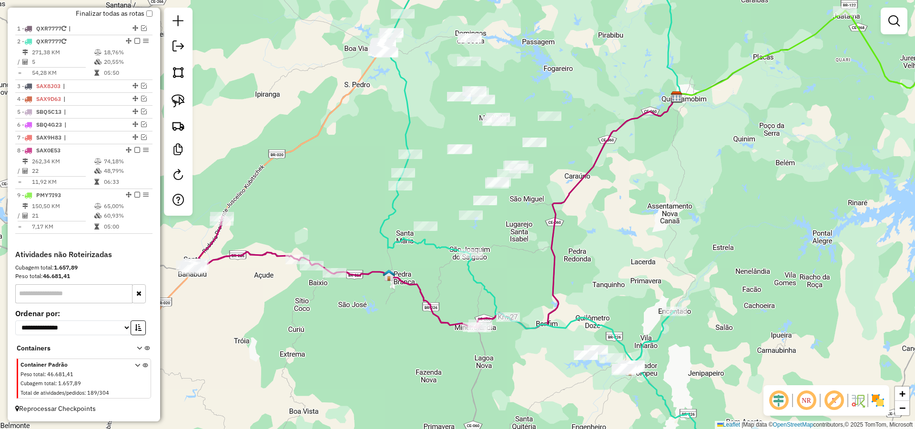
drag, startPoint x: 513, startPoint y: 274, endPoint x: 503, endPoint y: 265, distance: 13.2
click at [503, 265] on div "Janela de atendimento Grade de atendimento Capacidade Transportadoras Veículos …" at bounding box center [457, 214] width 915 height 429
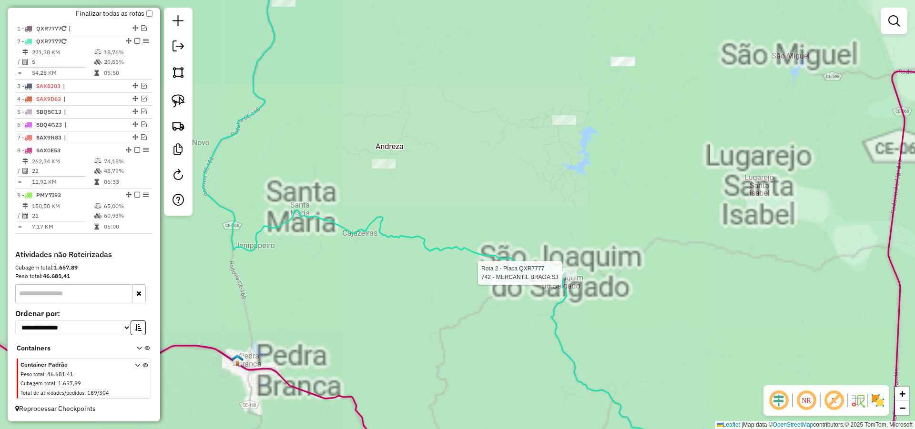
select select "*********"
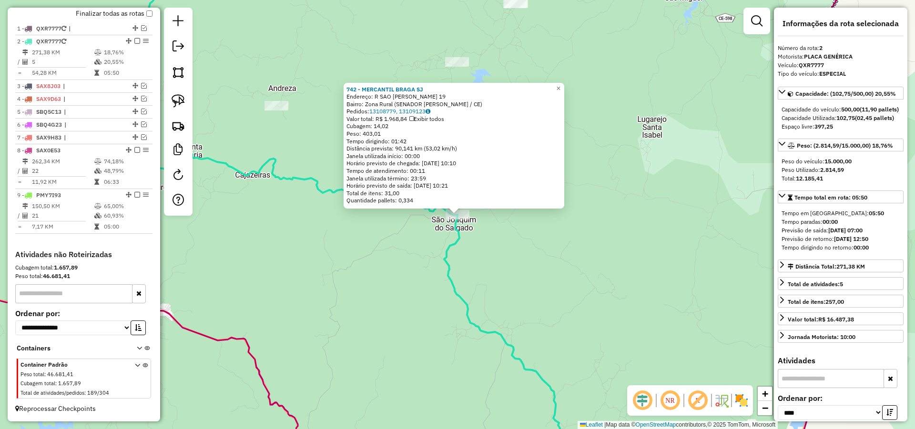
click at [516, 270] on div "742 - MERCANTIL BRAGA SJ Endereço: R SAO JOAQUIM DO SALGADO 19 Bairro: Zona Rur…" at bounding box center [457, 214] width 915 height 429
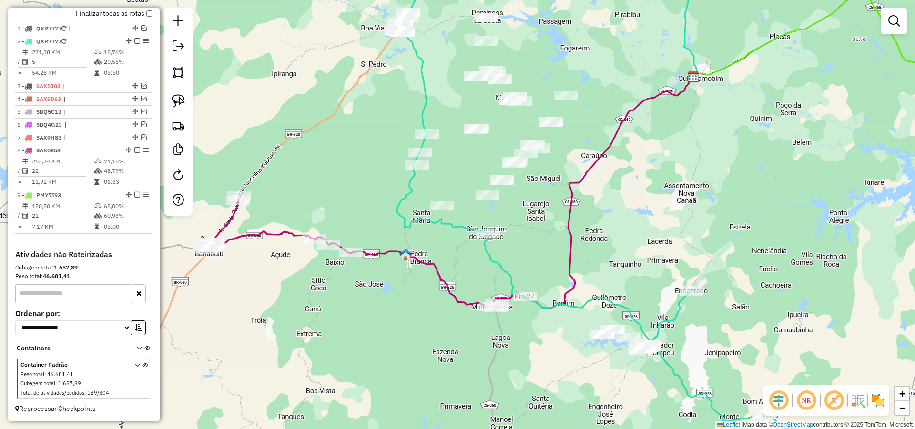
drag, startPoint x: 532, startPoint y: 264, endPoint x: 528, endPoint y: 251, distance: 14.3
click at [528, 251] on div "Janela de atendimento Grade de atendimento Capacidade Transportadoras Veículos …" at bounding box center [457, 214] width 915 height 429
click at [522, 268] on div "Rota 8 - Placa SAX0E53 495 - BALNEARIO JP KM 27 Janela de atendimento Grade de …" at bounding box center [457, 214] width 915 height 429
drag, startPoint x: 180, startPoint y: 106, endPoint x: 205, endPoint y: 120, distance: 28.8
click at [181, 106] on img at bounding box center [178, 100] width 13 height 13
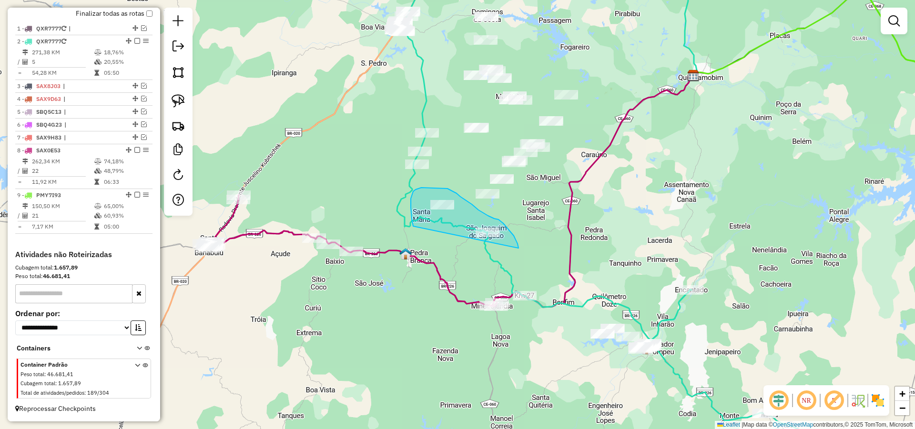
drag, startPoint x: 411, startPoint y: 208, endPoint x: 518, endPoint y: 248, distance: 115.1
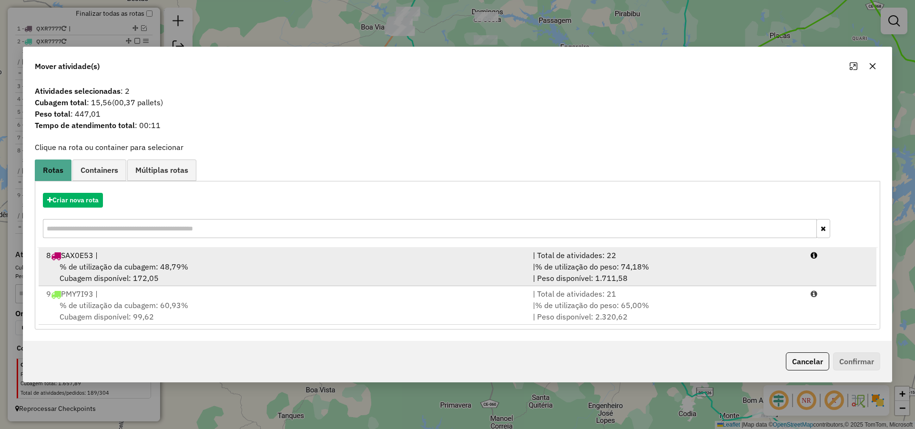
click at [420, 263] on div "% de utilização da cubagem: 48,79% Cubagem disponível: 172,05" at bounding box center [284, 272] width 487 height 23
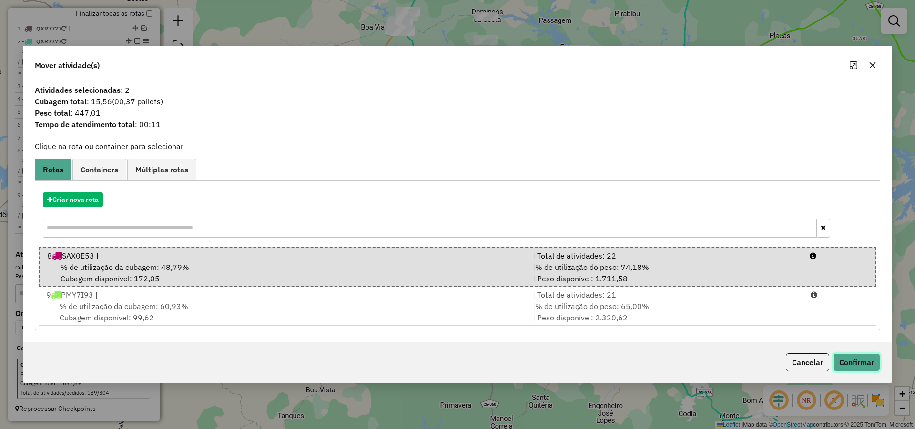
click at [853, 368] on button "Confirmar" at bounding box center [856, 363] width 47 height 18
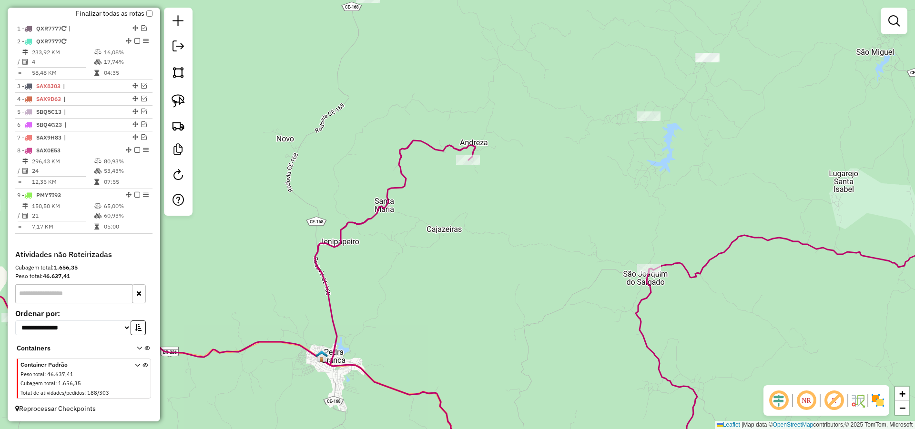
drag, startPoint x: 464, startPoint y: 202, endPoint x: 465, endPoint y: 233, distance: 31.0
click at [465, 233] on div "Janela de atendimento Grade de atendimento Capacidade Transportadoras Veículos …" at bounding box center [457, 214] width 915 height 429
select select "*********"
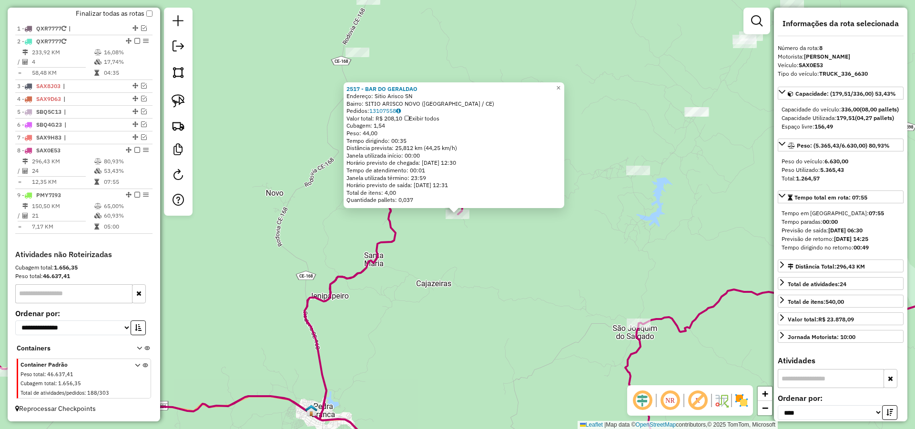
click at [483, 225] on div "2517 - BAR DO GERALDAO Endereço: Sitio Arisco SN Bairro: SITIO ARISCO NOVO (PED…" at bounding box center [457, 214] width 915 height 429
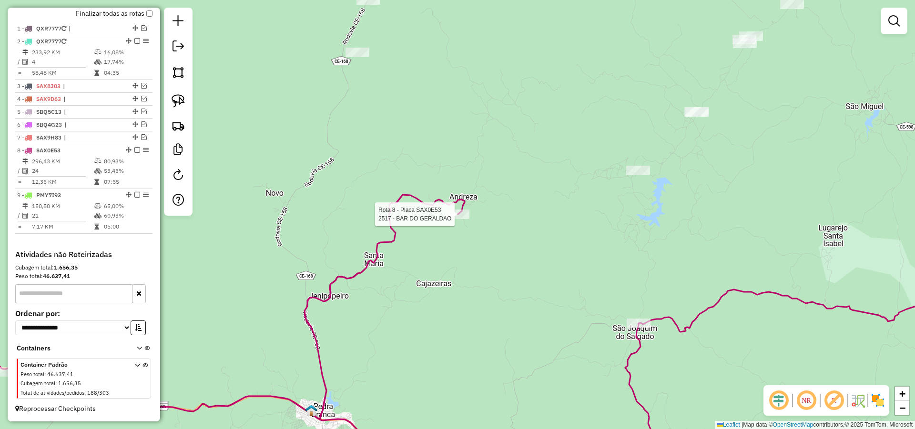
select select "*********"
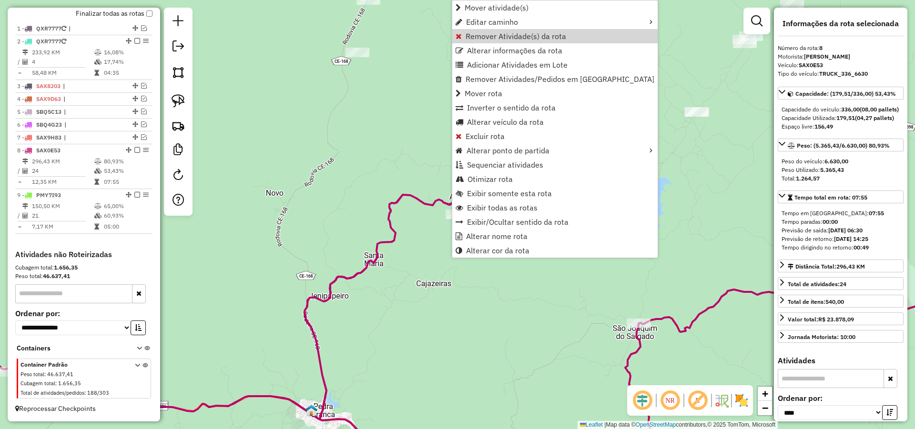
drag, startPoint x: 479, startPoint y: 41, endPoint x: 489, endPoint y: 72, distance: 32.7
click at [479, 41] on link "Remover Atividade(s) da rota" at bounding box center [554, 36] width 205 height 14
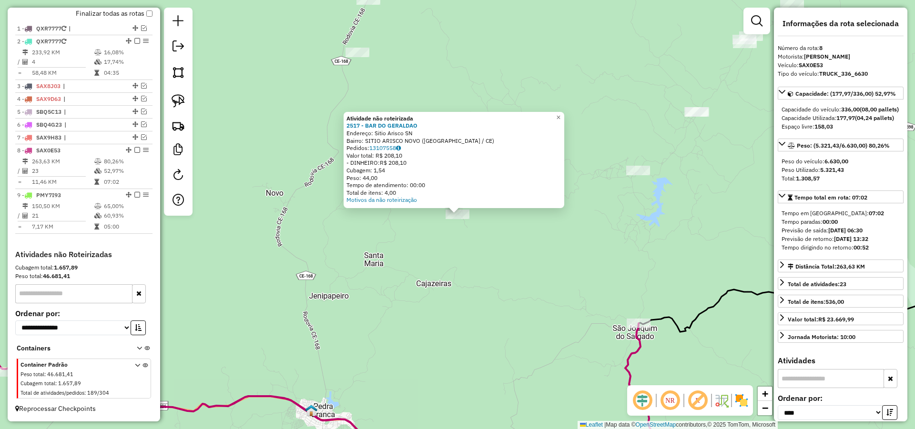
click at [499, 274] on div "Atividade não roteirizada 2517 - BAR DO GERALDAO Endereço: Sitio Arisco SN Bair…" at bounding box center [457, 214] width 915 height 429
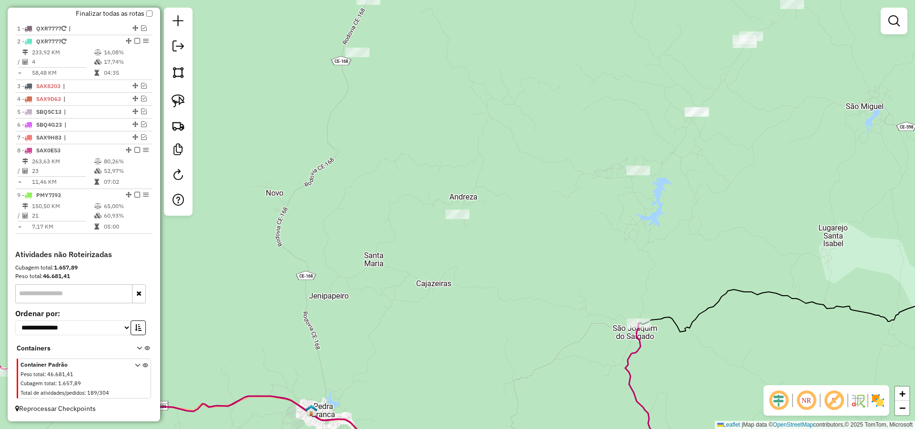
drag, startPoint x: 432, startPoint y: 273, endPoint x: 444, endPoint y: 249, distance: 26.4
click at [442, 249] on div "Janela de atendimento Grade de atendimento Capacidade Transportadoras Veículos …" at bounding box center [457, 214] width 915 height 429
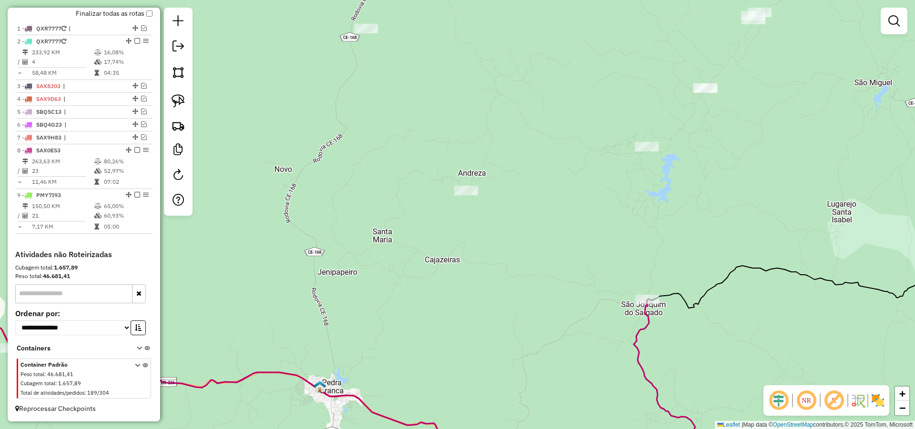
drag, startPoint x: 548, startPoint y: 201, endPoint x: 479, endPoint y: 248, distance: 83.7
click at [479, 248] on div "Janela de atendimento Grade de atendimento Capacidade Transportadoras Veículos …" at bounding box center [457, 214] width 915 height 429
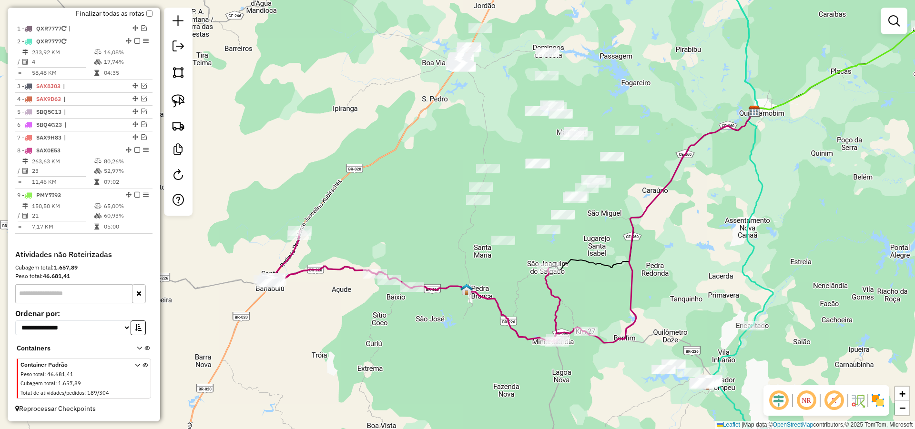
drag, startPoint x: 639, startPoint y: 203, endPoint x: 607, endPoint y: 221, distance: 36.7
click at [607, 221] on div "Janela de atendimento Grade de atendimento Capacidade Transportadoras Veículos …" at bounding box center [457, 214] width 915 height 429
click at [183, 99] on img at bounding box center [178, 100] width 13 height 13
drag, startPoint x: 676, startPoint y: 119, endPoint x: 532, endPoint y: 142, distance: 145.9
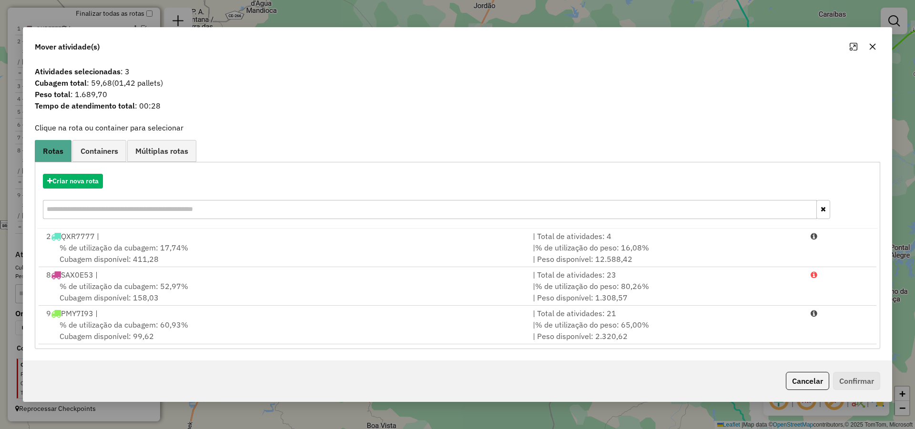
click at [867, 44] on button "button" at bounding box center [872, 46] width 15 height 15
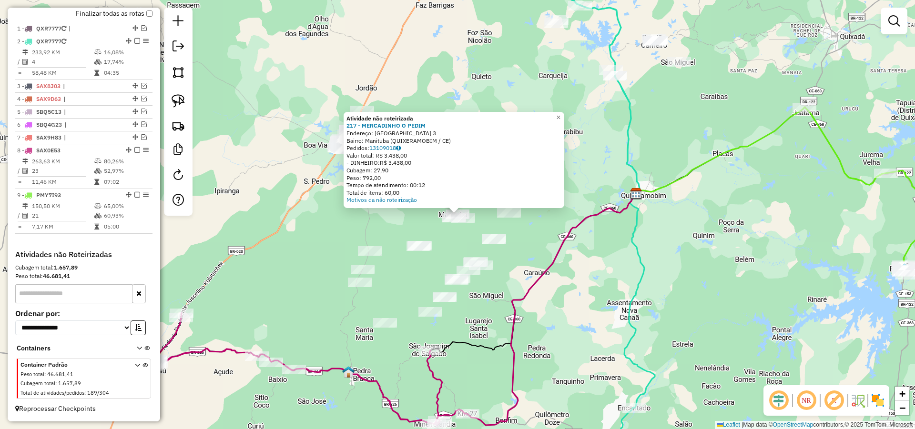
click at [527, 231] on div "Atividade não roteirizada 217 - MERCADINHO O PEDIM Endereço: DISTRITO MANITUBA …" at bounding box center [457, 214] width 915 height 429
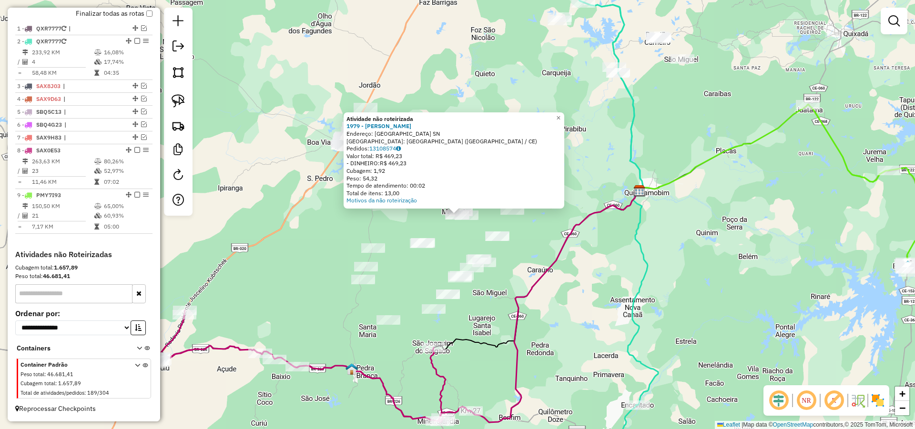
click at [520, 244] on div "Atividade não roteirizada 1979 - MARCELO DE SOUZA AL Endereço: Distrito manitub…" at bounding box center [457, 214] width 915 height 429
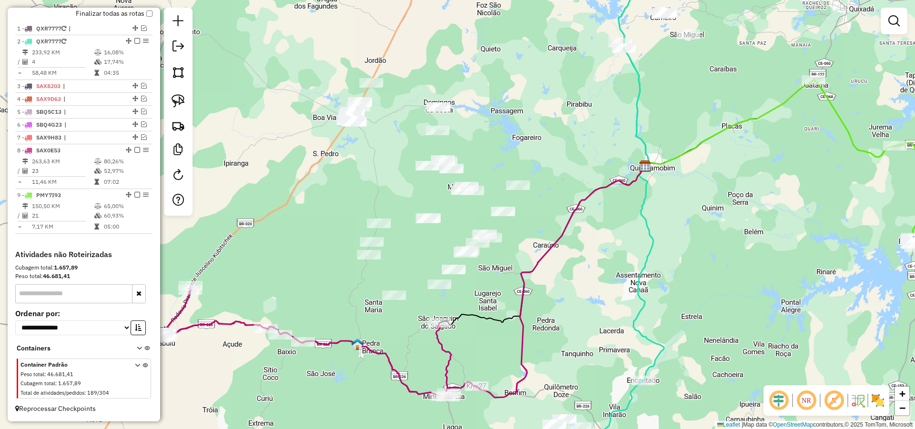
drag, startPoint x: 504, startPoint y: 256, endPoint x: 512, endPoint y: 226, distance: 31.2
click at [512, 226] on div "Janela de atendimento Grade de atendimento Capacidade Transportadoras Veículos …" at bounding box center [457, 214] width 915 height 429
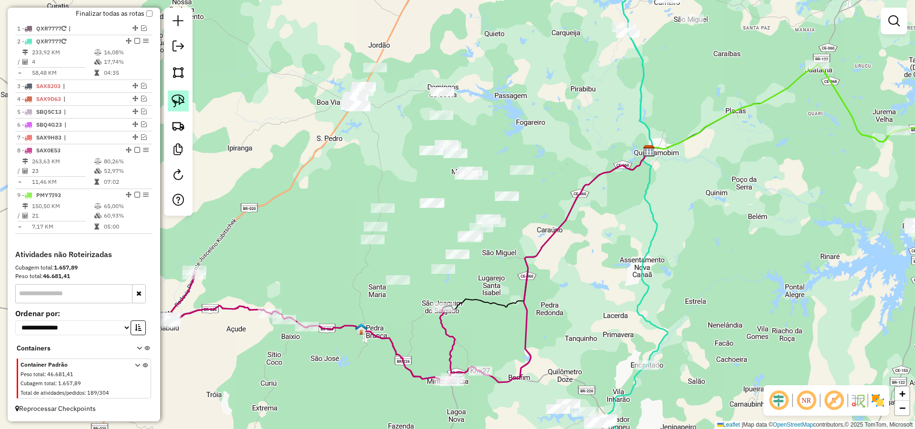
click at [183, 99] on img at bounding box center [178, 100] width 13 height 13
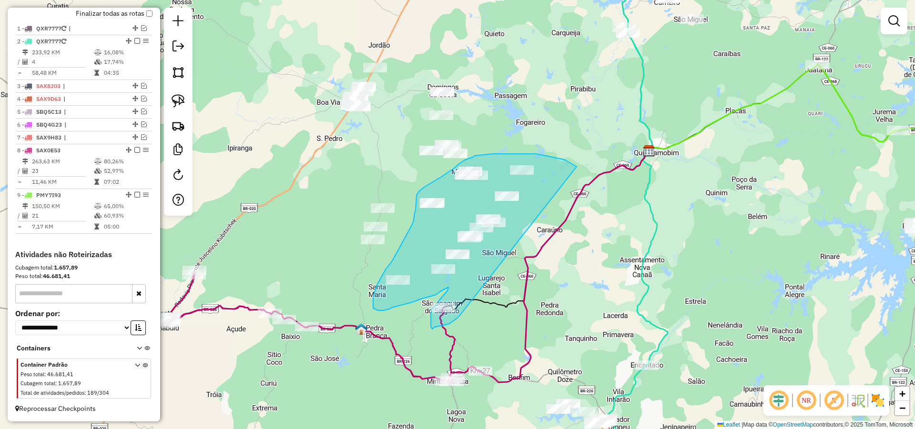
drag, startPoint x: 571, startPoint y: 164, endPoint x: 458, endPoint y: 317, distance: 190.1
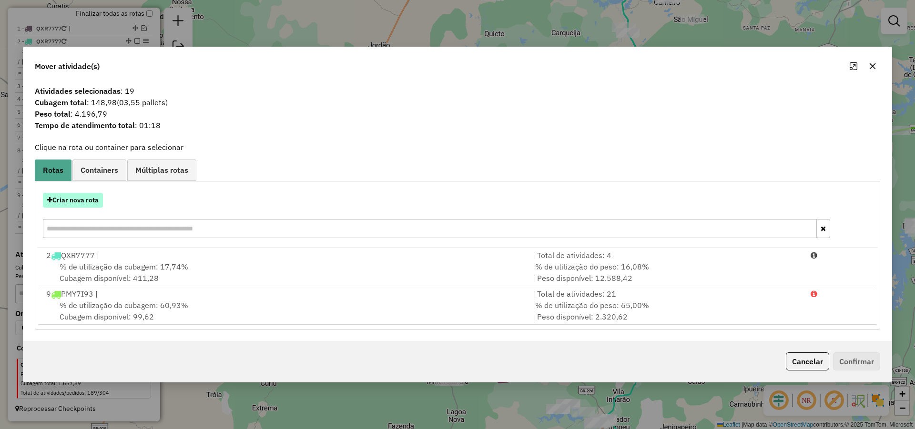
click at [85, 200] on button "Criar nova rota" at bounding box center [73, 200] width 60 height 15
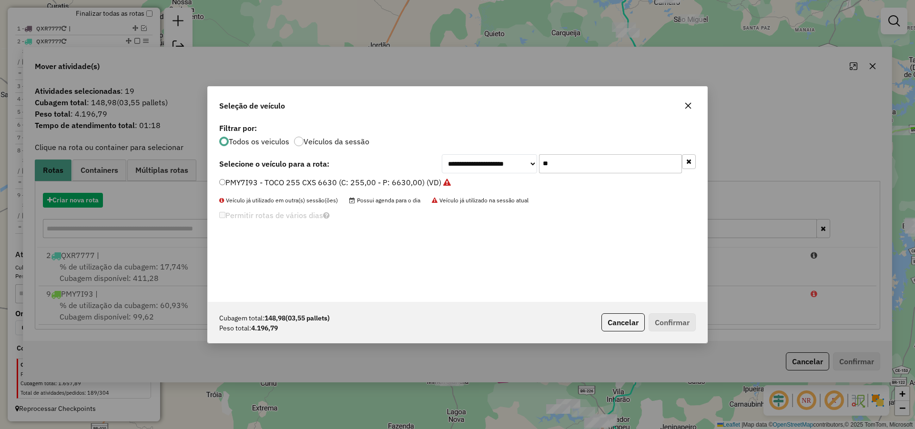
scroll to position [5, 3]
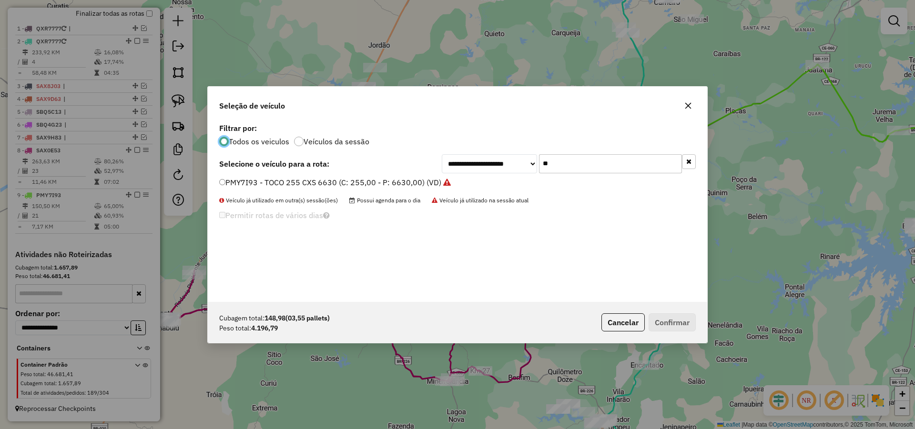
click at [566, 162] on input "**" at bounding box center [610, 163] width 143 height 19
type input "***"
click at [384, 182] on label "SBQ3H63 - TRUCK_336_8060 (C: 336,00 - P: 8060,00) (VD)" at bounding box center [327, 182] width 217 height 11
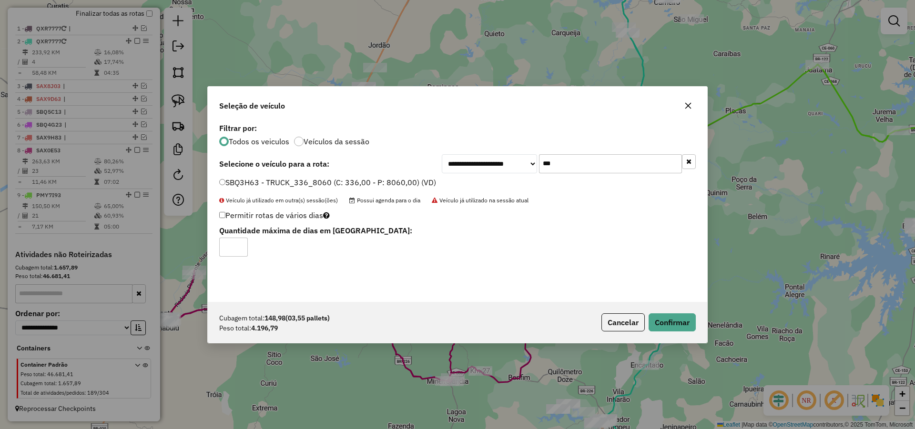
click at [660, 312] on div "Cubagem total: 148,98 (03,55 pallets) Peso total: 4.196,79 Cancelar Confirmar" at bounding box center [457, 322] width 499 height 41
click at [661, 316] on button "Confirmar" at bounding box center [672, 323] width 47 height 18
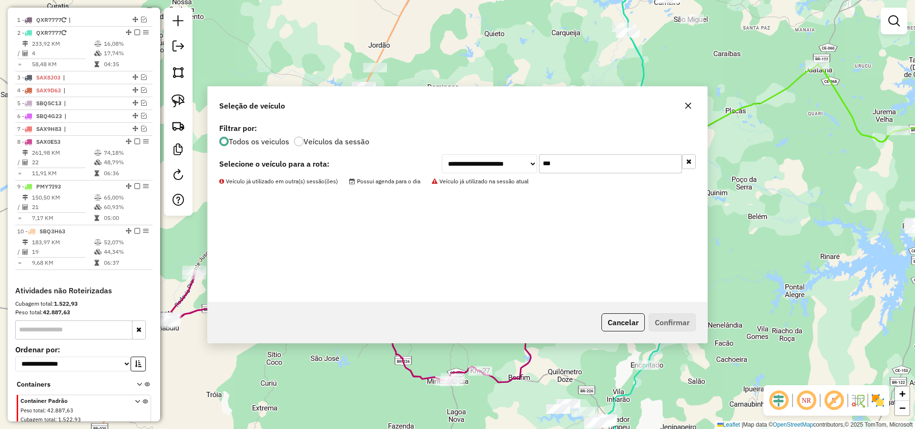
scroll to position [360, 0]
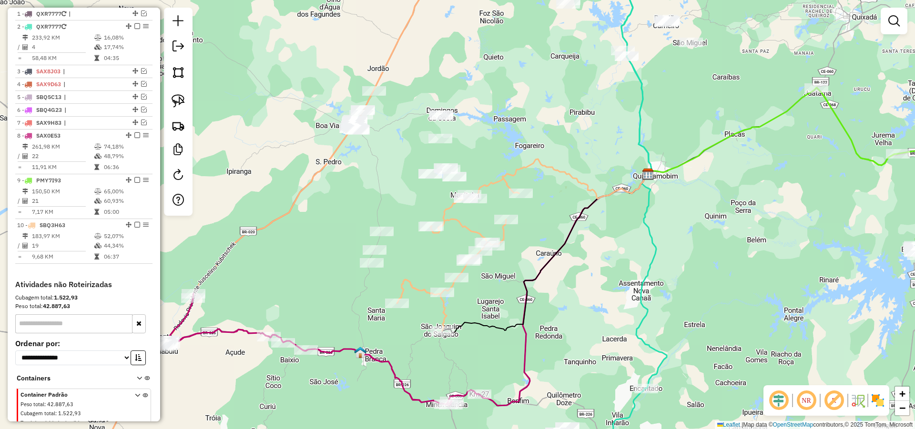
click at [550, 231] on div "Janela de atendimento Grade de atendimento Capacidade Transportadoras Veículos …" at bounding box center [457, 214] width 915 height 429
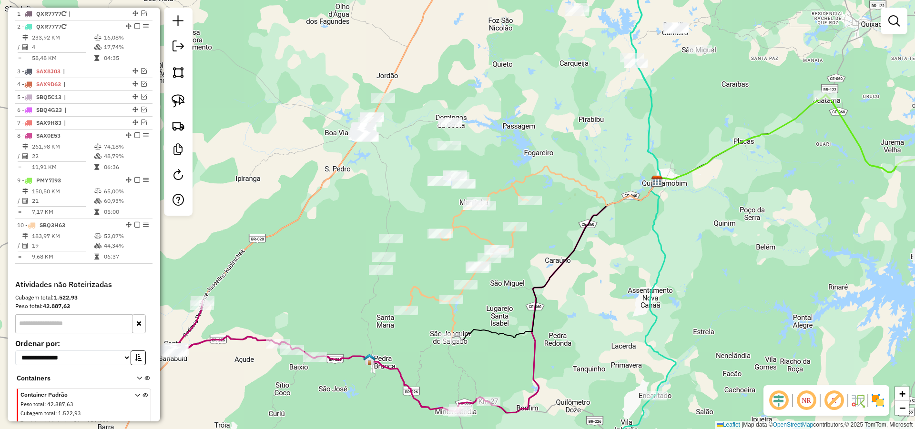
drag, startPoint x: 550, startPoint y: 235, endPoint x: 562, endPoint y: 242, distance: 13.9
click at [562, 241] on div "Janela de atendimento Grade de atendimento Capacidade Transportadoras Veículos …" at bounding box center [457, 214] width 915 height 429
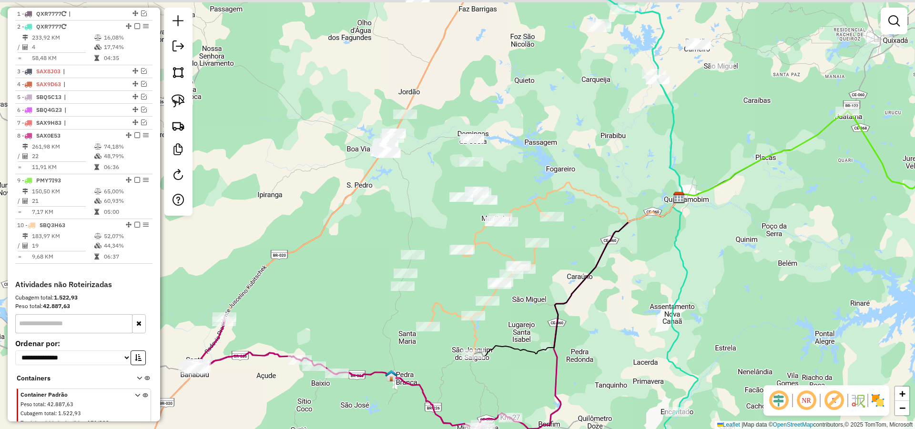
drag, startPoint x: 563, startPoint y: 253, endPoint x: 567, endPoint y: 256, distance: 5.2
click at [567, 256] on div "Janela de atendimento Grade de atendimento Capacidade Transportadoras Veículos …" at bounding box center [457, 214] width 915 height 429
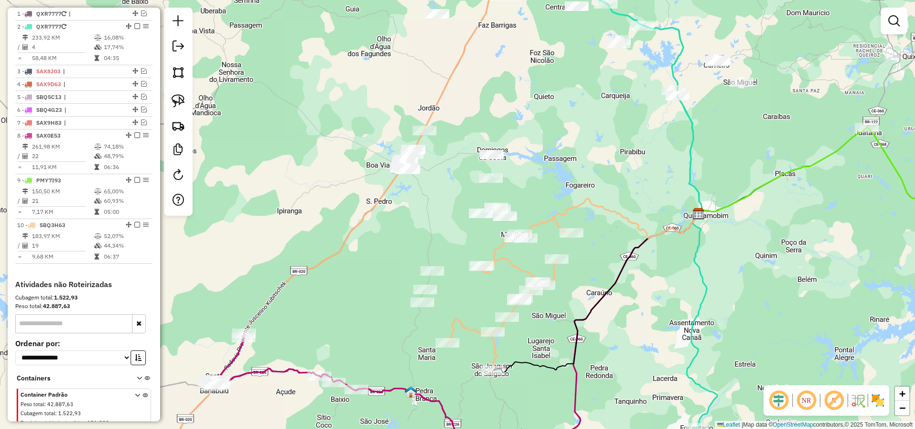
drag, startPoint x: 435, startPoint y: 249, endPoint x: 459, endPoint y: 272, distance: 33.7
click at [459, 272] on div "Janela de atendimento Grade de atendimento Capacidade Transportadoras Veículos …" at bounding box center [457, 214] width 915 height 429
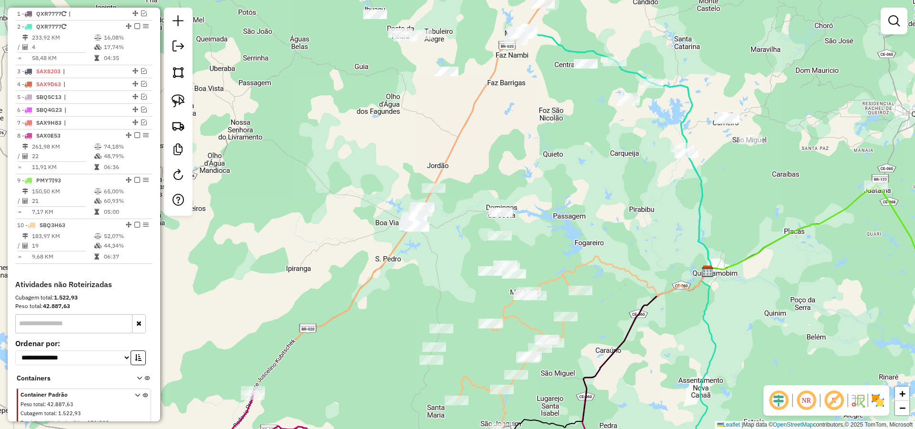
drag, startPoint x: 612, startPoint y: 183, endPoint x: 612, endPoint y: 234, distance: 51.0
click at [613, 233] on div "Janela de atendimento Grade de atendimento Capacidade Transportadoras Veículos …" at bounding box center [457, 214] width 915 height 429
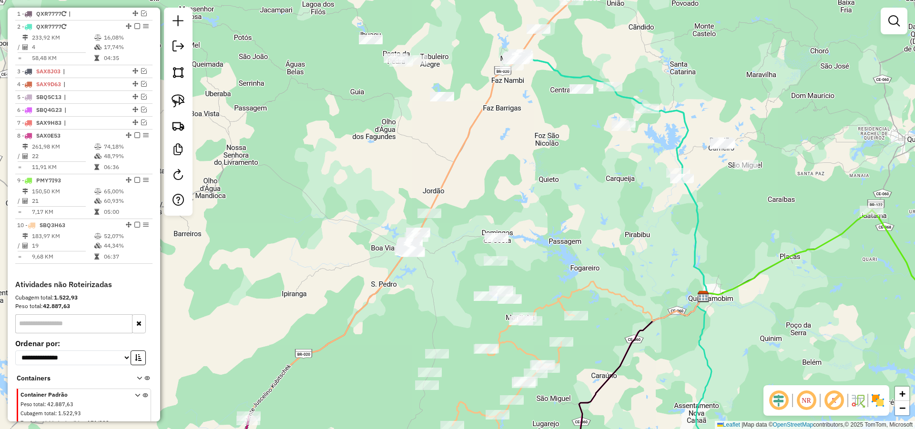
drag, startPoint x: 557, startPoint y: 169, endPoint x: 540, endPoint y: 172, distance: 17.6
click at [555, 172] on div "Janela de atendimento Grade de atendimento Capacidade Transportadoras Veículos …" at bounding box center [457, 214] width 915 height 429
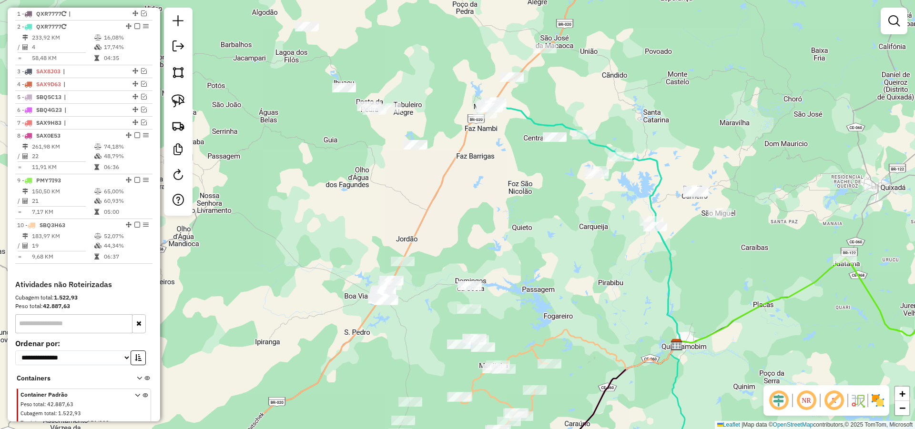
drag, startPoint x: 525, startPoint y: 137, endPoint x: 501, endPoint y: 181, distance: 49.7
click at [501, 181] on div "Janela de atendimento Grade de atendimento Capacidade Transportadoras Veículos …" at bounding box center [457, 214] width 915 height 429
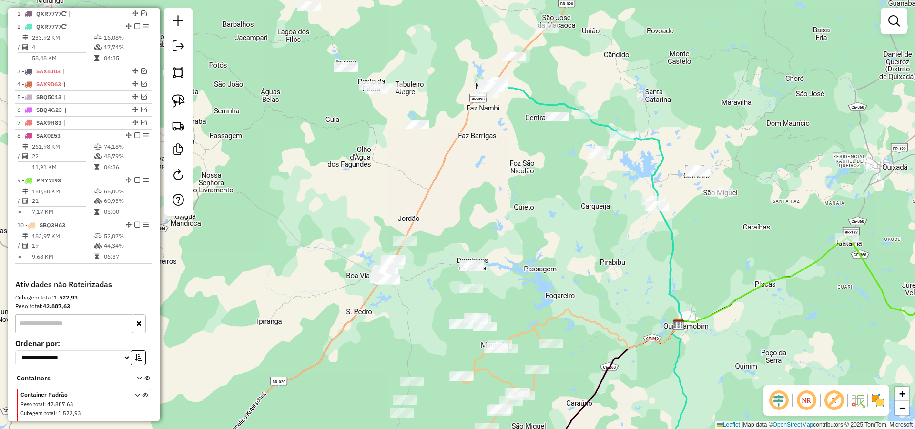
drag, startPoint x: 512, startPoint y: 152, endPoint x: 512, endPoint y: 141, distance: 11.0
click at [512, 141] on div "Janela de atendimento Grade de atendimento Capacidade Transportadoras Veículos …" at bounding box center [457, 214] width 915 height 429
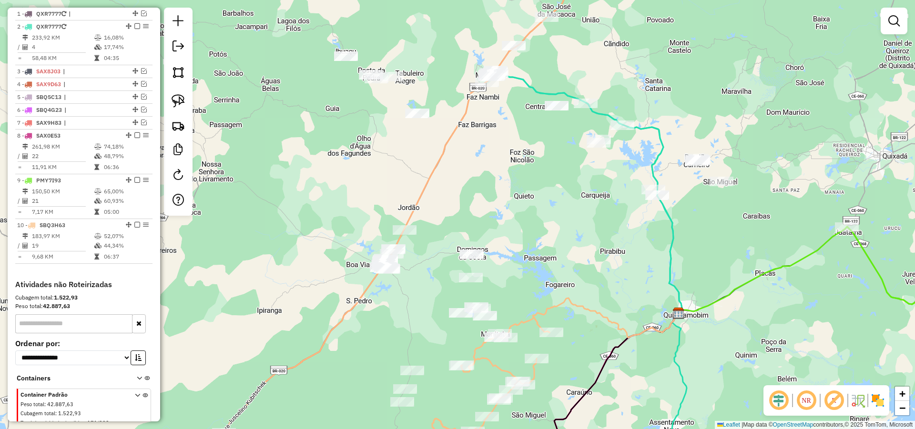
click at [174, 96] on img at bounding box center [178, 100] width 13 height 13
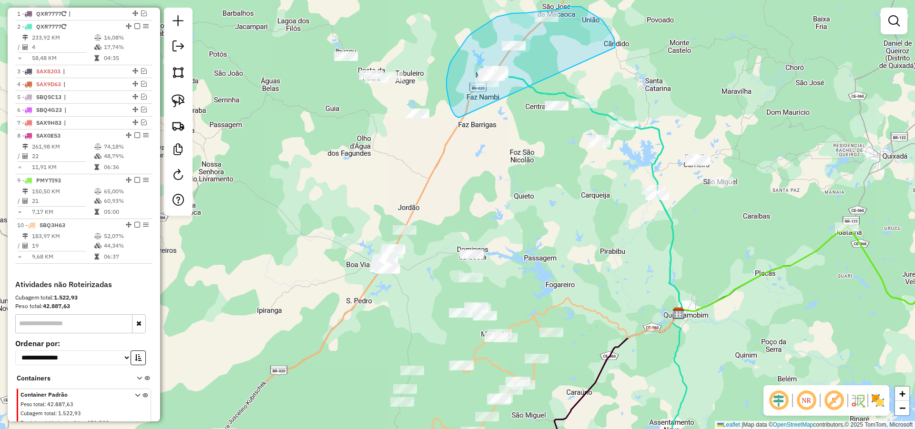
drag, startPoint x: 611, startPoint y: 33, endPoint x: 461, endPoint y: 118, distance: 172.2
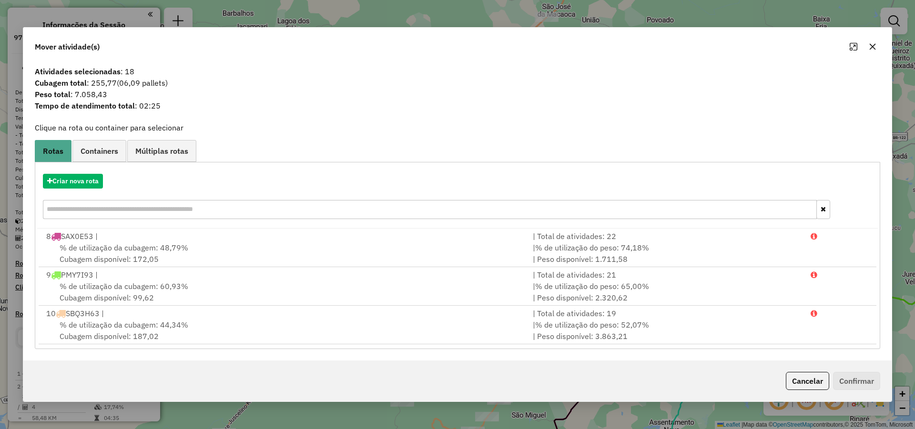
click at [813, 375] on button "Cancelar" at bounding box center [807, 381] width 43 height 18
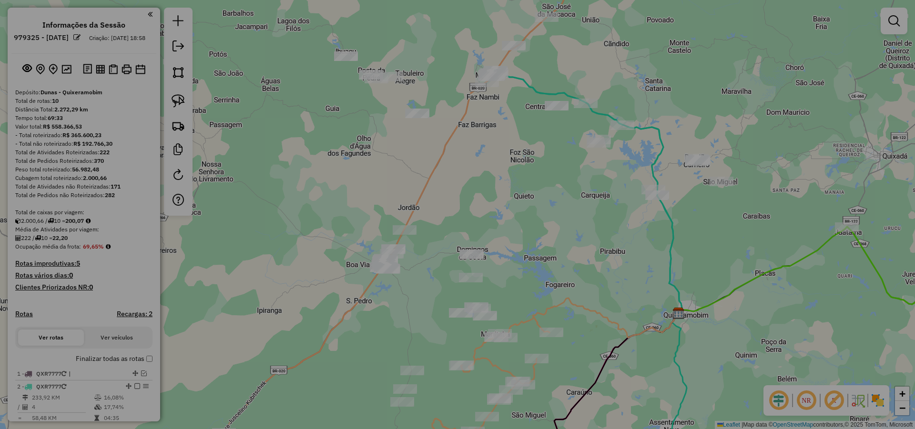
scroll to position [360, 0]
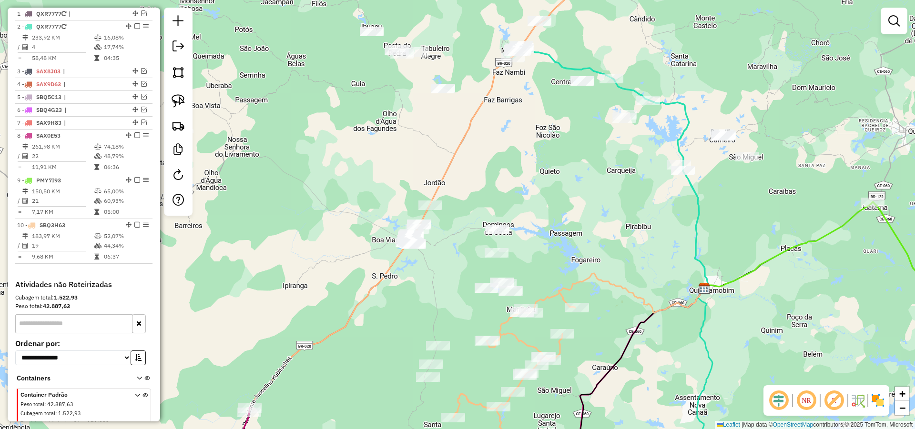
drag, startPoint x: 562, startPoint y: 288, endPoint x: 556, endPoint y: 247, distance: 41.4
click at [592, 258] on div "Janela de atendimento Grade de atendimento Capacidade Transportadoras Veículos …" at bounding box center [457, 214] width 915 height 429
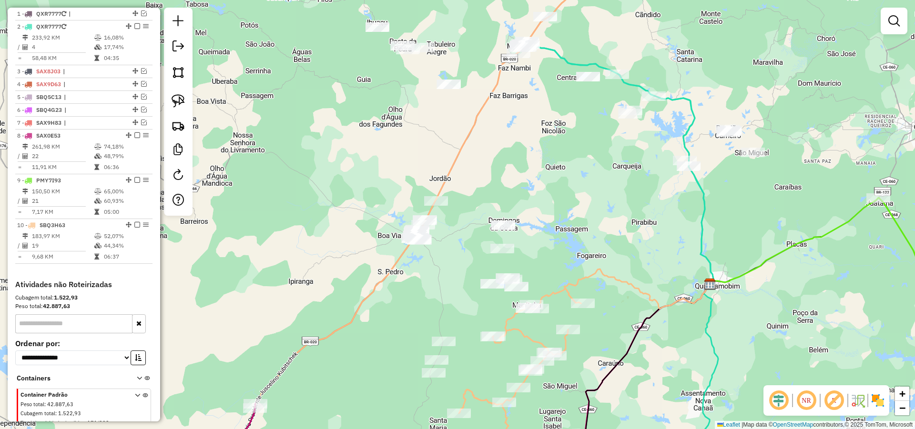
drag, startPoint x: 543, startPoint y: 200, endPoint x: 584, endPoint y: 177, distance: 47.2
click at [583, 182] on div "Janela de atendimento Grade de atendimento Capacidade Transportadoras Veículos …" at bounding box center [457, 214] width 915 height 429
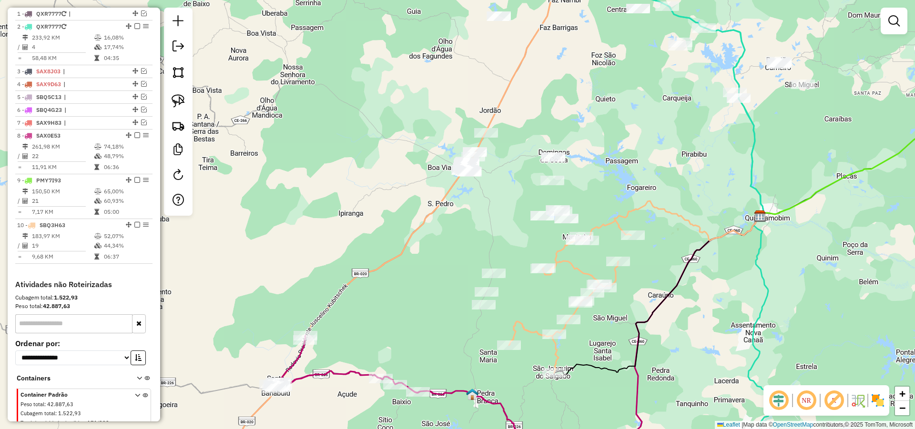
drag, startPoint x: 611, startPoint y: 176, endPoint x: 614, endPoint y: 153, distance: 23.5
click at [614, 153] on div "Janela de atendimento Grade de atendimento Capacidade Transportadoras Veículos …" at bounding box center [457, 214] width 915 height 429
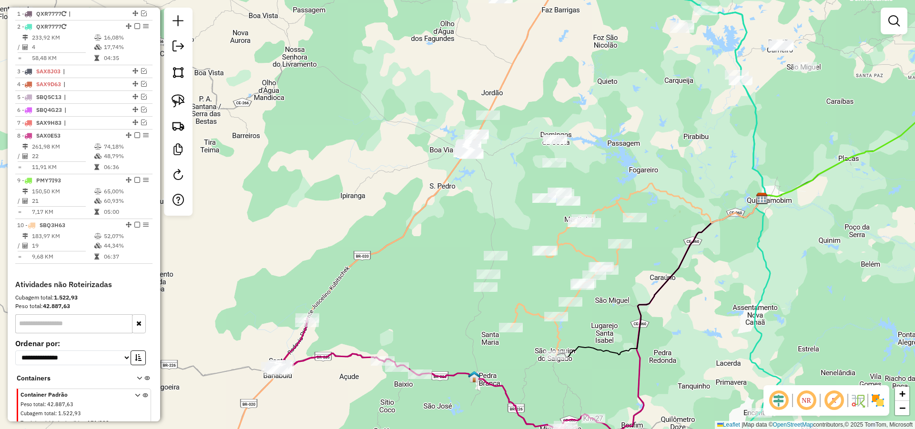
drag, startPoint x: 677, startPoint y: 240, endPoint x: 611, endPoint y: 114, distance: 142.1
click at [613, 198] on icon at bounding box center [659, 277] width 206 height 159
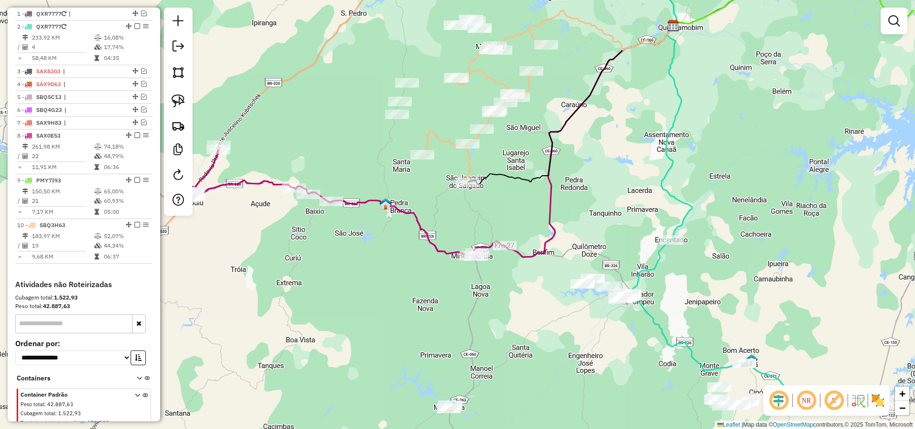
drag, startPoint x: 648, startPoint y: 173, endPoint x: 620, endPoint y: 148, distance: 37.8
click at [627, 139] on div "Janela de atendimento Grade de atendimento Capacidade Transportadoras Veículos …" at bounding box center [457, 214] width 915 height 429
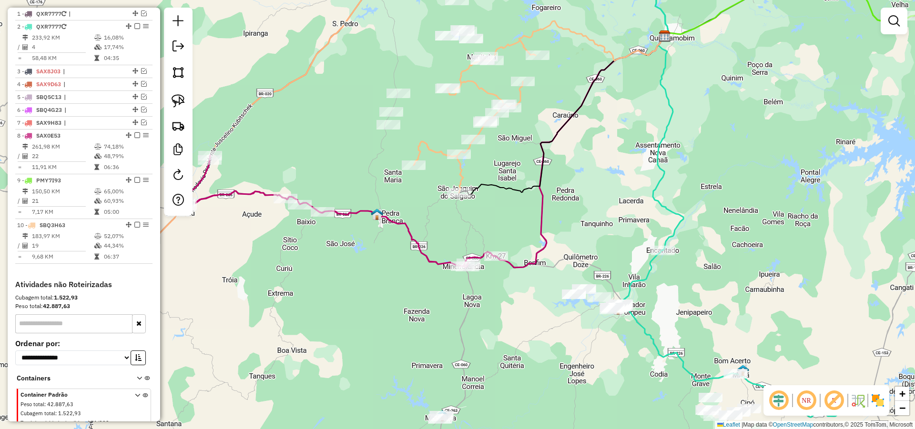
drag, startPoint x: 608, startPoint y: 188, endPoint x: 611, endPoint y: 238, distance: 50.1
click at [608, 239] on div "Janela de atendimento Grade de atendimento Capacidade Transportadoras Veículos …" at bounding box center [457, 214] width 915 height 429
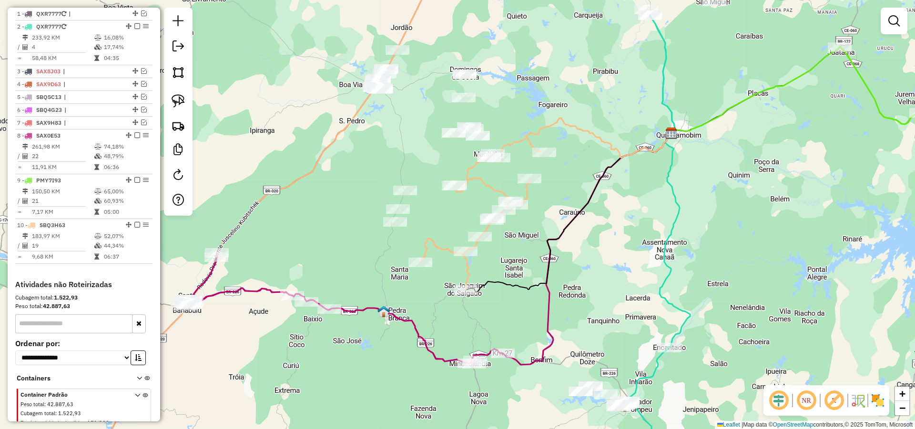
drag, startPoint x: 609, startPoint y: 245, endPoint x: 620, endPoint y: 265, distance: 22.8
click at [618, 266] on div "Janela de atendimento Grade de atendimento Capacidade Transportadoras Veículos …" at bounding box center [457, 214] width 915 height 429
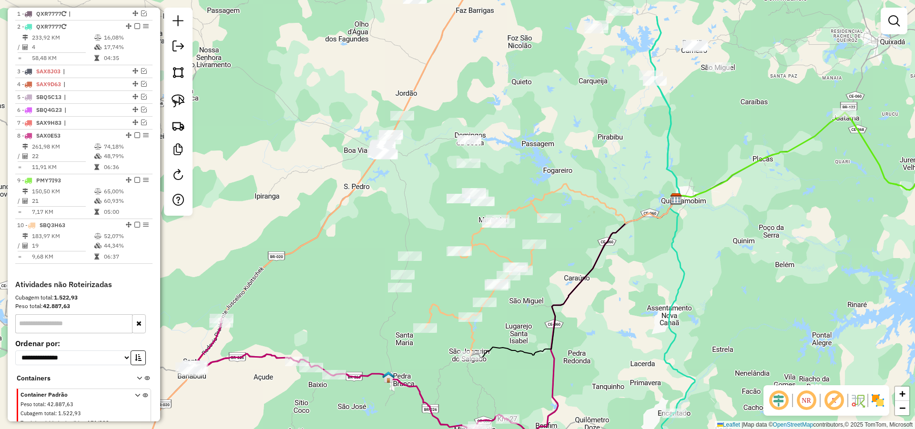
drag, startPoint x: 635, startPoint y: 233, endPoint x: 646, endPoint y: 294, distance: 62.4
click at [645, 296] on div "Janela de atendimento Grade de atendimento Capacidade Transportadoras Veículos …" at bounding box center [457, 214] width 915 height 429
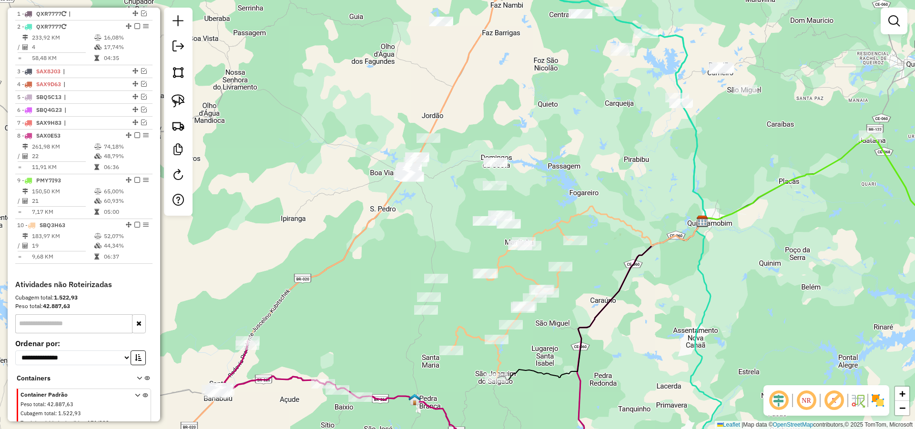
drag, startPoint x: 597, startPoint y: 180, endPoint x: 594, endPoint y: 165, distance: 15.0
click at [611, 181] on div "Janela de atendimento Grade de atendimento Capacidade Transportadoras Veículos …" at bounding box center [457, 214] width 915 height 429
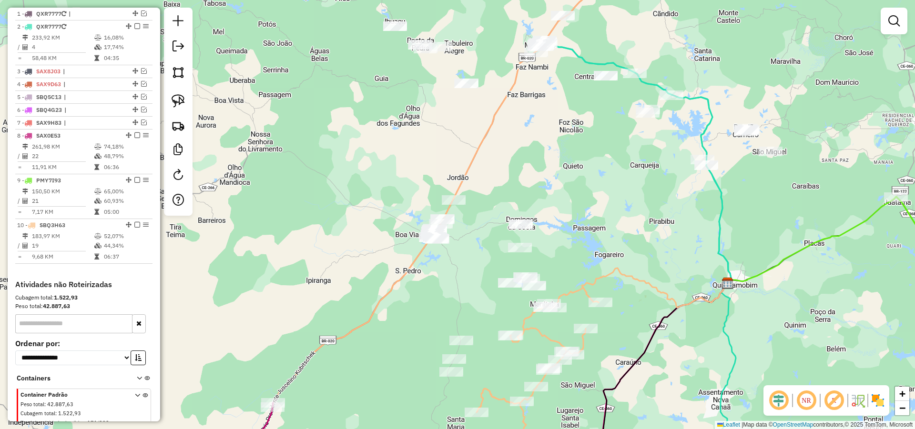
drag, startPoint x: 582, startPoint y: 205, endPoint x: 592, endPoint y: 222, distance: 19.4
click at [595, 222] on div "Janela de atendimento Grade de atendimento Capacidade Transportadoras Veículos …" at bounding box center [457, 214] width 915 height 429
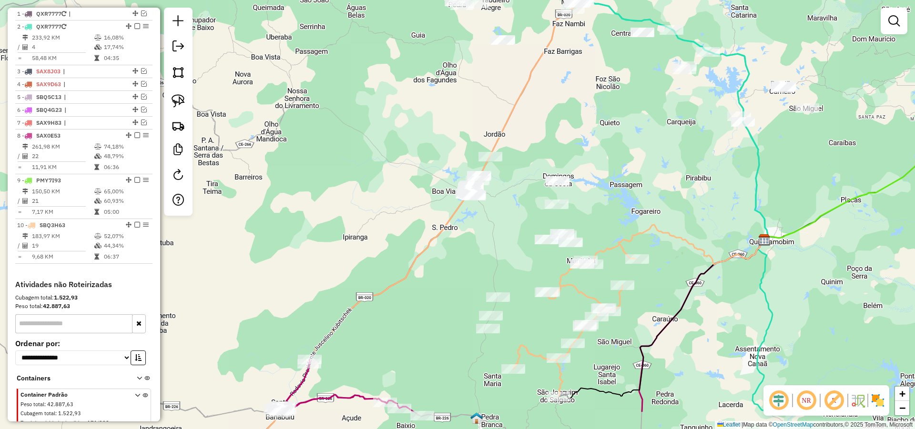
drag, startPoint x: 474, startPoint y: 290, endPoint x: 479, endPoint y: 247, distance: 43.3
click at [485, 245] on div "Janela de atendimento Grade de atendimento Capacidade Transportadoras Veículos …" at bounding box center [457, 214] width 915 height 429
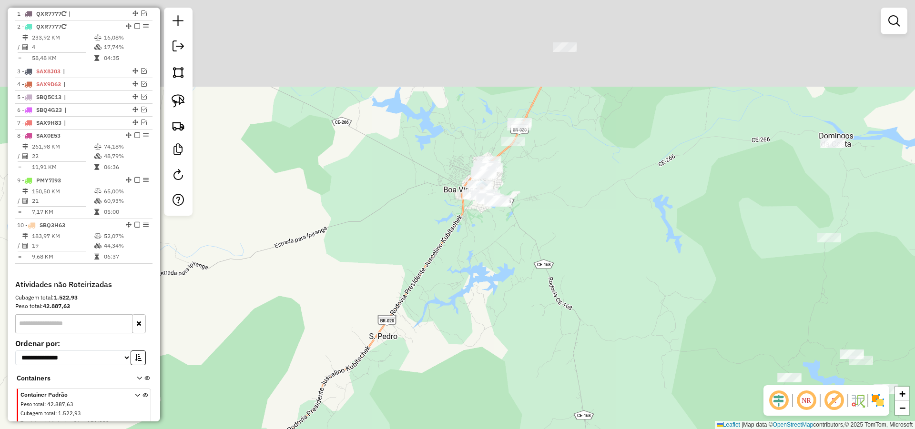
drag, startPoint x: 513, startPoint y: 207, endPoint x: 519, endPoint y: 217, distance: 12.2
click at [517, 215] on div "Janela de atendimento Grade de atendimento Capacidade Transportadoras Veículos …" at bounding box center [457, 214] width 915 height 429
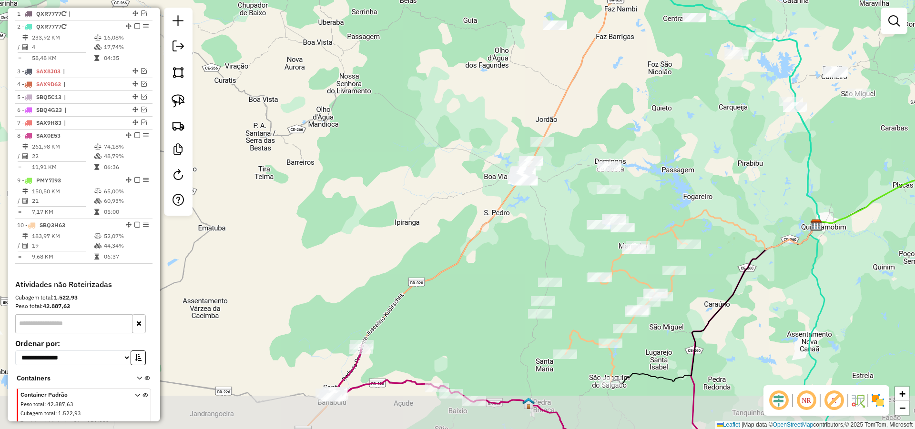
click at [548, 223] on div "Janela de atendimento Grade de atendimento Capacidade Transportadoras Veículos …" at bounding box center [457, 214] width 915 height 429
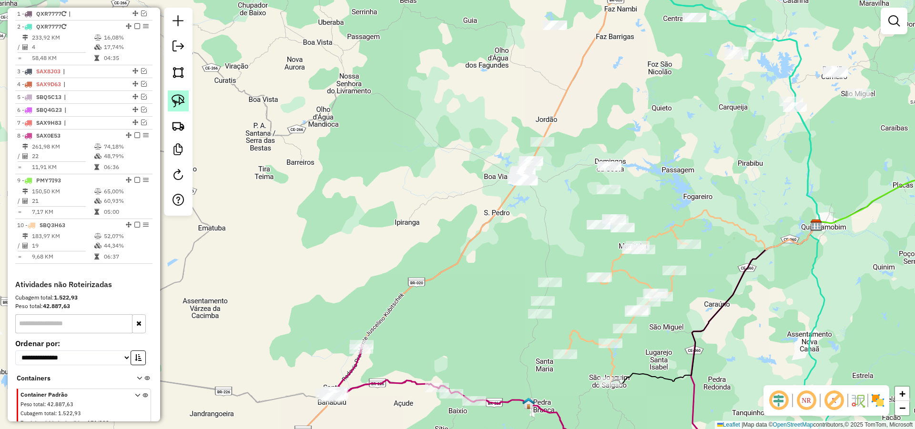
click at [177, 101] on img at bounding box center [178, 100] width 13 height 13
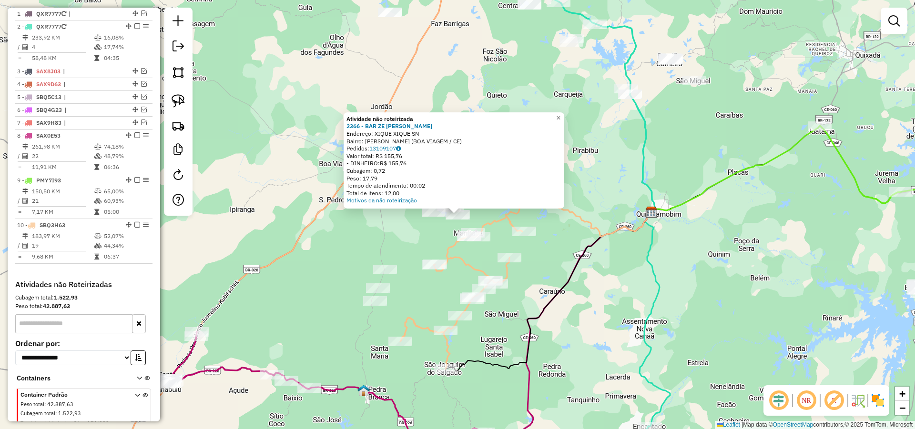
click at [540, 228] on div "Rota 10 - Placa SBQ3H63 1995 - BAR GRACILENE Atividade não roteirizada 2366 - B…" at bounding box center [457, 214] width 915 height 429
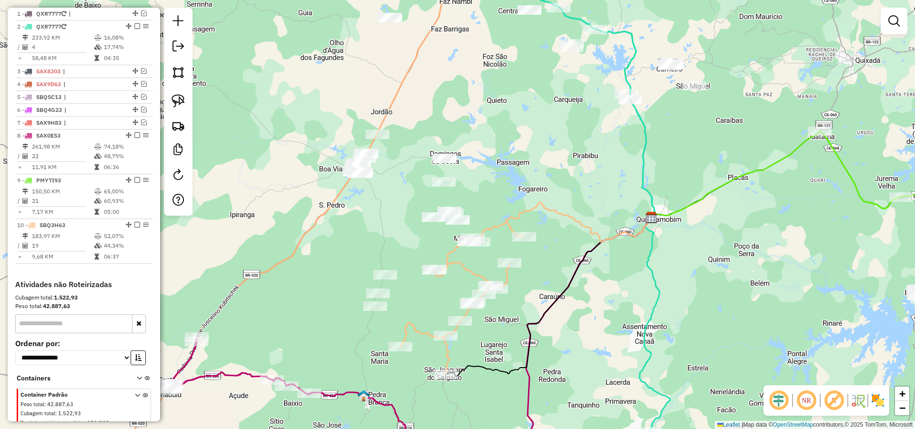
drag, startPoint x: 524, startPoint y: 200, endPoint x: 498, endPoint y: 209, distance: 26.8
click at [524, 213] on div "Janela de atendimento Grade de atendimento Capacidade Transportadoras Veículos …" at bounding box center [457, 214] width 915 height 429
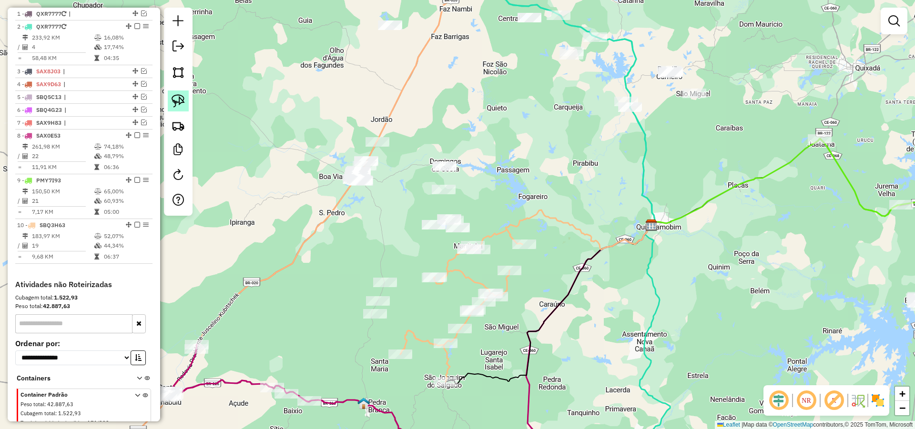
click at [179, 99] on img at bounding box center [178, 100] width 13 height 13
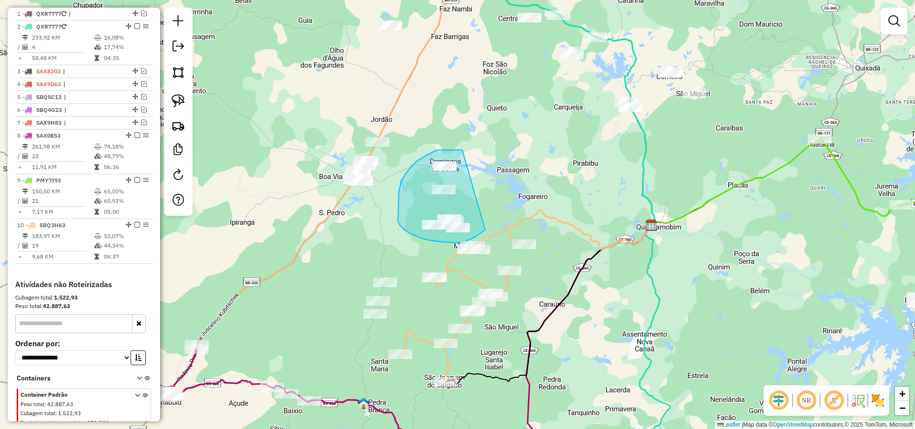
drag, startPoint x: 445, startPoint y: 150, endPoint x: 487, endPoint y: 226, distance: 87.2
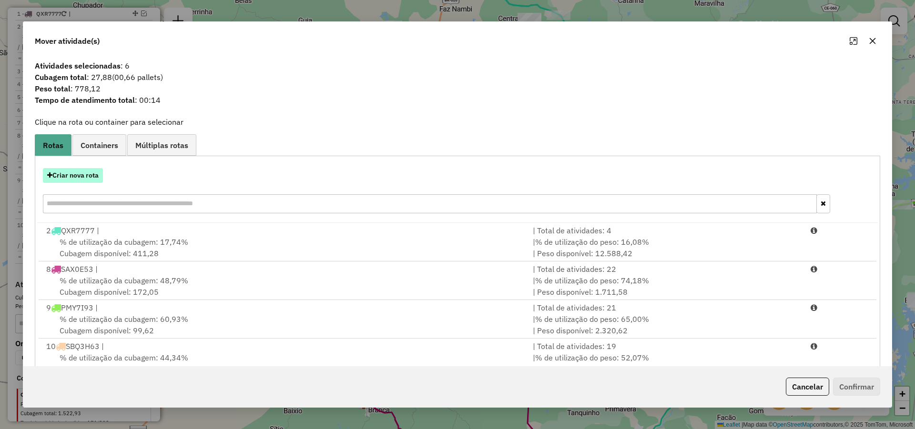
click at [84, 176] on button "Criar nova rota" at bounding box center [73, 175] width 60 height 15
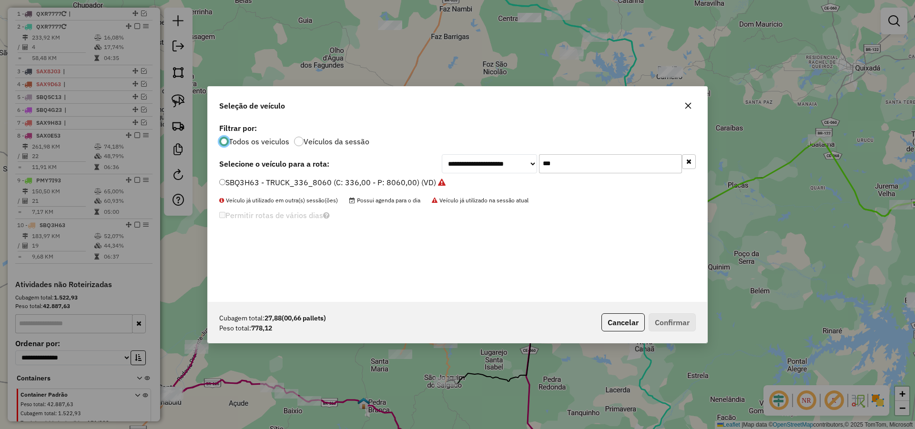
scroll to position [5, 3]
click at [617, 174] on div "**********" at bounding box center [457, 211] width 499 height 181
click at [615, 164] on input "***" at bounding box center [610, 163] width 143 height 19
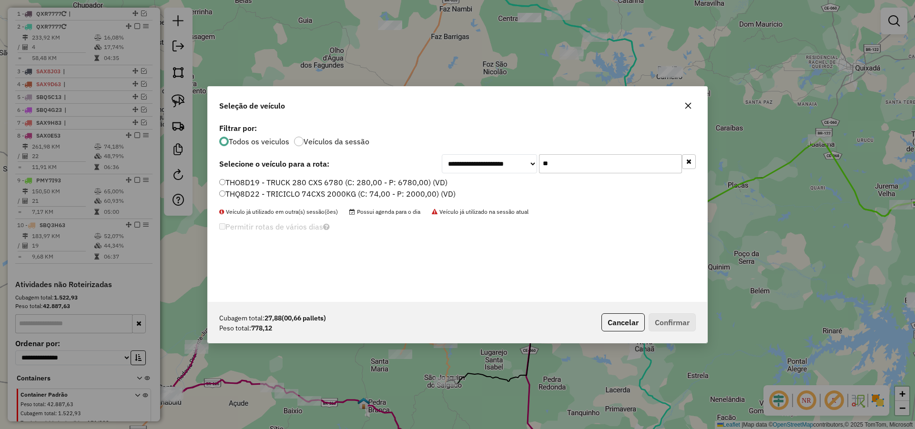
type input "**"
click at [397, 183] on label "THO8D19 - TRUCK 280 CXS 6780 (C: 280,00 - P: 6780,00) (VD)" at bounding box center [333, 182] width 228 height 11
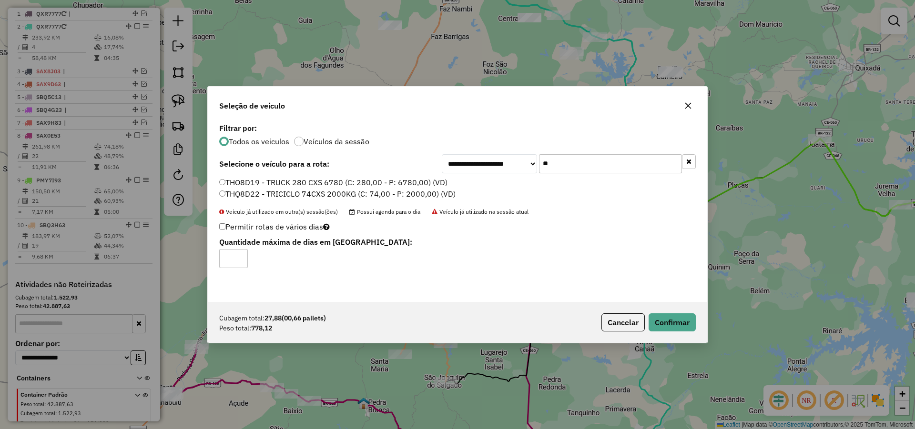
click at [556, 169] on input "**" at bounding box center [610, 163] width 143 height 19
click at [626, 320] on button "Cancelar" at bounding box center [622, 323] width 43 height 18
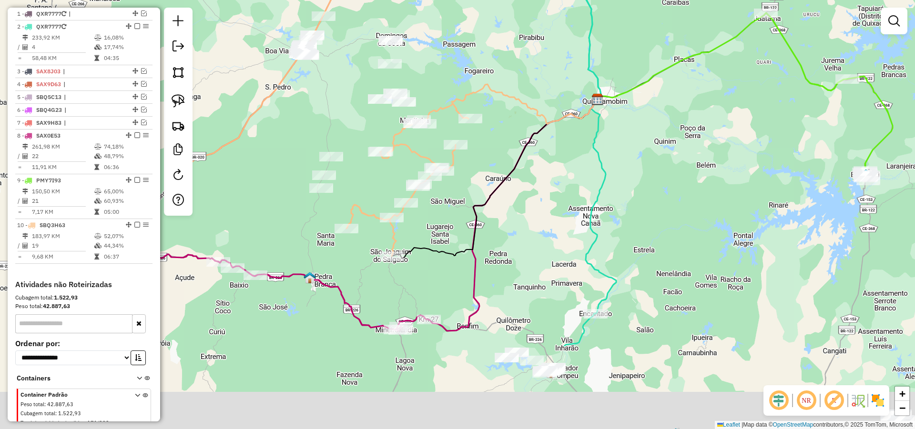
drag, startPoint x: 604, startPoint y: 224, endPoint x: 575, endPoint y: 160, distance: 70.4
click at [570, 146] on div "Janela de atendimento Grade de atendimento Capacidade Transportadoras Veículos …" at bounding box center [457, 214] width 915 height 429
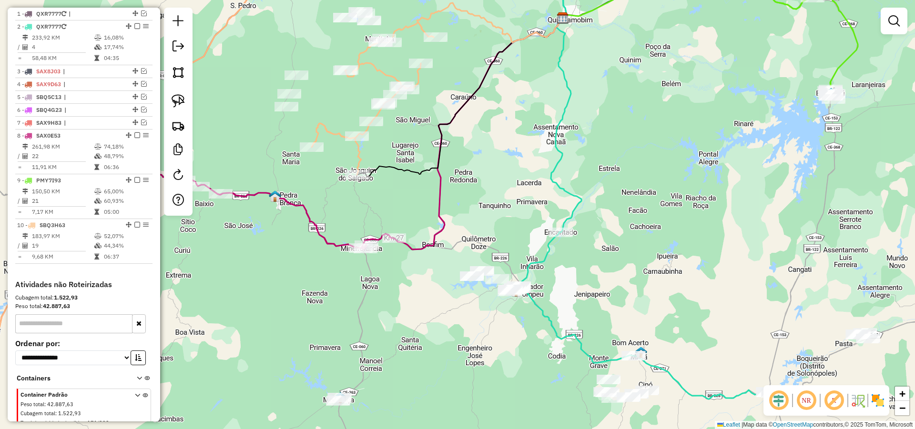
drag, startPoint x: 619, startPoint y: 283, endPoint x: 644, endPoint y: 110, distance: 174.8
click at [641, 115] on div "Janela de atendimento Grade de atendimento Capacidade Transportadoras Veículos …" at bounding box center [457, 214] width 915 height 429
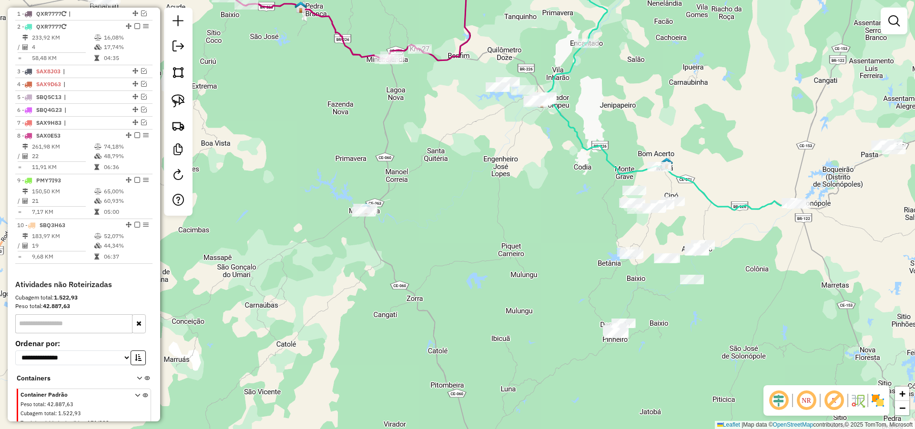
drag, startPoint x: 750, startPoint y: 231, endPoint x: 688, endPoint y: 149, distance: 102.4
click at [701, 150] on div "Janela de atendimento Grade de atendimento Capacidade Transportadoras Veículos …" at bounding box center [457, 214] width 915 height 429
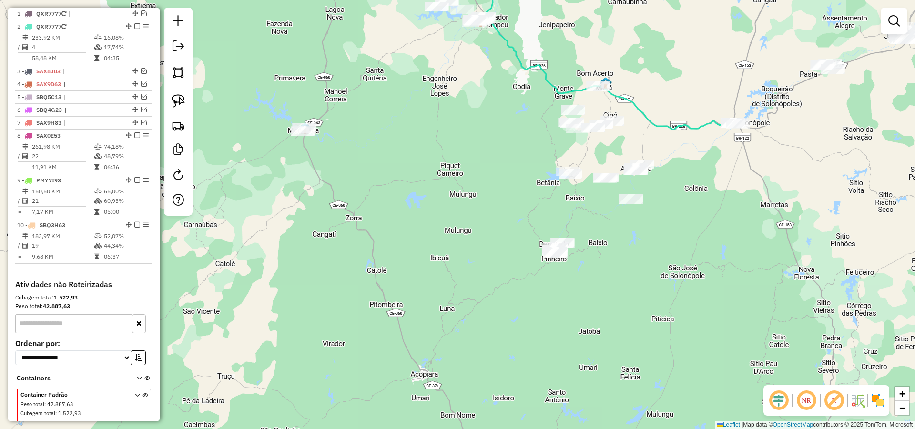
drag, startPoint x: 689, startPoint y: 203, endPoint x: 637, endPoint y: 204, distance: 52.4
click at [678, 204] on div "Janela de atendimento Grade de atendimento Capacidade Transportadoras Veículos …" at bounding box center [457, 214] width 915 height 429
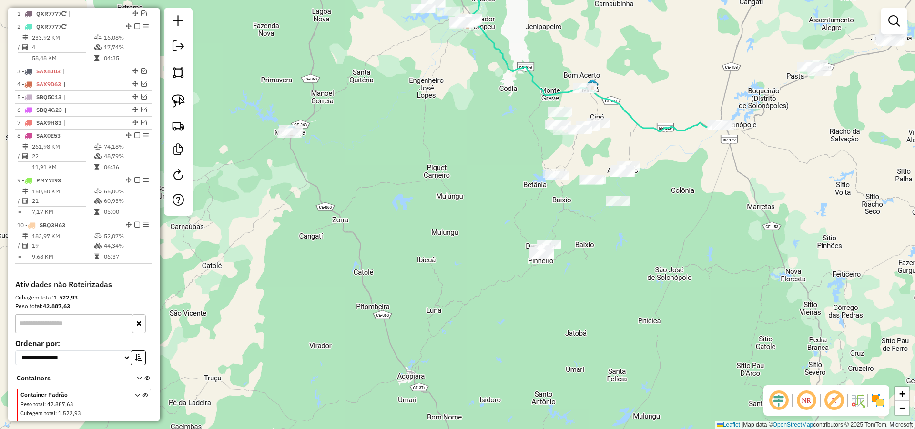
click at [186, 102] on link at bounding box center [178, 101] width 21 height 21
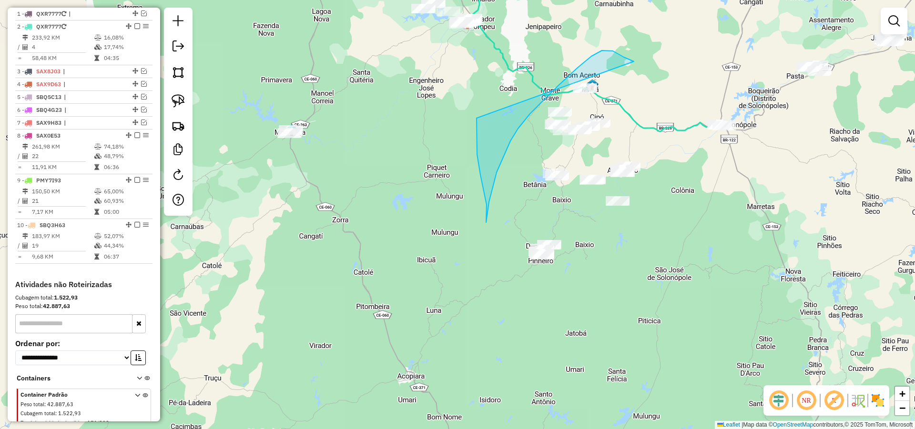
drag, startPoint x: 608, startPoint y: 51, endPoint x: 477, endPoint y: 116, distance: 146.8
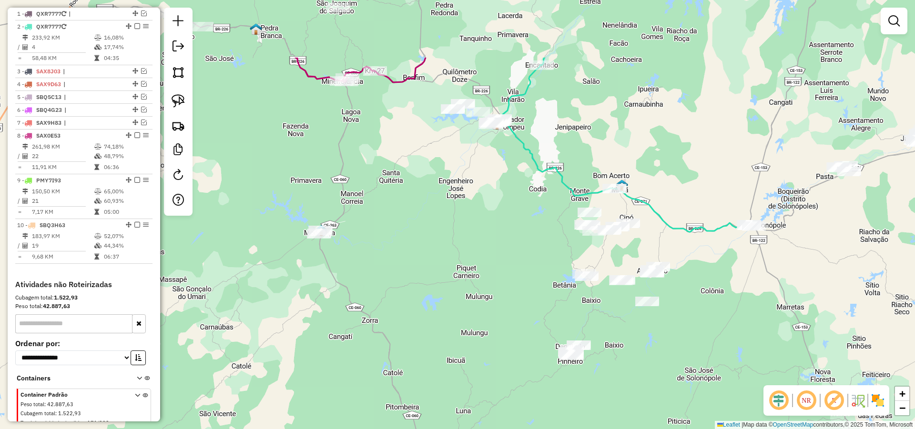
drag, startPoint x: 547, startPoint y: 144, endPoint x: 582, endPoint y: 261, distance: 121.5
click at [582, 260] on div "Janela de atendimento Grade de atendimento Capacidade Transportadoras Veículos …" at bounding box center [457, 214] width 915 height 429
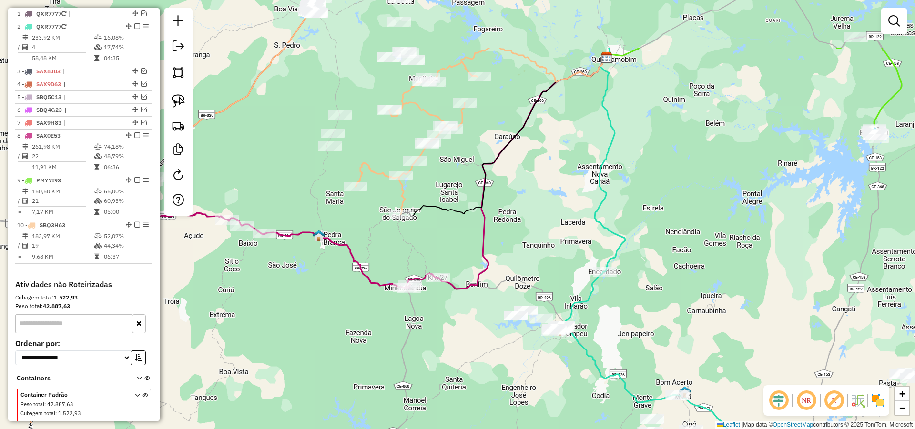
drag, startPoint x: 619, startPoint y: 192, endPoint x: 650, endPoint y: 268, distance: 82.5
click at [646, 272] on div "Janela de atendimento Grade de atendimento Capacidade Transportadoras Veículos …" at bounding box center [457, 214] width 915 height 429
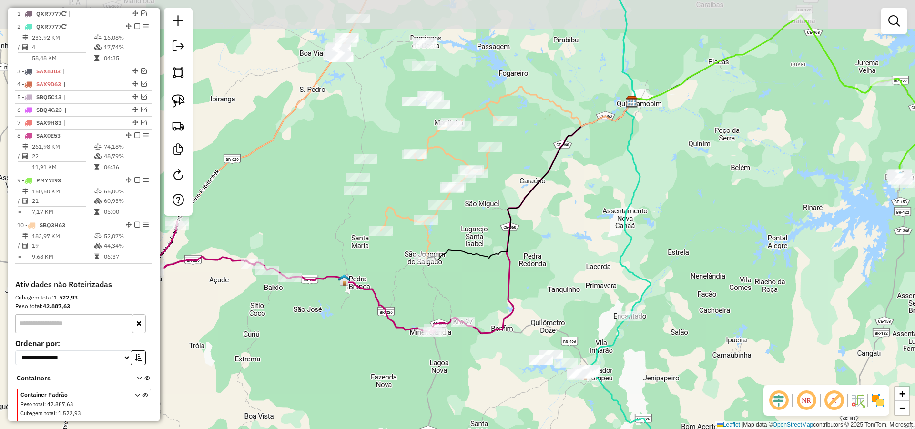
drag, startPoint x: 584, startPoint y: 177, endPoint x: 641, endPoint y: 218, distance: 70.2
click at [633, 215] on div "Janela de atendimento Grade de atendimento Capacidade Transportadoras Veículos …" at bounding box center [457, 214] width 915 height 429
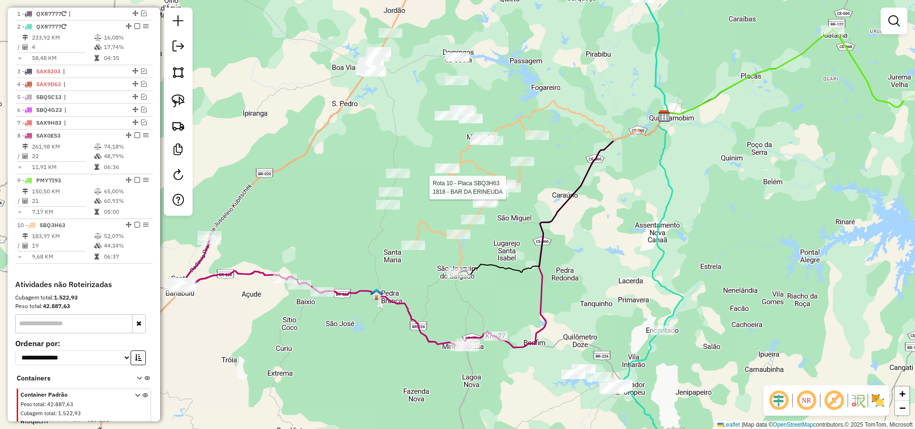
select select "*********"
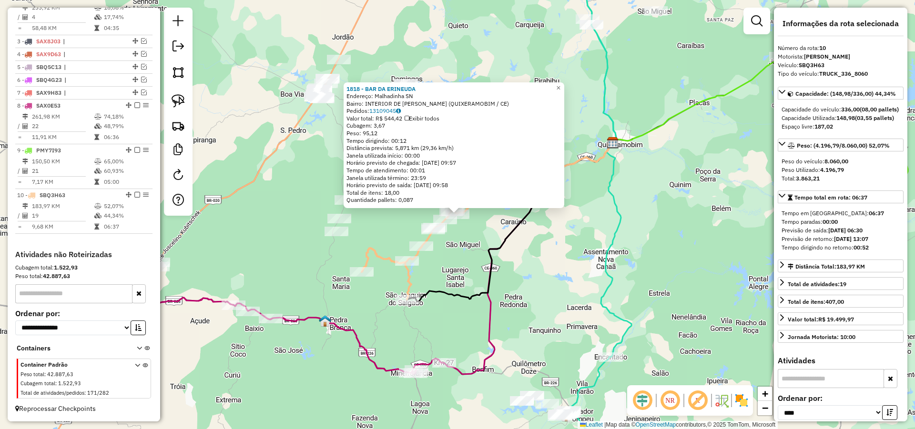
scroll to position [399, 0]
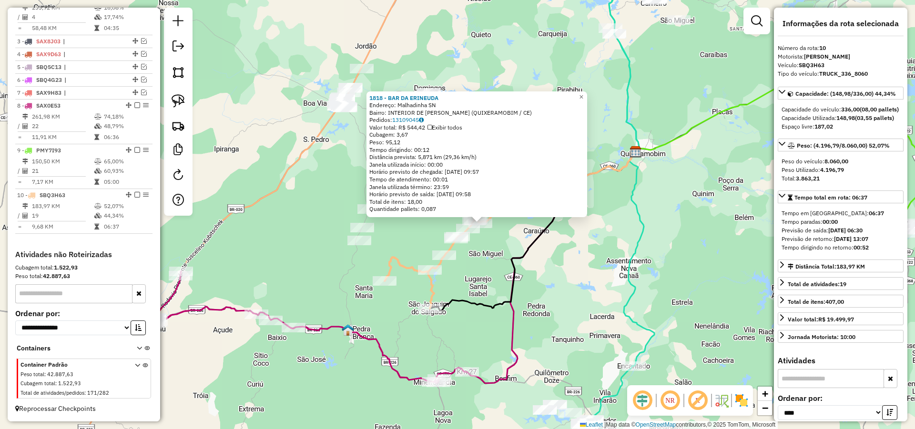
drag, startPoint x: 650, startPoint y: 228, endPoint x: 695, endPoint y: 244, distance: 47.2
click at [696, 243] on div "1818 - BAR DA ERINEUDA Endereço: Malhadinha SN Bairro: INTERIOR DE SAO MIGUEL (…" at bounding box center [457, 214] width 915 height 429
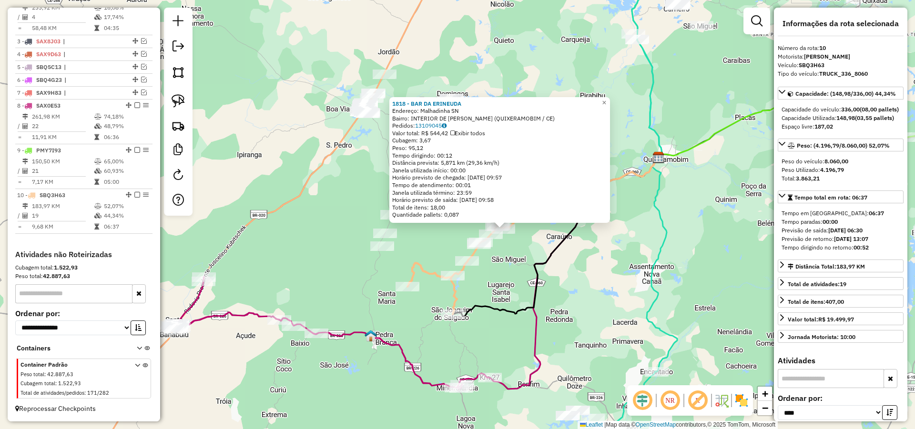
click at [534, 245] on div "Rota 10 - Placa SBQ3H63 3186 - TRAPIAR BAR 1818 - BAR DA ERINEUDA Endereço: Mal…" at bounding box center [457, 214] width 915 height 429
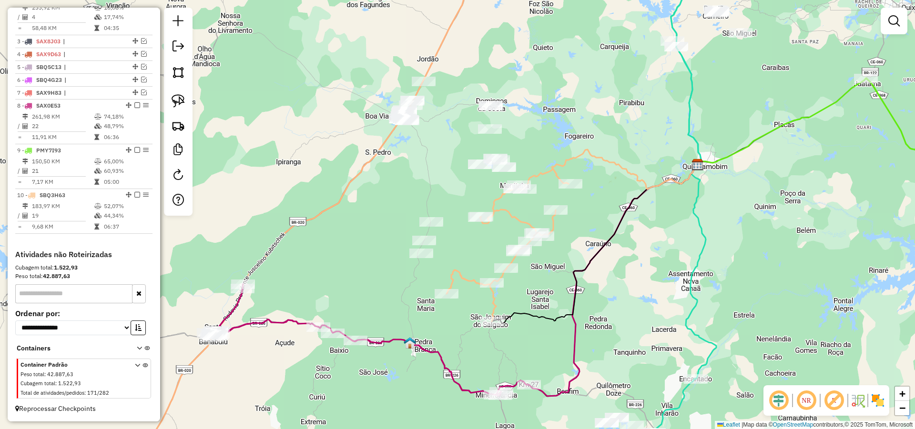
drag, startPoint x: 538, startPoint y: 244, endPoint x: 586, endPoint y: 247, distance: 47.3
click at [578, 252] on div "Janela de atendimento Grade de atendimento Capacidade Transportadoras Veículos …" at bounding box center [457, 214] width 915 height 429
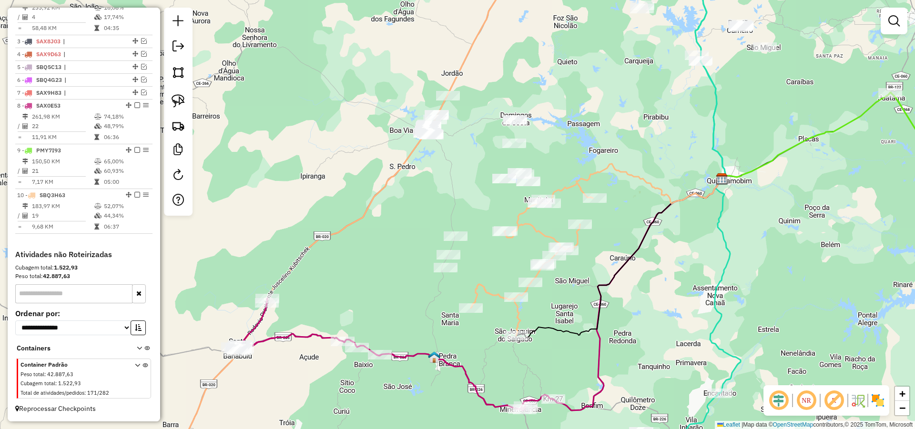
drag, startPoint x: 610, startPoint y: 224, endPoint x: 617, endPoint y: 228, distance: 7.0
click at [617, 228] on div "Janela de atendimento Grade de atendimento Capacidade Transportadoras Veículos …" at bounding box center [457, 214] width 915 height 429
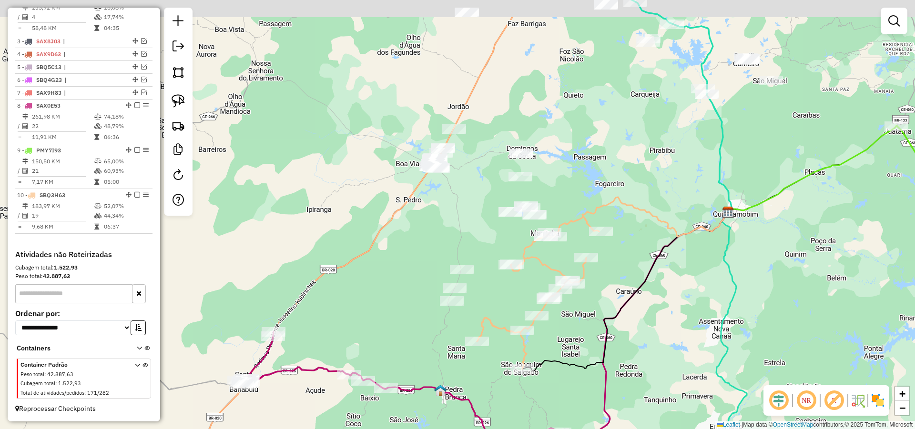
drag, startPoint x: 586, startPoint y: 152, endPoint x: 605, endPoint y: 182, distance: 35.2
click at [598, 177] on div "Janela de atendimento Grade de atendimento Capacidade Transportadoras Veículos …" at bounding box center [457, 214] width 915 height 429
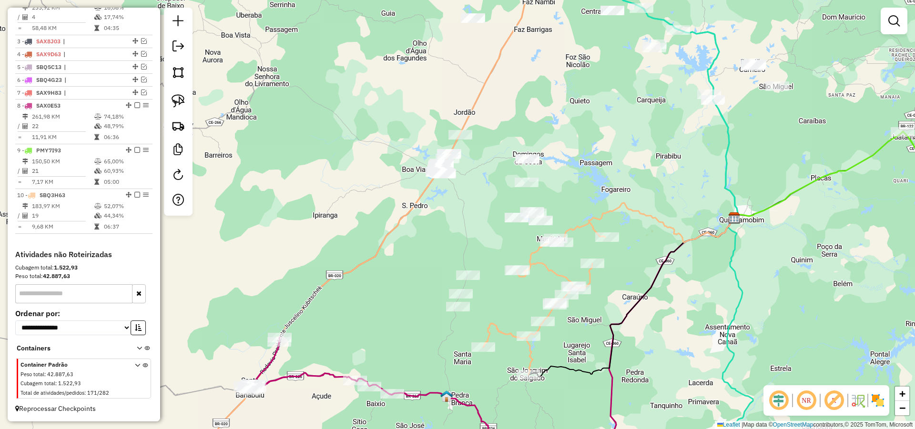
click at [582, 167] on div "Janela de atendimento Grade de atendimento Capacidade Transportadoras Veículos …" at bounding box center [457, 214] width 915 height 429
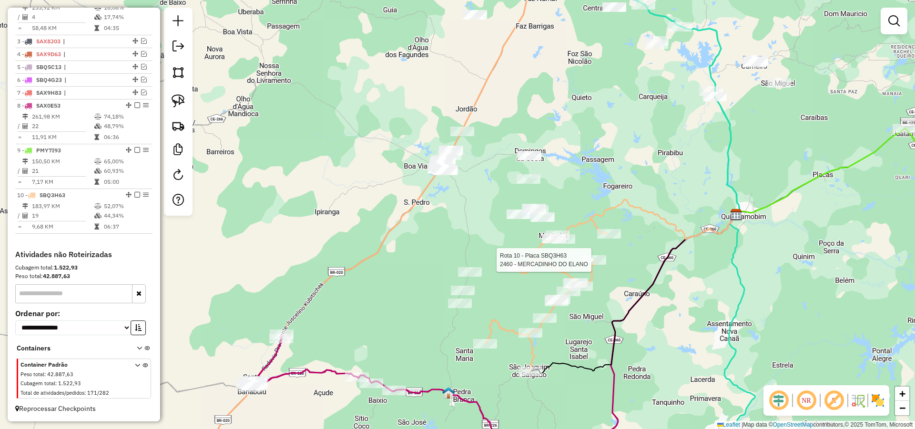
select select "*********"
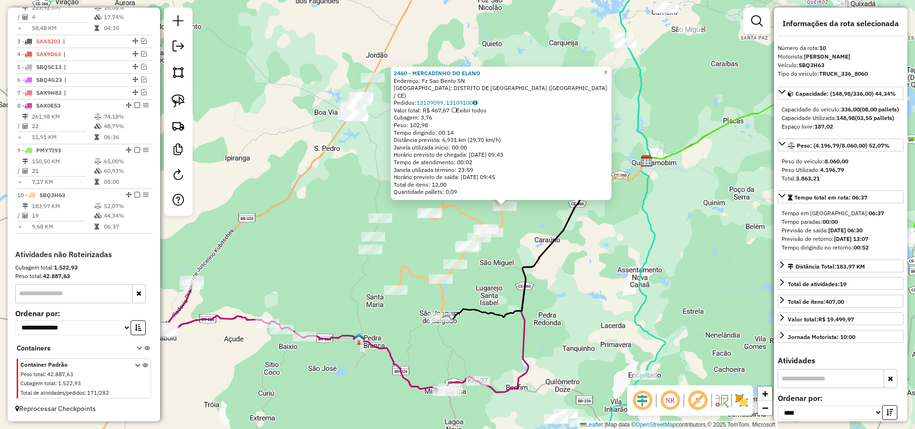
drag, startPoint x: 561, startPoint y: 284, endPoint x: 617, endPoint y: 274, distance: 57.2
click at [616, 274] on div "2460 - MERCADINHO DO ELANO Endereço: Fz Sao Bento SN Bairro: DISTRITO DE MANITU…" at bounding box center [457, 214] width 915 height 429
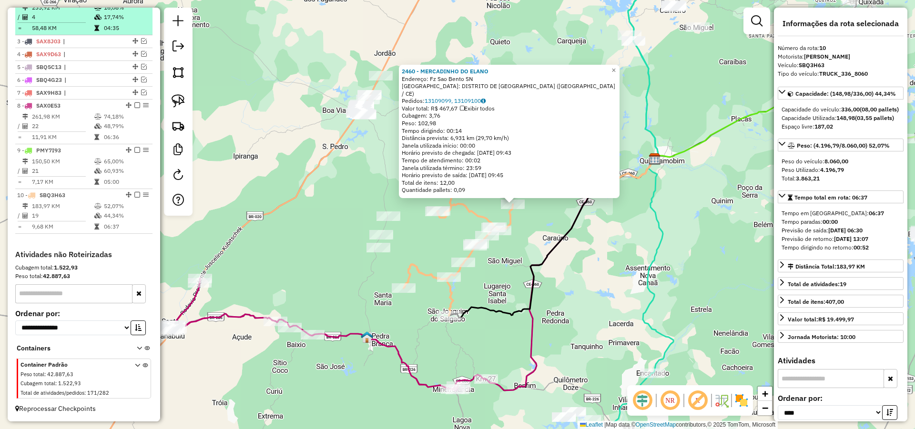
scroll to position [284, 0]
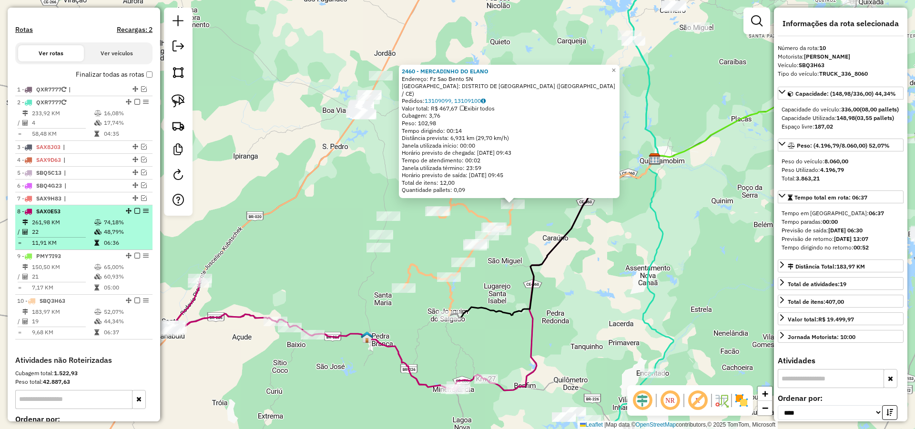
click at [134, 214] on em at bounding box center [137, 211] width 6 height 6
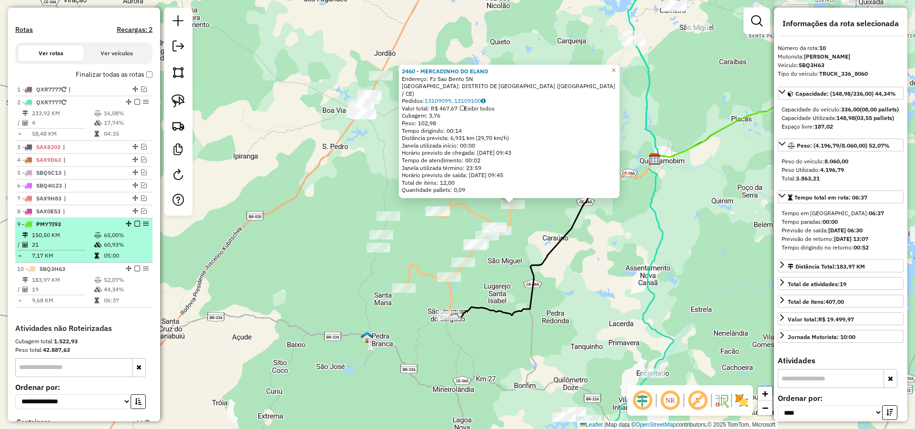
click at [135, 227] on em at bounding box center [137, 224] width 6 height 6
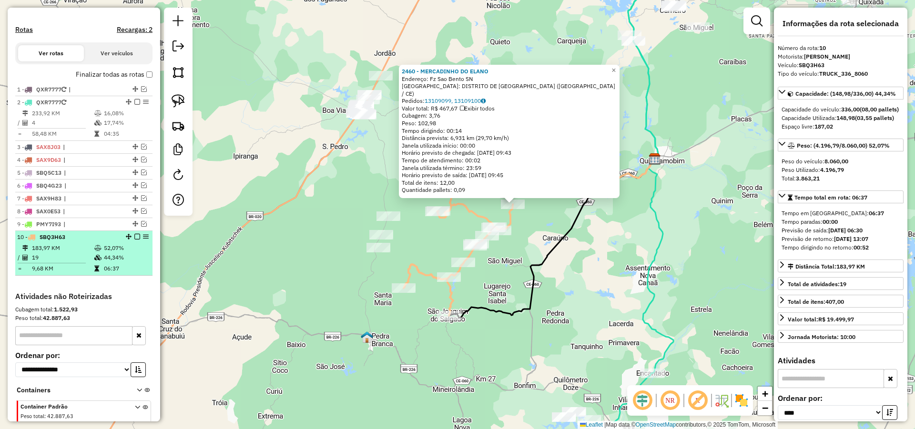
click at [135, 240] on em at bounding box center [137, 237] width 6 height 6
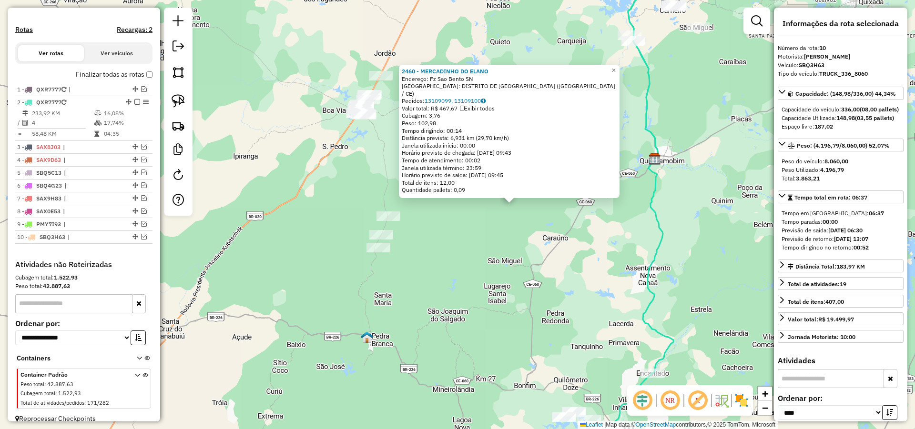
click at [427, 274] on div "2460 - MERCADINHO DO ELANO Endereço: Fz Sao Bento SN Bairro: DISTRITO DE MANITU…" at bounding box center [457, 214] width 915 height 429
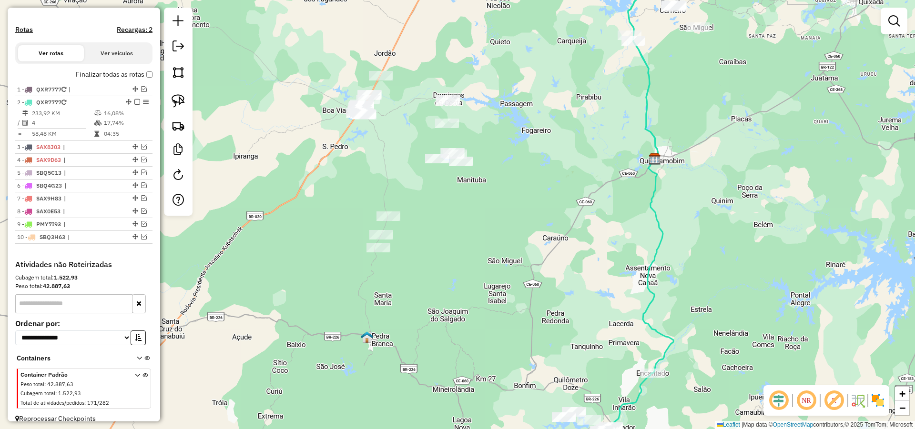
drag, startPoint x: 483, startPoint y: 277, endPoint x: 473, endPoint y: 276, distance: 9.5
click at [481, 281] on div "Janela de atendimento Grade de atendimento Capacidade Transportadoras Veículos …" at bounding box center [457, 214] width 915 height 429
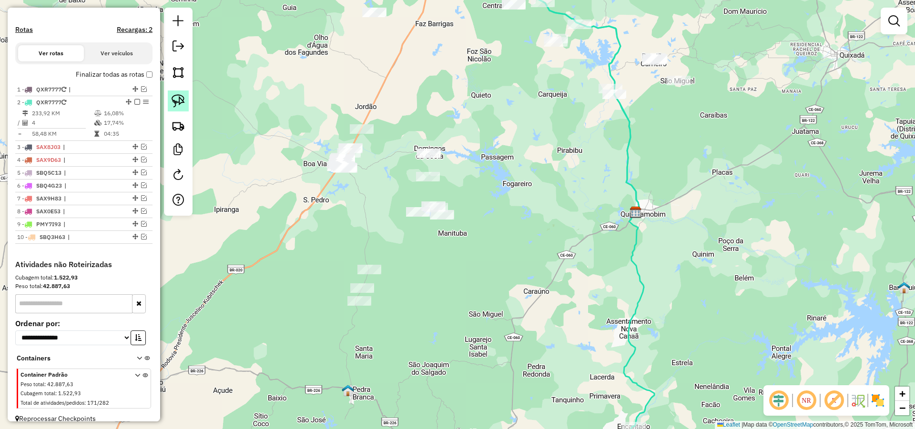
click at [181, 98] on img at bounding box center [178, 100] width 13 height 13
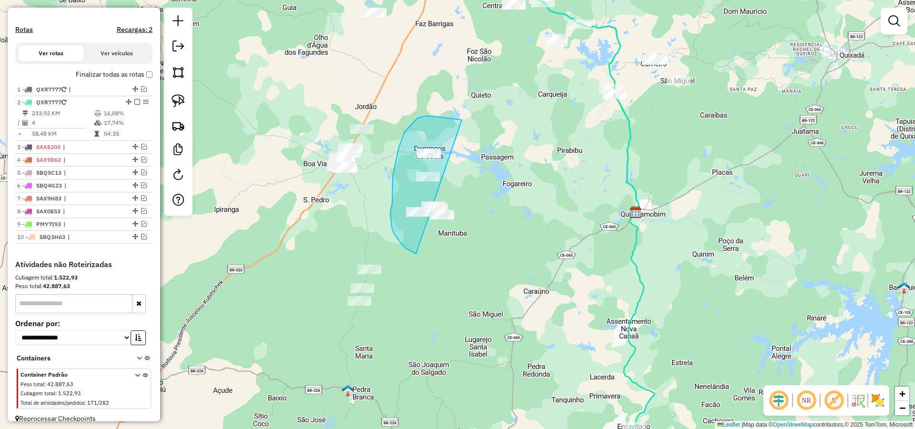
drag, startPoint x: 432, startPoint y: 116, endPoint x: 489, endPoint y: 249, distance: 144.7
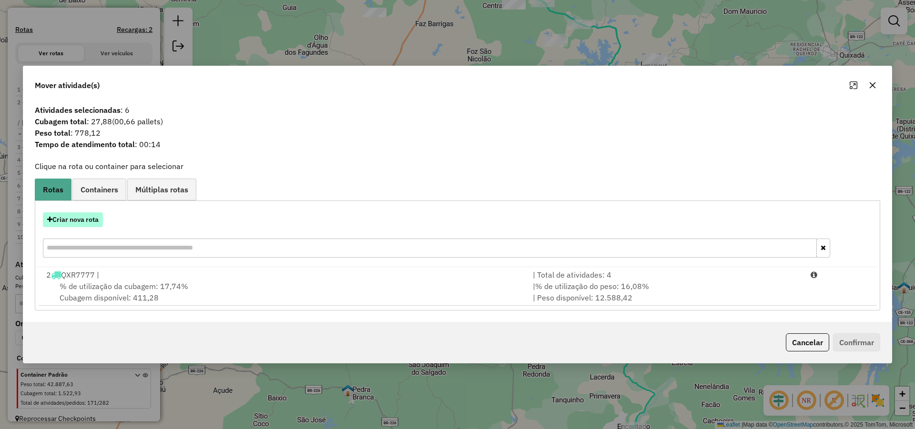
click at [83, 218] on button "Criar nova rota" at bounding box center [73, 220] width 60 height 15
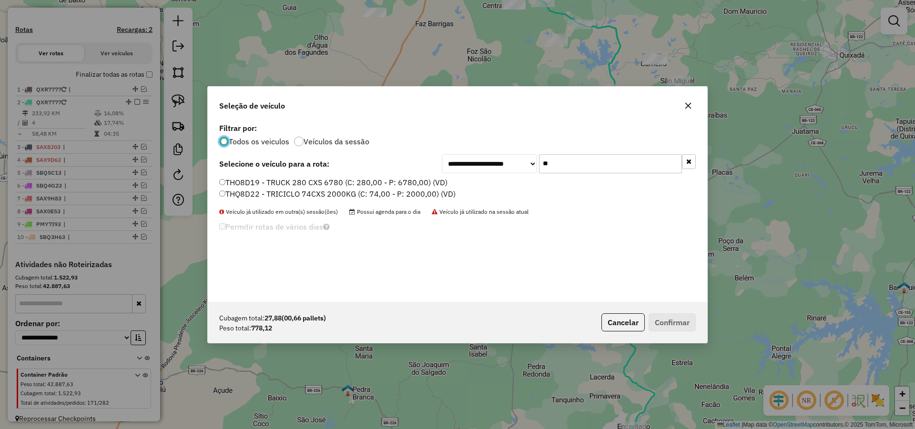
scroll to position [5, 3]
click at [601, 165] on input "**" at bounding box center [610, 163] width 143 height 19
click at [315, 179] on label "THO8D19 - TRUCK 280 CXS 6780 (C: 280,00 - P: 6780,00) (VD)" at bounding box center [333, 182] width 228 height 11
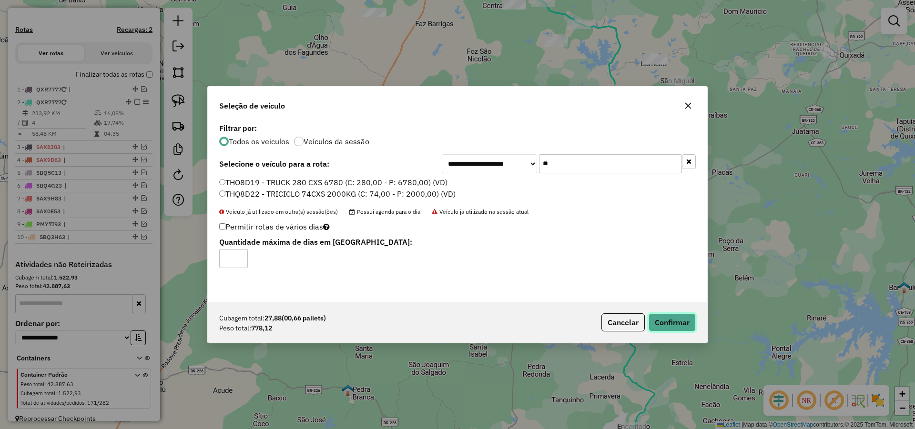
click at [681, 322] on button "Confirmar" at bounding box center [672, 323] width 47 height 18
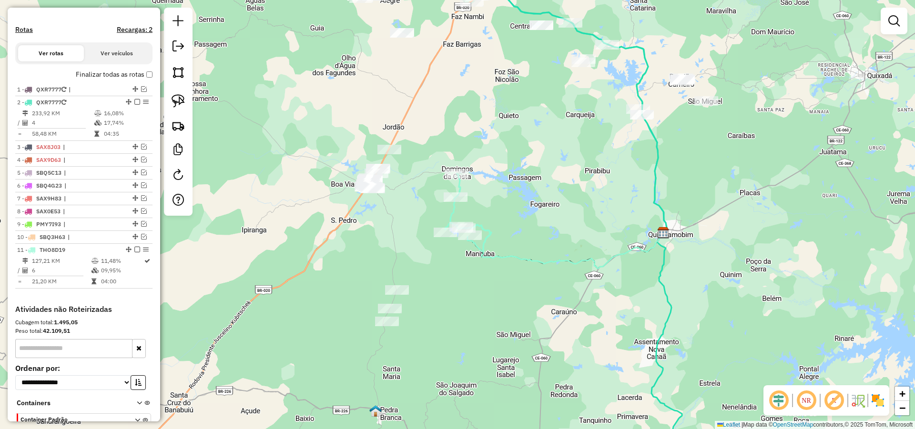
drag, startPoint x: 446, startPoint y: 191, endPoint x: 461, endPoint y: 194, distance: 15.5
click at [456, 193] on div "Rota 11 - Placa THO8D19 2605 - BAR DO CHICO EXTREMA Janela de atendimento Grade…" at bounding box center [457, 214] width 915 height 429
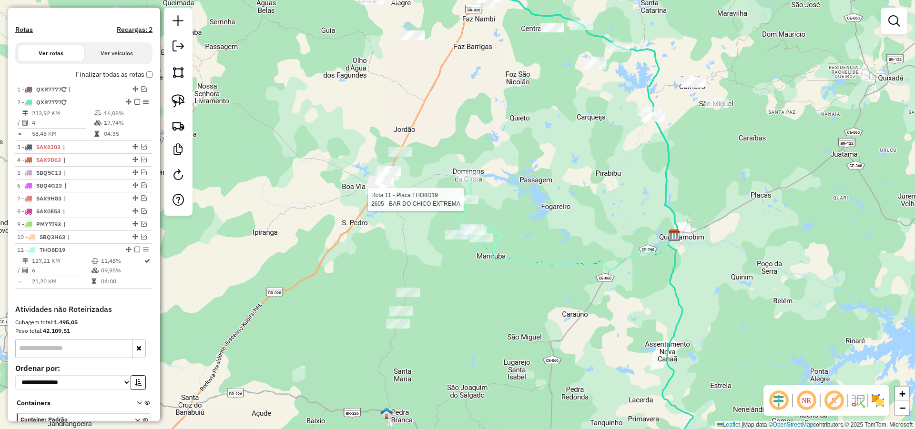
select select "*********"
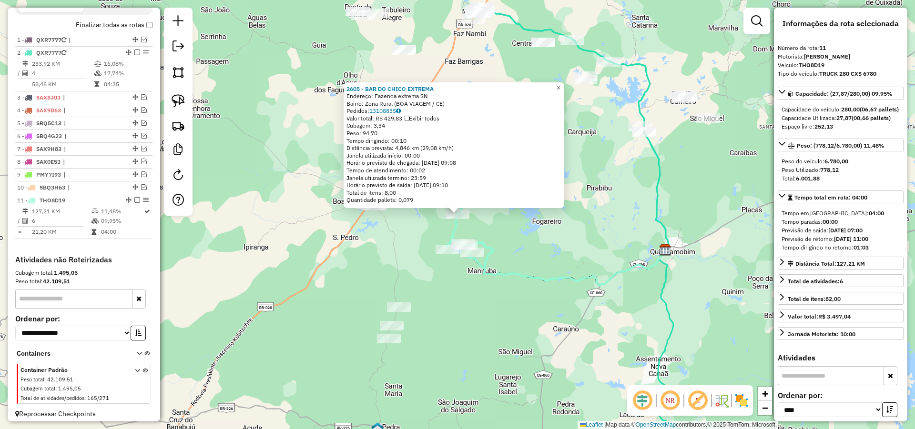
scroll to position [348, 0]
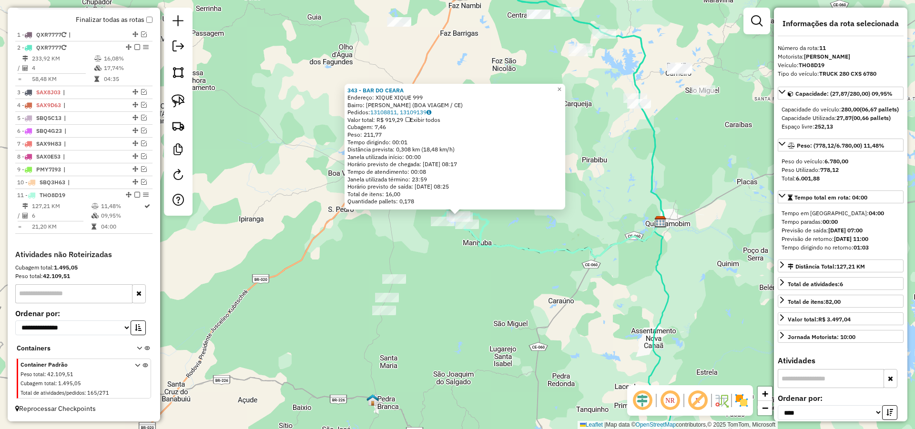
drag, startPoint x: 435, startPoint y: 284, endPoint x: 527, endPoint y: 342, distance: 108.5
click at [529, 344] on div "343 - BAR DO CEARA Endereço: XIQUE XIQUE 999 Bairro: Xique Xique (BOA VIAGEM / …" at bounding box center [457, 214] width 915 height 429
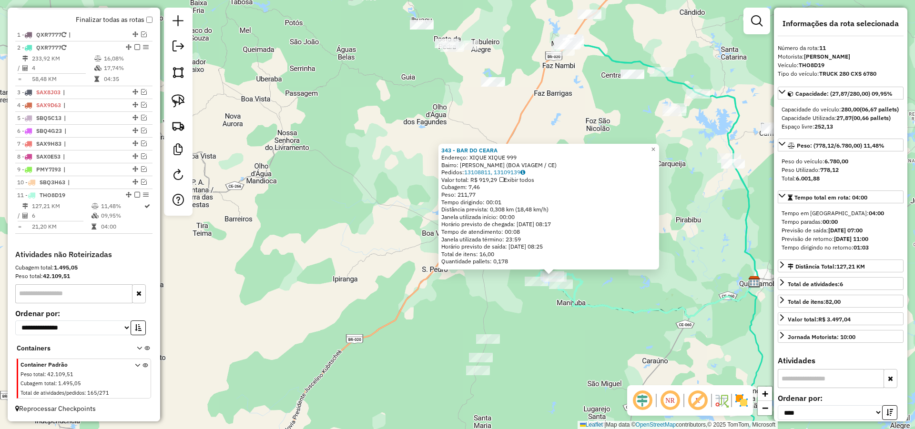
click at [492, 278] on div "343 - BAR DO CEARA Endereço: XIQUE XIQUE 999 Bairro: Xique Xique (BOA VIAGEM / …" at bounding box center [457, 214] width 915 height 429
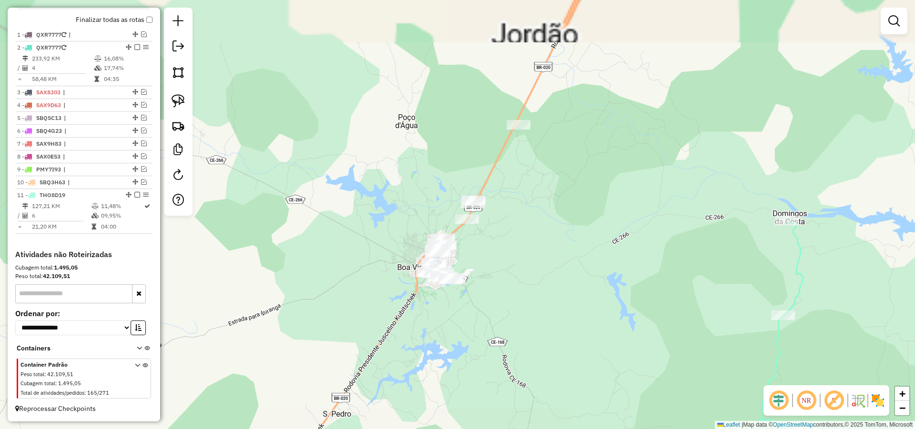
drag, startPoint x: 559, startPoint y: 296, endPoint x: 559, endPoint y: 287, distance: 9.1
click at [568, 297] on div "Janela de atendimento Grade de atendimento Capacidade Transportadoras Veículos …" at bounding box center [457, 214] width 915 height 429
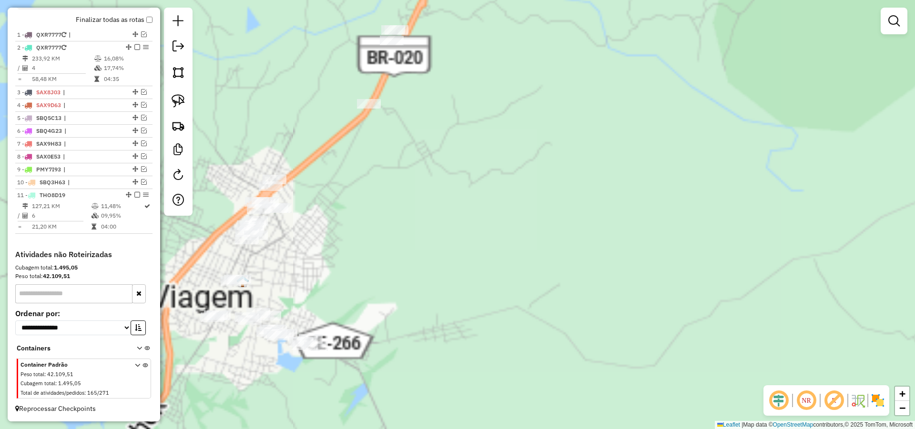
drag, startPoint x: 605, startPoint y: 230, endPoint x: 633, endPoint y: 197, distance: 43.3
click at [631, 197] on div "Janela de atendimento Grade de atendimento Capacidade Transportadoras Veículos …" at bounding box center [457, 214] width 915 height 429
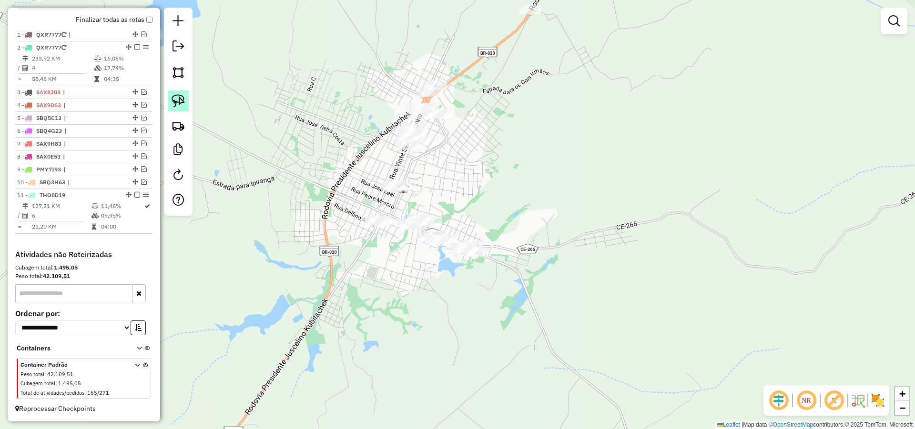
click at [176, 106] on img at bounding box center [178, 100] width 13 height 13
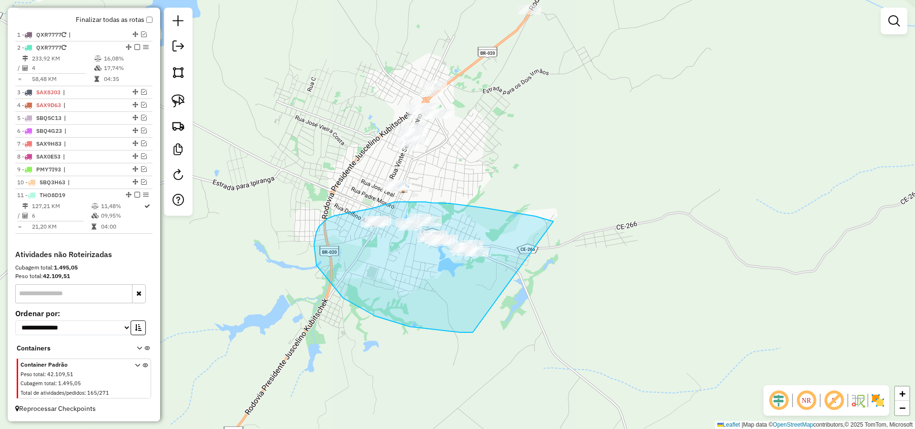
drag, startPoint x: 523, startPoint y: 214, endPoint x: 487, endPoint y: 327, distance: 118.3
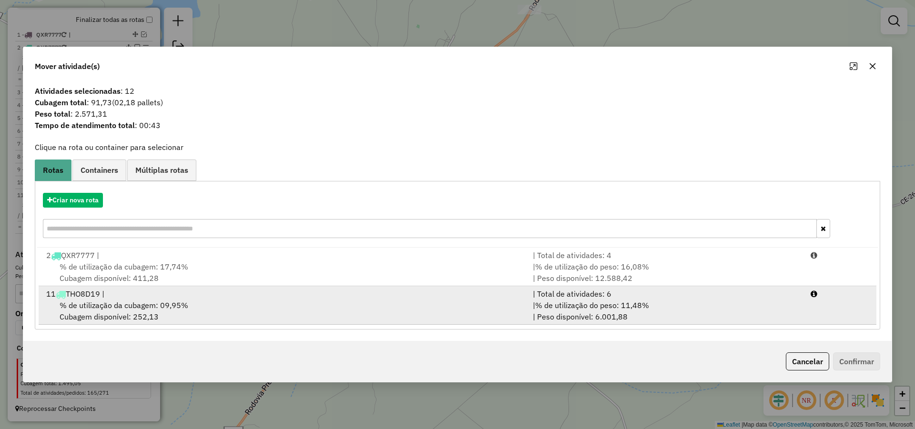
click at [570, 313] on div "| % de utilização do peso: 11,48% | Peso disponível: 6.001,88" at bounding box center [666, 311] width 278 height 23
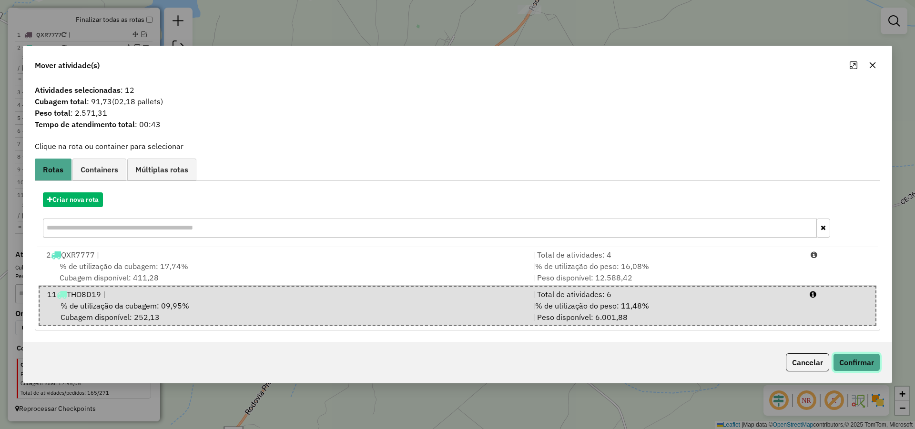
click at [849, 361] on button "Confirmar" at bounding box center [856, 363] width 47 height 18
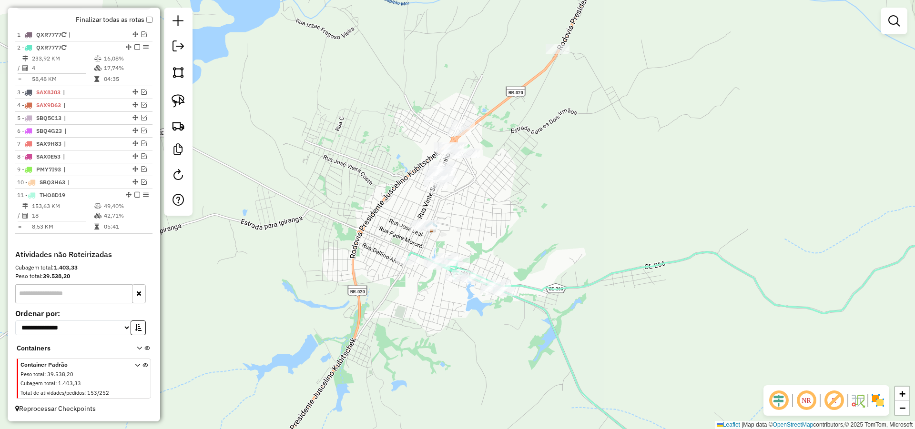
drag, startPoint x: 549, startPoint y: 247, endPoint x: 567, endPoint y: 272, distance: 30.4
click at [567, 272] on div "Janela de atendimento Grade de atendimento Capacidade Transportadoras Veículos …" at bounding box center [457, 214] width 915 height 429
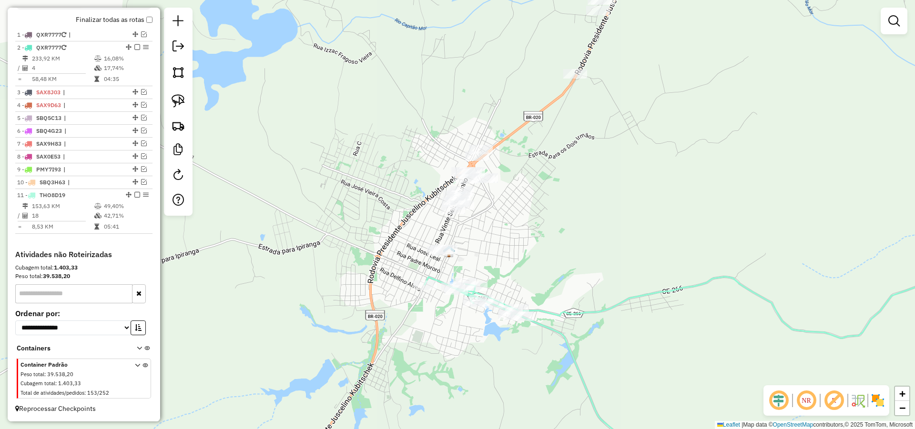
drag, startPoint x: 181, startPoint y: 101, endPoint x: 195, endPoint y: 110, distance: 17.1
click at [181, 101] on img at bounding box center [178, 100] width 13 height 13
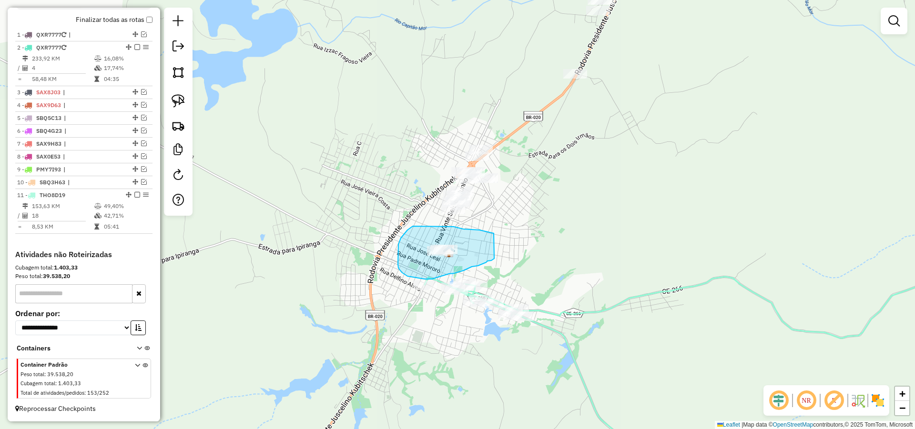
drag, startPoint x: 494, startPoint y: 233, endPoint x: 497, endPoint y: 257, distance: 24.0
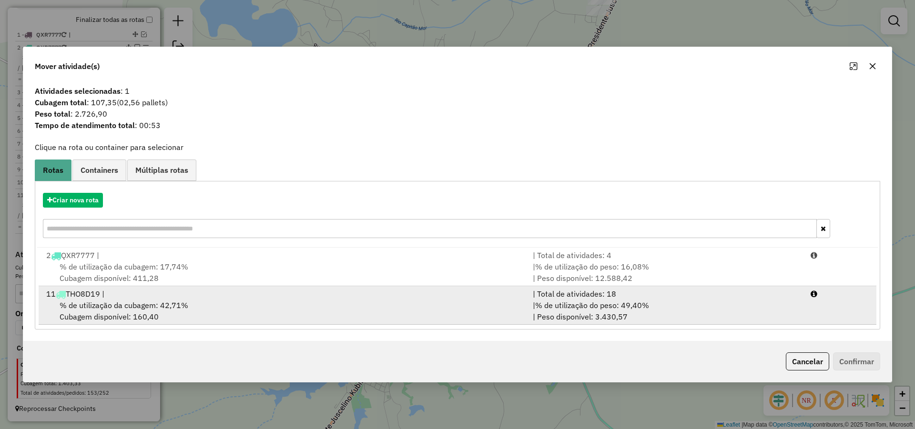
click at [437, 310] on div "% de utilização da cubagem: 42,71% Cubagem disponível: 160,40" at bounding box center [284, 311] width 487 height 23
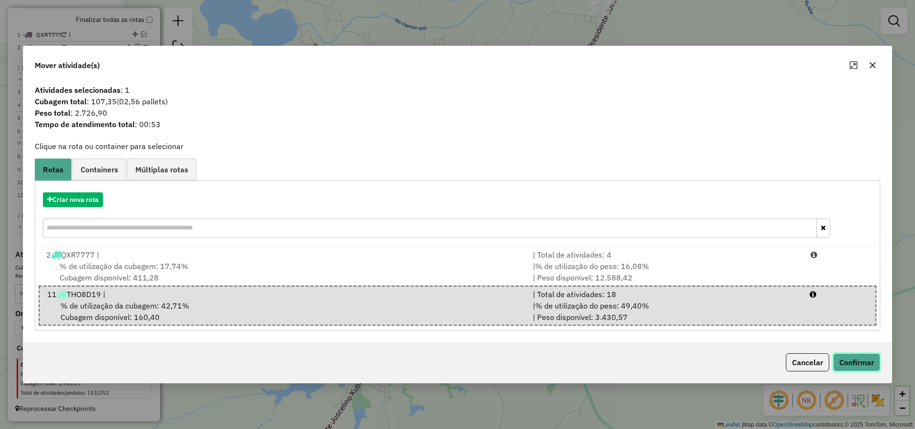
click at [869, 360] on button "Confirmar" at bounding box center [856, 363] width 47 height 18
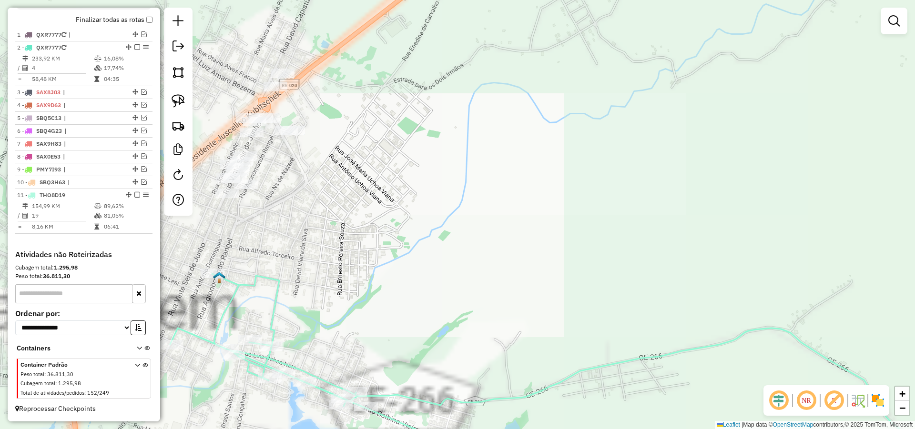
drag, startPoint x: 544, startPoint y: 317, endPoint x: 586, endPoint y: 326, distance: 43.5
click at [582, 326] on div "Janela de atendimento Grade de atendimento Capacidade Transportadoras Veículos …" at bounding box center [457, 214] width 915 height 429
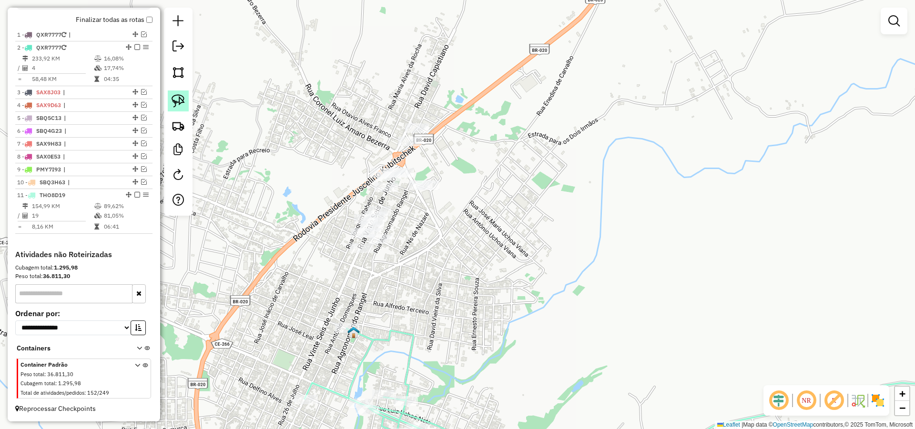
click at [179, 98] on img at bounding box center [178, 100] width 13 height 13
click at [378, 223] on div "Janela de atendimento Grade de atendimento Capacidade Transportadoras Veículos …" at bounding box center [457, 214] width 915 height 429
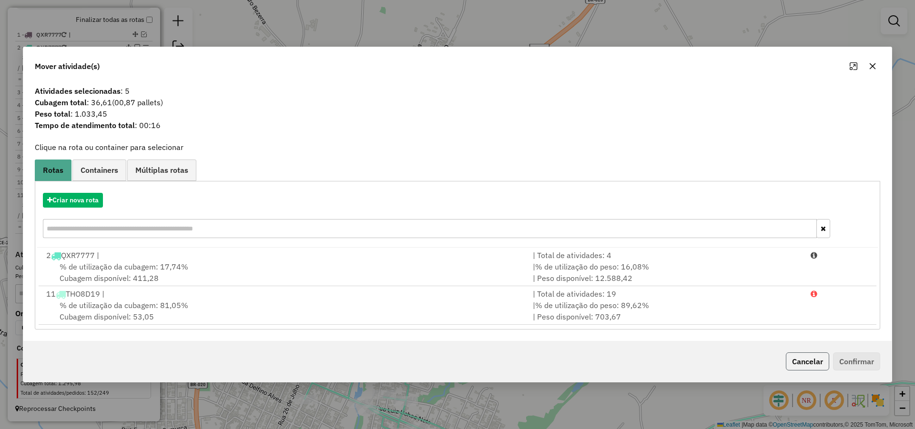
click at [809, 361] on button "Cancelar" at bounding box center [807, 362] width 43 height 18
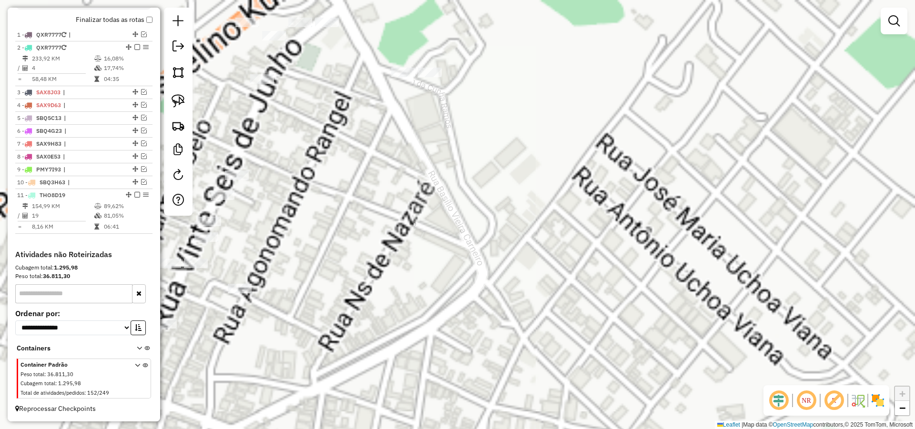
drag, startPoint x: 590, startPoint y: 296, endPoint x: 494, endPoint y: 243, distance: 110.0
click at [637, 289] on div "Janela de atendimento Grade de atendimento Capacidade Transportadoras Veículos …" at bounding box center [457, 214] width 915 height 429
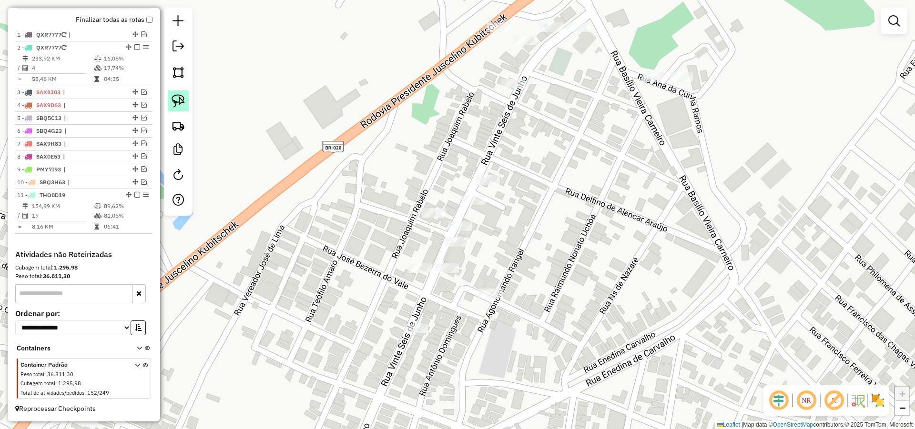
click at [177, 93] on link at bounding box center [178, 101] width 21 height 21
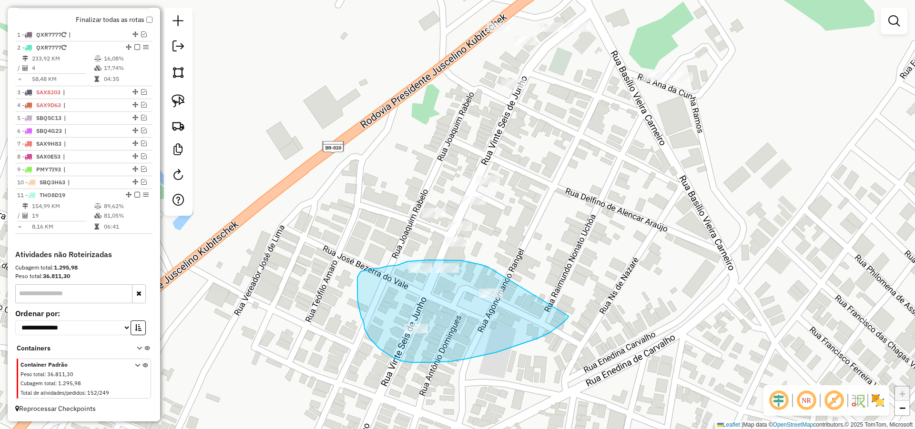
drag, startPoint x: 565, startPoint y: 321, endPoint x: 511, endPoint y: 278, distance: 68.5
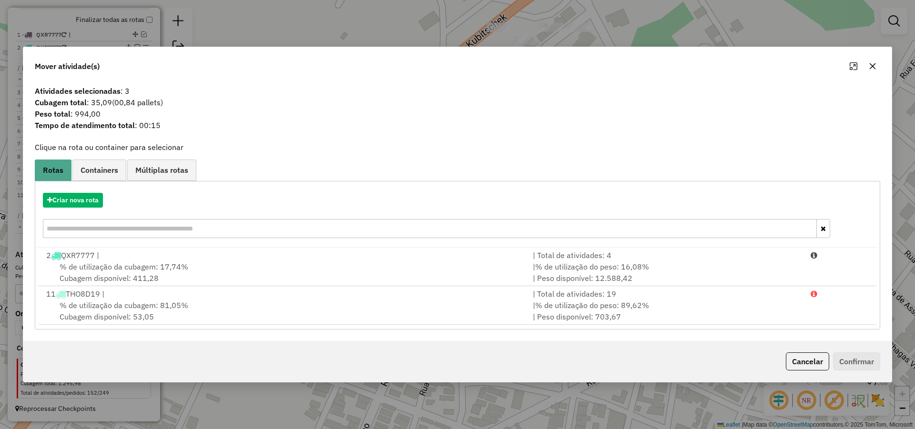
click at [821, 370] on button "Cancelar" at bounding box center [807, 362] width 43 height 18
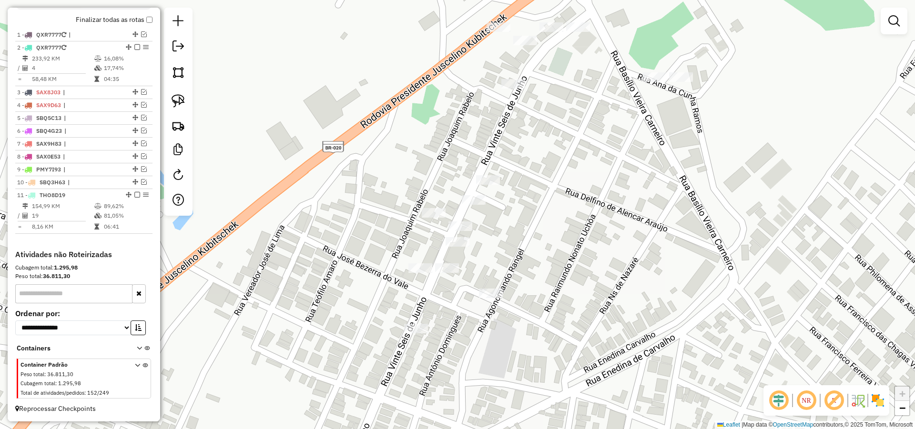
drag, startPoint x: 592, startPoint y: 320, endPoint x: 588, endPoint y: 317, distance: 4.9
click at [593, 320] on div "Janela de atendimento Grade de atendimento Capacidade Transportadoras Veículos …" at bounding box center [457, 214] width 915 height 429
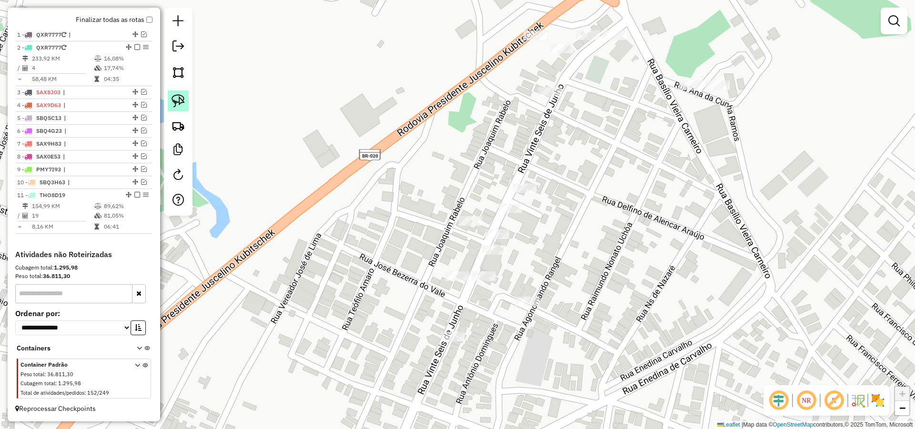
click at [179, 105] on img at bounding box center [178, 100] width 13 height 13
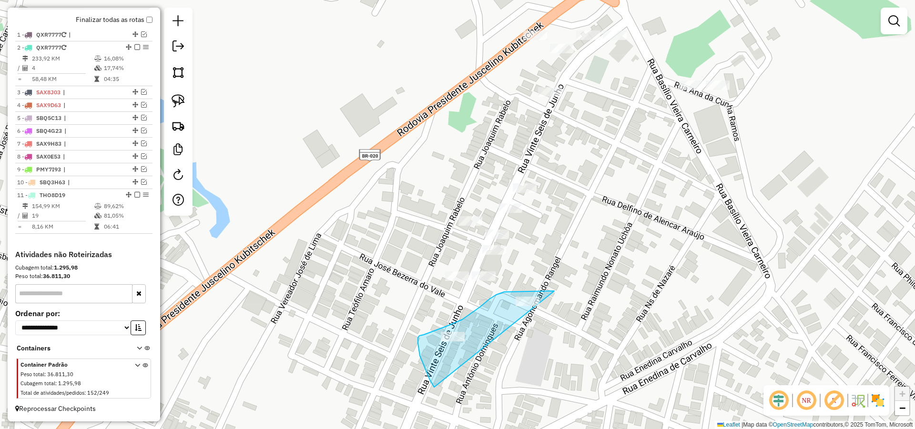
drag, startPoint x: 421, startPoint y: 360, endPoint x: 596, endPoint y: 312, distance: 181.5
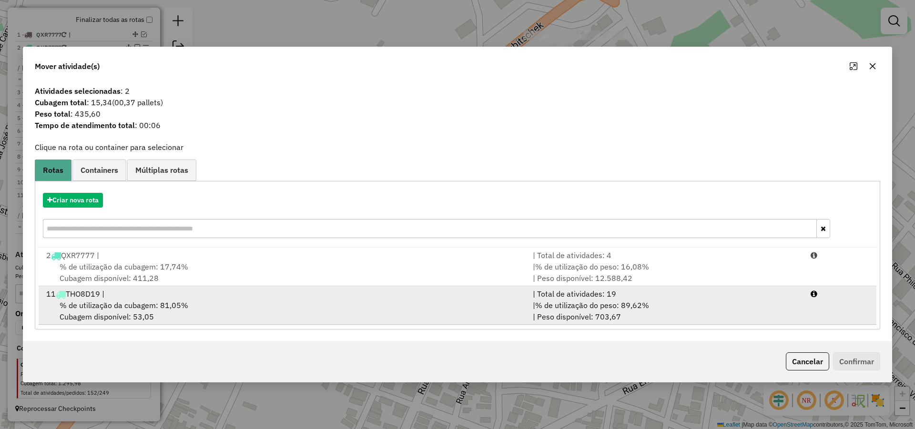
click at [645, 304] on span "% de utilização do peso: 89,62%" at bounding box center [592, 306] width 114 height 10
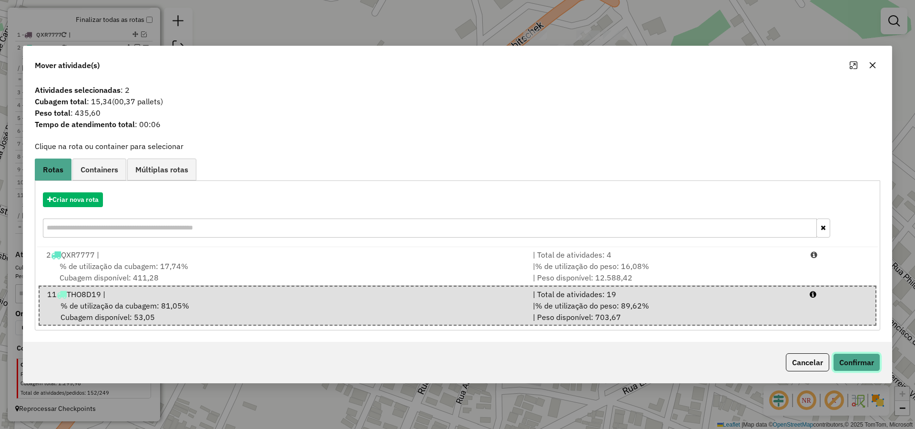
click at [861, 358] on button "Confirmar" at bounding box center [856, 363] width 47 height 18
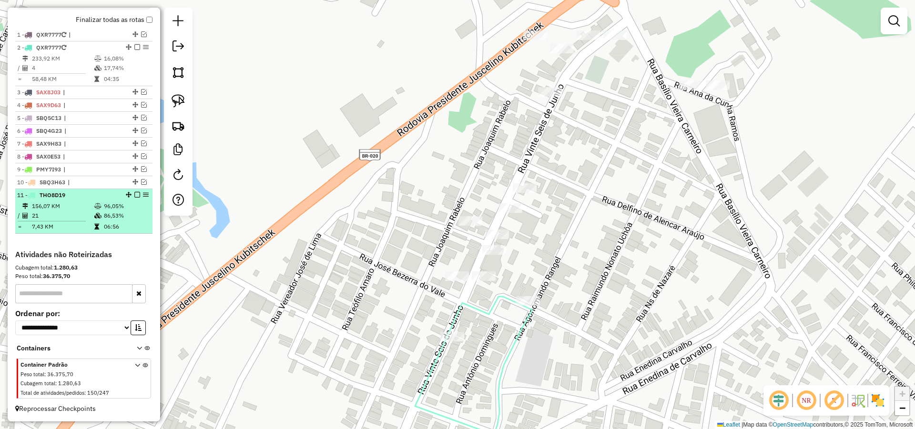
click at [134, 195] on em at bounding box center [137, 195] width 6 height 6
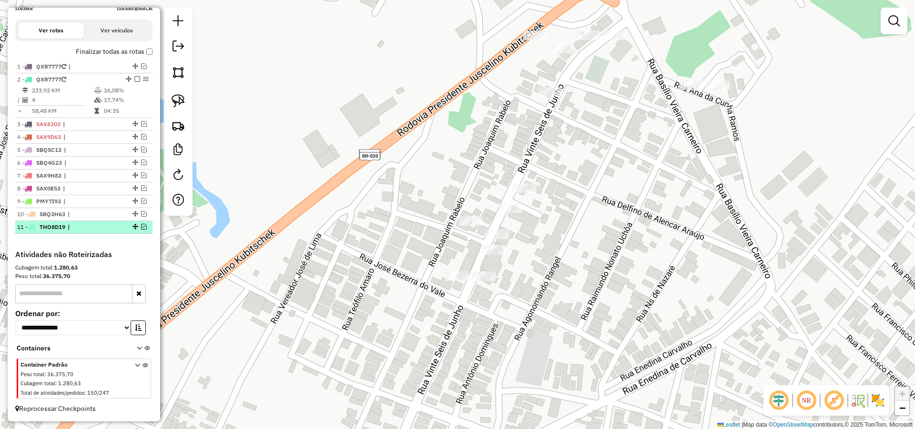
scroll to position [316, 0]
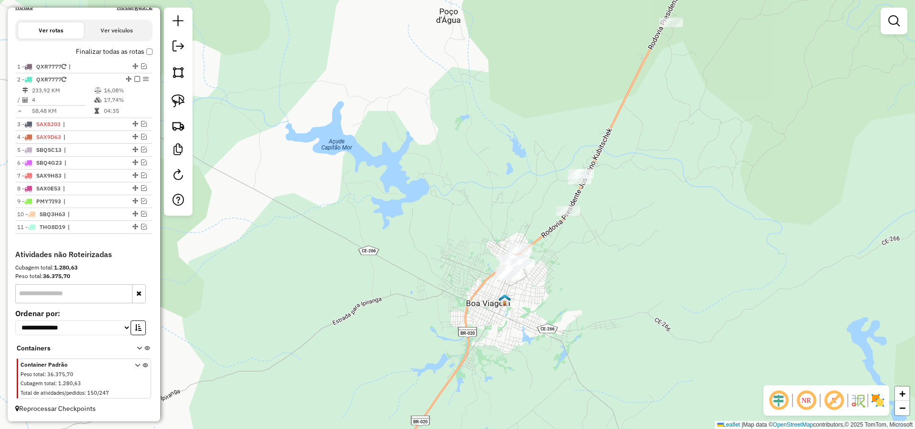
drag, startPoint x: 544, startPoint y: 265, endPoint x: 548, endPoint y: 223, distance: 42.2
click at [548, 225] on div "Janela de atendimento Grade de atendimento Capacidade Transportadoras Veículos …" at bounding box center [457, 214] width 915 height 429
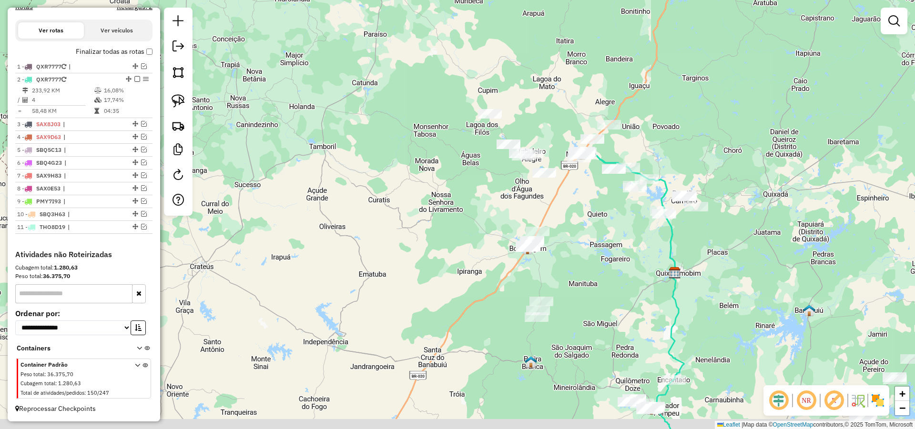
click at [554, 284] on div "Janela de atendimento Grade de atendimento Capacidade Transportadoras Veículos …" at bounding box center [457, 214] width 915 height 429
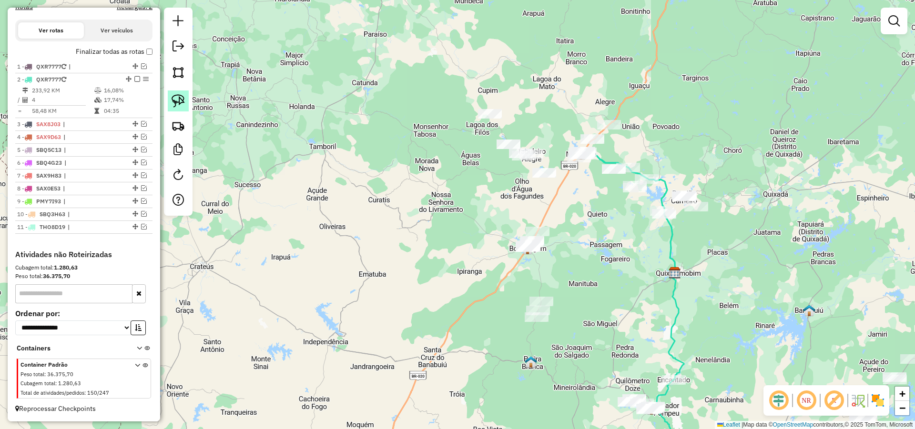
click at [178, 95] on img at bounding box center [178, 100] width 13 height 13
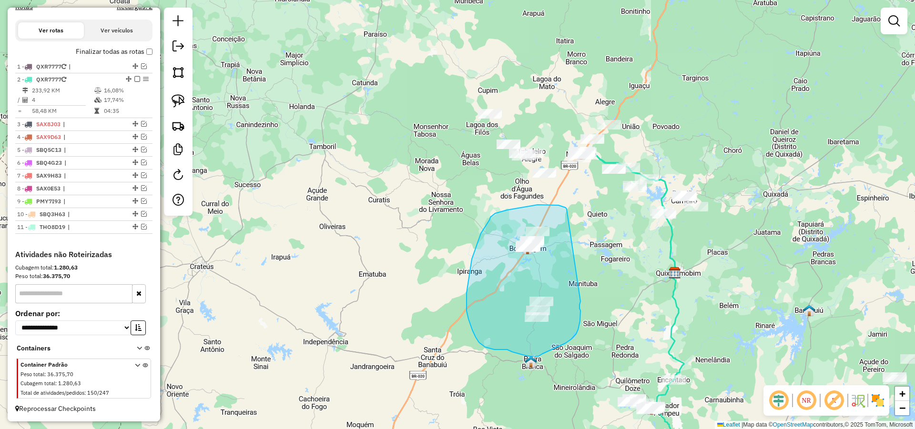
drag, startPoint x: 567, startPoint y: 209, endPoint x: 580, endPoint y: 301, distance: 93.0
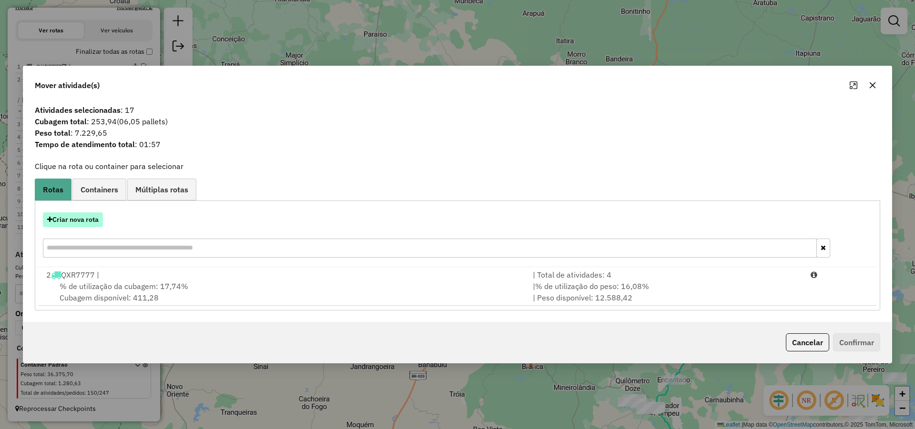
click at [67, 216] on button "Criar nova rota" at bounding box center [73, 220] width 60 height 15
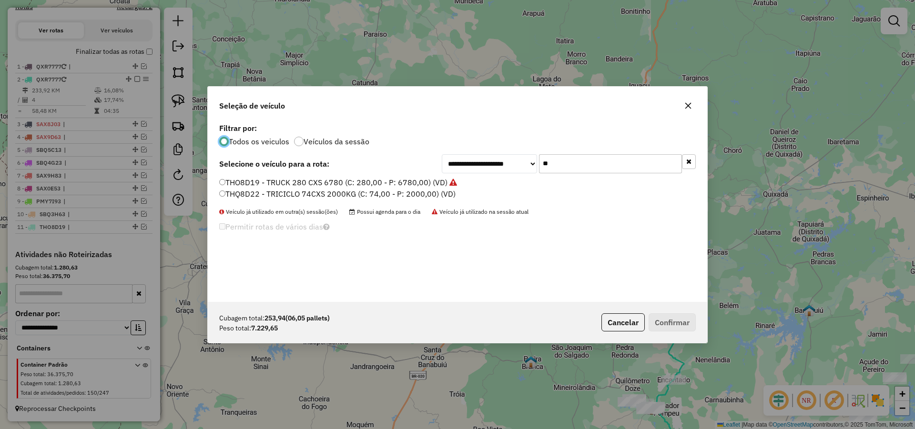
scroll to position [5, 3]
click at [602, 167] on input "**" at bounding box center [610, 163] width 143 height 19
click at [558, 162] on input "**" at bounding box center [610, 163] width 143 height 19
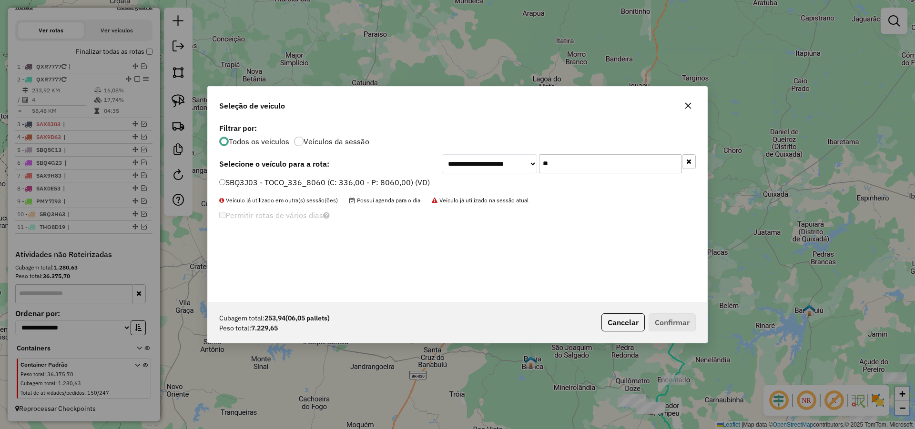
type input "**"
click at [386, 183] on label "SBQ3J03 - TOCO_336_8060 (C: 336,00 - P: 8060,00) (VD)" at bounding box center [324, 182] width 211 height 11
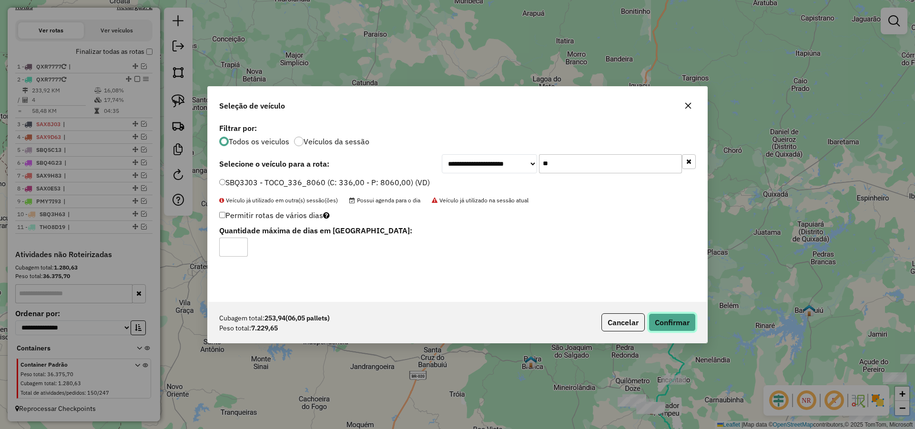
click at [664, 323] on button "Confirmar" at bounding box center [672, 323] width 47 height 18
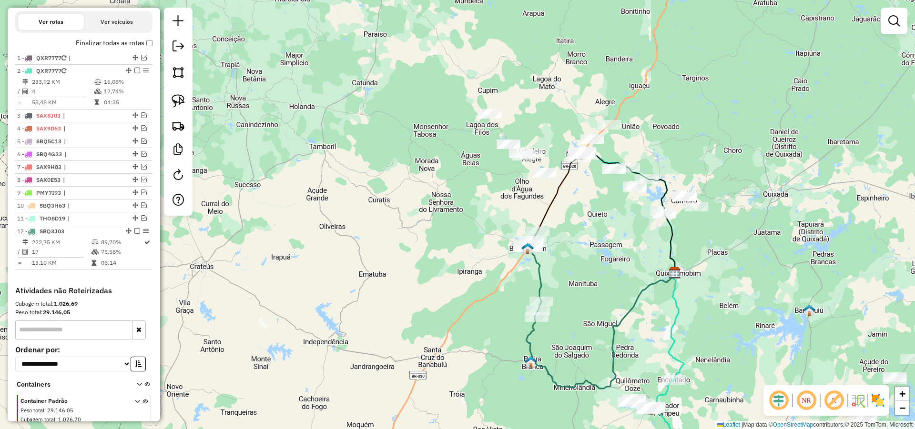
scroll to position [348, 0]
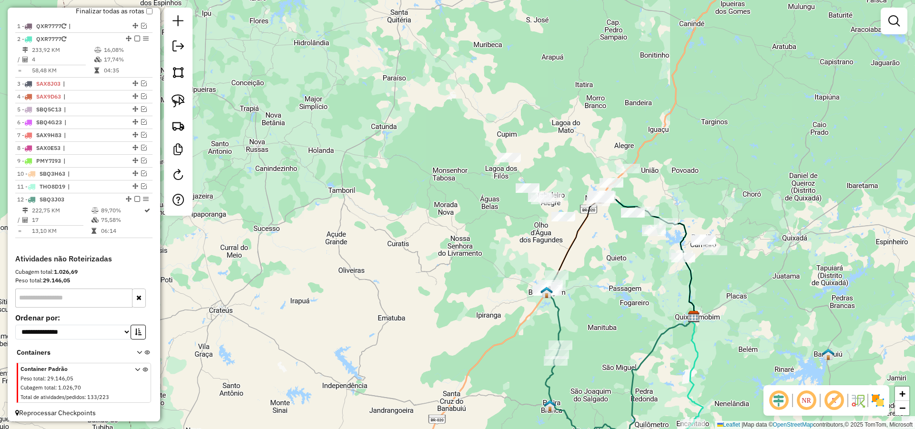
drag, startPoint x: 588, startPoint y: 264, endPoint x: 594, endPoint y: 271, distance: 9.1
click at [589, 271] on div "Janela de atendimento Grade de atendimento Capacidade Transportadoras Veículos …" at bounding box center [457, 214] width 915 height 429
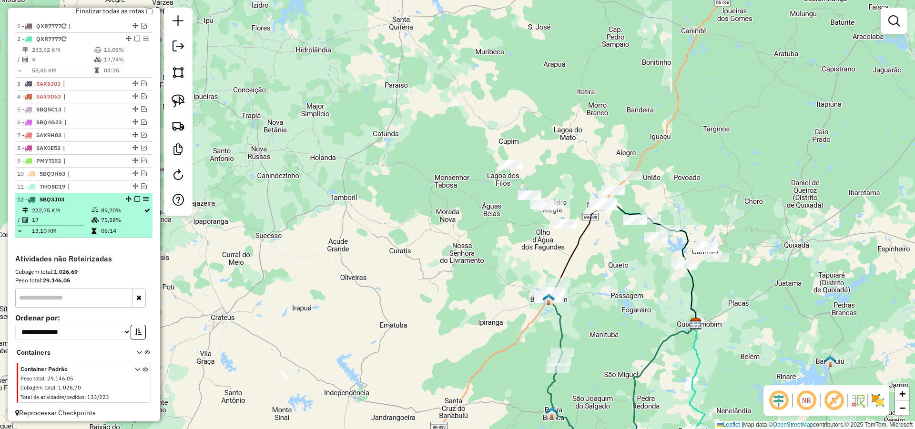
click at [134, 202] on em at bounding box center [137, 199] width 6 height 6
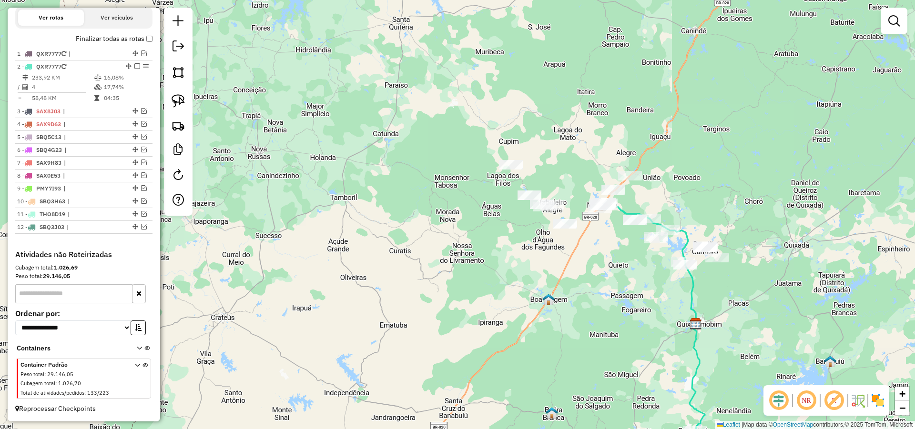
scroll to position [329, 0]
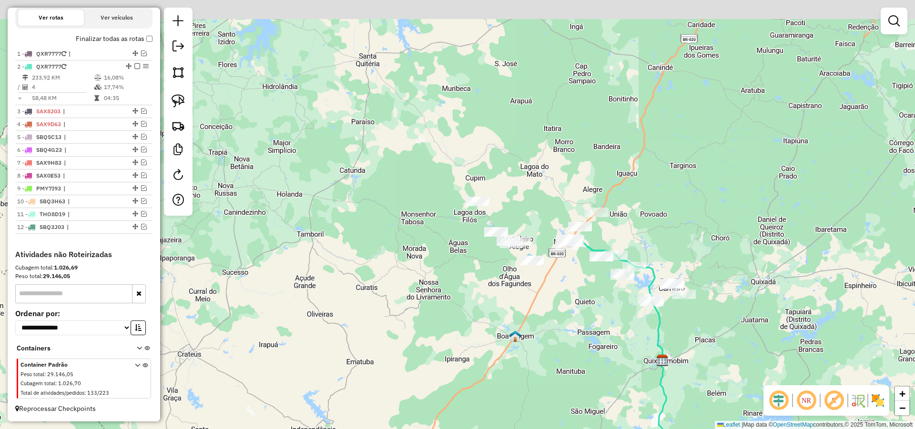
drag, startPoint x: 592, startPoint y: 291, endPoint x: 559, endPoint y: 333, distance: 53.0
click at [558, 330] on div "Janela de atendimento Grade de atendimento Capacidade Transportadoras Veículos …" at bounding box center [457, 214] width 915 height 429
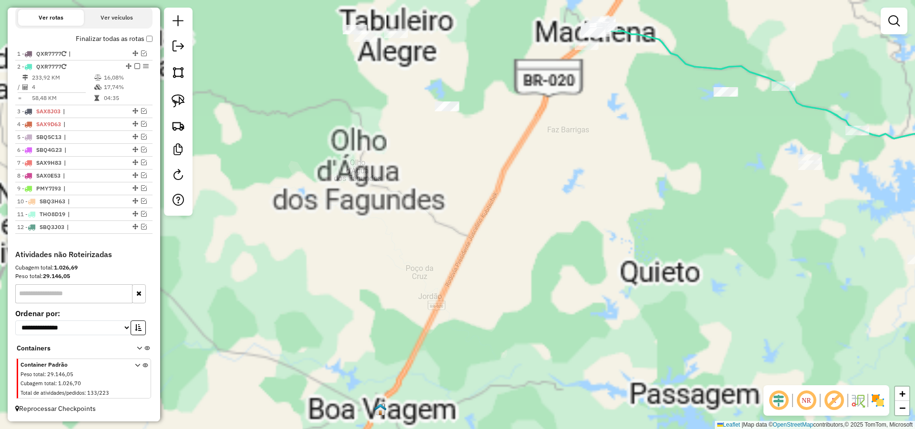
click at [655, 420] on div "Janela de atendimento Grade de atendimento Capacidade Transportadoras Veículos …" at bounding box center [457, 214] width 915 height 429
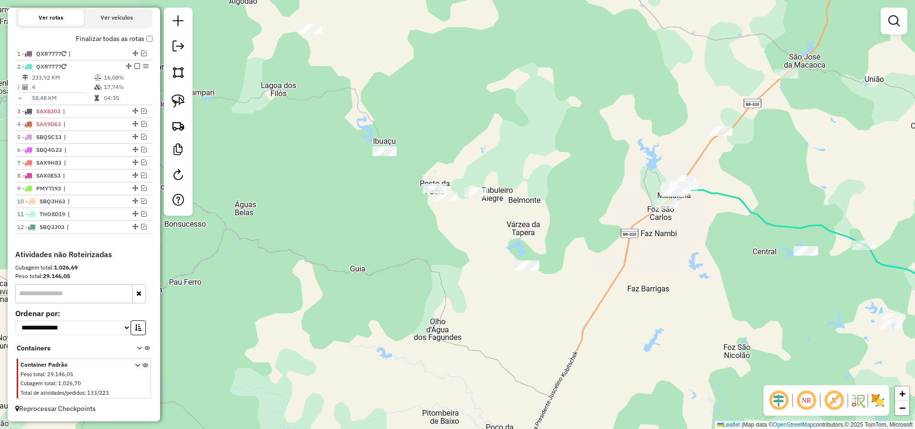
drag, startPoint x: 678, startPoint y: 373, endPoint x: 677, endPoint y: 378, distance: 5.4
click at [677, 378] on div "Janela de atendimento Grade de atendimento Capacidade Transportadoras Veículos …" at bounding box center [457, 214] width 915 height 429
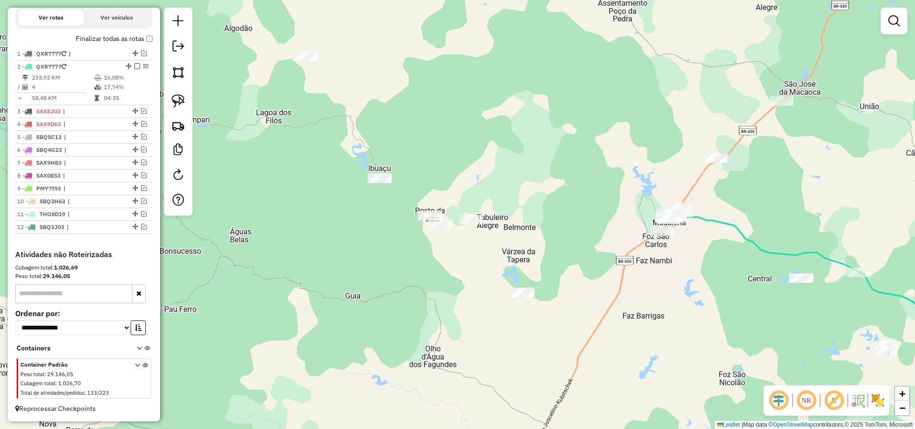
drag, startPoint x: 676, startPoint y: 333, endPoint x: 677, endPoint y: 355, distance: 21.9
click at [676, 355] on div "Janela de atendimento Grade de atendimento Capacidade Transportadoras Veículos …" at bounding box center [457, 214] width 915 height 429
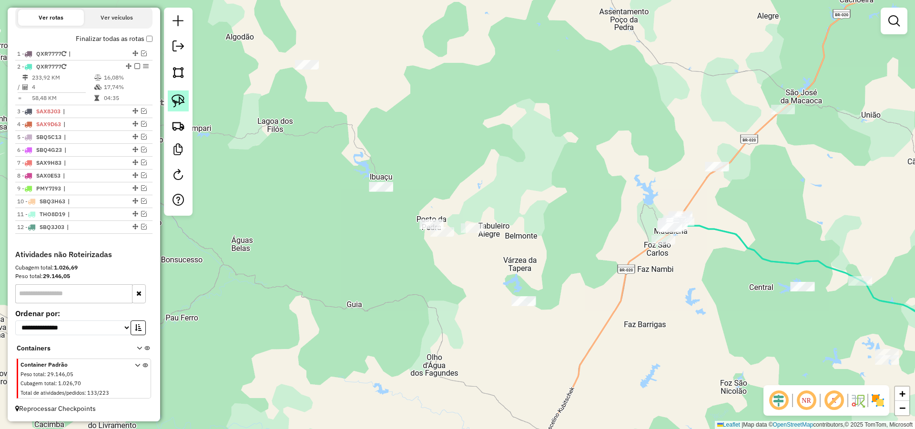
click at [172, 98] on img at bounding box center [178, 100] width 13 height 13
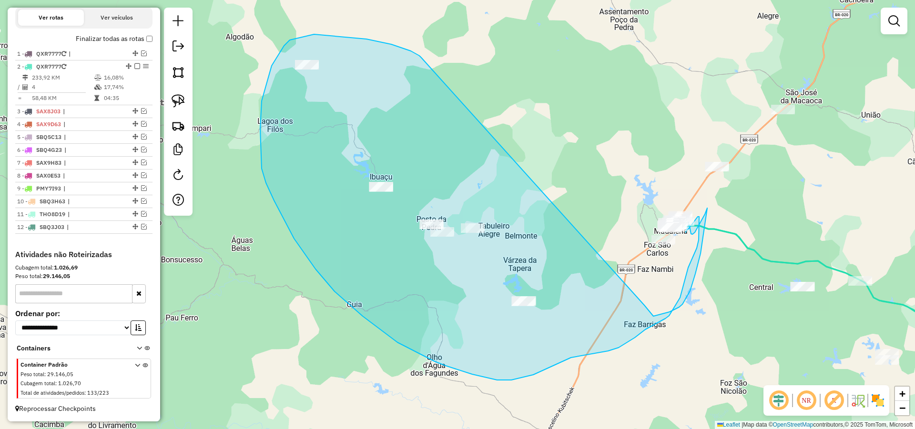
drag, startPoint x: 366, startPoint y: 39, endPoint x: 644, endPoint y: 305, distance: 384.9
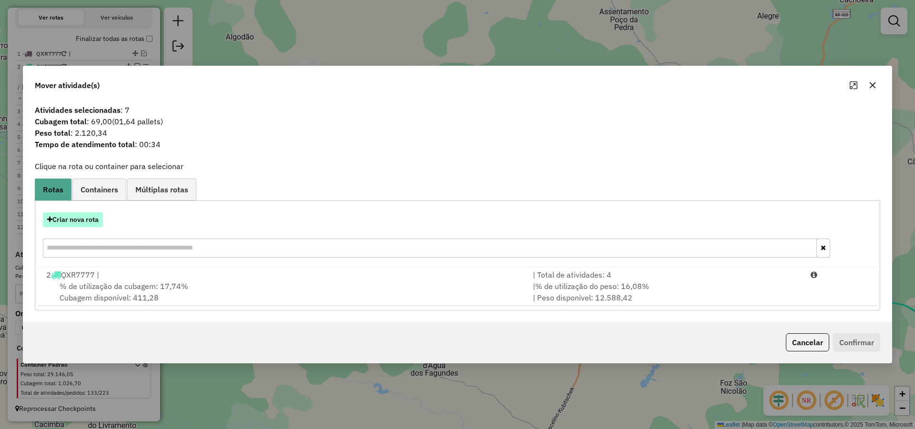
click at [86, 216] on button "Criar nova rota" at bounding box center [73, 220] width 60 height 15
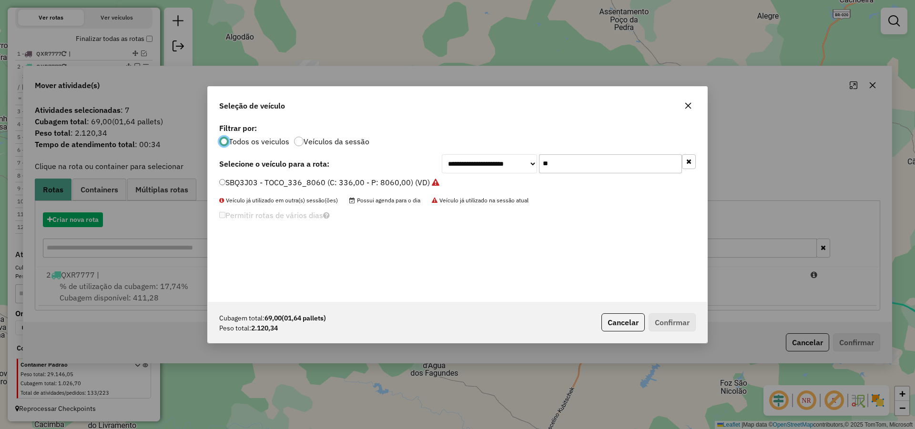
scroll to position [5, 3]
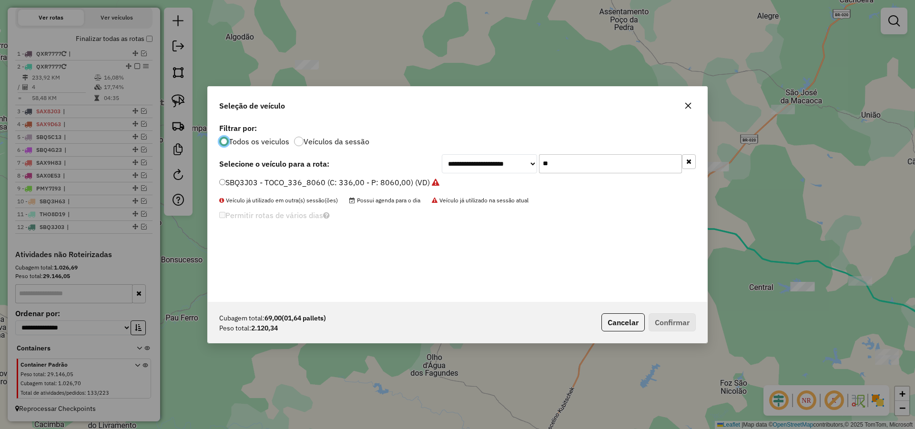
click at [597, 165] on input "**" at bounding box center [610, 163] width 143 height 19
click at [630, 322] on button "Cancelar" at bounding box center [622, 323] width 43 height 18
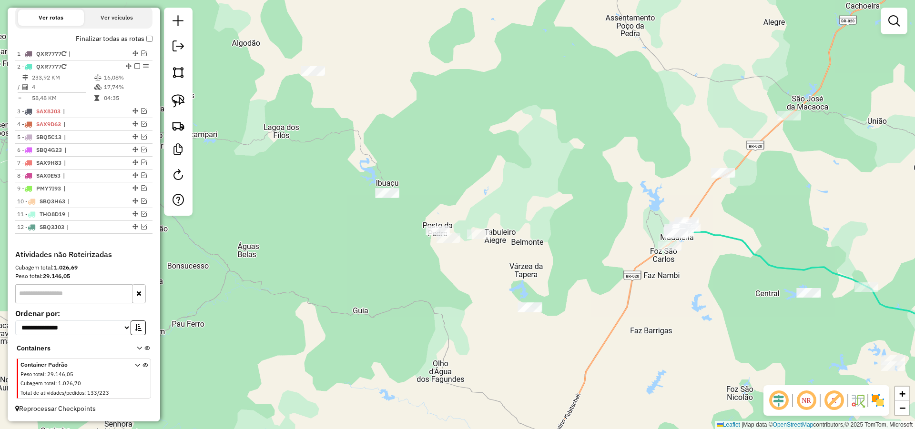
click at [524, 189] on div "Janela de atendimento Grade de atendimento Capacidade Transportadoras Veículos …" at bounding box center [457, 214] width 915 height 429
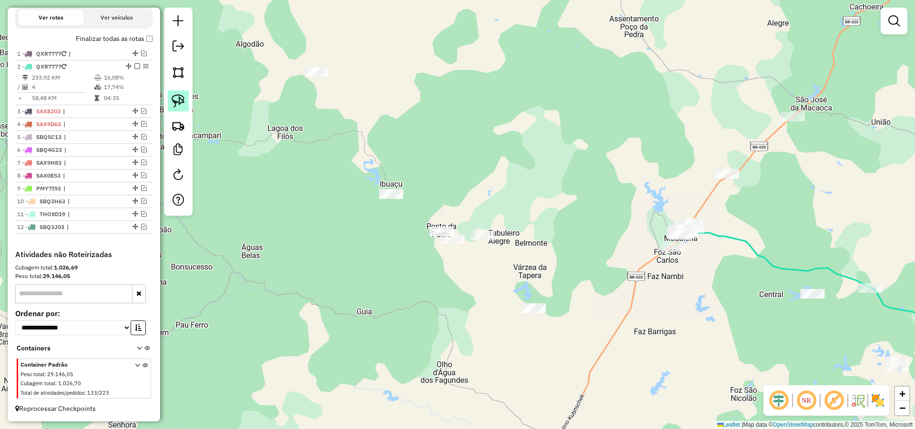
click at [180, 99] on img at bounding box center [178, 100] width 13 height 13
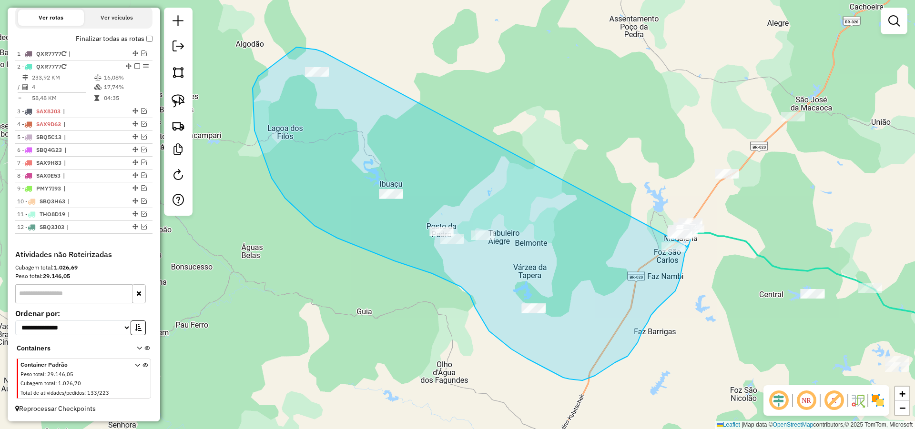
drag, startPoint x: 293, startPoint y: 50, endPoint x: 687, endPoint y: 247, distance: 441.1
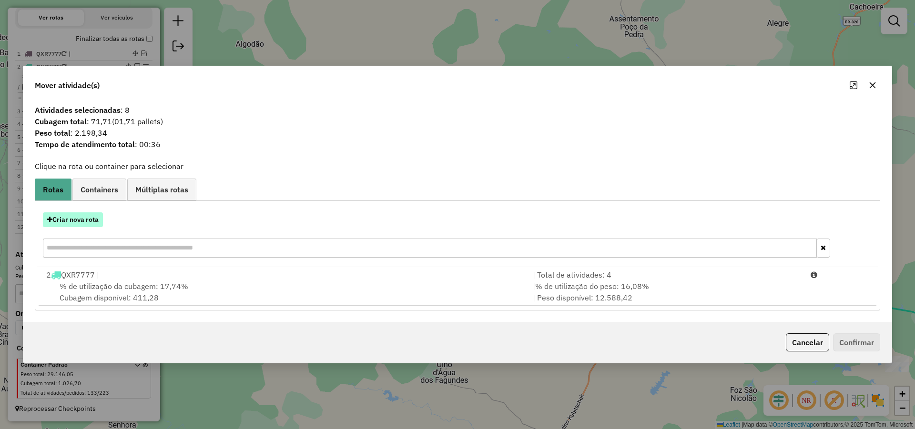
click at [98, 221] on button "Criar nova rota" at bounding box center [73, 220] width 60 height 15
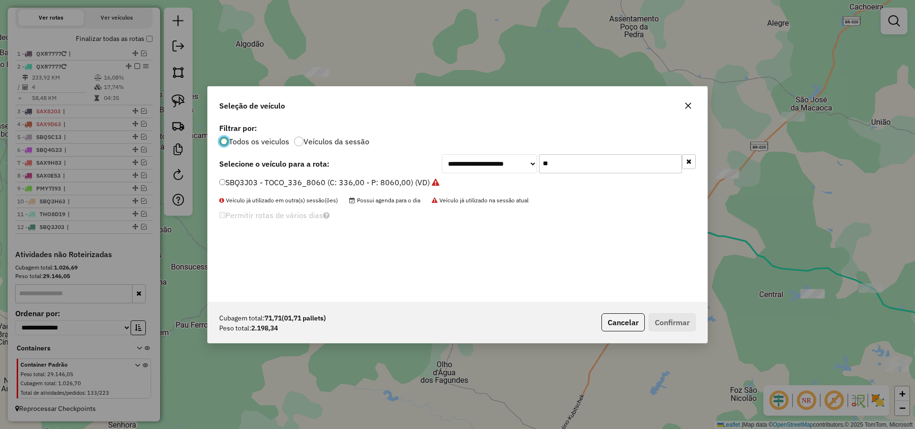
click at [613, 172] on input "**" at bounding box center [610, 163] width 143 height 19
type input "****"
click at [418, 188] on label "THO9G99 - TRUCK 280 CXS 6780 (C: 280,00 - P: 6780,00) (VD)" at bounding box center [333, 182] width 228 height 11
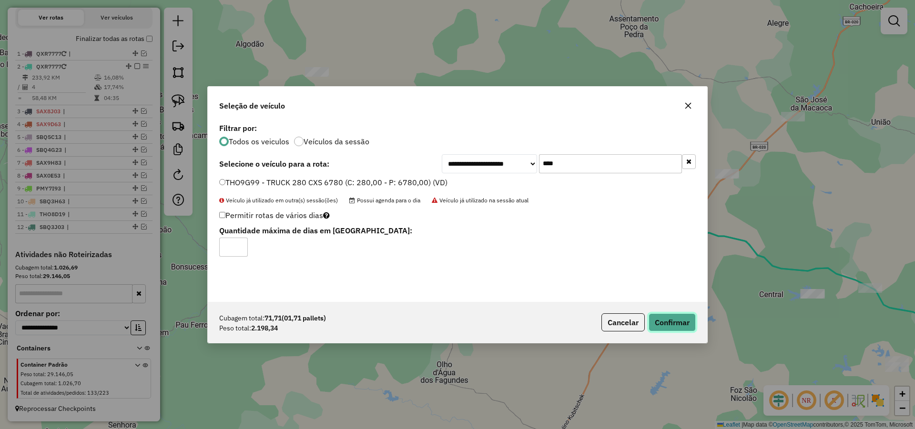
click at [690, 321] on button "Confirmar" at bounding box center [672, 323] width 47 height 18
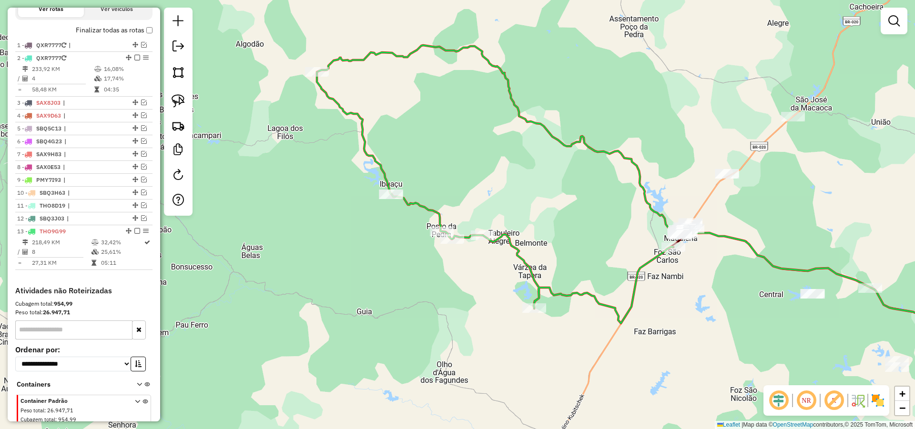
scroll to position [348, 0]
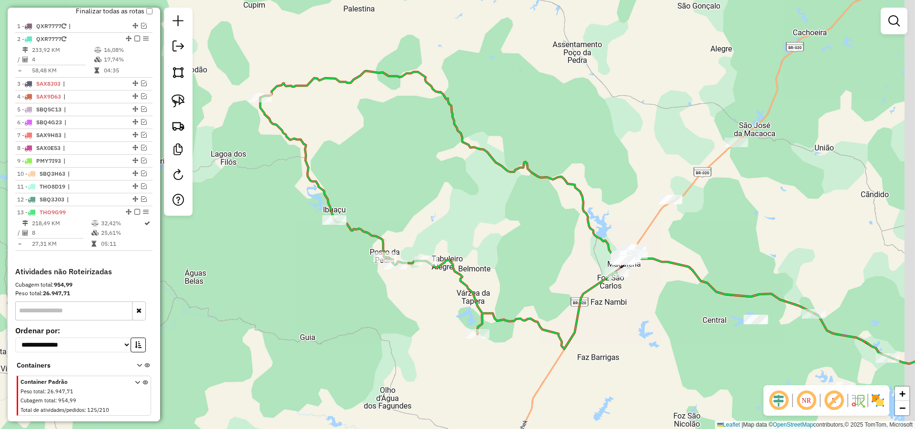
drag, startPoint x: 718, startPoint y: 274, endPoint x: 667, endPoint y: 284, distance: 51.9
click at [674, 284] on div "Janela de atendimento Grade de atendimento Capacidade Transportadoras Veículos …" at bounding box center [457, 214] width 915 height 429
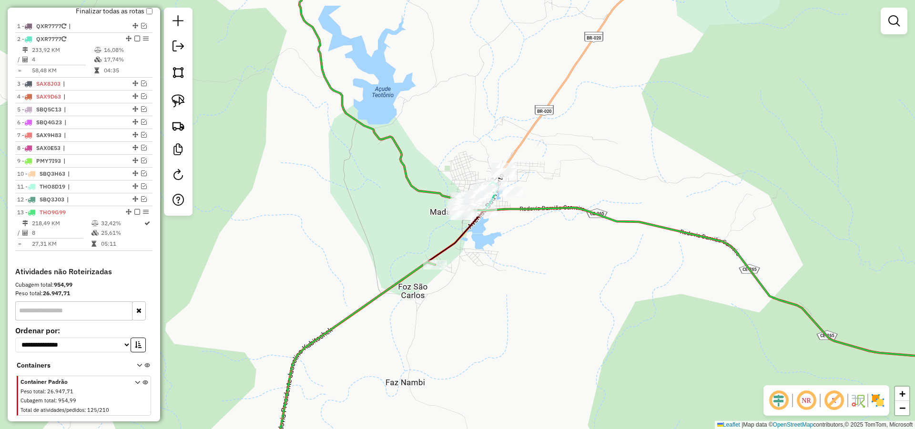
drag, startPoint x: 571, startPoint y: 275, endPoint x: 570, endPoint y: 306, distance: 31.5
click at [573, 304] on div "Janela de atendimento Grade de atendimento Capacidade Transportadoras Veículos …" at bounding box center [457, 214] width 915 height 429
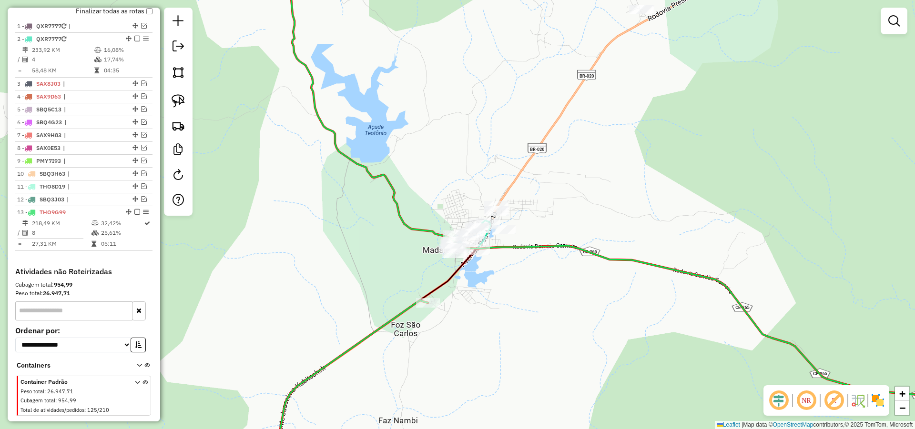
drag, startPoint x: 555, startPoint y: 330, endPoint x: 559, endPoint y: 316, distance: 14.2
click at [554, 335] on div "Janela de atendimento Grade de atendimento Capacidade Transportadoras Veículos …" at bounding box center [457, 214] width 915 height 429
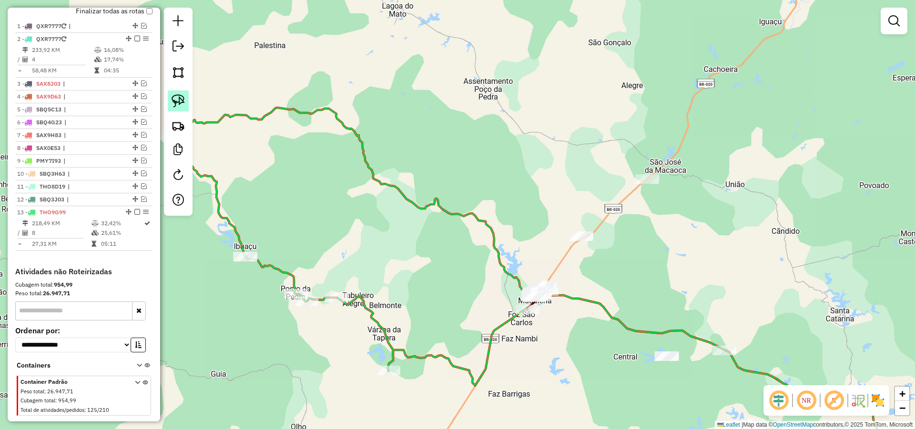
click at [180, 108] on link at bounding box center [178, 101] width 21 height 21
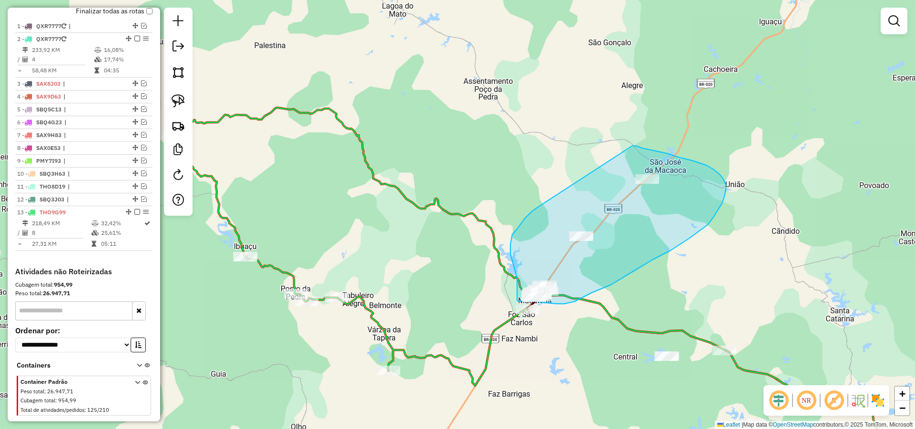
drag, startPoint x: 535, startPoint y: 209, endPoint x: 632, endPoint y: 146, distance: 115.4
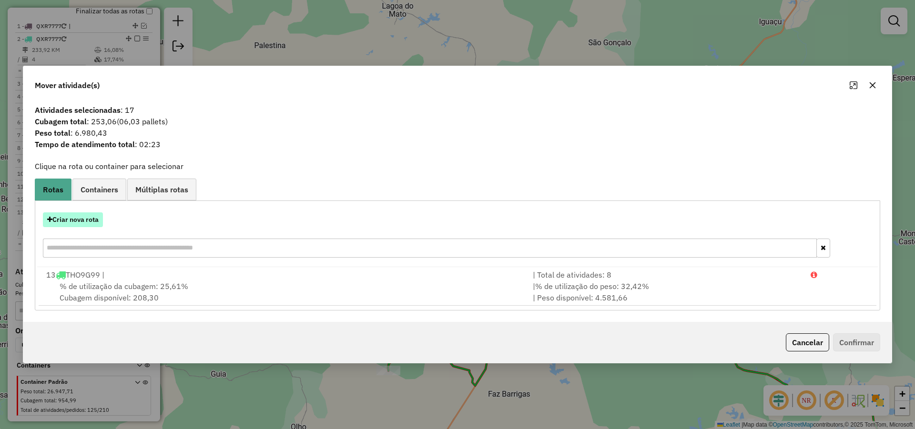
click at [88, 221] on button "Criar nova rota" at bounding box center [73, 220] width 60 height 15
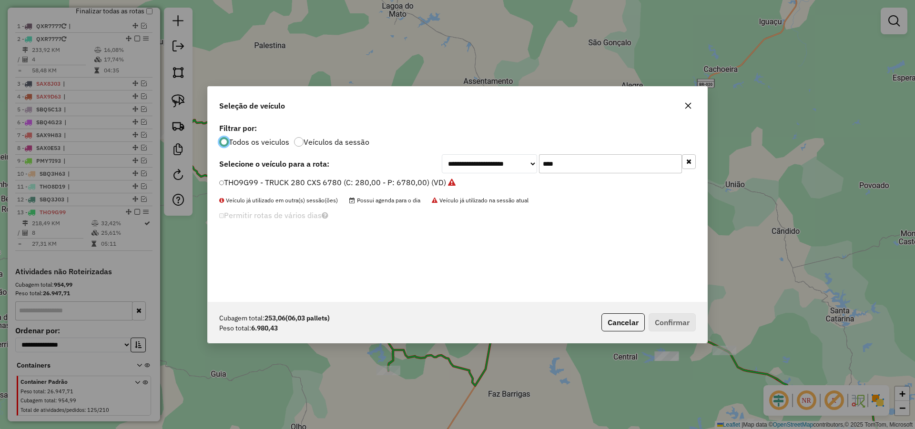
scroll to position [5, 3]
click at [548, 167] on input "****" at bounding box center [610, 163] width 143 height 19
type input "**"
click at [326, 181] on label "SAX8A03 - TOCO_420_8640 (C: 420,00 - P: 8640,00) (VD)" at bounding box center [324, 182] width 211 height 11
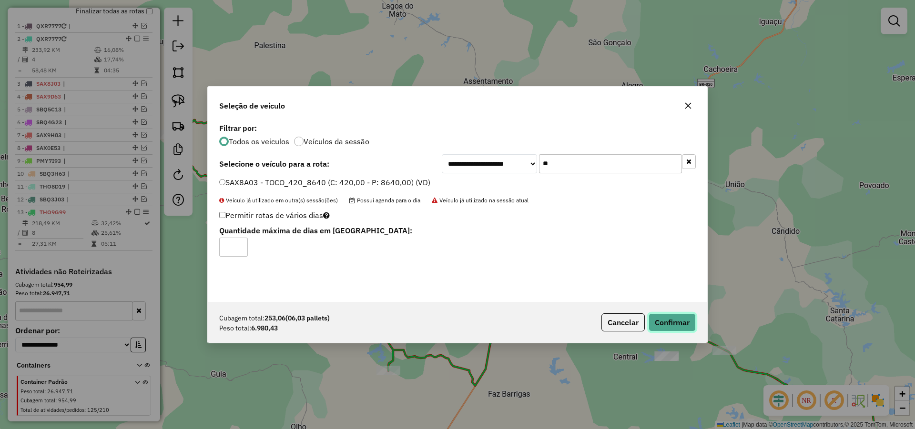
click at [668, 320] on button "Confirmar" at bounding box center [672, 323] width 47 height 18
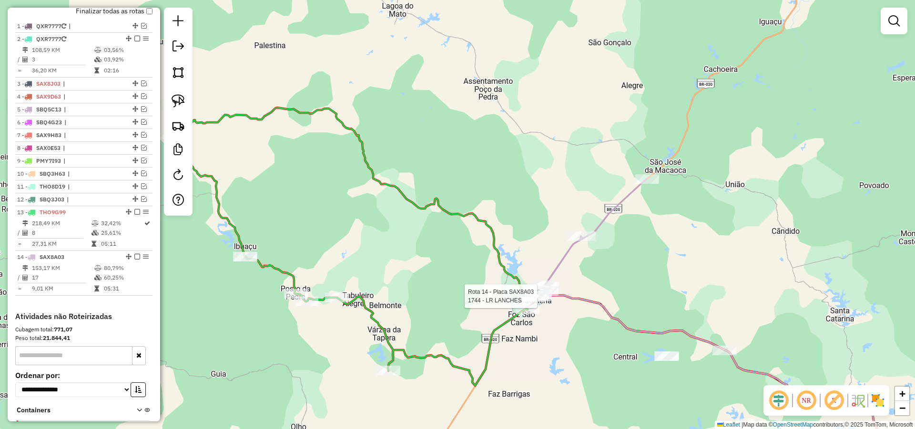
select select "*********"
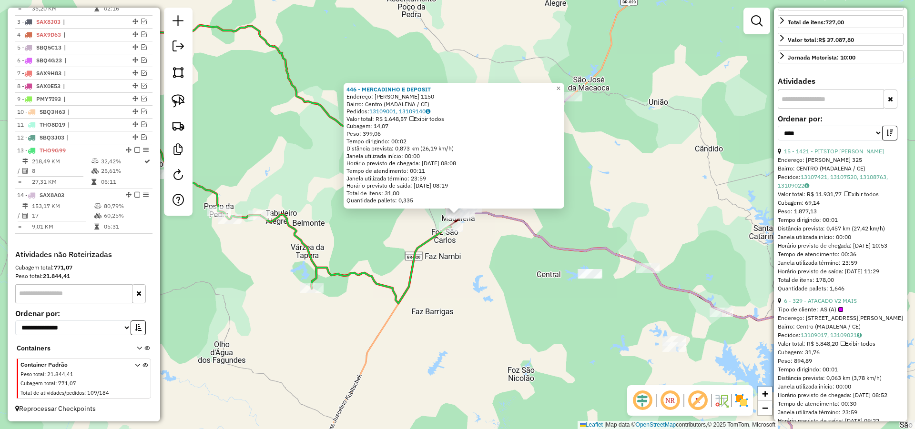
scroll to position [286, 0]
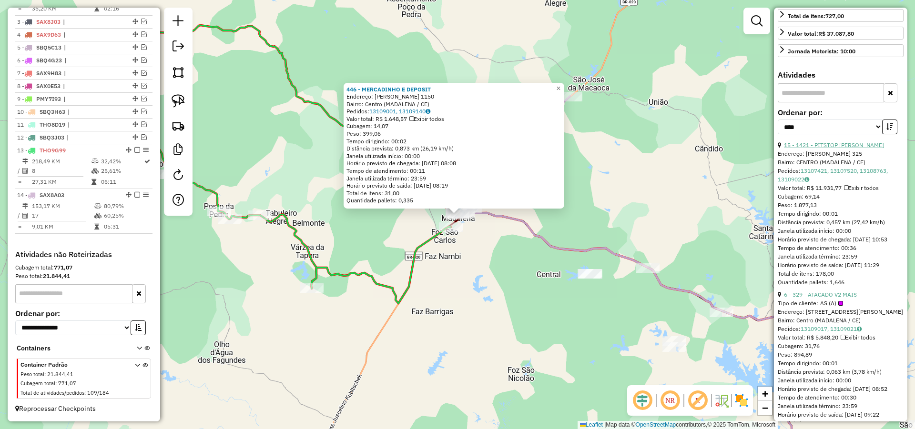
click at [851, 149] on link "15 - 1421 - PITSTOP MADALENA" at bounding box center [834, 145] width 100 height 7
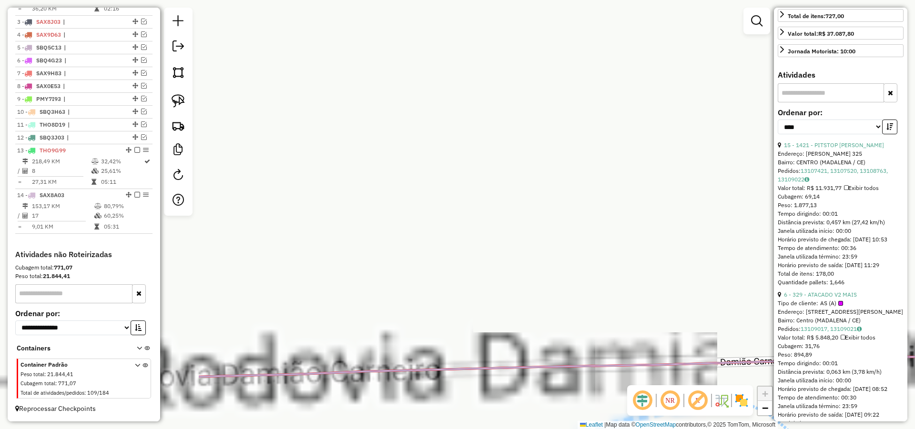
drag, startPoint x: 637, startPoint y: 260, endPoint x: 665, endPoint y: 258, distance: 28.2
click at [656, 259] on div "1421 - PITSTOP MADALENA Endereço: ANTONIO COSTA VIEIRA 325 Bairro: CENTRO (MADA…" at bounding box center [457, 214] width 915 height 429
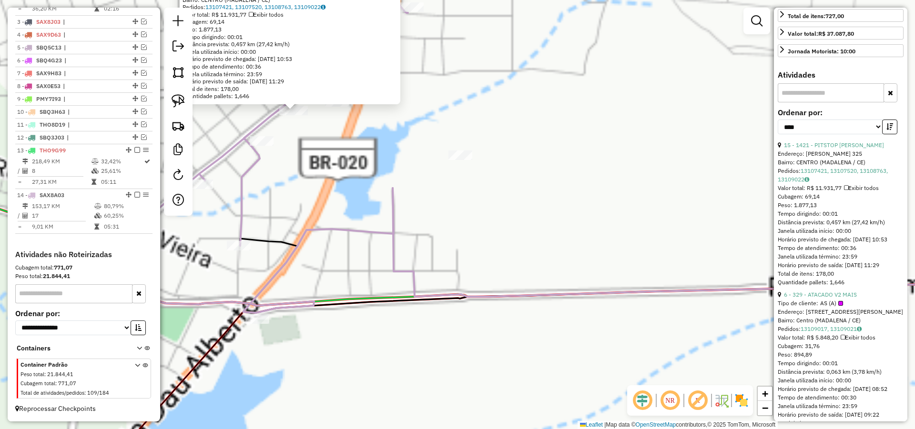
click at [524, 293] on div "1421 - PITSTOP MADALENA Endereço: ANTONIO COSTA VIEIRA 325 Bairro: CENTRO (MADA…" at bounding box center [457, 214] width 915 height 429
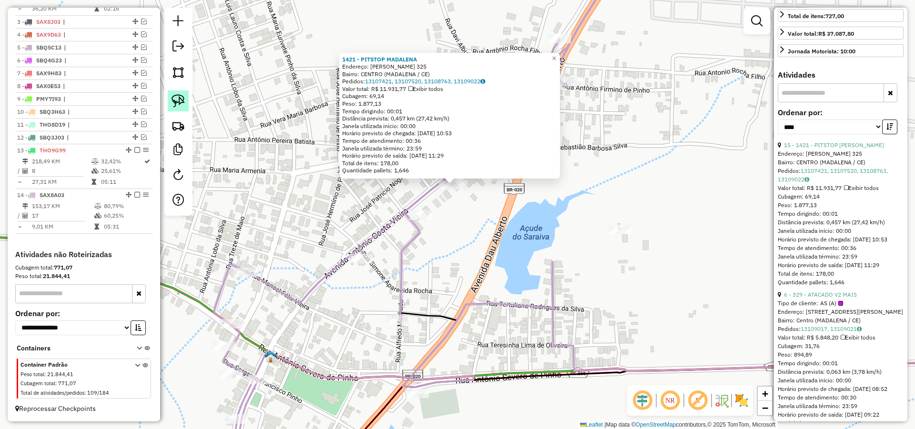
click at [184, 98] on img at bounding box center [178, 100] width 13 height 13
drag, startPoint x: 447, startPoint y: 195, endPoint x: 458, endPoint y: 163, distance: 33.8
click at [458, 163] on div "1421 - PITSTOP MADALENA Endereço: ANTONIO COSTA VIEIRA 325 Bairro: CENTRO (MADA…" at bounding box center [457, 214] width 915 height 429
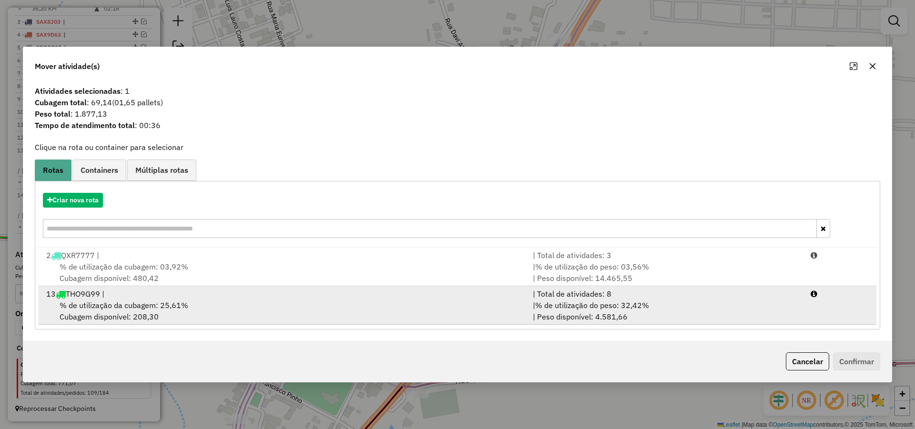
click at [429, 308] on div "% de utilização da cubagem: 25,61% Cubagem disponível: 208,30" at bounding box center [284, 311] width 487 height 23
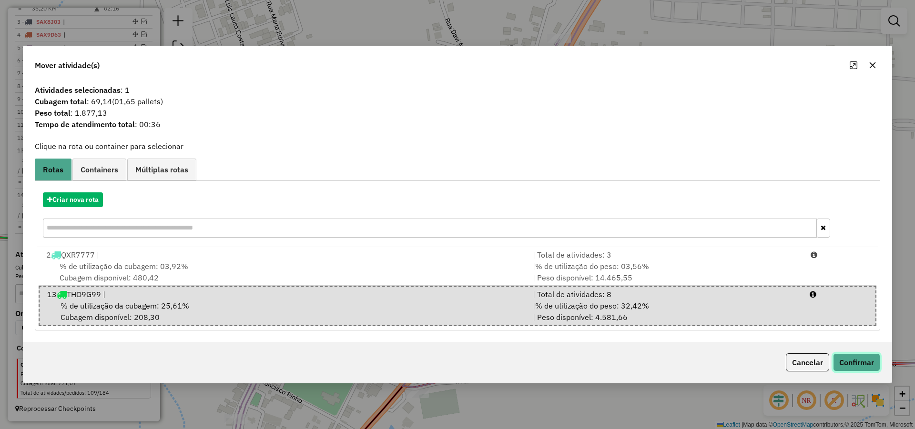
click at [870, 367] on button "Confirmar" at bounding box center [856, 363] width 47 height 18
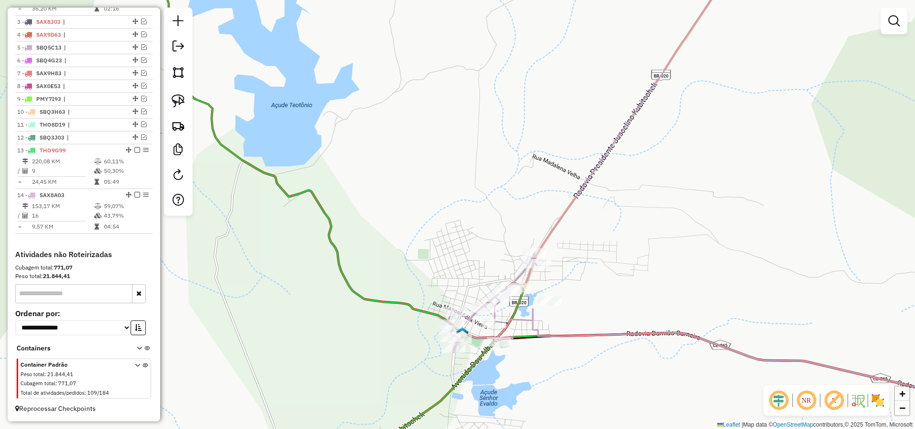
drag, startPoint x: 585, startPoint y: 375, endPoint x: 591, endPoint y: 337, distance: 38.1
click at [592, 340] on div "Janela de atendimento Grade de atendimento Capacidade Transportadoras Veículos …" at bounding box center [457, 214] width 915 height 429
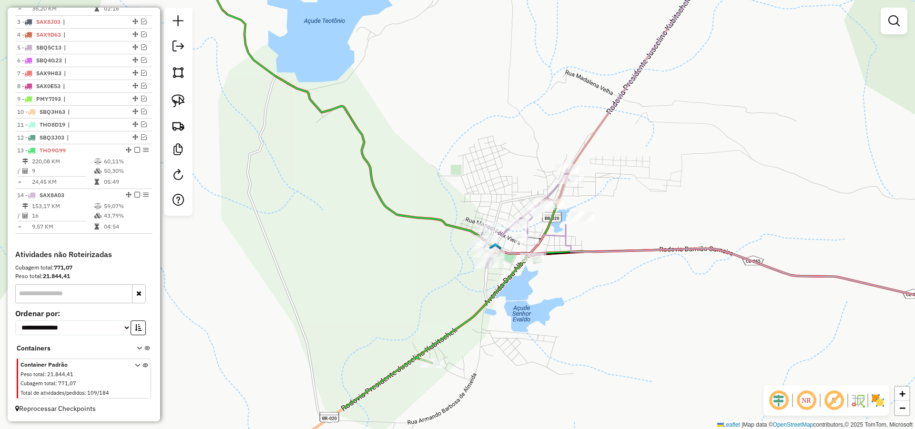
drag, startPoint x: 507, startPoint y: 316, endPoint x: 513, endPoint y: 302, distance: 15.0
click at [514, 302] on div "Janela de atendimento Grade de atendimento Capacidade Transportadoras Veículos …" at bounding box center [457, 214] width 915 height 429
select select "*********"
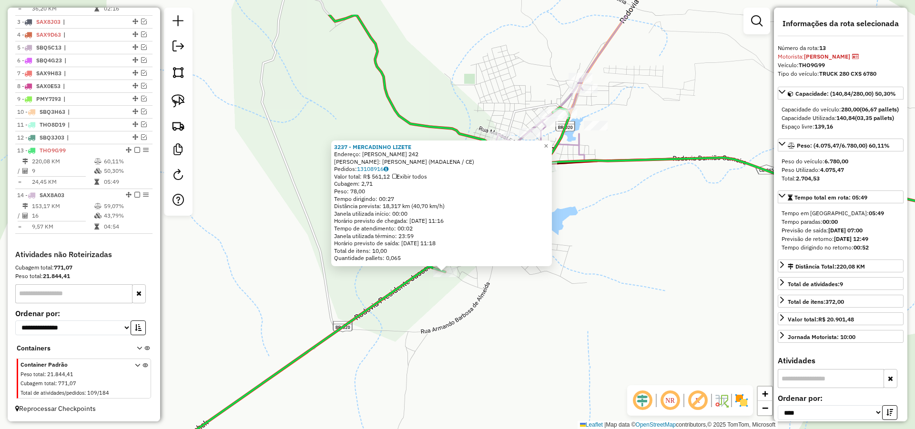
drag, startPoint x: 709, startPoint y: 268, endPoint x: 696, endPoint y: 326, distance: 59.0
click at [696, 326] on div "3237 - MERCADINHO LIZETE Endereço: ANGELITA MOREIRA DE MELO 242 Bairro: Henriqu…" at bounding box center [457, 214] width 915 height 429
drag, startPoint x: 636, startPoint y: 230, endPoint x: 645, endPoint y: 225, distance: 10.1
click at [637, 231] on div "3237 - MERCADINHO LIZETE Endereço: ANGELITA MOREIRA DE MELO 242 Bairro: Henriqu…" at bounding box center [457, 214] width 915 height 429
click at [600, 223] on div "3237 - MERCADINHO LIZETE Endereço: ANGELITA MOREIRA DE MELO 242 Bairro: Henriqu…" at bounding box center [457, 214] width 915 height 429
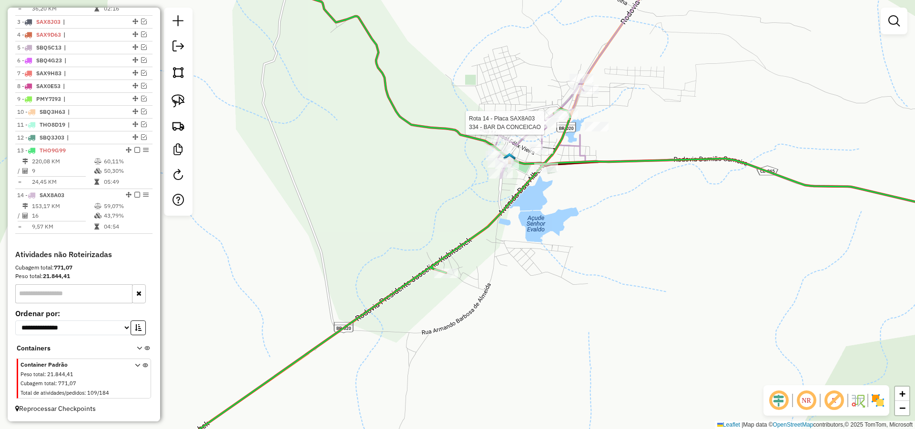
select select "*********"
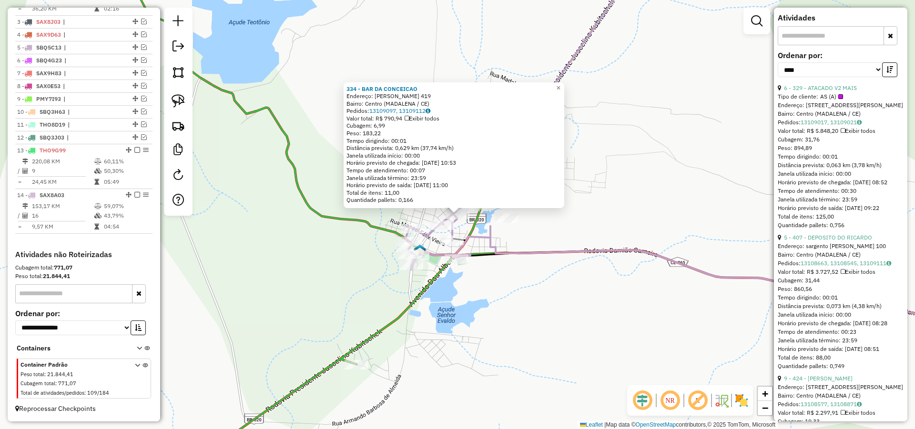
scroll to position [400, 0]
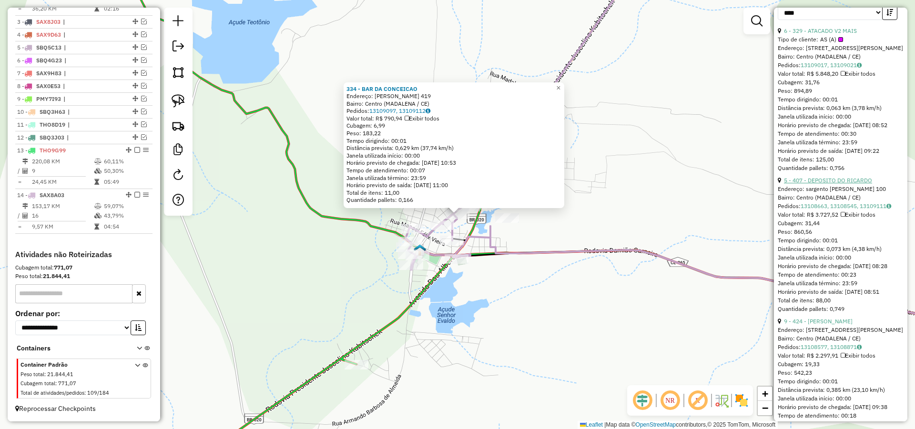
click at [834, 184] on link "5 - 407 - DEPOSITO DO RICARDO" at bounding box center [828, 180] width 88 height 7
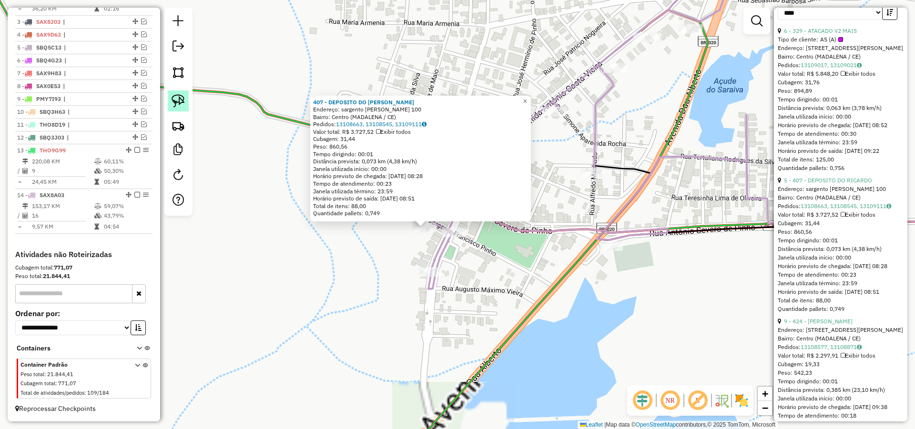
click at [177, 100] on img at bounding box center [178, 100] width 13 height 13
drag, startPoint x: 422, startPoint y: 244, endPoint x: 432, endPoint y: 218, distance: 28.7
click at [432, 218] on div "407 - DEPOSITO DO RICARDO Endereço: sargento Firmino pinto 100 Bairro: Centro (…" at bounding box center [457, 214] width 915 height 429
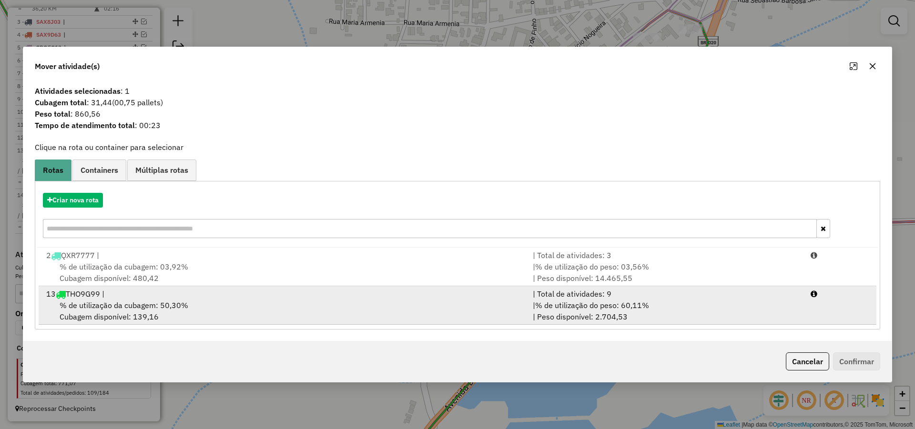
click at [197, 303] on div "% de utilização da cubagem: 50,30% Cubagem disponível: 139,16" at bounding box center [284, 311] width 487 height 23
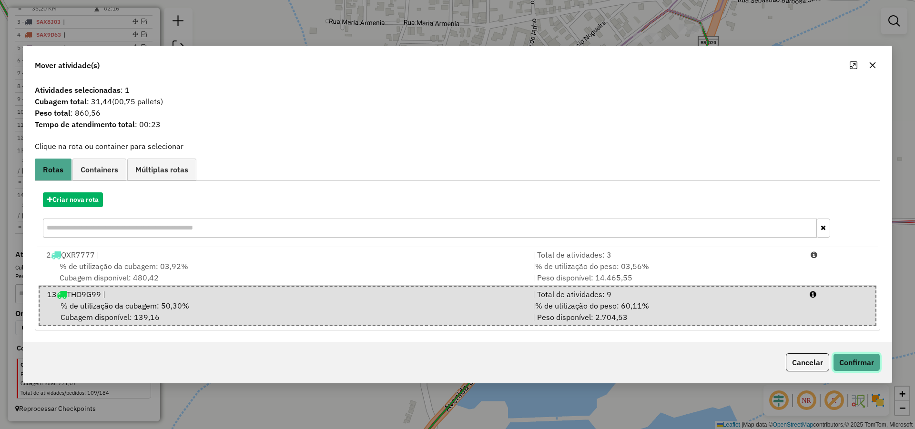
click at [875, 366] on button "Confirmar" at bounding box center [856, 363] width 47 height 18
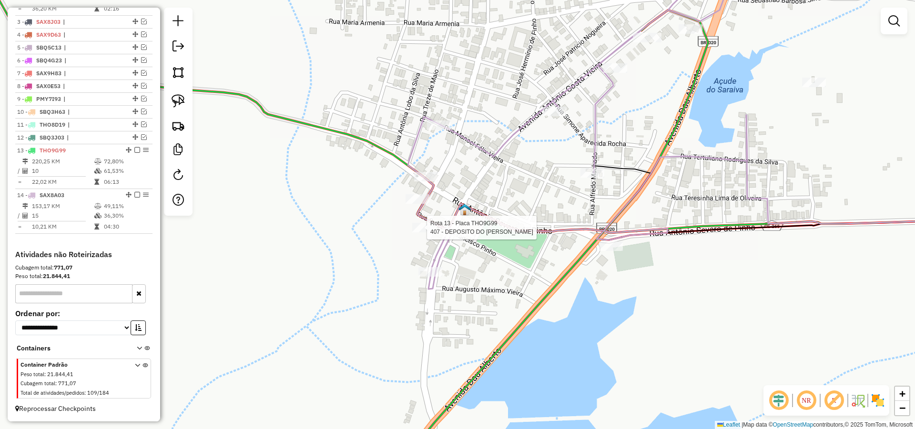
select select "*********"
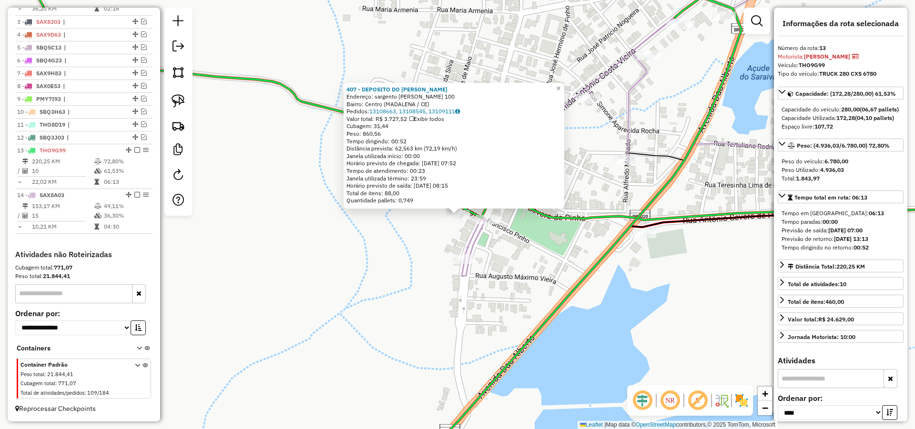
click at [698, 315] on div "407 - DEPOSITO DO RICARDO Endereço: sargento Firmino pinto 100 Bairro: Centro (…" at bounding box center [457, 214] width 915 height 429
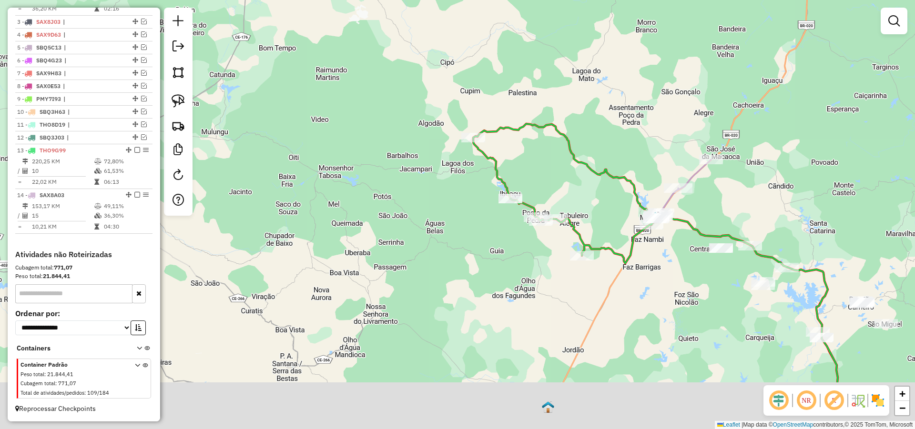
drag, startPoint x: 788, startPoint y: 285, endPoint x: 677, endPoint y: 196, distance: 142.1
click at [678, 218] on icon at bounding box center [746, 300] width 183 height 165
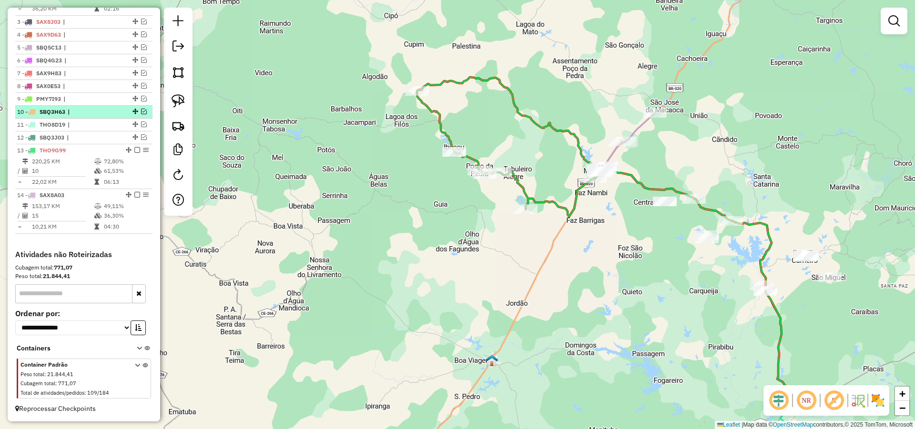
click at [134, 149] on em at bounding box center [137, 150] width 6 height 6
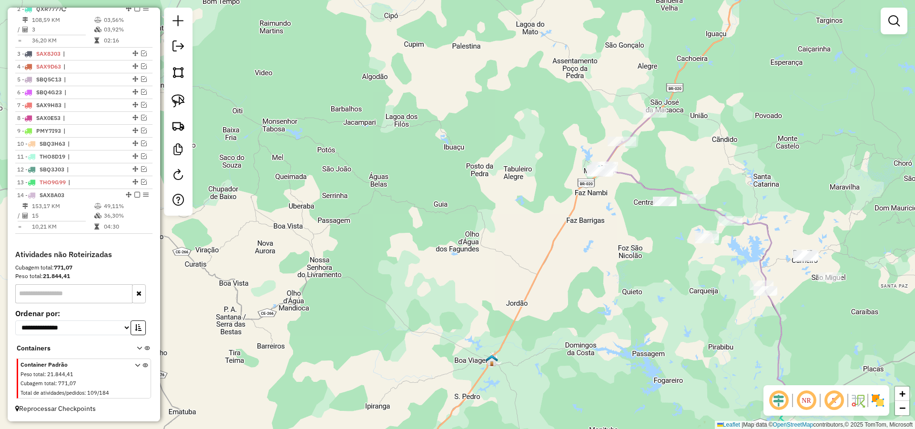
scroll to position [386, 0]
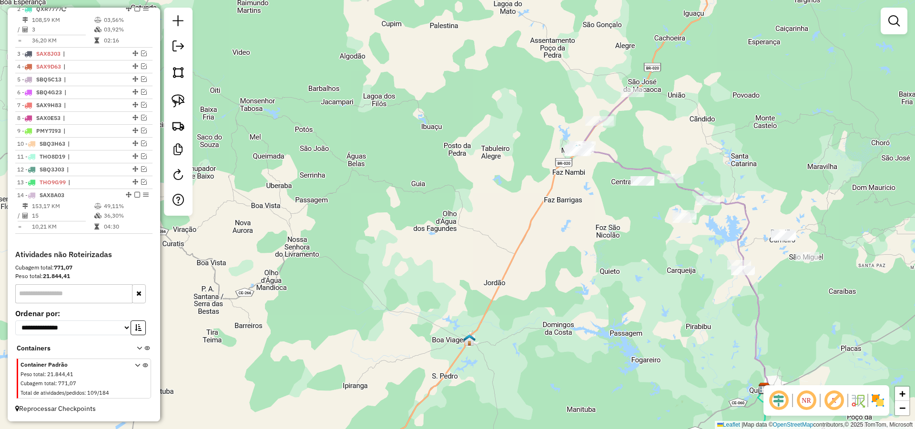
drag, startPoint x: 703, startPoint y: 292, endPoint x: 559, endPoint y: 243, distance: 151.7
click at [572, 239] on div "Janela de atendimento Grade de atendimento Capacidade Transportadoras Veículos …" at bounding box center [457, 214] width 915 height 429
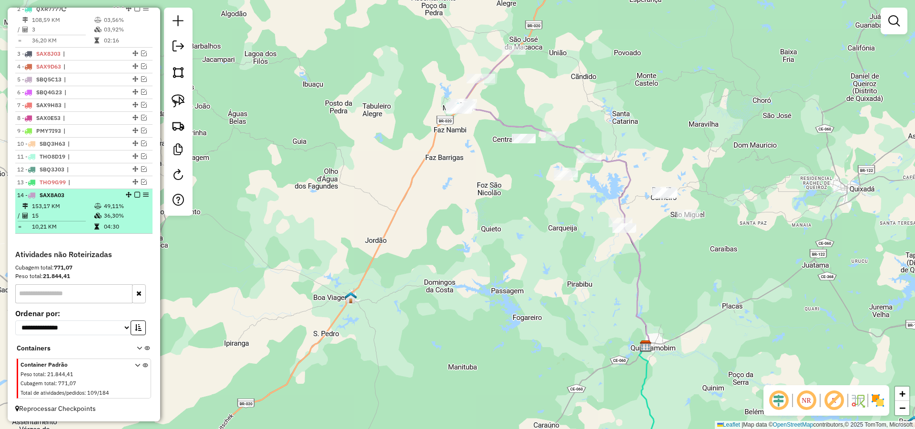
click at [134, 194] on em at bounding box center [137, 195] width 6 height 6
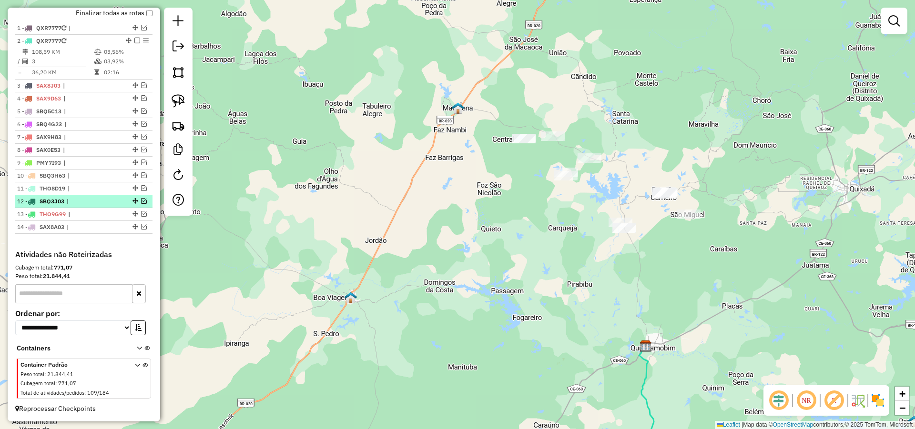
scroll to position [355, 0]
click at [141, 226] on em at bounding box center [144, 227] width 6 height 6
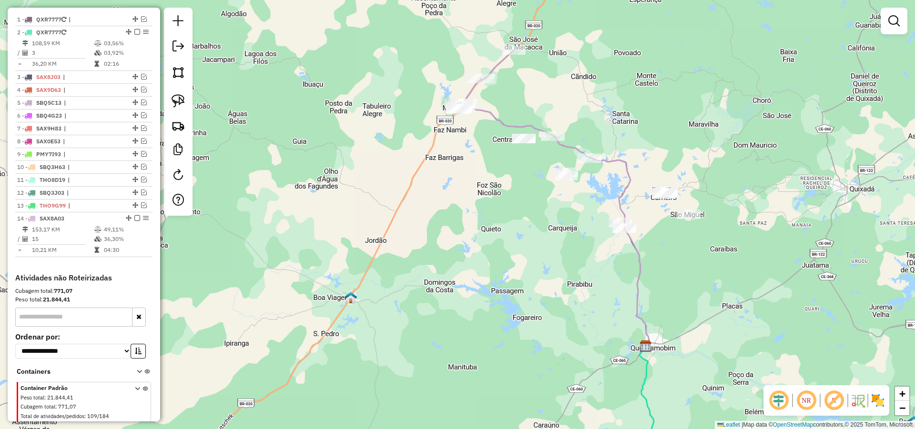
scroll to position [386, 0]
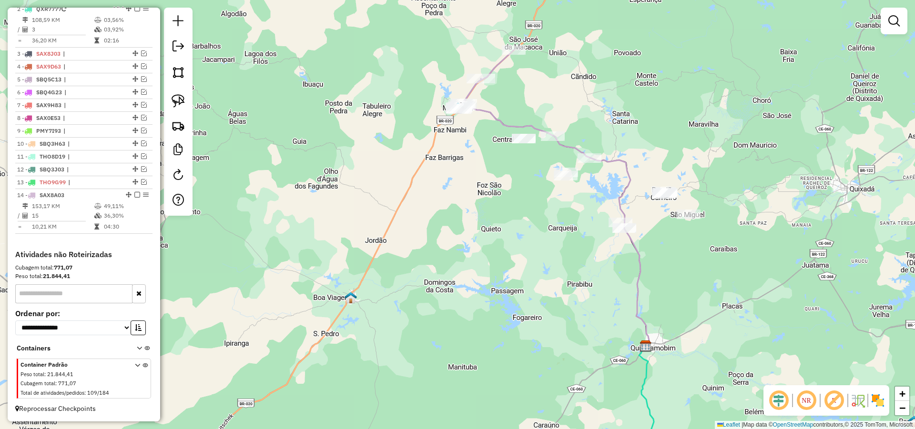
click at [500, 258] on div "Janela de atendimento Grade de atendimento Capacidade Transportadoras Veículos …" at bounding box center [457, 214] width 915 height 429
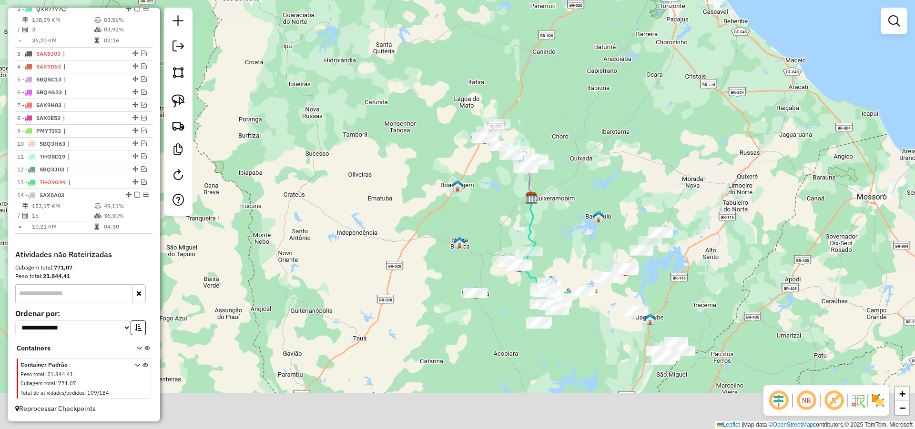
drag, startPoint x: 590, startPoint y: 253, endPoint x: 580, endPoint y: 185, distance: 68.4
click at [580, 187] on div "Janela de atendimento Grade de atendimento Capacidade Transportadoras Veículos …" at bounding box center [457, 214] width 915 height 429
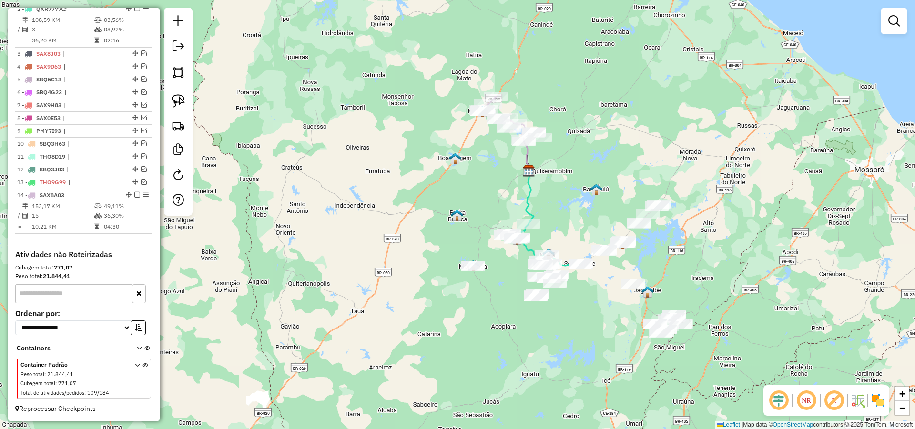
drag, startPoint x: 602, startPoint y: 140, endPoint x: 587, endPoint y: 126, distance: 20.9
click at [599, 120] on div "Janela de atendimento Grade de atendimento Capacidade Transportadoras Veículos …" at bounding box center [457, 214] width 915 height 429
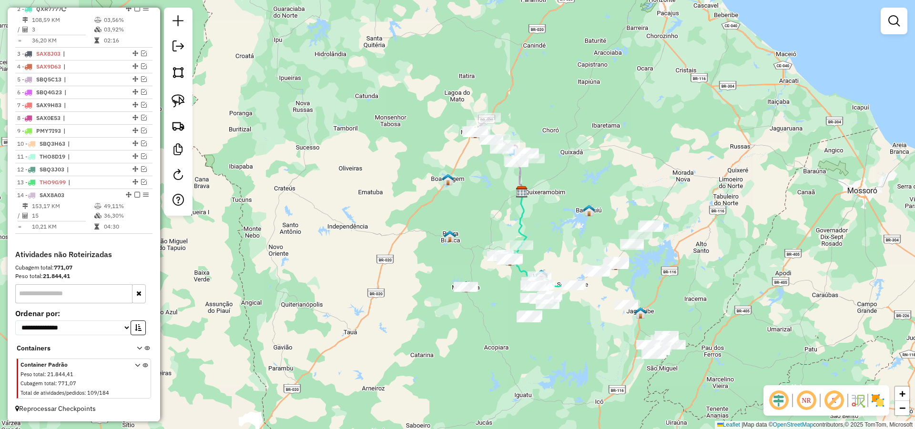
drag, startPoint x: 569, startPoint y: 137, endPoint x: 525, endPoint y: 150, distance: 46.5
click at [565, 147] on div "Janela de atendimento Grade de atendimento Capacidade Transportadoras Veículos …" at bounding box center [457, 214] width 915 height 429
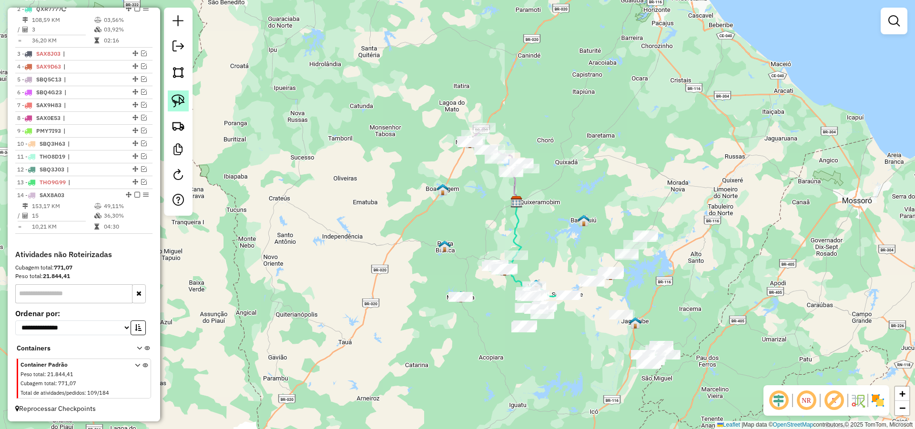
click at [181, 104] on img at bounding box center [178, 100] width 13 height 13
drag, startPoint x: 625, startPoint y: 163, endPoint x: 618, endPoint y: 160, distance: 8.3
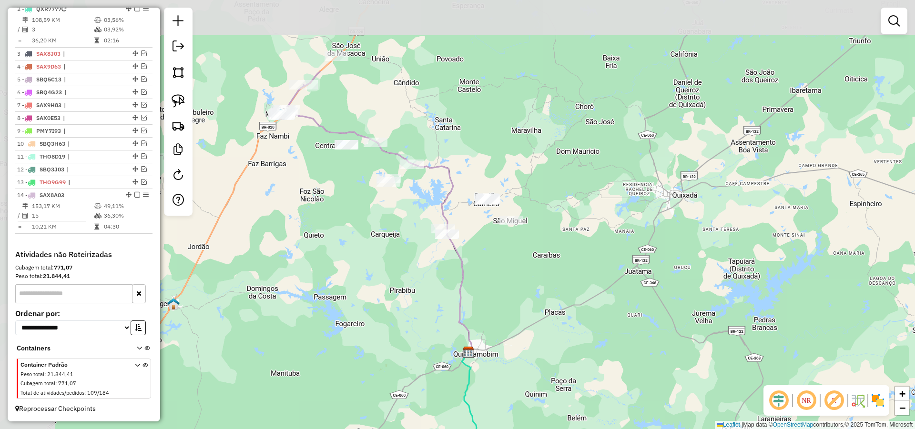
drag, startPoint x: 502, startPoint y: 213, endPoint x: 611, endPoint y: 272, distance: 124.5
click at [611, 272] on div "Janela de atendimento Grade de atendimento Capacidade Transportadoras Veículos …" at bounding box center [457, 214] width 915 height 429
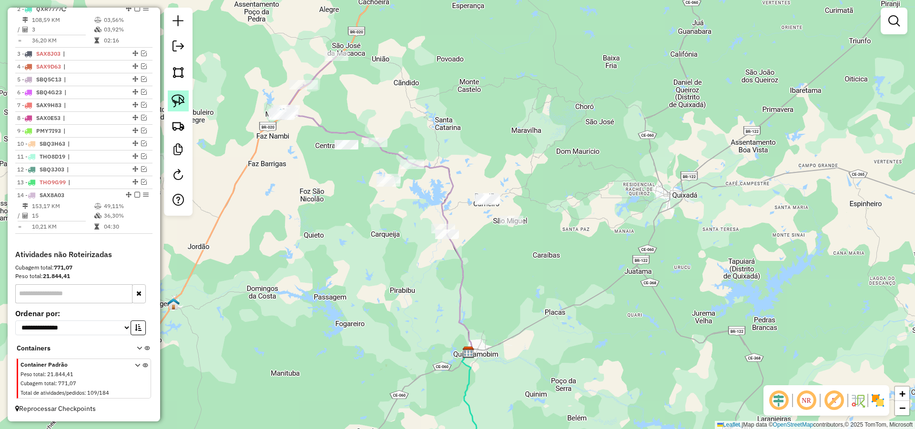
click at [174, 101] on img at bounding box center [178, 100] width 13 height 13
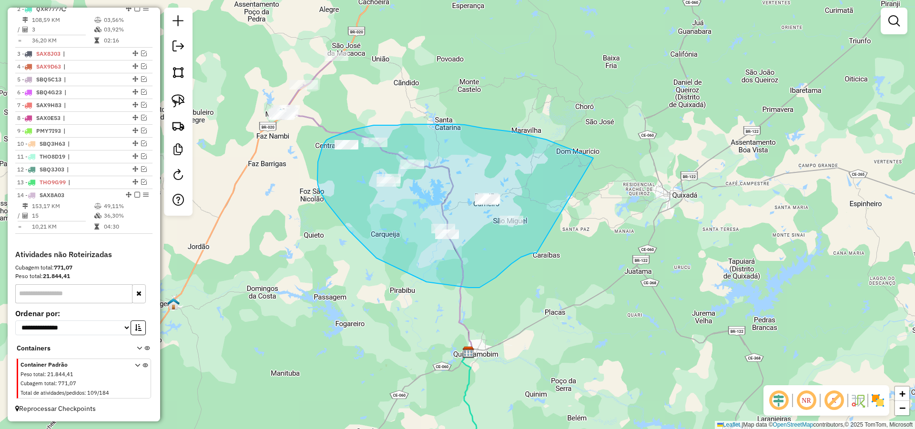
drag, startPoint x: 483, startPoint y: 128, endPoint x: 540, endPoint y: 251, distance: 135.4
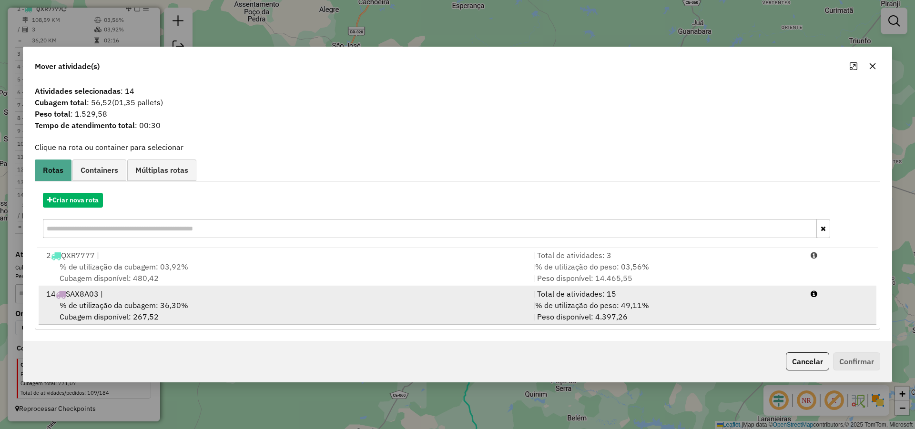
click at [653, 299] on div "| Total de atividades: 15" at bounding box center [666, 293] width 278 height 11
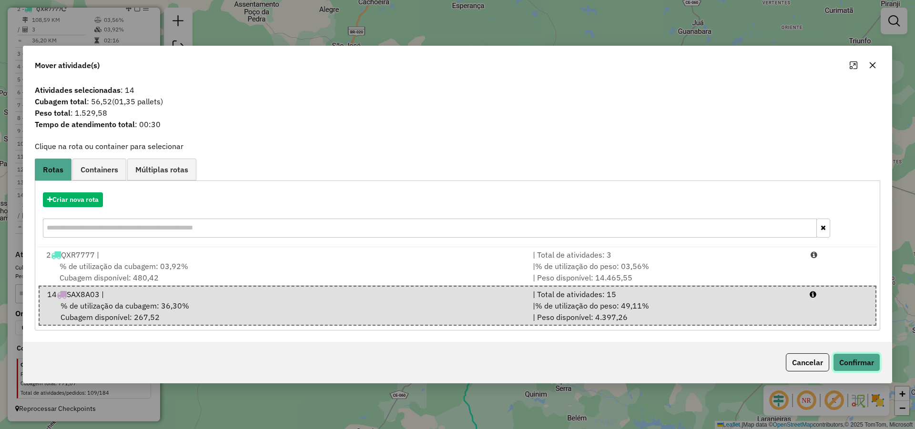
click at [867, 362] on button "Confirmar" at bounding box center [856, 363] width 47 height 18
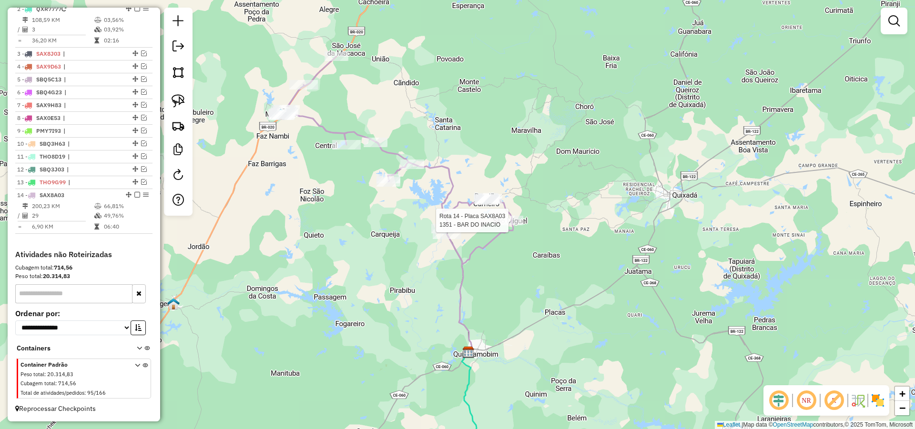
select select "*********"
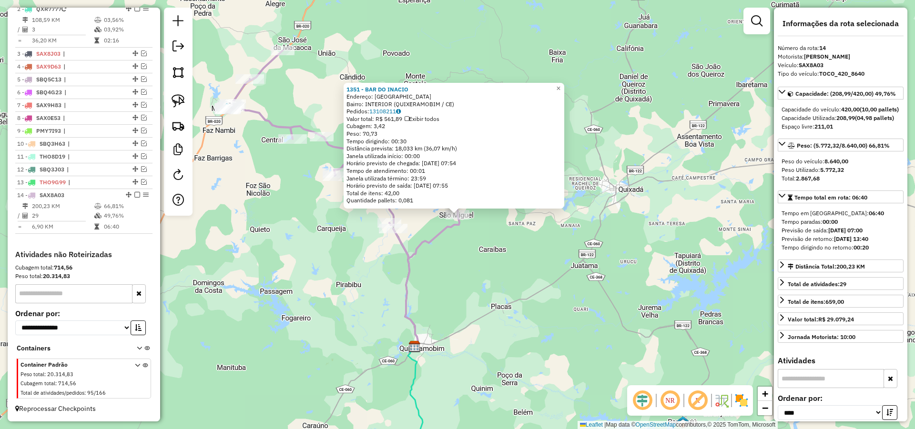
click at [525, 289] on div "1351 - BAR DO INACIO Endereço: Lagoa de Sao miguel SN Bairro: INTERIOR (QUIXERA…" at bounding box center [457, 214] width 915 height 429
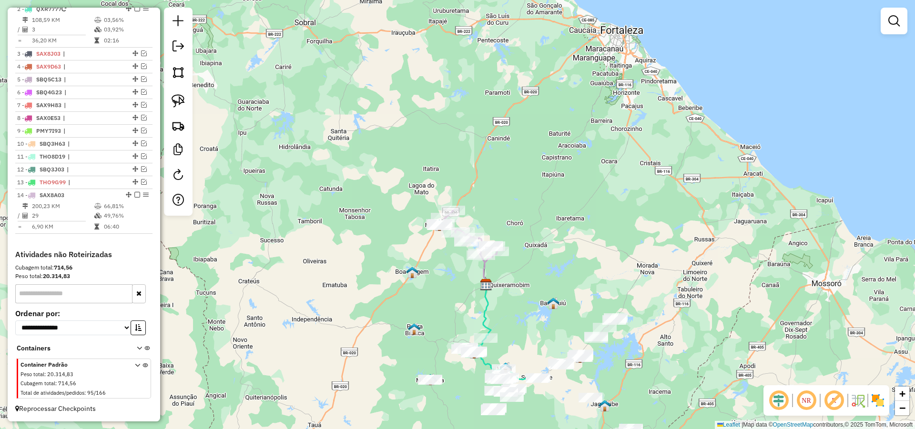
drag, startPoint x: 538, startPoint y: 293, endPoint x: 446, endPoint y: 164, distance: 158.8
click at [463, 172] on div "Janela de atendimento Grade de atendimento Capacidade Transportadoras Veículos …" at bounding box center [457, 214] width 915 height 429
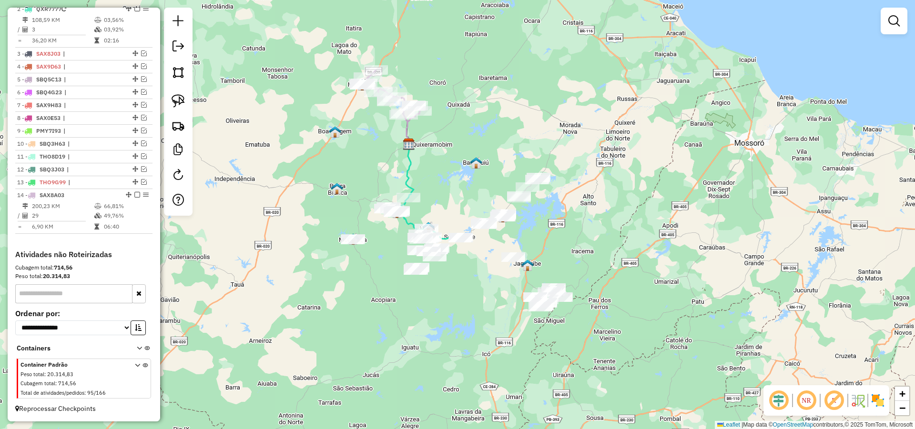
drag, startPoint x: 534, startPoint y: 279, endPoint x: 548, endPoint y: 267, distance: 18.6
click at [548, 267] on div "Janela de atendimento Grade de atendimento Capacidade Transportadoras Veículos …" at bounding box center [457, 214] width 915 height 429
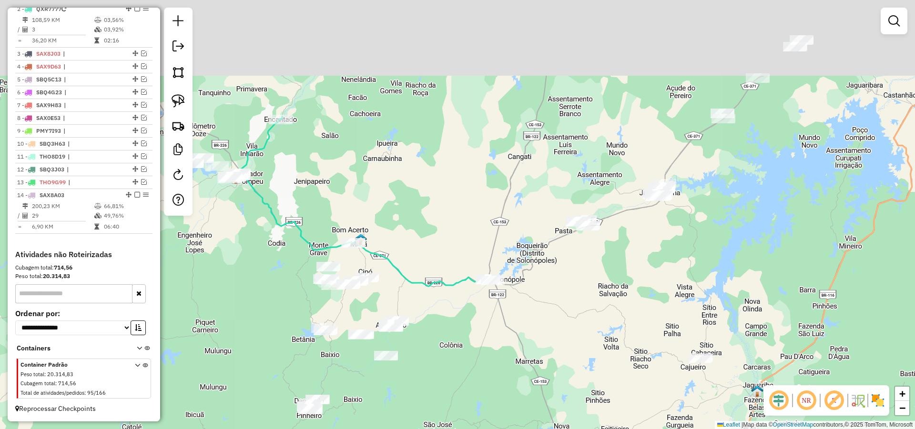
drag, startPoint x: 471, startPoint y: 378, endPoint x: 486, endPoint y: 420, distance: 44.5
click at [479, 421] on div "Janela de atendimento Grade de atendimento Capacidade Transportadoras Veículos …" at bounding box center [457, 214] width 915 height 429
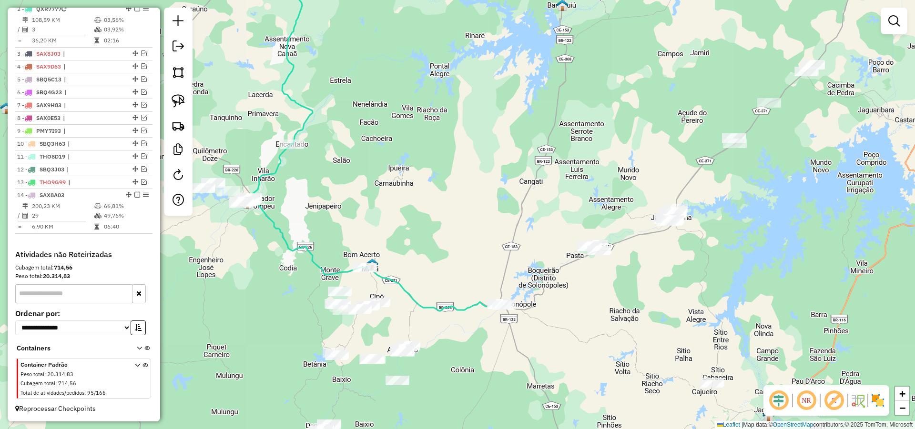
click at [534, 355] on div "Janela de atendimento Grade de atendimento Capacidade Transportadoras Veículos …" at bounding box center [457, 214] width 915 height 429
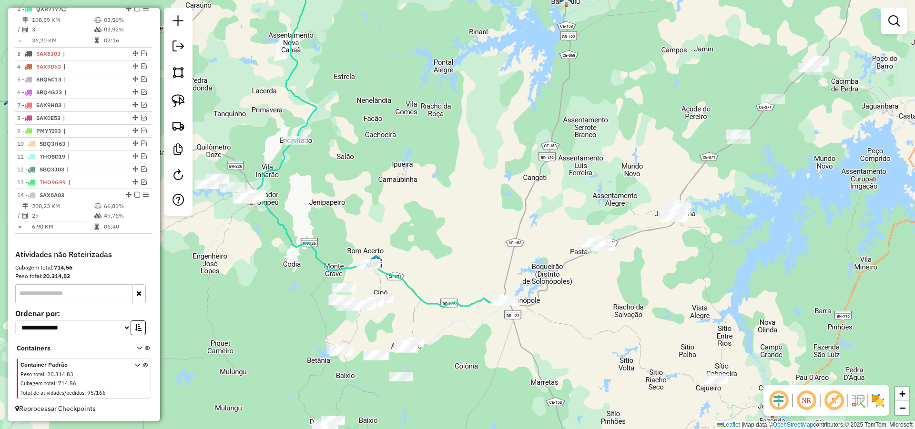
drag, startPoint x: 514, startPoint y: 364, endPoint x: 582, endPoint y: 298, distance: 94.4
click at [582, 298] on div "Janela de atendimento Grade de atendimento Capacidade Transportadoras Veículos …" at bounding box center [457, 214] width 915 height 429
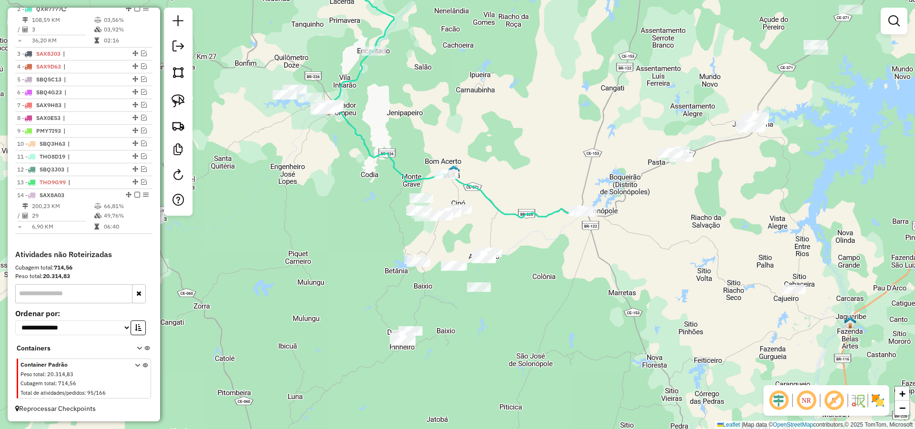
drag, startPoint x: 549, startPoint y: 319, endPoint x: 558, endPoint y: 293, distance: 27.7
click at [559, 294] on div "Janela de atendimento Grade de atendimento Capacidade Transportadoras Veículos …" at bounding box center [457, 214] width 915 height 429
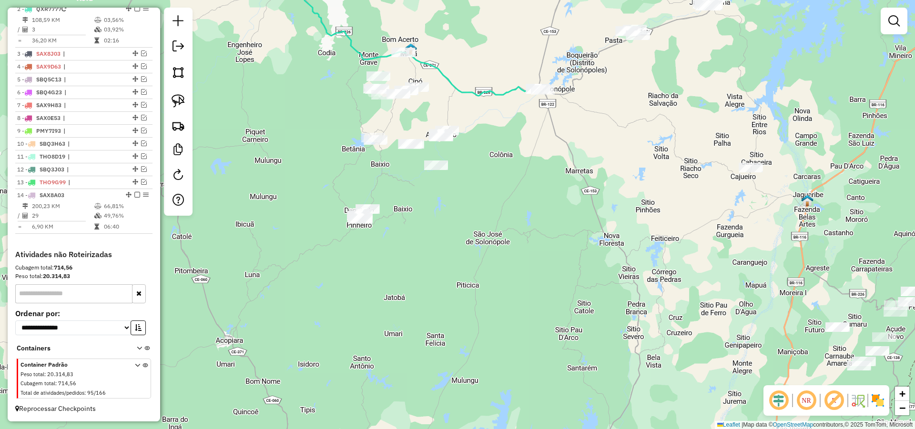
click at [434, 108] on div "Janela de atendimento Grade de atendimento Capacidade Transportadoras Veículos …" at bounding box center [457, 214] width 915 height 429
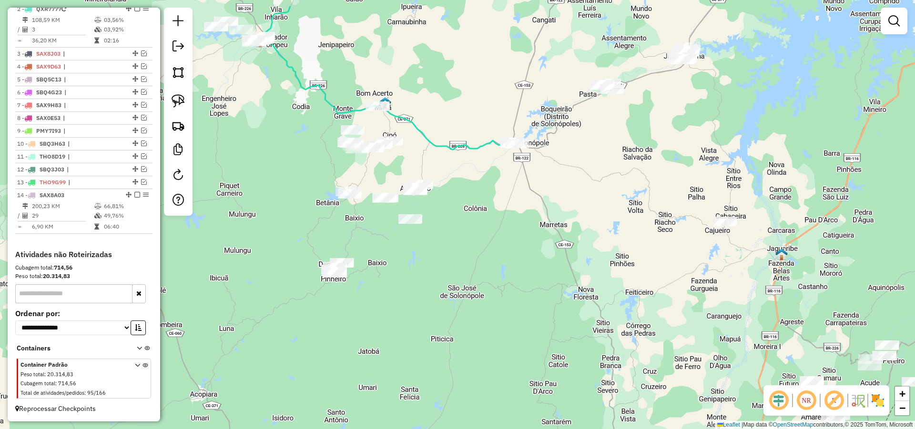
drag, startPoint x: 550, startPoint y: 198, endPoint x: 531, endPoint y: 231, distance: 37.4
click at [531, 231] on div "Janela de atendimento Grade de atendimento Capacidade Transportadoras Veículos …" at bounding box center [457, 214] width 915 height 429
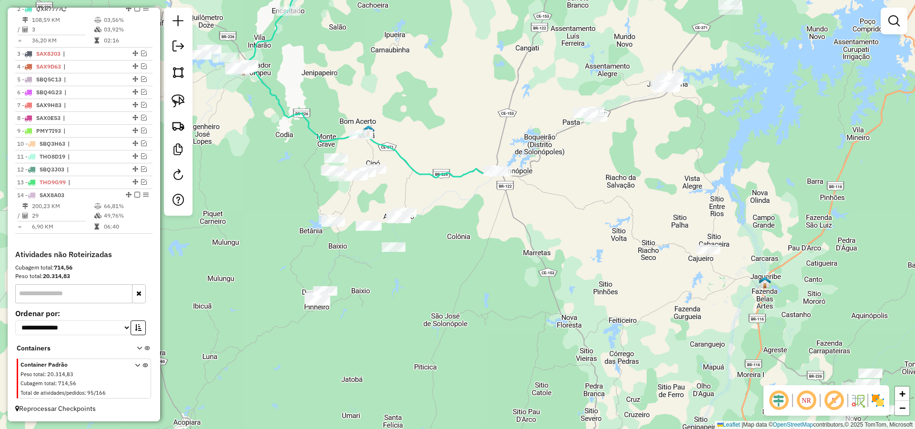
drag, startPoint x: 422, startPoint y: 181, endPoint x: 429, endPoint y: 162, distance: 20.1
click at [429, 162] on div "Janela de atendimento Grade de atendimento Capacidade Transportadoras Veículos …" at bounding box center [457, 214] width 915 height 429
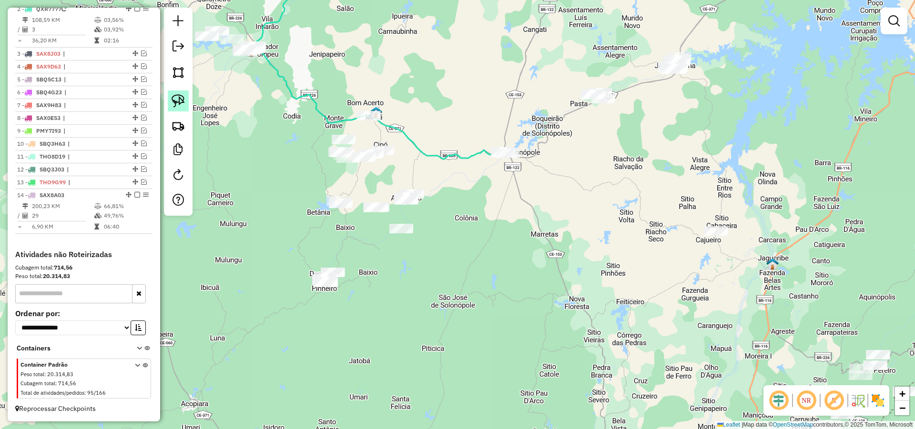
click at [177, 94] on img at bounding box center [178, 100] width 13 height 13
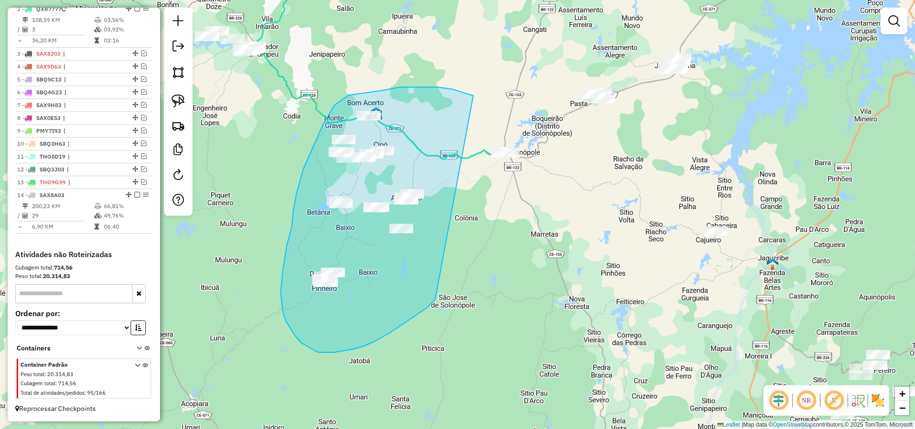
drag, startPoint x: 452, startPoint y: 89, endPoint x: 435, endPoint y: 300, distance: 211.3
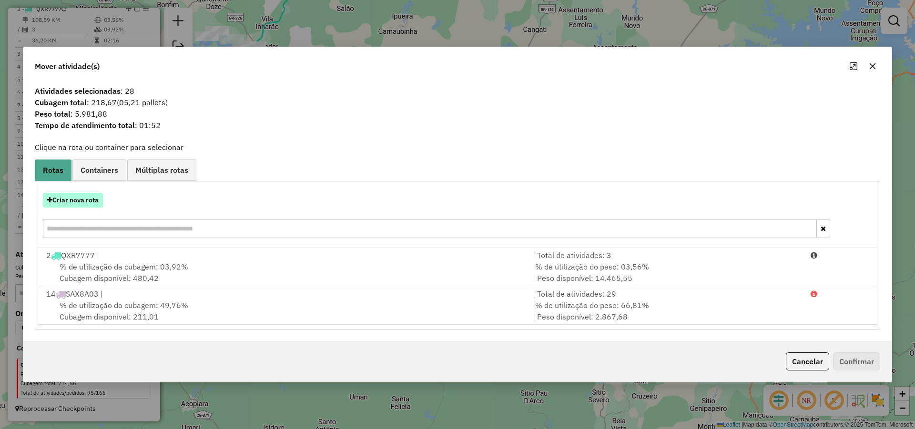
click at [92, 197] on button "Criar nova rota" at bounding box center [73, 200] width 60 height 15
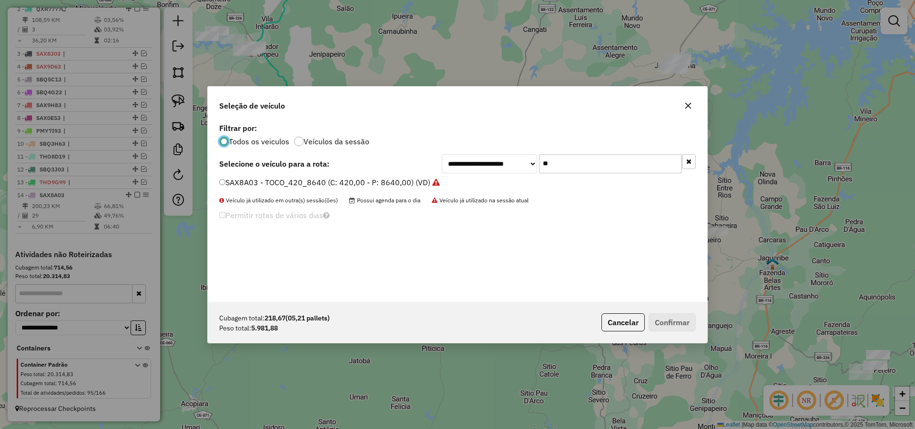
scroll to position [5, 3]
click at [567, 169] on input "**" at bounding box center [610, 163] width 143 height 19
type input "**"
click at [367, 188] on li "SBQ4A13 - TOCO_420_8060 (C: 420,00 - P: 8060,00) (VD)" at bounding box center [457, 182] width 477 height 11
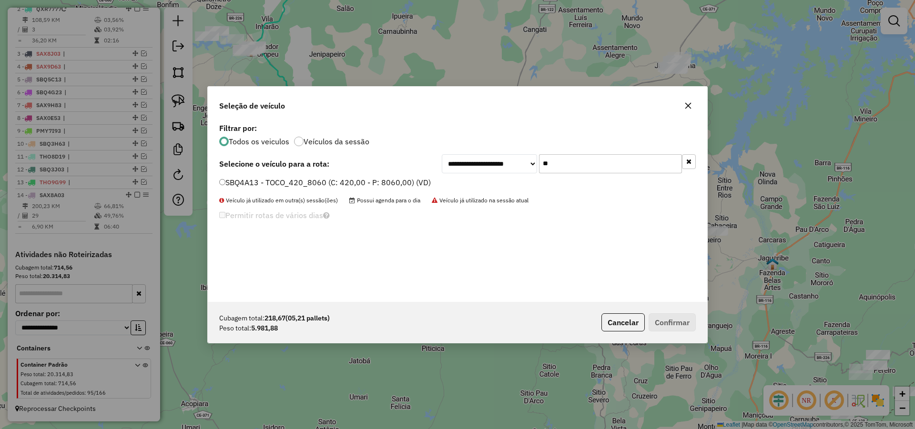
click at [412, 183] on label "SBQ4A13 - TOCO_420_8060 (C: 420,00 - P: 8060,00) (VD)" at bounding box center [325, 182] width 212 height 11
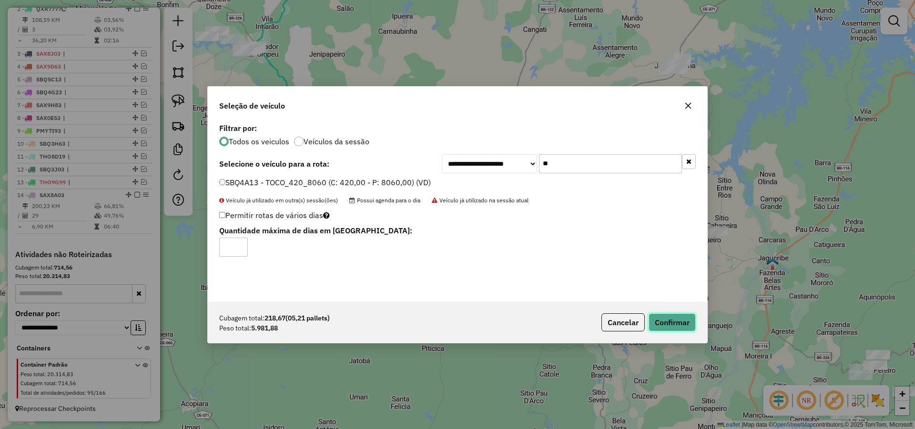
click at [660, 319] on button "Confirmar" at bounding box center [672, 323] width 47 height 18
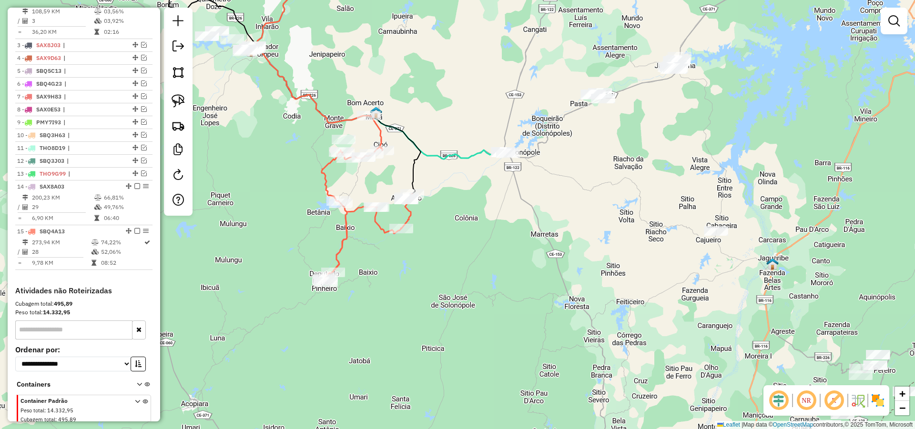
scroll to position [418, 0]
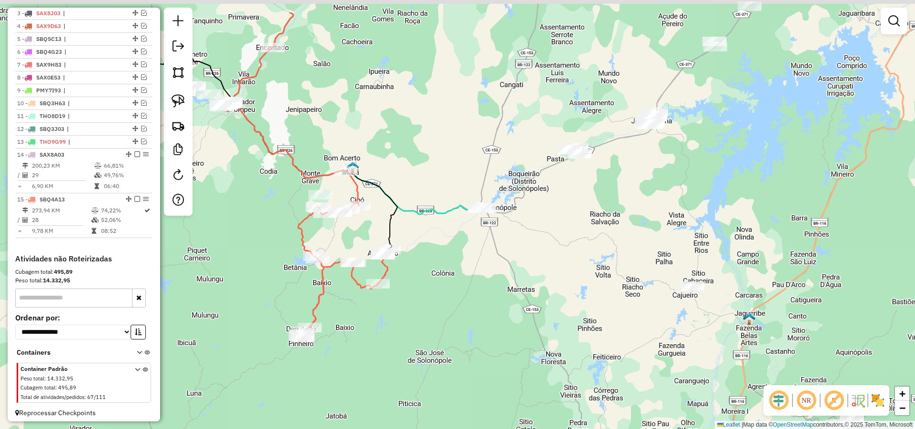
drag, startPoint x: 605, startPoint y: 266, endPoint x: 574, endPoint y: 346, distance: 86.3
click at [574, 346] on div "Janela de atendimento Grade de atendimento Capacidade Transportadoras Veículos …" at bounding box center [457, 214] width 915 height 429
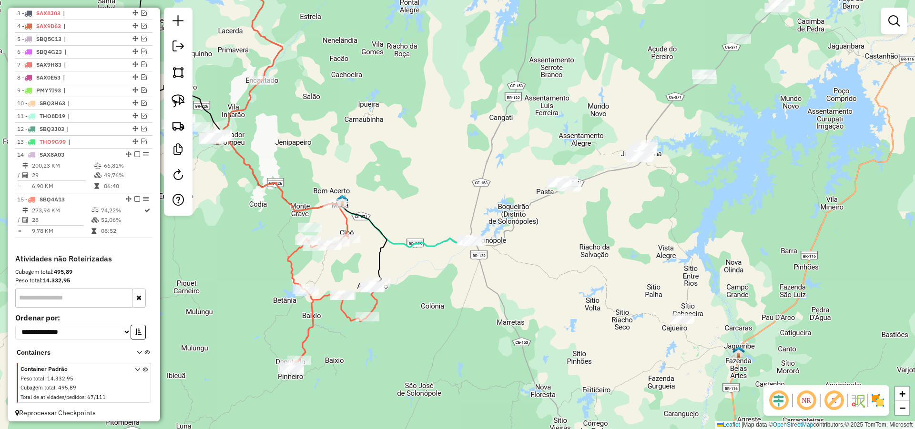
drag, startPoint x: 533, startPoint y: 315, endPoint x: 488, endPoint y: 339, distance: 50.7
click at [493, 339] on div "Janela de atendimento Grade de atendimento Capacidade Transportadoras Veículos …" at bounding box center [457, 214] width 915 height 429
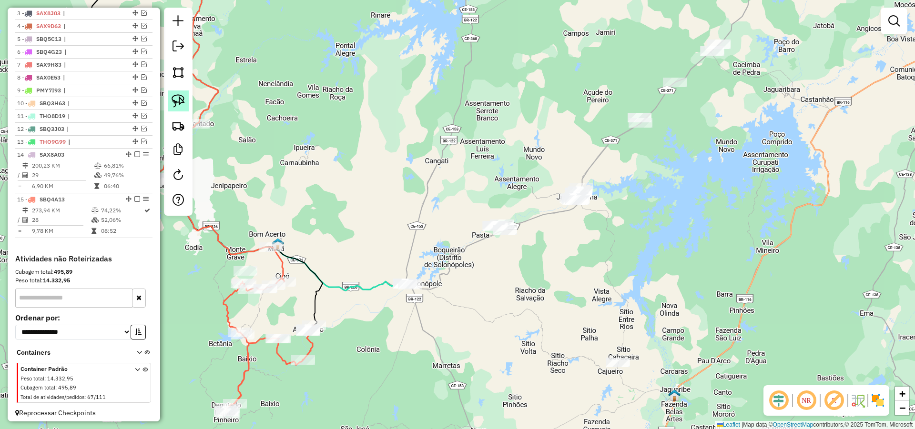
click at [172, 98] on img at bounding box center [178, 100] width 13 height 13
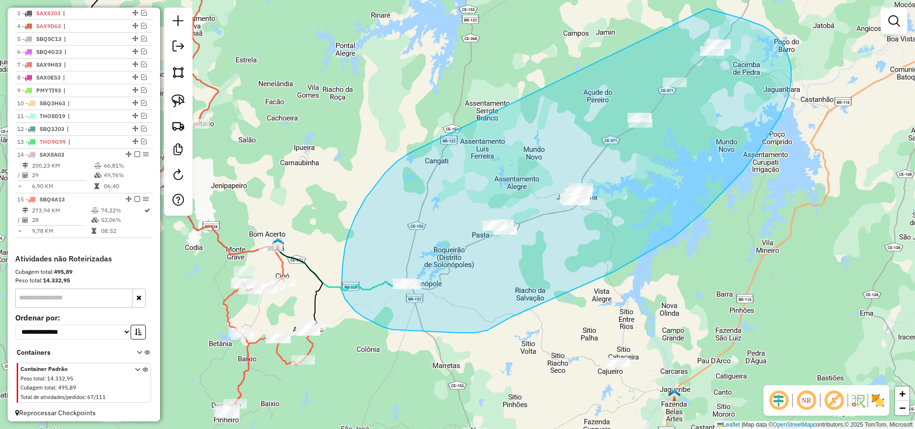
drag, startPoint x: 390, startPoint y: 168, endPoint x: 707, endPoint y: 9, distance: 354.6
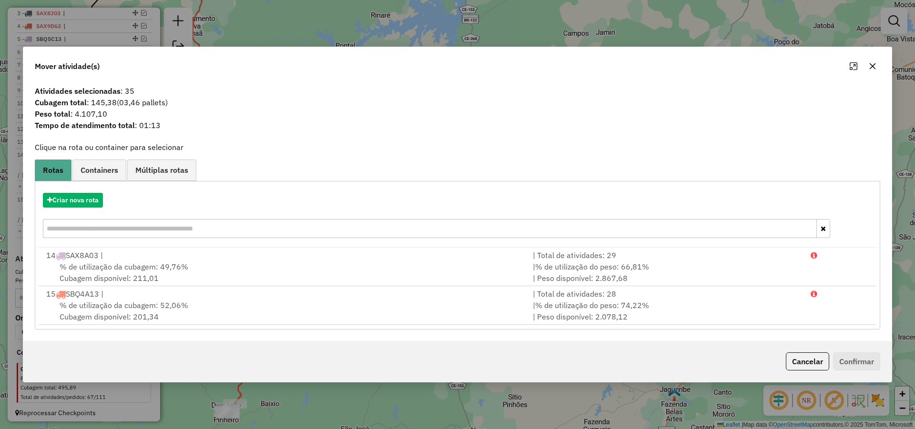
click at [784, 361] on div "Cancelar Confirmar" at bounding box center [831, 362] width 98 height 18
click at [798, 362] on button "Cancelar" at bounding box center [807, 362] width 43 height 18
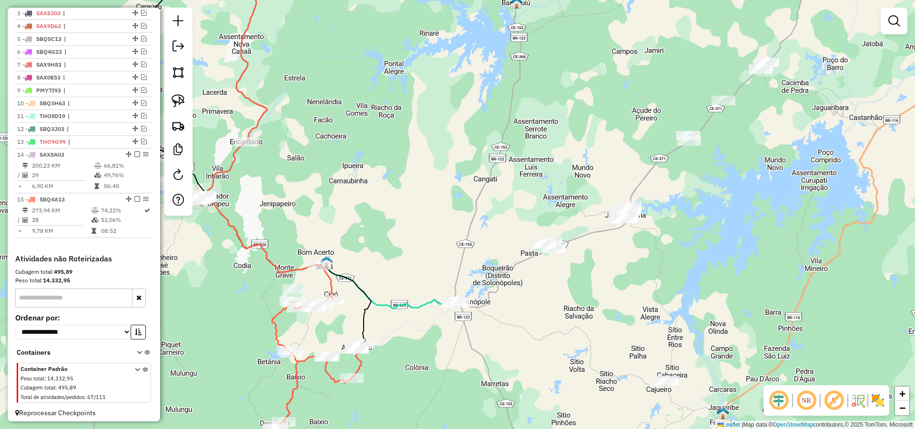
drag, startPoint x: 383, startPoint y: 201, endPoint x: 594, endPoint y: 213, distance: 211.5
click at [594, 220] on div "Janela de atendimento Grade de atendimento Capacidade Transportadoras Veículos …" at bounding box center [457, 214] width 915 height 429
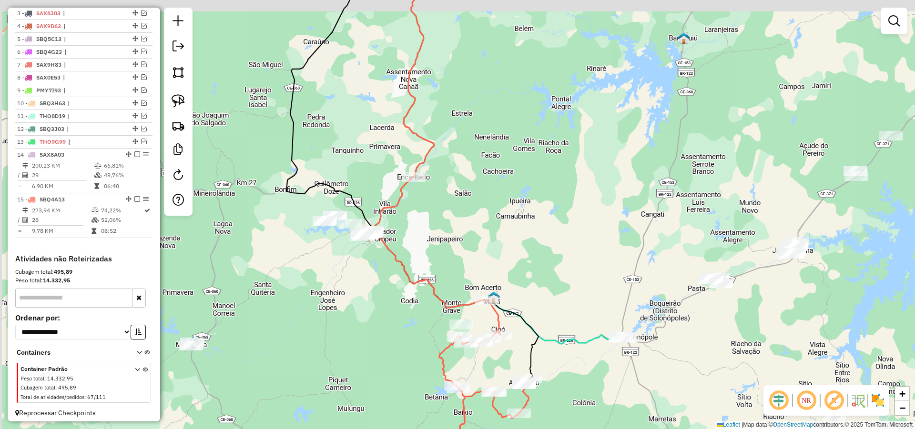
drag, startPoint x: 528, startPoint y: 166, endPoint x: 592, endPoint y: 275, distance: 126.4
click at [590, 276] on div "Janela de atendimento Grade de atendimento Capacidade Transportadoras Veículos …" at bounding box center [457, 214] width 915 height 429
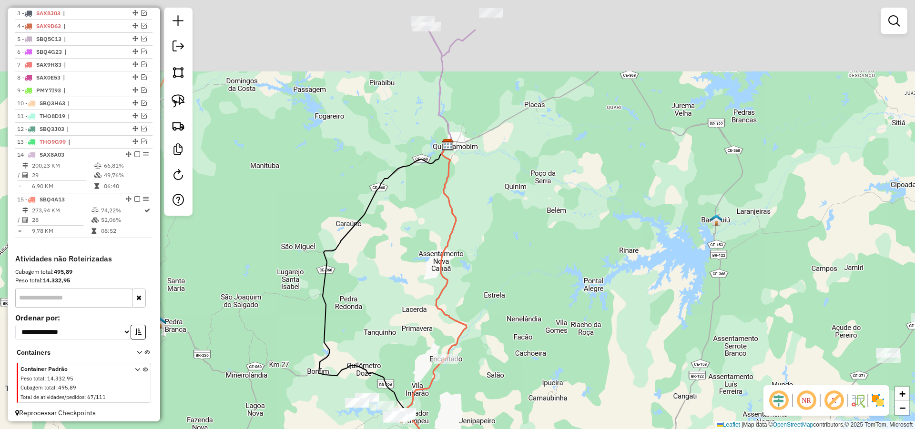
drag, startPoint x: 647, startPoint y: 134, endPoint x: 600, endPoint y: 228, distance: 104.4
click at [601, 230] on div "Janela de atendimento Grade de atendimento Capacidade Transportadoras Veículos …" at bounding box center [457, 214] width 915 height 429
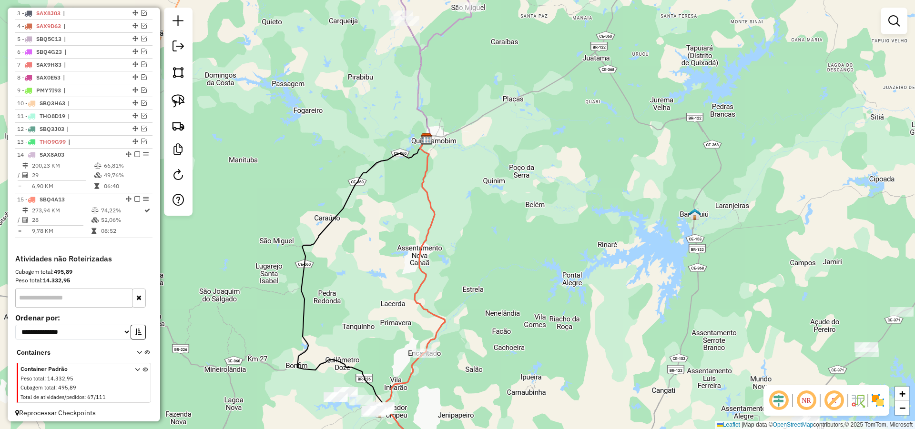
drag, startPoint x: 598, startPoint y: 168, endPoint x: 585, endPoint y: 123, distance: 46.0
click at [588, 132] on div "Janela de atendimento Grade de atendimento Capacidade Transportadoras Veículos …" at bounding box center [457, 214] width 915 height 429
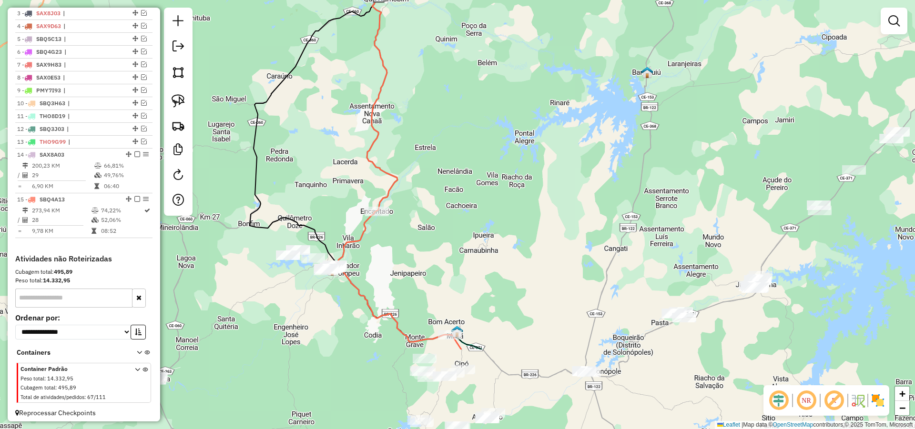
drag, startPoint x: 598, startPoint y: 231, endPoint x: 551, endPoint y: 95, distance: 143.6
click at [552, 97] on div "Janela de atendimento Grade de atendimento Capacidade Transportadoras Veículos …" at bounding box center [457, 214] width 915 height 429
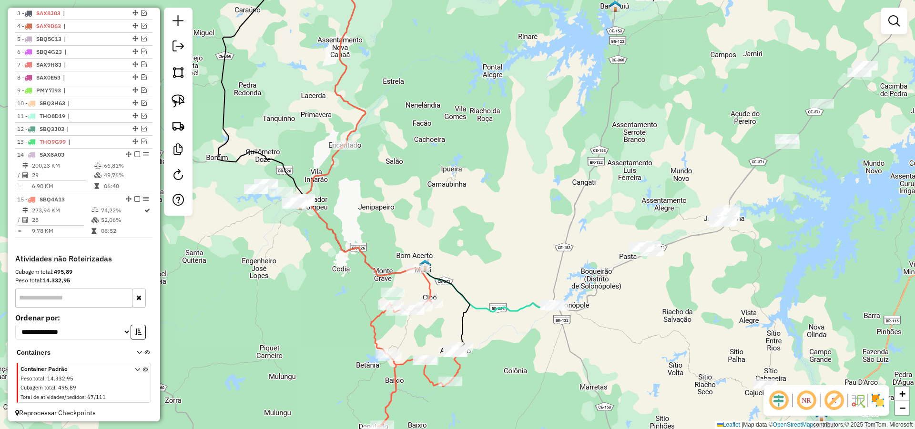
drag, startPoint x: 577, startPoint y: 193, endPoint x: 537, endPoint y: 139, distance: 67.1
click at [539, 135] on div "Janela de atendimento Grade de atendimento Capacidade Transportadoras Veículos …" at bounding box center [457, 214] width 915 height 429
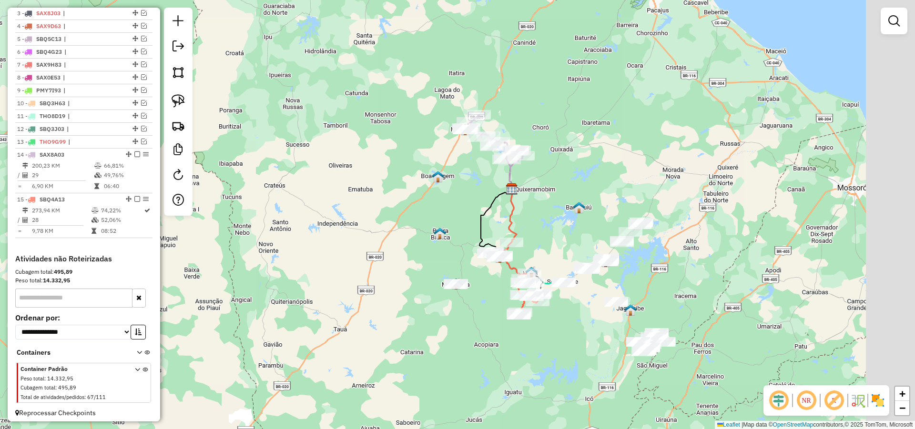
drag, startPoint x: 701, startPoint y: 291, endPoint x: 589, endPoint y: 269, distance: 114.1
click at [600, 269] on div "Janela de atendimento Grade de atendimento Capacidade Transportadoras Veículos …" at bounding box center [457, 214] width 915 height 429
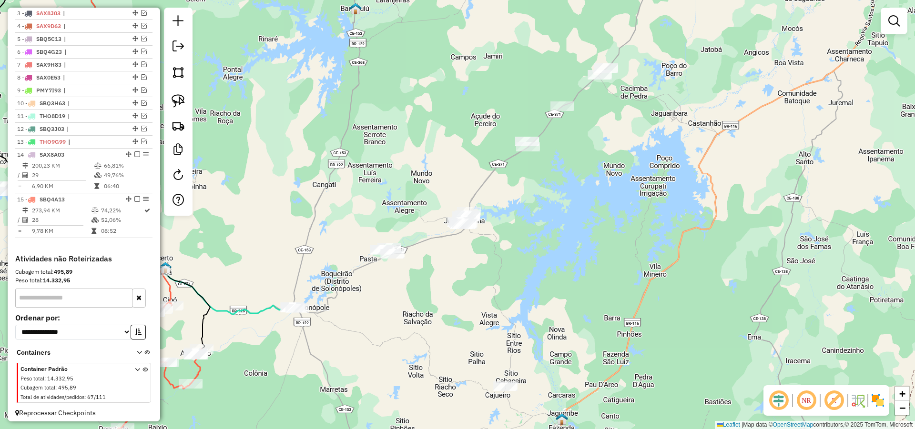
drag, startPoint x: 488, startPoint y: 276, endPoint x: 491, endPoint y: 286, distance: 10.1
click at [490, 284] on div "Janela de atendimento Grade de atendimento Capacidade Transportadoras Veículos …" at bounding box center [457, 214] width 915 height 429
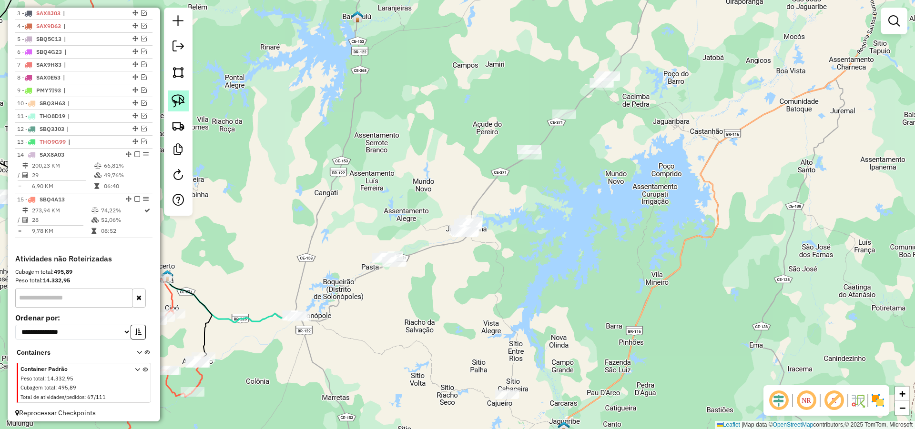
click at [182, 98] on img at bounding box center [178, 100] width 13 height 13
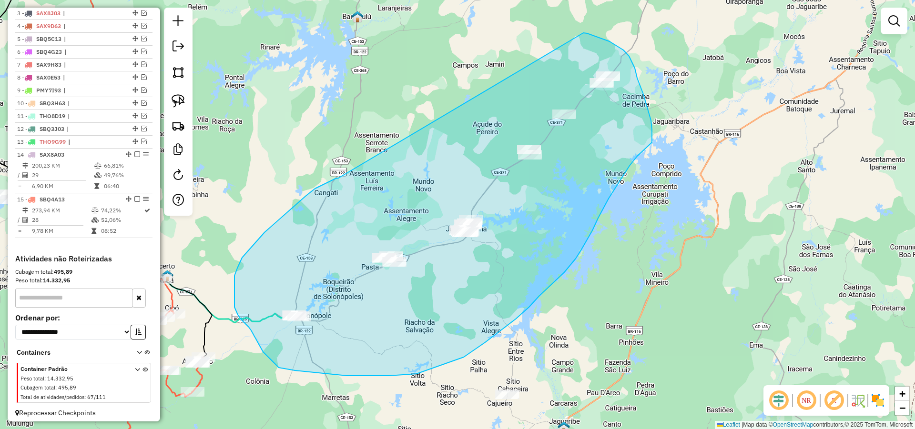
drag, startPoint x: 335, startPoint y: 179, endPoint x: 581, endPoint y: 32, distance: 285.7
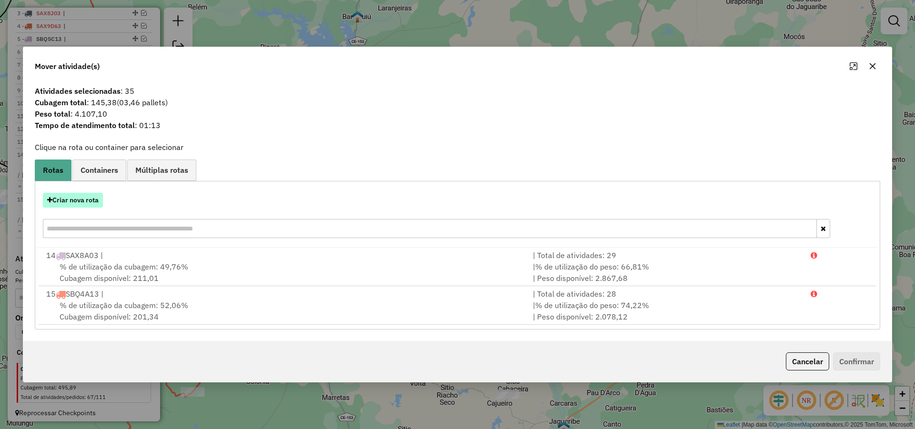
click at [79, 195] on button "Criar nova rota" at bounding box center [73, 200] width 60 height 15
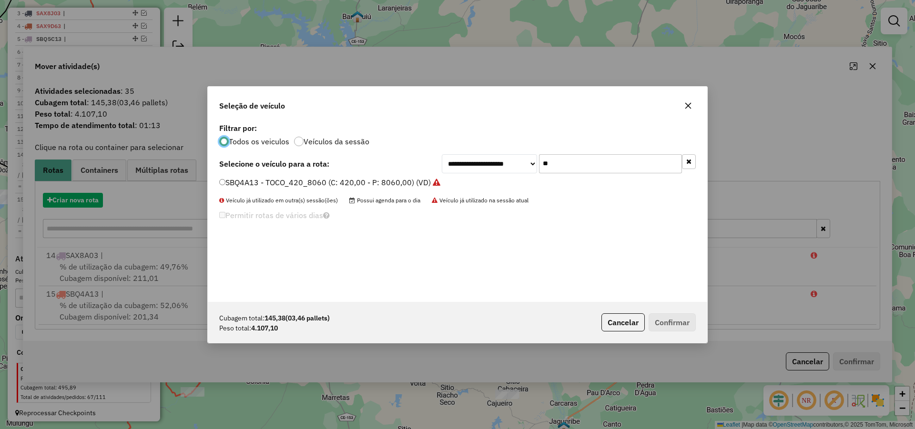
scroll to position [5, 3]
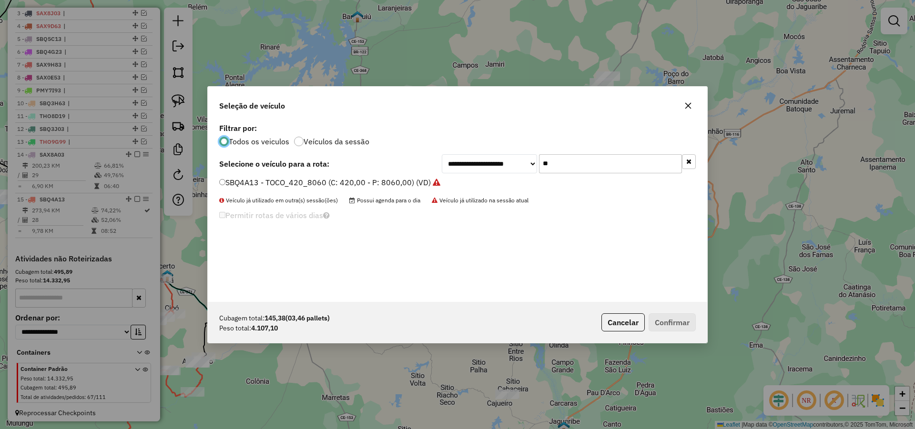
click at [587, 170] on input "**" at bounding box center [610, 163] width 143 height 19
type input "**"
click at [329, 181] on label "SBD0C03 - TRUCK_336_6630 (C: 336,00 - P: 6630,00) (VD)" at bounding box center [327, 182] width 216 height 11
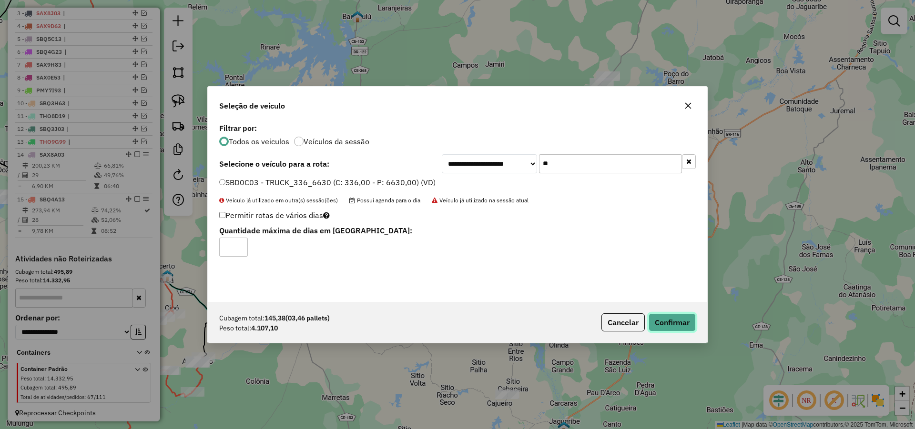
click at [669, 320] on button "Confirmar" at bounding box center [672, 323] width 47 height 18
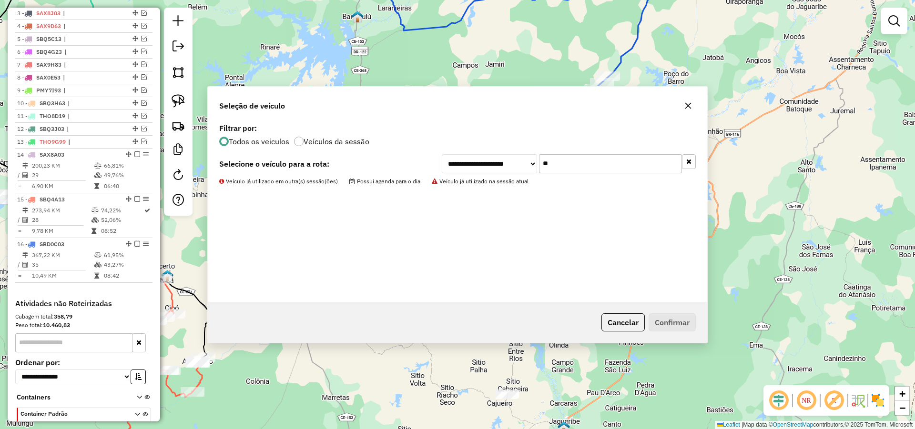
scroll to position [374, 0]
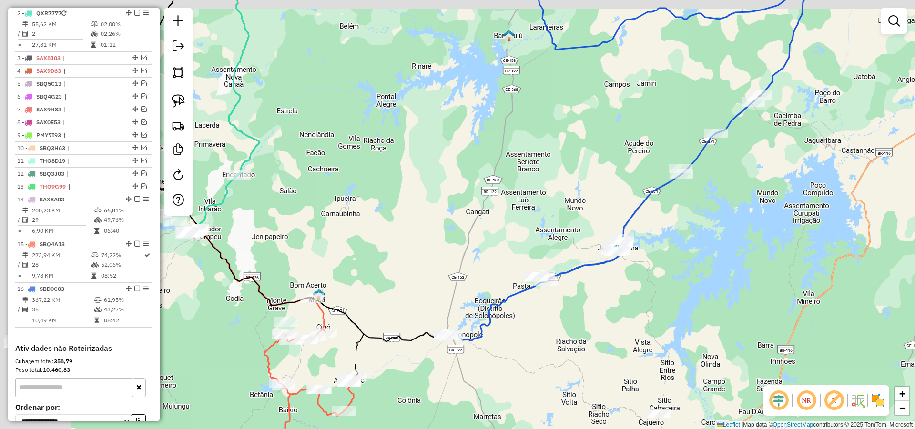
drag, startPoint x: 266, startPoint y: 240, endPoint x: 496, endPoint y: 249, distance: 229.9
click at [513, 259] on div "Janela de atendimento Grade de atendimento Capacidade Transportadoras Veículos …" at bounding box center [457, 214] width 915 height 429
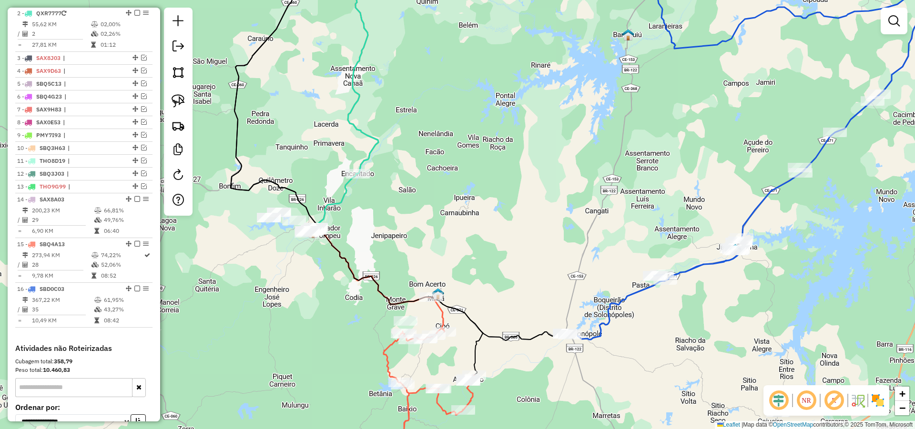
click at [411, 239] on div "Janela de atendimento Grade de atendimento Capacidade Transportadoras Veículos …" at bounding box center [457, 214] width 915 height 429
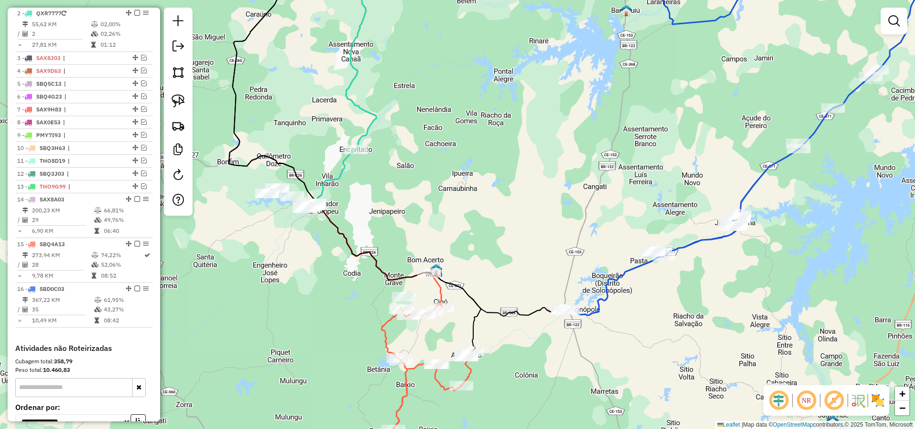
drag, startPoint x: 418, startPoint y: 243, endPoint x: 415, endPoint y: 212, distance: 31.2
click at [416, 212] on div "Janela de atendimento Grade de atendimento Capacidade Transportadoras Veículos …" at bounding box center [457, 214] width 915 height 429
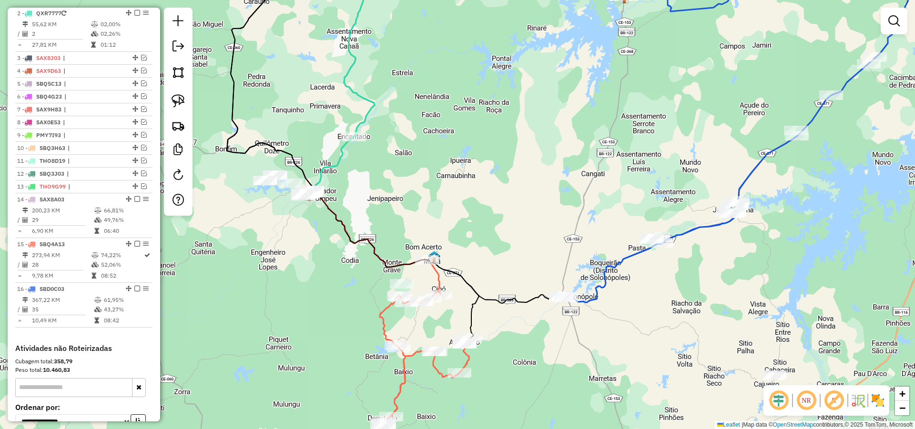
drag, startPoint x: 449, startPoint y: 202, endPoint x: 443, endPoint y: 183, distance: 19.9
click at [443, 183] on div "Janela de atendimento Grade de atendimento Capacidade Transportadoras Veículos …" at bounding box center [457, 214] width 915 height 429
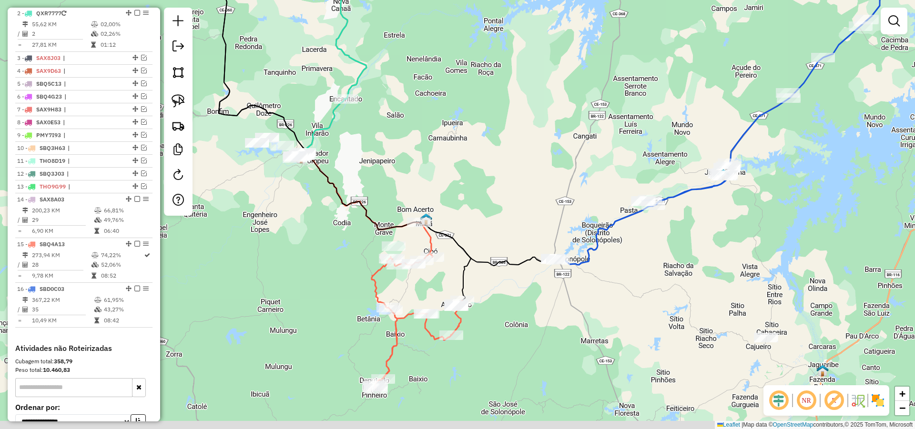
drag, startPoint x: 466, startPoint y: 216, endPoint x: 464, endPoint y: 198, distance: 18.2
click at [464, 198] on div "Janela de atendimento Grade de atendimento Capacidade Transportadoras Veículos …" at bounding box center [457, 214] width 915 height 429
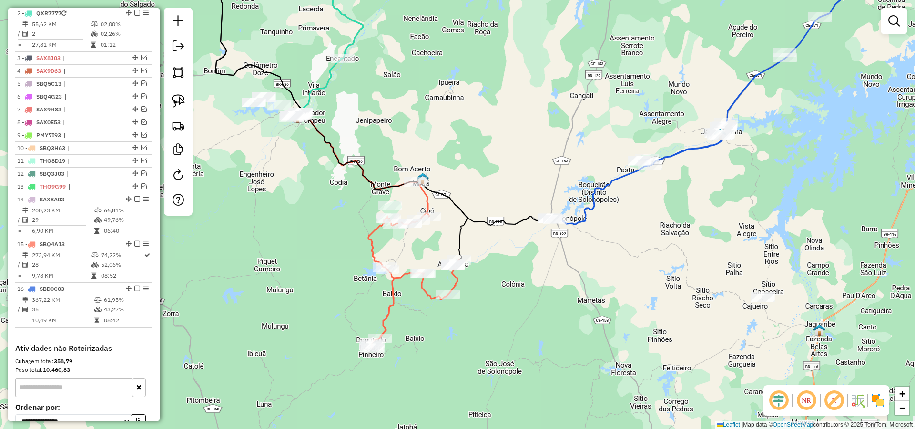
click at [465, 168] on div "Janela de atendimento Grade de atendimento Capacidade Transportadoras Veículos …" at bounding box center [457, 214] width 915 height 429
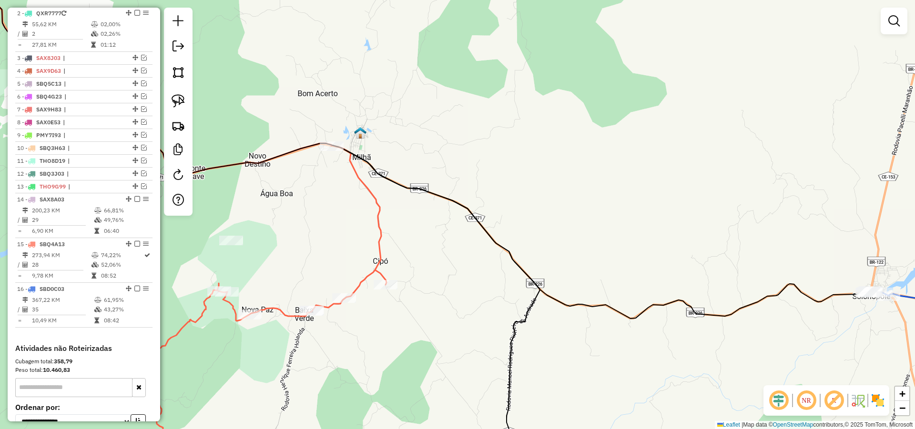
drag, startPoint x: 436, startPoint y: 191, endPoint x: 462, endPoint y: 177, distance: 30.3
click at [458, 178] on icon at bounding box center [411, 136] width 917 height 365
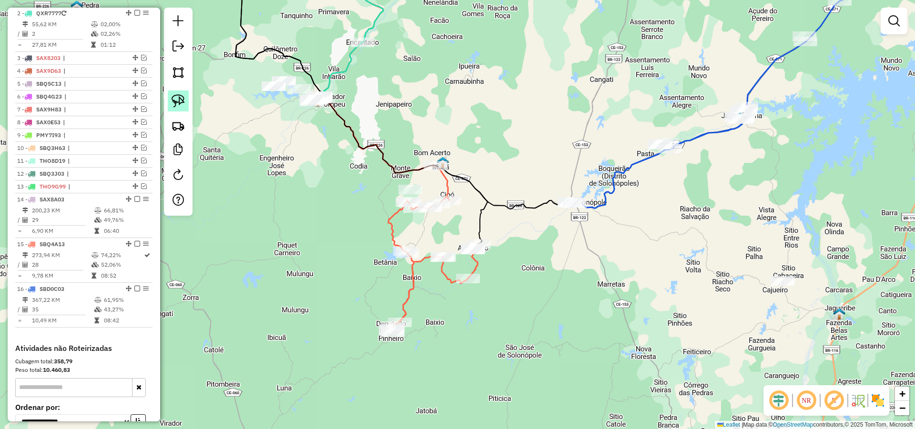
click at [181, 101] on img at bounding box center [178, 100] width 13 height 13
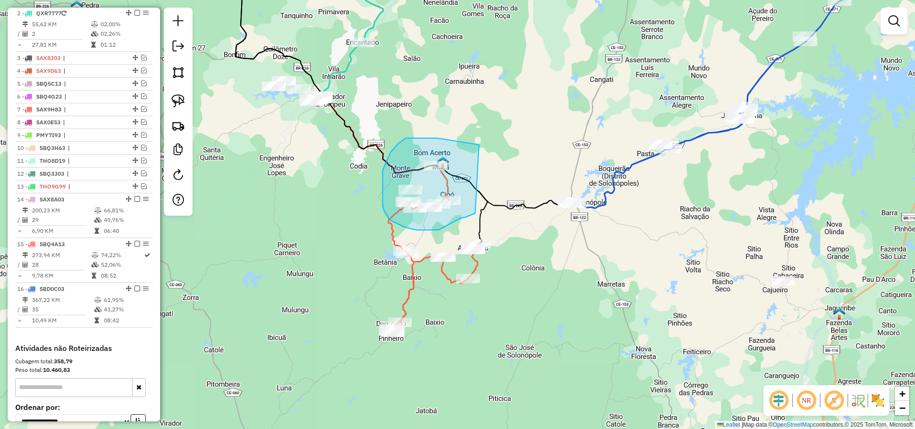
drag, startPoint x: 472, startPoint y: 143, endPoint x: 475, endPoint y: 213, distance: 70.1
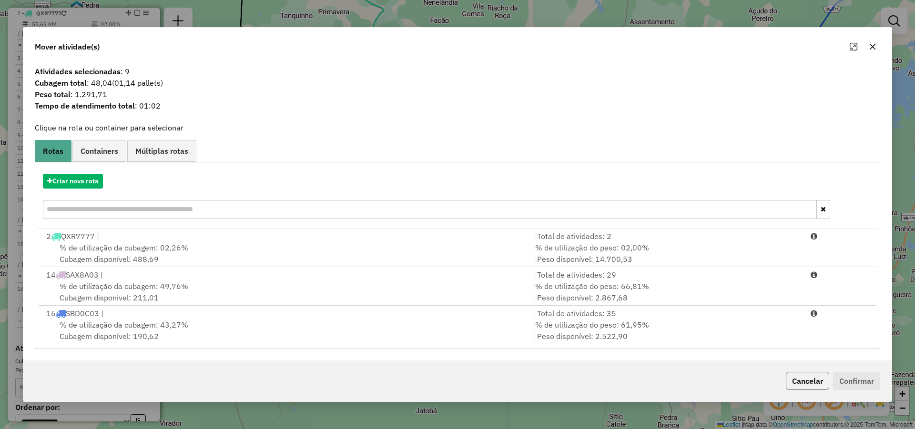
click at [807, 378] on button "Cancelar" at bounding box center [807, 381] width 43 height 18
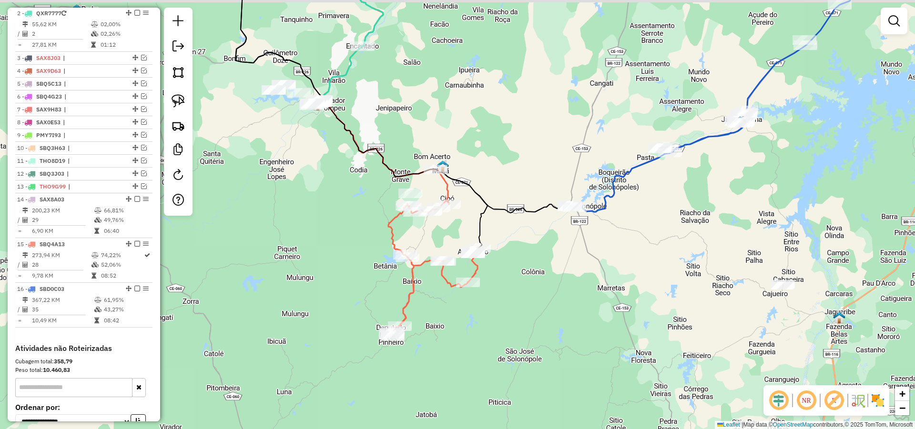
drag, startPoint x: 517, startPoint y: 246, endPoint x: 507, endPoint y: 249, distance: 9.9
click at [517, 247] on div "Janela de atendimento Grade de atendimento Capacidade Transportadoras Veículos …" at bounding box center [457, 214] width 915 height 429
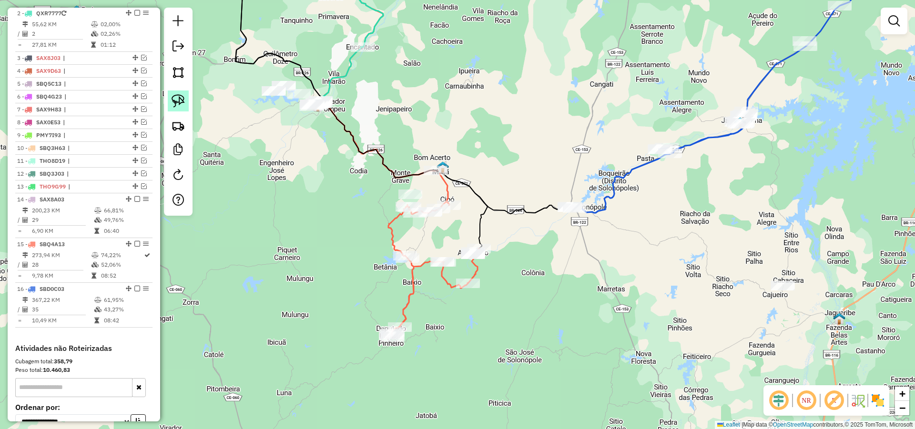
click at [183, 98] on img at bounding box center [178, 100] width 13 height 13
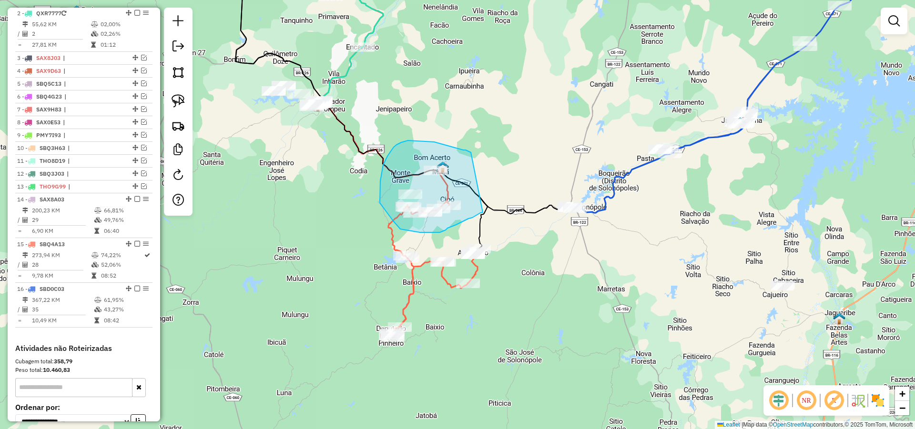
drag, startPoint x: 469, startPoint y: 152, endPoint x: 484, endPoint y: 213, distance: 62.8
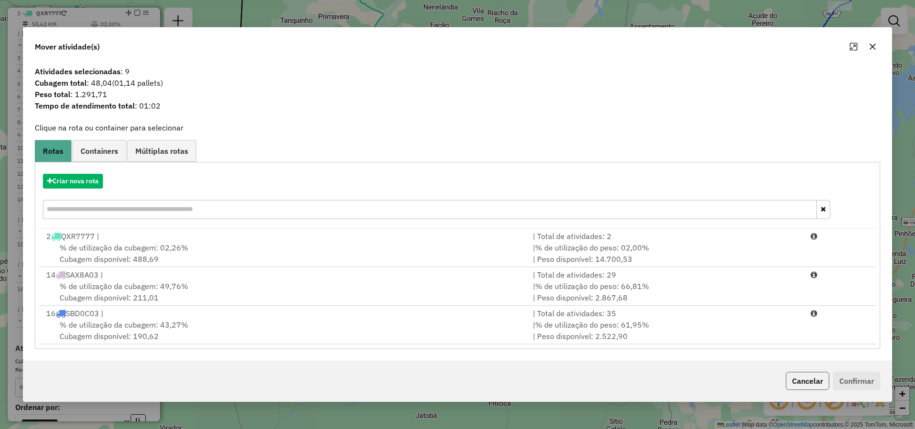
click at [819, 386] on button "Cancelar" at bounding box center [807, 381] width 43 height 18
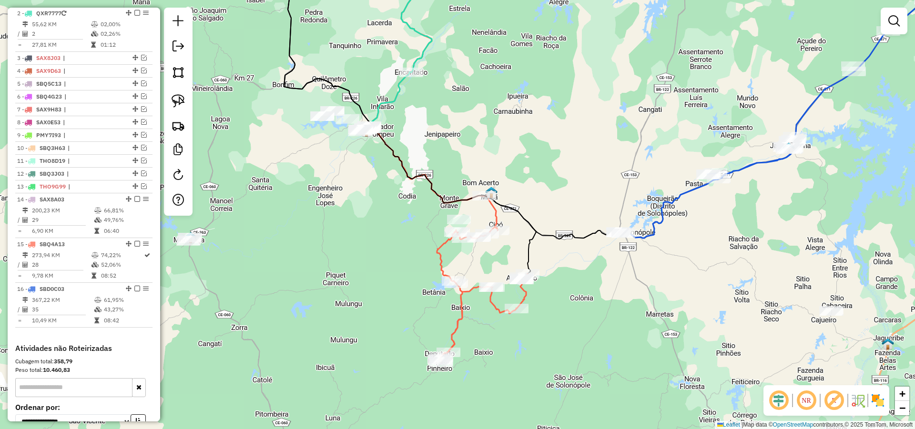
drag, startPoint x: 499, startPoint y: 209, endPoint x: 564, endPoint y: 248, distance: 76.3
click at [558, 239] on icon at bounding box center [451, 110] width 335 height 257
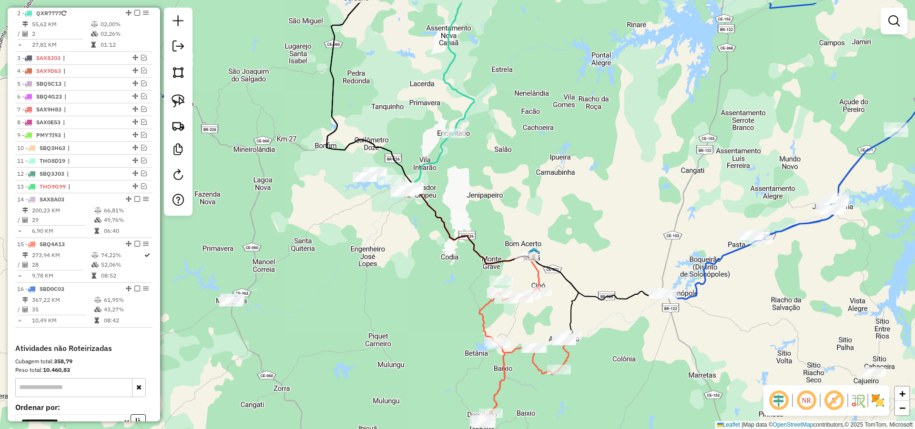
drag, startPoint x: 513, startPoint y: 175, endPoint x: 547, endPoint y: 223, distance: 58.6
click at [546, 223] on div "Janela de atendimento Grade de atendimento Capacidade Transportadoras Veículos …" at bounding box center [457, 214] width 915 height 429
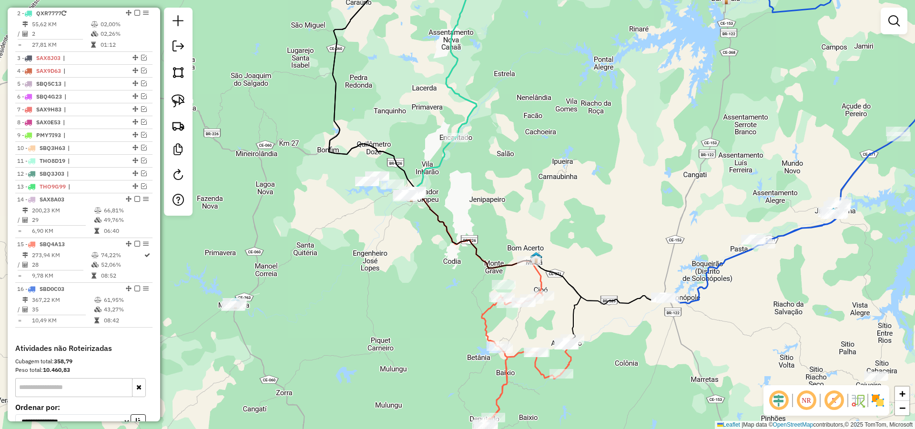
drag, startPoint x: 508, startPoint y: 206, endPoint x: 505, endPoint y: 188, distance: 18.3
click at [505, 191] on div "Janela de atendimento Grade de atendimento Capacidade Transportadoras Veículos …" at bounding box center [457, 214] width 915 height 429
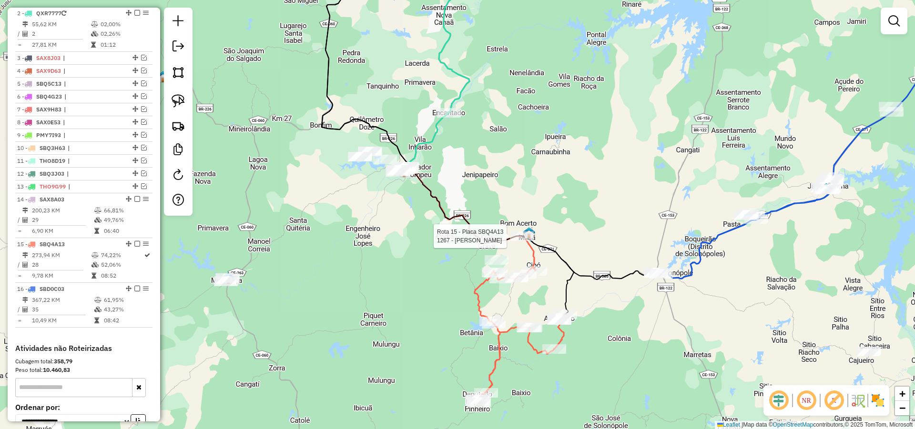
select select "*********"
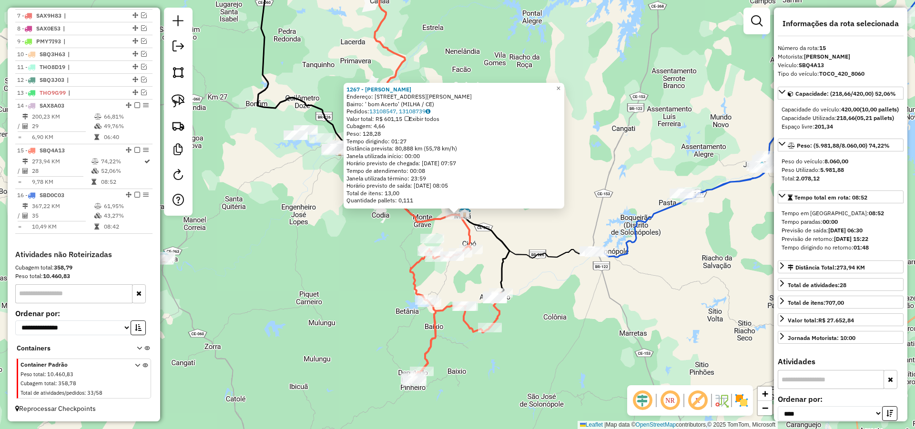
scroll to position [476, 0]
click at [522, 218] on div "1267 - MERCANTIL OLIVEIRA Endereço: RUA JOSE ENEAS PINHEIRO 31 Bairro: ' bom Ac…" at bounding box center [457, 214] width 915 height 429
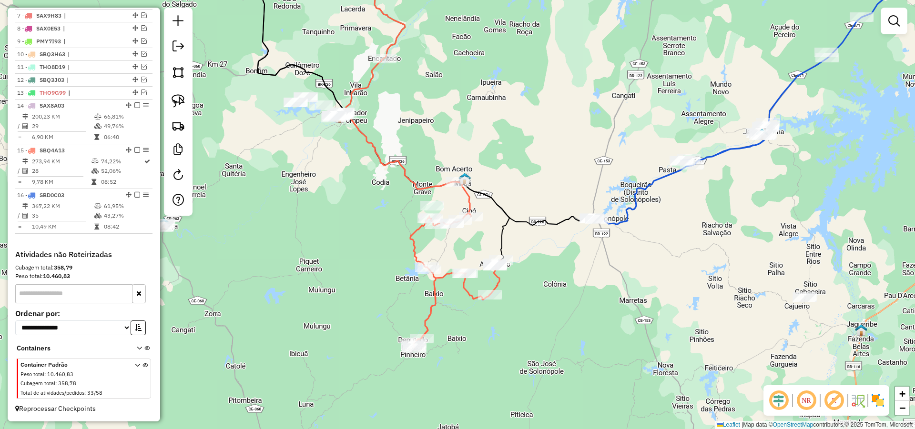
drag, startPoint x: 492, startPoint y: 250, endPoint x: 487, endPoint y: 243, distance: 8.6
click at [492, 243] on div "Janela de atendimento Grade de atendimento Capacidade Transportadoras Veículos …" at bounding box center [457, 214] width 915 height 429
click at [180, 105] on img at bounding box center [178, 100] width 13 height 13
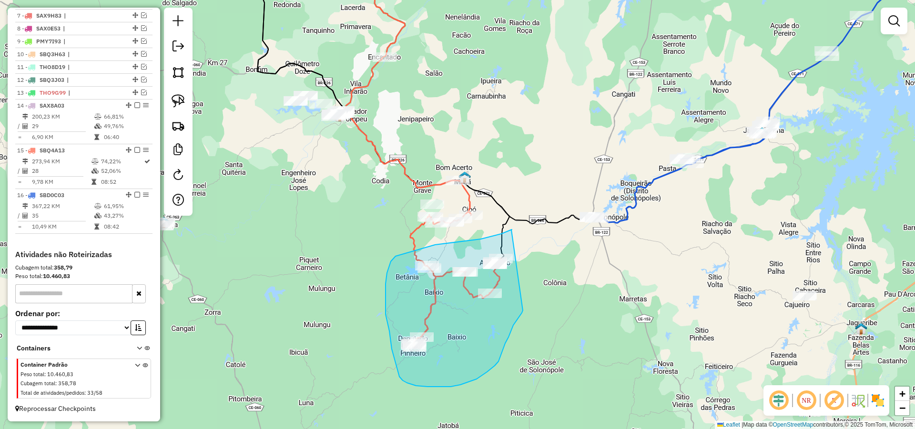
drag, startPoint x: 511, startPoint y: 230, endPoint x: 523, endPoint y: 309, distance: 80.0
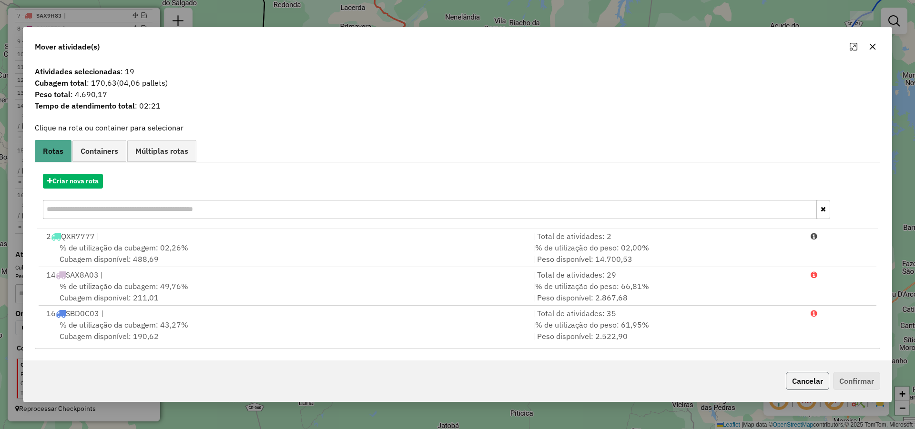
click at [815, 381] on button "Cancelar" at bounding box center [807, 381] width 43 height 18
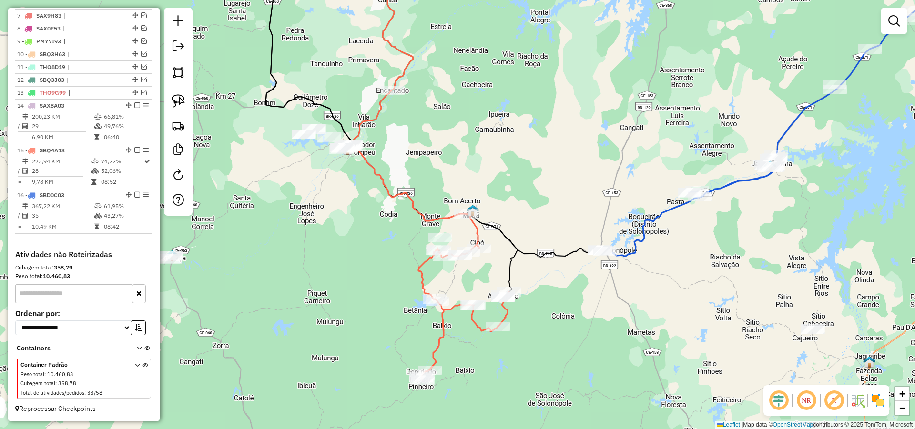
drag, startPoint x: 572, startPoint y: 268, endPoint x: 580, endPoint y: 302, distance: 34.8
click at [580, 302] on div "Janela de atendimento Grade de atendimento Capacidade Transportadoras Veículos …" at bounding box center [457, 214] width 915 height 429
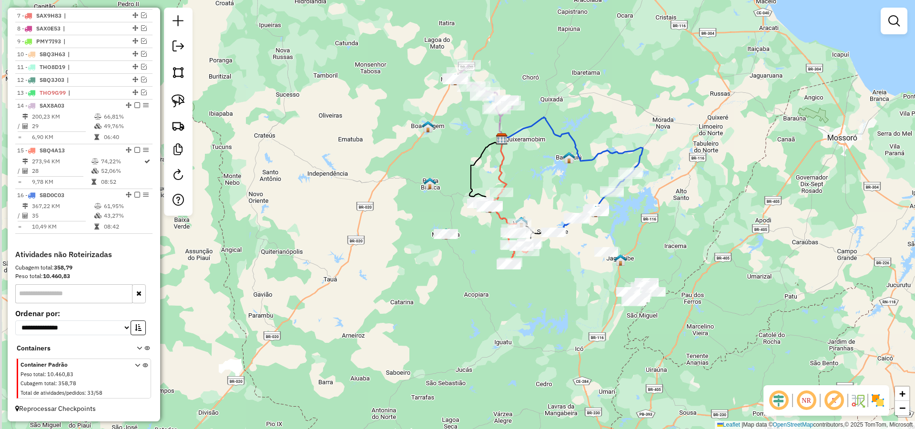
drag, startPoint x: 531, startPoint y: 190, endPoint x: 539, endPoint y: 219, distance: 30.3
click at [537, 212] on div "Janela de atendimento Grade de atendimento Capacidade Transportadoras Veículos …" at bounding box center [457, 214] width 915 height 429
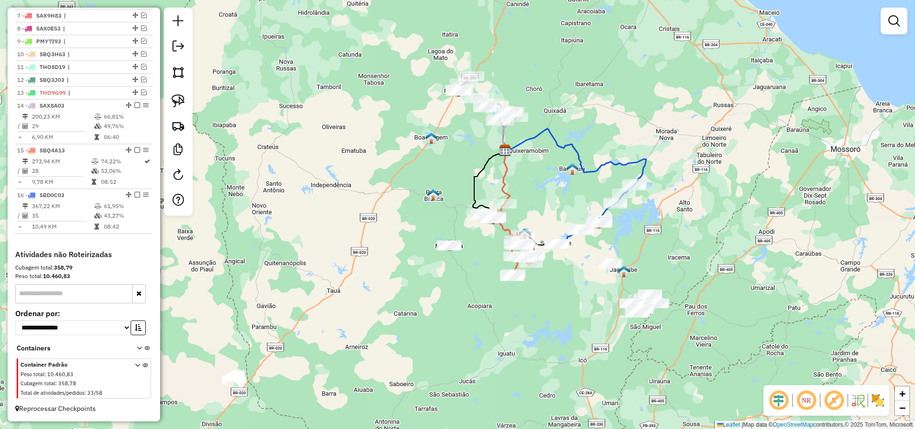
click at [534, 214] on div "Janela de atendimento Grade de atendimento Capacidade Transportadoras Veículos …" at bounding box center [457, 214] width 915 height 429
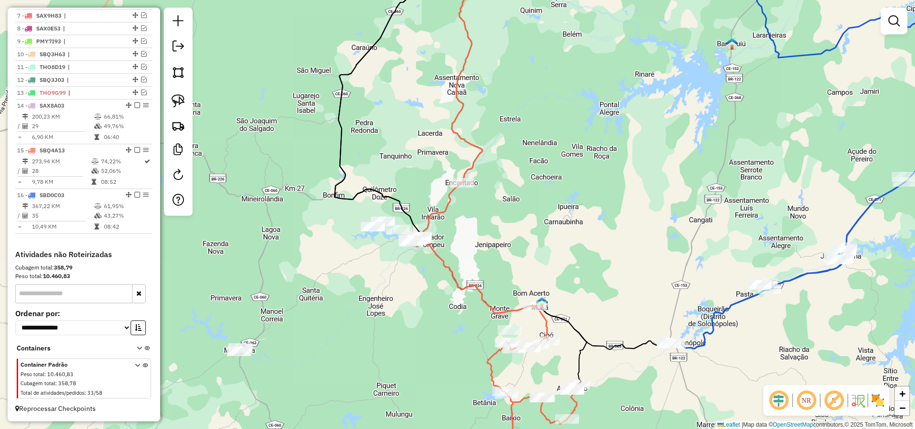
drag, startPoint x: 505, startPoint y: 233, endPoint x: 529, endPoint y: 244, distance: 26.4
click at [520, 243] on div "Janela de atendimento Grade de atendimento Capacidade Transportadoras Veículos …" at bounding box center [457, 214] width 915 height 429
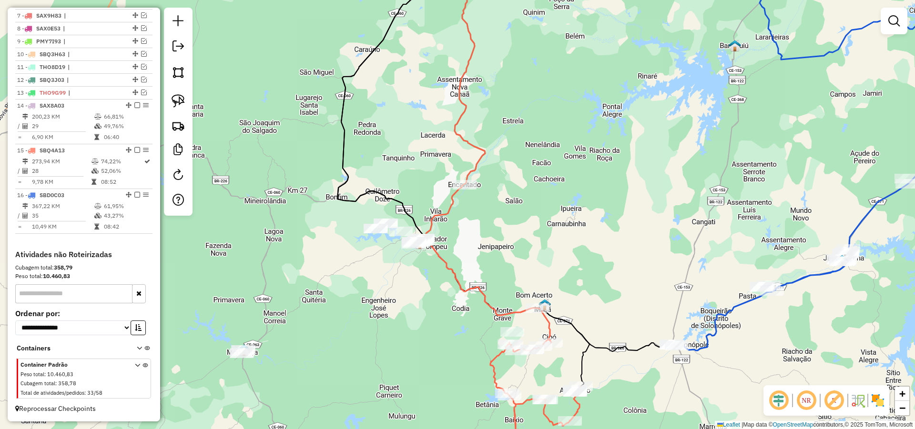
click at [504, 265] on div "Janela de atendimento Grade de atendimento Capacidade Transportadoras Veículos …" at bounding box center [457, 214] width 915 height 429
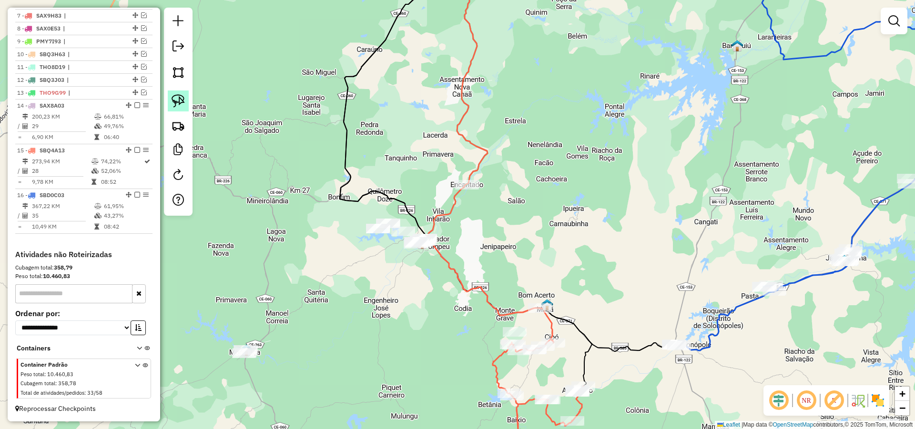
click at [177, 97] on img at bounding box center [178, 100] width 13 height 13
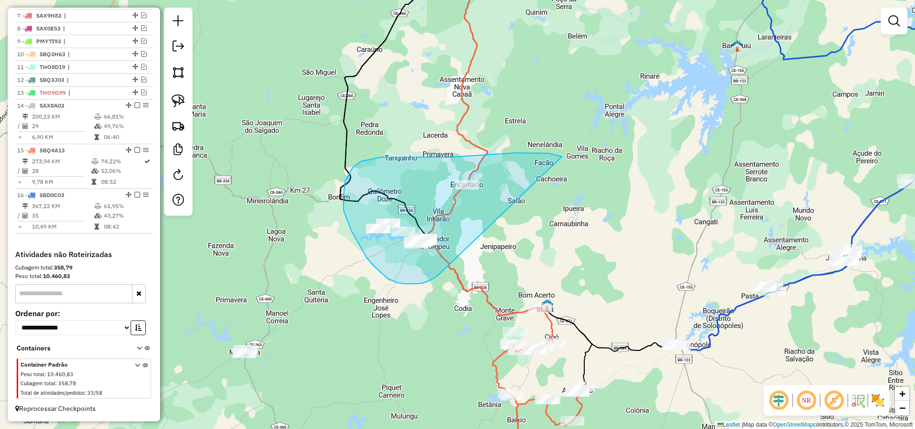
drag, startPoint x: 516, startPoint y: 153, endPoint x: 441, endPoint y: 269, distance: 137.6
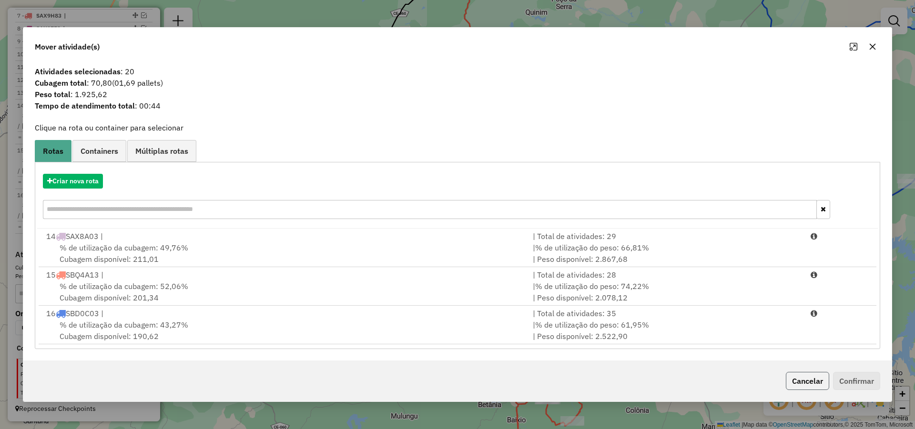
click at [812, 376] on button "Cancelar" at bounding box center [807, 381] width 43 height 18
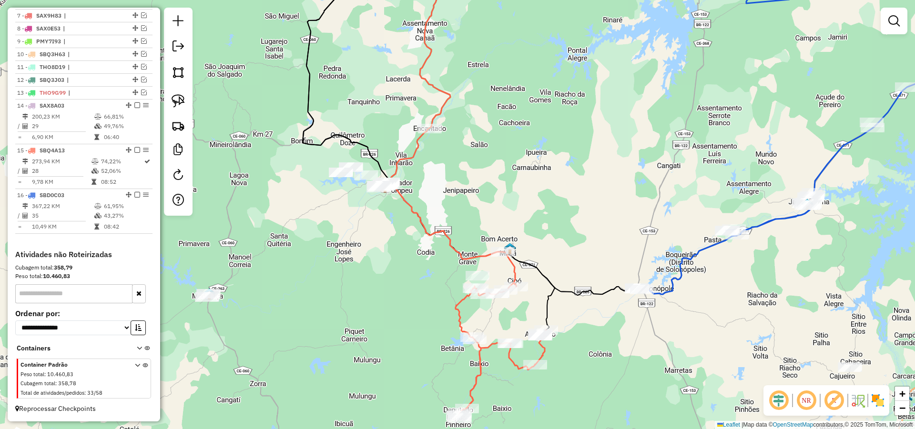
drag, startPoint x: 505, startPoint y: 256, endPoint x: 453, endPoint y: 184, distance: 88.7
click at [460, 191] on div "Janela de atendimento Grade de atendimento Capacidade Transportadoras Veículos …" at bounding box center [457, 214] width 915 height 429
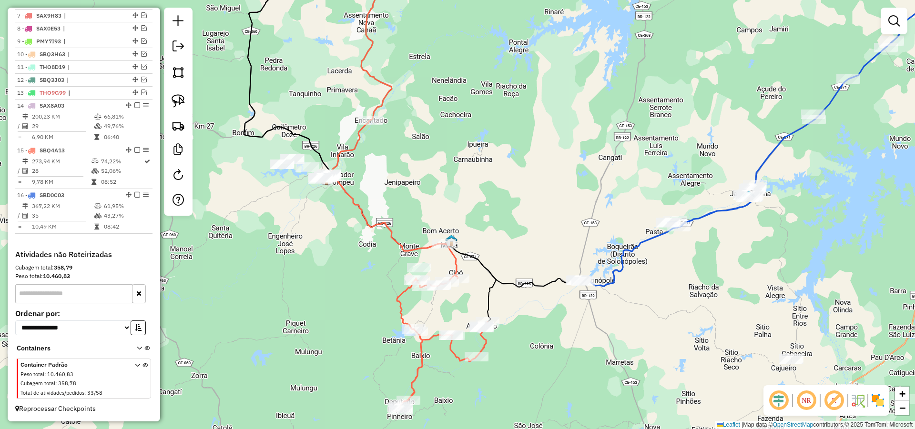
drag, startPoint x: 651, startPoint y: 302, endPoint x: 612, endPoint y: 314, distance: 40.5
click at [612, 314] on div "Janela de atendimento Grade de atendimento Capacidade Transportadoras Veículos …" at bounding box center [457, 214] width 915 height 429
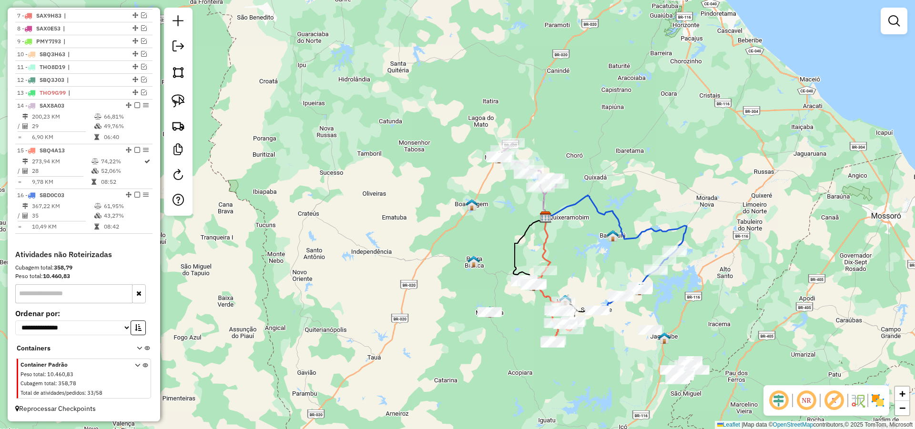
click at [617, 330] on div "Janela de atendimento Grade de atendimento Capacidade Transportadoras Veículos …" at bounding box center [457, 214] width 915 height 429
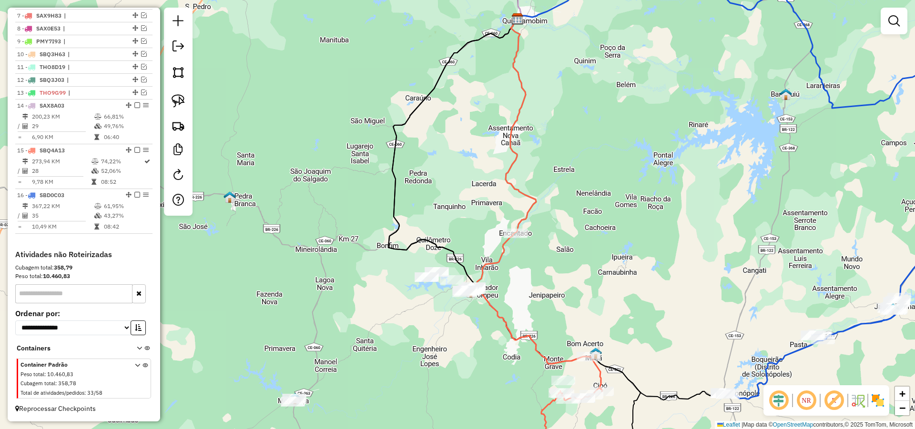
drag, startPoint x: 637, startPoint y: 301, endPoint x: 599, endPoint y: 228, distance: 82.0
click at [602, 232] on div "Janela de atendimento Grade de atendimento Capacidade Transportadoras Veículos …" at bounding box center [457, 214] width 915 height 429
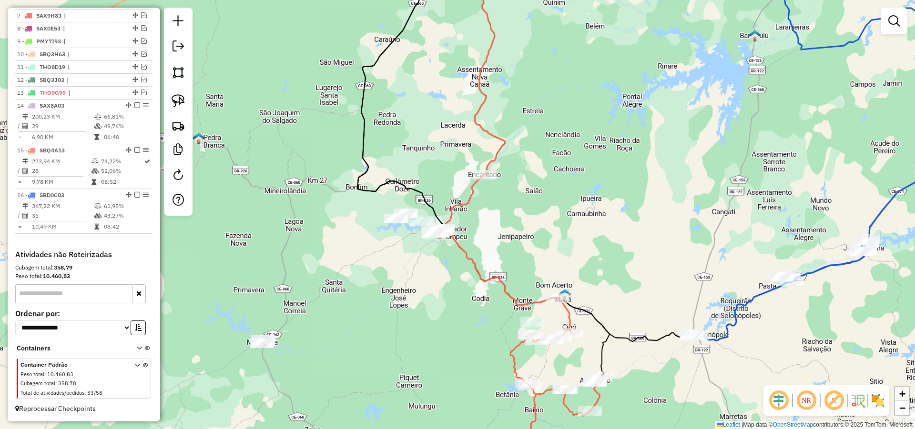
drag, startPoint x: 612, startPoint y: 225, endPoint x: 587, endPoint y: 195, distance: 39.2
click at [588, 196] on div "Janela de atendimento Grade de atendimento Capacidade Transportadoras Veículos …" at bounding box center [457, 214] width 915 height 429
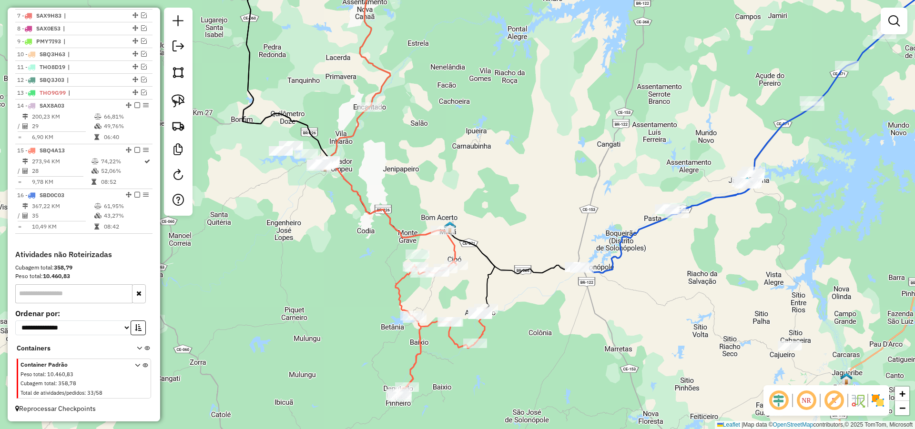
drag, startPoint x: 659, startPoint y: 178, endPoint x: 582, endPoint y: 188, distance: 77.3
click at [586, 184] on div "Janela de atendimento Grade de atendimento Capacidade Transportadoras Veículos …" at bounding box center [457, 214] width 915 height 429
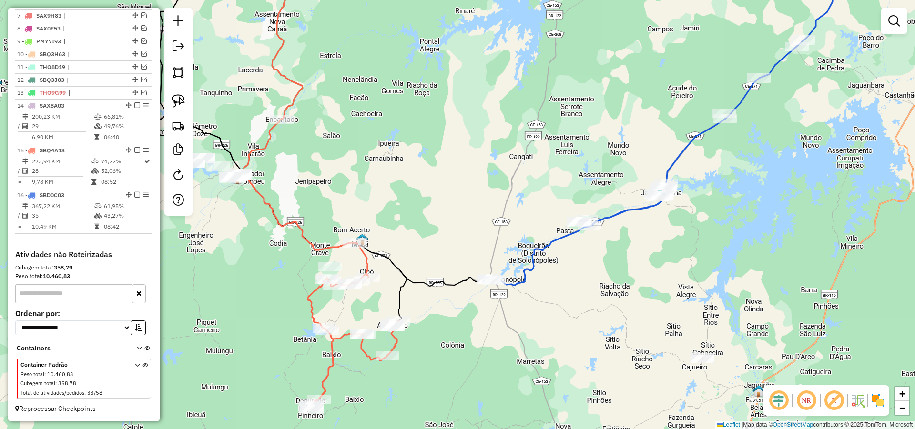
drag, startPoint x: 569, startPoint y: 181, endPoint x: 570, endPoint y: 172, distance: 8.6
click at [570, 172] on div "Janela de atendimento Grade de atendimento Capacidade Transportadoras Veículos …" at bounding box center [457, 214] width 915 height 429
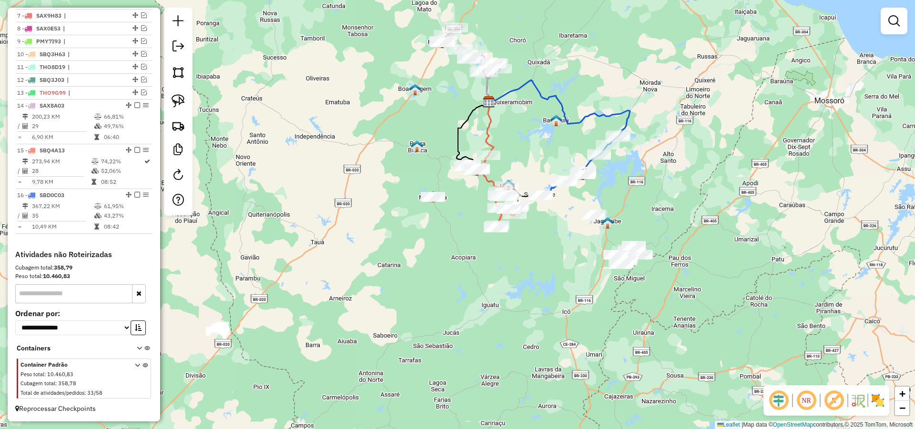
drag, startPoint x: 538, startPoint y: 154, endPoint x: 533, endPoint y: 154, distance: 5.7
click at [536, 153] on div "Janela de atendimento Grade de atendimento Capacidade Transportadoras Veículos …" at bounding box center [457, 214] width 915 height 429
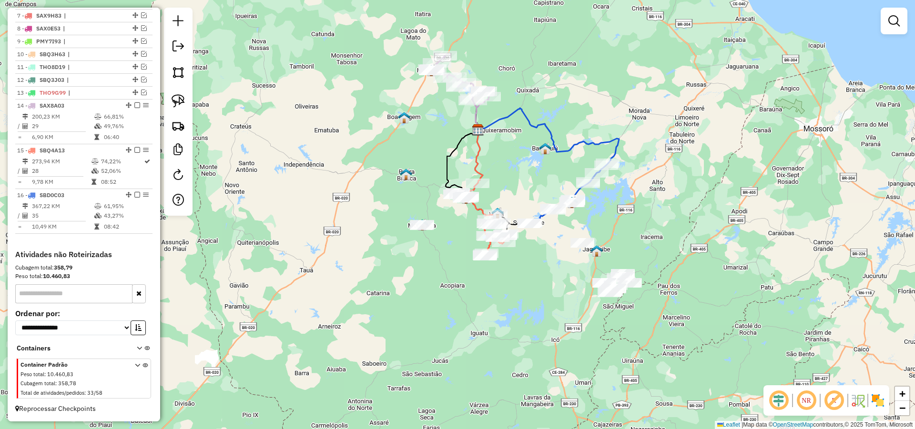
drag, startPoint x: 515, startPoint y: 155, endPoint x: 503, endPoint y: 168, distance: 17.6
click at [512, 160] on div "Janela de atendimento Grade de atendimento Capacidade Transportadoras Veículos …" at bounding box center [457, 214] width 915 height 429
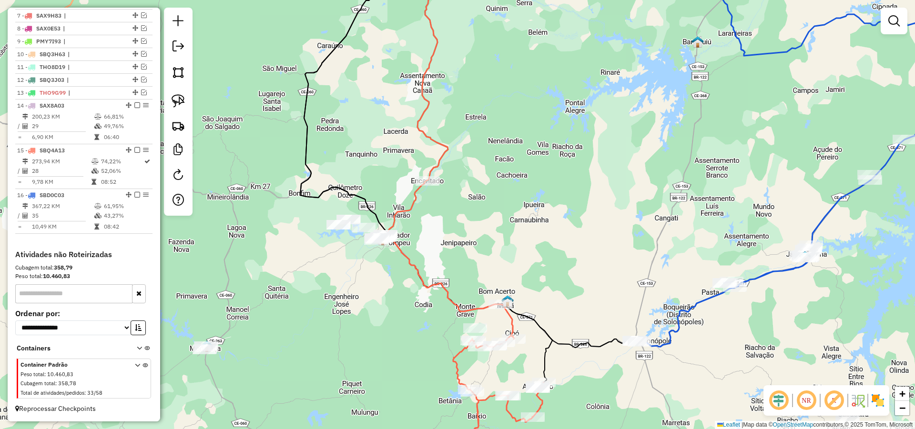
drag, startPoint x: 501, startPoint y: 210, endPoint x: 508, endPoint y: 164, distance: 46.4
click at [508, 169] on div "Janela de atendimento Grade de atendimento Capacidade Transportadoras Veículos …" at bounding box center [457, 214] width 915 height 429
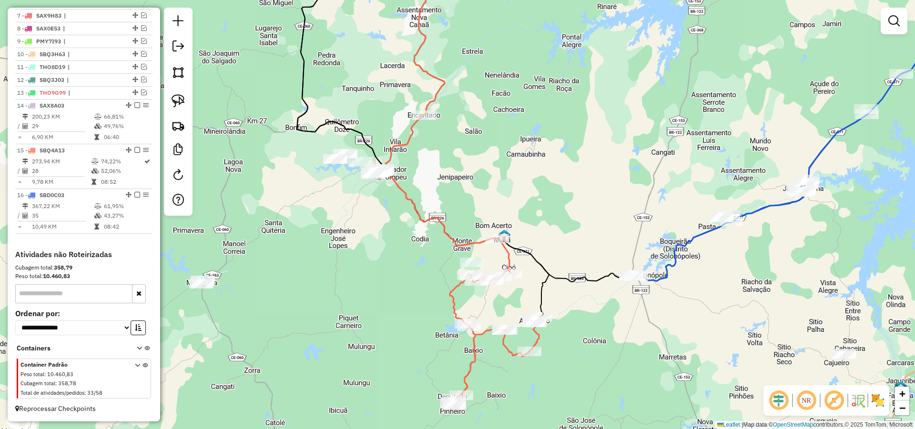
drag, startPoint x: 510, startPoint y: 162, endPoint x: 505, endPoint y: 141, distance: 22.5
click at [506, 142] on div "Janela de atendimento Grade de atendimento Capacidade Transportadoras Veículos …" at bounding box center [457, 214] width 915 height 429
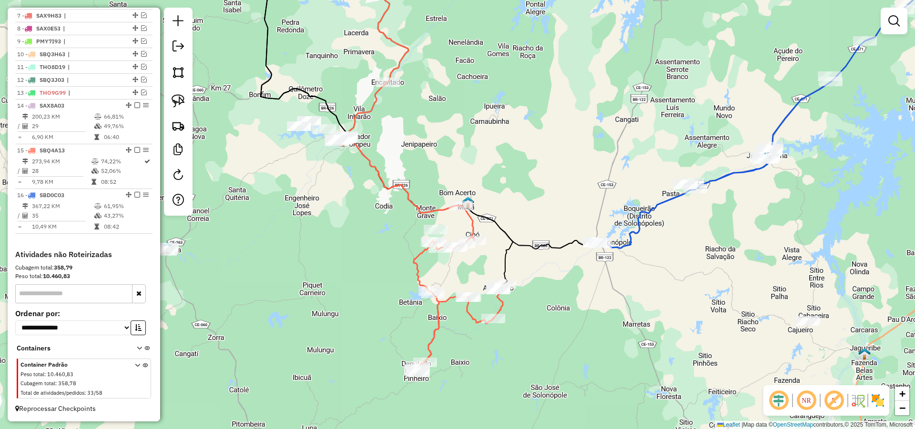
drag, startPoint x: 612, startPoint y: 310, endPoint x: 612, endPoint y: 321, distance: 11.0
click at [612, 321] on div "Janela de atendimento Grade de atendimento Capacidade Transportadoras Veículos …" at bounding box center [457, 214] width 915 height 429
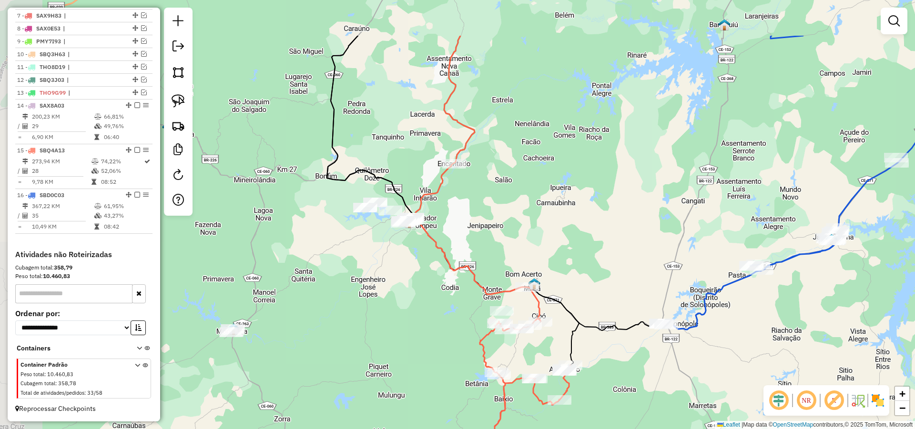
drag, startPoint x: 493, startPoint y: 166, endPoint x: 598, endPoint y: 233, distance: 124.8
click at [583, 232] on div "Janela de atendimento Grade de atendimento Capacidade Transportadoras Veículos …" at bounding box center [457, 214] width 915 height 429
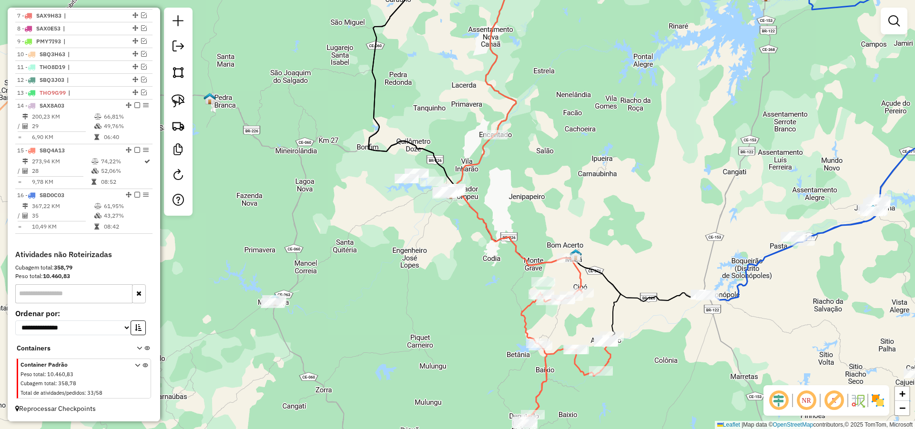
drag, startPoint x: 499, startPoint y: 216, endPoint x: 517, endPoint y: 179, distance: 41.1
click at [517, 180] on div "Janela de atendimento Grade de atendimento Capacidade Transportadoras Veículos …" at bounding box center [457, 214] width 915 height 429
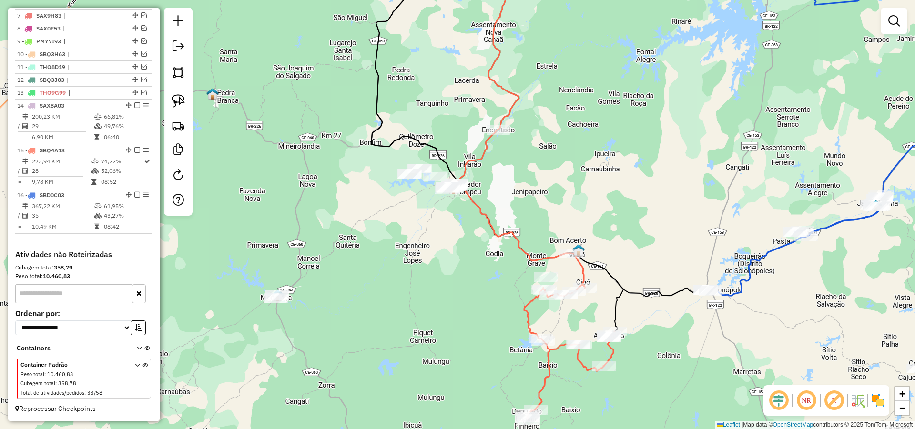
drag, startPoint x: 507, startPoint y: 191, endPoint x: 528, endPoint y: 166, distance: 32.8
click at [527, 167] on div "Janela de atendimento Grade de atendimento Capacidade Transportadoras Veículos …" at bounding box center [457, 214] width 915 height 429
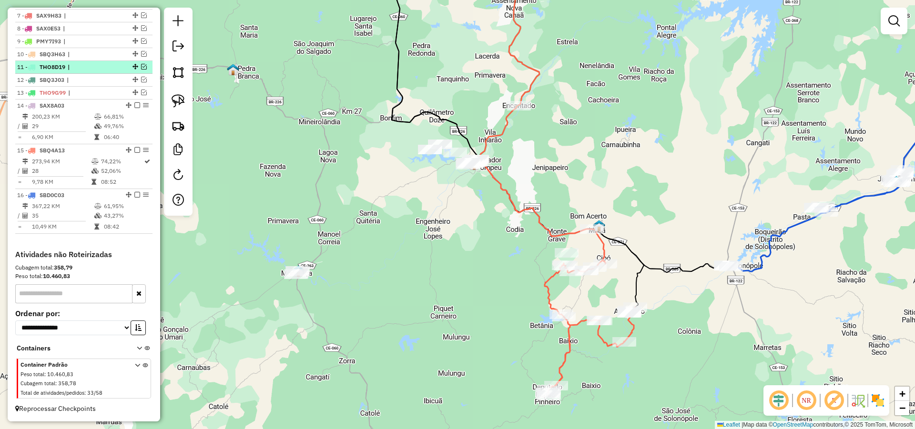
scroll to position [419, 0]
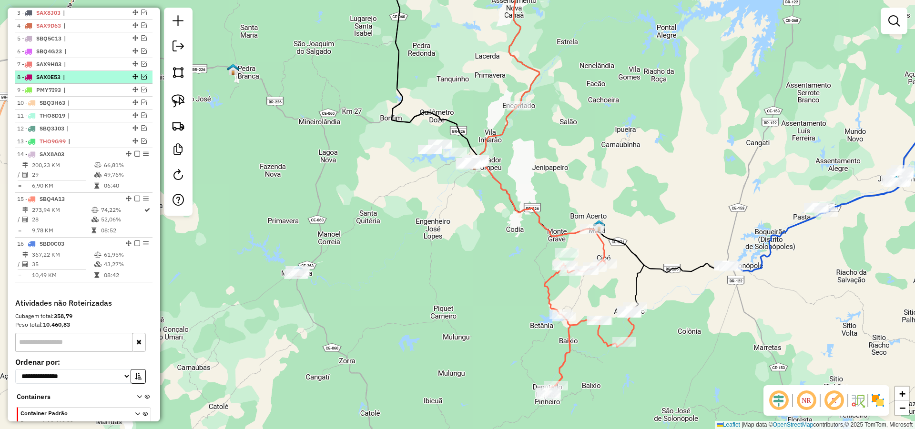
click at [142, 80] on em at bounding box center [144, 77] width 6 height 6
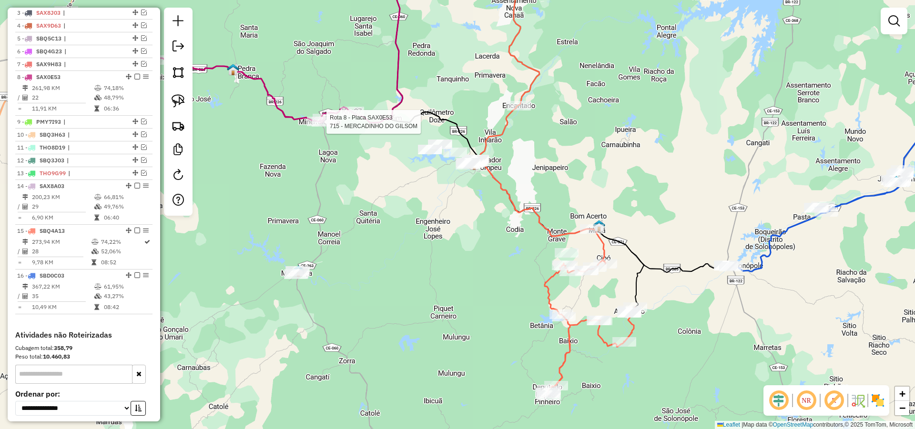
select select "*********"
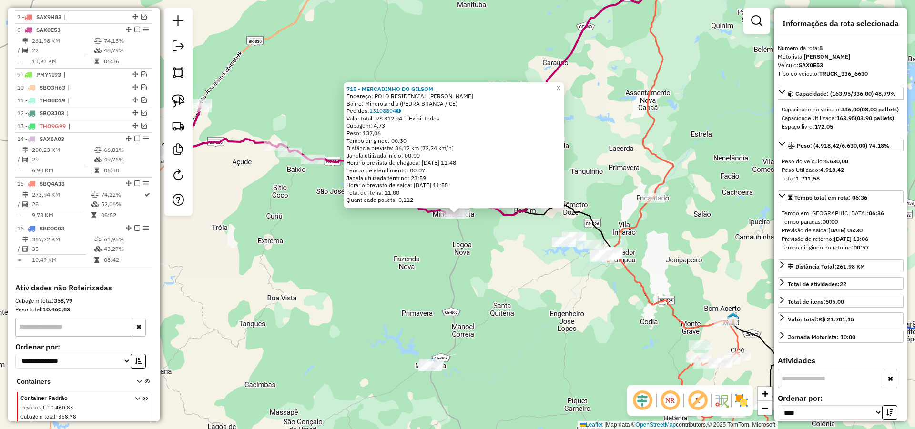
scroll to position [491, 0]
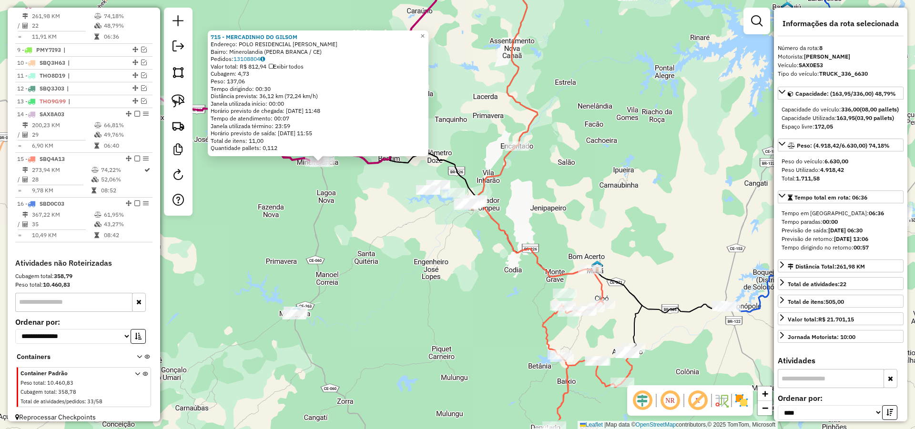
drag, startPoint x: 616, startPoint y: 304, endPoint x: 469, endPoint y: 246, distance: 157.5
click at [474, 249] on div "715 - MERCADINHO DO GILSOM Endereço: POLO RESIDENCIAL JOSE MIMEIRO QUADRA Bairr…" at bounding box center [457, 214] width 915 height 429
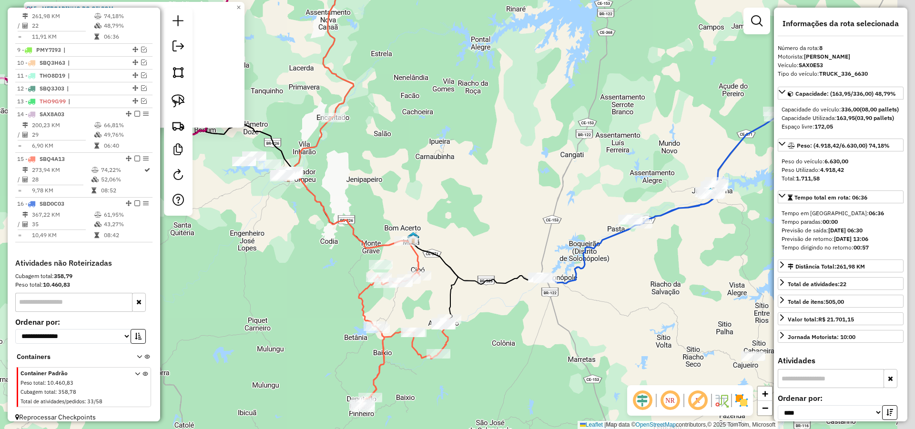
drag, startPoint x: 685, startPoint y: 249, endPoint x: 505, endPoint y: 223, distance: 181.9
click at [505, 223] on div "715 - MERCADINHO DO GILSOM Endereço: POLO RESIDENCIAL JOSE MIMEIRO QUADRA Bairr…" at bounding box center [457, 214] width 915 height 429
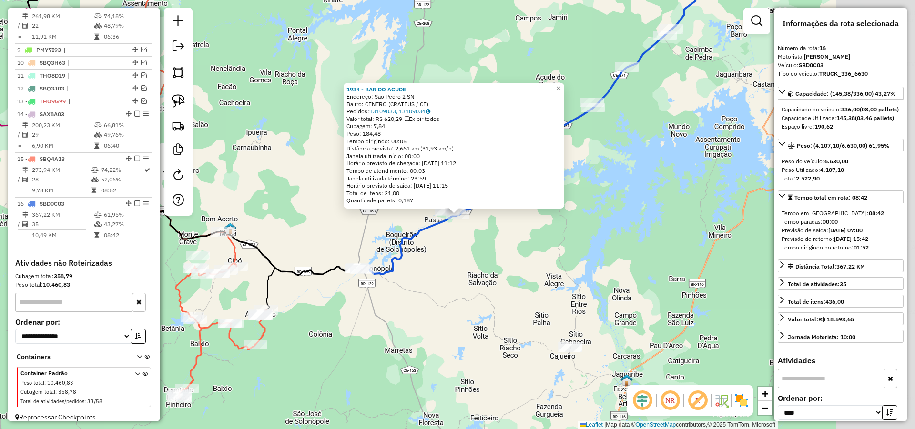
scroll to position [508, 0]
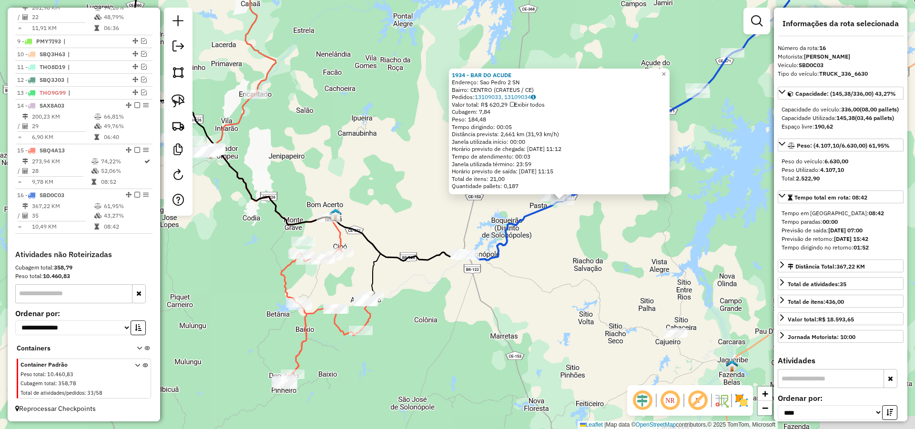
drag, startPoint x: 497, startPoint y: 264, endPoint x: 628, endPoint y: 253, distance: 132.0
click at [586, 255] on div "1934 - BAR DO ACUDE Endereço: Sao Pedro 2 SN Bairro: CENTRO (CRATEUS / CE) Pedi…" at bounding box center [457, 214] width 915 height 429
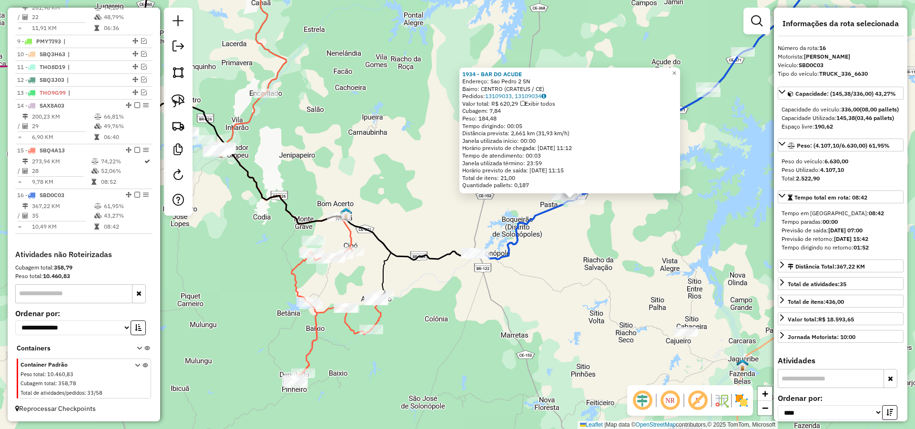
drag, startPoint x: 528, startPoint y: 187, endPoint x: 556, endPoint y: 189, distance: 27.7
click at [548, 189] on div "Rota 16 - Placa SBD0C03 3149 - MERCADIN PAGUE MENOS 1934 - BAR DO ACUDE Endereç…" at bounding box center [457, 214] width 915 height 429
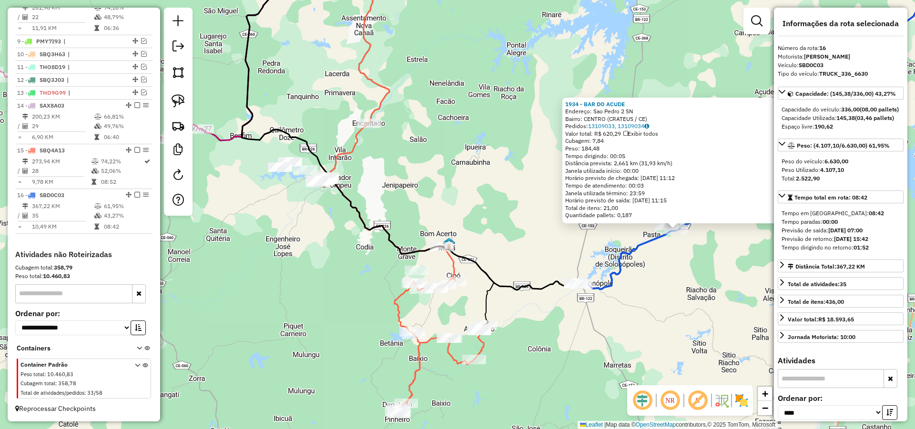
click at [475, 174] on div "1934 - BAR DO ACUDE Endereço: Sao Pedro 2 SN Bairro: CENTRO (CRATEUS / CE) Pedi…" at bounding box center [457, 214] width 915 height 429
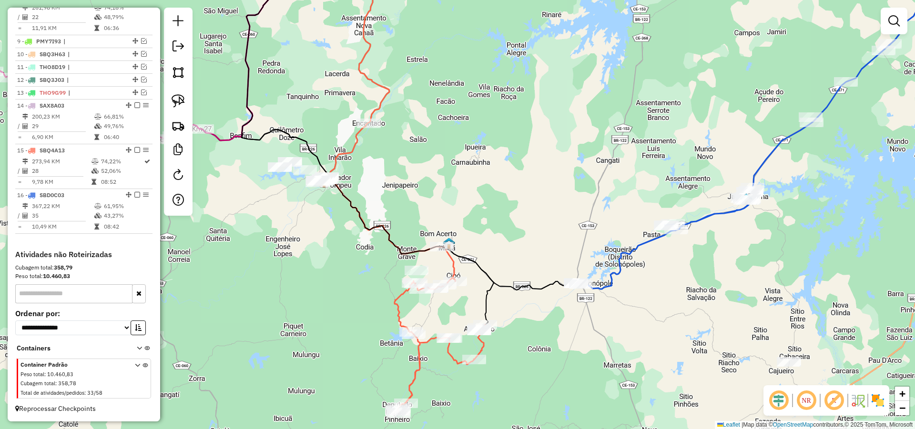
click at [466, 172] on div "Janela de atendimento Grade de atendimento Capacidade Transportadoras Veículos …" at bounding box center [457, 214] width 915 height 429
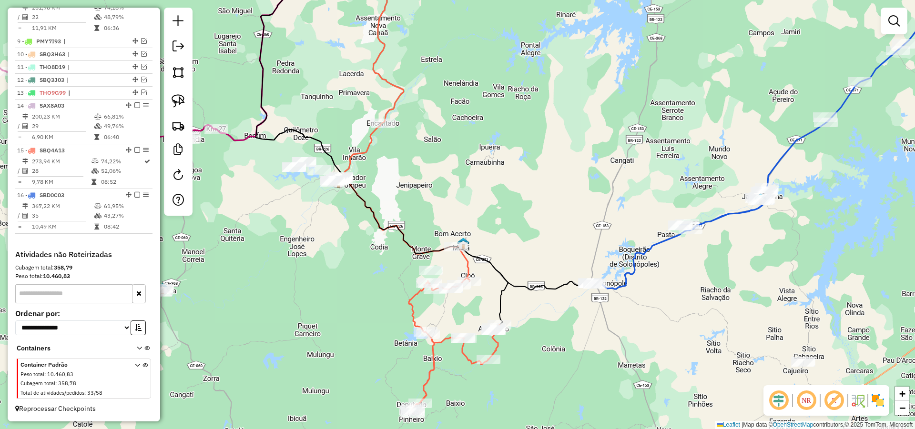
drag, startPoint x: 484, startPoint y: 171, endPoint x: 524, endPoint y: 157, distance: 42.8
click at [519, 159] on div "Janela de atendimento Grade de atendimento Capacidade Transportadoras Veículos …" at bounding box center [457, 214] width 915 height 429
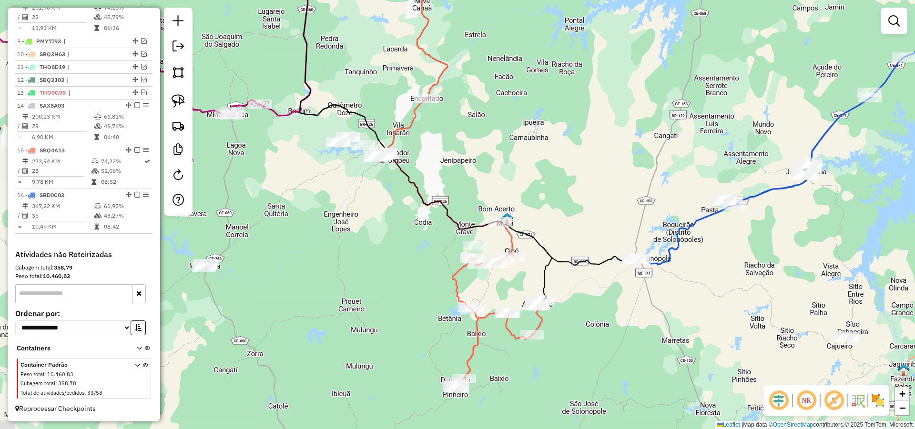
drag, startPoint x: 522, startPoint y: 181, endPoint x: 545, endPoint y: 150, distance: 38.1
click at [542, 151] on div "Janela de atendimento Grade de atendimento Capacidade Transportadoras Veículos …" at bounding box center [457, 214] width 915 height 429
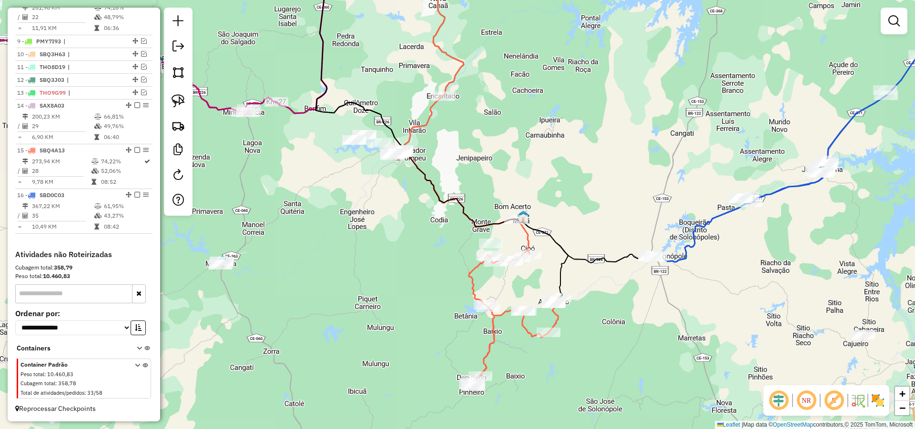
drag, startPoint x: 549, startPoint y: 166, endPoint x: 557, endPoint y: 181, distance: 16.4
click at [557, 181] on div "Janela de atendimento Grade de atendimento Capacidade Transportadoras Veículos …" at bounding box center [457, 214] width 915 height 429
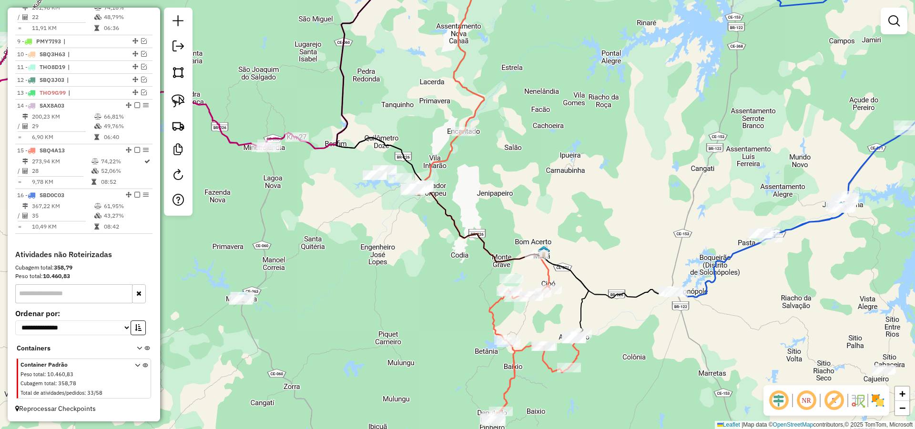
drag, startPoint x: 542, startPoint y: 187, endPoint x: 563, endPoint y: 205, distance: 28.0
click at [559, 207] on div "Janela de atendimento Grade de atendimento Capacidade Transportadoras Veículos …" at bounding box center [457, 214] width 915 height 429
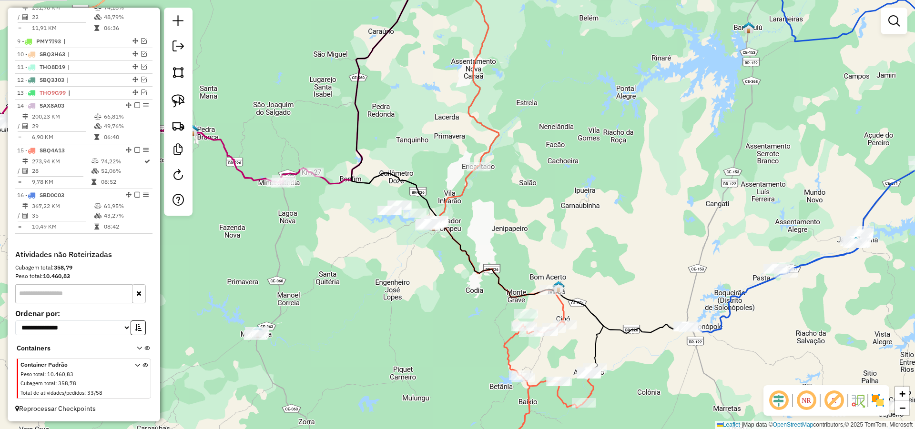
drag, startPoint x: 557, startPoint y: 195, endPoint x: 559, endPoint y: 215, distance: 20.2
click at [559, 215] on div "Janela de atendimento Grade de atendimento Capacidade Transportadoras Veículos …" at bounding box center [457, 214] width 915 height 429
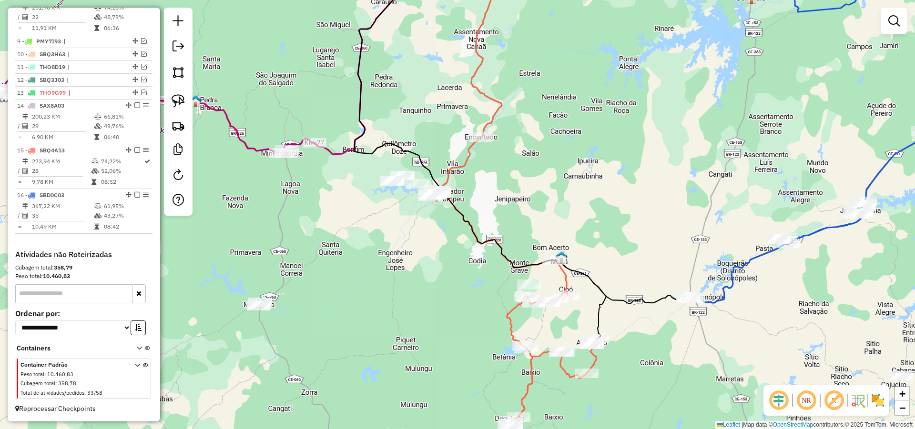
drag, startPoint x: 598, startPoint y: 221, endPoint x: 604, endPoint y: 197, distance: 25.0
click at [602, 198] on div "Janela de atendimento Grade de atendimento Capacidade Transportadoras Veículos …" at bounding box center [457, 214] width 915 height 429
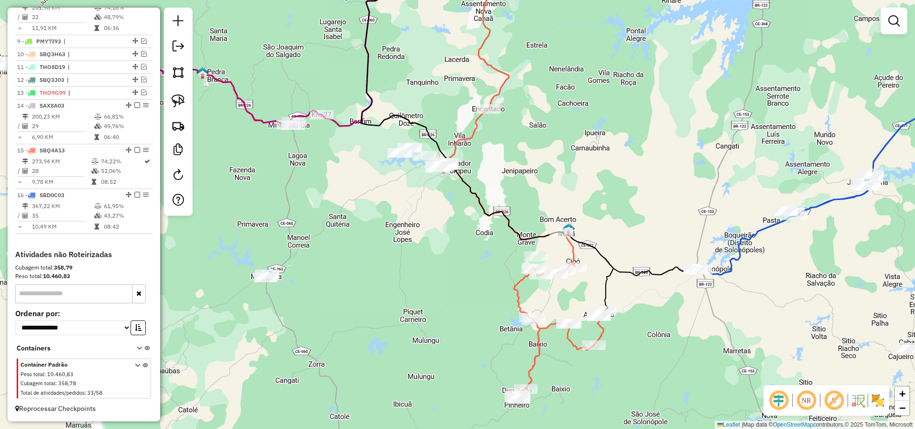
drag, startPoint x: 597, startPoint y: 213, endPoint x: 604, endPoint y: 198, distance: 16.4
click at [603, 199] on div "Janela de atendimento Grade de atendimento Capacidade Transportadoras Veículos …" at bounding box center [457, 214] width 915 height 429
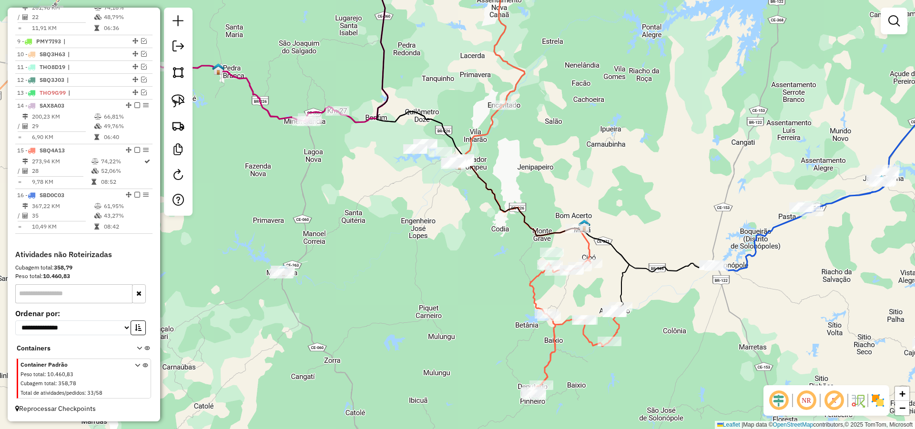
drag, startPoint x: 459, startPoint y: 216, endPoint x: 465, endPoint y: 244, distance: 29.3
click at [466, 243] on div "Janela de atendimento Grade de atendimento Capacidade Transportadoras Veículos …" at bounding box center [457, 214] width 915 height 429
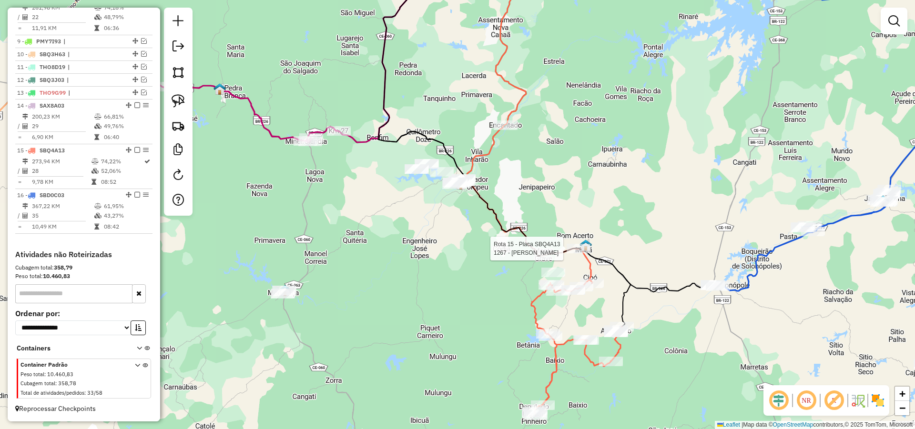
select select "*********"
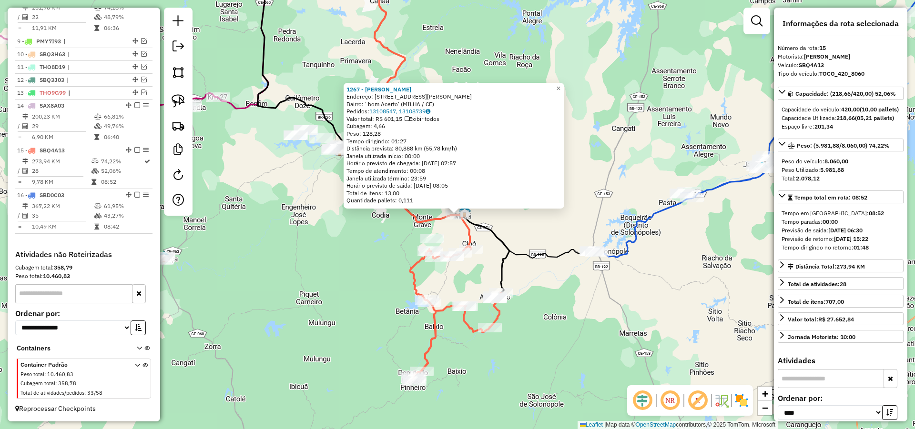
click at [526, 239] on div "1267 - MERCANTIL OLIVEIRA Endereço: RUA JOSE ENEAS PINHEIRO 31 Bairro: ' bom Ac…" at bounding box center [457, 214] width 915 height 429
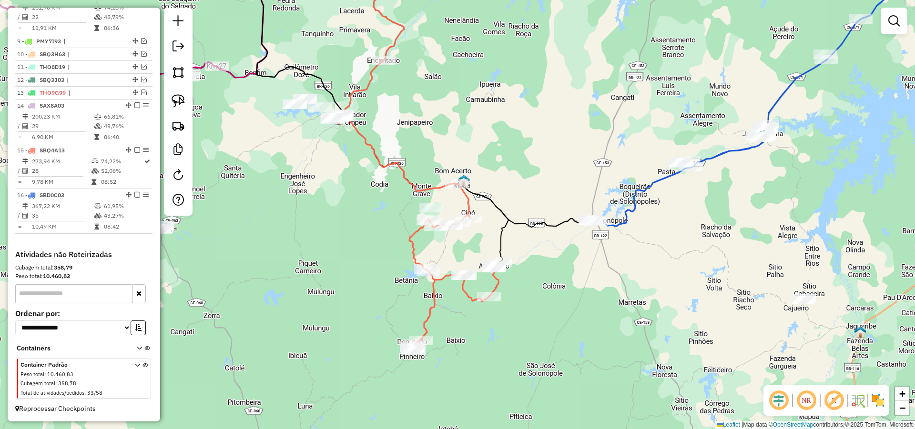
drag, startPoint x: 512, startPoint y: 222, endPoint x: 505, endPoint y: 191, distance: 31.9
click at [510, 194] on div "Janela de atendimento Grade de atendimento Capacidade Transportadoras Veículos …" at bounding box center [457, 214] width 915 height 429
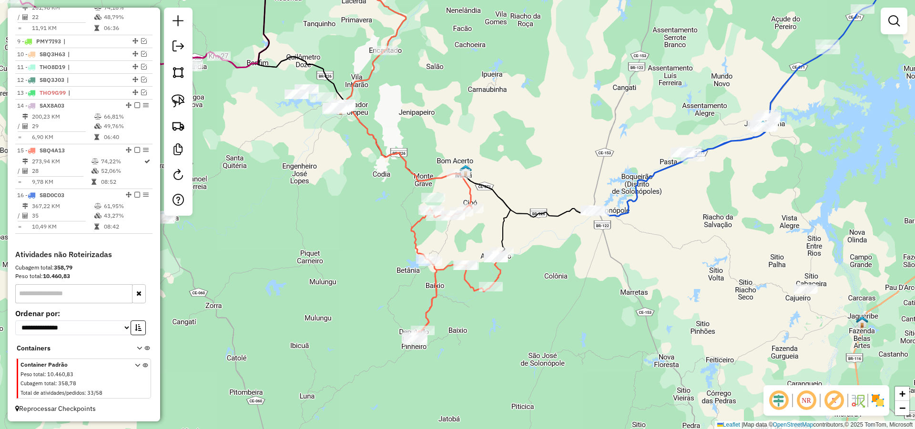
drag, startPoint x: 494, startPoint y: 189, endPoint x: 496, endPoint y: 183, distance: 6.5
click at [495, 183] on icon at bounding box center [384, 100] width 252 height 304
drag, startPoint x: 182, startPoint y: 103, endPoint x: 287, endPoint y: 125, distance: 108.1
click at [182, 103] on img at bounding box center [178, 100] width 13 height 13
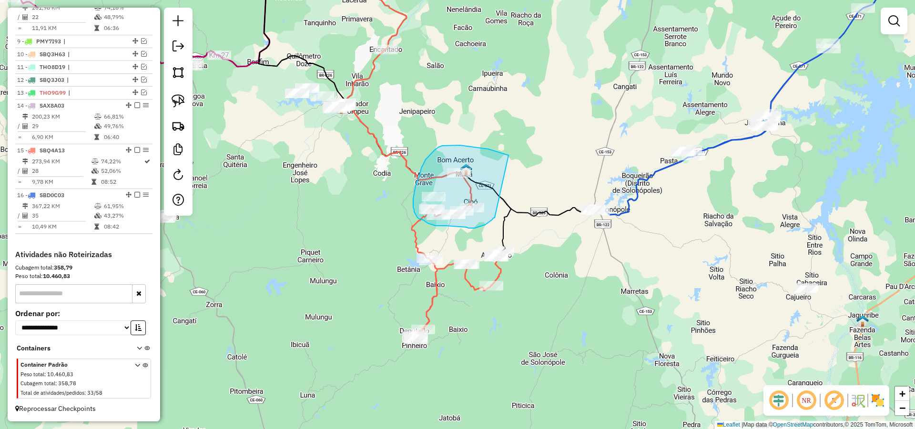
drag, startPoint x: 460, startPoint y: 145, endPoint x: 496, endPoint y: 214, distance: 77.8
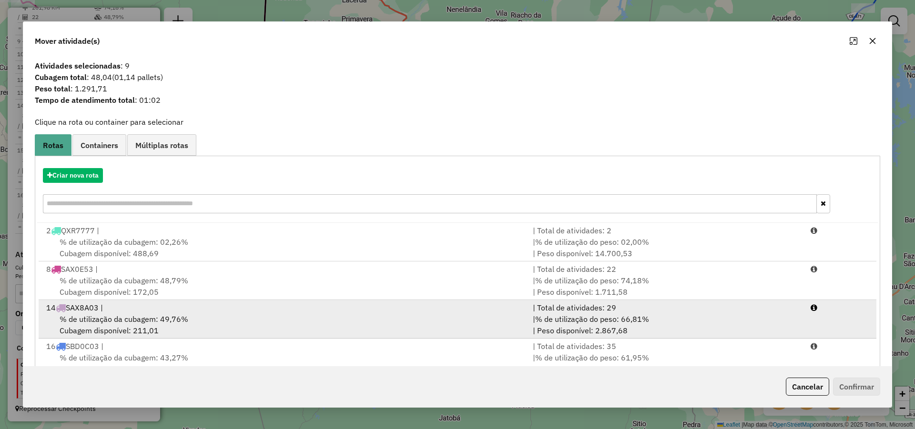
scroll to position [27, 0]
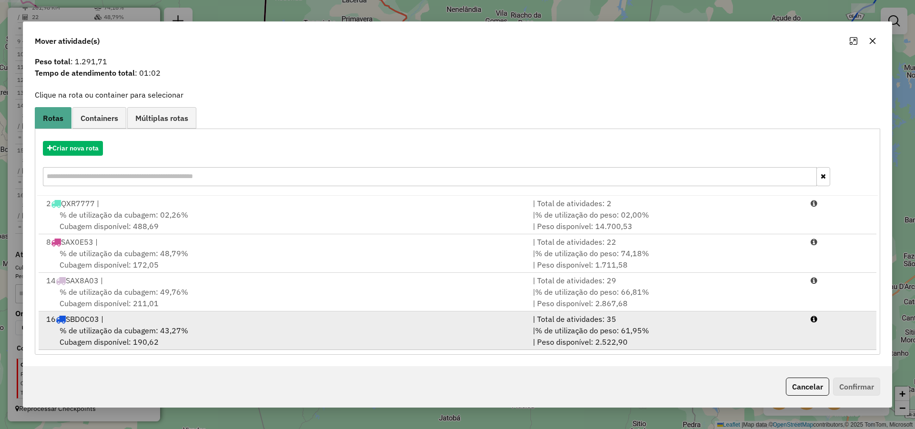
click at [185, 332] on span "% de utilização da cubagem: 43,27%" at bounding box center [124, 331] width 129 height 10
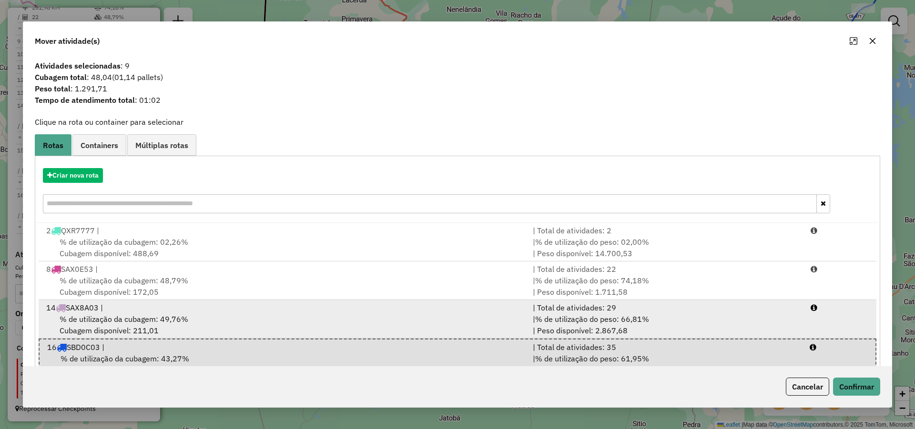
scroll to position [29, 0]
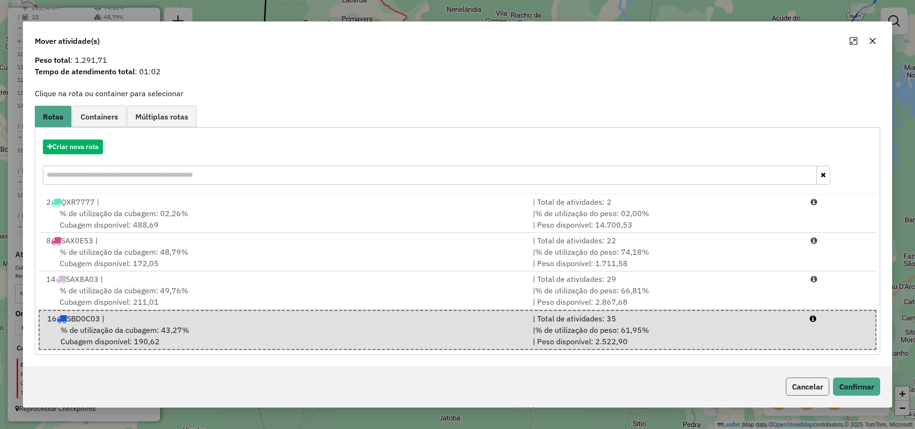
click at [809, 383] on button "Cancelar" at bounding box center [807, 387] width 43 height 18
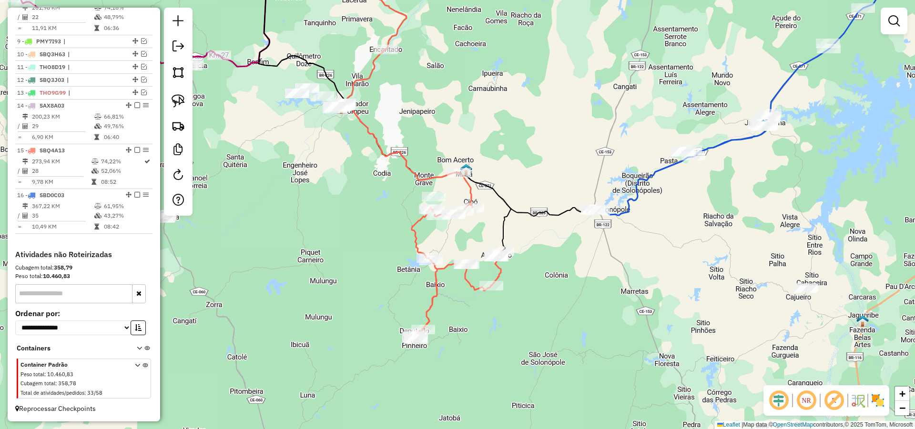
scroll to position [0, 0]
select select "*********"
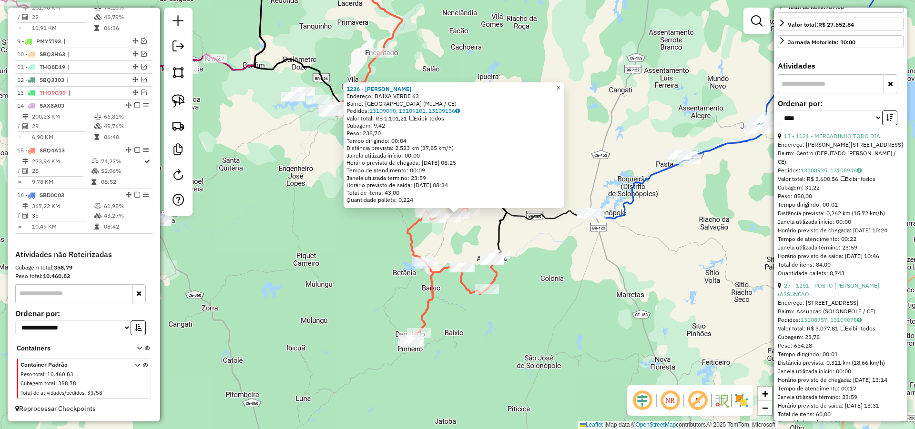
scroll to position [286, 0]
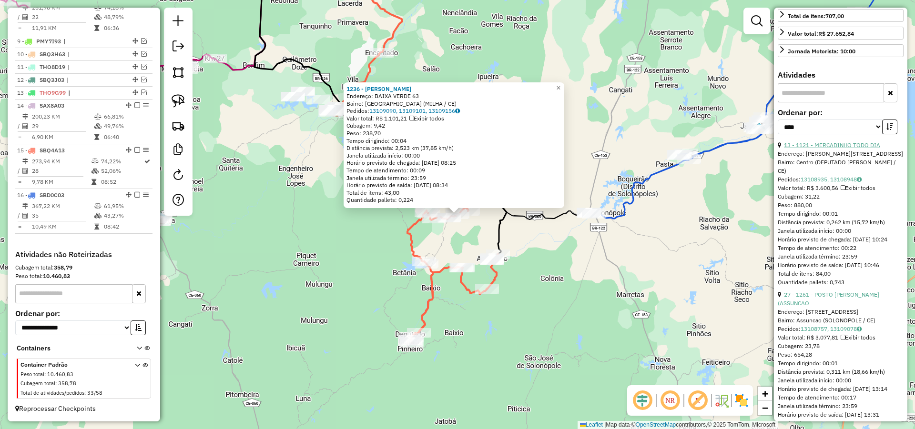
click at [840, 149] on link "13 - 1121 - MERCADINHO TODO DIA" at bounding box center [832, 145] width 96 height 7
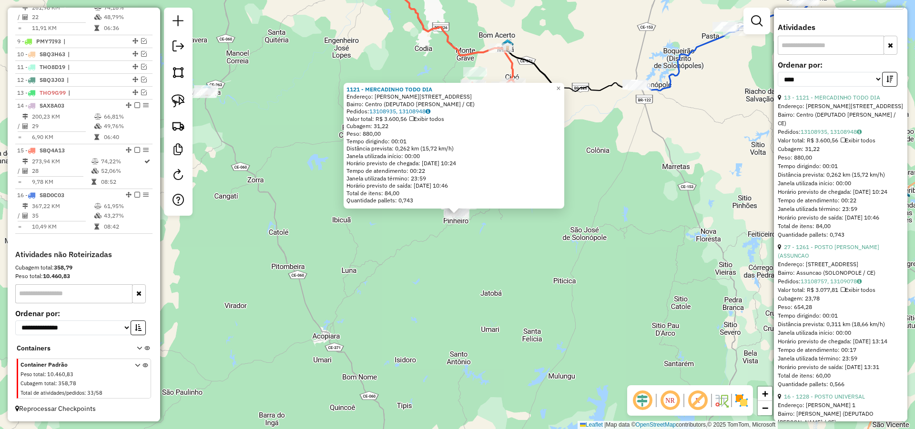
scroll to position [343, 0]
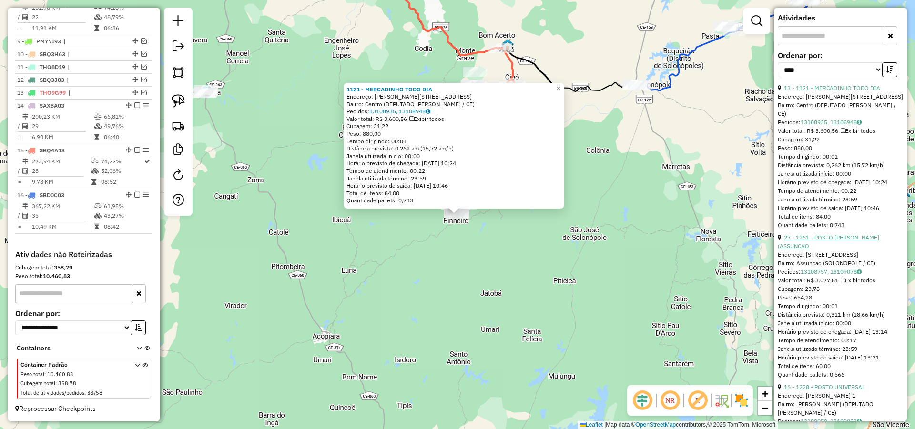
click at [825, 250] on link "27 - 1261 - POSTO MAIA (ASSUNCAO" at bounding box center [828, 242] width 101 height 16
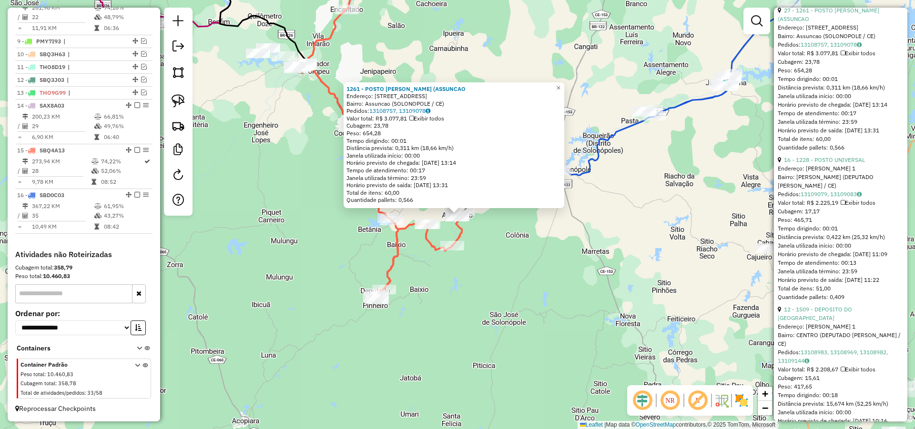
scroll to position [629, 0]
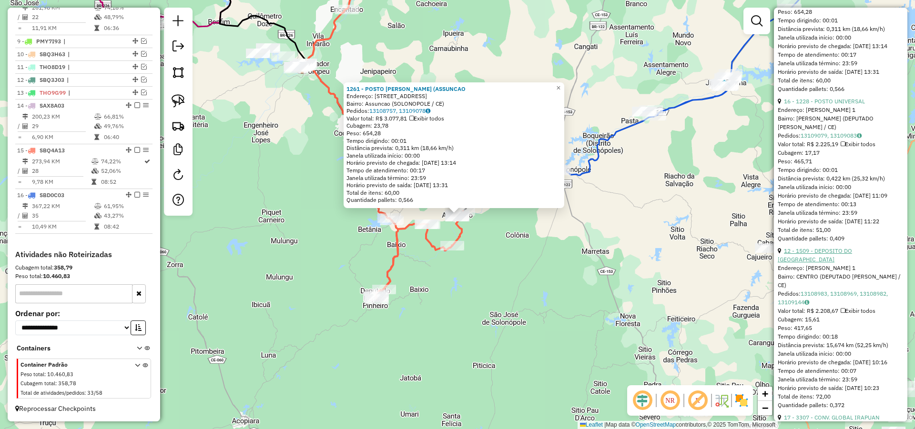
click at [832, 263] on link "12 - 1509 - DEPOSITO DO BIZUCA" at bounding box center [815, 255] width 74 height 16
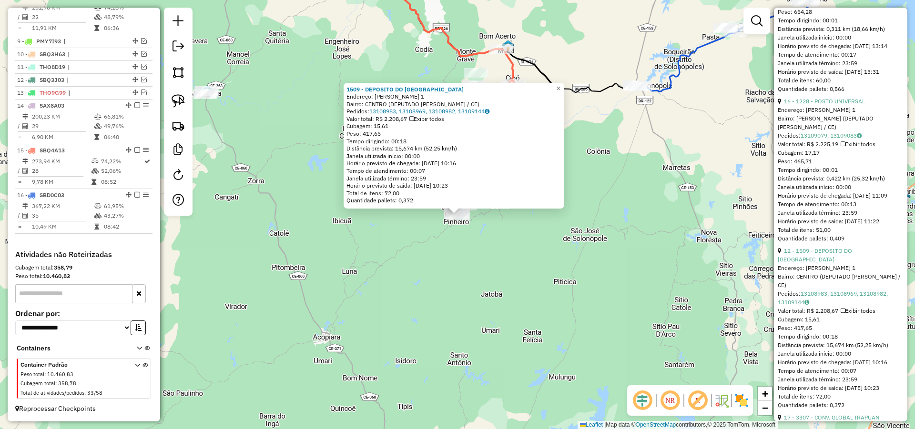
click at [608, 211] on div "1509 - DEPOSITO DO BIZUCA Endereço: OLGA DE SOUSA 1 Bairro: CENTRO (DEPUTADO IR…" at bounding box center [457, 214] width 915 height 429
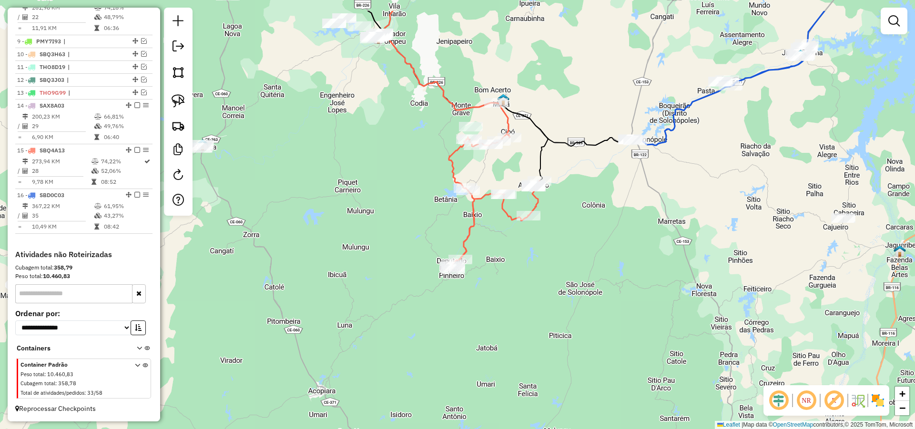
drag, startPoint x: 624, startPoint y: 199, endPoint x: 617, endPoint y: 289, distance: 89.9
click at [617, 289] on div "Janela de atendimento Grade de atendimento Capacidade Transportadoras Veículos …" at bounding box center [457, 214] width 915 height 429
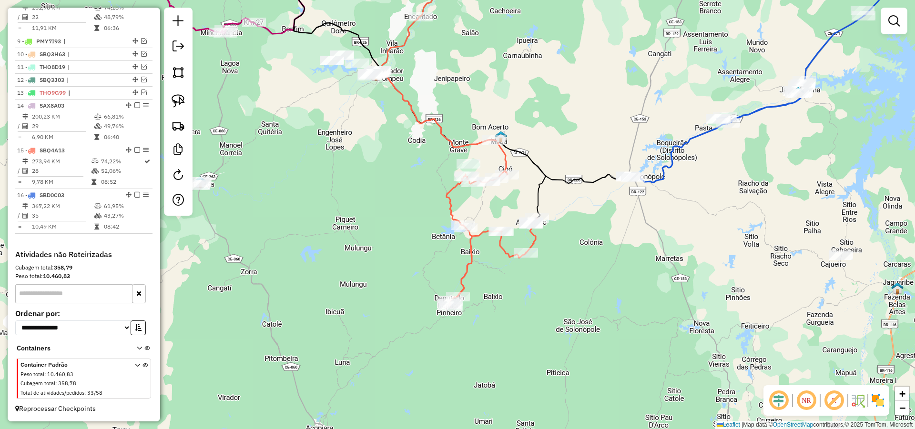
drag, startPoint x: 567, startPoint y: 190, endPoint x: 539, endPoint y: 217, distance: 38.1
click at [564, 229] on div "Janela de atendimento Grade de atendimento Capacidade Transportadoras Veículos …" at bounding box center [457, 214] width 915 height 429
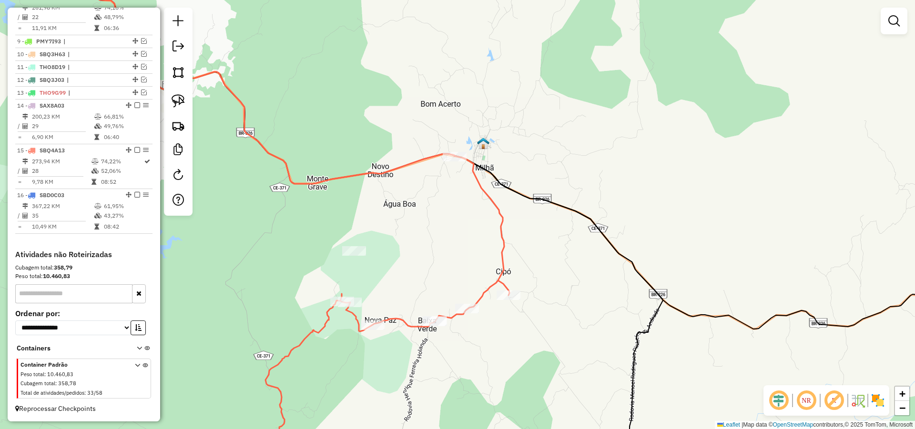
drag, startPoint x: 539, startPoint y: 238, endPoint x: 545, endPoint y: 233, distance: 7.8
click at [545, 233] on div "Janela de atendimento Grade de atendimento Capacidade Transportadoras Veículos …" at bounding box center [457, 214] width 915 height 429
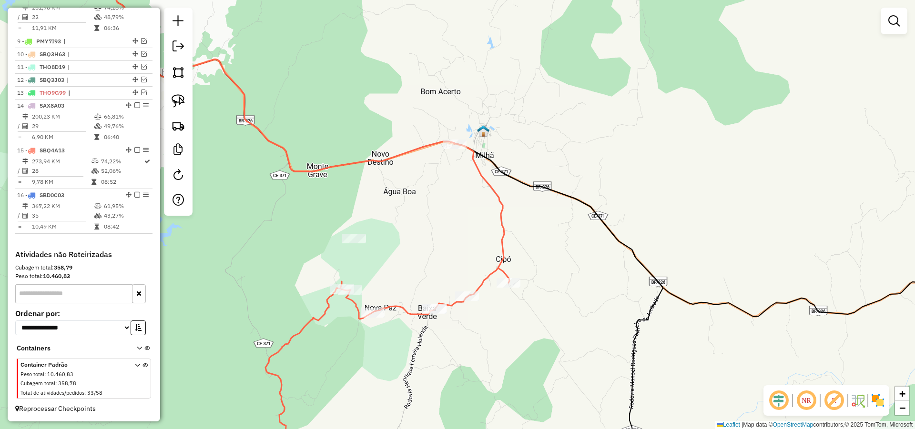
drag, startPoint x: 454, startPoint y: 218, endPoint x: 427, endPoint y: 207, distance: 28.7
click at [449, 204] on div "Janela de atendimento Grade de atendimento Capacidade Transportadoras Veículos …" at bounding box center [457, 214] width 915 height 429
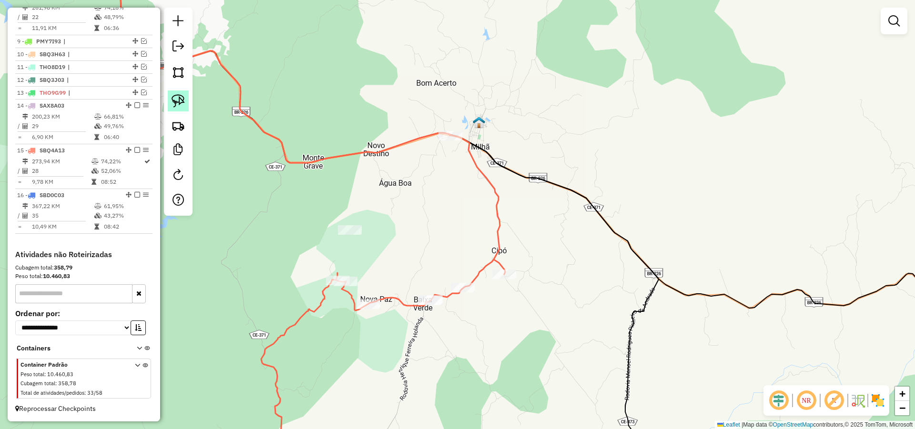
click at [174, 103] on img at bounding box center [178, 100] width 13 height 13
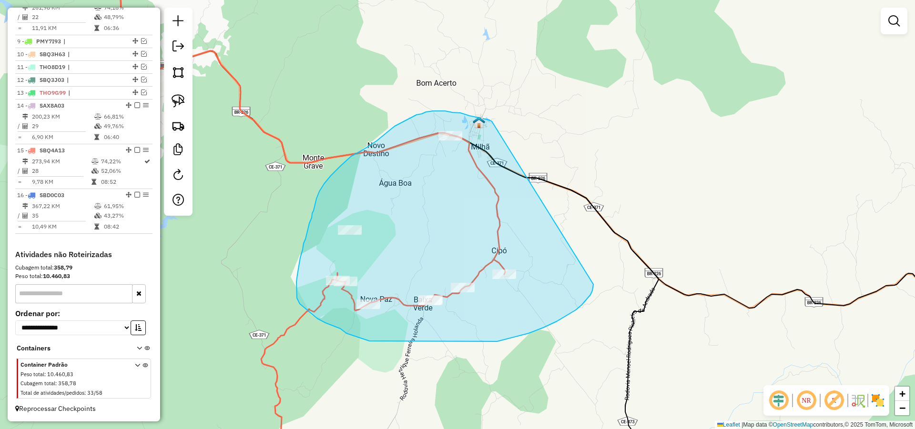
drag, startPoint x: 486, startPoint y: 119, endPoint x: 593, endPoint y: 278, distance: 191.8
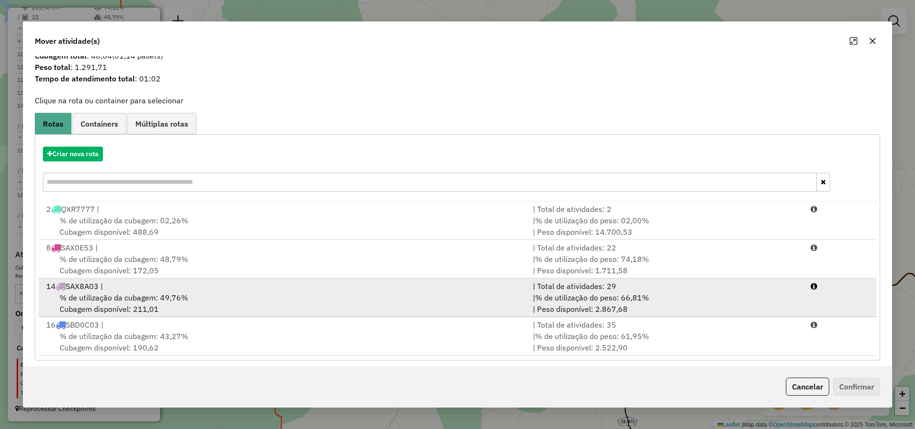
scroll to position [27, 0]
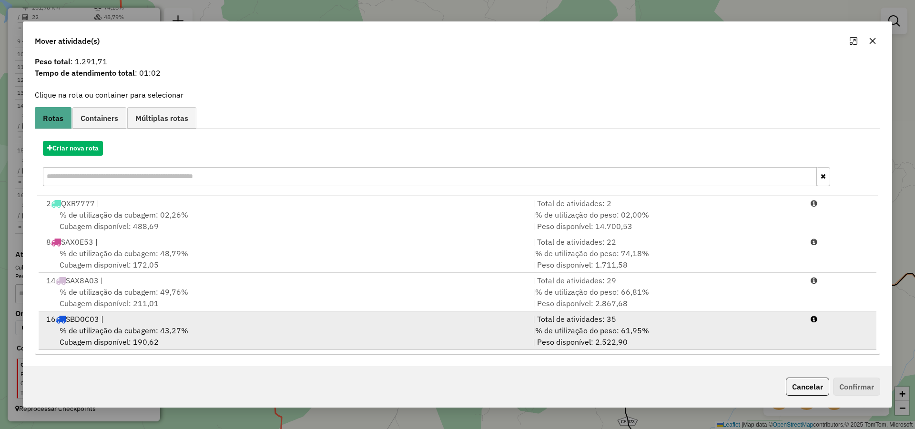
click at [357, 324] on div "16 SBD0C03 |" at bounding box center [284, 319] width 487 height 11
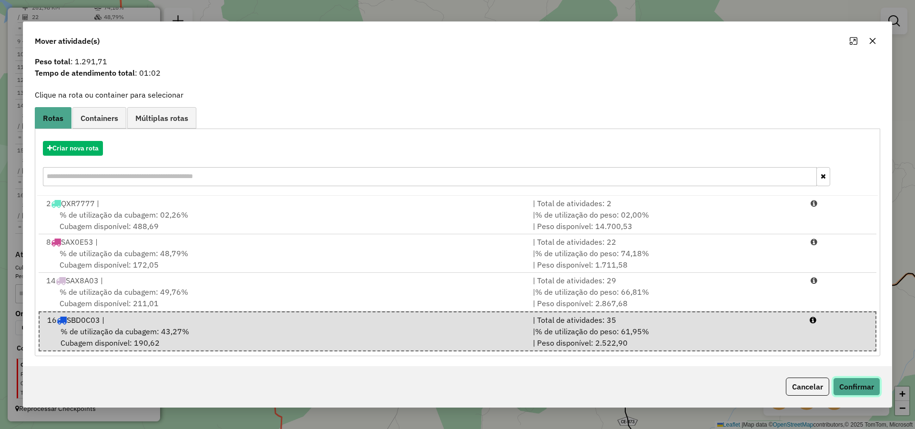
click at [853, 390] on button "Confirmar" at bounding box center [856, 387] width 47 height 18
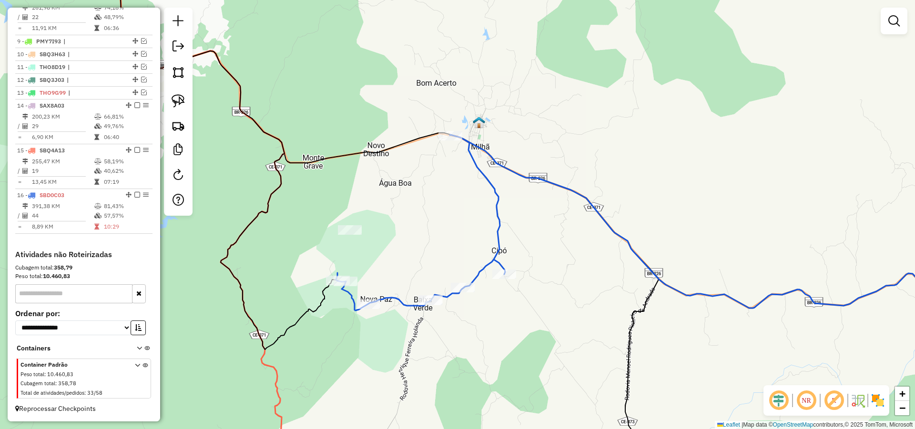
scroll to position [0, 0]
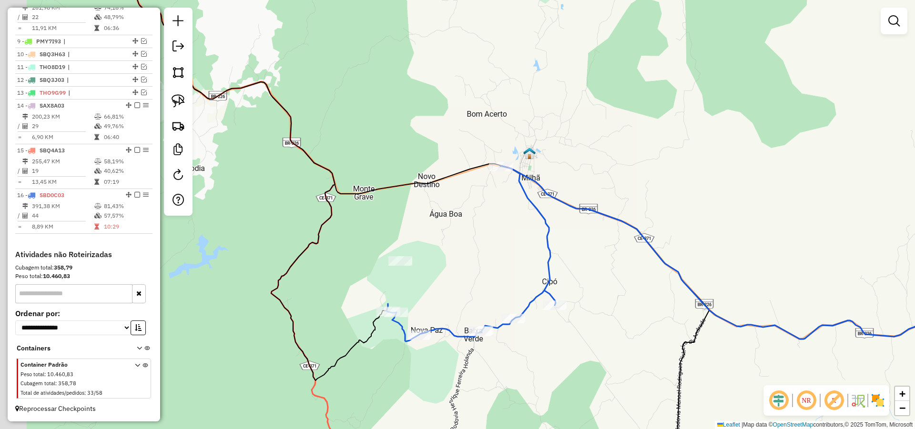
drag, startPoint x: 316, startPoint y: 118, endPoint x: 631, endPoint y: 239, distance: 337.3
click at [625, 238] on div "Janela de atendimento Grade de atendimento Capacidade Transportadoras Veículos …" at bounding box center [457, 214] width 915 height 429
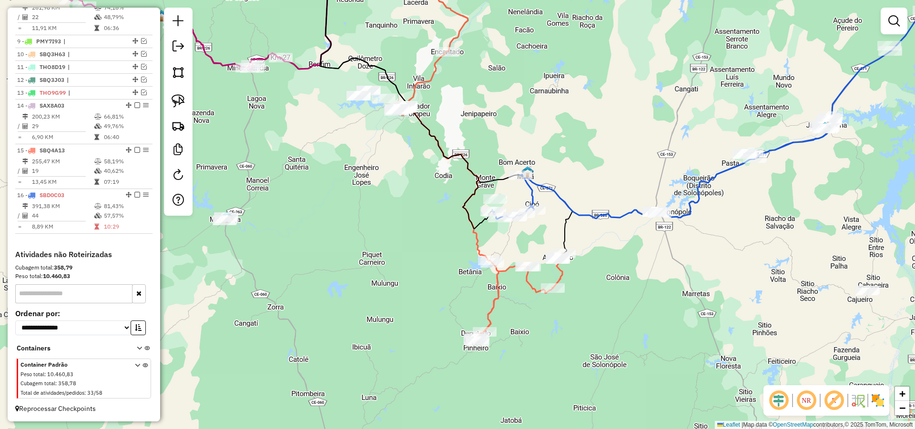
drag, startPoint x: 388, startPoint y: 150, endPoint x: 392, endPoint y: 207, distance: 57.3
click at [395, 207] on div "Janela de atendimento Grade de atendimento Capacidade Transportadoras Veículos …" at bounding box center [457, 214] width 915 height 429
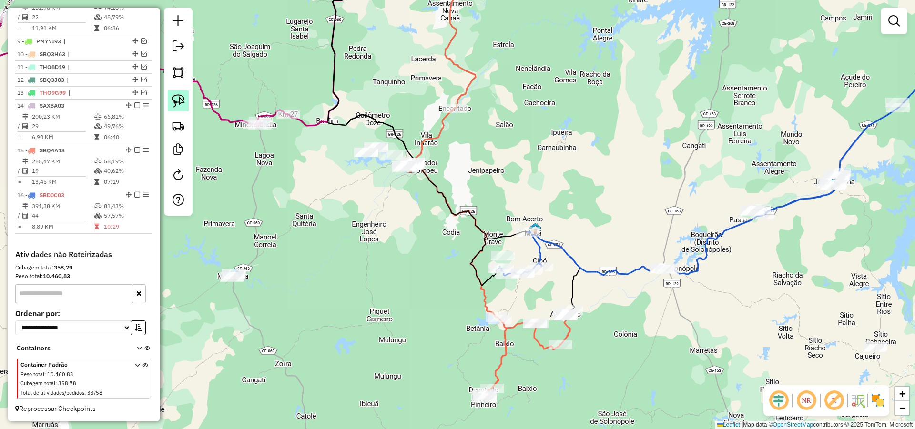
click at [169, 94] on link at bounding box center [178, 101] width 21 height 21
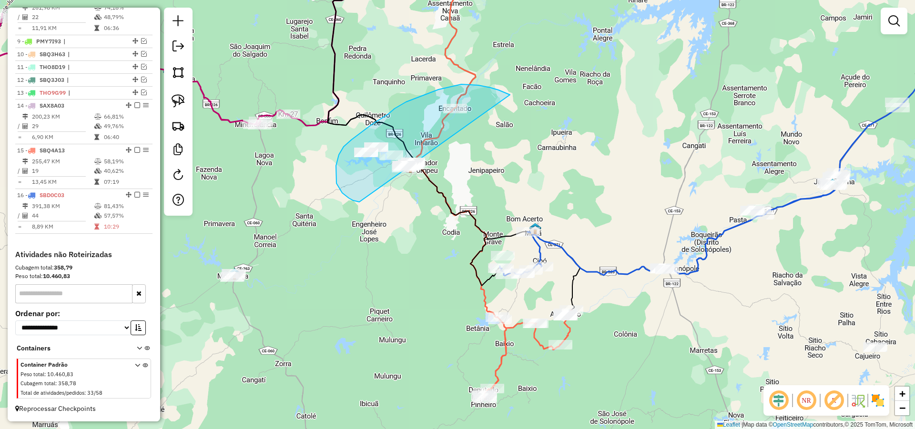
drag, startPoint x: 475, startPoint y: 85, endPoint x: 412, endPoint y: 211, distance: 140.4
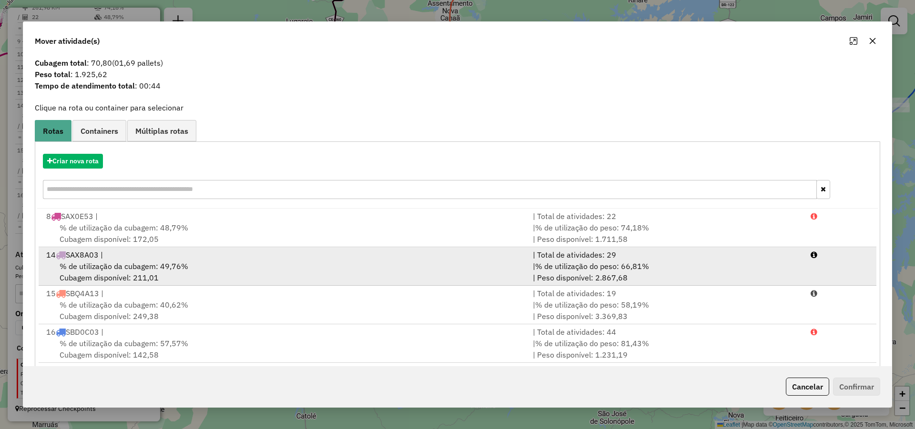
scroll to position [27, 0]
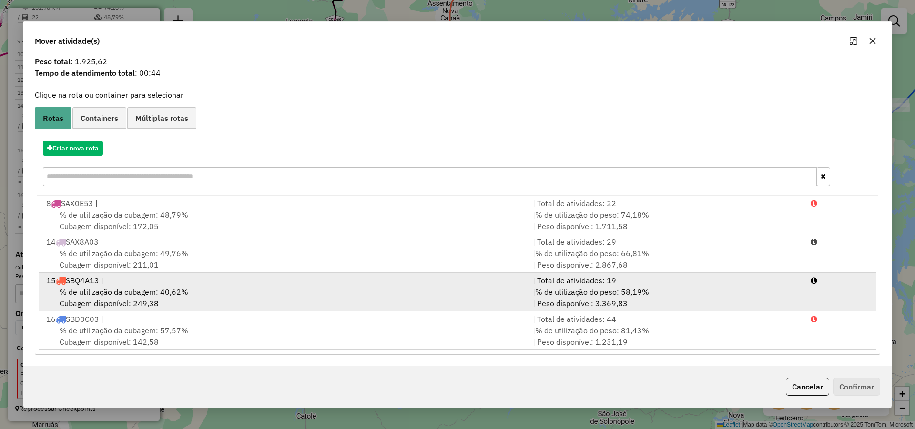
click at [176, 284] on div "15 SBQ4A13 |" at bounding box center [284, 280] width 487 height 11
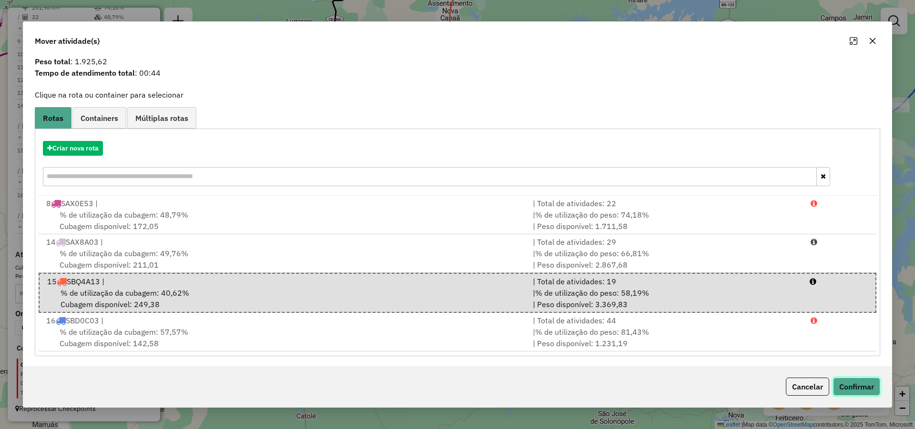
click at [851, 383] on button "Confirmar" at bounding box center [856, 387] width 47 height 18
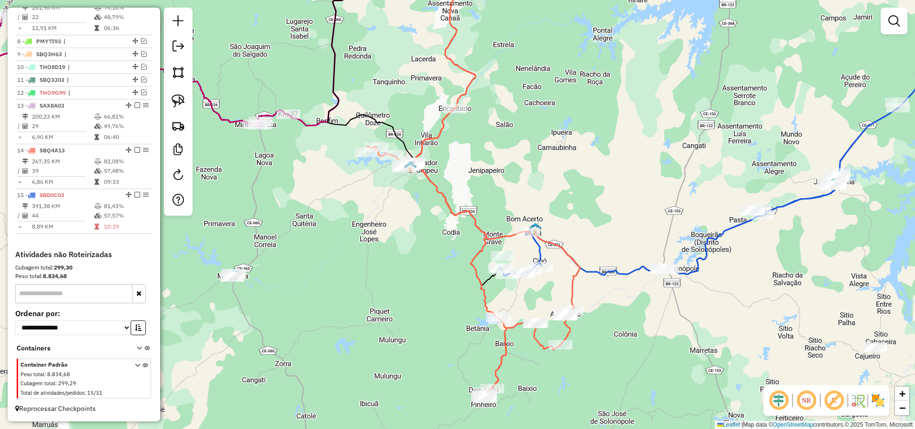
scroll to position [0, 0]
drag, startPoint x: 362, startPoint y: 229, endPoint x: 383, endPoint y: 233, distance: 21.3
click at [363, 229] on div "Janela de atendimento Grade de atendimento Capacidade Transportadoras Veículos …" at bounding box center [457, 214] width 915 height 429
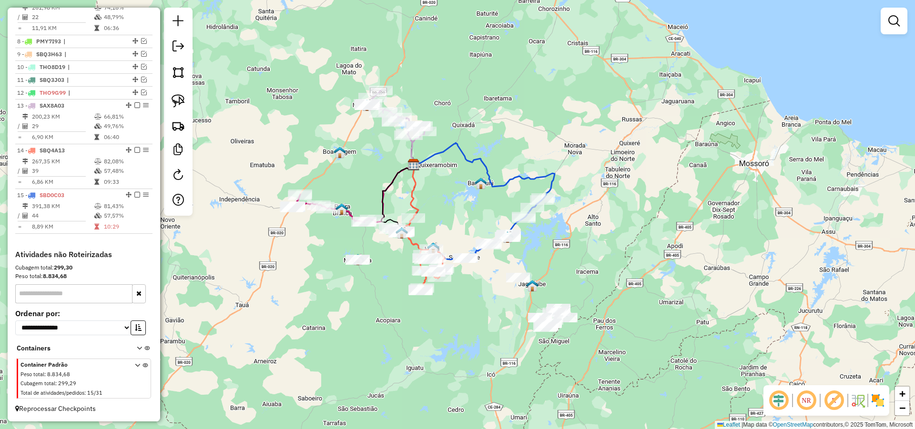
drag, startPoint x: 387, startPoint y: 249, endPoint x: 390, endPoint y: 258, distance: 9.9
click at [390, 257] on div "Janela de atendimento Grade de atendimento Capacidade Transportadoras Veículos …" at bounding box center [457, 214] width 915 height 429
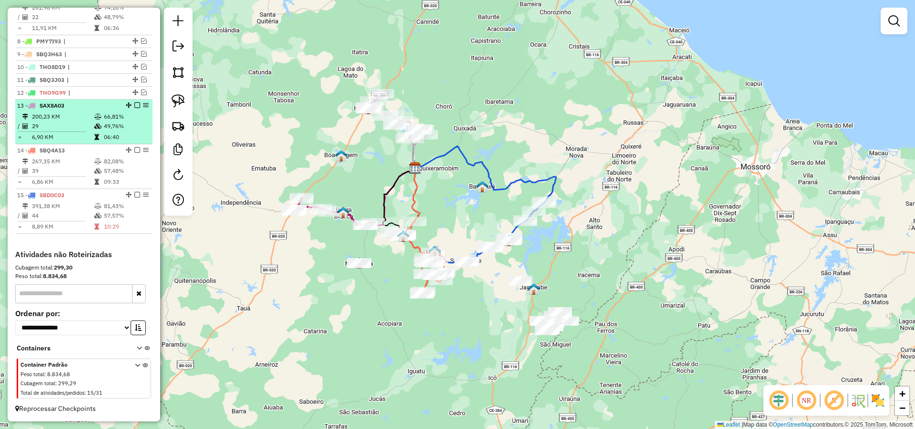
click at [136, 106] on em at bounding box center [137, 105] width 6 height 6
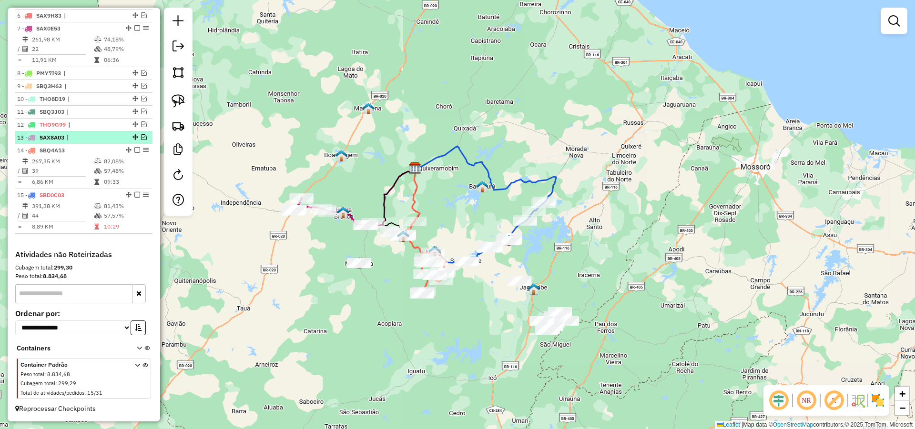
scroll to position [431, 0]
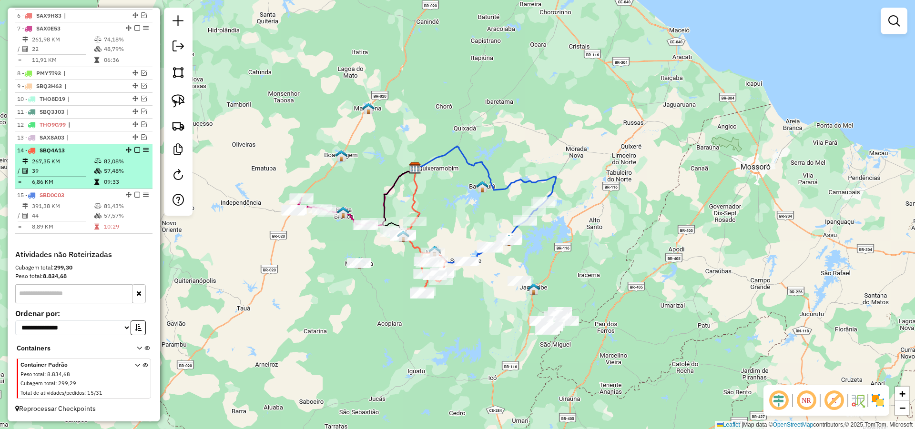
click at [134, 152] on em at bounding box center [137, 150] width 6 height 6
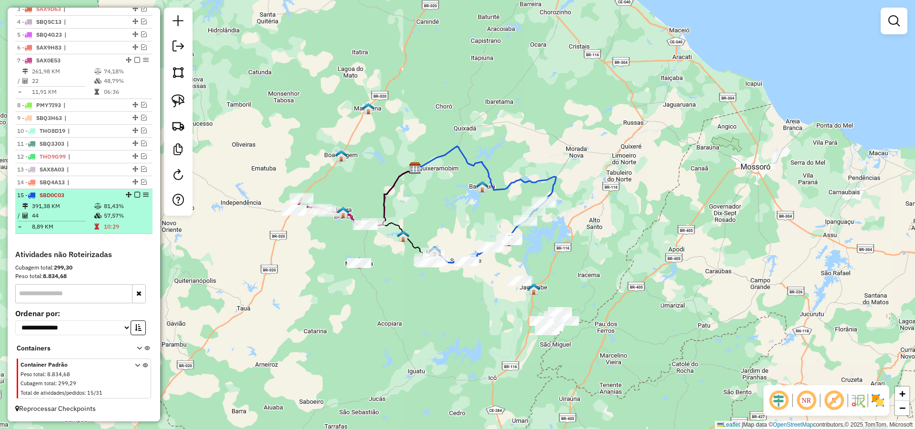
click at [136, 192] on em at bounding box center [137, 195] width 6 height 6
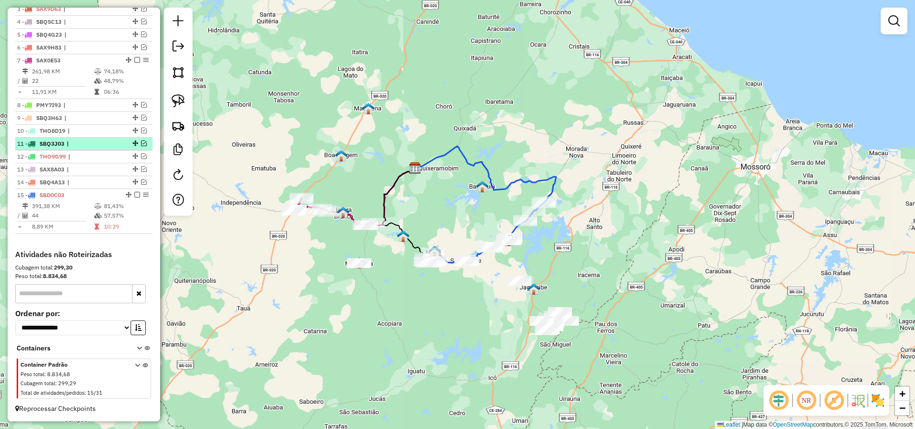
scroll to position [367, 0]
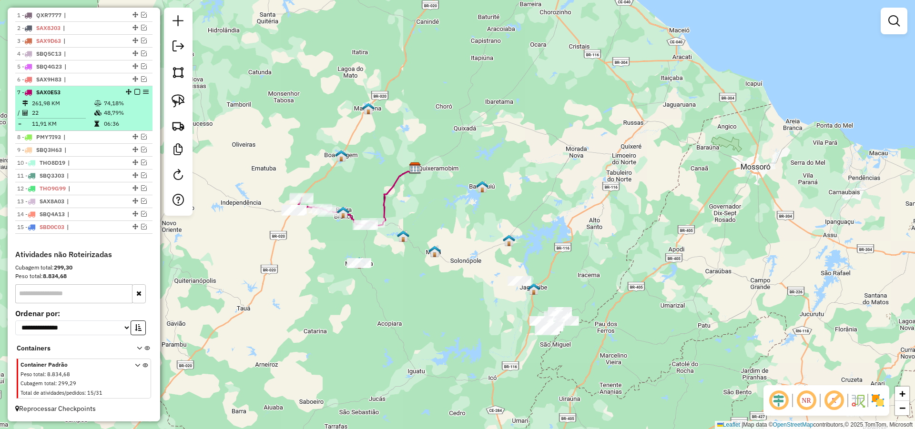
click at [134, 91] on em at bounding box center [137, 92] width 6 height 6
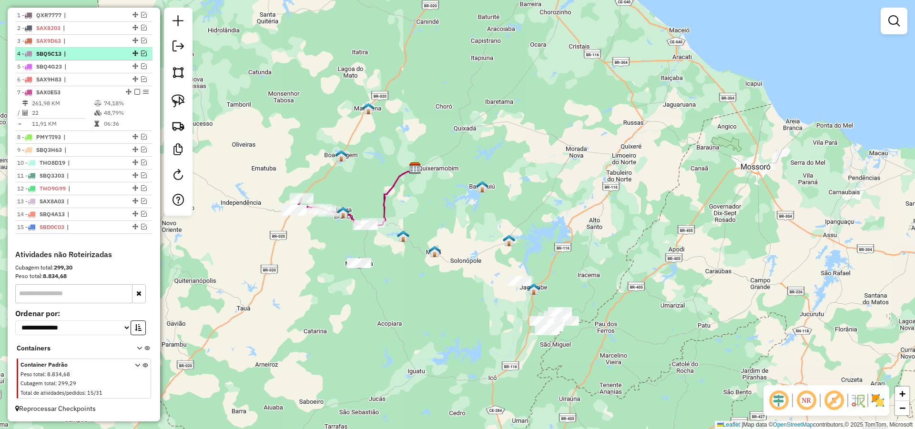
scroll to position [335, 0]
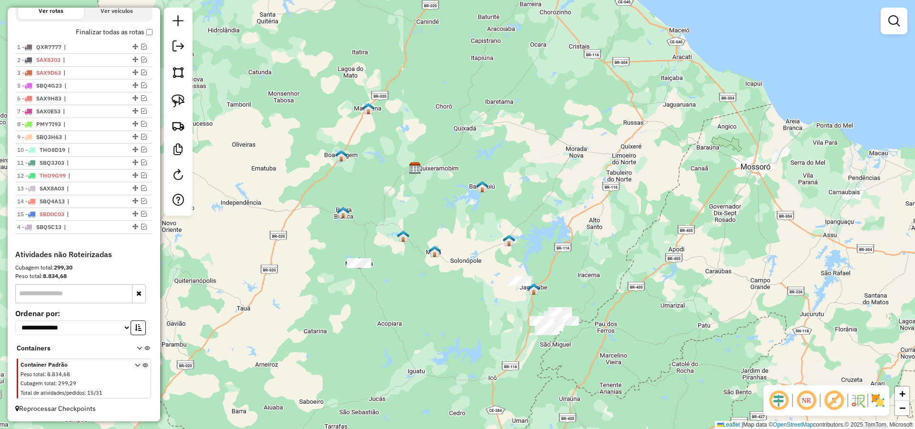
drag, startPoint x: 132, startPoint y: 83, endPoint x: 134, endPoint y: 236, distance: 152.5
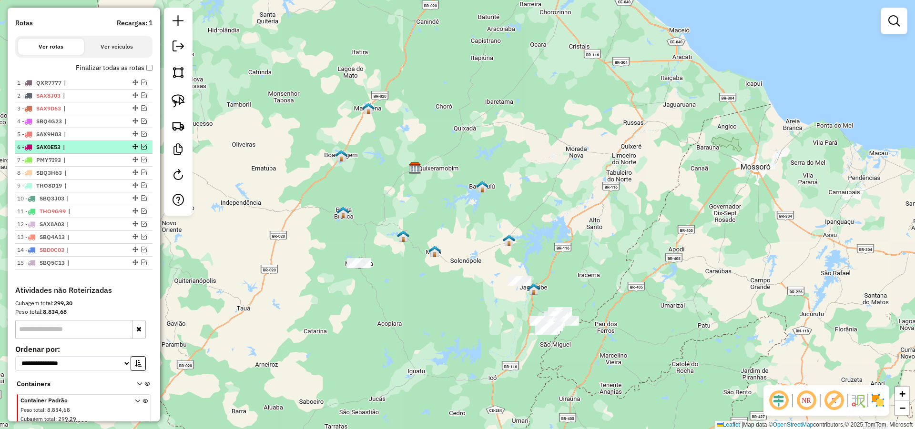
scroll to position [221, 0]
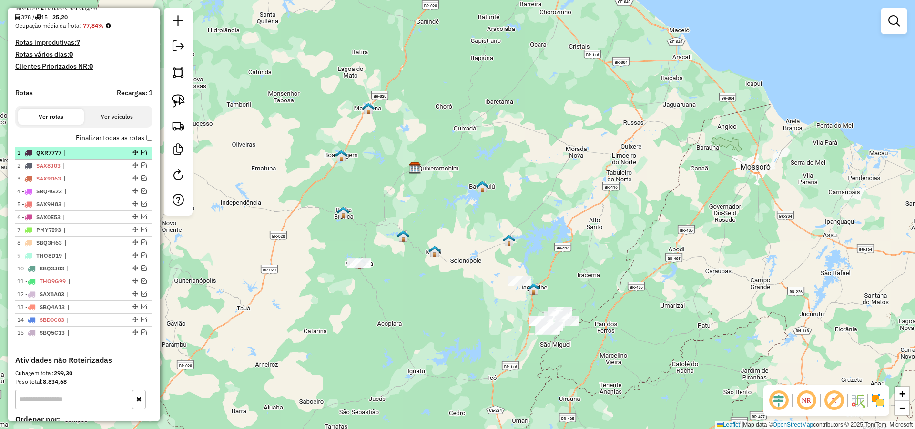
click at [142, 155] on em at bounding box center [144, 153] width 6 height 6
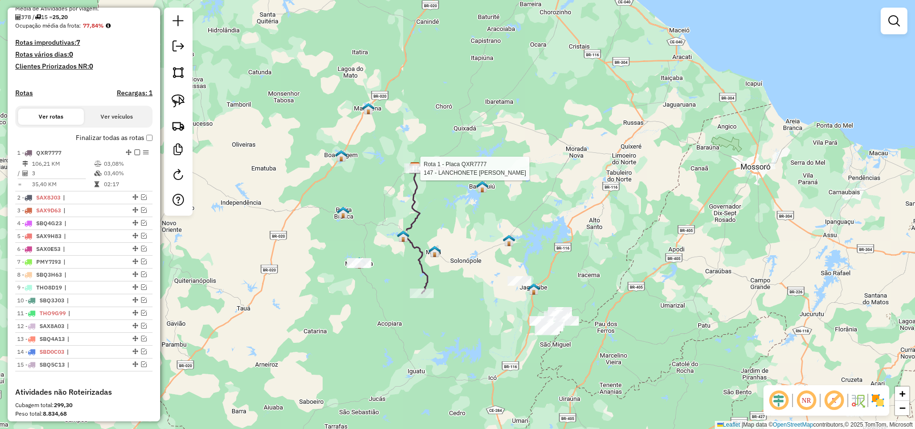
select select "*********"
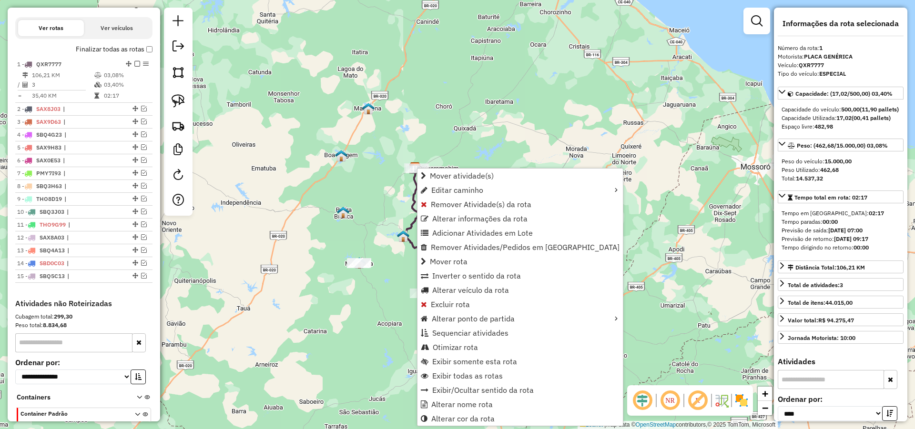
scroll to position [367, 0]
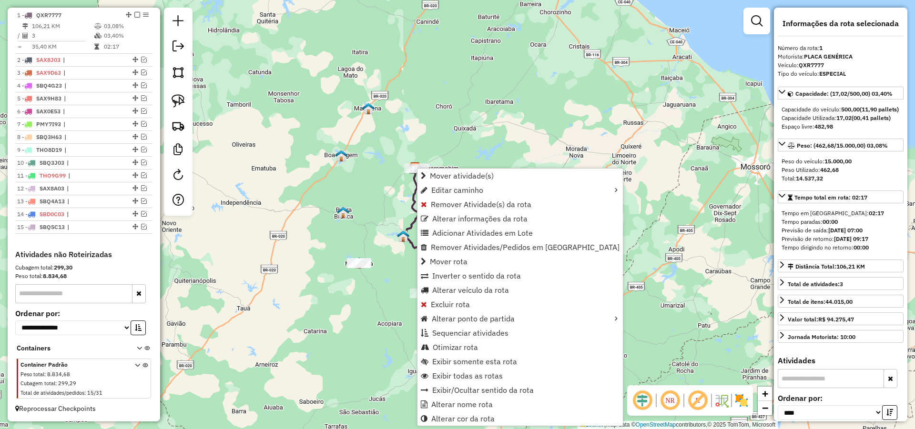
drag, startPoint x: 451, startPoint y: 206, endPoint x: 385, endPoint y: 223, distance: 67.4
click at [385, 223] on hb-router-mapa "Mover atividade(s) Editar caminho Remover Atividade(s) da rota Alterar informaç…" at bounding box center [457, 214] width 915 height 429
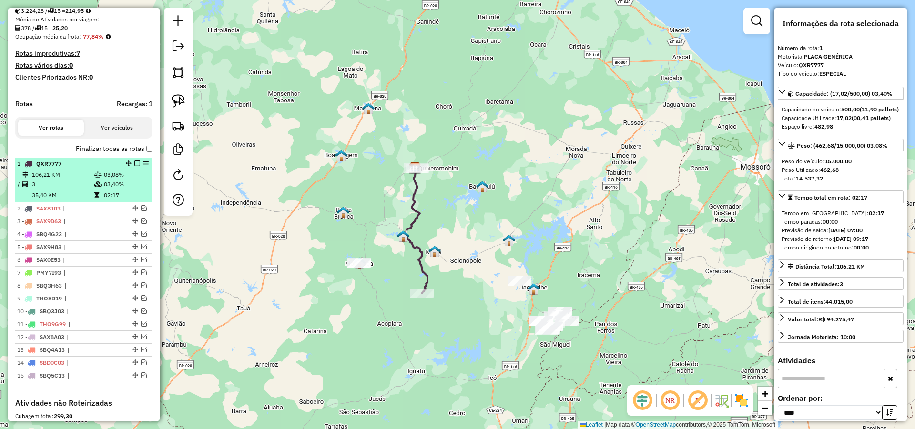
scroll to position [253, 0]
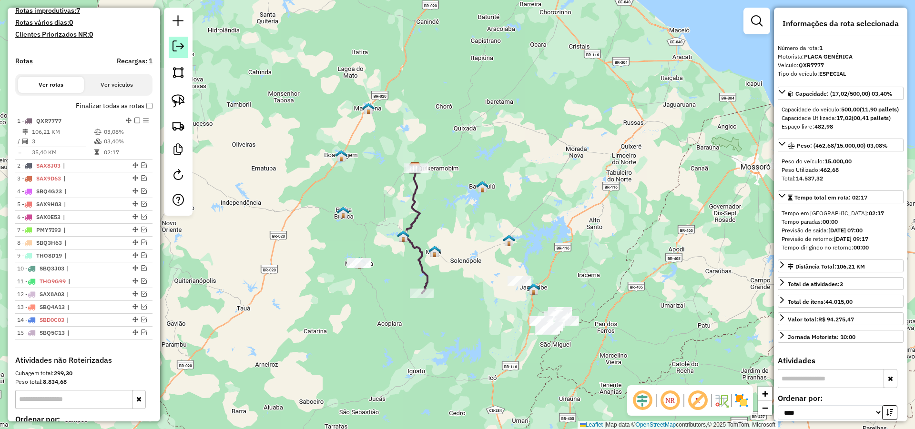
click at [185, 47] on link at bounding box center [178, 47] width 19 height 21
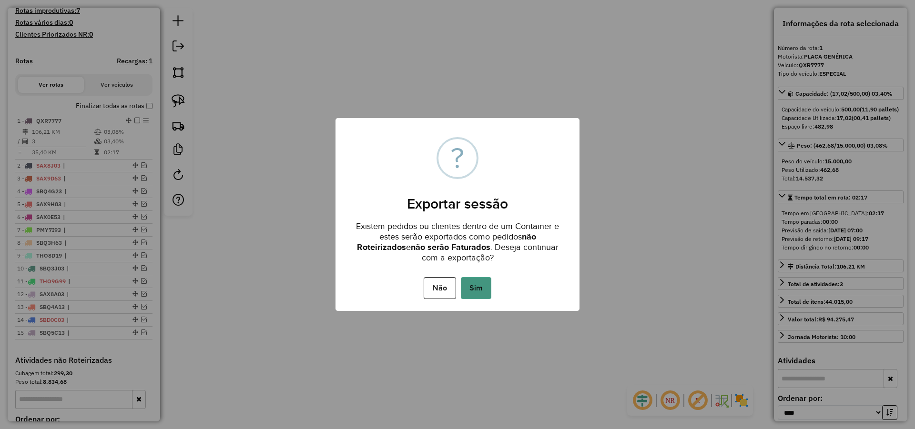
click at [481, 287] on button "Sim" at bounding box center [476, 288] width 30 height 22
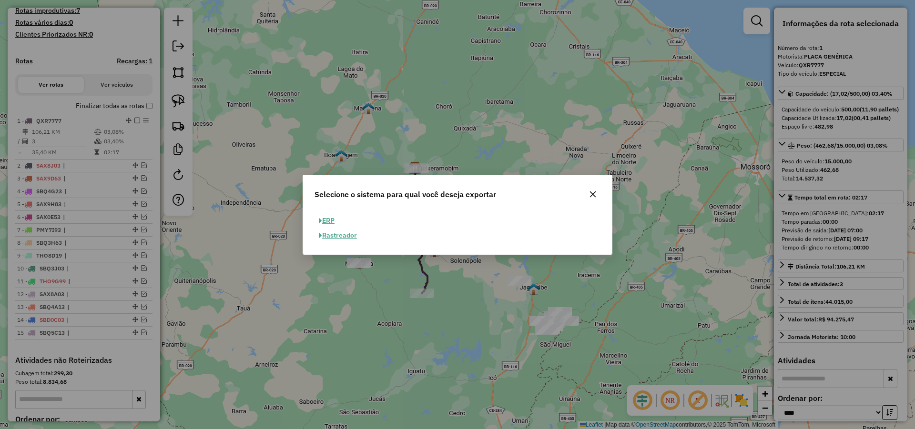
click at [333, 218] on button "ERP" at bounding box center [326, 220] width 24 height 15
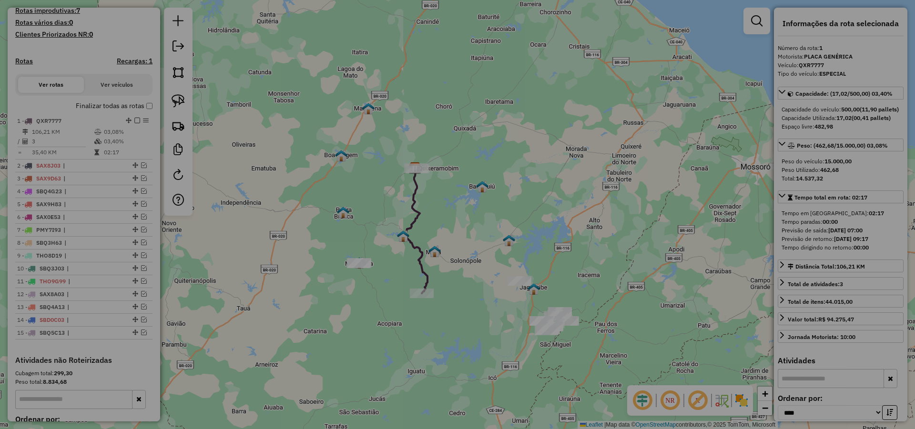
select select "**"
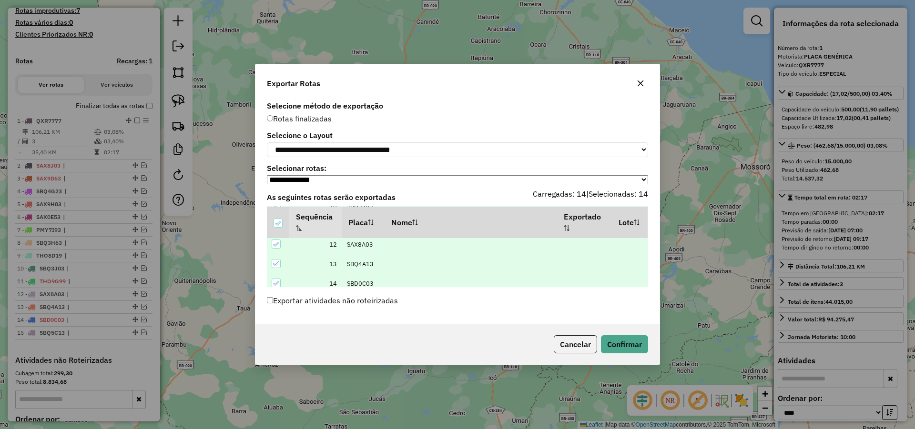
scroll to position [225, 0]
click at [634, 345] on button "Confirmar" at bounding box center [624, 344] width 47 height 18
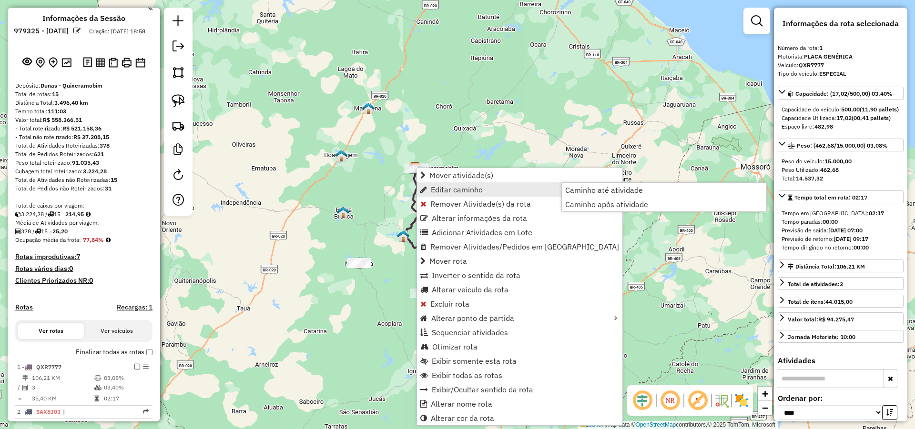
scroll to position [0, 0]
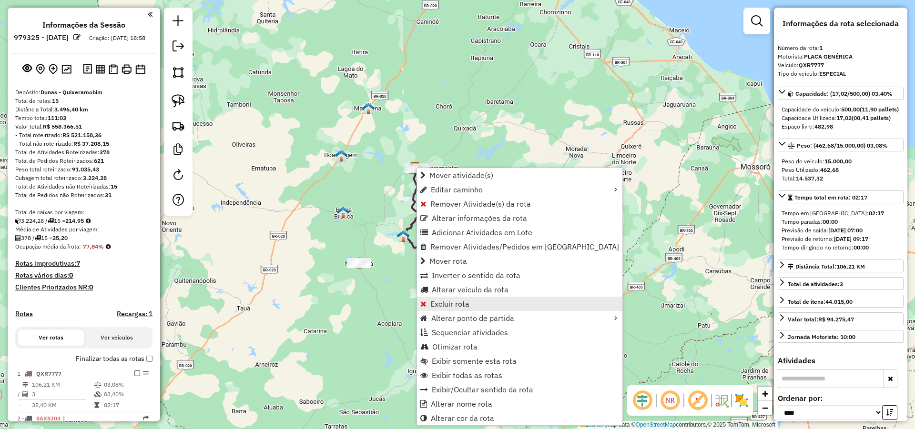
click at [444, 305] on span "Excluir rota" at bounding box center [449, 304] width 39 height 8
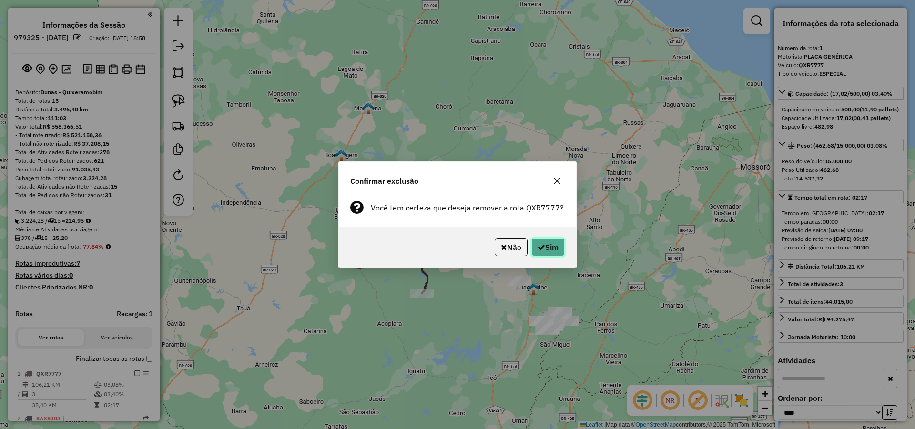
click at [552, 254] on button "Sim" at bounding box center [547, 247] width 33 height 18
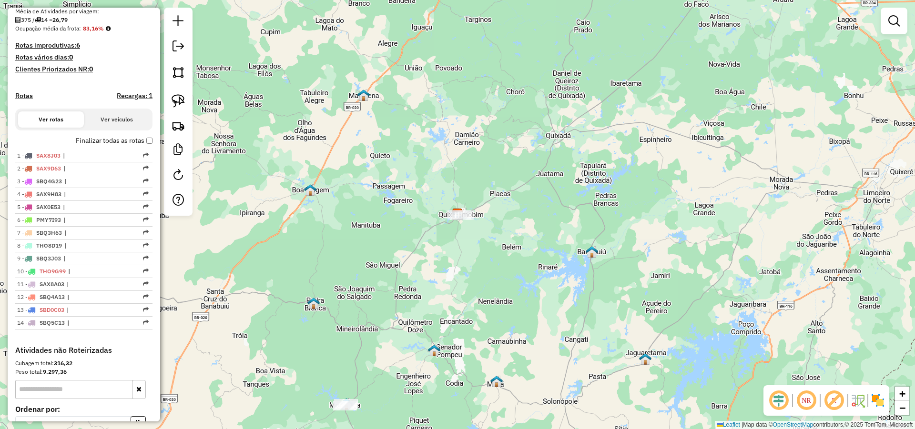
scroll to position [286, 0]
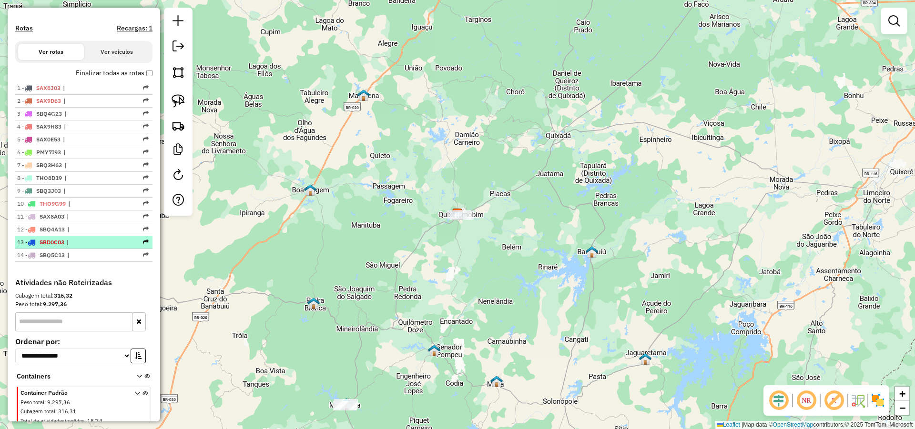
click at [53, 246] on span "SBD0C03" at bounding box center [52, 242] width 25 height 7
select select "*********"
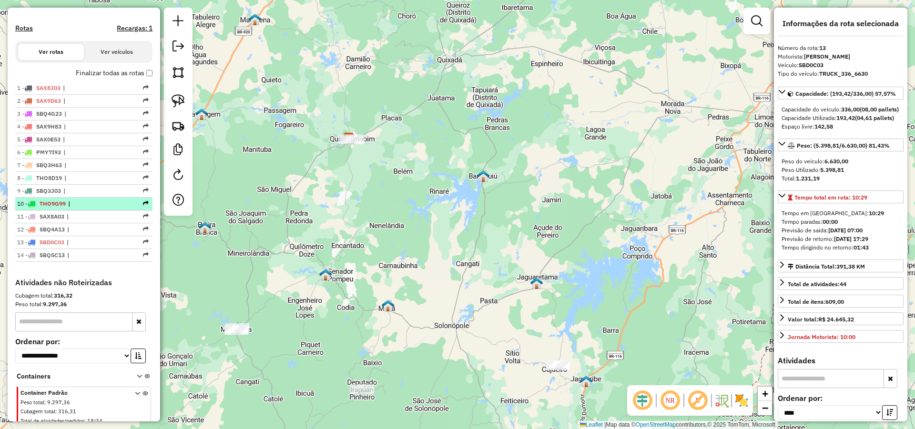
click at [60, 207] on span "THO9G99" at bounding box center [53, 203] width 26 height 7
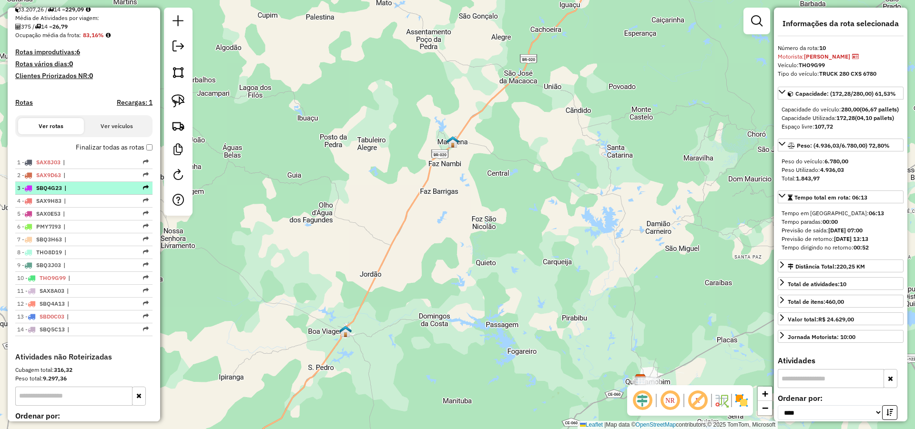
scroll to position [229, 0]
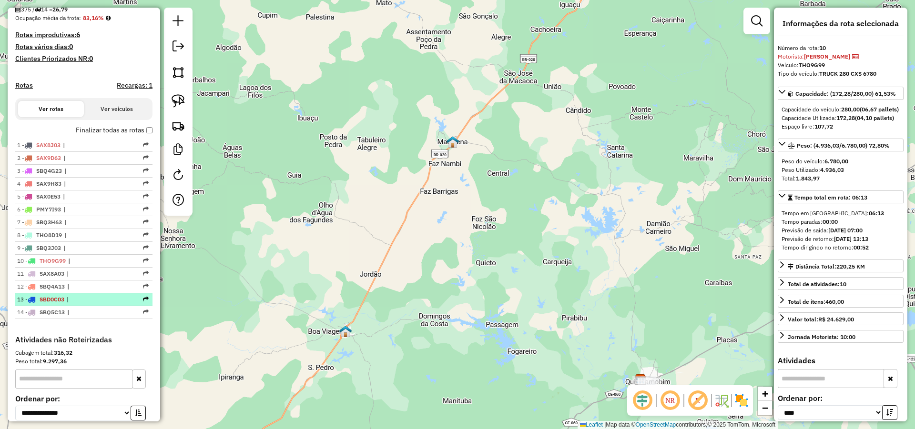
click at [58, 303] on span "SBD0C03" at bounding box center [52, 299] width 25 height 7
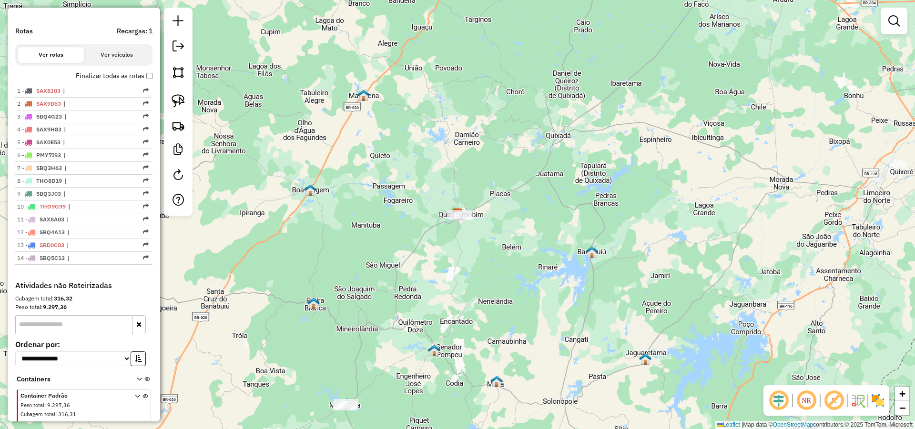
scroll to position [265, 0]
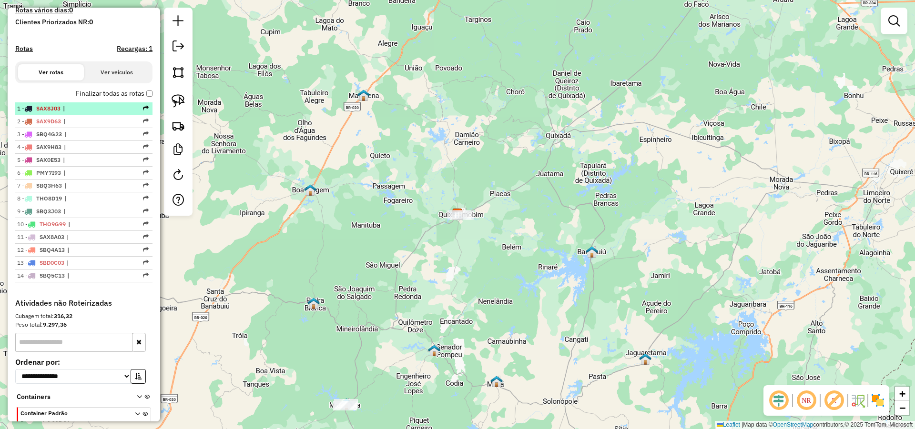
click at [143, 111] on em at bounding box center [146, 108] width 6 height 6
select select "**********"
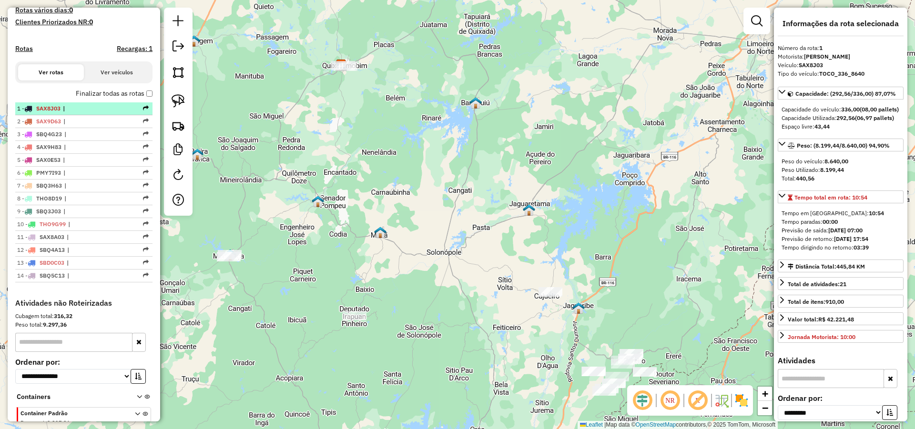
click at [143, 111] on em at bounding box center [146, 108] width 6 height 6
click at [177, 125] on img at bounding box center [178, 125] width 13 height 13
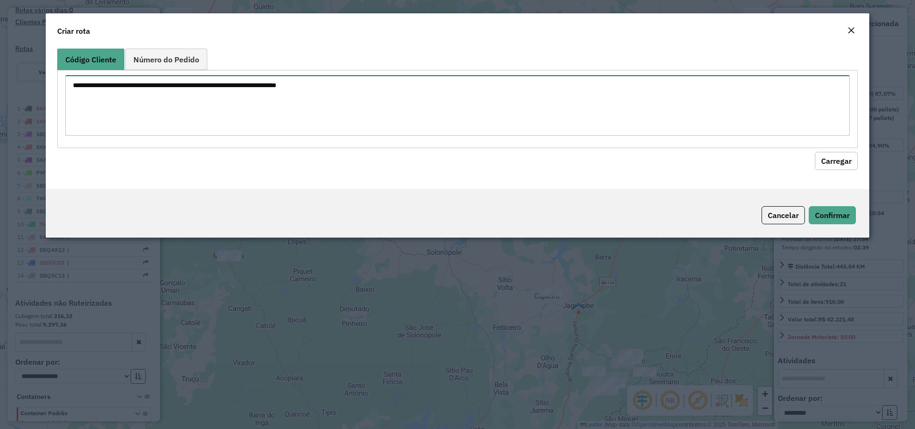
click at [274, 105] on textarea at bounding box center [457, 105] width 784 height 61
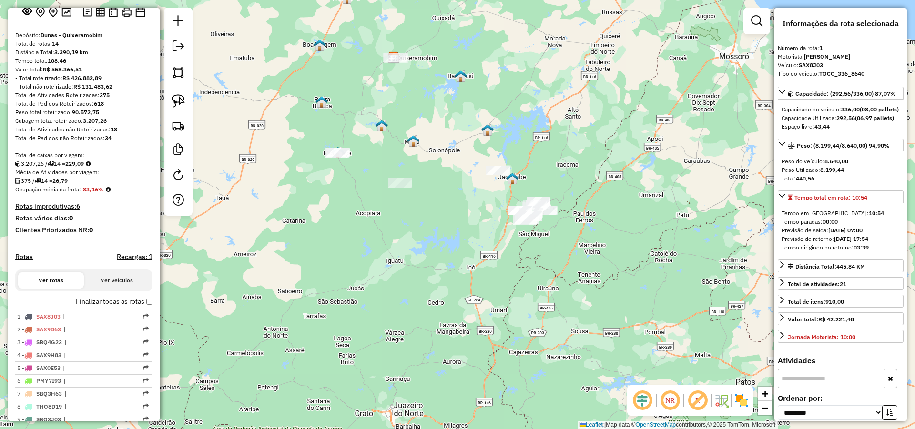
scroll to position [0, 0]
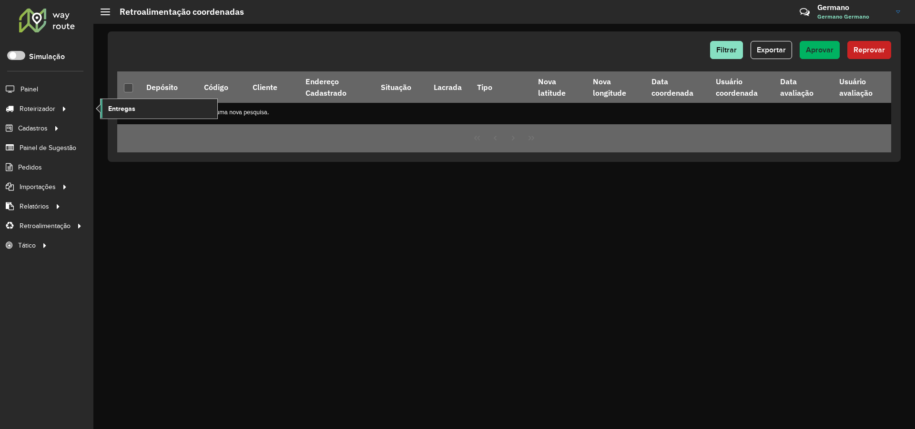
click at [118, 104] on span "Entregas" at bounding box center [121, 109] width 27 height 10
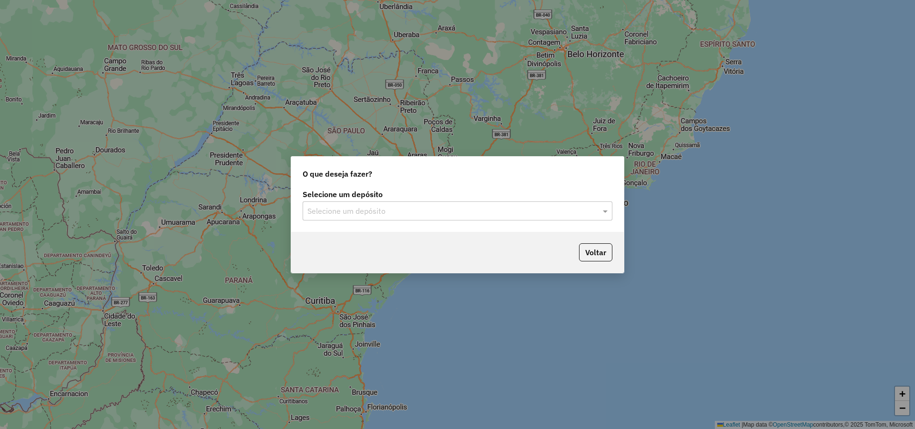
click at [416, 204] on div "Selecione um depósito" at bounding box center [458, 211] width 310 height 19
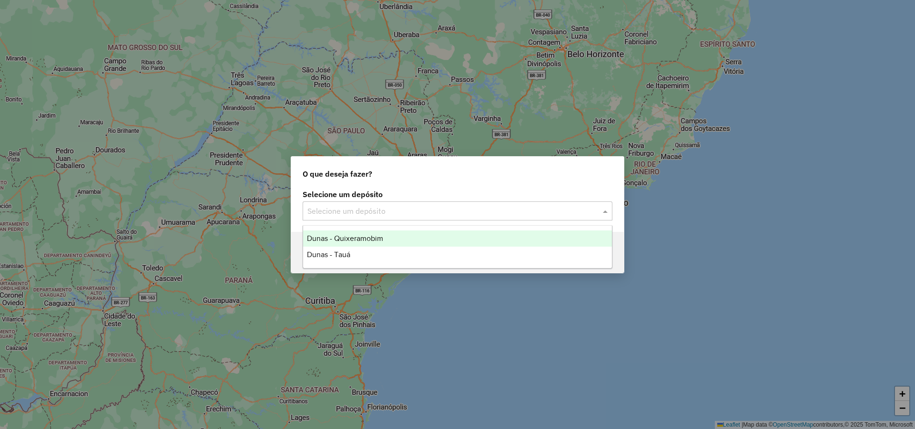
click at [360, 235] on span "Dunas - Quixeramobim" at bounding box center [345, 238] width 76 height 8
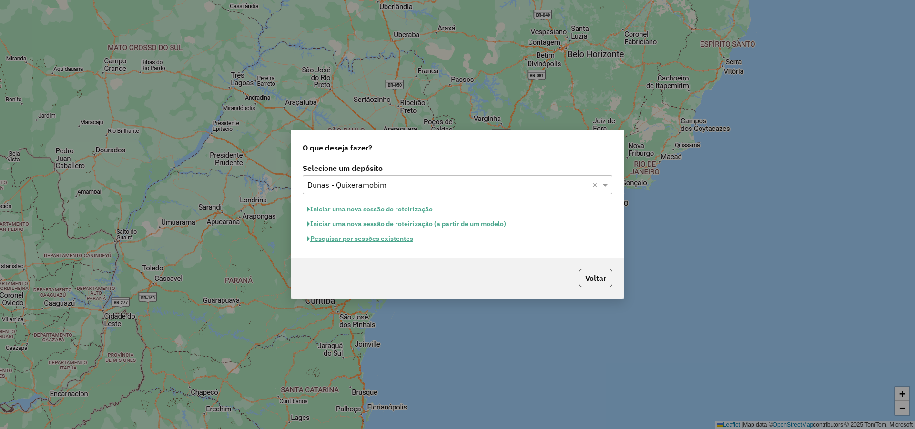
click at [419, 210] on button "Iniciar uma nova sessão de roteirização" at bounding box center [370, 209] width 134 height 15
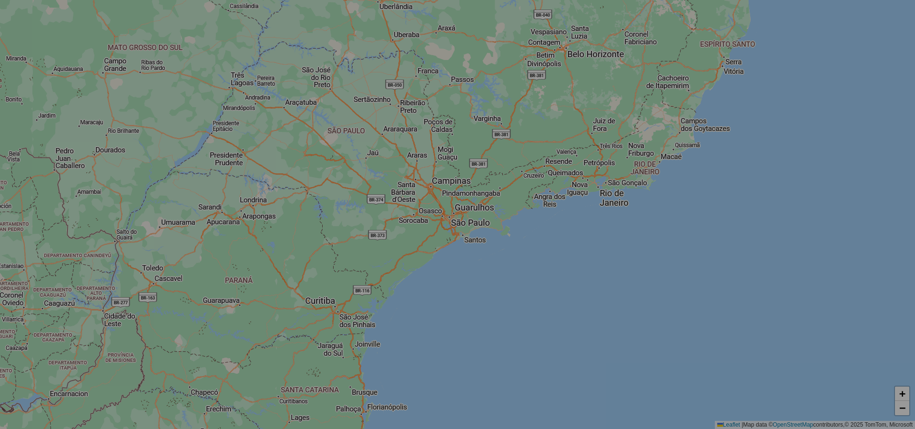
select select "*"
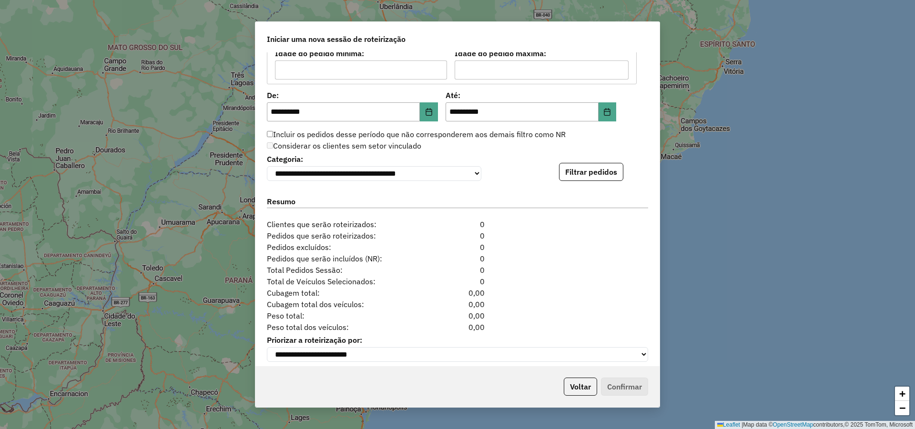
scroll to position [894, 0]
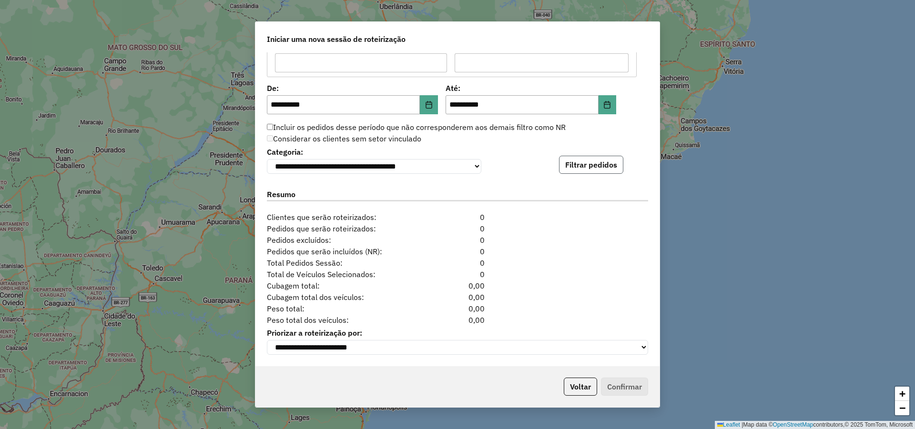
click at [588, 163] on button "Filtrar pedidos" at bounding box center [591, 165] width 64 height 18
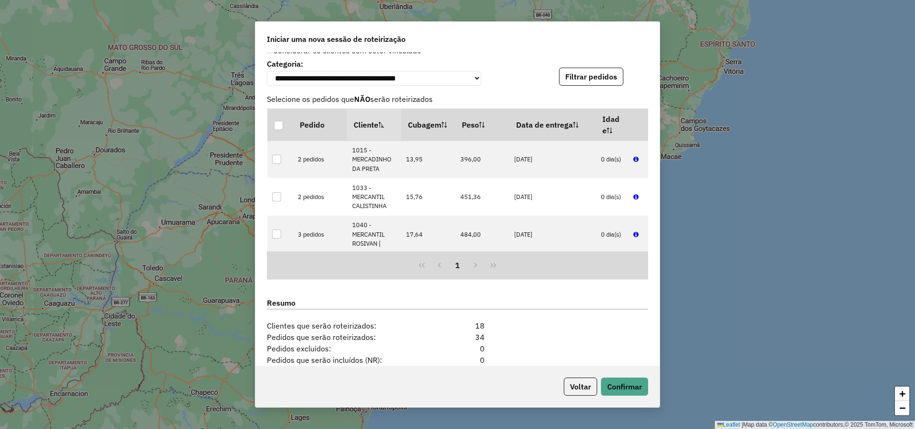
scroll to position [920, 0]
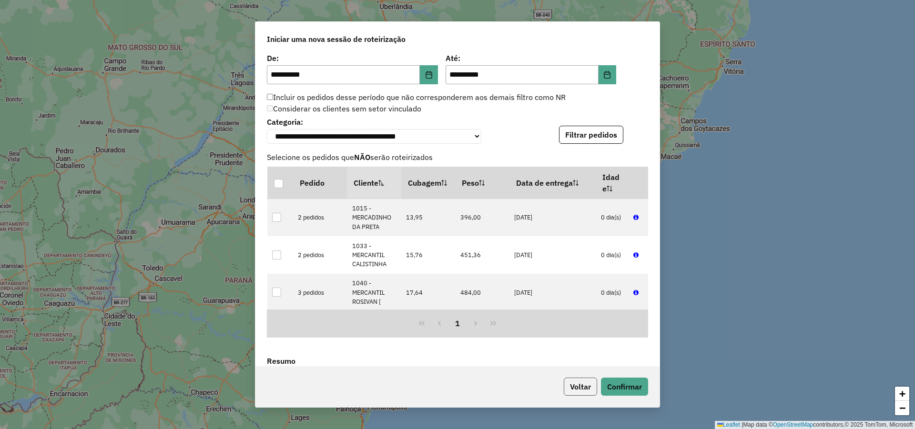
click at [586, 383] on button "Voltar" at bounding box center [580, 387] width 33 height 18
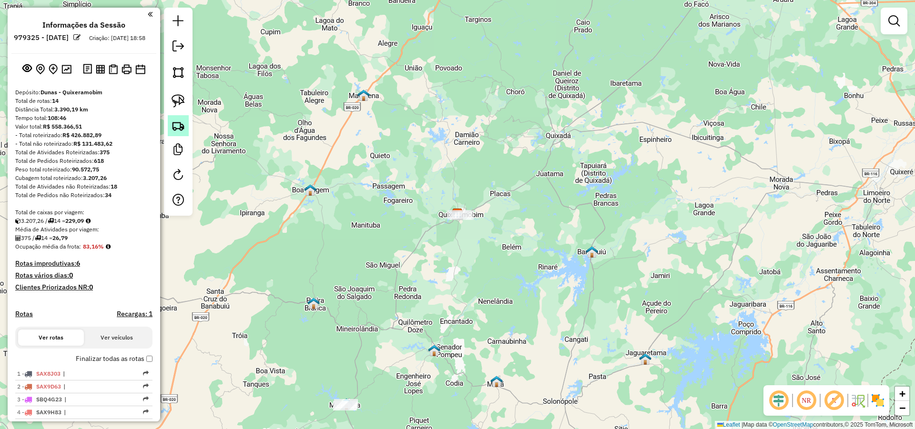
click at [181, 122] on img at bounding box center [178, 125] width 13 height 13
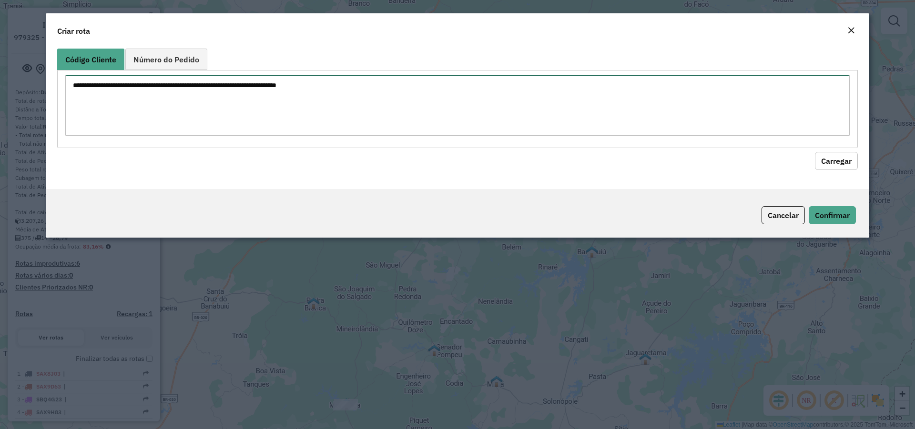
click at [384, 112] on textarea at bounding box center [457, 105] width 784 height 61
type textarea "****"
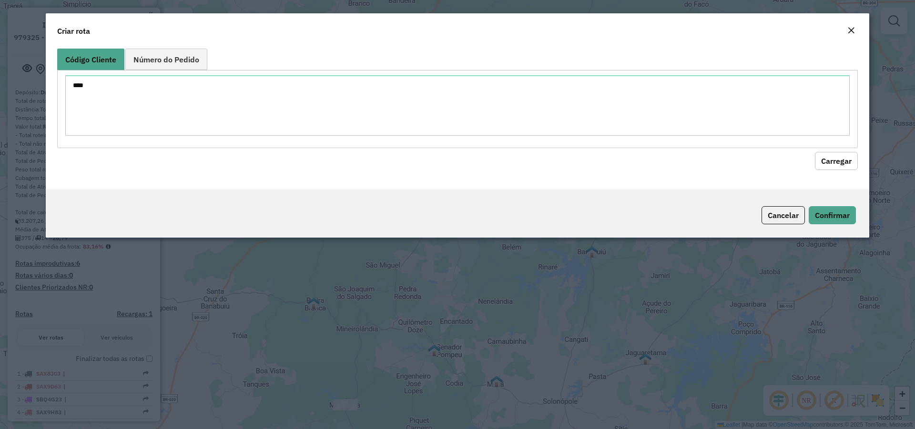
click at [847, 167] on button "Carregar" at bounding box center [836, 161] width 43 height 18
click at [842, 165] on button "Carregar" at bounding box center [836, 161] width 43 height 18
click at [837, 160] on button "Carregar" at bounding box center [836, 161] width 43 height 18
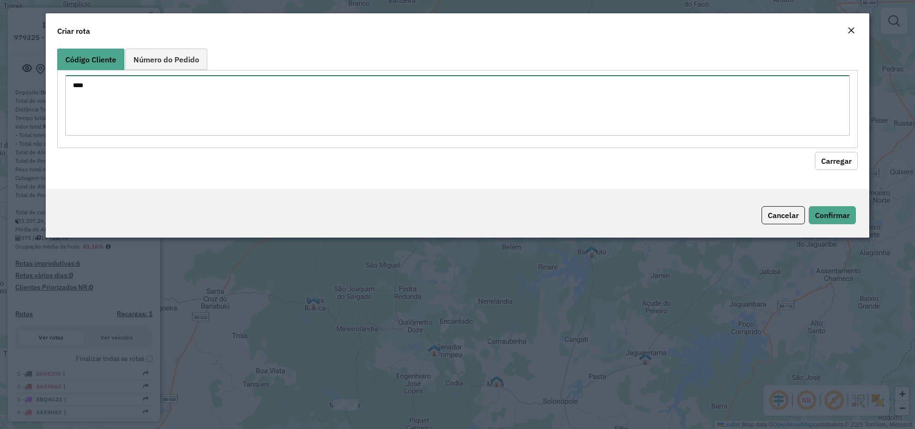
click at [203, 110] on textarea "****" at bounding box center [457, 105] width 784 height 61
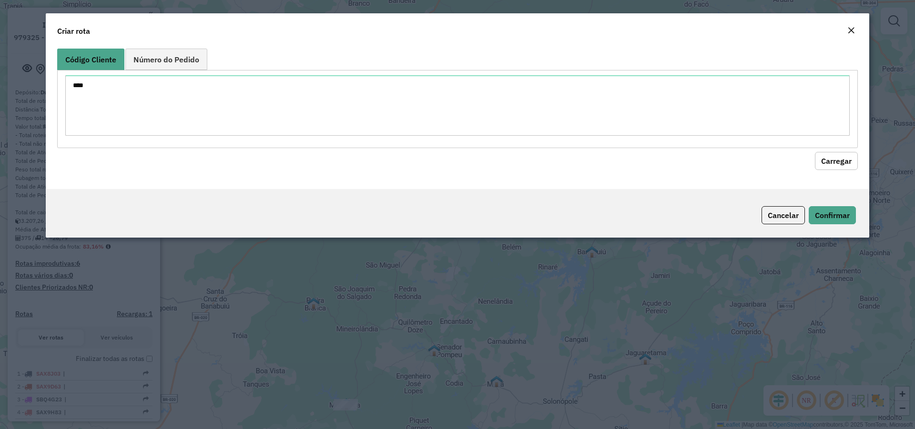
click at [845, 148] on hb-field-button "Carregar" at bounding box center [457, 159] width 801 height 22
click at [837, 159] on button "Carregar" at bounding box center [836, 161] width 43 height 18
click at [834, 159] on button "Carregar" at bounding box center [836, 161] width 43 height 18
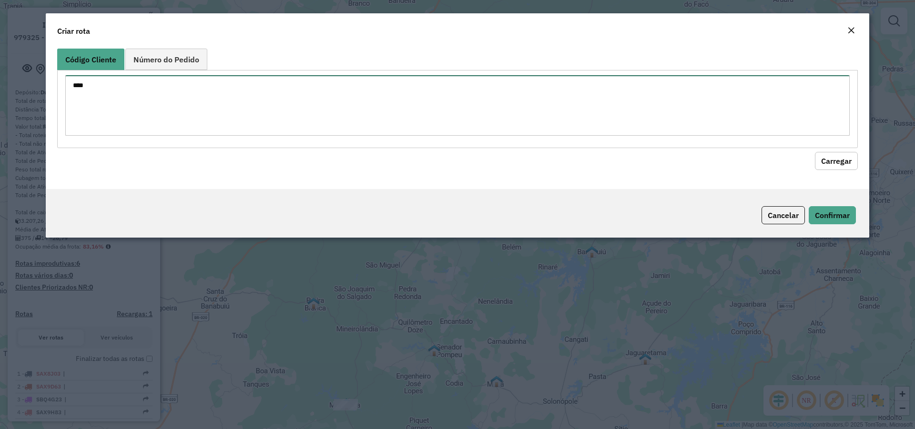
click at [206, 93] on textarea "****" at bounding box center [457, 105] width 784 height 61
type textarea "***"
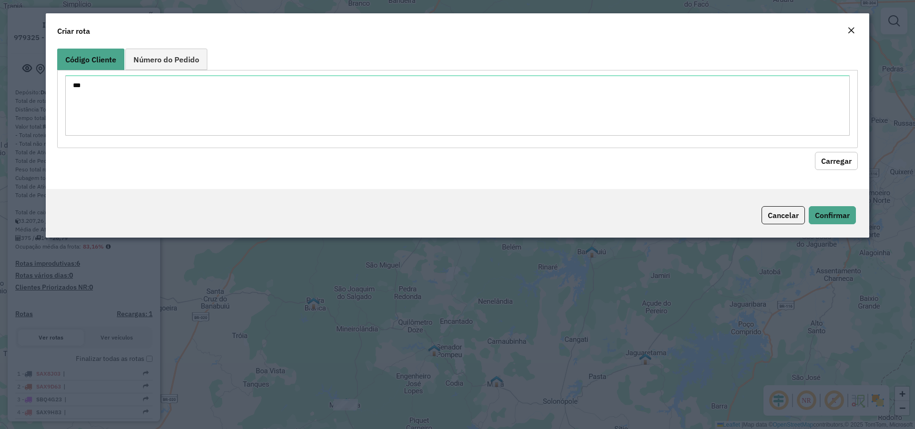
click at [845, 164] on button "Carregar" at bounding box center [836, 161] width 43 height 18
click at [769, 209] on button "Cancelar" at bounding box center [782, 215] width 43 height 18
